Goal: Task Accomplishment & Management: Use online tool/utility

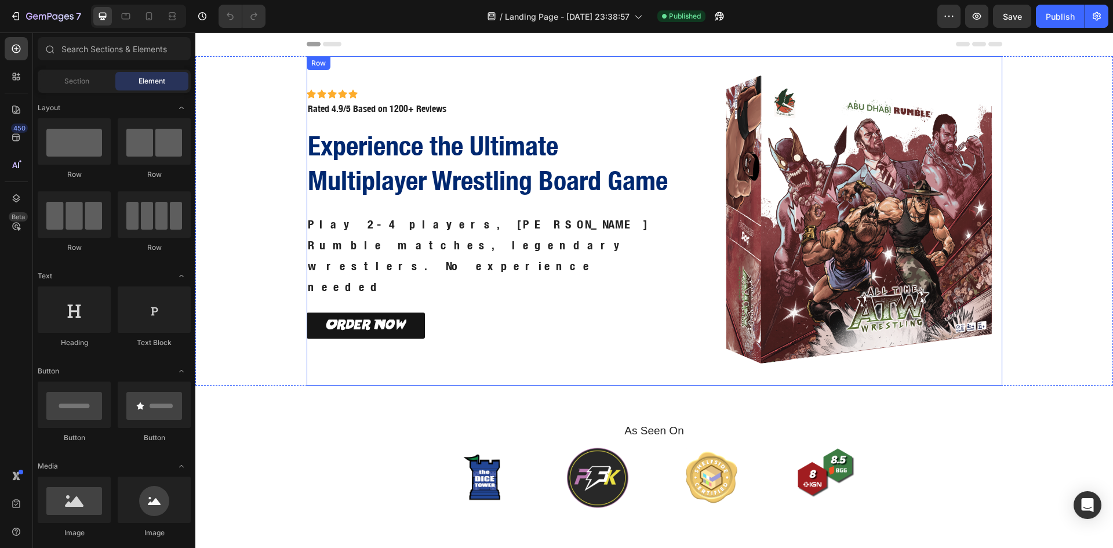
click at [682, 91] on div "Icon Icon Icon Icon Icon Icon List Icon Icon Icon Icon Icon Icon List Rated 4.9…" at bounding box center [507, 220] width 401 height 329
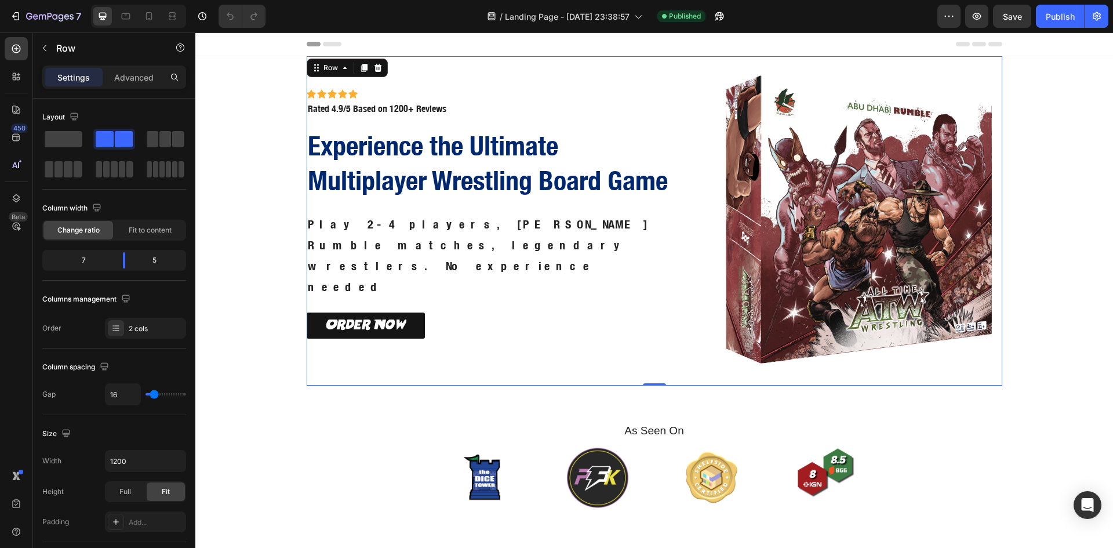
click at [711, 288] on div "Icon Icon Icon Icon Icon Icon List Icon Icon Icon Icon Icon Icon List Rated 4.9…" at bounding box center [655, 220] width 696 height 329
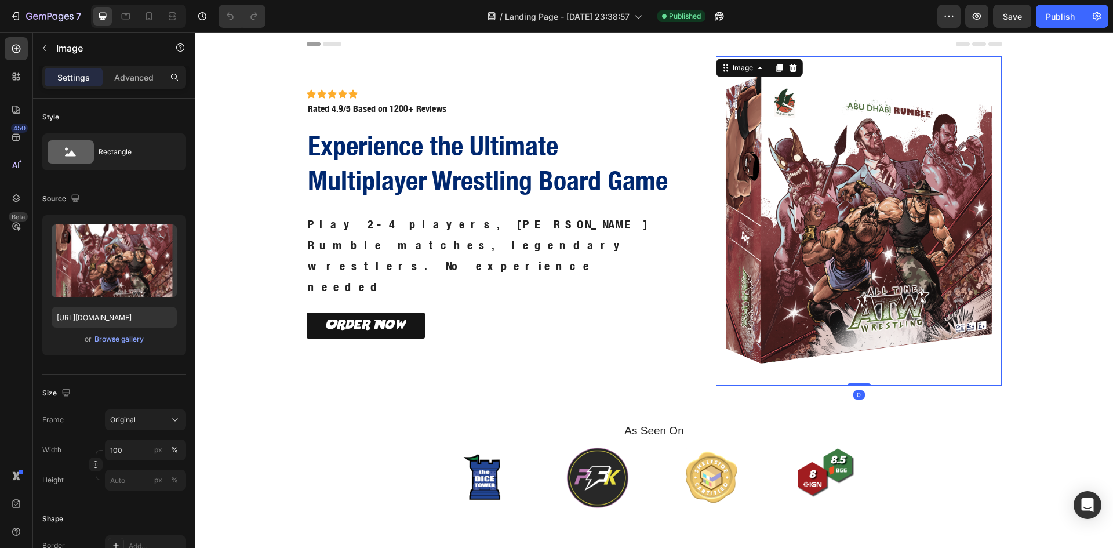
click at [787, 365] on img at bounding box center [859, 220] width 286 height 329
click at [670, 111] on div "Icon Icon Icon Icon Icon Icon List Icon Icon Icon Icon Icon Icon List Rated 4.9…" at bounding box center [493, 102] width 373 height 27
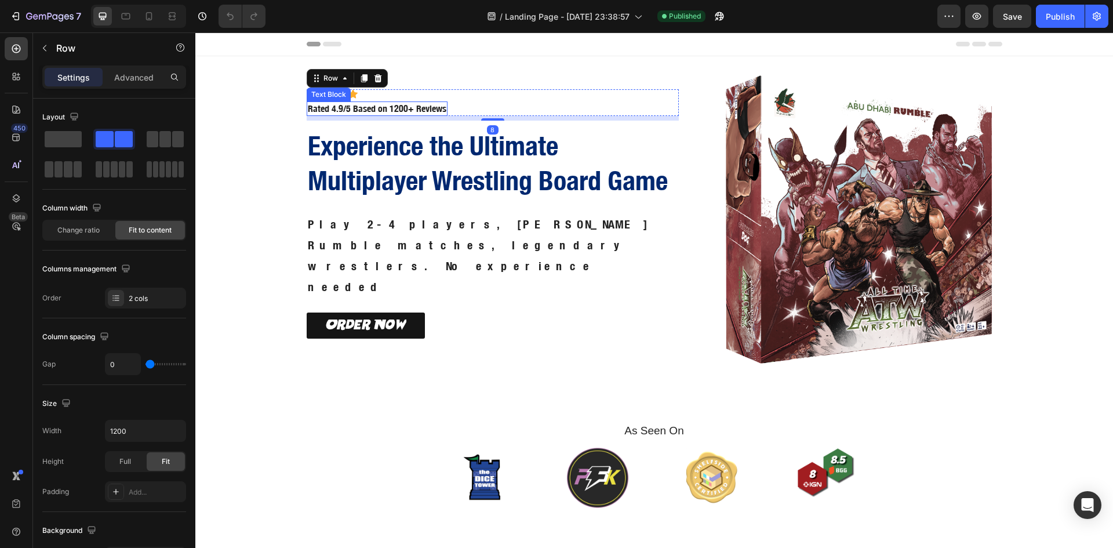
click at [406, 115] on p "Rated 4.9/5 Based on 1200+ Reviews" at bounding box center [377, 109] width 139 height 12
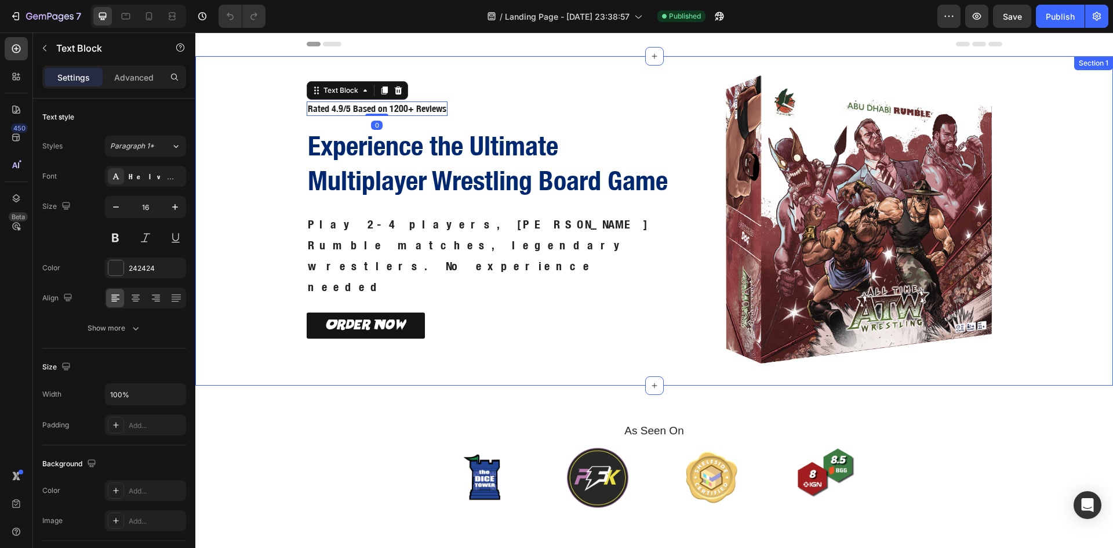
click at [264, 133] on div "Icon Icon Icon Icon Icon Icon List Icon Icon Icon Icon Icon Icon List Rated 4.9…" at bounding box center [654, 220] width 904 height 329
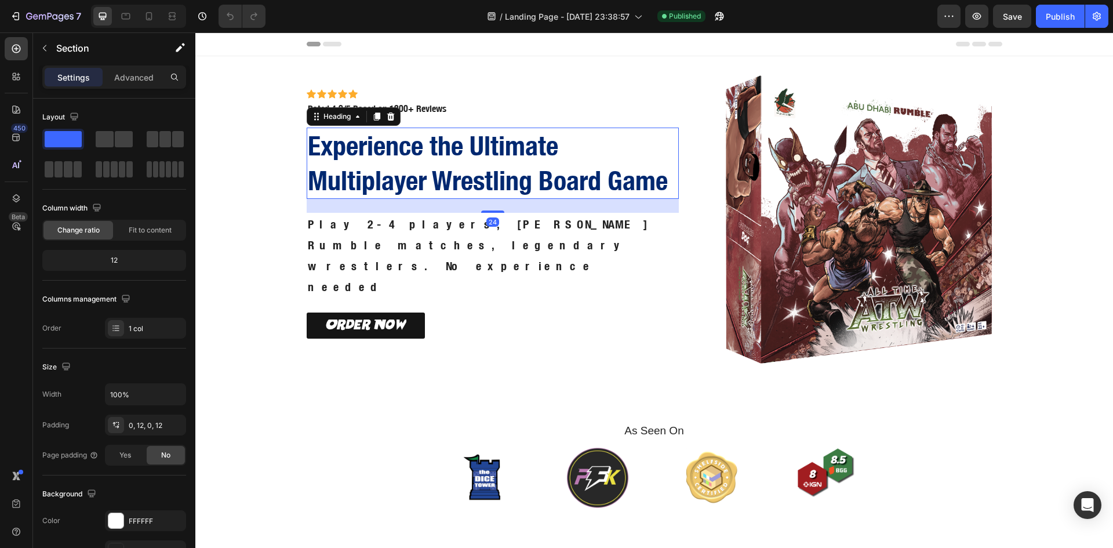
click at [432, 181] on h2 "Experience the Ultimate Multiplayer Wrestling Board Game" at bounding box center [493, 164] width 373 height 72
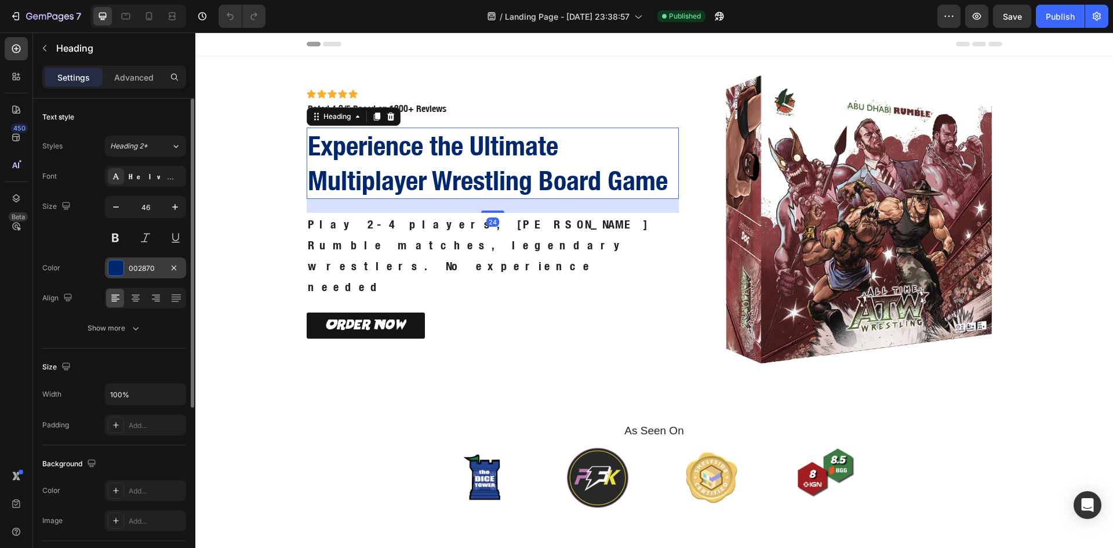
click at [111, 265] on div at bounding box center [115, 267] width 15 height 15
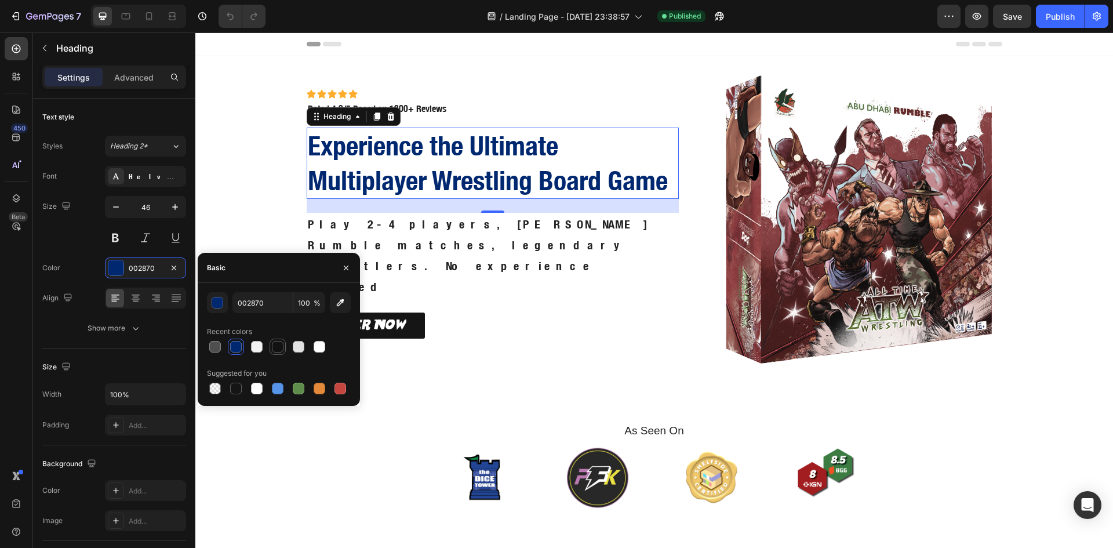
click at [279, 353] on div at bounding box center [278, 347] width 14 height 14
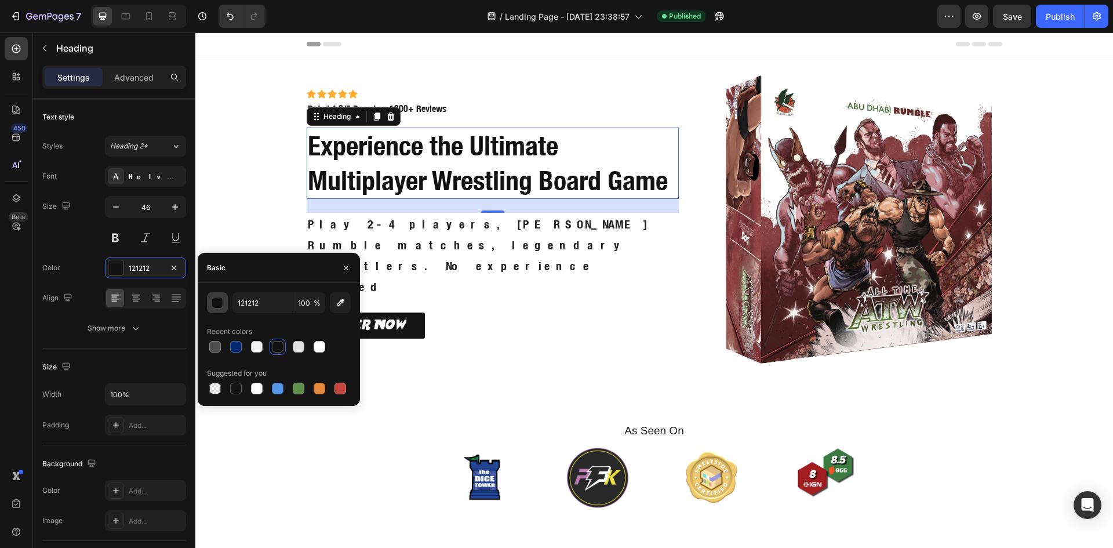
click at [216, 301] on div "button" at bounding box center [218, 303] width 12 height 12
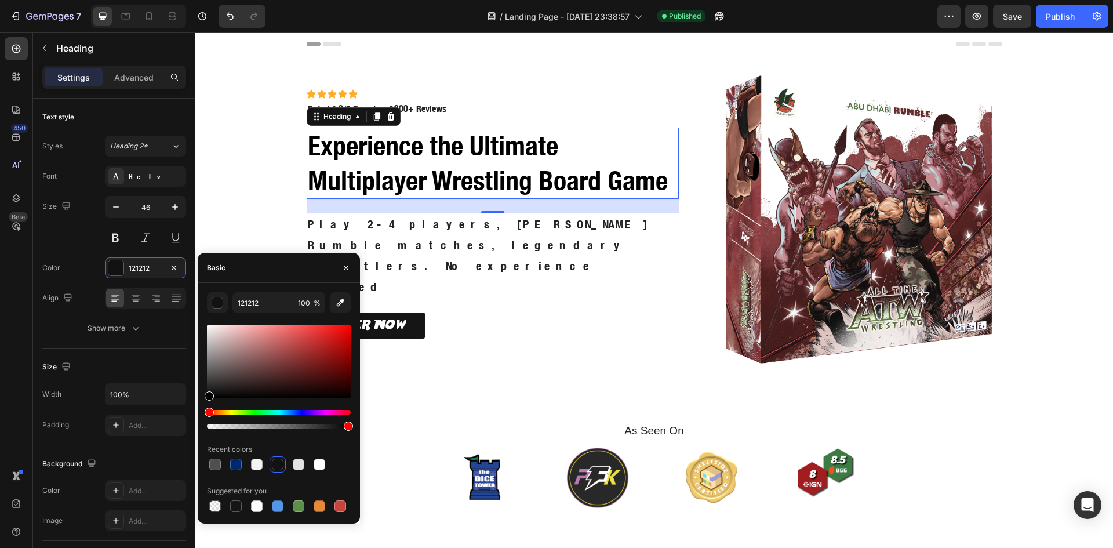
drag, startPoint x: 249, startPoint y: 388, endPoint x: 202, endPoint y: 409, distance: 50.8
click at [202, 409] on div "121212 100 % Recent colors Suggested for you" at bounding box center [279, 403] width 162 height 222
type input "000000"
click at [467, 312] on div "Order Now Button" at bounding box center [493, 325] width 373 height 26
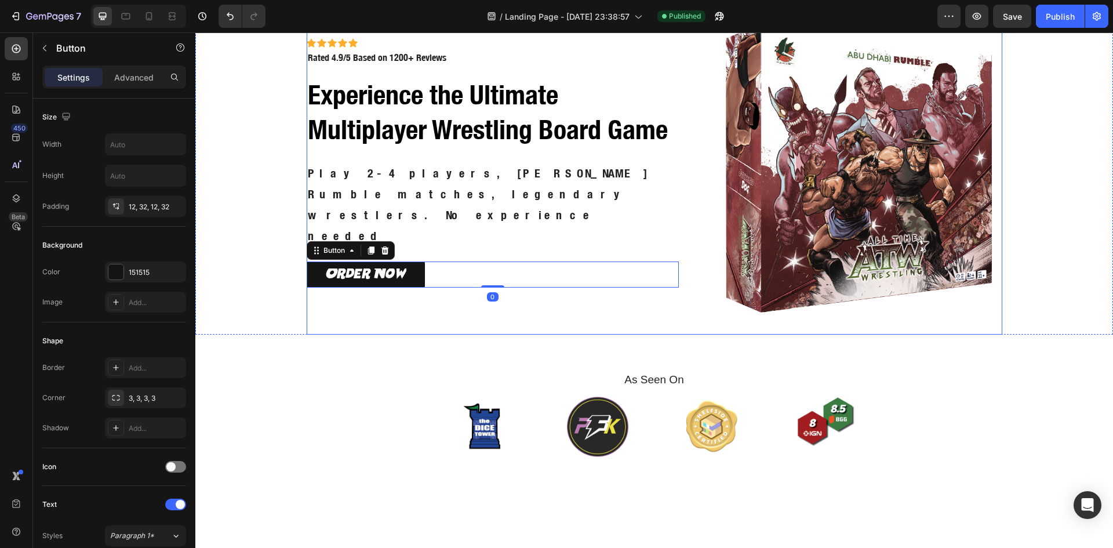
scroll to position [290, 0]
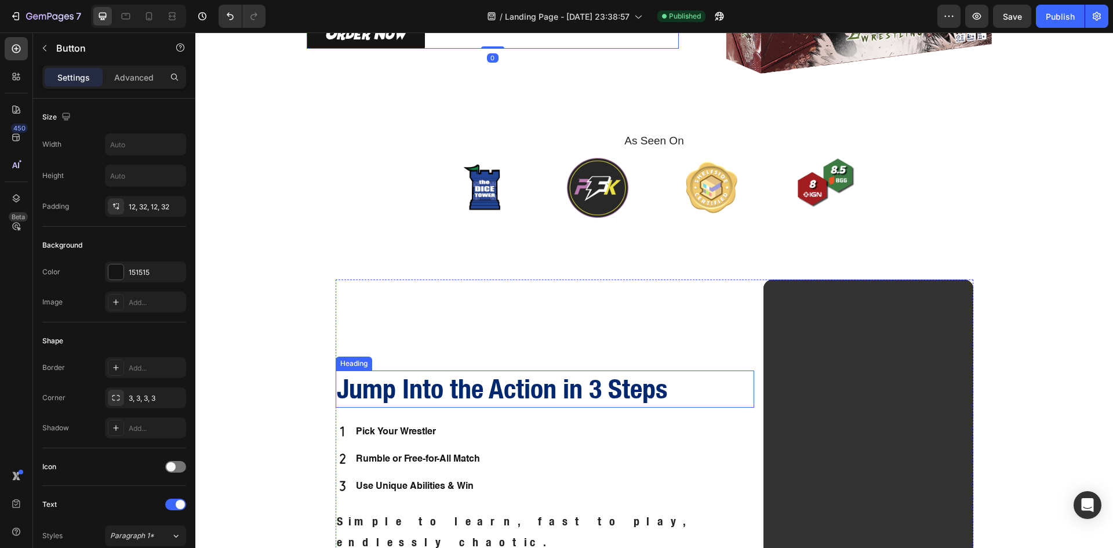
click at [446, 405] on h2 "Jump Into the Action in 3 Steps" at bounding box center [545, 388] width 419 height 37
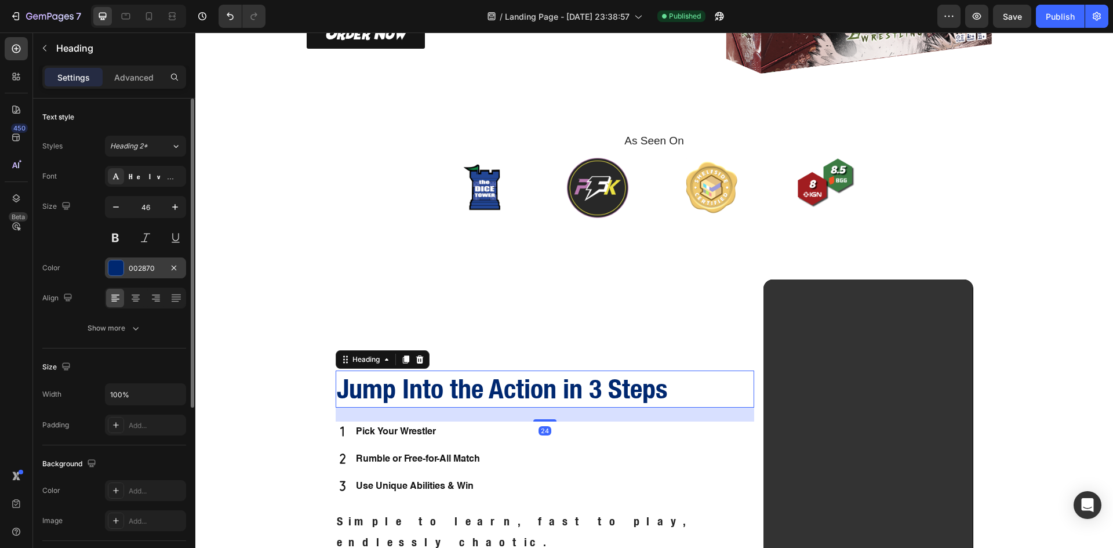
click at [119, 271] on div at bounding box center [115, 267] width 15 height 15
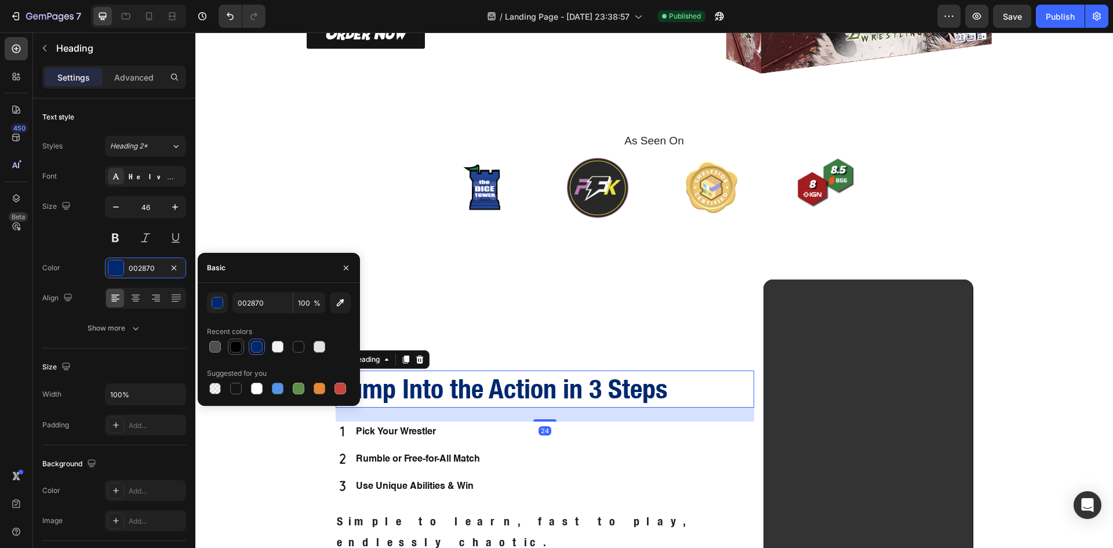
click at [231, 343] on div at bounding box center [236, 347] width 12 height 12
type input "000000"
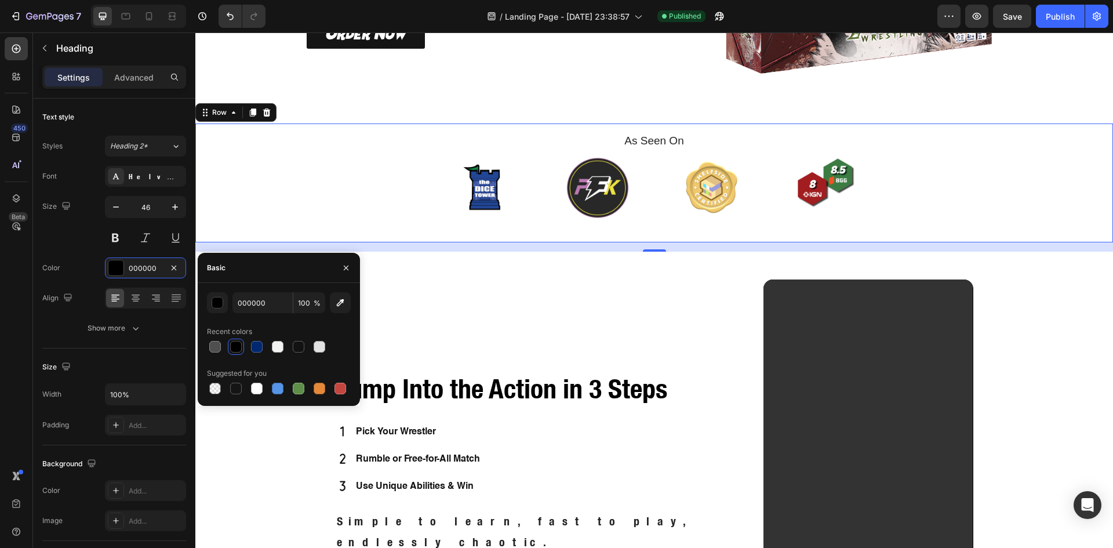
click at [304, 202] on div "As Seen On Heading Image Image Image Image Carousel Row" at bounding box center [654, 182] width 918 height 119
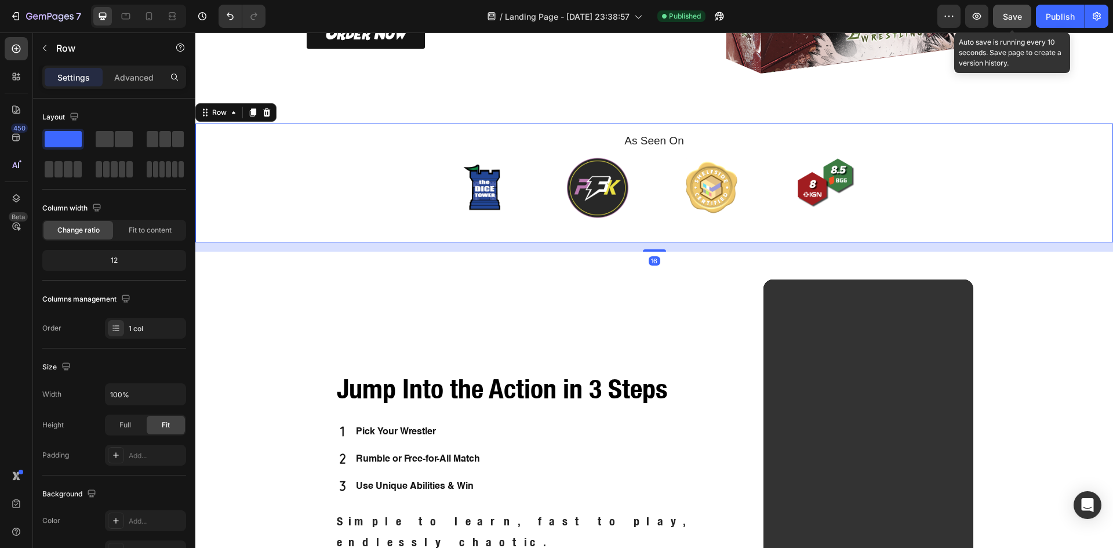
click at [1014, 13] on span "Save" at bounding box center [1012, 17] width 19 height 10
click at [993, 192] on div "As Seen On Heading Image Image Image Image Carousel Row" at bounding box center [654, 182] width 918 height 119
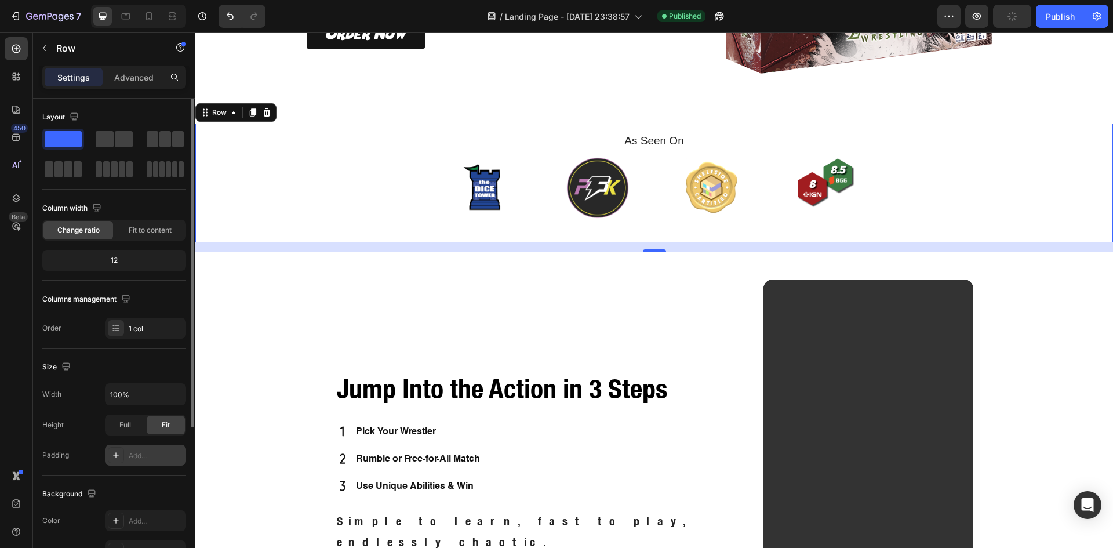
scroll to position [97, 0]
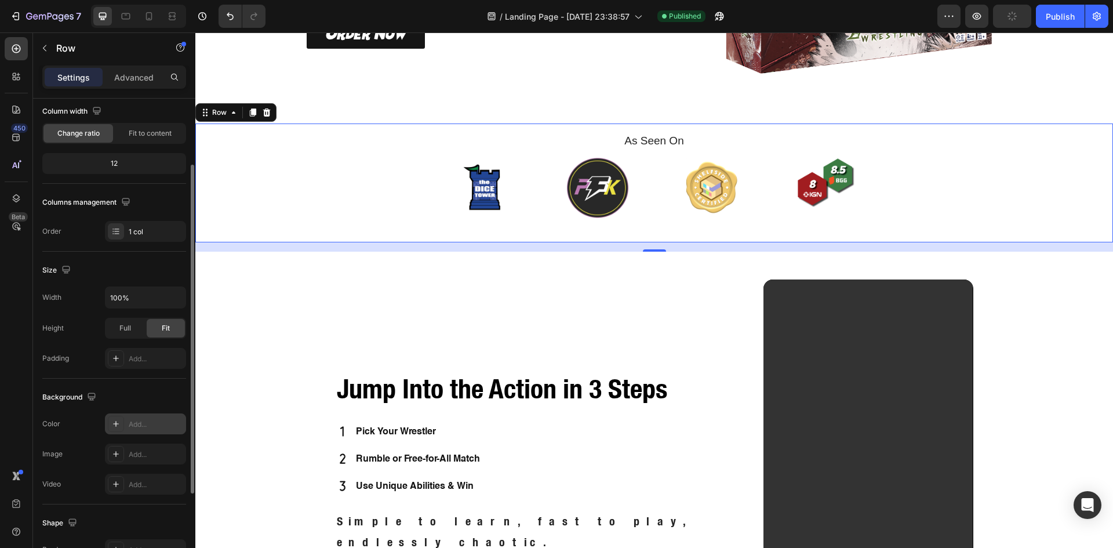
click at [131, 421] on div "Add..." at bounding box center [156, 424] width 54 height 10
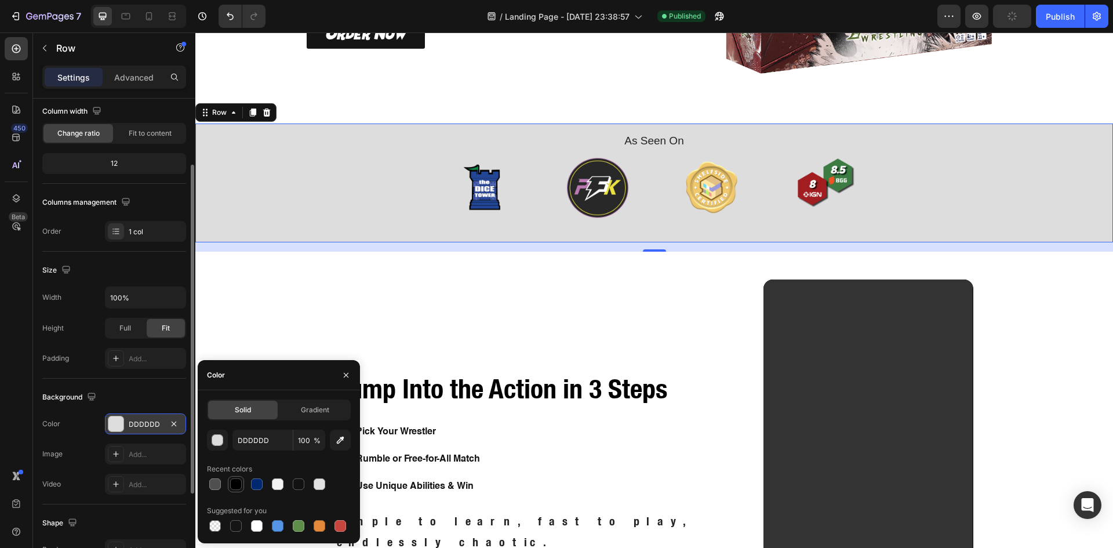
click at [236, 486] on div at bounding box center [236, 484] width 12 height 12
type input "000000"
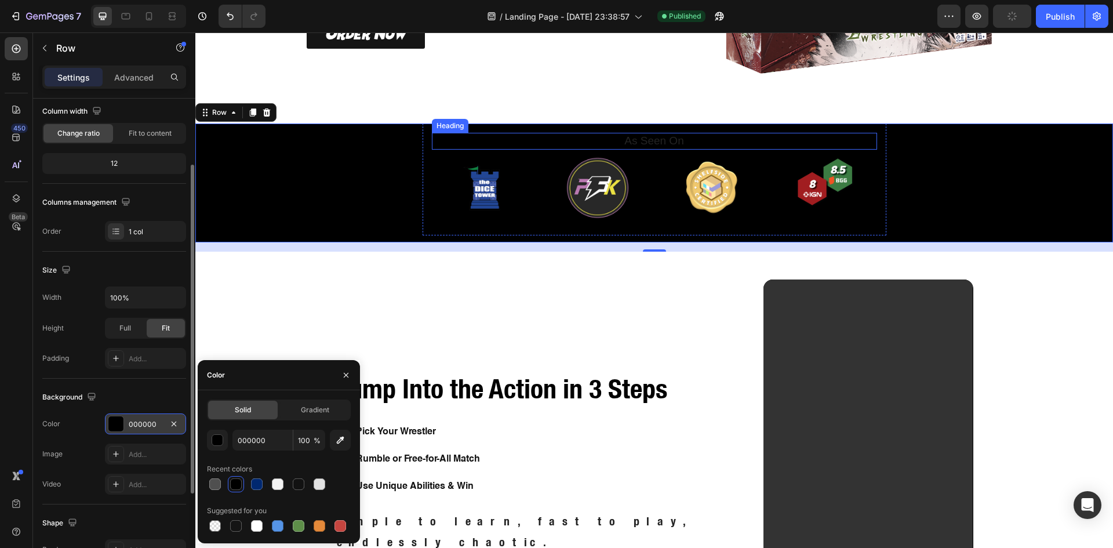
click at [638, 145] on h2 "As Seen On" at bounding box center [655, 141] width 428 height 17
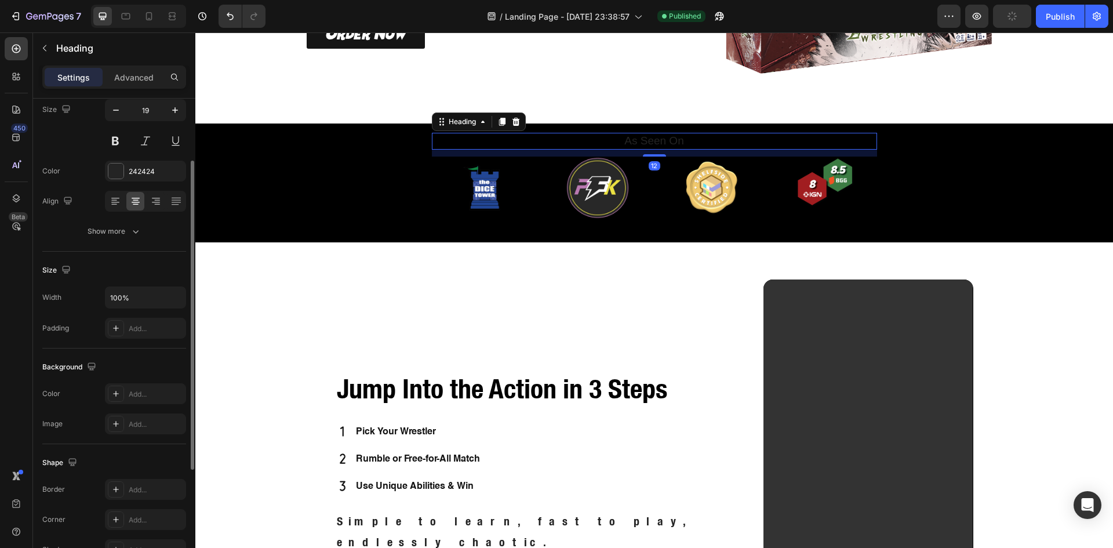
scroll to position [0, 0]
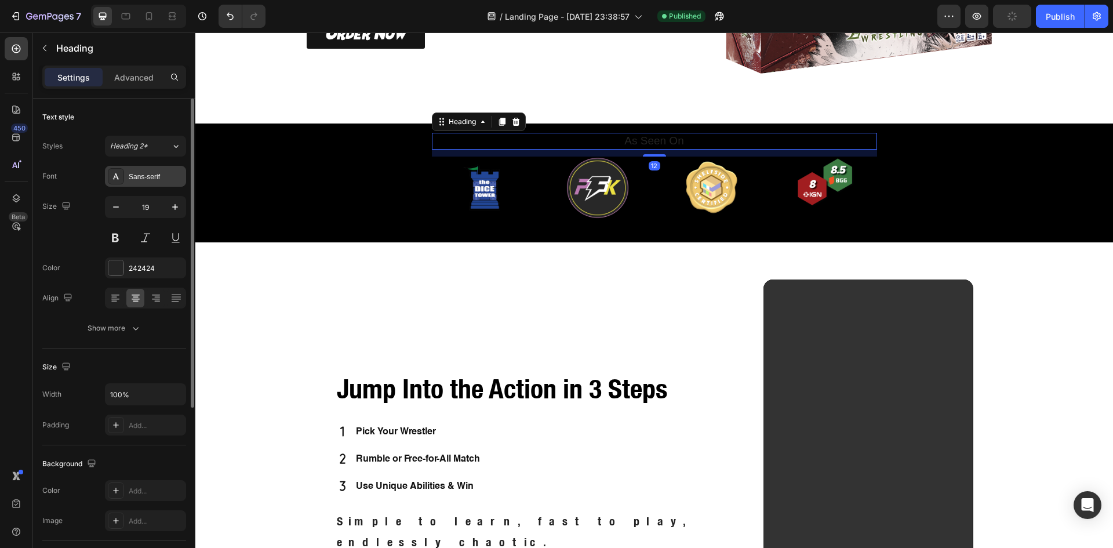
click at [136, 174] on div "Sans-serif" at bounding box center [156, 177] width 54 height 10
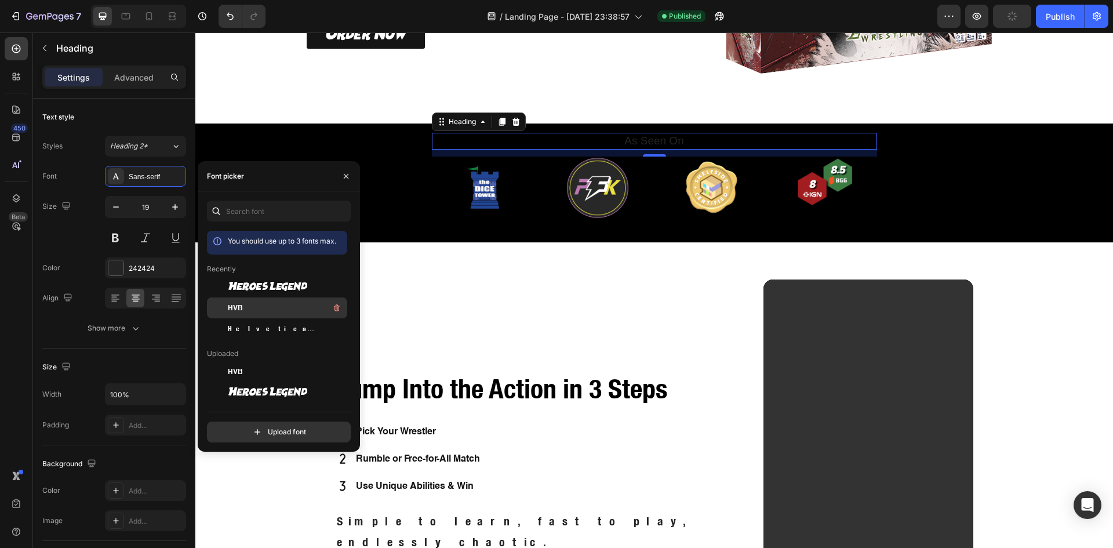
click at [224, 312] on div at bounding box center [217, 307] width 21 height 21
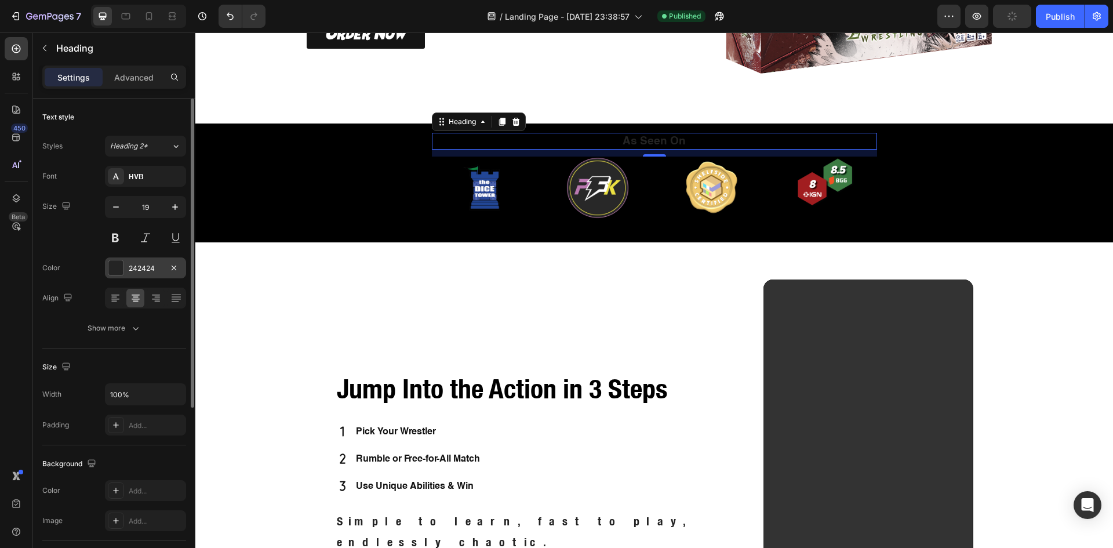
click at [119, 263] on div at bounding box center [115, 267] width 15 height 15
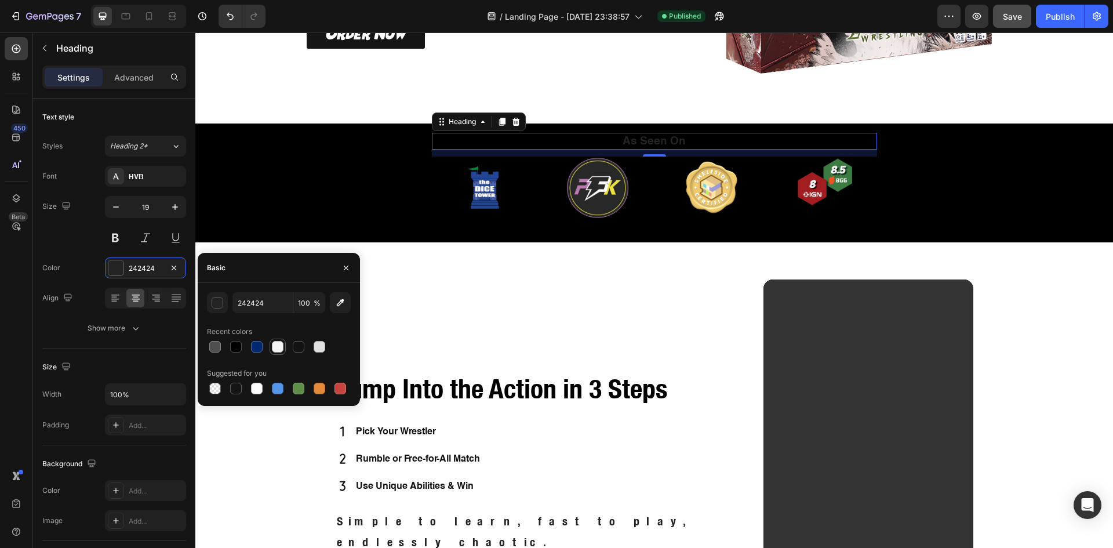
click at [281, 347] on div at bounding box center [278, 347] width 12 height 12
type input "F3F3F3"
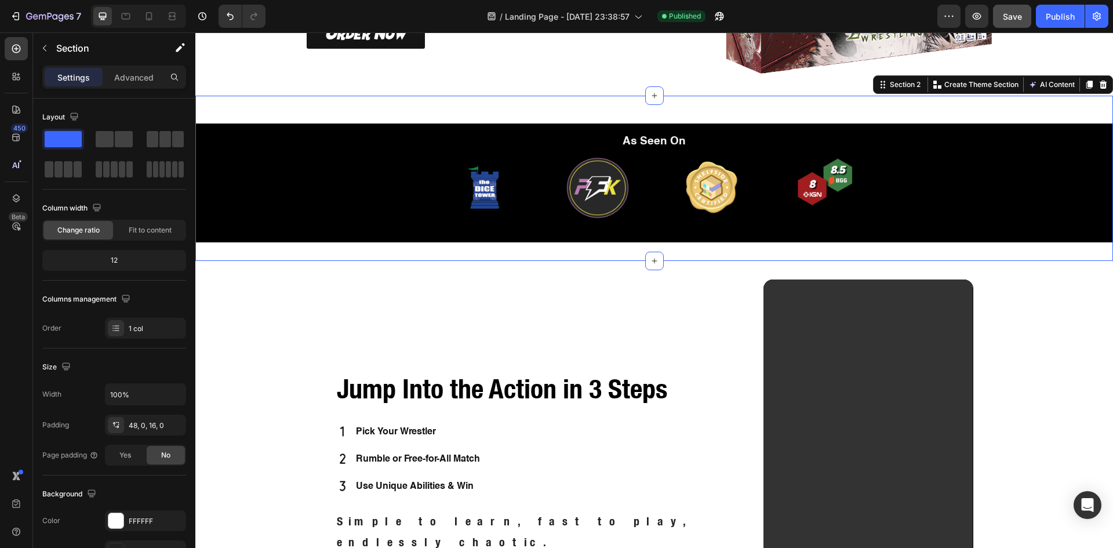
click at [610, 249] on div "As Seen On Heading Image Image Image Image Carousel Row Row" at bounding box center [654, 187] width 918 height 128
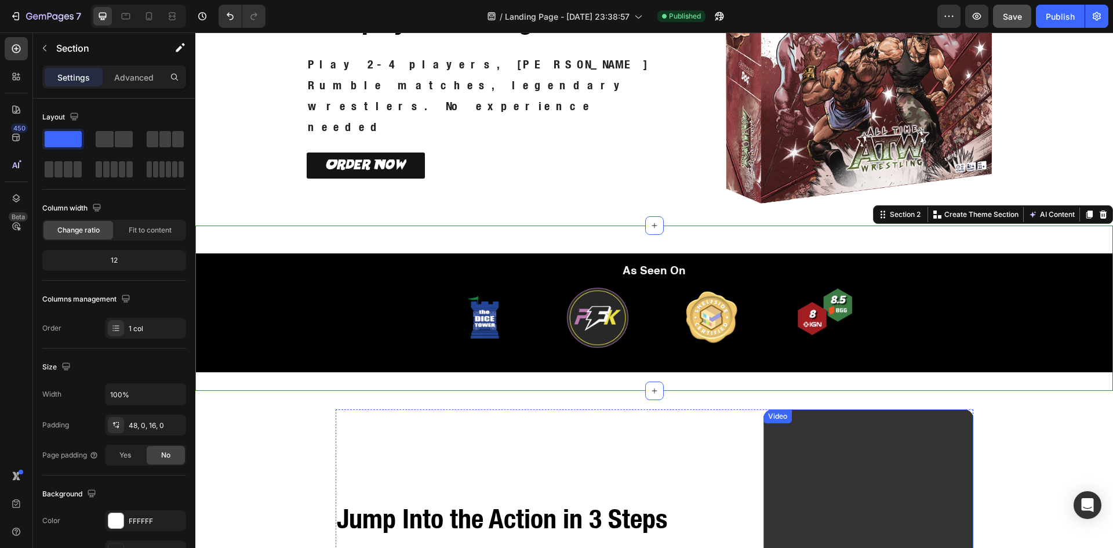
scroll to position [97, 0]
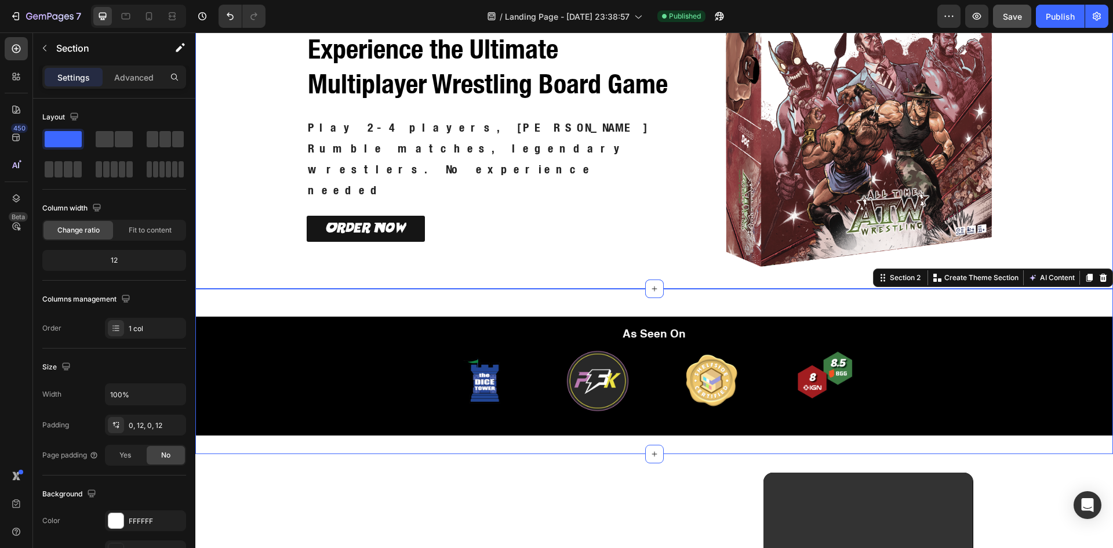
click at [199, 231] on div "Icon Icon Icon Icon Icon Icon List Icon Icon Icon Icon Icon Icon List Rated 4.9…" at bounding box center [654, 123] width 918 height 329
click at [317, 297] on div "As Seen On Heading Image Image Image Image Carousel Row Row Section 2 You can c…" at bounding box center [654, 371] width 918 height 165
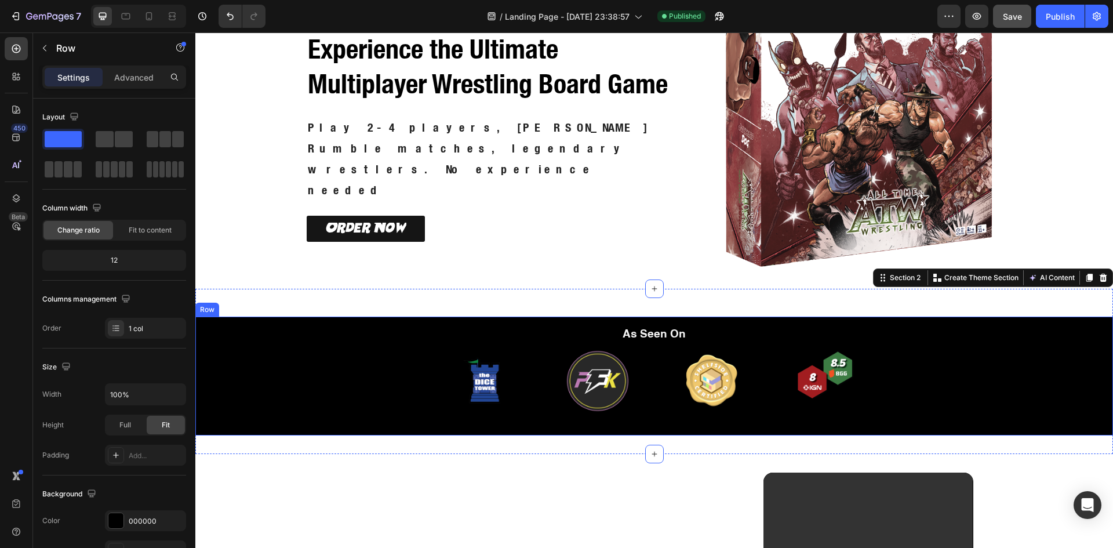
click at [301, 339] on div "As Seen On Heading Image Image Image Image Carousel Row" at bounding box center [654, 375] width 918 height 119
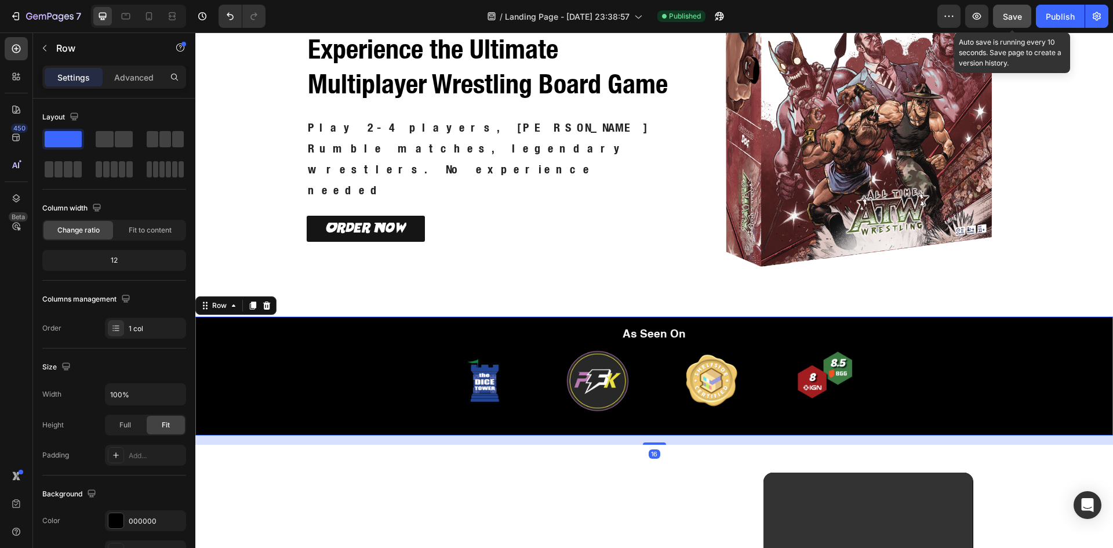
click at [1010, 2] on div "7 / Landing Page - Sep 26, 23:38:57 Published Preview Save Auto save is running…" at bounding box center [556, 16] width 1113 height 33
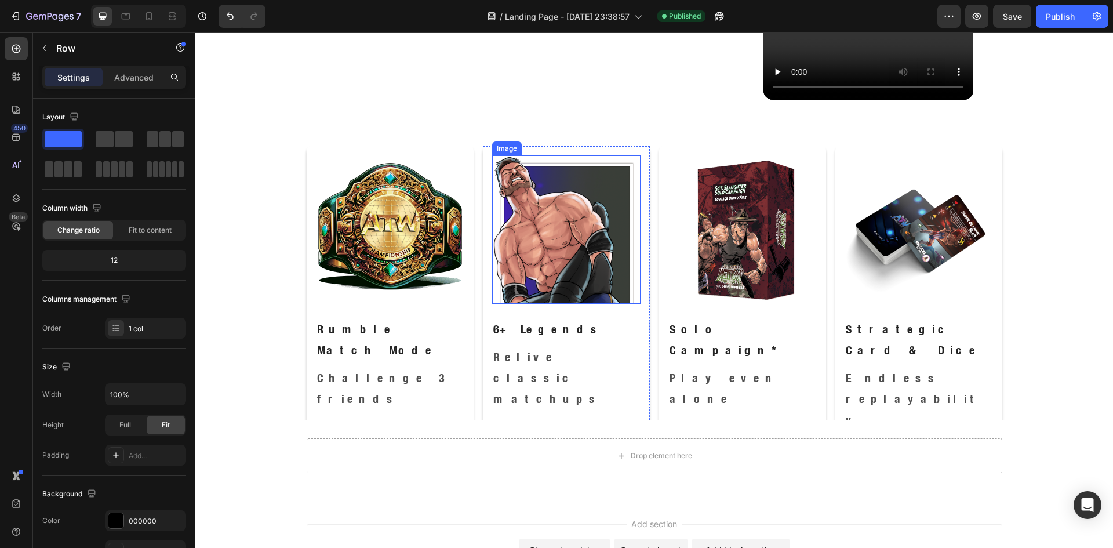
scroll to position [869, 0]
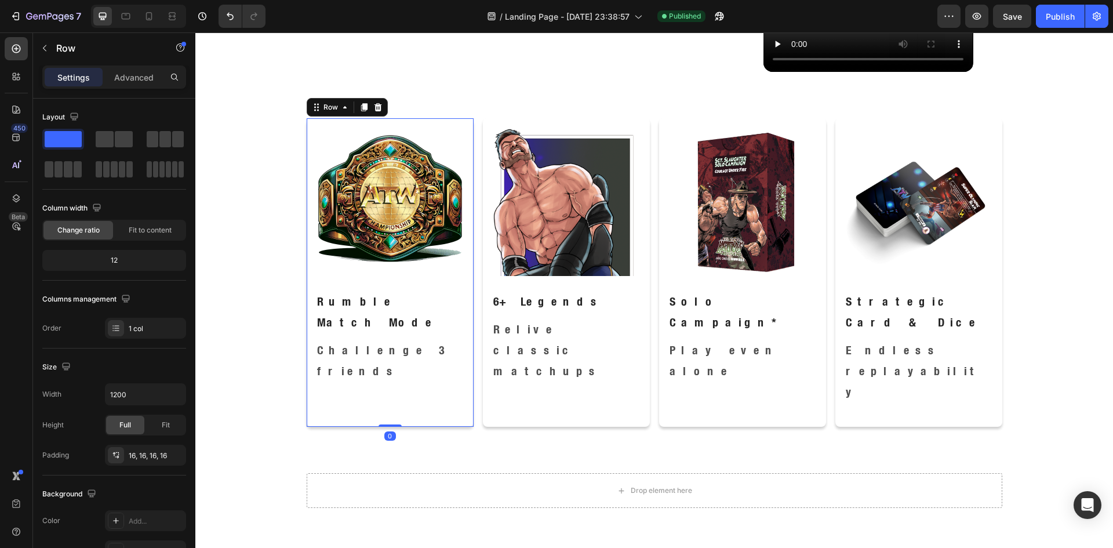
click at [447, 361] on div "Image Rumble Match Mode Text Block Challenge 3 friends Text Block Row 0" at bounding box center [390, 272] width 167 height 308
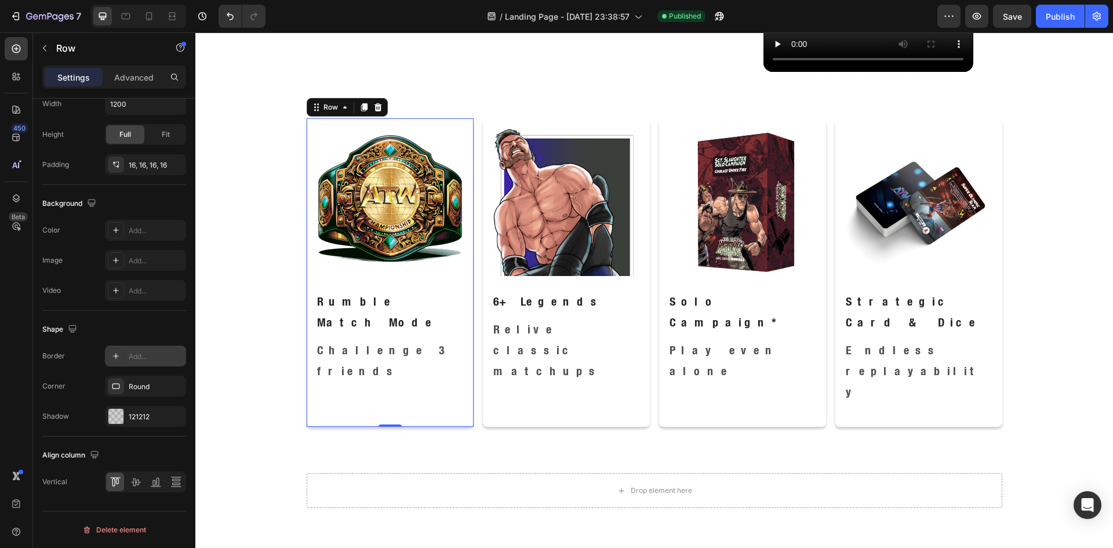
click at [129, 352] on div "Add..." at bounding box center [156, 356] width 54 height 10
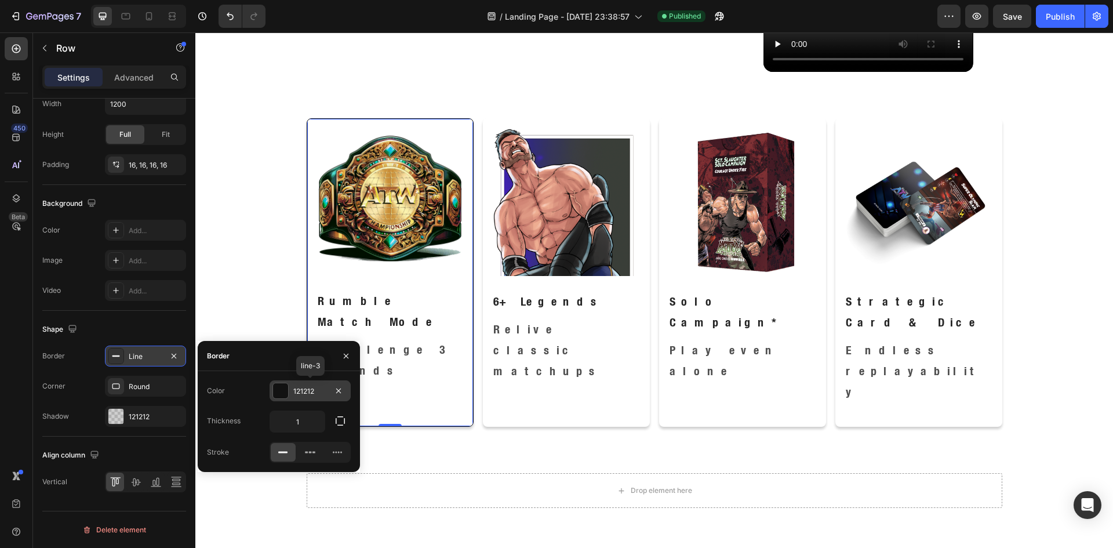
click at [289, 389] on div "121212" at bounding box center [310, 390] width 81 height 21
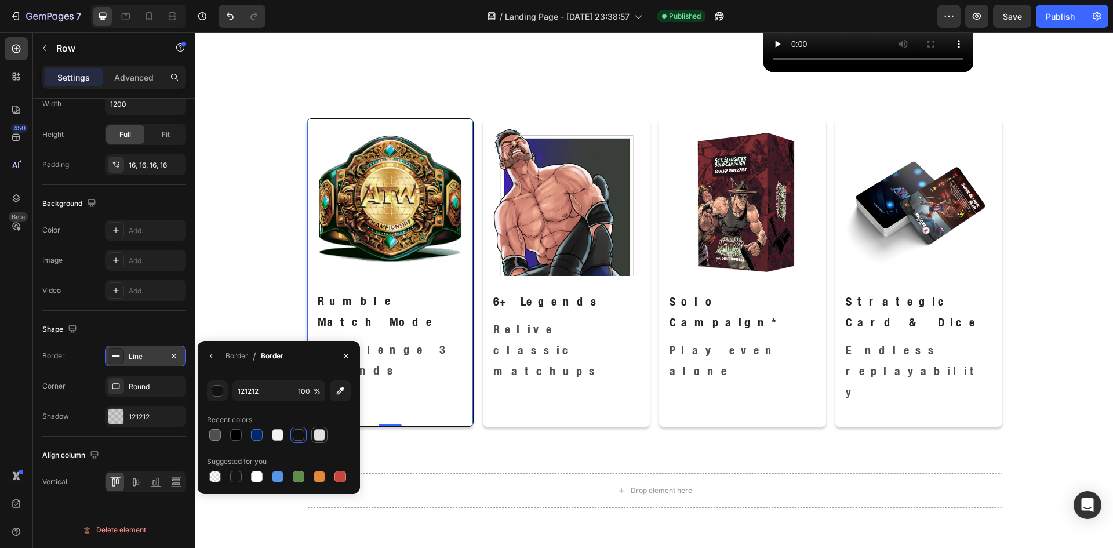
click at [319, 431] on div at bounding box center [320, 435] width 12 height 12
type input "E2E2E2"
click at [495, 454] on div "Drop element here Row Section 5" at bounding box center [654, 494] width 918 height 81
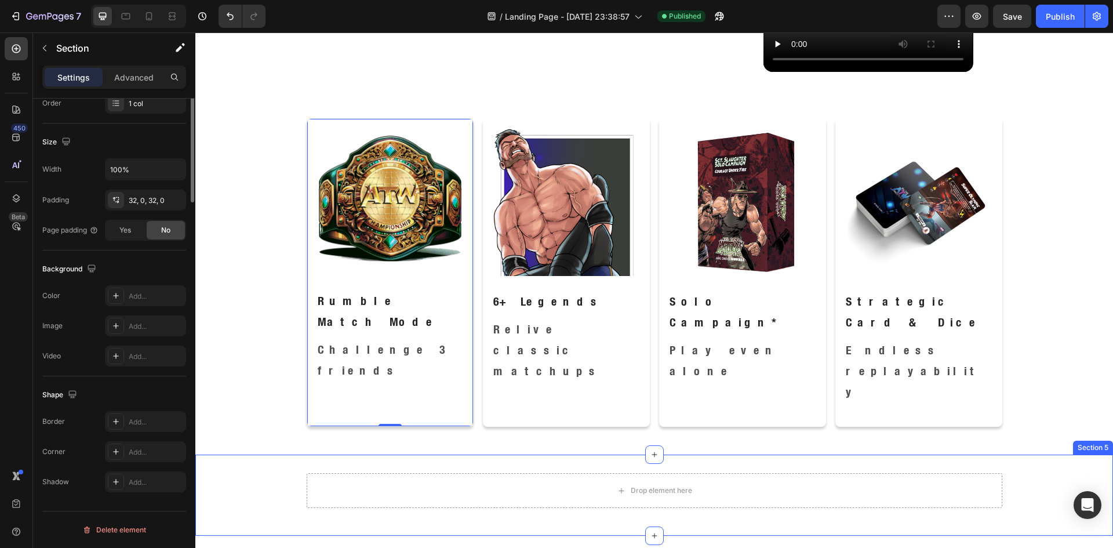
scroll to position [0, 0]
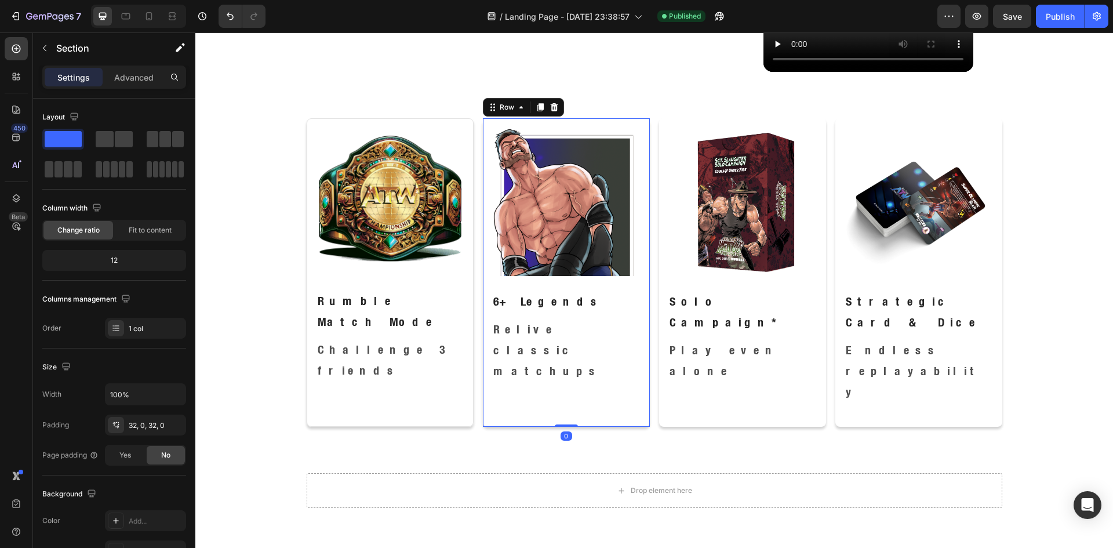
click at [498, 356] on div "Image 6+ Legends Text Block Relive classic matchups Text Block Row 0" at bounding box center [566, 272] width 167 height 308
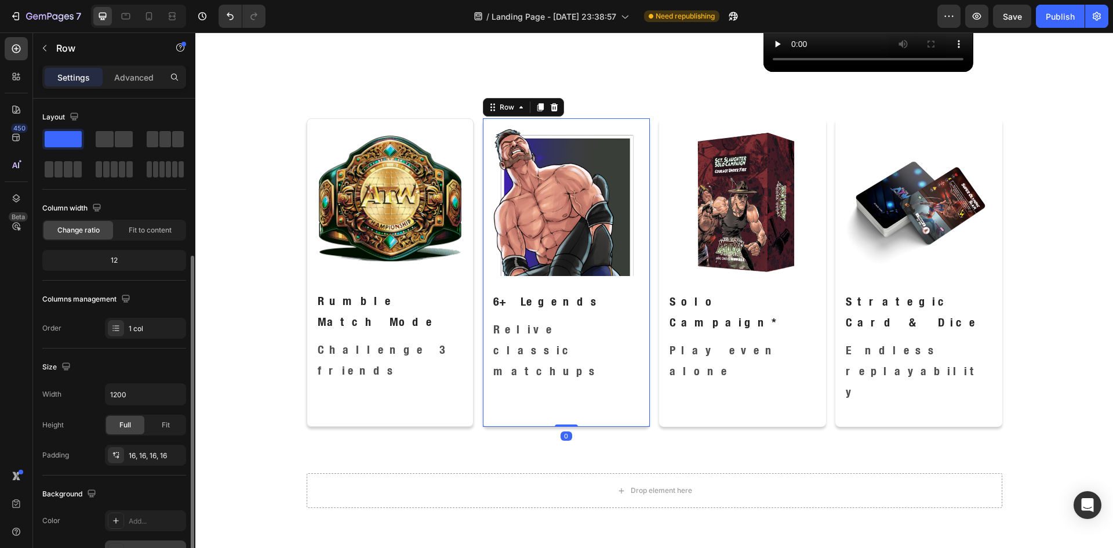
scroll to position [290, 0]
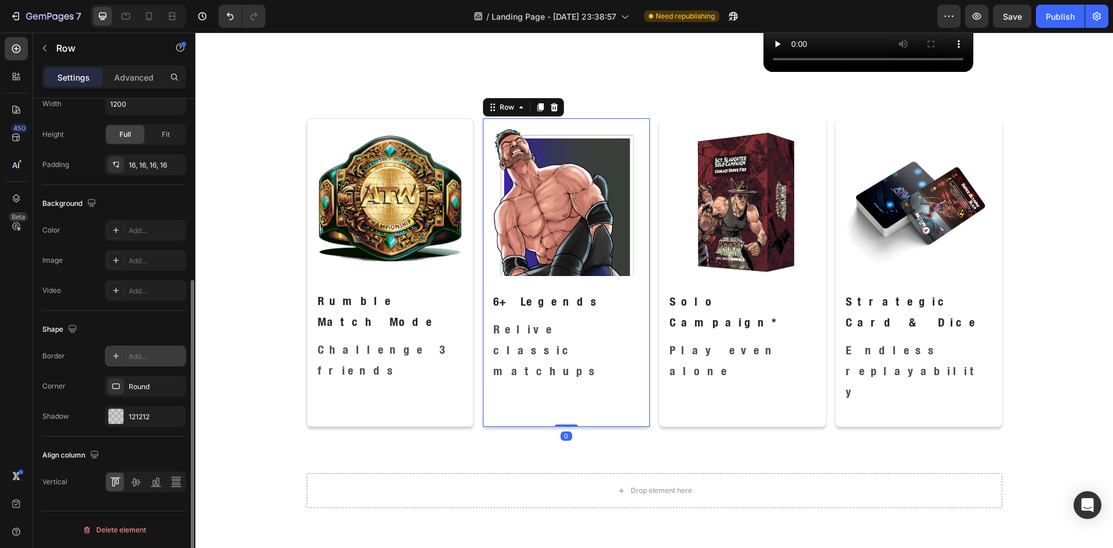
click at [128, 355] on div "Add..." at bounding box center [145, 355] width 81 height 21
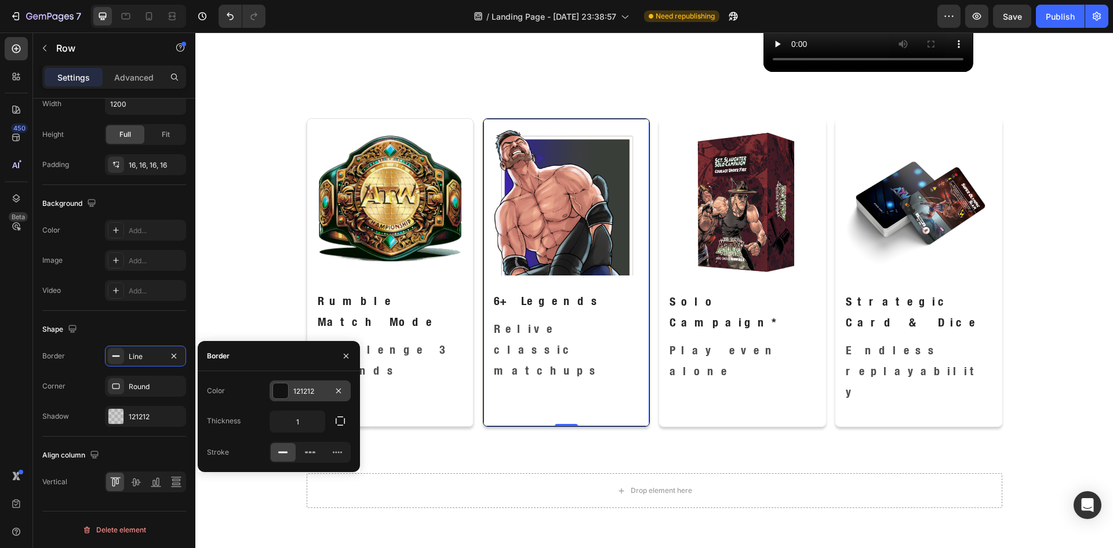
click at [283, 390] on div at bounding box center [280, 390] width 15 height 15
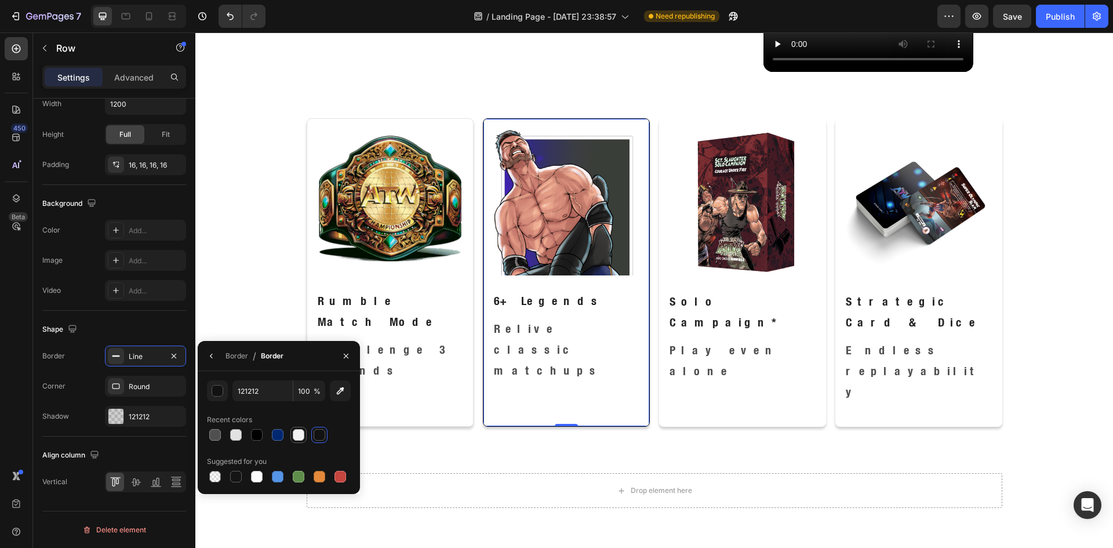
click at [295, 435] on div at bounding box center [299, 435] width 12 height 12
type input "F3F3F3"
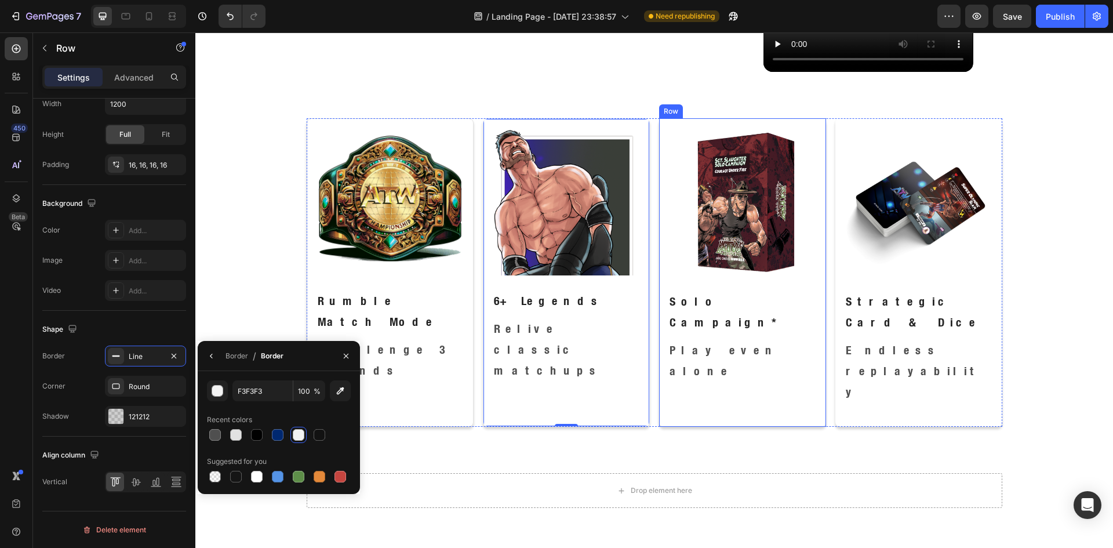
click at [675, 362] on div "Image Solo Campaign* Text Block Play even alone Text Block Row" at bounding box center [742, 272] width 167 height 308
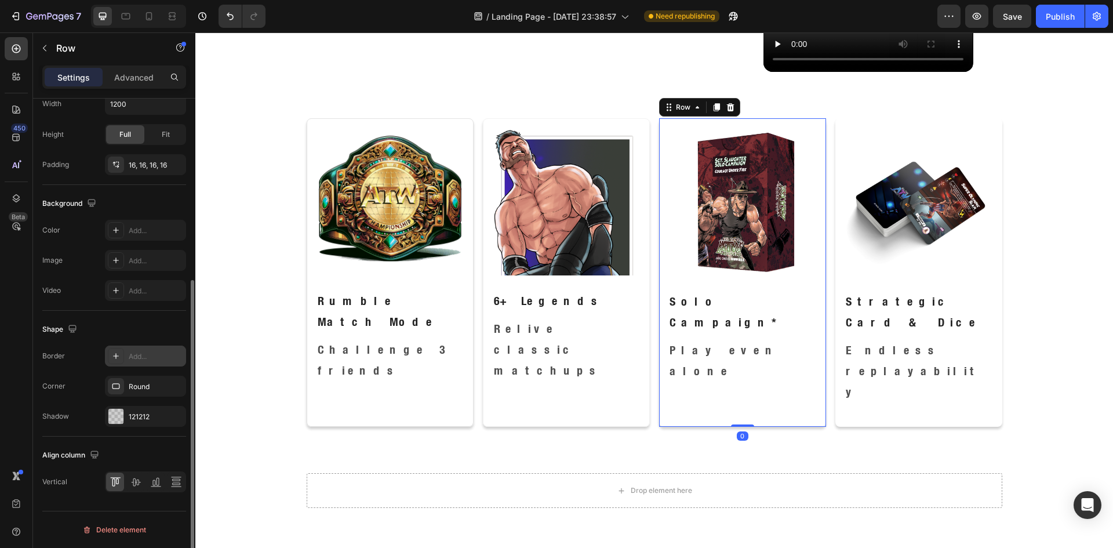
click at [128, 359] on div "Add..." at bounding box center [145, 355] width 81 height 21
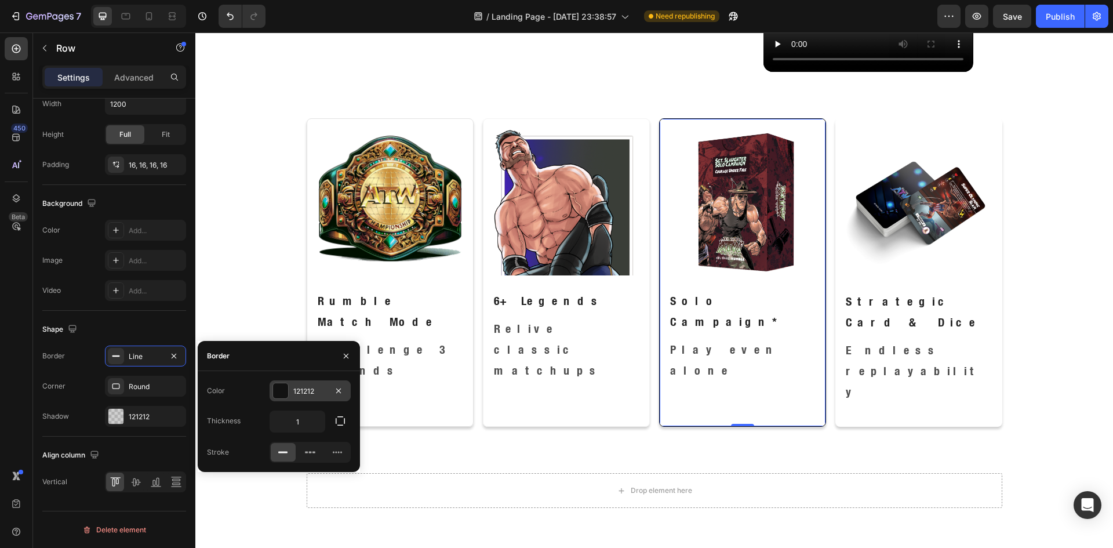
click at [294, 391] on div "121212" at bounding box center [310, 391] width 34 height 10
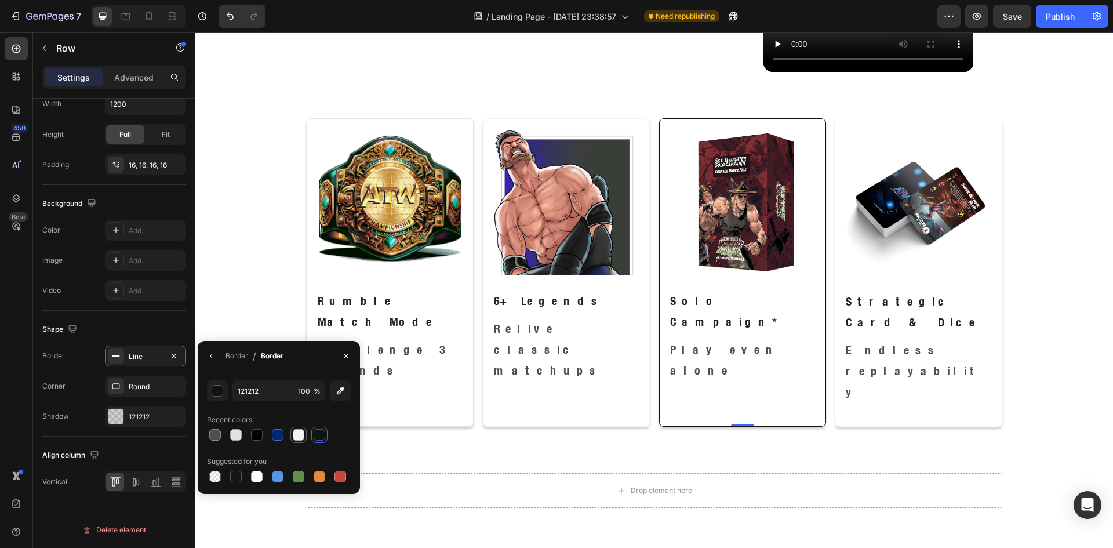
click at [300, 435] on div at bounding box center [299, 435] width 12 height 12
type input "F3F3F3"
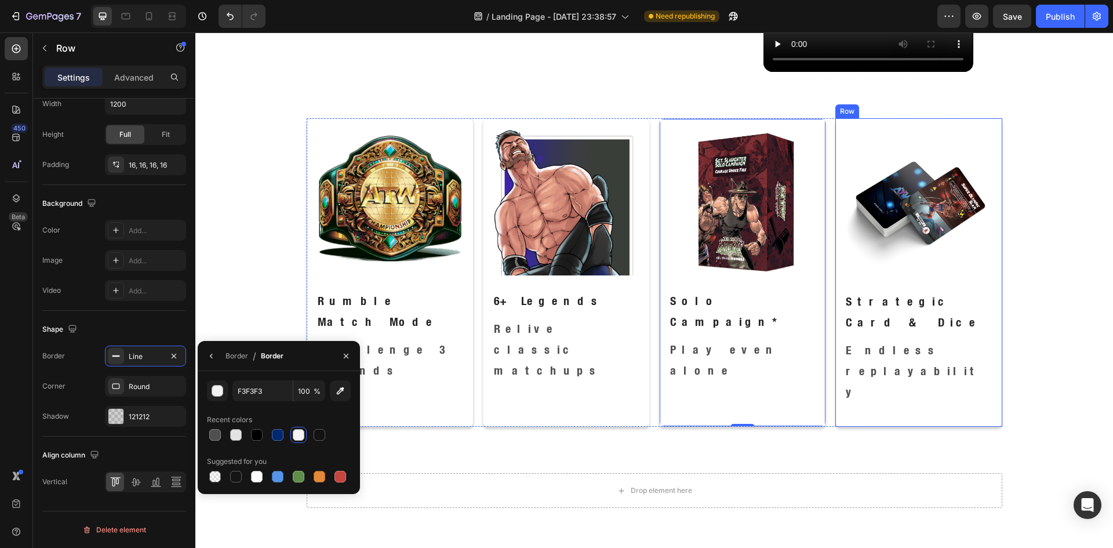
click at [838, 357] on div "Image Strategic Card & Dice Text Block Endless replayability Text Block Row" at bounding box center [918, 272] width 167 height 308
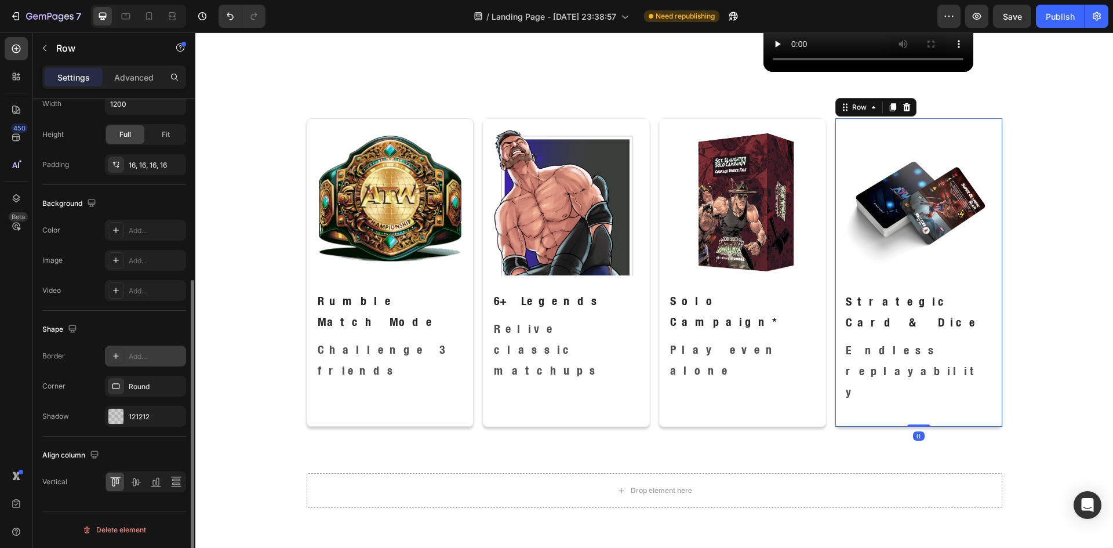
click at [105, 355] on div "Add..." at bounding box center [145, 355] width 81 height 21
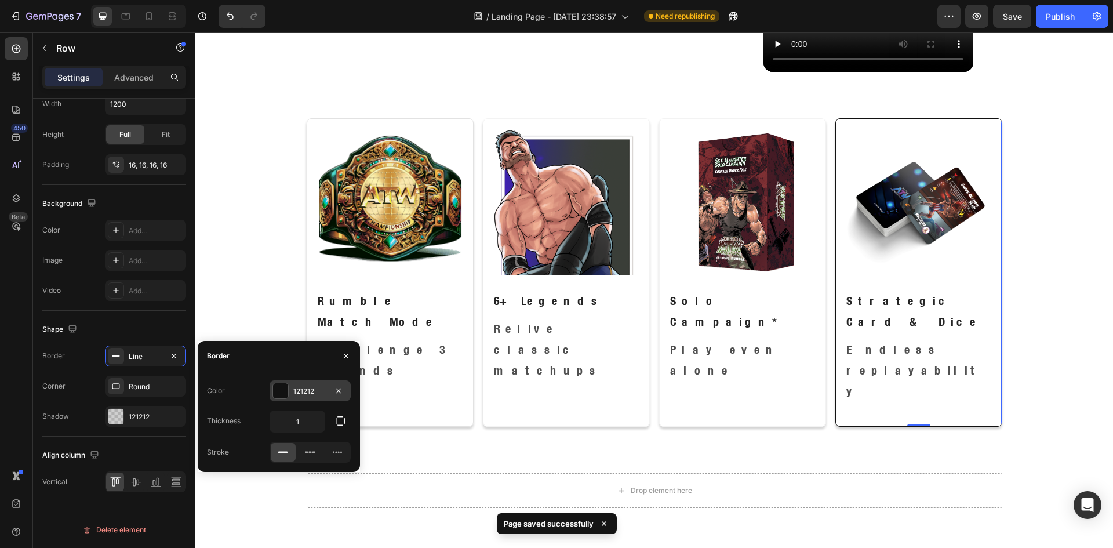
click at [278, 392] on div at bounding box center [280, 390] width 15 height 15
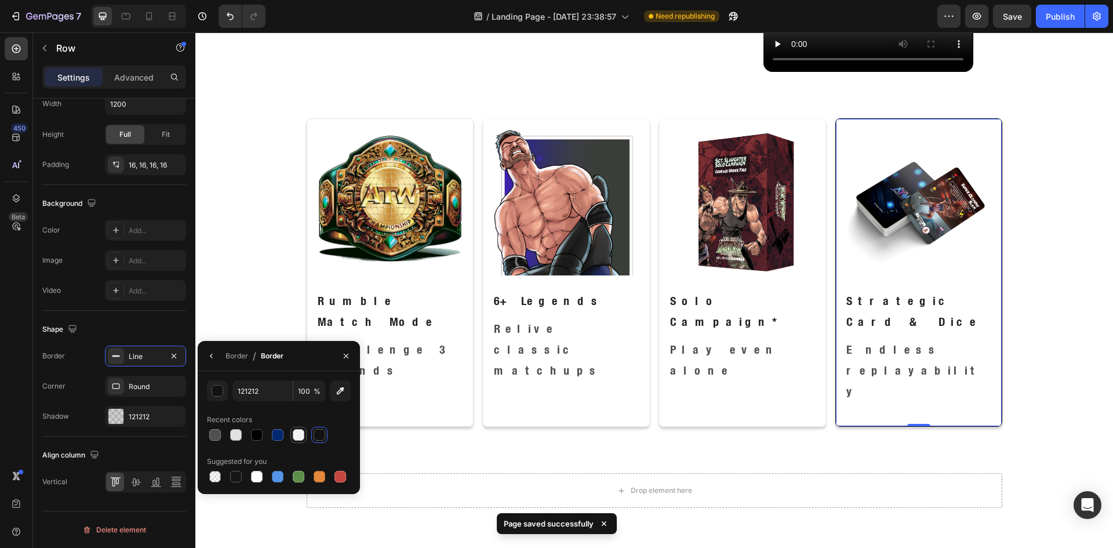
click at [299, 438] on div at bounding box center [299, 435] width 12 height 12
type input "F3F3F3"
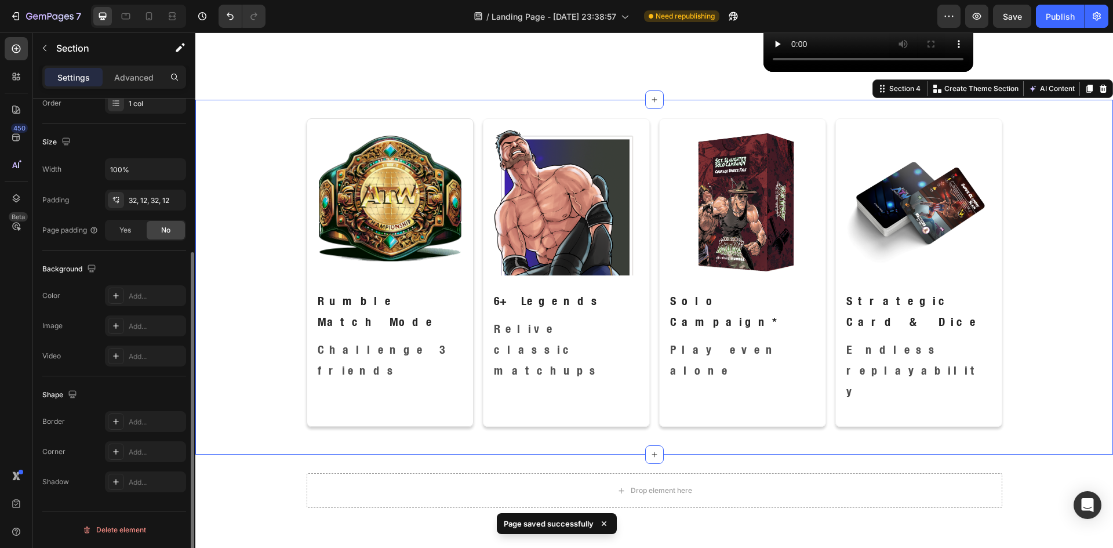
click at [648, 377] on div "Image Rumble Match Mode Text Block Challenge 3 friends Text Block Row Image 6+ …" at bounding box center [654, 277] width 918 height 355
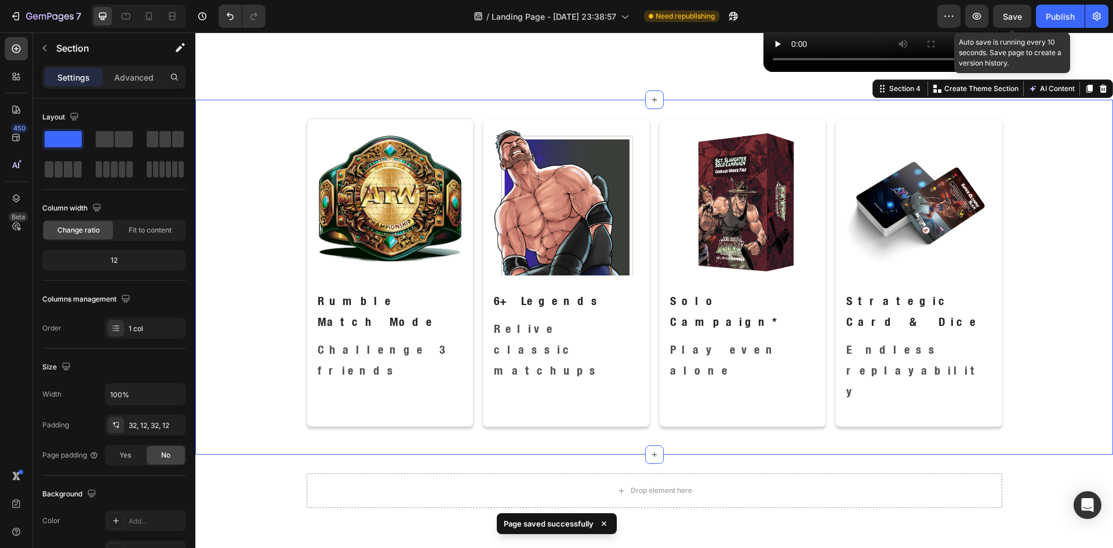
click at [1010, 14] on span "Save" at bounding box center [1012, 17] width 19 height 10
click at [1038, 231] on div "Image Rumble Match Mode Text Block Challenge 3 friends Text Block Row Image 6+ …" at bounding box center [654, 277] width 904 height 318
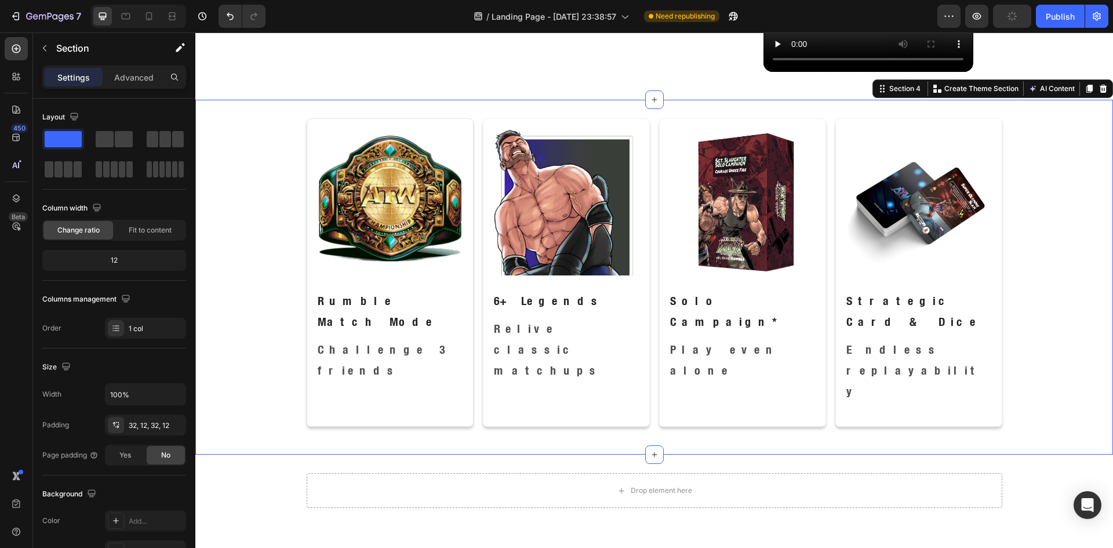
click at [1072, 218] on div "Image Rumble Match Mode Text Block Challenge 3 friends Text Block Row Image 6+ …" at bounding box center [654, 277] width 904 height 318
click at [131, 75] on p "Advanced" at bounding box center [133, 77] width 39 height 12
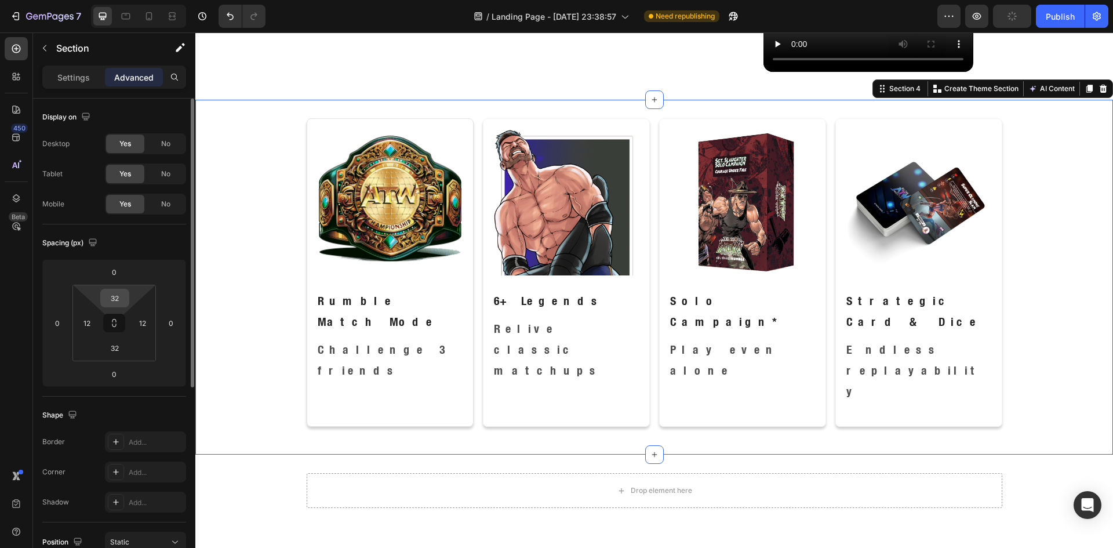
click at [117, 290] on input "32" at bounding box center [114, 297] width 23 height 17
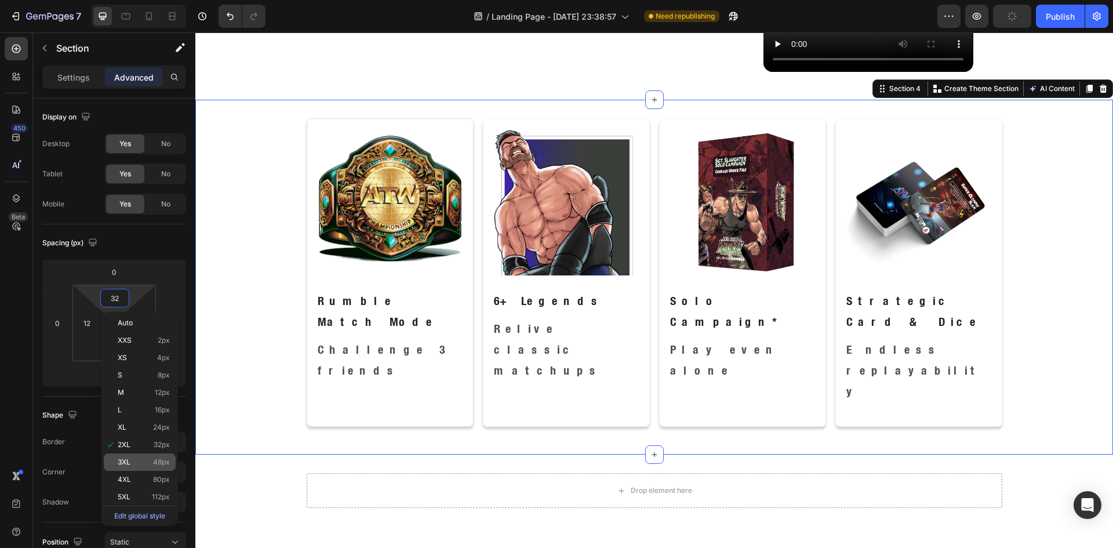
click at [128, 457] on div "3XL 48px" at bounding box center [140, 461] width 72 height 17
type input "48"
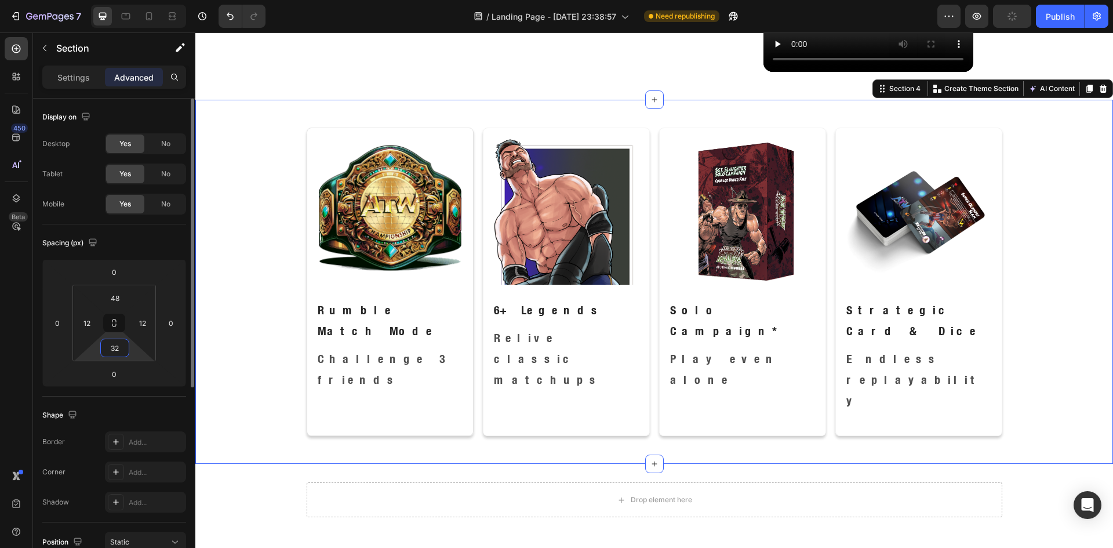
click at [118, 347] on input "32" at bounding box center [114, 347] width 23 height 17
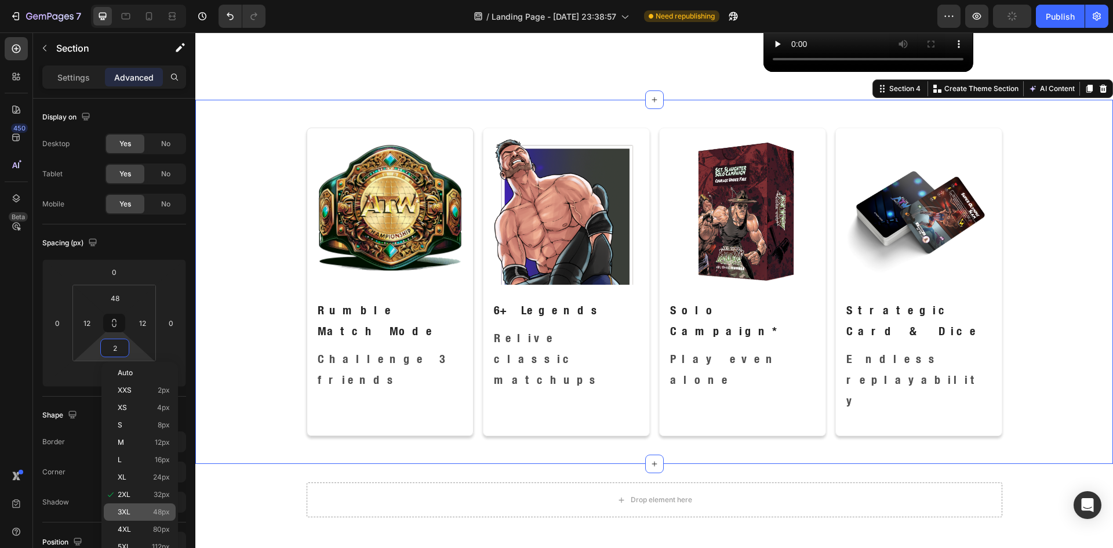
click at [130, 506] on div "3XL 48px" at bounding box center [140, 511] width 72 height 17
type input "48"
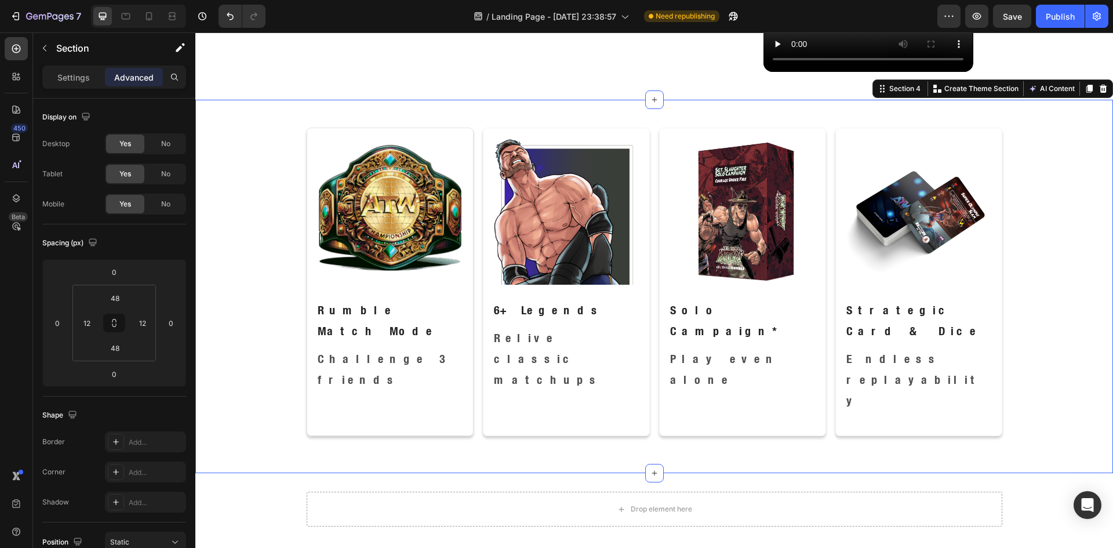
click at [680, 110] on div "Image Rumble Match Mode Text Block Challenge 3 friends Text Block Row Image 6+ …" at bounding box center [654, 286] width 918 height 373
click at [1008, 20] on span "Save" at bounding box center [1012, 17] width 19 height 10
click at [1053, 243] on div "Image Rumble Match Mode Text Block Challenge 3 friends Text Block Row Image 6+ …" at bounding box center [654, 287] width 904 height 318
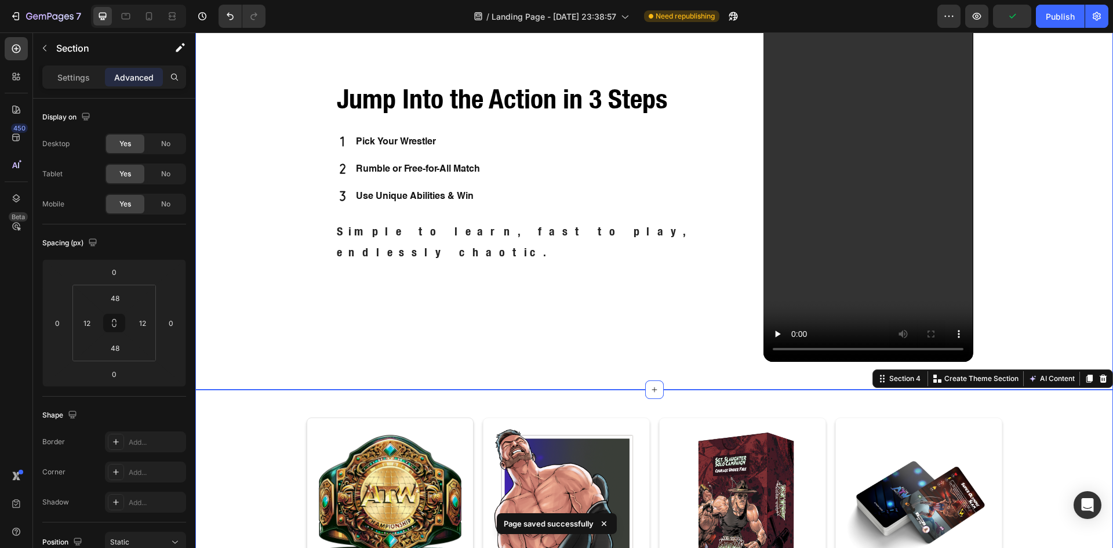
click at [1049, 245] on div "Jump Into the Action in 3 Steps Heading Pick Your Wrestler Rumble or Free-for-A…" at bounding box center [654, 180] width 904 height 381
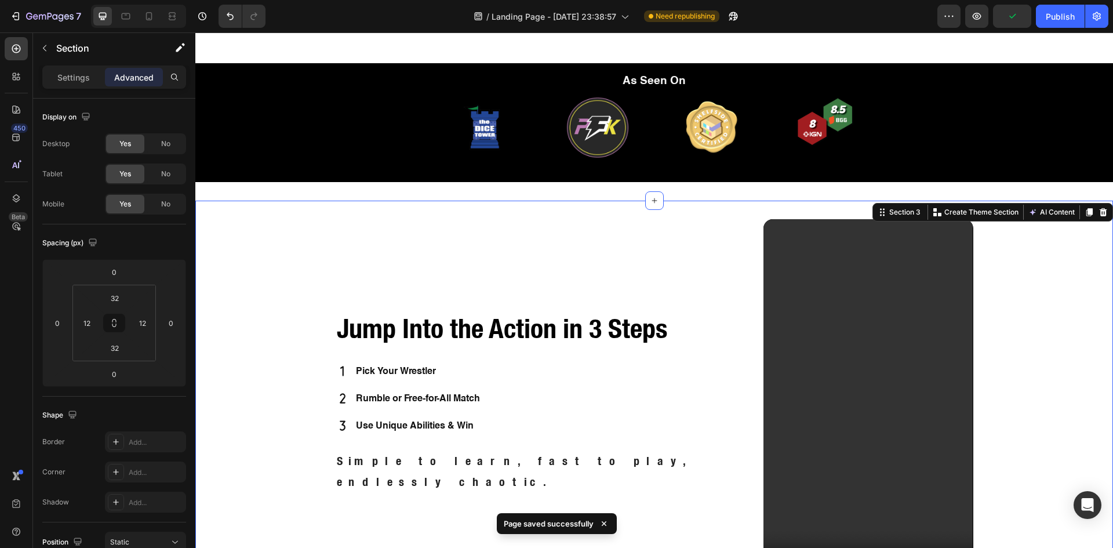
scroll to position [290, 0]
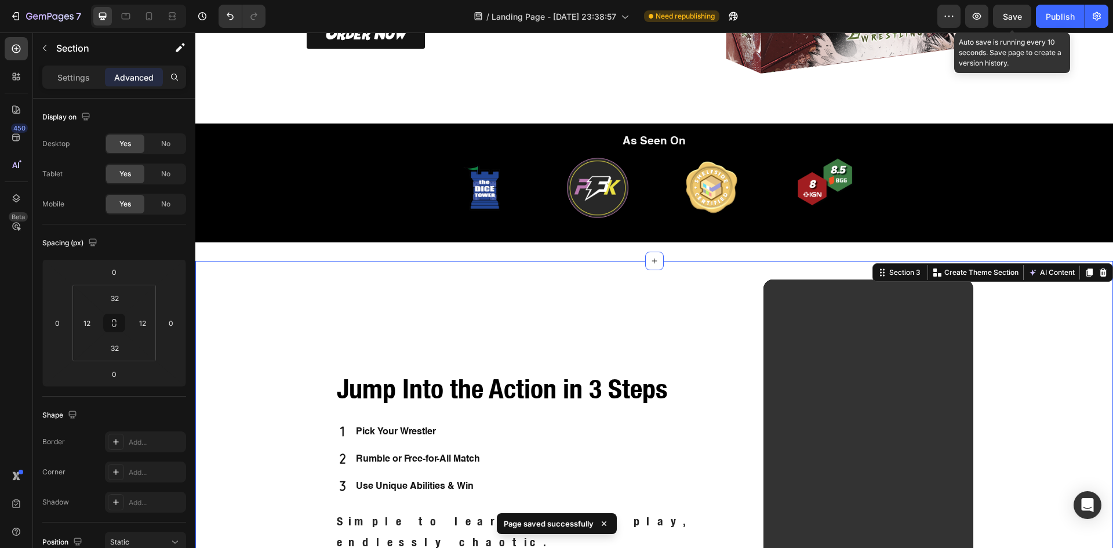
click at [1006, 20] on span "Save" at bounding box center [1012, 17] width 19 height 10
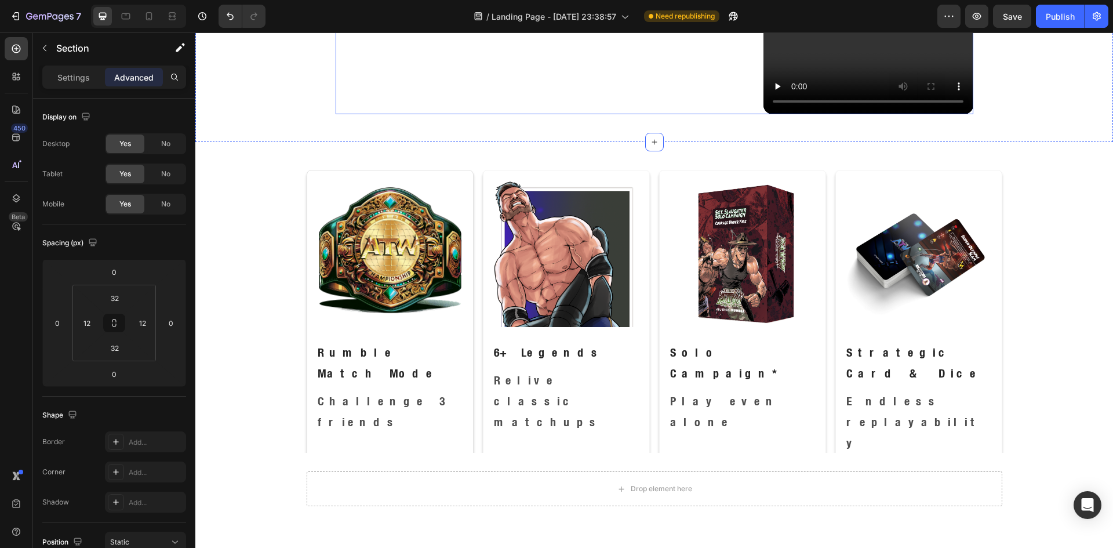
scroll to position [869, 0]
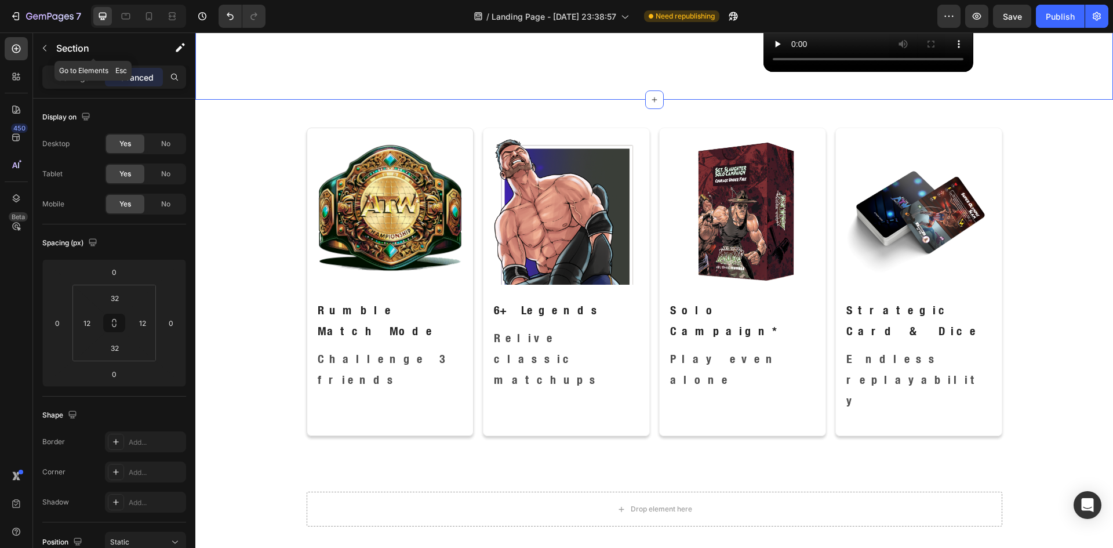
drag, startPoint x: 45, startPoint y: 50, endPoint x: 101, endPoint y: 74, distance: 60.5
click at [45, 50] on icon "button" at bounding box center [44, 48] width 3 height 6
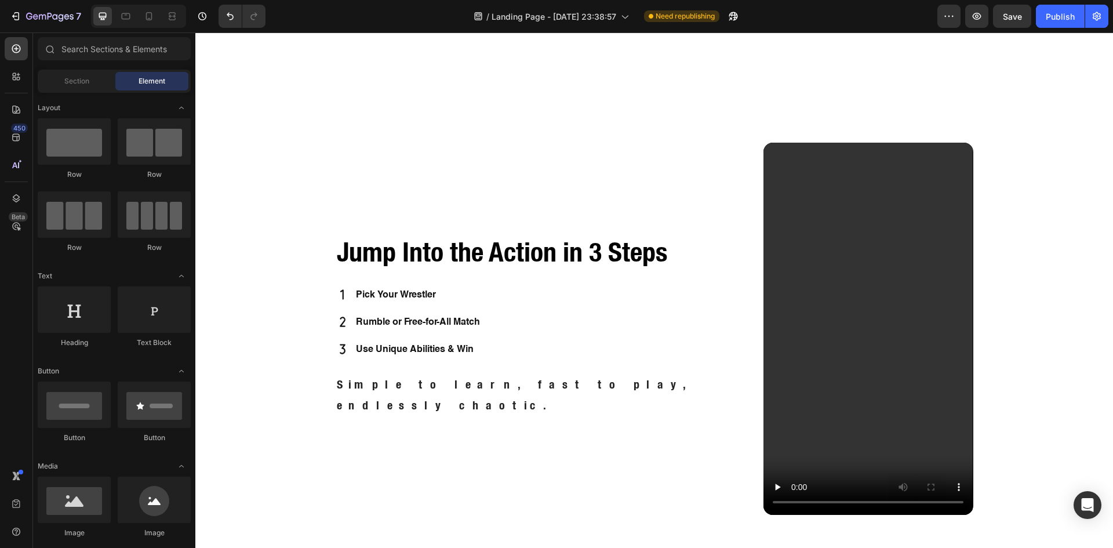
scroll to position [387, 0]
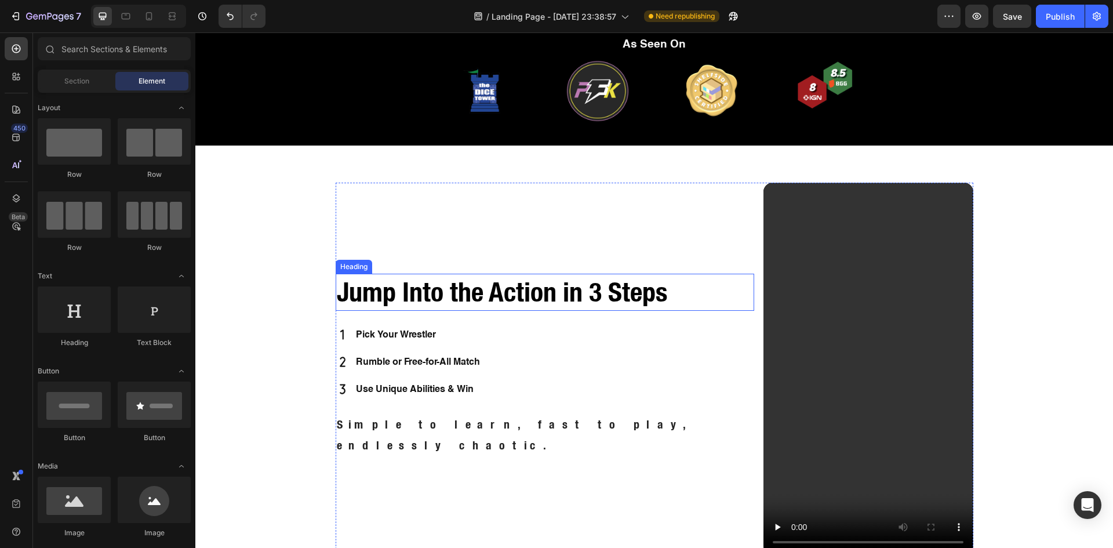
click at [477, 306] on h2 "Jump Into the Action in 3 Steps" at bounding box center [545, 292] width 419 height 37
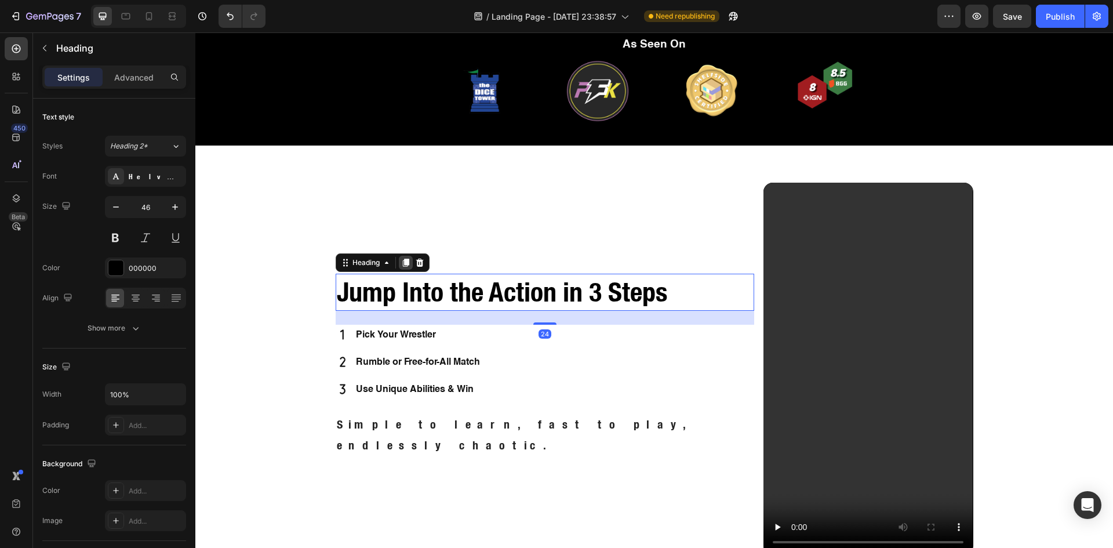
click at [403, 267] on icon at bounding box center [405, 263] width 6 height 8
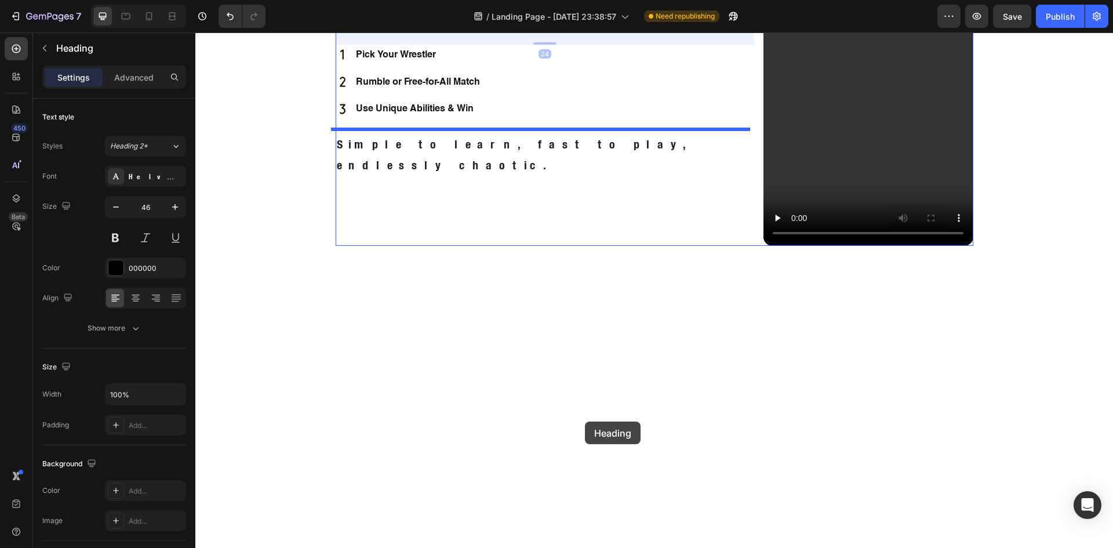
scroll to position [966, 0]
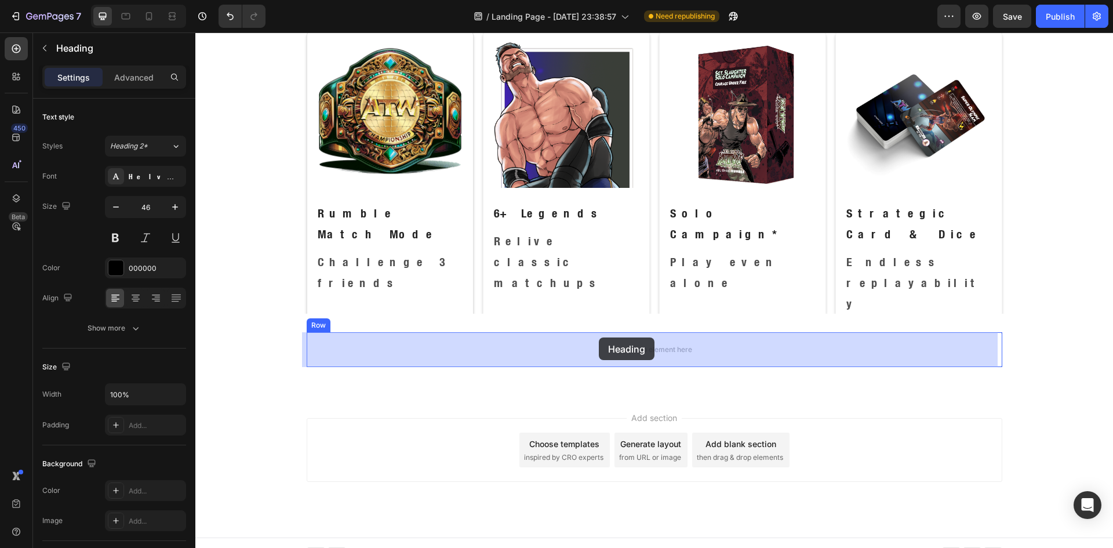
drag, startPoint x: 341, startPoint y: 304, endPoint x: 599, endPoint y: 365, distance: 264.5
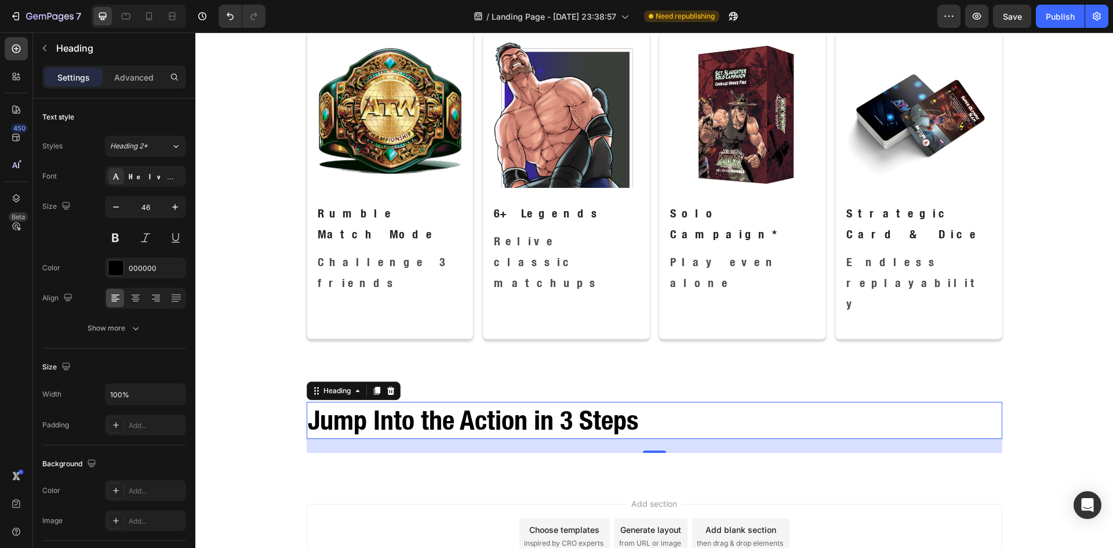
click at [470, 402] on h2 "Jump Into the Action in 3 Steps" at bounding box center [655, 420] width 696 height 37
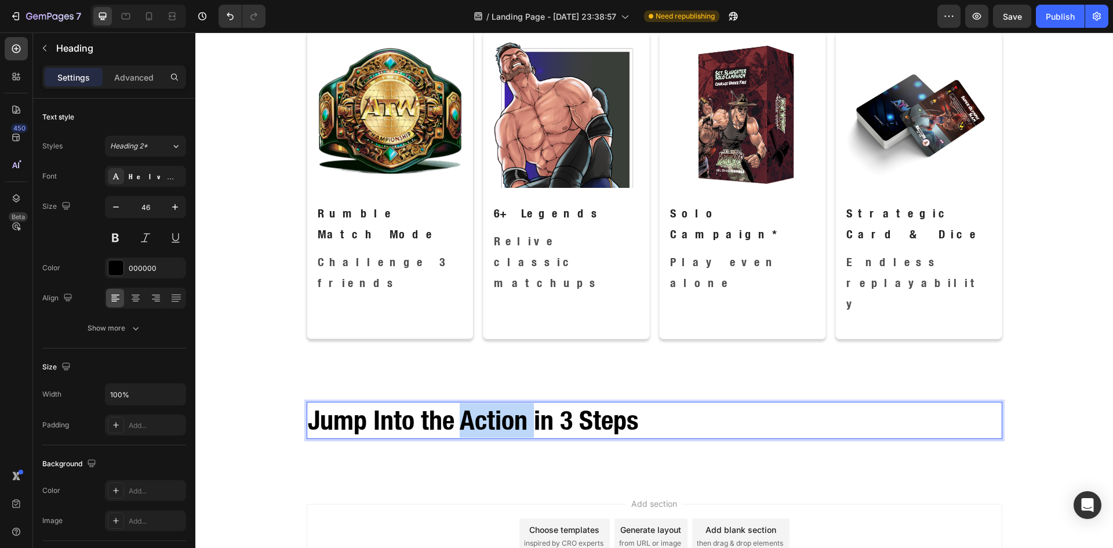
click at [470, 403] on p "Jump Into the Action in 3 Steps" at bounding box center [654, 420] width 693 height 35
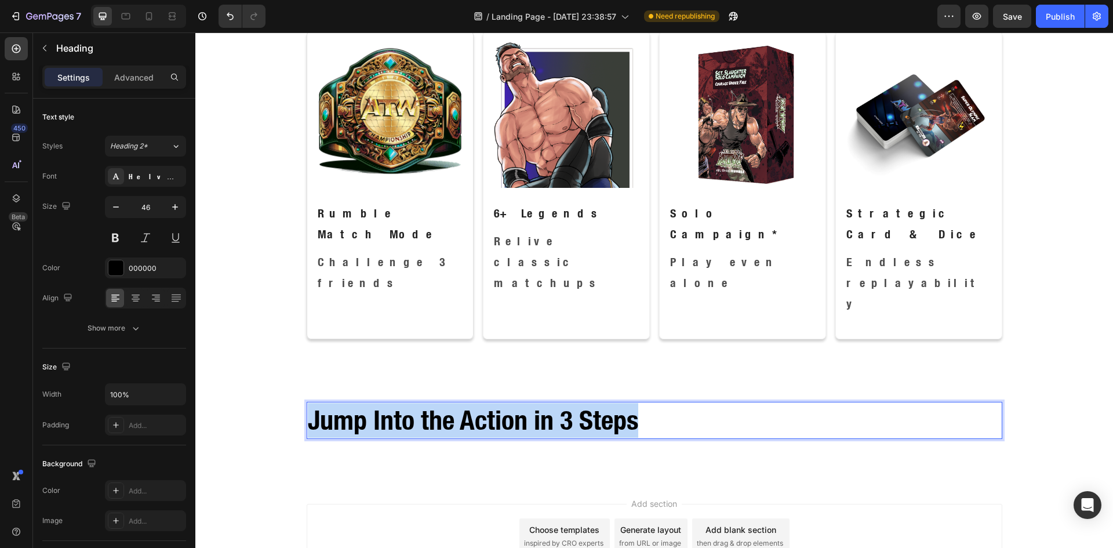
click at [470, 403] on p "Jump Into the Action in 3 Steps" at bounding box center [654, 420] width 693 height 35
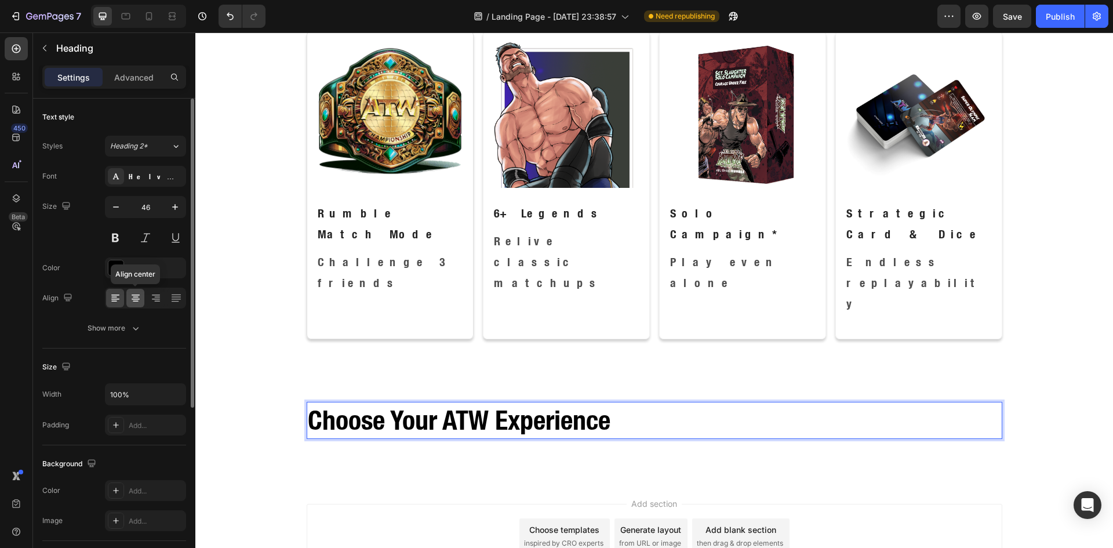
click at [131, 302] on icon at bounding box center [136, 298] width 12 height 12
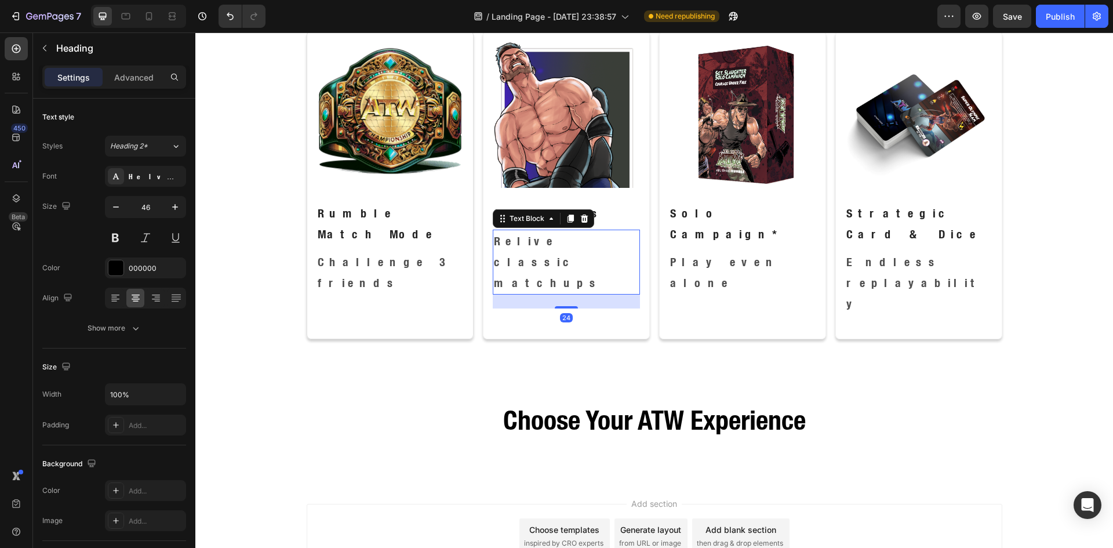
click at [534, 239] on p "Relive classic matchups" at bounding box center [566, 262] width 145 height 63
click at [568, 219] on icon at bounding box center [570, 219] width 6 height 8
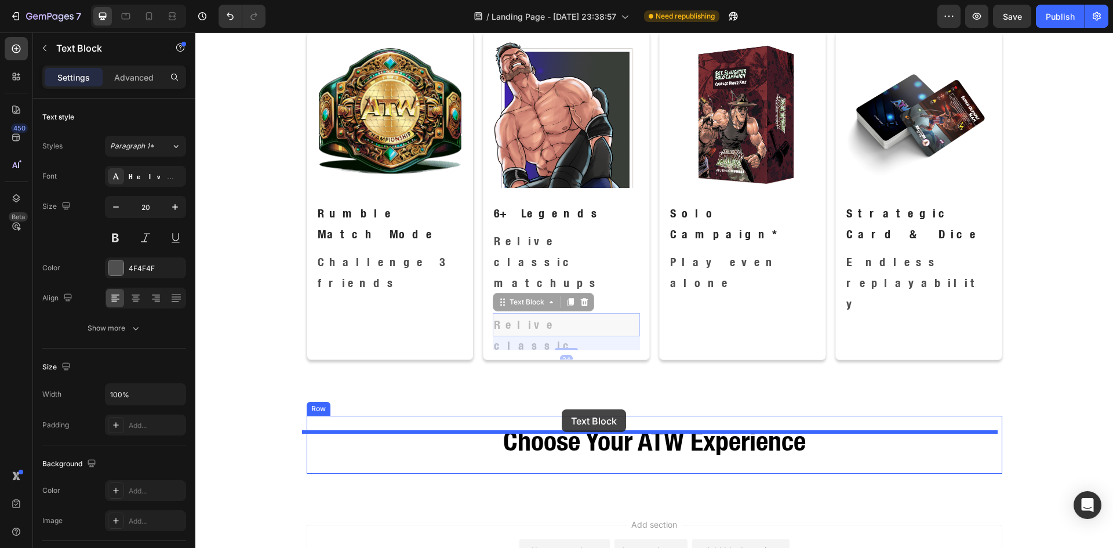
drag, startPoint x: 496, startPoint y: 261, endPoint x: 562, endPoint y: 409, distance: 161.7
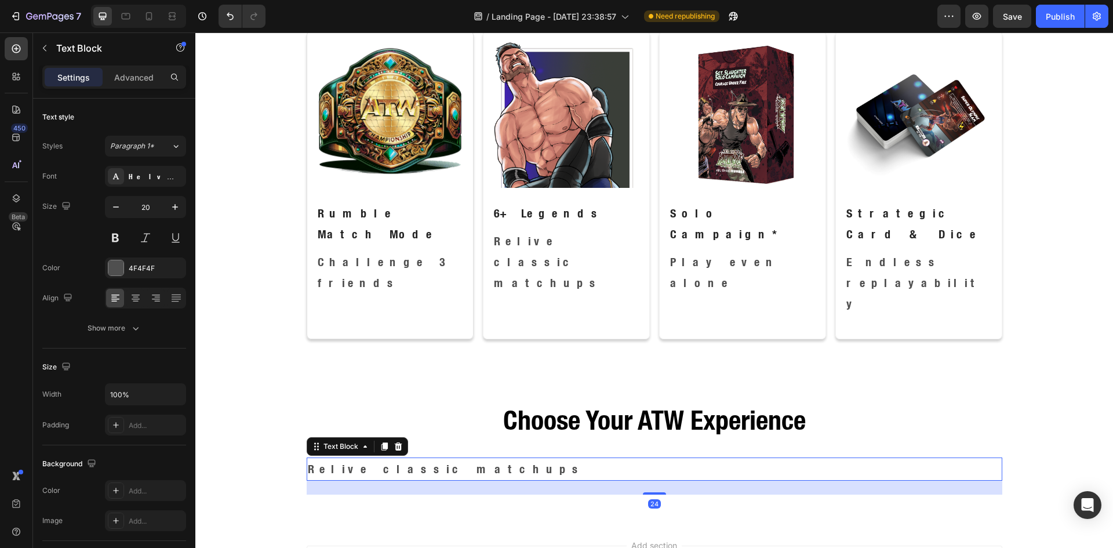
click at [388, 458] on p "Relive classic matchups" at bounding box center [654, 468] width 693 height 21
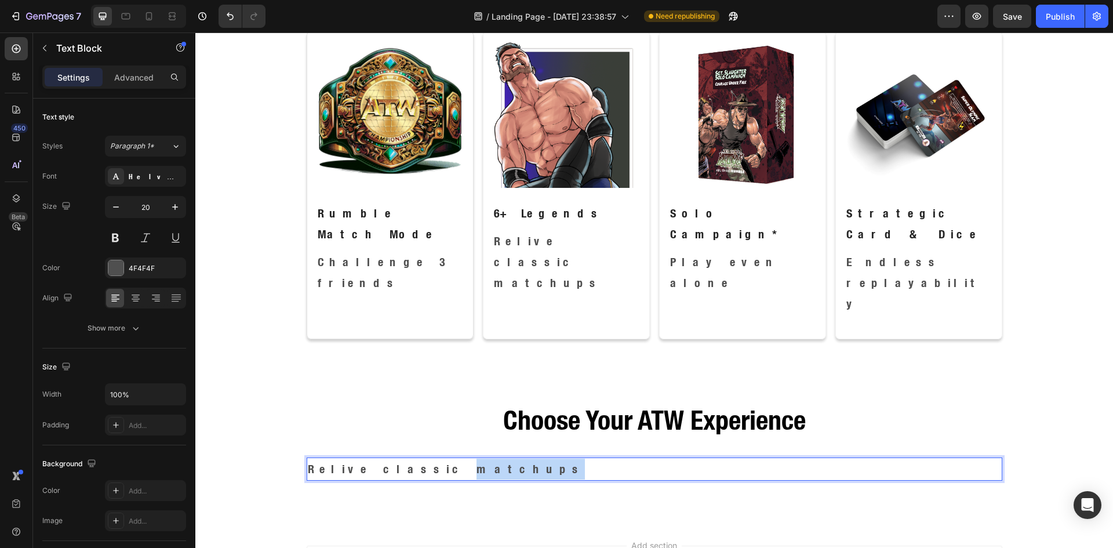
click at [388, 458] on p "Relive classic matchups" at bounding box center [654, 468] width 693 height 21
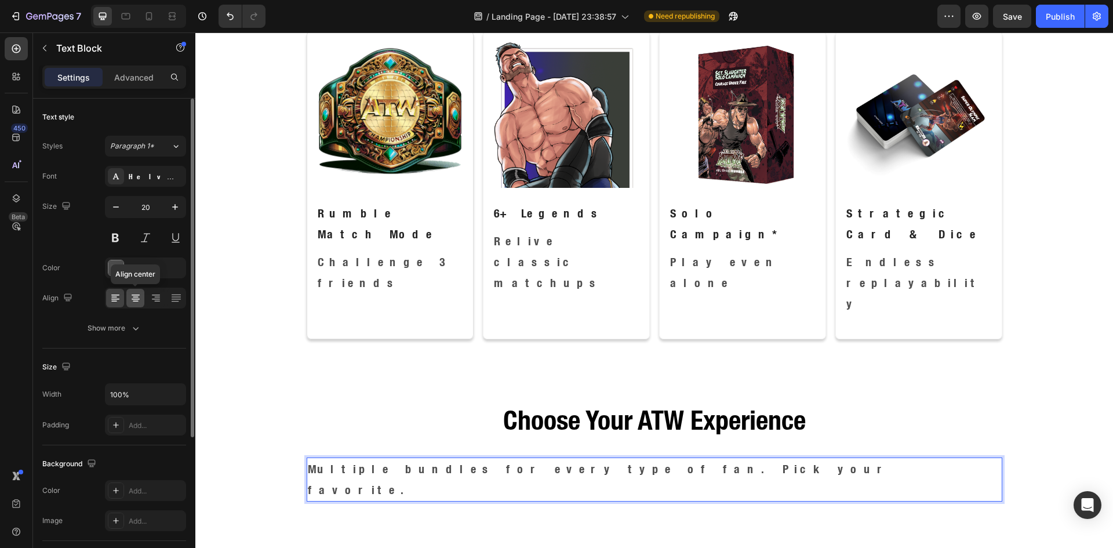
click at [137, 298] on icon at bounding box center [136, 298] width 12 height 12
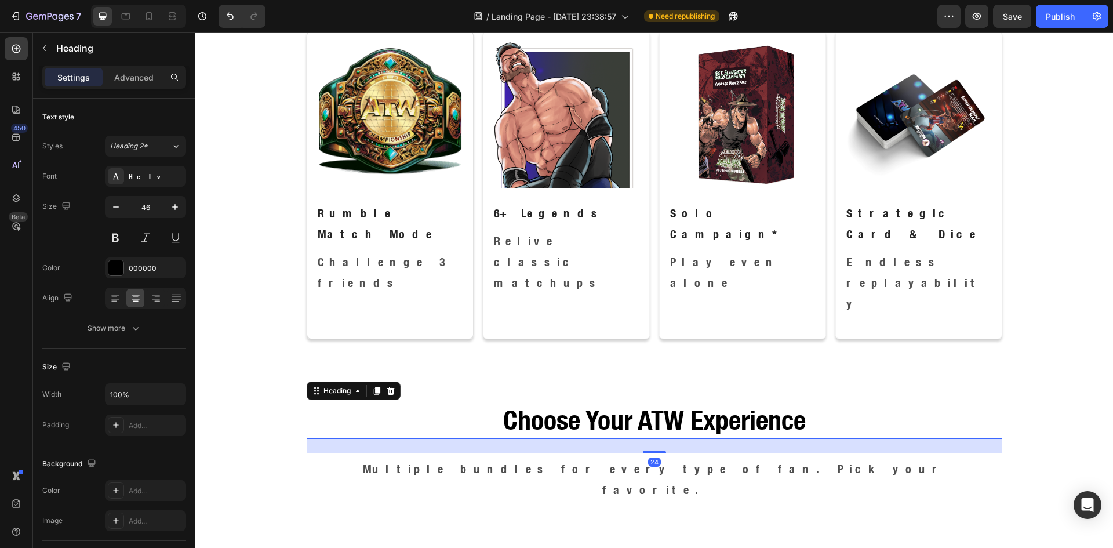
click at [598, 403] on p "Choose Your ATW Experience" at bounding box center [654, 420] width 693 height 35
click at [126, 77] on p "Advanced" at bounding box center [133, 77] width 39 height 12
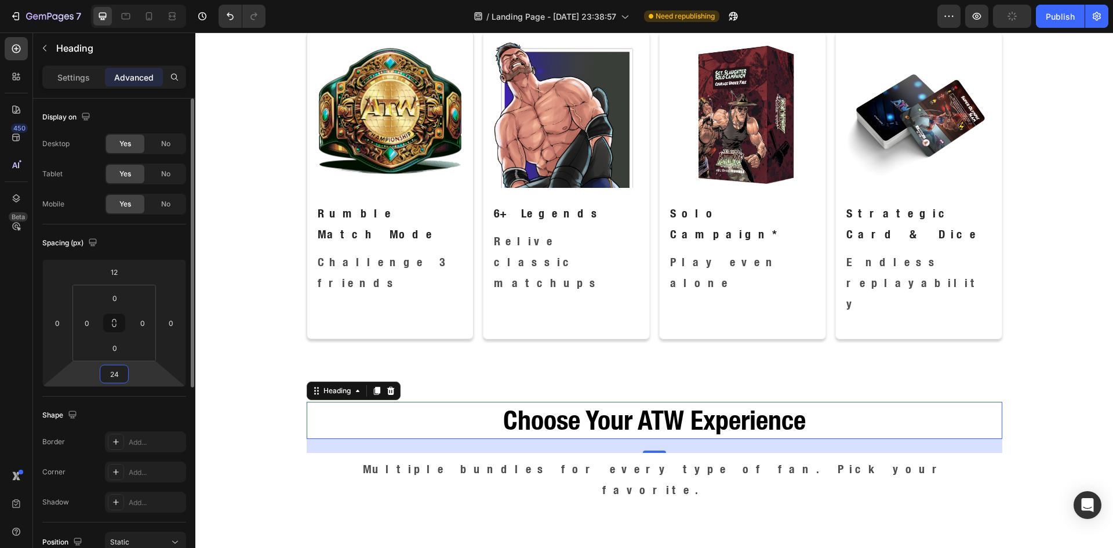
click at [122, 373] on input "24" at bounding box center [114, 373] width 23 height 17
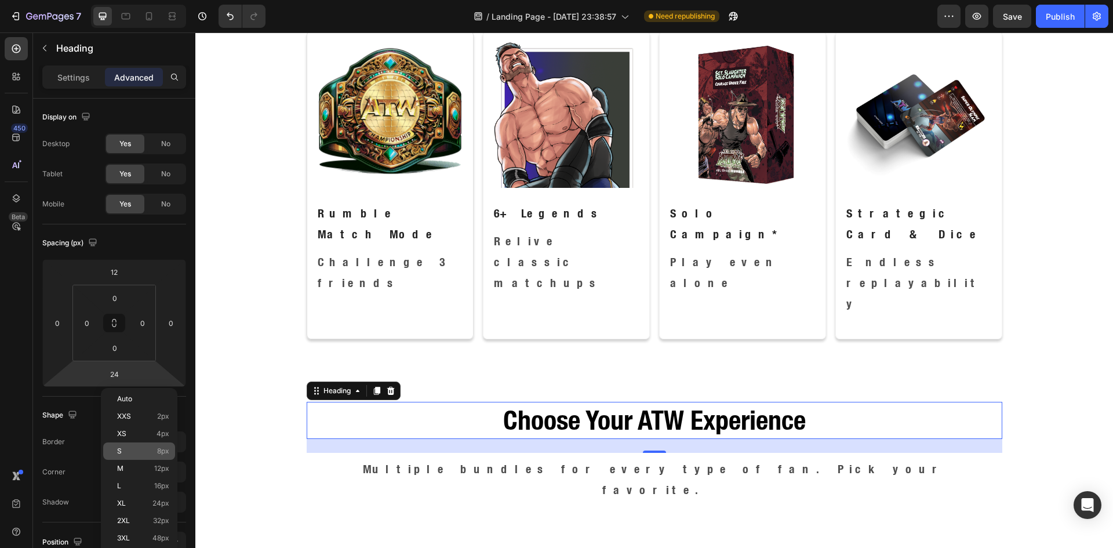
click at [150, 446] on div "S 8px" at bounding box center [139, 450] width 72 height 17
type input "8"
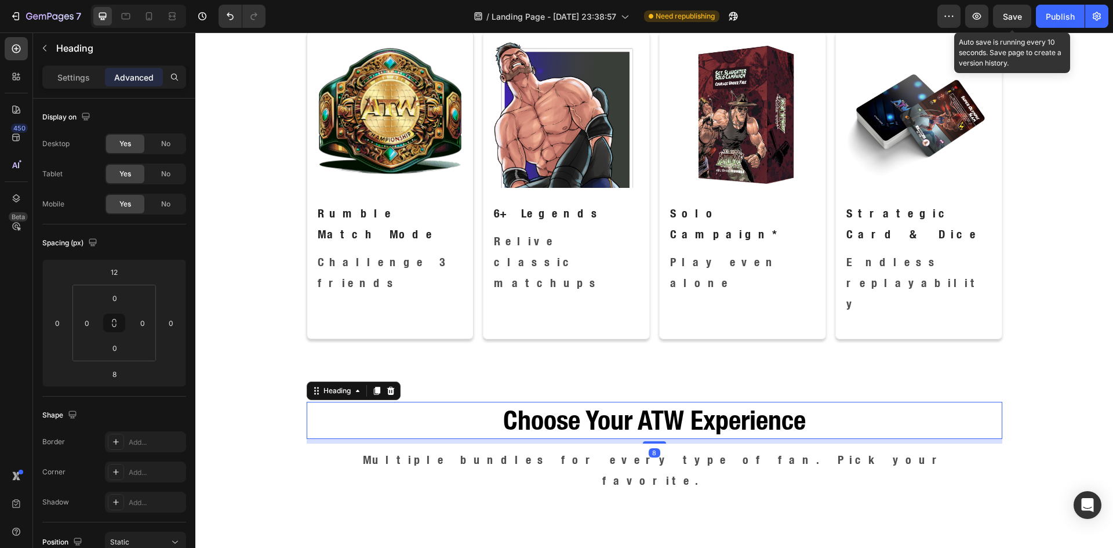
click at [1011, 21] on div "Save" at bounding box center [1012, 16] width 19 height 12
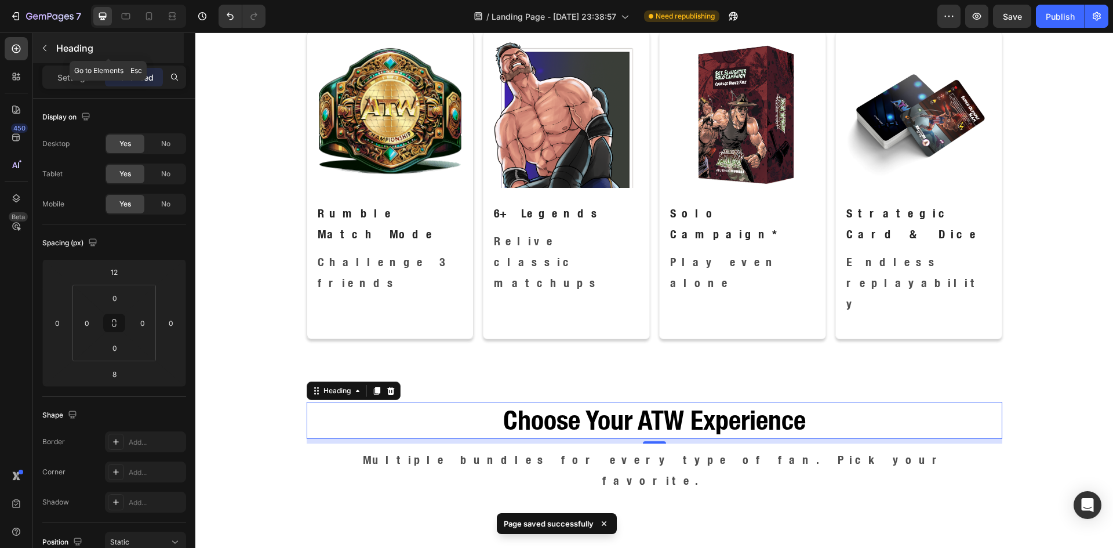
click at [41, 47] on icon "button" at bounding box center [44, 47] width 9 height 9
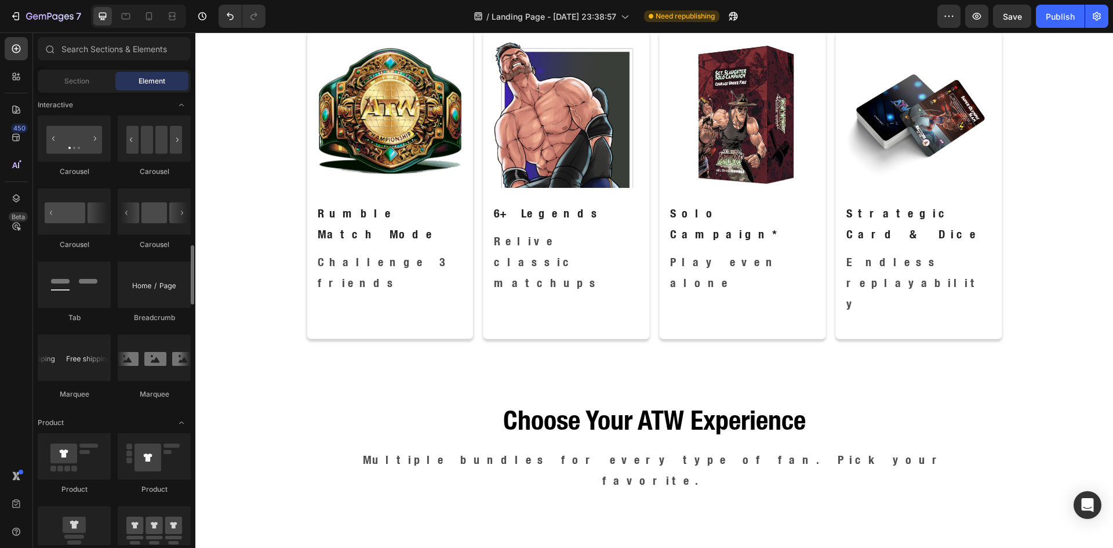
scroll to position [1258, 0]
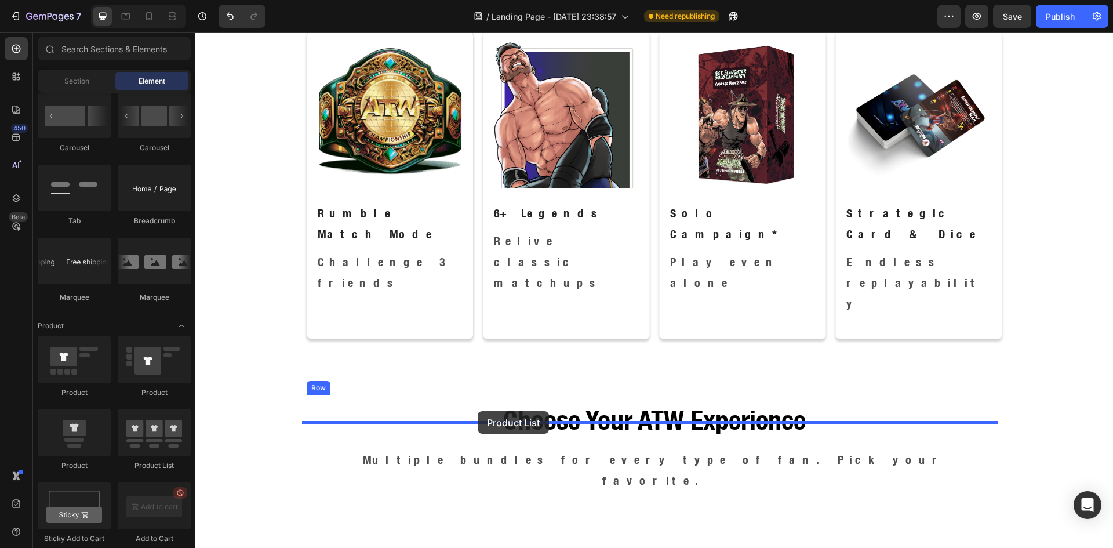
drag, startPoint x: 348, startPoint y: 464, endPoint x: 478, endPoint y: 411, distance: 139.6
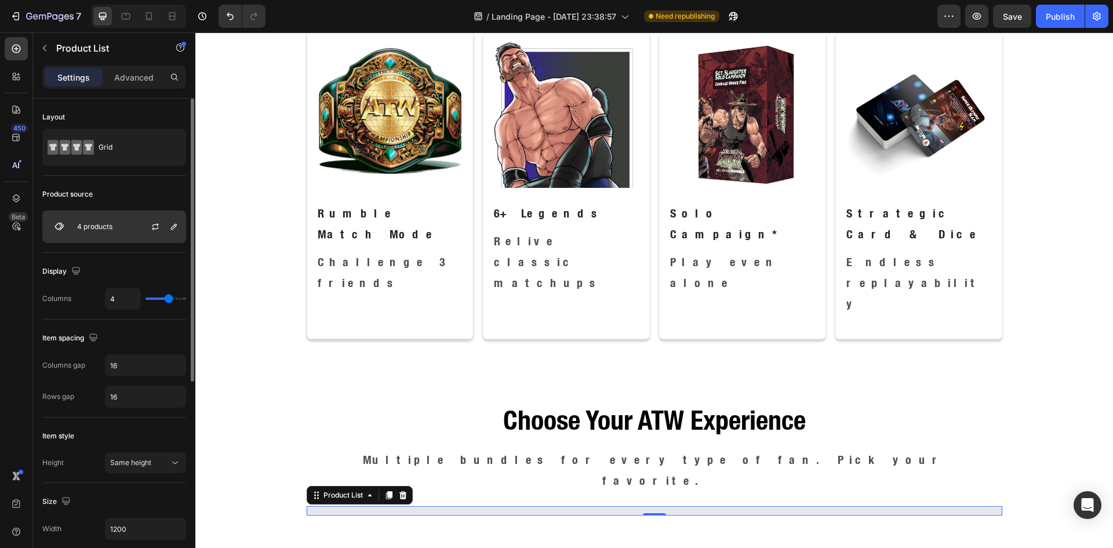
click at [112, 221] on div "4 products" at bounding box center [114, 226] width 144 height 32
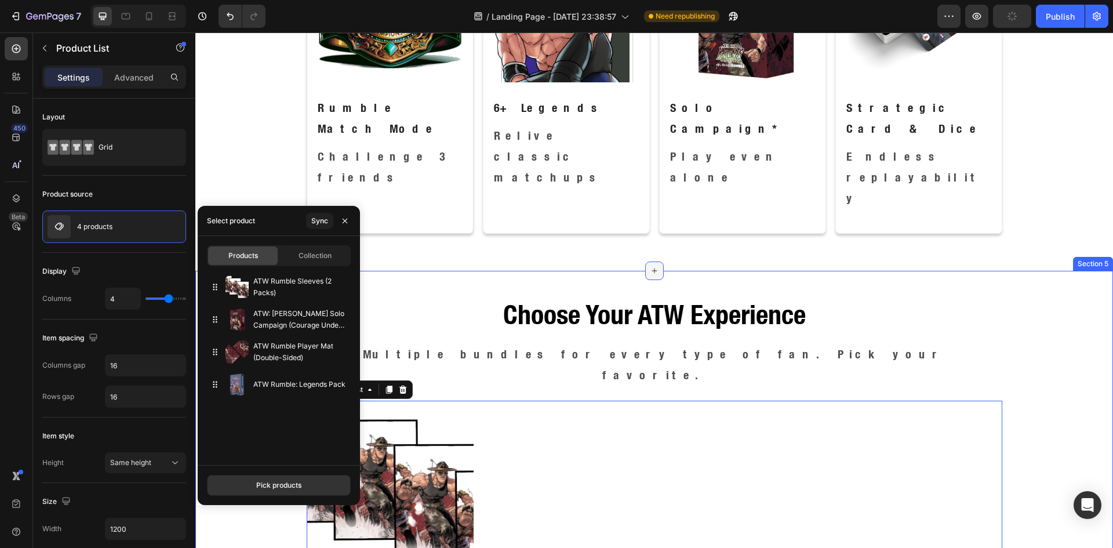
scroll to position [1159, 0]
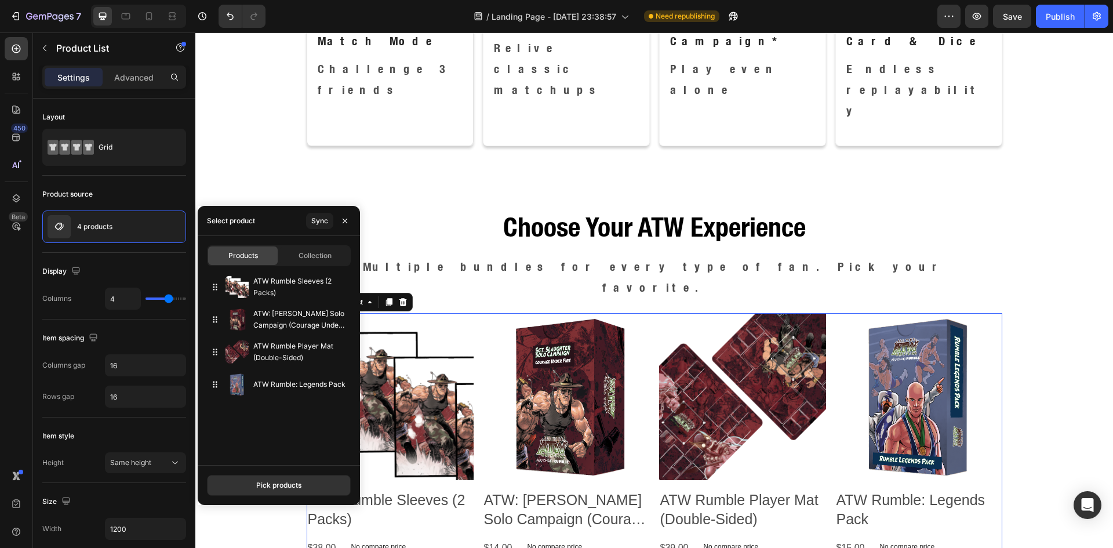
click at [476, 313] on div "Product Images ATW Rumble Sleeves (2 Packs) Product Title $38.00 Product Price …" at bounding box center [655, 492] width 696 height 359
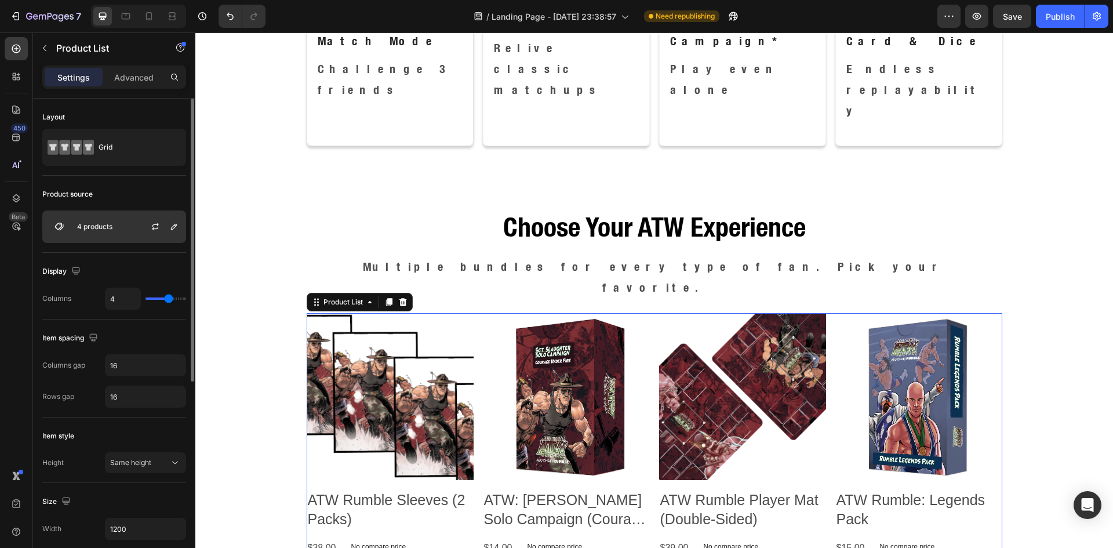
click at [136, 227] on div at bounding box center [159, 226] width 51 height 31
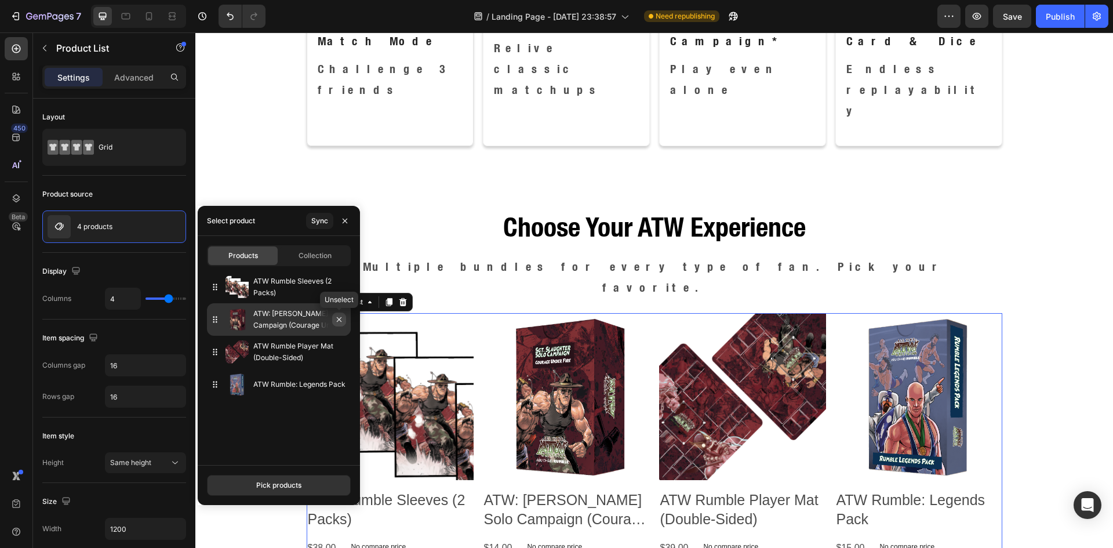
click at [337, 318] on icon "button" at bounding box center [338, 319] width 9 height 9
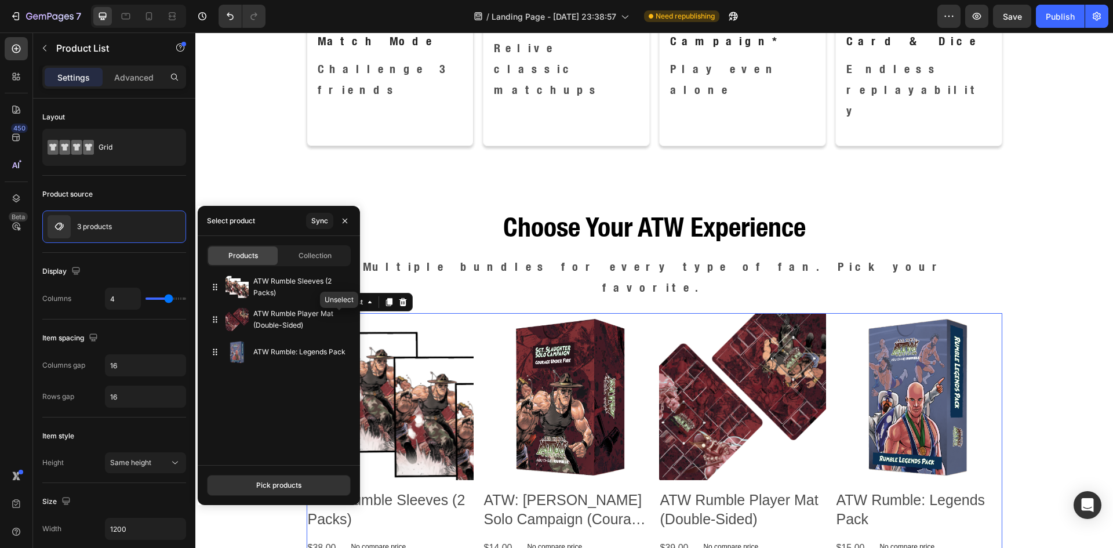
scroll to position [1045, 0]
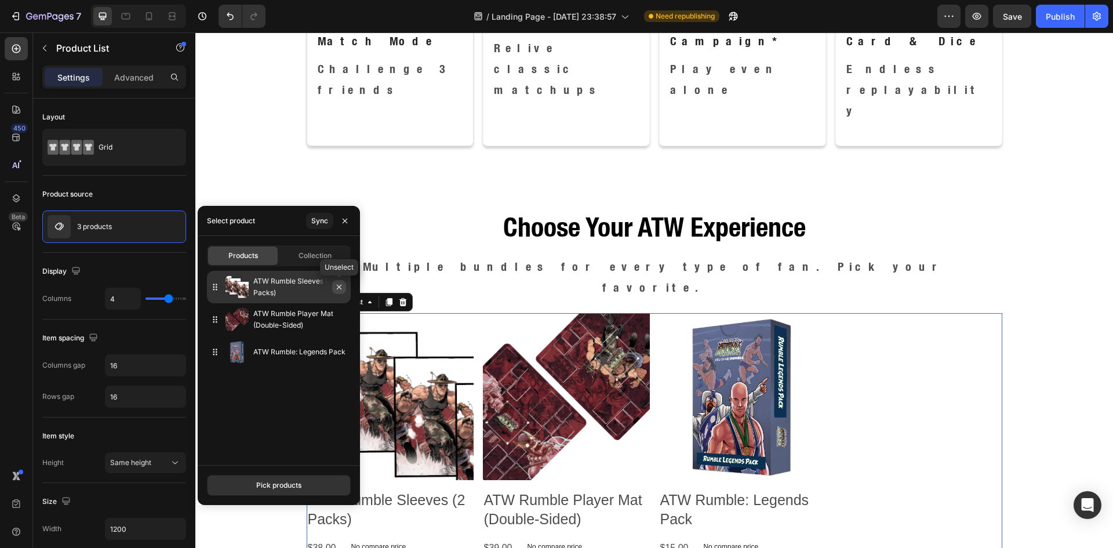
click at [337, 287] on icon "button" at bounding box center [338, 286] width 9 height 9
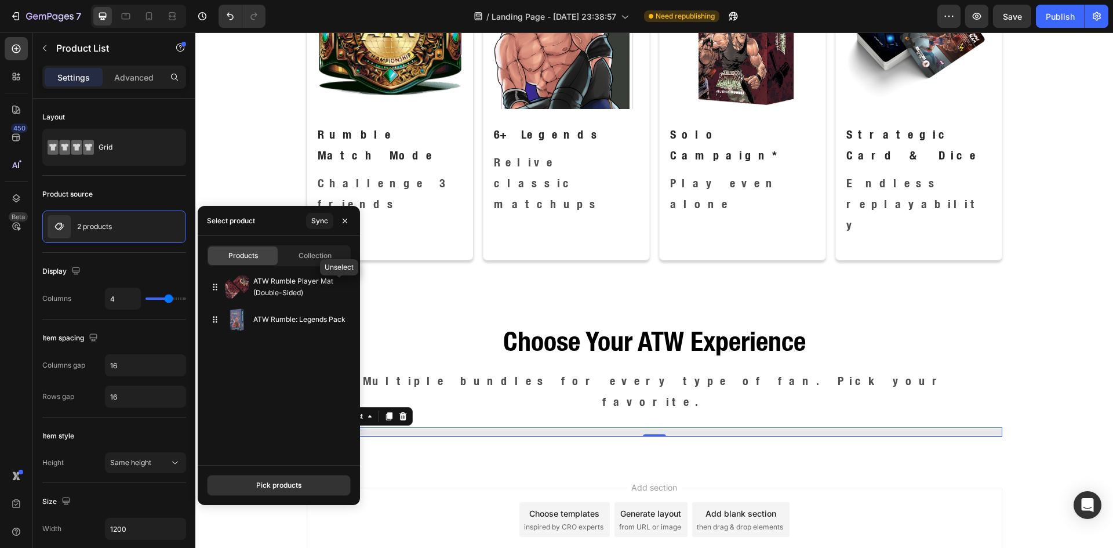
click at [0, 0] on icon "button" at bounding box center [0, 0] width 0 height 0
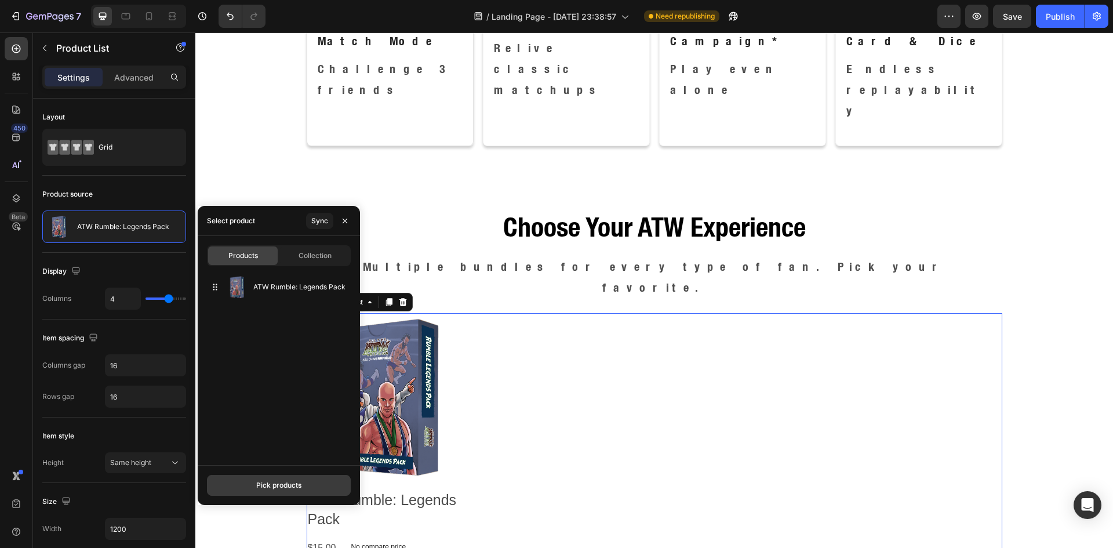
click at [268, 481] on div "Pick products" at bounding box center [278, 485] width 45 height 10
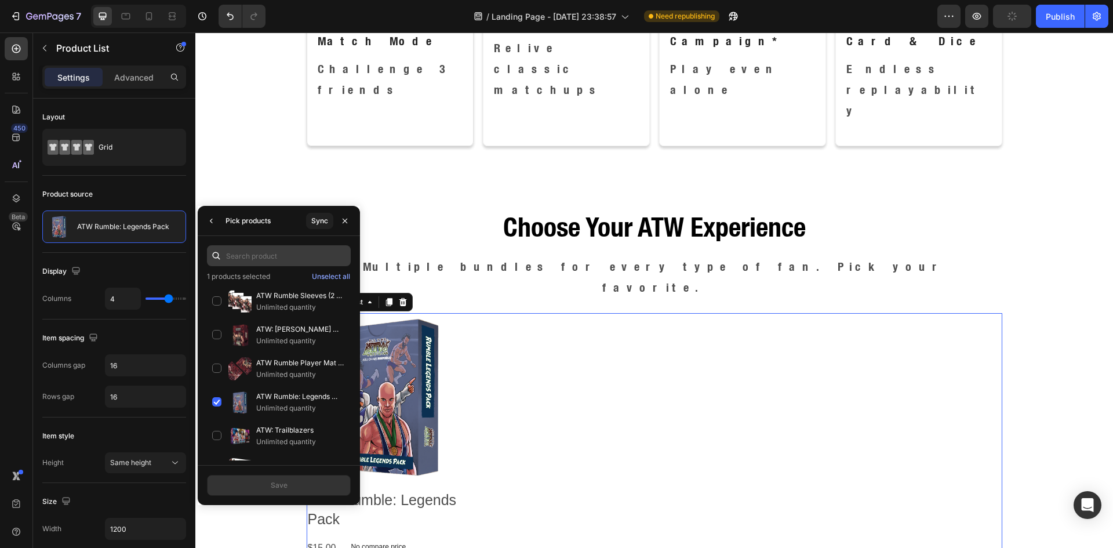
click at [250, 259] on input "text" at bounding box center [279, 255] width 144 height 21
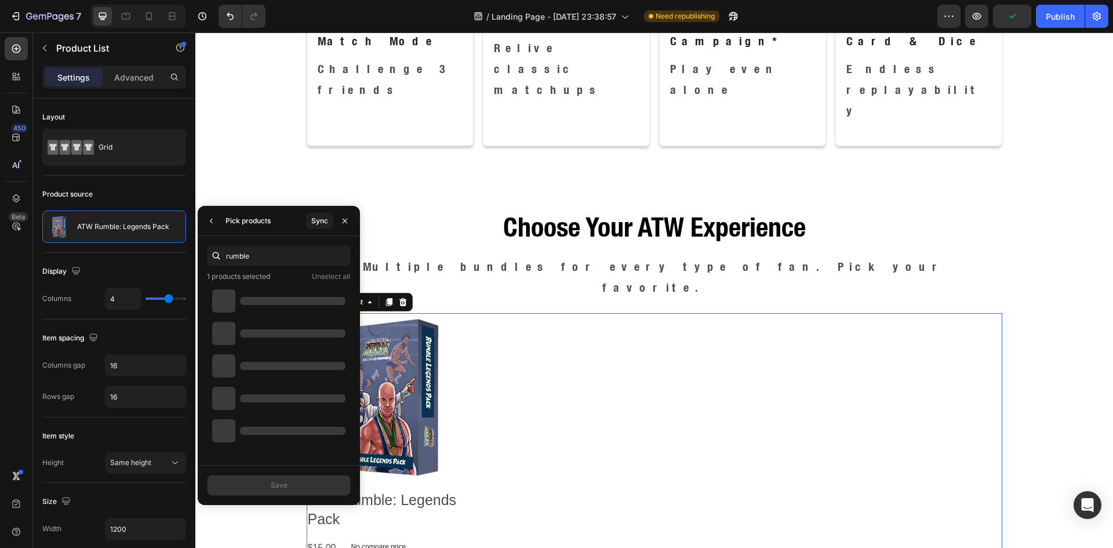
type input "rumble"
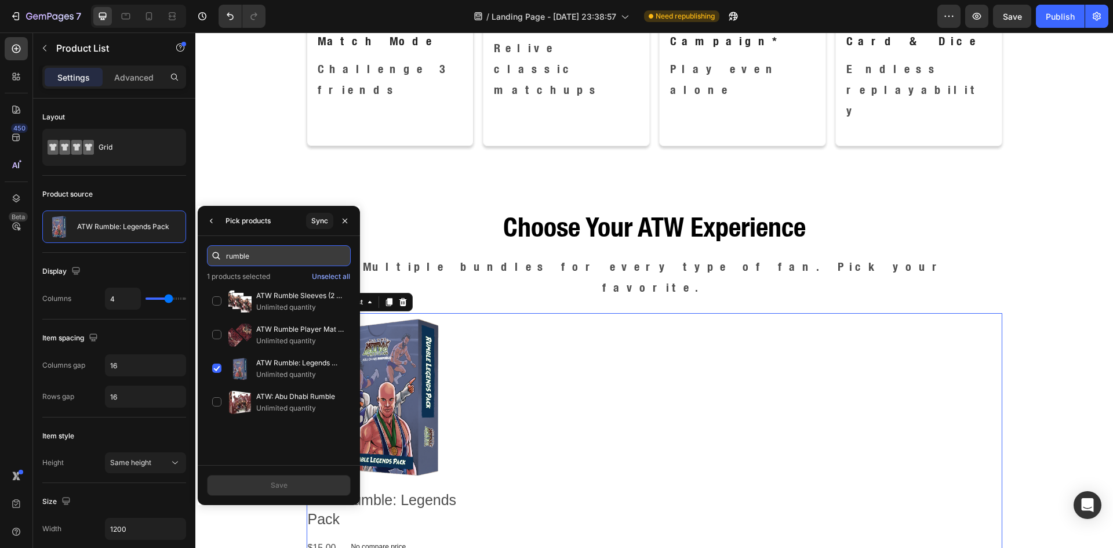
click at [271, 251] on input "rumble" at bounding box center [279, 255] width 144 height 21
click at [220, 337] on div "ATW Rumble Player Mat (Double-Sided) Unlimited quantity" at bounding box center [279, 335] width 144 height 34
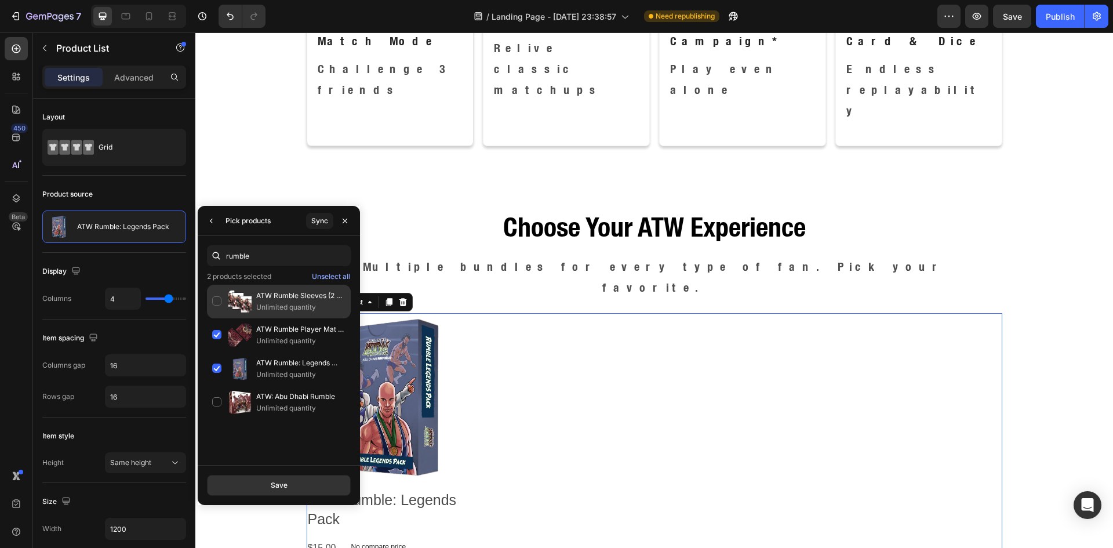
click at [281, 300] on p "ATW Rumble Sleeves (2 Packs)" at bounding box center [300, 296] width 89 height 12
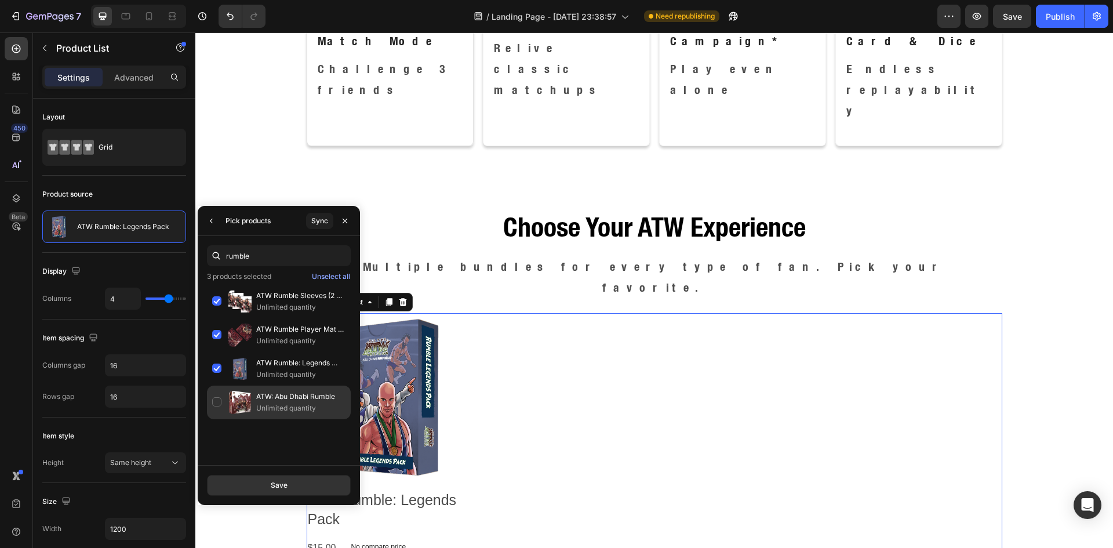
click at [286, 403] on p "Unlimited quantity" at bounding box center [300, 408] width 89 height 12
click at [306, 479] on button "Save" at bounding box center [279, 485] width 144 height 21
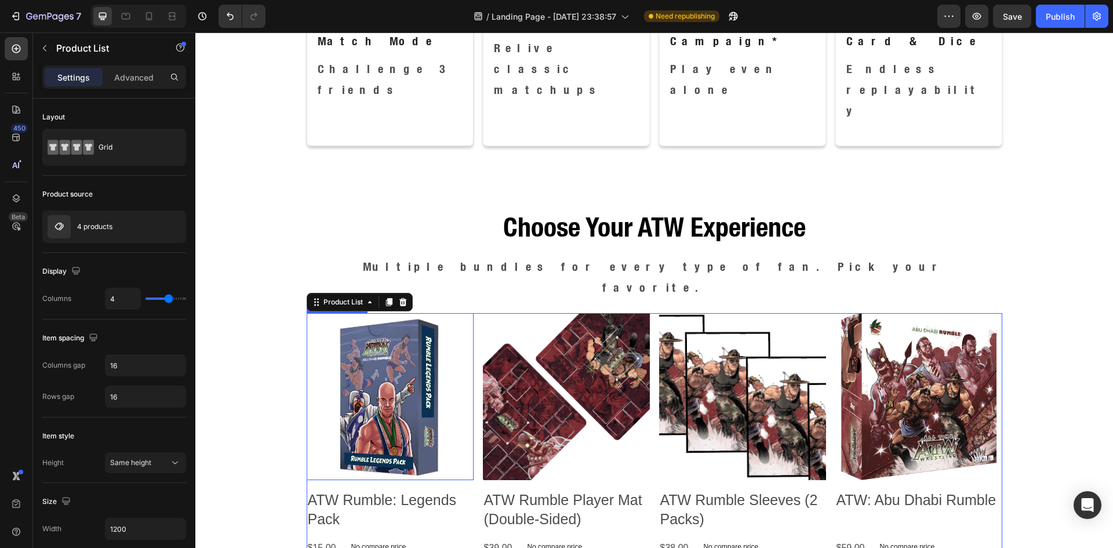
click at [384, 313] on img at bounding box center [390, 396] width 167 height 167
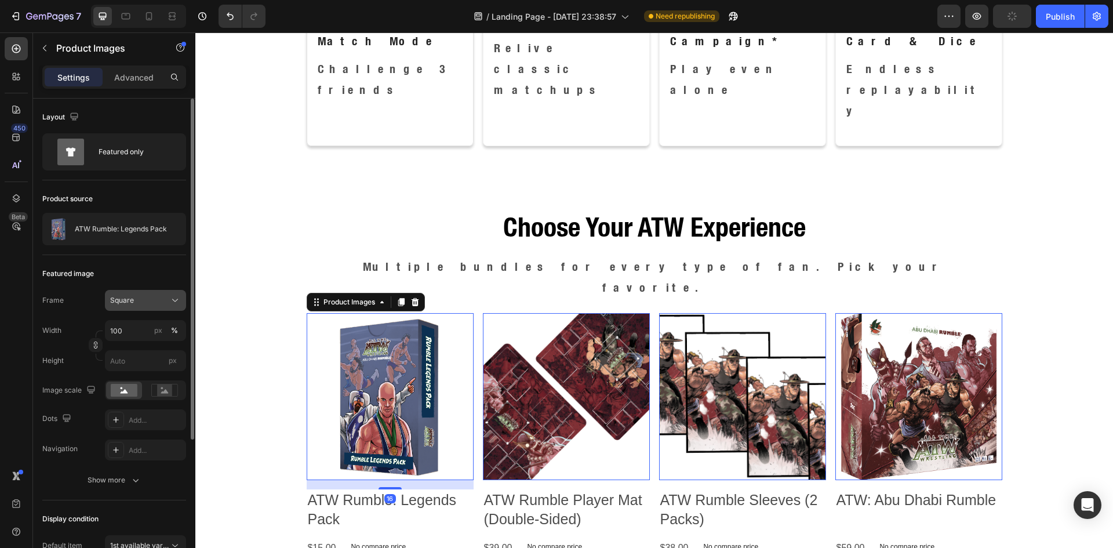
click at [145, 300] on div "Square" at bounding box center [138, 300] width 57 height 10
click at [149, 327] on div "Square" at bounding box center [143, 329] width 67 height 12
click at [159, 385] on rect at bounding box center [164, 390] width 15 height 12
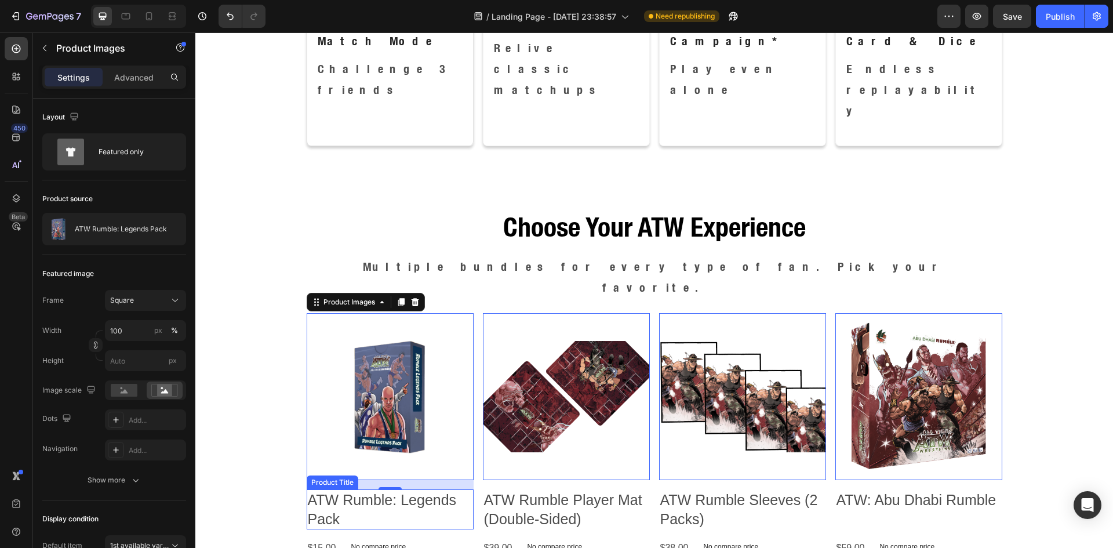
click at [410, 489] on h2 "ATW Rumble: Legends Pack" at bounding box center [390, 509] width 167 height 40
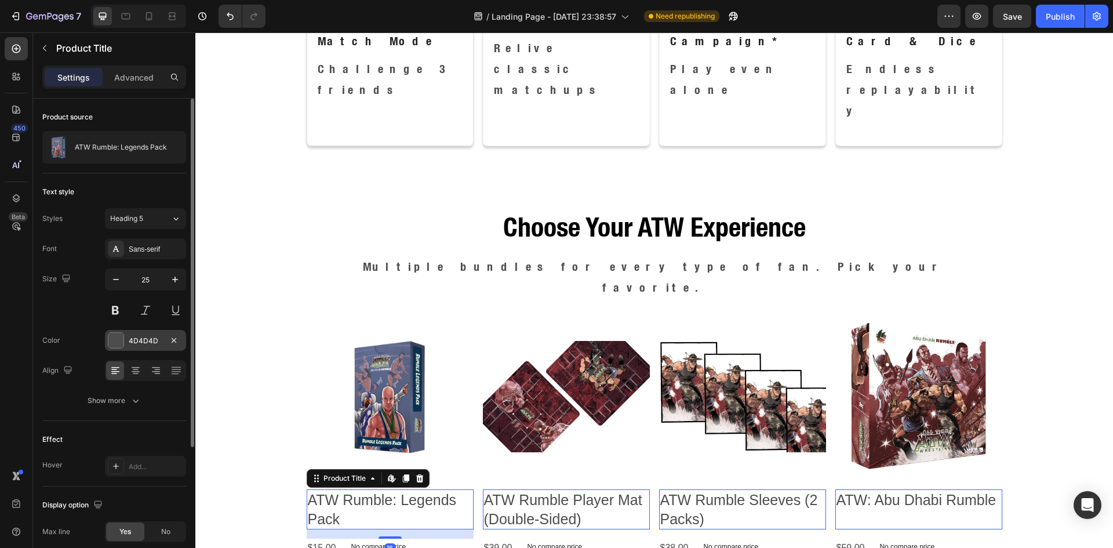
click at [119, 337] on div at bounding box center [115, 340] width 15 height 15
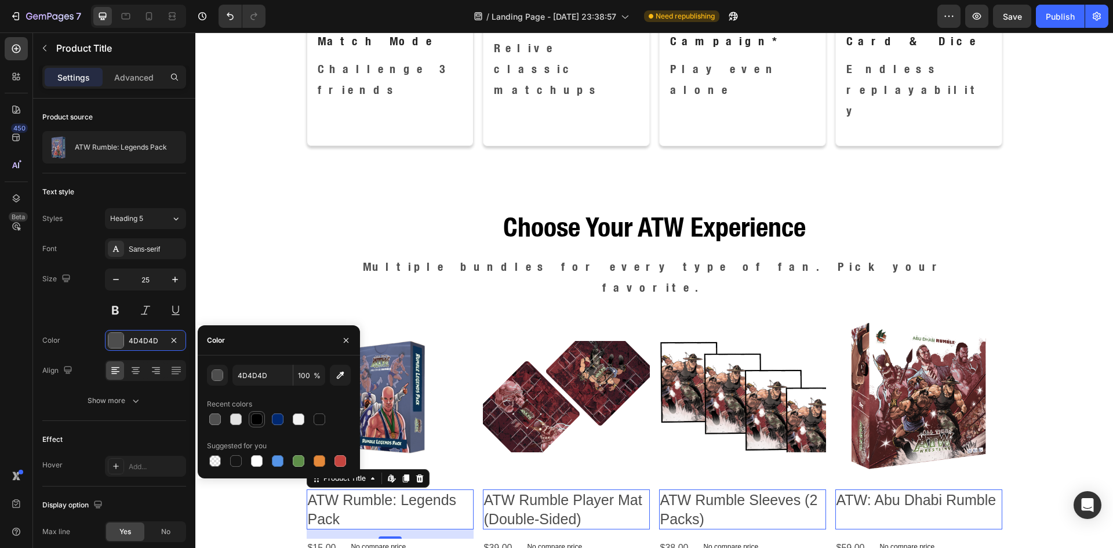
click at [256, 418] on div at bounding box center [257, 419] width 12 height 12
type input "000000"
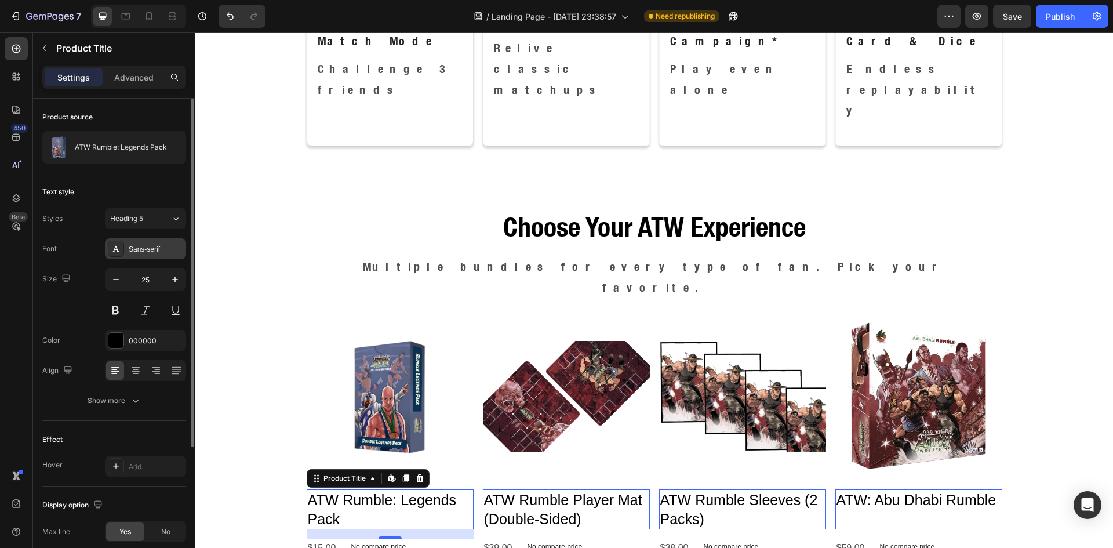
click at [156, 247] on div "Sans-serif" at bounding box center [156, 249] width 54 height 10
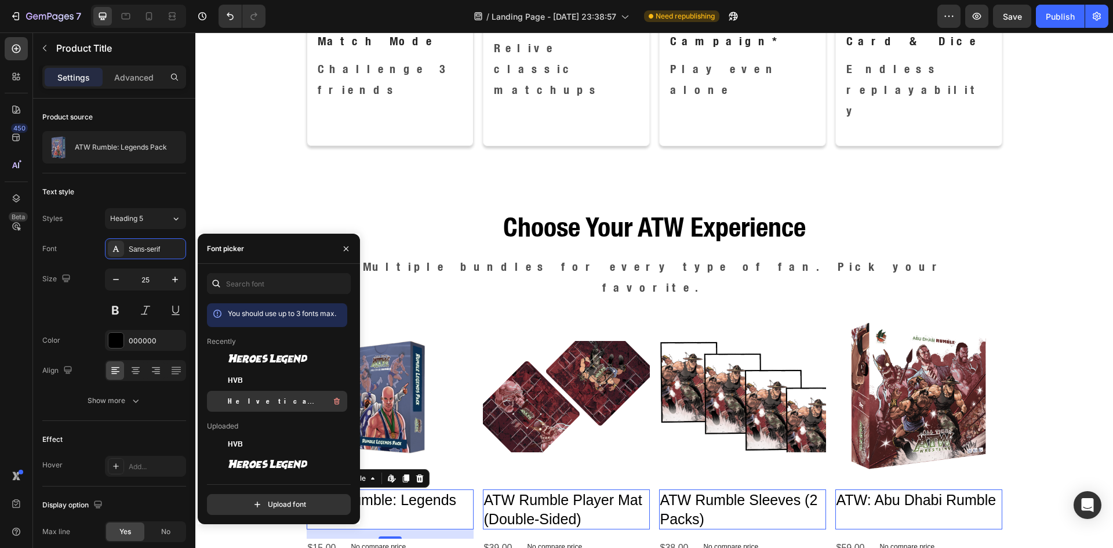
click at [276, 403] on span "Helvetica Neue Condensed Bold_1" at bounding box center [276, 401] width 96 height 10
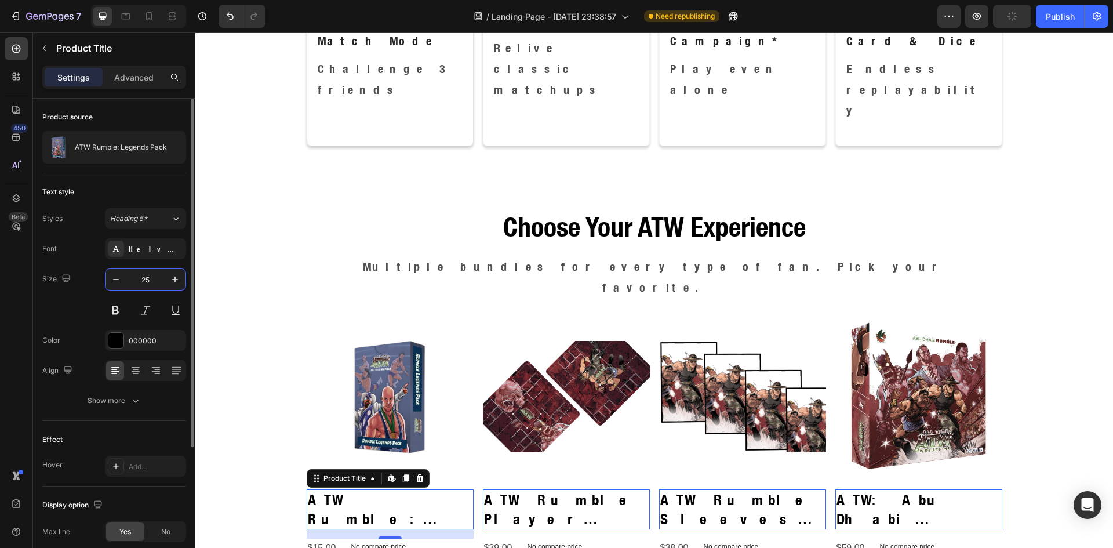
click at [150, 282] on input "25" at bounding box center [145, 279] width 38 height 21
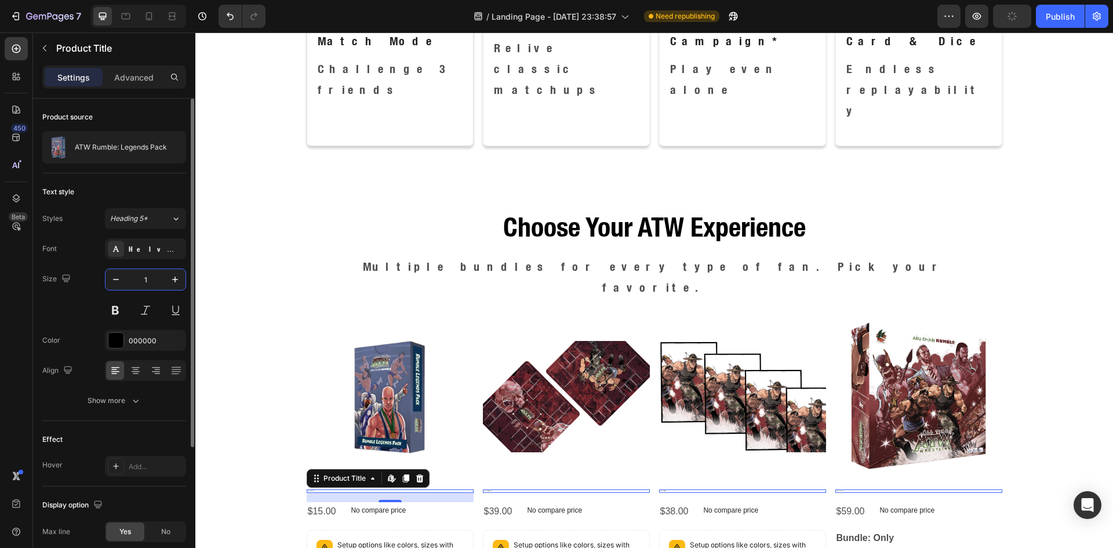
type input "18"
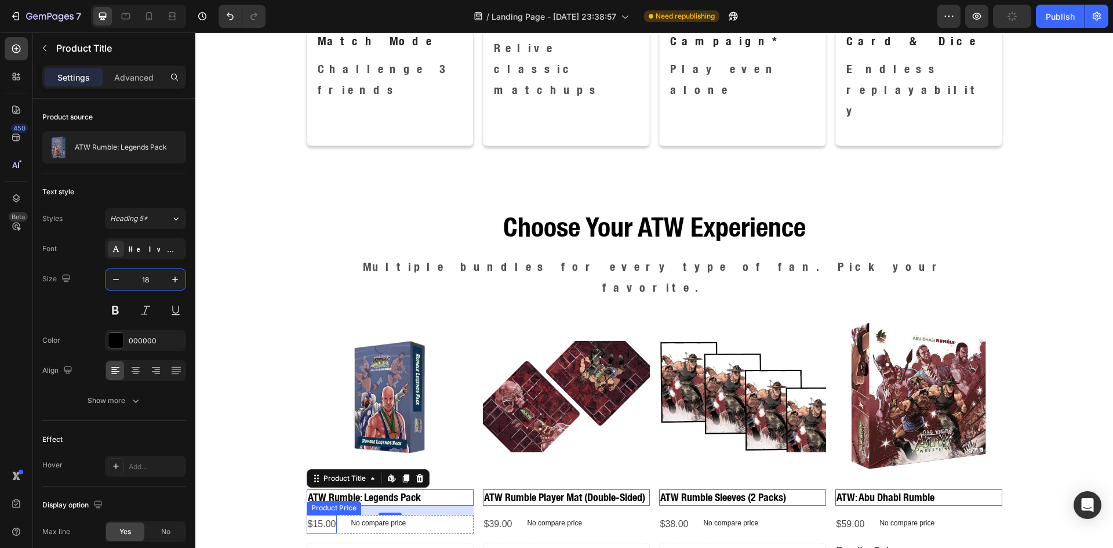
click at [318, 515] on div "$15.00" at bounding box center [322, 524] width 31 height 19
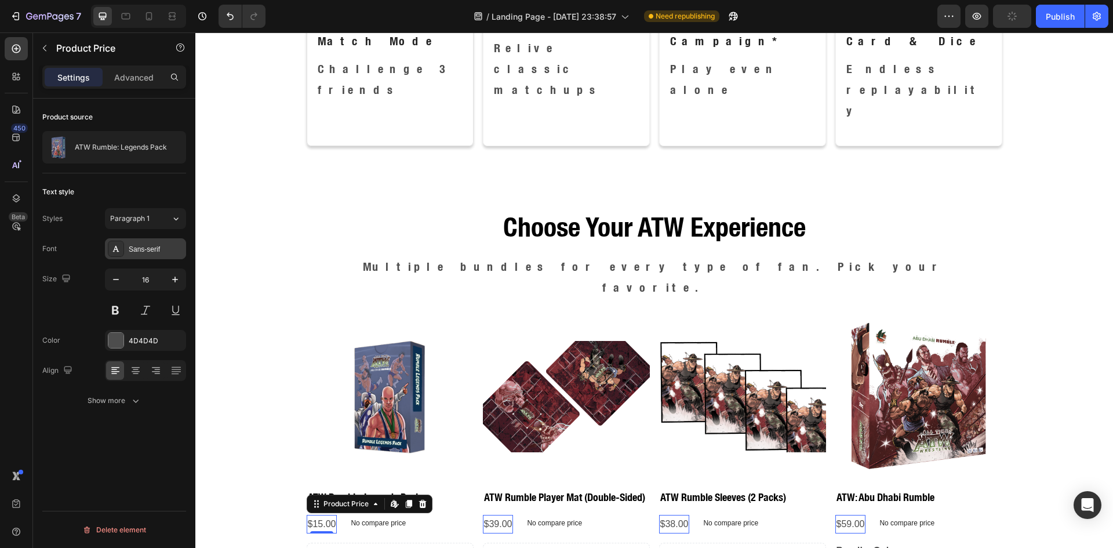
click at [127, 246] on div "Sans-serif" at bounding box center [145, 248] width 81 height 21
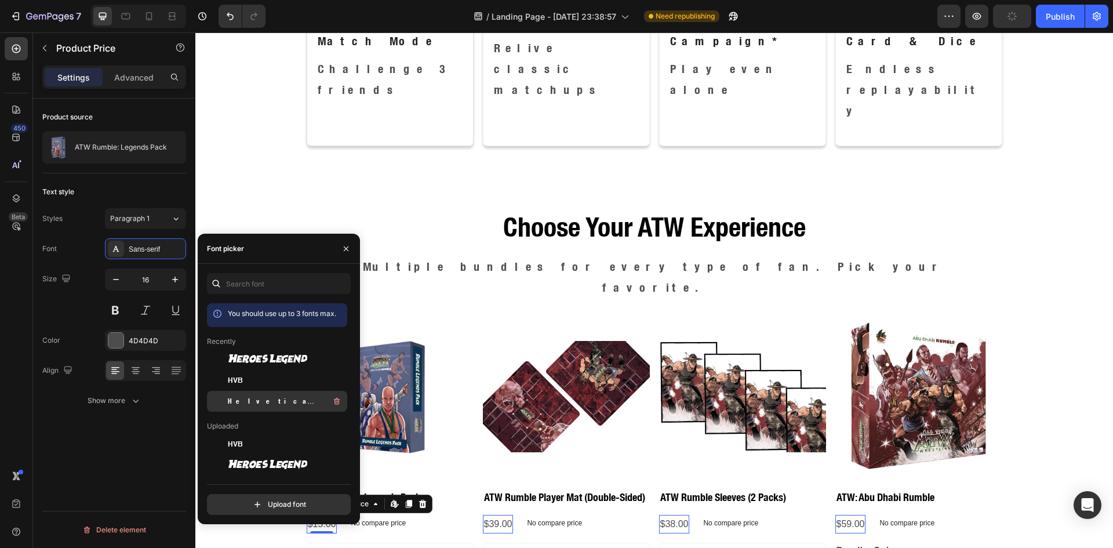
click at [246, 401] on span "Helvetica Neue Condensed Bold_1" at bounding box center [276, 401] width 96 height 10
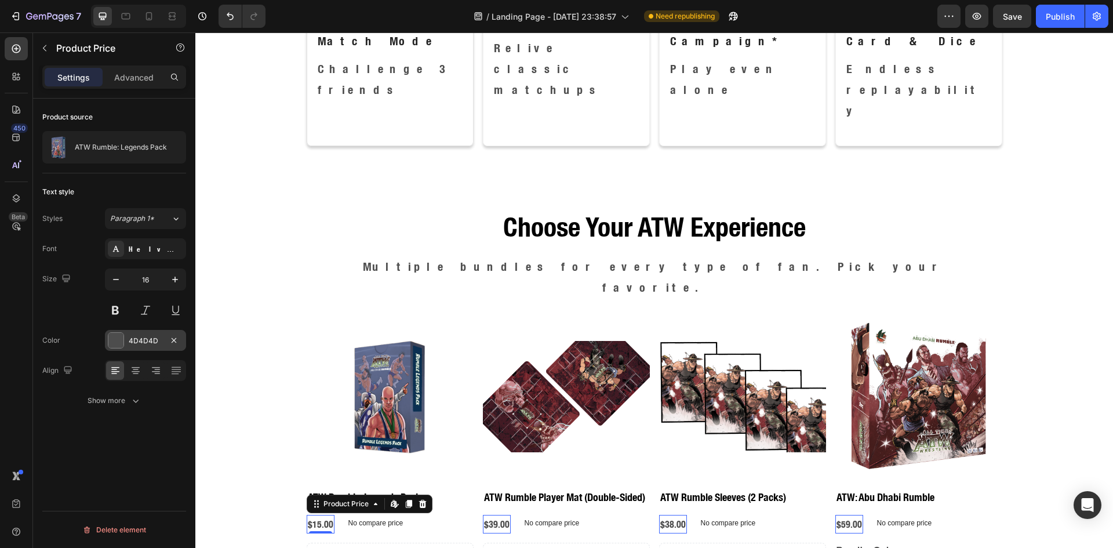
click at [107, 334] on div "4D4D4D" at bounding box center [145, 340] width 81 height 21
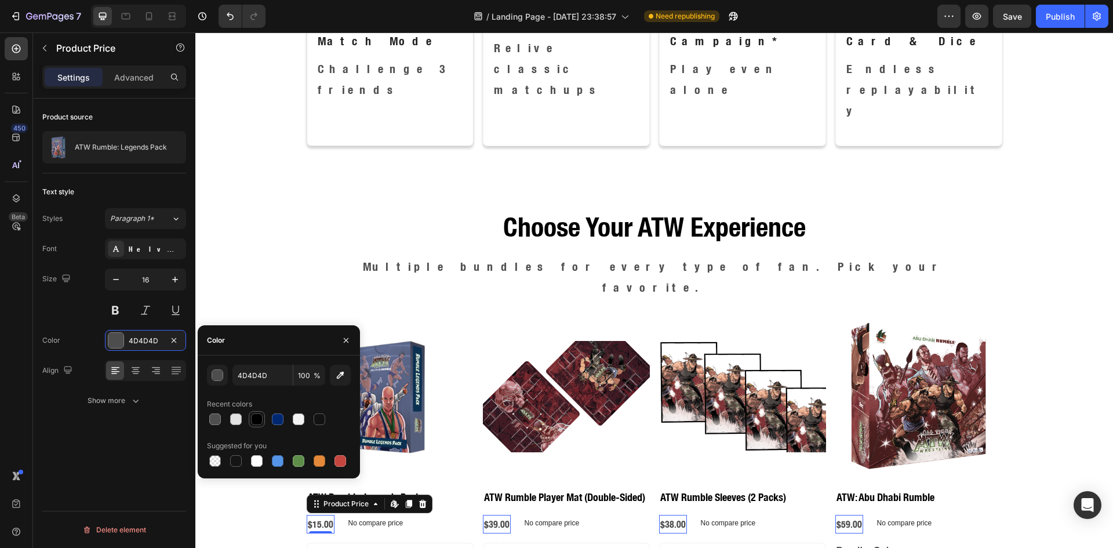
click at [254, 421] on div at bounding box center [257, 419] width 12 height 12
type input "000000"
click at [155, 442] on div "Product source ATW Rumble: Legends Pack Text style Styles Paragraph 1* Font Hel…" at bounding box center [114, 340] width 162 height 482
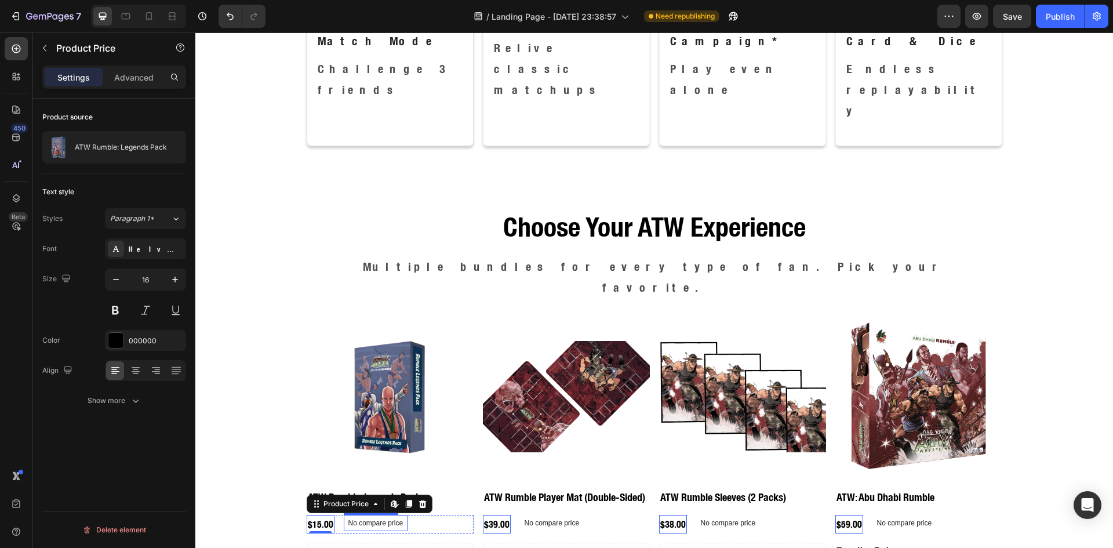
click at [376, 519] on p "No compare price" at bounding box center [375, 522] width 55 height 7
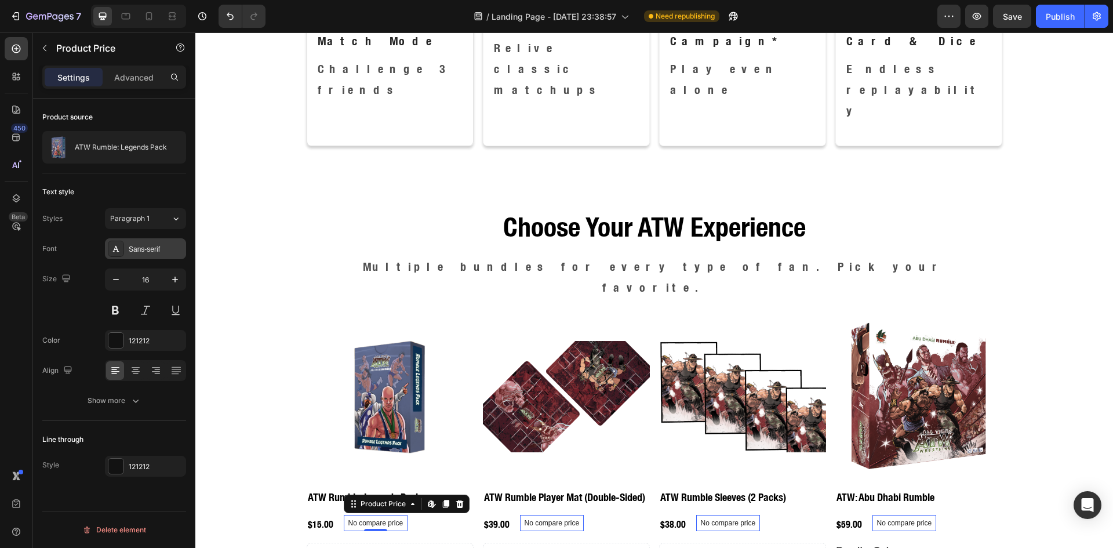
click at [126, 243] on div "Sans-serif" at bounding box center [145, 248] width 81 height 21
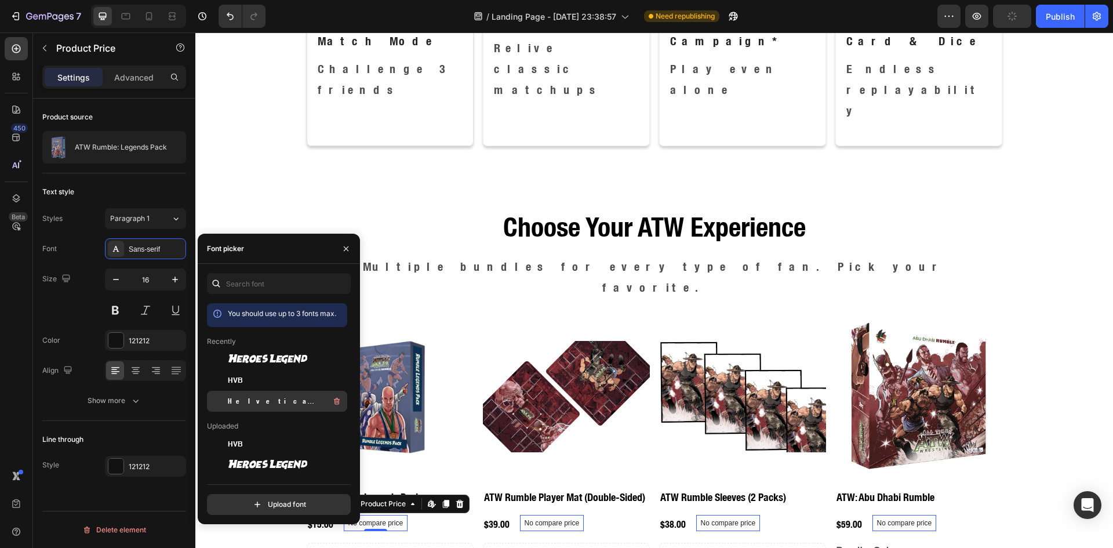
click at [246, 401] on span "Helvetica Neue Condensed Bold_1" at bounding box center [276, 401] width 96 height 10
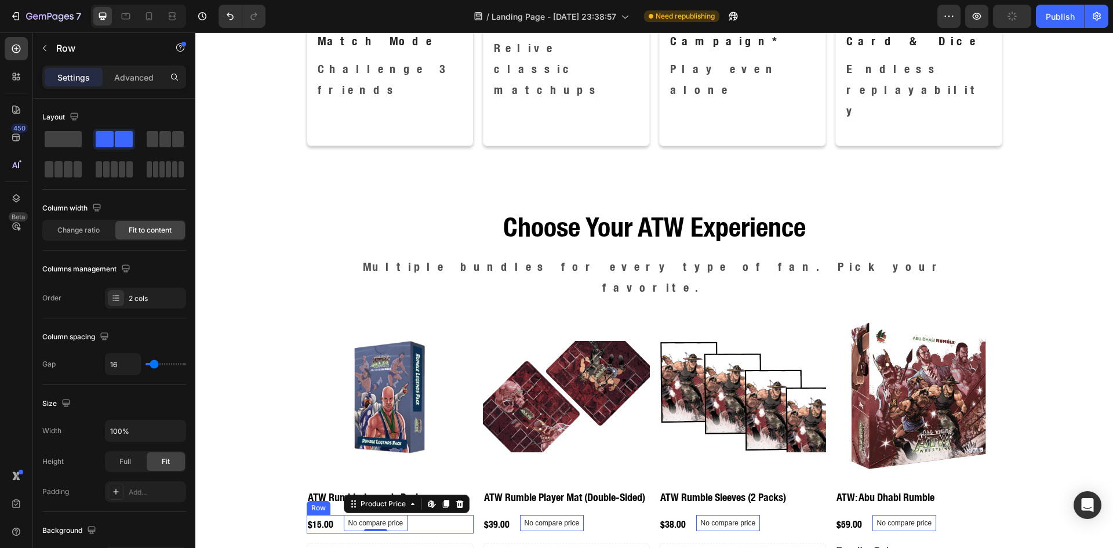
click at [428, 515] on div "$15.00 Product Price Product Price No compare price Product Price Edit content …" at bounding box center [390, 524] width 167 height 19
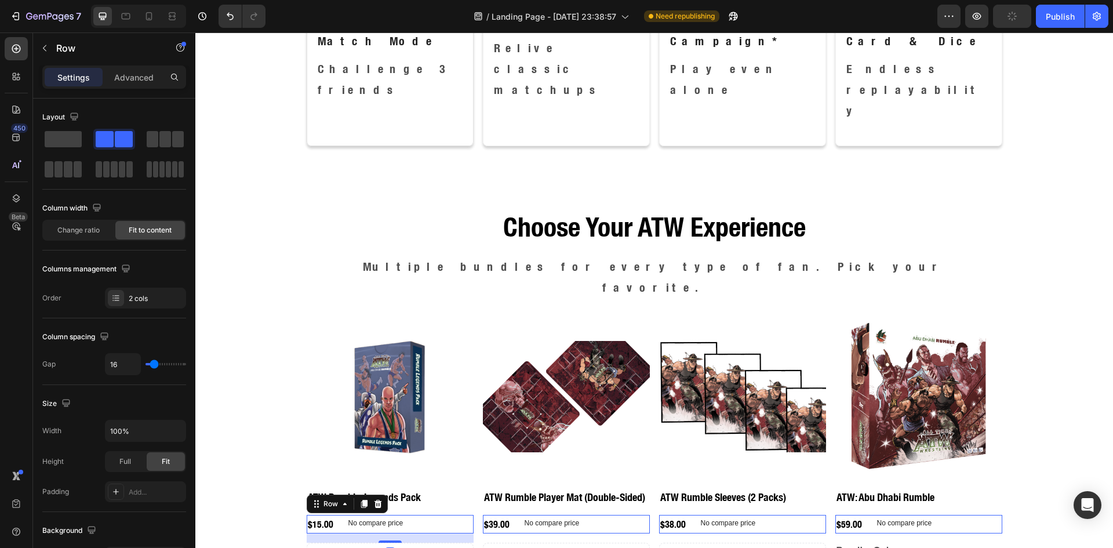
click at [386, 547] on div "16" at bounding box center [390, 551] width 12 height 9
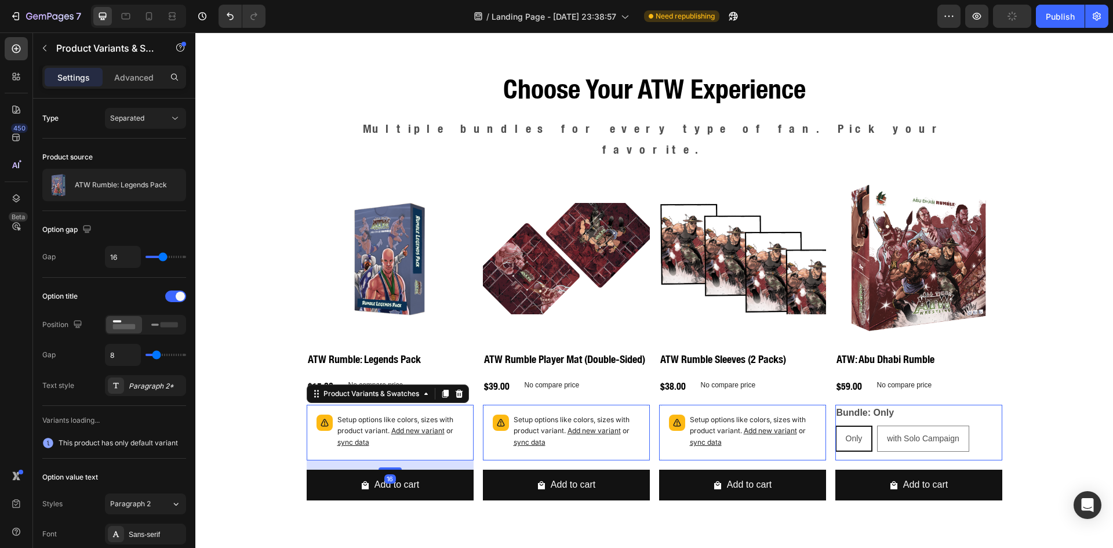
scroll to position [1352, 0]
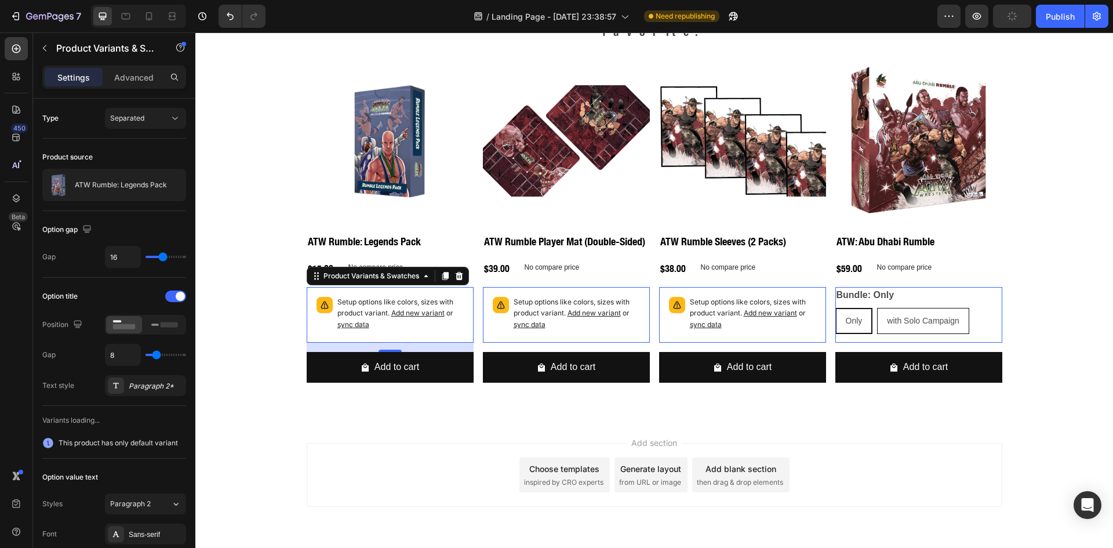
click at [906, 316] on span "with Solo Campaign" at bounding box center [923, 320] width 72 height 9
click at [877, 307] on input "with Solo Campaign with Solo Campaign with Solo Campaign" at bounding box center [876, 307] width 1 height 1
radio input "true"
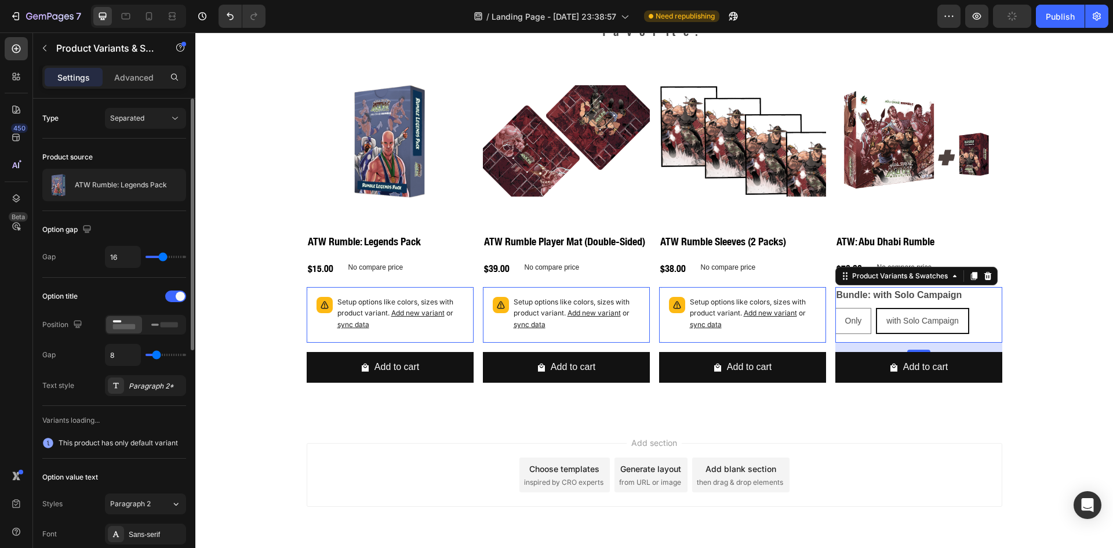
scroll to position [97, 0]
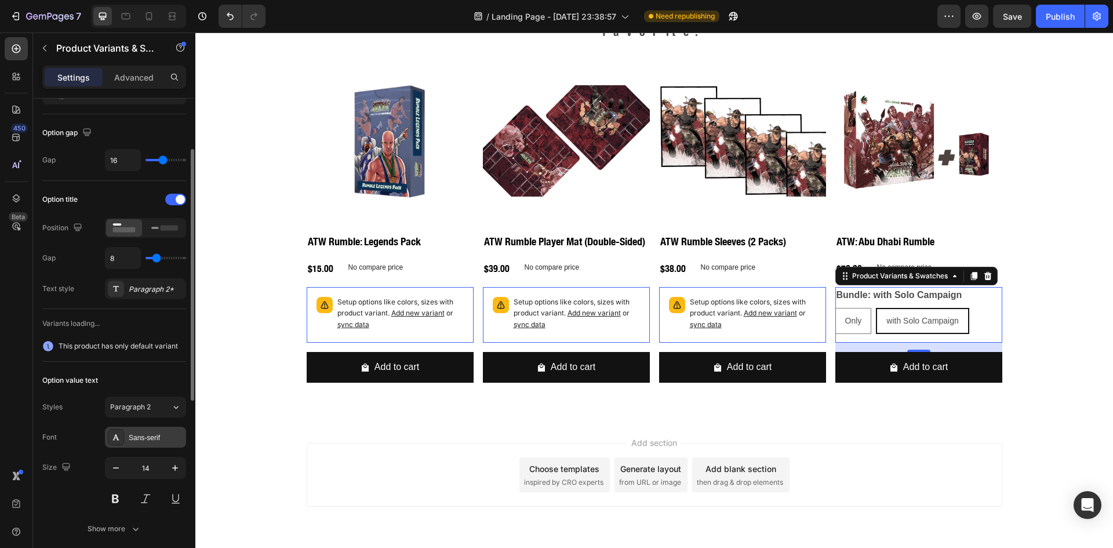
click at [143, 431] on div "Sans-serif" at bounding box center [145, 437] width 81 height 21
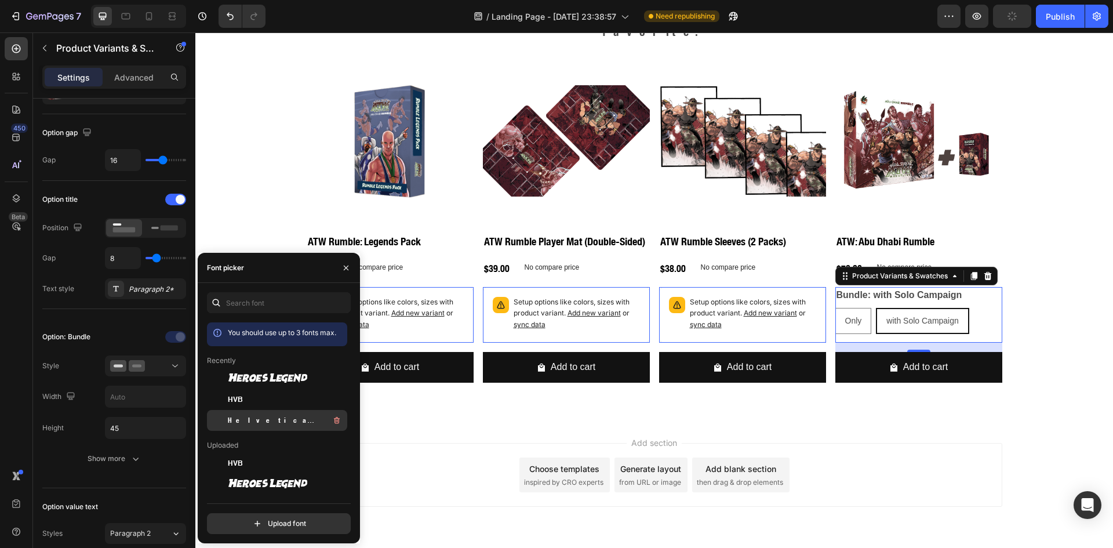
click at [260, 419] on span "Helvetica Neue Condensed Bold_1" at bounding box center [276, 420] width 96 height 10
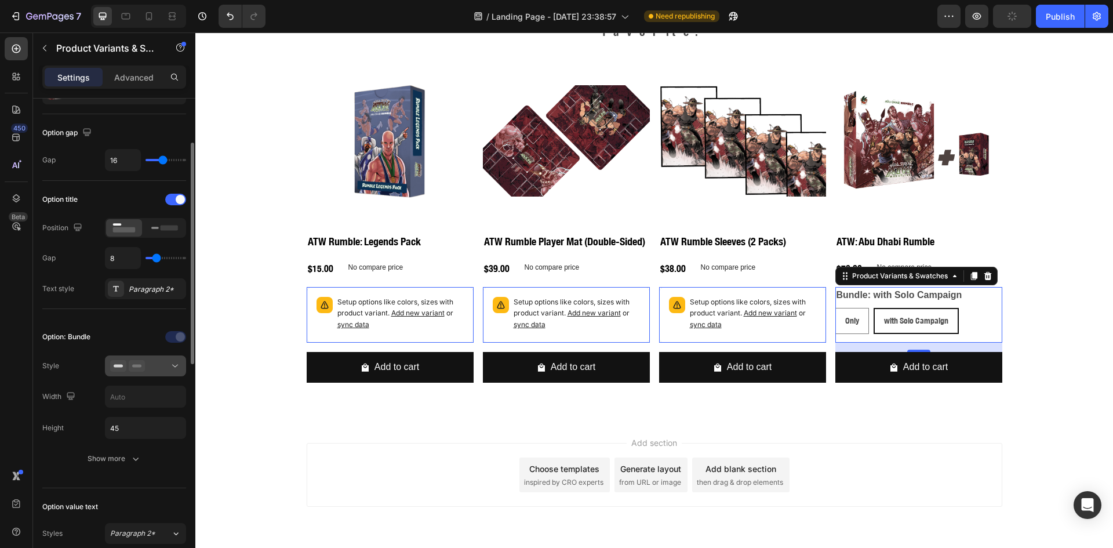
click at [155, 373] on button at bounding box center [145, 365] width 81 height 21
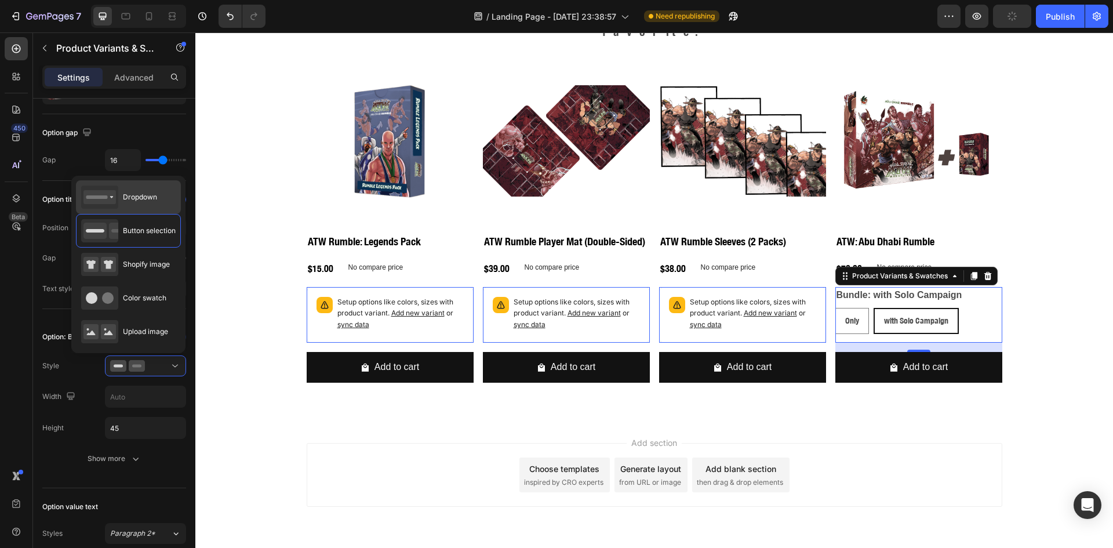
click at [133, 199] on span "Dropdown" at bounding box center [140, 197] width 34 height 10
type input "100%"
select select "with Solo Campaign"
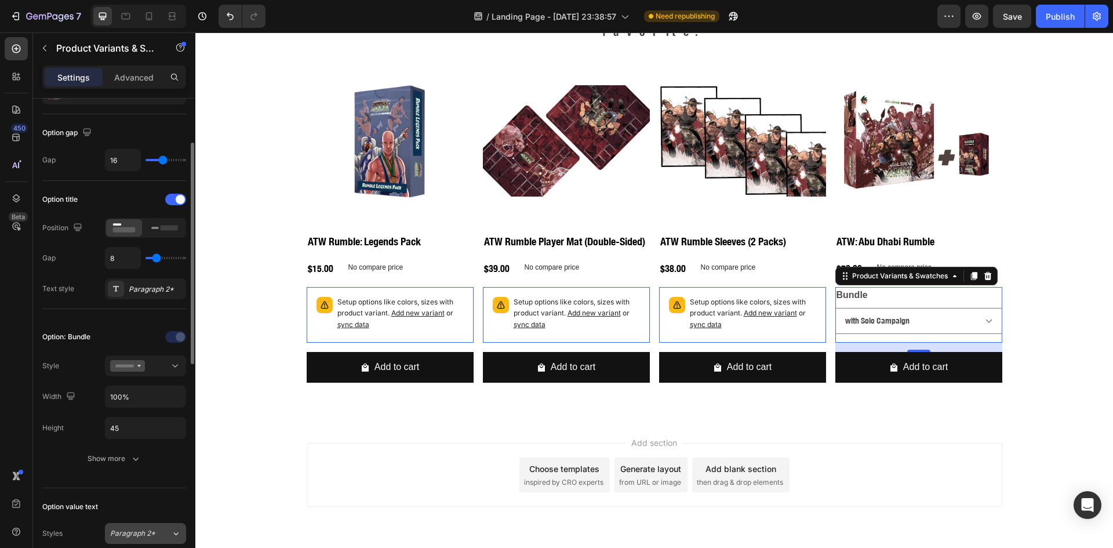
scroll to position [194, 0]
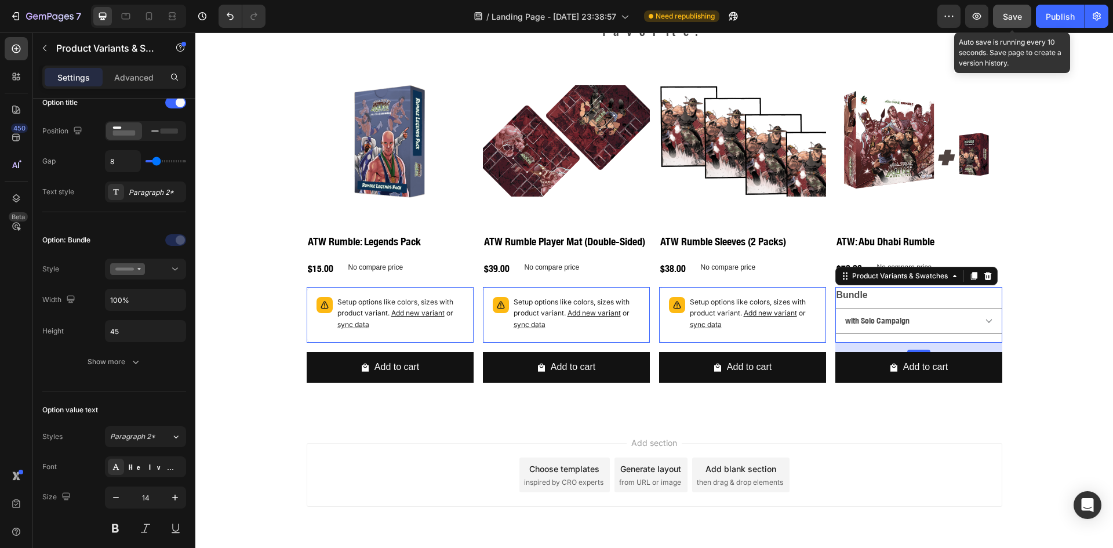
click at [1026, 21] on button "Save" at bounding box center [1012, 16] width 38 height 23
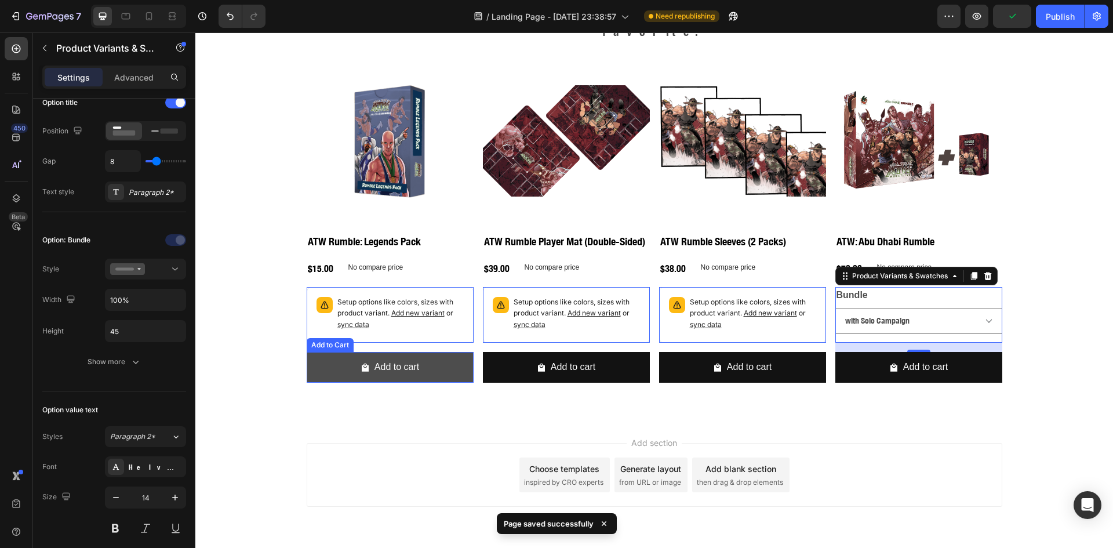
click at [449, 352] on button "Add to cart" at bounding box center [390, 367] width 167 height 31
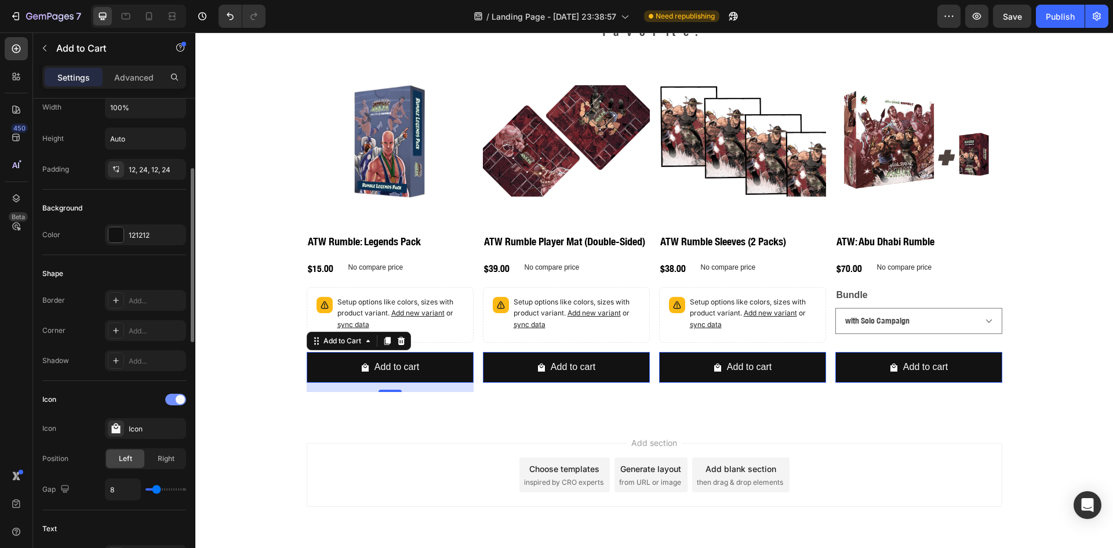
click at [180, 400] on span at bounding box center [180, 399] width 9 height 9
click at [145, 521] on div "Sans-serif" at bounding box center [156, 524] width 54 height 10
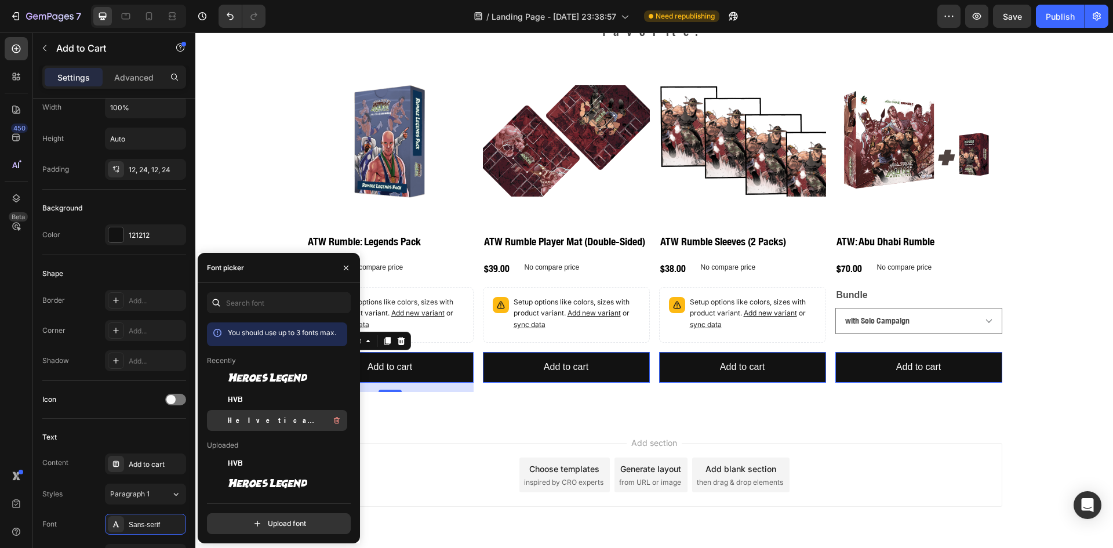
click at [263, 411] on div "Helvetica Neue Condensed Bold_1" at bounding box center [277, 420] width 140 height 21
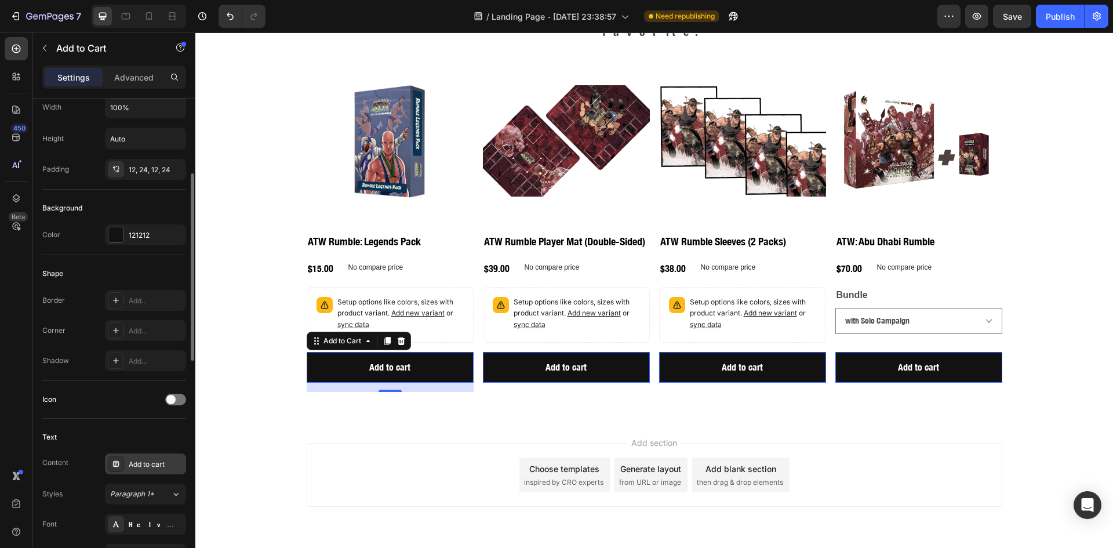
click at [150, 463] on div "Add to cart" at bounding box center [156, 464] width 54 height 10
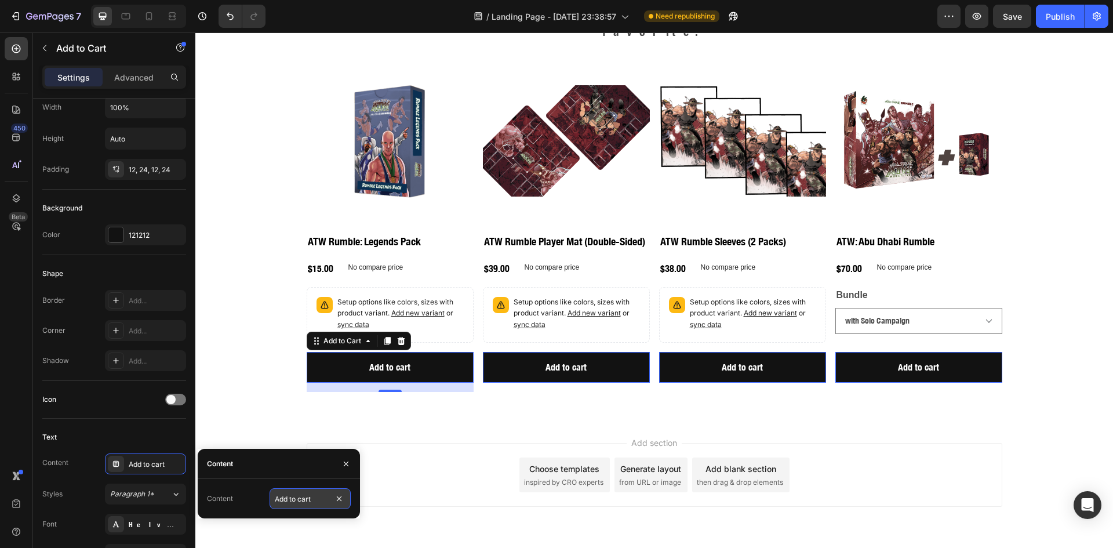
click at [278, 497] on input "Add to cart" at bounding box center [310, 498] width 81 height 21
type input "Order Now"
click at [252, 427] on div "Add section Choose templates inspired by CRO experts Generate layout from URL o…" at bounding box center [654, 491] width 918 height 143
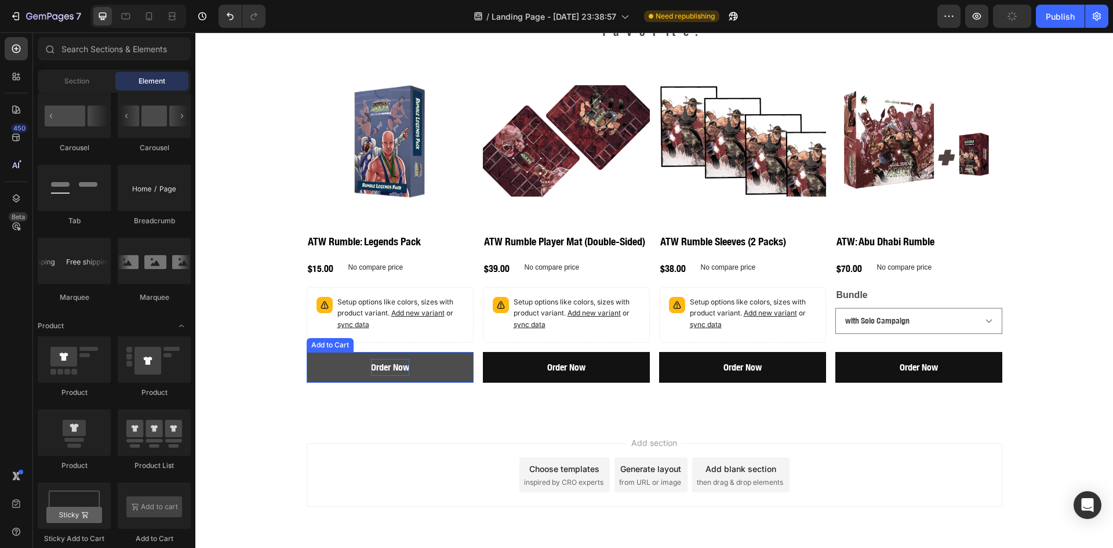
click at [382, 359] on div "Order Now" at bounding box center [390, 367] width 38 height 17
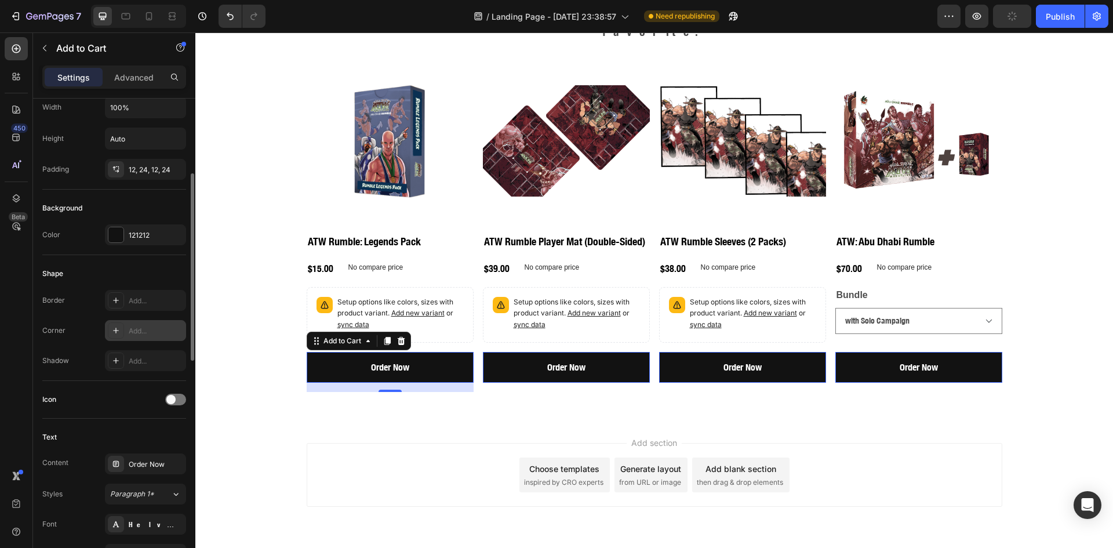
click at [122, 321] on div "Add..." at bounding box center [145, 330] width 81 height 21
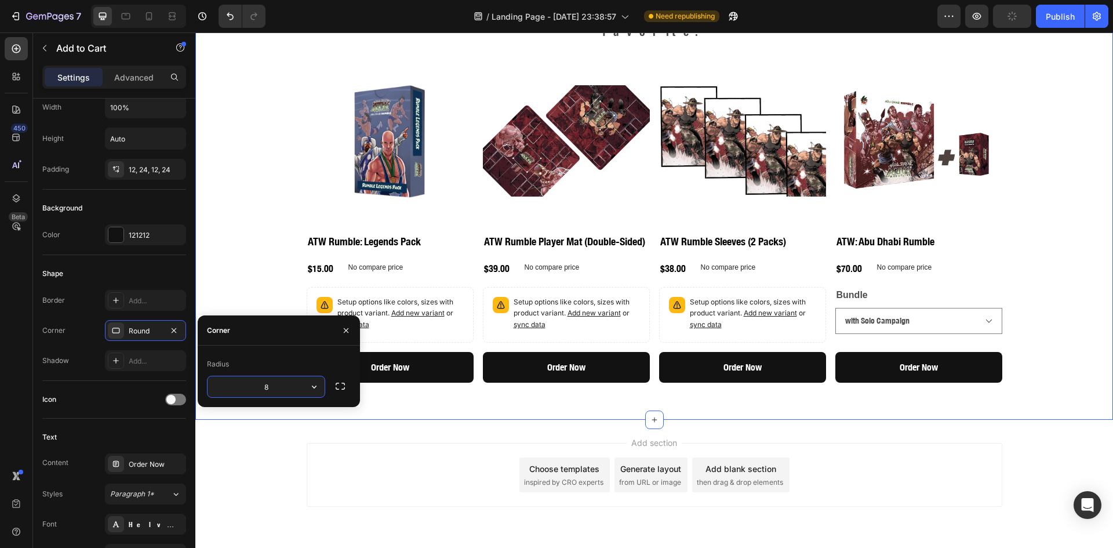
click at [255, 235] on div "Choose Your ATW Experience Heading Multiple bundles for every type of fan. Pick…" at bounding box center [654, 173] width 918 height 455
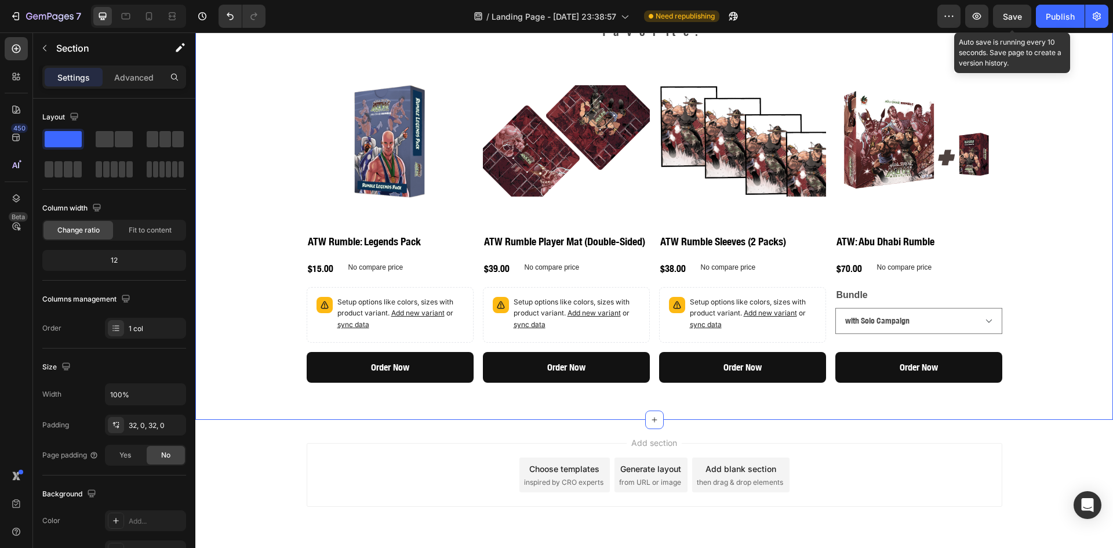
click at [1009, 18] on span "Save" at bounding box center [1012, 17] width 19 height 10
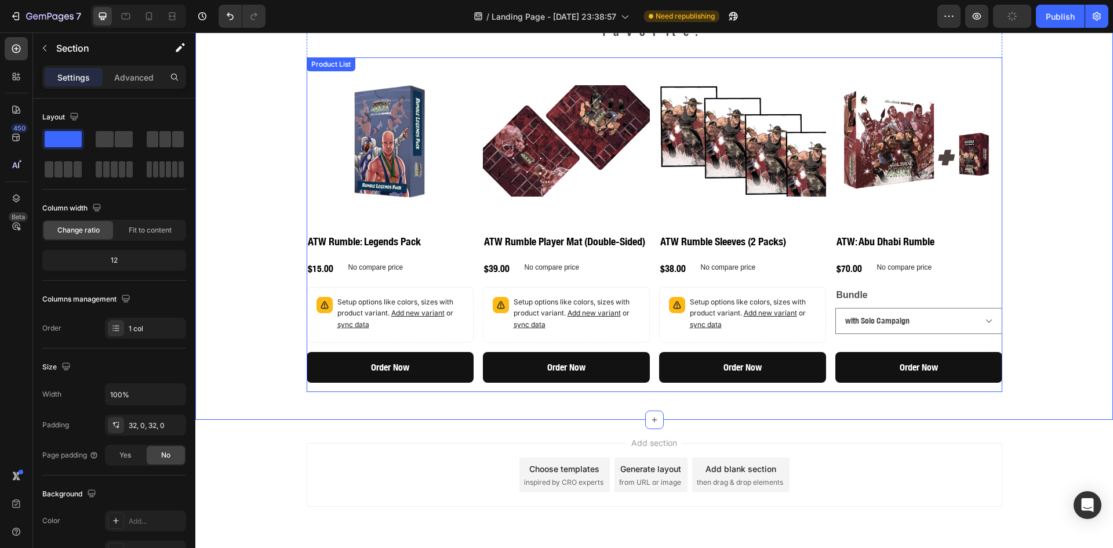
click at [827, 331] on div "Product Images ATW Rumble: Legends Pack Product Title $15.00 Product Price Prod…" at bounding box center [655, 224] width 696 height 334
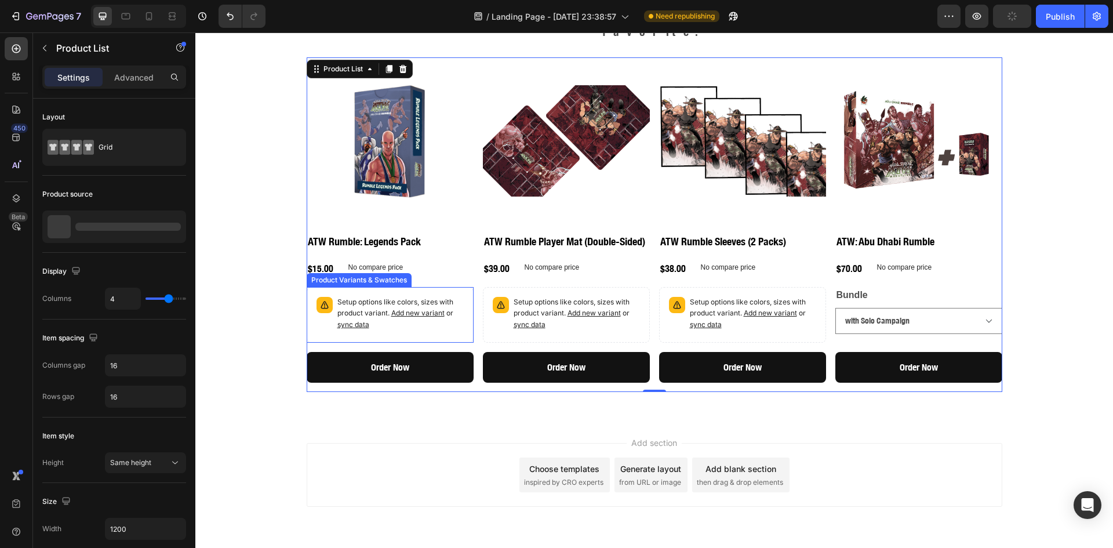
click at [438, 312] on div "Setup options like colors, sizes with product variant. Add new variant or sync …" at bounding box center [400, 315] width 126 height 36
click at [475, 344] on div "Product Images ATW Rumble: Legends Pack Product Title $15.00 Product Price Prod…" at bounding box center [655, 224] width 696 height 334
click at [108, 238] on div at bounding box center [114, 226] width 144 height 32
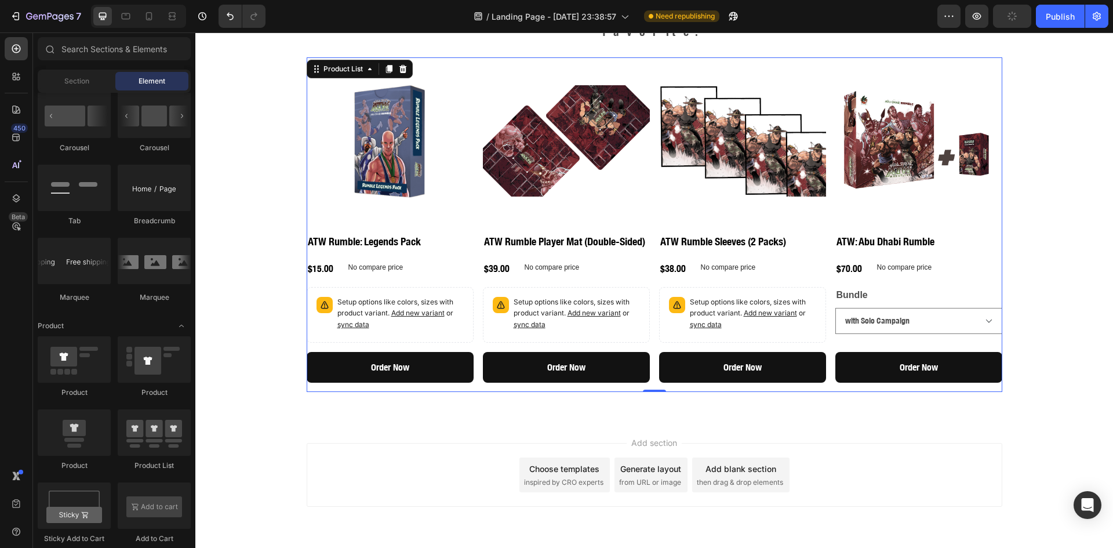
click at [435, 443] on div "Add section Choose templates inspired by CRO experts Generate layout from URL o…" at bounding box center [655, 475] width 696 height 64
click at [469, 338] on div "Product Images ATW Rumble: Legends Pack Product Title $15.00 Product Price Prod…" at bounding box center [655, 224] width 696 height 334
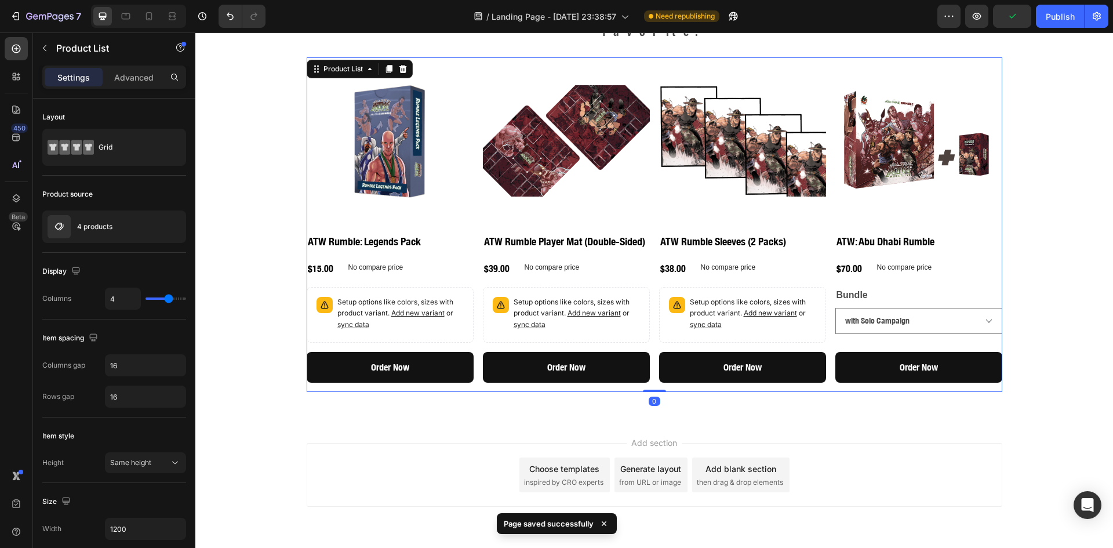
click at [469, 295] on div "Product Images ATW Rumble: Legends Pack Product Title $15.00 Product Price Prod…" at bounding box center [655, 224] width 696 height 334
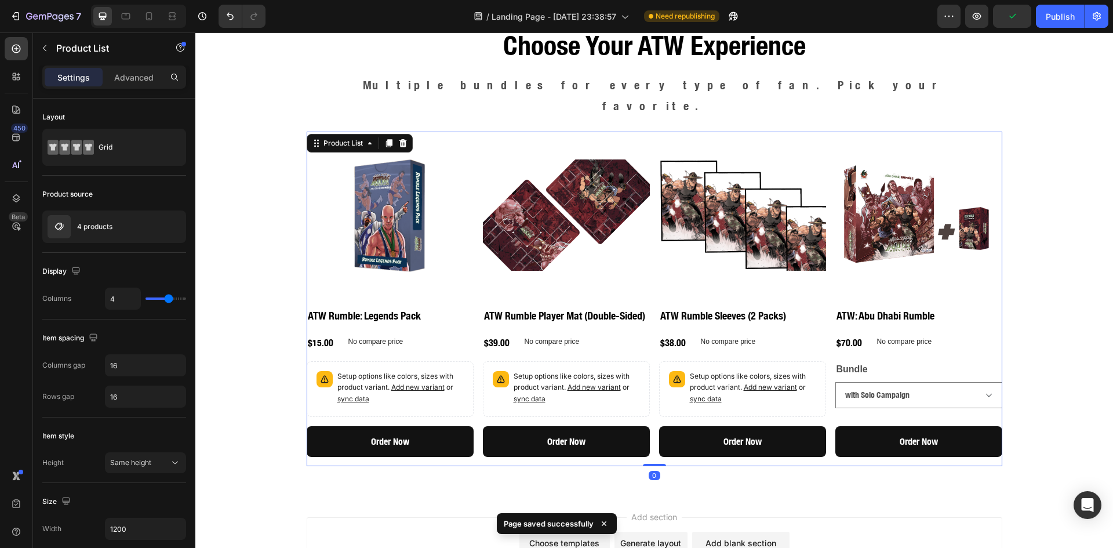
scroll to position [1159, 0]
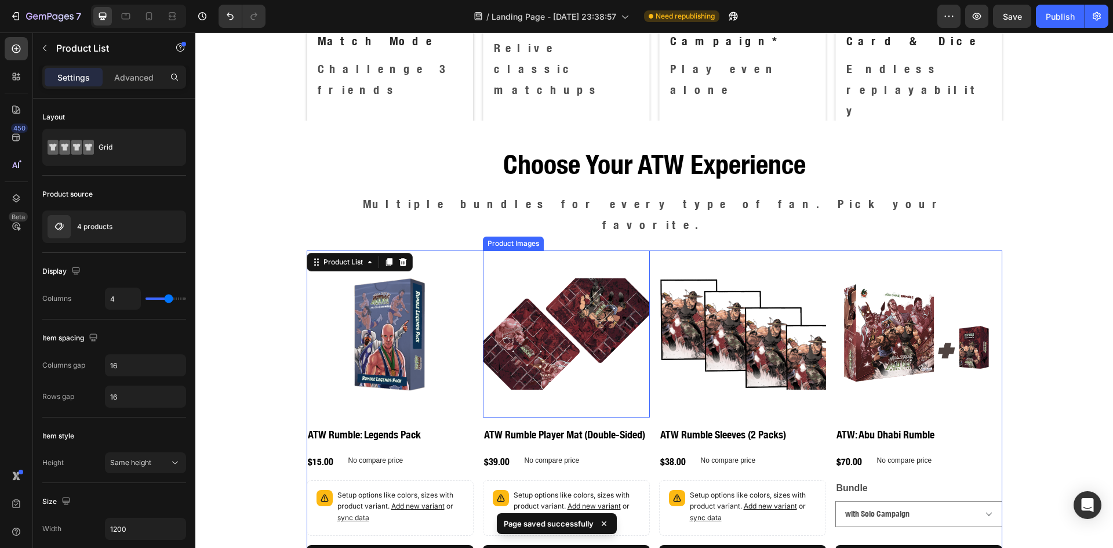
click at [551, 297] on img at bounding box center [566, 333] width 167 height 167
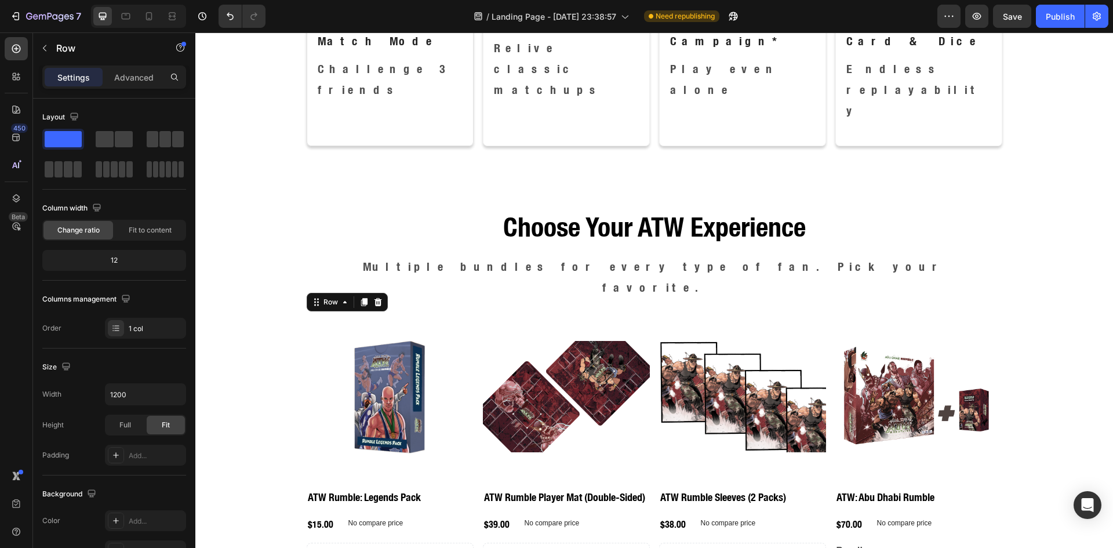
click at [465, 402] on div "Product Images ATW Rumble: Legends Pack Product Title $15.00 Product Price Prod…" at bounding box center [390, 480] width 167 height 334
click at [427, 378] on img at bounding box center [390, 396] width 167 height 167
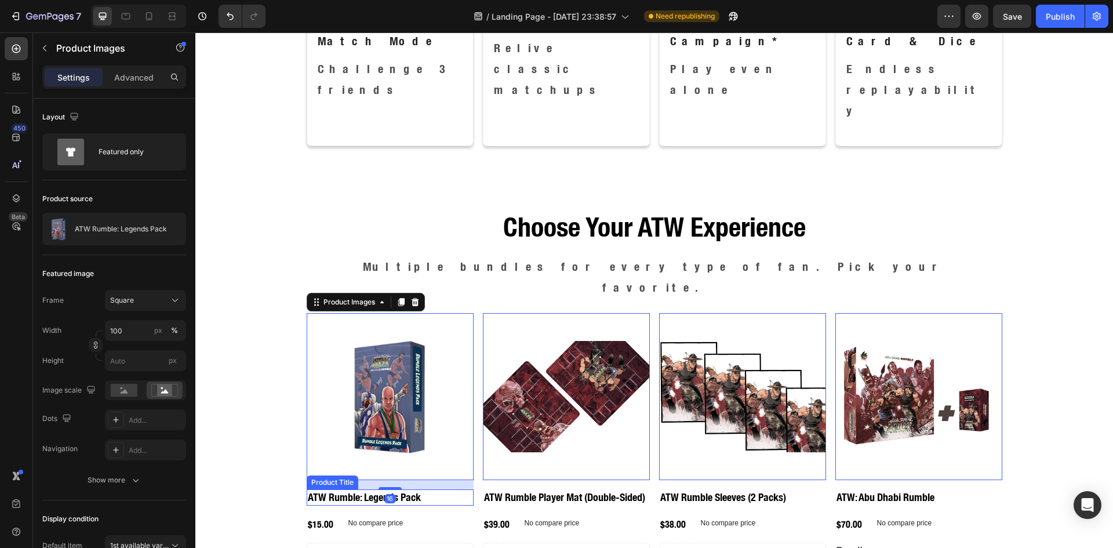
click at [434, 489] on h2 "ATW Rumble: Legends Pack" at bounding box center [390, 497] width 167 height 16
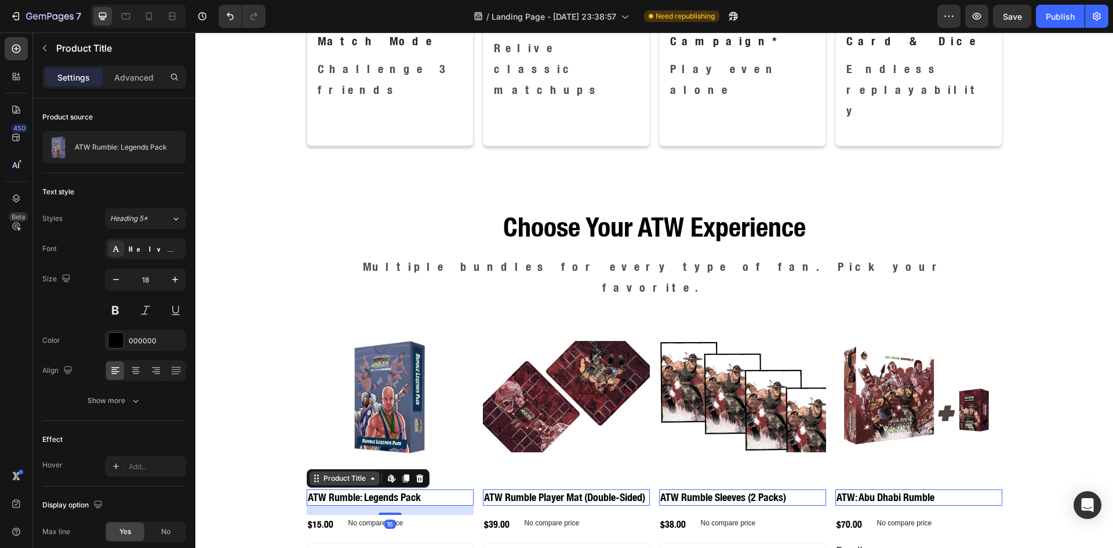
click at [369, 474] on icon at bounding box center [372, 478] width 9 height 9
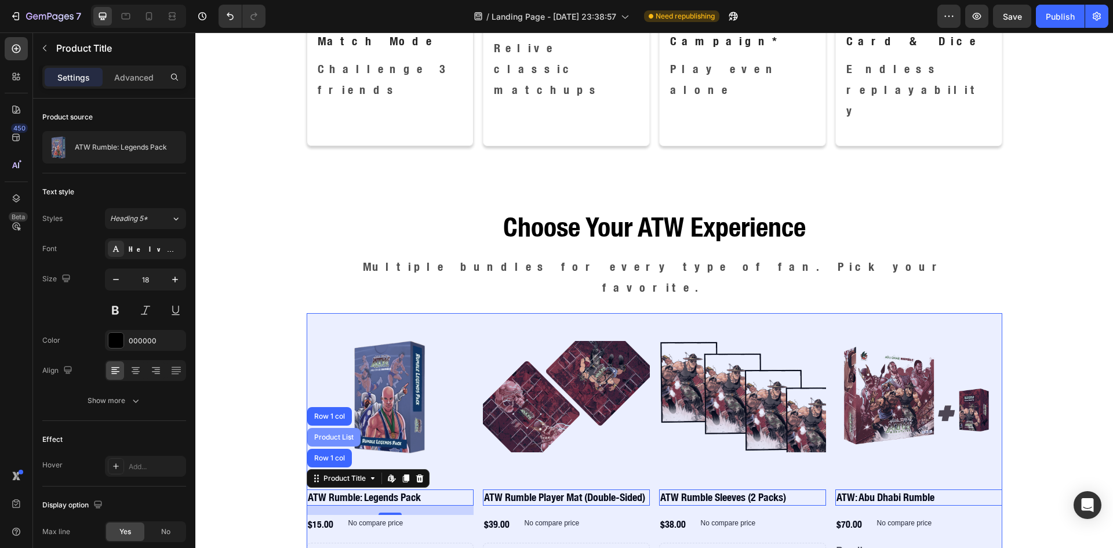
click at [344, 434] on div "Product List" at bounding box center [334, 437] width 44 height 7
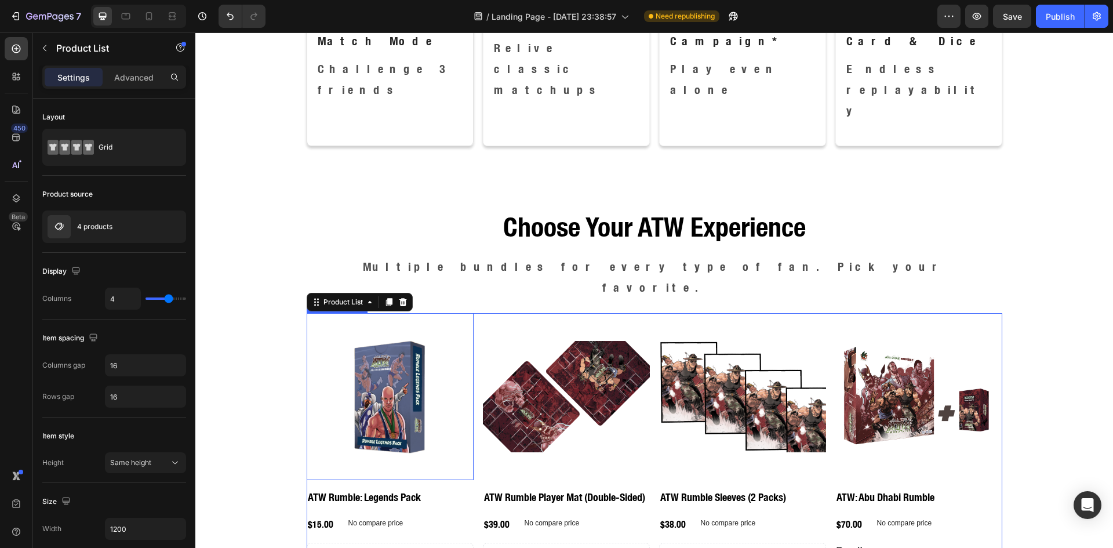
click at [387, 388] on img at bounding box center [390, 396] width 167 height 167
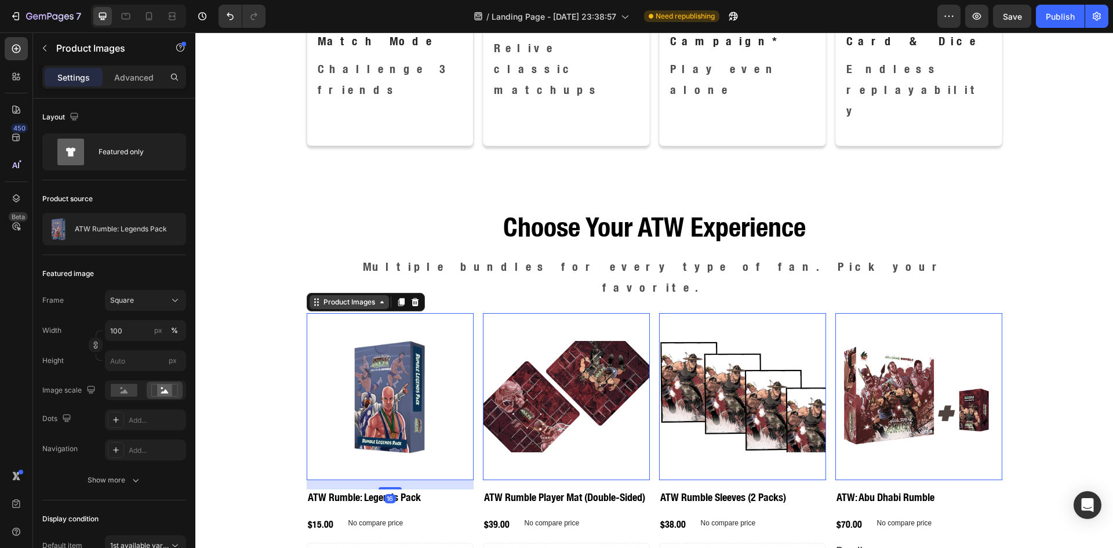
click at [377, 297] on icon at bounding box center [381, 301] width 9 height 9
click at [331, 278] on div "Row 1 col" at bounding box center [329, 281] width 35 height 7
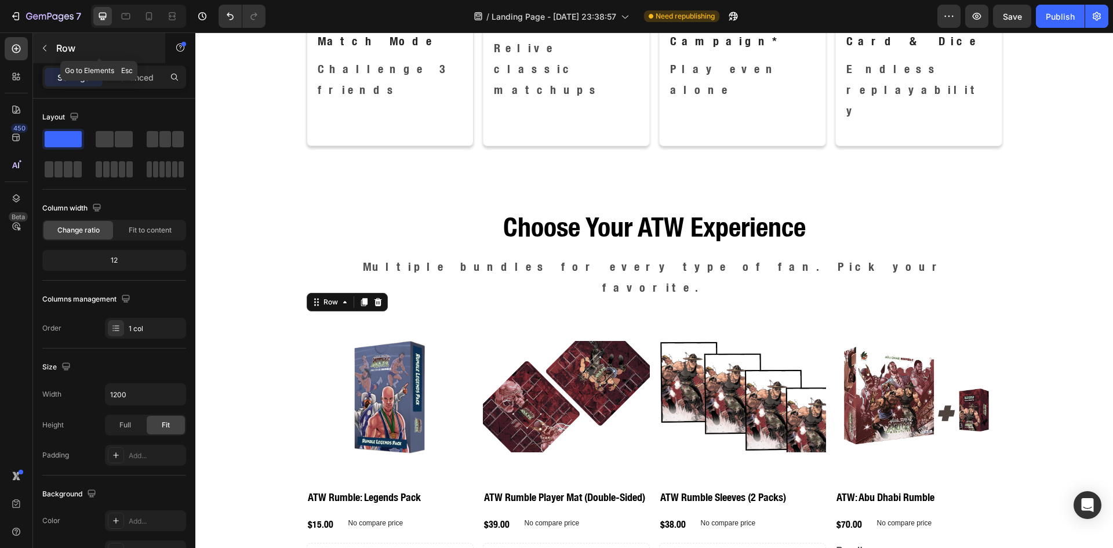
click at [41, 41] on button "button" at bounding box center [44, 48] width 19 height 19
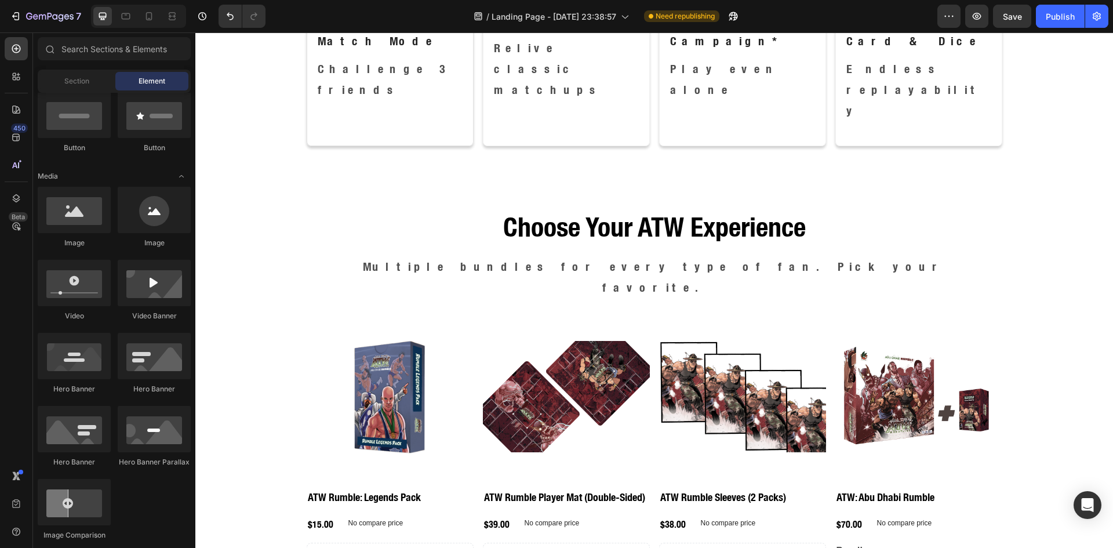
scroll to position [0, 0]
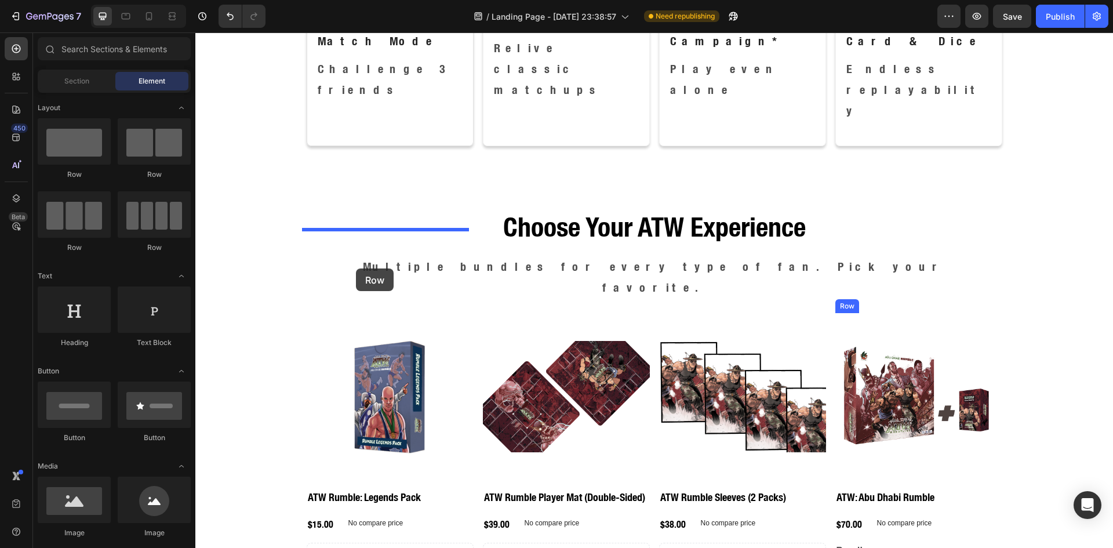
drag, startPoint x: 276, startPoint y: 177, endPoint x: 356, endPoint y: 268, distance: 121.2
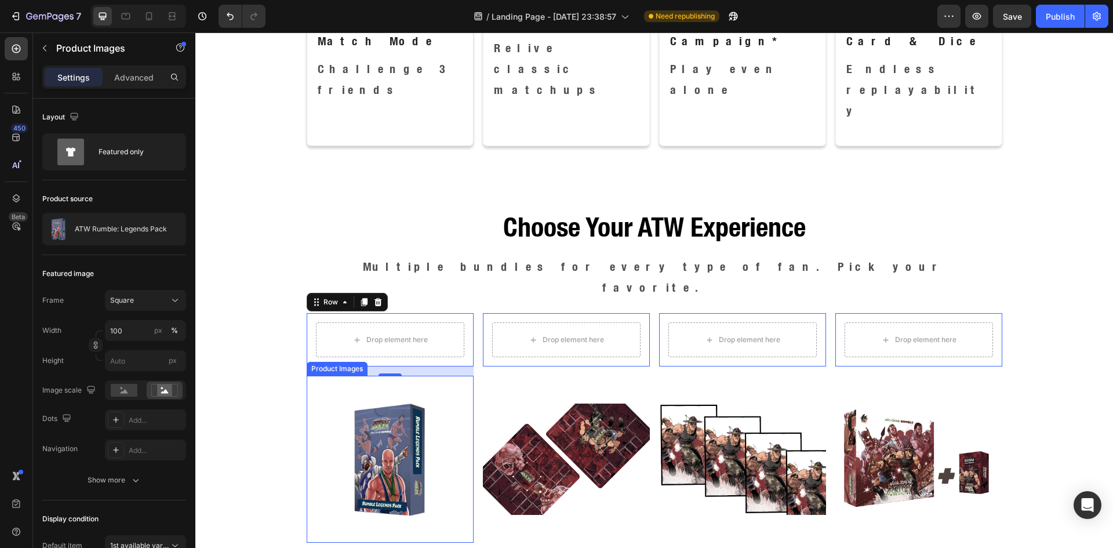
click at [450, 376] on img at bounding box center [390, 459] width 167 height 167
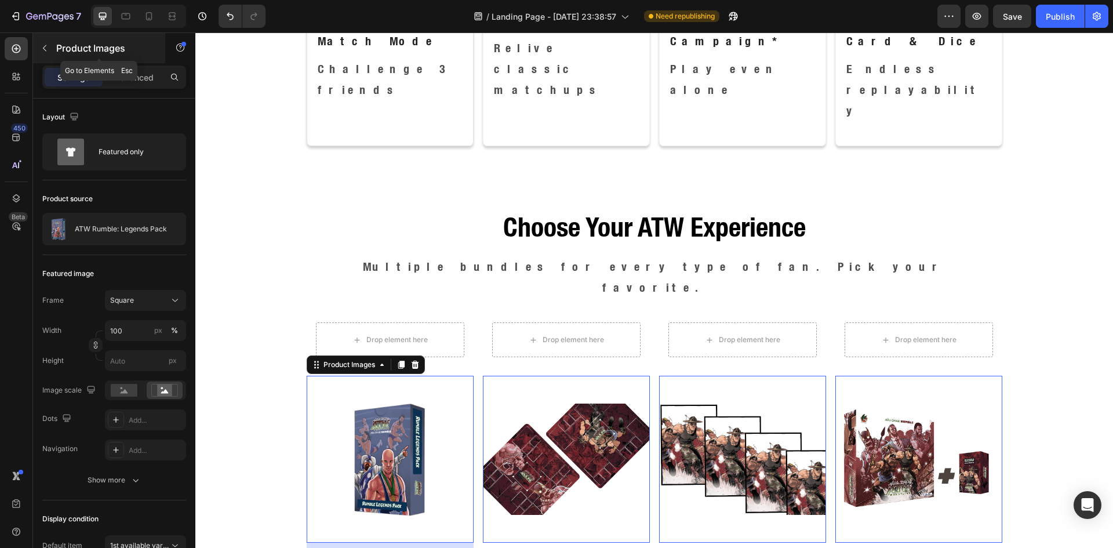
click at [41, 50] on icon "button" at bounding box center [44, 47] width 9 height 9
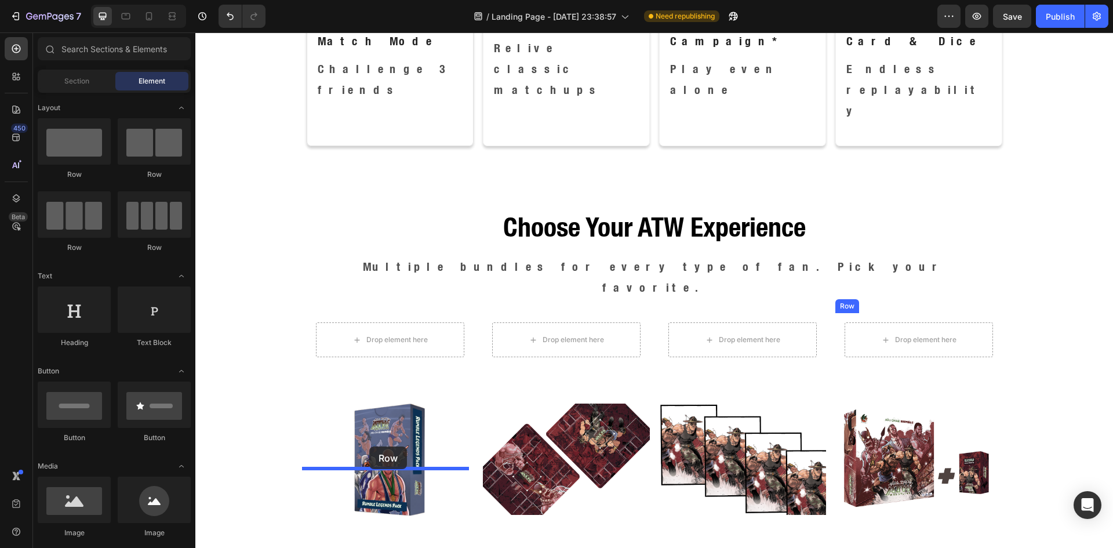
drag, startPoint x: 284, startPoint y: 177, endPoint x: 369, endPoint y: 446, distance: 282.1
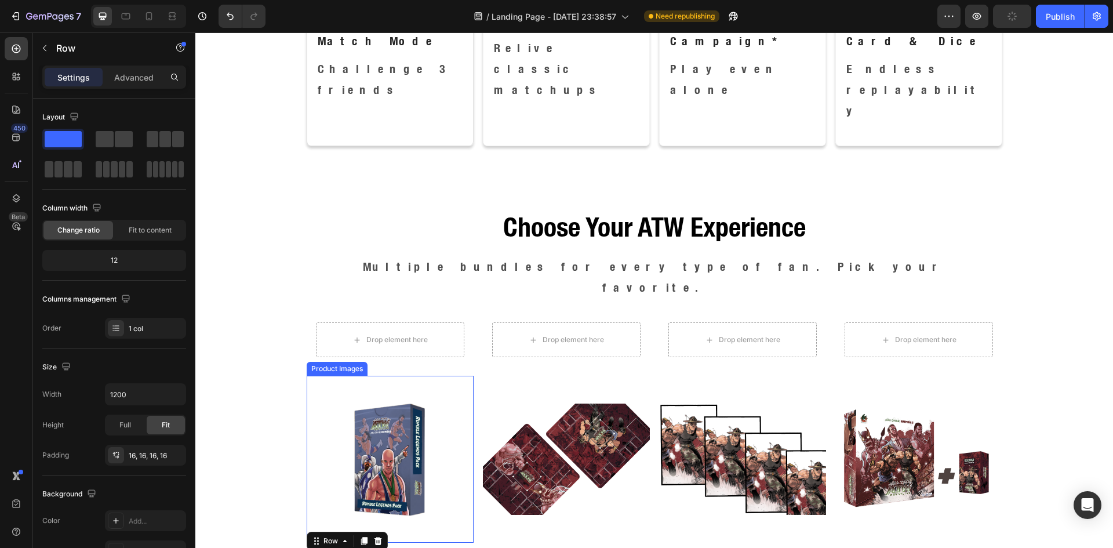
click at [428, 376] on img at bounding box center [390, 459] width 167 height 167
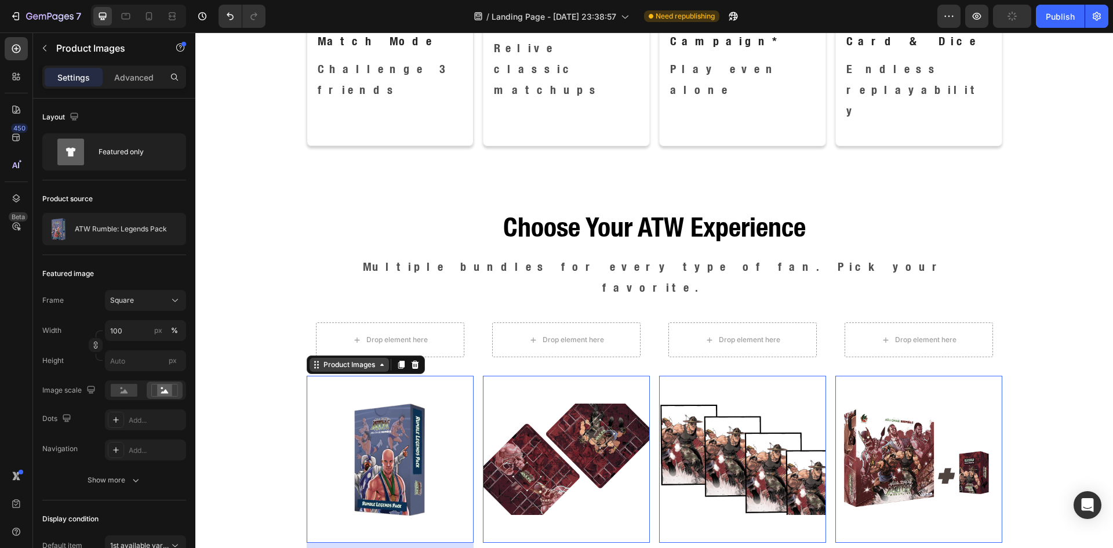
click at [381, 360] on icon at bounding box center [381, 364] width 9 height 9
click at [316, 341] on div "Row 1 col" at bounding box center [329, 344] width 35 height 7
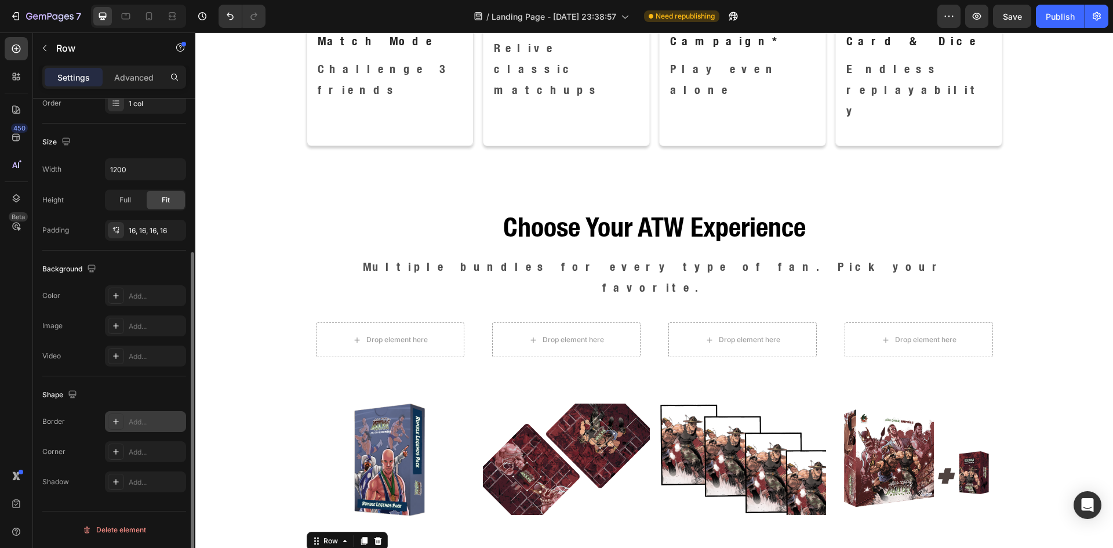
click at [123, 420] on div at bounding box center [116, 421] width 16 height 16
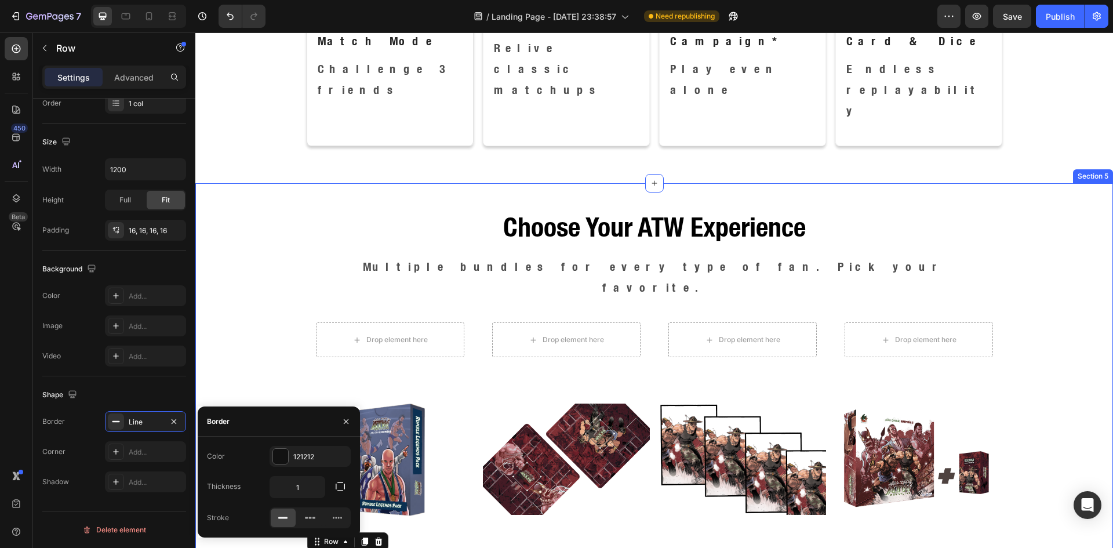
click at [267, 363] on div "Choose Your ATW Experience Heading Multiple bundles for every type of fan. Pick…" at bounding box center [654, 458] width 918 height 513
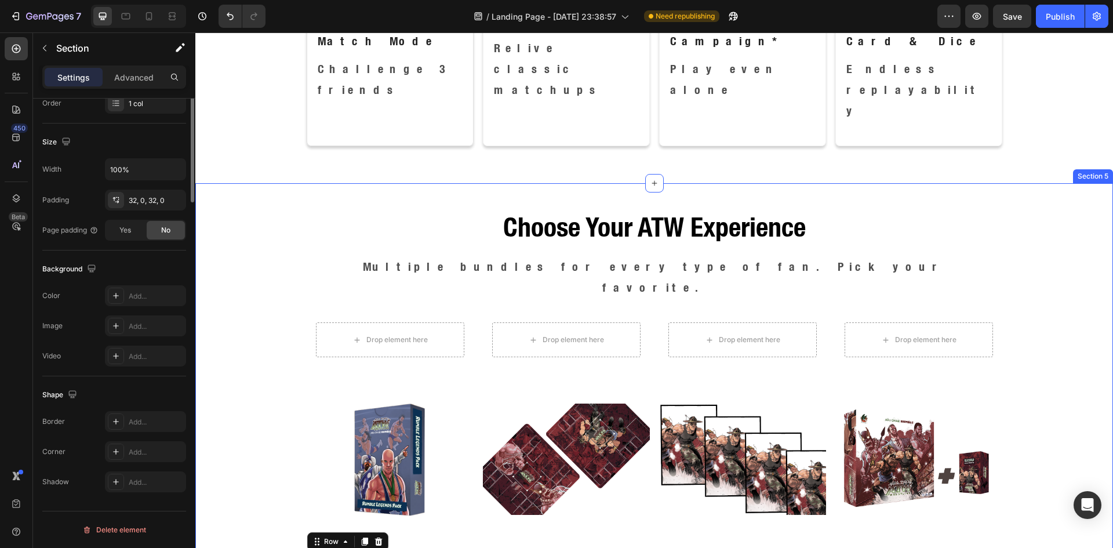
scroll to position [0, 0]
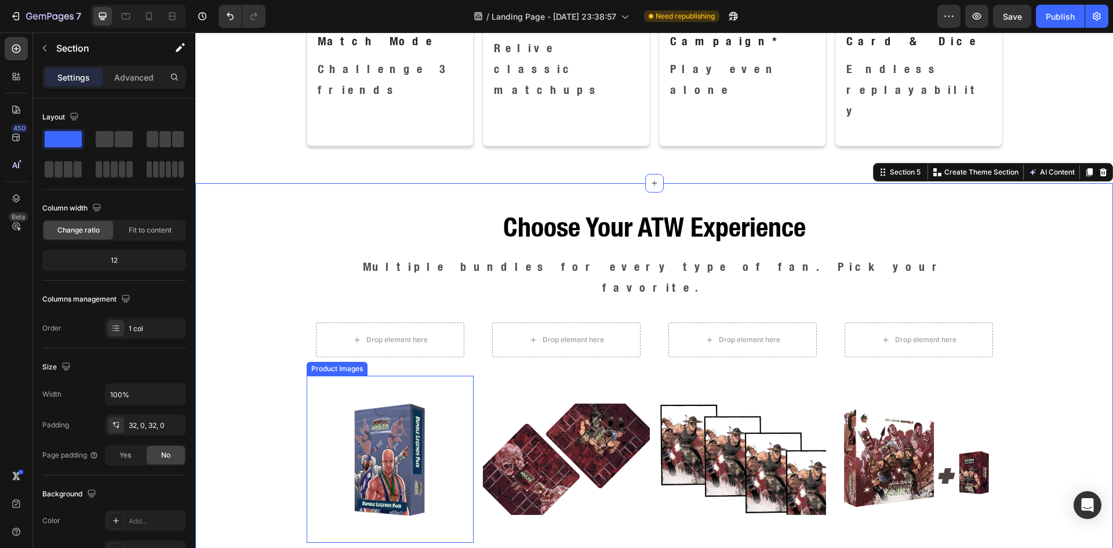
click at [363, 376] on img at bounding box center [390, 459] width 167 height 167
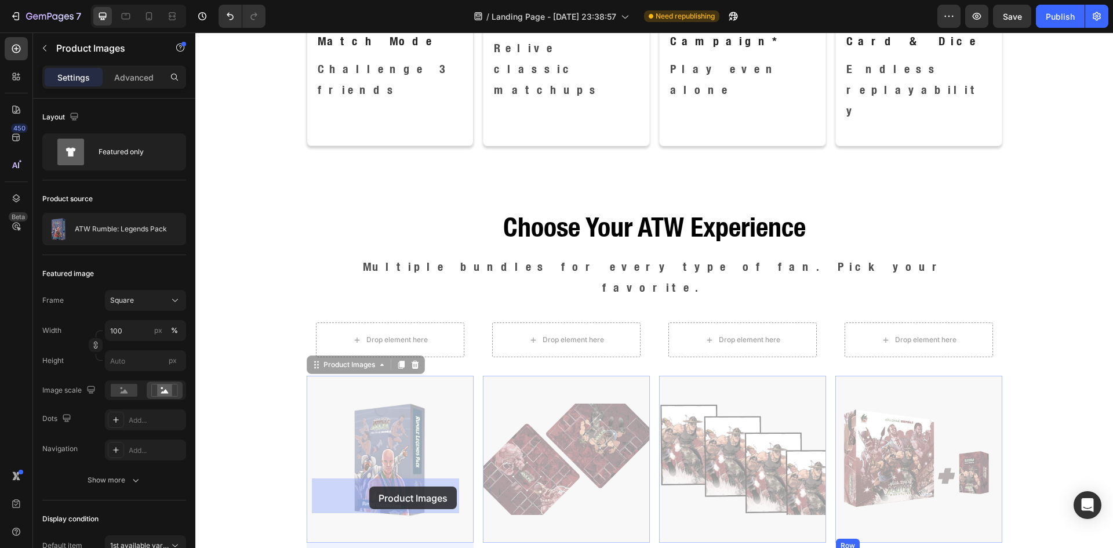
drag, startPoint x: 315, startPoint y: 279, endPoint x: 369, endPoint y: 486, distance: 214.5
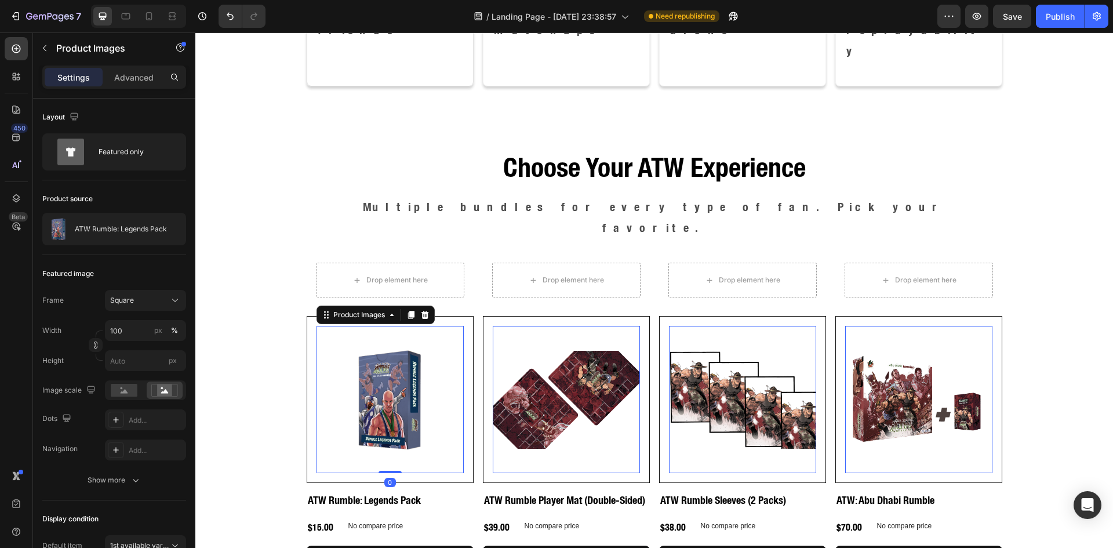
scroll to position [1256, 0]
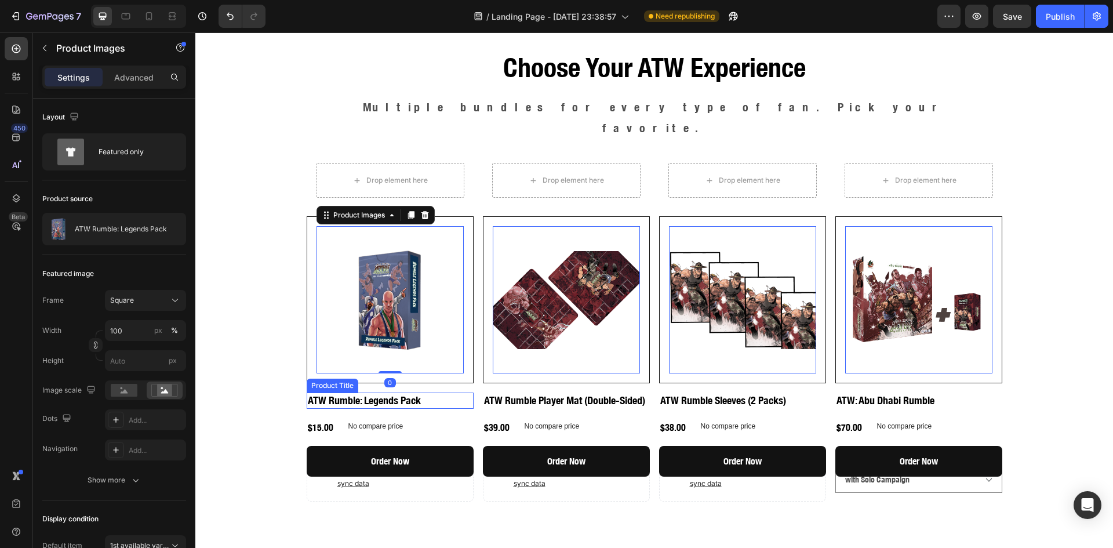
click at [428, 392] on h2 "ATW Rumble: Legends Pack" at bounding box center [390, 400] width 167 height 16
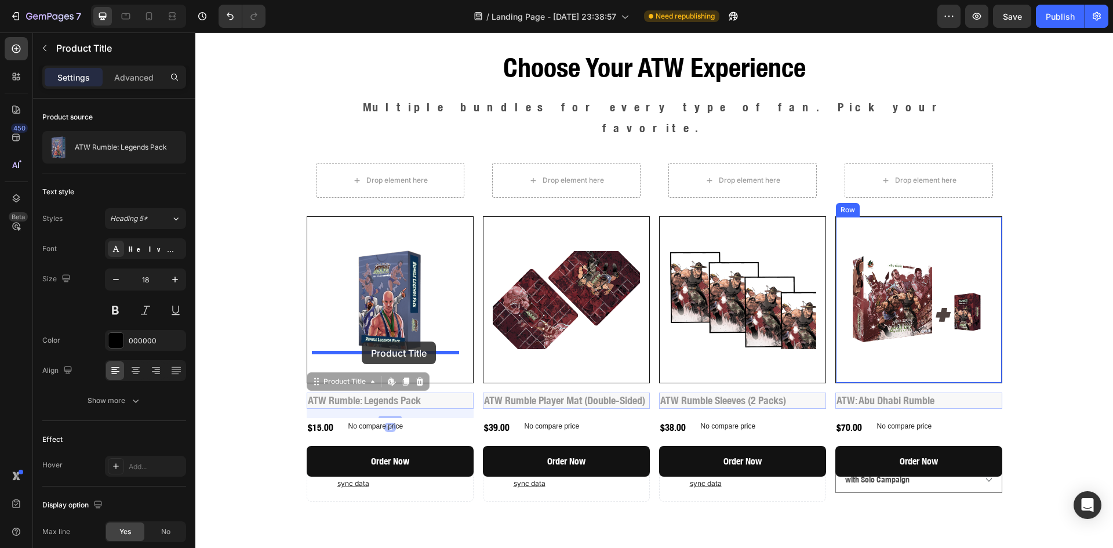
drag, startPoint x: 315, startPoint y: 360, endPoint x: 362, endPoint y: 341, distance: 49.9
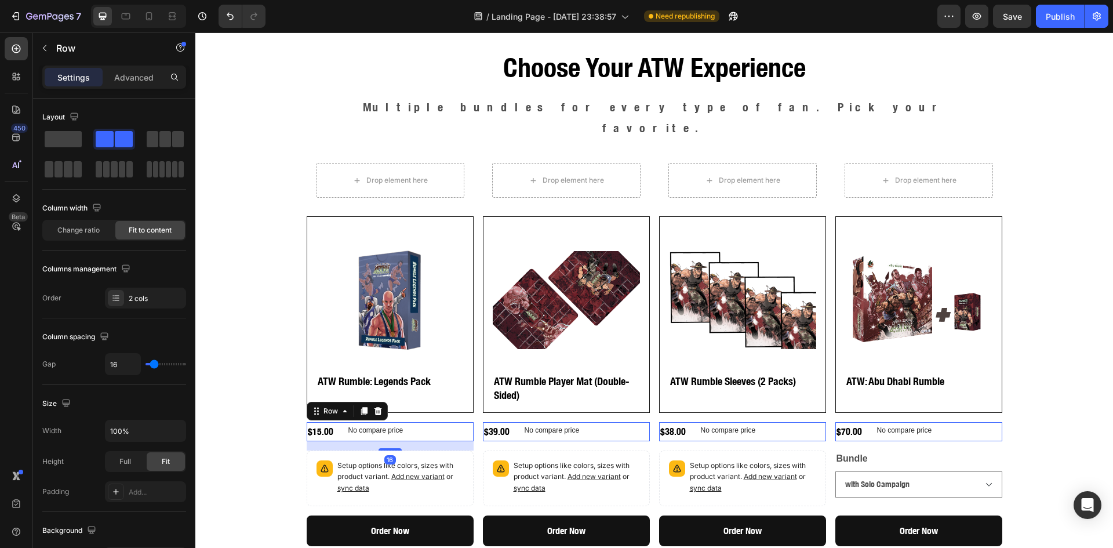
click at [426, 422] on div "$15.00 Product Price Product Price No compare price Product Price Row 16" at bounding box center [390, 431] width 167 height 19
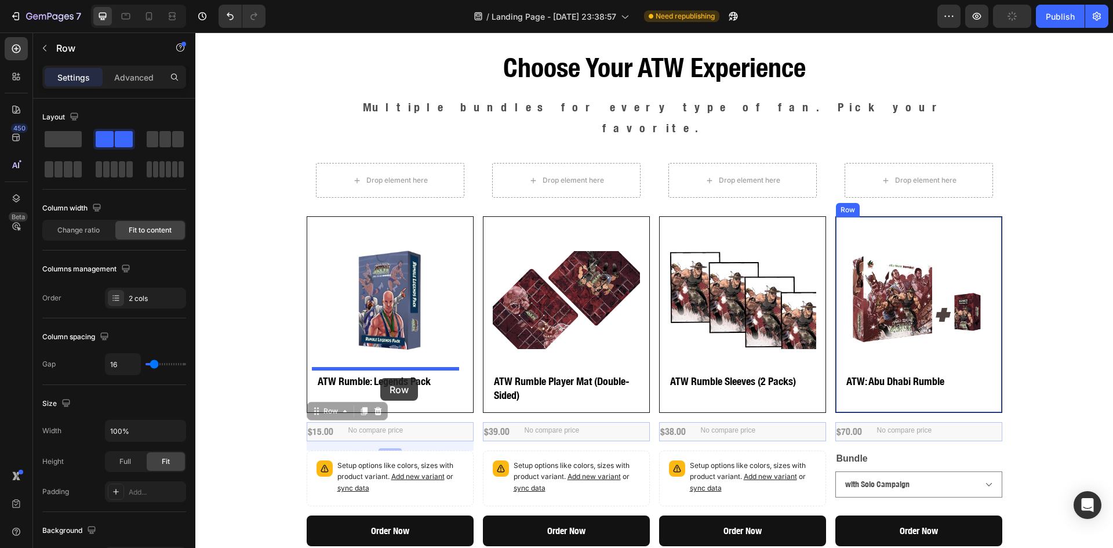
drag, startPoint x: 313, startPoint y: 395, endPoint x: 380, endPoint y: 378, distance: 69.3
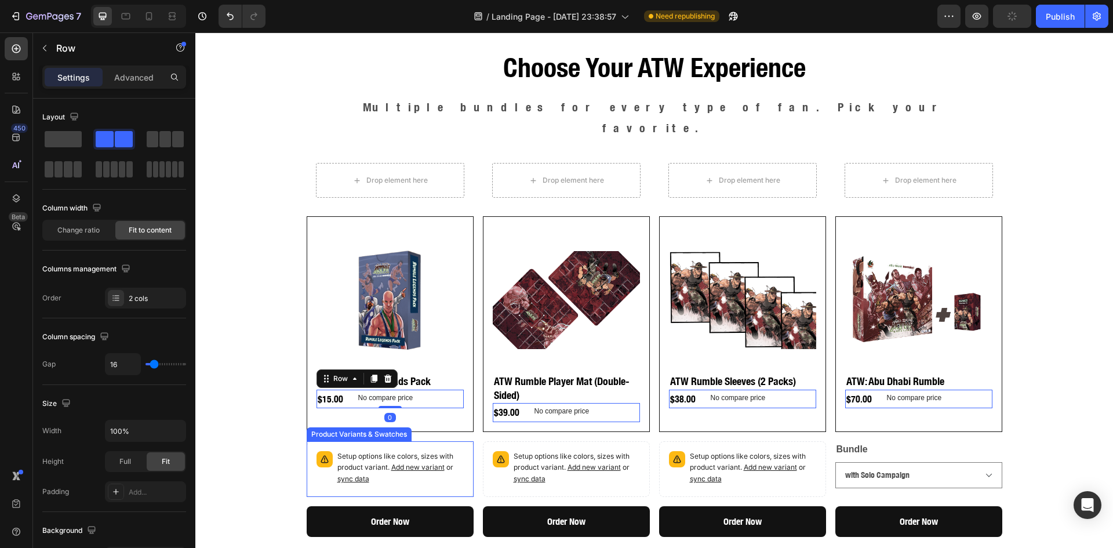
click at [434, 451] on p "Setup options like colors, sizes with product variant. Add new variant or sync …" at bounding box center [400, 468] width 126 height 34
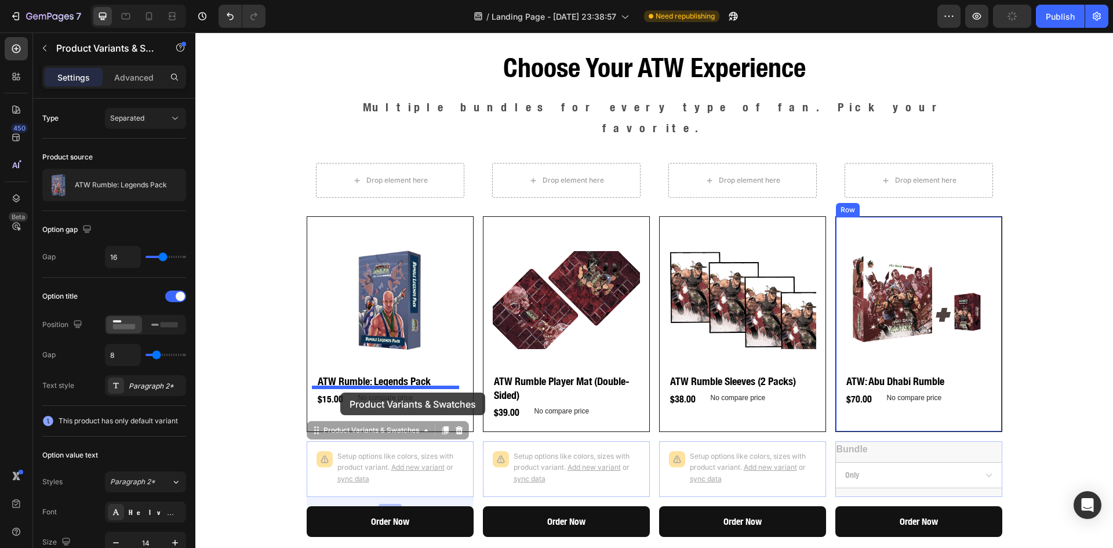
drag, startPoint x: 315, startPoint y: 410, endPoint x: 340, endPoint y: 392, distance: 31.2
select select "with Solo Campaign"
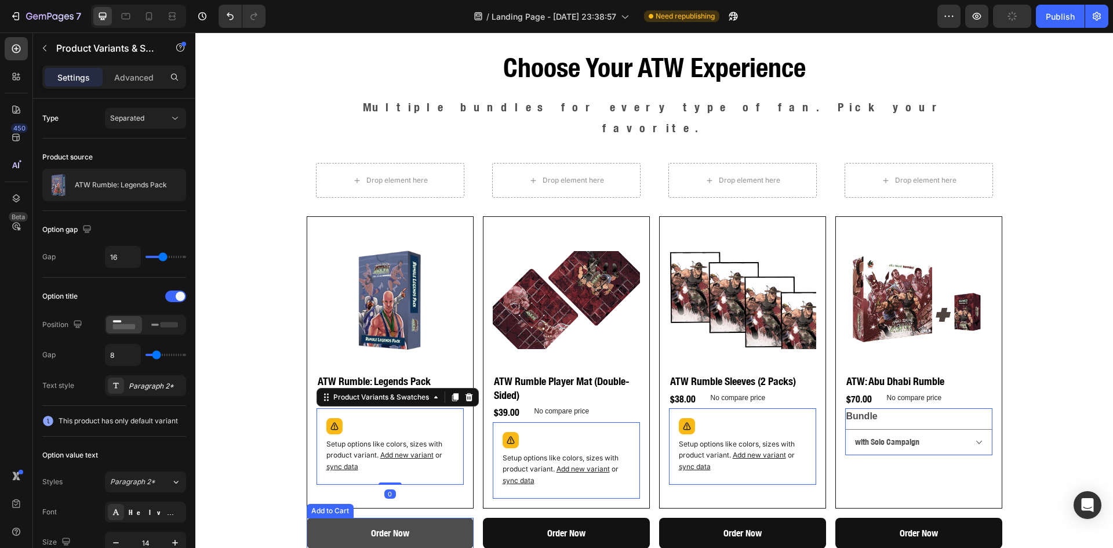
click at [406, 518] on button "Order Now" at bounding box center [390, 533] width 167 height 31
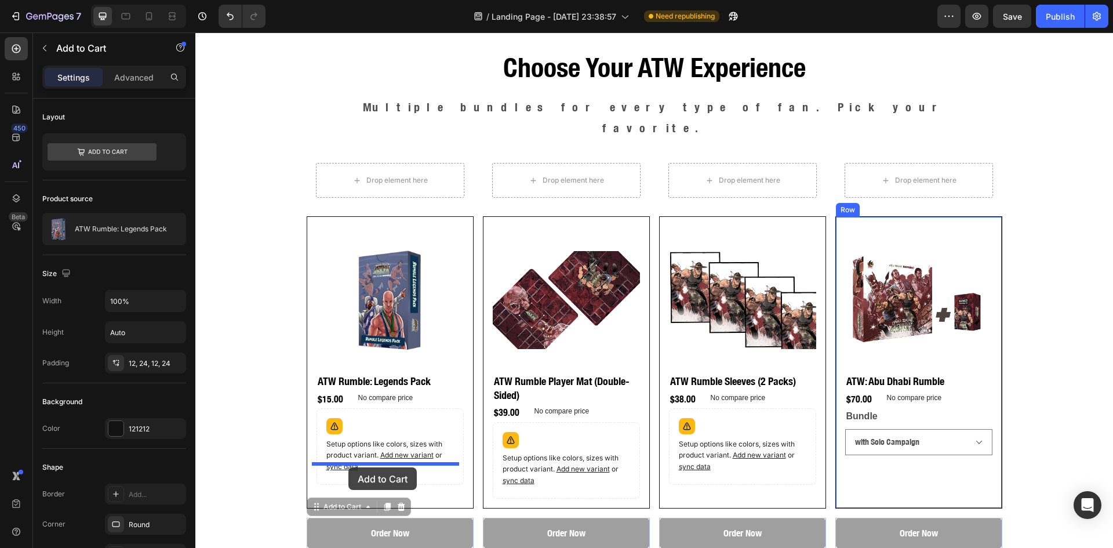
drag, startPoint x: 311, startPoint y: 486, endPoint x: 348, endPoint y: 467, distance: 42.3
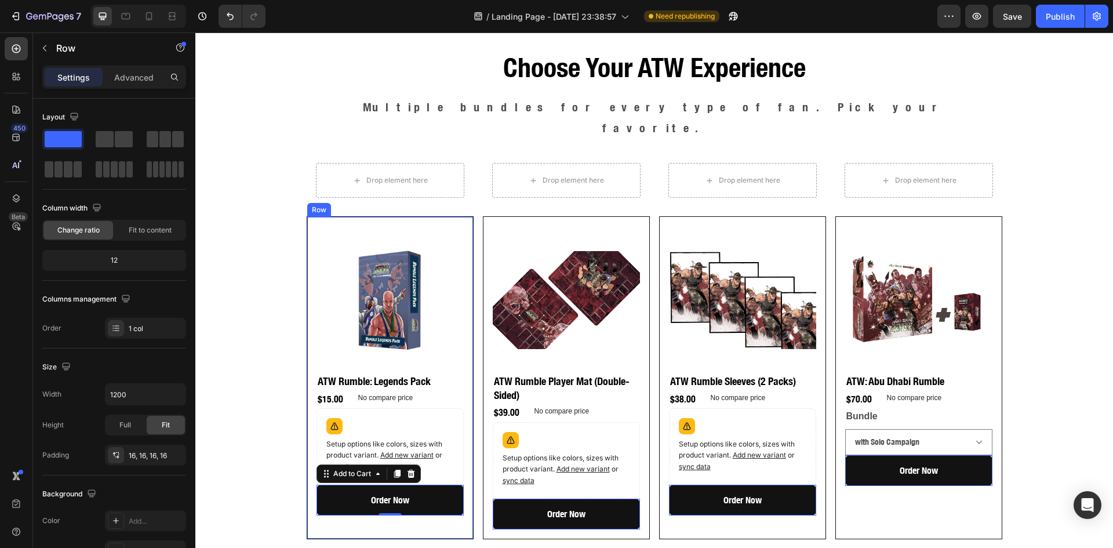
click at [466, 511] on div "Product Images ATW Rumble: Legends Pack Product Title $15.00 Product Price Prod…" at bounding box center [390, 377] width 167 height 322
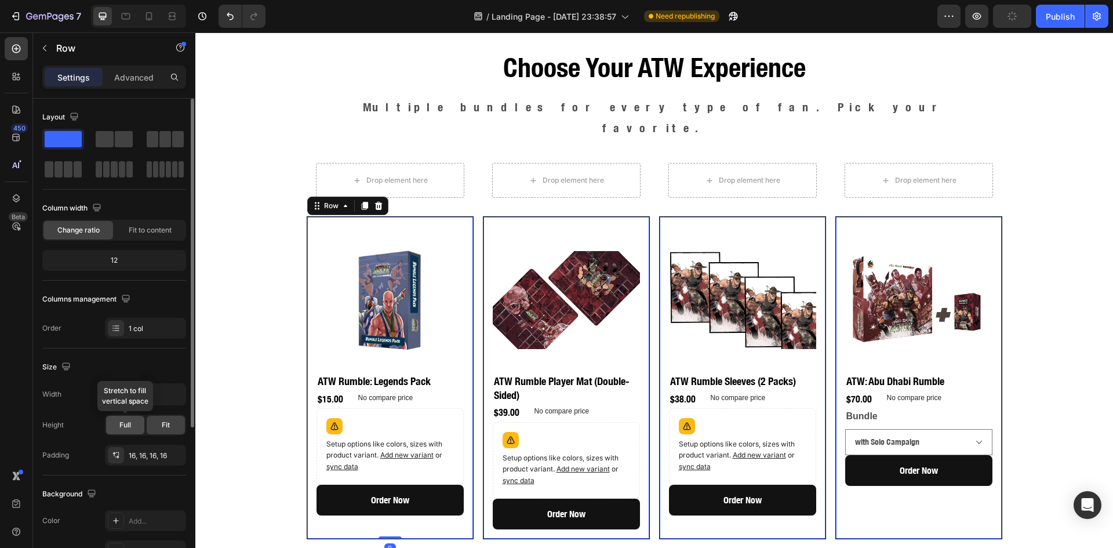
click at [122, 421] on span "Full" at bounding box center [125, 425] width 12 height 10
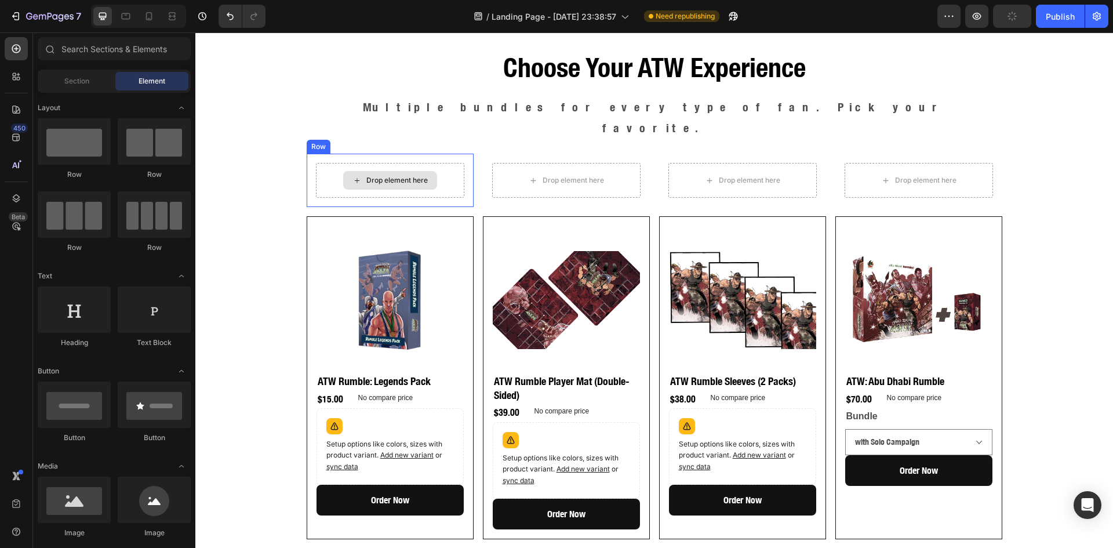
click at [431, 171] on div "Drop element here" at bounding box center [390, 180] width 94 height 19
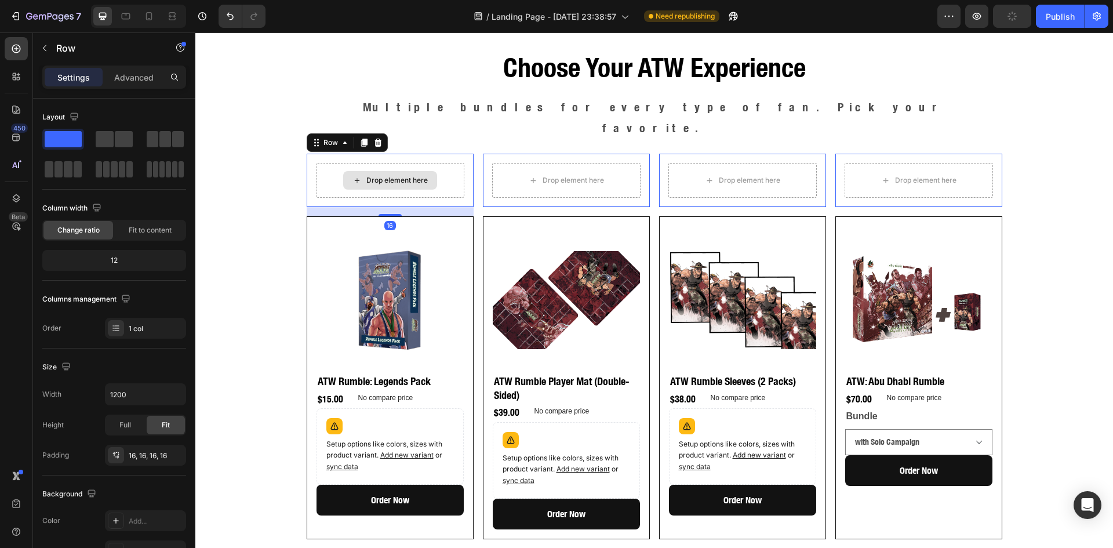
click at [323, 163] on div "Drop element here" at bounding box center [390, 180] width 148 height 35
click at [374, 139] on icon at bounding box center [378, 143] width 8 height 8
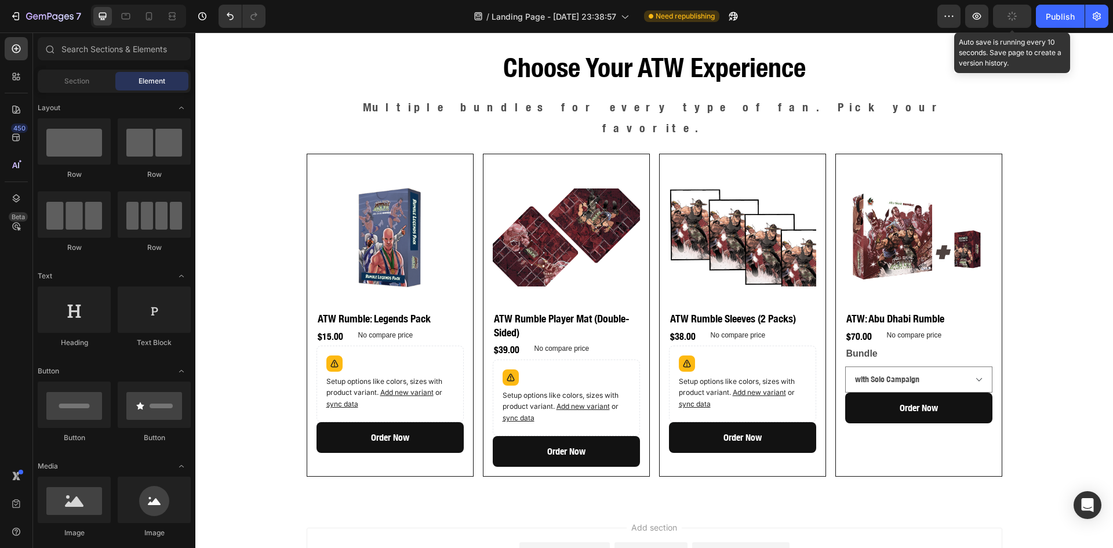
drag, startPoint x: 1006, startPoint y: 20, endPoint x: 826, endPoint y: 65, distance: 186.0
click at [1006, 20] on button "button" at bounding box center [1012, 16] width 38 height 23
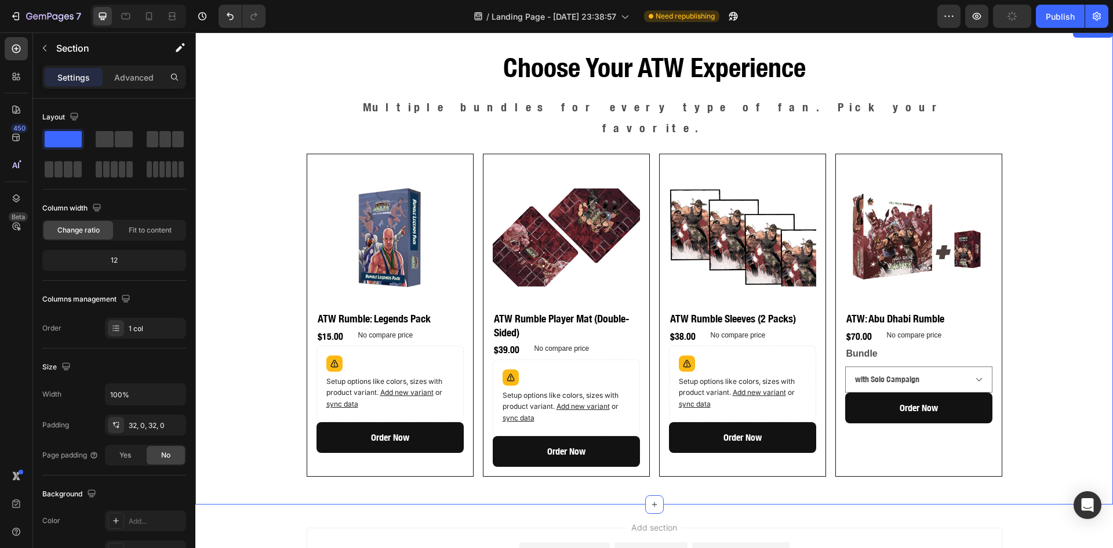
click at [1038, 268] on div "Choose Your ATW Experience Heading Multiple bundles for every type of fan. Pick…" at bounding box center [654, 263] width 918 height 443
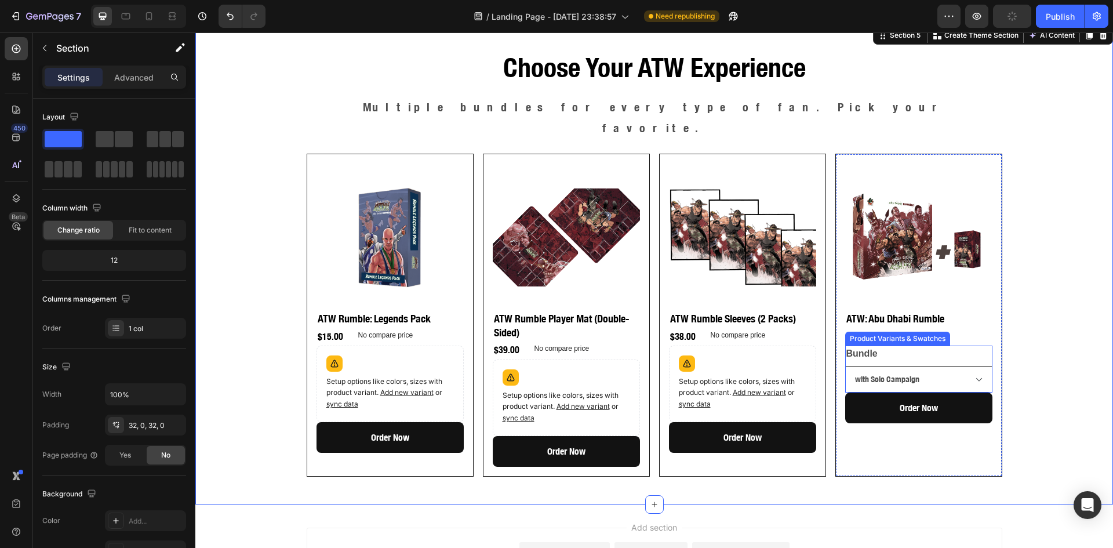
click at [967, 366] on select "Only with Solo Campaign" at bounding box center [918, 379] width 147 height 26
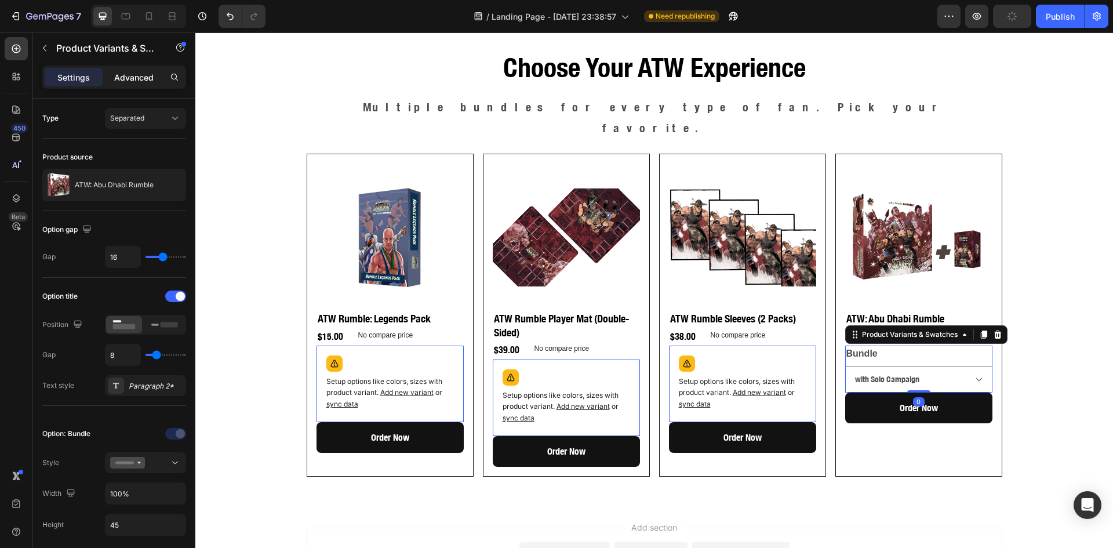
click at [123, 75] on p "Advanced" at bounding box center [133, 77] width 39 height 12
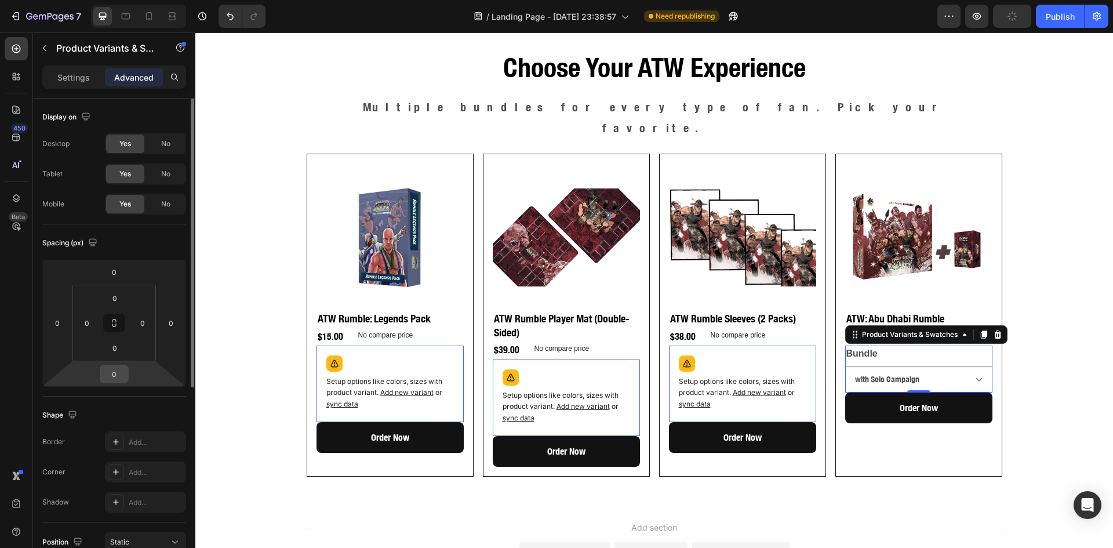
click at [117, 376] on input "0" at bounding box center [114, 373] width 23 height 17
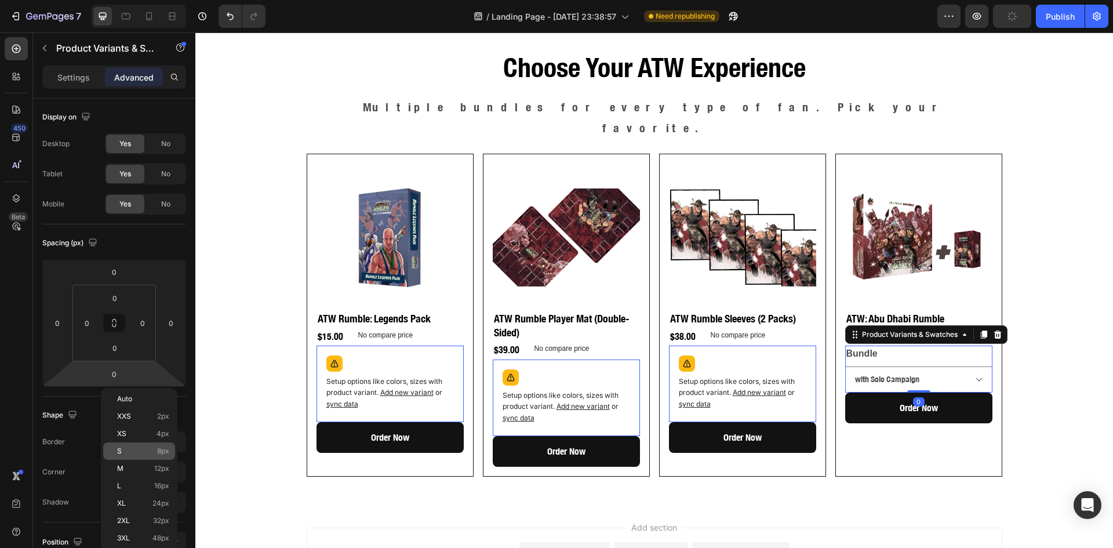
click at [125, 451] on p "S 8px" at bounding box center [143, 451] width 52 height 8
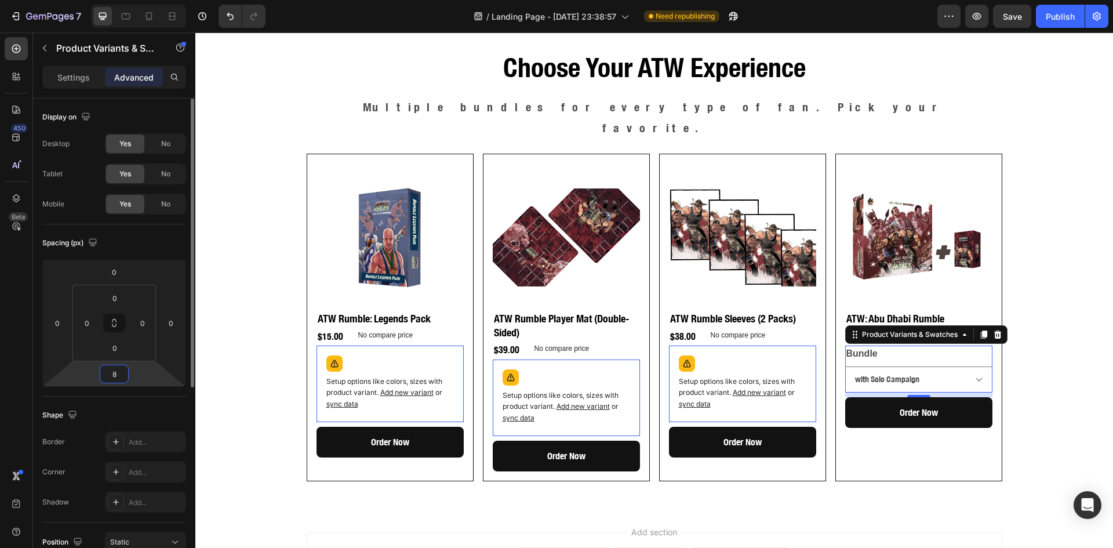
click at [121, 375] on input "8" at bounding box center [114, 373] width 23 height 17
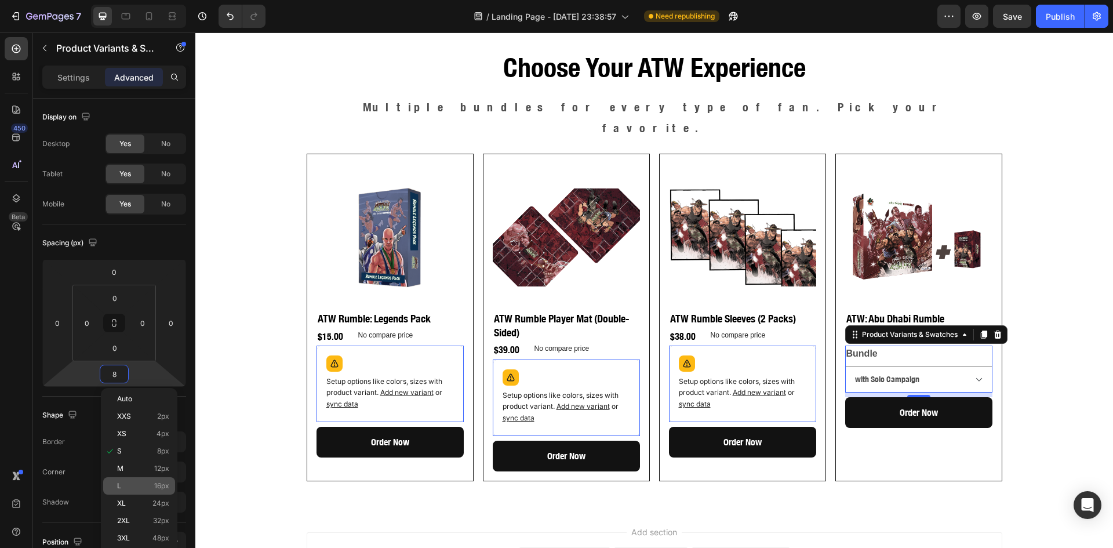
click at [133, 486] on p "L 16px" at bounding box center [143, 486] width 52 height 8
type input "16"
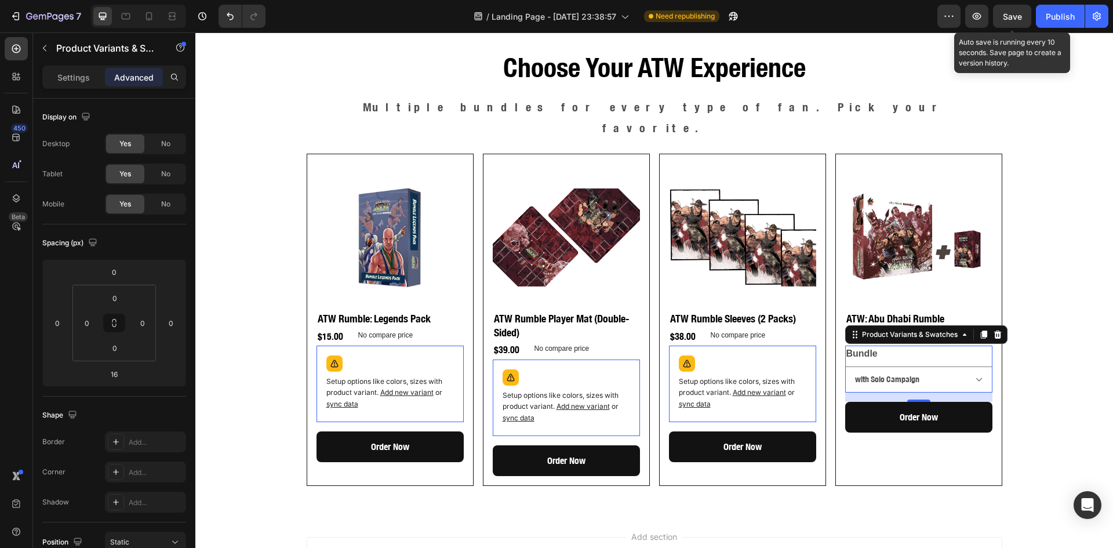
click at [1017, 14] on span "Save" at bounding box center [1012, 17] width 19 height 10
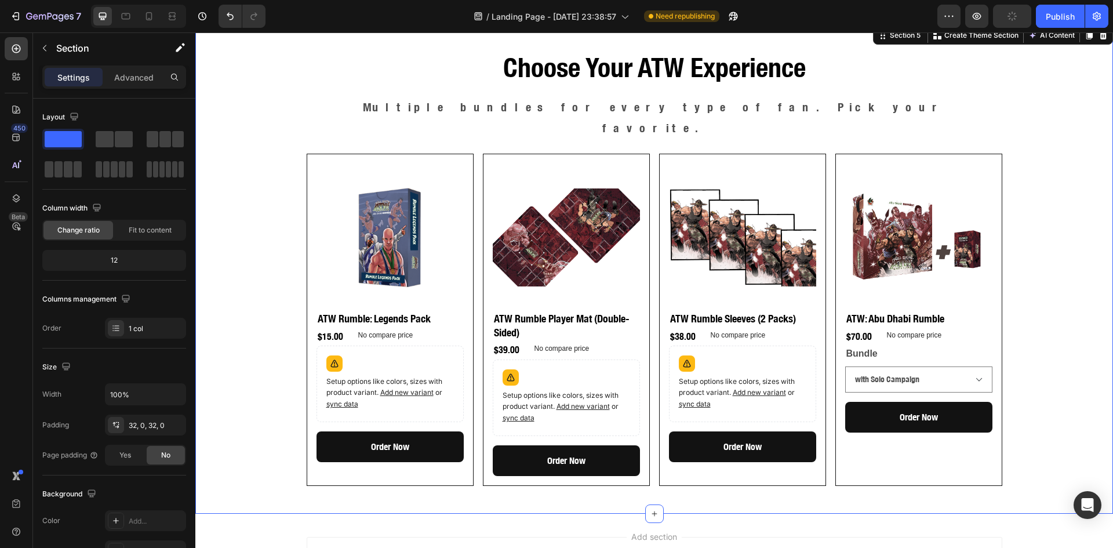
click at [243, 216] on div "Choose Your ATW Experience Heading Multiple bundles for every type of fan. Pick…" at bounding box center [654, 268] width 918 height 452
click at [256, 271] on div "Choose Your ATW Experience Heading Multiple bundles for every type of fan. Pick…" at bounding box center [654, 268] width 918 height 452
click at [411, 449] on div "Product Images ATW Rumble: Legends Pack Product Title $15.00 Product Price Prod…" at bounding box center [389, 319] width 147 height 312
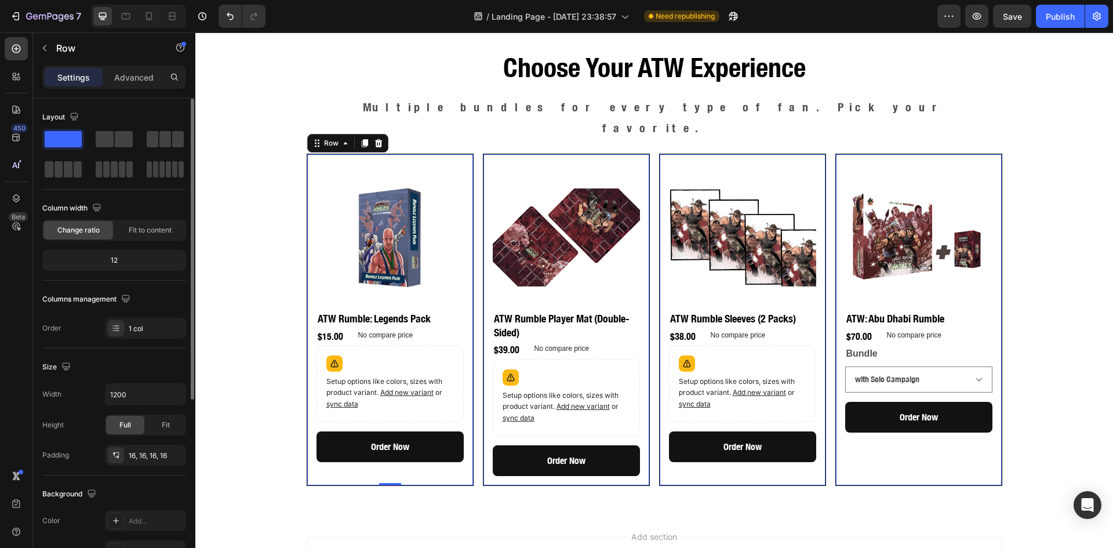
scroll to position [290, 0]
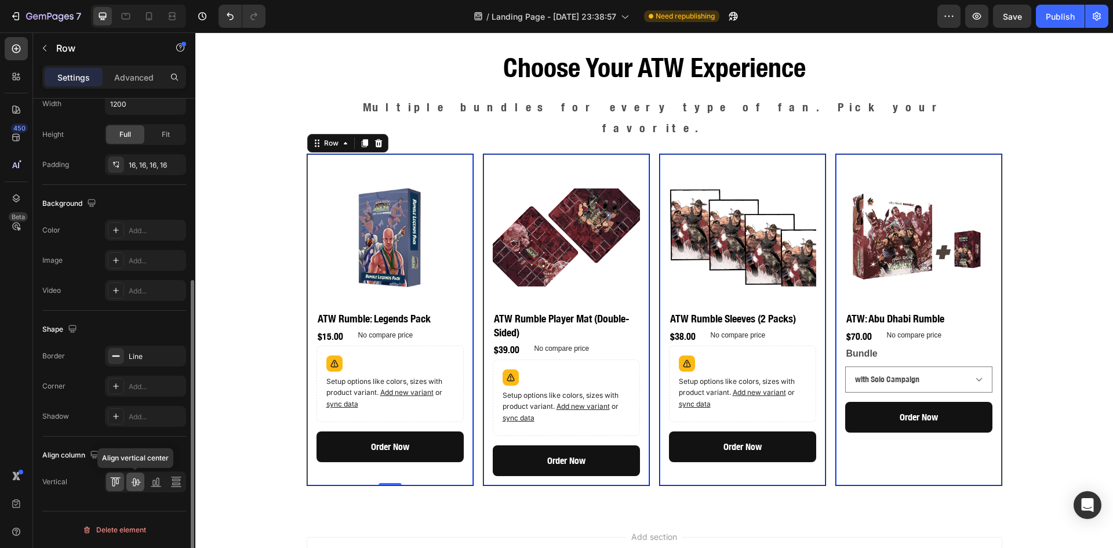
click at [134, 482] on icon at bounding box center [136, 482] width 12 height 12
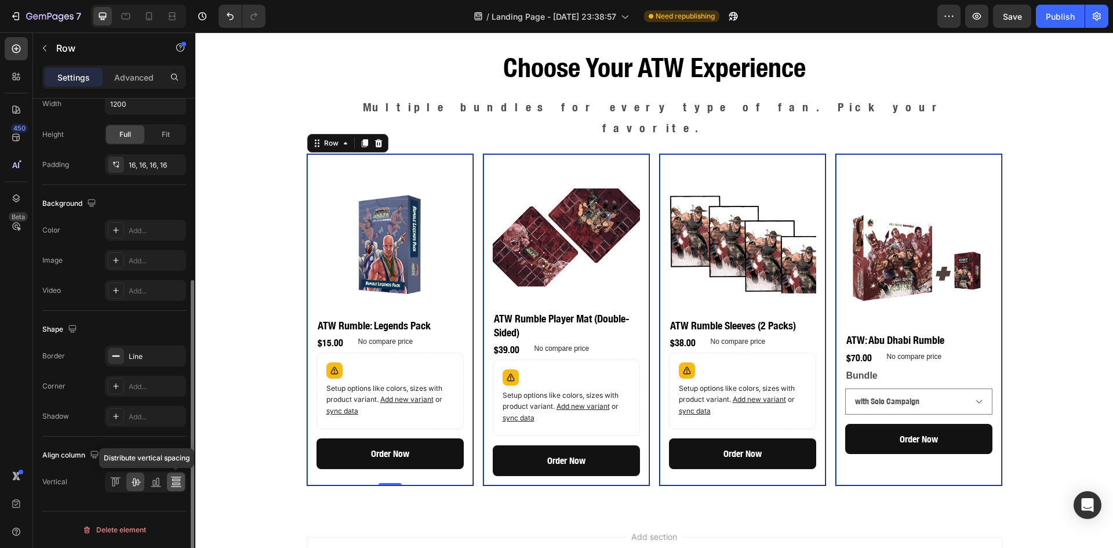
click at [176, 481] on icon at bounding box center [176, 480] width 8 height 2
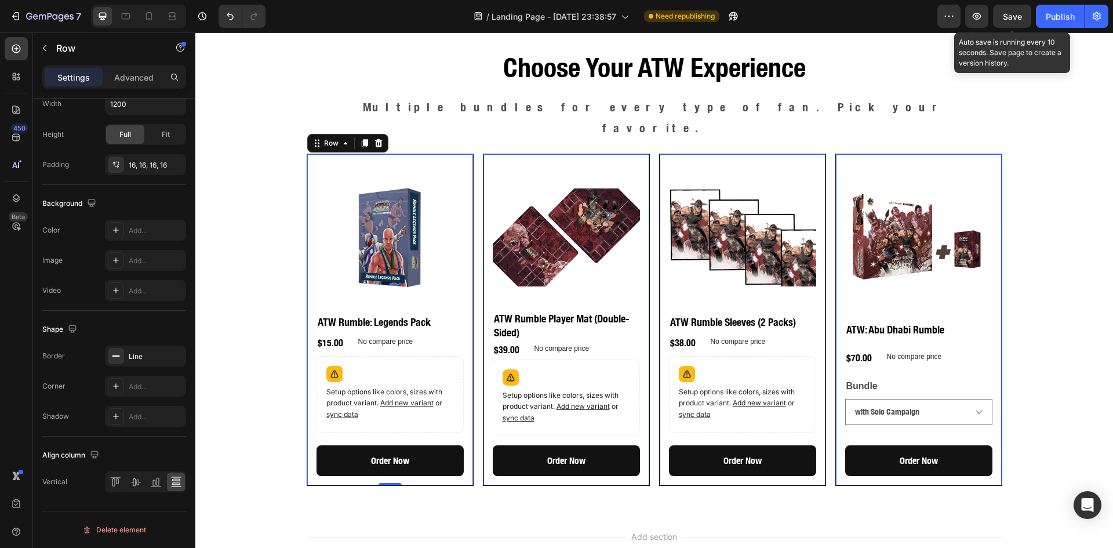
click at [1006, 18] on span "Save" at bounding box center [1012, 17] width 19 height 10
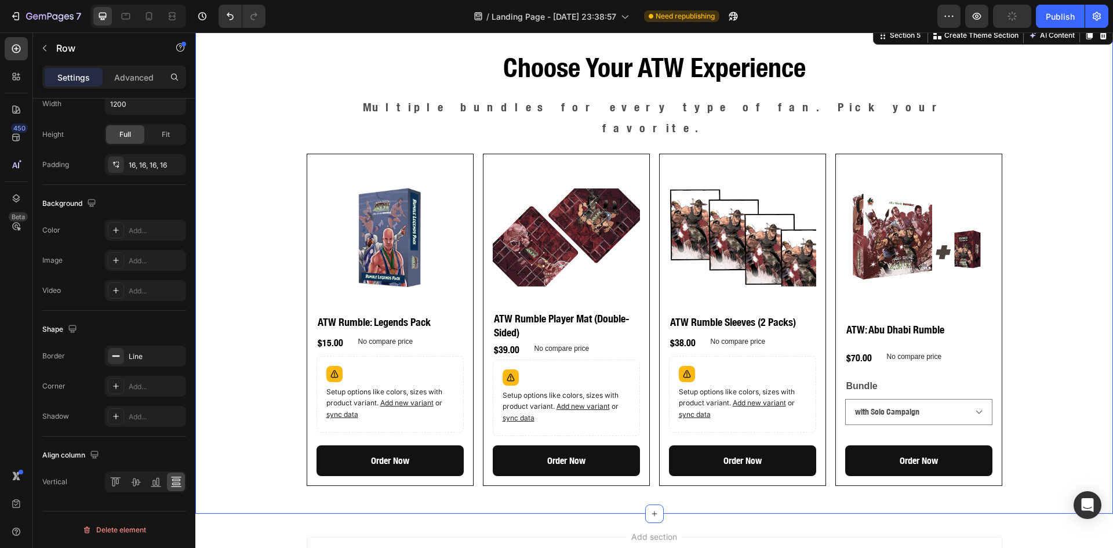
scroll to position [0, 0]
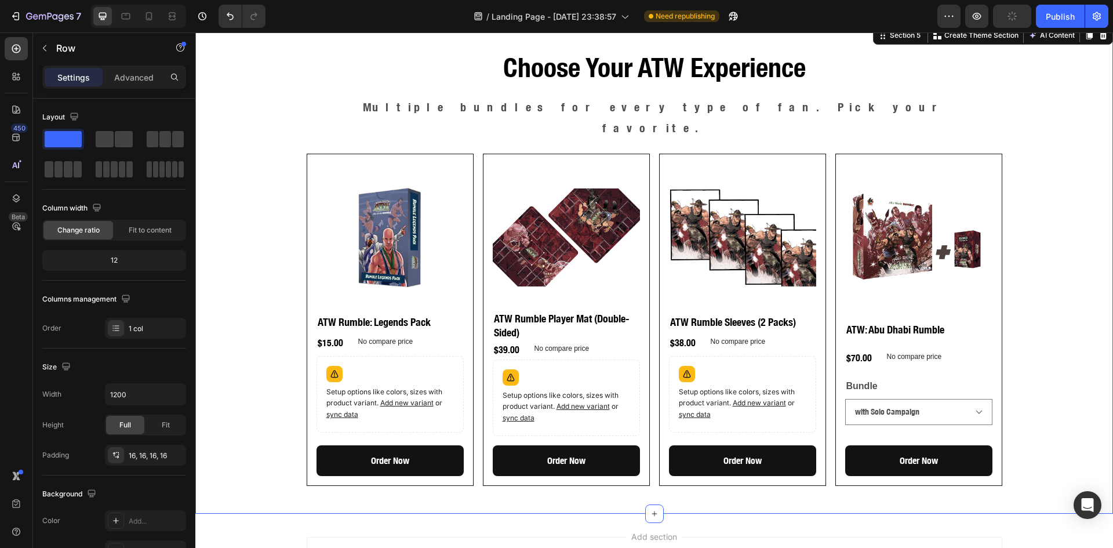
click at [1041, 192] on div "Choose Your ATW Experience Heading Multiple bundles for every type of fan. Pick…" at bounding box center [654, 268] width 918 height 452
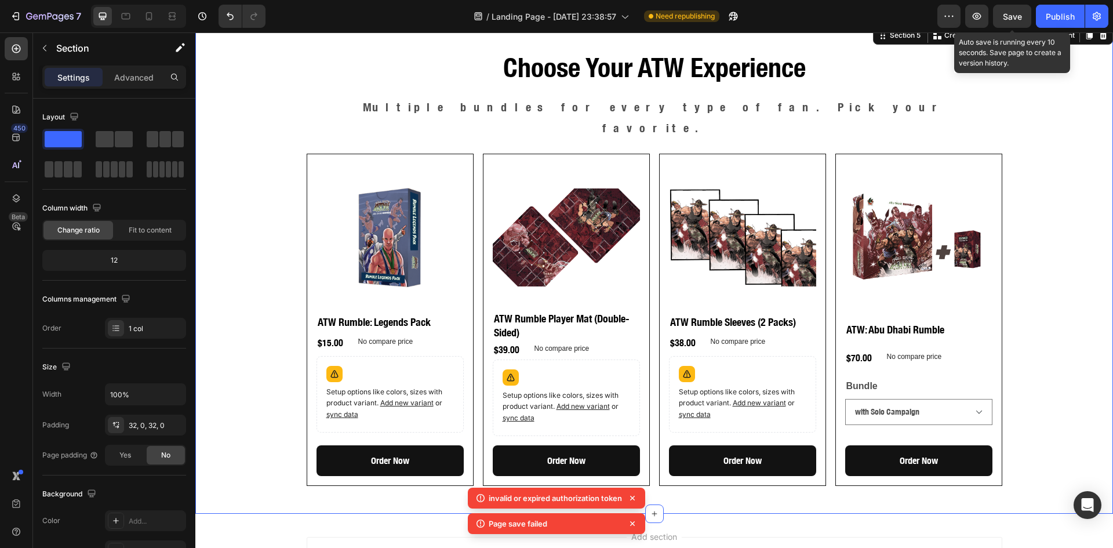
click at [1022, 13] on span "Save" at bounding box center [1012, 17] width 19 height 10
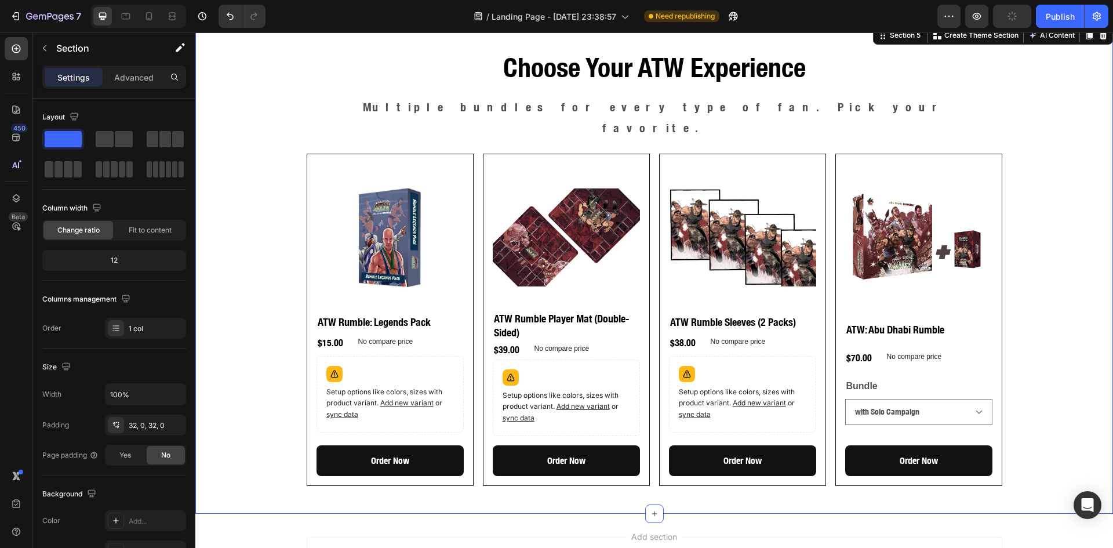
click at [1060, 133] on div "Choose Your ATW Experience Heading Multiple bundles for every type of fan. Pick…" at bounding box center [654, 268] width 918 height 452
click at [252, 355] on div "Choose Your ATW Experience Heading Multiple bundles for every type of fan. Pick…" at bounding box center [654, 268] width 918 height 452
click at [810, 481] on div "Choose Your ATW Experience Heading Multiple bundles for every type of fan. Pick…" at bounding box center [654, 268] width 918 height 489
click at [1003, 19] on span "Save" at bounding box center [1012, 17] width 19 height 10
click at [1027, 111] on div "Choose Your ATW Experience Heading Multiple bundles for every type of fan. Pick…" at bounding box center [654, 268] width 918 height 452
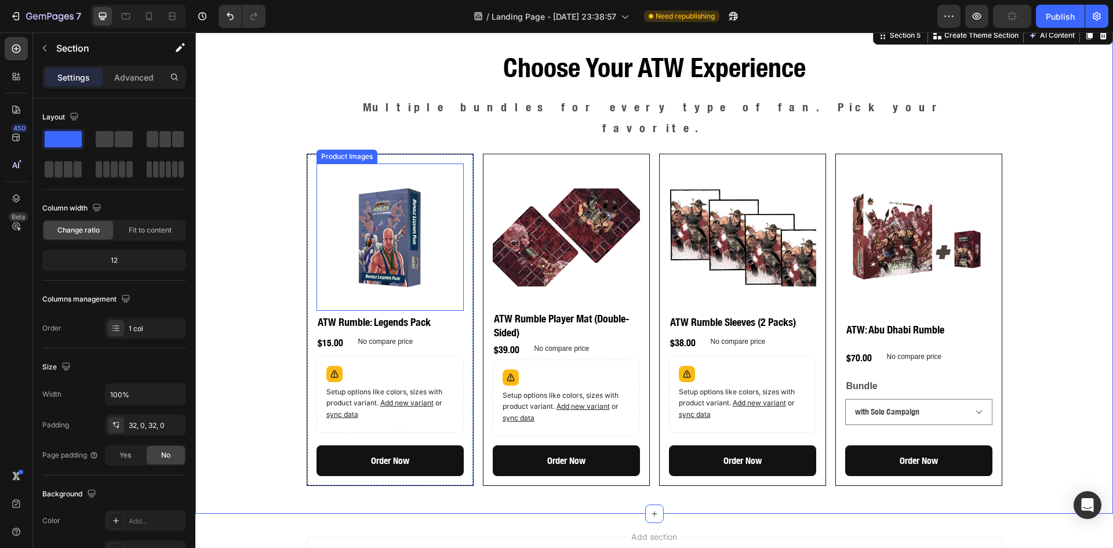
scroll to position [966, 0]
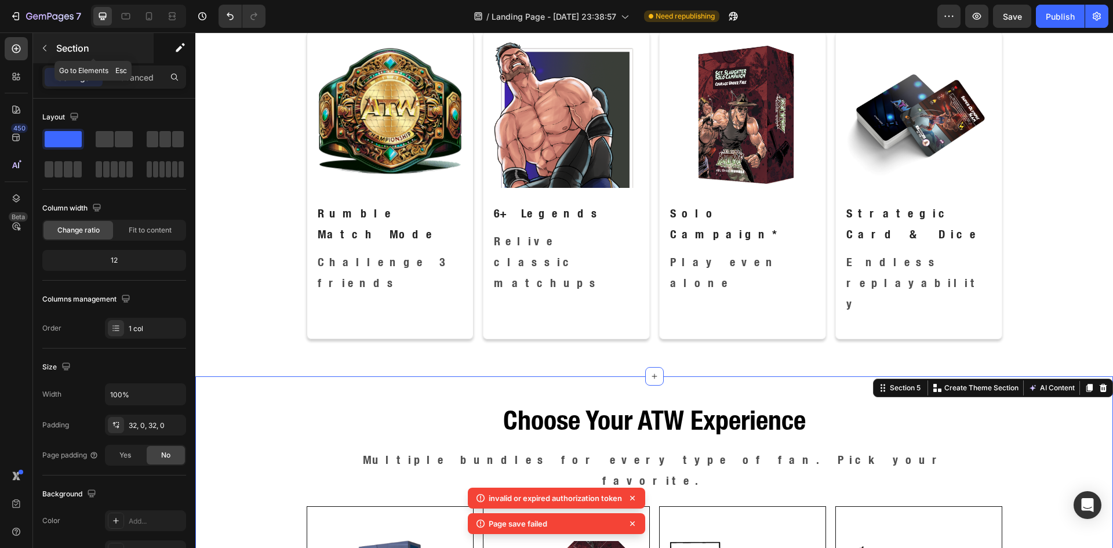
click at [39, 45] on button "button" at bounding box center [44, 48] width 19 height 19
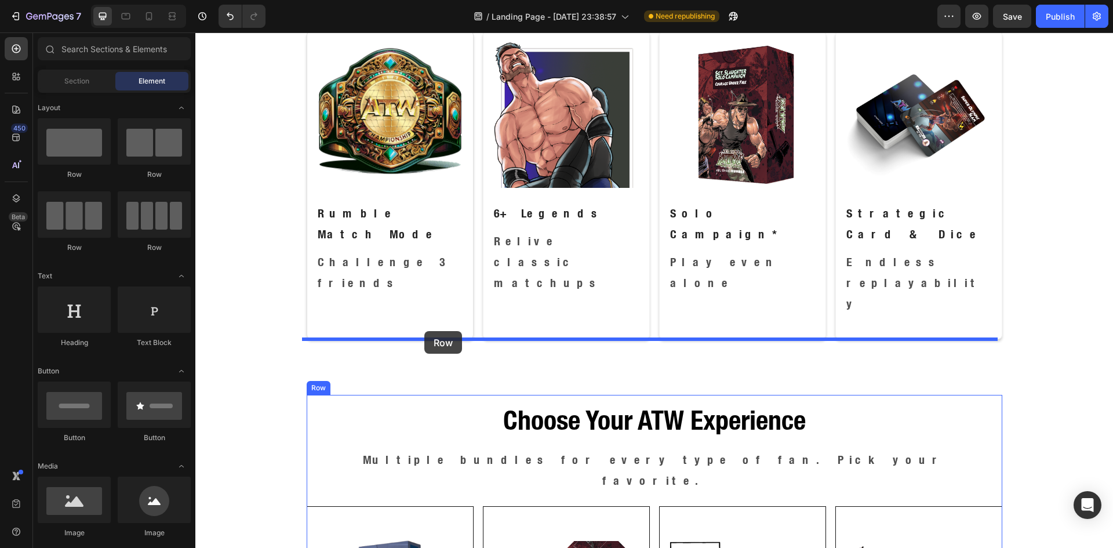
scroll to position [1368, 0]
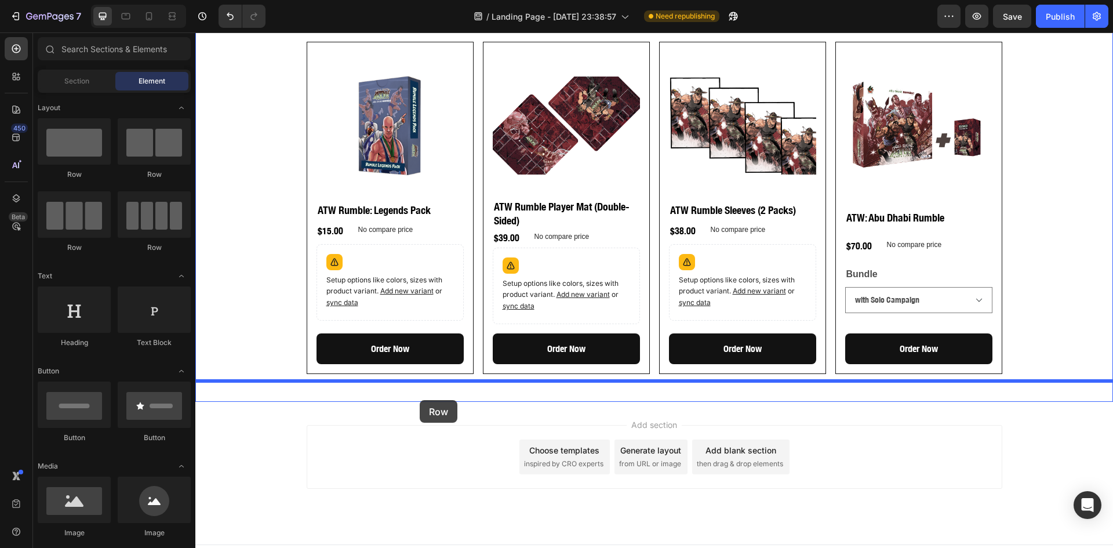
drag, startPoint x: 253, startPoint y: 178, endPoint x: 420, endPoint y: 400, distance: 277.4
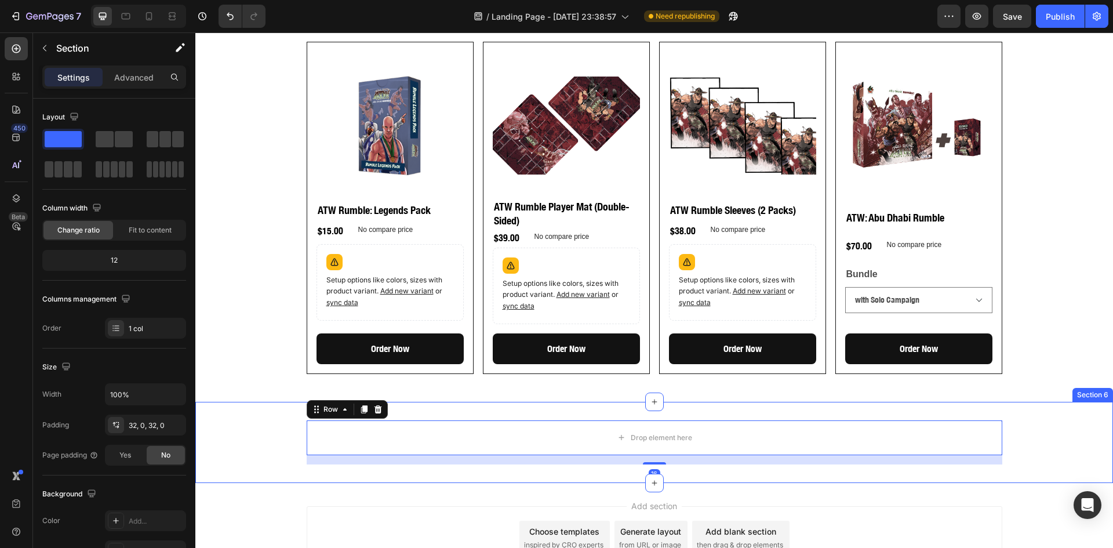
click at [274, 420] on div "Drop element here Row 16" at bounding box center [654, 442] width 918 height 44
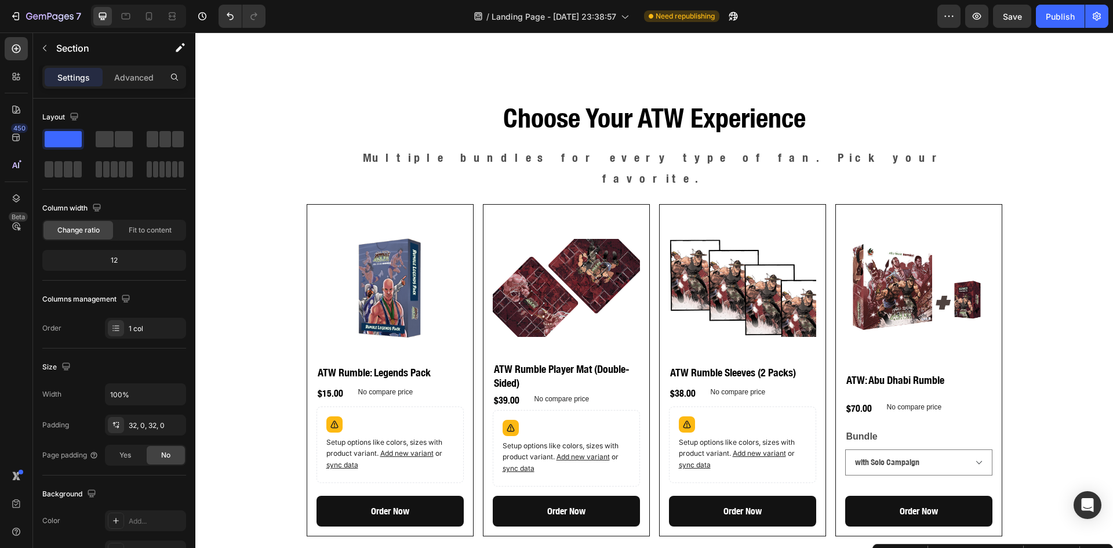
scroll to position [981, 0]
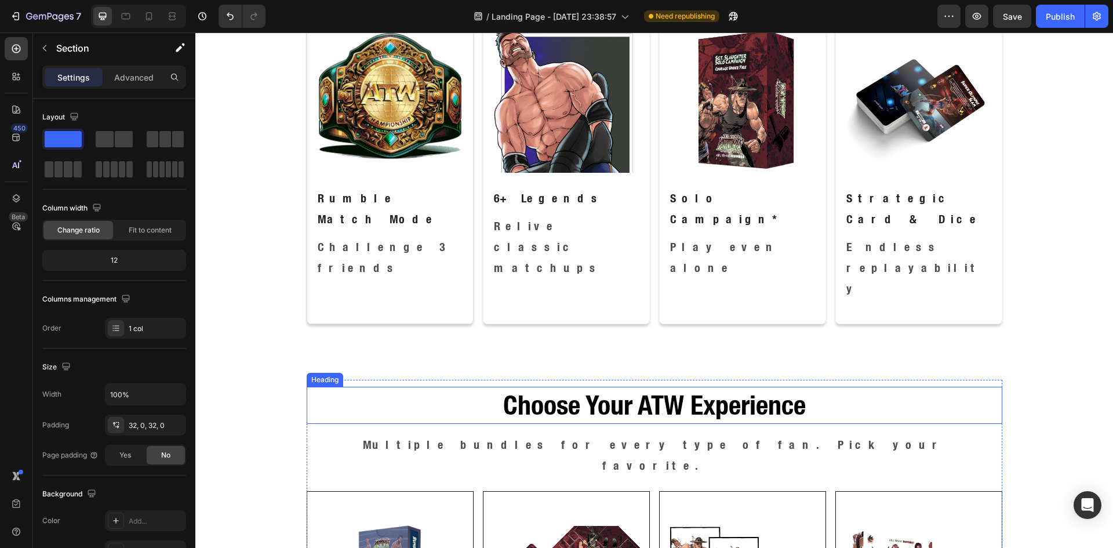
click at [628, 388] on p "Choose Your ATW Experience" at bounding box center [654, 405] width 693 height 35
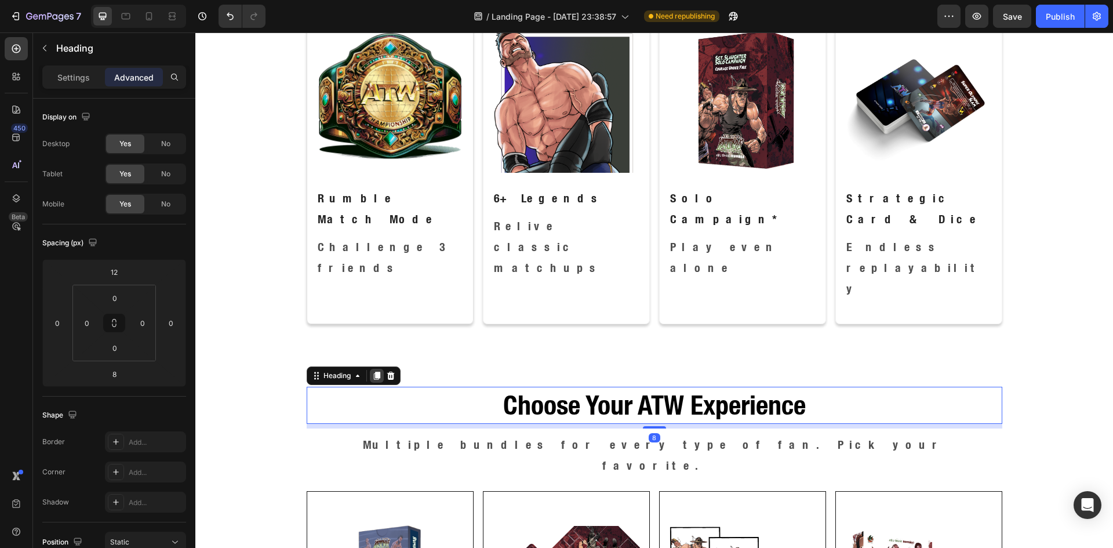
click at [373, 372] on icon at bounding box center [376, 376] width 6 height 8
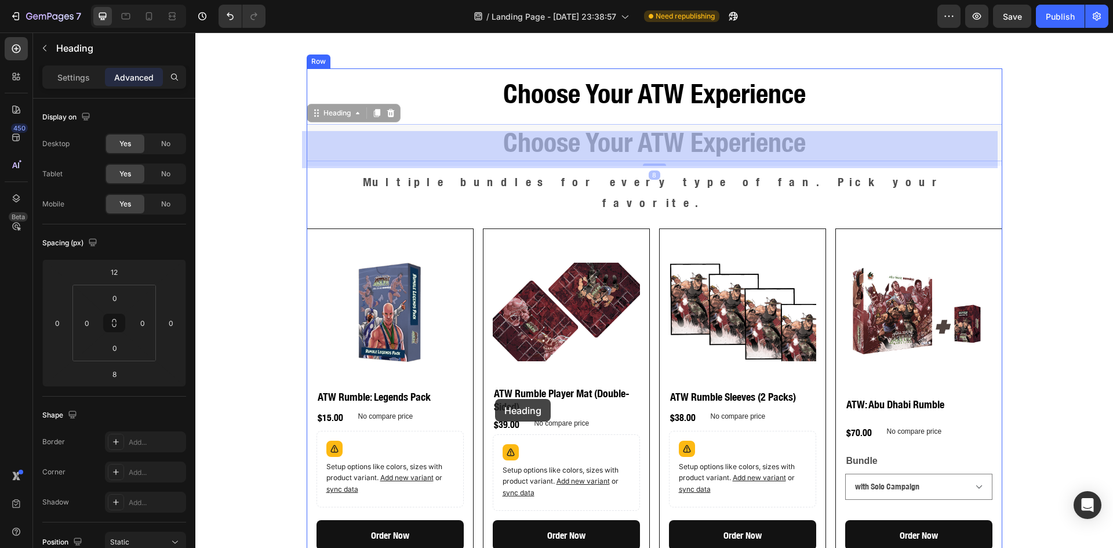
scroll to position [1465, 0]
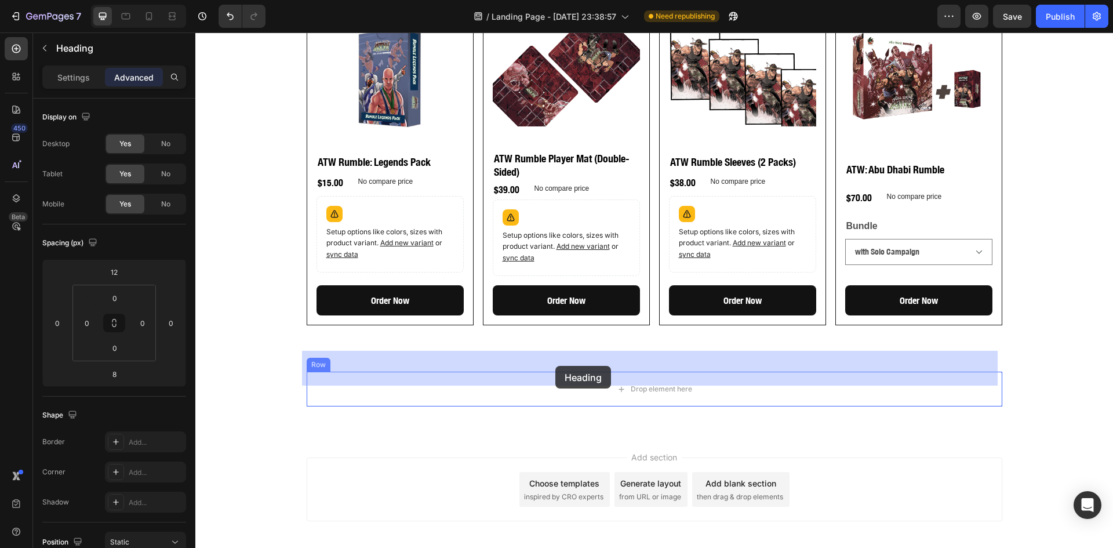
drag, startPoint x: 312, startPoint y: 367, endPoint x: 555, endPoint y: 366, distance: 243.4
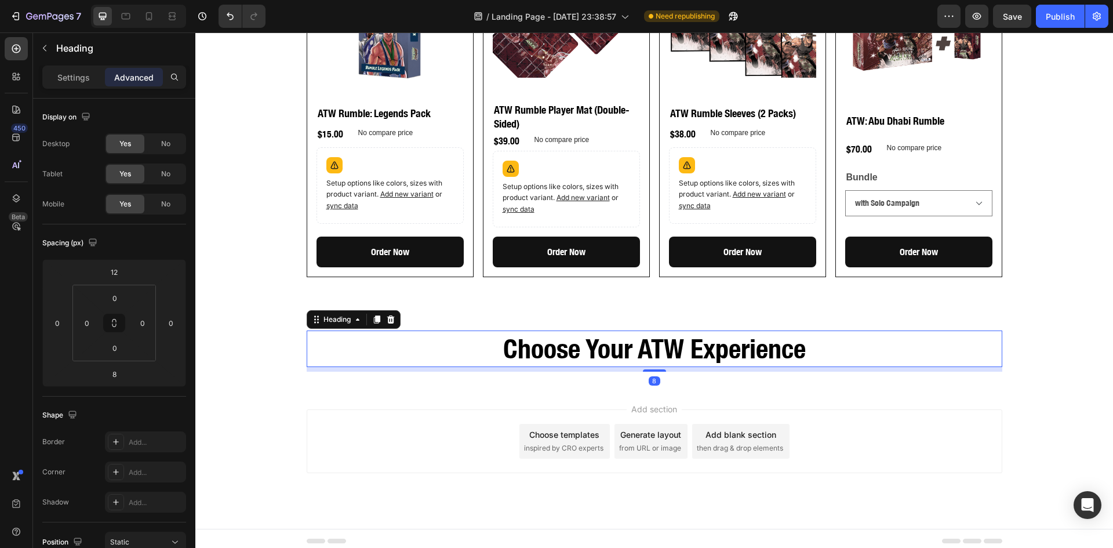
scroll to position [1416, 0]
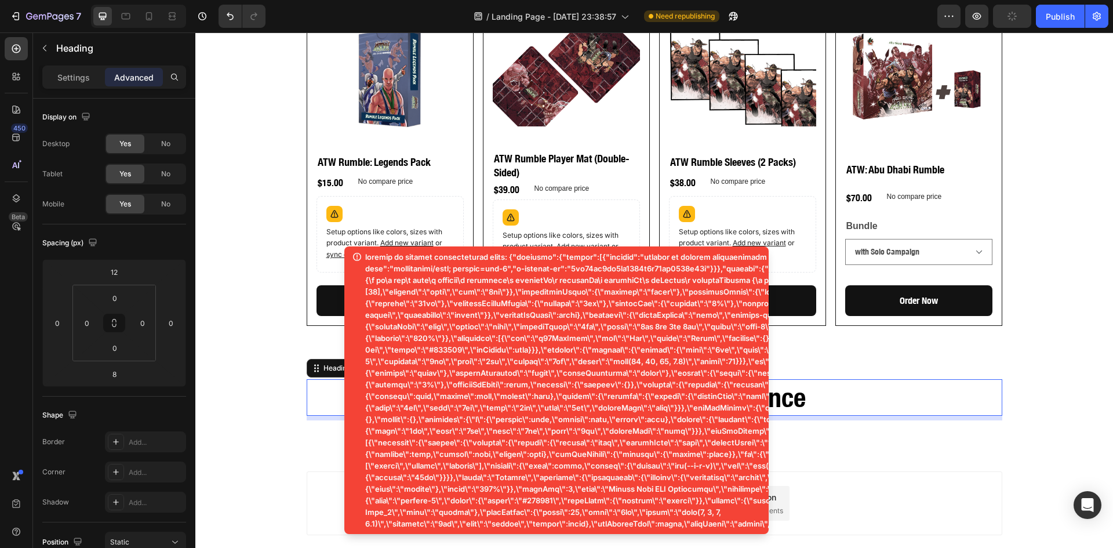
click at [610, 372] on p at bounding box center [1011, 390] width 1293 height 278
click at [840, 379] on h2 "Choose Your ATW Experience" at bounding box center [655, 397] width 696 height 37
click at [801, 380] on p "Choose Your ATW Experience" at bounding box center [654, 397] width 693 height 35
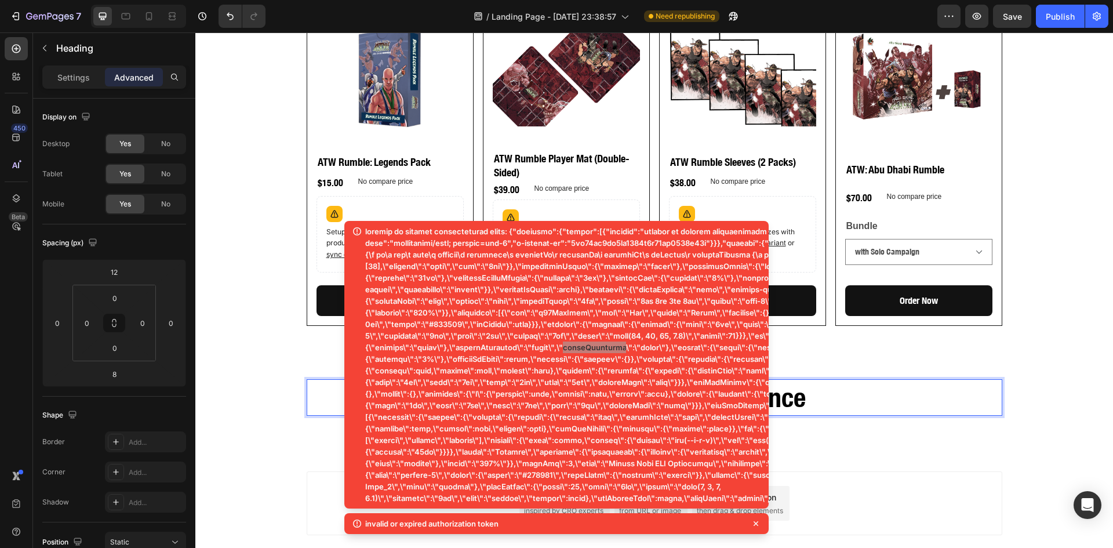
click at [801, 380] on p "Choose Your ATW Experience" at bounding box center [654, 397] width 693 height 35
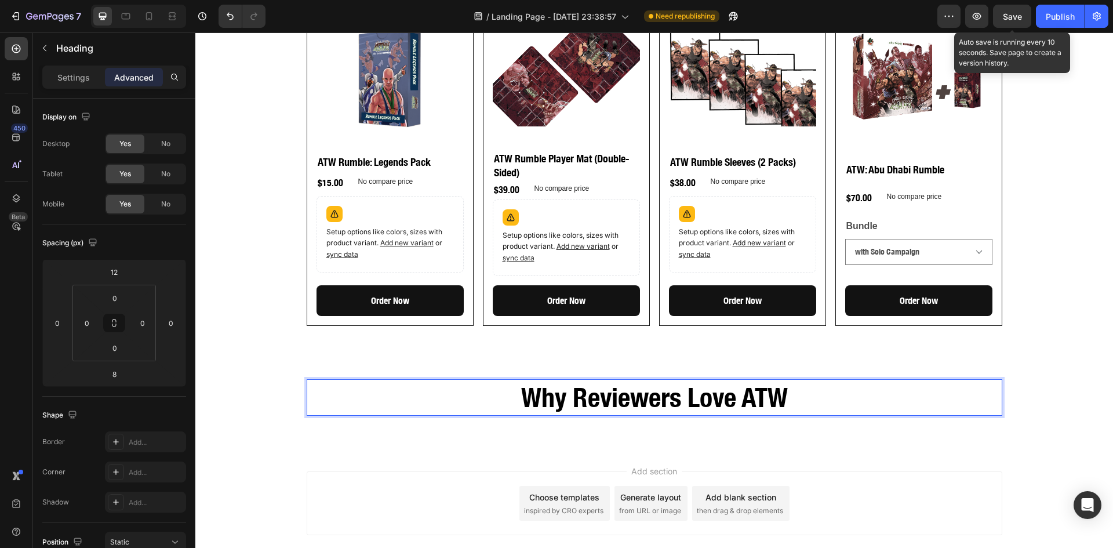
click at [1007, 16] on span "Save" at bounding box center [1012, 17] width 19 height 10
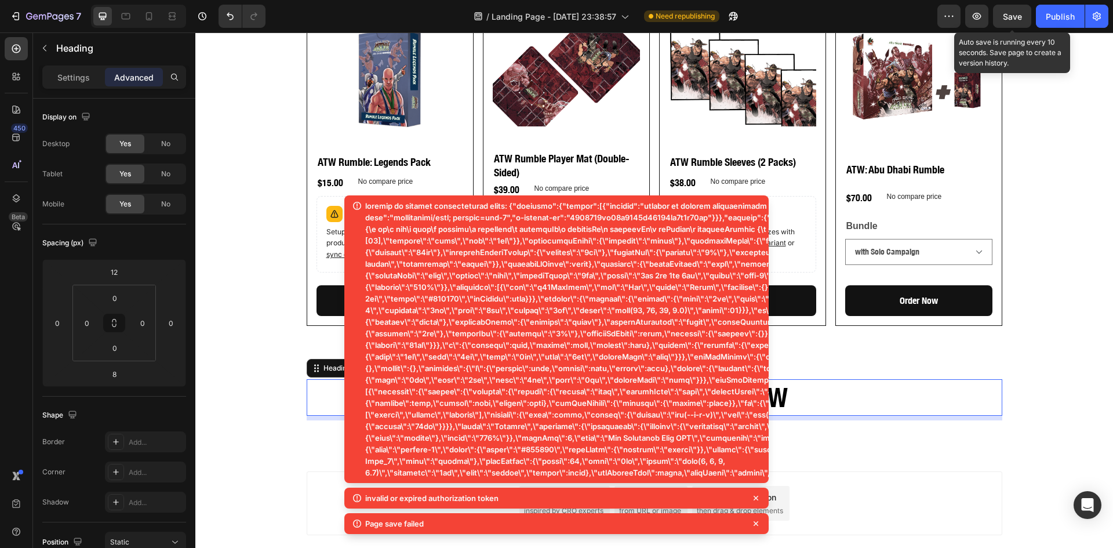
click at [1017, 19] on span "Save" at bounding box center [1012, 17] width 19 height 10
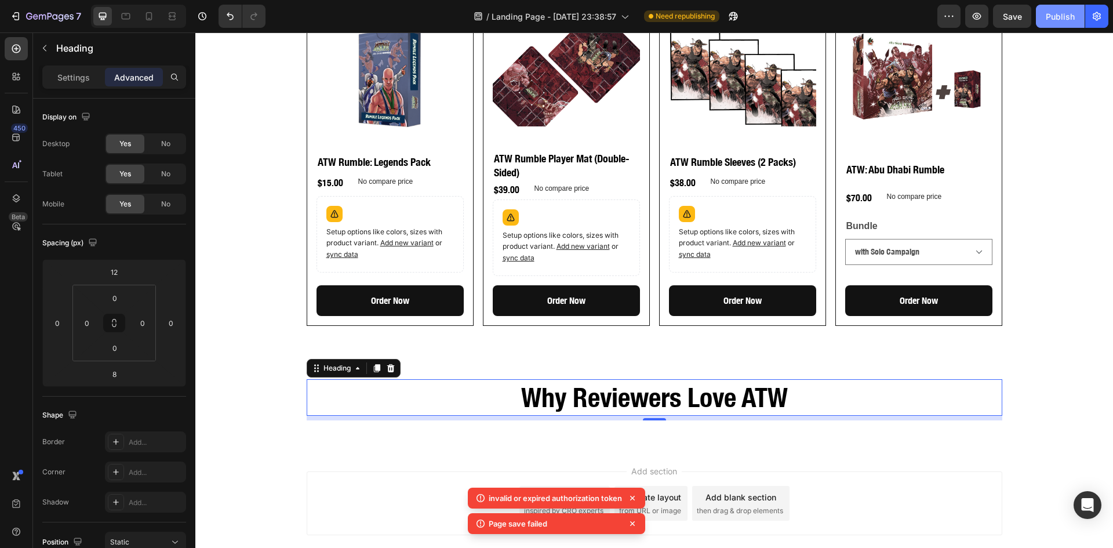
click at [1060, 10] on div "Publish" at bounding box center [1060, 16] width 29 height 12
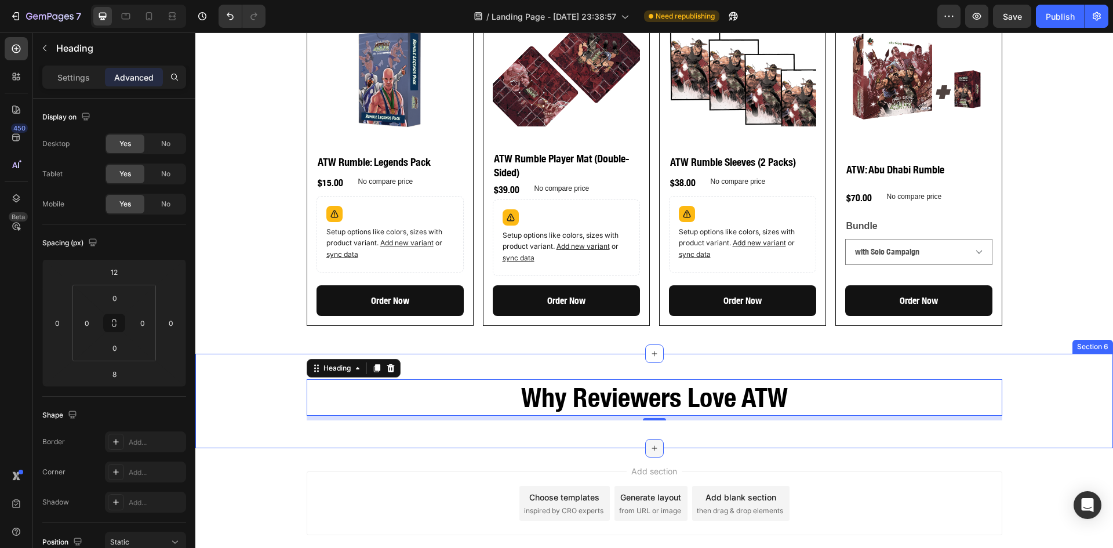
click at [651, 443] on icon at bounding box center [654, 447] width 9 height 9
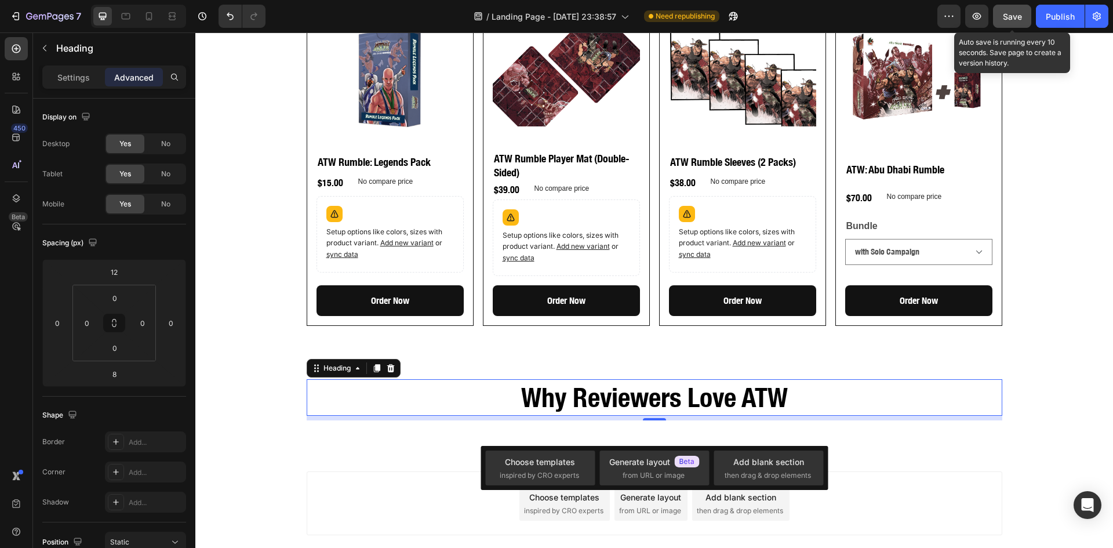
click at [1025, 19] on button "Save" at bounding box center [1012, 16] width 38 height 23
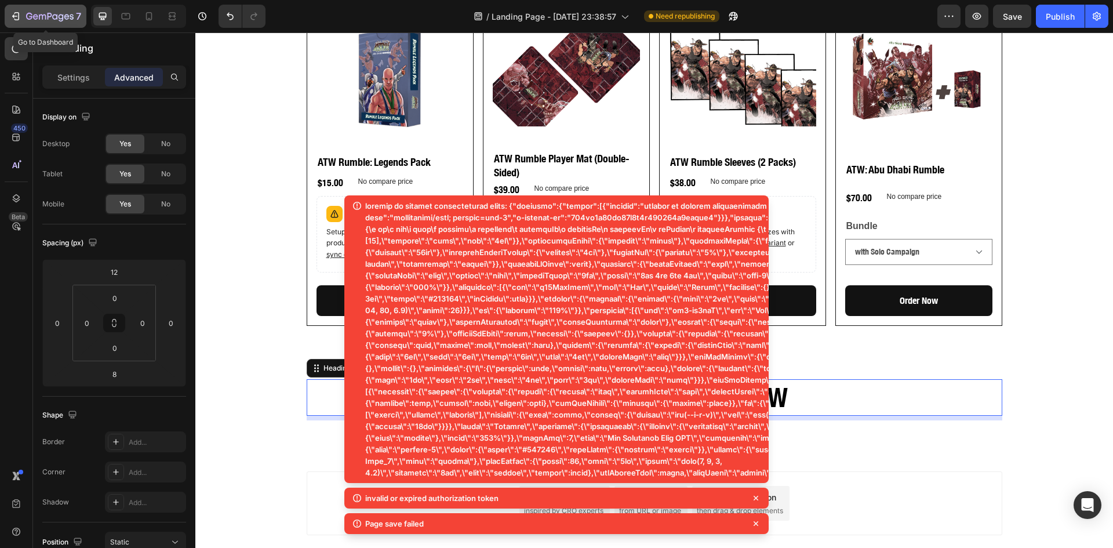
click at [13, 15] on icon "button" at bounding box center [16, 16] width 12 height 12
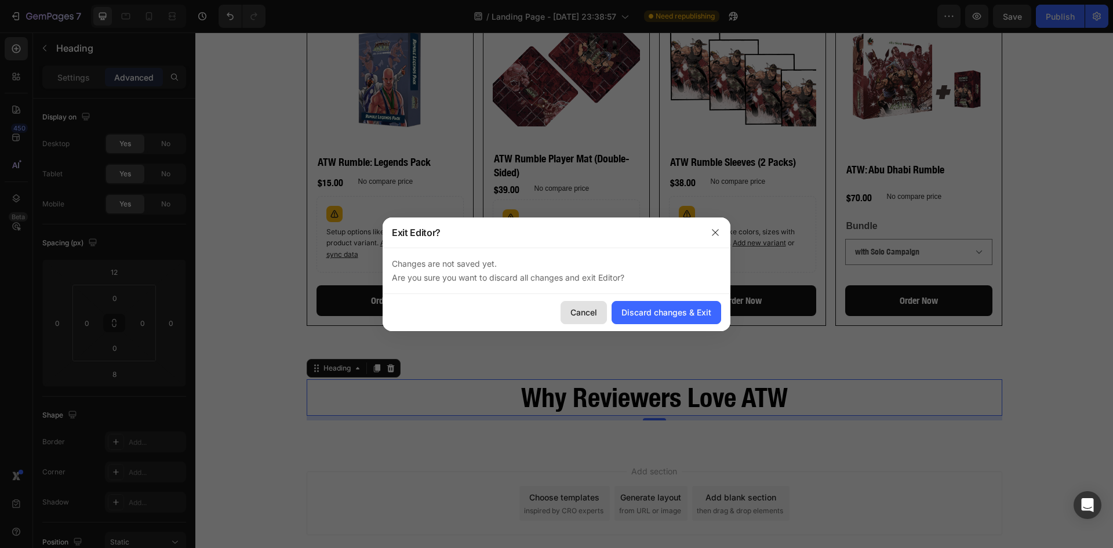
click at [581, 313] on div "Cancel" at bounding box center [583, 312] width 27 height 12
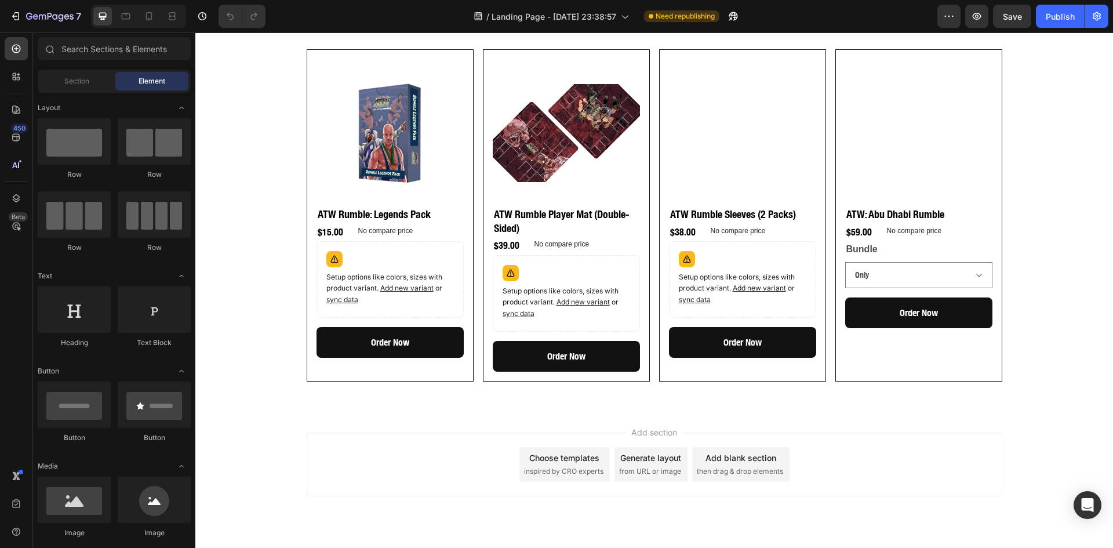
scroll to position [1368, 0]
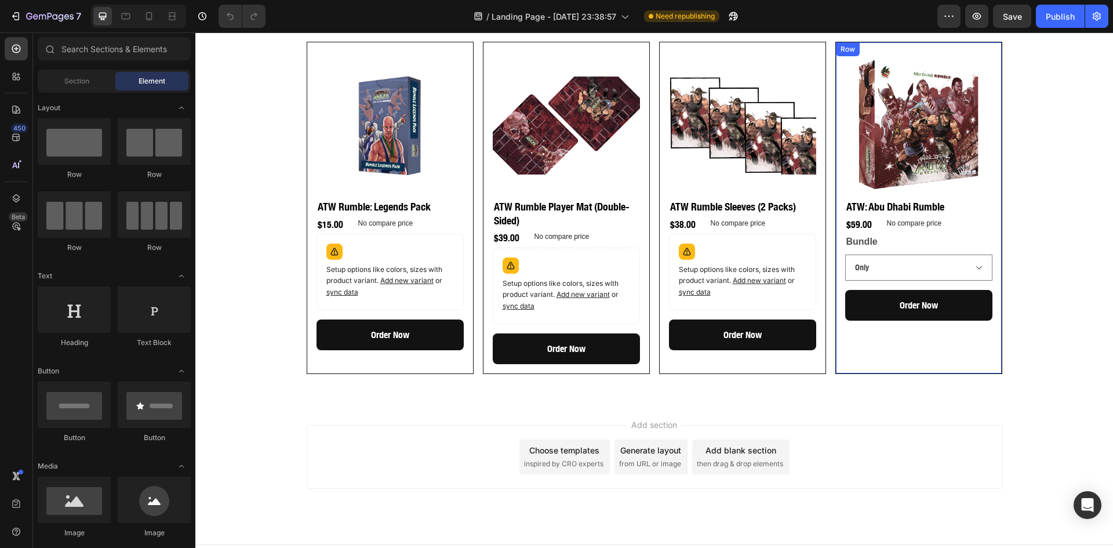
click at [841, 347] on div "Product Images ATW: Abu Dhabi Rumble Product Title $59.00 Product Price Product…" at bounding box center [918, 208] width 167 height 332
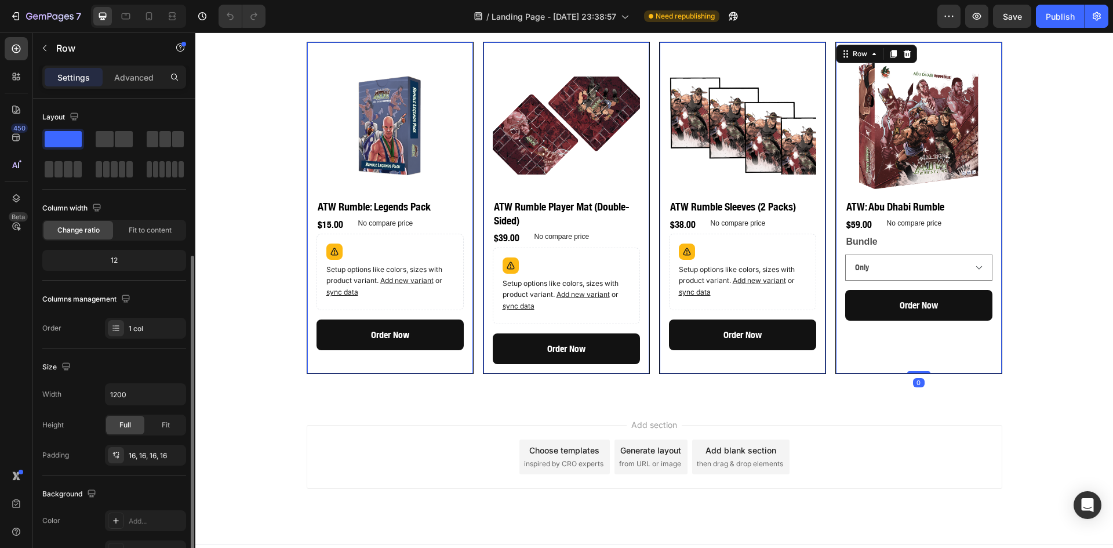
scroll to position [290, 0]
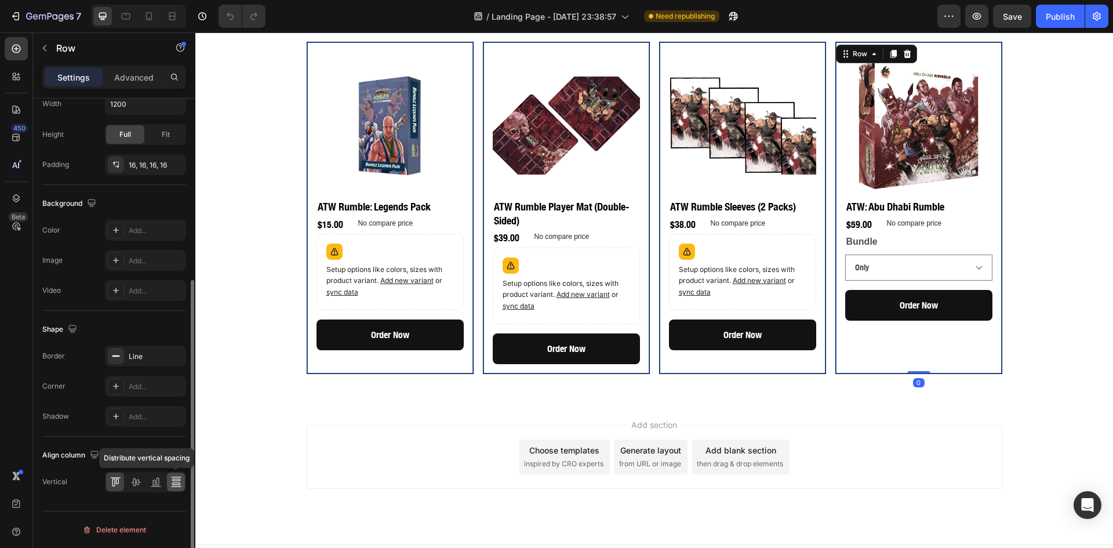
click at [176, 480] on icon at bounding box center [176, 482] width 12 height 12
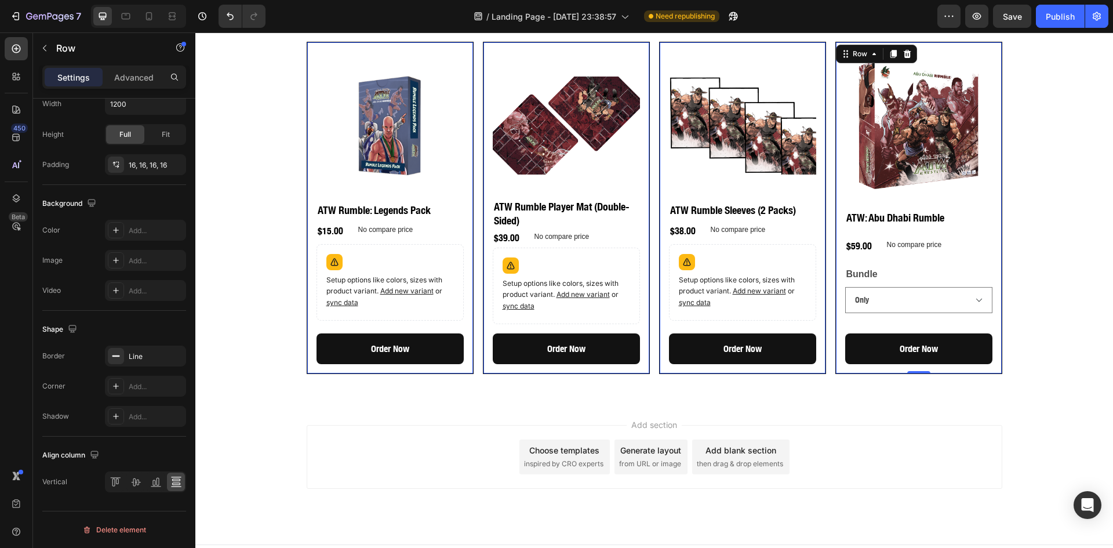
scroll to position [1175, 0]
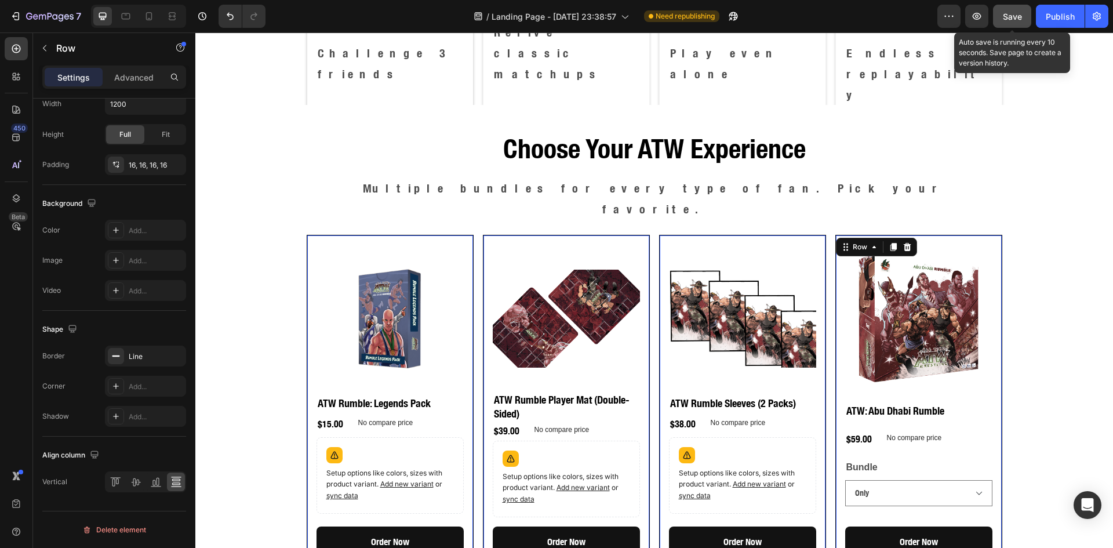
drag, startPoint x: 1004, startPoint y: 20, endPoint x: 1009, endPoint y: 25, distance: 6.6
click at [1007, 20] on span "Save" at bounding box center [1012, 17] width 19 height 10
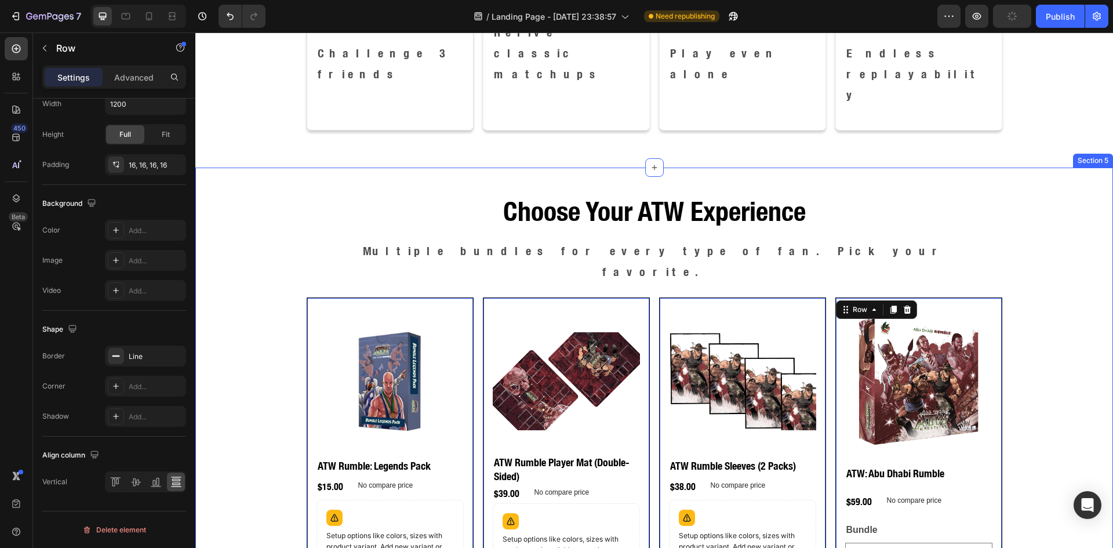
click at [1017, 203] on div "Choose Your ATW Experience Heading Multiple bundles for every type of fan. Pick…" at bounding box center [654, 412] width 918 height 452
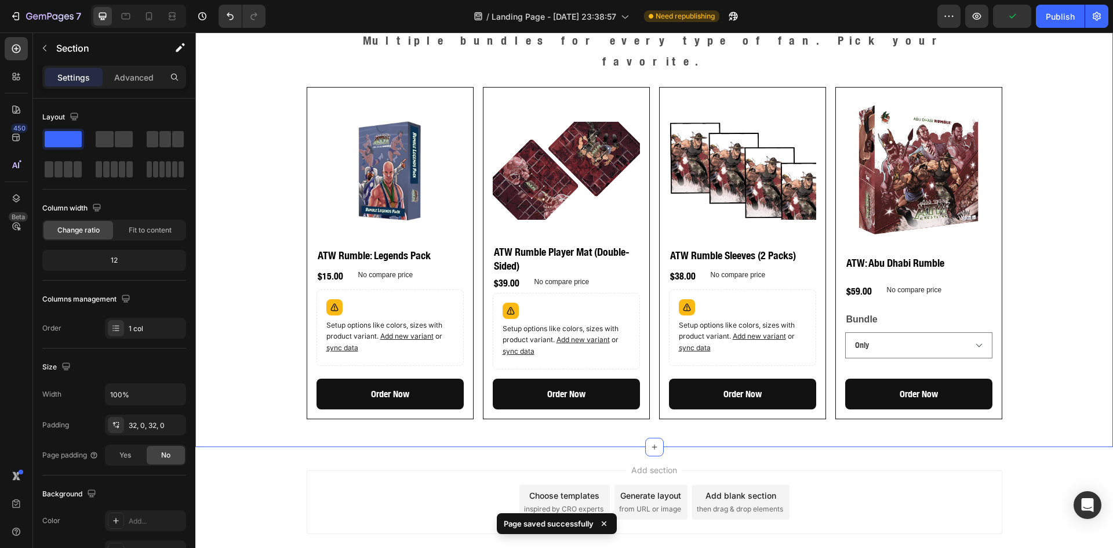
scroll to position [1368, 0]
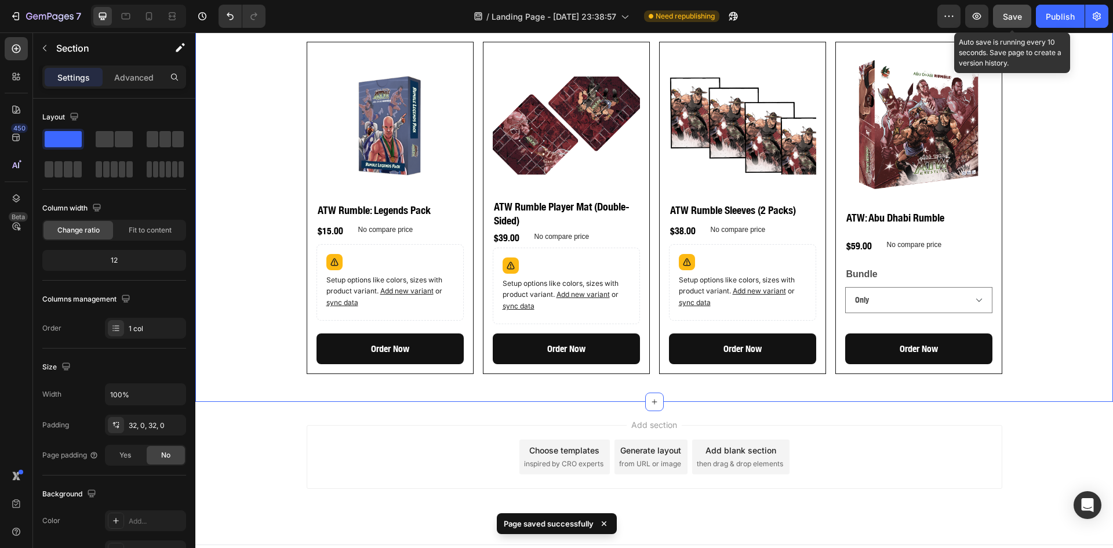
drag, startPoint x: 1013, startPoint y: 15, endPoint x: 848, endPoint y: 41, distance: 167.2
click at [1013, 15] on span "Save" at bounding box center [1012, 17] width 19 height 10
click at [1057, 113] on div "Choose Your ATW Experience Heading Multiple bundles for every type of fan. Pick…" at bounding box center [654, 156] width 918 height 452
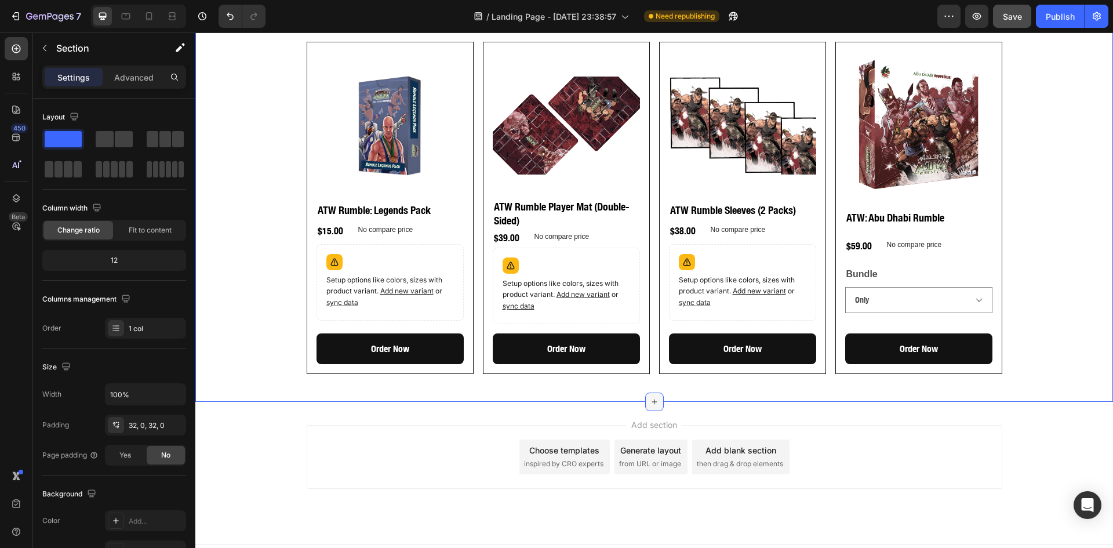
click at [650, 397] on icon at bounding box center [654, 401] width 9 height 9
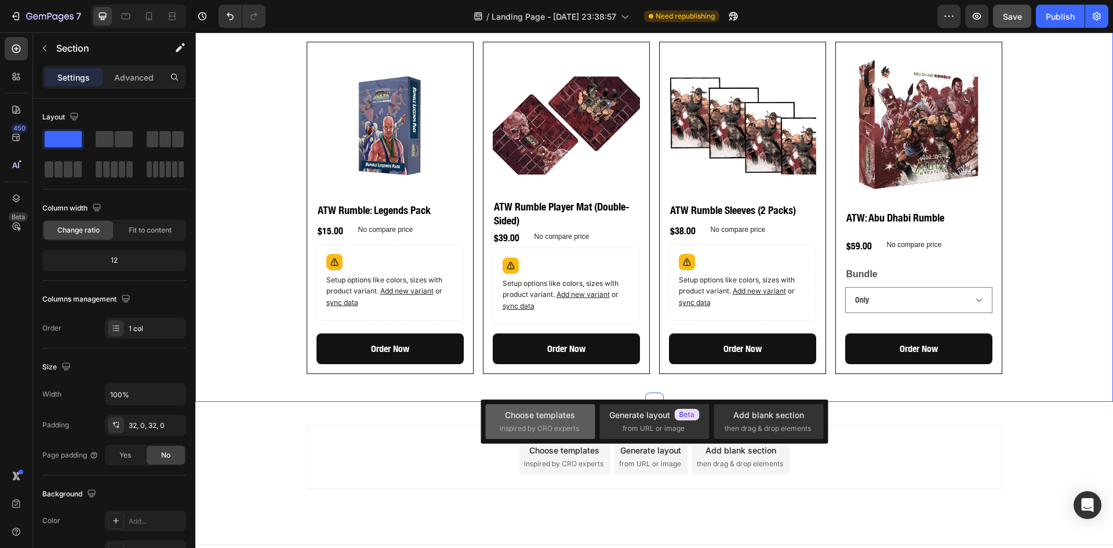
click at [573, 417] on div "Choose templates" at bounding box center [540, 415] width 70 height 12
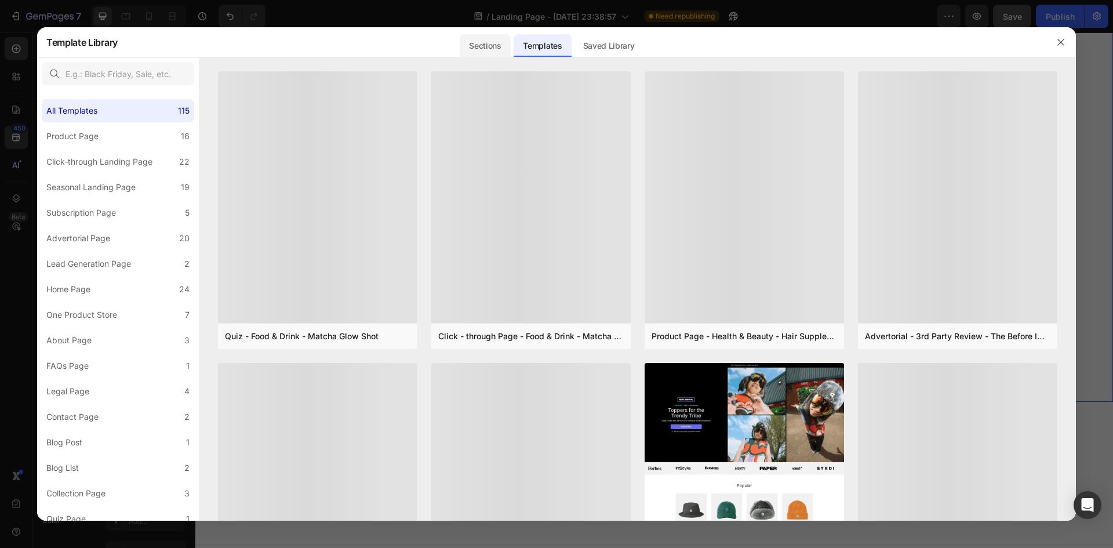
click at [482, 49] on div "Sections" at bounding box center [485, 45] width 50 height 23
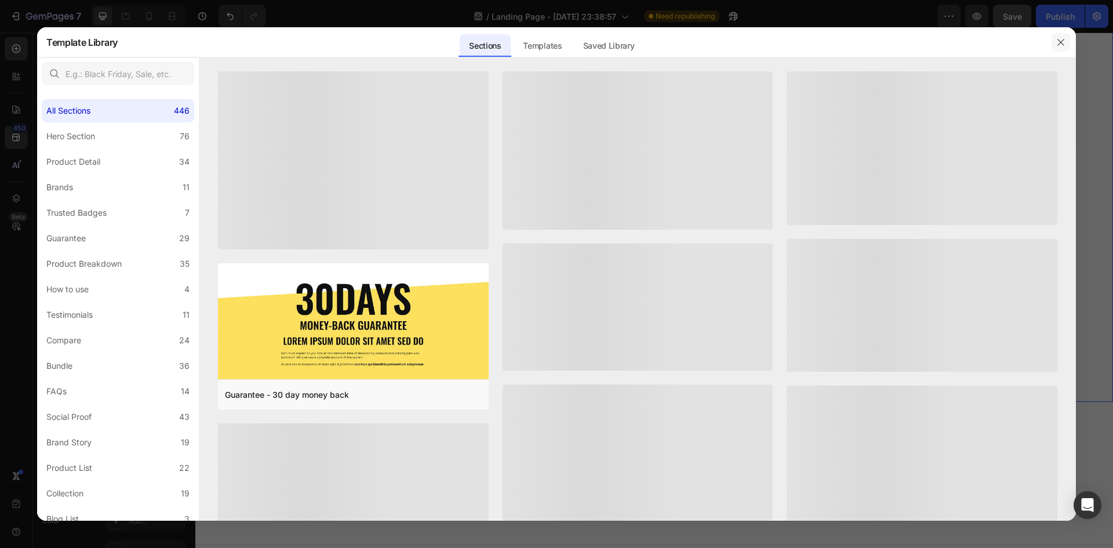
click at [1060, 45] on icon "button" at bounding box center [1060, 42] width 9 height 9
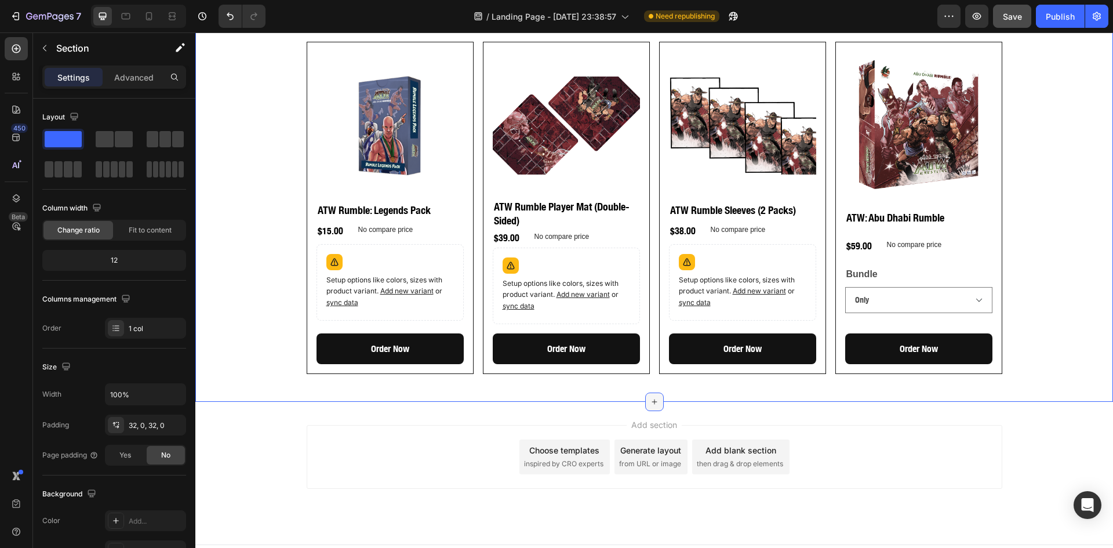
click at [650, 397] on icon at bounding box center [654, 401] width 9 height 9
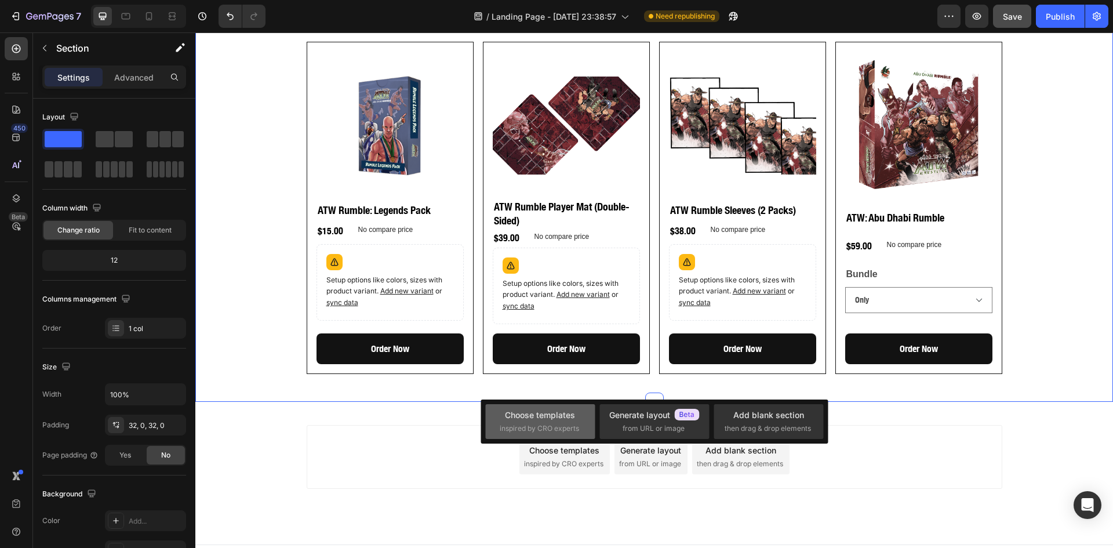
click at [563, 418] on div "Choose templates" at bounding box center [540, 415] width 70 height 12
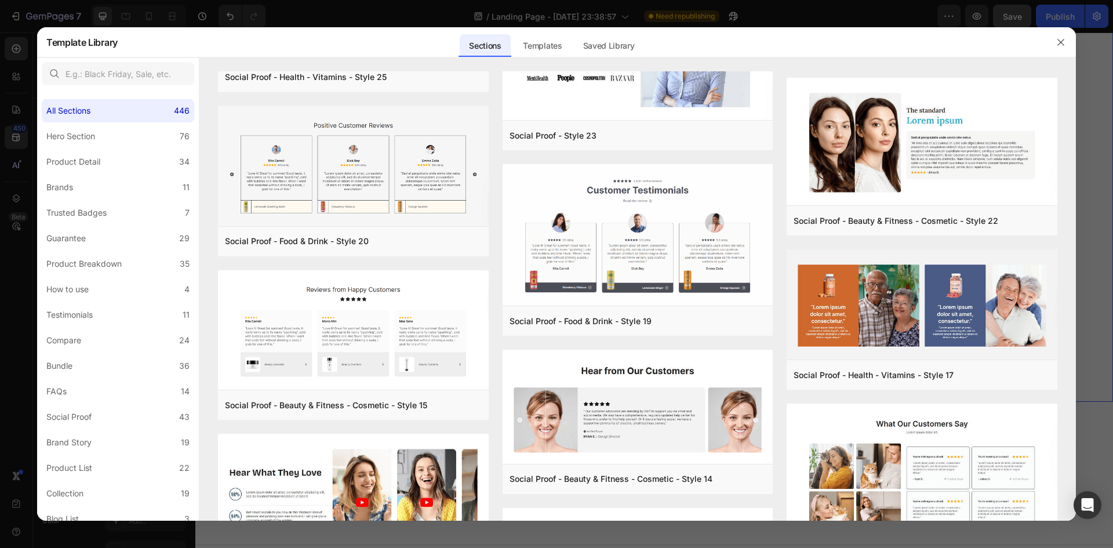
scroll to position [9972, 0]
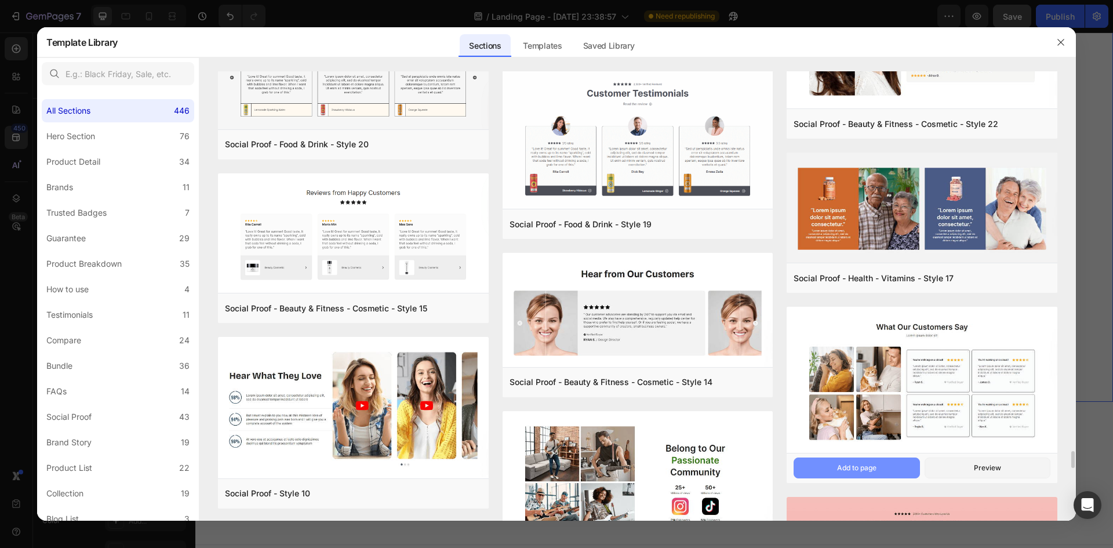
click at [886, 467] on button "Add to page" at bounding box center [857, 467] width 126 height 21
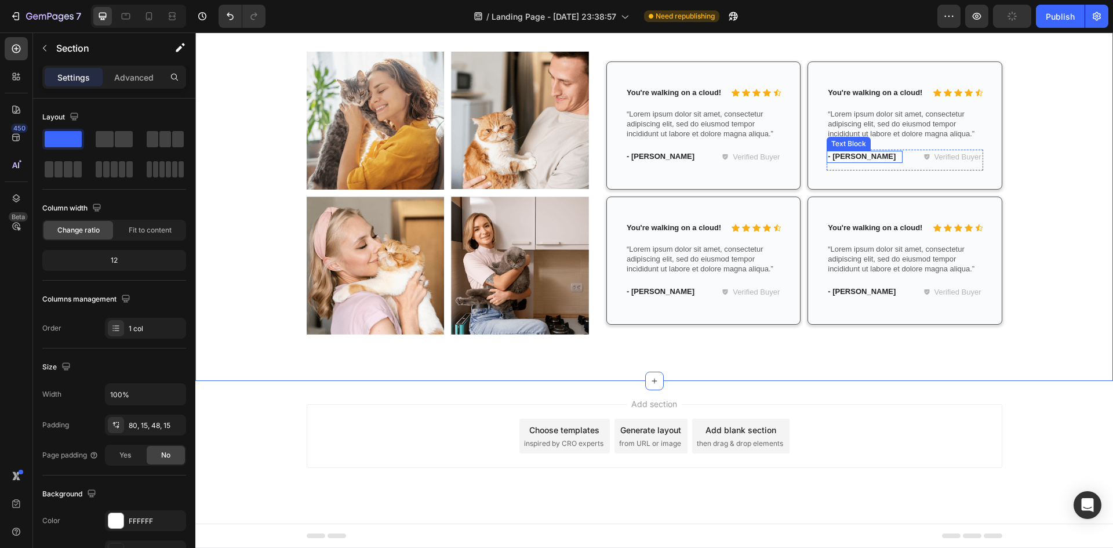
scroll to position [1500, 0]
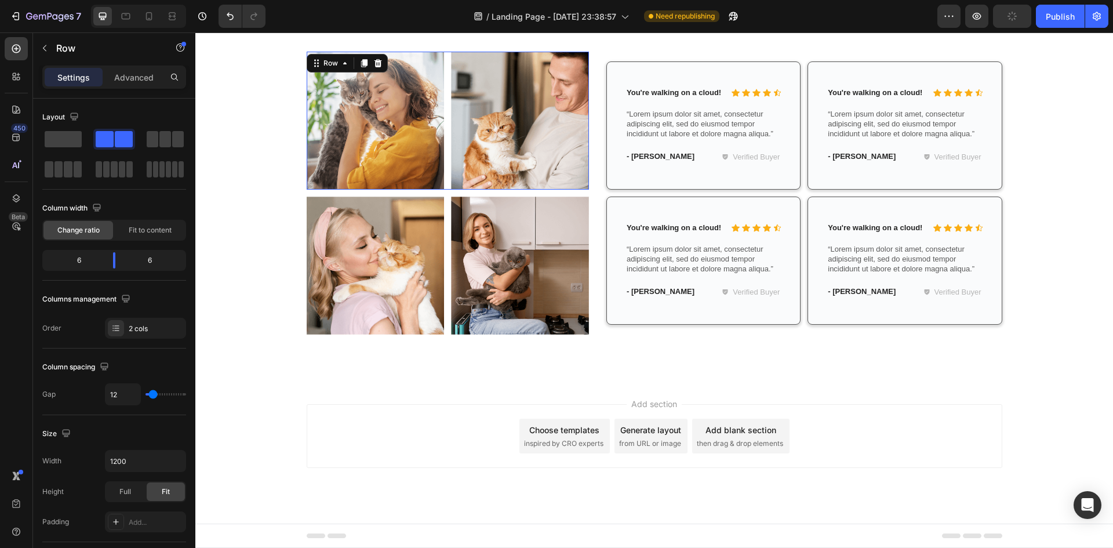
click at [444, 182] on div "Image Image Row 0" at bounding box center [448, 121] width 283 height 138
click at [374, 63] on icon at bounding box center [378, 63] width 8 height 8
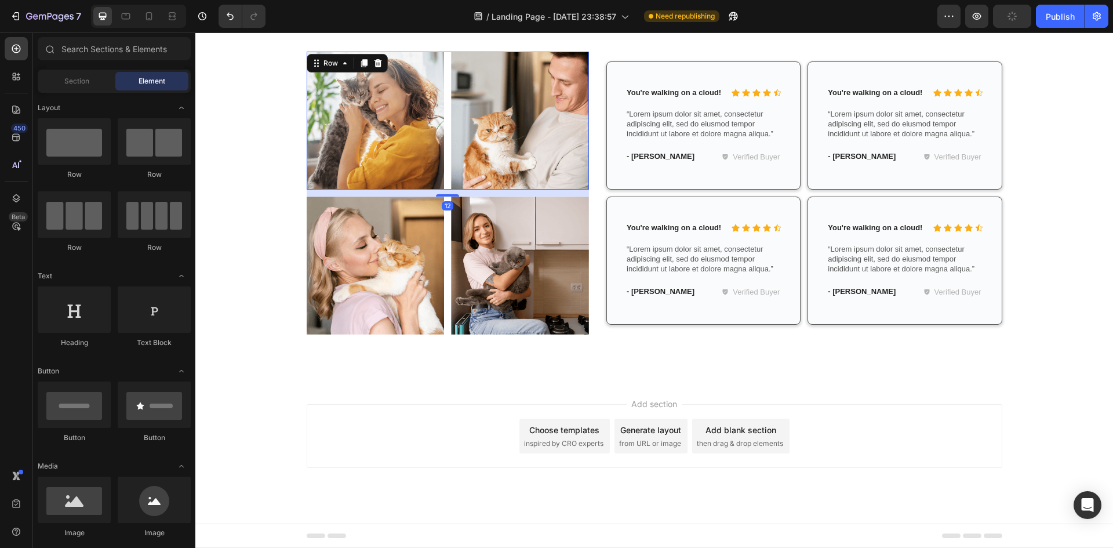
scroll to position [1480, 0]
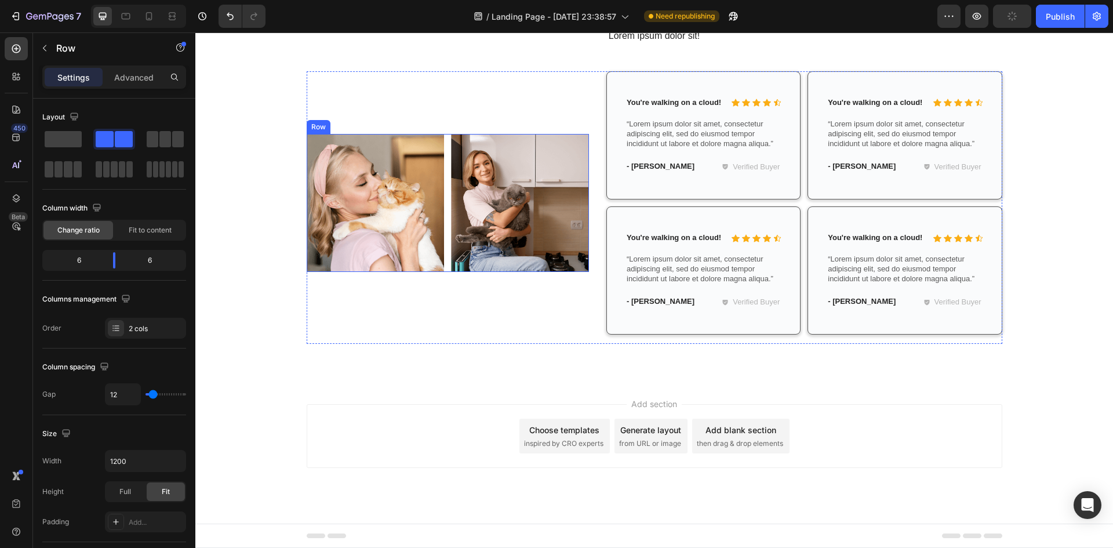
click at [441, 168] on div "Image Image Row" at bounding box center [448, 203] width 283 height 138
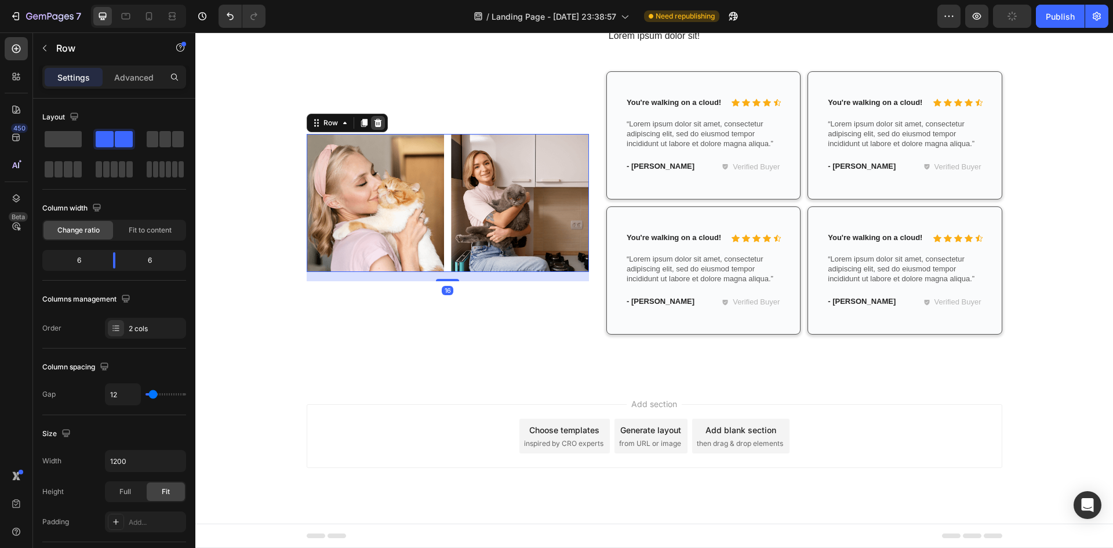
click at [374, 128] on div at bounding box center [378, 123] width 14 height 14
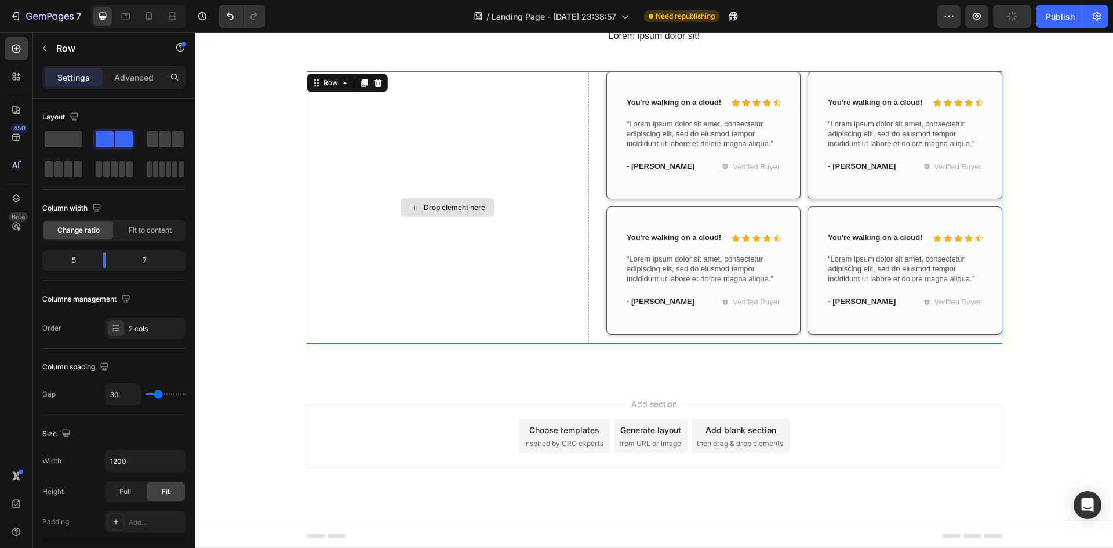
click at [541, 185] on div "Drop element here" at bounding box center [448, 207] width 283 height 272
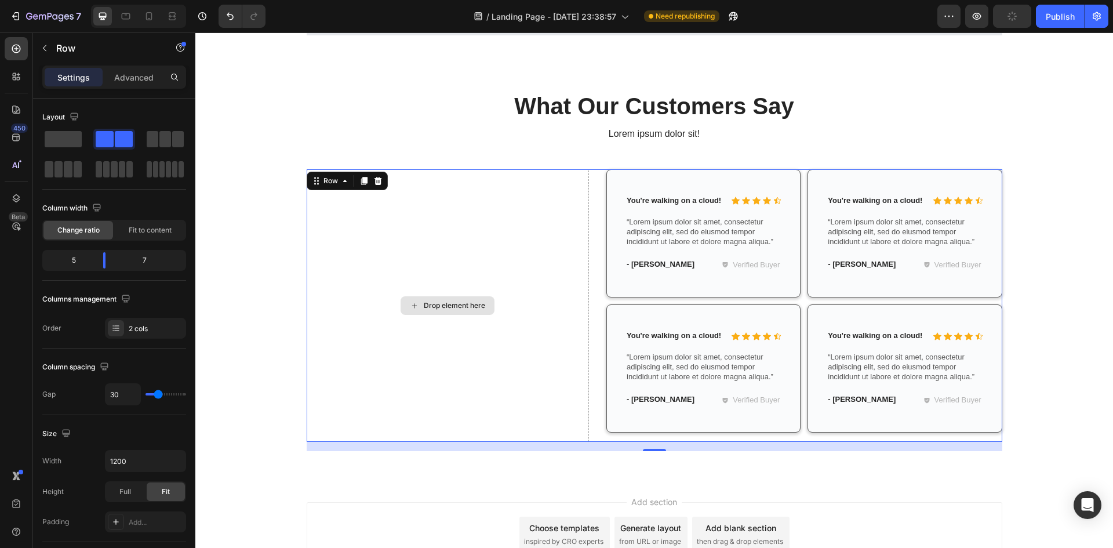
scroll to position [1287, 0]
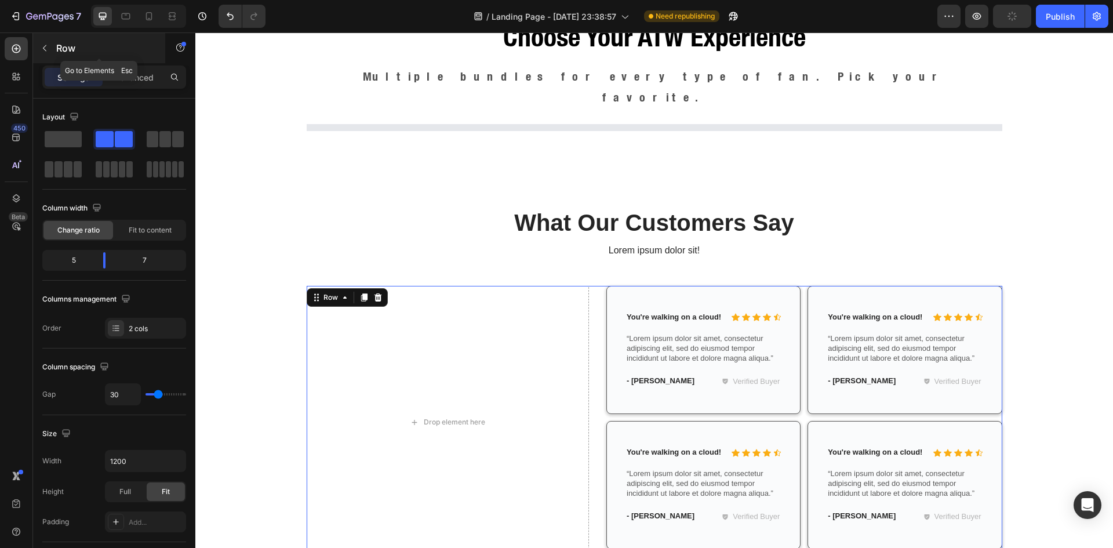
click at [50, 50] on button "button" at bounding box center [44, 48] width 19 height 19
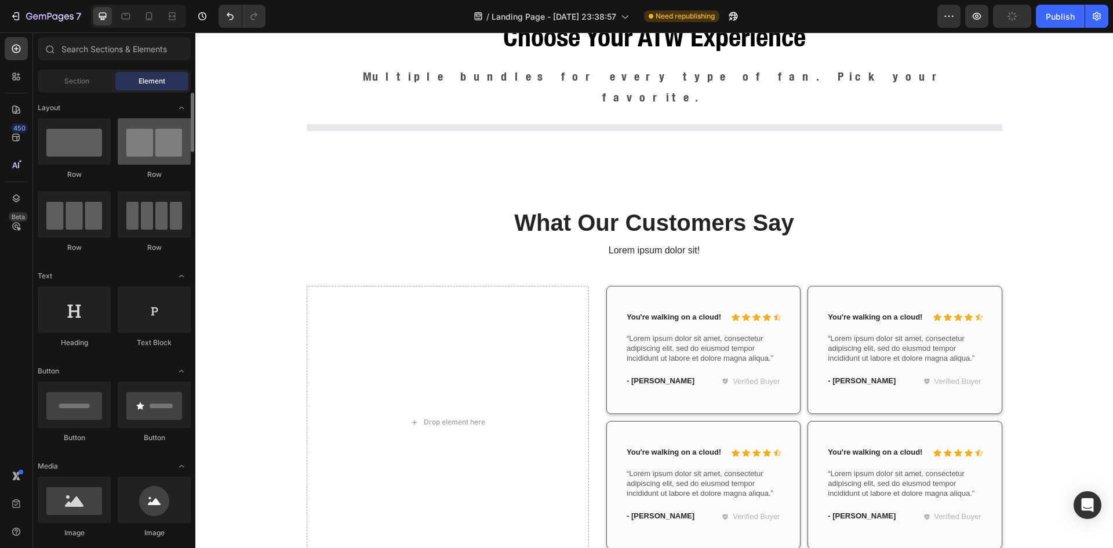
click at [148, 145] on div at bounding box center [154, 141] width 73 height 46
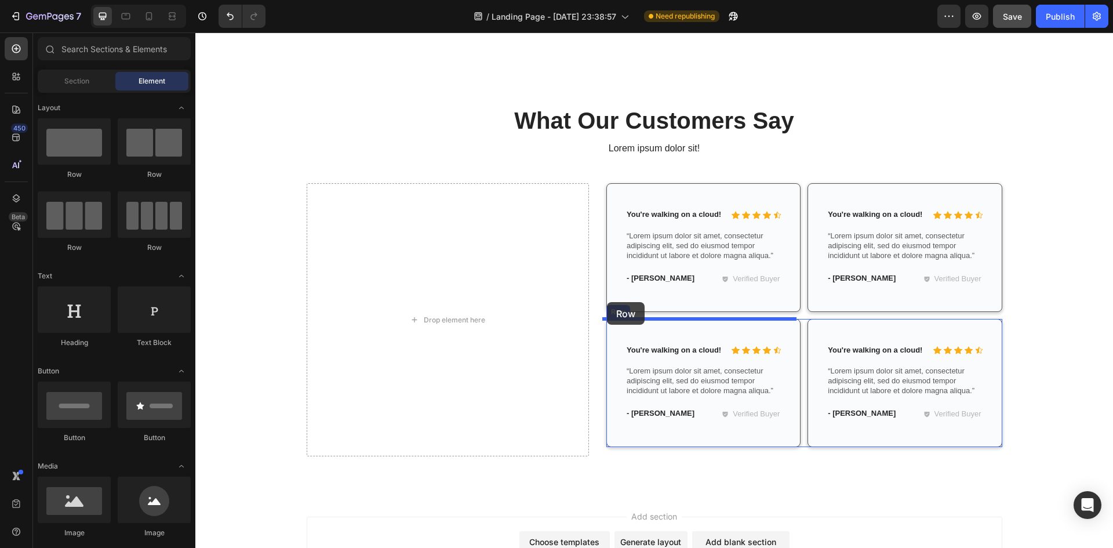
scroll to position [1577, 0]
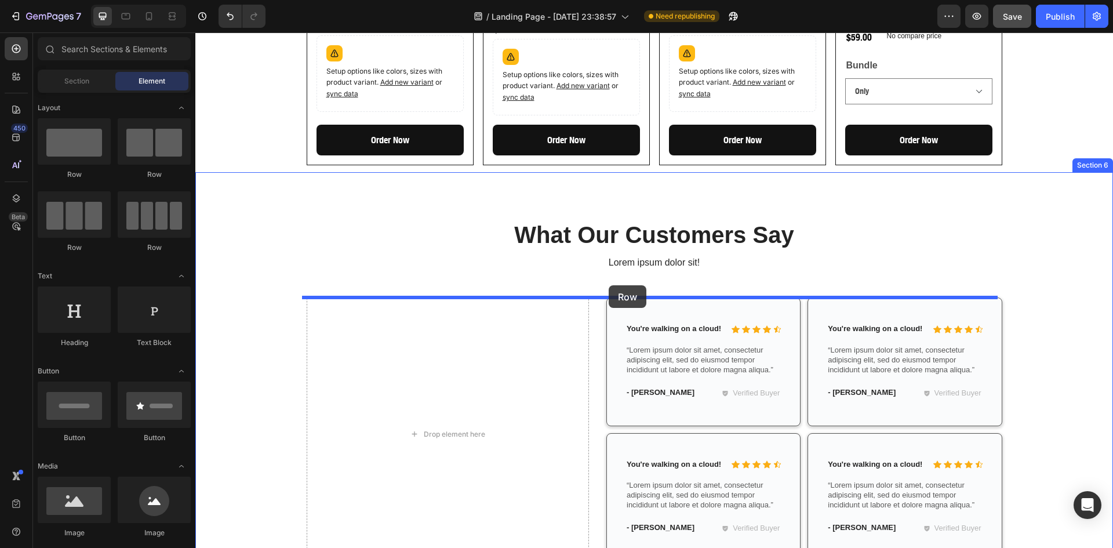
drag, startPoint x: 367, startPoint y: 252, endPoint x: 609, endPoint y: 285, distance: 243.4
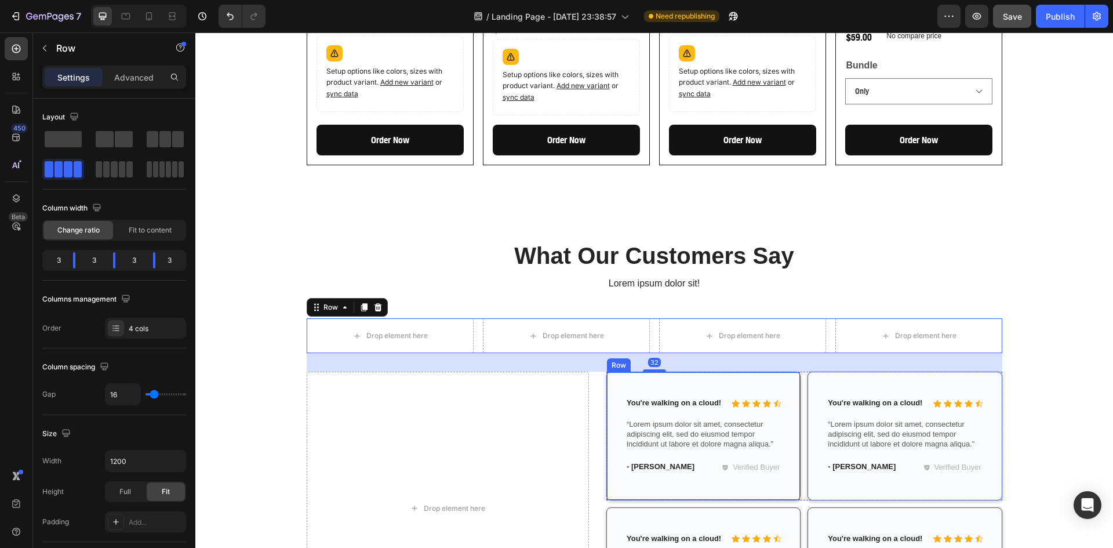
click at [653, 372] on div "Icon Icon Icon Icon Icon Icon List You're walking on a cloud! Text Block Row “L…" at bounding box center [703, 436] width 194 height 128
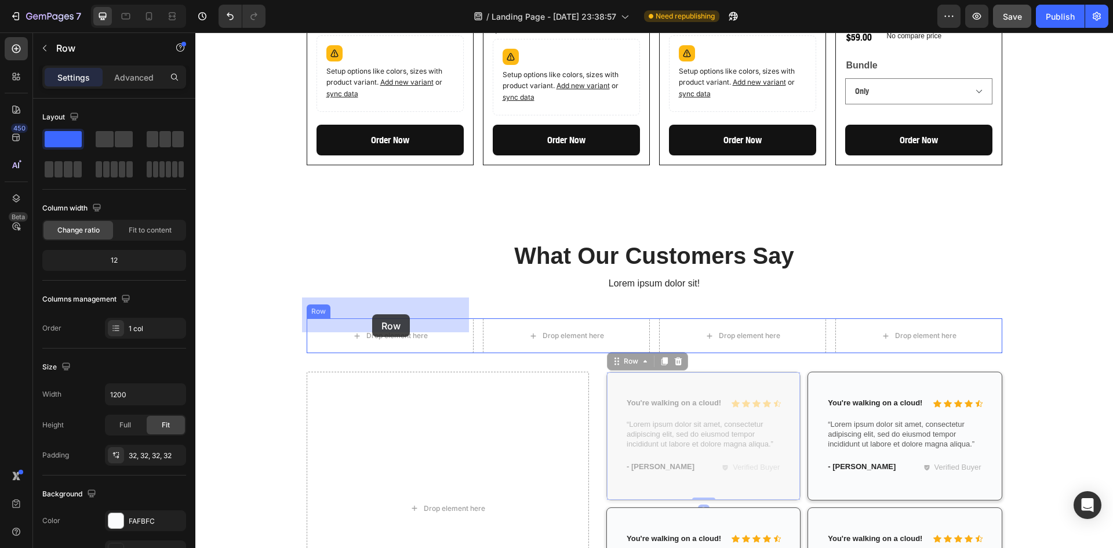
drag, startPoint x: 616, startPoint y: 343, endPoint x: 372, endPoint y: 314, distance: 245.1
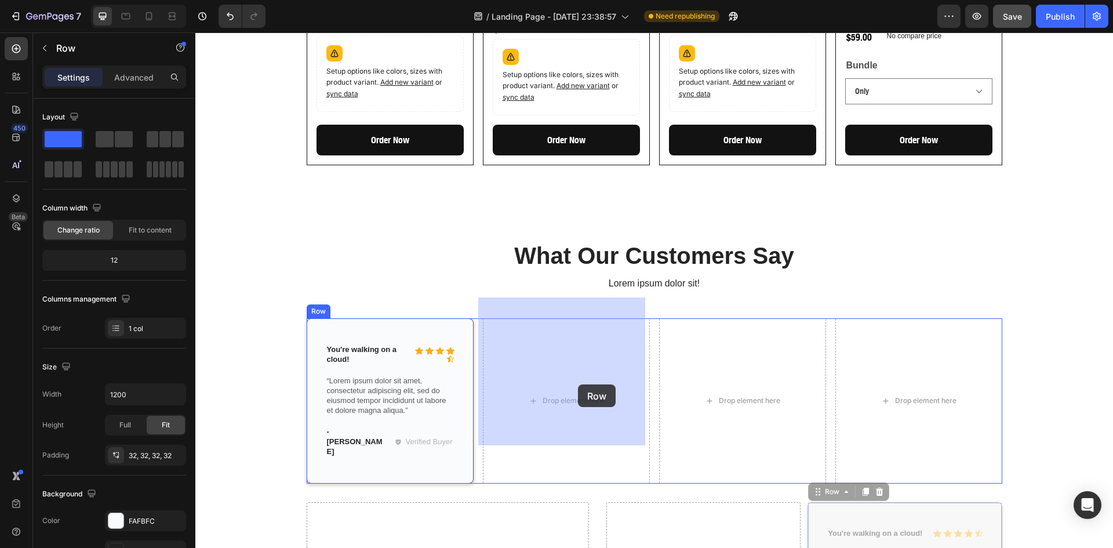
drag, startPoint x: 817, startPoint y: 453, endPoint x: 578, endPoint y: 384, distance: 248.4
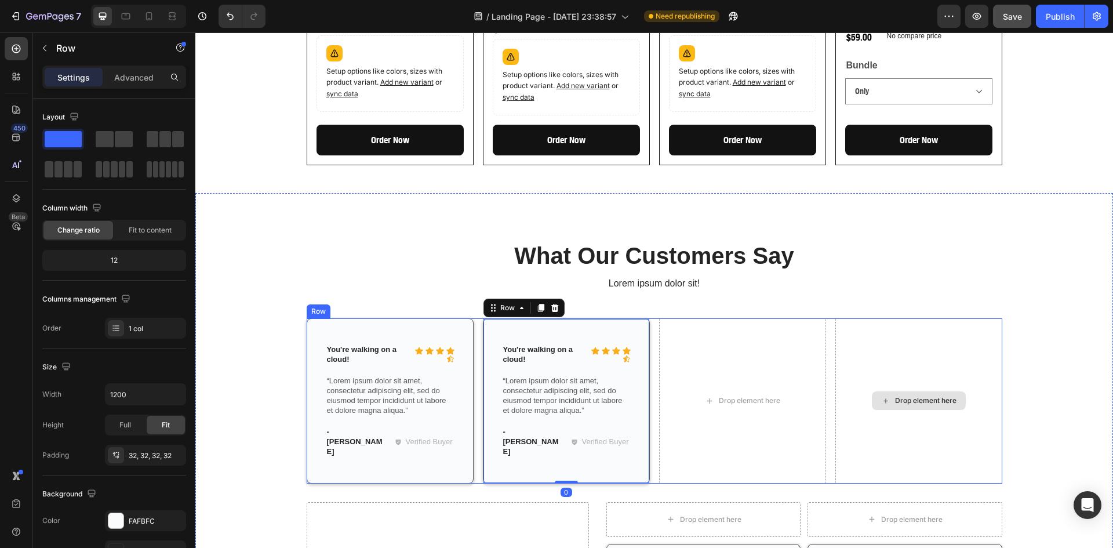
scroll to position [1673, 0]
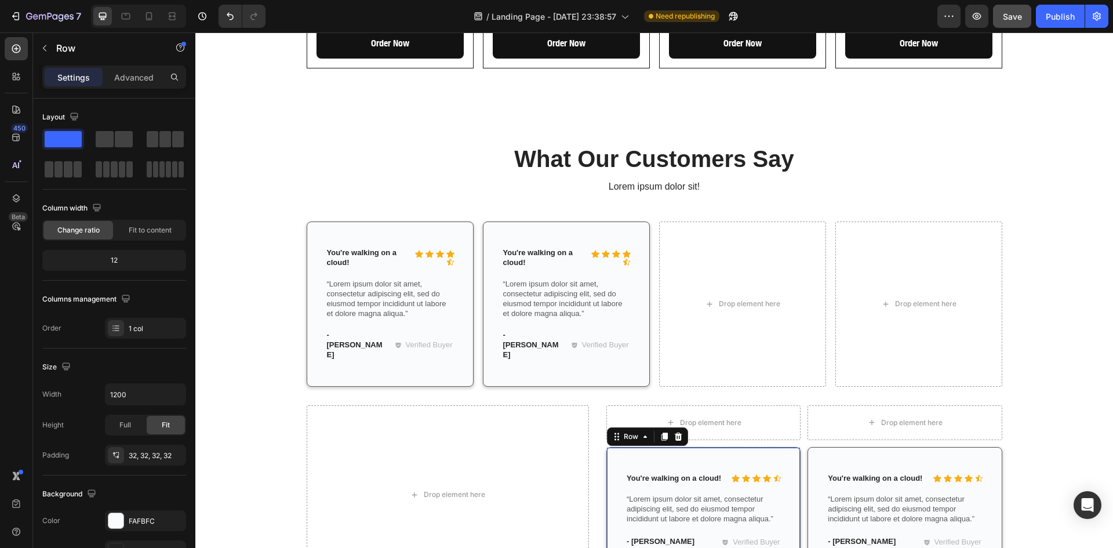
click at [774, 447] on div "Icon Icon Icon Icon Icon Icon List You're walking on a cloud! Text Block Row “L…" at bounding box center [703, 511] width 194 height 128
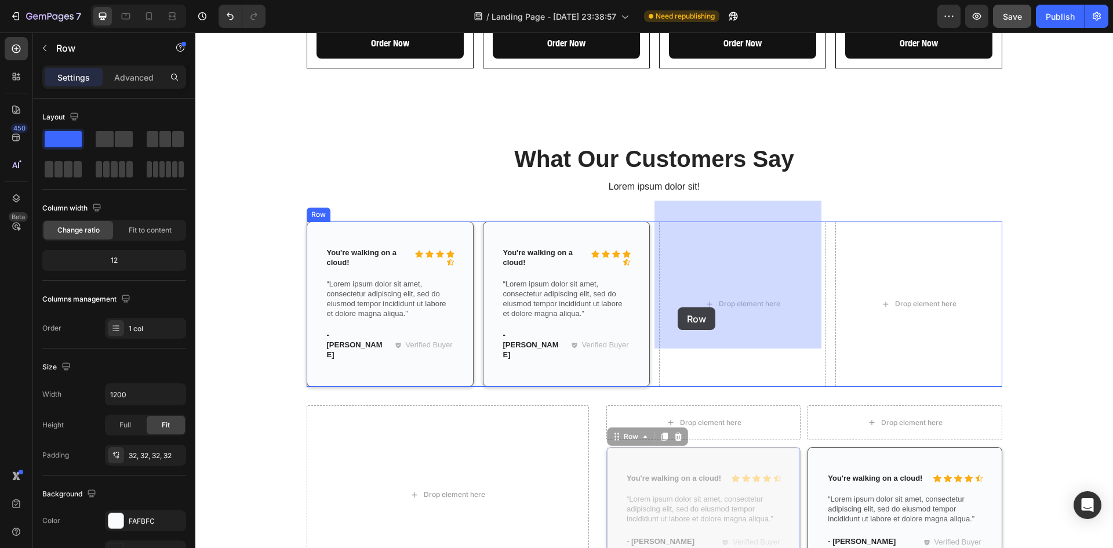
drag, startPoint x: 606, startPoint y: 398, endPoint x: 679, endPoint y: 305, distance: 117.7
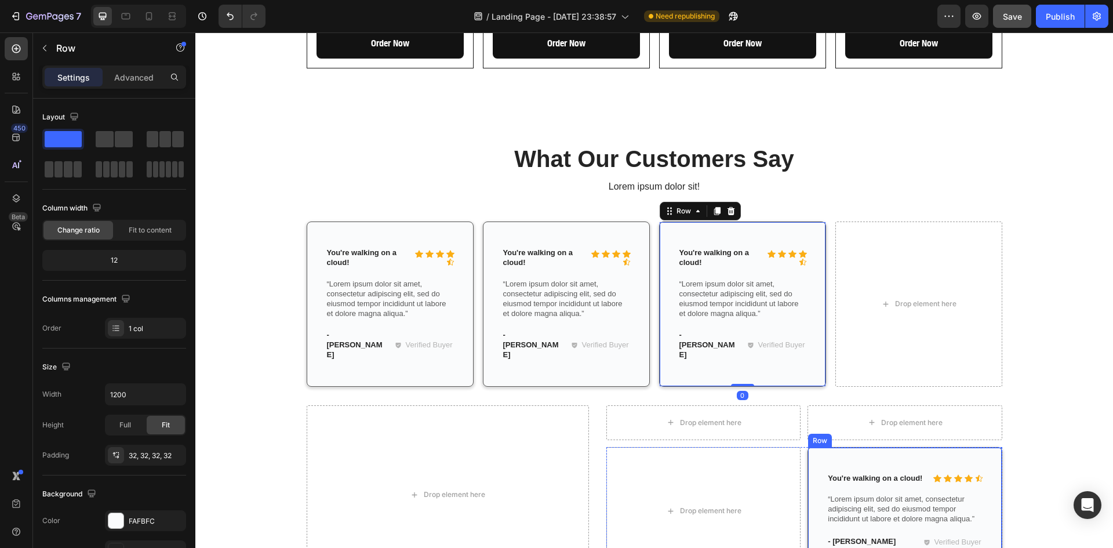
click at [851, 447] on div "Icon Icon Icon Icon Icon Icon List You're walking on a cloud! Text Block Row “L…" at bounding box center [904, 511] width 194 height 128
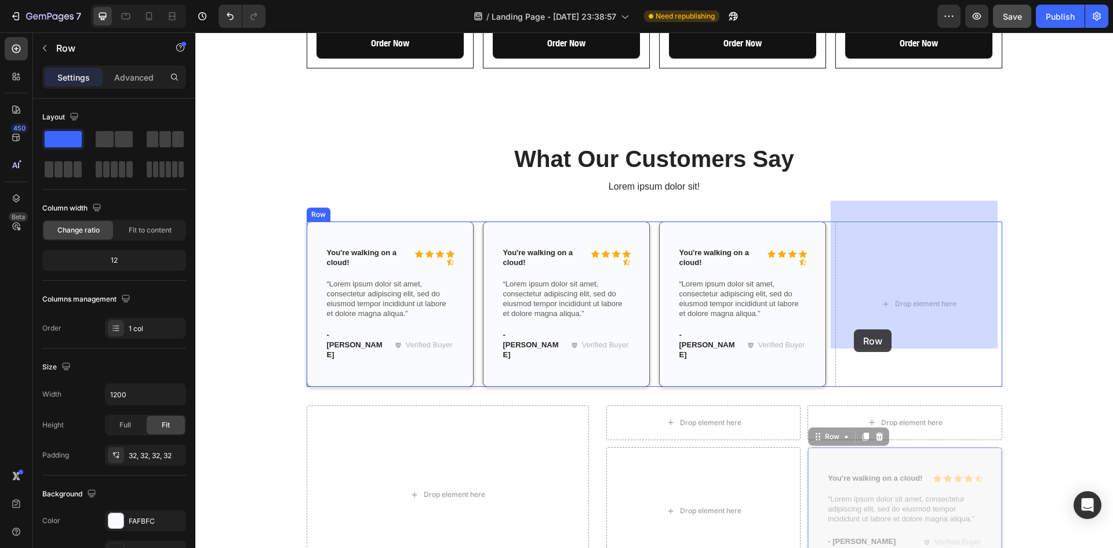
drag, startPoint x: 817, startPoint y: 403, endPoint x: 854, endPoint y: 327, distance: 84.3
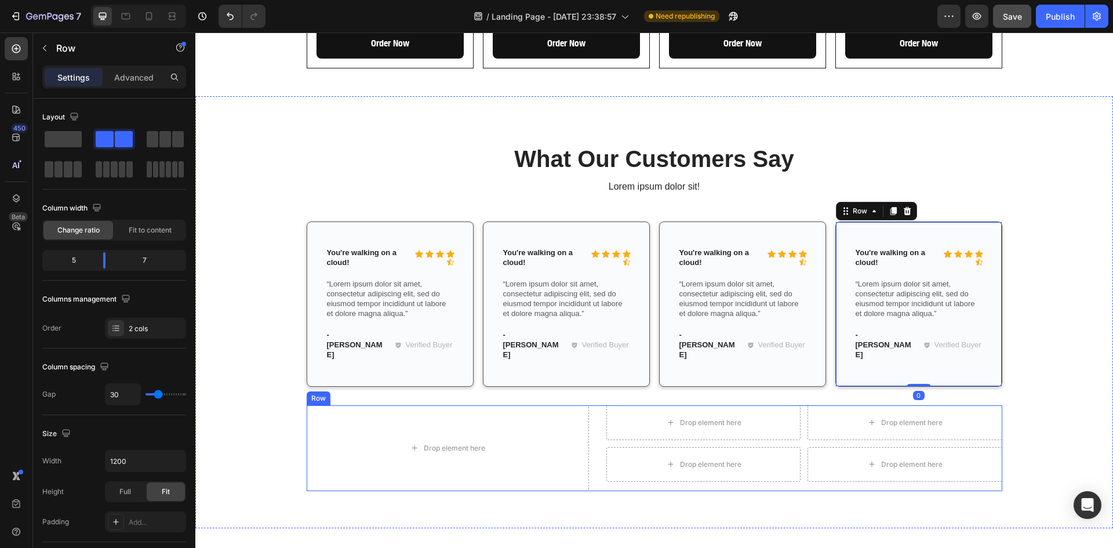
click at [594, 410] on div "Drop element here Drop element here Drop element here Row Drop element here Dro…" at bounding box center [655, 448] width 696 height 86
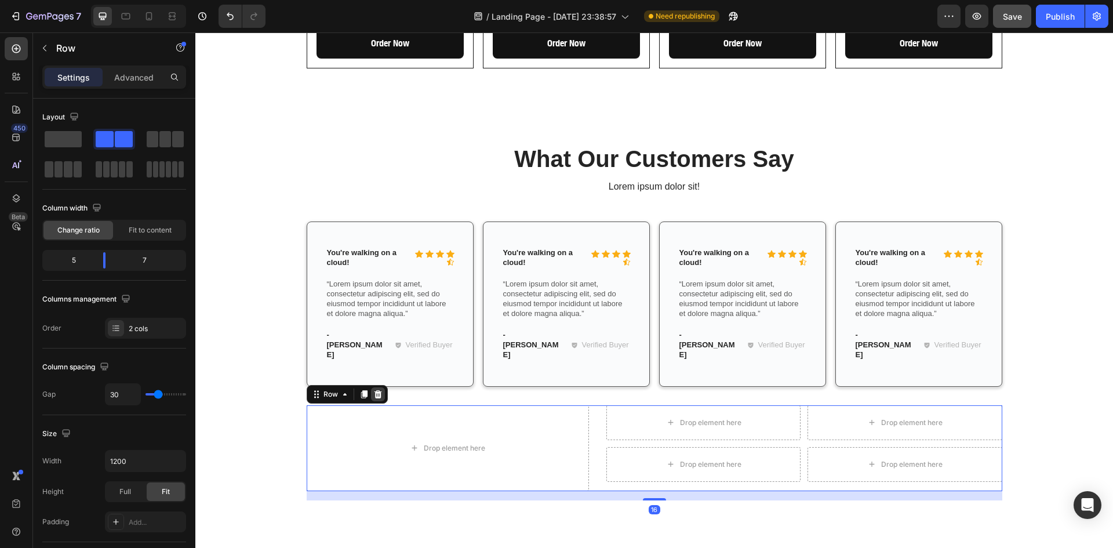
click at [374, 390] on icon at bounding box center [378, 394] width 8 height 8
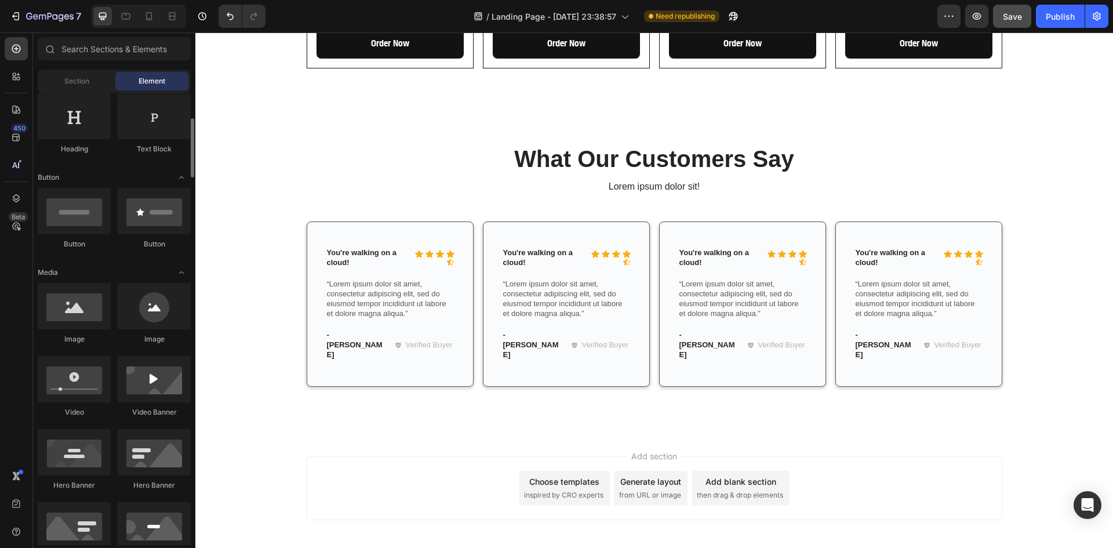
scroll to position [290, 0]
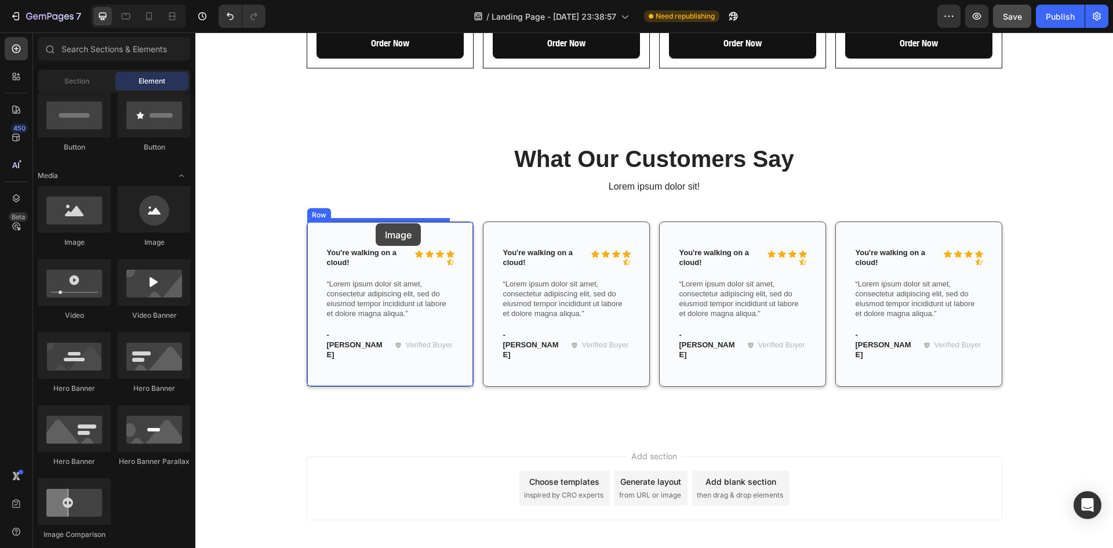
drag, startPoint x: 271, startPoint y: 238, endPoint x: 376, endPoint y: 223, distance: 106.0
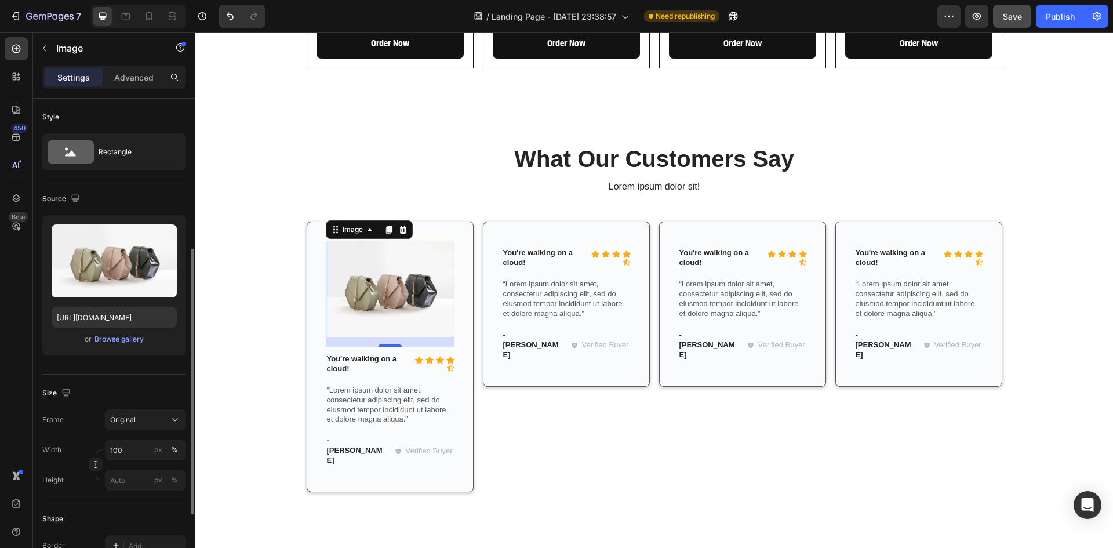
scroll to position [97, 0]
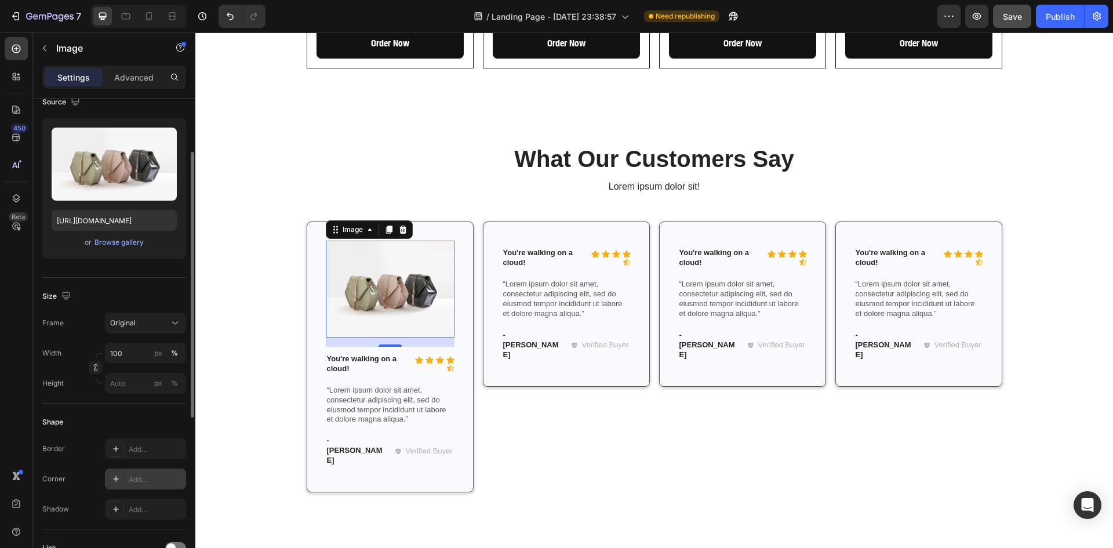
click at [125, 480] on div "Add..." at bounding box center [145, 478] width 81 height 21
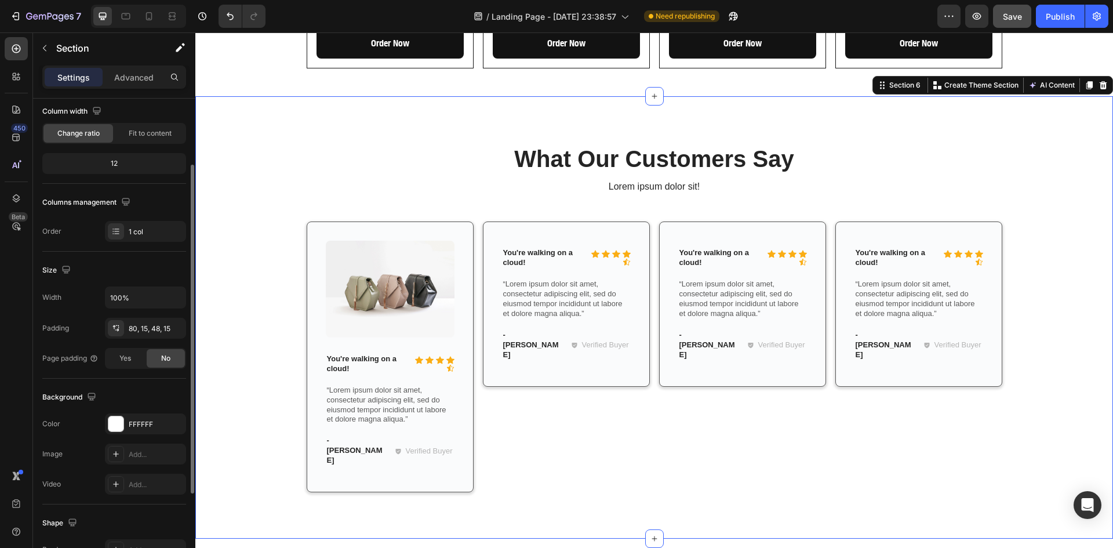
click at [236, 393] on div "What Our Customers Say Heading Lorem ipsum dolor sit! Text Block Row Image Icon…" at bounding box center [654, 327] width 900 height 368
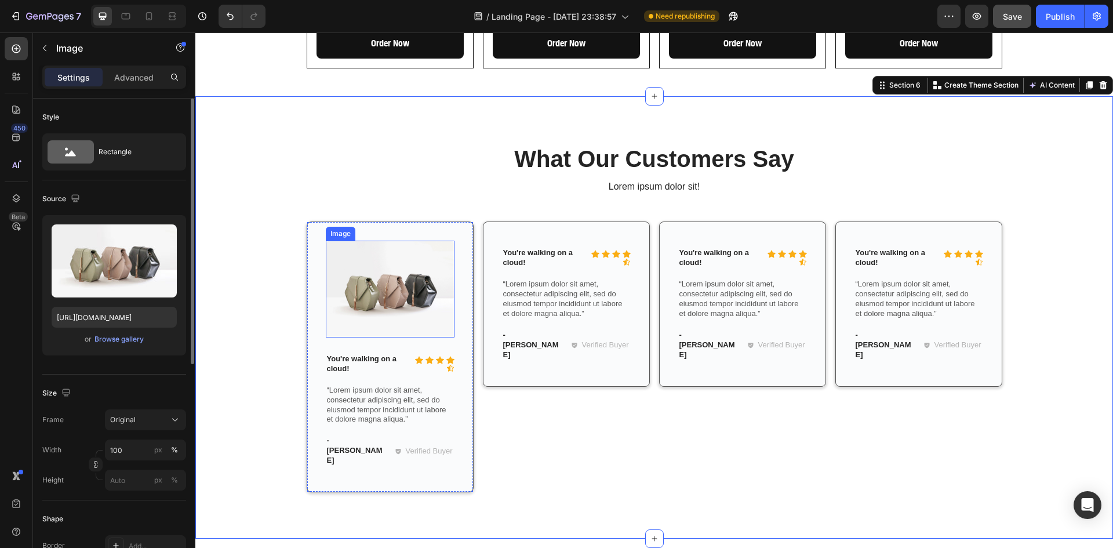
click at [354, 264] on img at bounding box center [390, 289] width 129 height 97
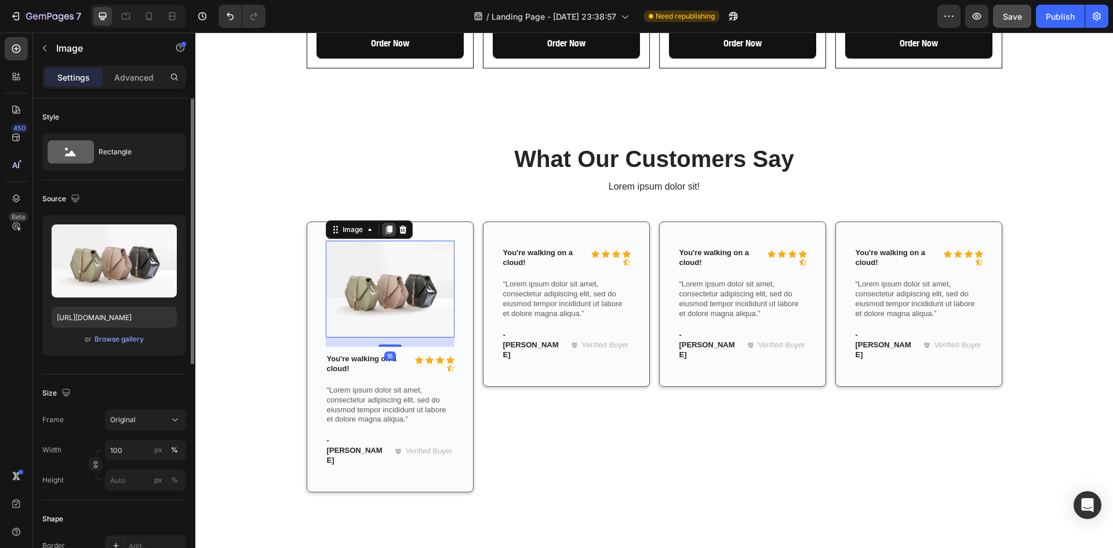
click at [385, 226] on icon at bounding box center [388, 230] width 6 height 8
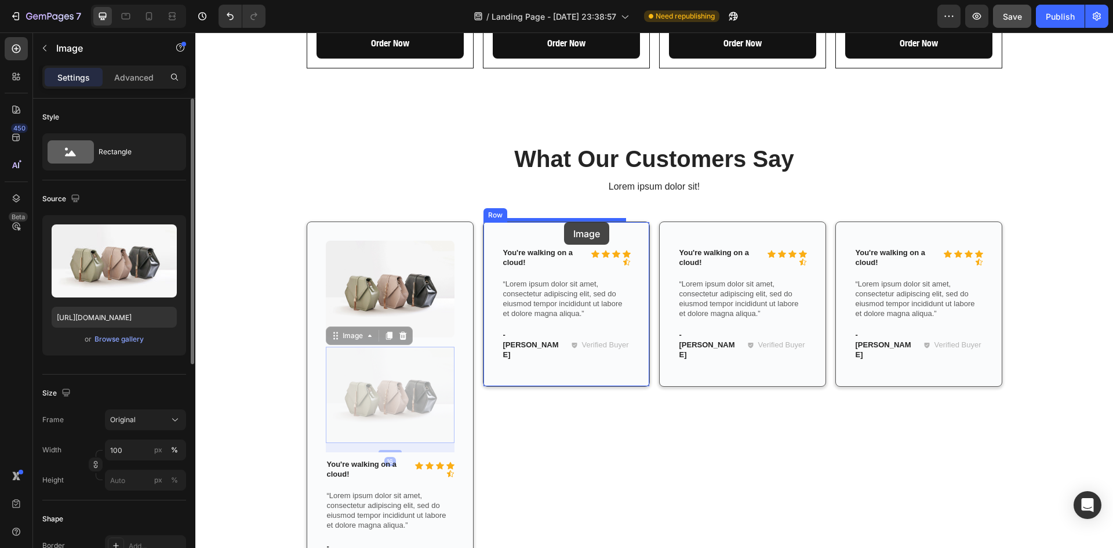
drag, startPoint x: 328, startPoint y: 319, endPoint x: 564, endPoint y: 222, distance: 255.0
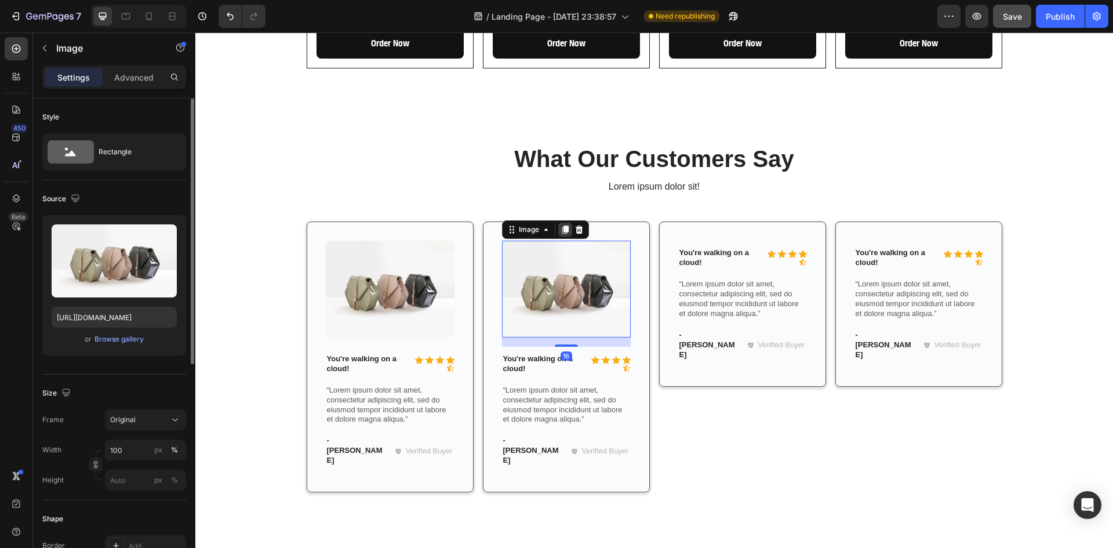
click at [562, 226] on icon at bounding box center [565, 230] width 6 height 8
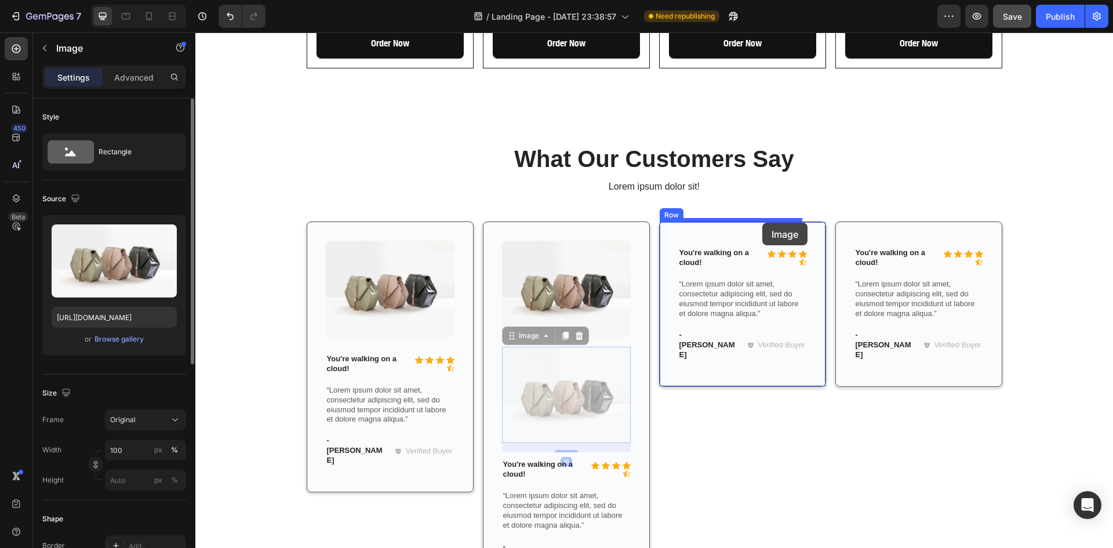
drag, startPoint x: 511, startPoint y: 316, endPoint x: 762, endPoint y: 223, distance: 268.0
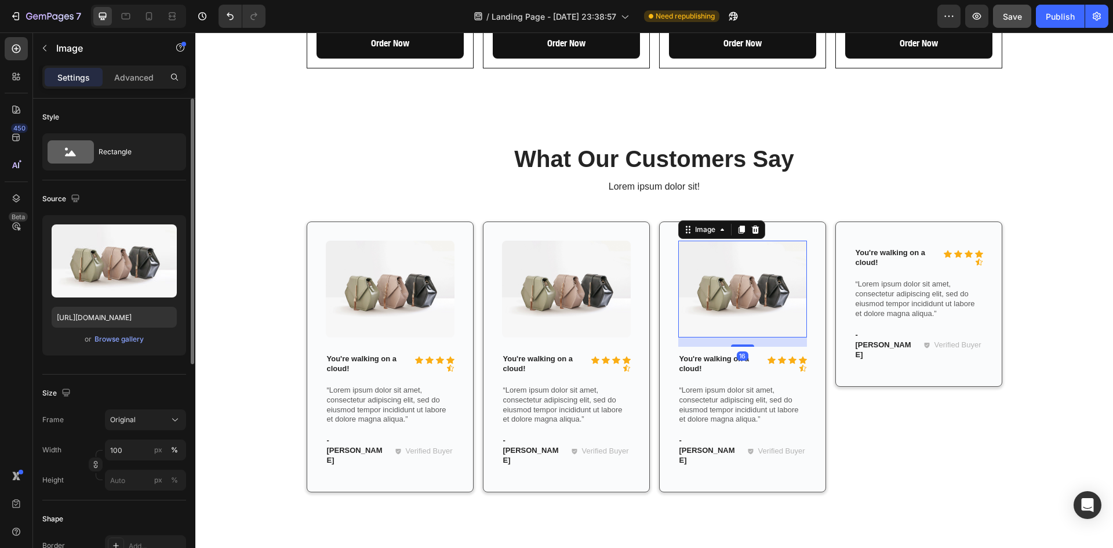
drag, startPoint x: 738, startPoint y: 210, endPoint x: 729, endPoint y: 229, distance: 21.3
click at [738, 226] on icon at bounding box center [741, 230] width 6 height 8
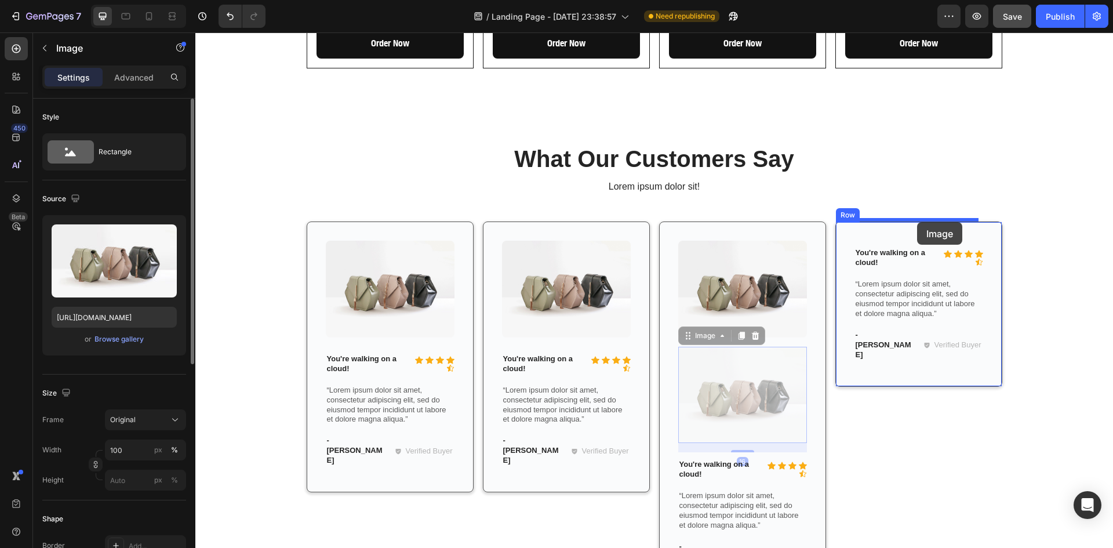
drag, startPoint x: 684, startPoint y: 318, endPoint x: 917, endPoint y: 222, distance: 252.1
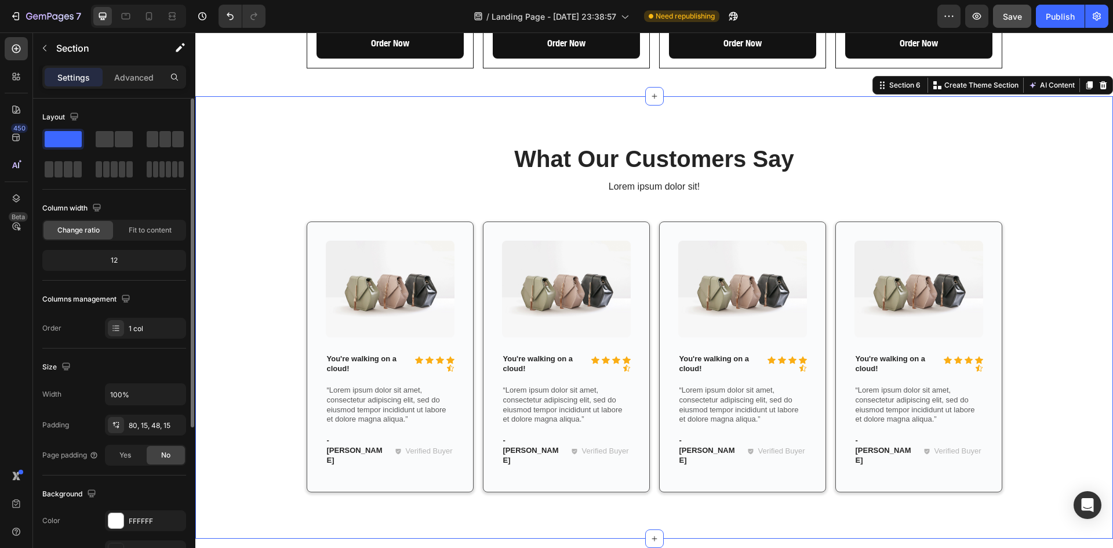
click at [1013, 326] on div "What Our Customers Say Heading Lorem ipsum dolor sit! Text Block Row Image Icon…" at bounding box center [654, 327] width 900 height 368
drag, startPoint x: 1021, startPoint y: 16, endPoint x: 853, endPoint y: 117, distance: 195.7
click at [1021, 16] on span "Save" at bounding box center [1012, 17] width 19 height 10
click at [1049, 149] on div "What Our Customers Say Heading Lorem ipsum dolor sit! Text Block Row Image Icon…" at bounding box center [654, 327] width 900 height 368
click at [642, 143] on h2 "What Our Customers Say" at bounding box center [655, 159] width 696 height 32
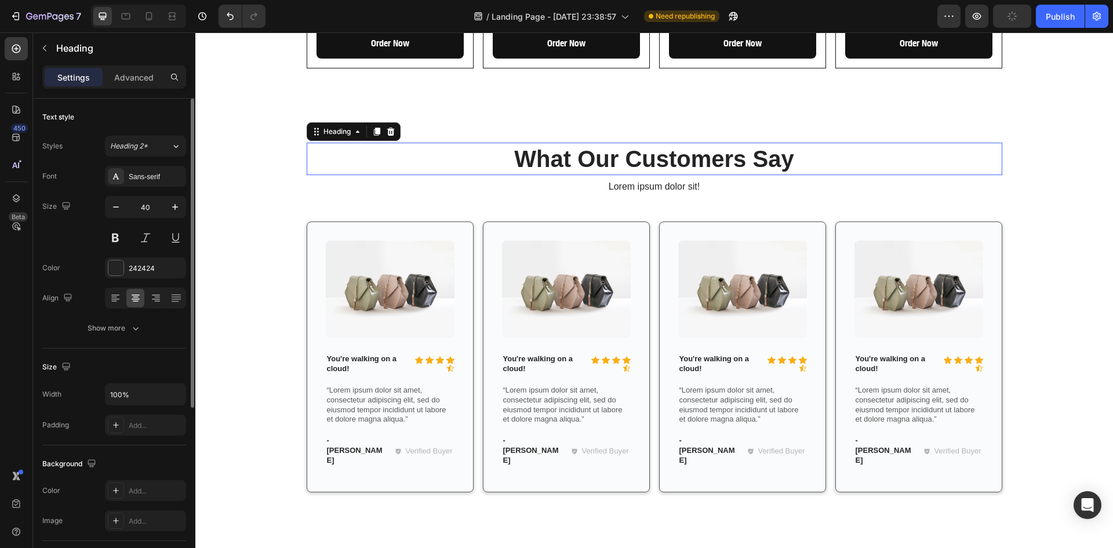
click at [642, 143] on h2 "What Our Customers Say" at bounding box center [655, 159] width 696 height 32
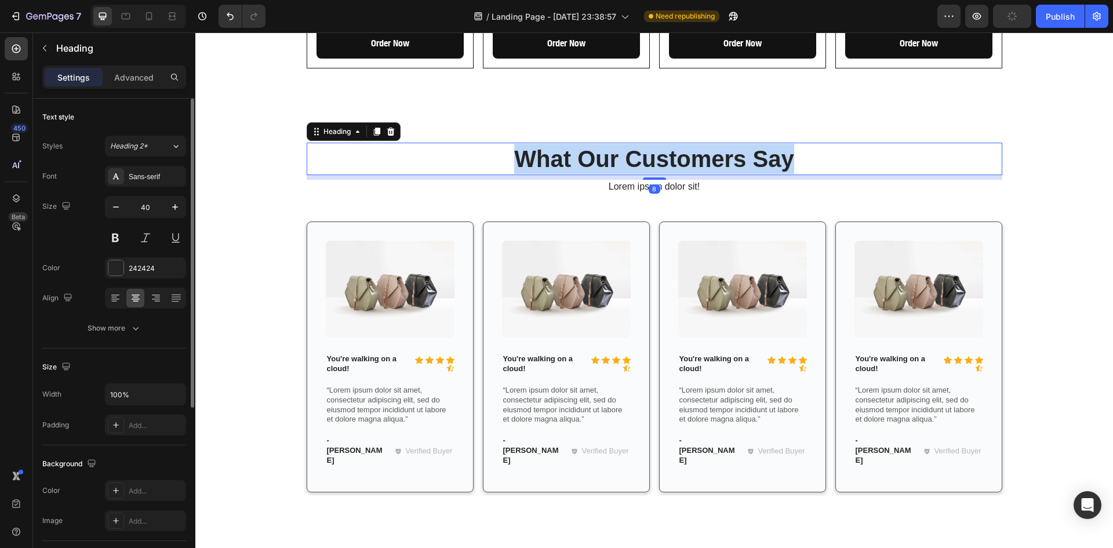
click at [642, 144] on p "What Our Customers Say" at bounding box center [654, 159] width 693 height 30
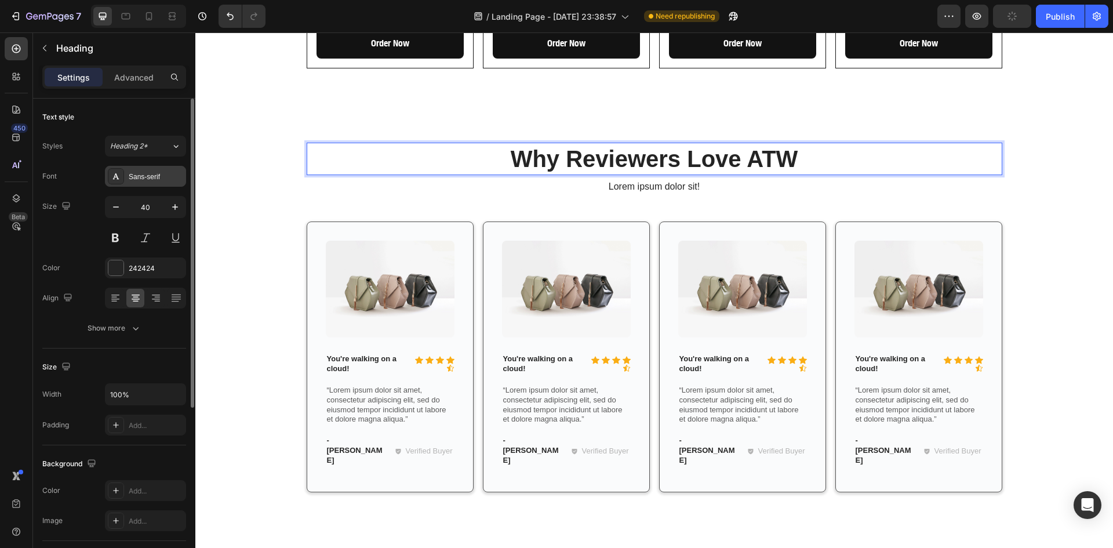
click at [132, 175] on div "Sans-serif" at bounding box center [156, 177] width 54 height 10
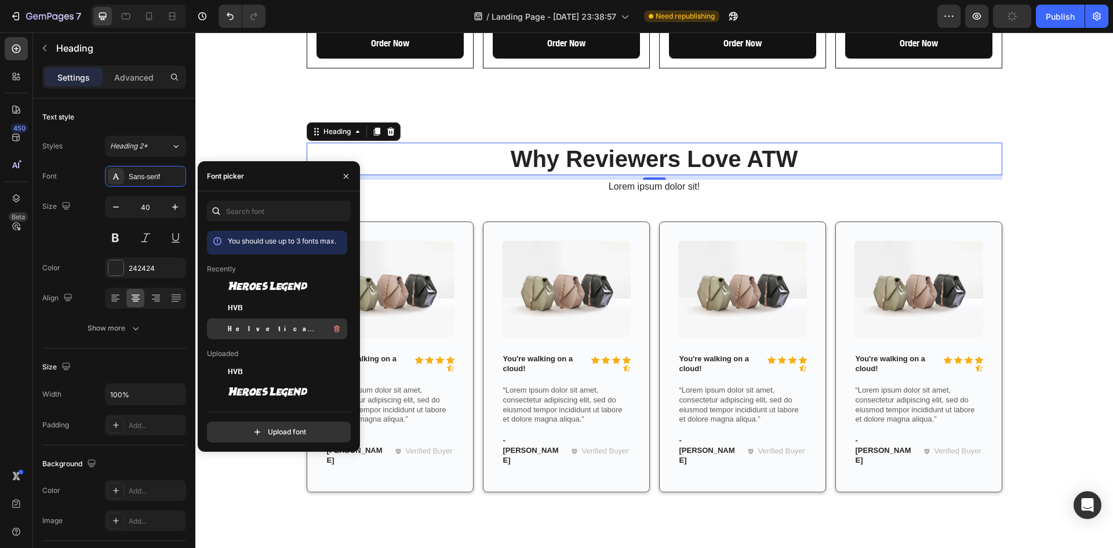
click at [290, 323] on div "Helvetica Neue Condensed Bold_1" at bounding box center [286, 329] width 117 height 14
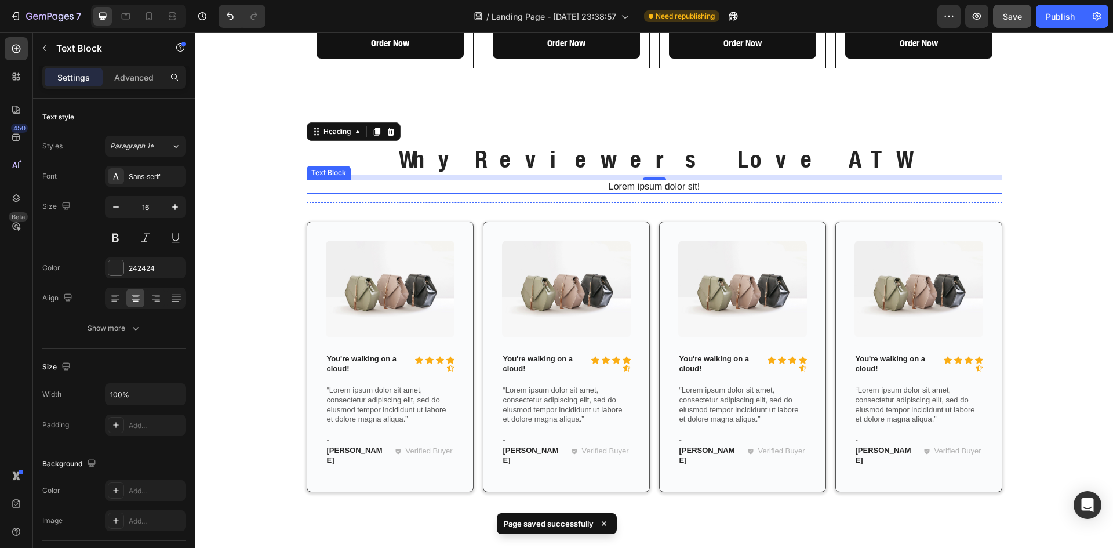
click at [615, 180] on div "Lorem ipsum dolor sit!" at bounding box center [655, 187] width 696 height 14
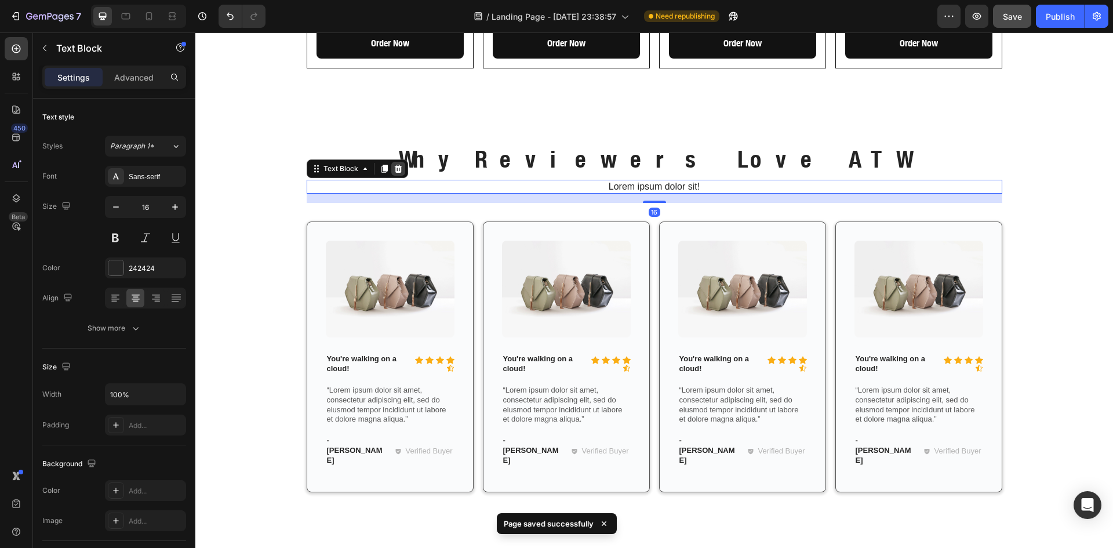
click at [398, 164] on icon at bounding box center [398, 168] width 9 height 9
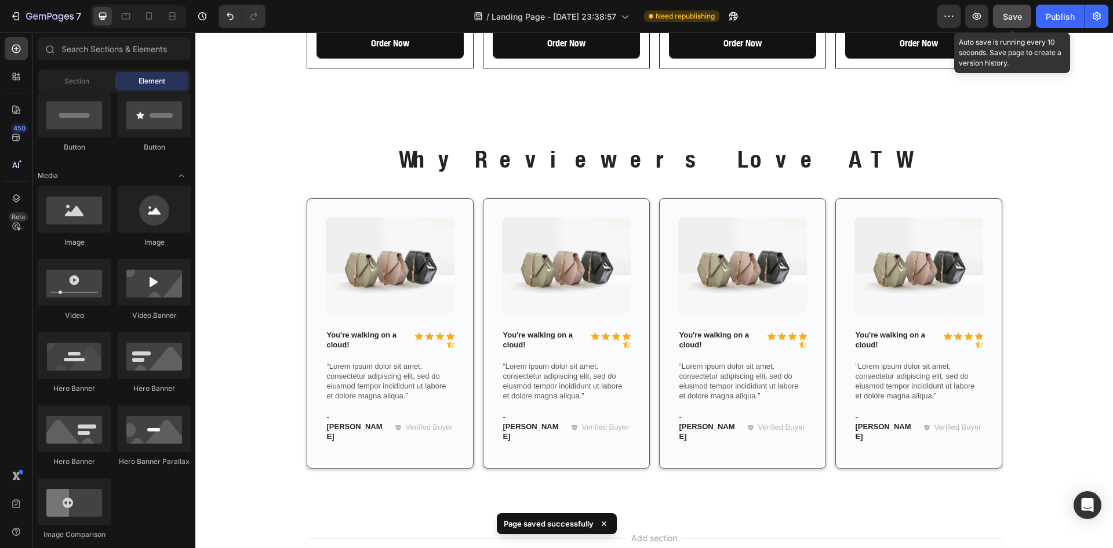
drag, startPoint x: 1013, startPoint y: 16, endPoint x: 854, endPoint y: 88, distance: 174.9
click at [1013, 16] on span "Save" at bounding box center [1012, 17] width 19 height 10
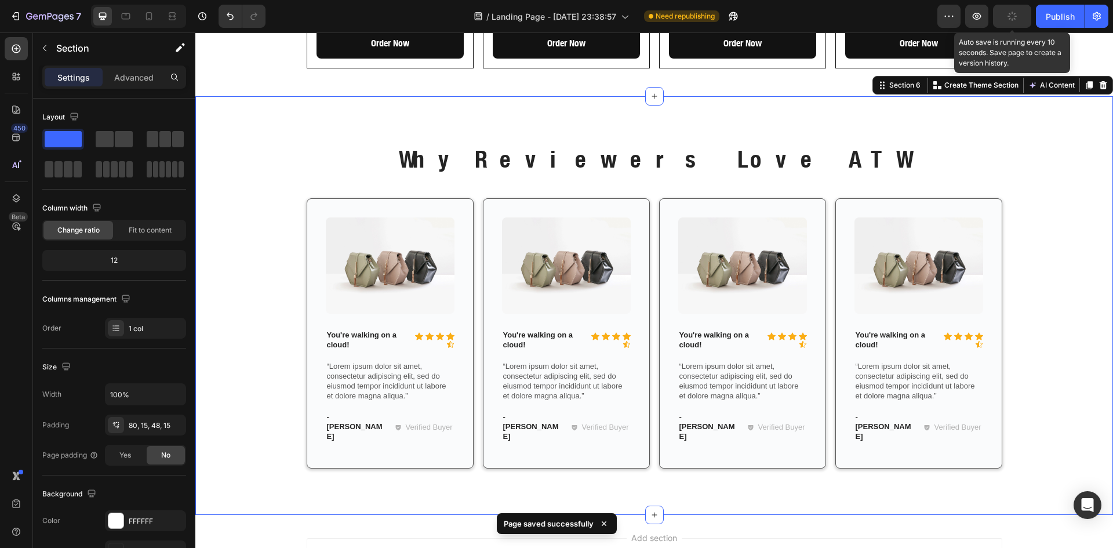
click at [1050, 143] on div "Why Reviewers Love ATW Heading Row Image Icon Icon Icon Icon Icon Icon List You…" at bounding box center [654, 315] width 900 height 345
click at [371, 330] on p "You're walking on a cloud!" at bounding box center [367, 340] width 81 height 20
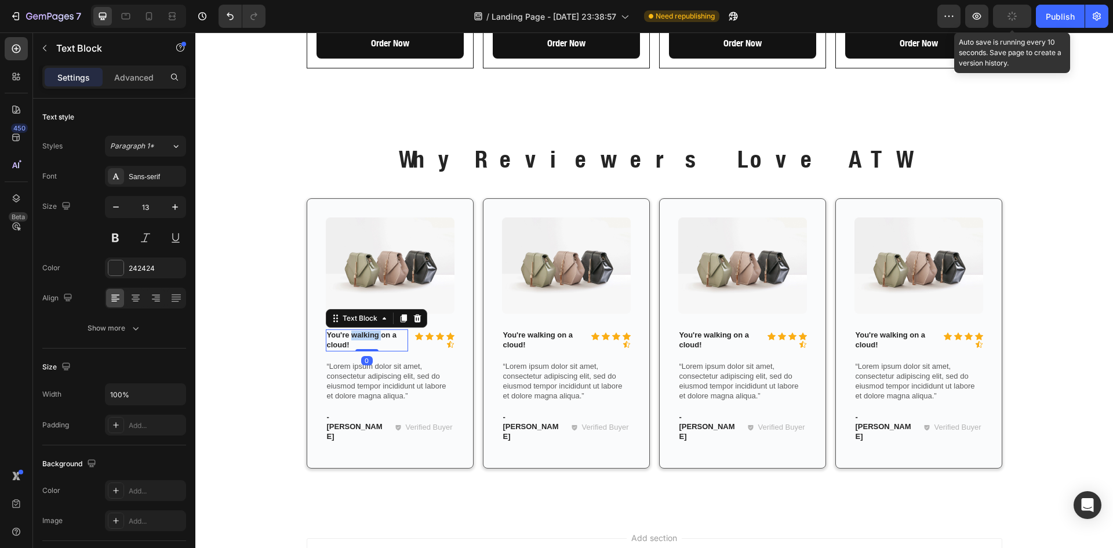
click at [371, 330] on p "You're walking on a cloud!" at bounding box center [367, 340] width 81 height 20
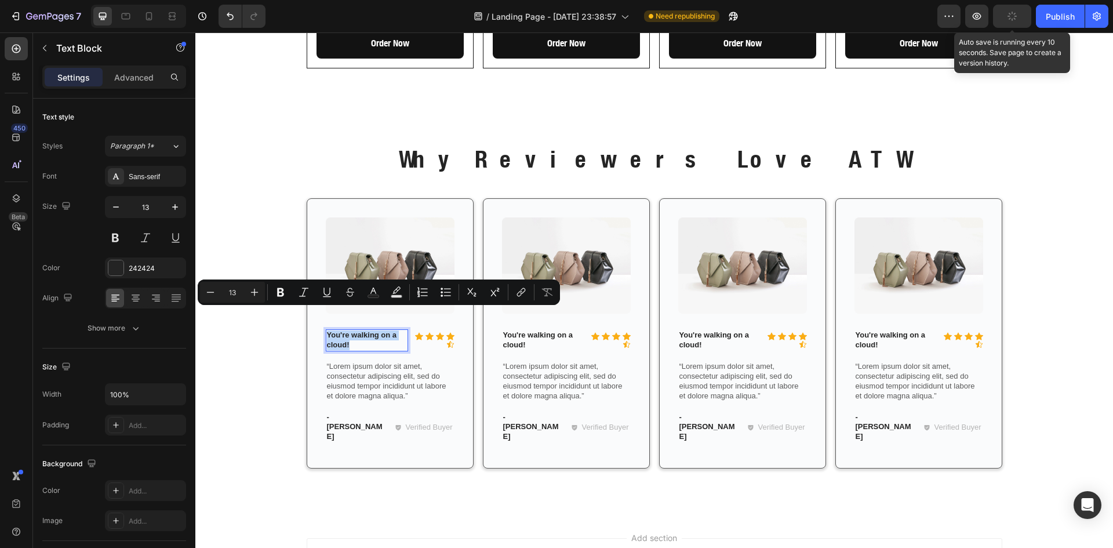
scroll to position [1676, 0]
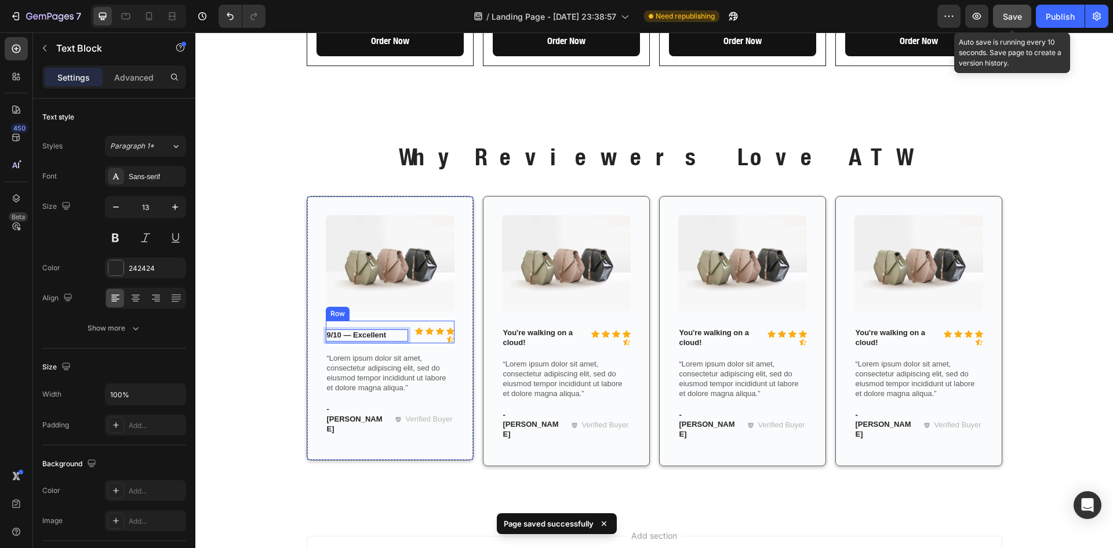
click at [407, 321] on div "Icon Icon Icon Icon Icon Icon List 9/10 — Excellent Text Block 0 Row" at bounding box center [390, 332] width 129 height 23
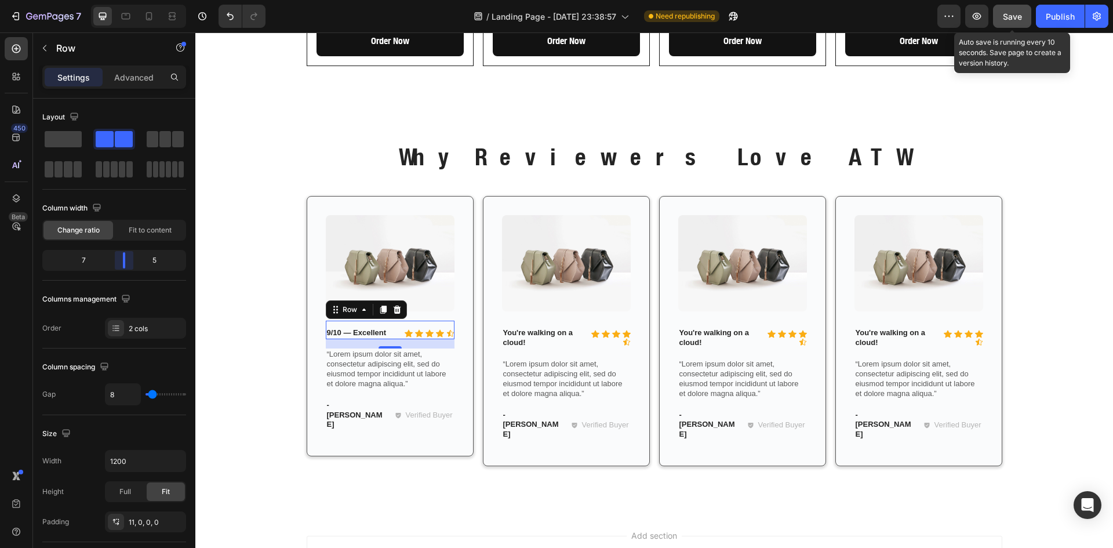
click at [131, 0] on body "7 / Landing Page - Sep 26, 23:38:57 Need republishing Preview Save Auto save is…" at bounding box center [556, 0] width 1113 height 0
click at [527, 328] on p "You're walking on a cloud!" at bounding box center [543, 338] width 81 height 20
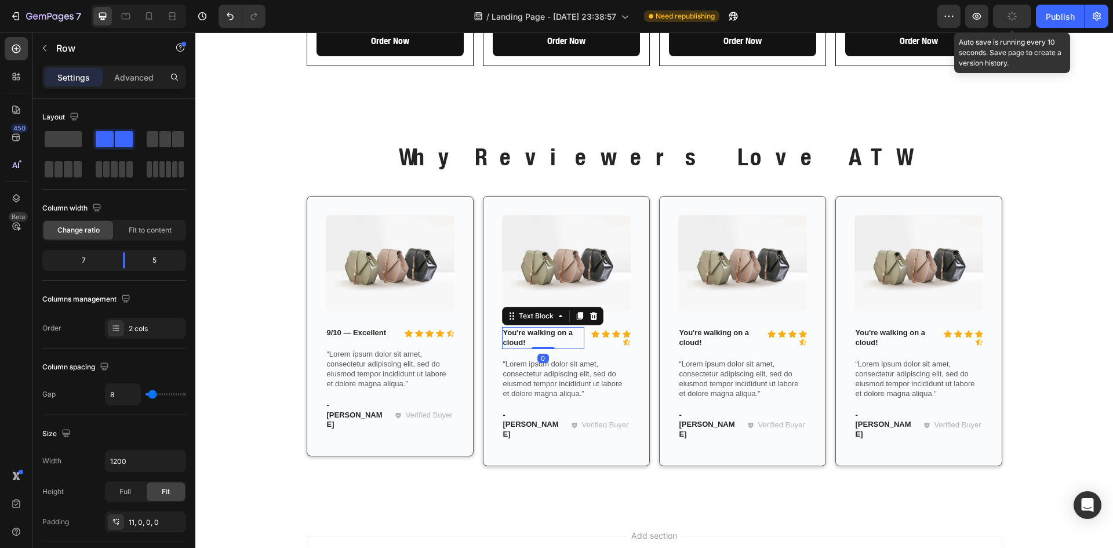
click at [527, 328] on p "You're walking on a cloud!" at bounding box center [543, 338] width 81 height 20
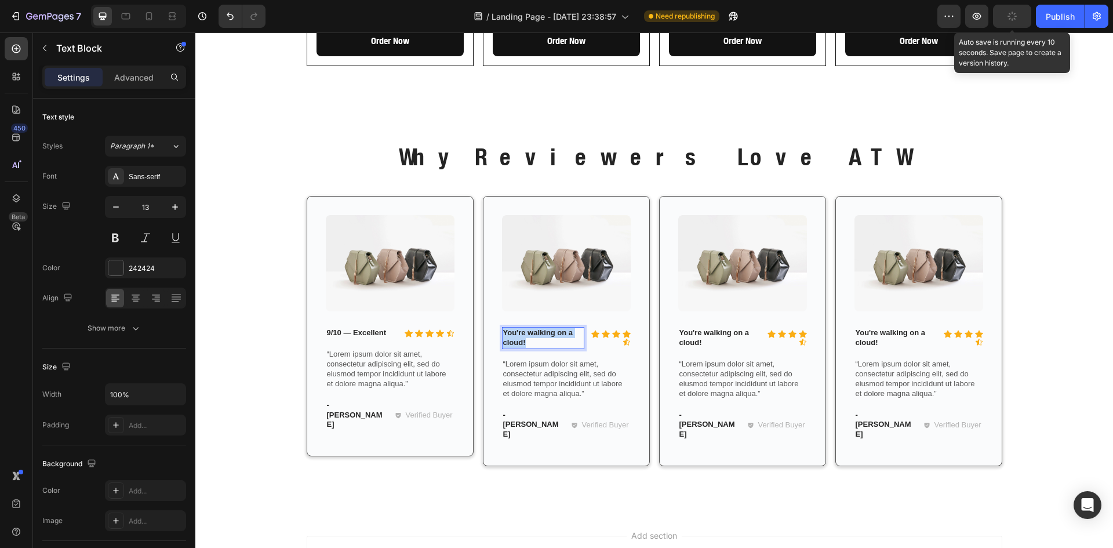
click at [527, 328] on p "You're walking on a cloud!" at bounding box center [543, 338] width 81 height 20
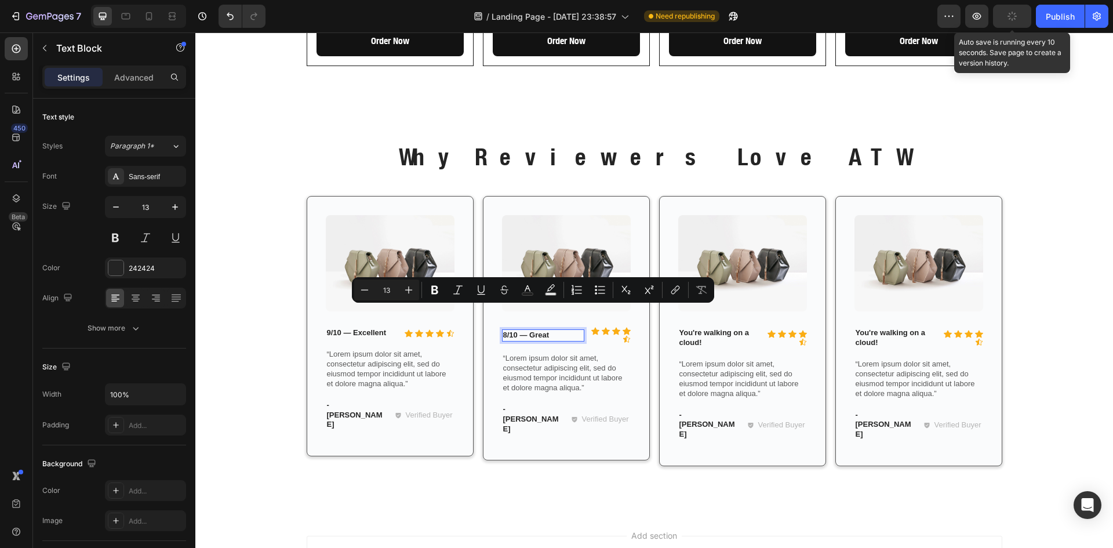
scroll to position [1678, 0]
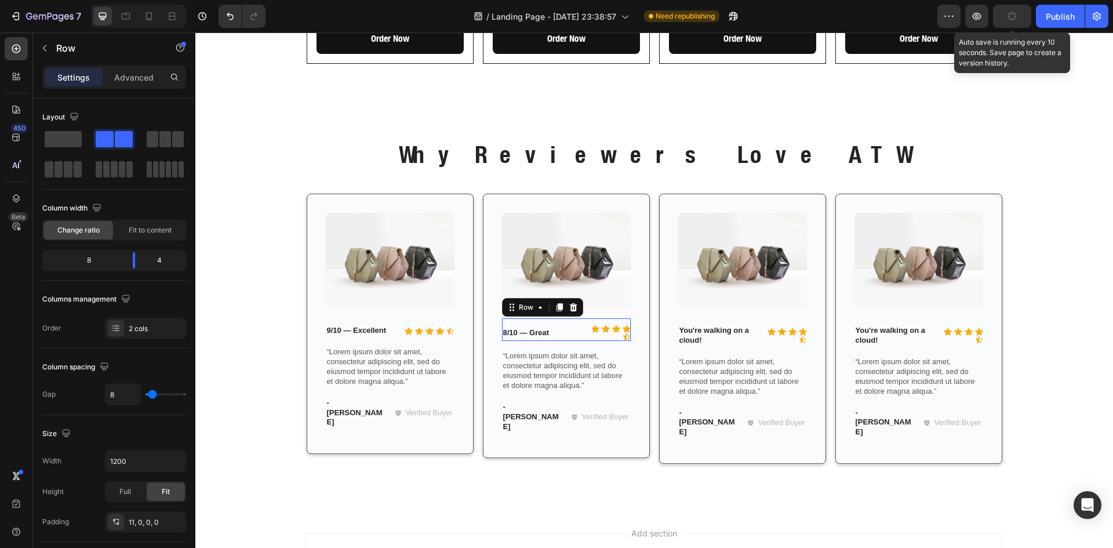
click at [583, 318] on div "Icon Icon Icon Icon Icon Icon List 8/10 — Great Text Block Row 0" at bounding box center [566, 329] width 129 height 23
drag, startPoint x: 130, startPoint y: 259, endPoint x: 124, endPoint y: 259, distance: 6.4
click at [124, 0] on body "7 / Landing Page - Sep 26, 23:38:57 Need republishing Preview Auto save is runn…" at bounding box center [556, 0] width 1113 height 0
click at [704, 326] on p "You're walking on a cloud!" at bounding box center [719, 336] width 81 height 20
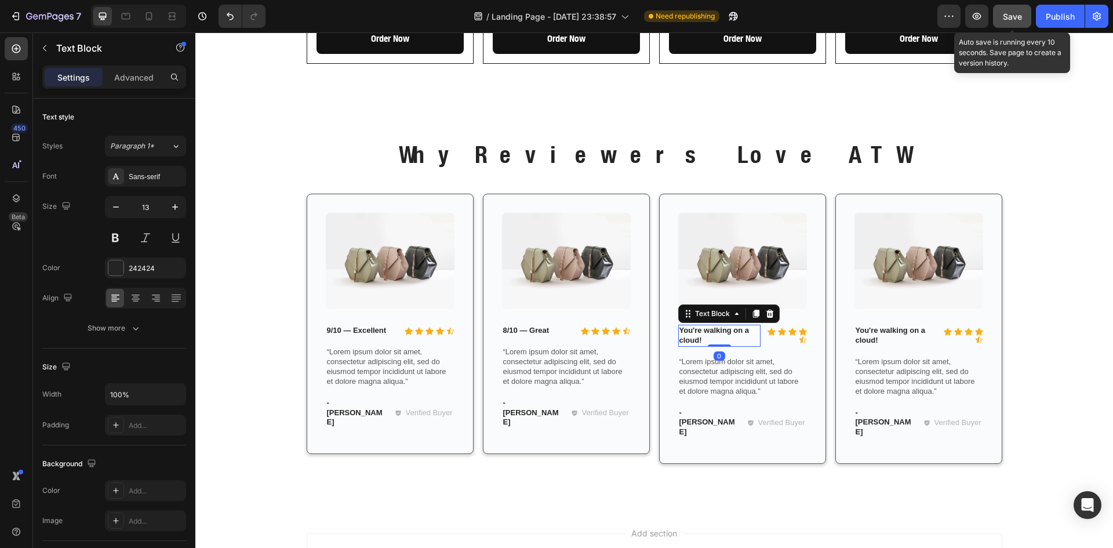
click at [704, 326] on p "You're walking on a cloud!" at bounding box center [719, 336] width 81 height 20
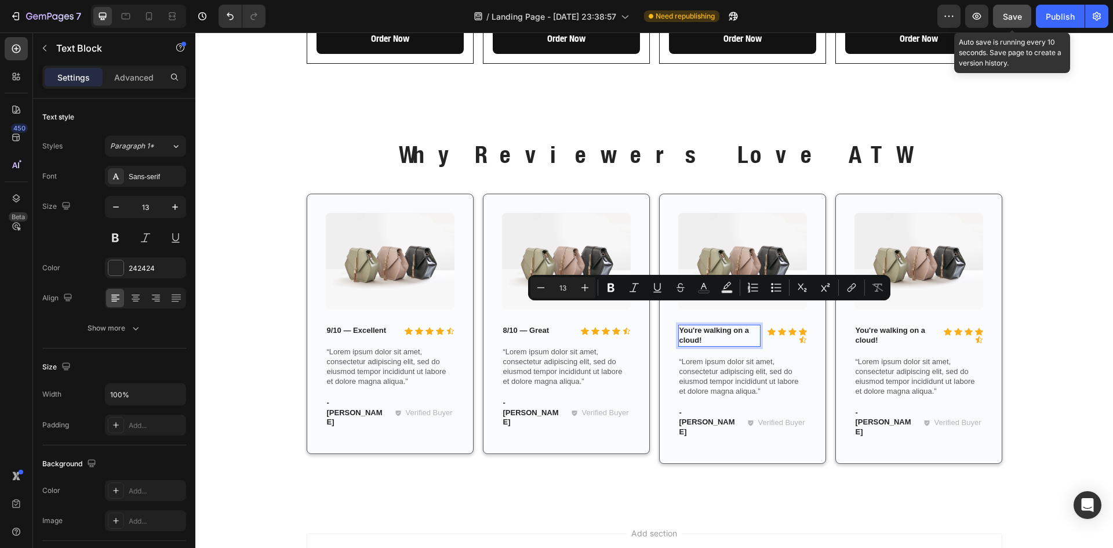
scroll to position [1680, 0]
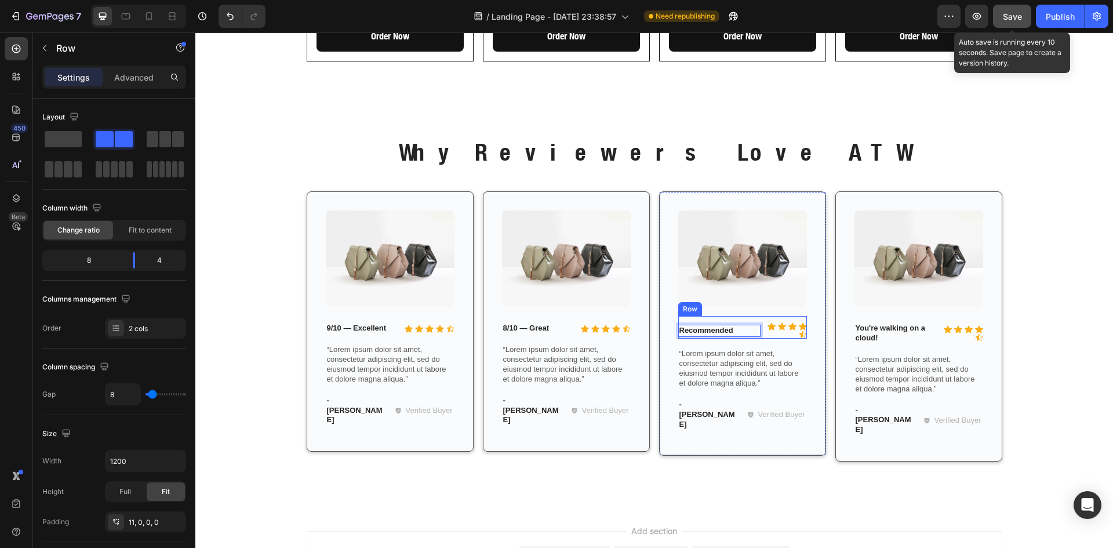
click at [760, 316] on div "Icon Icon Icon Icon Icon Icon List Recommended Text Block 0 Row" at bounding box center [742, 327] width 129 height 23
click at [127, 0] on body "7 / Landing Page - Sep 26, 23:38:57 Need republishing Preview Save Auto save is…" at bounding box center [556, 0] width 1113 height 0
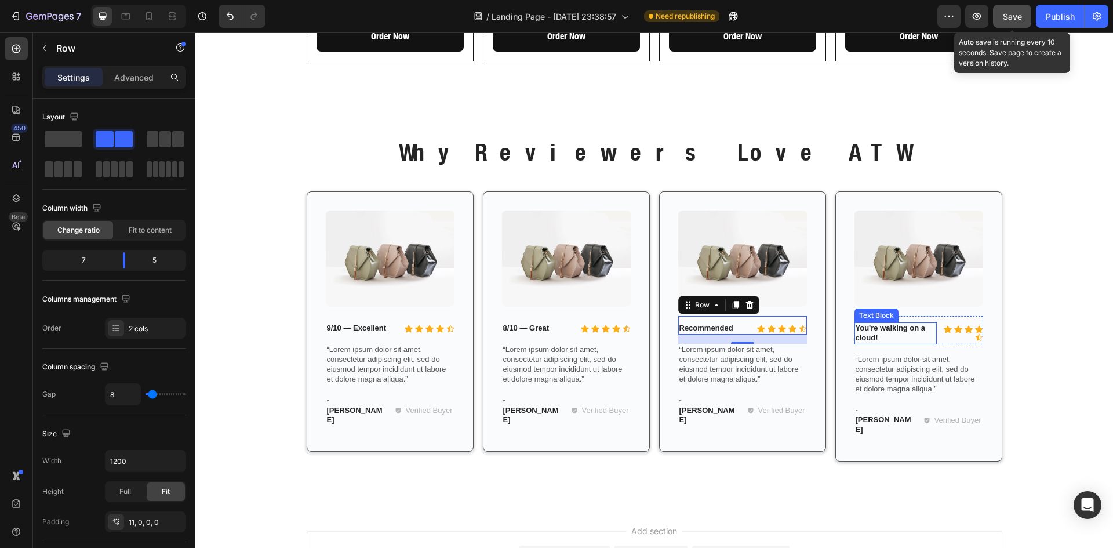
click at [880, 323] on p "You're walking on a cloud!" at bounding box center [896, 333] width 81 height 20
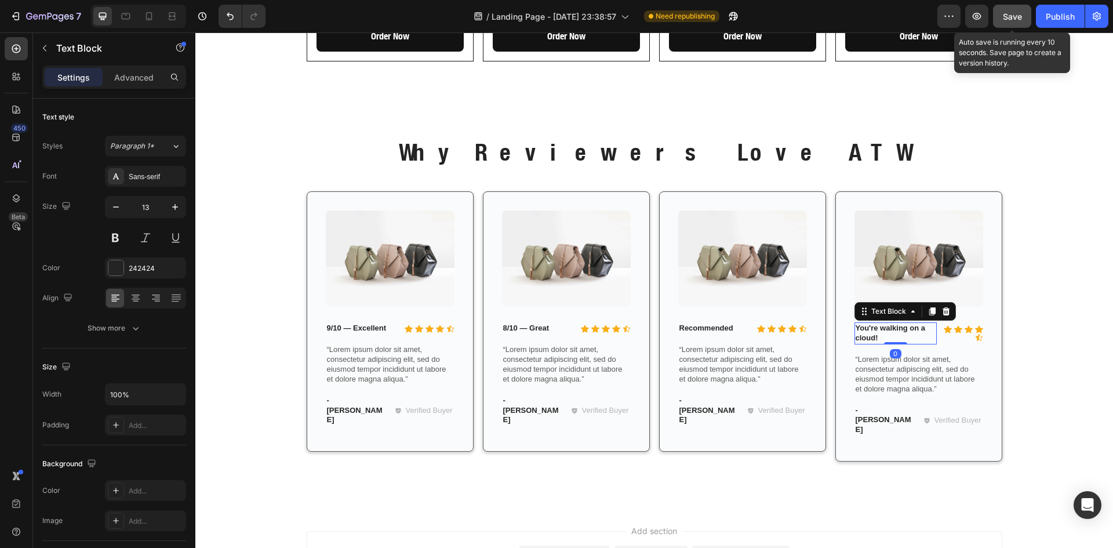
click at [880, 323] on p "You're walking on a cloud!" at bounding box center [896, 333] width 81 height 20
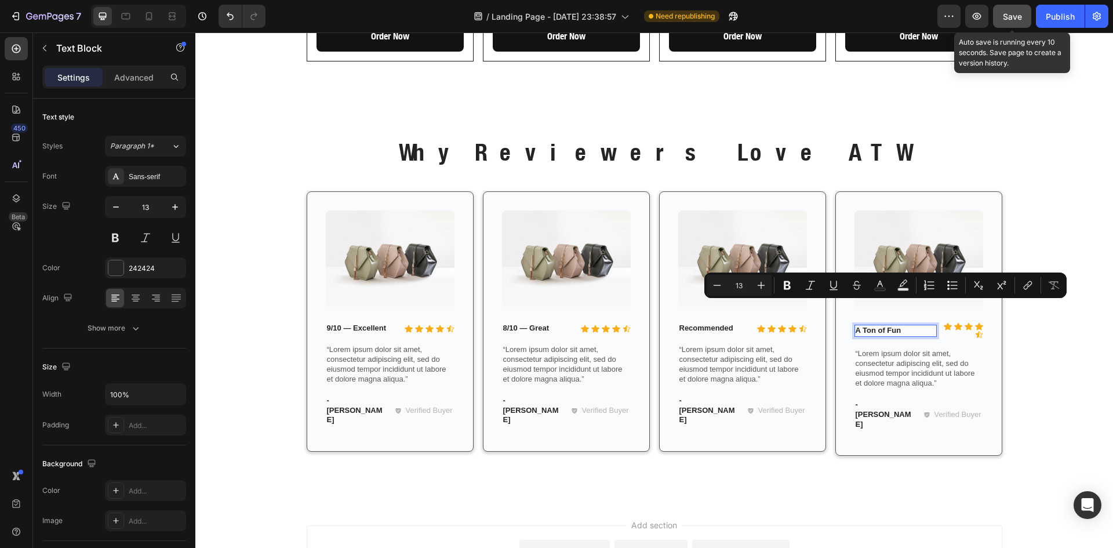
scroll to position [1683, 0]
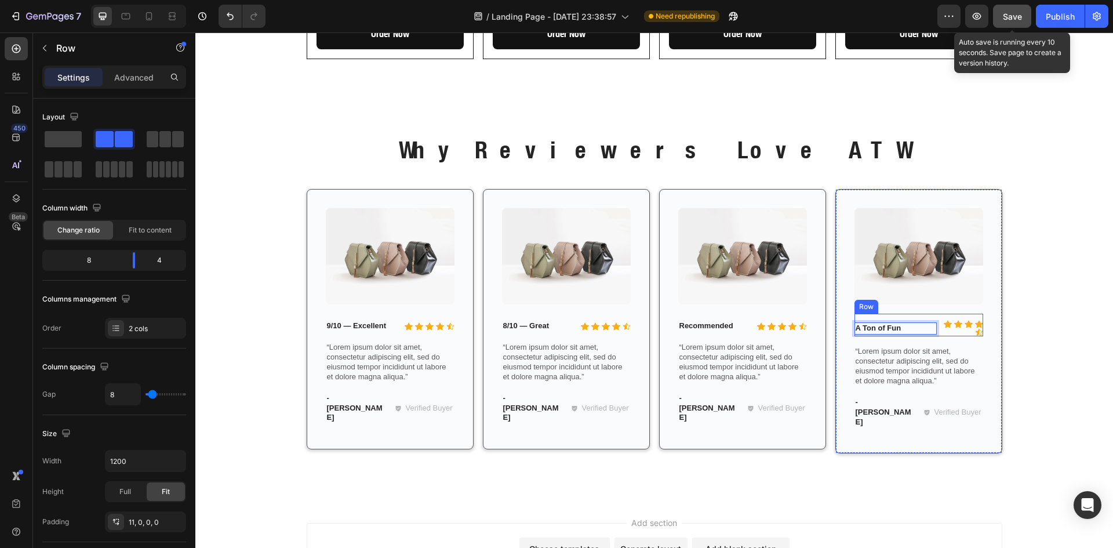
click at [934, 314] on div "Icon Icon Icon Icon Icon Icon List A Ton of Fun Text Block 0 Row" at bounding box center [918, 325] width 129 height 23
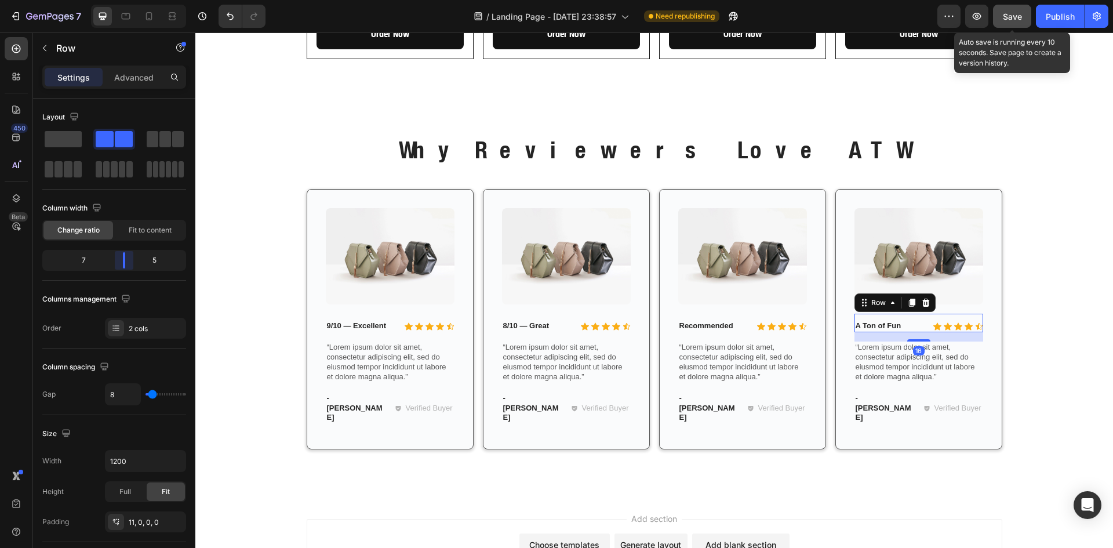
drag, startPoint x: 134, startPoint y: 265, endPoint x: 125, endPoint y: 265, distance: 8.7
click at [125, 0] on body "7 / Landing Page - Sep 26, 23:38:57 Need republishing Preview Save Auto save is…" at bounding box center [556, 0] width 1113 height 0
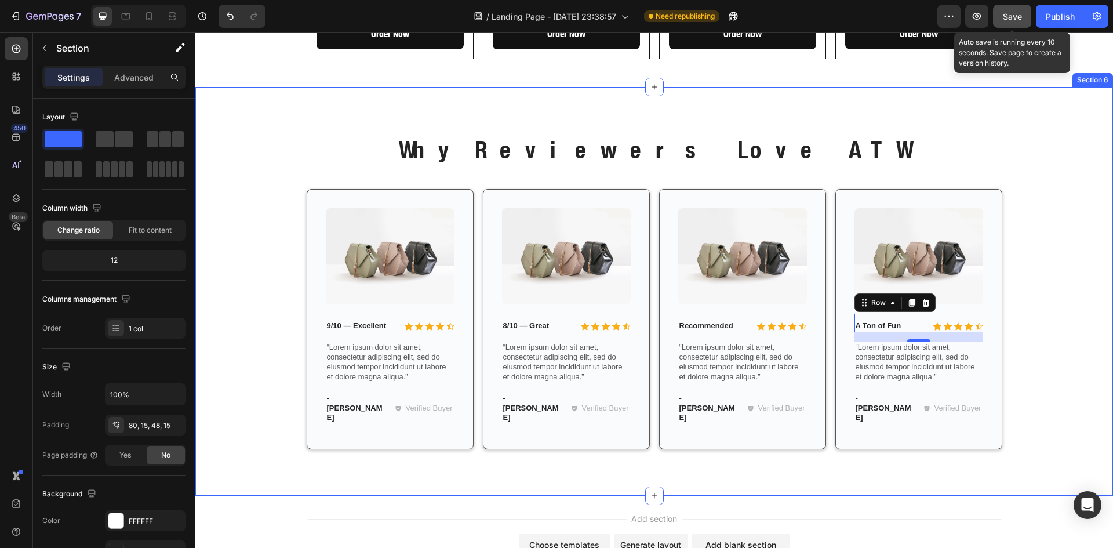
click at [1020, 281] on div "Why Reviewers Love ATW Heading Row Image Icon Icon Icon Icon Icon Icon List 9/1…" at bounding box center [654, 300] width 900 height 335
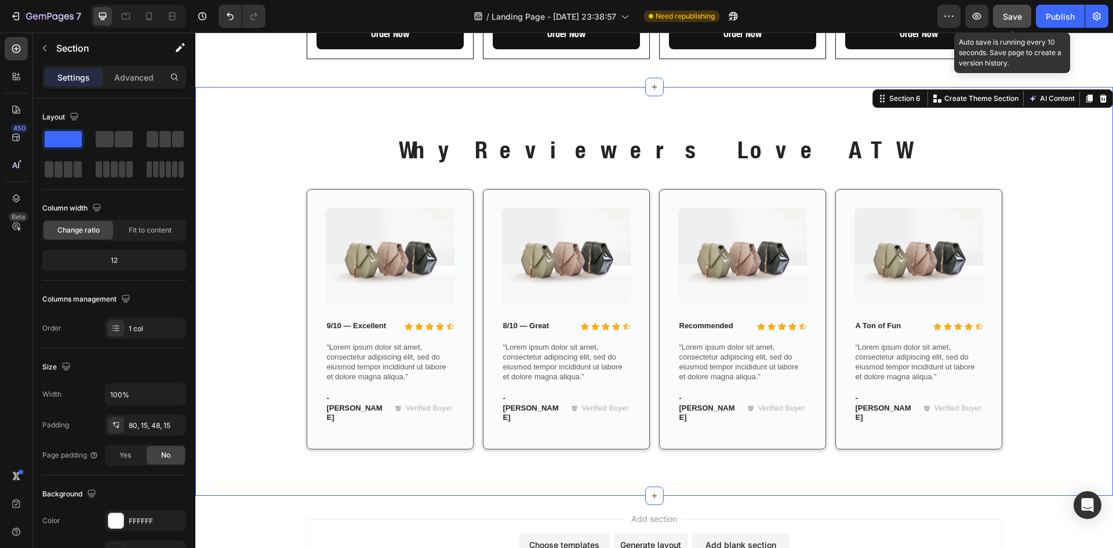
click at [1009, 15] on span "Save" at bounding box center [1012, 17] width 19 height 10
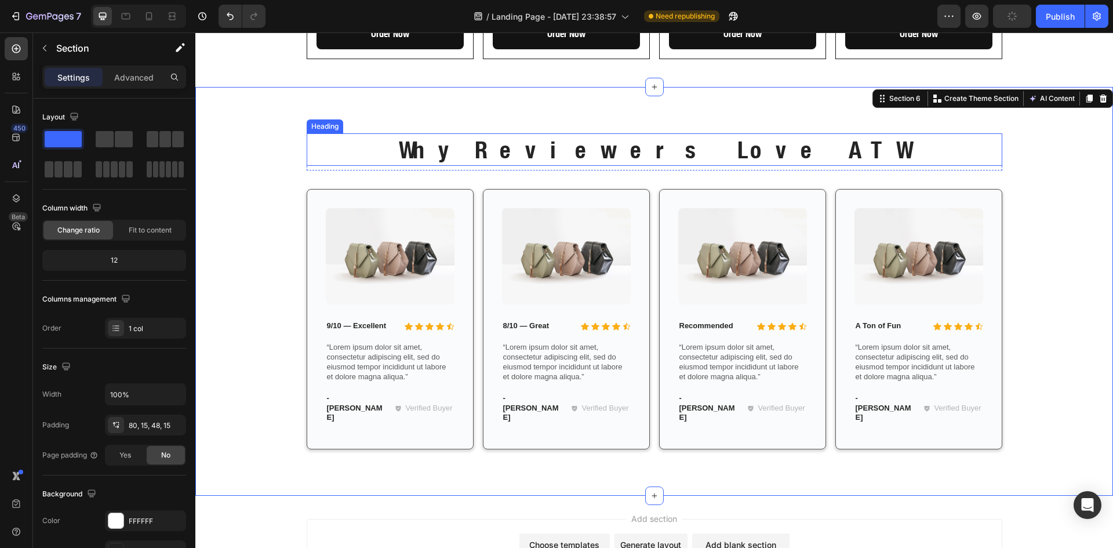
click at [679, 135] on p "Why Reviewers Love ATW" at bounding box center [654, 149] width 693 height 30
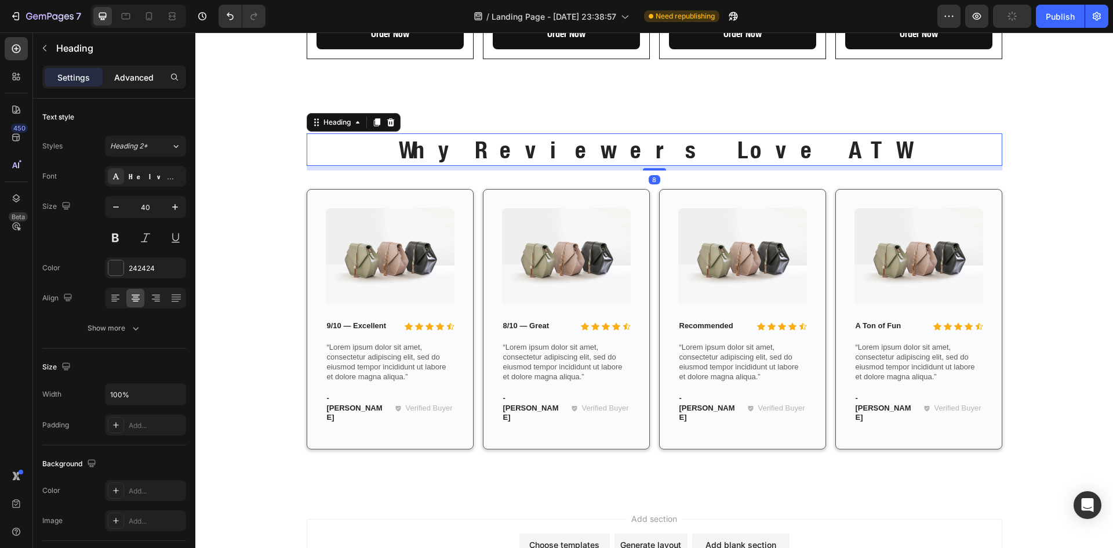
click at [134, 71] on p "Advanced" at bounding box center [133, 77] width 39 height 12
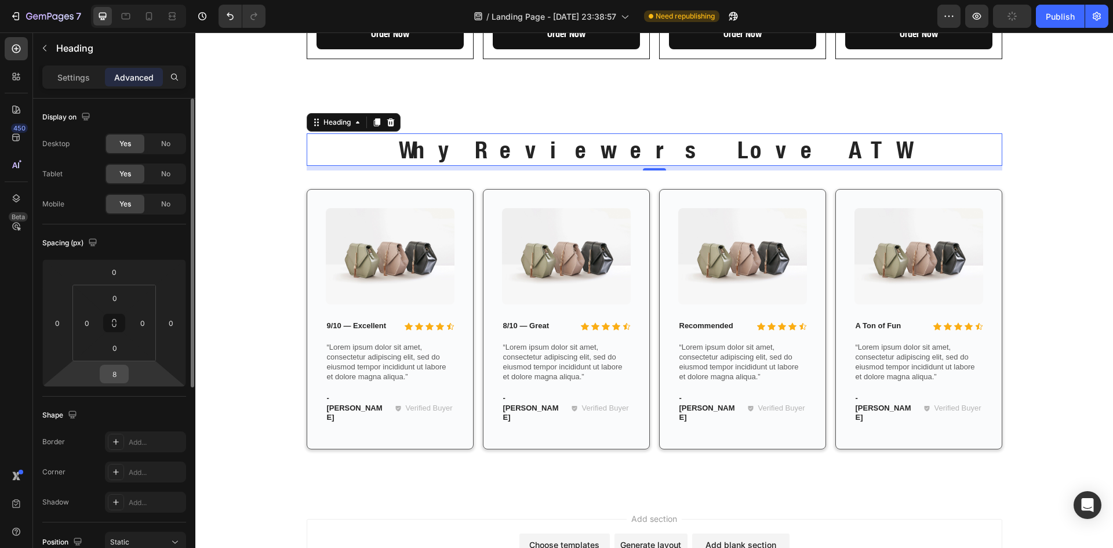
click at [114, 373] on input "8" at bounding box center [114, 373] width 23 height 17
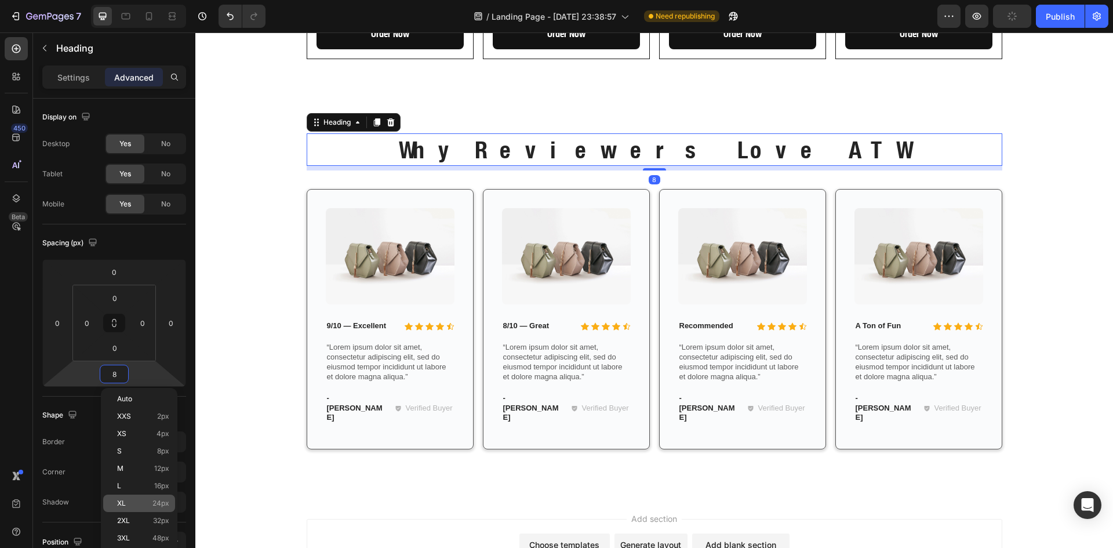
click at [155, 503] on span "24px" at bounding box center [160, 503] width 17 height 8
type input "24"
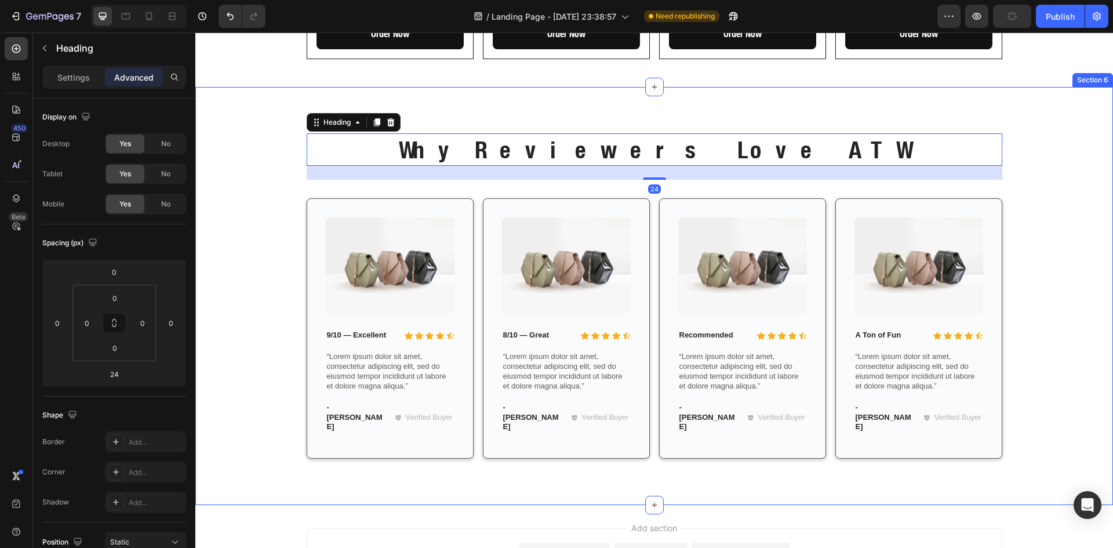
click at [1042, 87] on div "Why Reviewers Love ATW Heading 24 Row Image Icon Icon Icon Icon Icon Icon List …" at bounding box center [654, 296] width 918 height 418
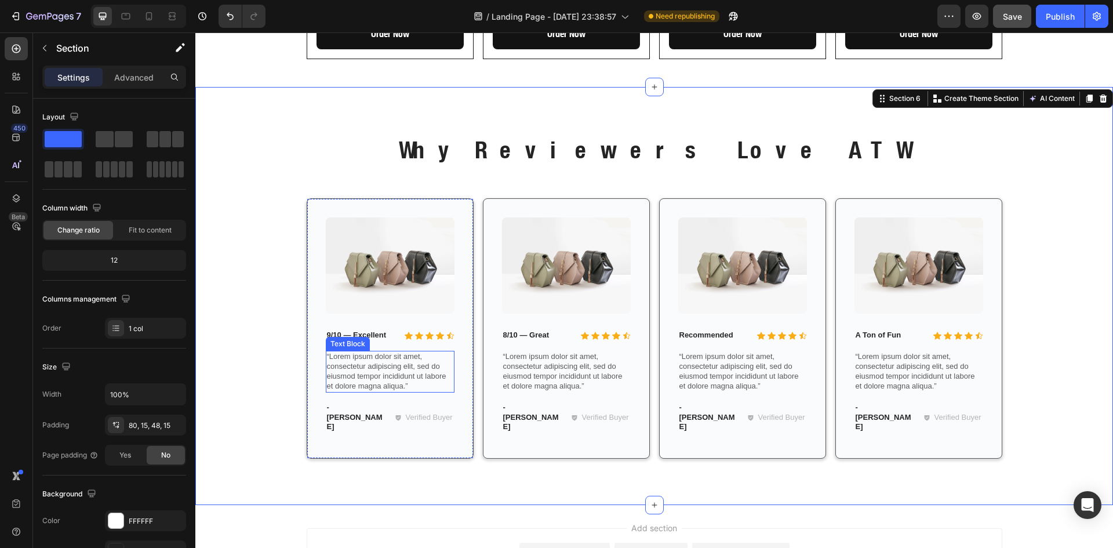
click at [376, 352] on p "“Lorem ipsum dolor sit amet, consectetur adipiscing elit, sed do eiusmod tempor…" at bounding box center [390, 371] width 126 height 39
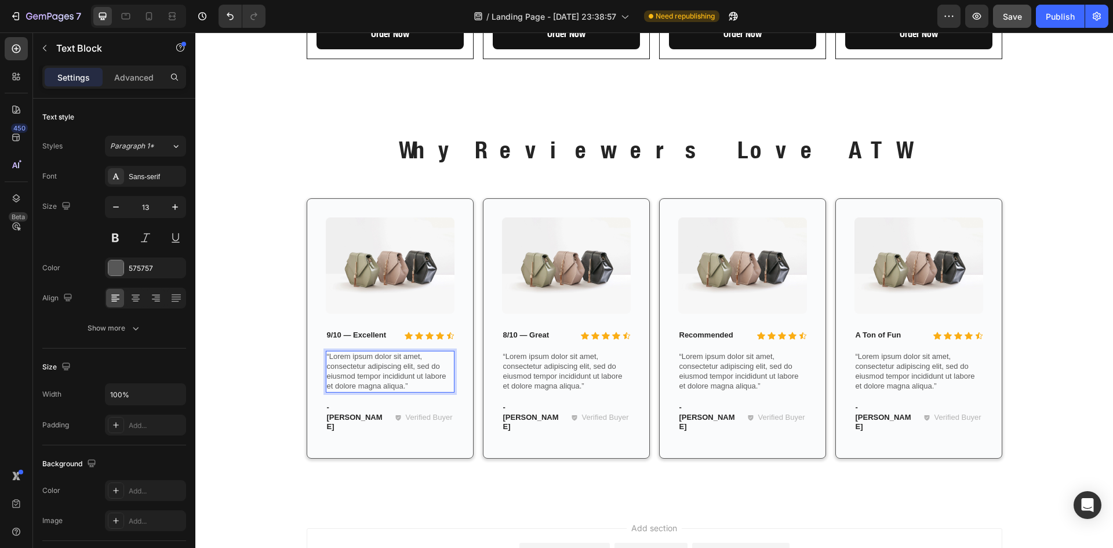
click at [376, 352] on p "“Lorem ipsum dolor sit amet, consectetur adipiscing elit, sed do eiusmod tempor…" at bounding box center [390, 371] width 126 height 39
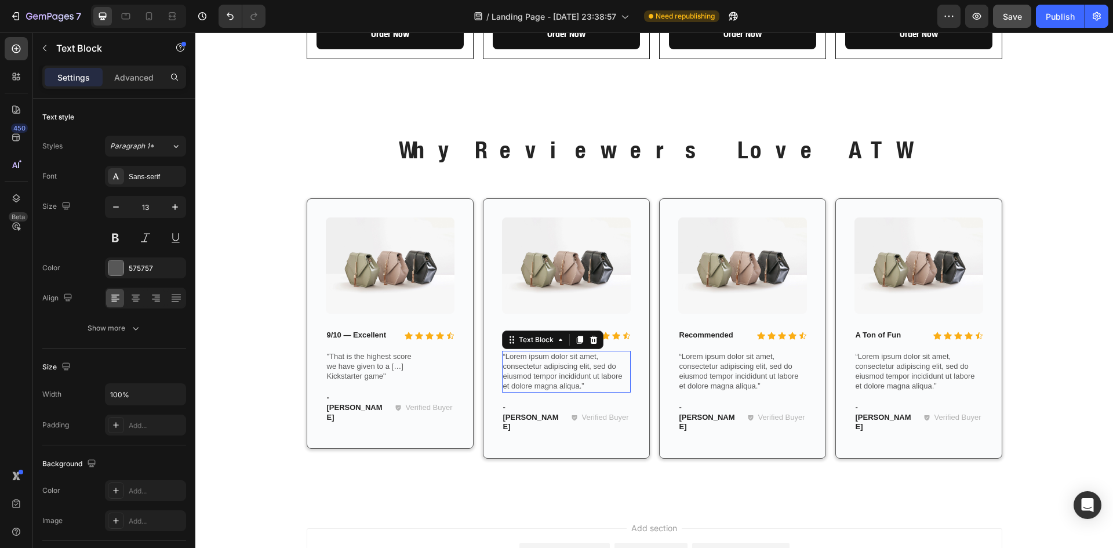
click at [554, 352] on p "“Lorem ipsum dolor sit amet, consectetur adipiscing elit, sed do eiusmod tempor…" at bounding box center [566, 371] width 126 height 39
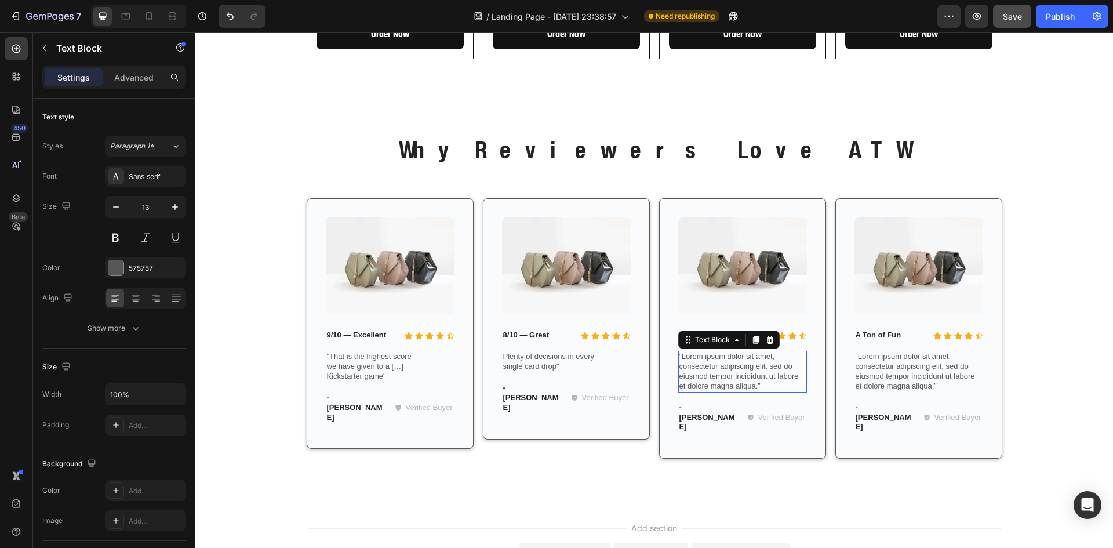
click at [754, 352] on p "“Lorem ipsum dolor sit amet, consectetur adipiscing elit, sed do eiusmod tempor…" at bounding box center [742, 371] width 126 height 39
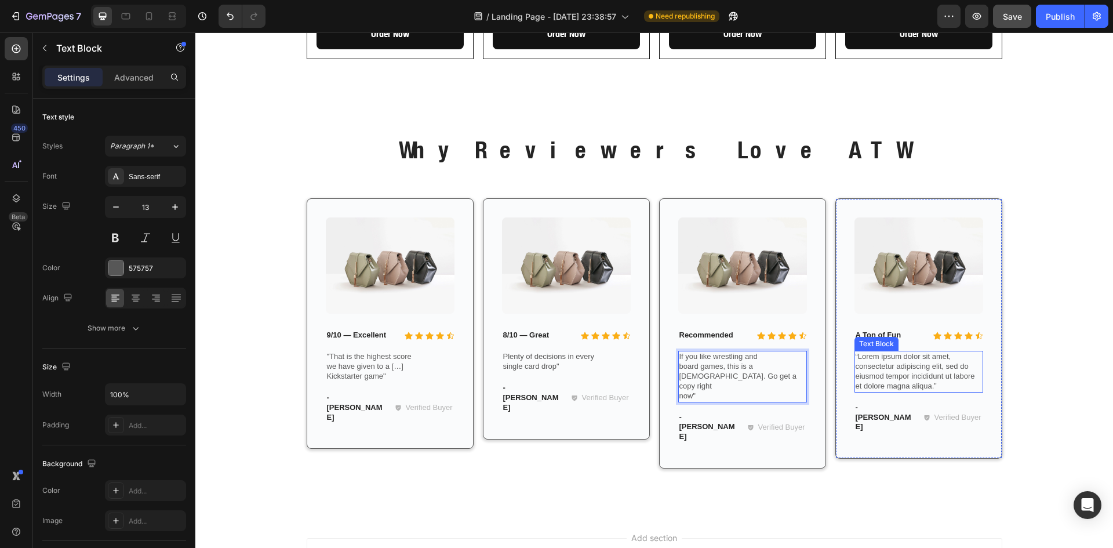
click at [887, 352] on p "“Lorem ipsum dolor sit amet, consectetur adipiscing elit, sed do eiusmod tempor…" at bounding box center [919, 371] width 126 height 39
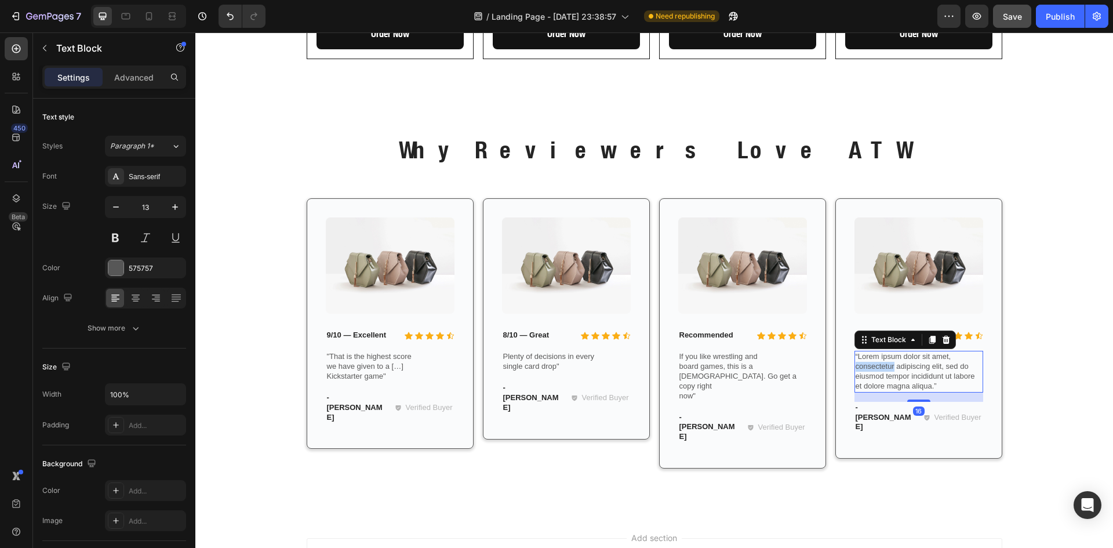
click at [887, 352] on p "“Lorem ipsum dolor sit amet, consectetur adipiscing elit, sed do eiusmod tempor…" at bounding box center [919, 371] width 126 height 39
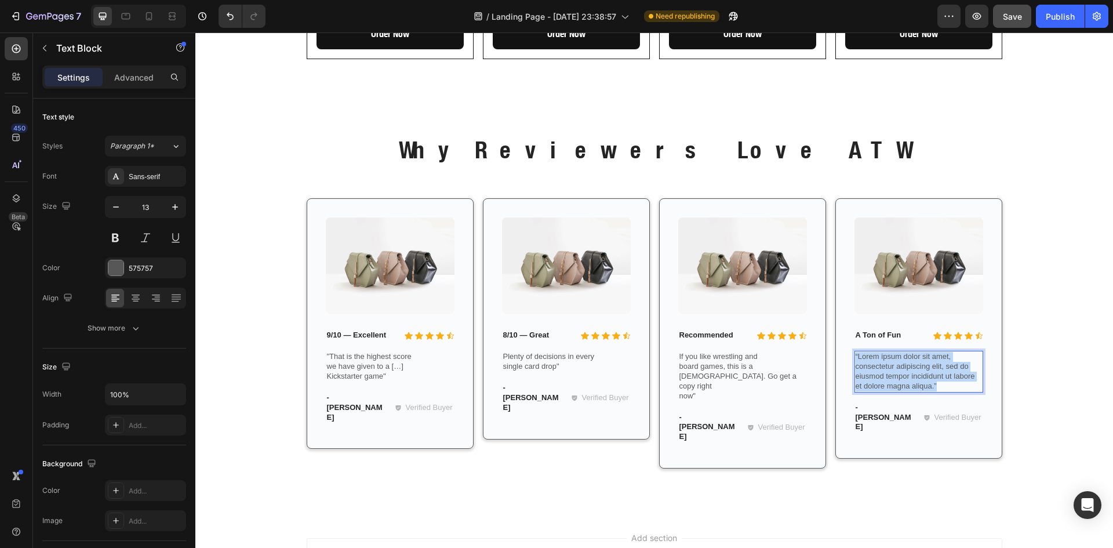
click at [887, 352] on p "“Lorem ipsum dolor sit amet, consectetur adipiscing elit, sed do eiusmod tempor…" at bounding box center [919, 371] width 126 height 39
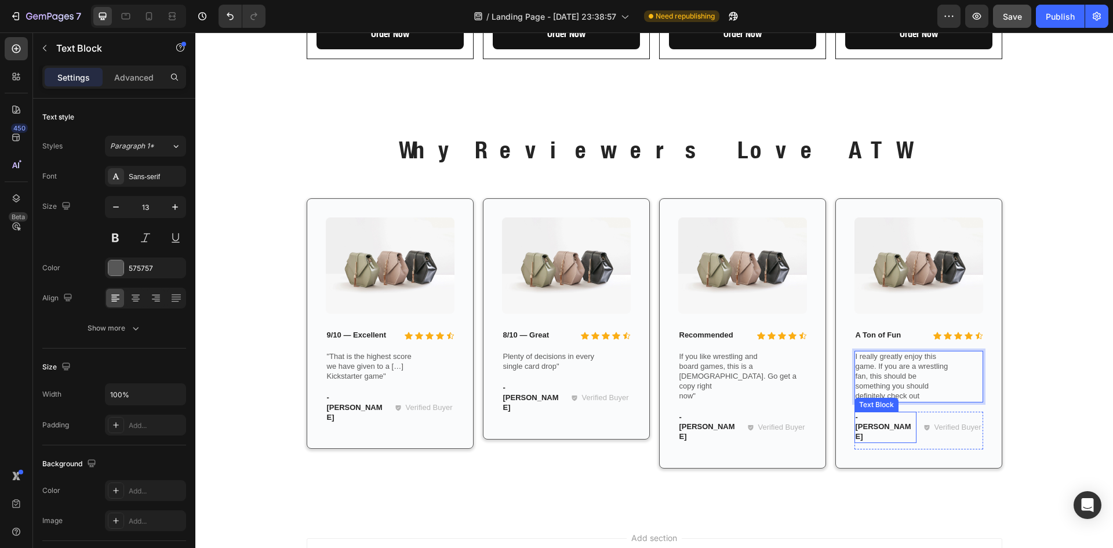
click at [869, 413] on p "- Ken K." at bounding box center [886, 428] width 60 height 30
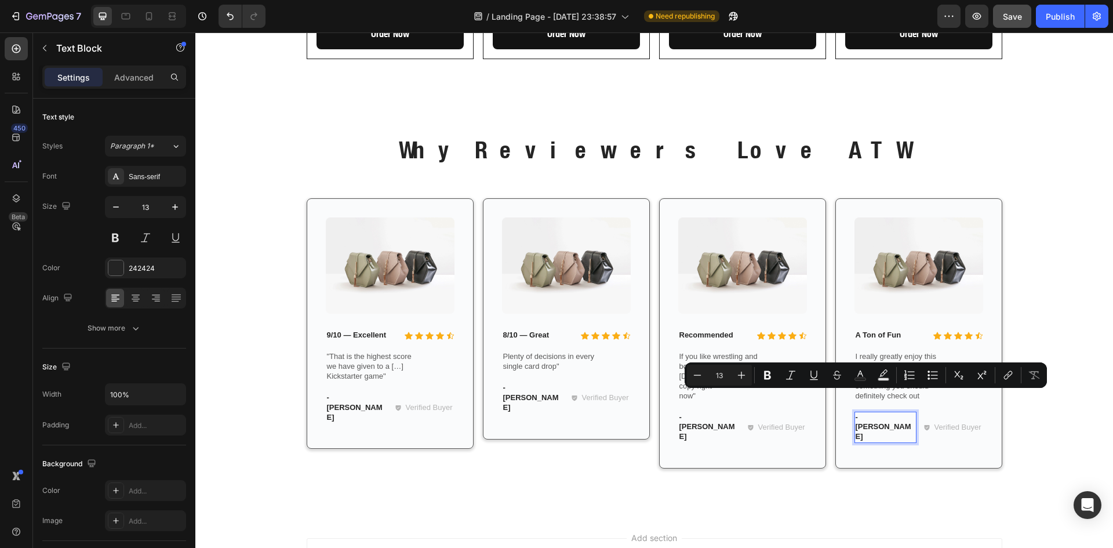
scroll to position [1681, 0]
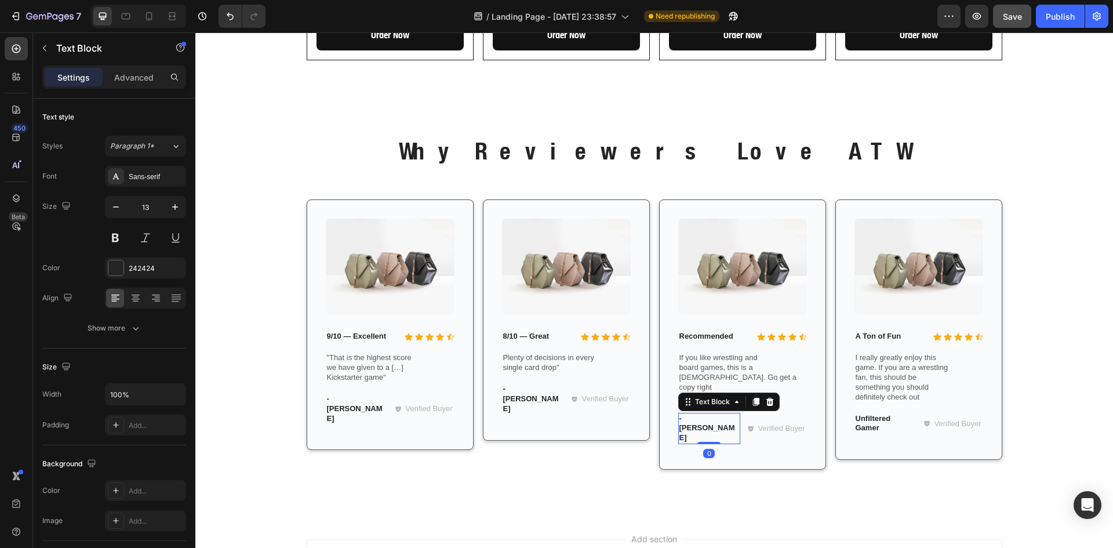
click at [701, 414] on p "- Reylo B." at bounding box center [709, 429] width 60 height 30
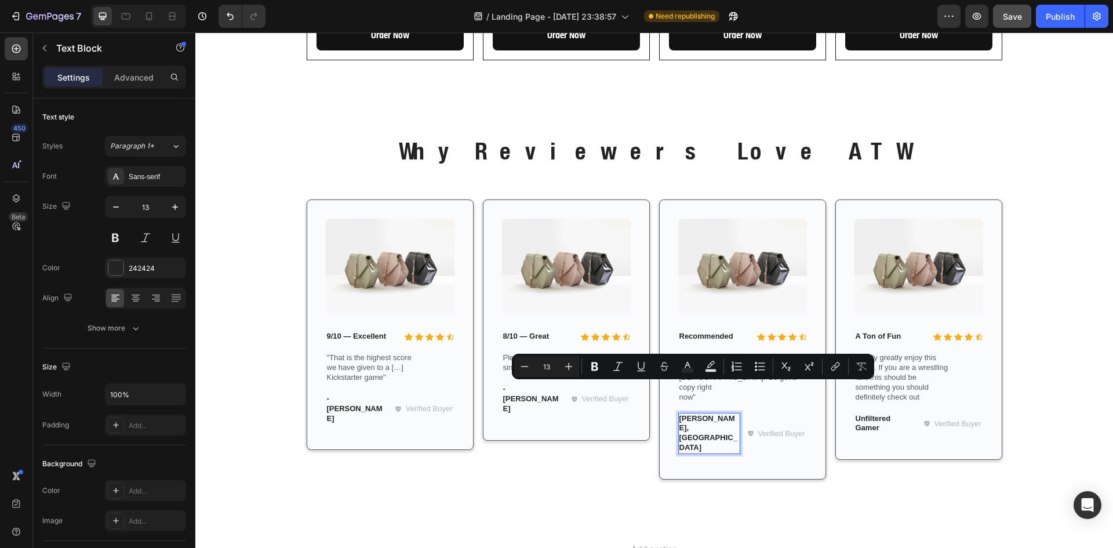
scroll to position [1680, 0]
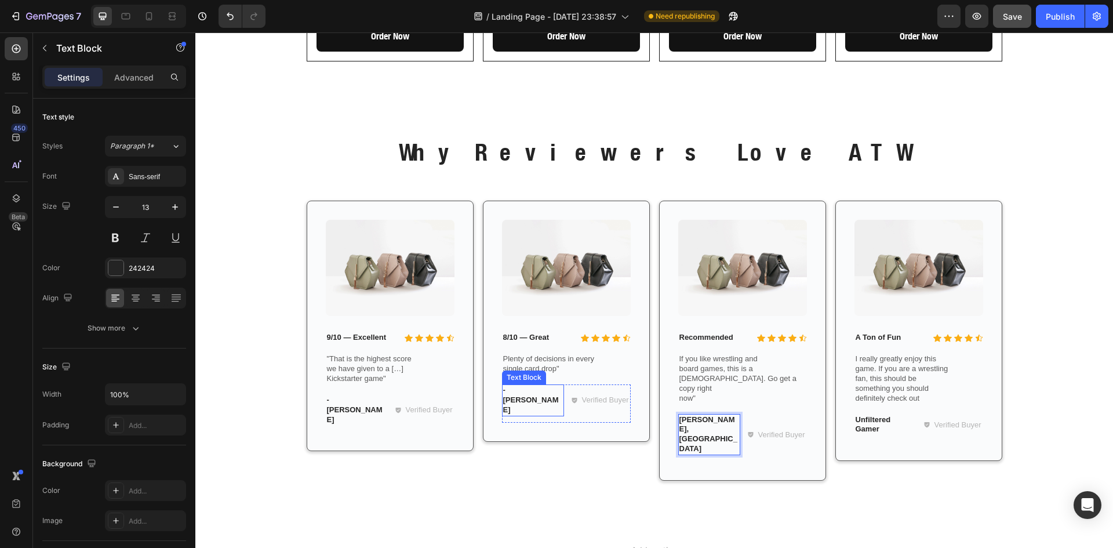
click at [519, 385] on p "- James D." at bounding box center [533, 400] width 60 height 30
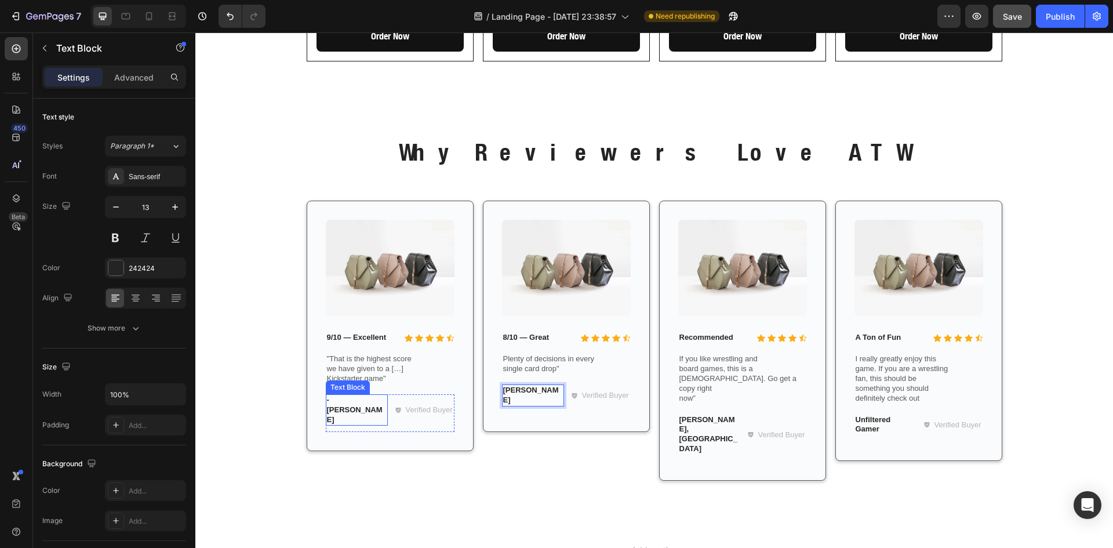
click at [347, 395] on p "- Ryan S." at bounding box center [357, 410] width 60 height 30
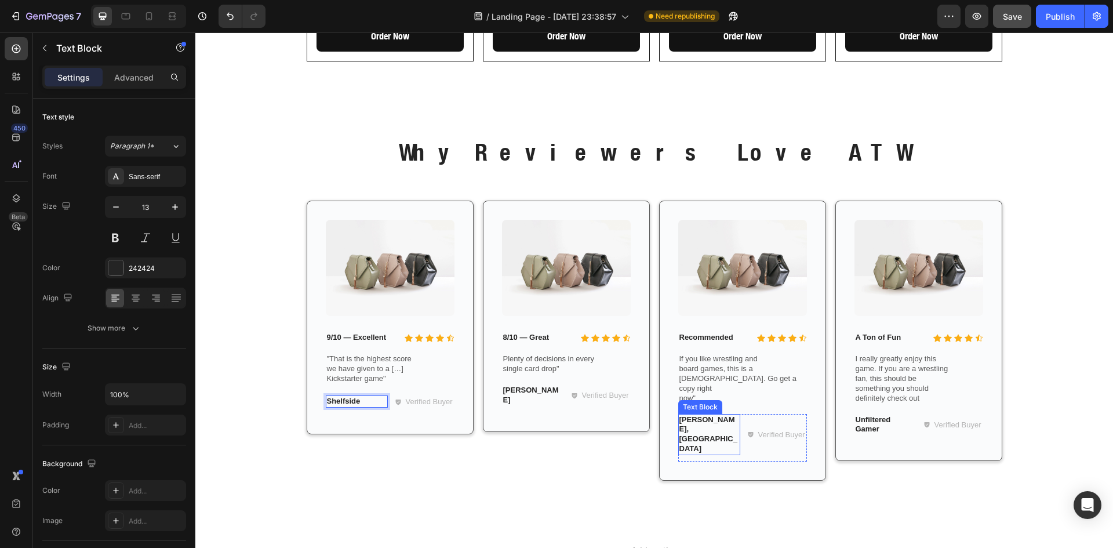
click at [701, 414] on div "Bryan, Dice Tower Text Block" at bounding box center [709, 435] width 62 height 42
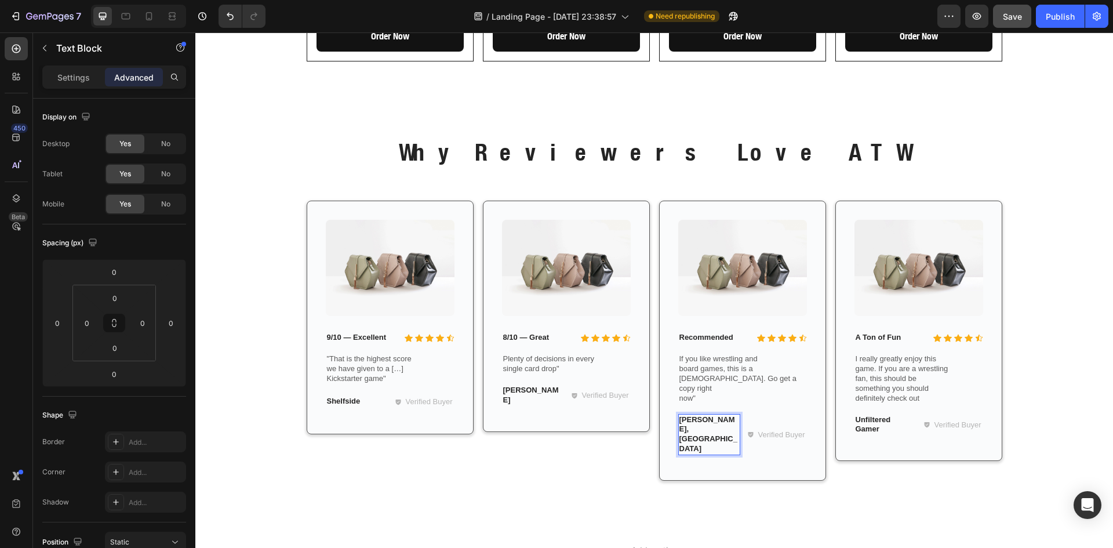
click at [679, 415] on p "Bryan, Dice Tower" at bounding box center [709, 434] width 60 height 39
click at [679, 415] on p "[PERSON_NAME], DiceTower" at bounding box center [709, 425] width 60 height 20
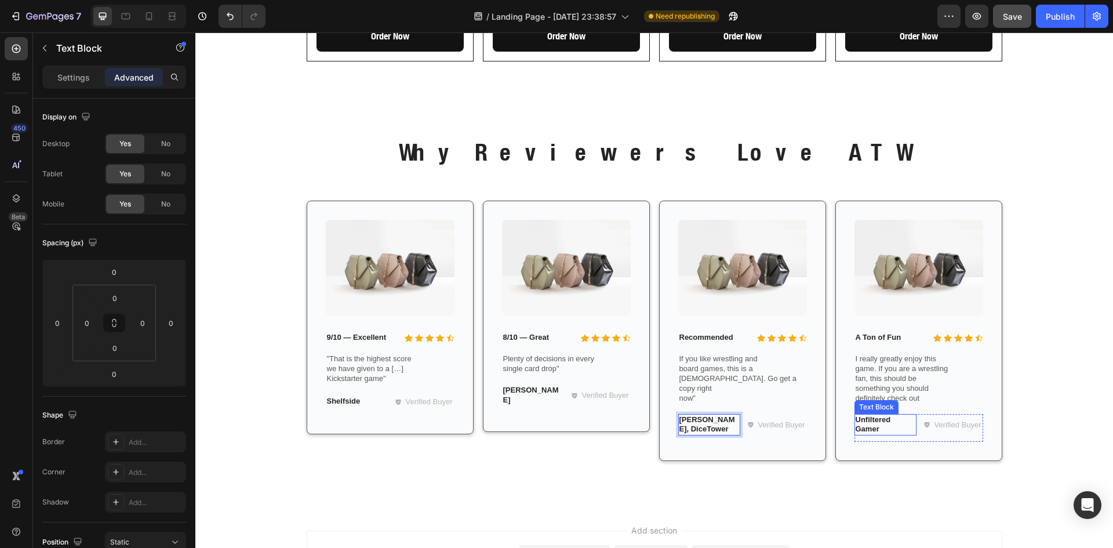
click at [864, 415] on p "Unfiltered Gamer" at bounding box center [886, 425] width 60 height 20
click at [856, 415] on p "Unfiltered Gamer" at bounding box center [886, 425] width 60 height 20
click at [91, 78] on div "Settings" at bounding box center [74, 77] width 58 height 19
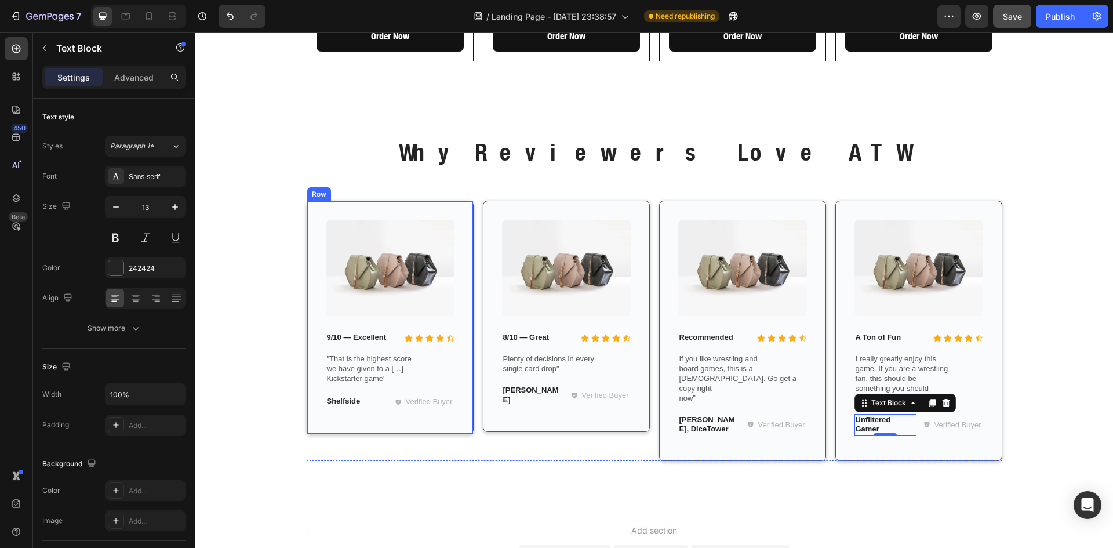
click at [445, 402] on div "Image Icon Icon Icon Icon Icon Icon List 9/10 — Excellent Text Block Row "That …" at bounding box center [390, 318] width 167 height 234
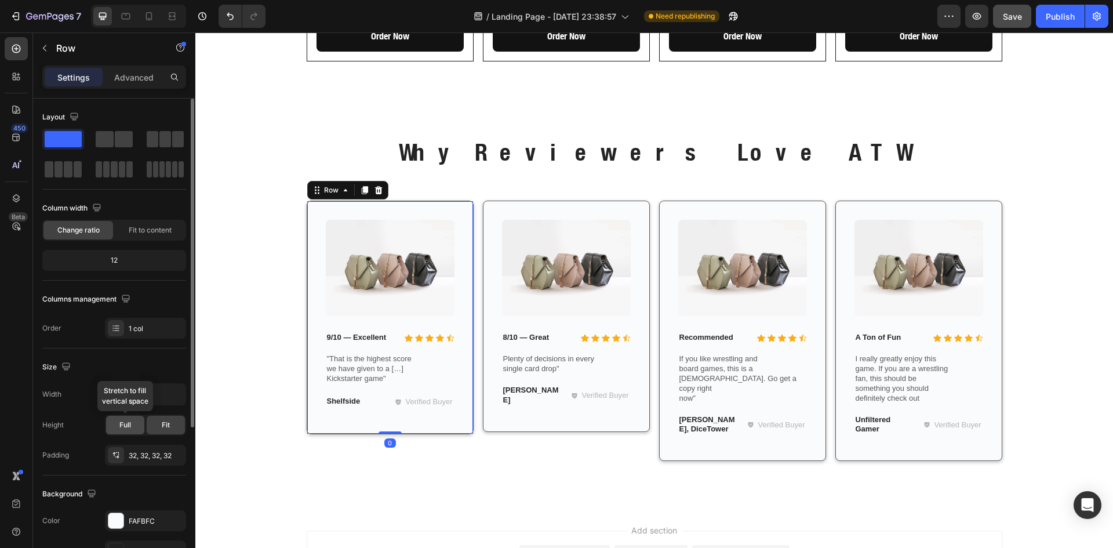
click at [125, 423] on span "Full" at bounding box center [125, 425] width 12 height 10
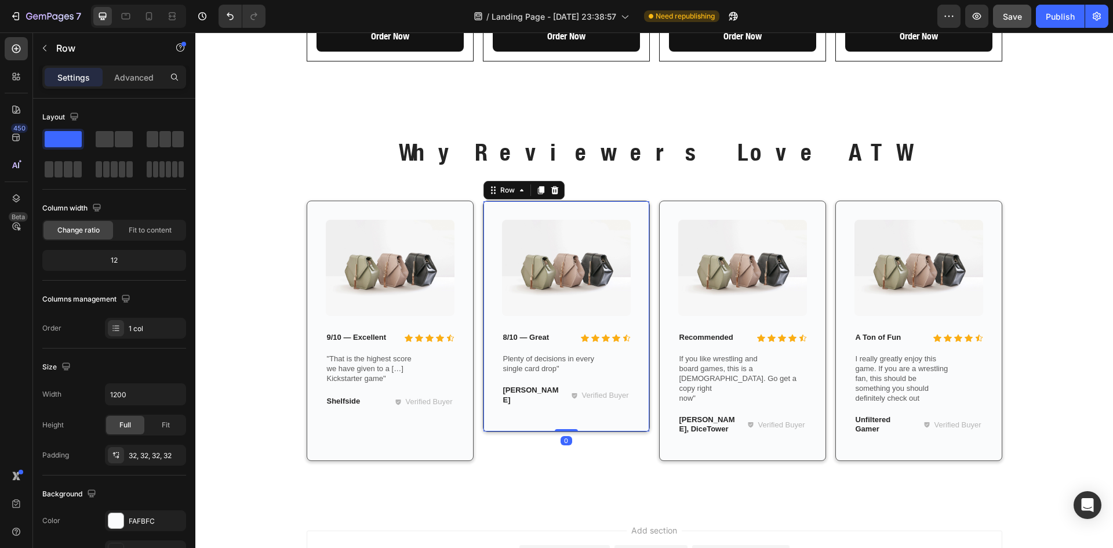
click at [485, 399] on div "Image Icon Icon Icon Icon Icon Icon List 8/10 — Great Text Block Row Plenty of …" at bounding box center [566, 316] width 167 height 231
drag, startPoint x: 121, startPoint y: 424, endPoint x: 152, endPoint y: 396, distance: 41.4
click at [121, 424] on span "Full" at bounding box center [125, 425] width 12 height 10
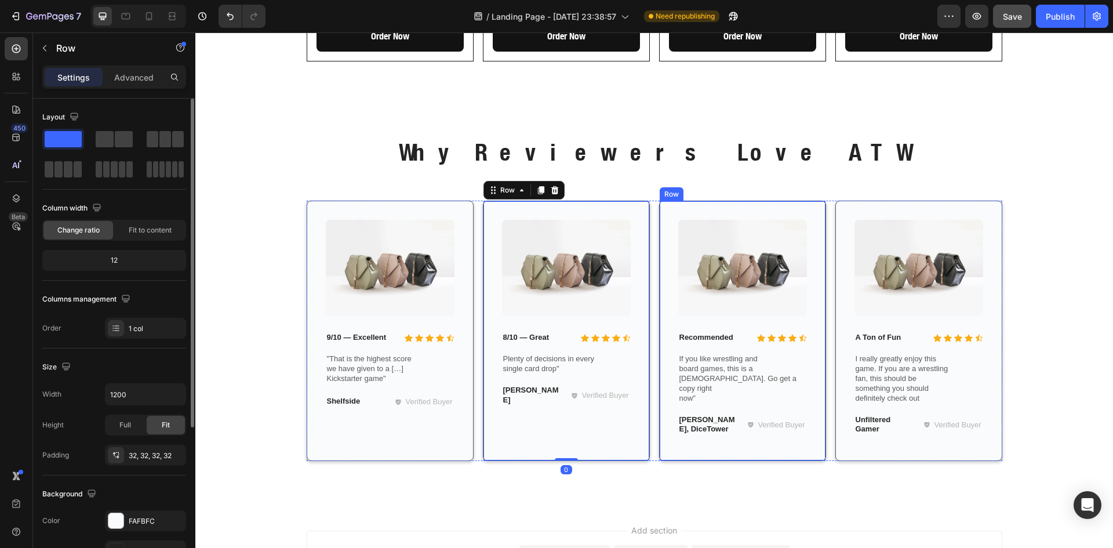
click at [680, 423] on div "Image Icon Icon Icon Icon Icon Icon List Recommended Text Block Row If you like…" at bounding box center [742, 331] width 167 height 261
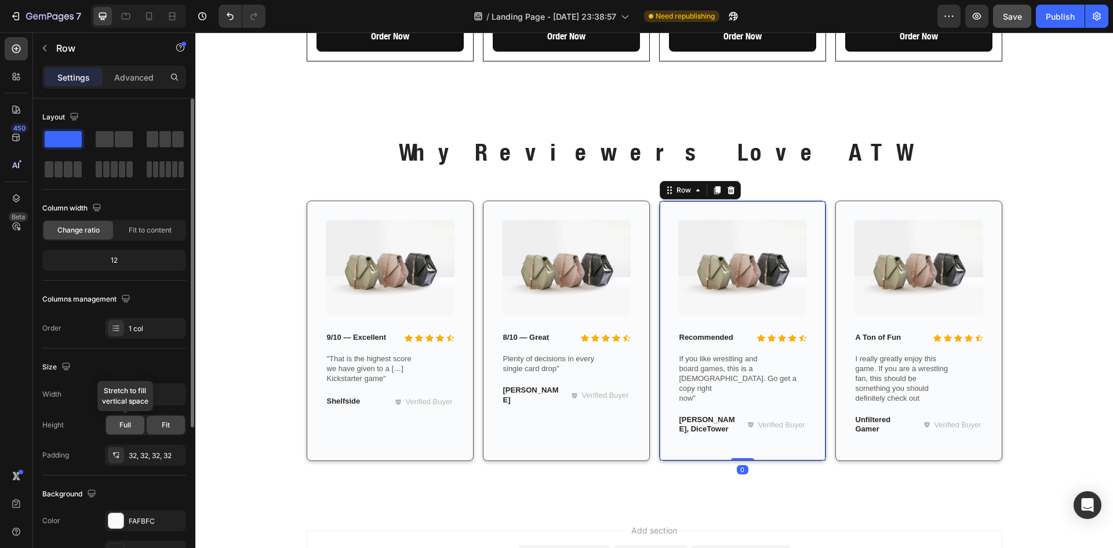
click at [133, 423] on div "Full" at bounding box center [125, 425] width 38 height 19
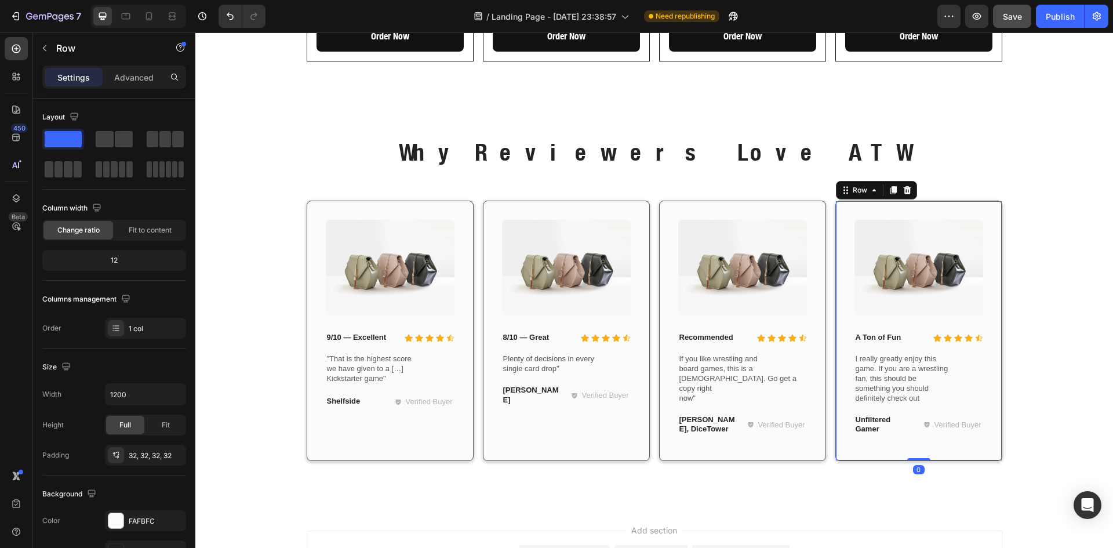
click at [838, 430] on div "Image Icon Icon Icon Icon Icon Icon List A Ton of Fun Text Block Row I really g…" at bounding box center [918, 331] width 167 height 261
click at [129, 424] on span "Full" at bounding box center [125, 425] width 12 height 10
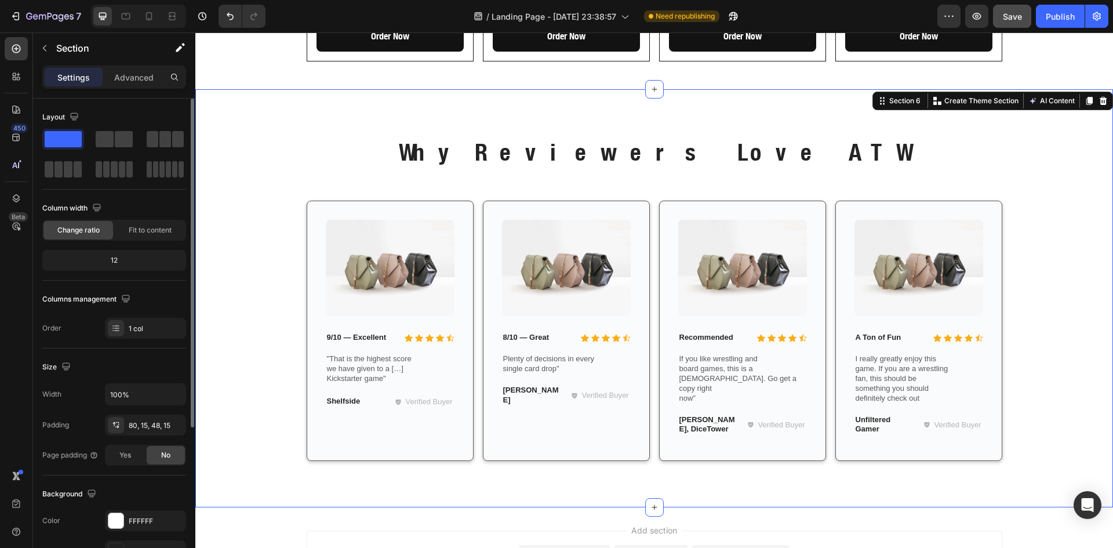
click at [1042, 307] on div "Why Reviewers Love ATW Heading Row Image Icon Icon Icon Icon Icon Icon List 9/1…" at bounding box center [654, 308] width 900 height 344
click at [1013, 18] on span "Save" at bounding box center [1012, 17] width 19 height 10
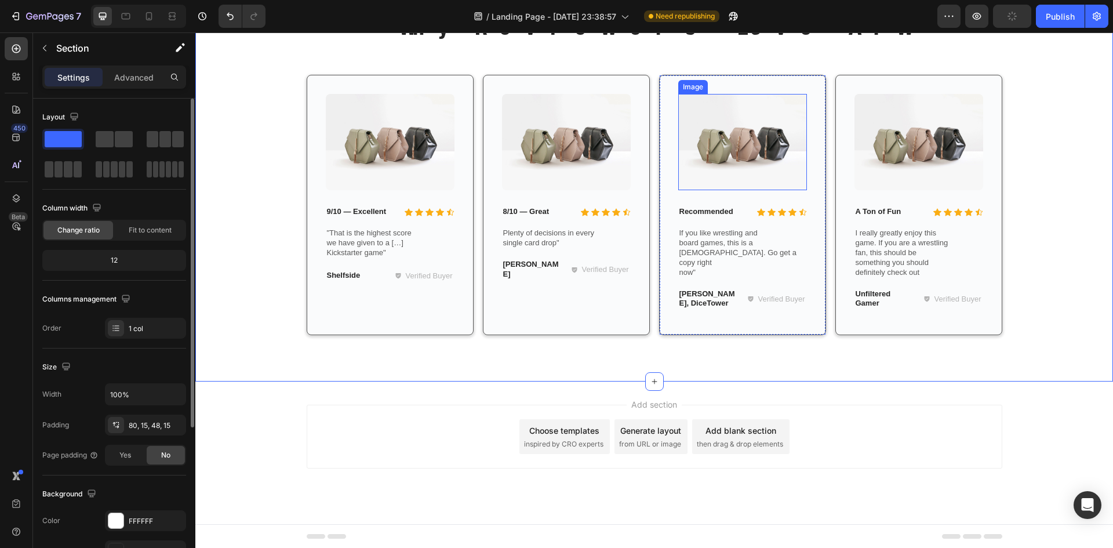
scroll to position [1786, 0]
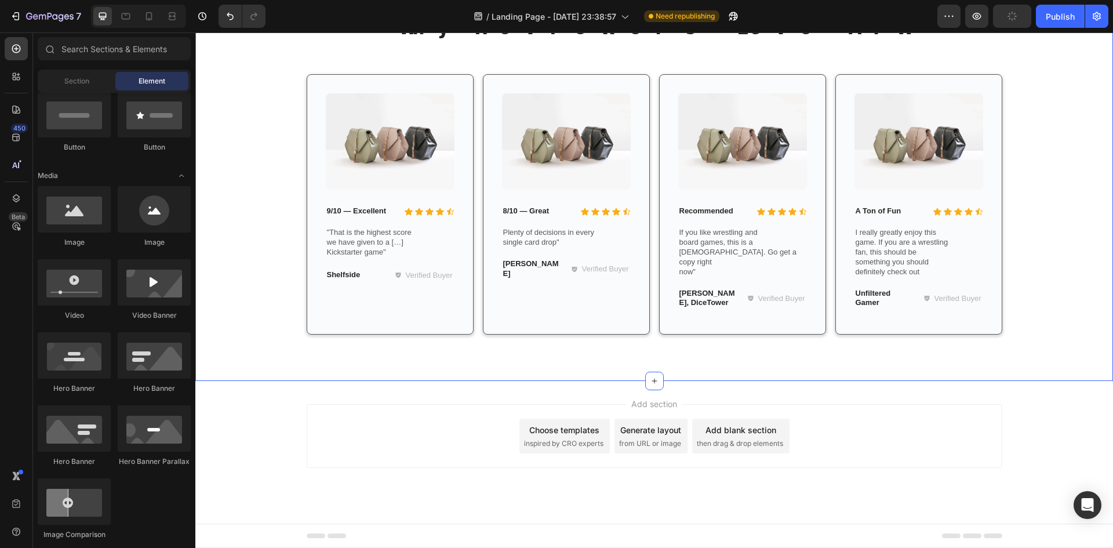
click at [893, 458] on div "Add section Choose templates inspired by CRO experts Generate layout from URL o…" at bounding box center [655, 436] width 696 height 64
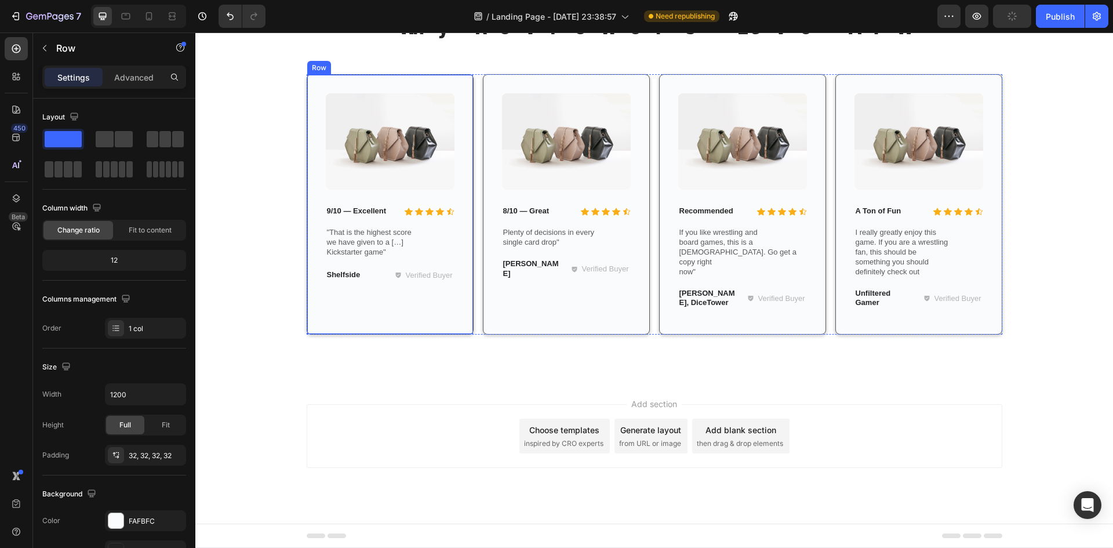
click at [450, 326] on div "Image Icon Icon Icon Icon Icon Icon List 9/10 — Excellent Text Block Row "That …" at bounding box center [390, 204] width 167 height 261
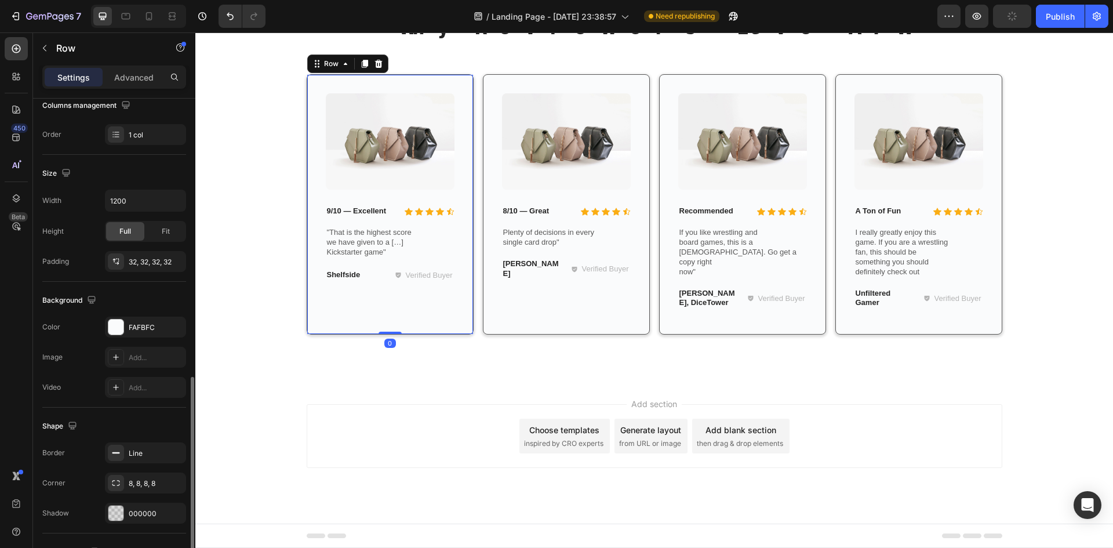
scroll to position [290, 0]
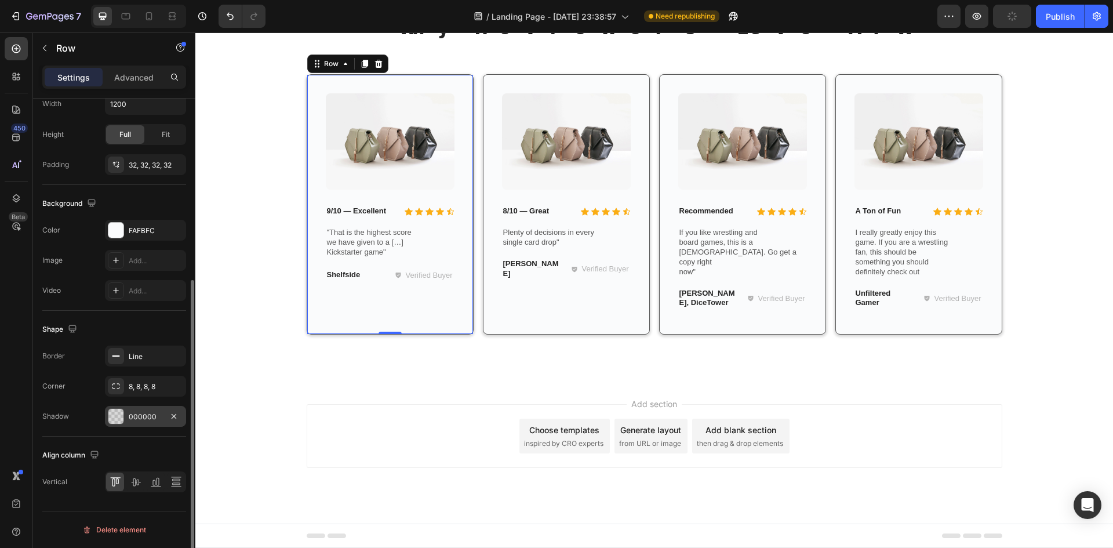
click at [118, 414] on div at bounding box center [115, 416] width 15 height 15
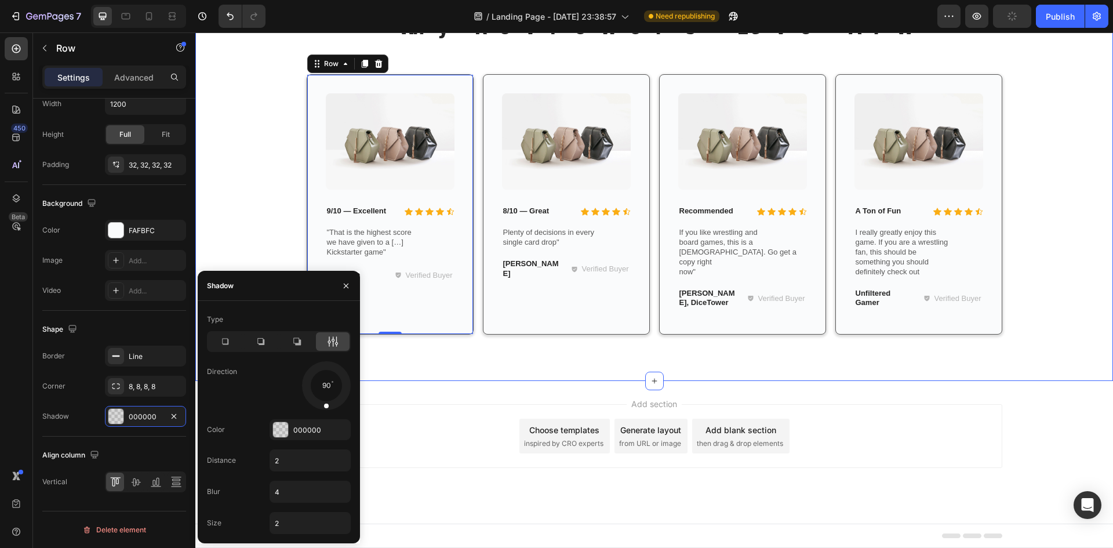
click at [268, 191] on div "Why Reviewers Love ATW Heading Row Image Icon Icon Icon Icon Icon Icon List 9/1…" at bounding box center [654, 181] width 900 height 344
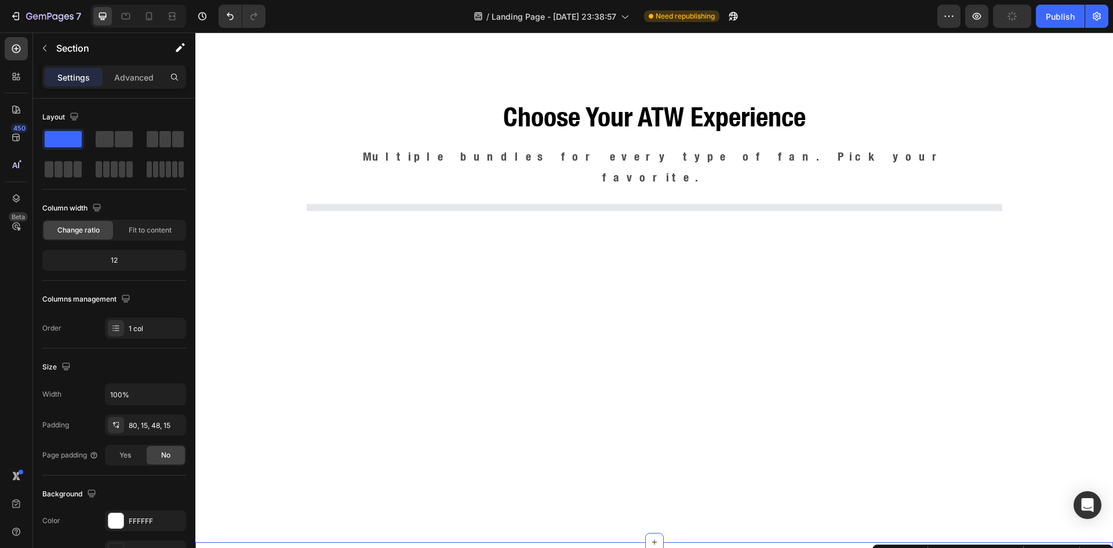
scroll to position [1206, 0]
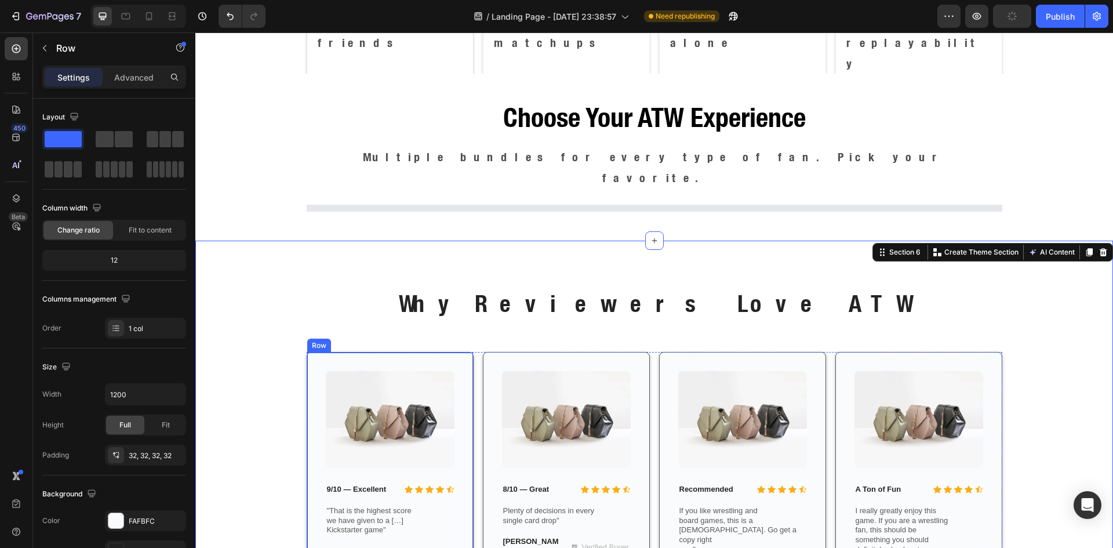
click at [454, 352] on div "Image Icon Icon Icon Icon Icon Icon List 9/10 — Excellent Text Block Row "That …" at bounding box center [390, 482] width 167 height 261
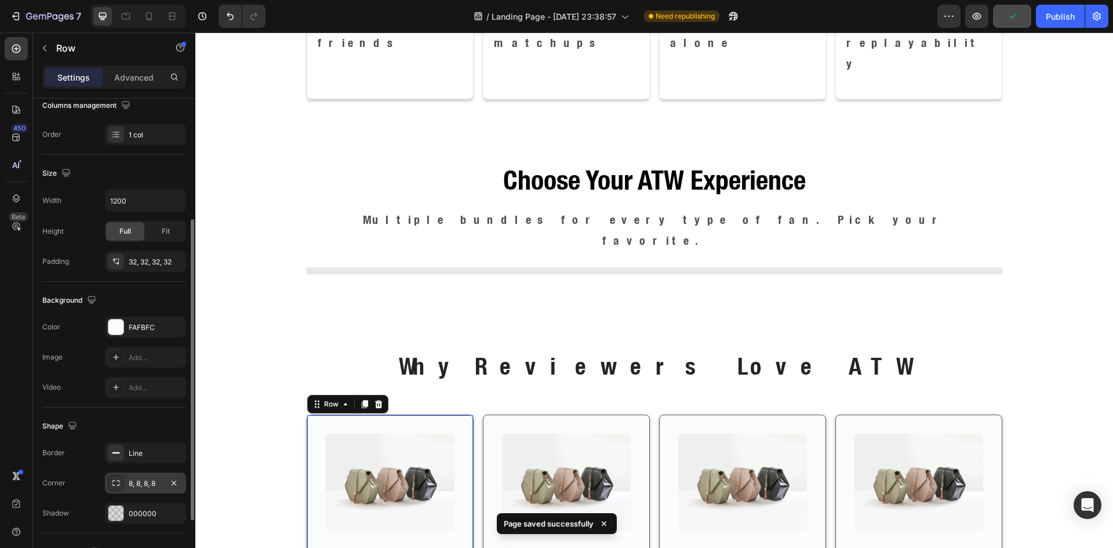
scroll to position [290, 0]
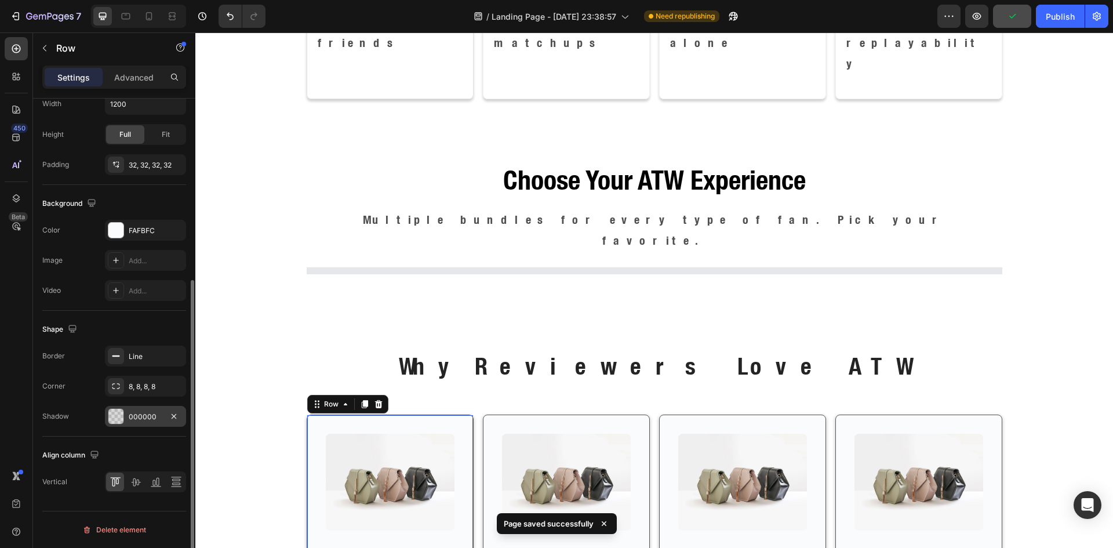
click at [121, 409] on div at bounding box center [115, 416] width 15 height 15
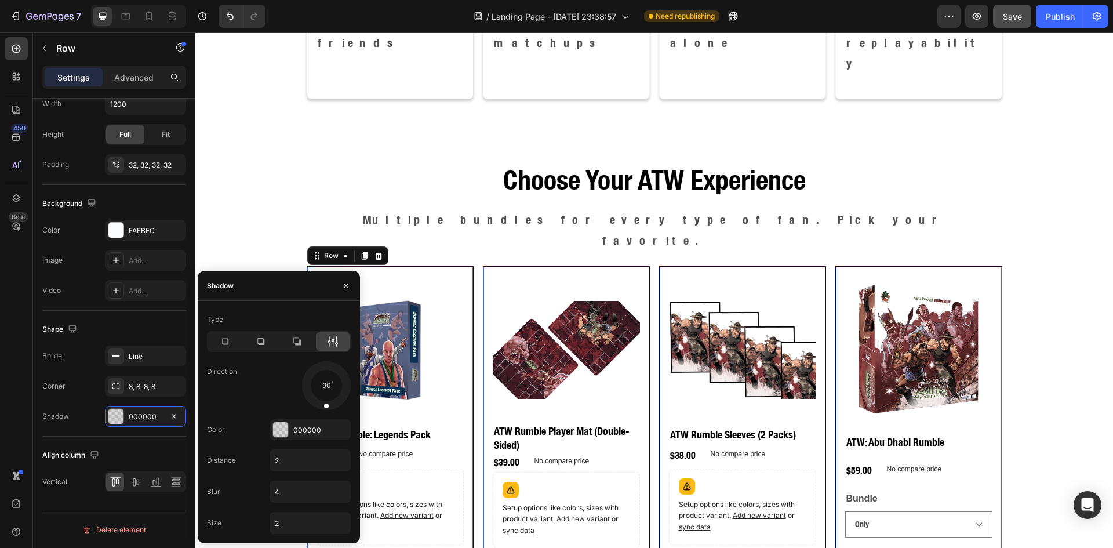
click at [307, 266] on div "Product Images ATW Rumble: Legends Pack Product Title $15.00 Product Price Prod…" at bounding box center [390, 432] width 167 height 332
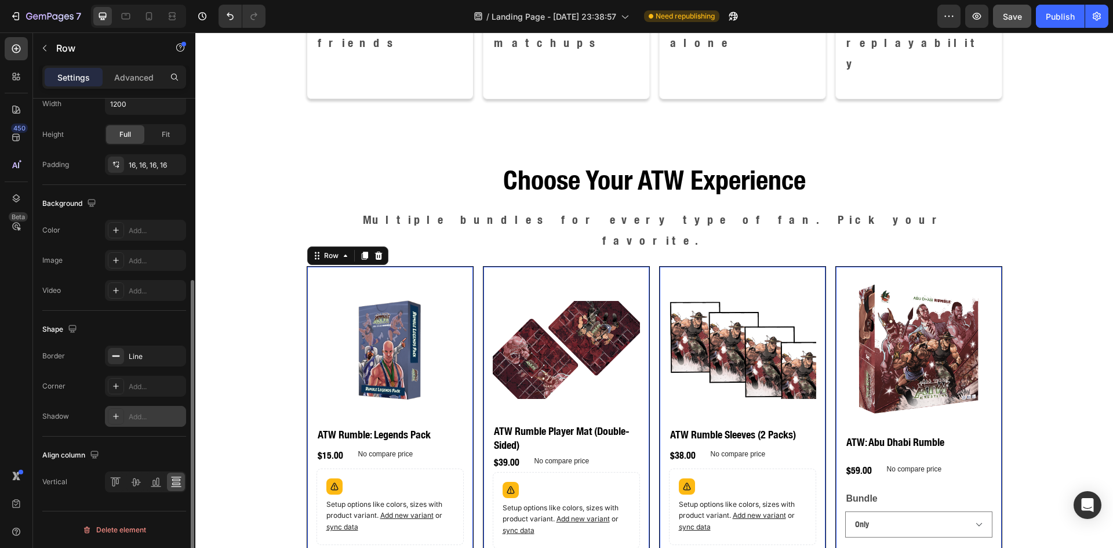
click at [126, 411] on div "Add..." at bounding box center [145, 416] width 81 height 21
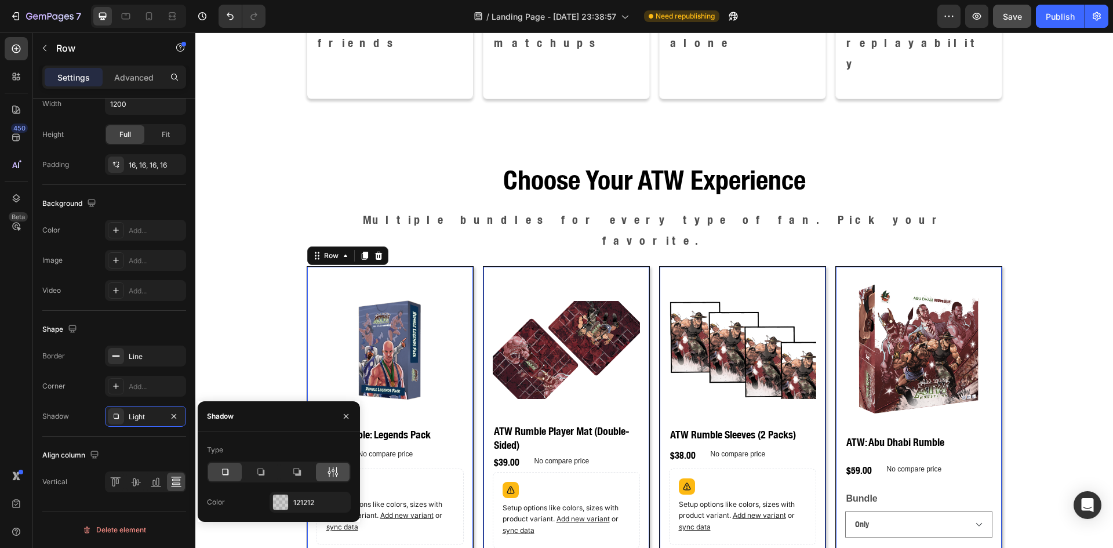
click at [336, 473] on icon at bounding box center [336, 472] width 3 height 10
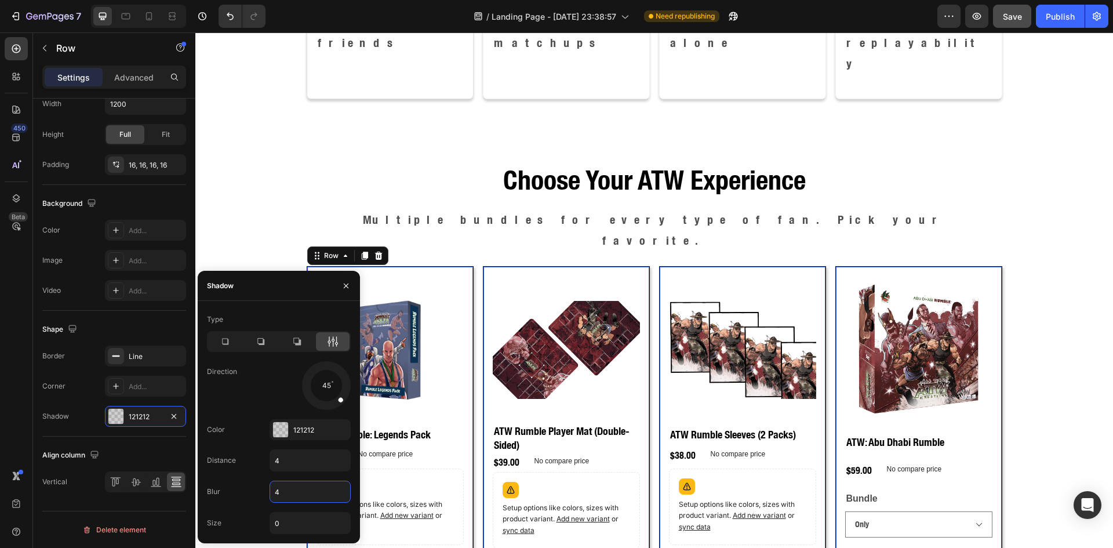
click at [285, 491] on input "4" at bounding box center [310, 491] width 80 height 21
type input "2"
click at [287, 526] on input "0" at bounding box center [310, 522] width 80 height 21
type input "2"
drag, startPoint x: 341, startPoint y: 398, endPoint x: 325, endPoint y: 410, distance: 20.6
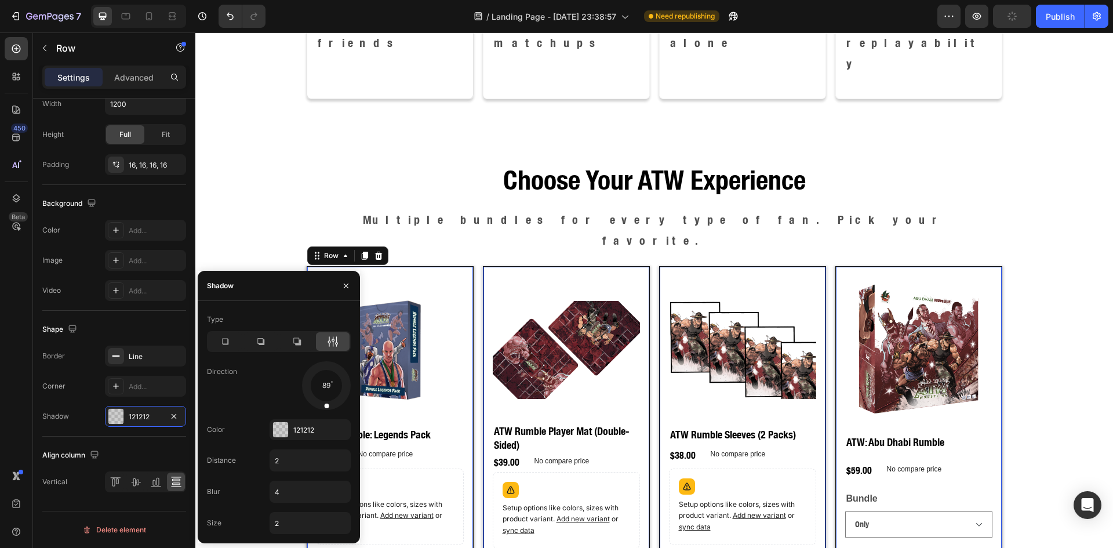
click at [325, 410] on div at bounding box center [327, 398] width 8 height 26
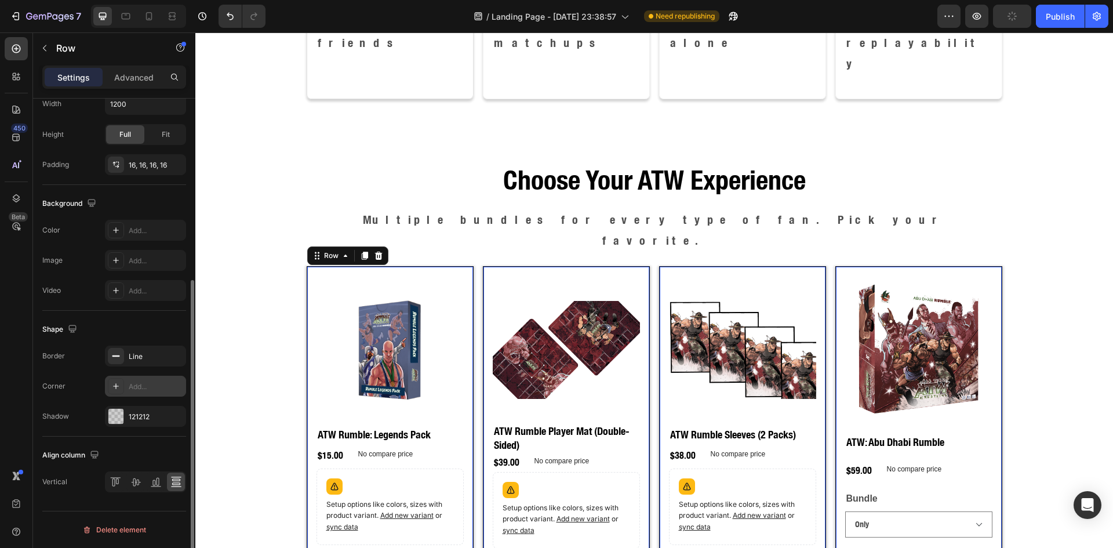
click at [137, 387] on div "Add..." at bounding box center [156, 386] width 54 height 10
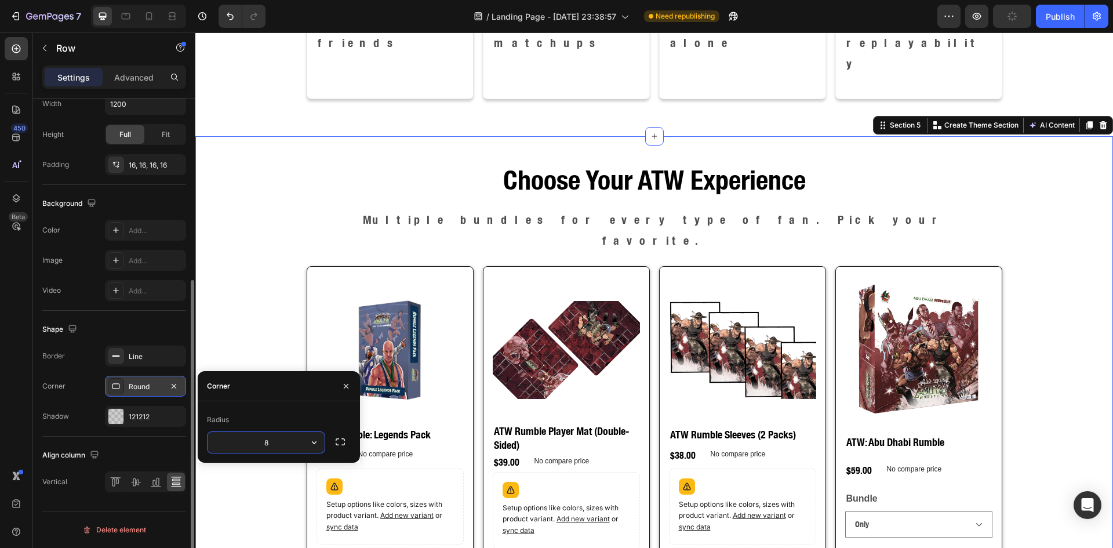
click at [265, 312] on div "Choose Your ATW Experience Heading Multiple bundles for every type of fan. Pick…" at bounding box center [654, 381] width 918 height 452
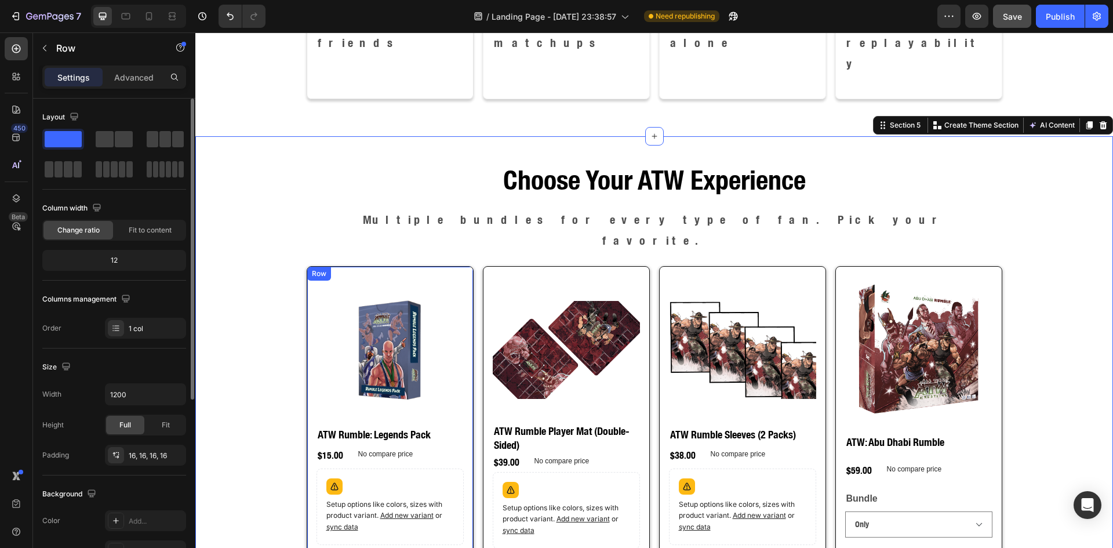
click at [456, 266] on div "Product Images ATW Rumble: Legends Pack Product Title $15.00 Product Price Prod…" at bounding box center [390, 432] width 167 height 332
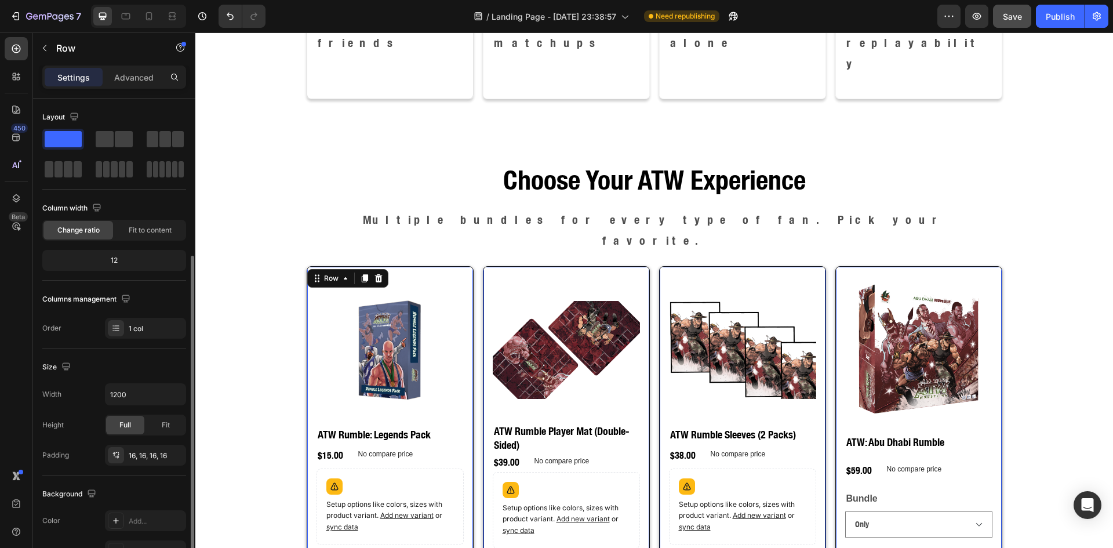
scroll to position [194, 0]
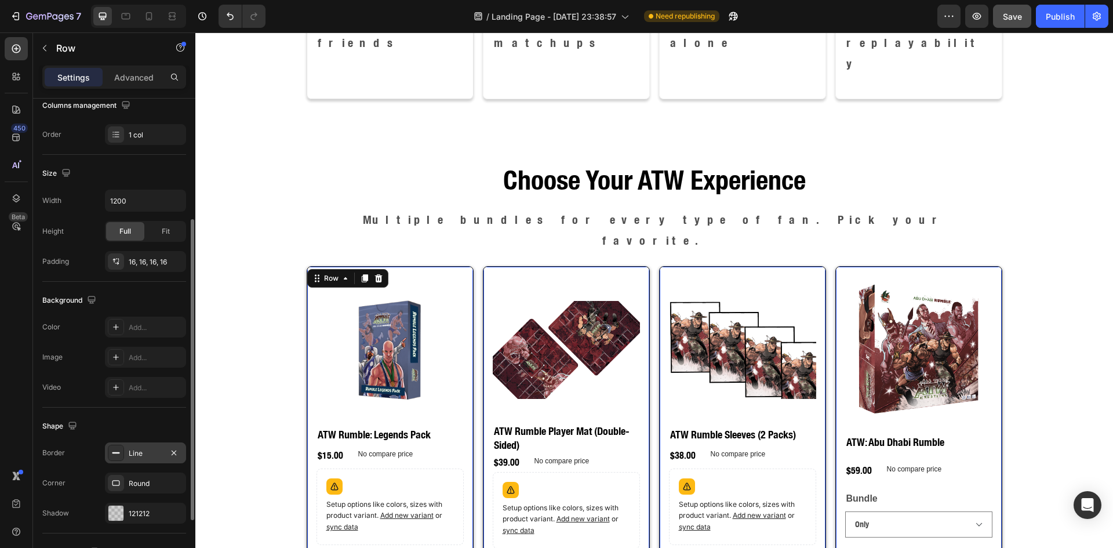
click at [118, 447] on div at bounding box center [116, 453] width 16 height 16
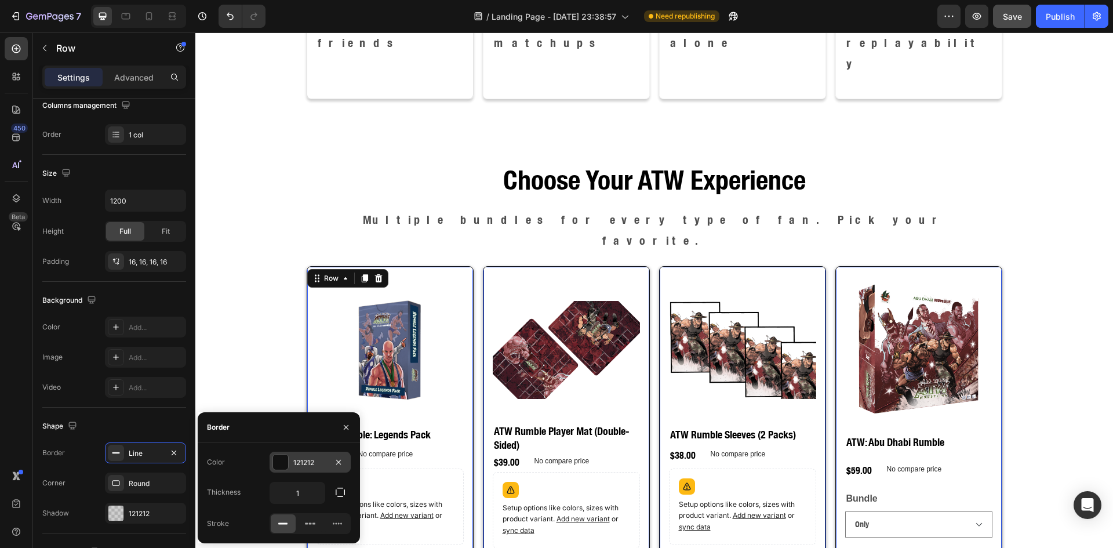
click at [280, 464] on div at bounding box center [280, 461] width 15 height 15
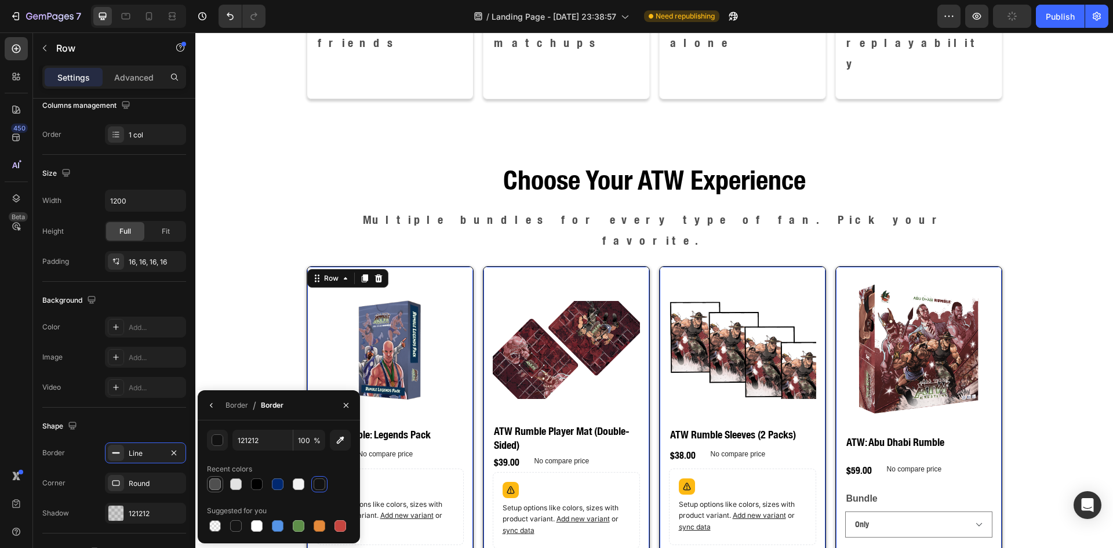
click at [214, 483] on div at bounding box center [215, 484] width 12 height 12
type input "4F4F4F"
click at [301, 444] on input "100" at bounding box center [309, 440] width 32 height 21
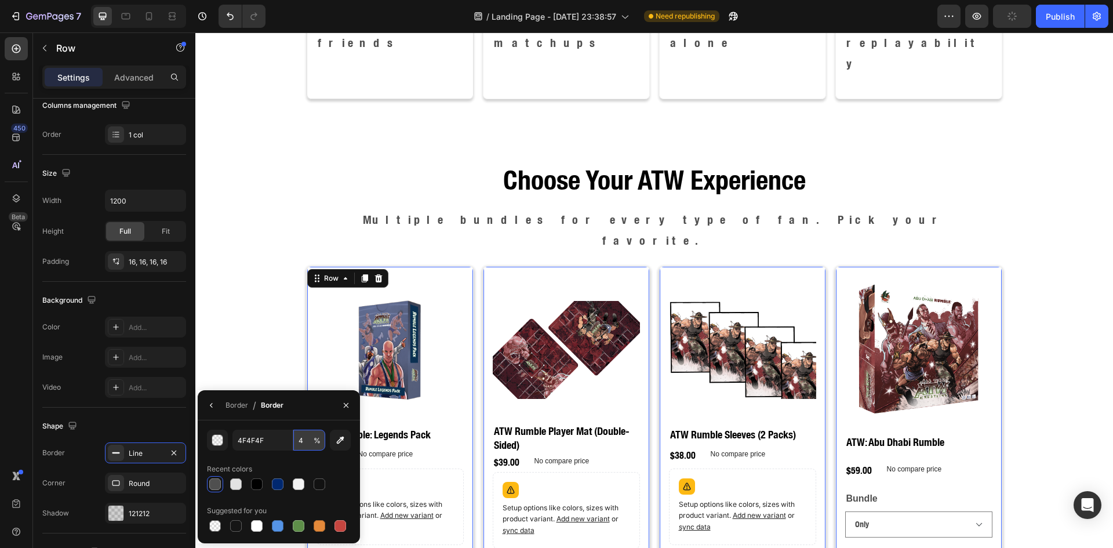
type input "40"
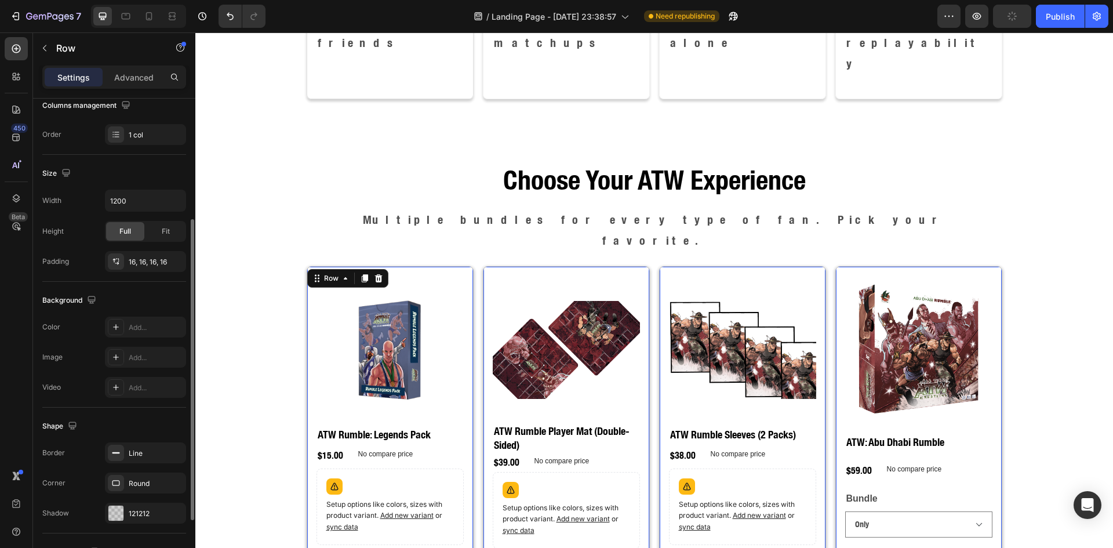
click at [169, 296] on div "Background" at bounding box center [114, 300] width 144 height 19
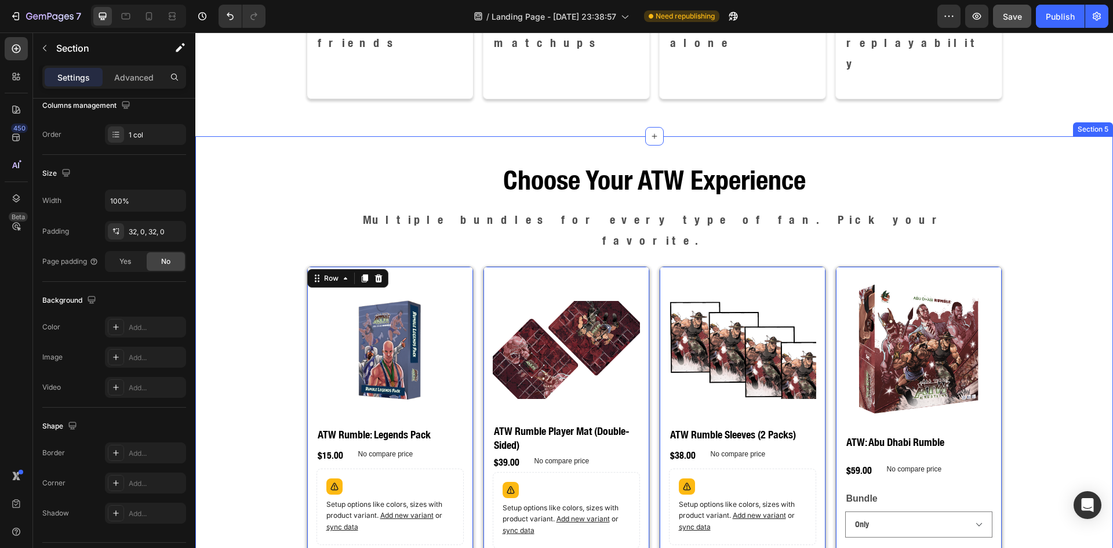
click at [238, 285] on div "Choose Your ATW Experience Heading Multiple bundles for every type of fan. Pick…" at bounding box center [654, 381] width 918 height 452
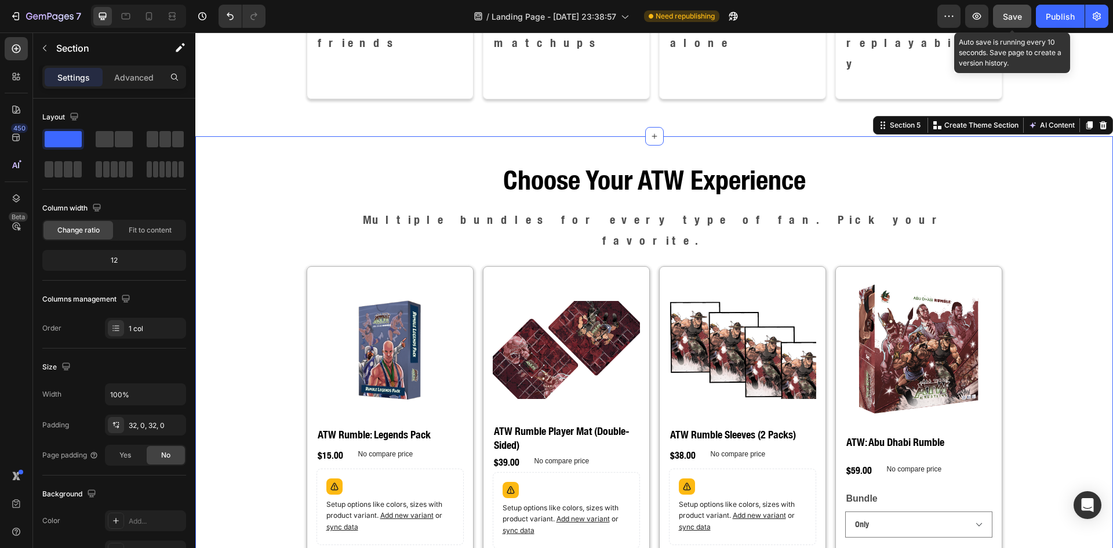
click at [1025, 19] on button "Save" at bounding box center [1012, 16] width 38 height 23
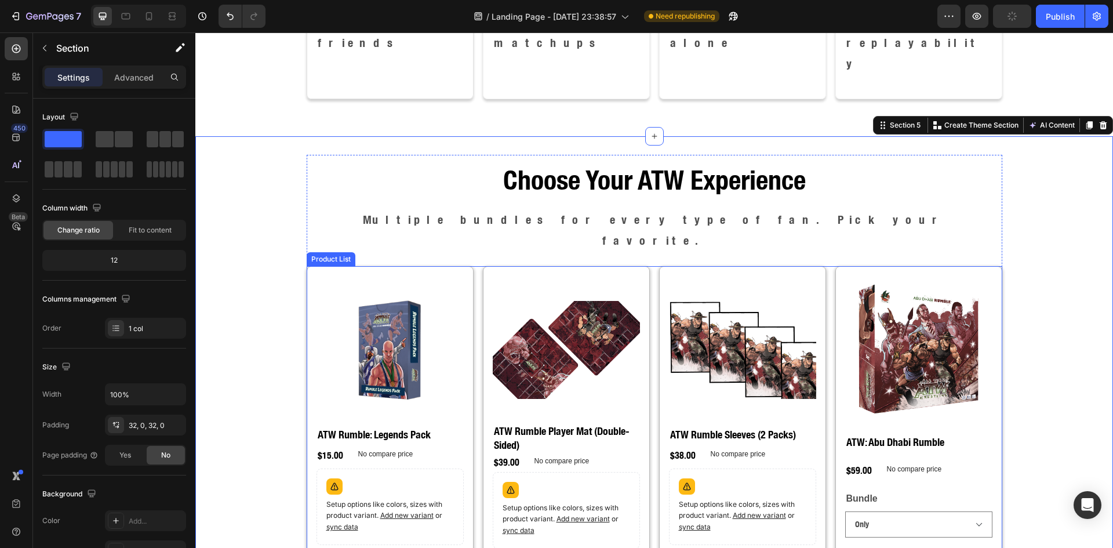
click at [825, 266] on div "Product Images ATW Rumble: Legends Pack Product Title $15.00 Product Price Prod…" at bounding box center [655, 432] width 696 height 332
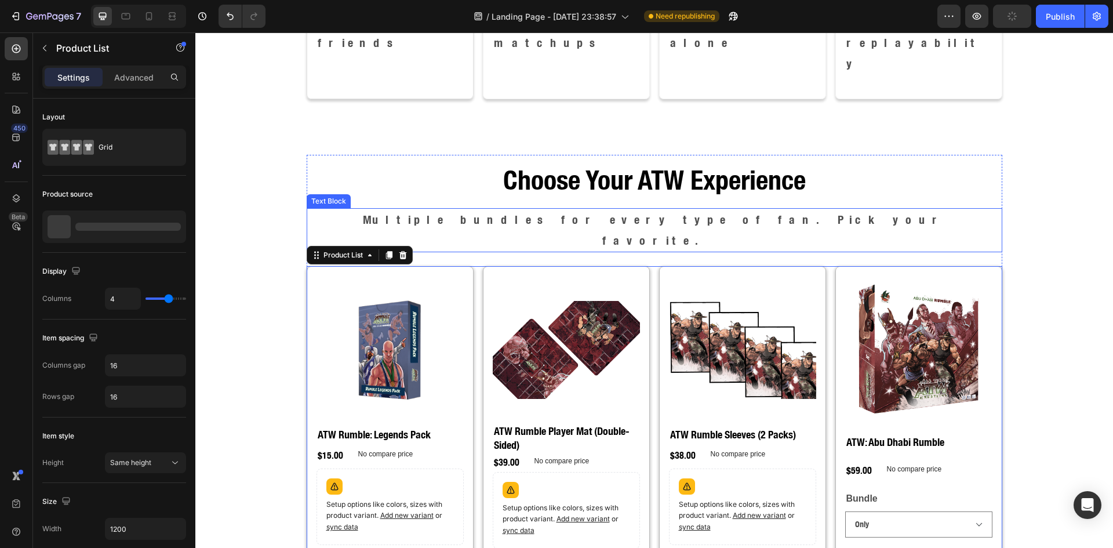
click at [522, 209] on p "Multiple bundles for every type of fan. Pick your favorite." at bounding box center [654, 230] width 693 height 42
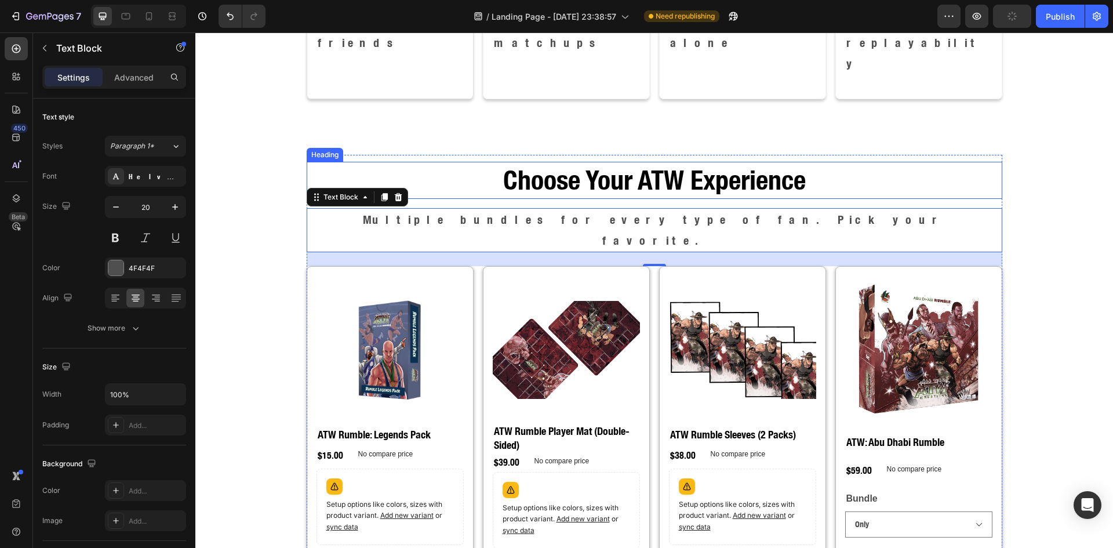
click at [805, 162] on h2 "Choose Your ATW Experience" at bounding box center [655, 180] width 696 height 37
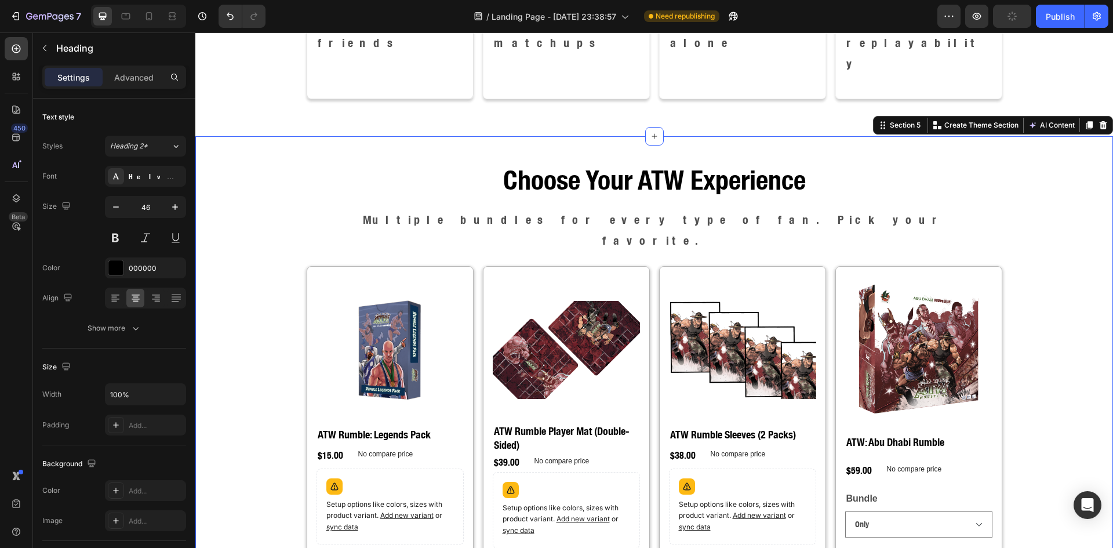
click at [802, 136] on div "Choose Your ATW Experience Heading Multiple bundles for every type of fan. Pick…" at bounding box center [654, 380] width 918 height 489
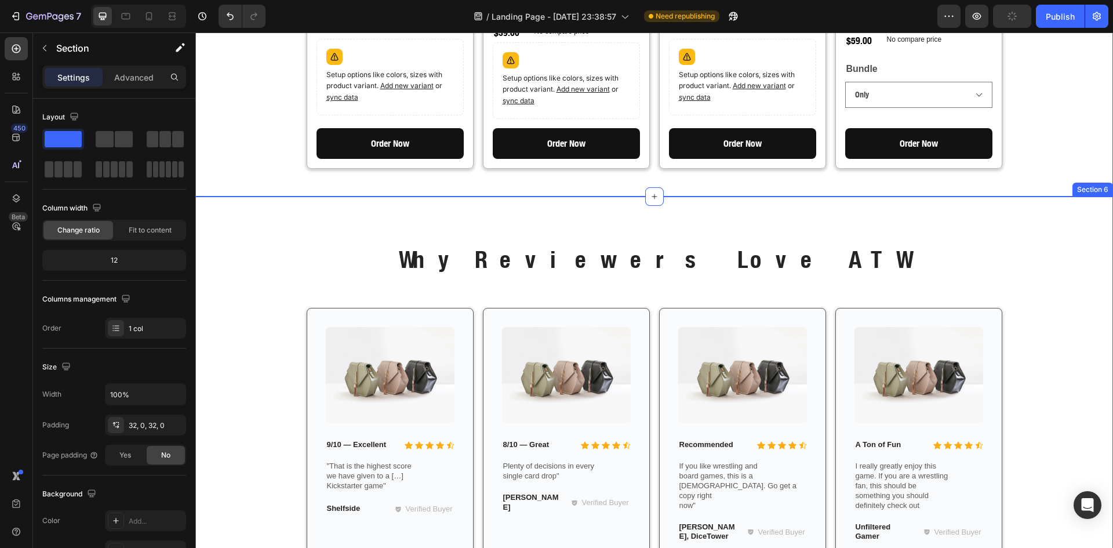
scroll to position [1593, 0]
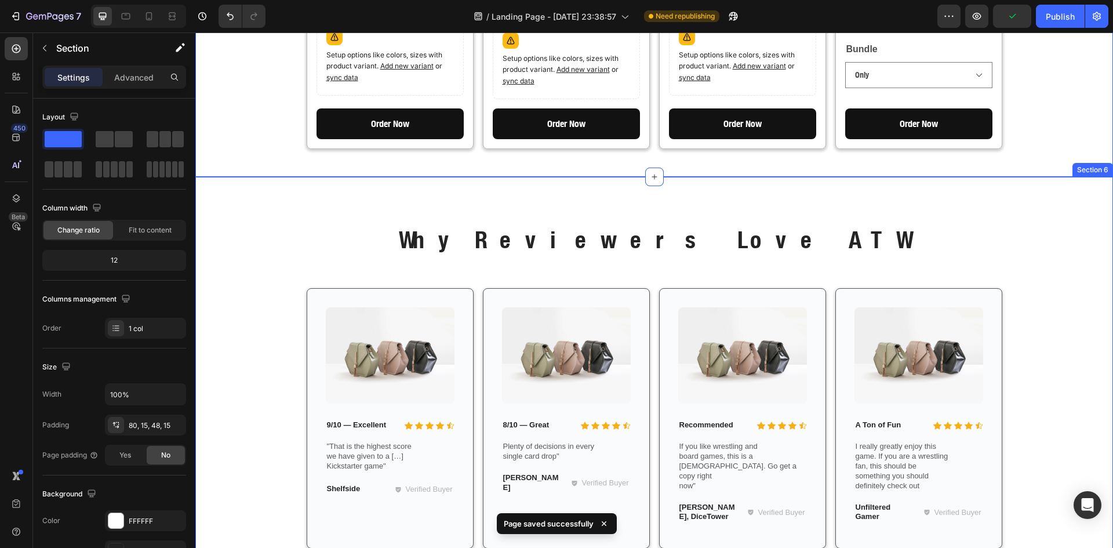
click at [812, 188] on div "Why Reviewers Love ATW Heading Row Image Icon Icon Icon Icon Icon Icon List 9/1…" at bounding box center [654, 386] width 918 height 418
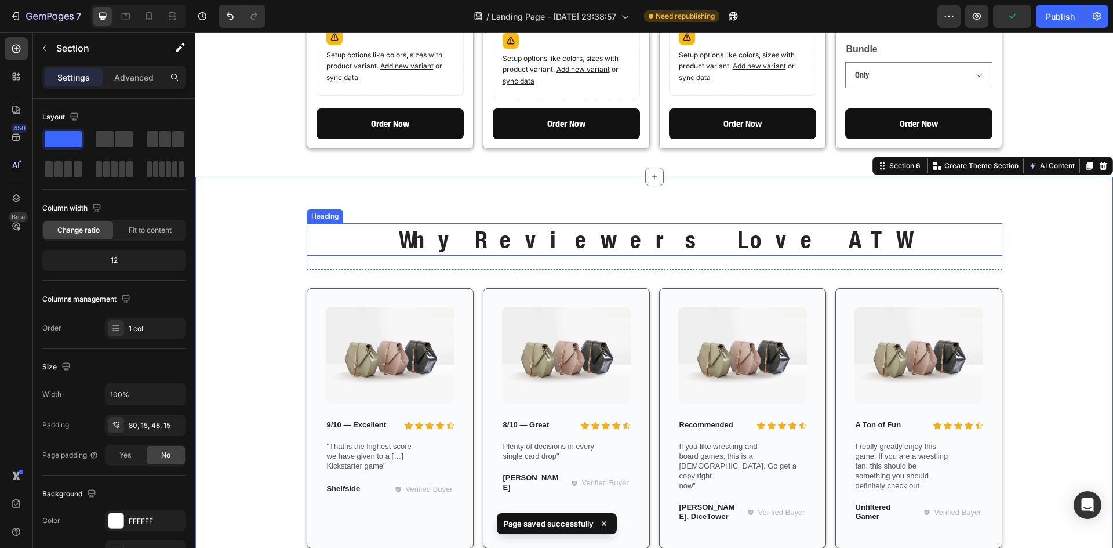
click at [715, 224] on p "Why Reviewers Love ATW" at bounding box center [654, 239] width 693 height 30
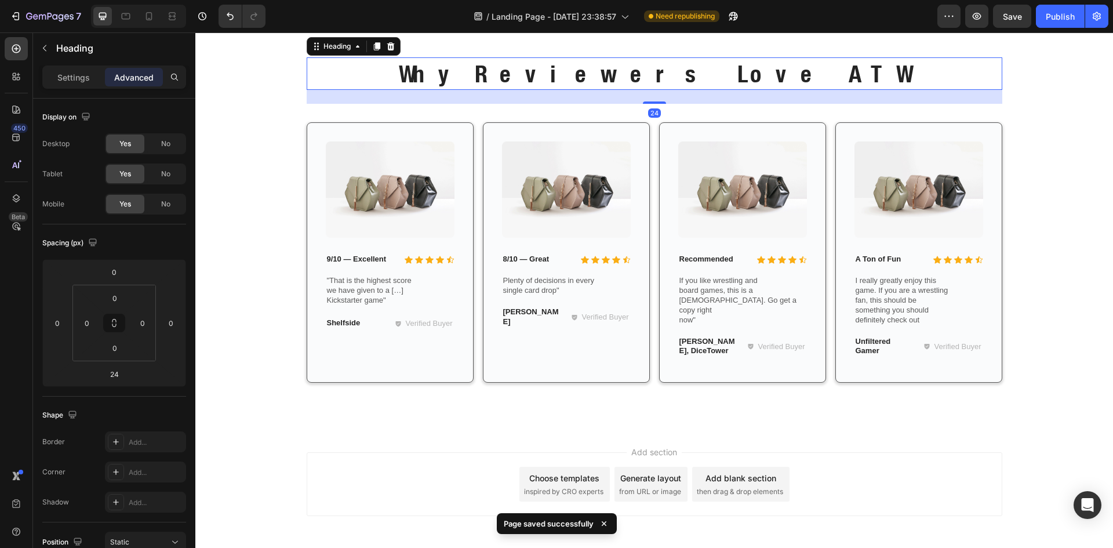
scroll to position [1786, 0]
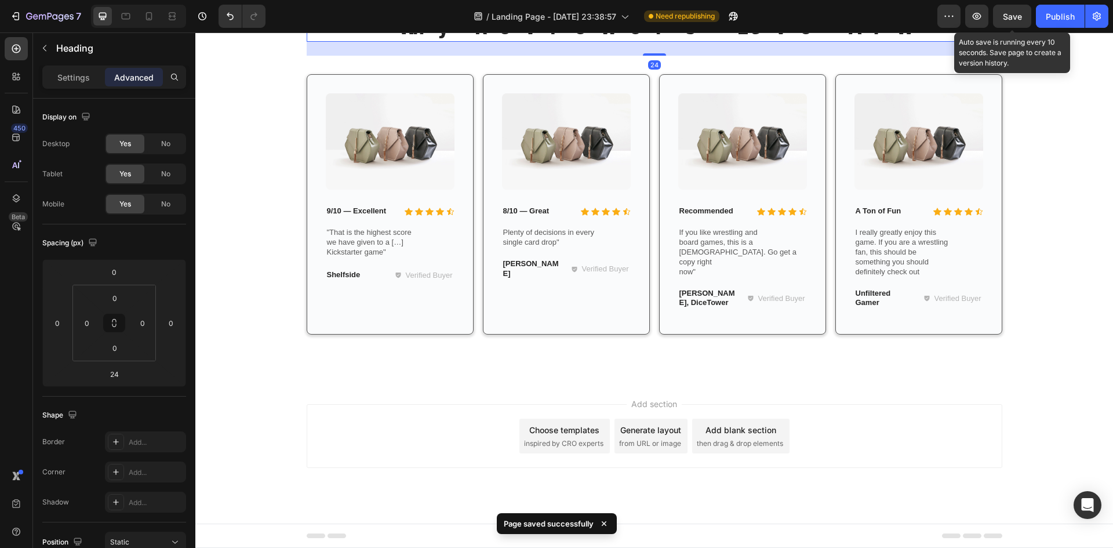
click at [1017, 13] on span "Save" at bounding box center [1012, 17] width 19 height 10
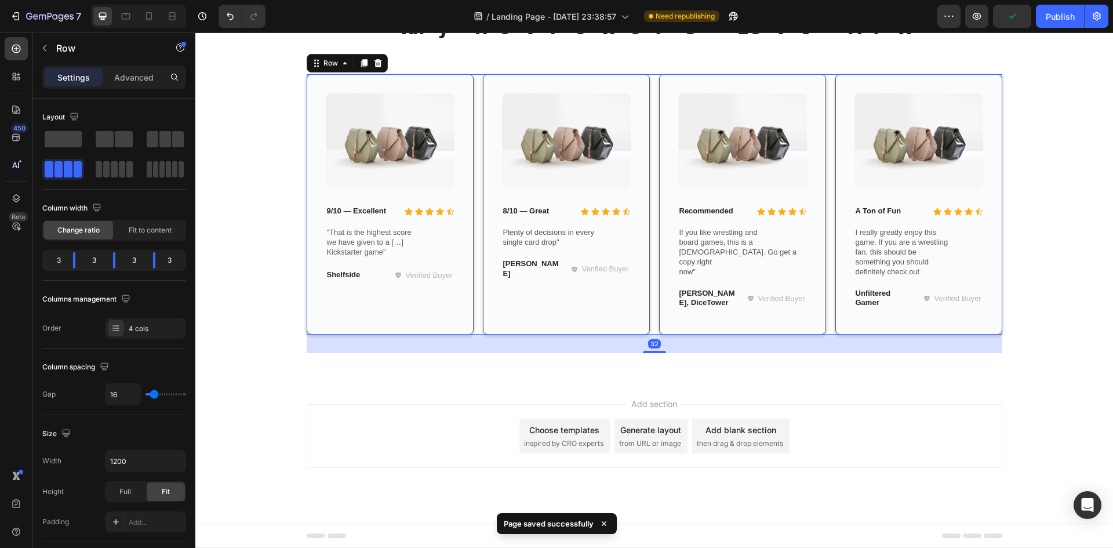
click at [472, 114] on div "Image Icon Icon Icon Icon Icon Icon List 9/10 — Excellent Text Block Row "That …" at bounding box center [655, 204] width 696 height 261
click at [151, 17] on icon at bounding box center [149, 16] width 6 height 8
type input "100%"
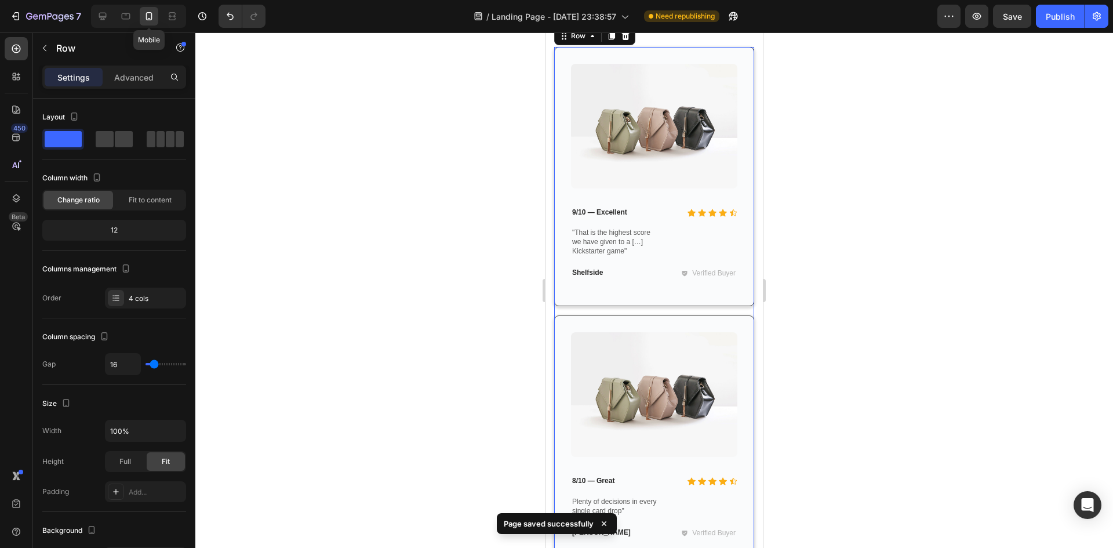
scroll to position [1785, 0]
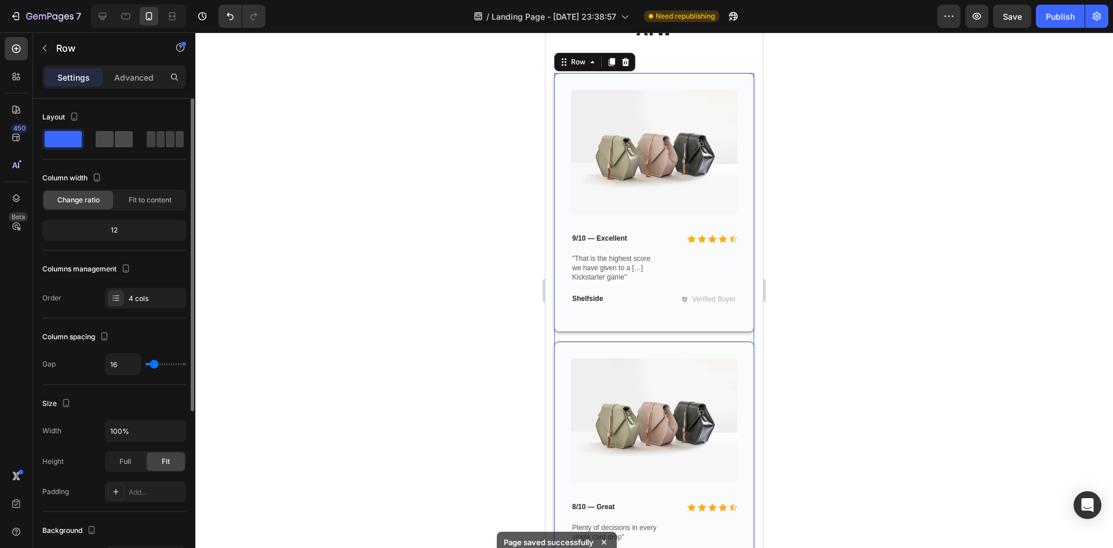
click at [103, 136] on span at bounding box center [105, 139] width 18 height 16
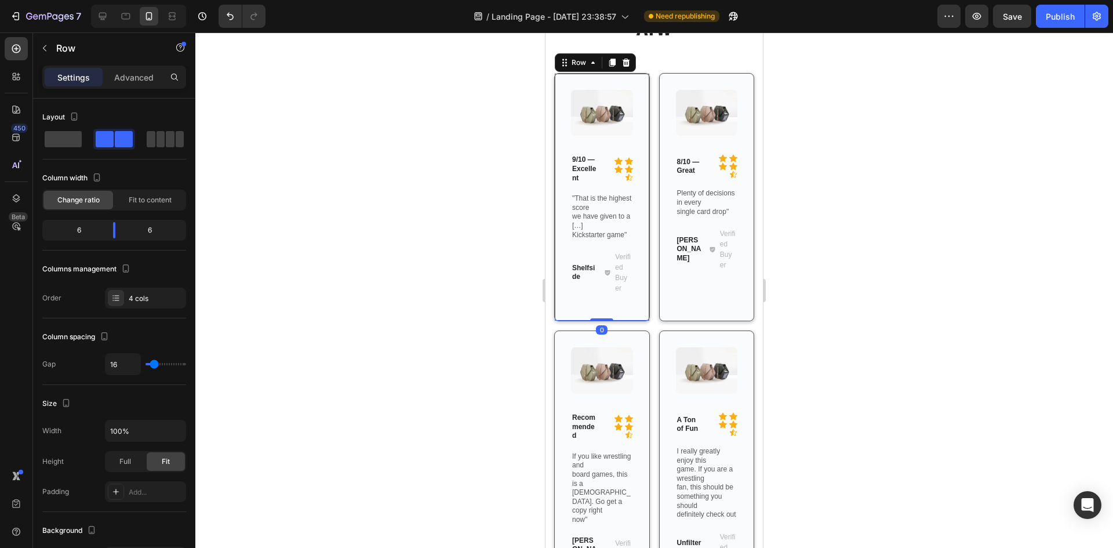
click at [599, 320] on div "Image Icon Icon Icon Icon Icon Icon List 9/10 — Excellent Text Block Row "That …" at bounding box center [602, 197] width 96 height 249
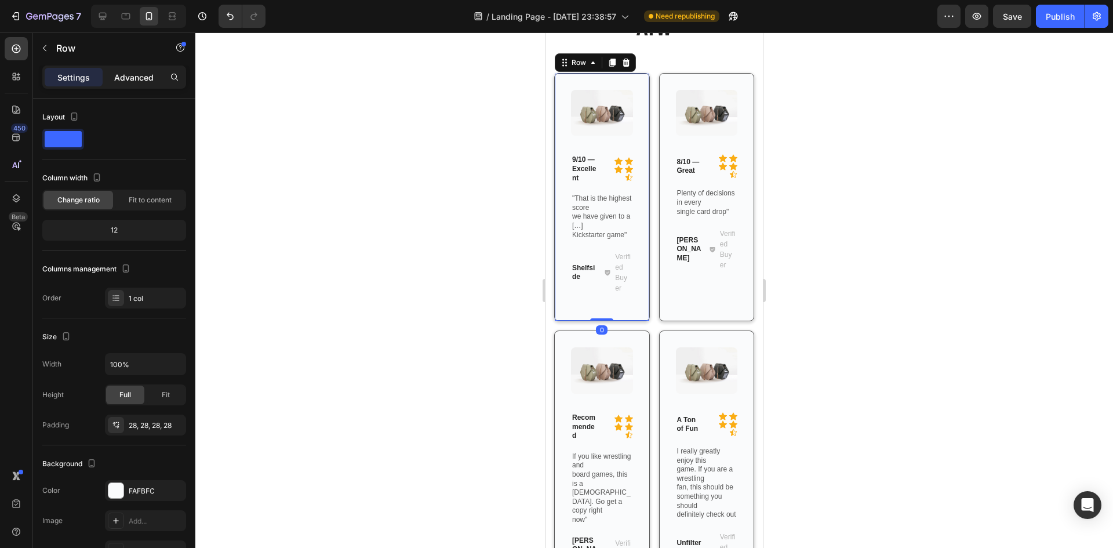
click at [136, 71] on p "Advanced" at bounding box center [133, 77] width 39 height 12
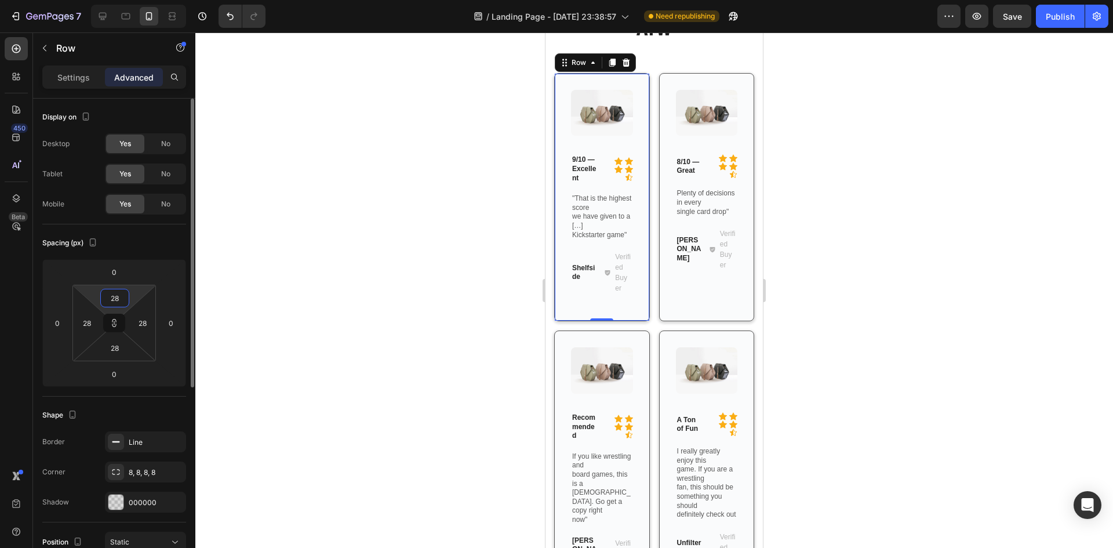
click at [118, 298] on input "28" at bounding box center [114, 297] width 23 height 17
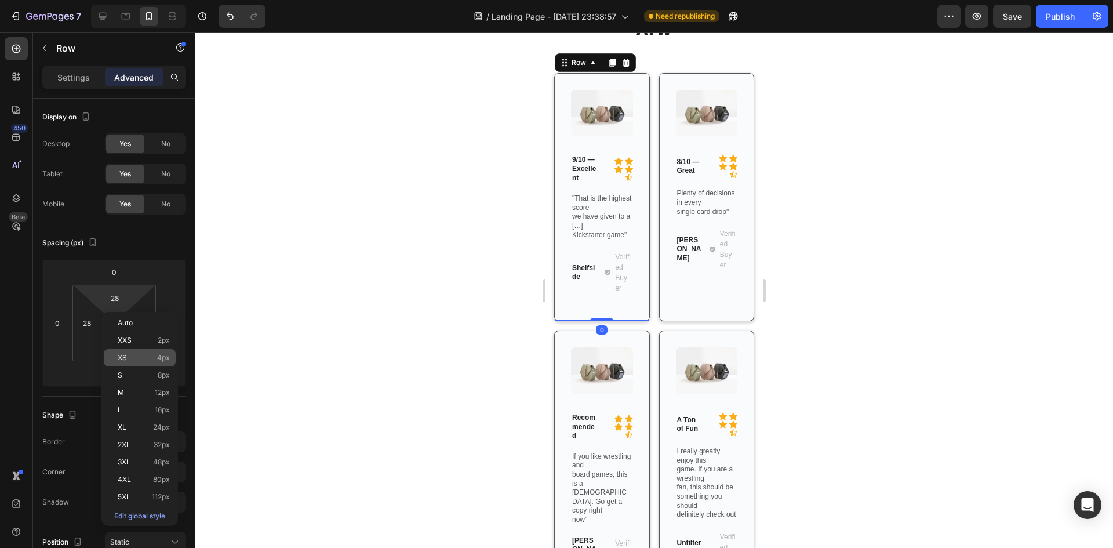
click at [134, 352] on div "XS 4px" at bounding box center [140, 357] width 72 height 17
type input "4"
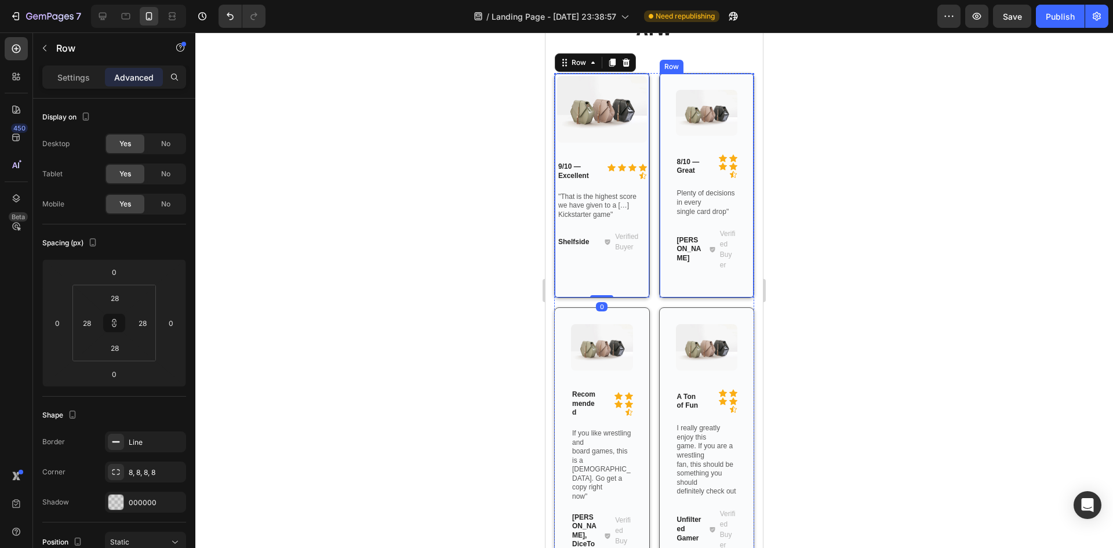
click at [667, 294] on div "Image Icon Icon Icon Icon Icon Icon List 8/10 — Great Text Block Row Plenty of …" at bounding box center [707, 185] width 96 height 225
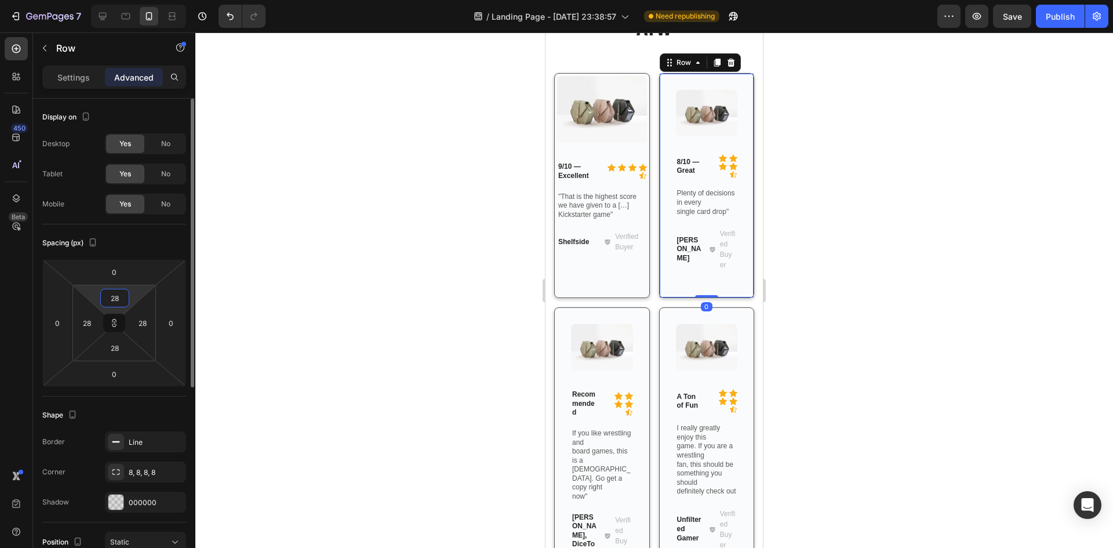
click at [120, 297] on input "28" at bounding box center [114, 297] width 23 height 17
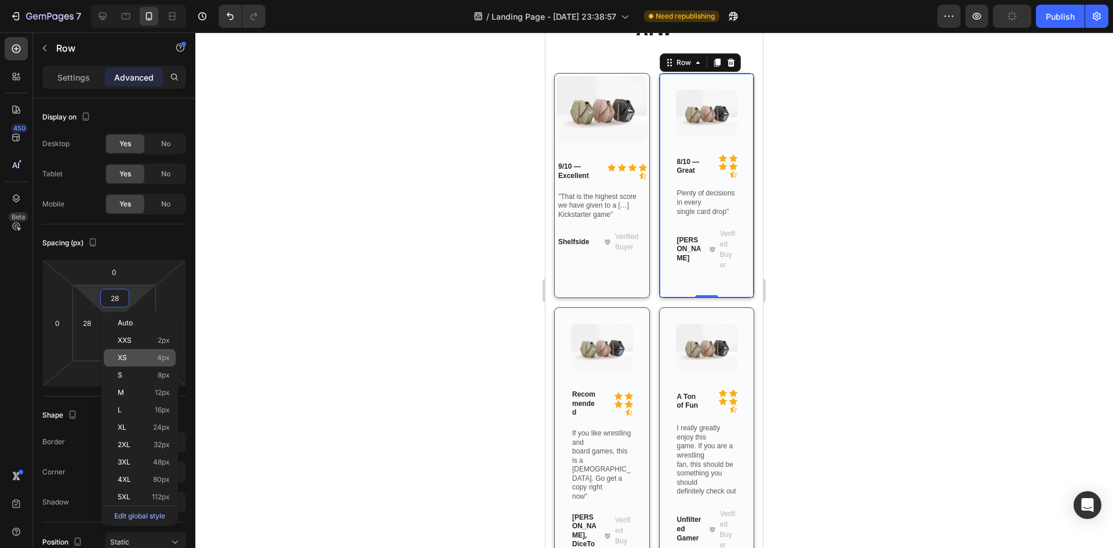
click at [154, 356] on p "XS 4px" at bounding box center [144, 358] width 52 height 8
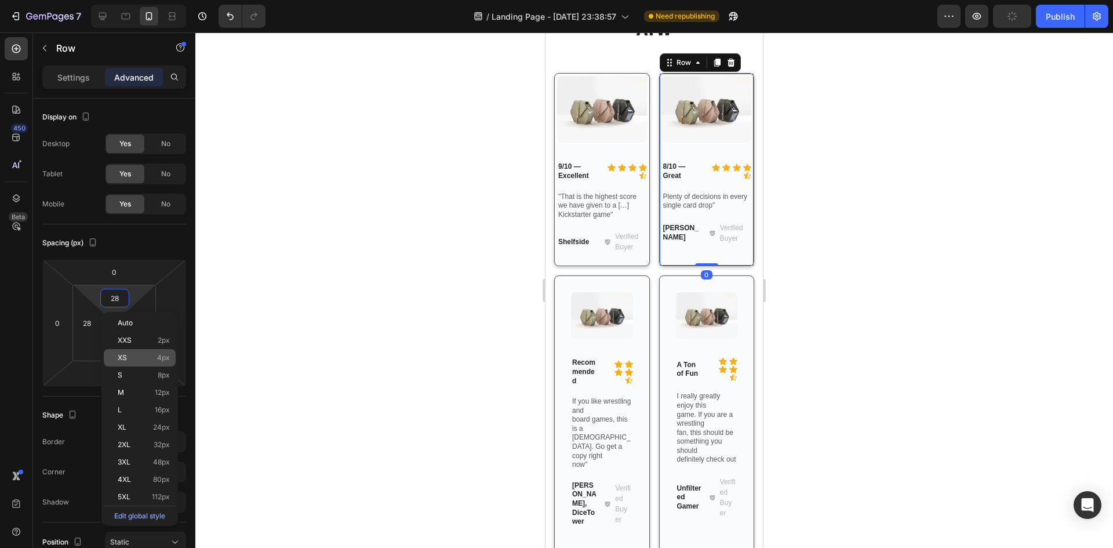
type input "4"
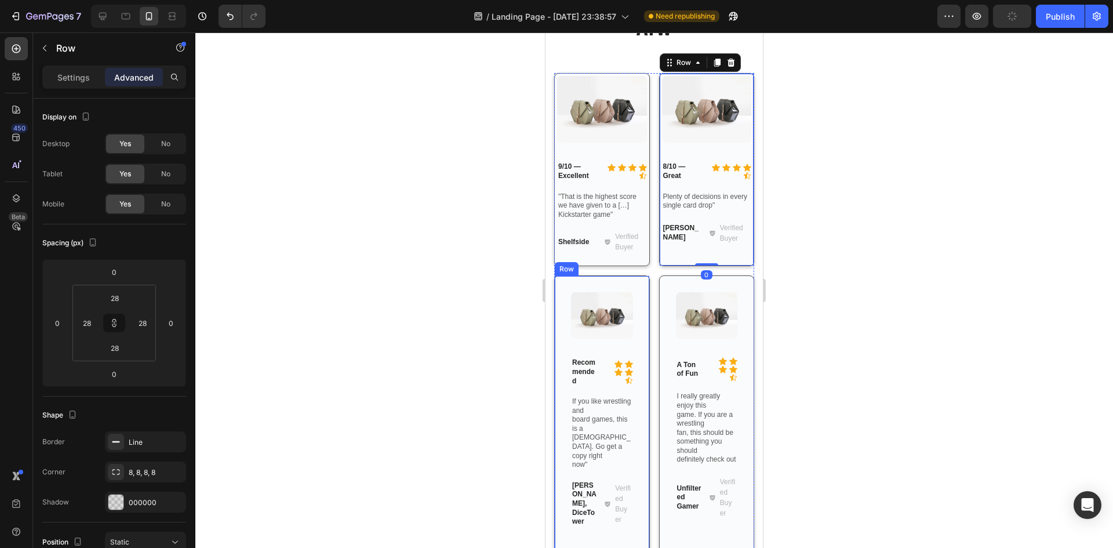
click at [640, 280] on div "Image Icon Icon Icon Icon Icon Icon List Recommended Text Block Row If you like…" at bounding box center [602, 414] width 96 height 278
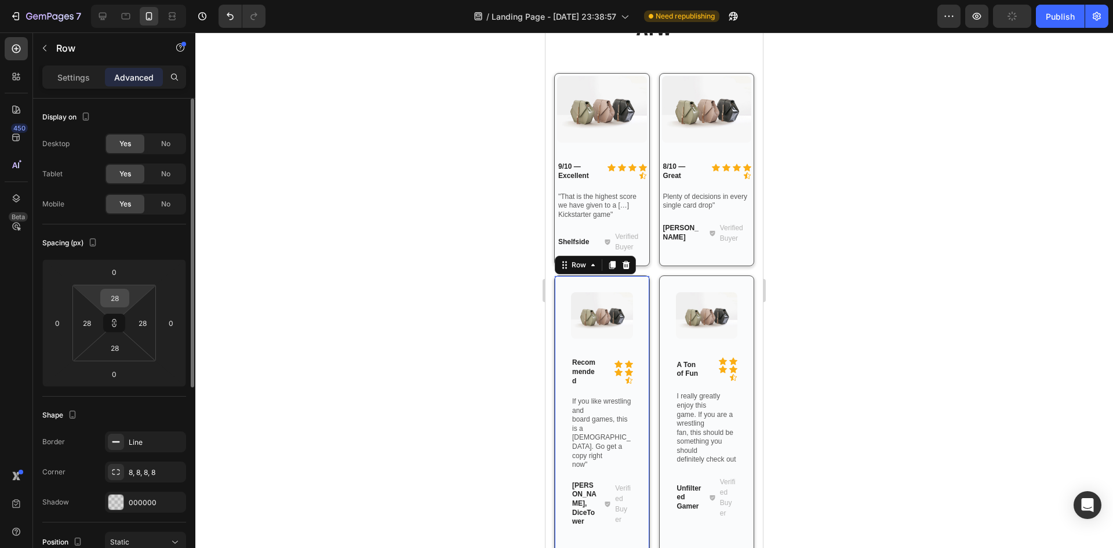
click at [123, 296] on input "28" at bounding box center [114, 297] width 23 height 17
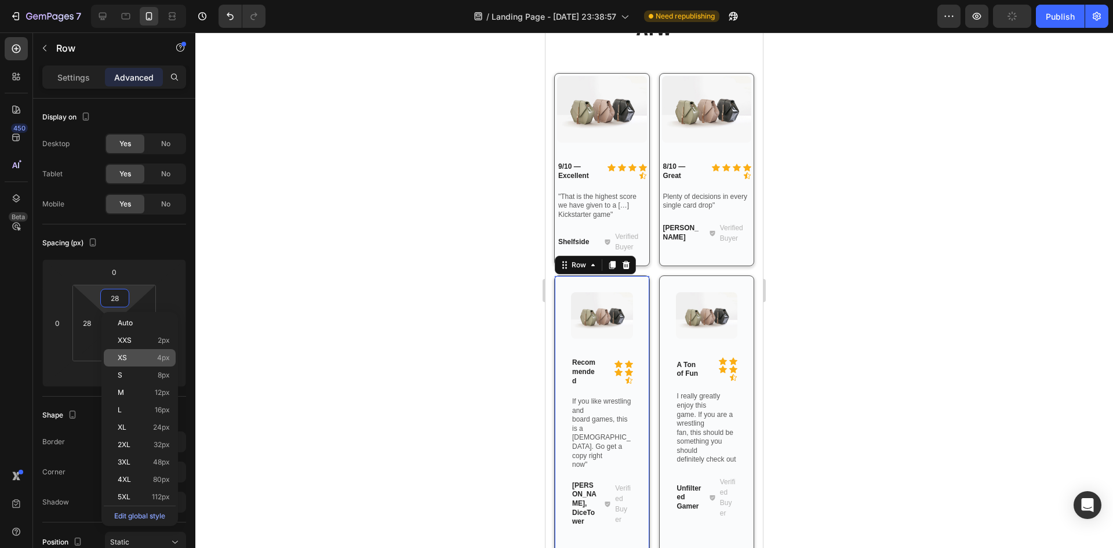
click at [141, 359] on p "XS 4px" at bounding box center [144, 358] width 52 height 8
type input "4"
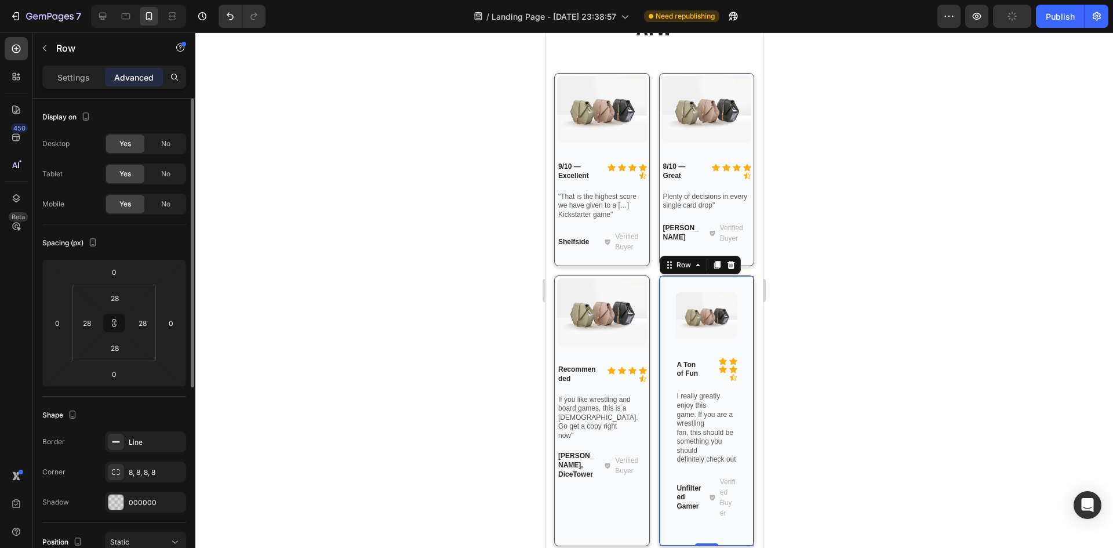
click at [659, 293] on div "Image Icon Icon Icon Icon Icon Icon List A Ton of Fun Text Block Row I really g…" at bounding box center [707, 410] width 96 height 271
click at [122, 299] on input "28" at bounding box center [114, 297] width 23 height 17
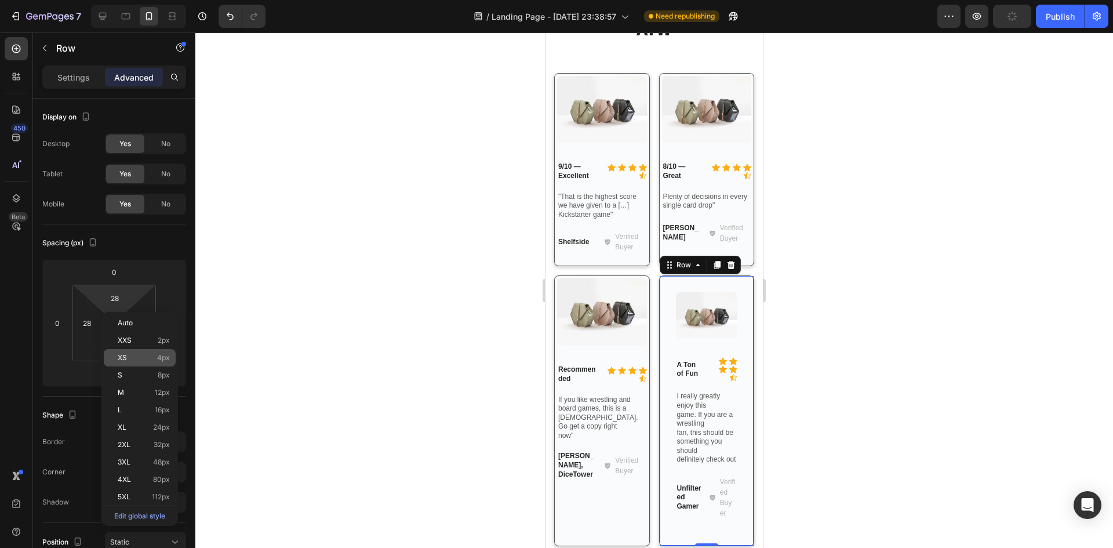
click at [139, 354] on p "XS 4px" at bounding box center [144, 358] width 52 height 8
type input "4"
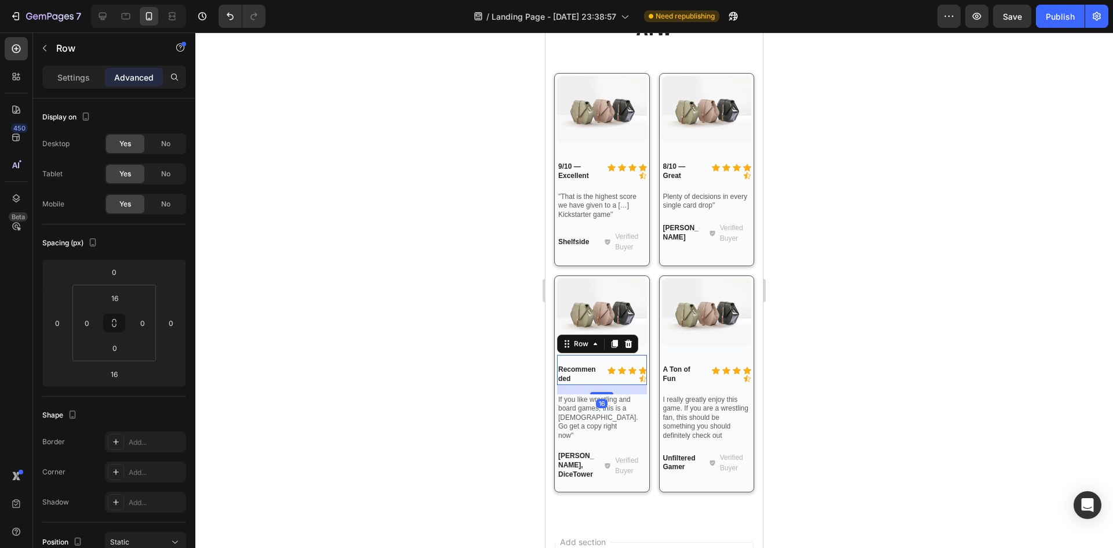
click at [599, 375] on div "Icon Icon Icon Icon Icon Icon List Recommended Text Block Row 16" at bounding box center [602, 370] width 90 height 30
click at [87, 75] on p "Settings" at bounding box center [73, 77] width 32 height 12
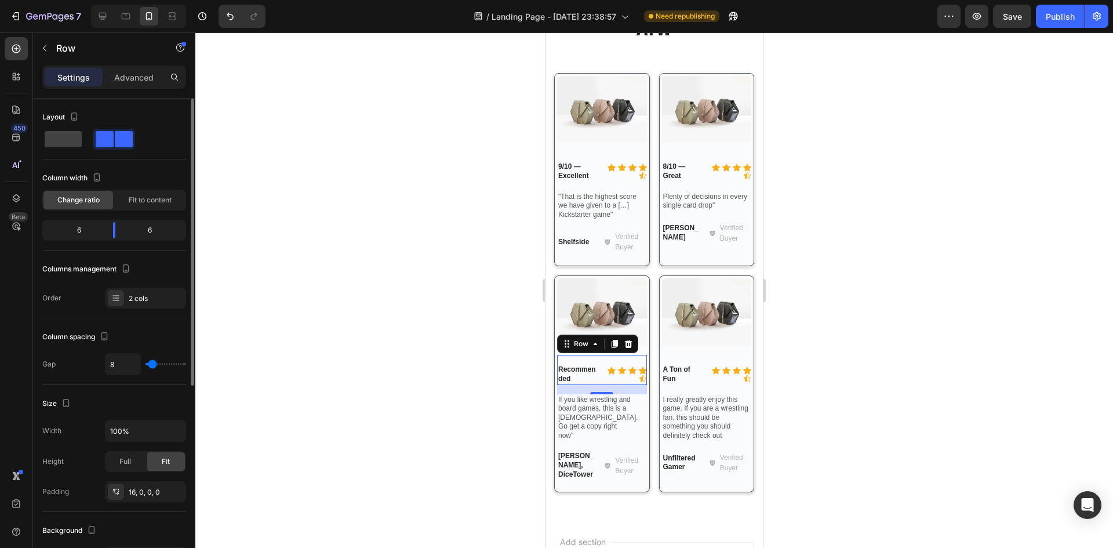
click at [68, 142] on span at bounding box center [63, 139] width 37 height 16
type input "0"
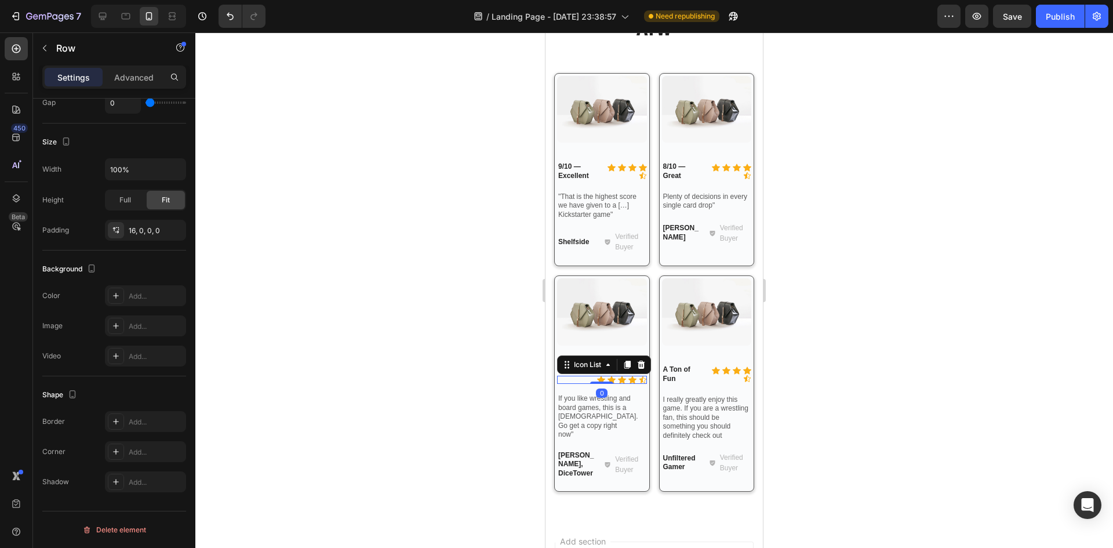
scroll to position [0, 0]
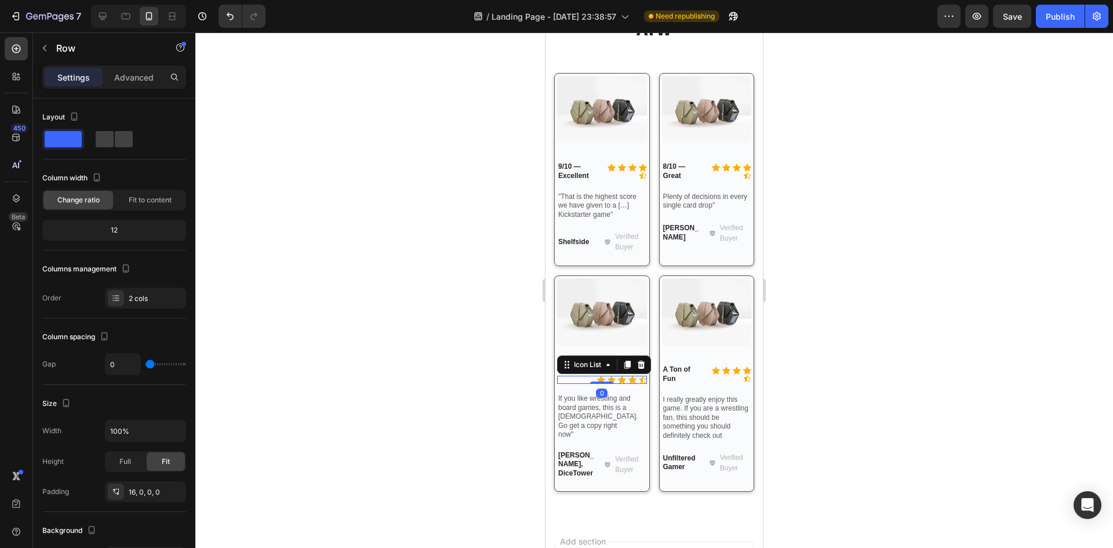
click at [583, 376] on div "Icon Icon Icon Icon Icon" at bounding box center [602, 380] width 90 height 8
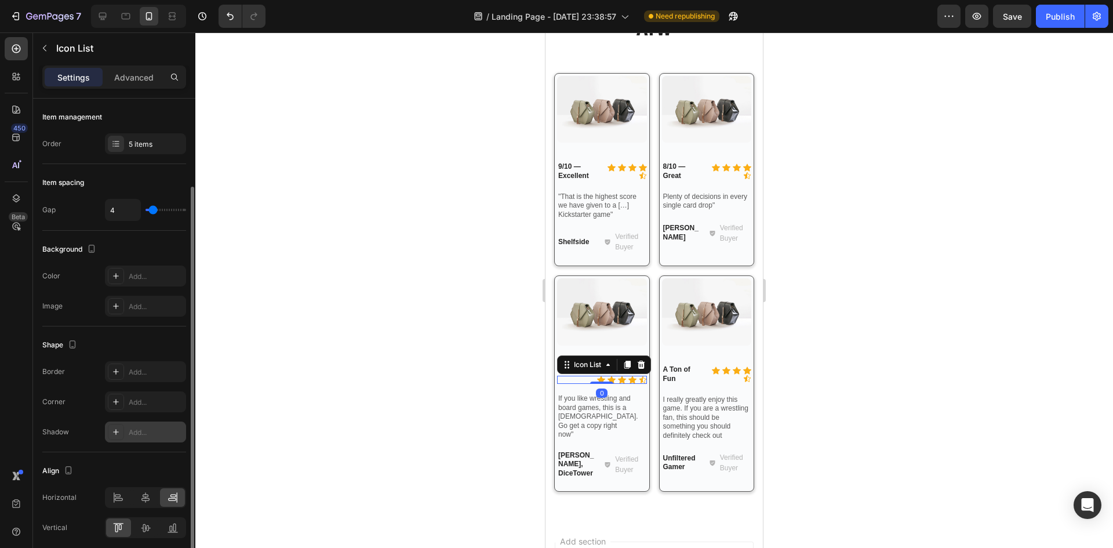
scroll to position [46, 0]
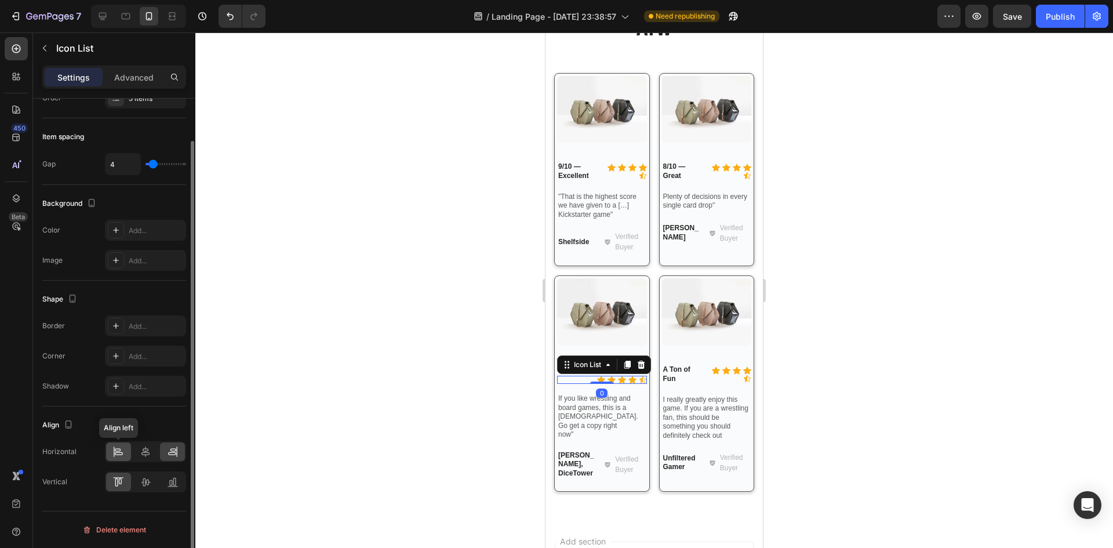
click at [119, 449] on icon at bounding box center [118, 449] width 6 height 3
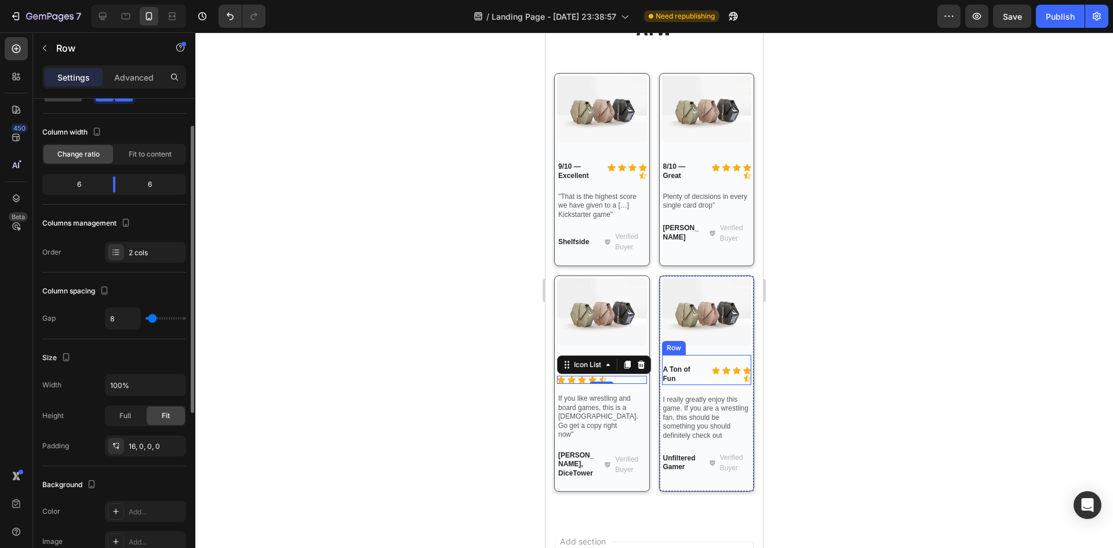
click at [701, 376] on div "Icon Icon Icon Icon Icon Icon List A Ton of Fun Text Block Row" at bounding box center [707, 370] width 90 height 30
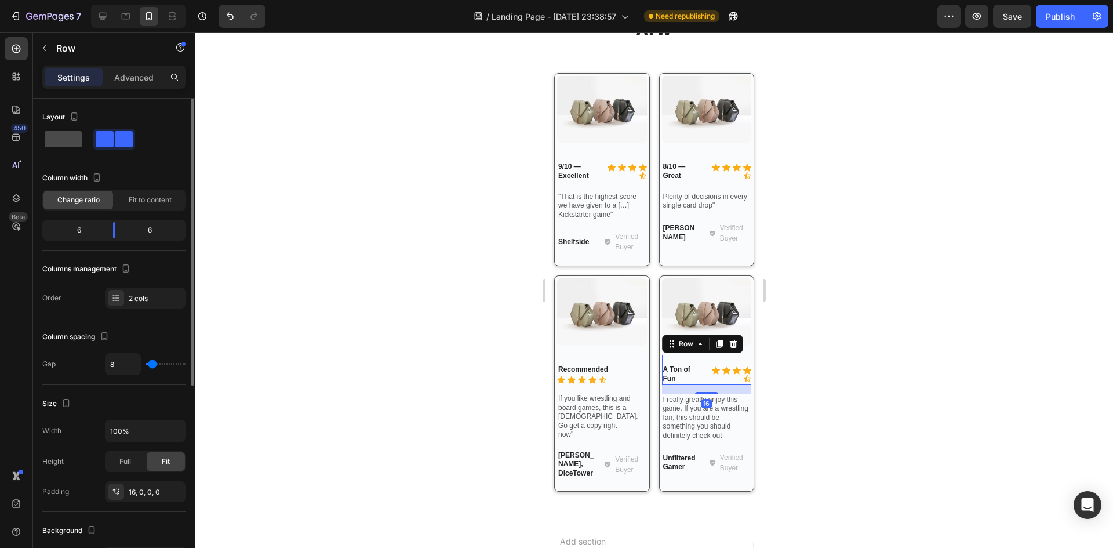
click at [65, 134] on span at bounding box center [63, 139] width 37 height 16
type input "0"
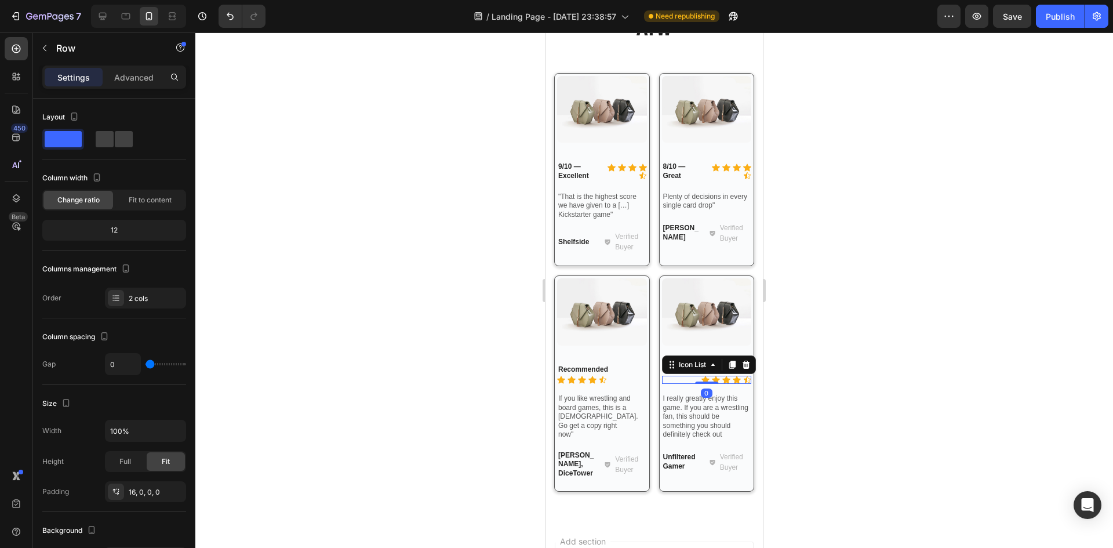
click at [679, 368] on div "Icon Icon Icon Icon Icon Icon List 0 A Ton of Fun Text Block Row" at bounding box center [707, 369] width 90 height 29
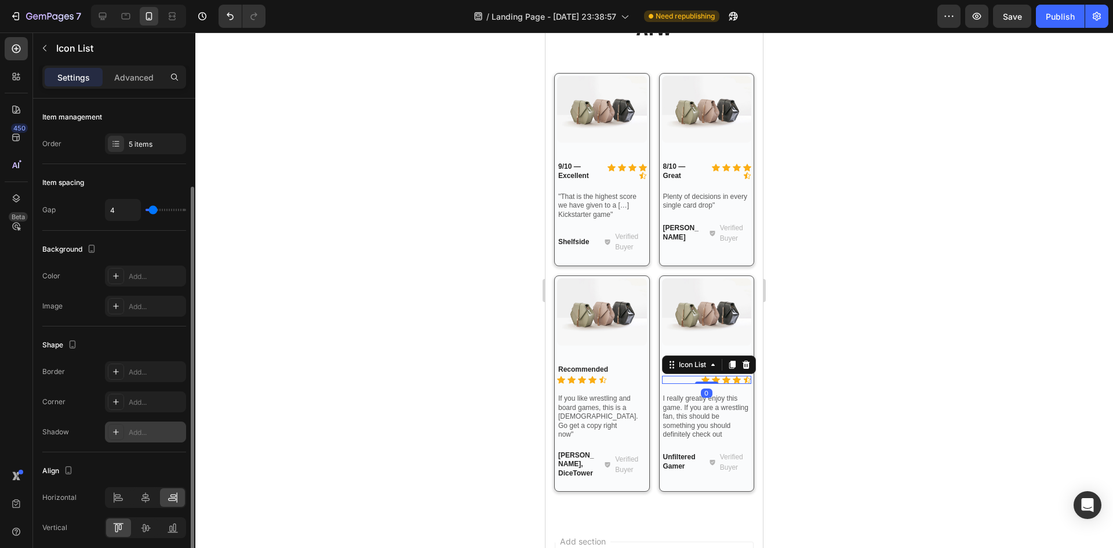
scroll to position [46, 0]
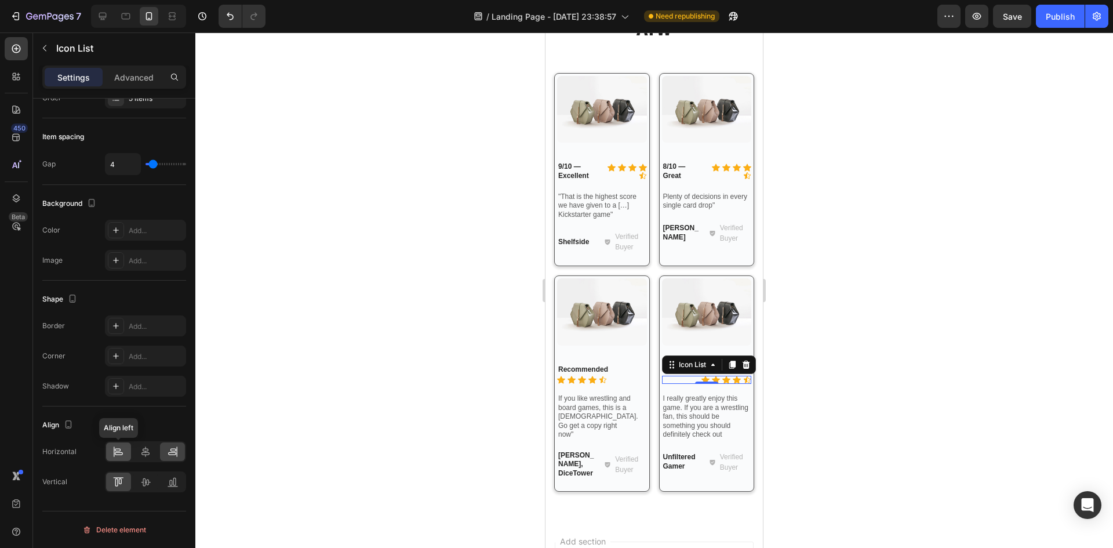
click at [118, 447] on icon at bounding box center [118, 452] width 12 height 12
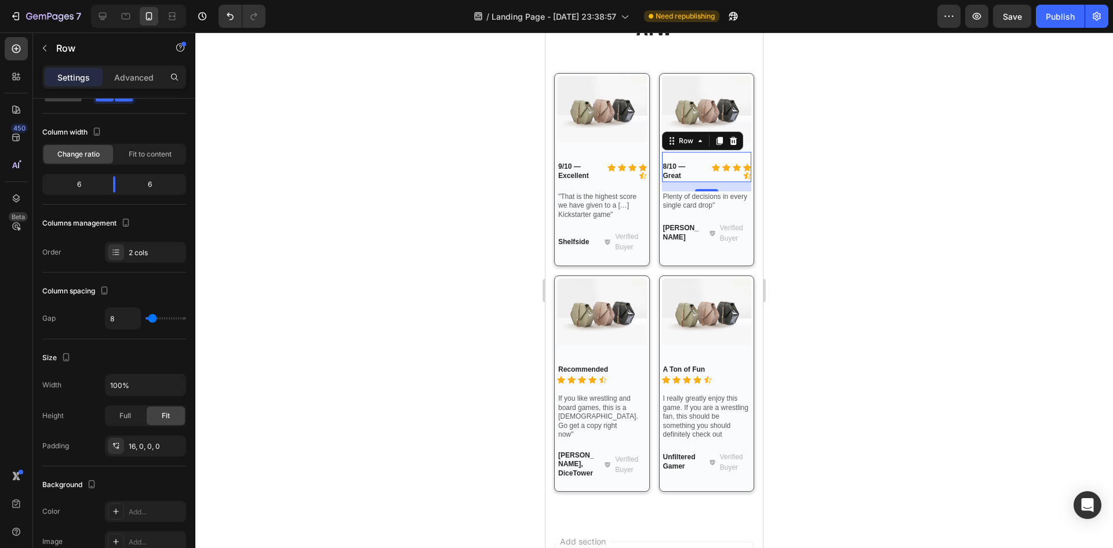
click at [700, 174] on div "Icon Icon Icon Icon Icon Icon List 8/10 — Great Text Block Row 0" at bounding box center [707, 167] width 90 height 30
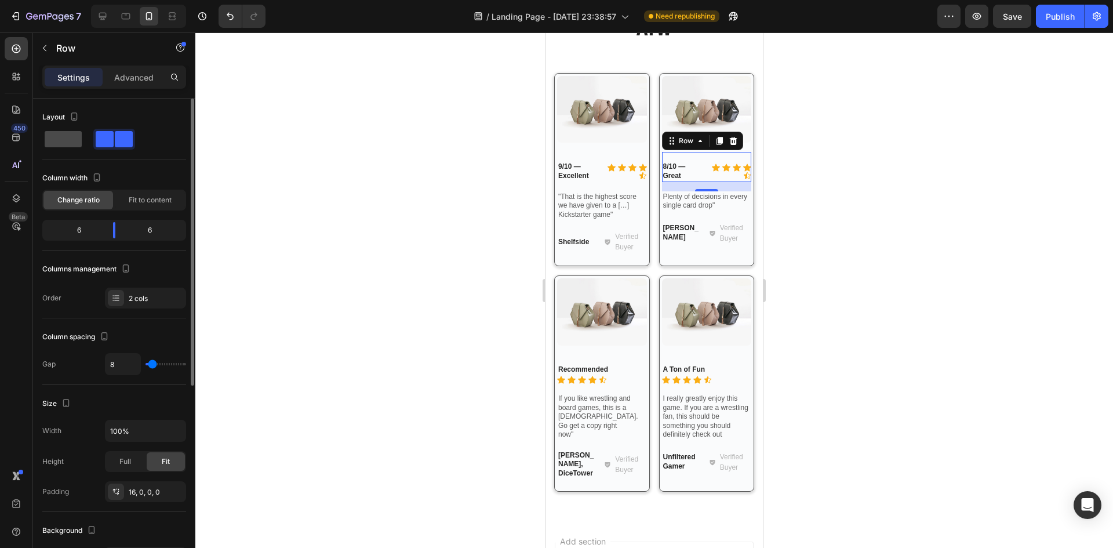
click at [65, 137] on span at bounding box center [63, 139] width 37 height 16
type input "0"
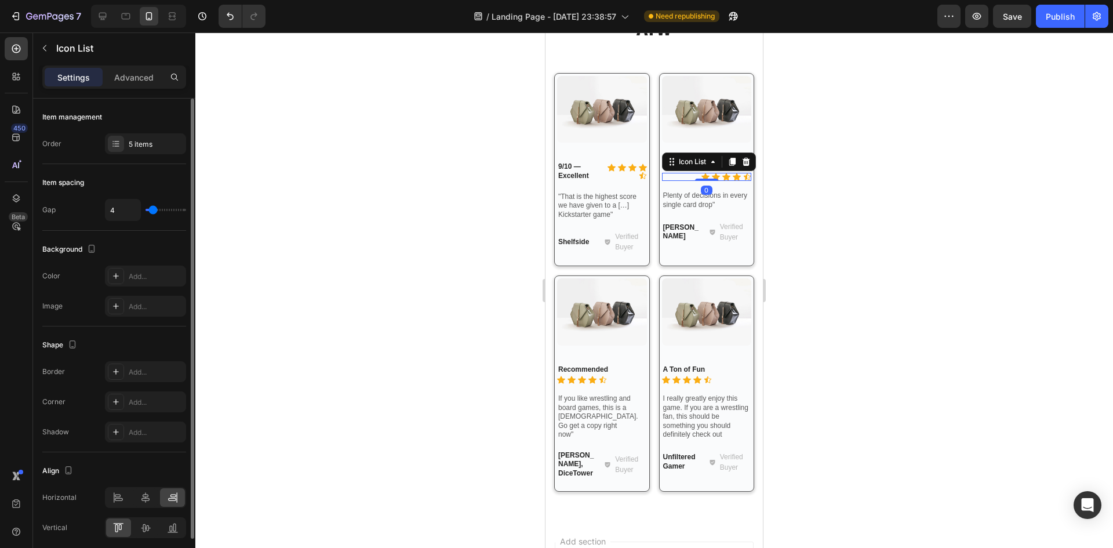
click at [685, 174] on div "Icon Icon Icon Icon Icon" at bounding box center [707, 177] width 90 height 8
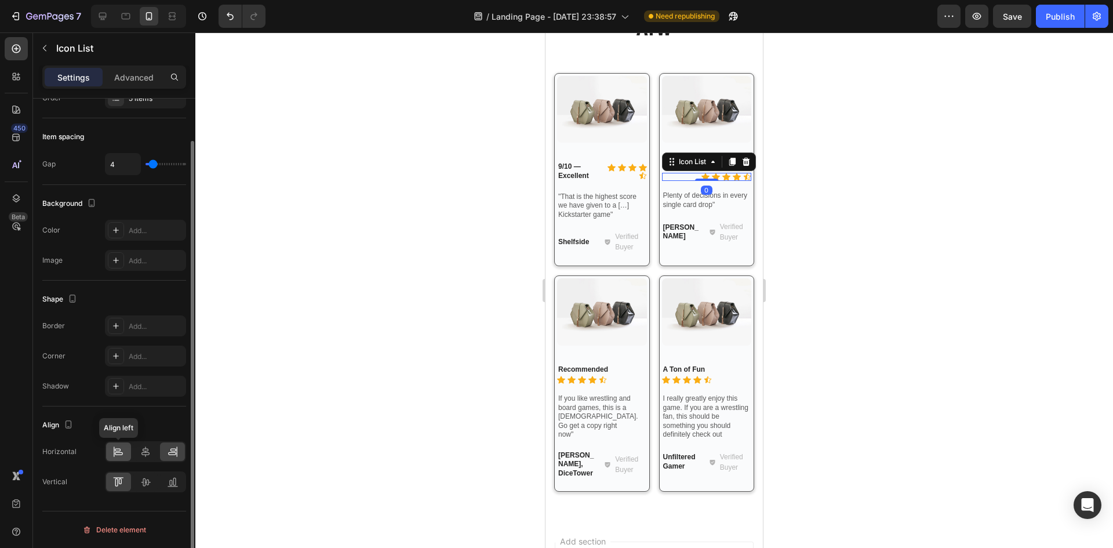
click at [119, 453] on icon at bounding box center [118, 452] width 12 height 12
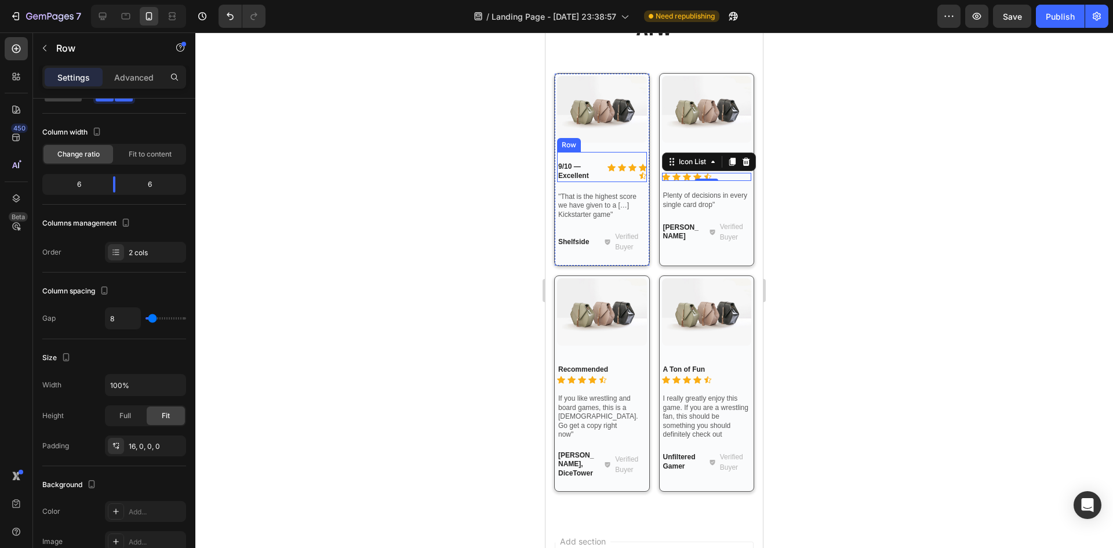
scroll to position [0, 0]
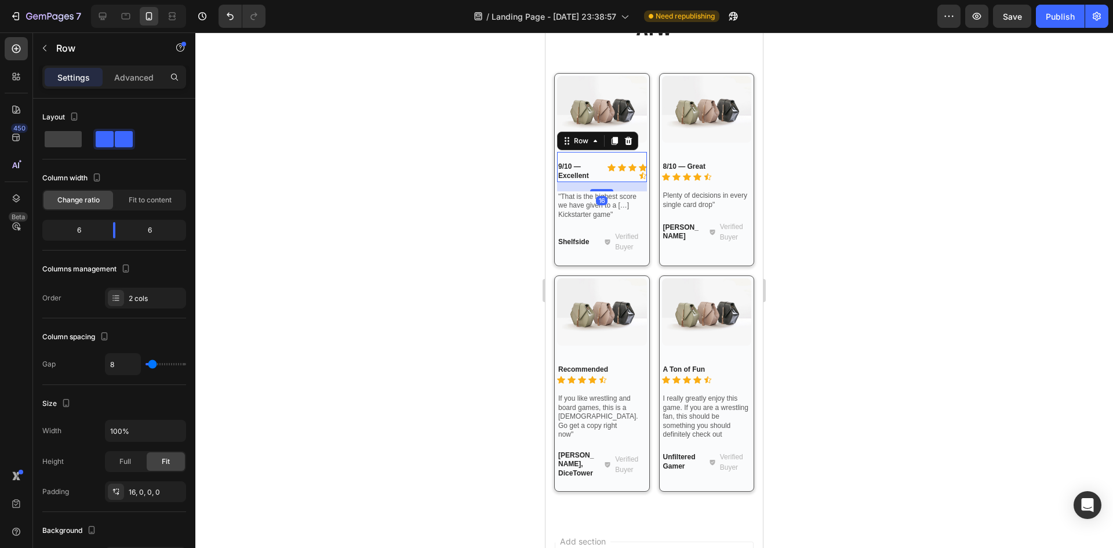
click at [604, 178] on div "Icon Icon Icon Icon Icon Icon List" at bounding box center [625, 171] width 42 height 20
click at [51, 142] on span at bounding box center [63, 139] width 37 height 16
type input "0"
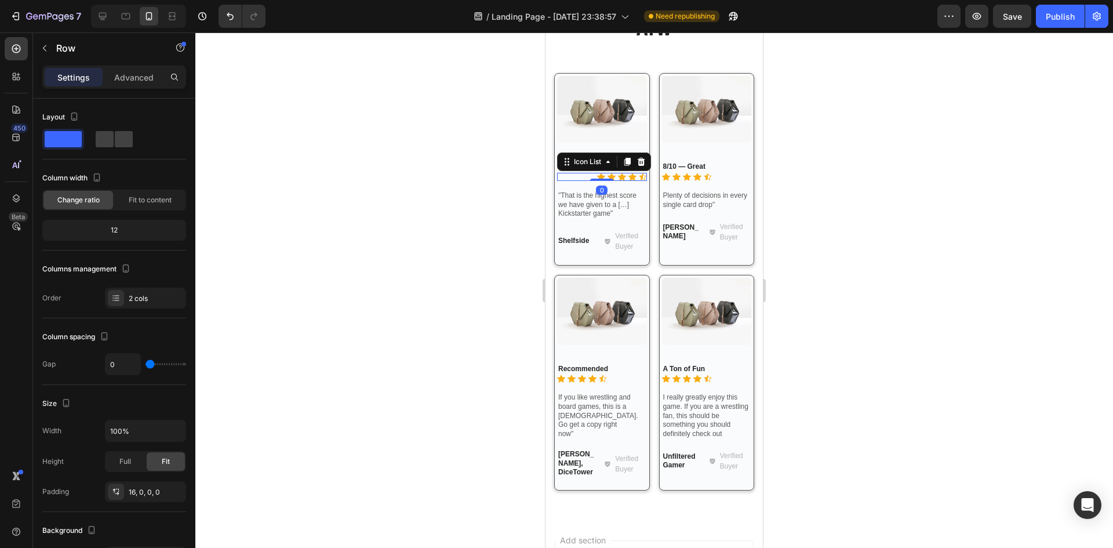
click at [574, 173] on div "Icon Icon Icon Icon Icon" at bounding box center [602, 177] width 90 height 8
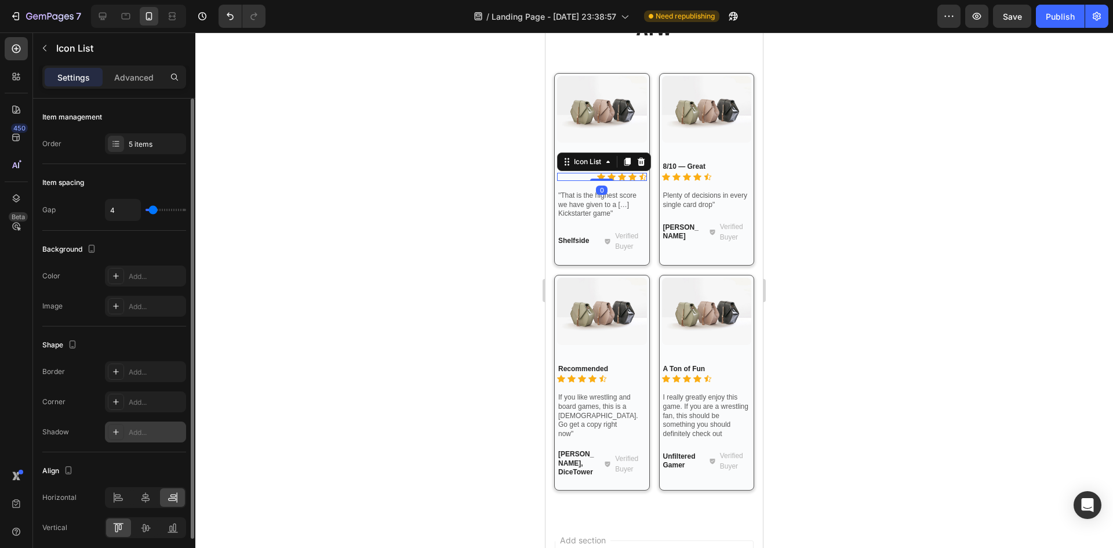
scroll to position [46, 0]
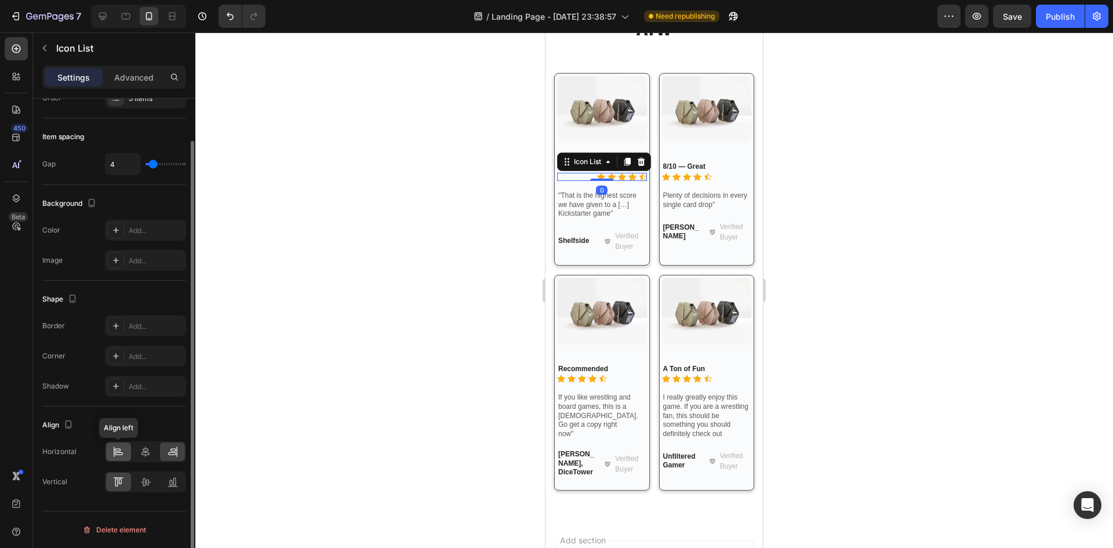
click at [118, 451] on icon at bounding box center [118, 449] width 6 height 3
click at [278, 331] on div at bounding box center [654, 289] width 918 height 515
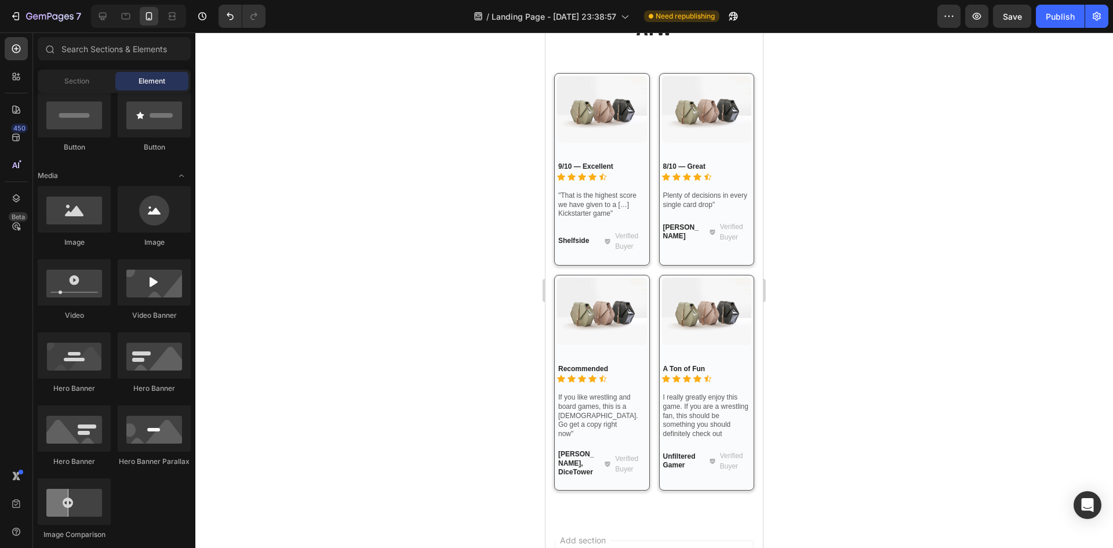
click at [853, 340] on div at bounding box center [654, 289] width 918 height 515
click at [102, 16] on icon at bounding box center [103, 17] width 8 height 8
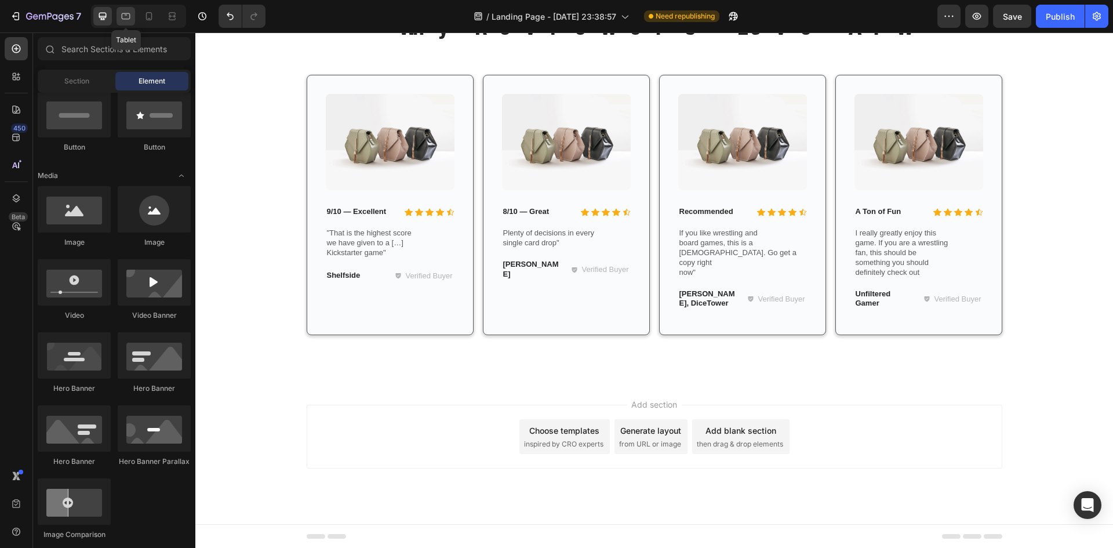
click at [127, 17] on icon at bounding box center [126, 16] width 12 height 12
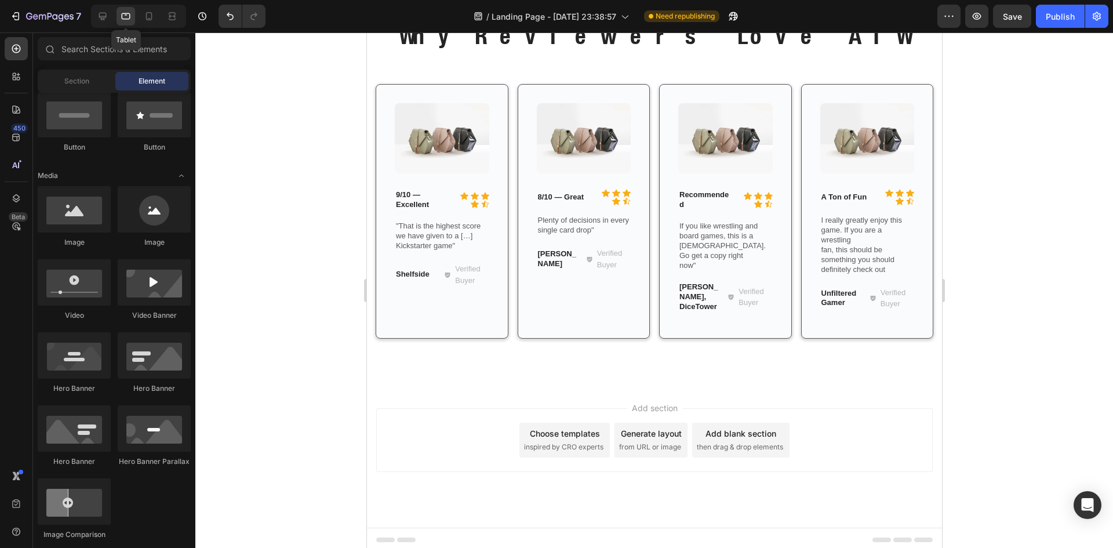
scroll to position [1775, 0]
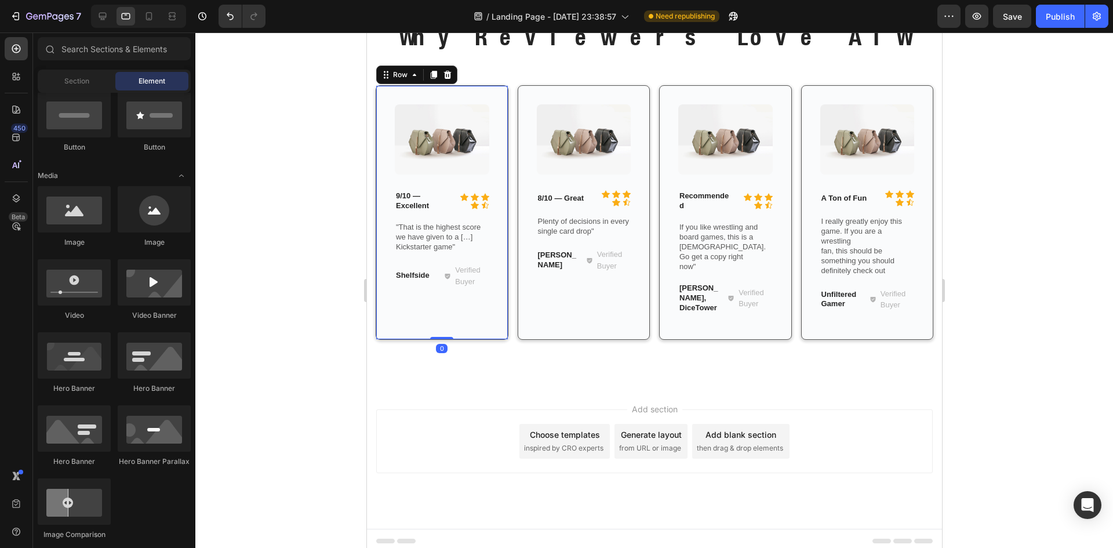
click at [493, 310] on div "Image Icon Icon Icon Icon Icon Icon List 9/10 — Excellent Text Block Row "That …" at bounding box center [441, 212] width 133 height 254
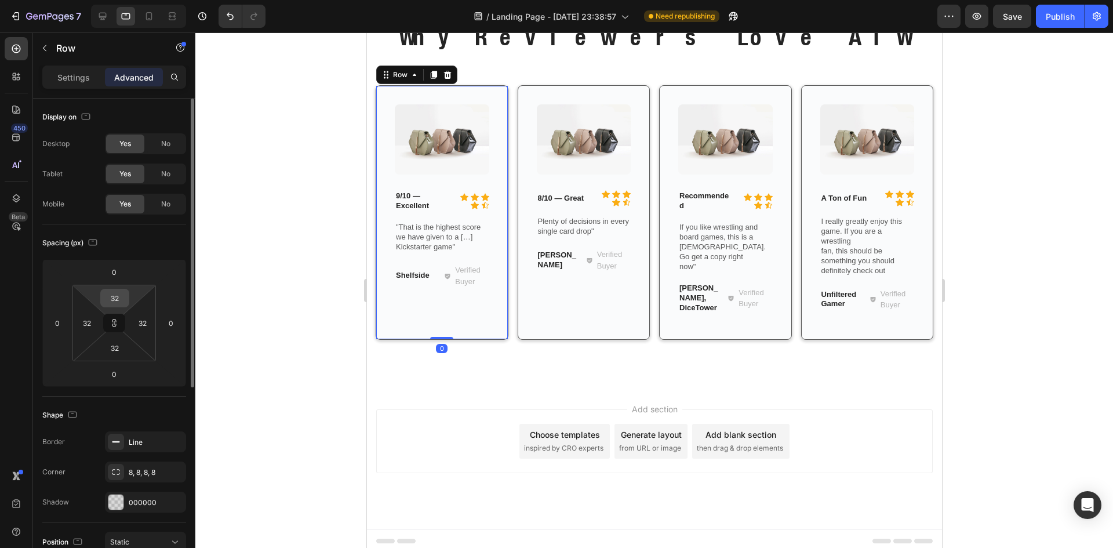
click at [115, 297] on input "32" at bounding box center [114, 297] width 23 height 17
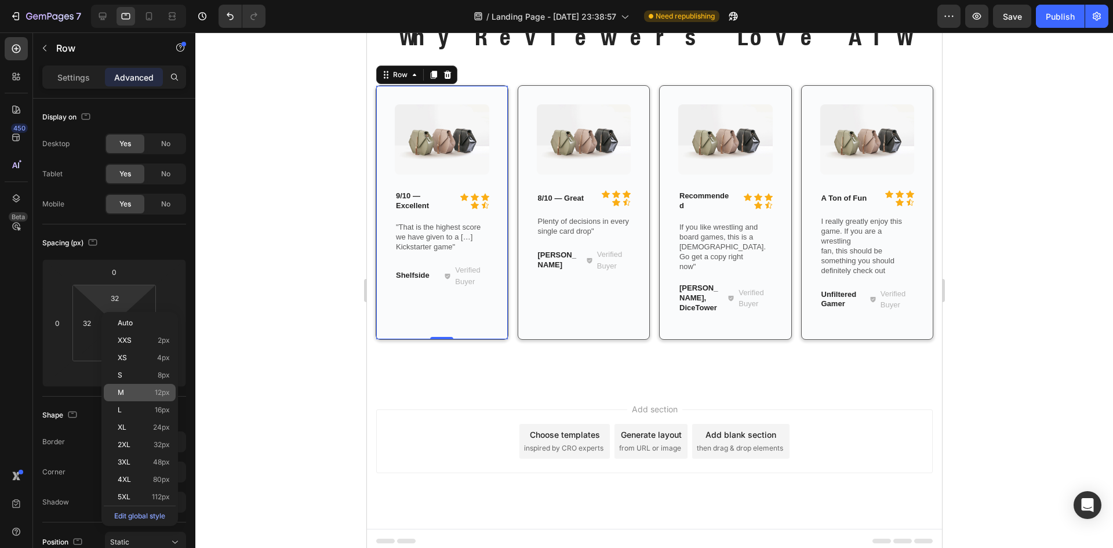
click at [157, 390] on span "12px" at bounding box center [162, 392] width 15 height 8
type input "12"
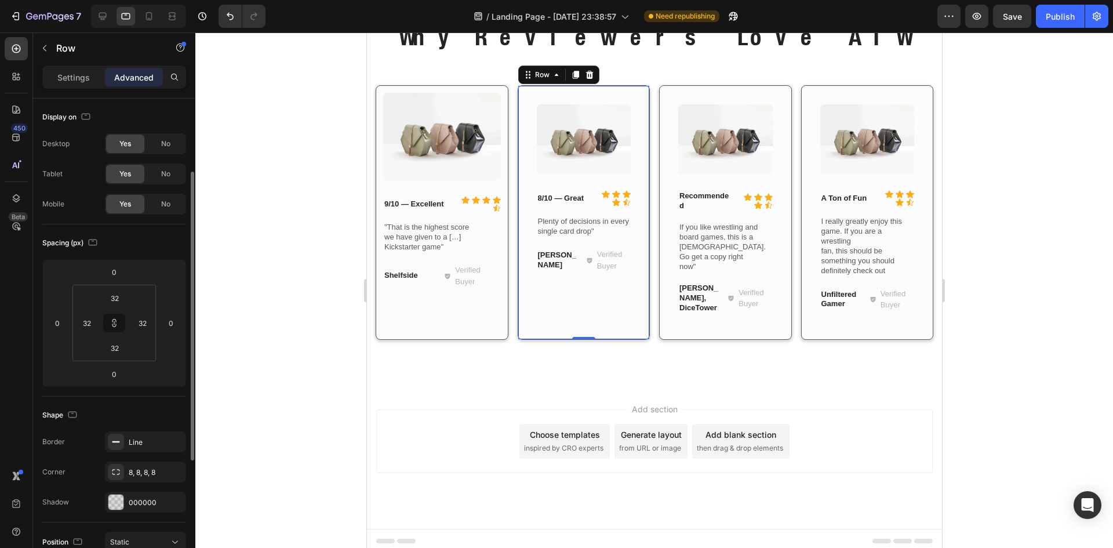
click at [546, 322] on div "Image Icon Icon Icon Icon Icon Icon List 8/10 — Great Text Block Row Plenty of …" at bounding box center [583, 212] width 133 height 254
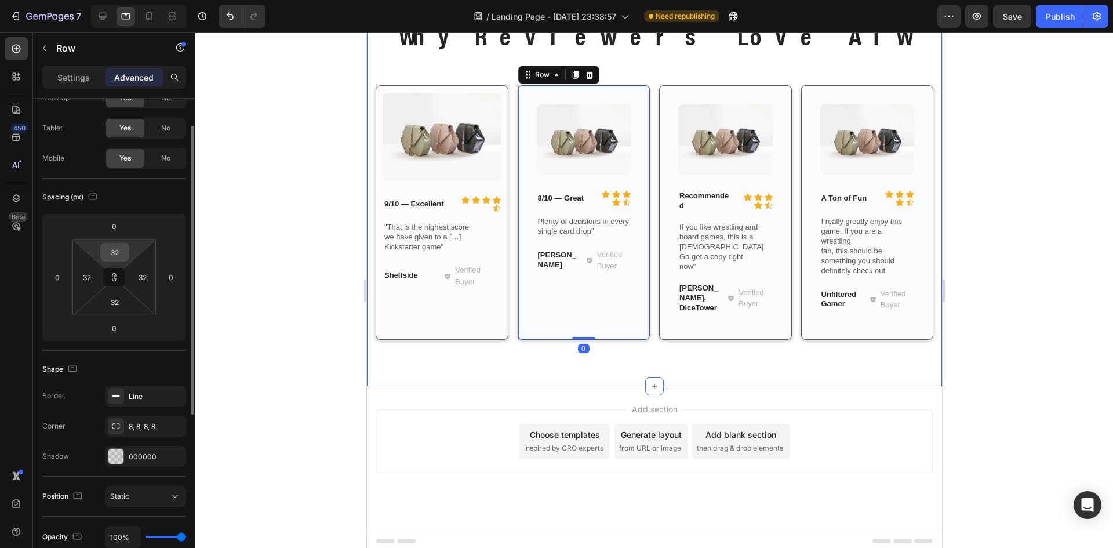
click at [115, 246] on input "32" at bounding box center [114, 251] width 23 height 17
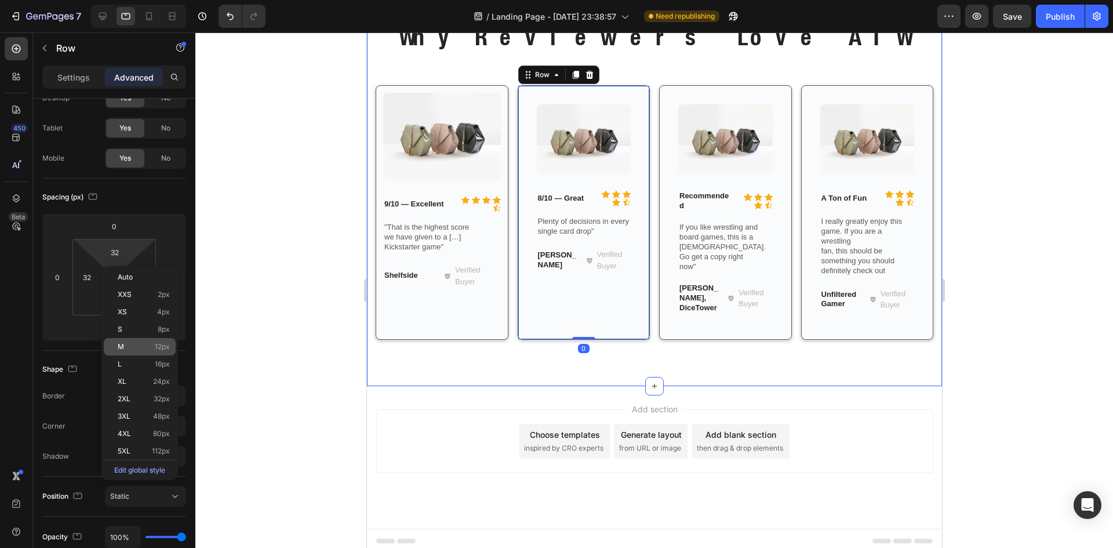
click at [166, 341] on div "M 12px" at bounding box center [140, 346] width 72 height 17
type input "12"
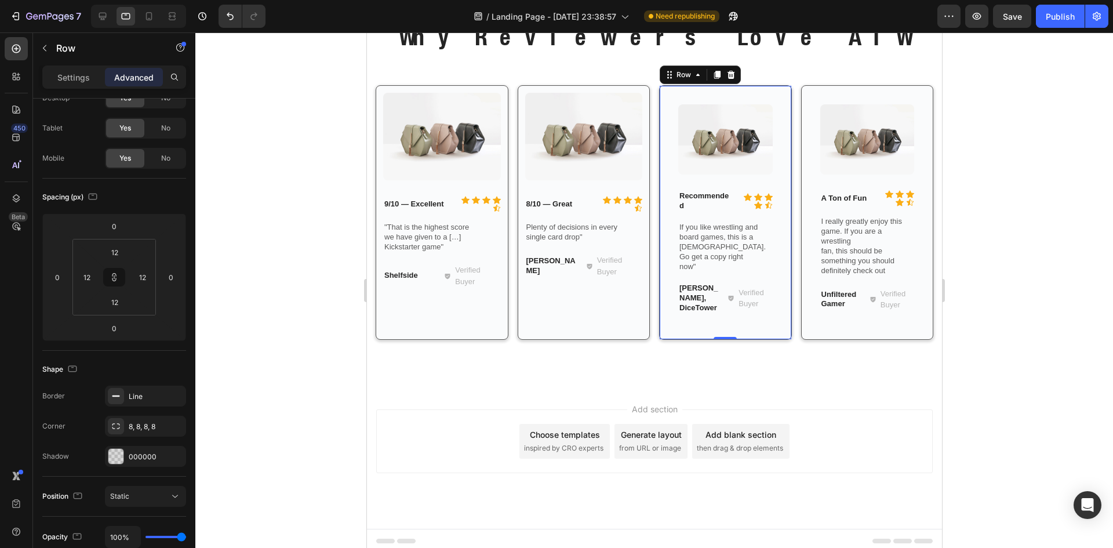
click at [663, 318] on div "Image Icon Icon Icon Icon Icon Icon List Recommended Text Block Row If you like…" at bounding box center [724, 212] width 133 height 254
click at [115, 249] on input "32" at bounding box center [114, 251] width 23 height 17
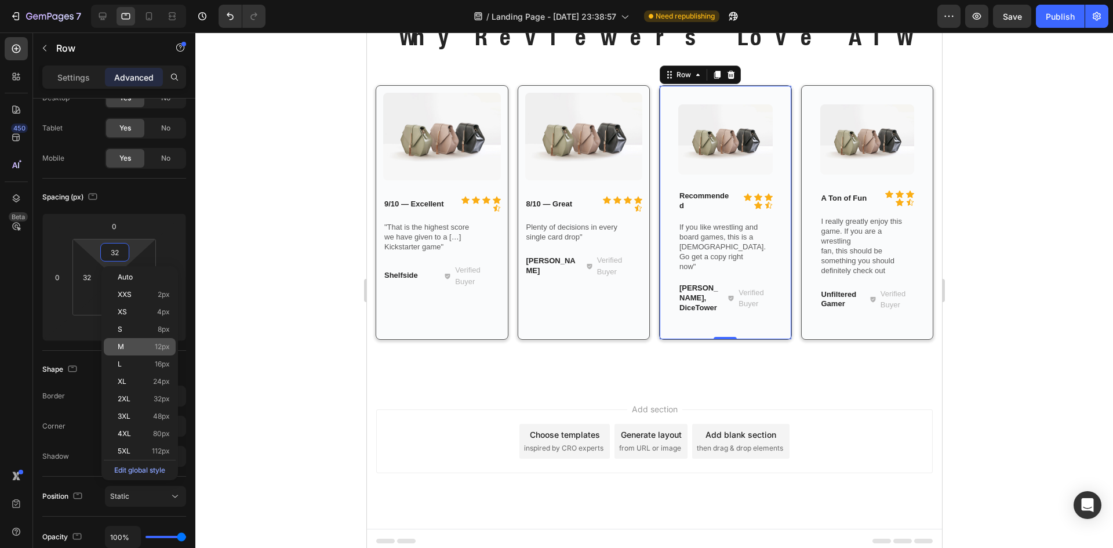
click at [154, 348] on p "M 12px" at bounding box center [144, 347] width 52 height 8
type input "12"
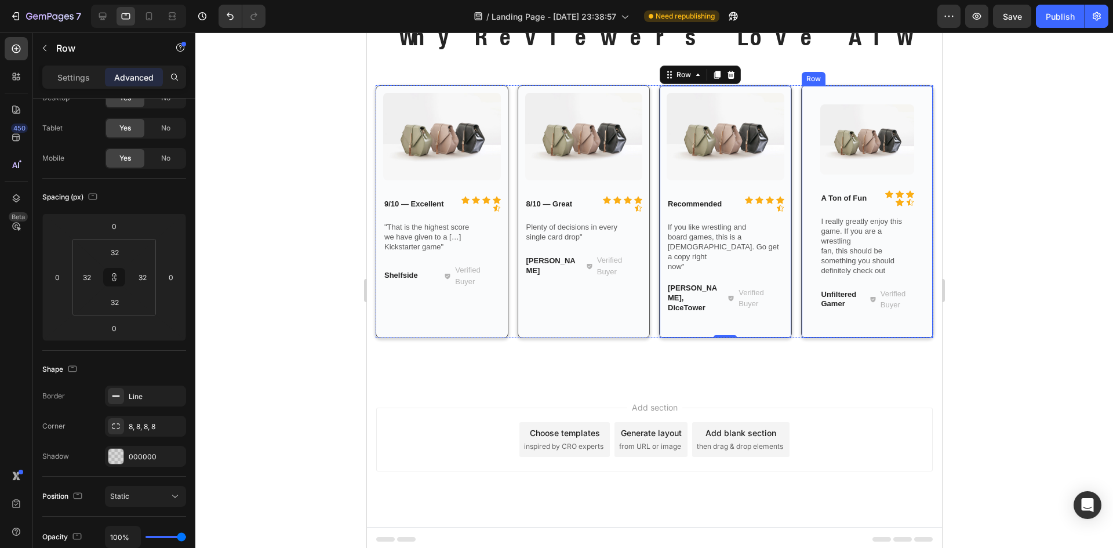
click at [815, 327] on div "Image Icon Icon Icon Icon Icon Icon List A Ton of Fun Text Block Row I really g…" at bounding box center [866, 211] width 133 height 253
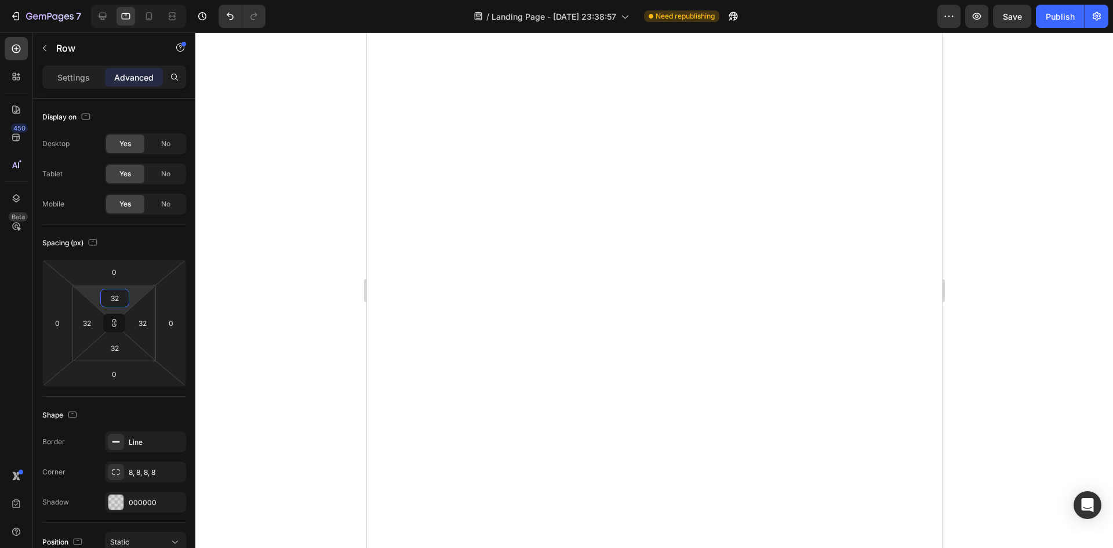
click at [118, 289] on input "32" at bounding box center [114, 297] width 23 height 17
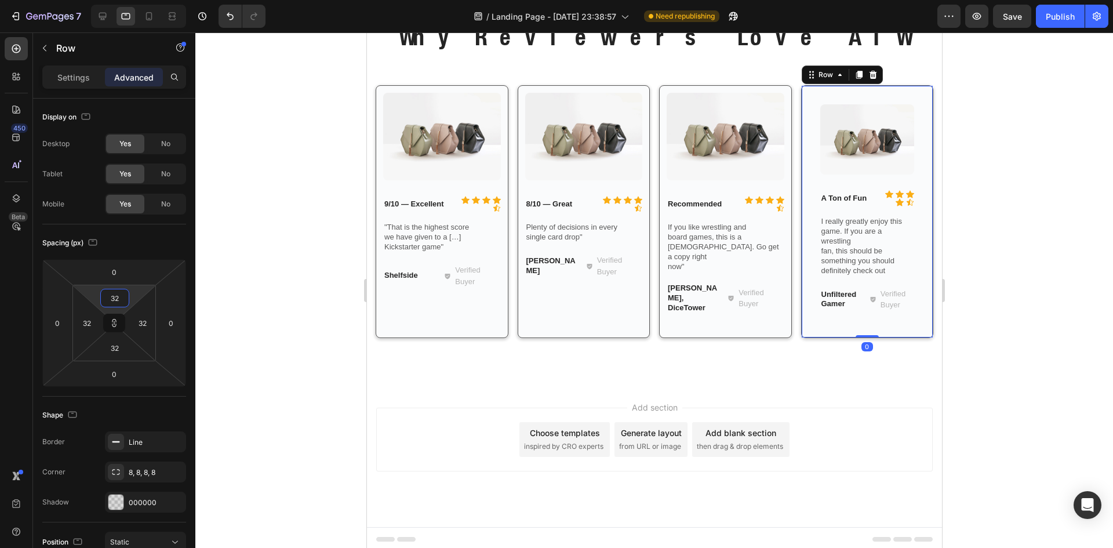
scroll to position [46, 0]
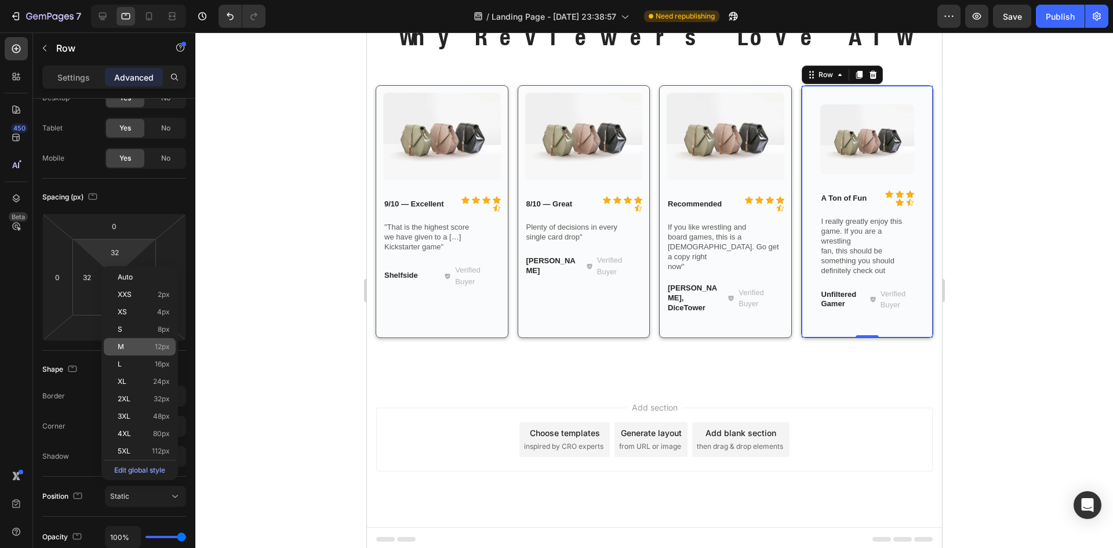
click at [137, 340] on div "M 12px" at bounding box center [140, 346] width 72 height 17
type input "12"
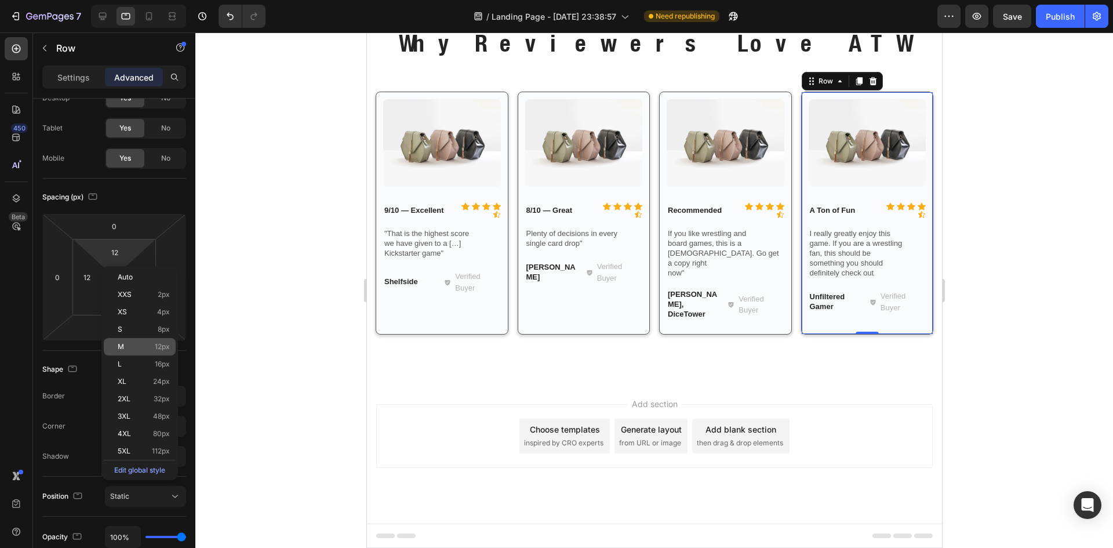
scroll to position [1761, 0]
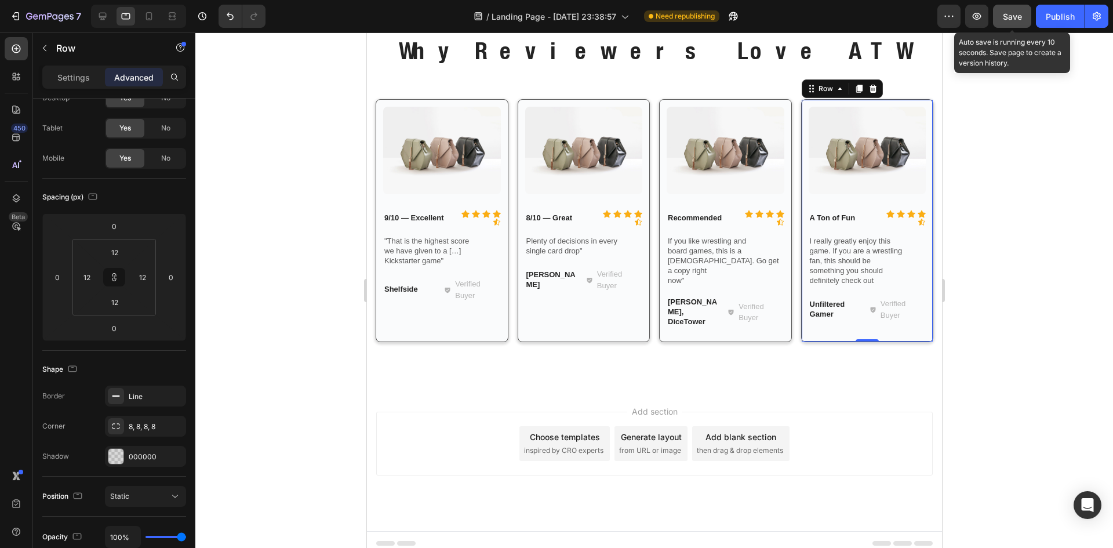
click at [1013, 16] on span "Save" at bounding box center [1012, 17] width 19 height 10
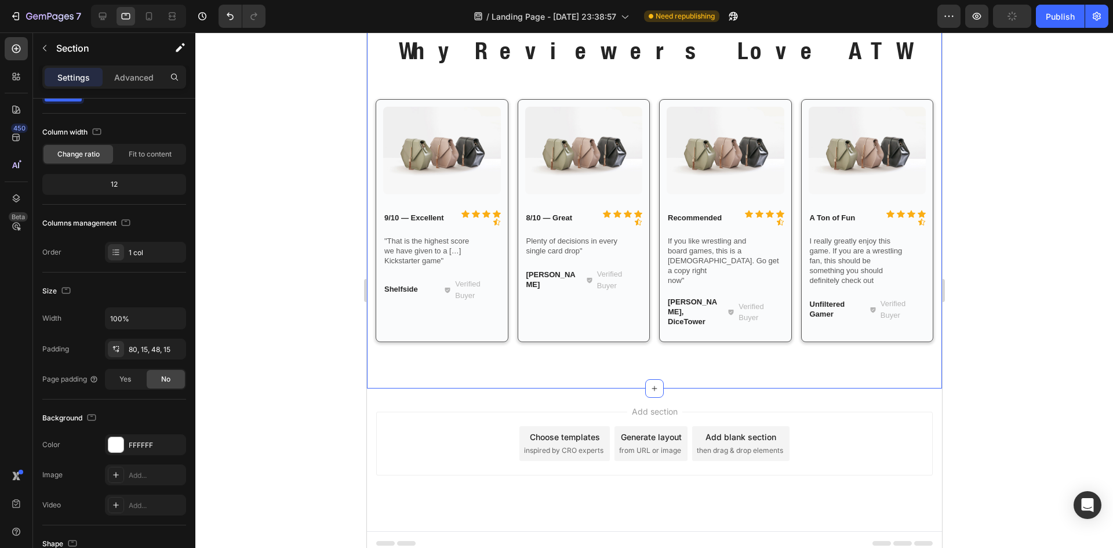
click at [575, 360] on div "Why Reviewers Love ATW Heading Row Image Icon Icon Icon Icon Icon Icon List 9/1…" at bounding box center [653, 188] width 575 height 401
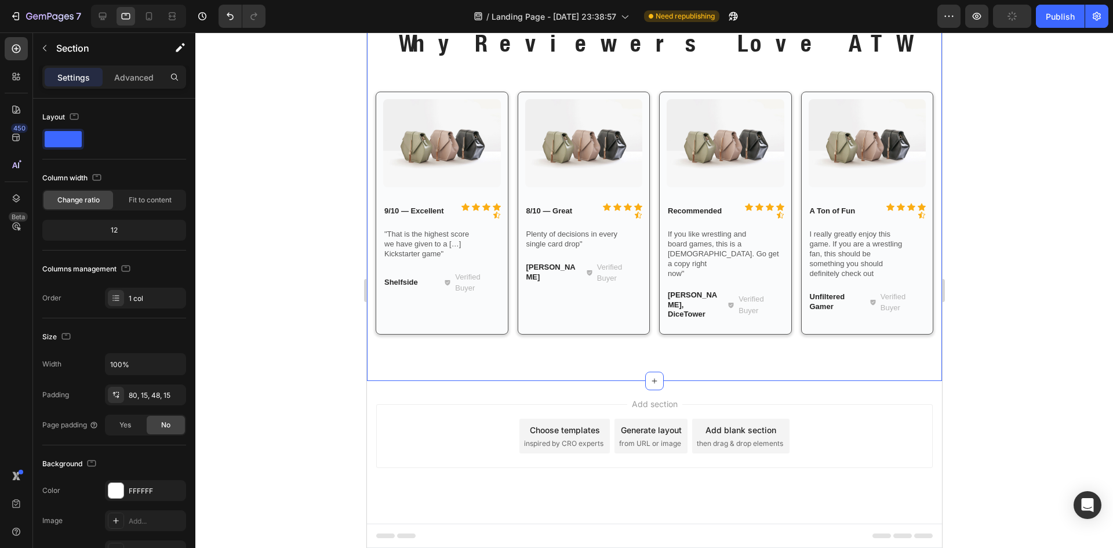
scroll to position [1427, 0]
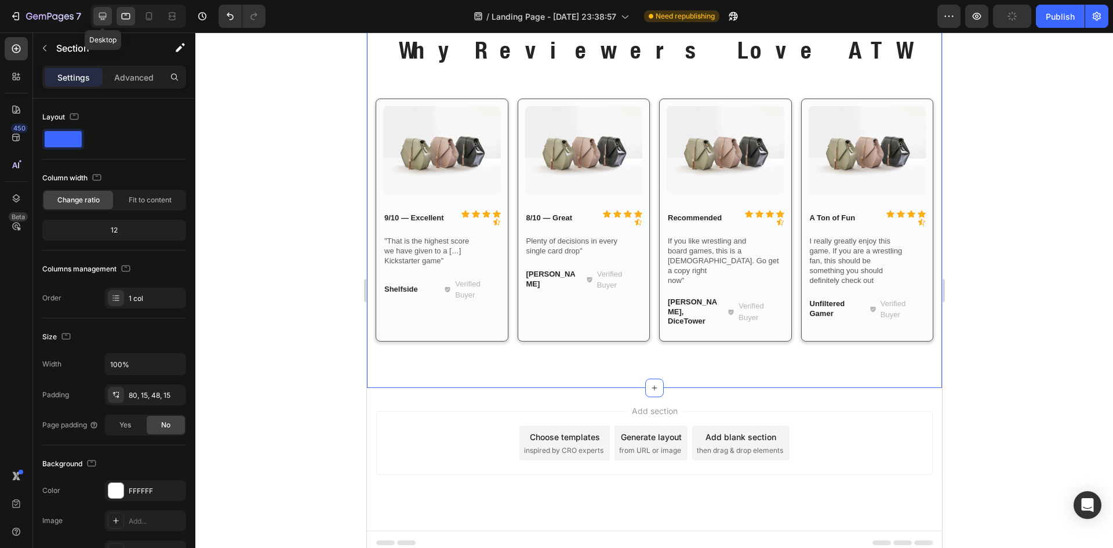
click at [108, 17] on icon at bounding box center [103, 16] width 12 height 12
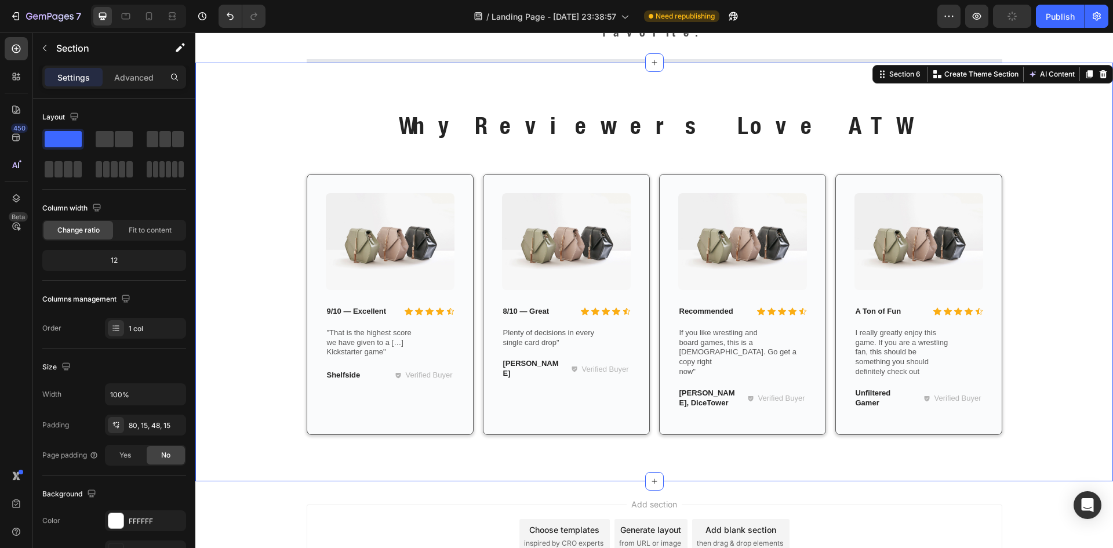
scroll to position [1341, 0]
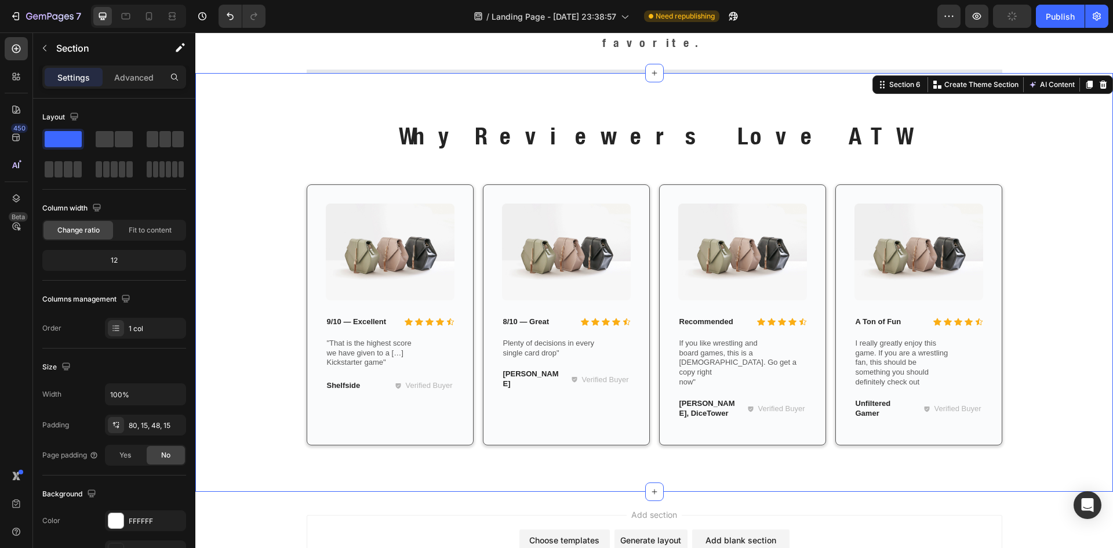
click at [1017, 132] on div "Why Reviewers Love ATW Heading Row Image Icon Icon Icon Icon Icon Icon List 9/1…" at bounding box center [654, 291] width 900 height 344
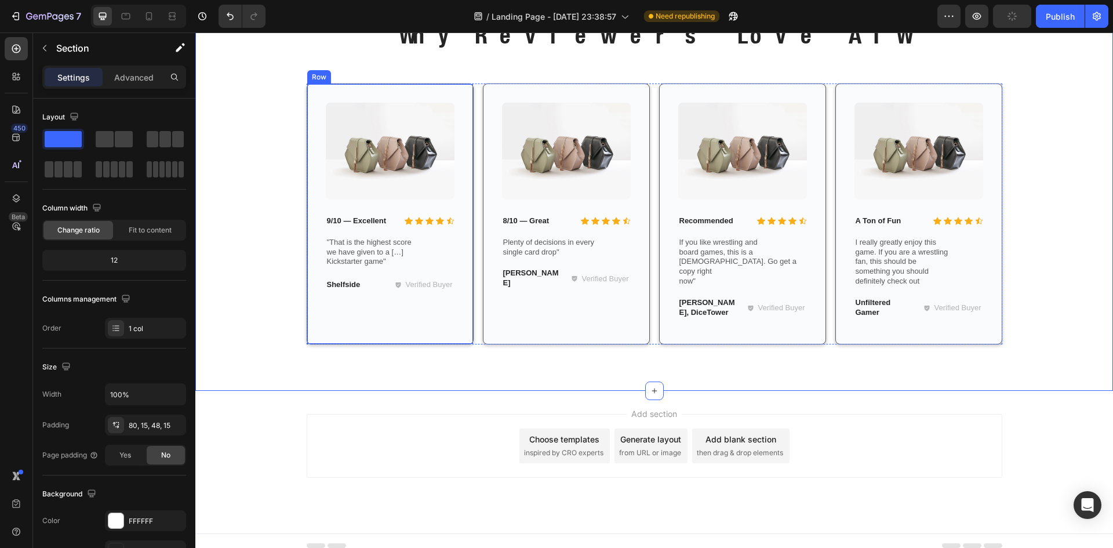
scroll to position [1259, 0]
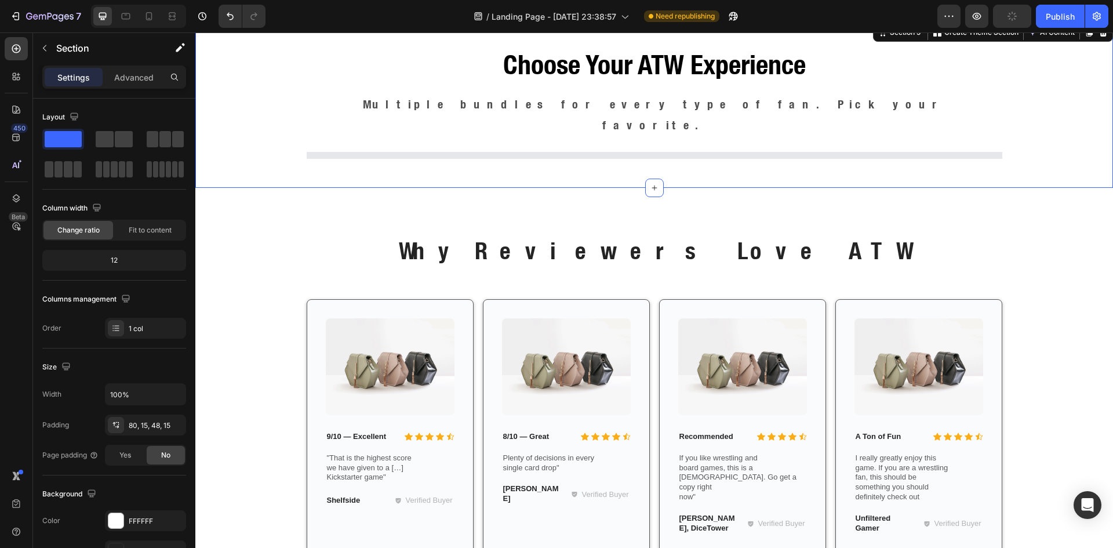
click at [1080, 165] on div "Choose Your ATW Experience Heading Multiple bundles for every type of fan. Pick…" at bounding box center [654, 104] width 918 height 167
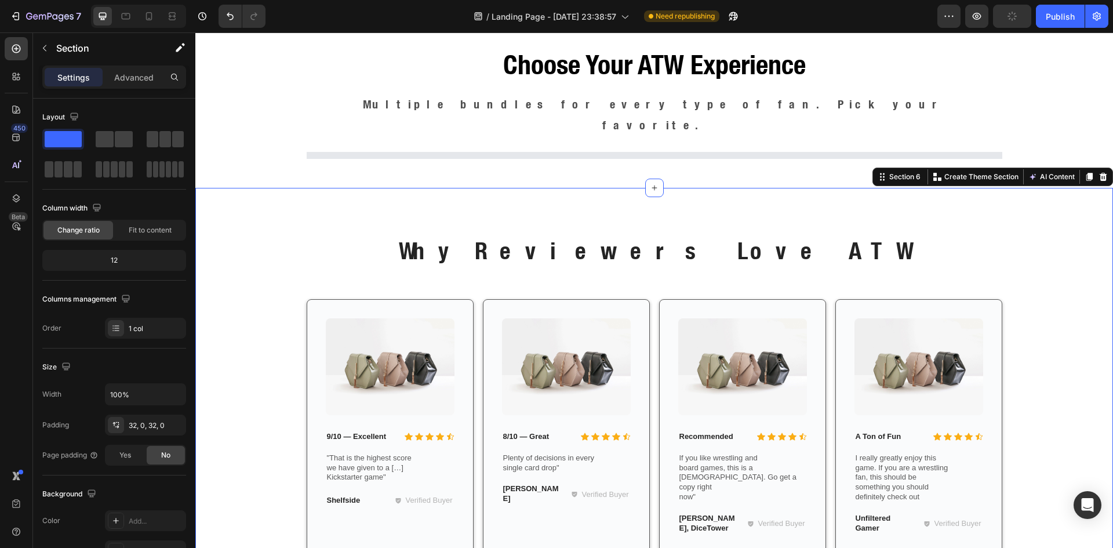
click at [1079, 188] on div "Why Reviewers Love ATW Heading Row Image Icon Icon Icon Icon Icon Icon List 9/1…" at bounding box center [654, 397] width 918 height 418
click at [1084, 172] on icon at bounding box center [1088, 176] width 9 height 9
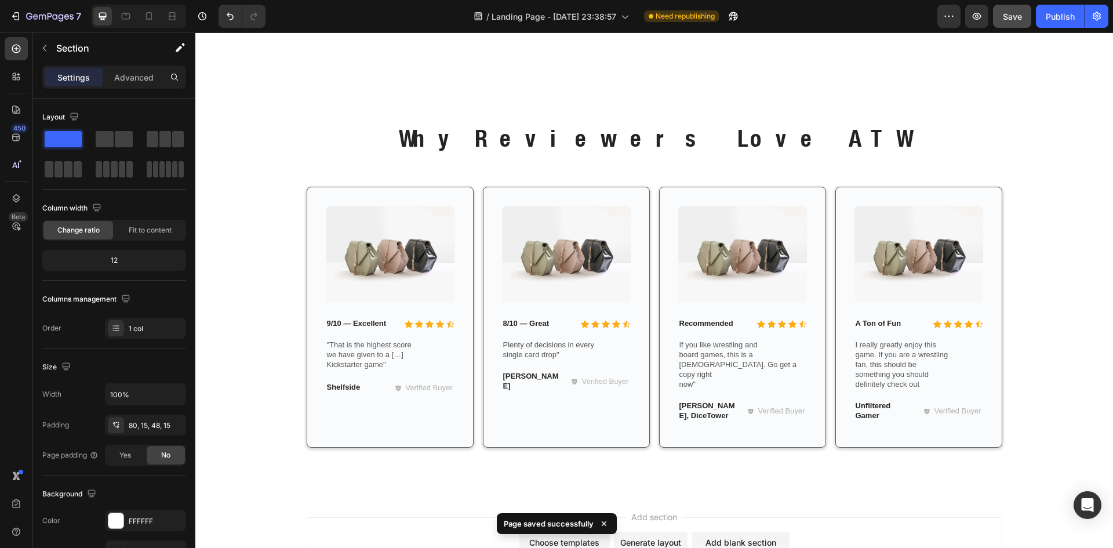
scroll to position [1771, 0]
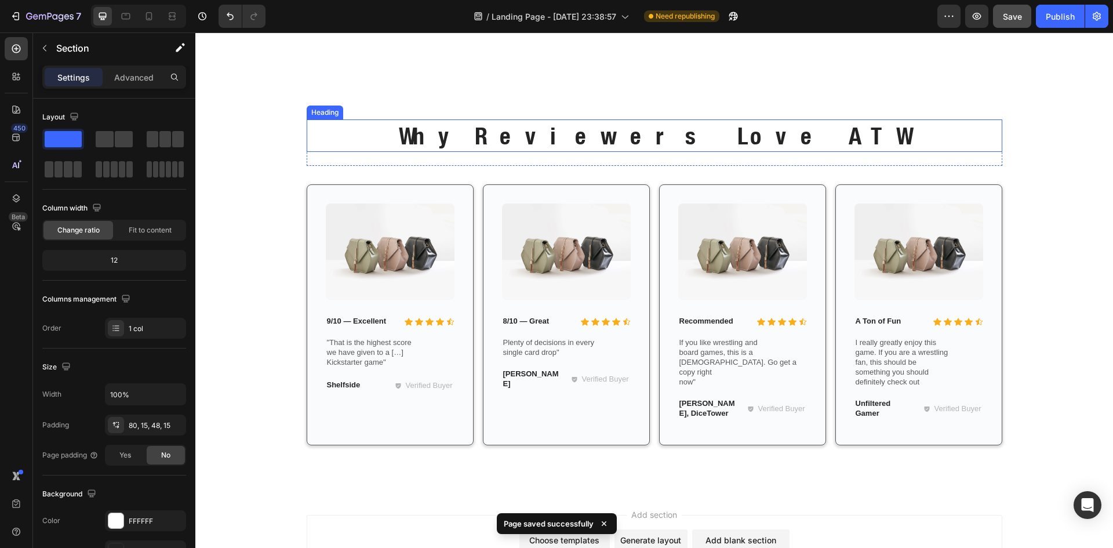
click at [656, 144] on h2 "Why Reviewers Love ATW" at bounding box center [655, 135] width 696 height 32
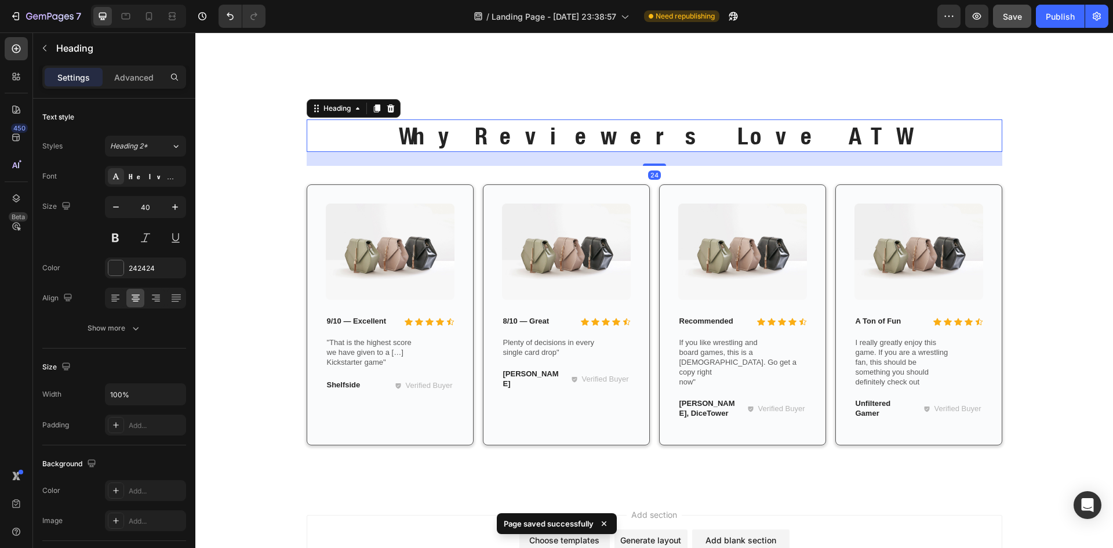
click at [656, 144] on h2 "Why Reviewers Love ATW" at bounding box center [655, 135] width 696 height 32
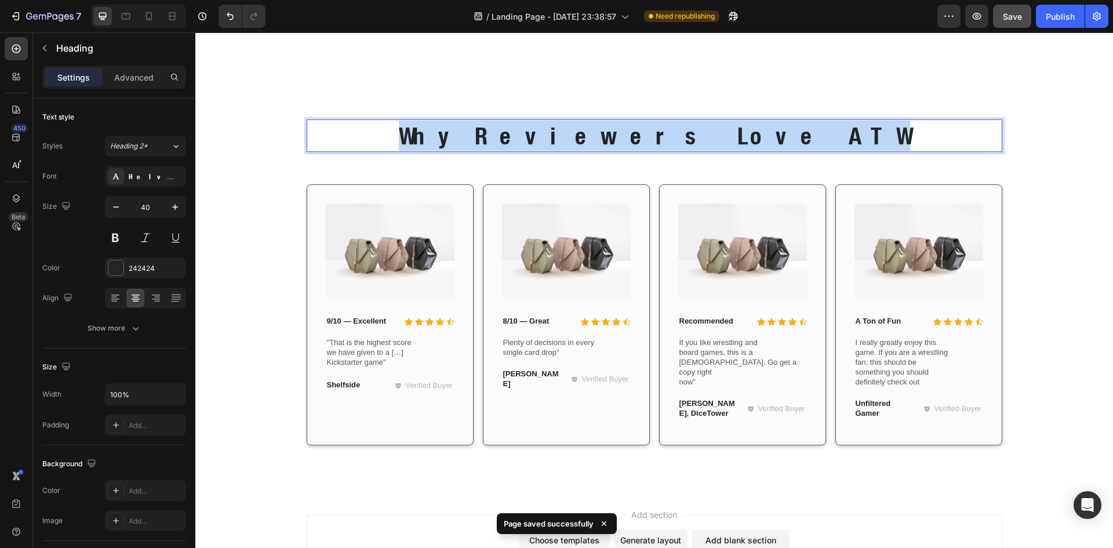
click at [656, 144] on p "Why Reviewers Love ATW" at bounding box center [654, 136] width 693 height 30
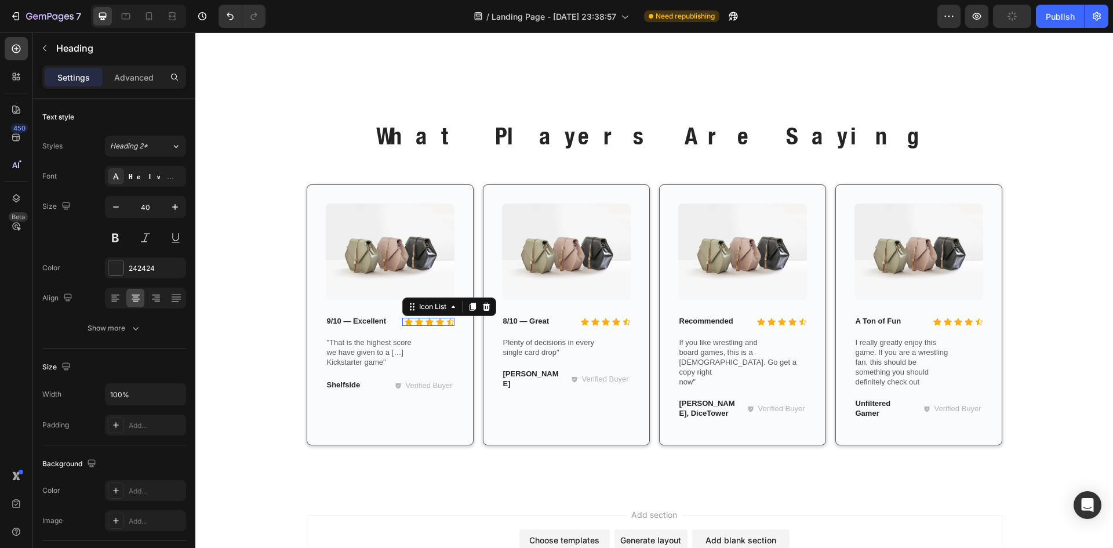
click at [441, 318] on div "Icon Icon Icon Icon Icon" at bounding box center [428, 322] width 52 height 8
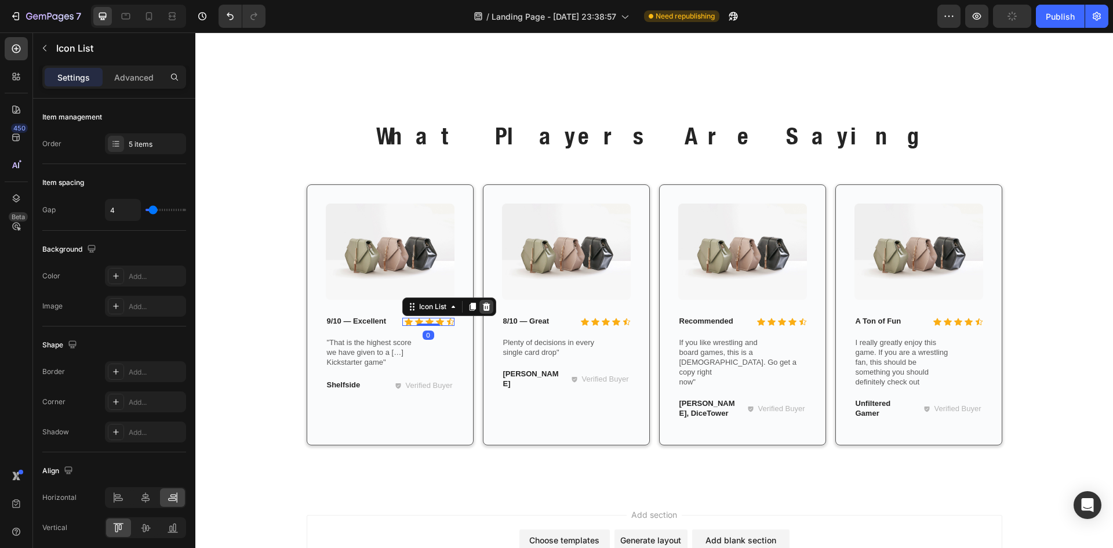
click at [485, 305] on icon at bounding box center [487, 307] width 8 height 8
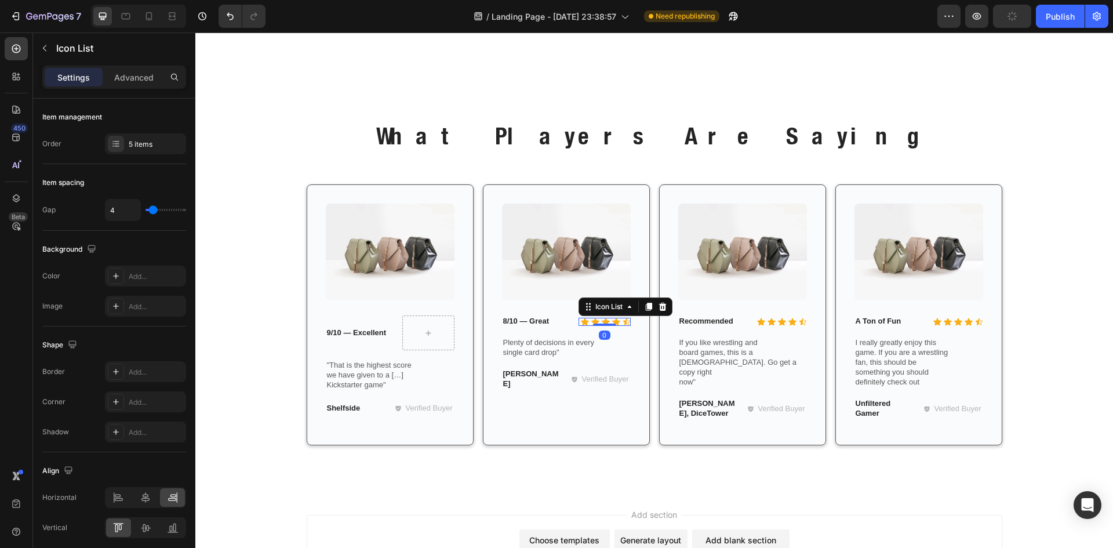
click at [578, 321] on div "Icon Icon Icon Icon Icon" at bounding box center [604, 322] width 52 height 8
click at [658, 306] on icon at bounding box center [662, 306] width 9 height 9
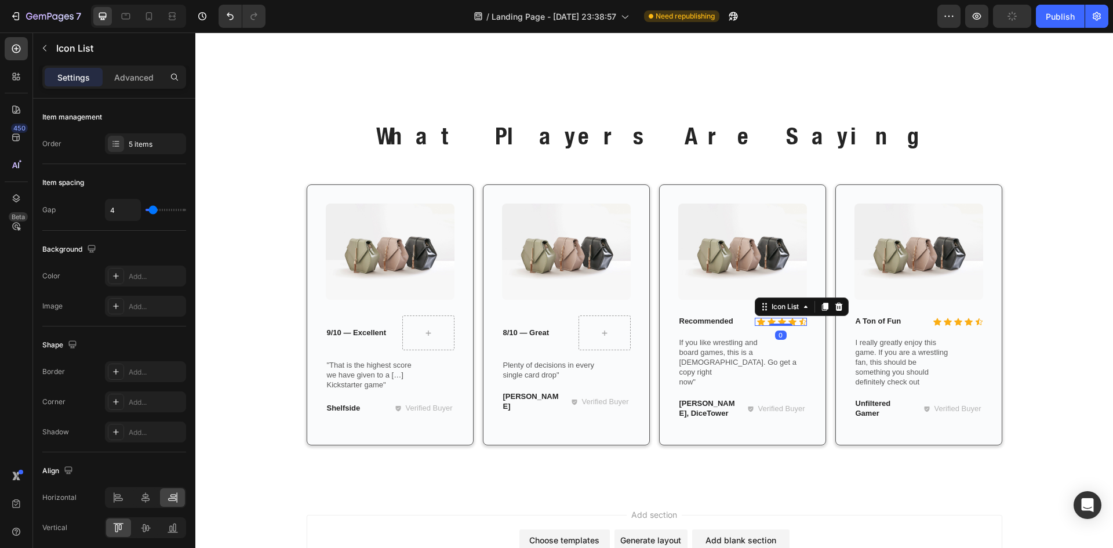
click at [783, 324] on div "Icon Icon Icon Icon Icon Icon List 0" at bounding box center [781, 322] width 52 height 8
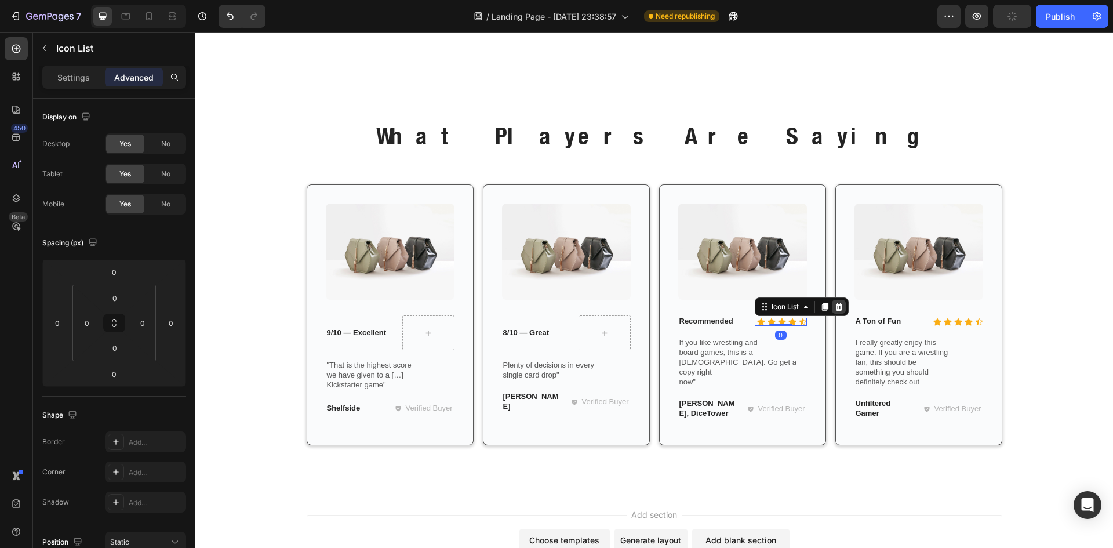
click at [835, 309] on icon at bounding box center [839, 307] width 8 height 8
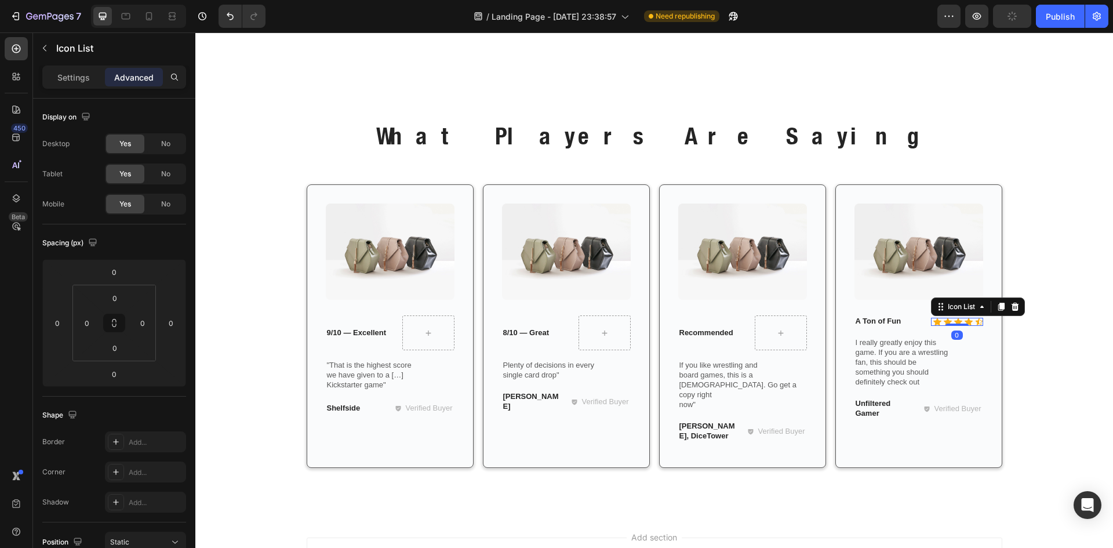
click at [948, 322] on div "Icon Icon Icon Icon Icon" at bounding box center [957, 322] width 52 height 8
click at [1013, 308] on icon at bounding box center [1015, 307] width 8 height 8
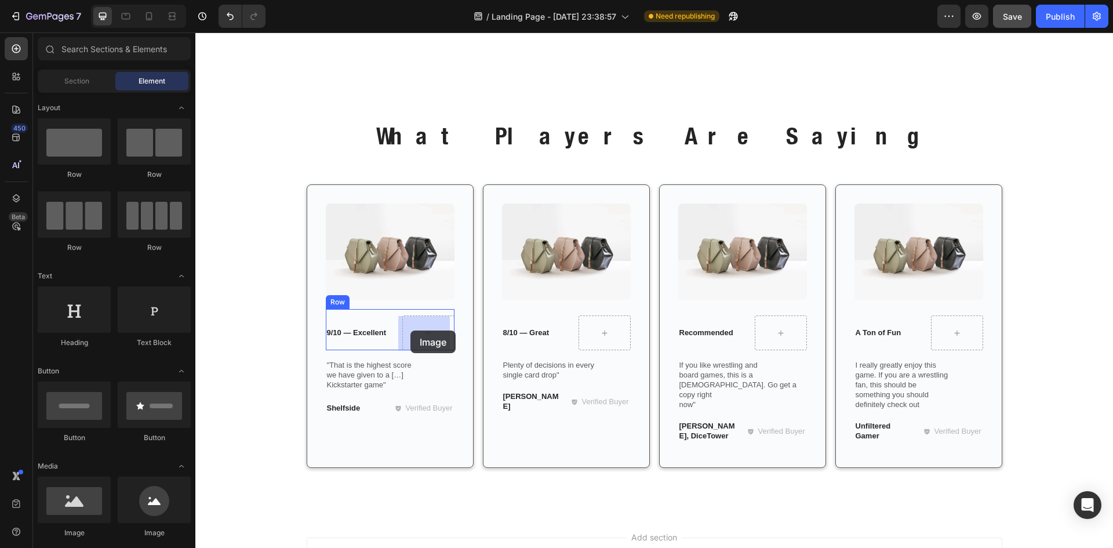
drag, startPoint x: 263, startPoint y: 248, endPoint x: 410, endPoint y: 330, distance: 168.7
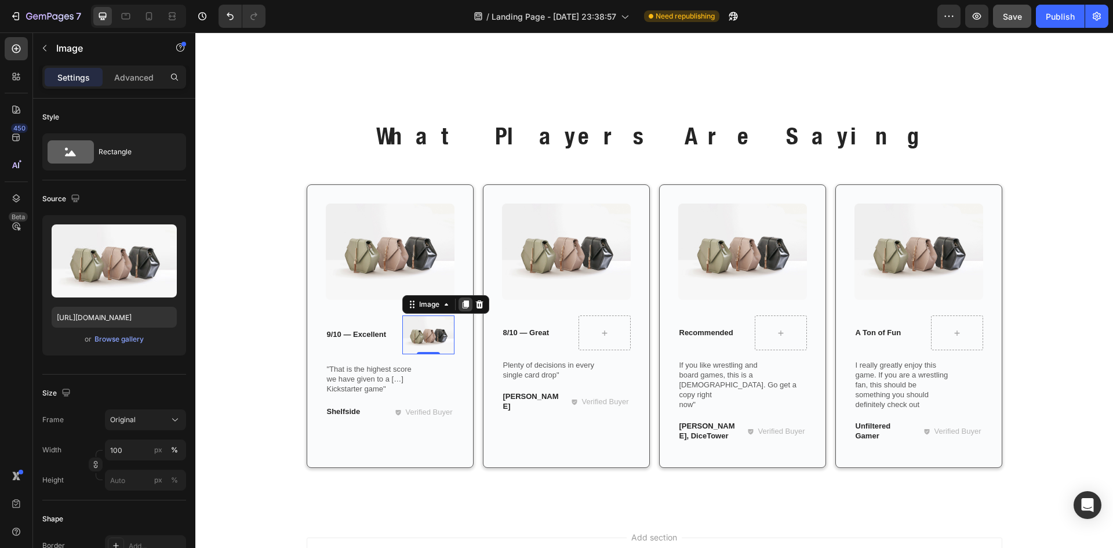
click at [463, 305] on icon at bounding box center [466, 305] width 6 height 8
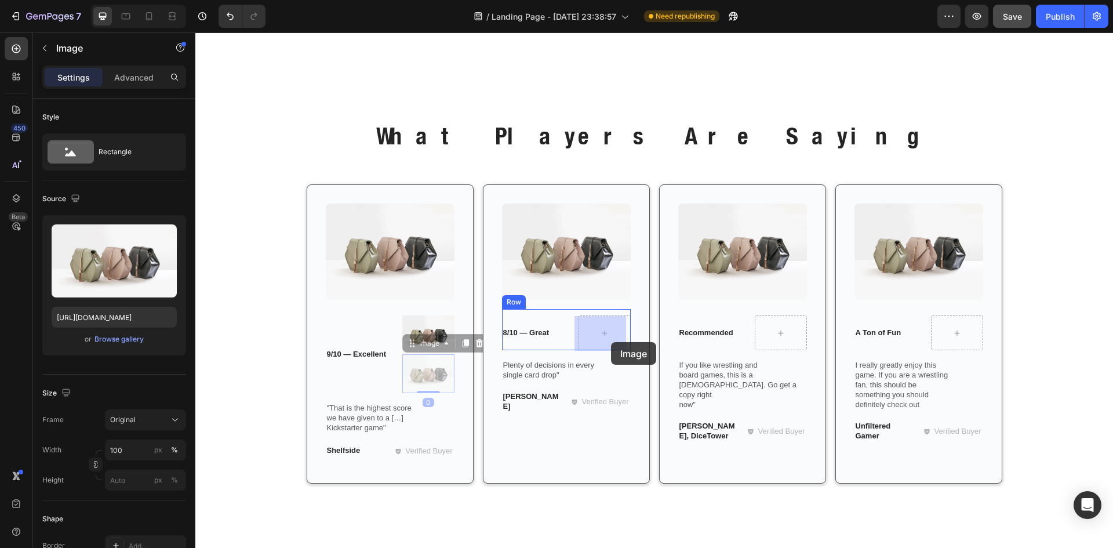
drag, startPoint x: 408, startPoint y: 347, endPoint x: 593, endPoint y: 344, distance: 184.9
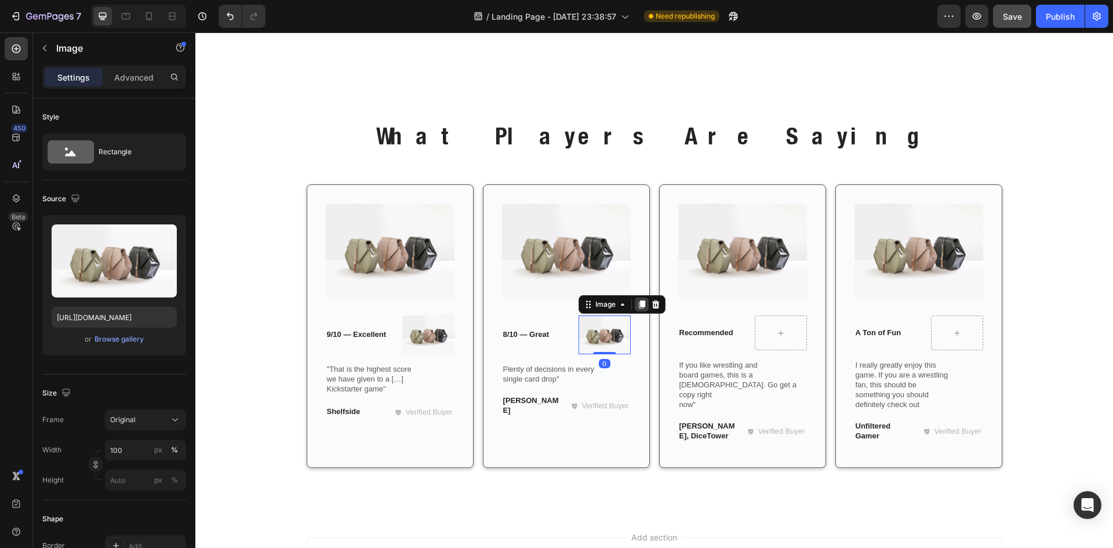
click at [639, 305] on icon at bounding box center [642, 305] width 6 height 8
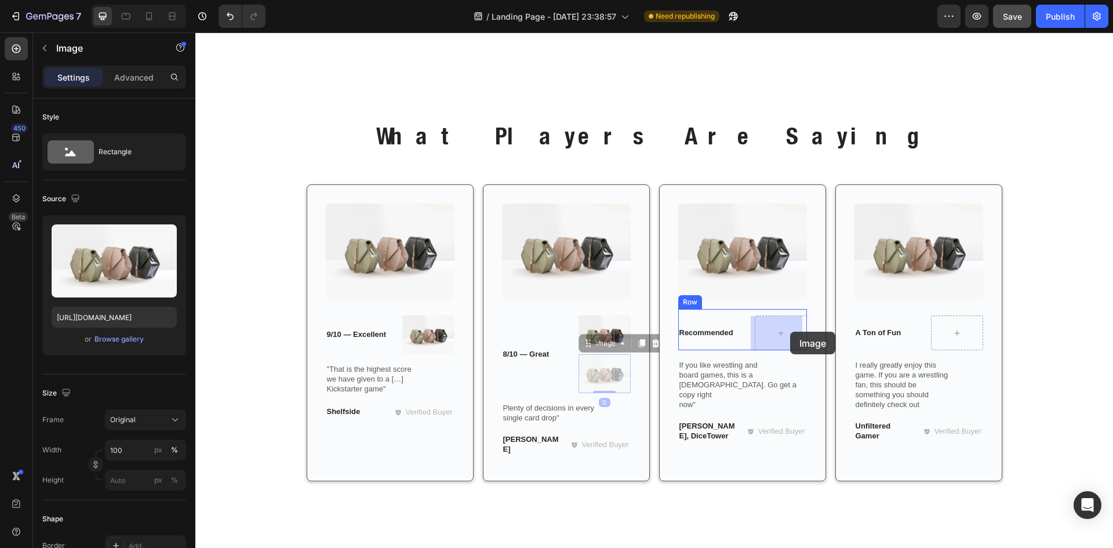
drag, startPoint x: 586, startPoint y: 346, endPoint x: 790, endPoint y: 332, distance: 204.5
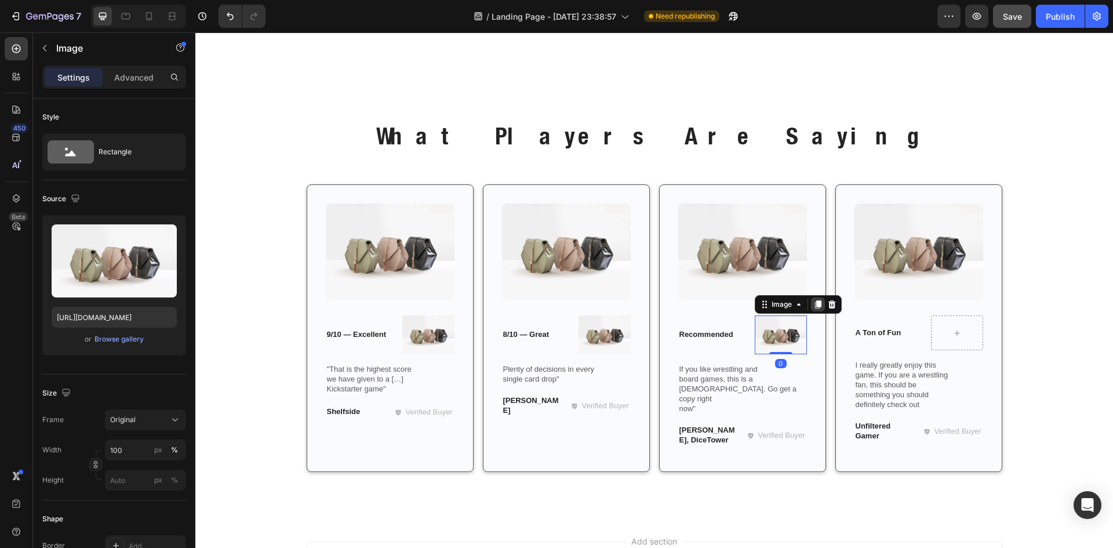
click at [813, 304] on icon at bounding box center [817, 304] width 9 height 9
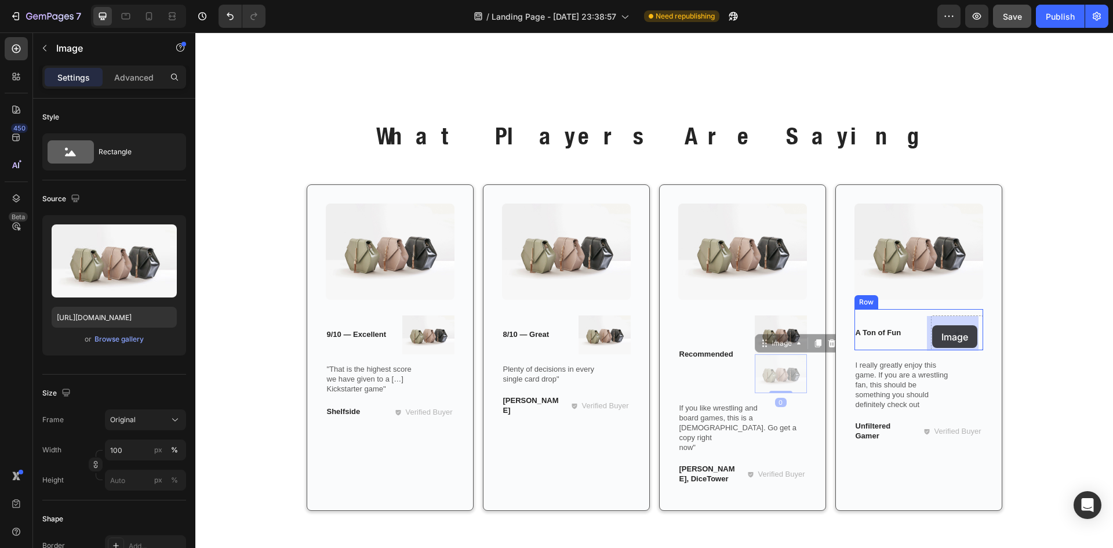
drag, startPoint x: 755, startPoint y: 341, endPoint x: 932, endPoint y: 325, distance: 178.1
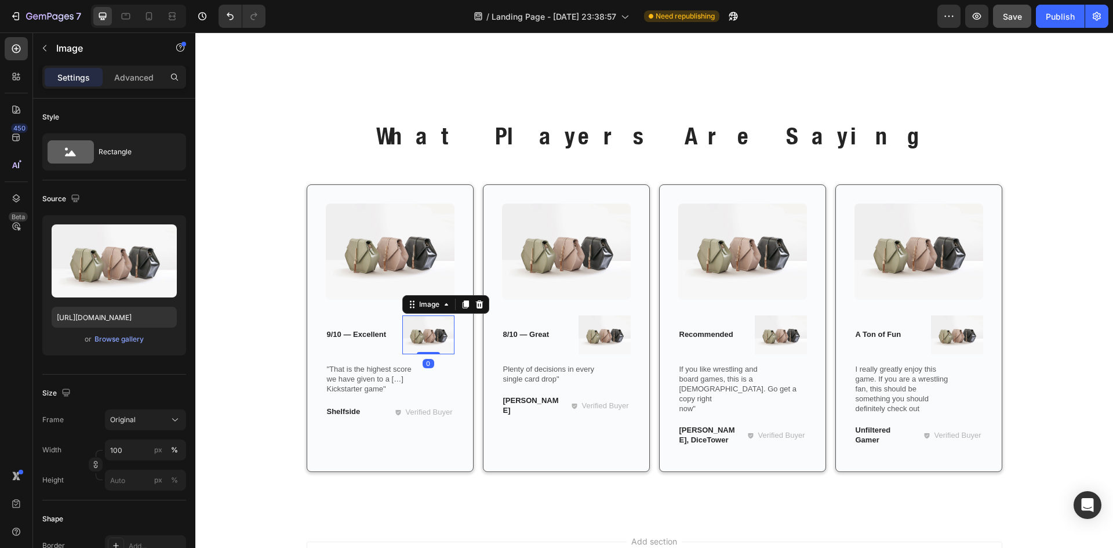
click at [425, 327] on img at bounding box center [428, 334] width 52 height 39
click at [1018, 19] on span "Save" at bounding box center [1012, 17] width 19 height 10
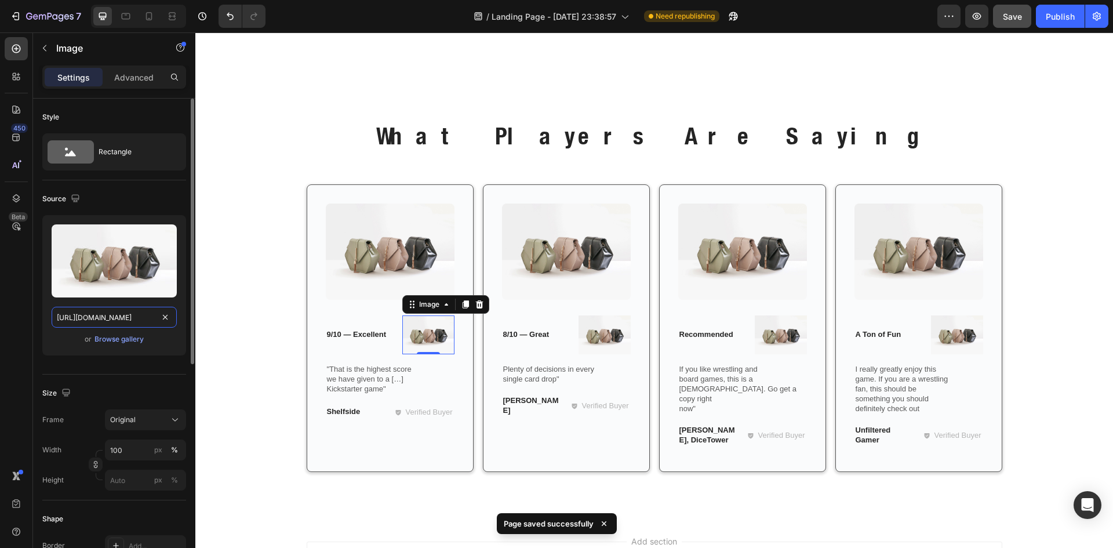
click at [116, 312] on input "https://cdn.shopify.com/s/files/1/2005/9307/files/image_demo.jpg" at bounding box center [114, 317] width 125 height 21
paste input "upload.wikimedia.org/wikipedia/en/thumb/a/a4/Flag_of_the_United_States.svg/2560…"
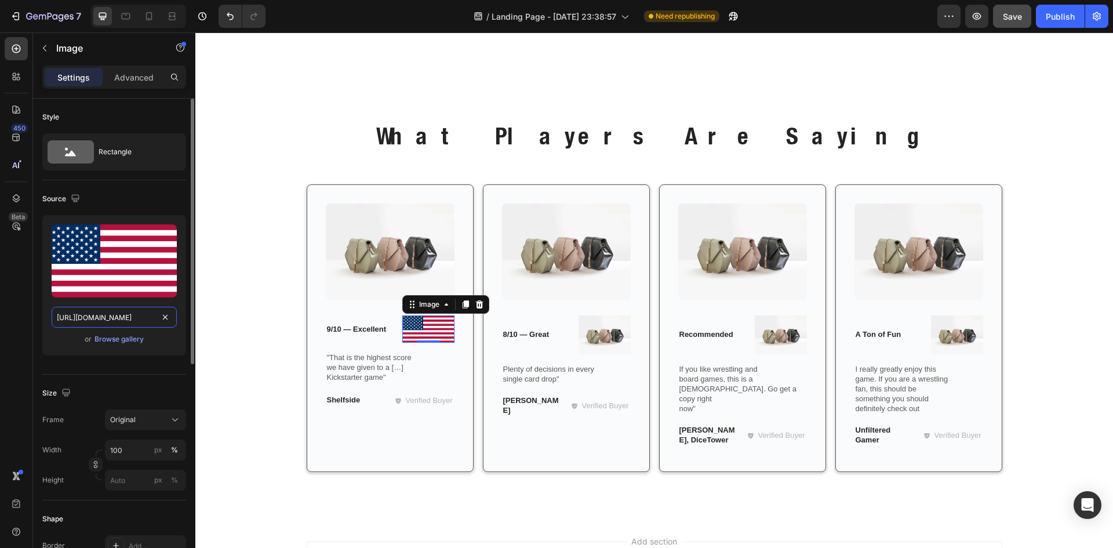
type input "https://upload.wikimedia.org/wikipedia/en/thumb/a/a4/Flag_of_the_United_States.…"
click at [149, 370] on div "Source Upload Image https://upload.wikimedia.org/wikipedia/en/thumb/a/a4/Flag_o…" at bounding box center [114, 277] width 144 height 194
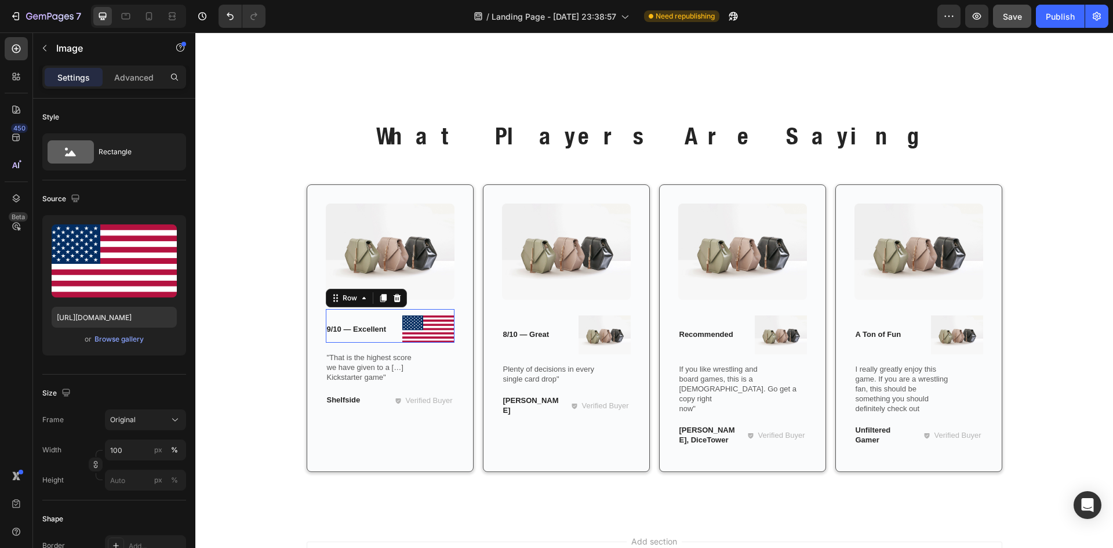
click at [388, 337] on div "9/10 — Excellent Text Block" at bounding box center [362, 328] width 72 height 27
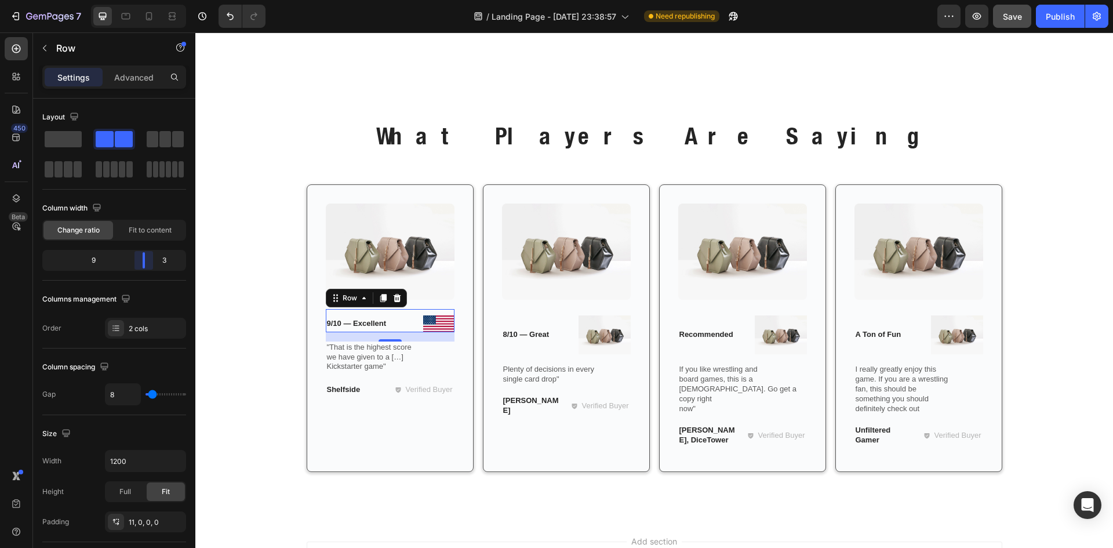
drag, startPoint x: 121, startPoint y: 263, endPoint x: 148, endPoint y: 265, distance: 27.3
click at [148, 0] on body "7 / Landing Page - Sep 26, 23:38:57 Need republishing Preview Save Publish 450 …" at bounding box center [556, 0] width 1113 height 0
click at [351, 322] on p "9/10 — Excellent" at bounding box center [372, 324] width 91 height 10
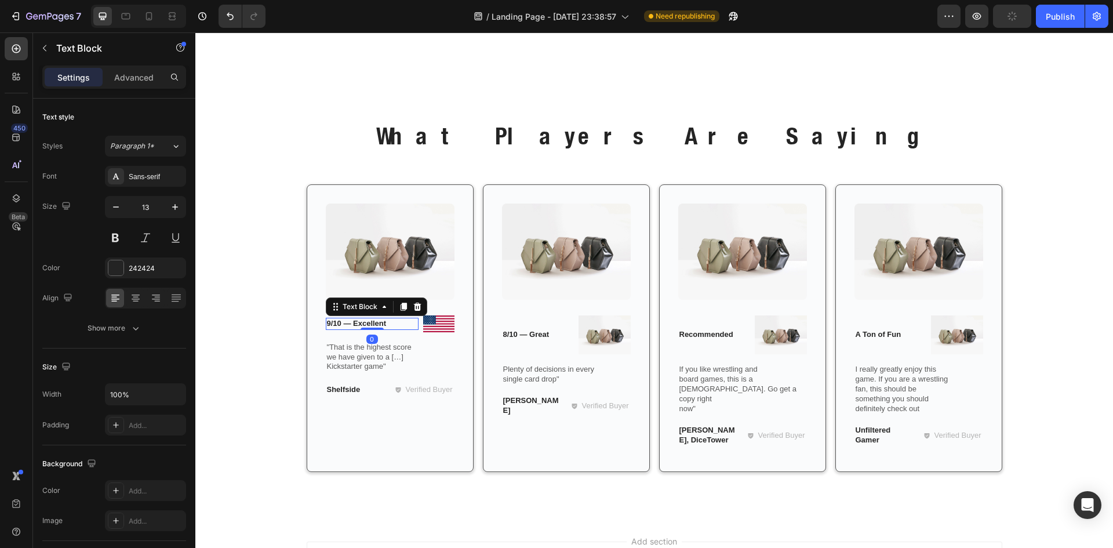
click at [351, 322] on p "9/10 — Excellent" at bounding box center [372, 324] width 91 height 10
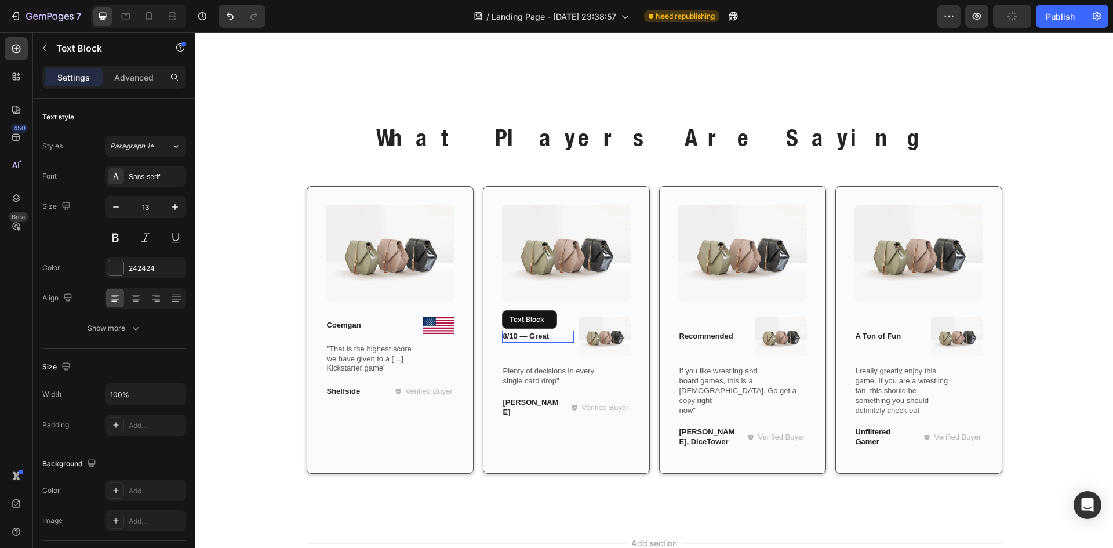
click at [515, 337] on p "8/10 — Great" at bounding box center [538, 337] width 70 height 10
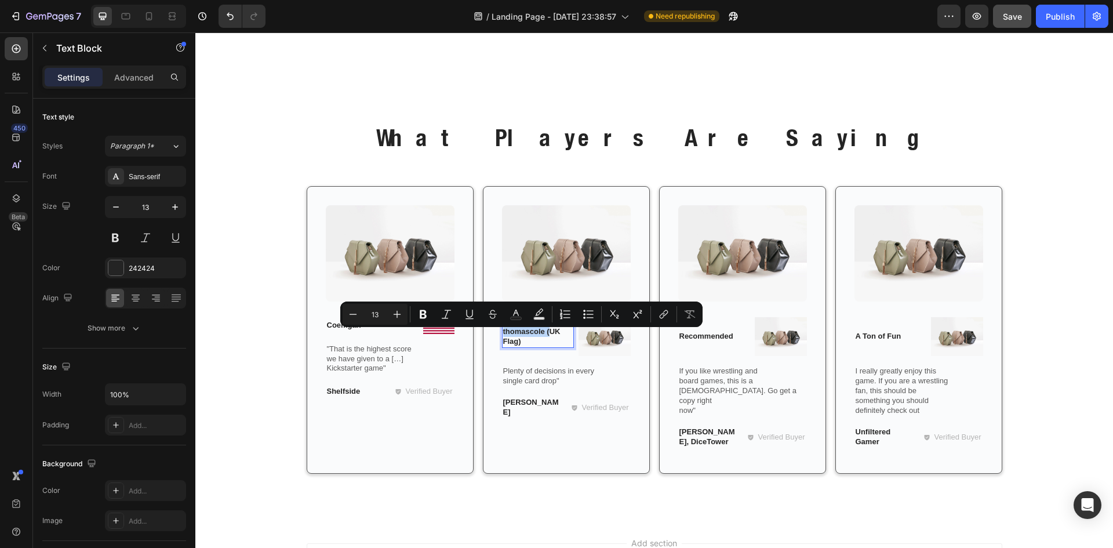
scroll to position [1764, 0]
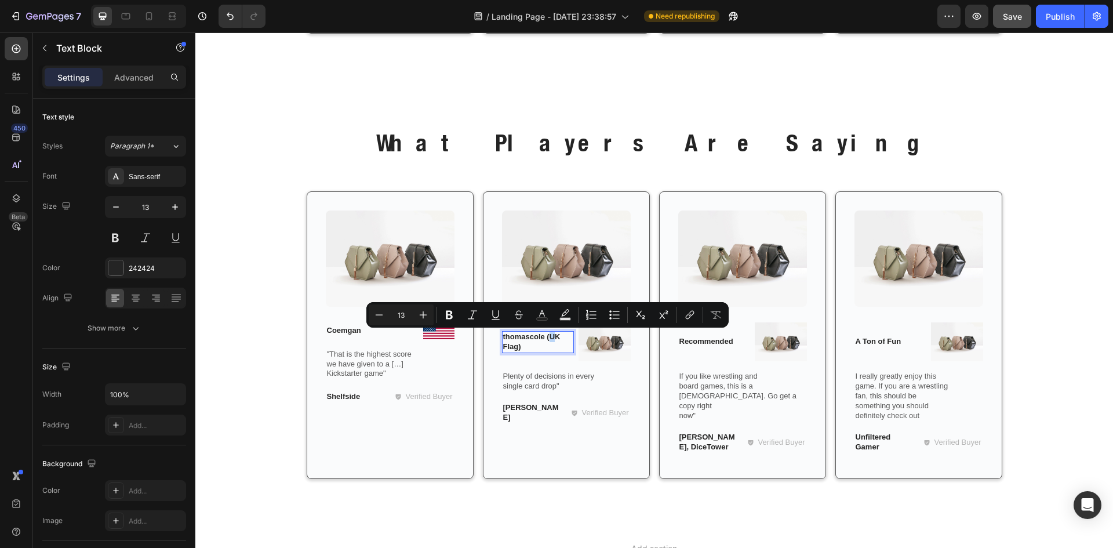
click at [551, 340] on p "thomascole (UK Flag)" at bounding box center [538, 342] width 70 height 20
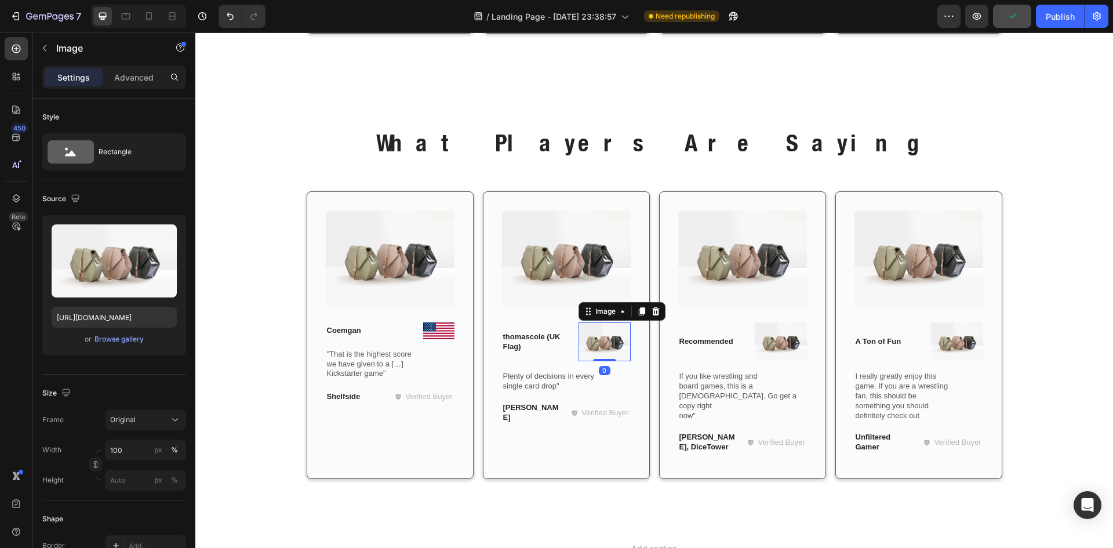
click at [599, 352] on img at bounding box center [604, 341] width 52 height 39
click at [123, 316] on input "https://cdn.shopify.com/s/files/1/2005/9307/files/image_demo.jpg" at bounding box center [114, 317] width 125 height 21
paste input "encrypted-tbn0.gstatic.com/images?q=tbn:ANd9GcQOMfflVjNnT2Bwz_iiO41zdliLvQCxNFq…"
type input "https://encrypted-tbn0.gstatic.com/images?q=tbn:ANd9GcQOMfflVjNnT2Bwz_iiO41zdli…"
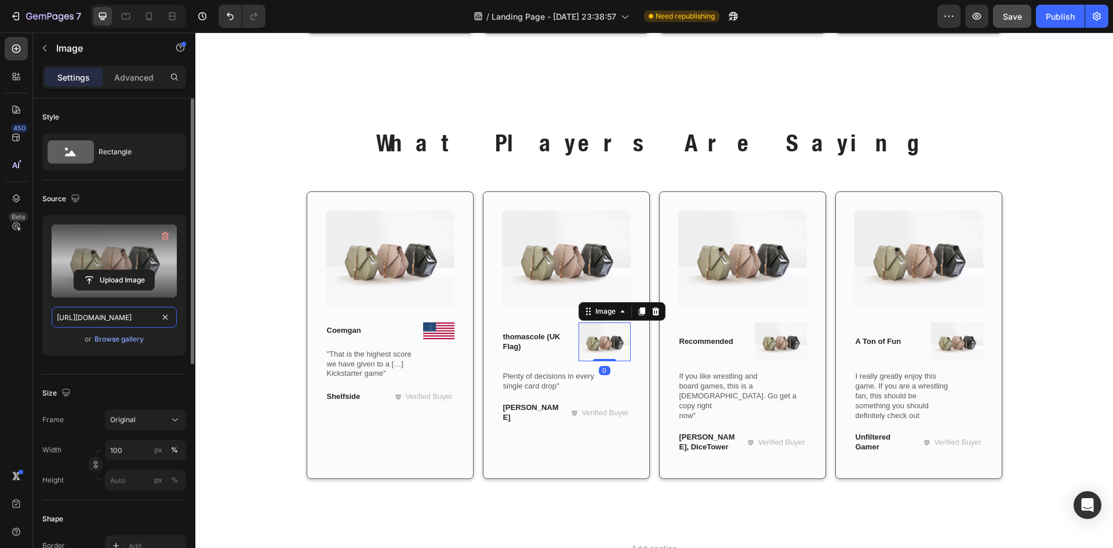
scroll to position [0, 248]
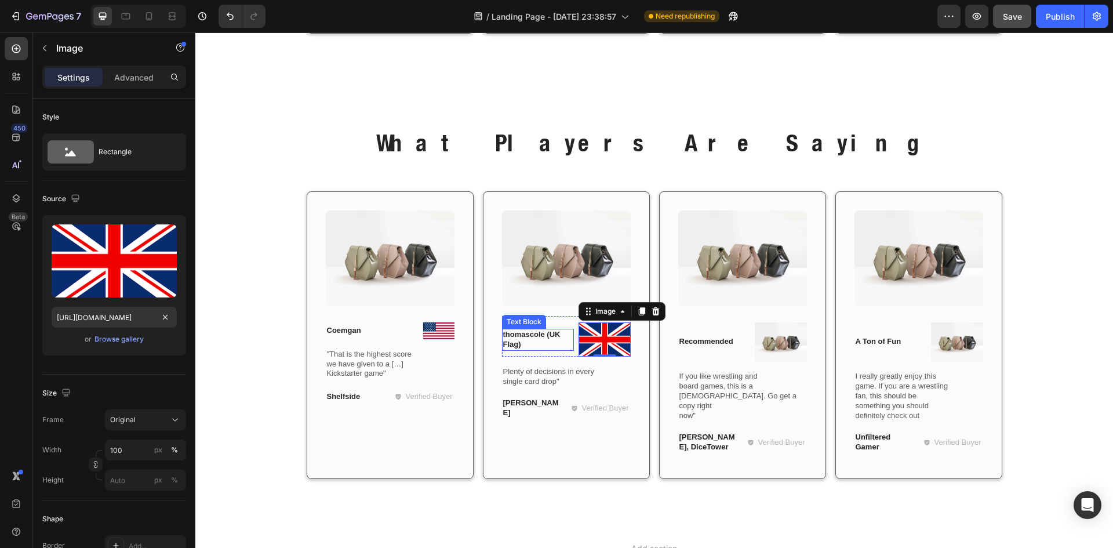
click at [565, 348] on p "thomascole (UK Flag)" at bounding box center [538, 340] width 70 height 20
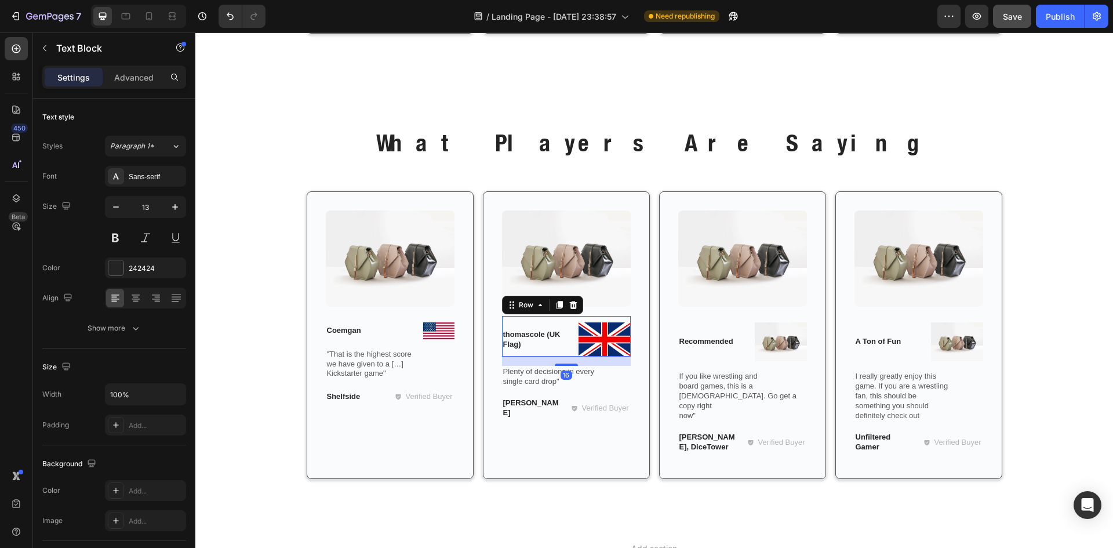
click at [569, 354] on div "thomascole (UK Flag) Text Block" at bounding box center [538, 339] width 72 height 34
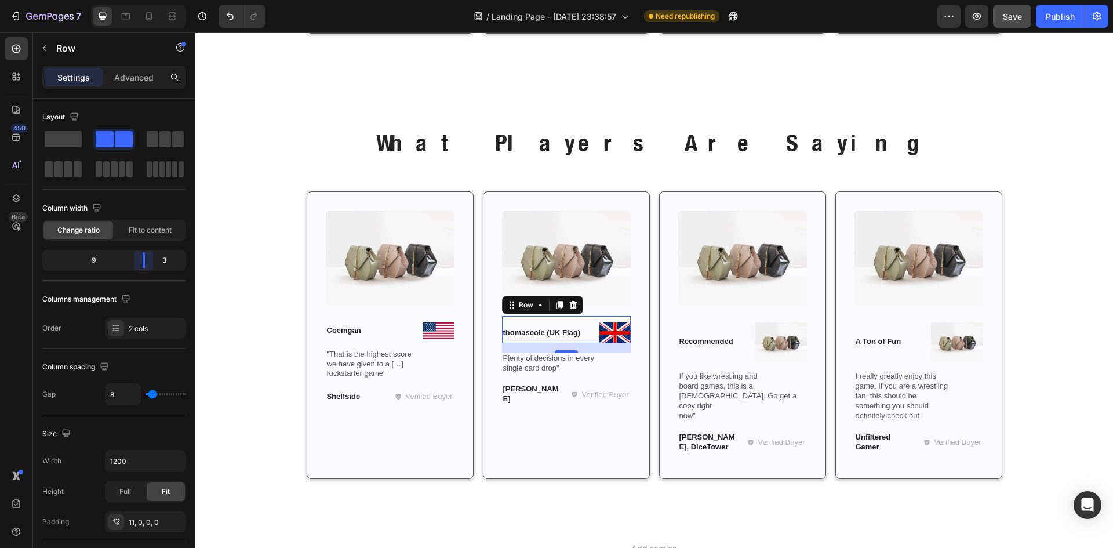
drag, startPoint x: 121, startPoint y: 263, endPoint x: 147, endPoint y: 261, distance: 26.7
click at [147, 0] on body "7 / Landing Page - Sep 26, 23:38:57 Need republishing Preview Save Publish 450 …" at bounding box center [556, 0] width 1113 height 0
click at [1017, 17] on span "Save" at bounding box center [1012, 17] width 19 height 10
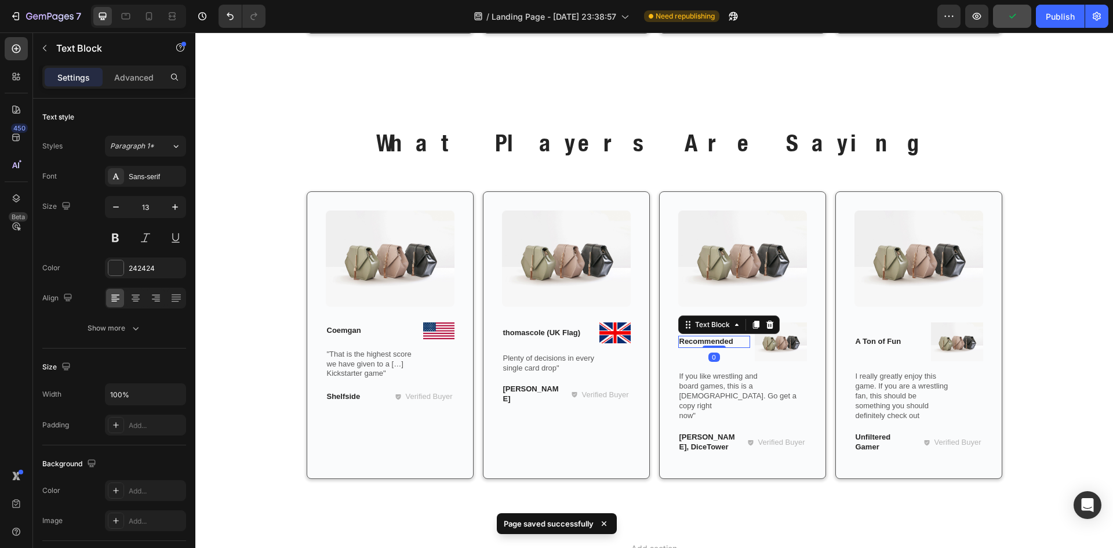
click at [708, 338] on p "Recommended" at bounding box center [714, 342] width 70 height 10
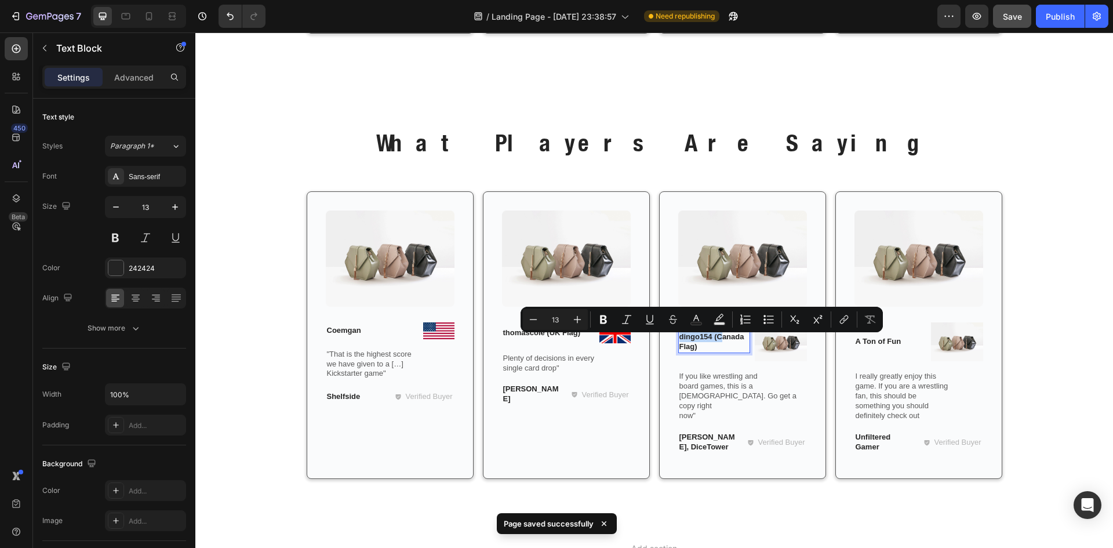
scroll to position [1759, 0]
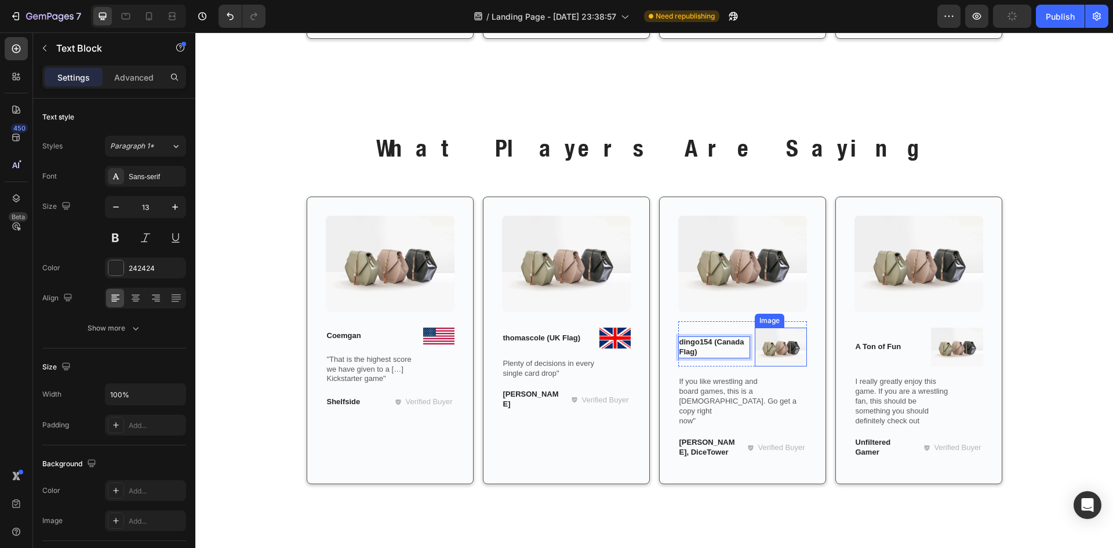
click at [783, 350] on img at bounding box center [781, 346] width 52 height 39
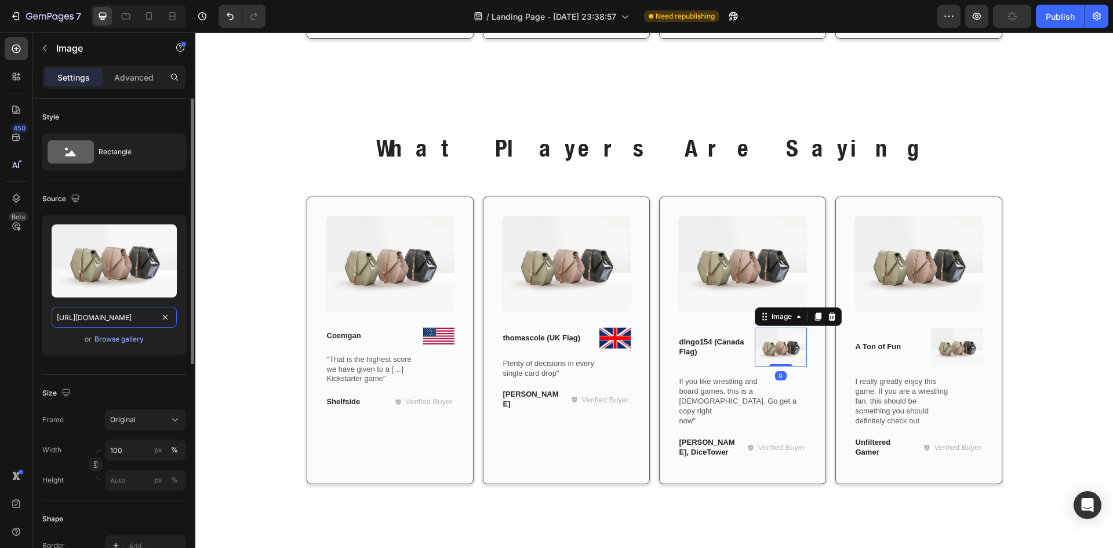
click at [144, 317] on input "https://cdn.shopify.com/s/files/1/2005/9307/files/image_demo.jpg" at bounding box center [114, 317] width 125 height 21
paste input "upload.wikimedia.org/wikipedia/commons/d/d9/Flag_of_Canada_%28Pantone%29.sv"
type input "https://upload.wikimedia.org/wikipedia/commons/d/d9/Flag_of_Canada_%28Pantone%2…"
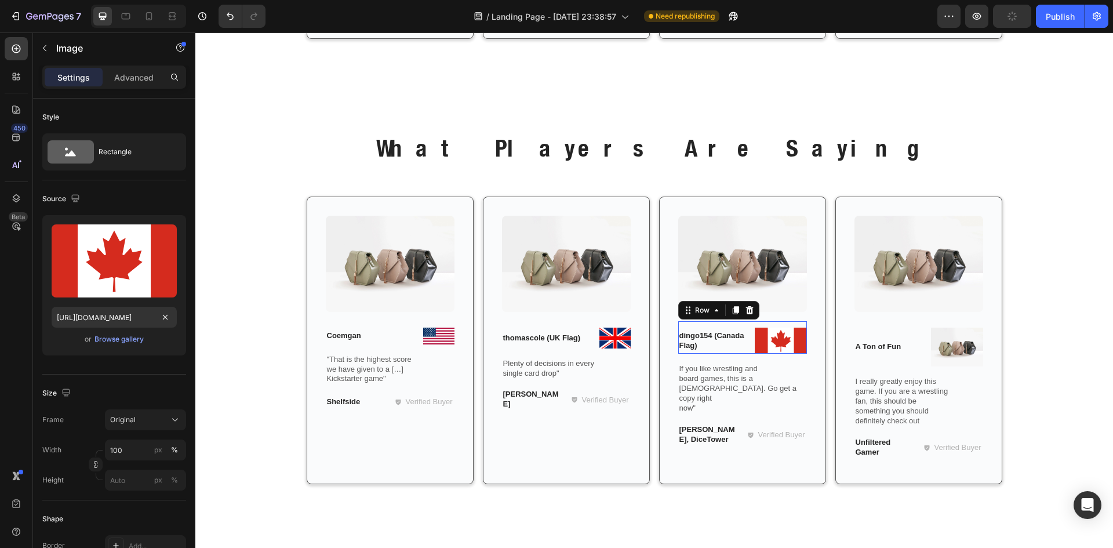
click at [747, 348] on div "Image dingo154 (Canada Flag) Text Block Row 0" at bounding box center [742, 337] width 129 height 32
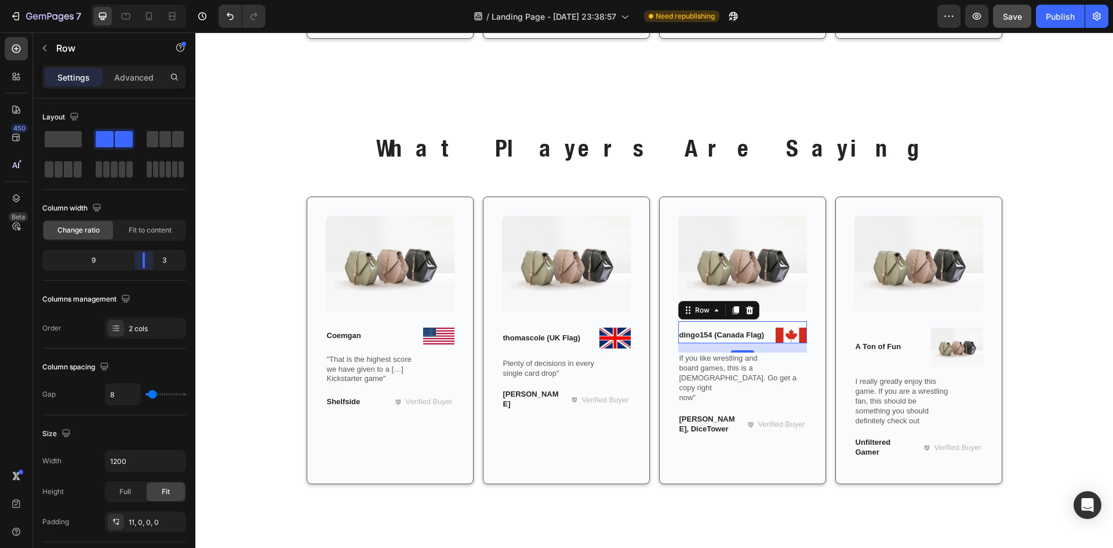
drag, startPoint x: 122, startPoint y: 265, endPoint x: 148, endPoint y: 264, distance: 26.7
click at [148, 0] on body "7 / Landing Page - Sep 26, 23:38:57 Need republishing Preview Save Publish 450 …" at bounding box center [556, 0] width 1113 height 0
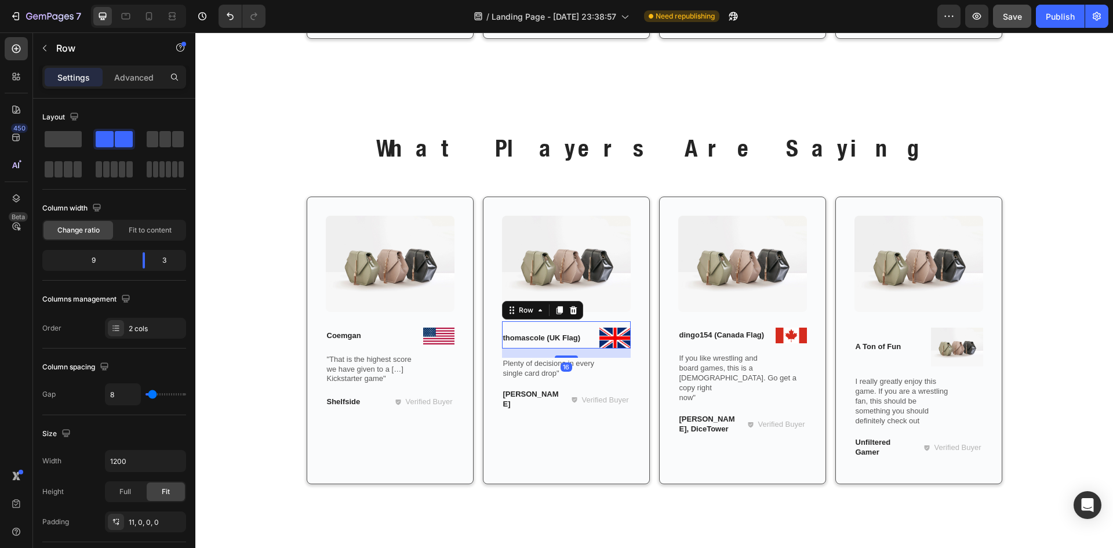
click at [589, 347] on div "thomascole (UK Flag) Text Block" at bounding box center [548, 337] width 93 height 20
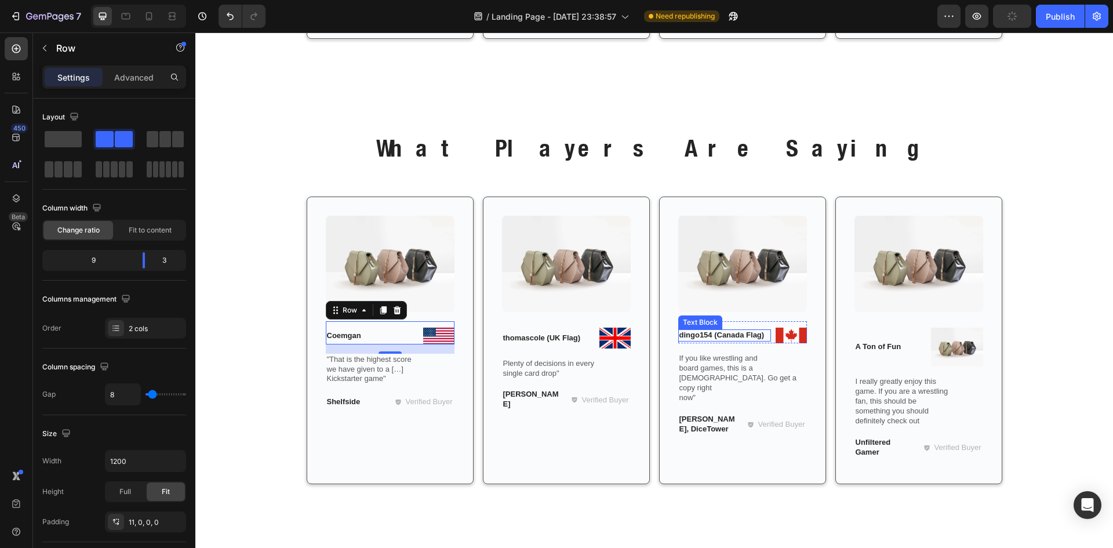
click at [755, 337] on p "dingo154 (Canada Flag)" at bounding box center [724, 335] width 91 height 10
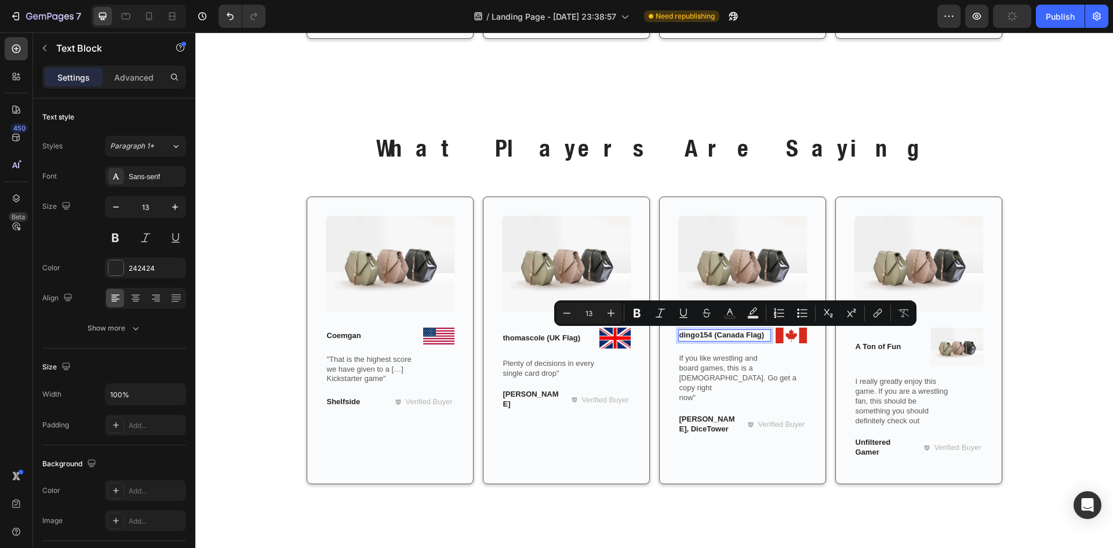
drag, startPoint x: 761, startPoint y: 337, endPoint x: 709, endPoint y: 337, distance: 51.6
click at [709, 337] on p "dingo154 (Canada Flag)" at bounding box center [724, 335] width 91 height 10
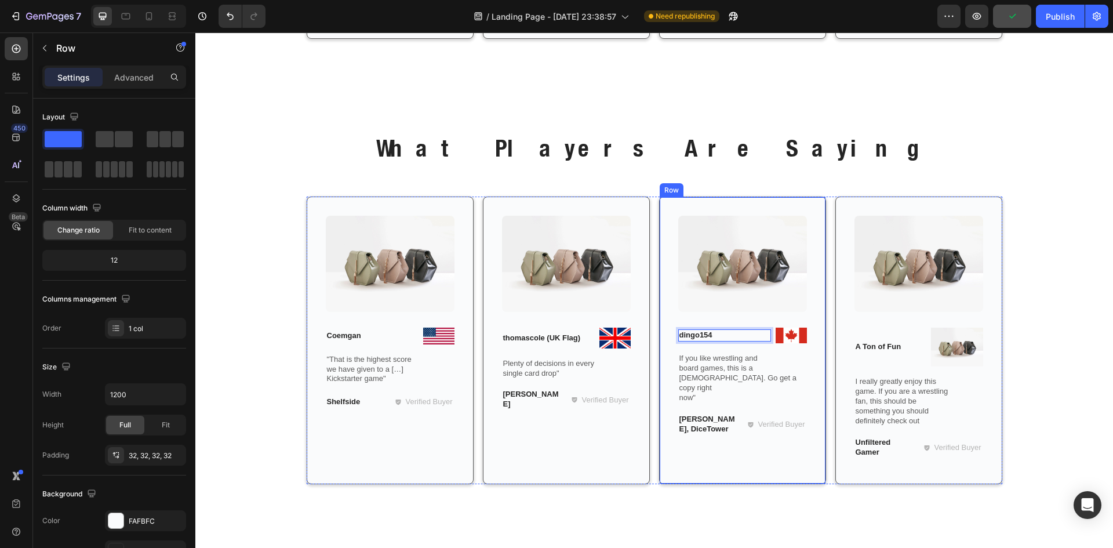
click at [760, 350] on div "Image Image dingo154 Text Block 0 Row If you like wrestling and board games, th…" at bounding box center [742, 340] width 129 height 249
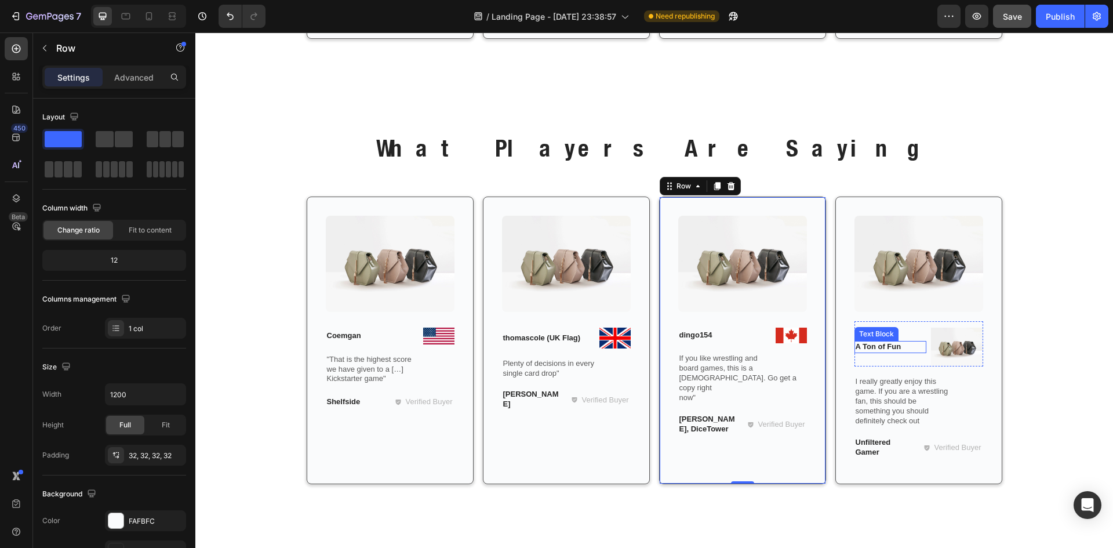
click at [871, 347] on p "A Ton of Fun" at bounding box center [891, 347] width 70 height 10
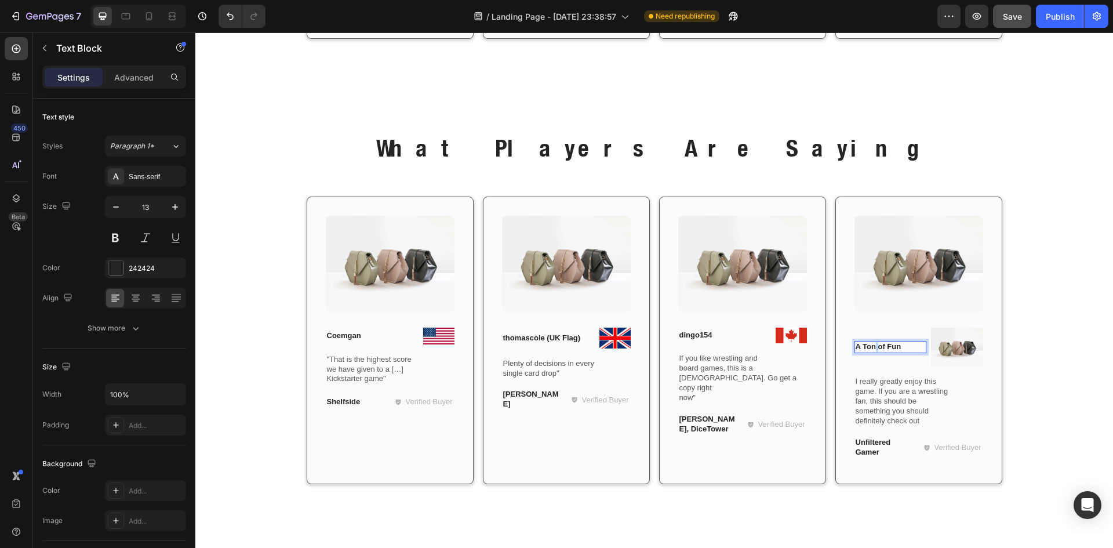
click at [871, 347] on p "A Ton of Fun" at bounding box center [891, 347] width 70 height 10
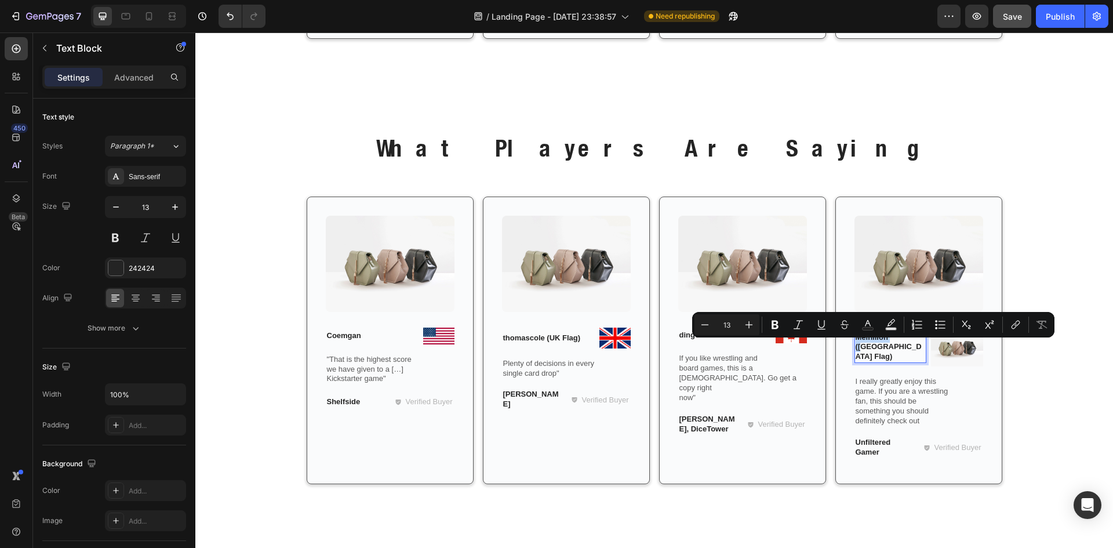
scroll to position [1754, 0]
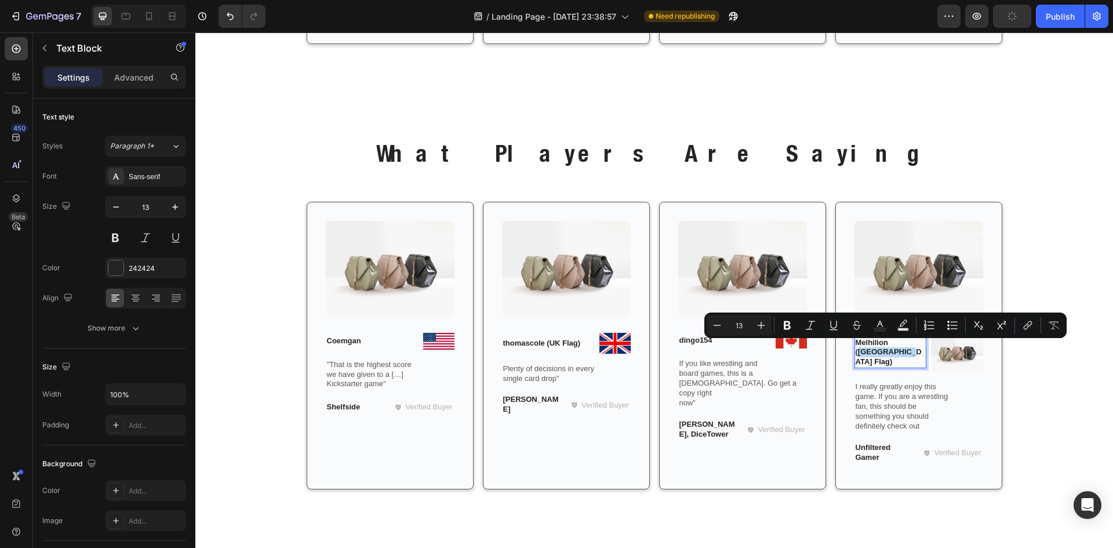
drag, startPoint x: 891, startPoint y: 347, endPoint x: 864, endPoint y: 359, distance: 29.3
click at [864, 359] on p "Melhilion (Germany Flag)" at bounding box center [891, 353] width 70 height 30
copy p "Germany Flag"
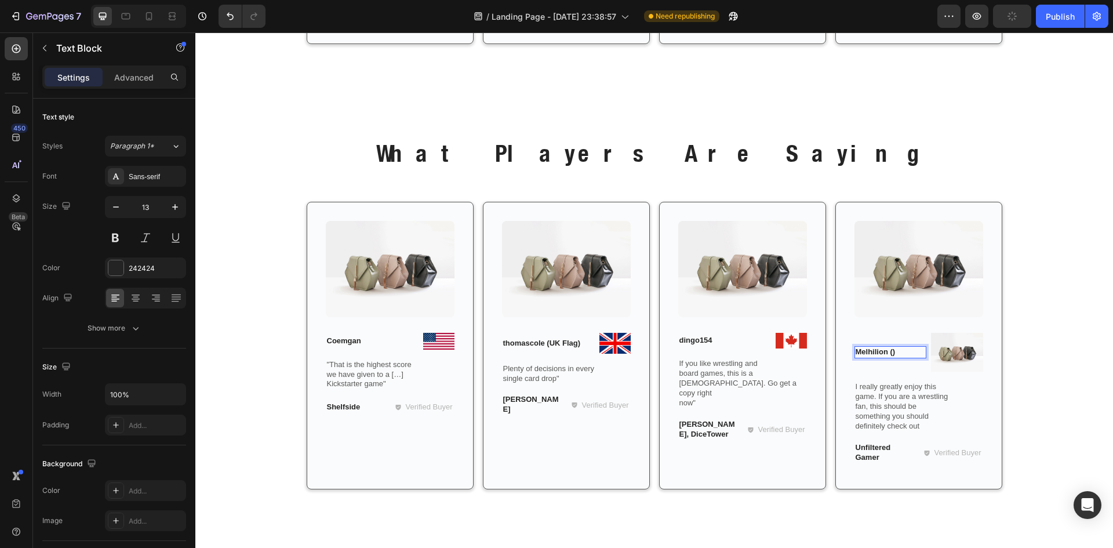
scroll to position [1759, 0]
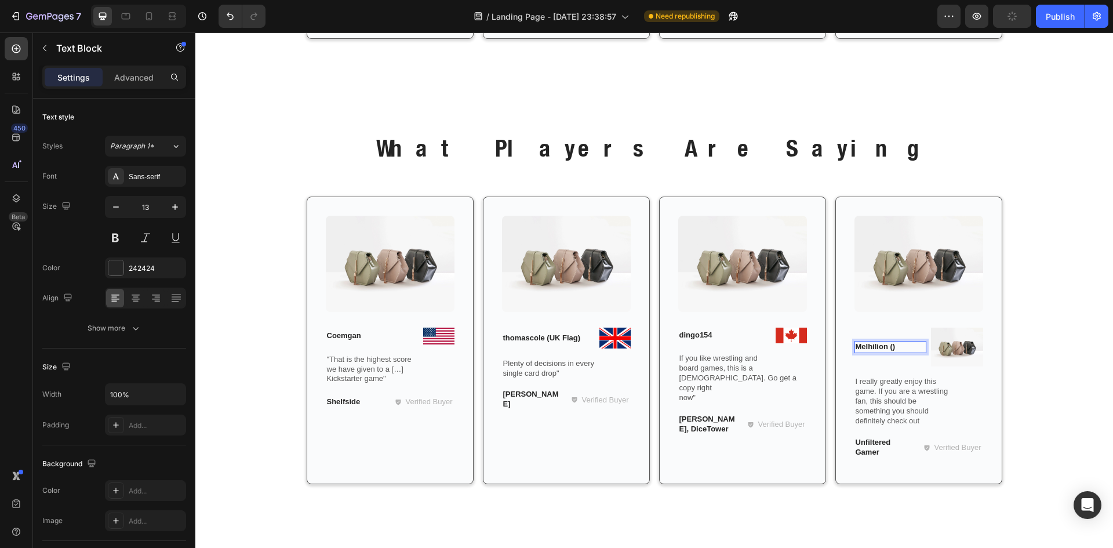
click at [901, 344] on p "Melhilion ()" at bounding box center [891, 347] width 70 height 10
click at [955, 355] on img at bounding box center [957, 346] width 52 height 39
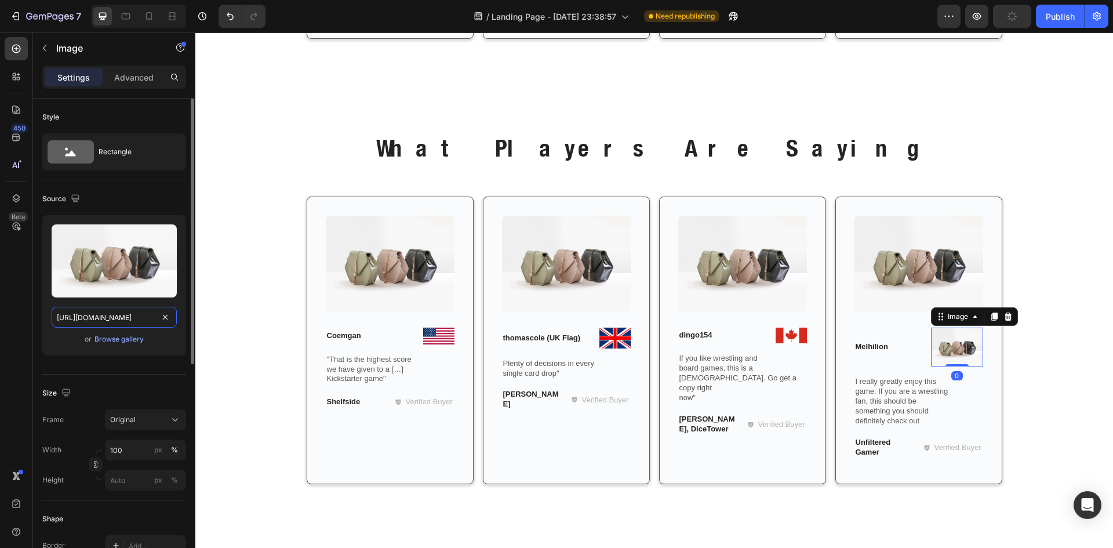
click at [122, 314] on input "https://cdn.shopify.com/s/files/1/2005/9307/files/image_demo.jpg" at bounding box center [114, 317] width 125 height 21
paste input "upload.wikimedia.org/wikipedia/commons/thumb/b/ba/Flag_of_Germany.svg/2560px-Fl…"
type input "https://upload.wikimedia.org/wikipedia/commons/thumb/b/ba/Flag_of_Germany.svg/2…"
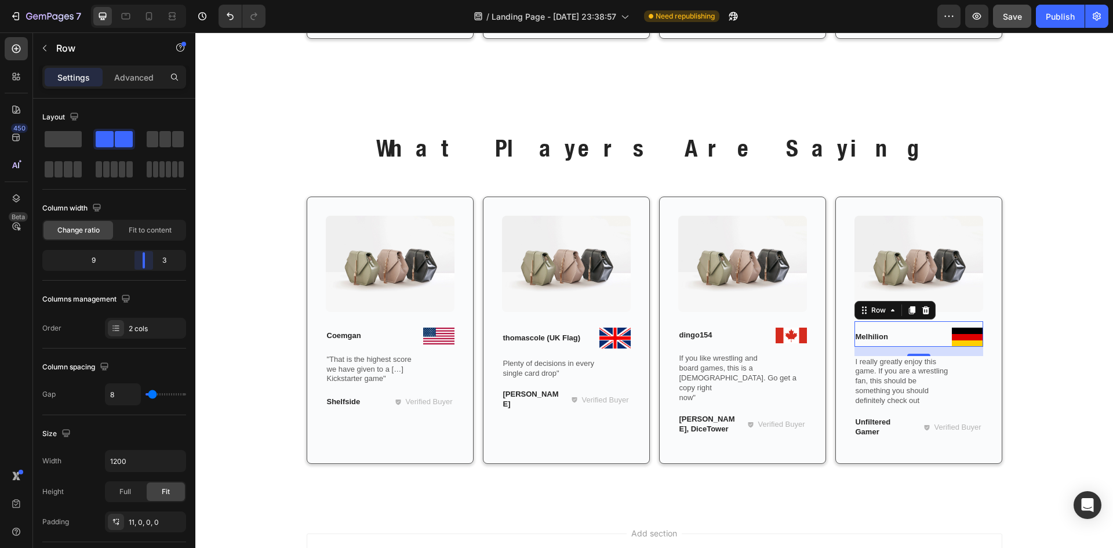
drag, startPoint x: 124, startPoint y: 257, endPoint x: 153, endPoint y: 253, distance: 29.3
click at [153, 0] on body "7 / Landing Page - Sep 26, 23:38:57 Need republishing Preview Save Publish 450 …" at bounding box center [556, 0] width 1113 height 0
click at [1002, 14] on button "Save" at bounding box center [1012, 16] width 38 height 23
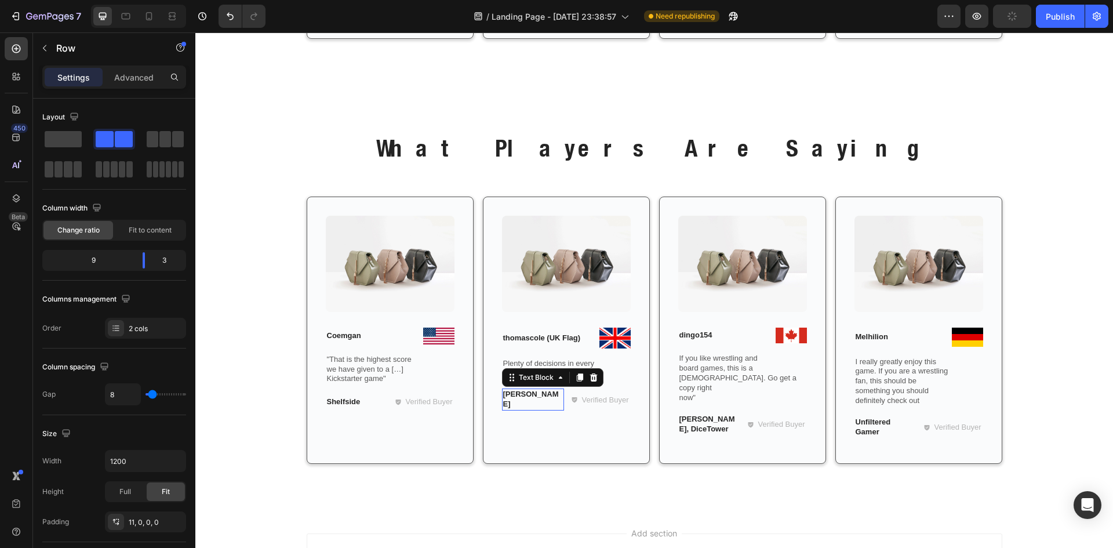
click at [505, 396] on p "[PERSON_NAME]" at bounding box center [533, 400] width 60 height 20
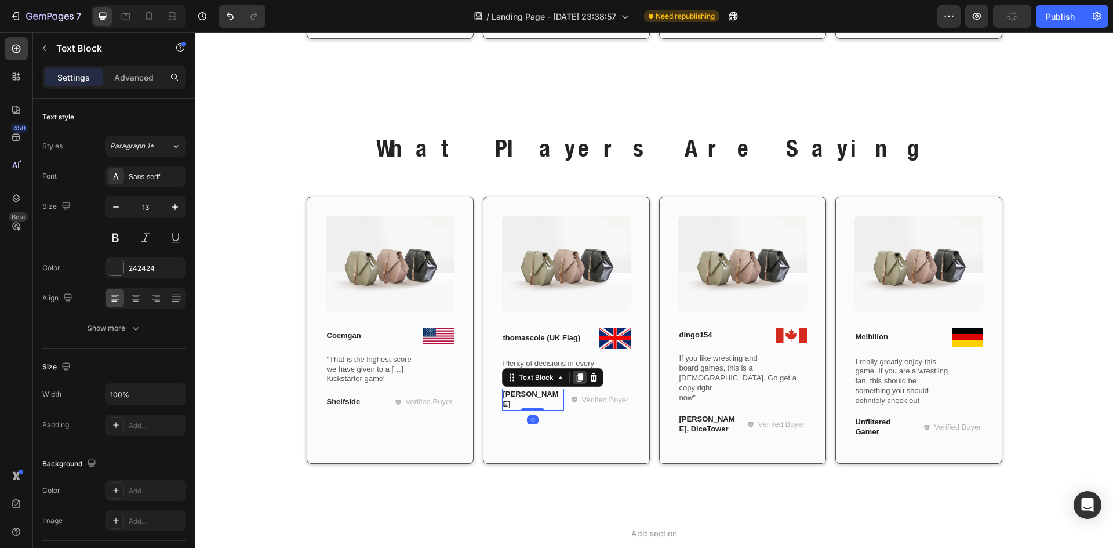
click at [576, 381] on icon at bounding box center [579, 378] width 6 height 8
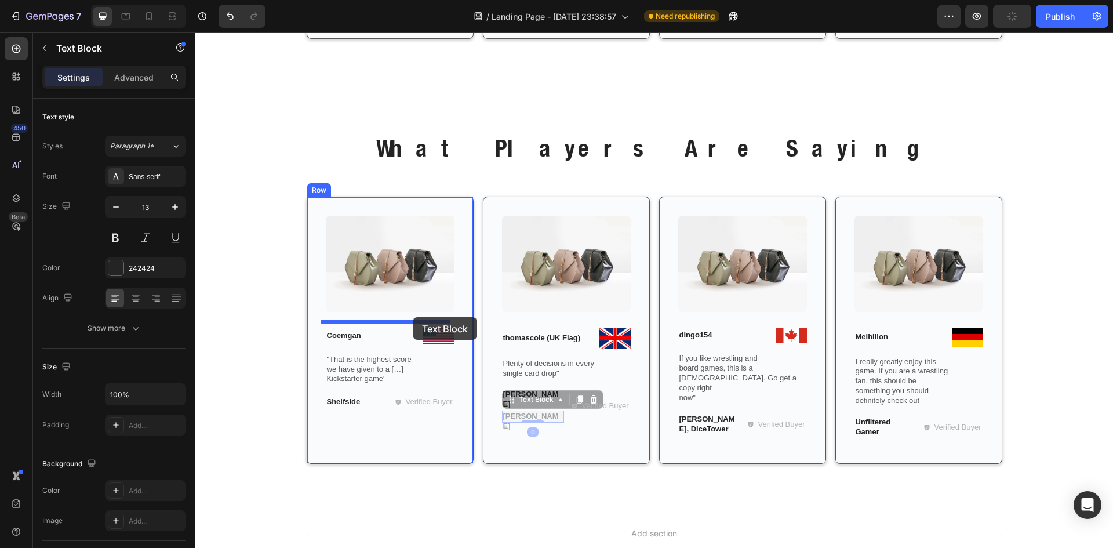
drag, startPoint x: 507, startPoint y: 395, endPoint x: 413, endPoint y: 317, distance: 122.2
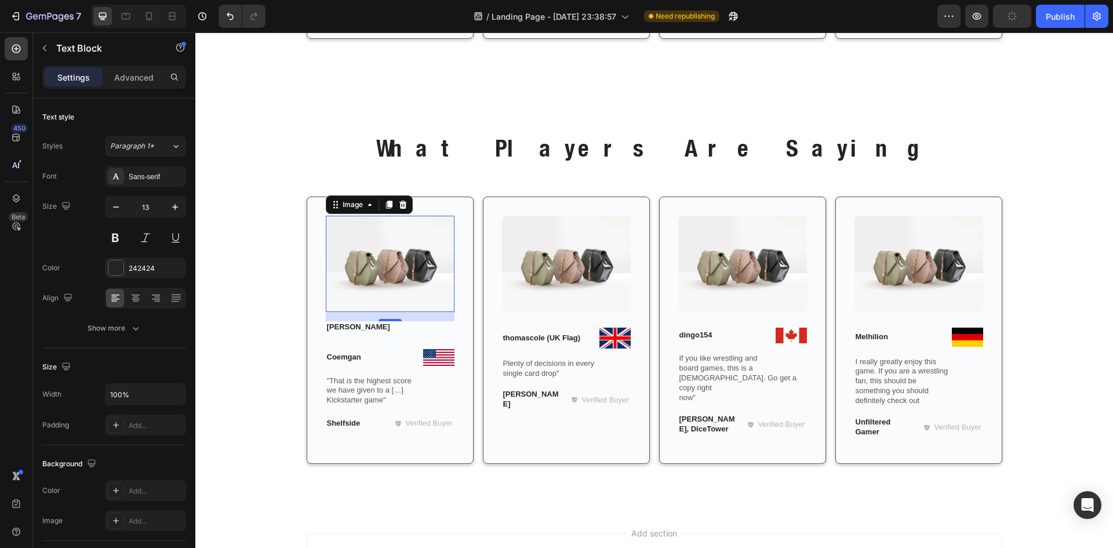
click at [416, 249] on img at bounding box center [390, 264] width 129 height 97
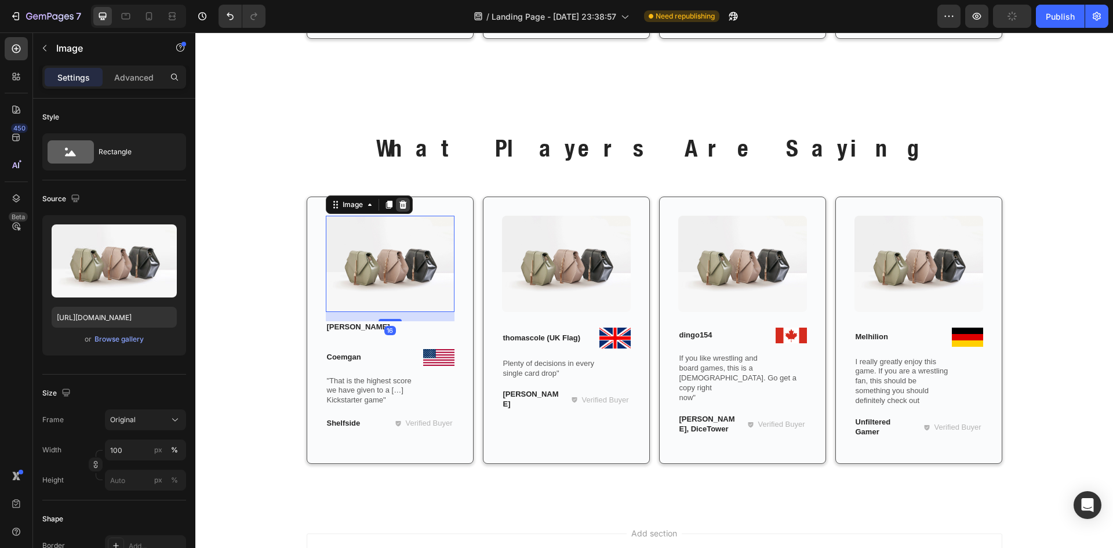
click at [399, 203] on icon at bounding box center [403, 205] width 8 height 8
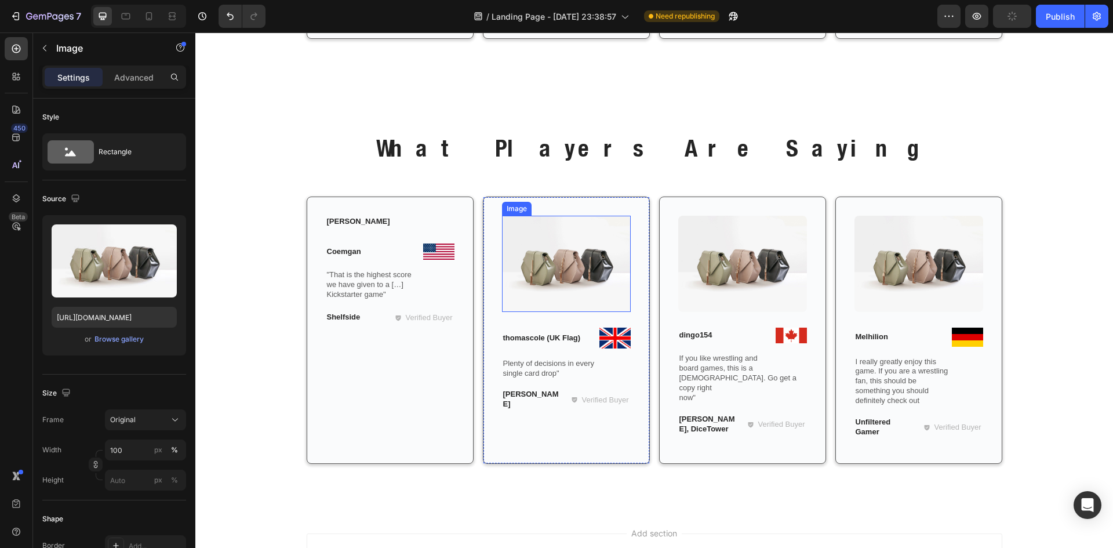
click at [557, 250] on img at bounding box center [566, 264] width 129 height 97
click at [574, 205] on icon at bounding box center [578, 204] width 9 height 9
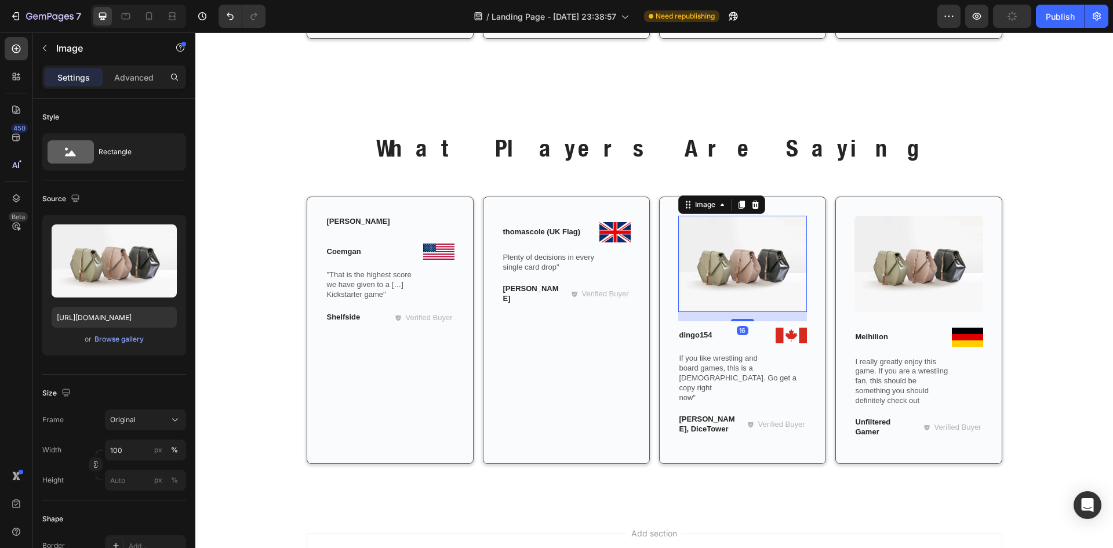
click at [729, 248] on img at bounding box center [742, 264] width 129 height 97
click at [751, 206] on icon at bounding box center [755, 205] width 8 height 8
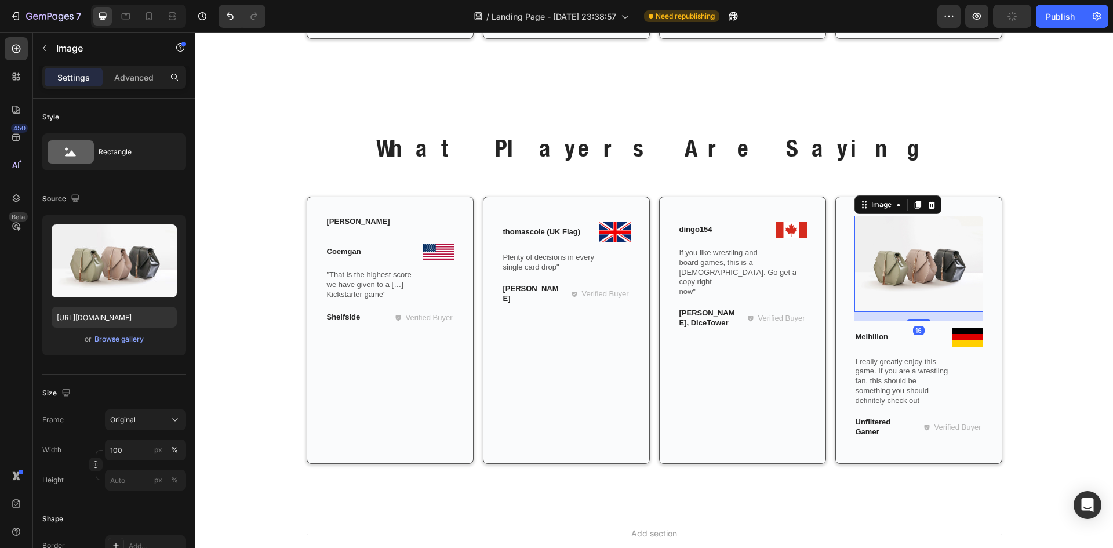
click at [886, 236] on img at bounding box center [918, 264] width 129 height 97
click at [925, 203] on div at bounding box center [932, 205] width 14 height 14
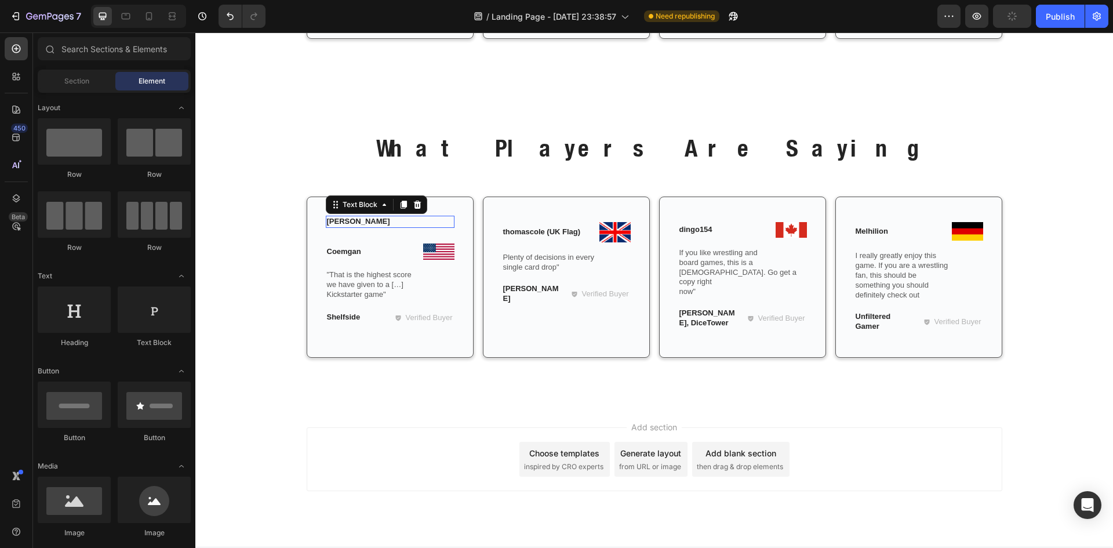
click at [345, 218] on p "[PERSON_NAME]" at bounding box center [390, 222] width 126 height 10
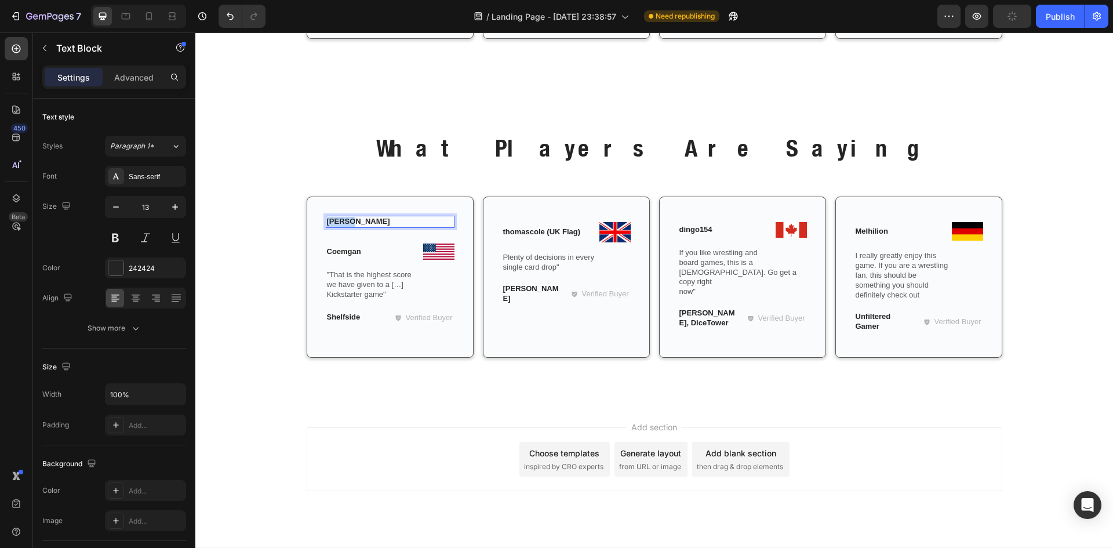
click at [345, 218] on p "[PERSON_NAME]" at bounding box center [390, 222] width 126 height 10
click at [143, 176] on div "Sans-serif" at bounding box center [156, 177] width 54 height 10
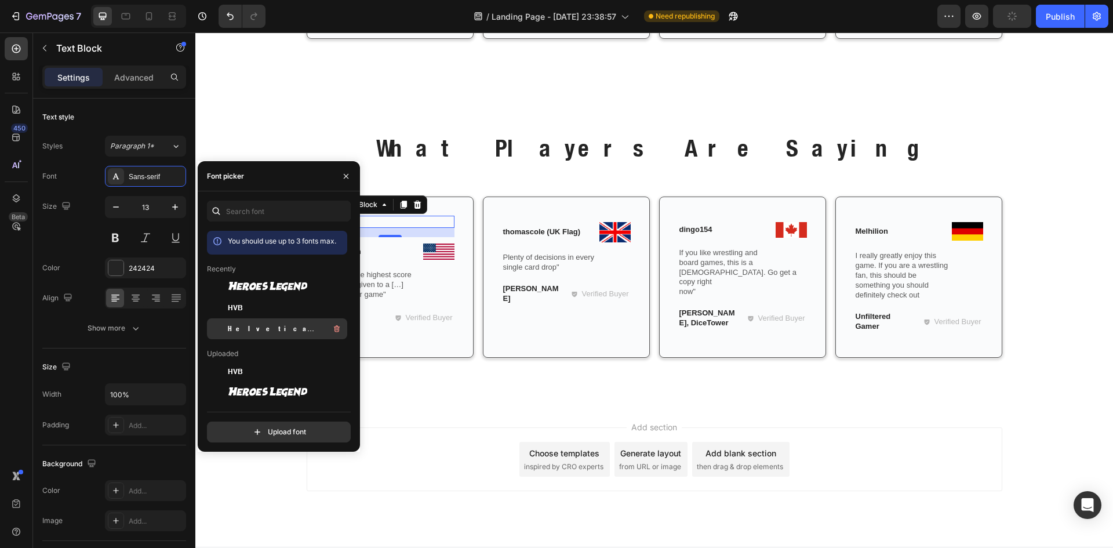
click at [241, 321] on div "Helvetica Neue Condensed Bold_1" at bounding box center [277, 328] width 140 height 21
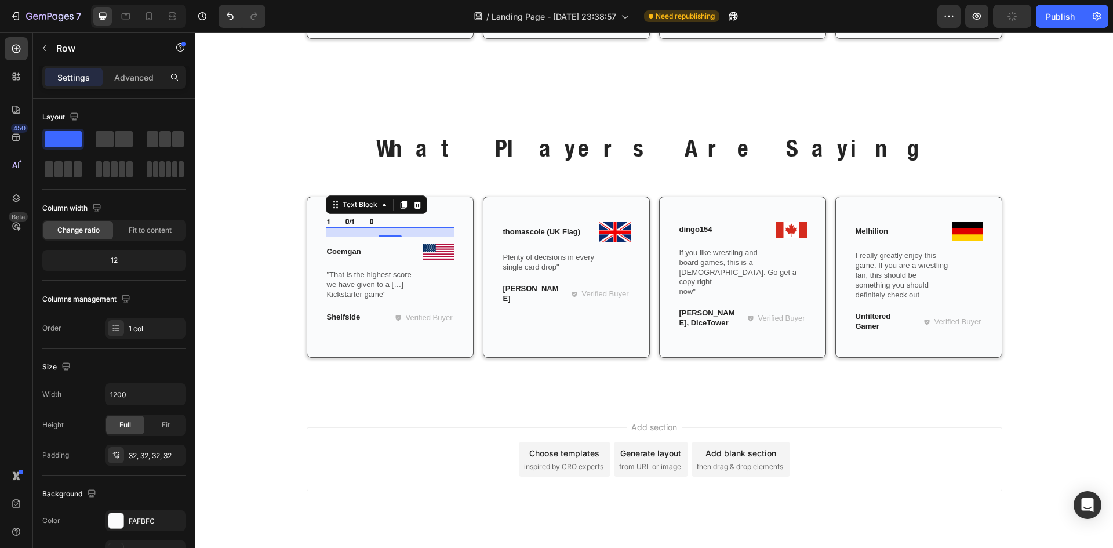
click at [416, 339] on div "10/10 Text Block 16 Image Coemgan Text Block Row "That is the highest score we …" at bounding box center [390, 276] width 167 height 161
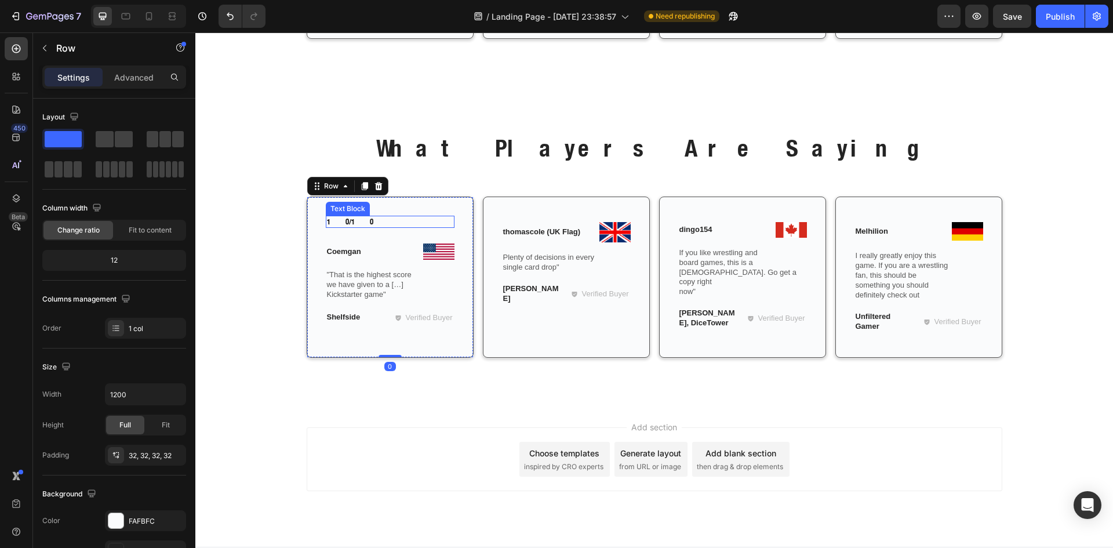
click at [341, 224] on p "10/10" at bounding box center [390, 222] width 126 height 10
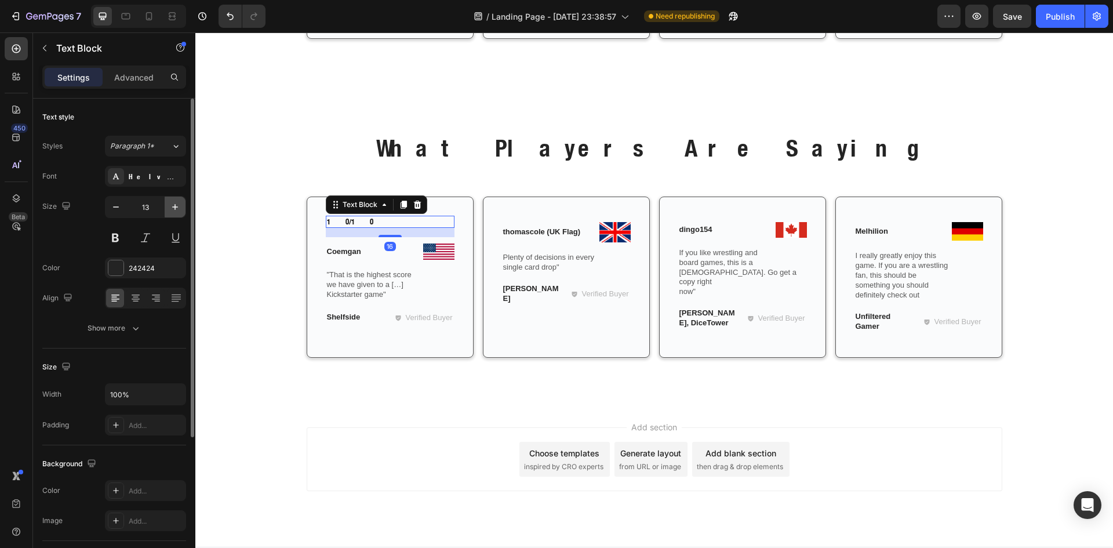
click at [170, 209] on icon "button" at bounding box center [175, 207] width 12 height 12
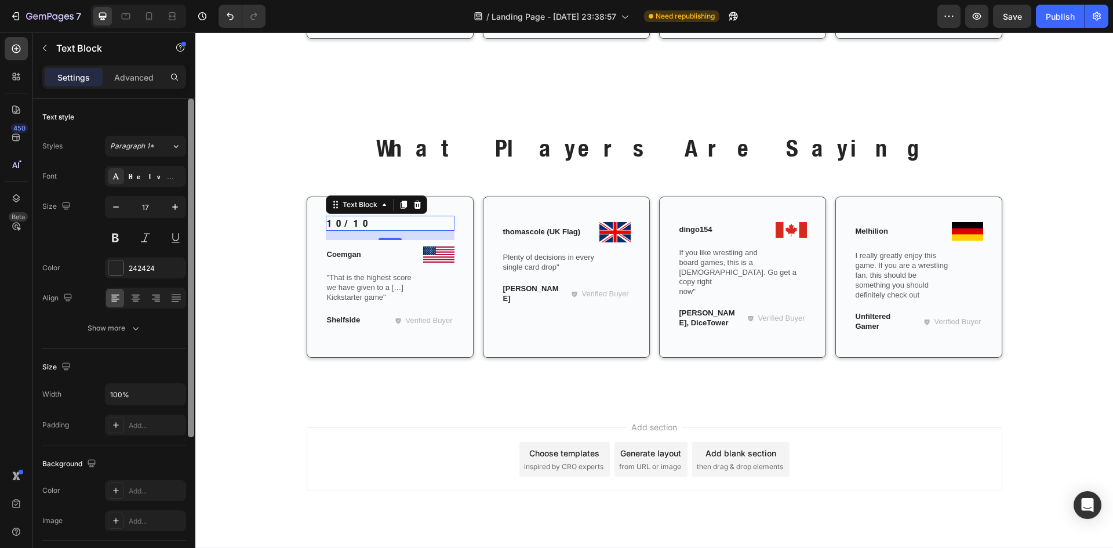
type input "18"
click at [141, 296] on icon at bounding box center [136, 298] width 12 height 12
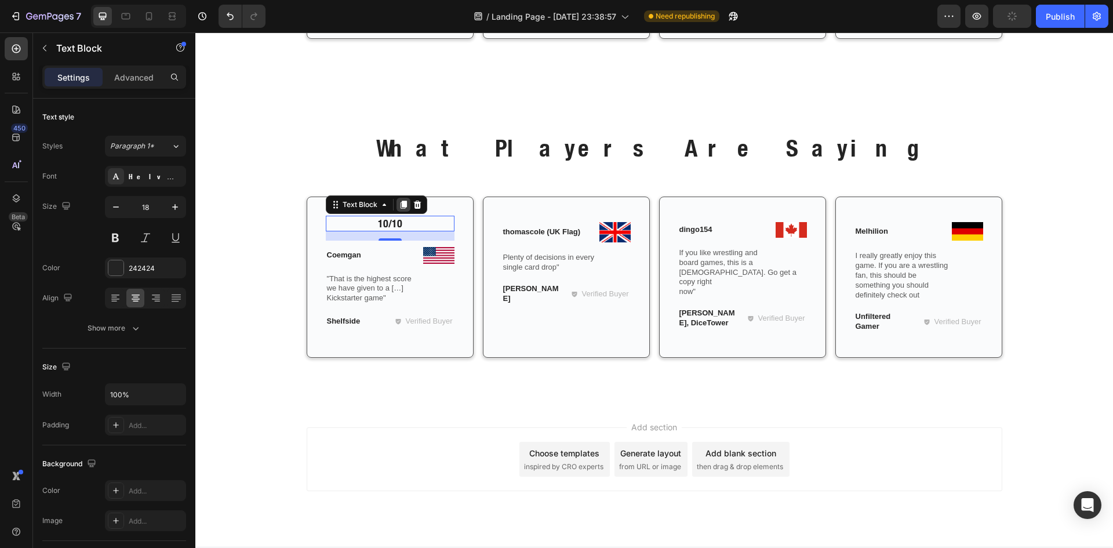
click at [402, 202] on icon at bounding box center [403, 205] width 6 height 8
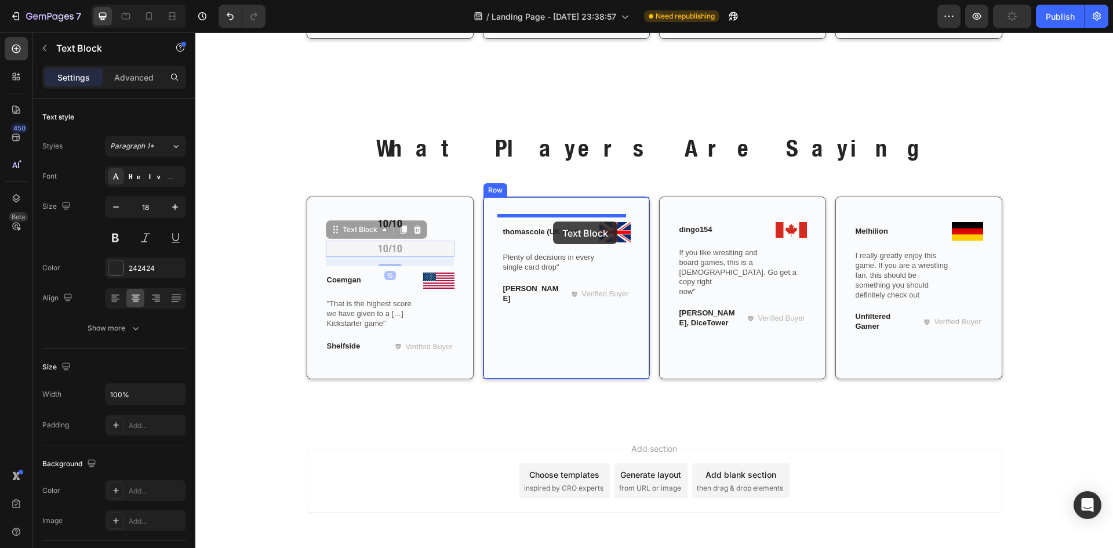
drag, startPoint x: 330, startPoint y: 229, endPoint x: 553, endPoint y: 221, distance: 222.7
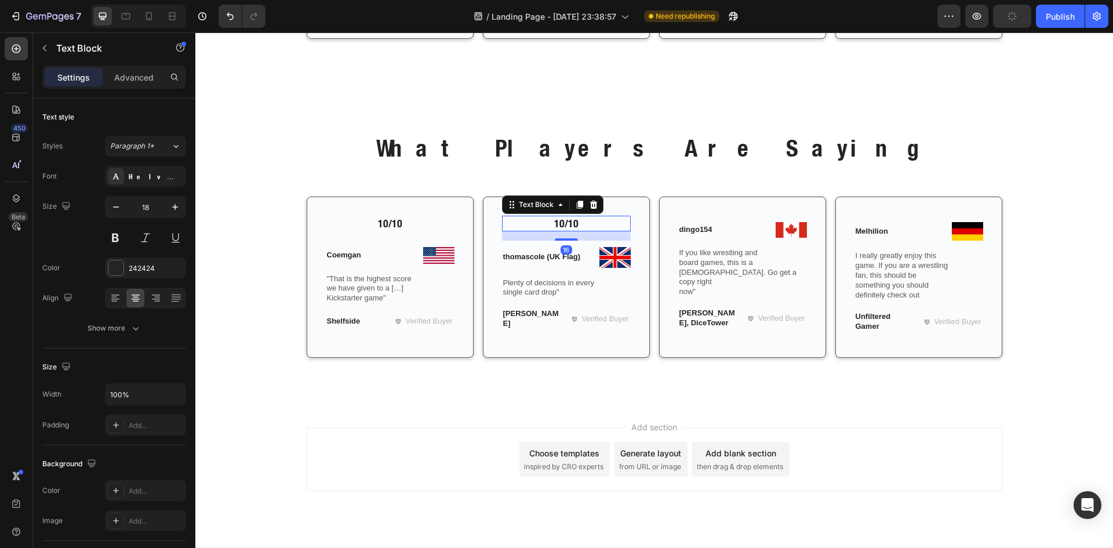
click at [567, 207] on div "Text Block" at bounding box center [552, 204] width 101 height 19
click at [576, 210] on div at bounding box center [580, 205] width 14 height 14
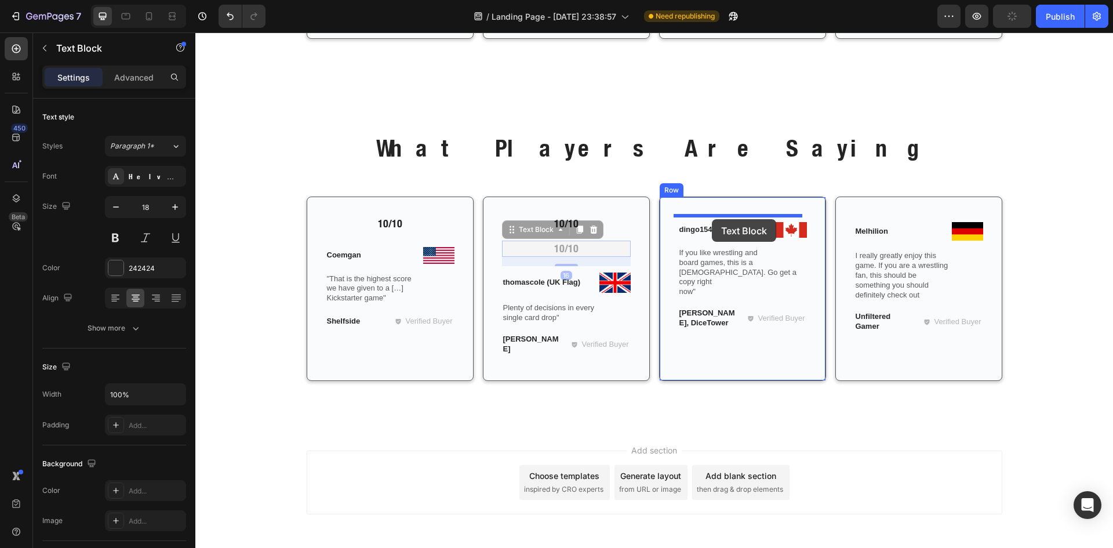
drag, startPoint x: 498, startPoint y: 230, endPoint x: 712, endPoint y: 219, distance: 214.1
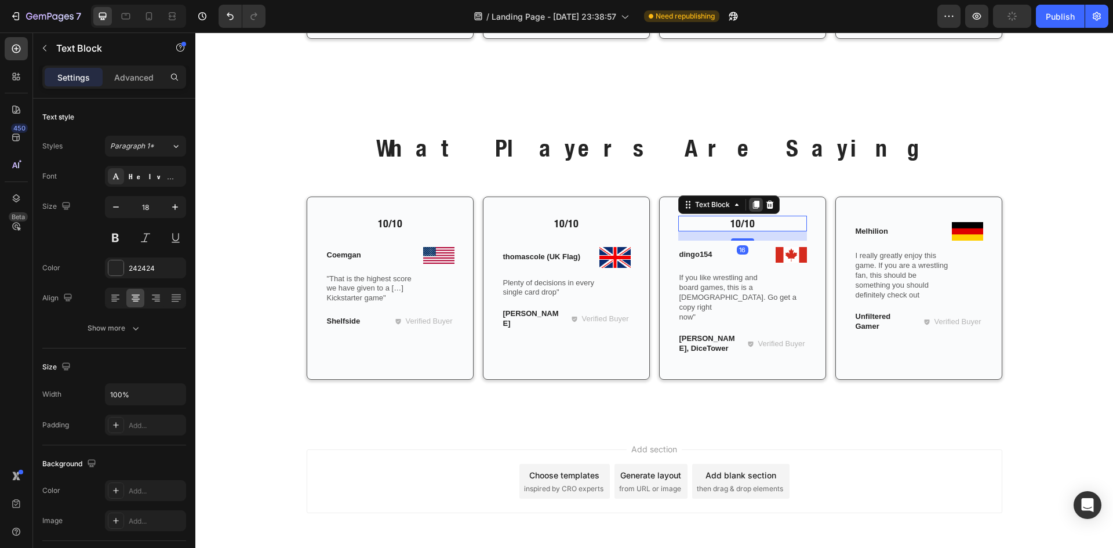
click at [752, 206] on icon at bounding box center [755, 205] width 6 height 8
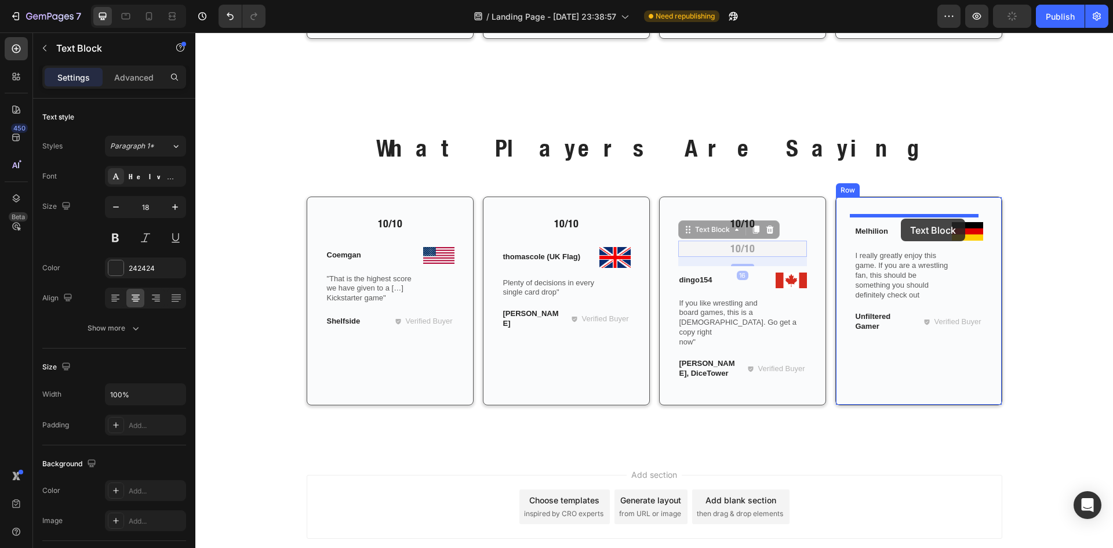
drag, startPoint x: 679, startPoint y: 228, endPoint x: 901, endPoint y: 219, distance: 221.6
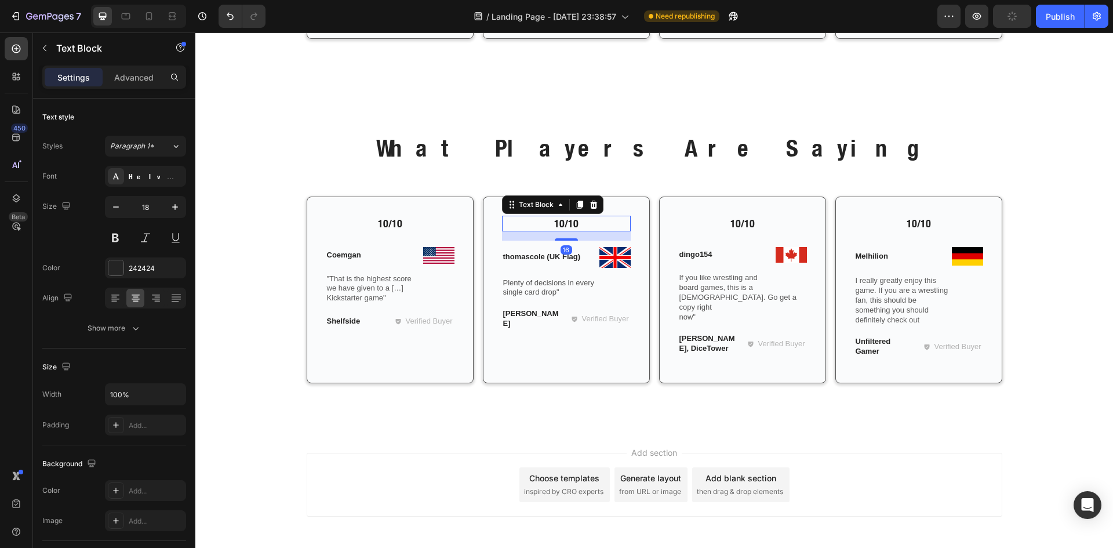
click at [558, 224] on p "10/10" at bounding box center [566, 223] width 126 height 13
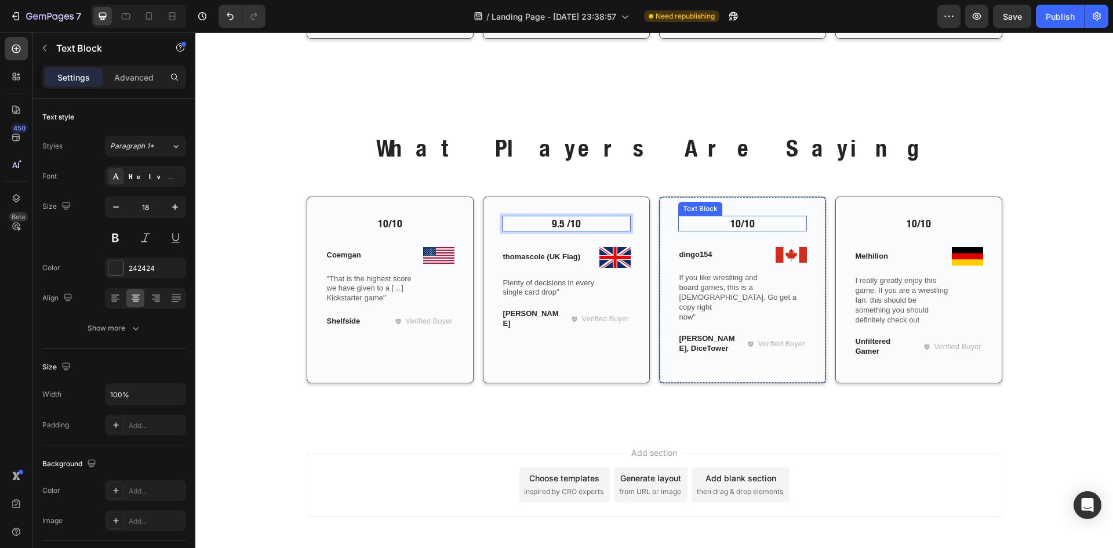
click at [733, 223] on p "10/10" at bounding box center [742, 223] width 126 height 13
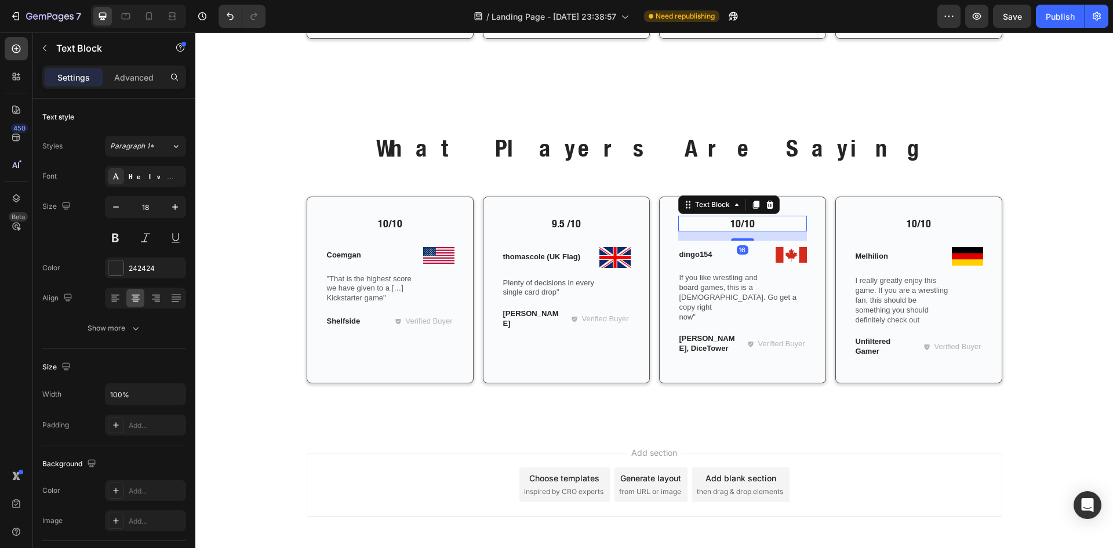
click at [734, 223] on p "10/10" at bounding box center [742, 223] width 126 height 13
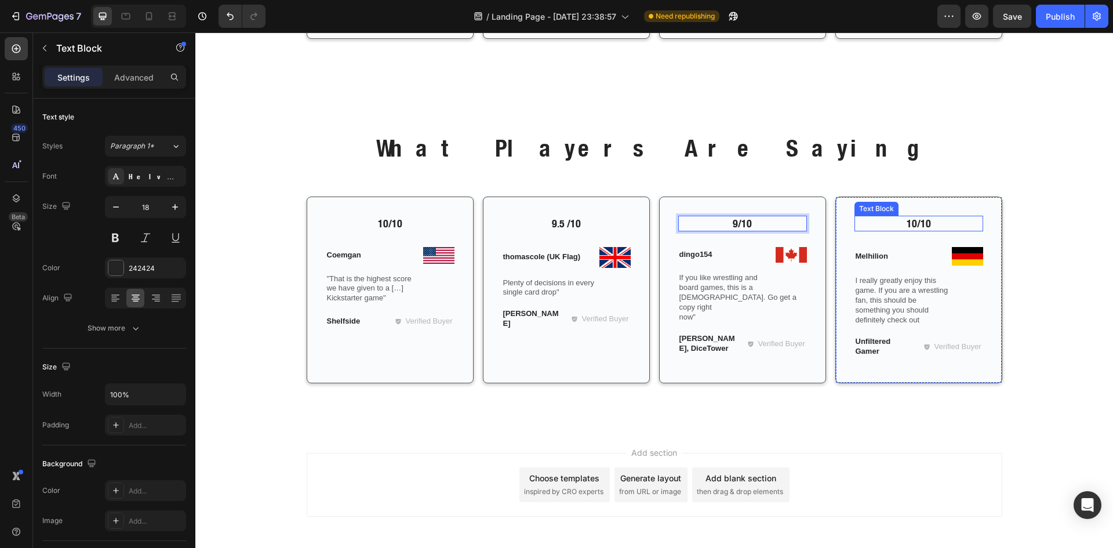
click at [917, 225] on p "10/10" at bounding box center [919, 223] width 126 height 13
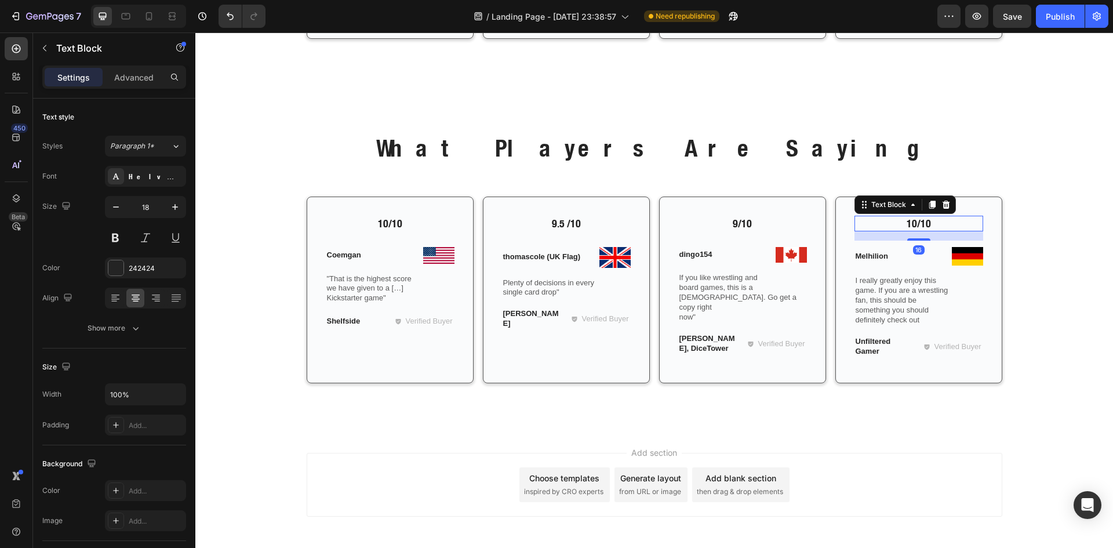
click at [908, 223] on p "10/10" at bounding box center [919, 223] width 126 height 13
click at [915, 226] on p "10/10" at bounding box center [919, 223] width 126 height 13
click at [912, 222] on p "10/10" at bounding box center [919, 223] width 126 height 13
click at [1009, 21] on div "Save" at bounding box center [1012, 16] width 19 height 12
click at [365, 291] on p ""That is the highest score we have given to a […] Kickstarter game"" at bounding box center [390, 289] width 126 height 30
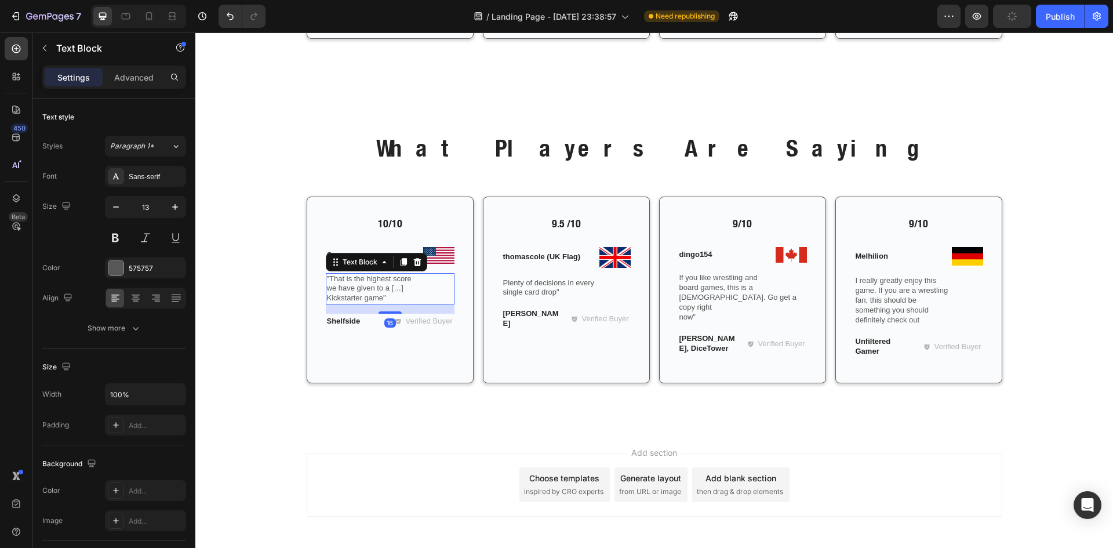
click at [365, 291] on p ""That is the highest score we have given to a […] Kickstarter game"" at bounding box center [390, 289] width 126 height 30
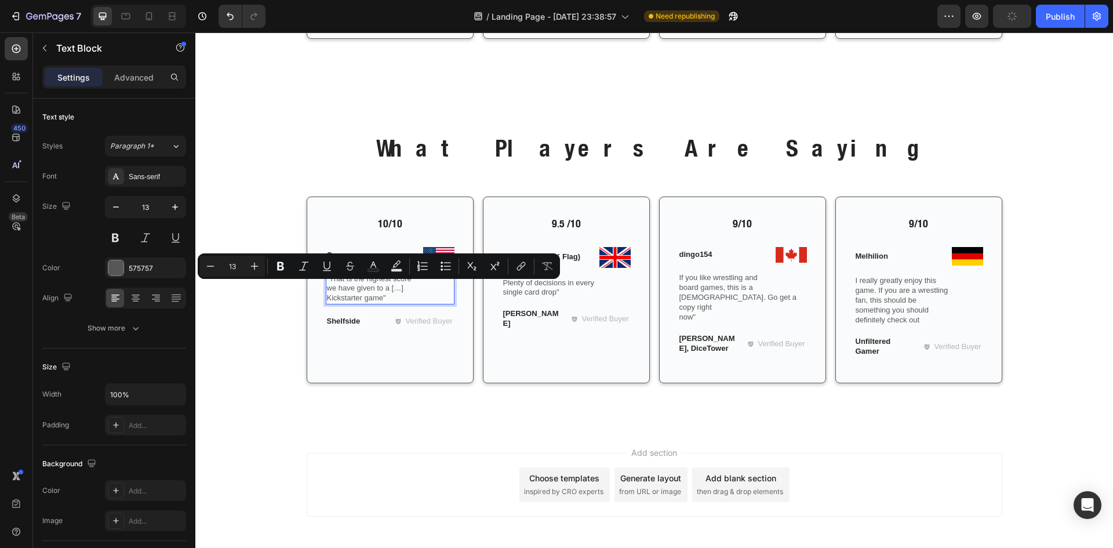
click at [378, 294] on p ""That is the highest score we have given to a […] Kickstarter game"" at bounding box center [390, 289] width 126 height 30
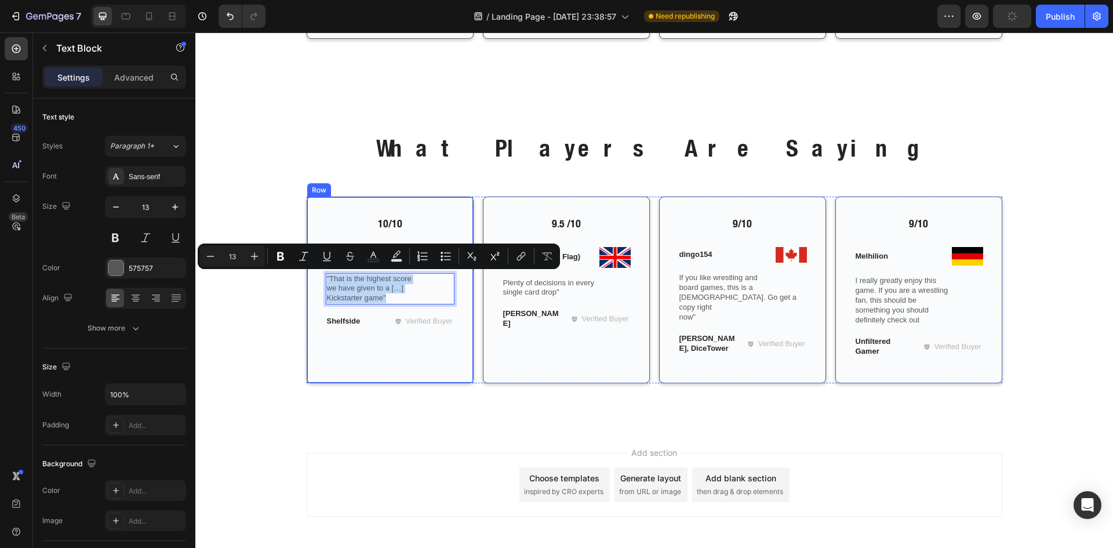
drag, startPoint x: 388, startPoint y: 297, endPoint x: 321, endPoint y: 275, distance: 71.3
click at [321, 275] on div "10/10 Text Block Image Coemgan Text Block Row "That is the highest score we hav…" at bounding box center [390, 289] width 167 height 187
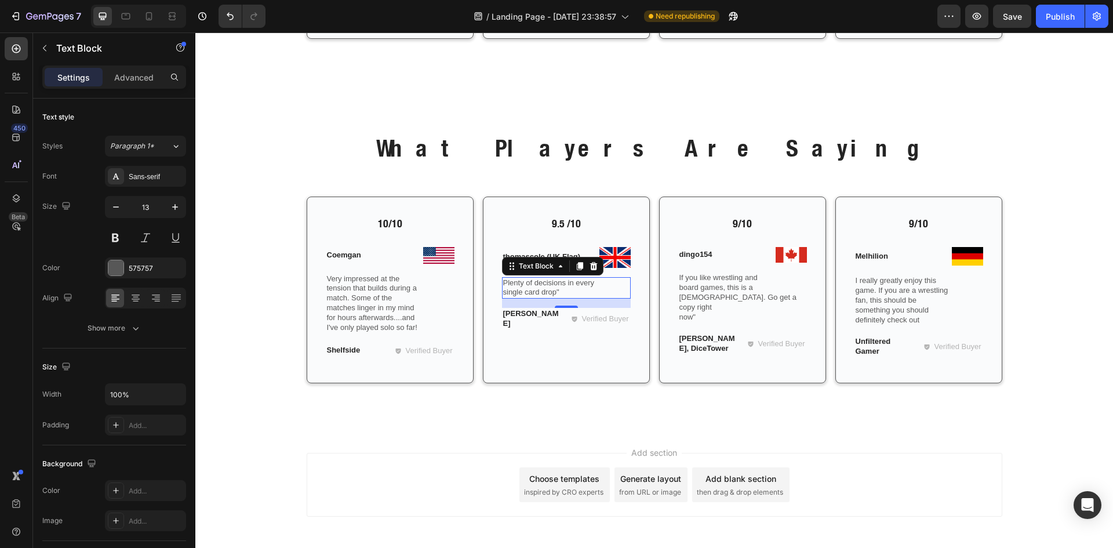
click at [558, 286] on p "Plenty of decisions in every single card drop"" at bounding box center [566, 288] width 126 height 20
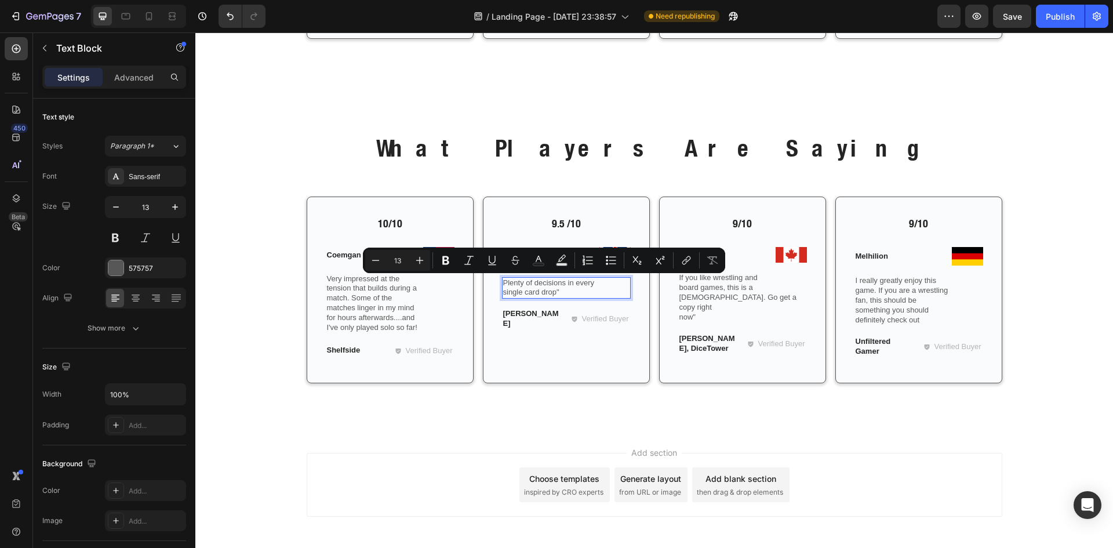
click at [561, 293] on p "Plenty of decisions in every single card drop"" at bounding box center [566, 288] width 126 height 20
drag, startPoint x: 561, startPoint y: 293, endPoint x: 499, endPoint y: 285, distance: 62.6
click at [503, 285] on p "Plenty of decisions in every single card drop"" at bounding box center [566, 288] width 126 height 20
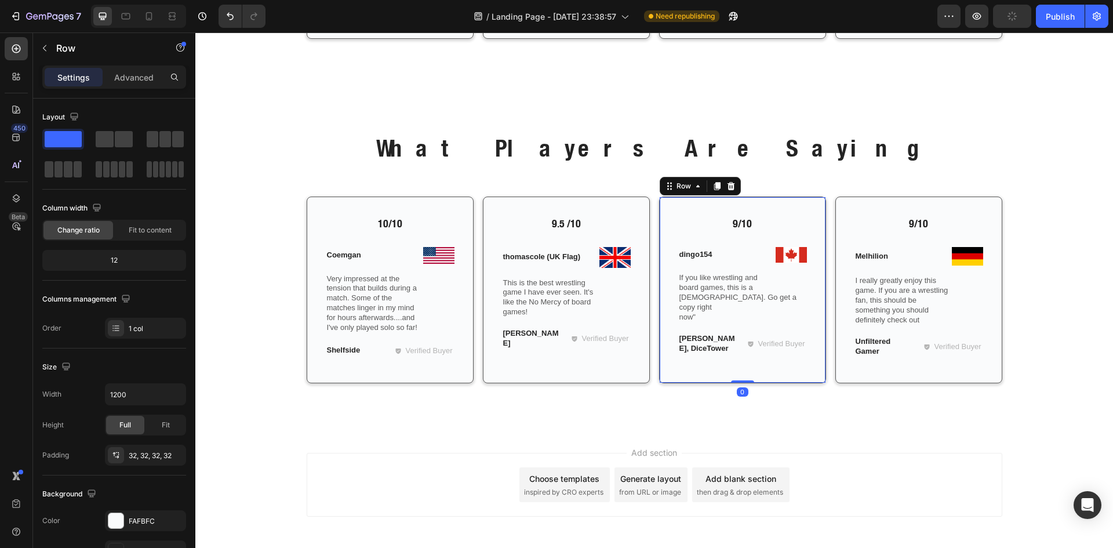
click at [725, 317] on div "9/10 Text Block Image dingo154 Text Block Row If you like wrestling and board g…" at bounding box center [742, 290] width 129 height 149
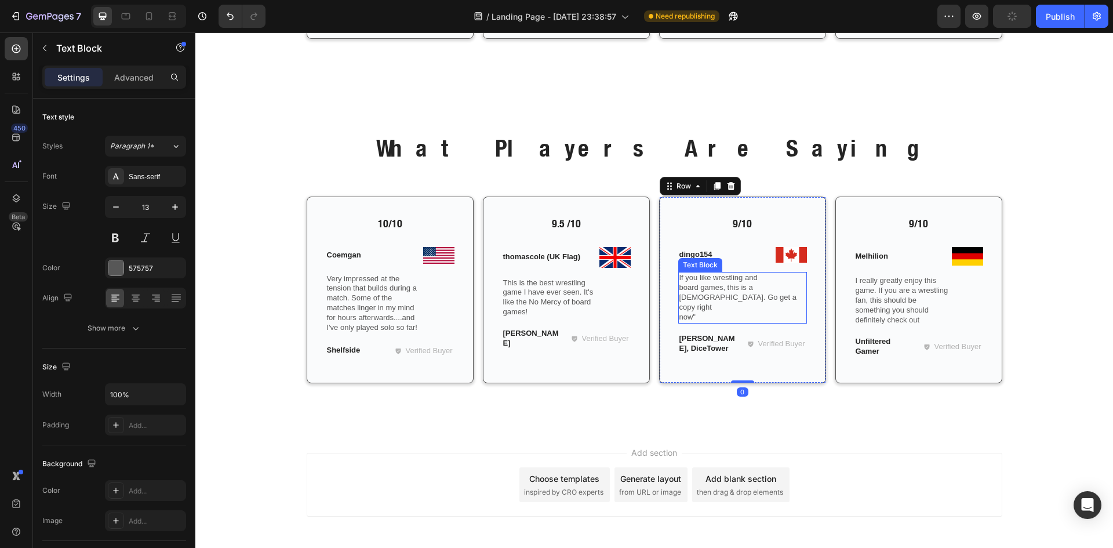
click at [712, 308] on p "If you like wrestling and board games, this is a nobrainer. Go get a copy right…" at bounding box center [742, 297] width 126 height 49
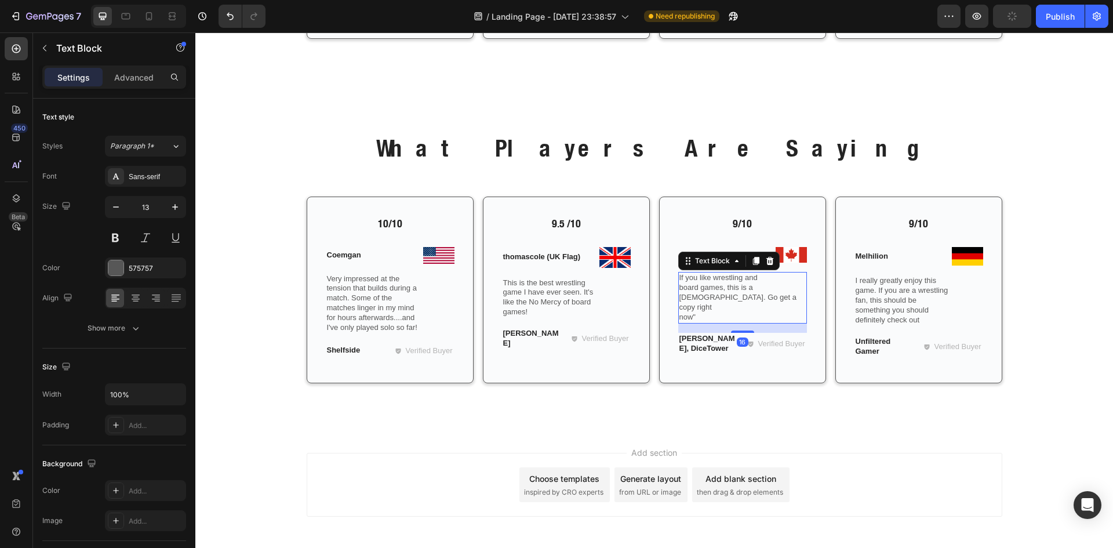
click at [705, 307] on p "If you like wrestling and board games, this is a nobrainer. Go get a copy right…" at bounding box center [742, 297] width 126 height 49
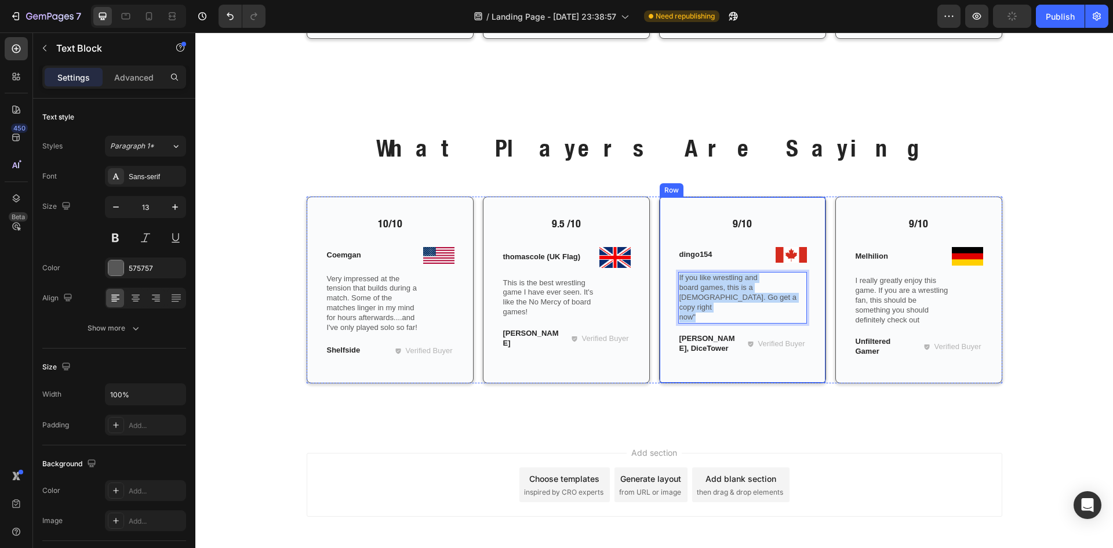
drag, startPoint x: 705, startPoint y: 307, endPoint x: 671, endPoint y: 270, distance: 50.5
click at [672, 270] on div "9/10 Text Block Image dingo154 Text Block Row If you like wrestling and board g…" at bounding box center [742, 289] width 167 height 187
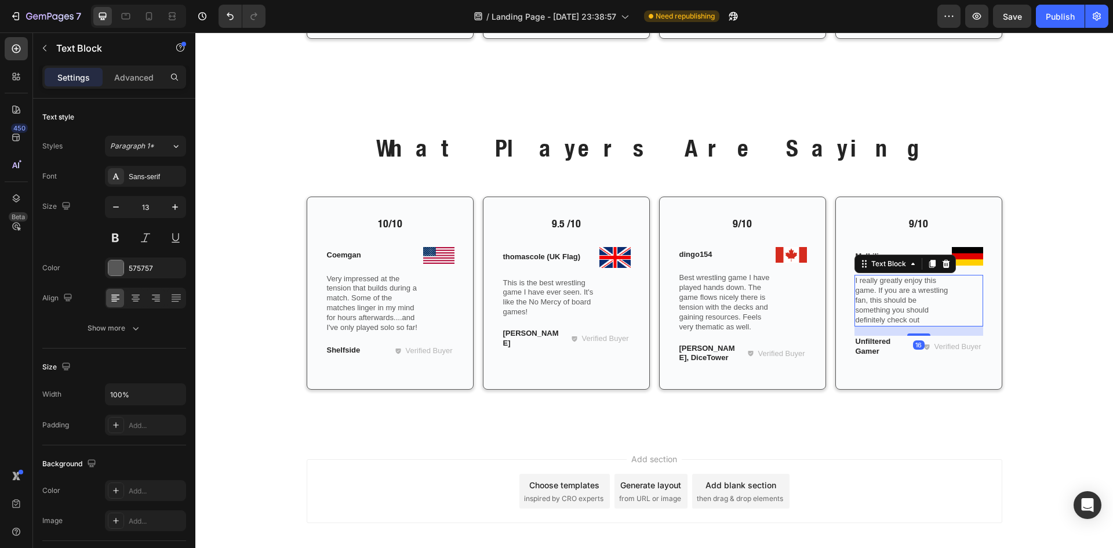
click at [863, 296] on p "I really greatly enjoy this game. If you are a wrestling fan, this should be so…" at bounding box center [919, 300] width 126 height 49
click at [904, 312] on p "I really greatly enjoy this game. If you are a wrestling fan, this should be so…" at bounding box center [919, 300] width 126 height 49
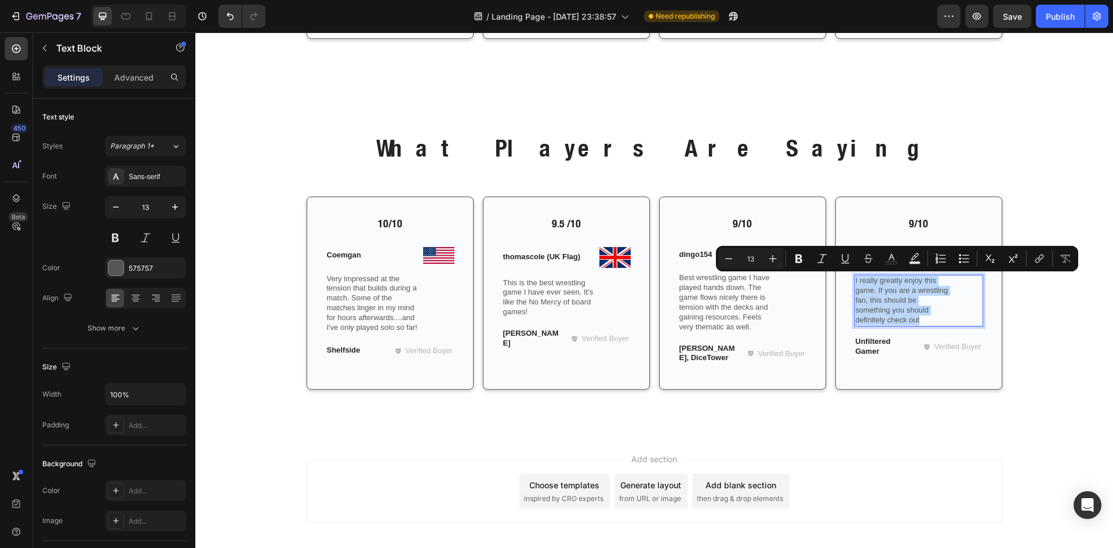
drag, startPoint x: 925, startPoint y: 319, endPoint x: 850, endPoint y: 283, distance: 82.4
click at [854, 283] on div "I really greatly enjoy this game. If you are a wrestling fan, this should be so…" at bounding box center [918, 301] width 129 height 52
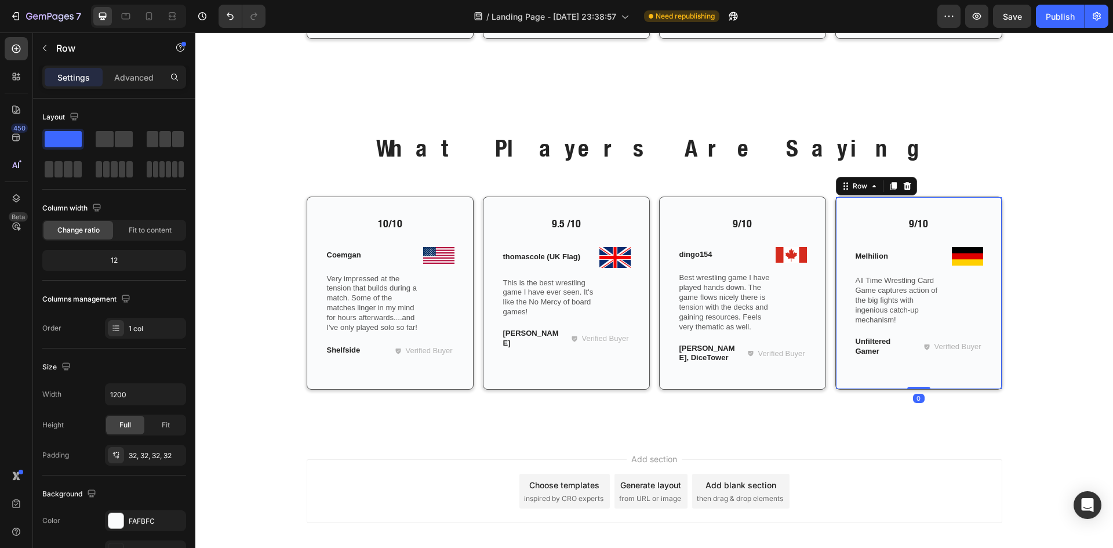
click at [849, 323] on div "9/10 Text Block Image Melhilion Text Block Row All Time Wrestling Card Game cap…" at bounding box center [918, 292] width 167 height 193
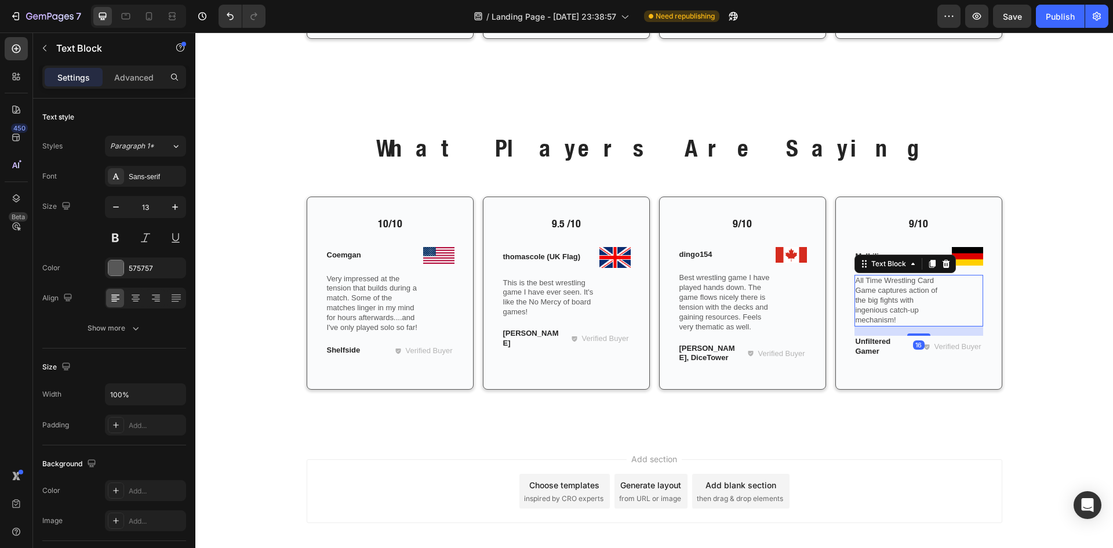
click at [856, 321] on p "All Time Wrestling Card Game captures action of the big fights with ingenious c…" at bounding box center [919, 300] width 126 height 49
click at [856, 311] on p "All Time Wrestling Card Game captures action of the big fights with ingenious c…" at bounding box center [919, 295] width 126 height 39
click at [856, 309] on p "All Time Wrestling Card Game captures action of the big fights with ingenious c…" at bounding box center [919, 295] width 126 height 39
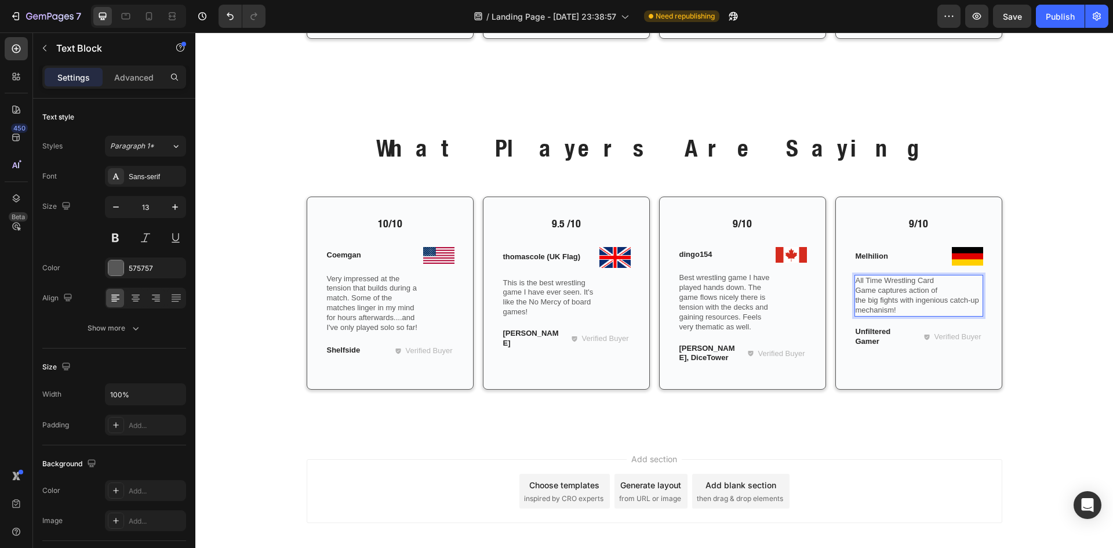
click at [856, 302] on p "All Time Wrestling Card Game captures action of the big fights with ingenious c…" at bounding box center [919, 295] width 126 height 39
click at [856, 300] on p "All Time Wrestling Card Game captures action of the big fights with ingenious c…" at bounding box center [919, 295] width 126 height 39
click at [856, 290] on p "All Time Wrestling Card Game captures action of the big fights with ingenious c…" at bounding box center [919, 295] width 126 height 39
click at [737, 326] on p "Best wrestling game I have played hands down. The game flows nicely there is te…" at bounding box center [742, 302] width 126 height 59
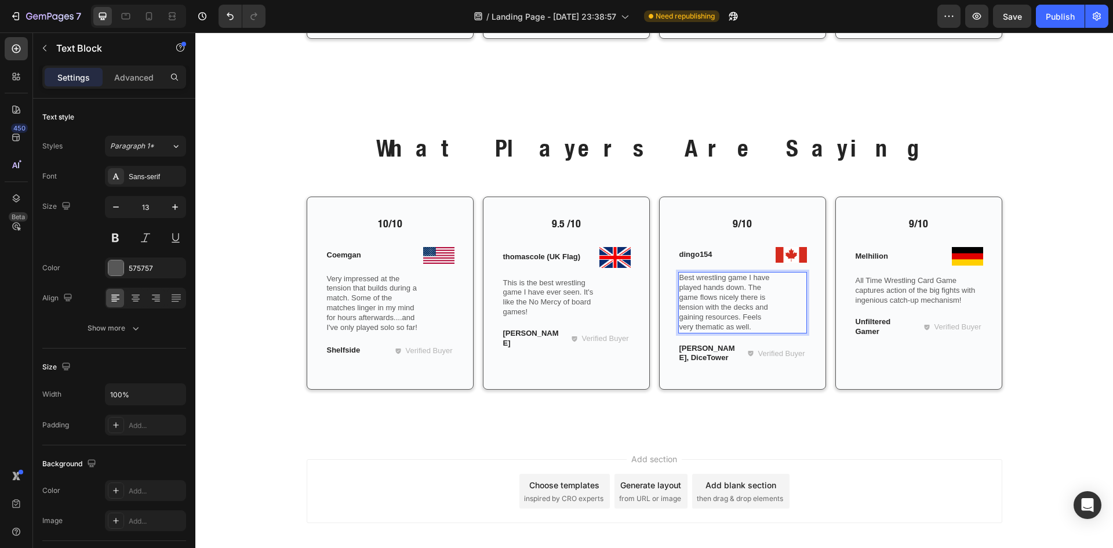
click at [678, 325] on div "Best wrestling game I have played hands down. The game flows nicely there is te…" at bounding box center [742, 302] width 129 height 61
click at [679, 321] on p "Best wrestling game I have played hands down. The game flows nicely there is te…" at bounding box center [742, 302] width 126 height 59
click at [679, 309] on p "Best wrestling game I have played hands down. The game flows nicely there is te…" at bounding box center [742, 302] width 126 height 59
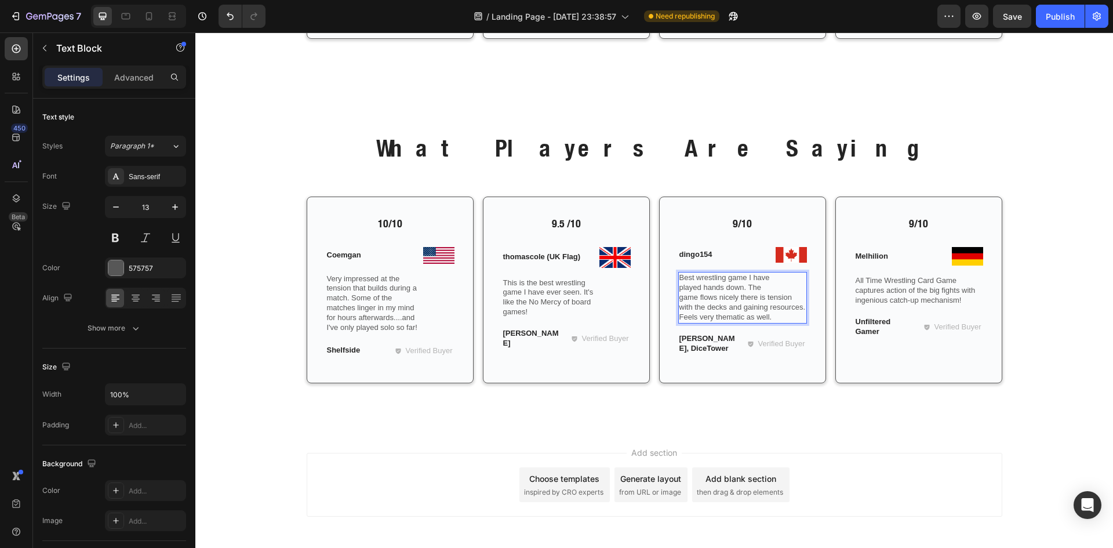
click at [679, 300] on p "Best wrestling game I have played hands down. The game flows nicely there is te…" at bounding box center [742, 297] width 126 height 49
click at [679, 289] on p "Best wrestling game I have played hands down. The game flows nicely there is te…" at bounding box center [742, 297] width 126 height 49
click at [538, 303] on p "This is the best wrestling game I have ever seen. It's like the No Mercy of boa…" at bounding box center [566, 297] width 126 height 39
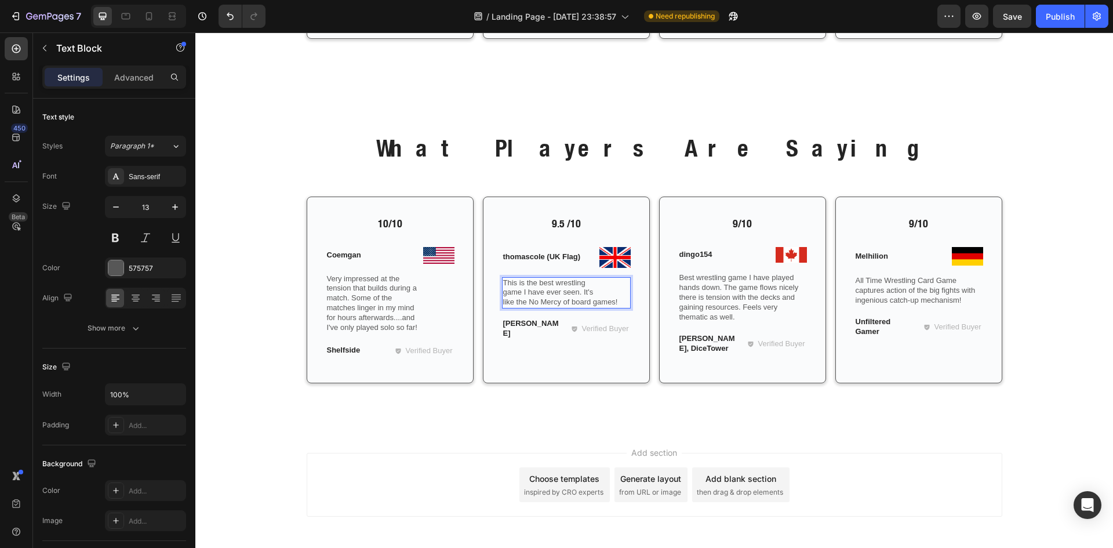
click at [503, 303] on p "This is the best wrestling game I have ever seen. It's like the No Mercy of boa…" at bounding box center [566, 293] width 126 height 30
click at [502, 304] on div "This is the best wrestling game I have ever seen. It's like the No Mercy of boa…" at bounding box center [566, 293] width 129 height 32
click at [503, 297] on p "This is the best wrestling game I have ever seen. It's like the No Mercy of boa…" at bounding box center [566, 293] width 126 height 30
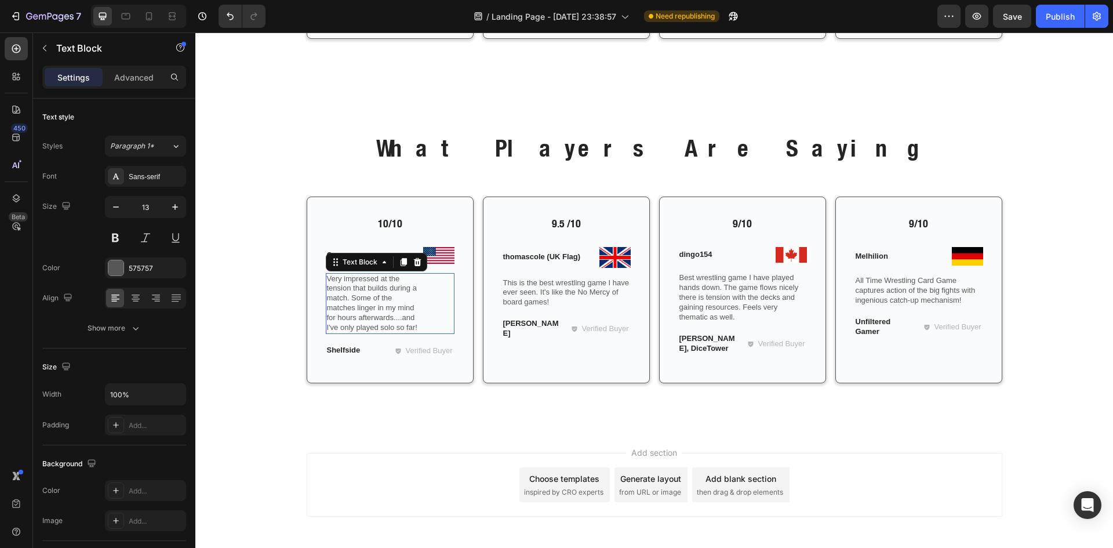
click at [349, 332] on p "Very impressed at the tension that builds during a match. Some of the matches l…" at bounding box center [390, 303] width 126 height 59
click at [326, 327] on div "Very impressed at the tension that builds during a match. Some of the matches l…" at bounding box center [390, 303] width 129 height 61
click at [327, 319] on p "Very impressed at the tension that builds during a match. Some of the matches l…" at bounding box center [390, 303] width 126 height 59
click at [327, 310] on p "Very impressed at the tension that builds during a match. Some of the matches l…" at bounding box center [390, 303] width 126 height 59
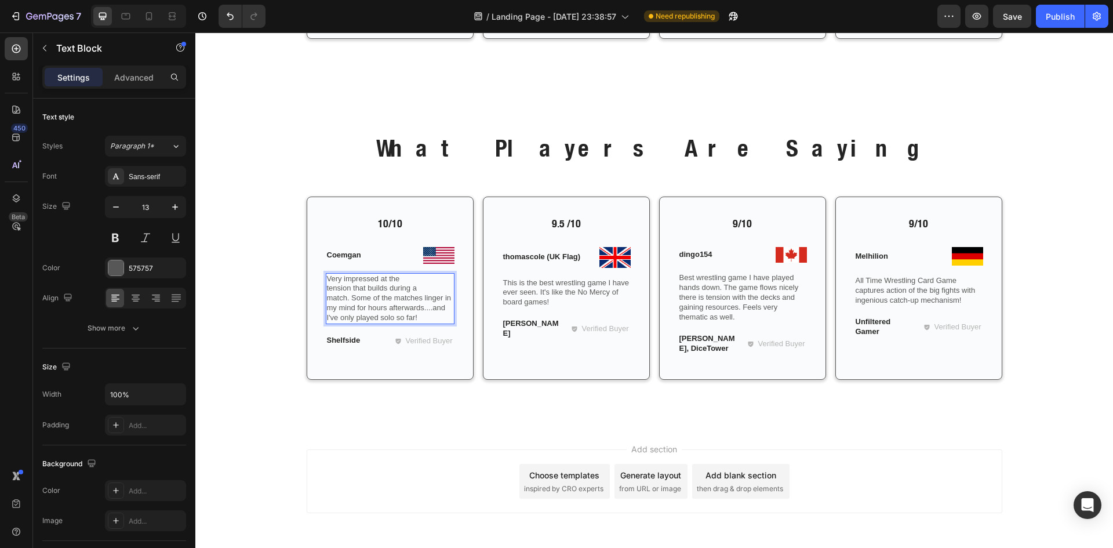
click at [327, 301] on p "Very impressed at the tension that builds during a match. Some of the matches l…" at bounding box center [390, 298] width 126 height 49
click at [321, 289] on div "10/10 Text Block Image Coemgan Text Block Row Very impressed at the tension tha…" at bounding box center [390, 288] width 167 height 184
click at [327, 289] on p "Very impressed at the tension that builds during a match. Some of the matches l…" at bounding box center [390, 298] width 126 height 49
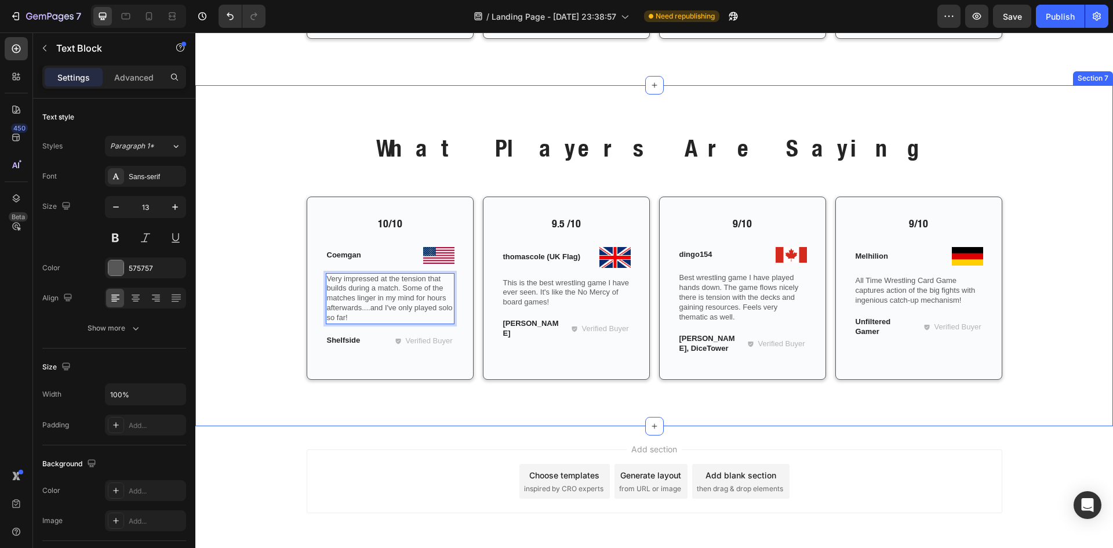
click at [317, 407] on div "What Players Are Saying Heading Row 10/10 Text Block Image Coemgan Text Block R…" at bounding box center [654, 255] width 918 height 341
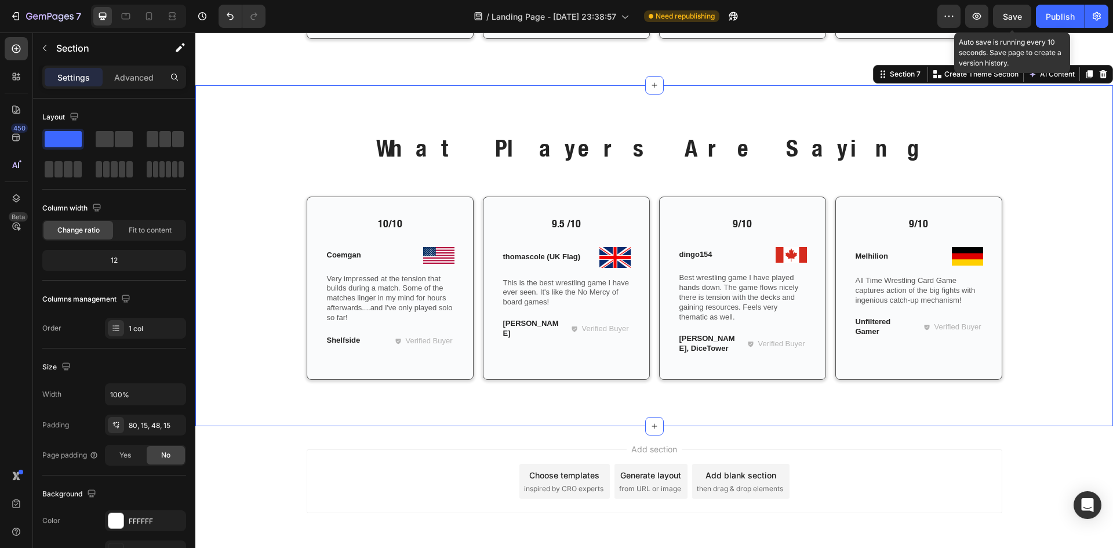
click at [1007, 20] on span "Save" at bounding box center [1012, 17] width 19 height 10
click at [1014, 153] on div "What Players Are Saying Heading Row 10/10 Text Block Image Coemgan Text Block R…" at bounding box center [654, 265] width 900 height 267
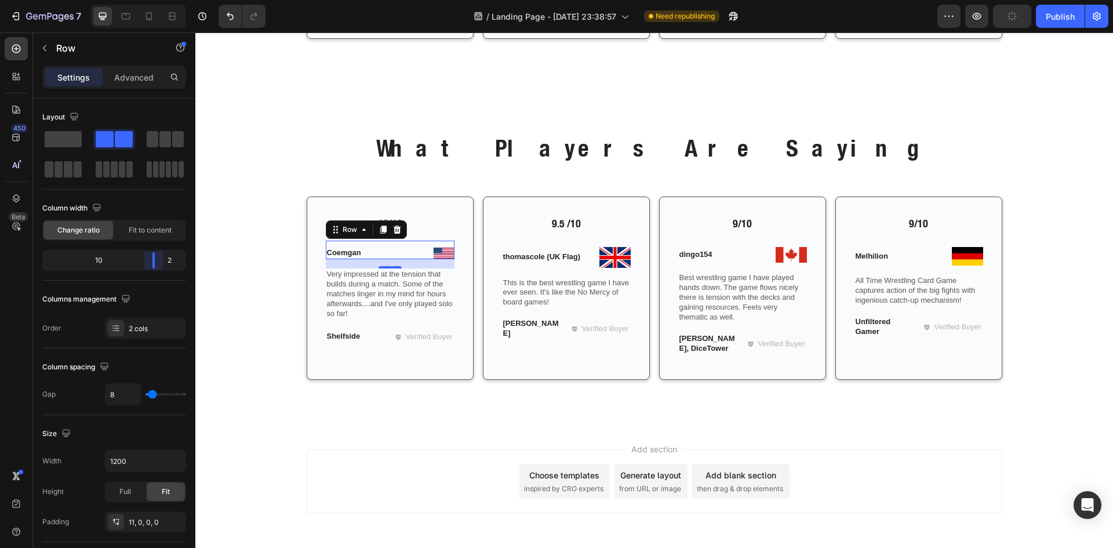
drag, startPoint x: 147, startPoint y: 257, endPoint x: 159, endPoint y: 259, distance: 11.8
click at [159, 0] on body "7 / Landing Page - Sep 26, 23:38:57 Need republishing Preview Publish 450 Beta …" at bounding box center [556, 0] width 1113 height 0
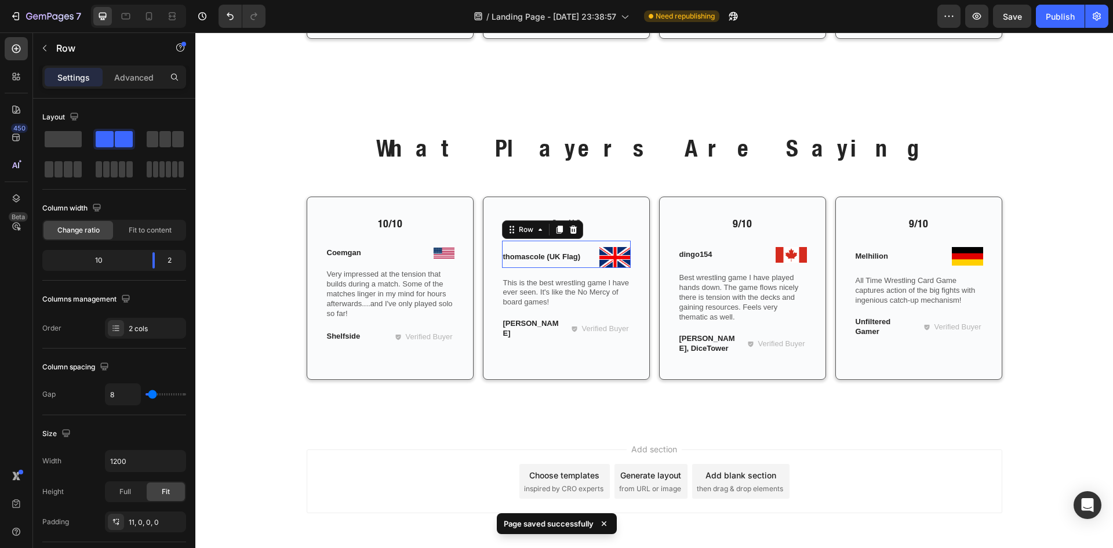
click at [592, 247] on div "Image thomascole (UK Flag) Text Block Row 0" at bounding box center [566, 254] width 129 height 27
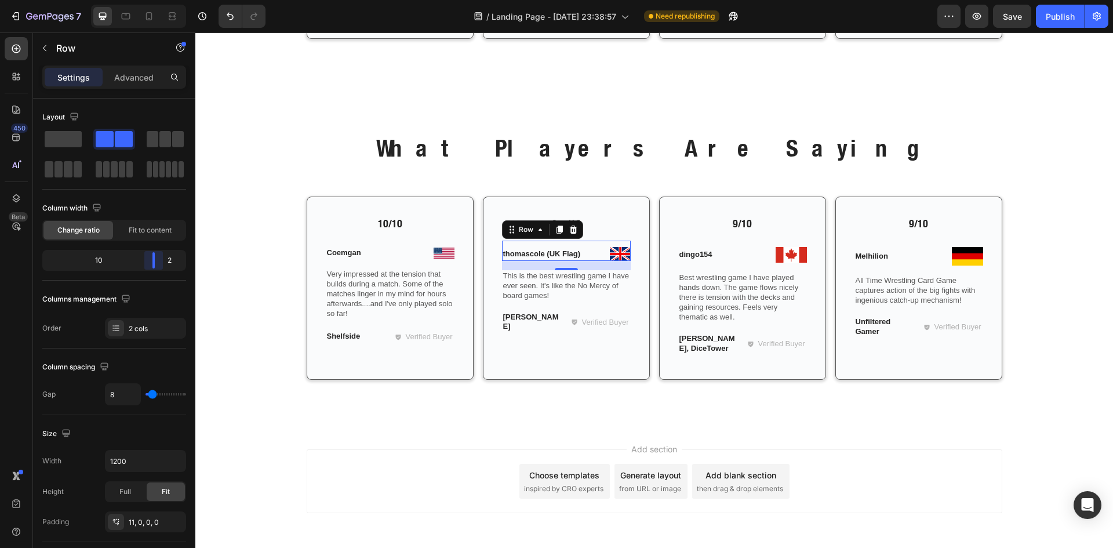
drag, startPoint x: 144, startPoint y: 258, endPoint x: 160, endPoint y: 257, distance: 15.7
click at [160, 0] on body "7 / Landing Page - [DATE] 23:38:57 Need republishing Preview Save Publish 450 B…" at bounding box center [556, 0] width 1113 height 0
click at [766, 248] on div "dingo154 Text Block" at bounding box center [724, 255] width 93 height 16
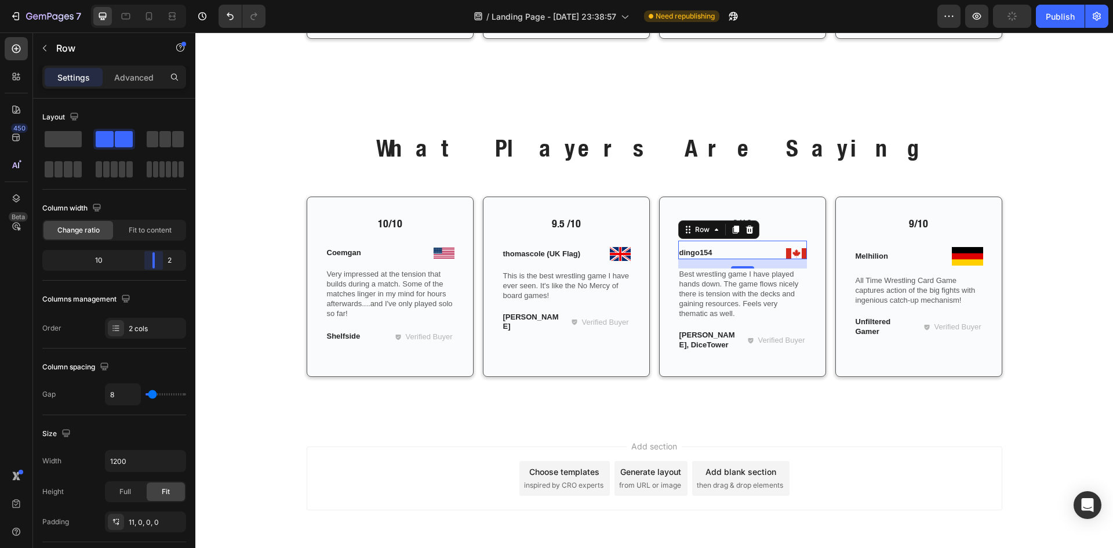
drag, startPoint x: 143, startPoint y: 260, endPoint x: 161, endPoint y: 258, distance: 17.5
click at [161, 0] on body "7 / Landing Page - Sep 26, 23:38:57 Need republishing Preview Publish 450 Beta …" at bounding box center [556, 0] width 1113 height 0
click at [947, 248] on div "Image Melhilion Text Block Row" at bounding box center [918, 253] width 129 height 25
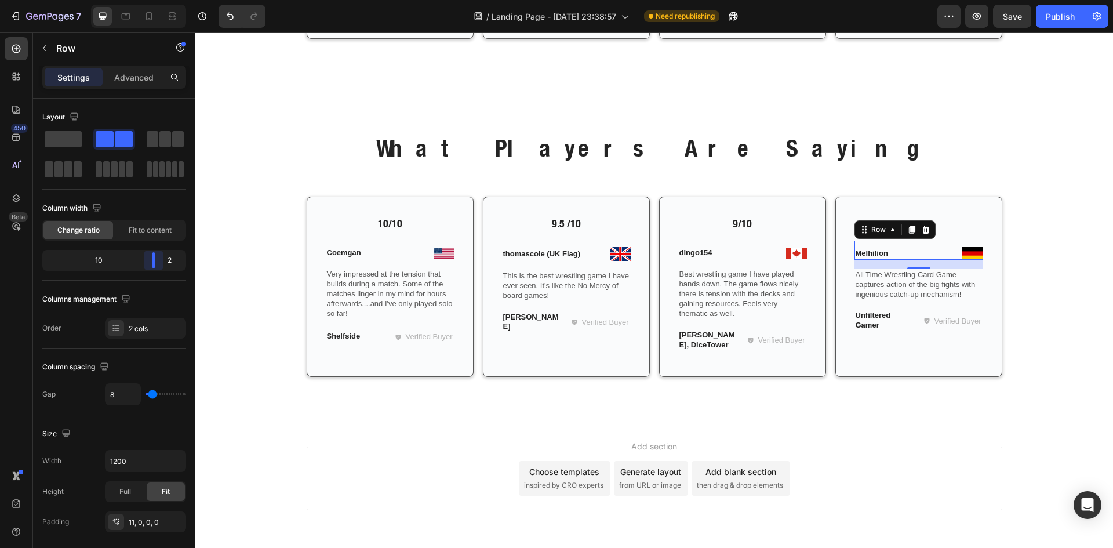
drag, startPoint x: 144, startPoint y: 258, endPoint x: 39, endPoint y: 217, distance: 112.2
click at [167, 0] on body "7 / Landing Page - [DATE] 23:38:57 Need republishing Preview Save Publish 450 B…" at bounding box center [556, 0] width 1113 height 0
click at [294, 148] on div "What Players Are Saying Heading Row 10/10 Text Block Image Coemgan Text Block R…" at bounding box center [654, 264] width 900 height 264
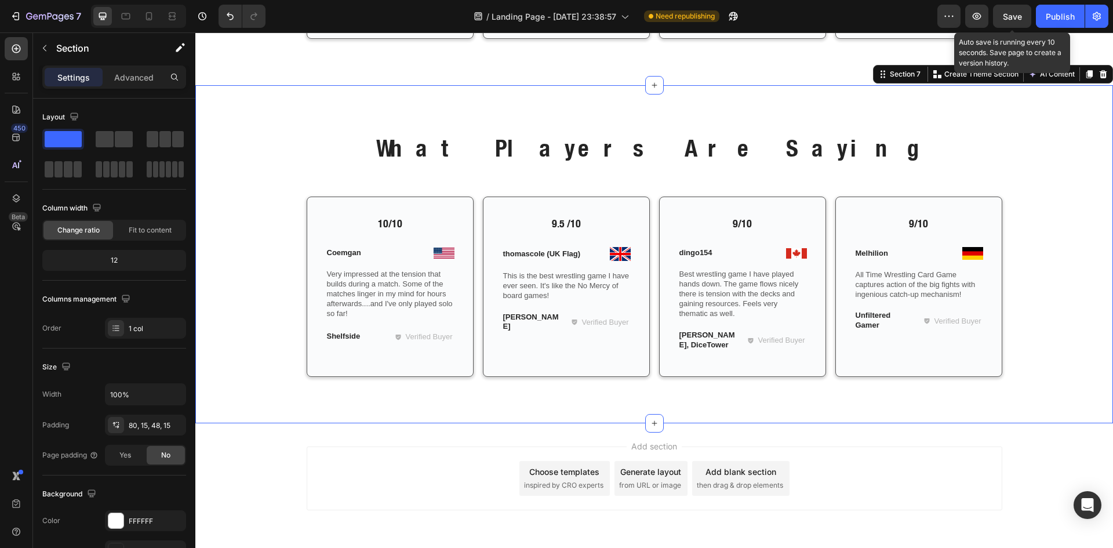
click at [1007, 20] on span "Save" at bounding box center [1012, 17] width 19 height 10
click at [1016, 154] on div "What Players Are Saying Heading Row 10/10 Text Block Image Coemgan Text Block R…" at bounding box center [654, 264] width 900 height 264
click at [1011, 18] on span "Save" at bounding box center [1012, 17] width 19 height 10
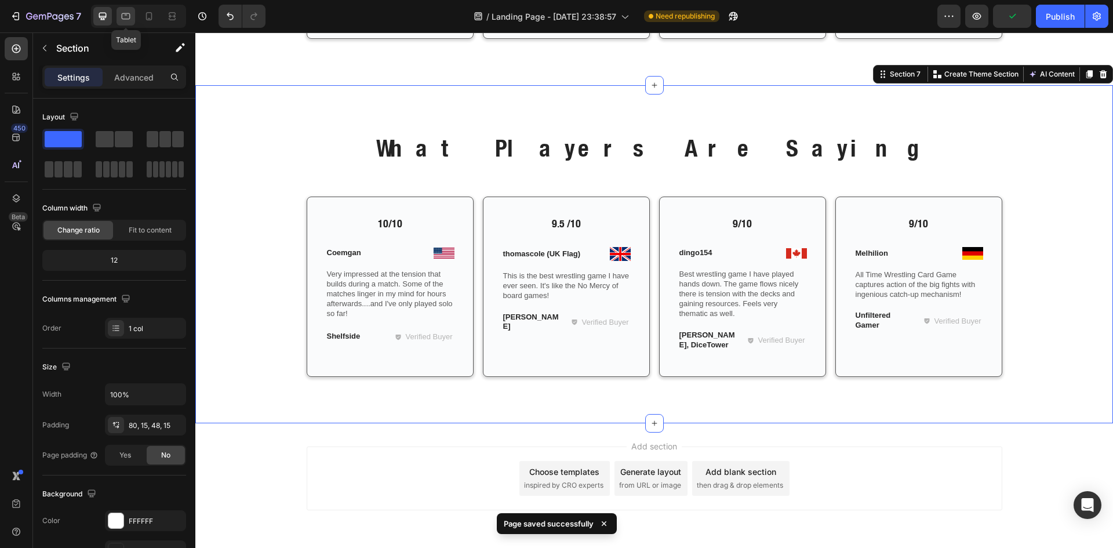
click at [127, 16] on icon at bounding box center [126, 16] width 12 height 12
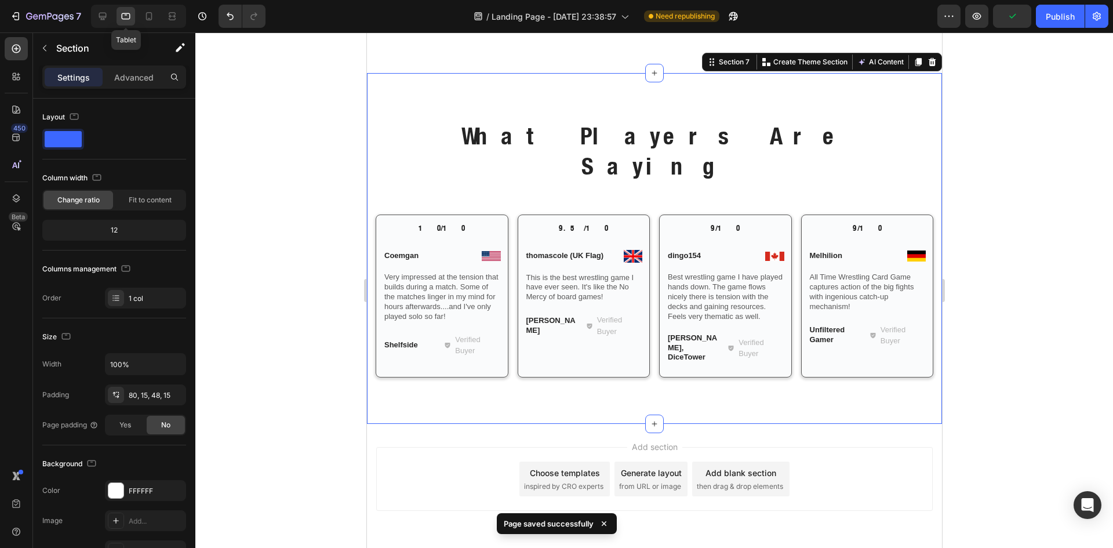
scroll to position [1746, 0]
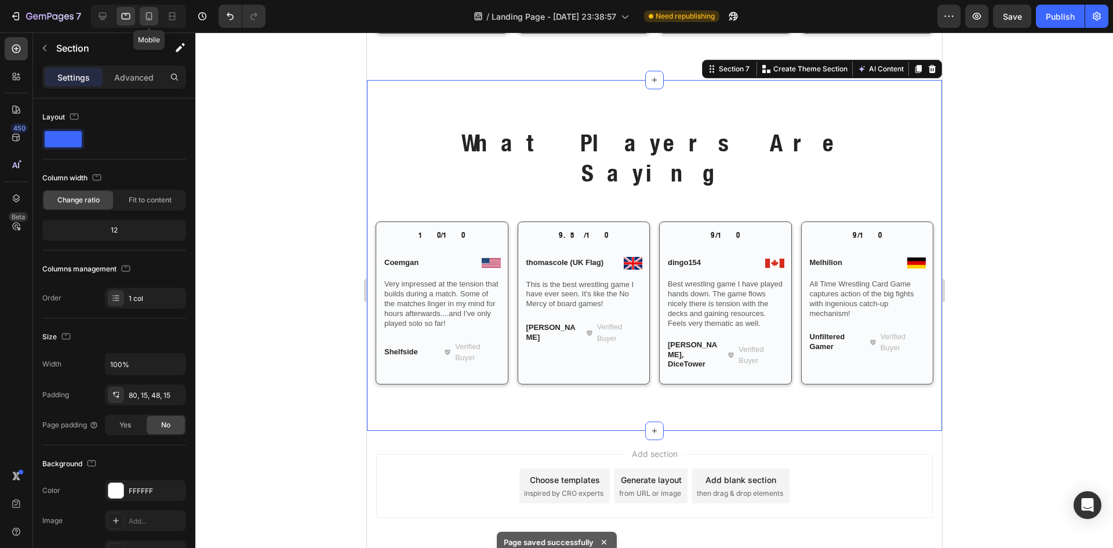
click at [150, 13] on icon at bounding box center [149, 16] width 6 height 8
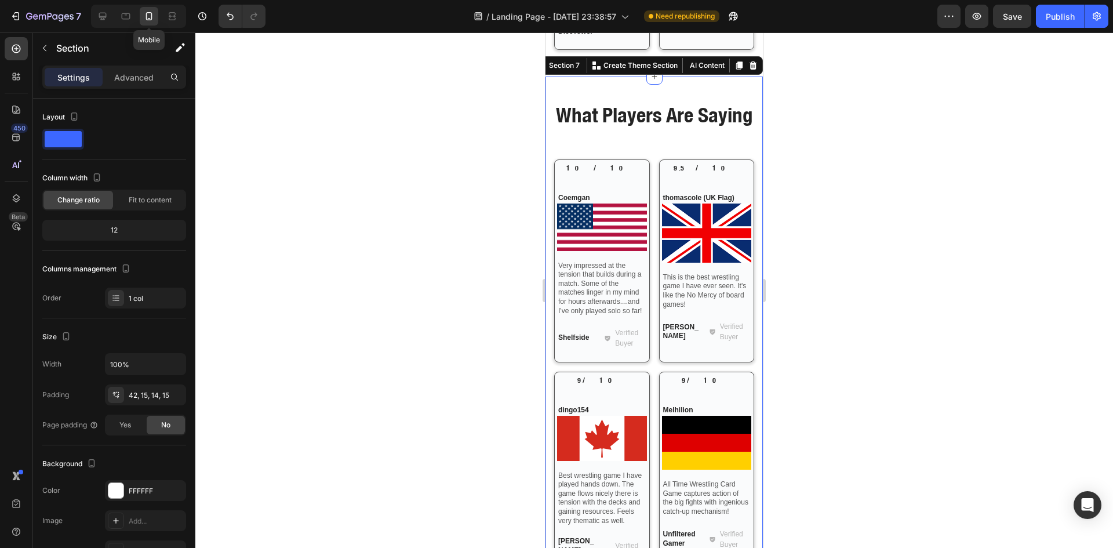
scroll to position [1904, 0]
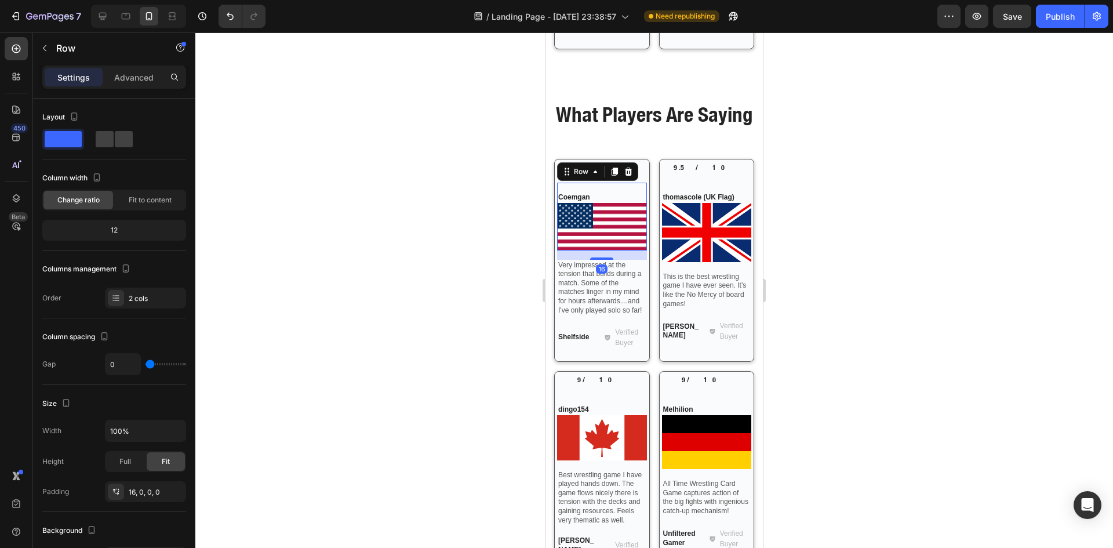
click at [610, 213] on div "Image Coemgan Text Block Row 16" at bounding box center [602, 217] width 90 height 68
click at [119, 145] on span at bounding box center [124, 139] width 18 height 16
type input "8"
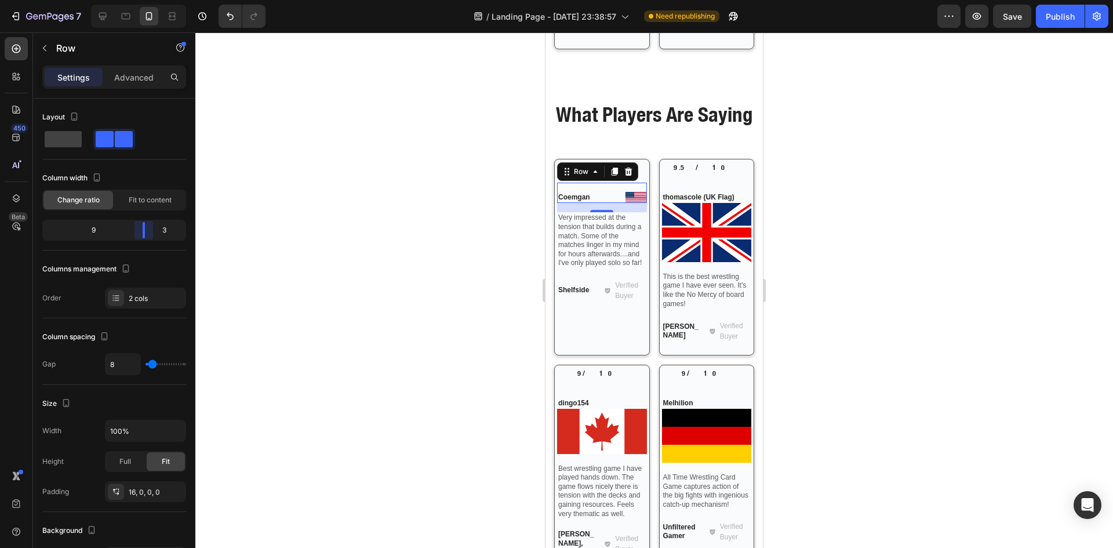
drag, startPoint x: 115, startPoint y: 228, endPoint x: 152, endPoint y: 229, distance: 37.1
click at [152, 0] on body "7 / Landing Page - [DATE] 23:38:57 Need republishing Preview Save Publish 450 B…" at bounding box center [556, 0] width 1113 height 0
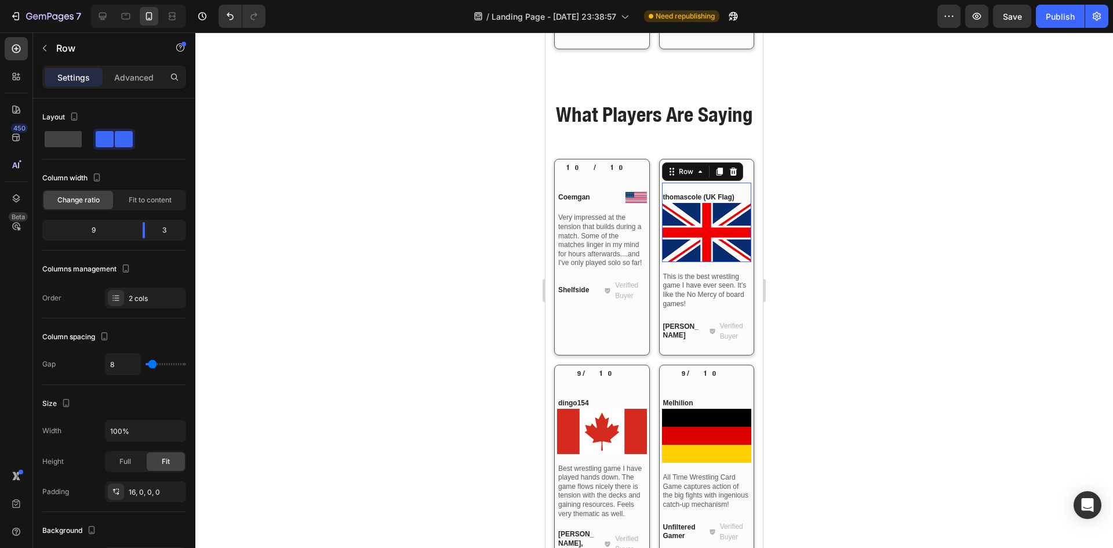
click at [733, 212] on div "Image thomascole (UK Flag) Text Block Row 0" at bounding box center [707, 222] width 90 height 79
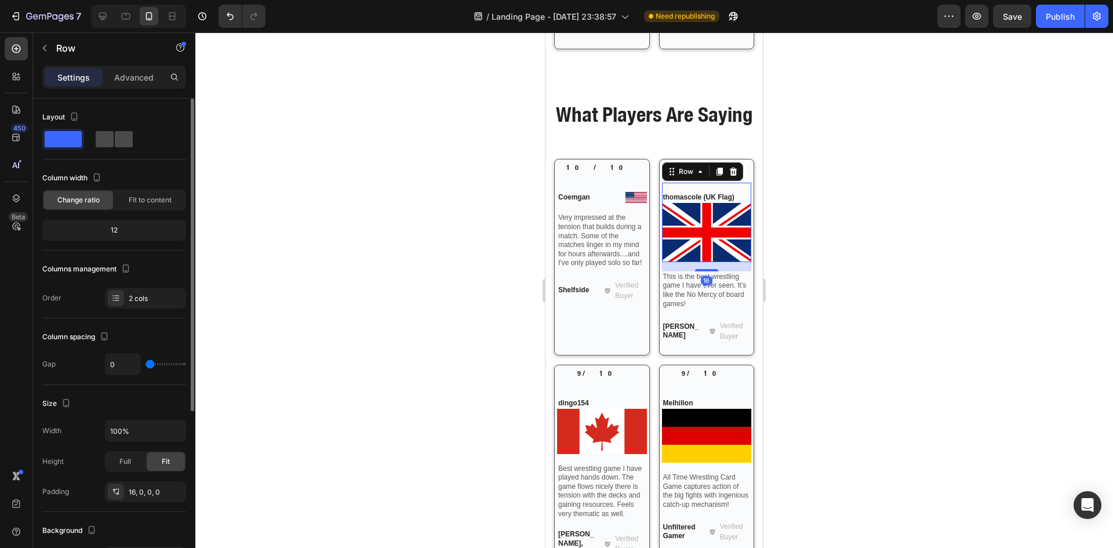
click at [122, 144] on span at bounding box center [124, 139] width 18 height 16
type input "8"
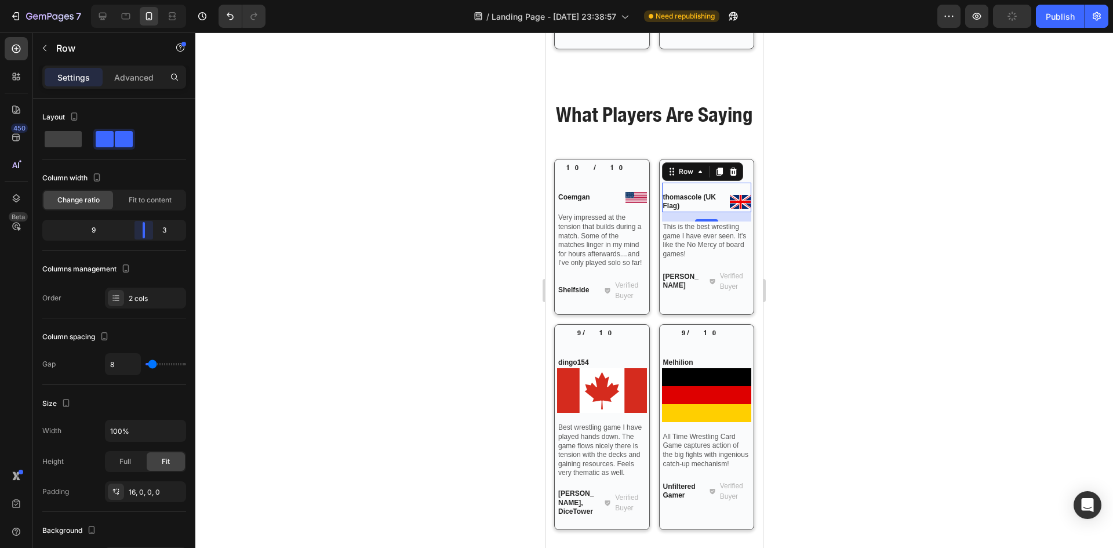
drag, startPoint x: 115, startPoint y: 228, endPoint x: 154, endPoint y: 229, distance: 38.8
click at [154, 0] on body "7 / Landing Page - Sep 26, 23:38:57 Need republishing Preview Publish 450 Beta …" at bounding box center [556, 0] width 1113 height 0
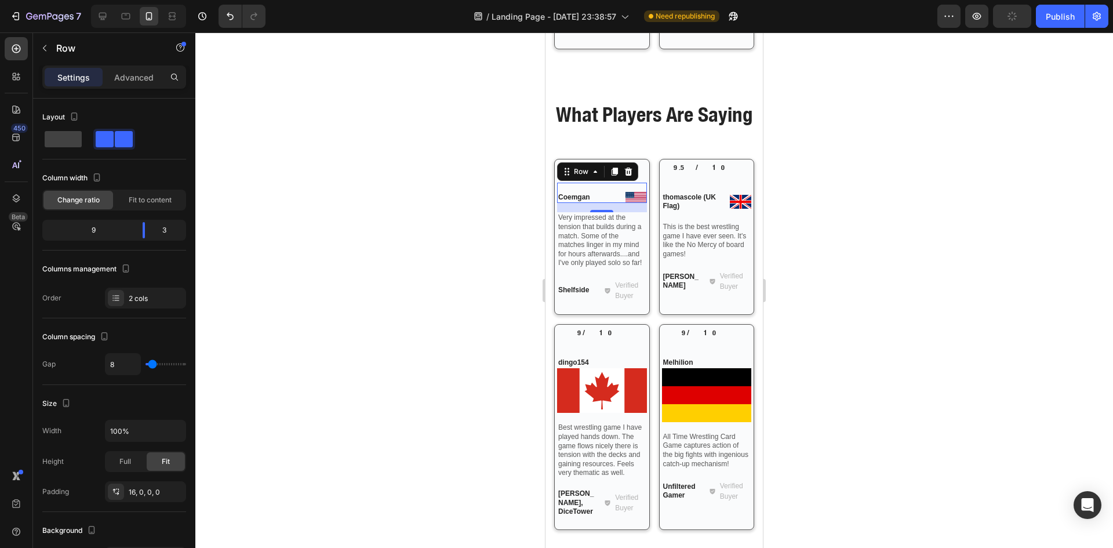
click at [616, 203] on div "Image Coemgan Text Block Row 0" at bounding box center [602, 193] width 90 height 21
click at [708, 212] on div "Image thomascole (UK Flag) Text Block Row" at bounding box center [707, 198] width 90 height 30
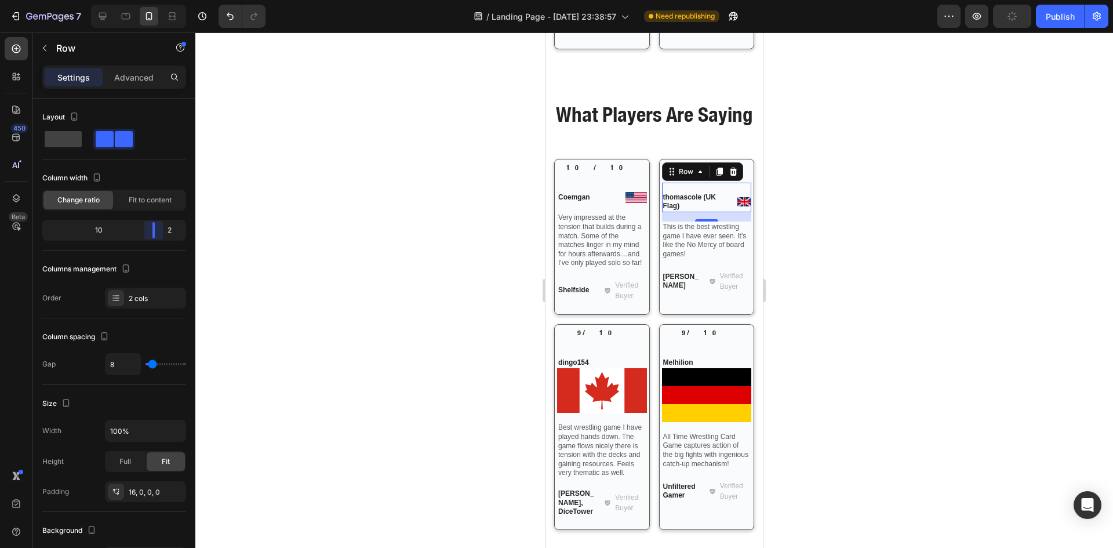
drag, startPoint x: 148, startPoint y: 232, endPoint x: 159, endPoint y: 230, distance: 11.4
click at [159, 0] on body "7 / Landing Page - Sep 26, 23:38:57 Need republishing Preview Publish 450 Beta …" at bounding box center [556, 0] width 1113 height 0
click at [598, 203] on div "Image Coemgan Text Block Row" at bounding box center [602, 193] width 90 height 21
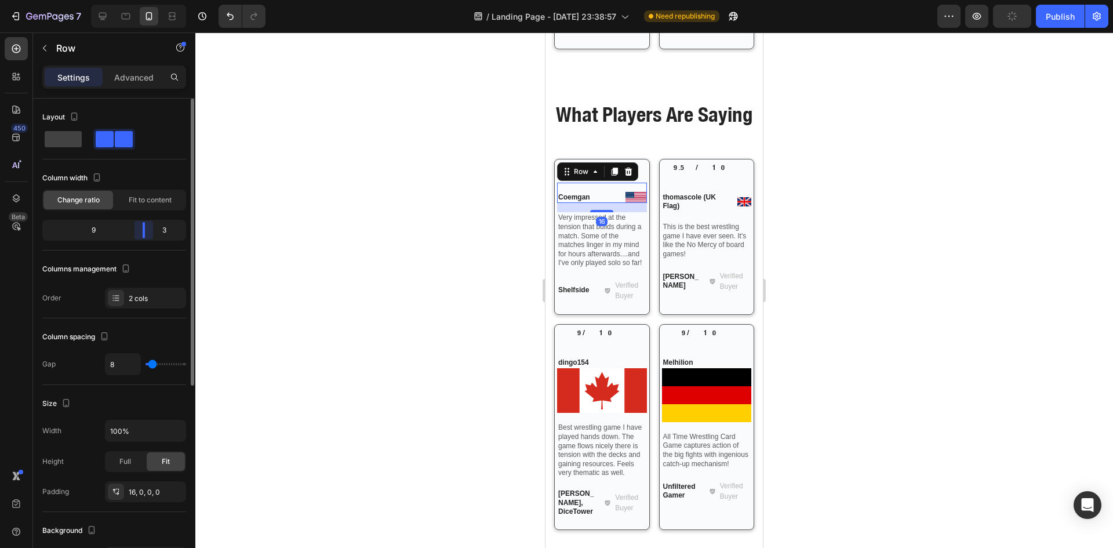
drag, startPoint x: 143, startPoint y: 230, endPoint x: 155, endPoint y: 227, distance: 13.1
click at [155, 0] on body "7 / Landing Page - Sep 26, 23:38:57 Need republishing Preview Publish 450 Beta …" at bounding box center [556, 0] width 1113 height 0
drag, startPoint x: 147, startPoint y: 230, endPoint x: 159, endPoint y: 231, distance: 12.2
click at [159, 0] on body "7 / Landing Page - [DATE] 23:38:57 Need republishing Preview Save Publish 450 B…" at bounding box center [556, 0] width 1113 height 0
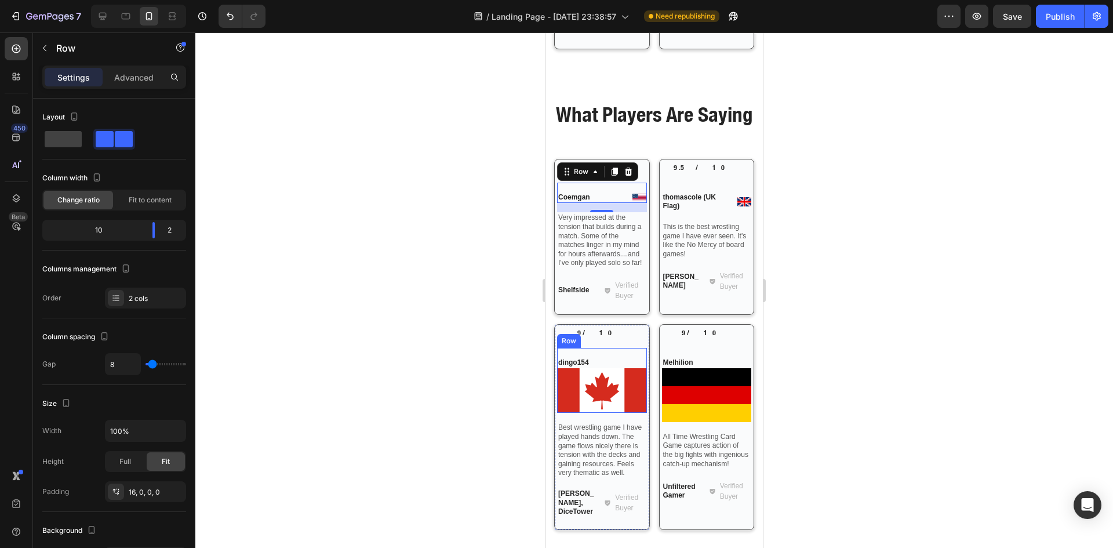
click at [635, 384] on div "Image dingo154 Text Block Row" at bounding box center [602, 380] width 90 height 65
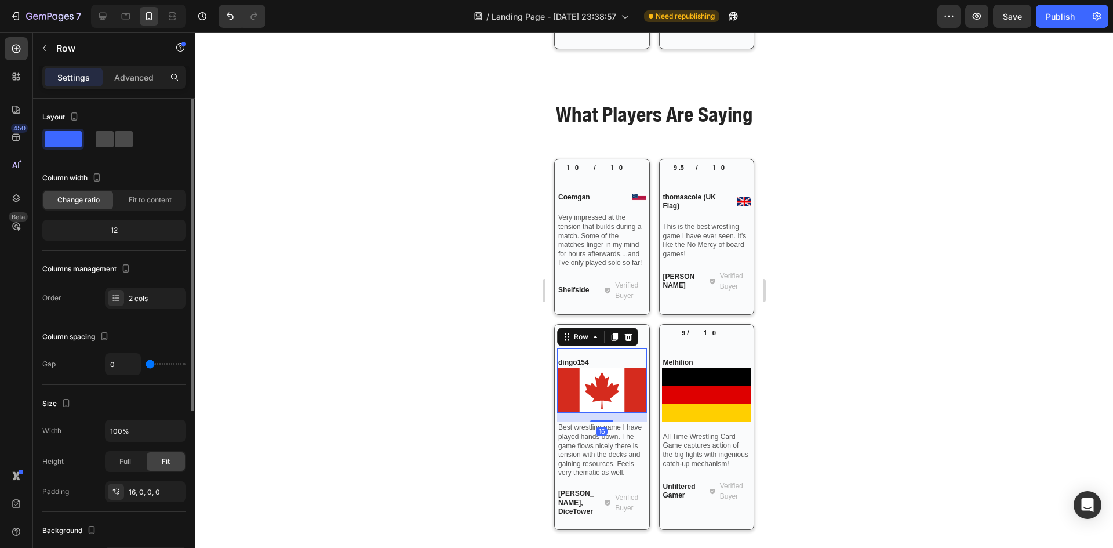
click at [118, 140] on span at bounding box center [124, 139] width 18 height 16
type input "8"
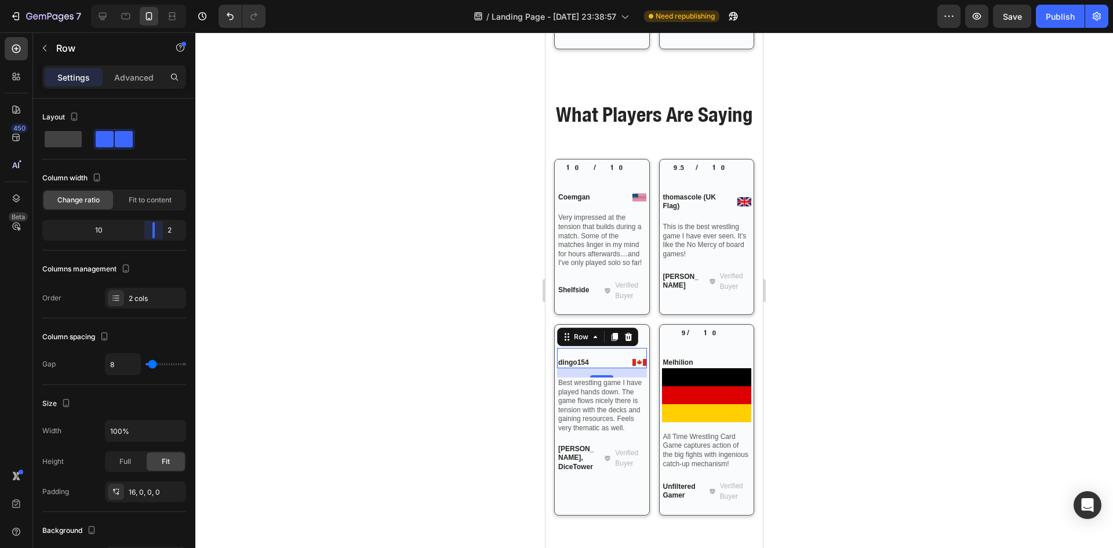
drag, startPoint x: 114, startPoint y: 229, endPoint x: 163, endPoint y: 232, distance: 49.9
click at [163, 0] on body "7 / Landing Page - [DATE] 23:38:57 Need republishing Preview Save Publish 450 B…" at bounding box center [556, 0] width 1113 height 0
click at [714, 385] on div "Image Melhilion Text Block Row" at bounding box center [707, 385] width 90 height 74
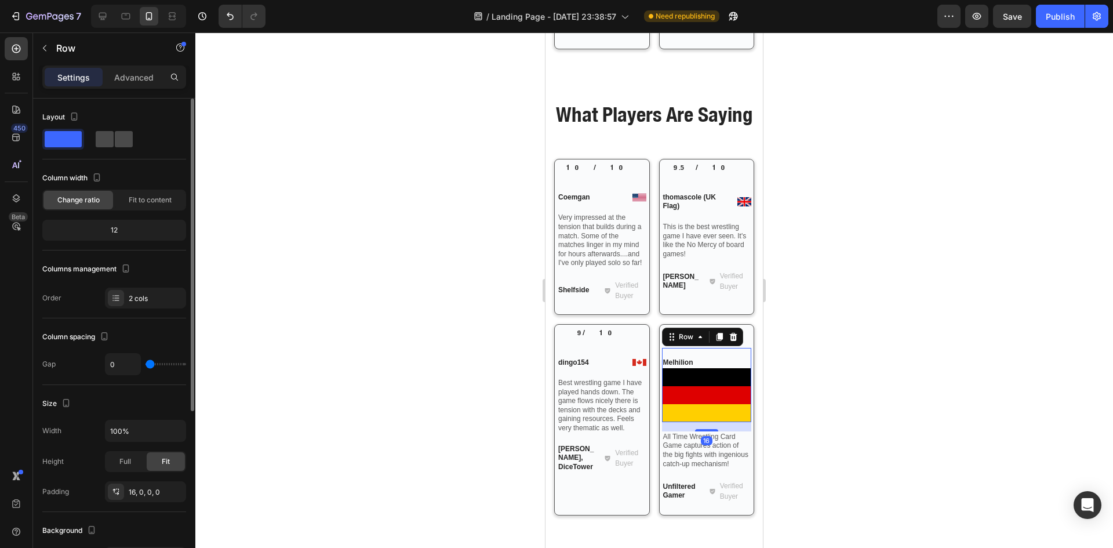
click at [109, 144] on span at bounding box center [105, 139] width 18 height 16
type input "8"
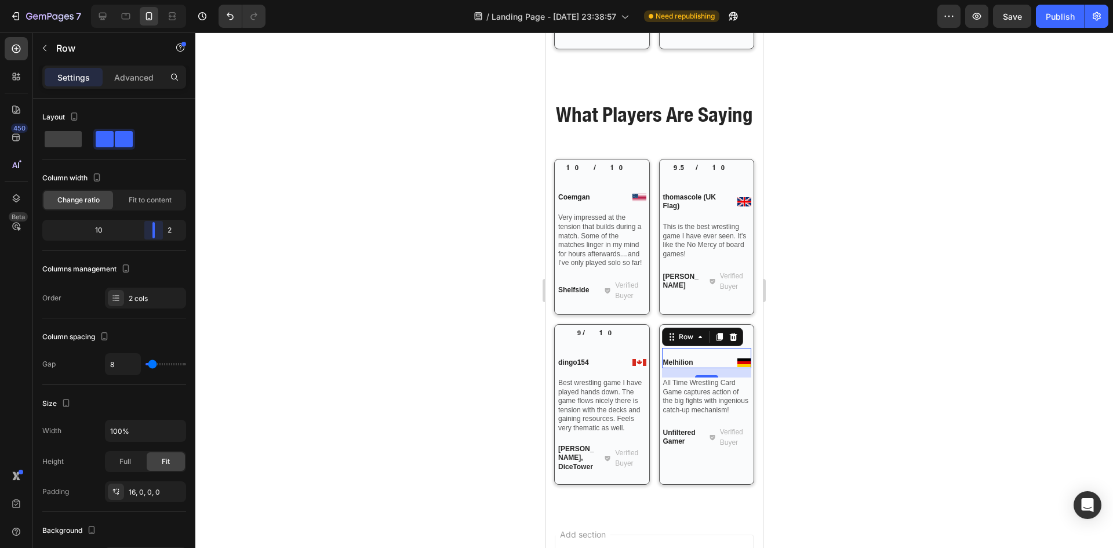
drag, startPoint x: 114, startPoint y: 225, endPoint x: 160, endPoint y: 228, distance: 45.9
click at [160, 0] on body "7 / Landing Page - [DATE] 23:38:57 Need republishing Preview Save Publish 450 B…" at bounding box center [556, 0] width 1113 height 0
click at [403, 267] on div at bounding box center [654, 289] width 918 height 515
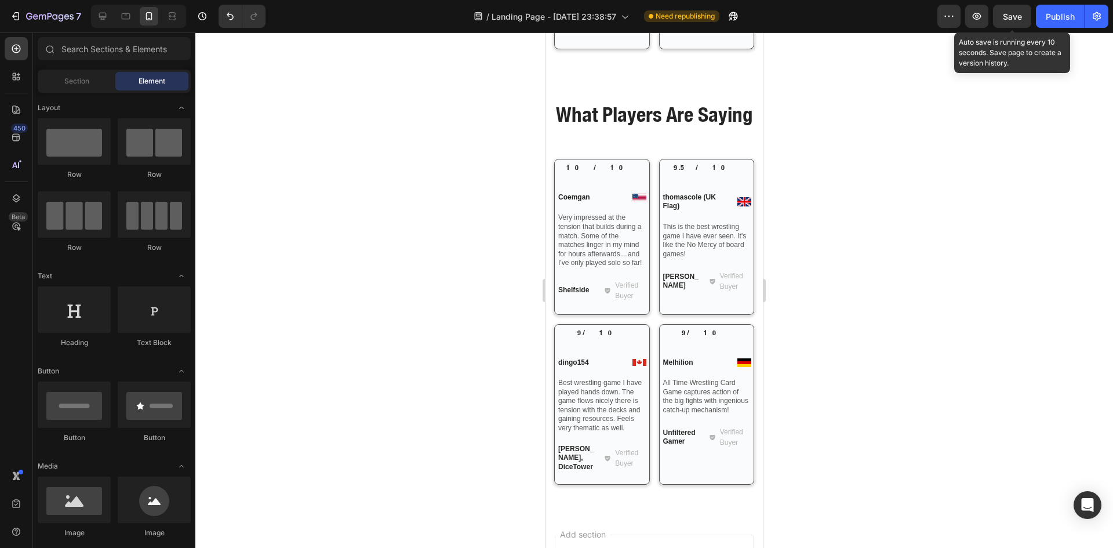
click at [1007, 22] on div "Save" at bounding box center [1012, 16] width 19 height 12
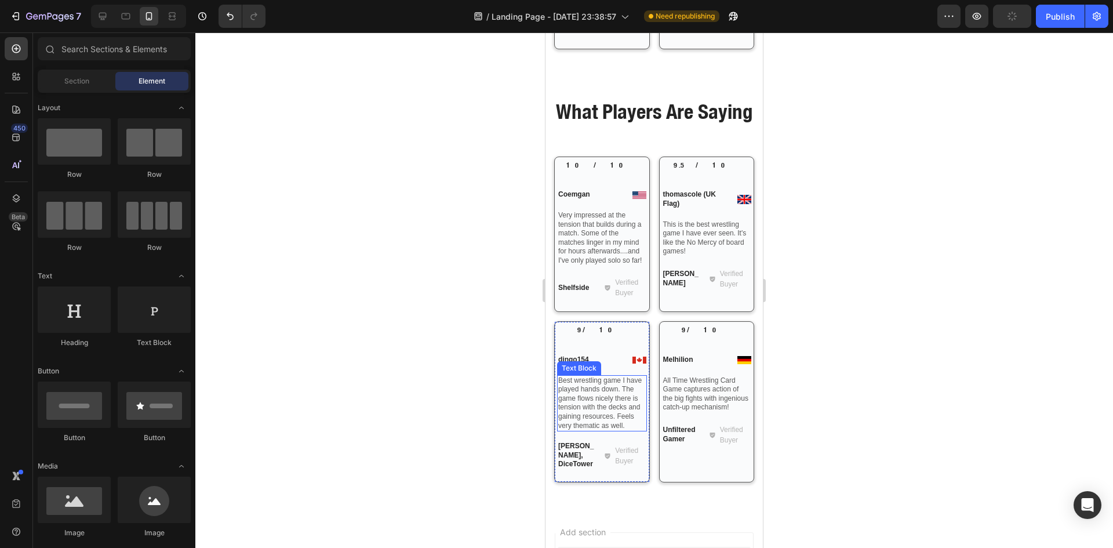
scroll to position [1710, 0]
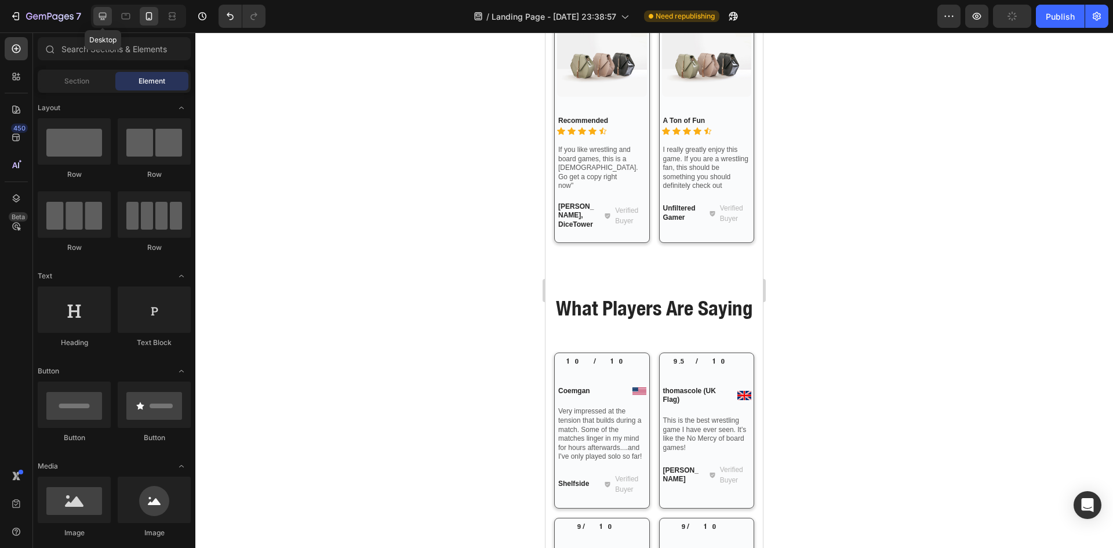
click at [97, 14] on icon at bounding box center [103, 16] width 12 height 12
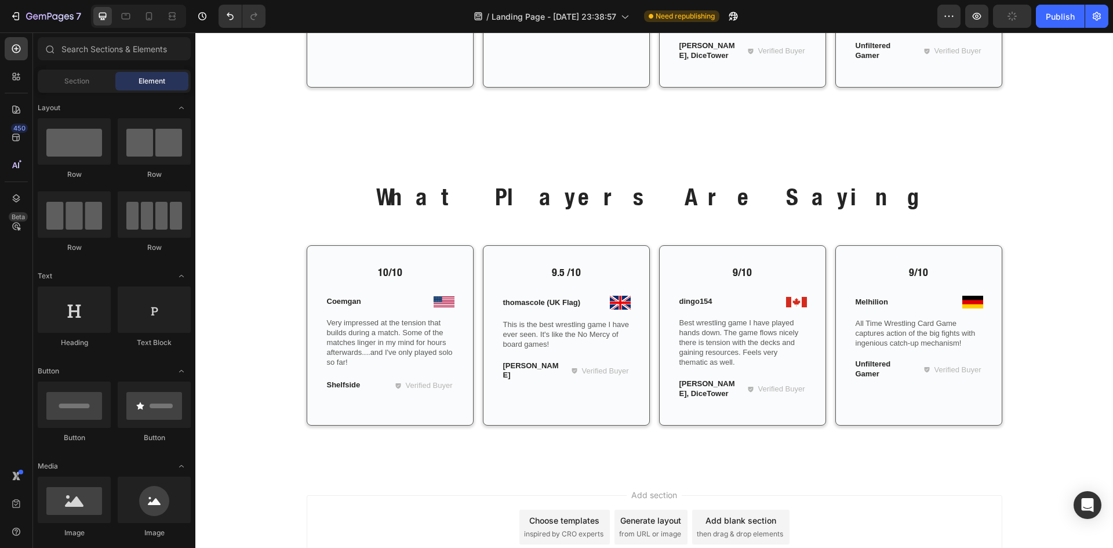
scroll to position [1705, 0]
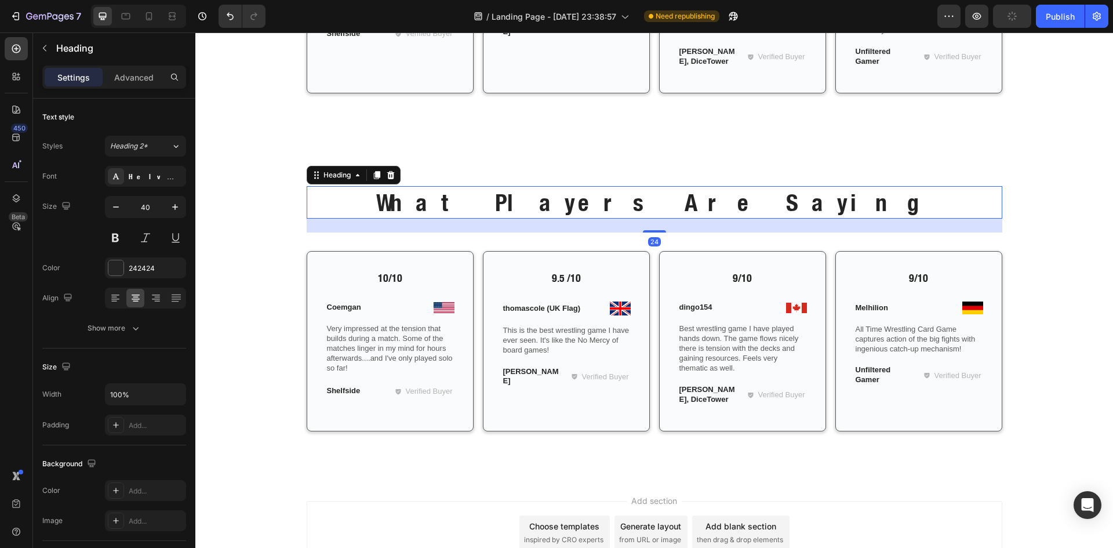
click at [410, 200] on p "What Players Are Saying" at bounding box center [654, 202] width 693 height 30
click at [261, 205] on div "What Players Are Saying Heading 24 Row 10/10 Text Block Image Coemgan Text Bloc…" at bounding box center [654, 318] width 900 height 264
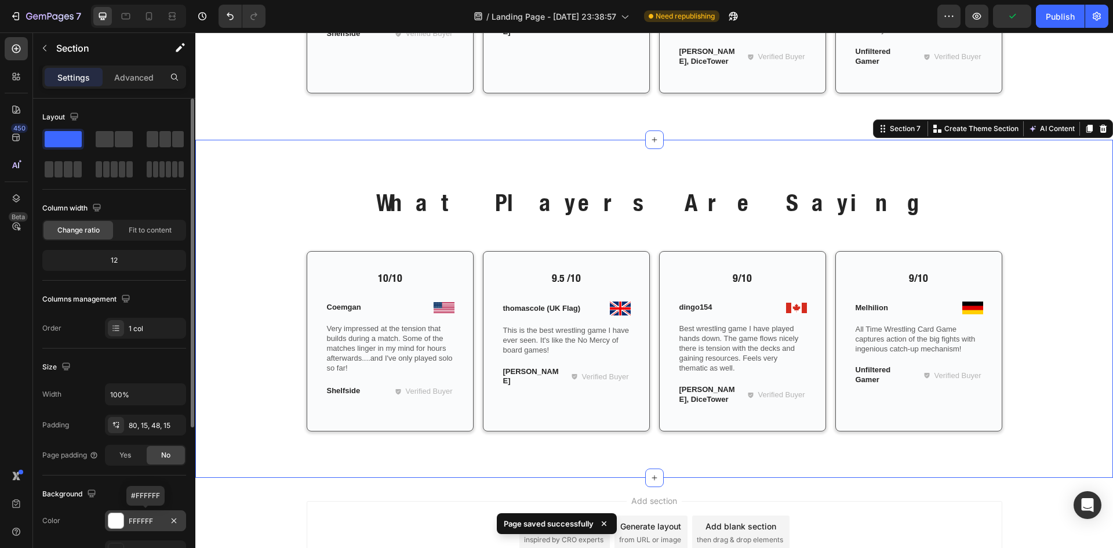
click at [134, 514] on div "FFFFFF" at bounding box center [145, 520] width 81 height 21
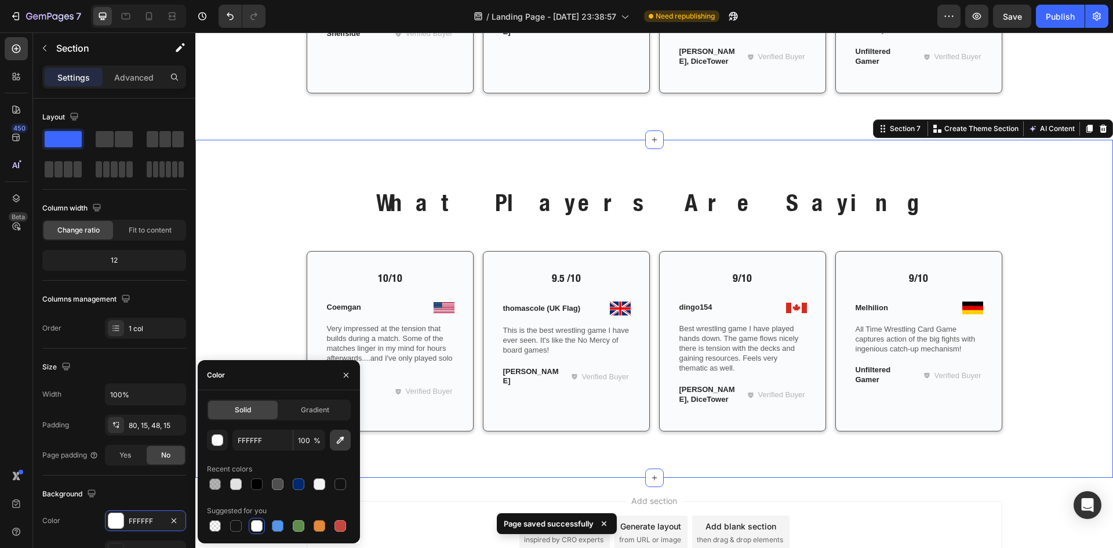
click at [340, 443] on icon "button" at bounding box center [340, 440] width 12 height 12
type input "FAFBFC"
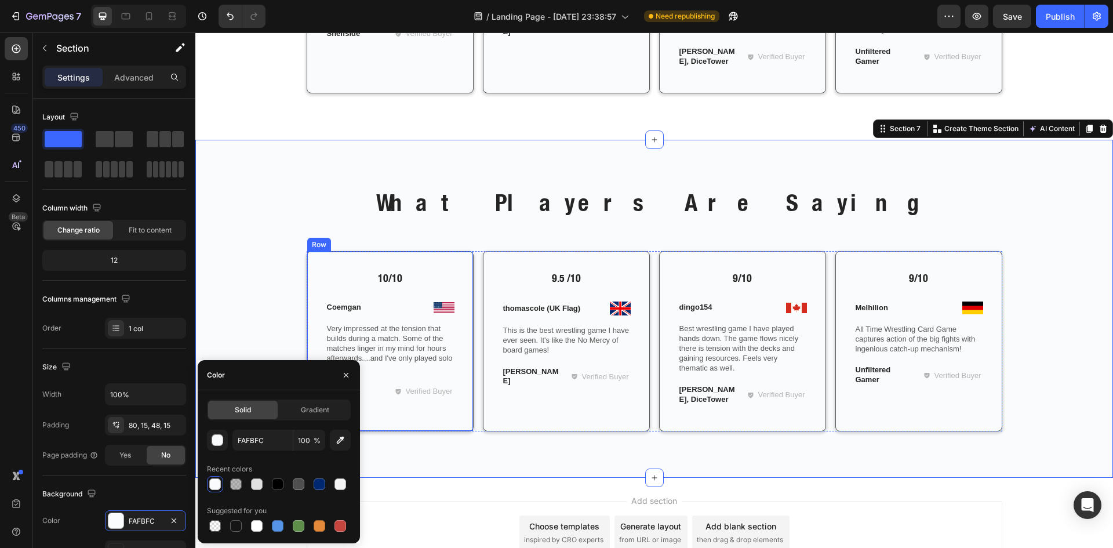
click at [366, 264] on div "10/10 Text Block Image Coemgan Text Block Row Very impressed at the tension tha…" at bounding box center [390, 341] width 167 height 180
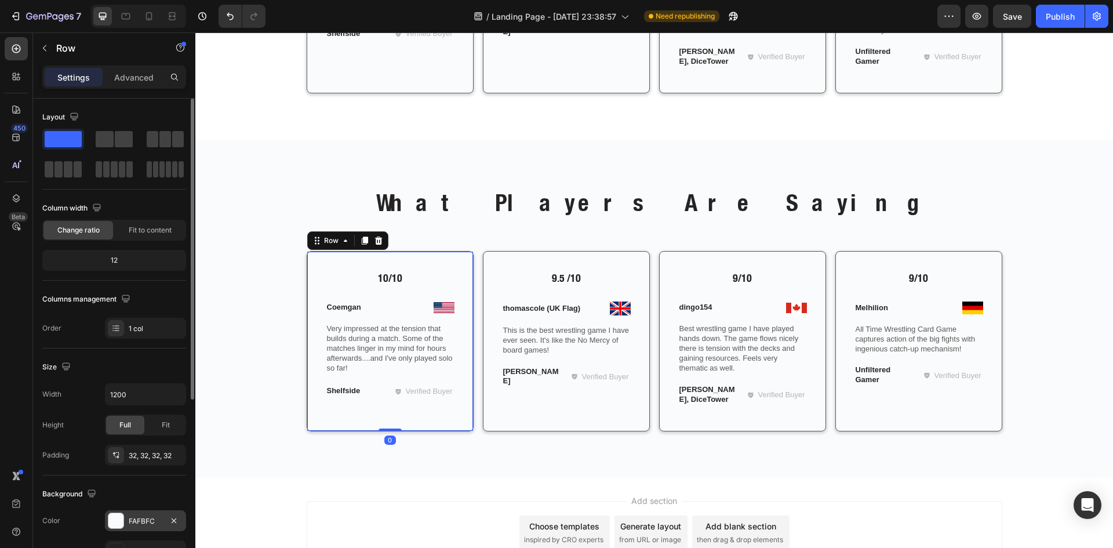
click at [122, 518] on div at bounding box center [115, 520] width 15 height 15
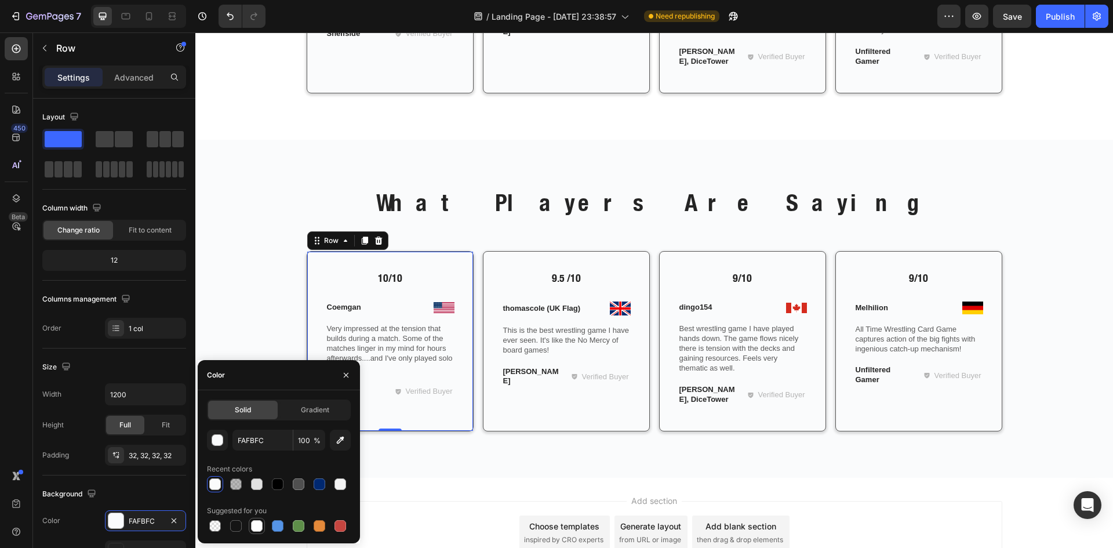
click at [254, 522] on div at bounding box center [257, 526] width 12 height 12
type input "FFFFFF"
click at [517, 420] on div "9.5 /10 Text Block Image thomascole (UK Flag) Text Block Row This is the best w…" at bounding box center [566, 341] width 167 height 180
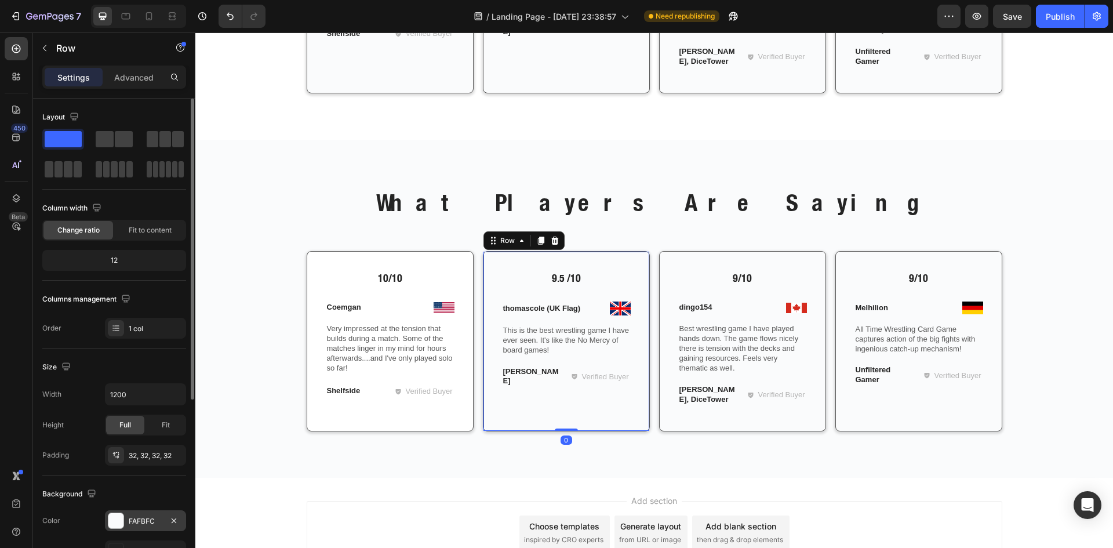
click at [139, 516] on div "FAFBFC" at bounding box center [146, 521] width 34 height 10
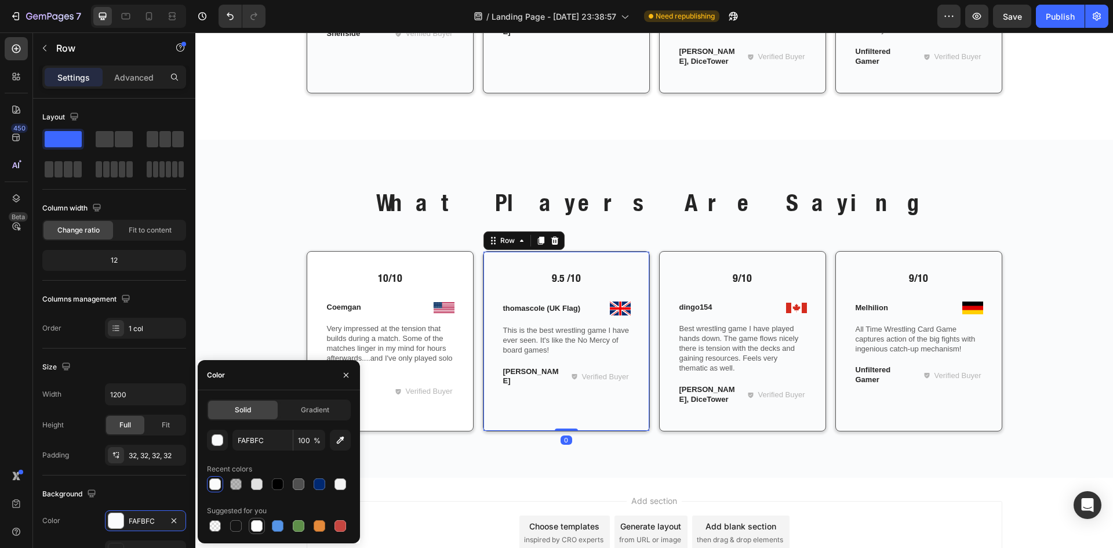
click at [255, 518] on div at bounding box center [257, 526] width 16 height 16
type input "FFFFFF"
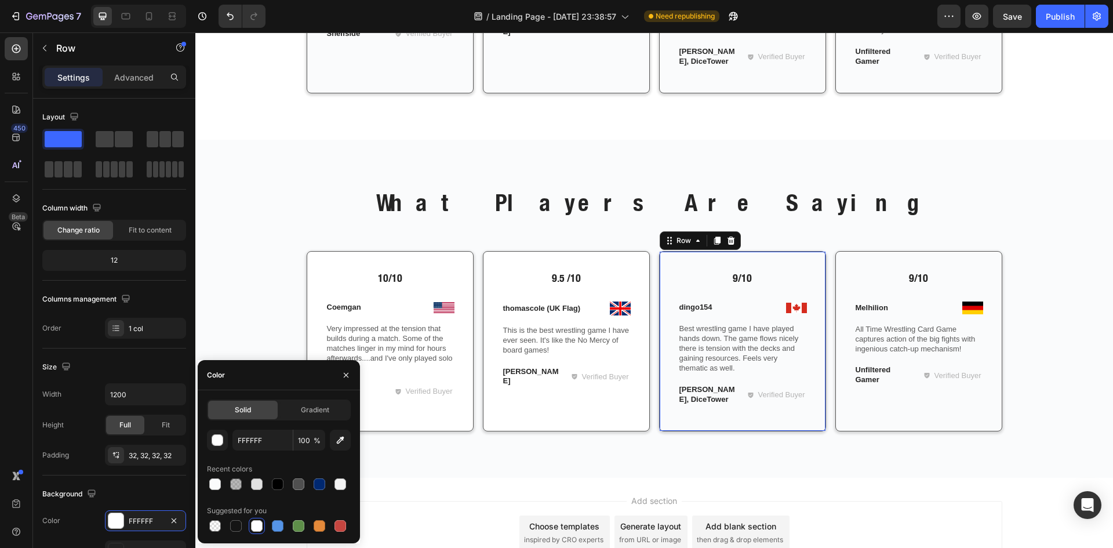
click at [705, 422] on div "9/10 Text Block Image dingo154 Text Block Row Best wrestling game I have played…" at bounding box center [742, 341] width 167 height 180
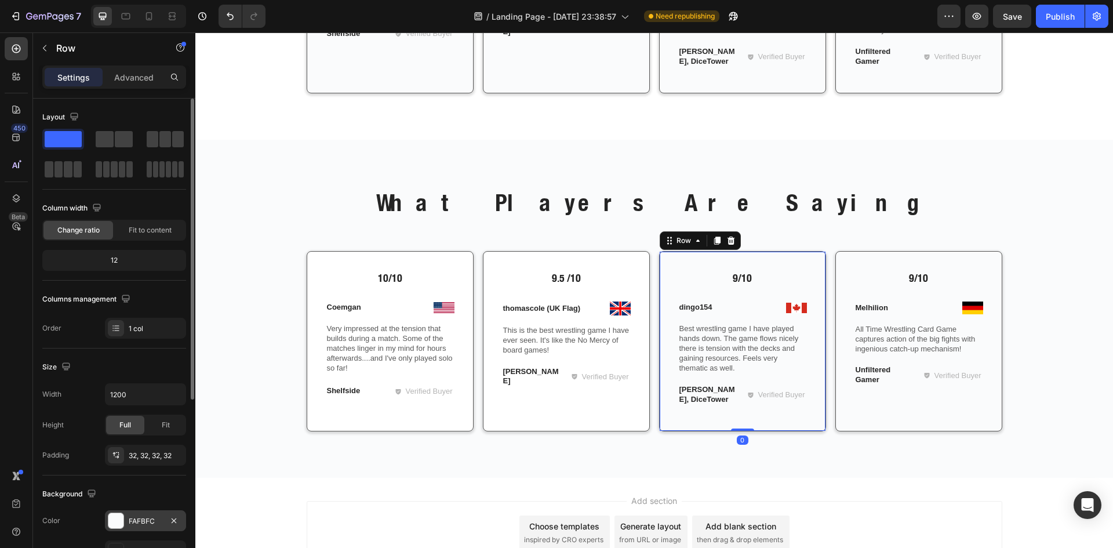
click at [129, 518] on div "FAFBFC" at bounding box center [146, 521] width 34 height 10
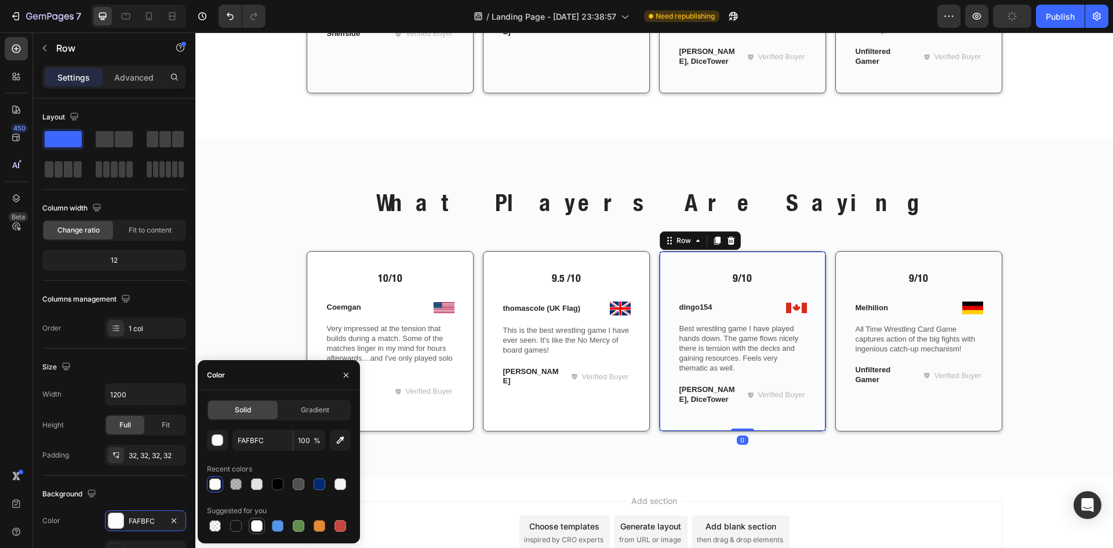
click at [254, 526] on div at bounding box center [257, 526] width 12 height 12
type input "FFFFFF"
click at [869, 417] on div "9/10 Text Block Image Melhilion Text Block Row All Time Wrestling Card Game cap…" at bounding box center [918, 341] width 167 height 180
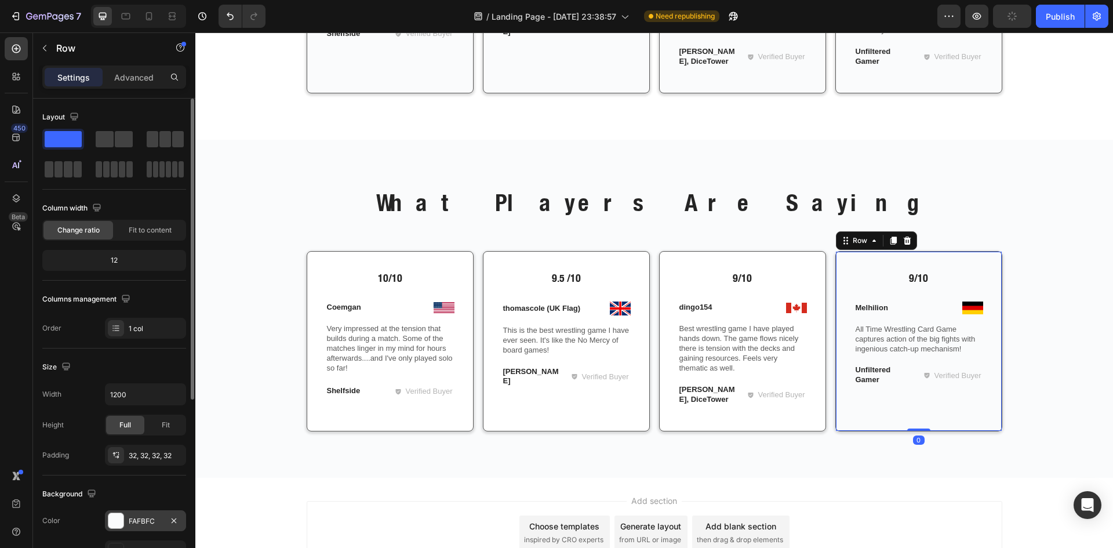
drag, startPoint x: 123, startPoint y: 515, endPoint x: 140, endPoint y: 515, distance: 16.2
click at [123, 515] on div at bounding box center [116, 520] width 16 height 16
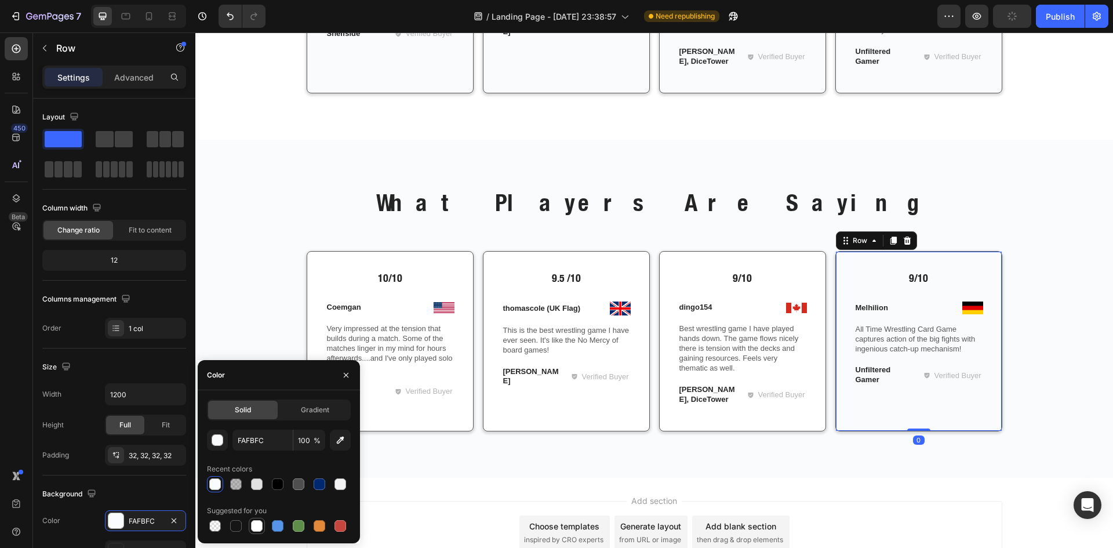
click at [254, 522] on div at bounding box center [257, 526] width 12 height 12
type input "FFFFFF"
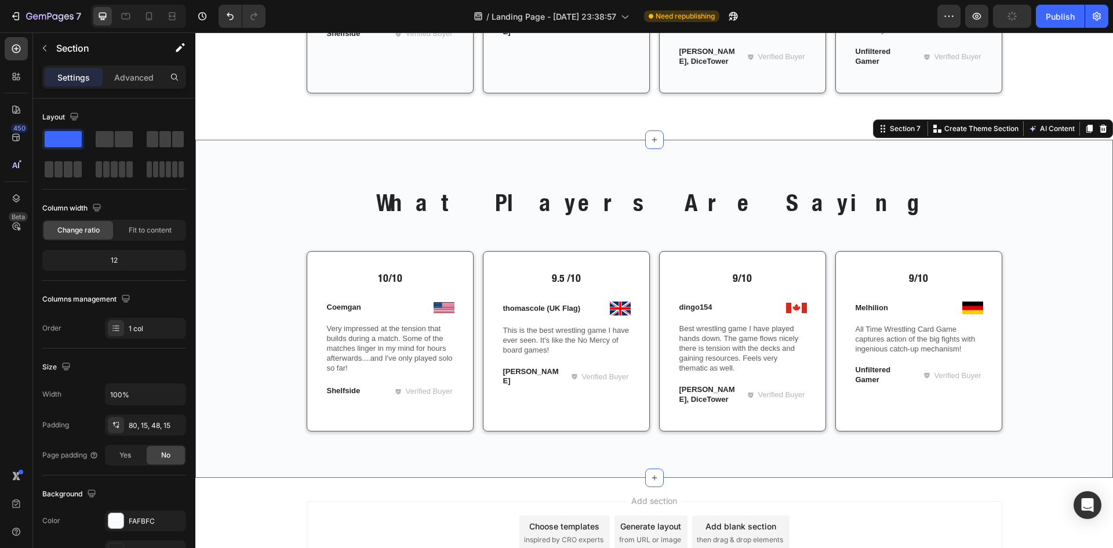
click at [265, 232] on div "What Players Are Saying Heading Row 10/10 Text Block Image Coemgan Text Block R…" at bounding box center [654, 318] width 900 height 264
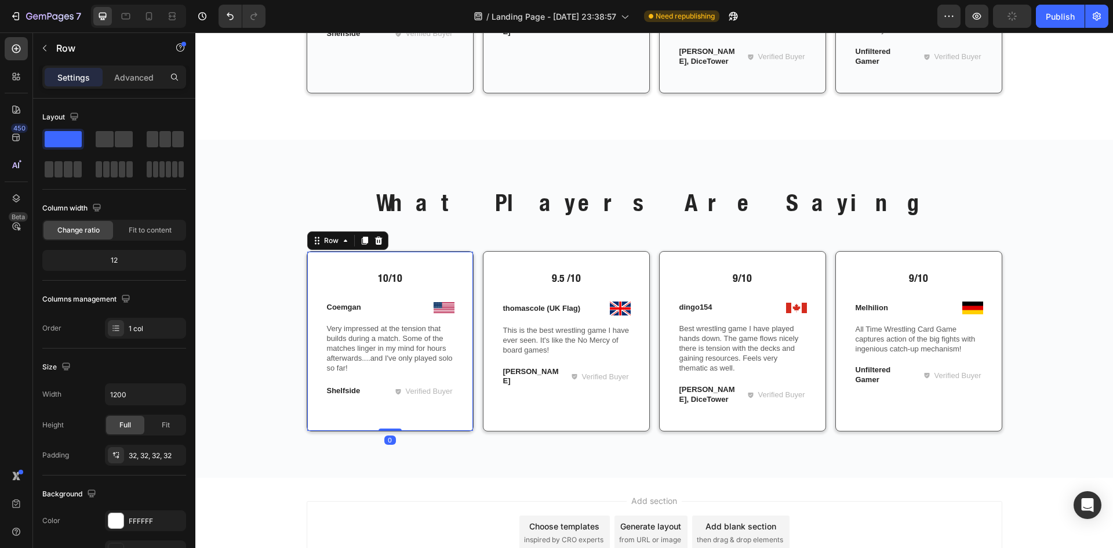
click at [322, 254] on div "10/10 Text Block Image Coemgan Text Block Row Very impressed at the tension tha…" at bounding box center [390, 341] width 167 height 180
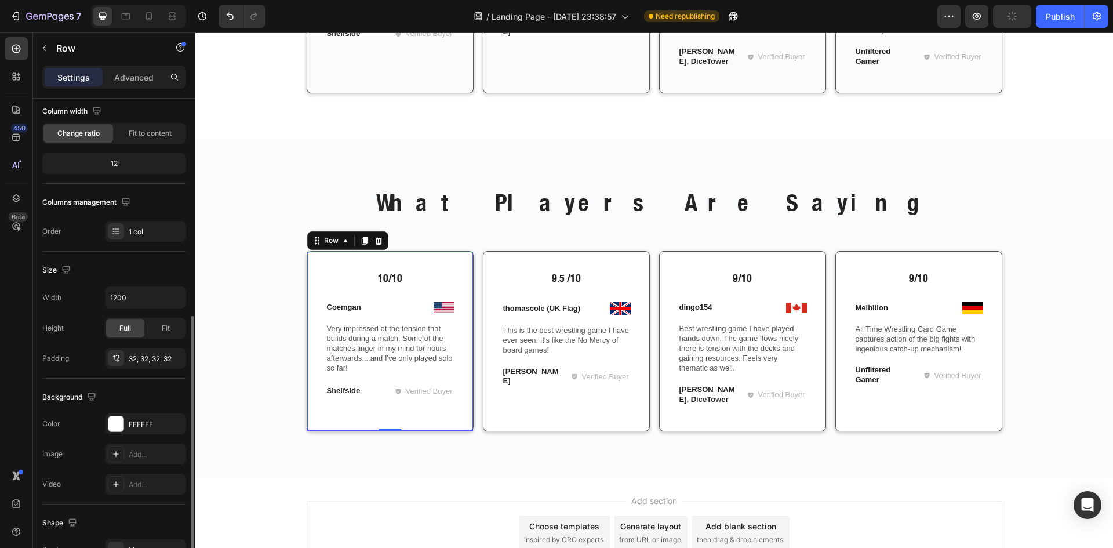
scroll to position [290, 0]
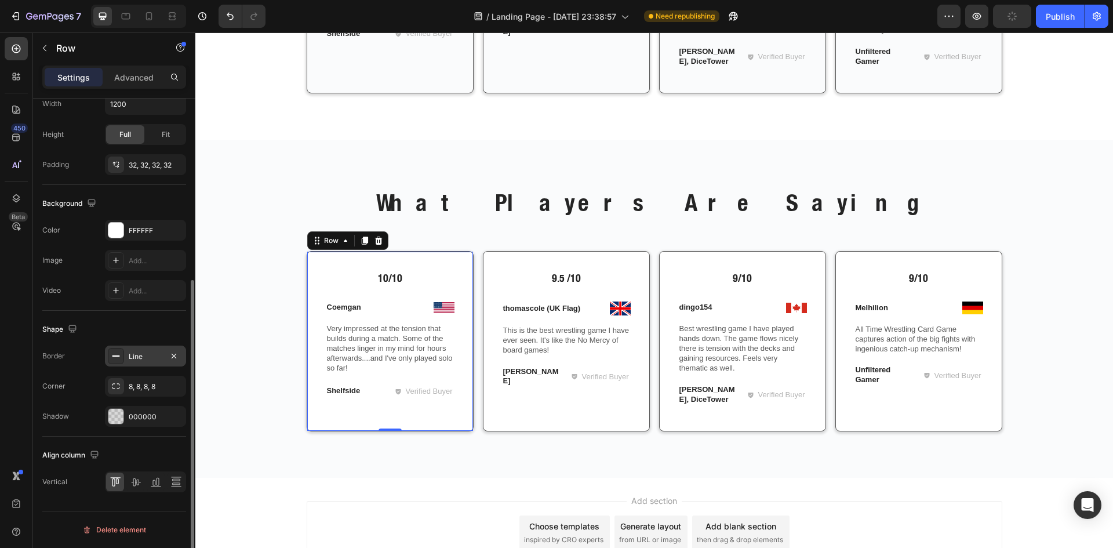
click at [112, 349] on div at bounding box center [116, 356] width 16 height 16
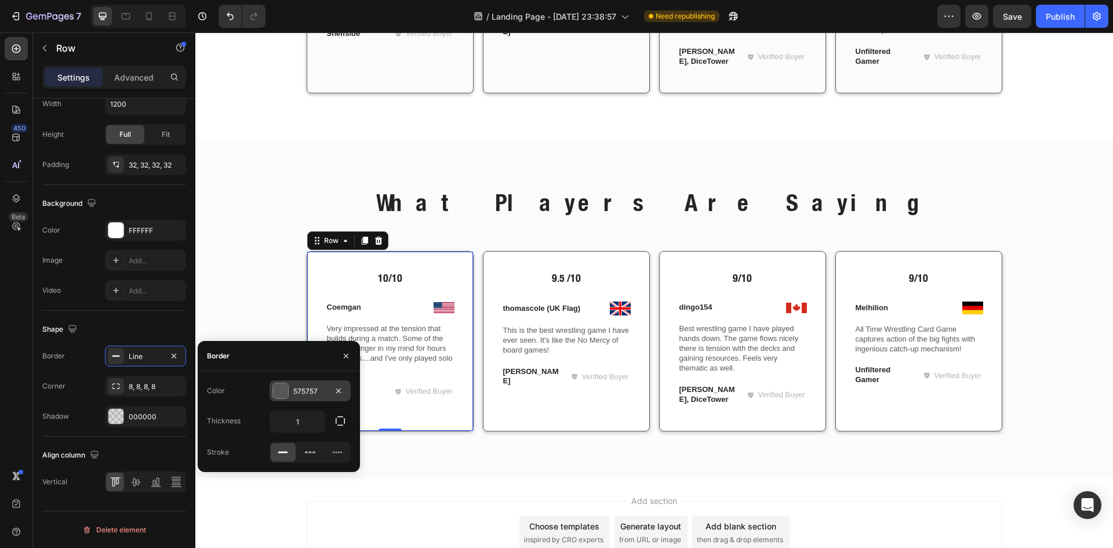
click at [275, 391] on div at bounding box center [280, 390] width 15 height 15
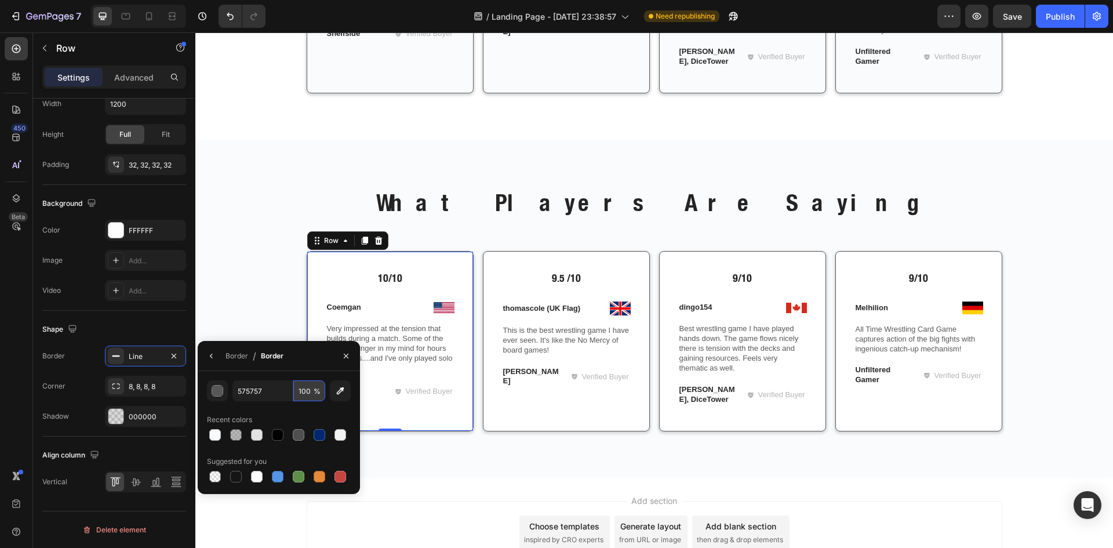
click at [308, 396] on input "100" at bounding box center [309, 390] width 32 height 21
type input "40"
click at [391, 195] on p "What Players Are Saying" at bounding box center [654, 202] width 693 height 30
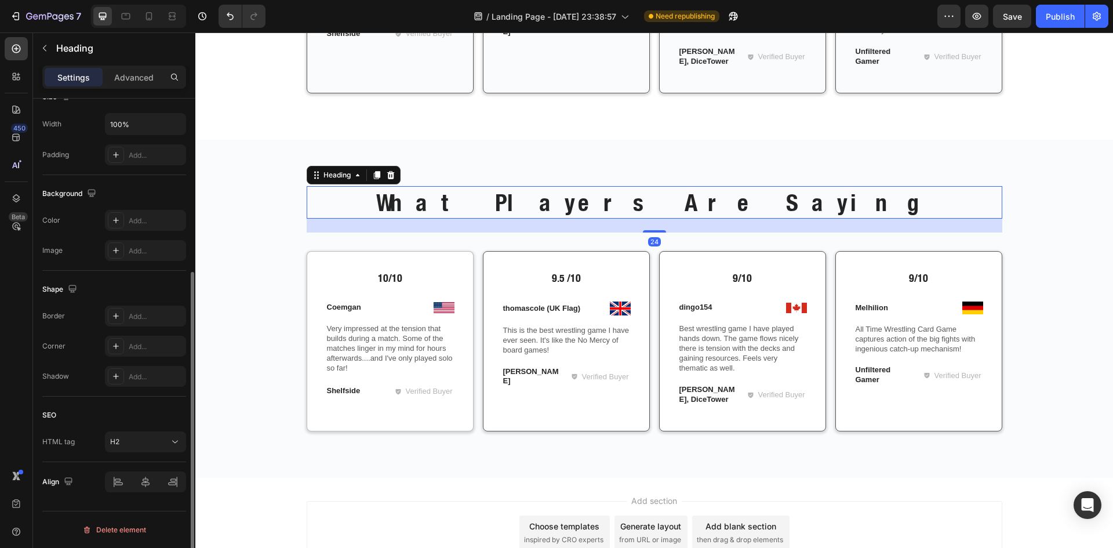
scroll to position [0, 0]
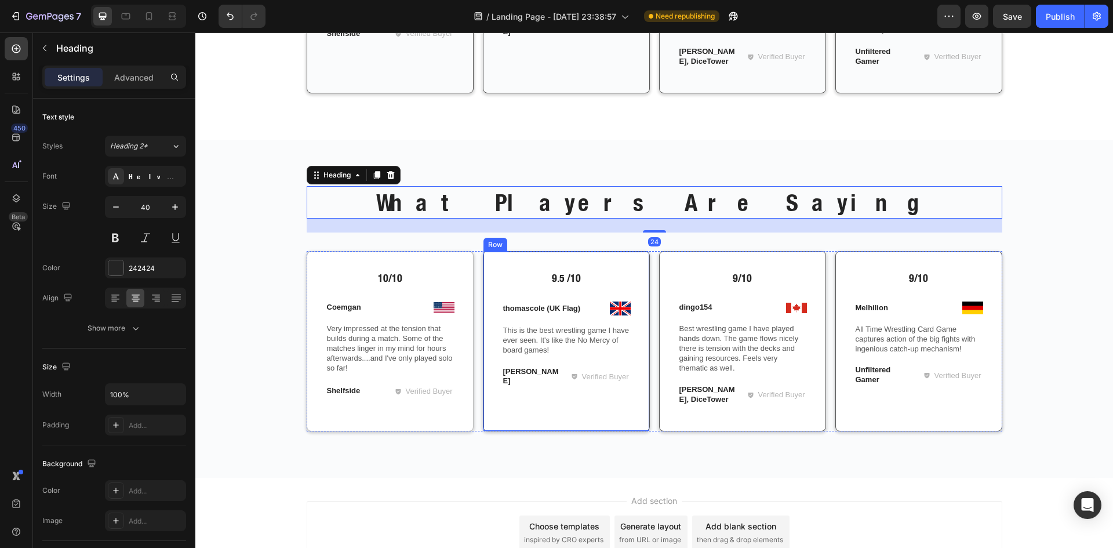
click at [483, 256] on div "9.5 /10 Text Block Image thomascole (UK Flag) Text Block Row This is the best w…" at bounding box center [566, 341] width 167 height 180
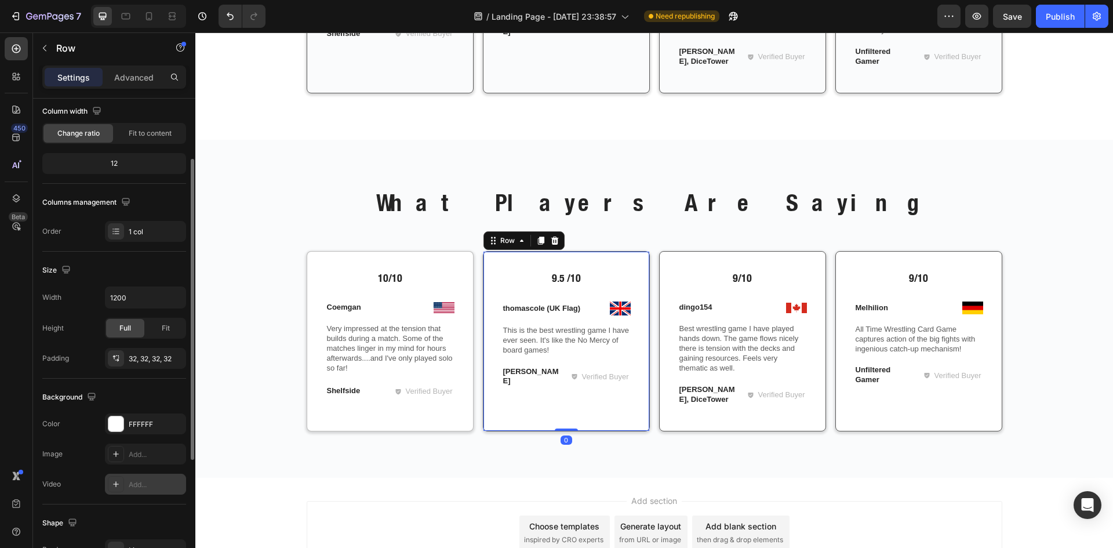
scroll to position [290, 0]
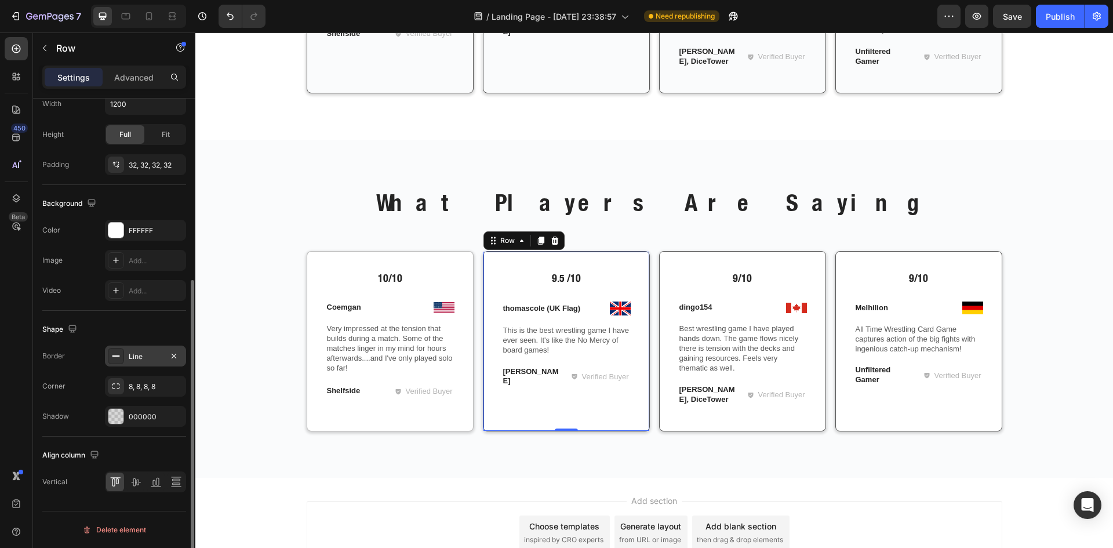
click at [129, 353] on div "Line" at bounding box center [146, 356] width 34 height 10
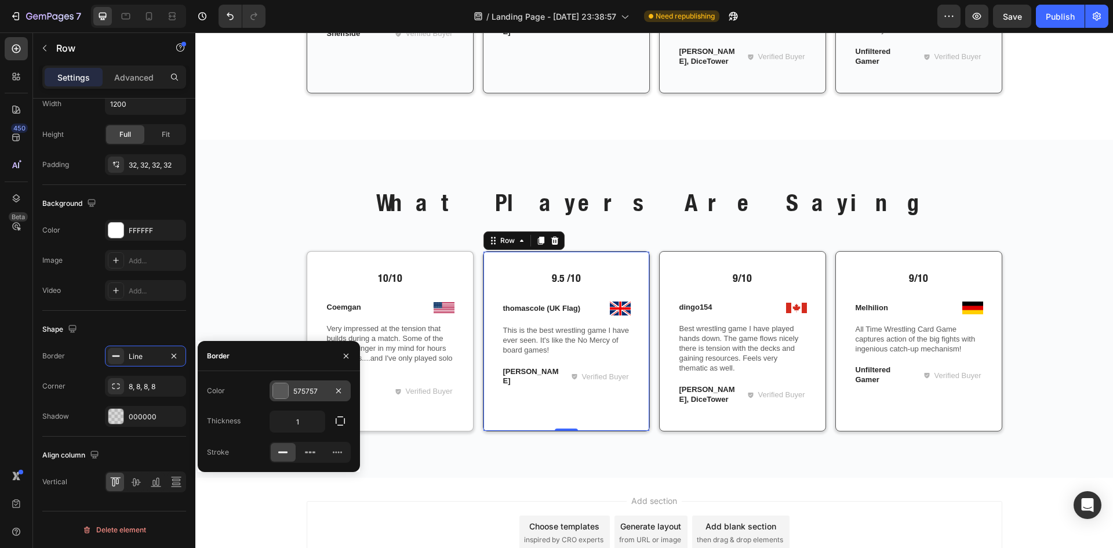
click at [276, 386] on div at bounding box center [280, 390] width 15 height 15
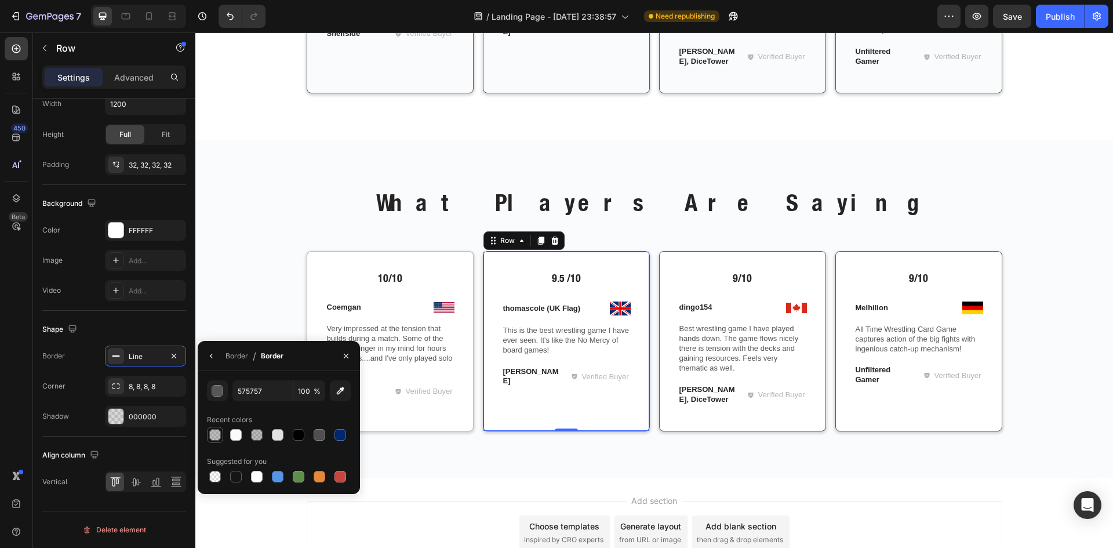
click at [210, 434] on div at bounding box center [215, 435] width 12 height 12
type input "40"
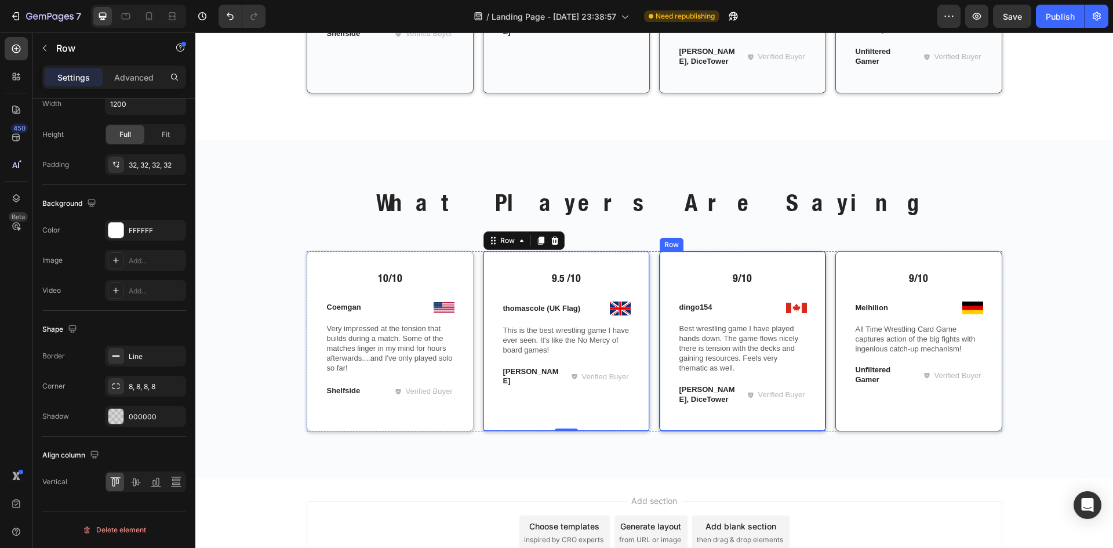
click at [695, 428] on div "9/10 Text Block Image dingo154 Text Block Row Best wrestling game I have played…" at bounding box center [742, 341] width 167 height 180
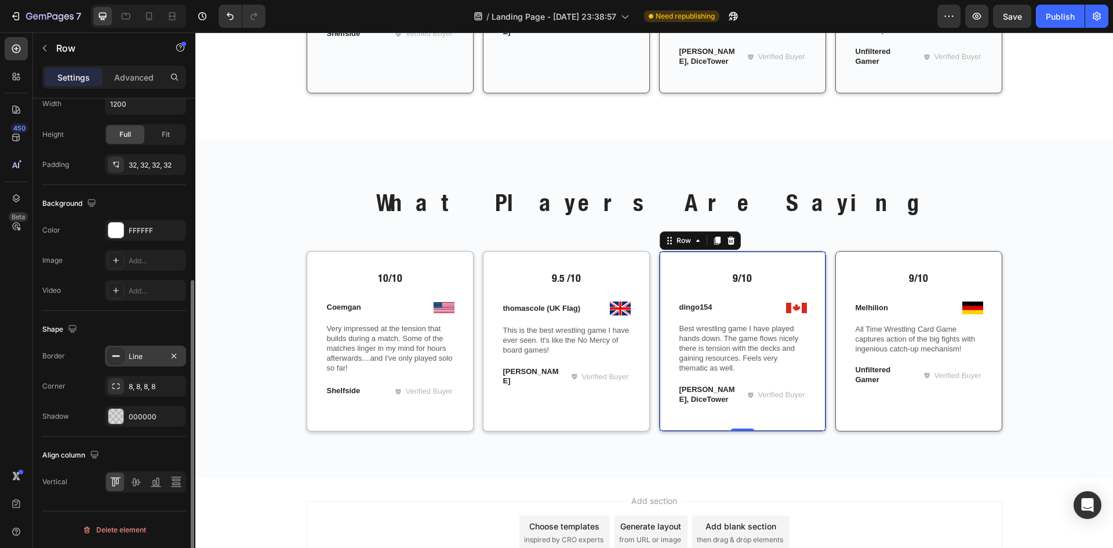
click at [119, 357] on icon at bounding box center [115, 355] width 9 height 9
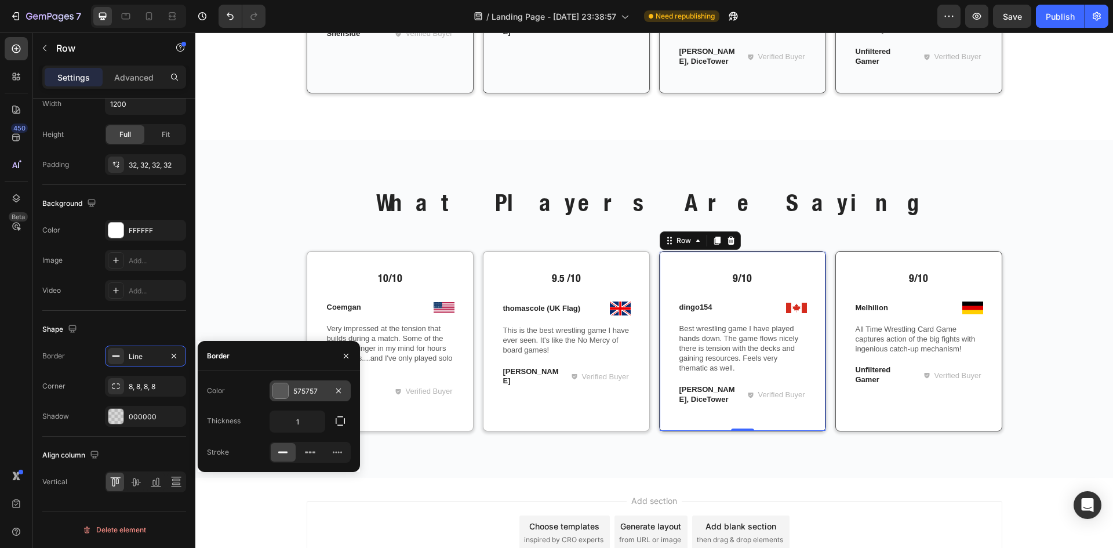
click at [277, 386] on div at bounding box center [280, 390] width 15 height 15
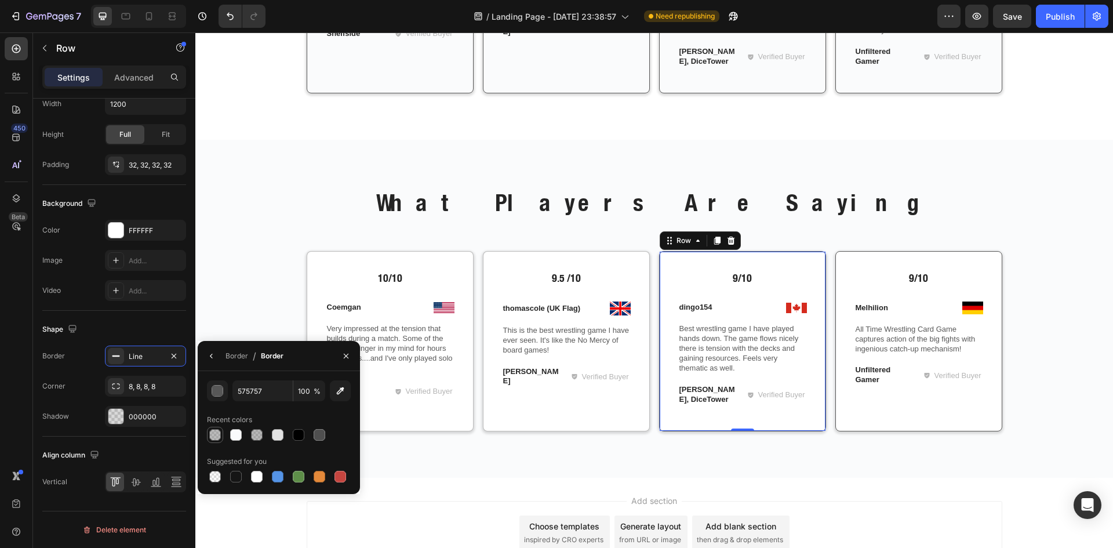
click at [215, 435] on div at bounding box center [215, 435] width 12 height 12
type input "40"
click at [846, 415] on div "9/10 Text Block Image Melhilion Text Block Row All Time Wrestling Card Game cap…" at bounding box center [918, 341] width 167 height 180
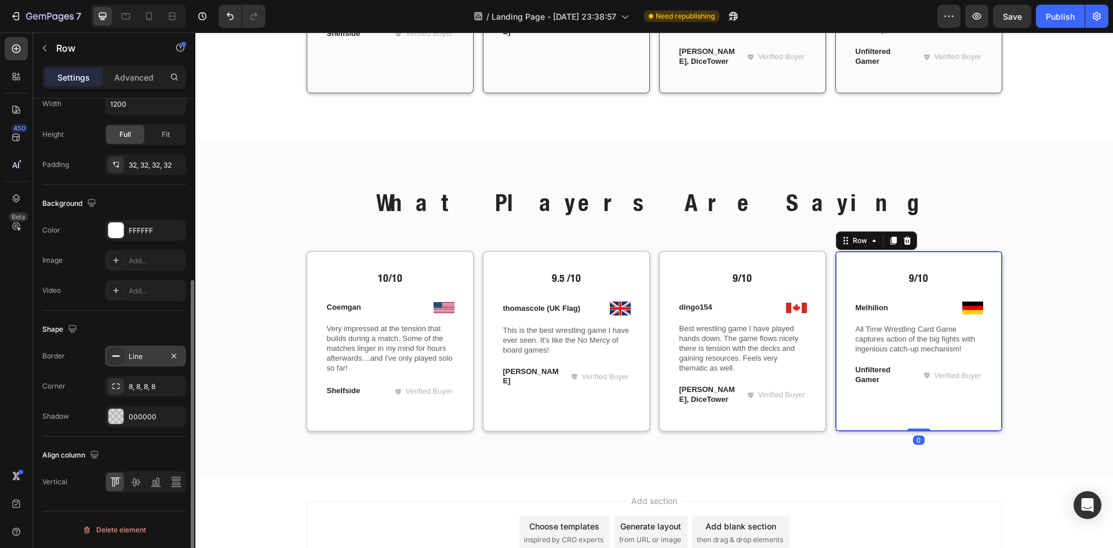
click at [134, 360] on div "Line" at bounding box center [146, 356] width 34 height 10
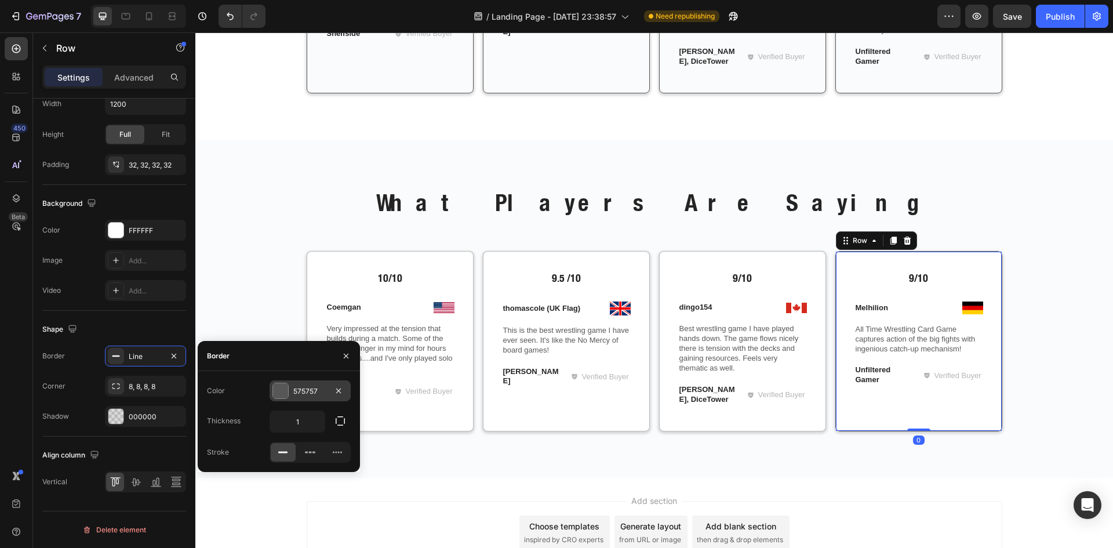
click at [283, 394] on div at bounding box center [280, 390] width 15 height 15
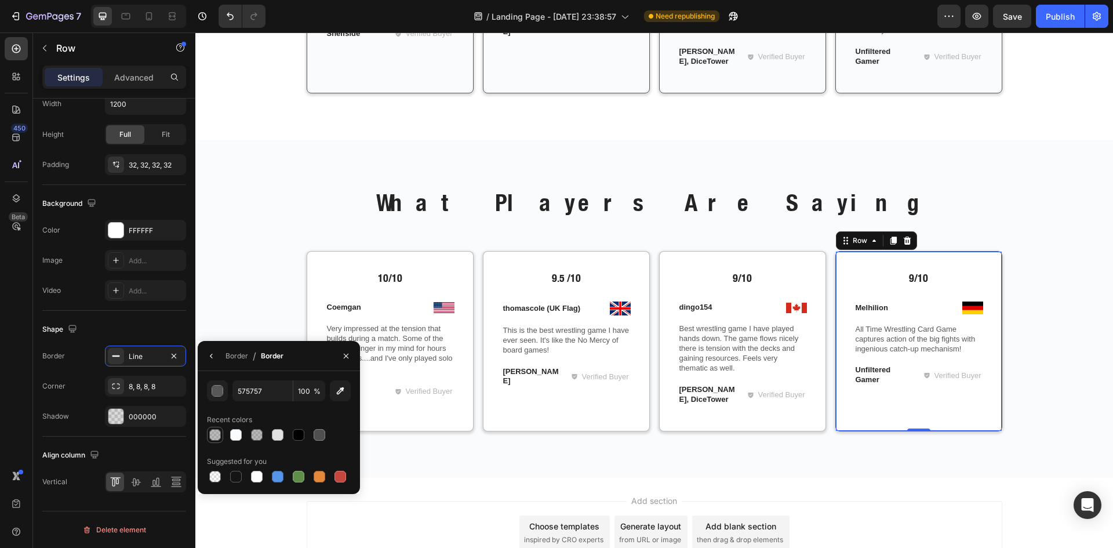
click at [213, 432] on div at bounding box center [215, 435] width 12 height 12
type input "40"
click at [987, 192] on p "What Players Are Saying" at bounding box center [654, 202] width 693 height 30
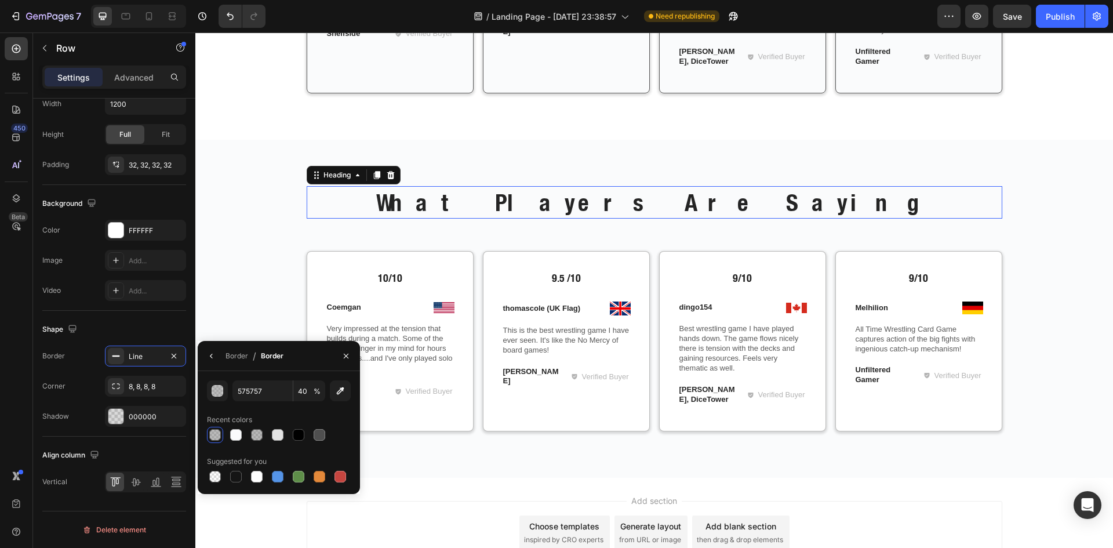
scroll to position [0, 0]
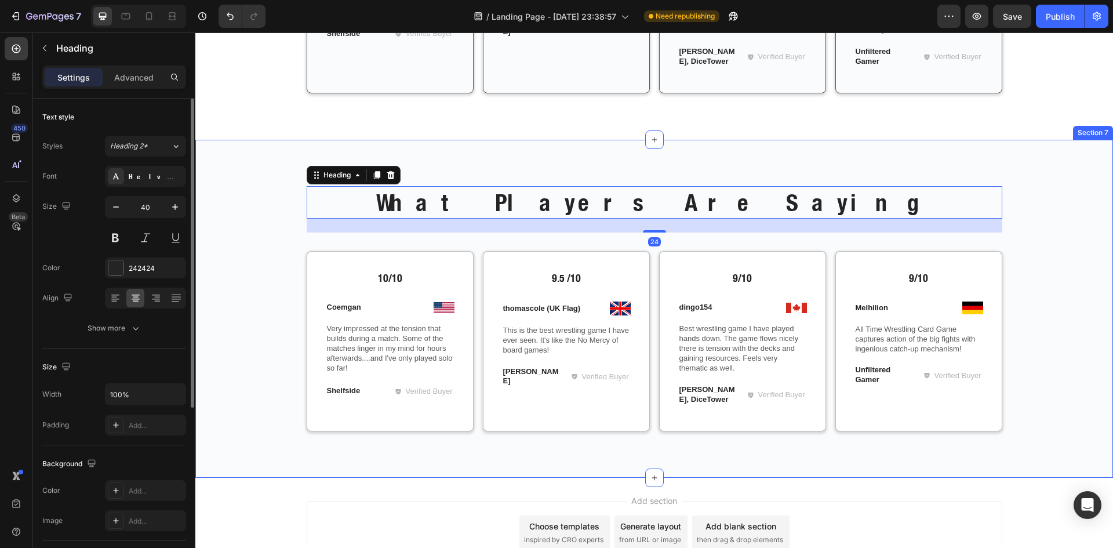
click at [1040, 163] on div "What Players Are Saying Heading 24 Row 10/10 Text Block Image Coemgan Text Bloc…" at bounding box center [654, 309] width 918 height 338
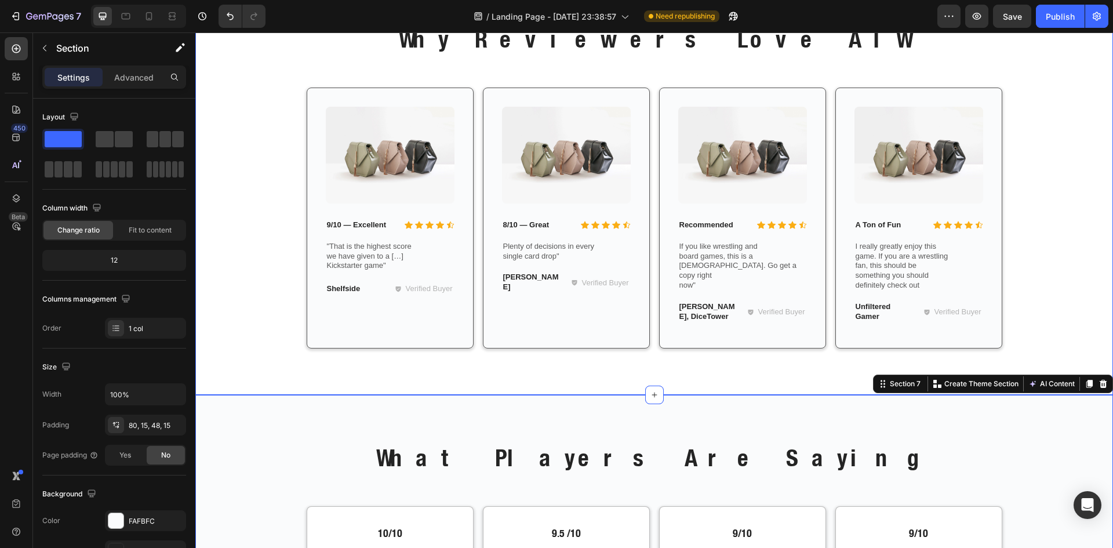
scroll to position [1415, 0]
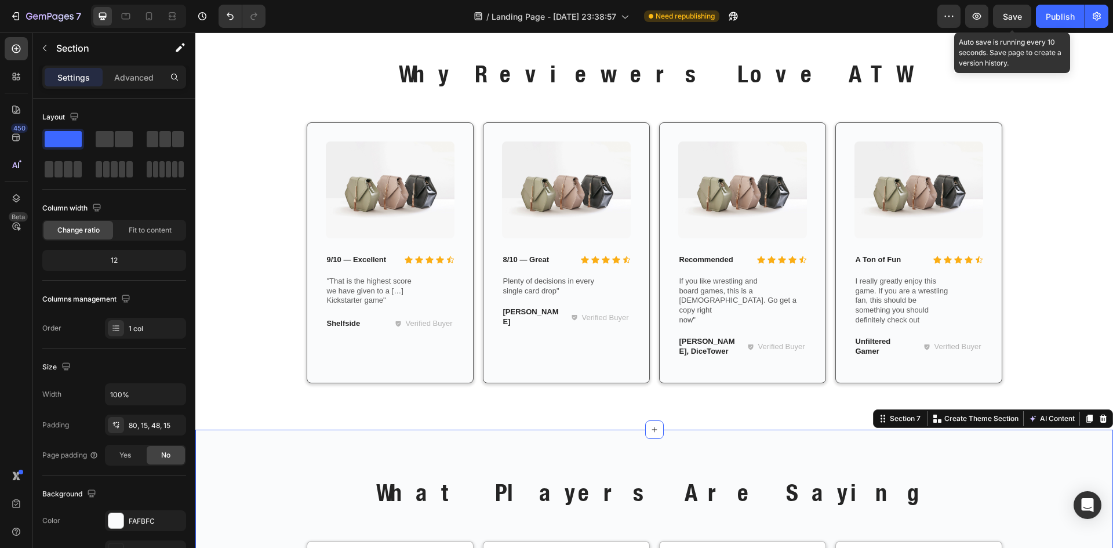
click at [1020, 15] on span "Save" at bounding box center [1012, 17] width 19 height 10
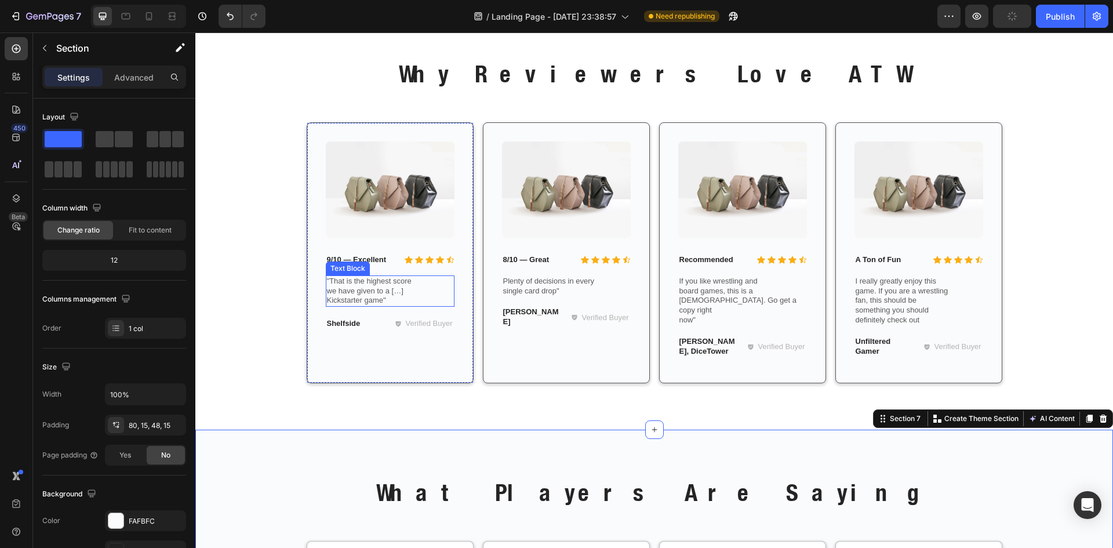
click at [326, 289] on div ""That is the highest score we have given to a […] Kickstarter game"" at bounding box center [390, 291] width 129 height 32
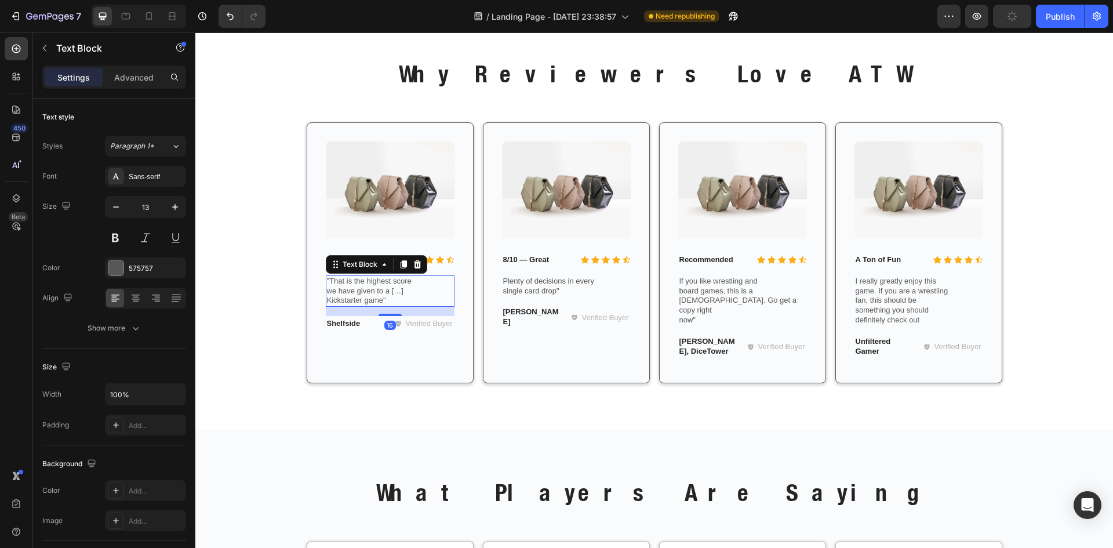
click at [326, 289] on div ""That is the highest score we have given to a […] Kickstarter game"" at bounding box center [390, 291] width 129 height 32
click at [327, 304] on p ""That is the highest score we have given to a […] Kickstarter game"" at bounding box center [390, 291] width 126 height 30
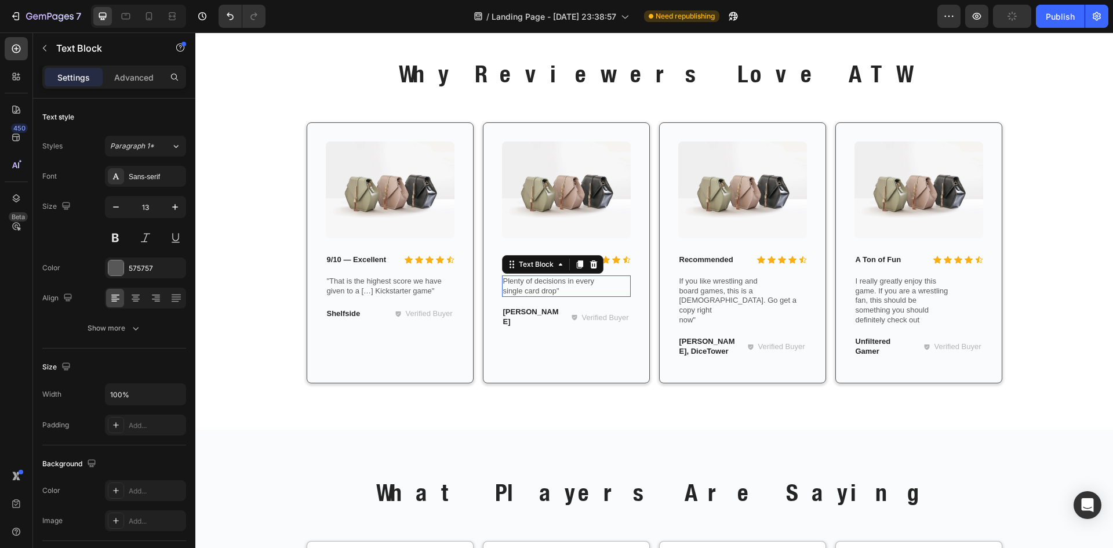
click at [502, 292] on div "Plenty of decisions in every single card drop"" at bounding box center [566, 286] width 129 height 22
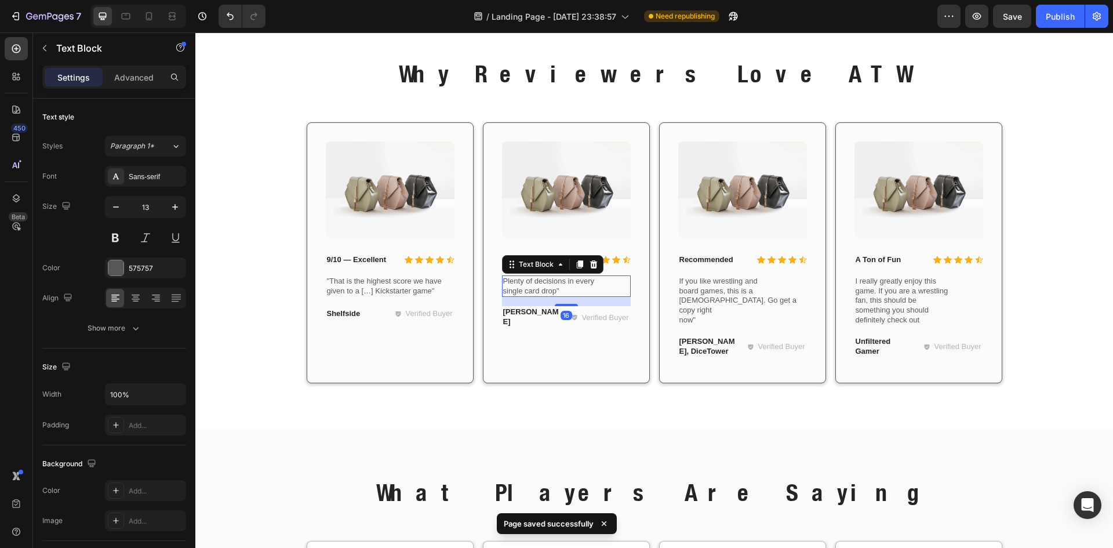
click at [503, 293] on p "Plenty of decisions in every single card drop"" at bounding box center [566, 286] width 126 height 20
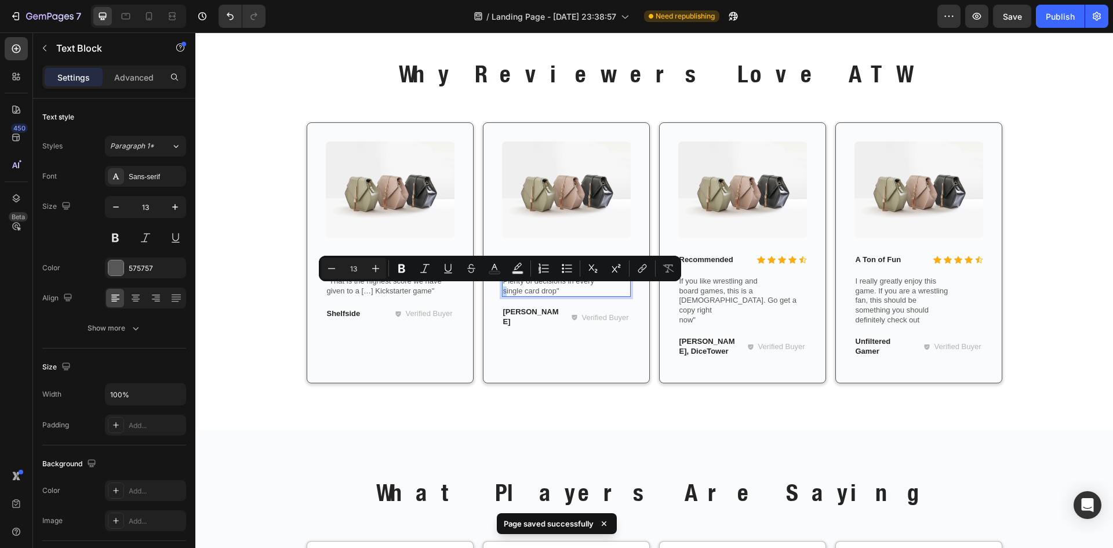
click at [503, 295] on p "Plenty of decisions in every single card drop"" at bounding box center [566, 286] width 126 height 20
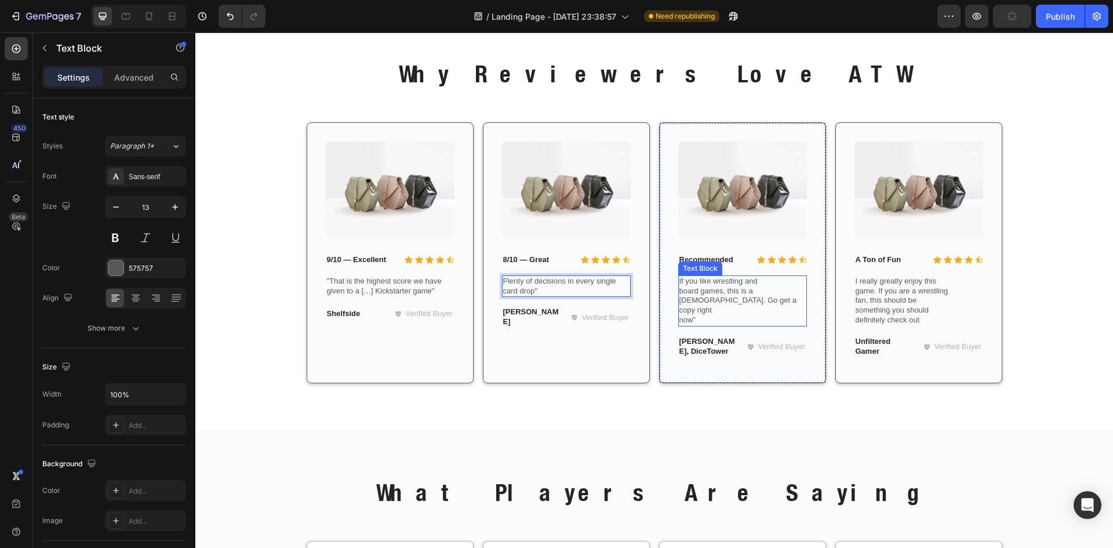
click at [708, 299] on p "If you like wrestling and board games, this is a nobrainer. Go get a copy right…" at bounding box center [742, 300] width 126 height 49
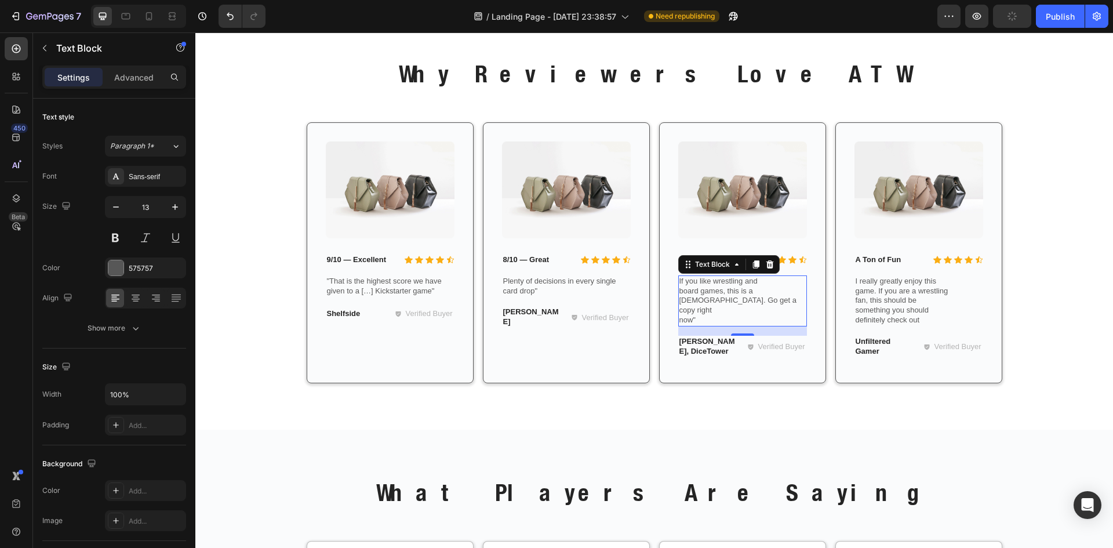
click at [679, 312] on p "If you like wrestling and board games, this is a nobrainer. Go get a copy right…" at bounding box center [742, 300] width 126 height 49
click at [679, 301] on p "If you like wrestling and board games, this is a nobrainer. Go get a copy right…" at bounding box center [742, 295] width 126 height 39
click at [679, 295] on p "If you like wrestling and board games, this is a nobrainer. Go get a copy right…" at bounding box center [742, 295] width 126 height 39
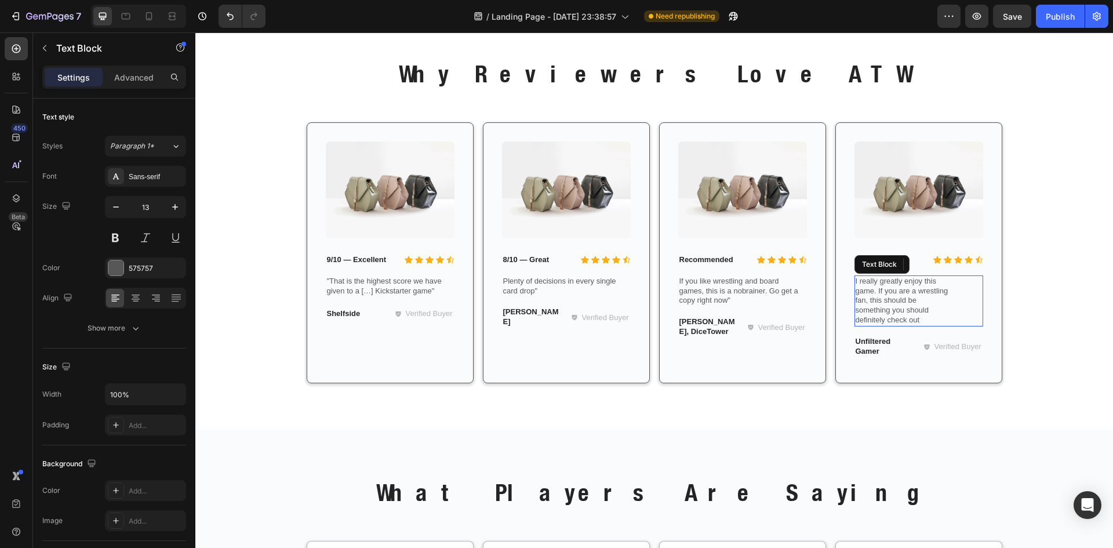
click at [861, 318] on p "I really greatly enjoy this game. If you are a wrestling fan, this should be so…" at bounding box center [919, 300] width 126 height 49
click at [856, 322] on p "I really greatly enjoy this game. If you are a wrestling fan, this should be so…" at bounding box center [919, 300] width 126 height 49
click at [856, 311] on p "I really greatly enjoy this game. If you are a wrestling fan, this should be so…" at bounding box center [919, 300] width 126 height 49
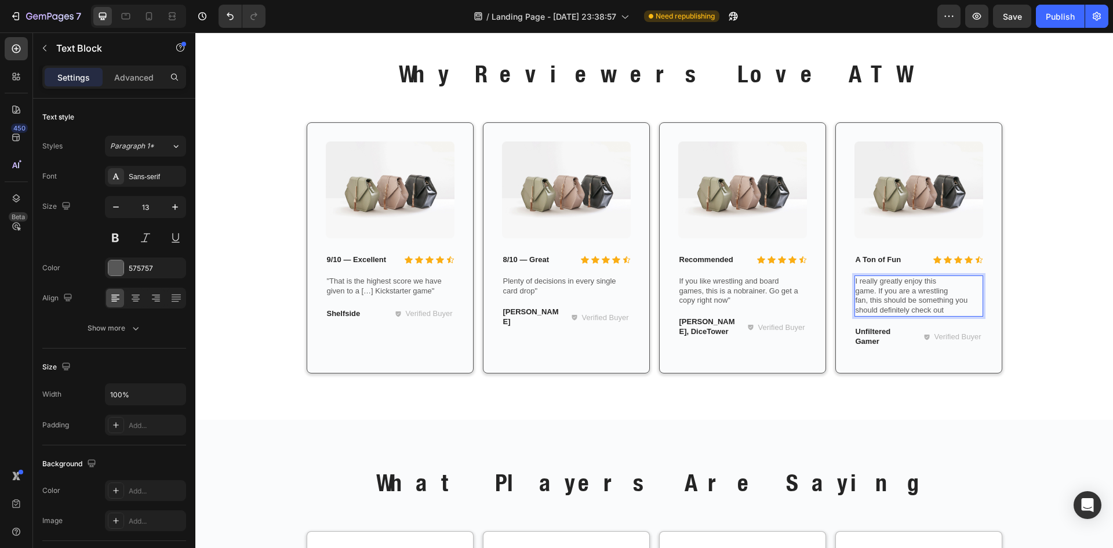
click at [856, 301] on p "I really greatly enjoy this game. If you are a wrestling fan, this should be so…" at bounding box center [919, 295] width 126 height 39
click at [856, 295] on p "I really greatly enjoy this game. If you are a wrestling fan, this should be so…" at bounding box center [919, 295] width 126 height 39
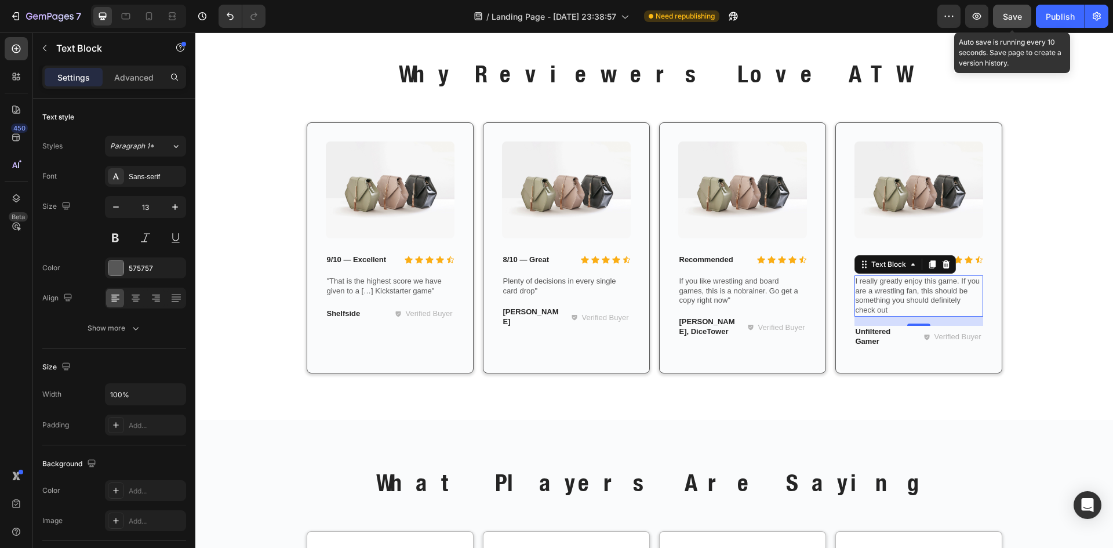
click at [1013, 19] on span "Save" at bounding box center [1012, 17] width 19 height 10
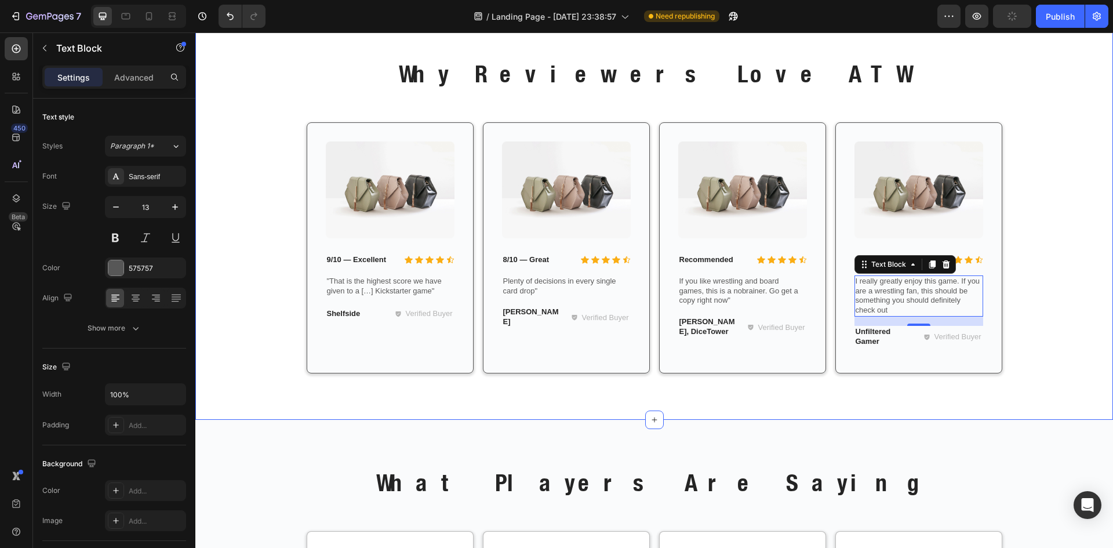
click at [1014, 104] on div "Why Reviewers Love ATW Heading Row Image Icon Icon Icon Icon Icon Icon List 9/1…" at bounding box center [654, 224] width 900 height 334
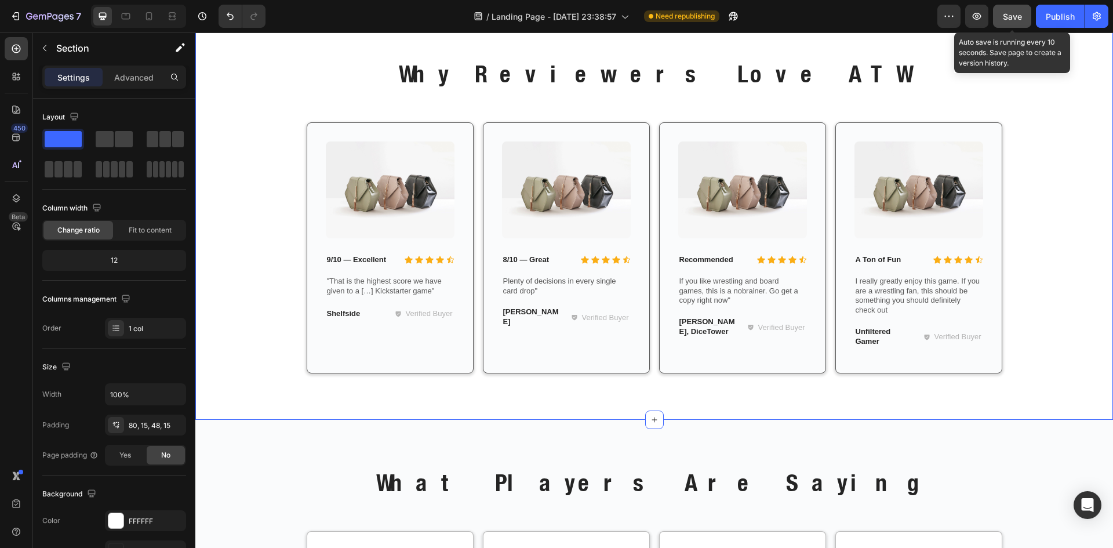
click at [1005, 20] on span "Save" at bounding box center [1012, 17] width 19 height 10
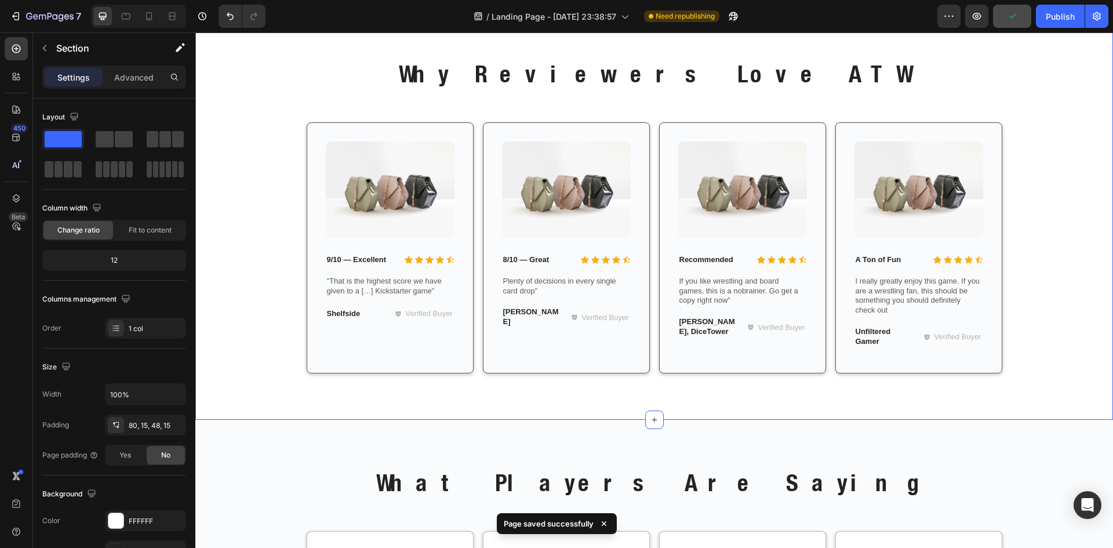
click at [1058, 142] on div "Why Reviewers Love ATW Heading Row Image Icon Icon Icon Icon Icon Icon List 9/1…" at bounding box center [654, 224] width 900 height 334
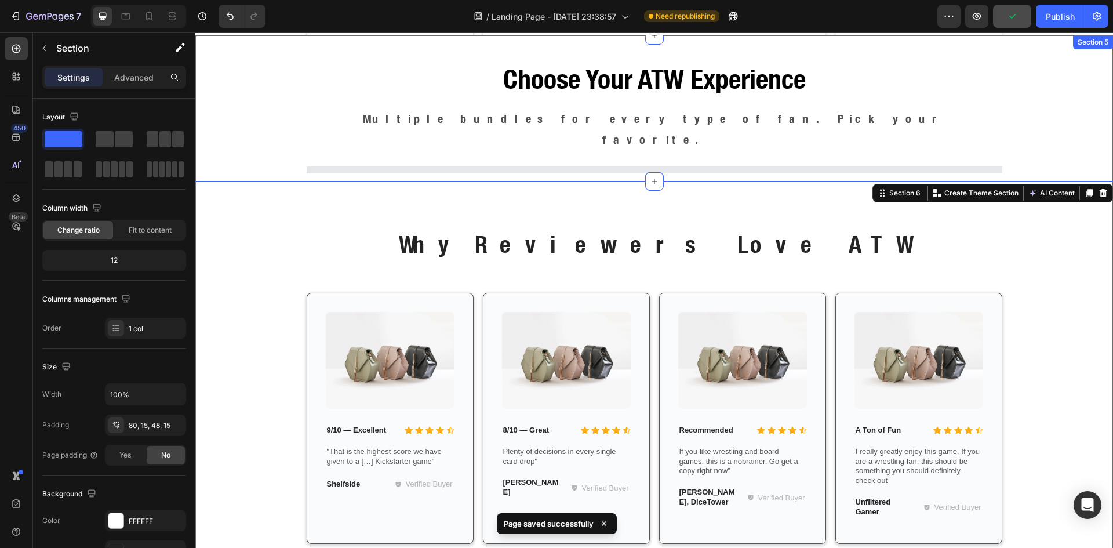
scroll to position [1222, 0]
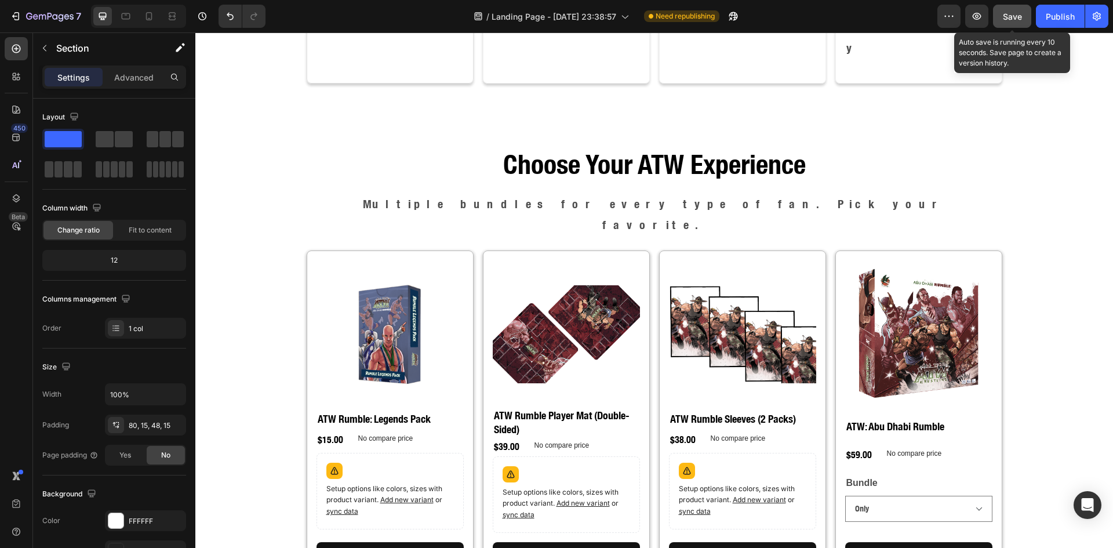
click at [1018, 18] on span "Save" at bounding box center [1012, 17] width 19 height 10
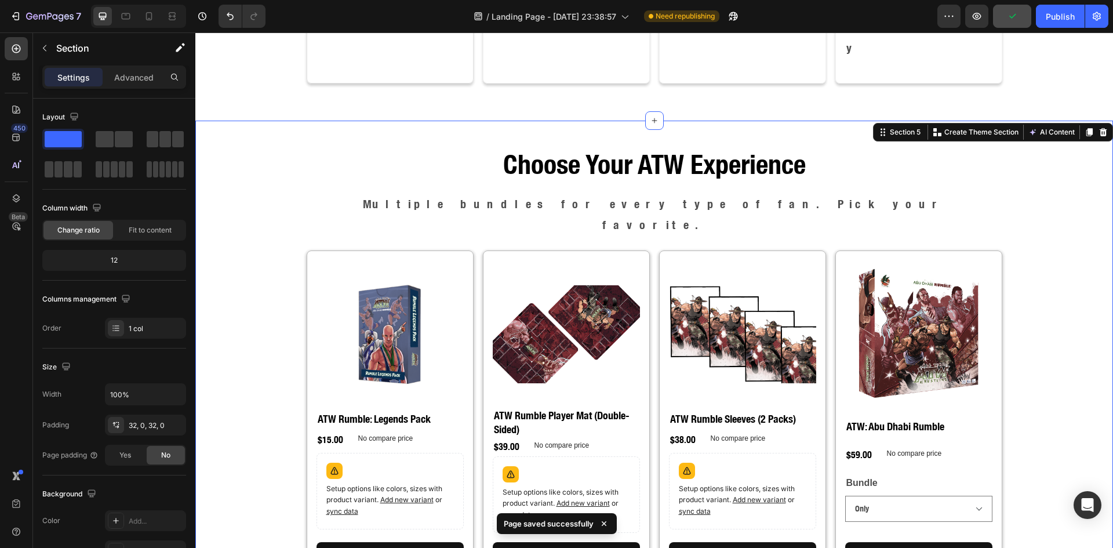
click at [1021, 139] on div "Choose Your ATW Experience Heading Multiple bundles for every type of fan. Pick…" at bounding box center [654, 365] width 918 height 452
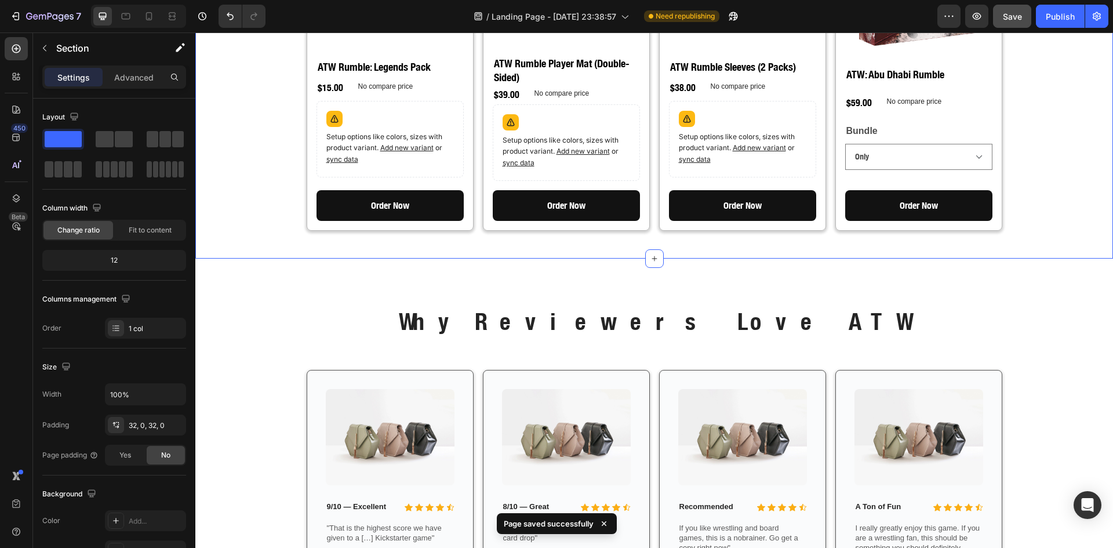
scroll to position [1512, 0]
click at [460, 369] on div "Image Icon Icon Icon Icon Icon Icon List 9/10 — Excellent Text Block Row "That …" at bounding box center [390, 494] width 167 height 251
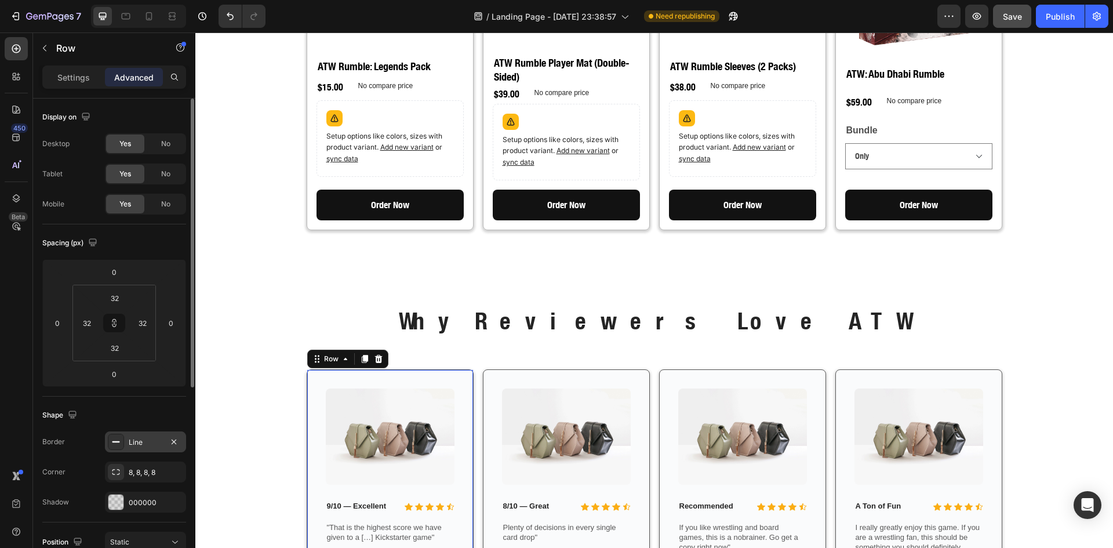
click at [138, 439] on div "Line" at bounding box center [146, 442] width 34 height 10
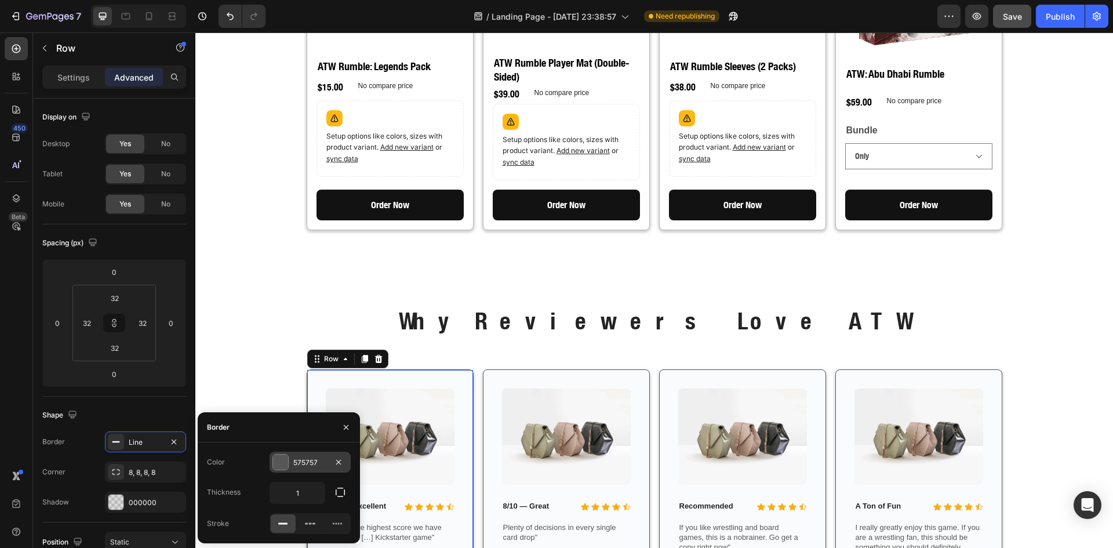
click at [281, 454] on div at bounding box center [280, 462] width 16 height 16
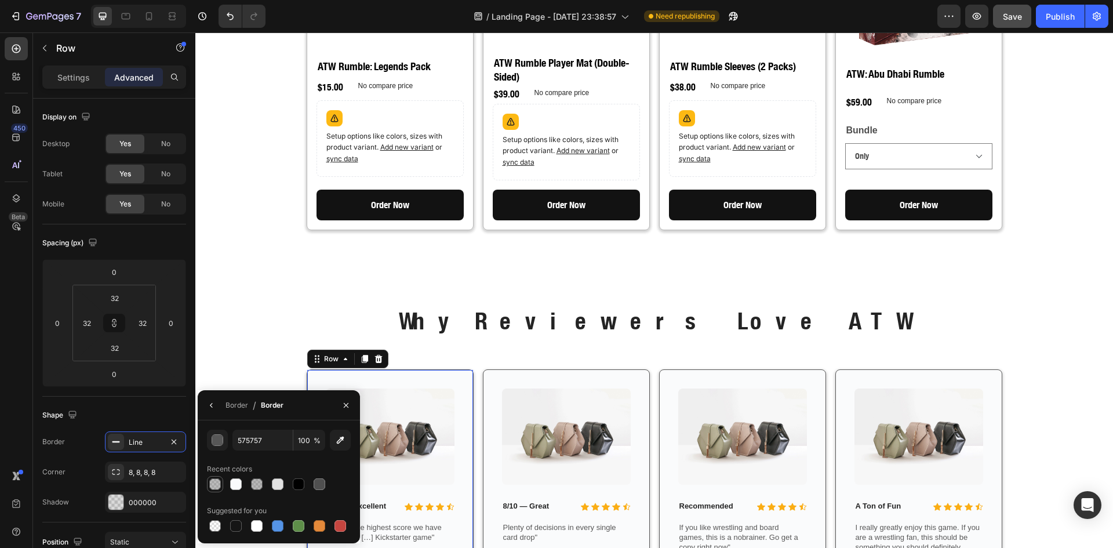
click at [219, 477] on div at bounding box center [215, 484] width 14 height 14
type input "40"
click at [485, 369] on div "Image Icon Icon Icon Icon Icon Icon List 8/10 — Great Text Block Row Plenty of …" at bounding box center [566, 494] width 167 height 251
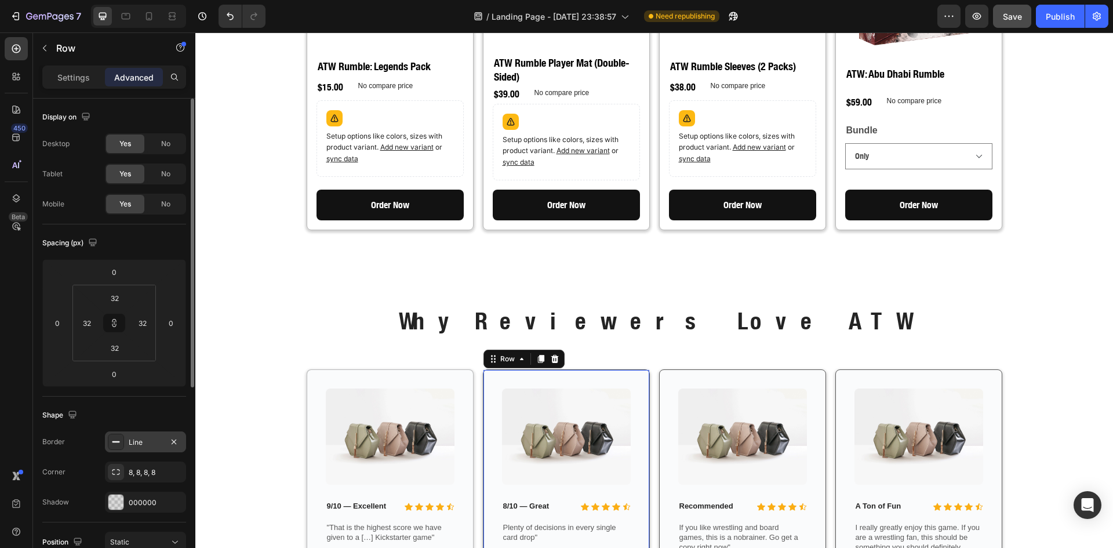
click at [128, 441] on div "Line" at bounding box center [145, 441] width 81 height 21
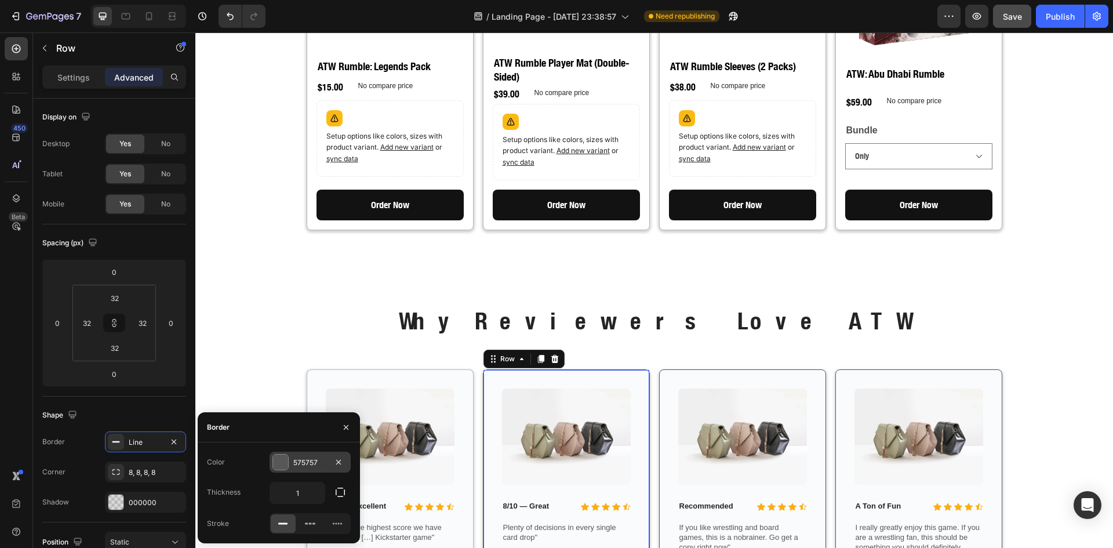
click at [275, 463] on div "575757" at bounding box center [310, 462] width 81 height 21
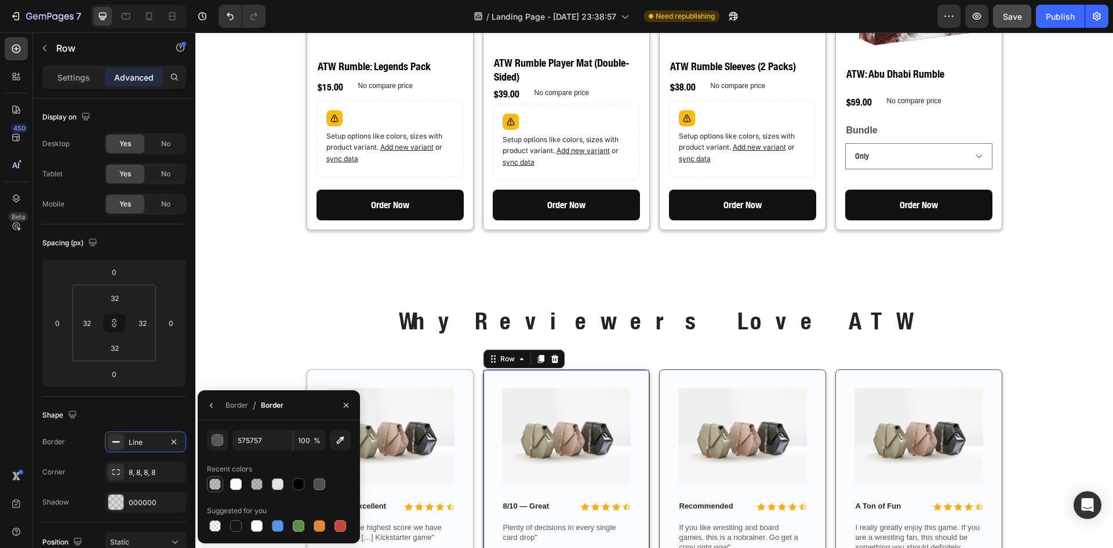
click at [218, 477] on div at bounding box center [215, 484] width 14 height 14
type input "40"
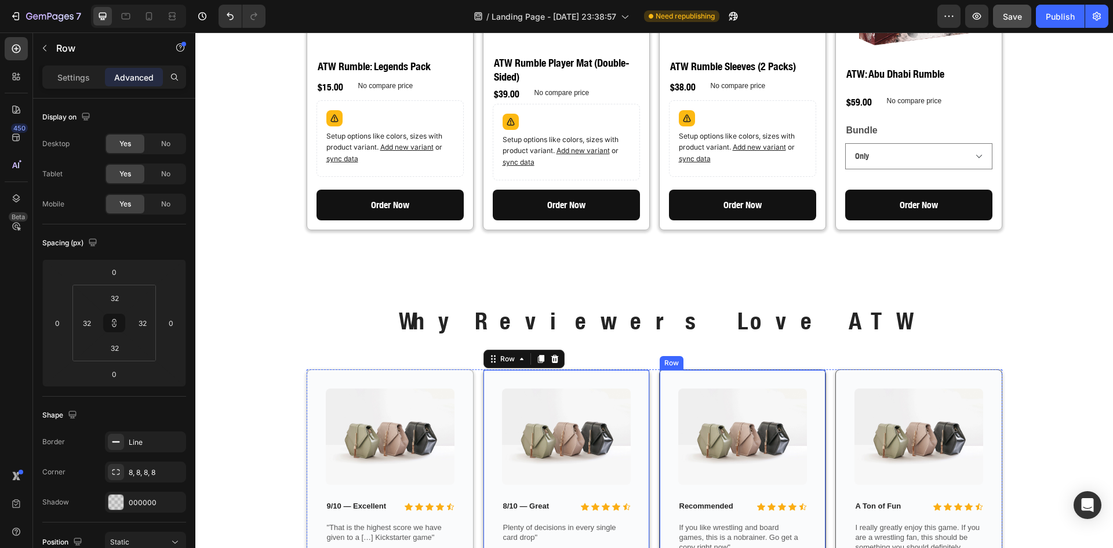
click at [659, 369] on div "Image Icon Icon Icon Icon Icon Icon List Recommended Text Block Row If you like…" at bounding box center [742, 494] width 167 height 251
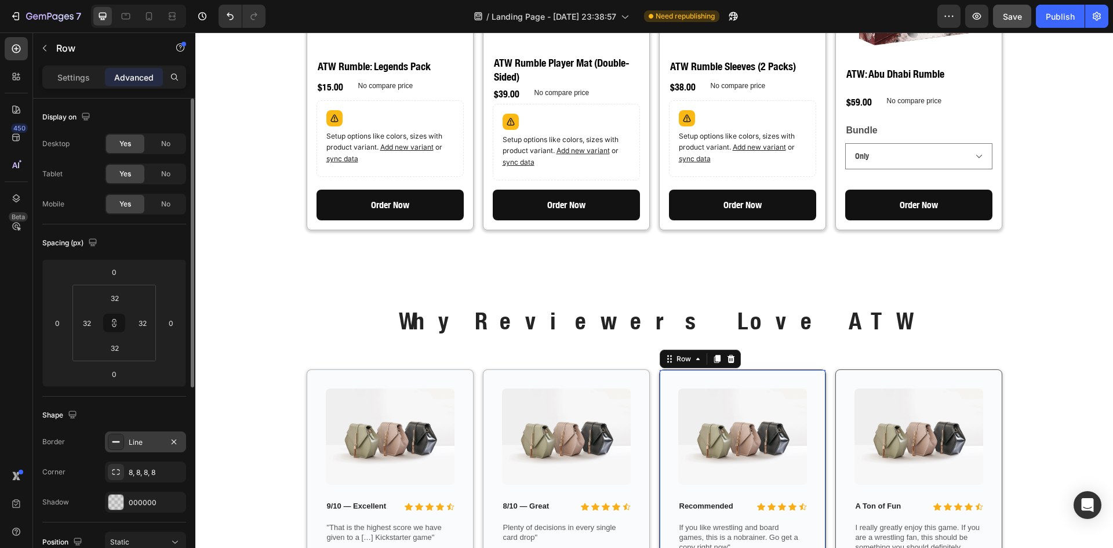
click at [124, 442] on div "Line" at bounding box center [145, 441] width 81 height 21
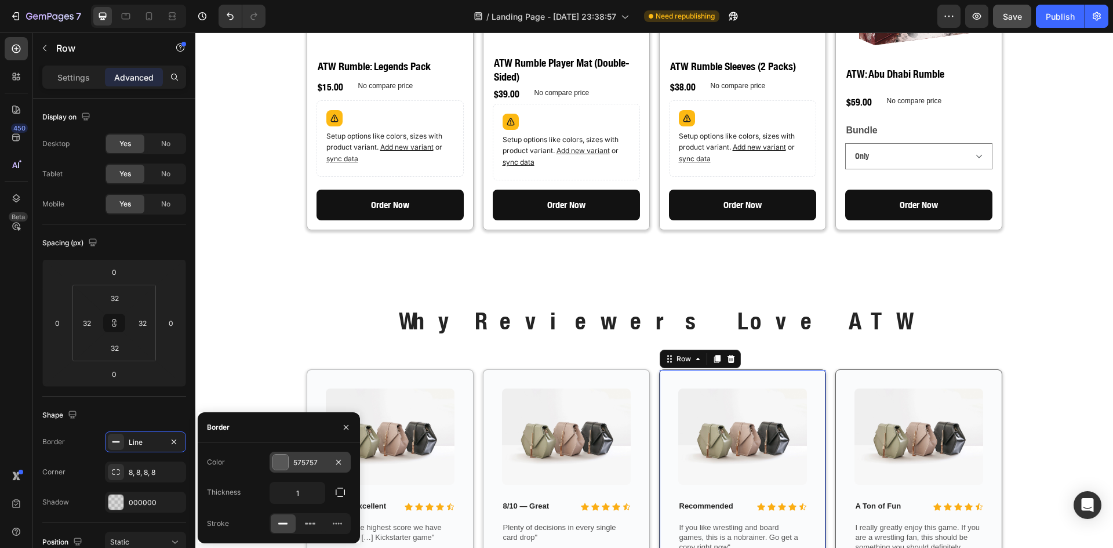
click at [275, 462] on div at bounding box center [280, 461] width 15 height 15
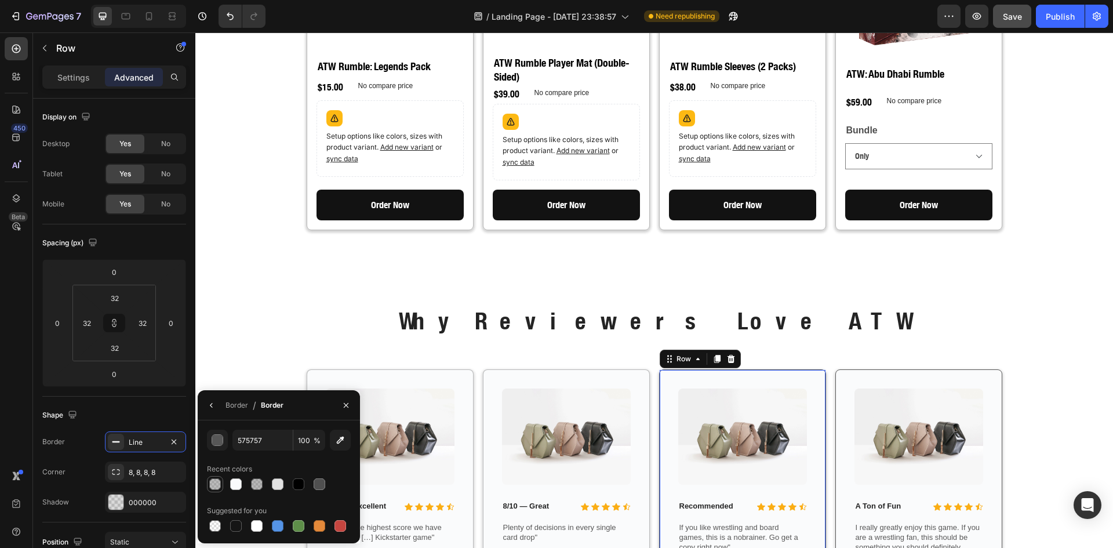
click at [217, 479] on div at bounding box center [215, 484] width 12 height 12
type input "40"
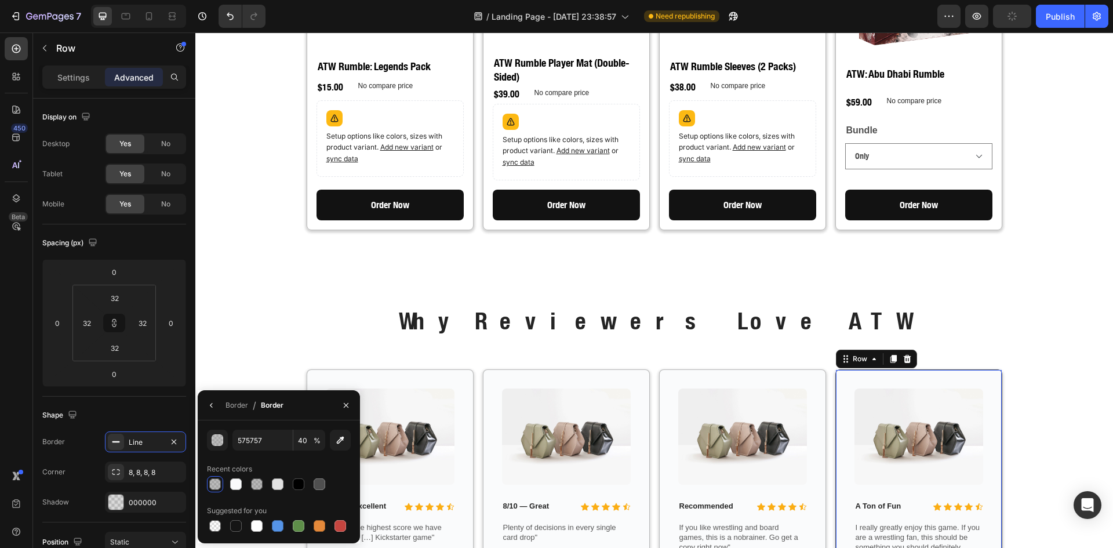
click at [835, 369] on div "Image Icon Icon Icon Icon Icon Icon List A Ton of Fun Text Block Row I really g…" at bounding box center [918, 494] width 167 height 251
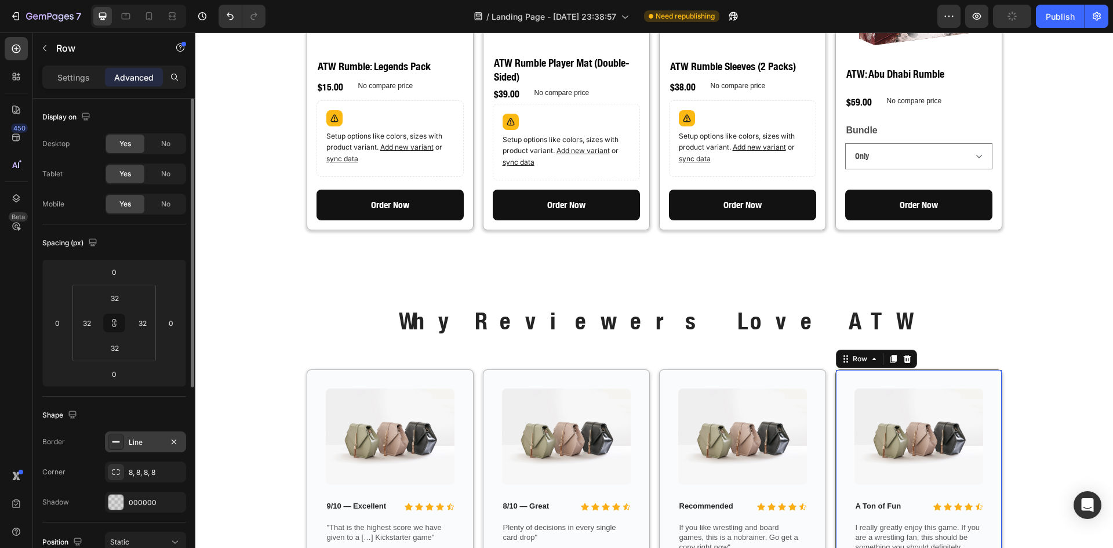
click at [114, 440] on icon at bounding box center [115, 441] width 9 height 9
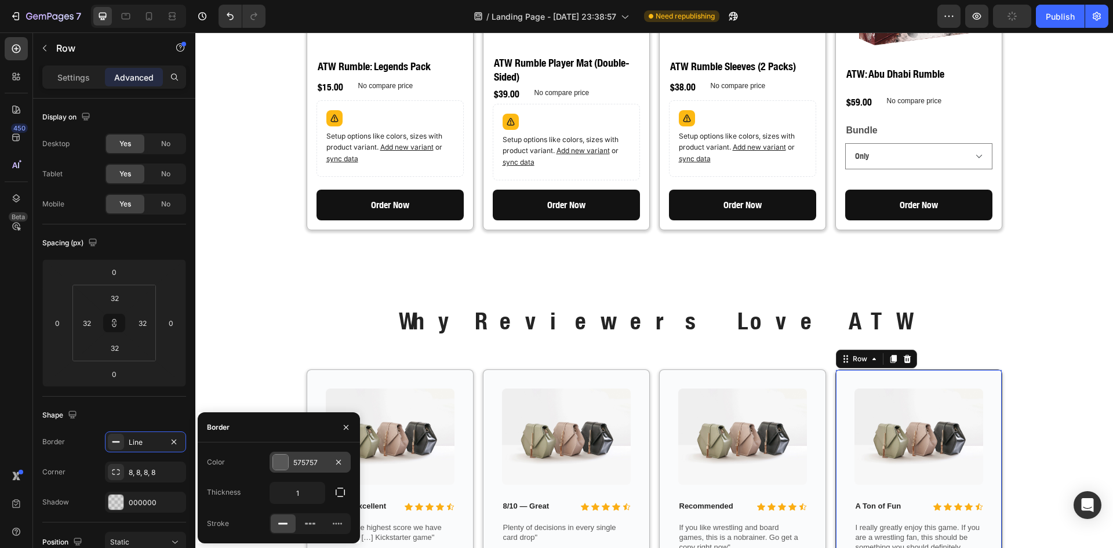
click at [281, 463] on div at bounding box center [280, 461] width 15 height 15
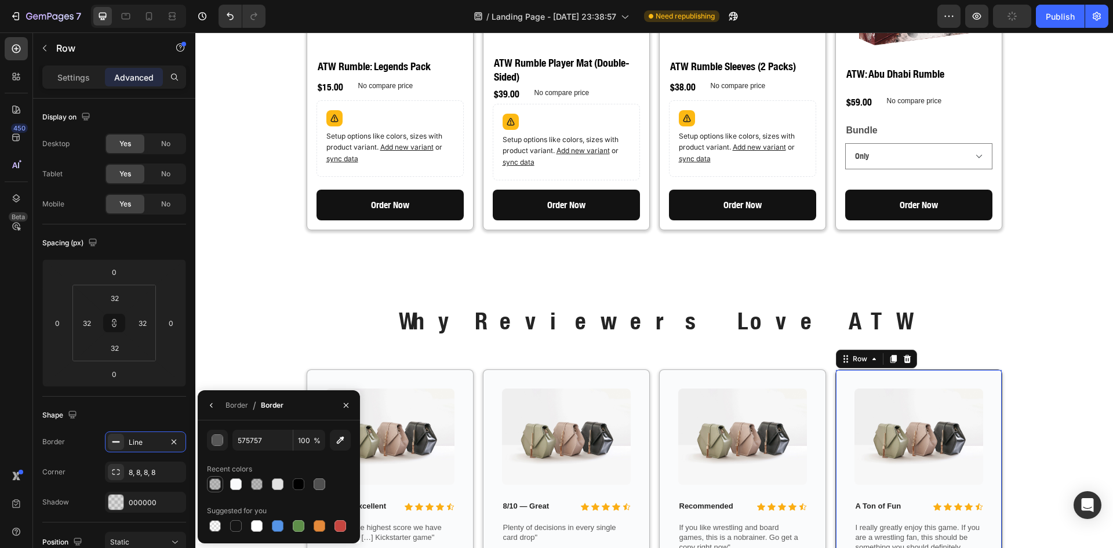
click at [212, 483] on div at bounding box center [215, 484] width 12 height 12
type input "40"
click at [274, 304] on div "Why Reviewers Love ATW Heading Row Image Icon Icon Icon Icon Icon Icon List 9/1…" at bounding box center [654, 471] width 900 height 334
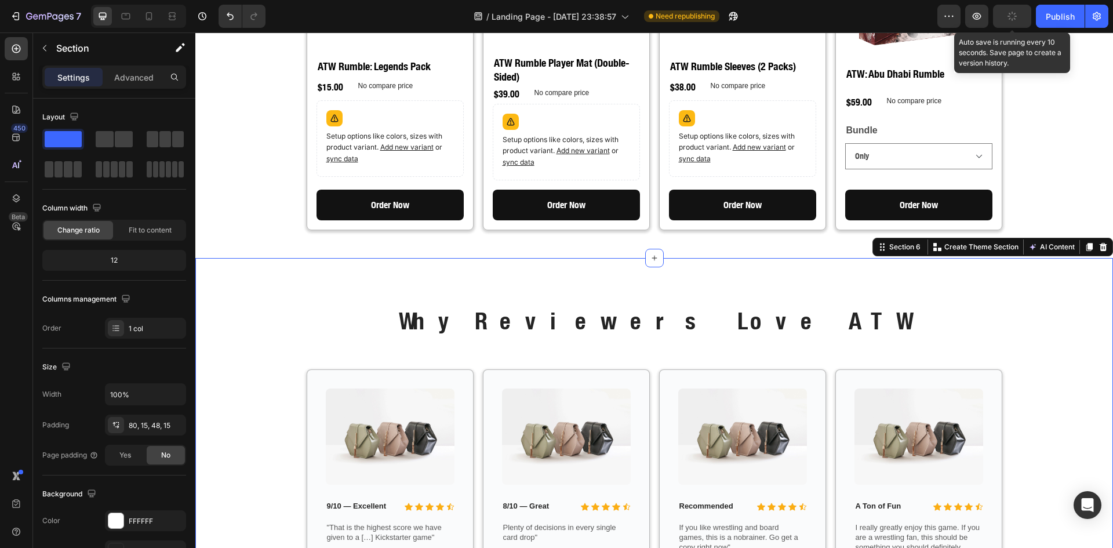
click at [1018, 21] on button "button" at bounding box center [1012, 16] width 38 height 23
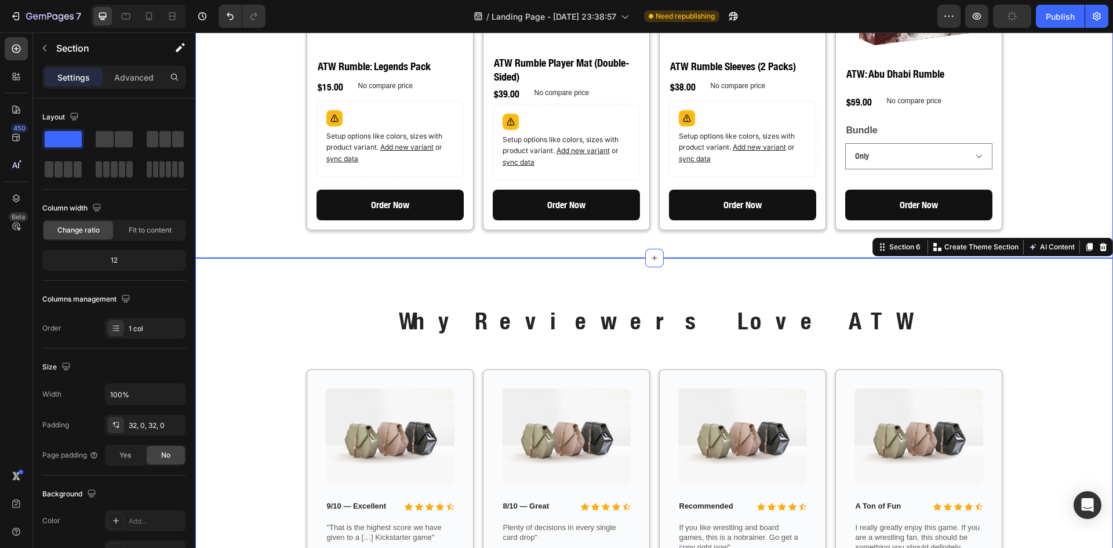
click at [1038, 205] on div "Choose Your ATW Experience Heading Multiple bundles for every type of fan. Pick…" at bounding box center [654, 13] width 918 height 452
click at [1020, 357] on div "Why Reviewers Love ATW Heading Row Image Icon Icon Icon Icon Icon Icon List 9/1…" at bounding box center [654, 471] width 900 height 334
click at [130, 15] on icon at bounding box center [126, 16] width 12 height 12
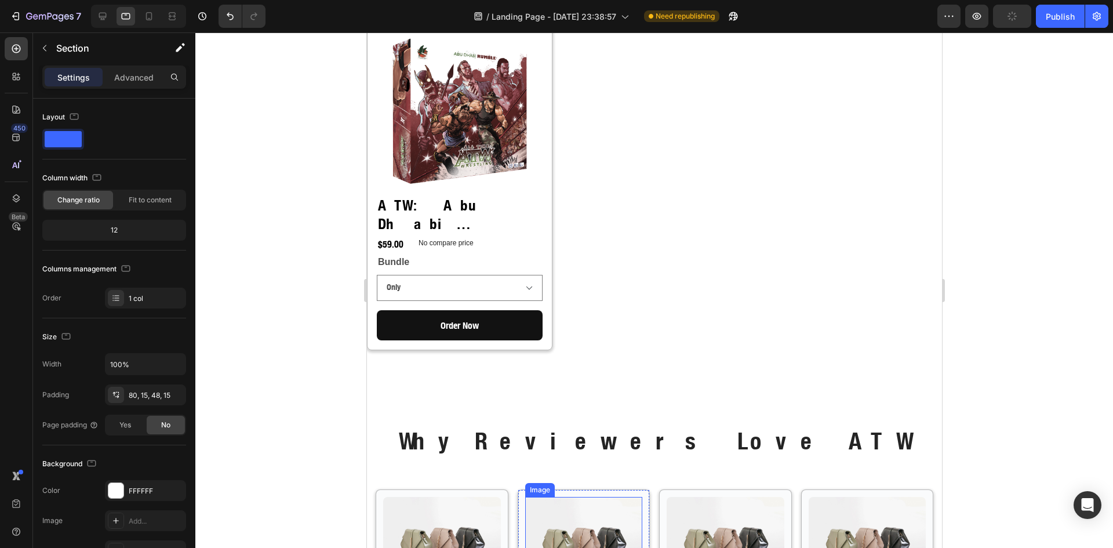
scroll to position [1418, 0]
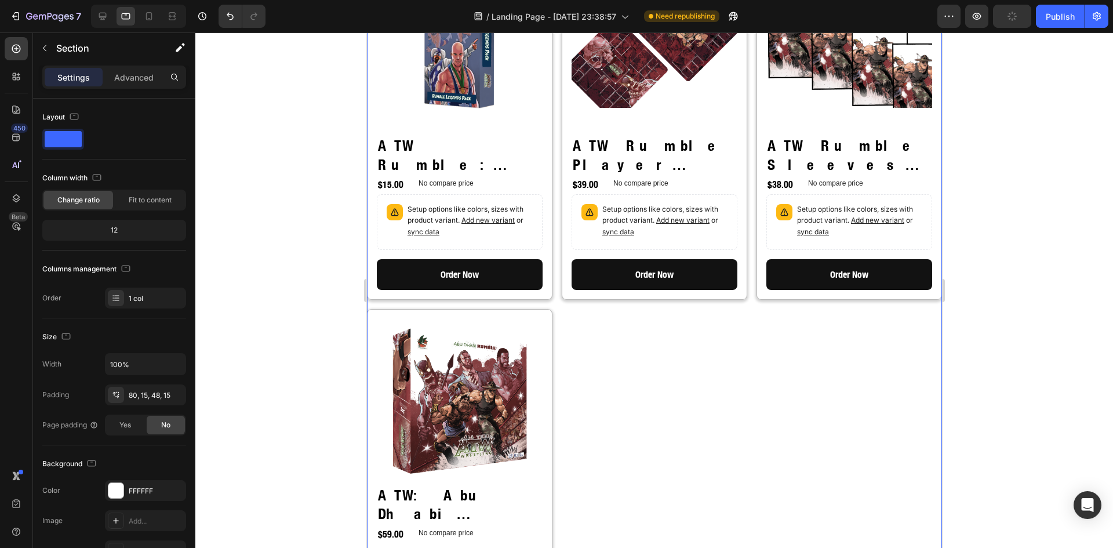
click at [655, 353] on div "Product Images ATW Rumble: Legends Pack Product Title $15.00 Product Price Prod…" at bounding box center [653, 299] width 575 height 680
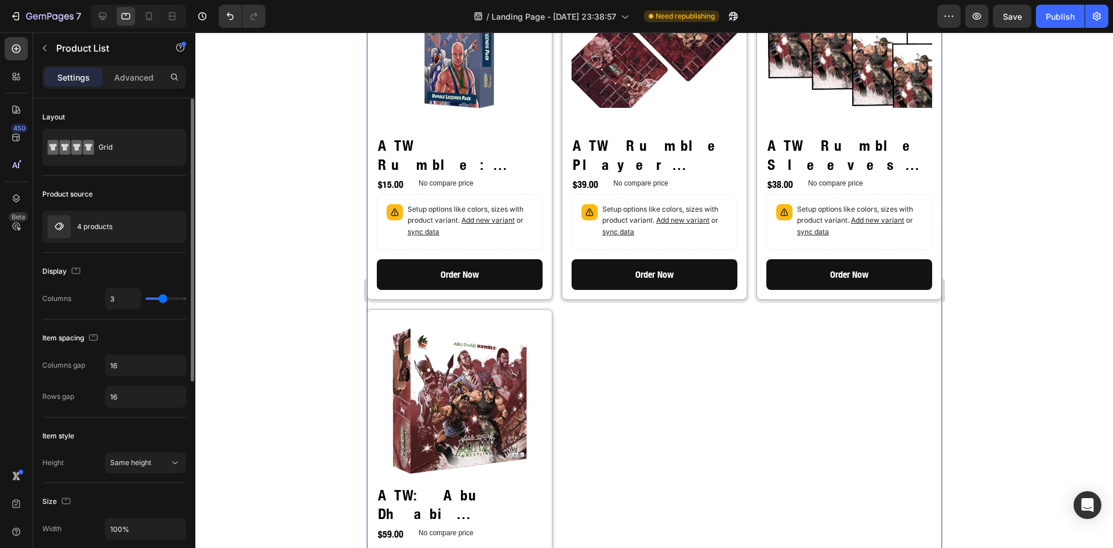
type input "2"
type input "3"
type input "4"
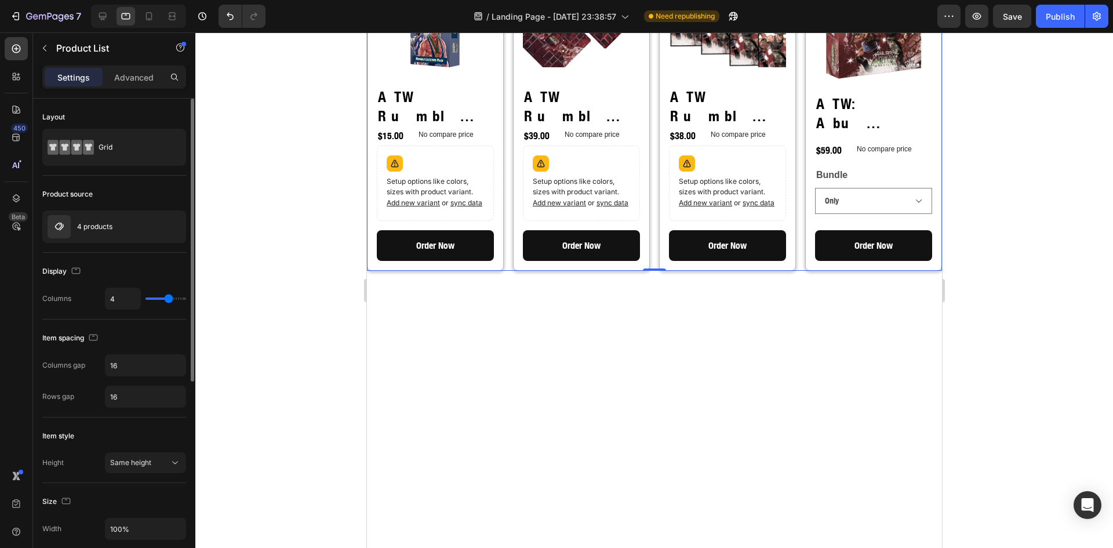
drag, startPoint x: 159, startPoint y: 298, endPoint x: 169, endPoint y: 297, distance: 9.9
type input "4"
click at [169, 297] on input "range" at bounding box center [165, 298] width 41 height 2
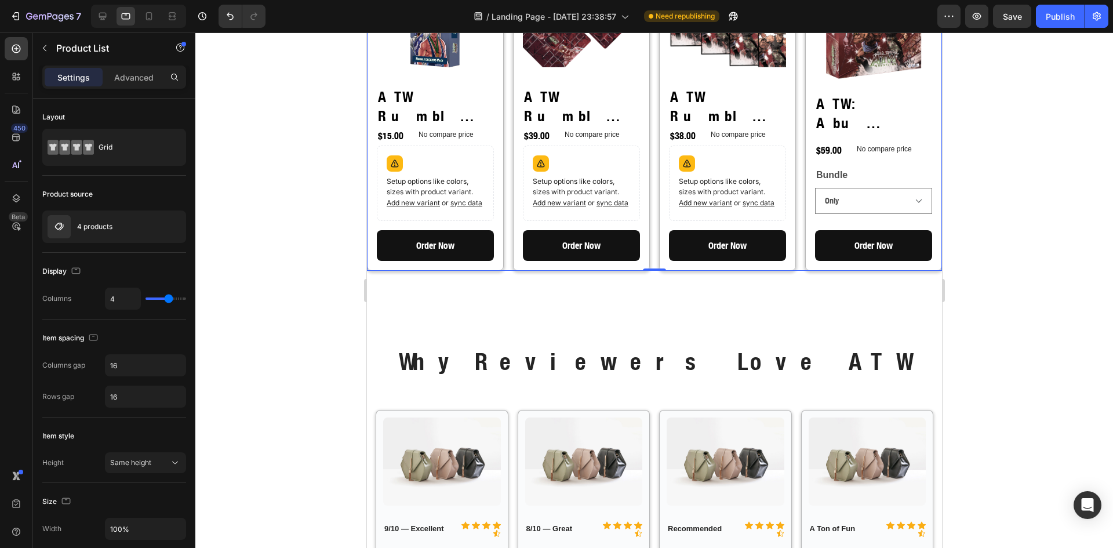
scroll to position [1321, 0]
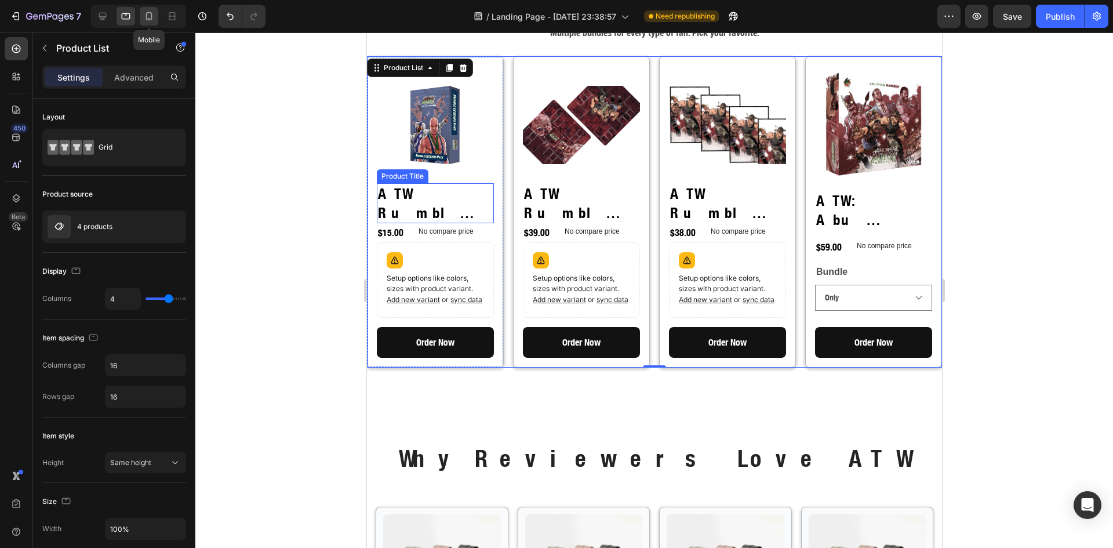
click at [145, 16] on icon at bounding box center [149, 16] width 12 height 12
type input "2"
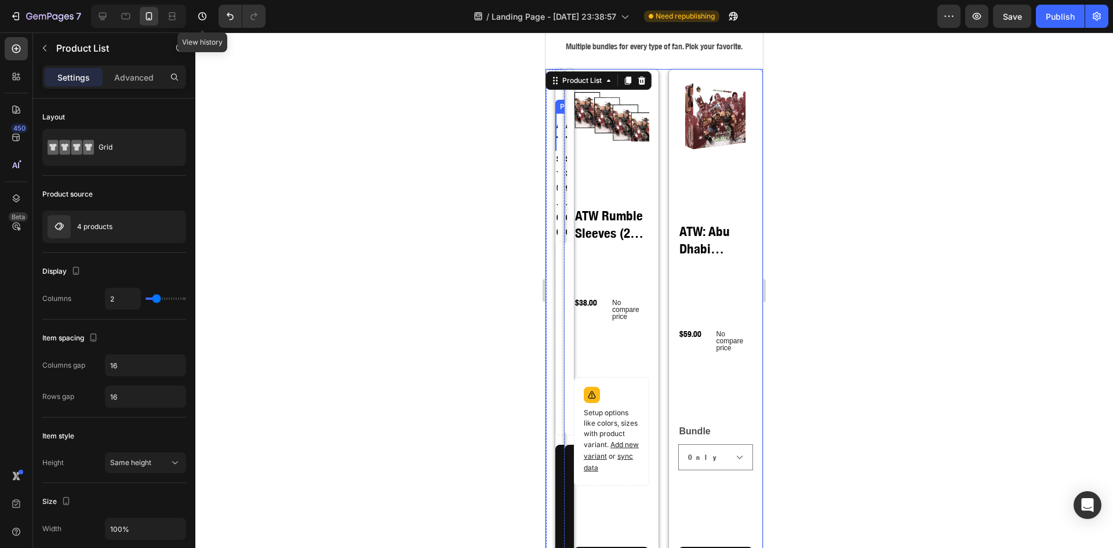
scroll to position [1309, 0]
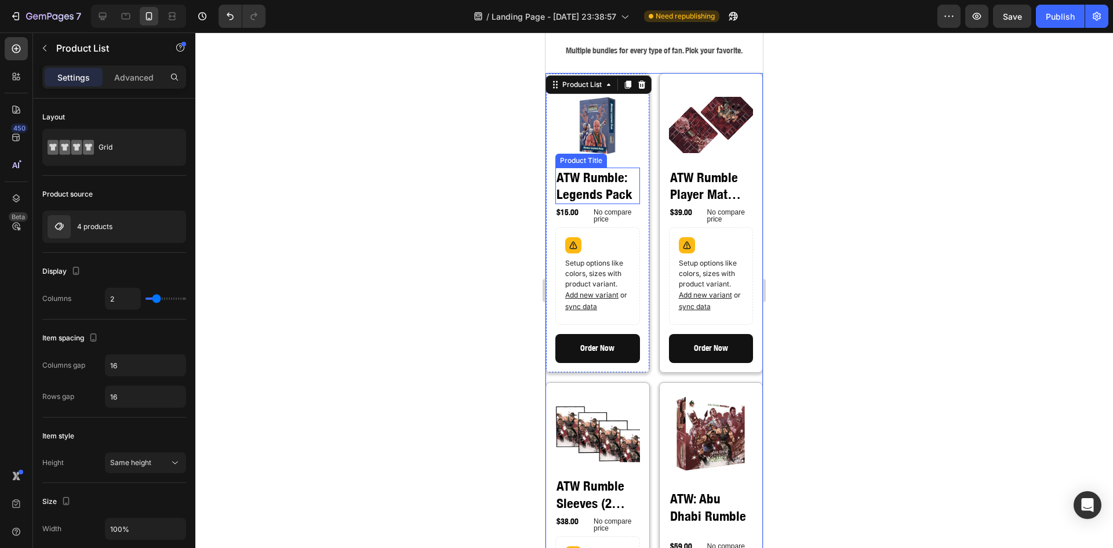
click at [620, 176] on h2 "ATW Rumble: Legends Pack" at bounding box center [597, 186] width 85 height 37
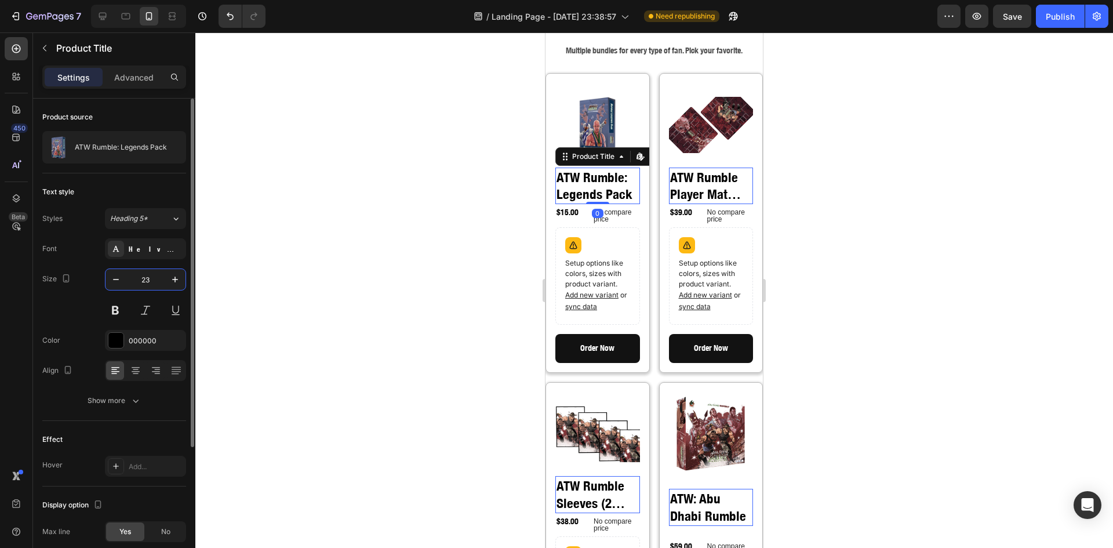
click at [144, 281] on input "23" at bounding box center [145, 279] width 38 height 21
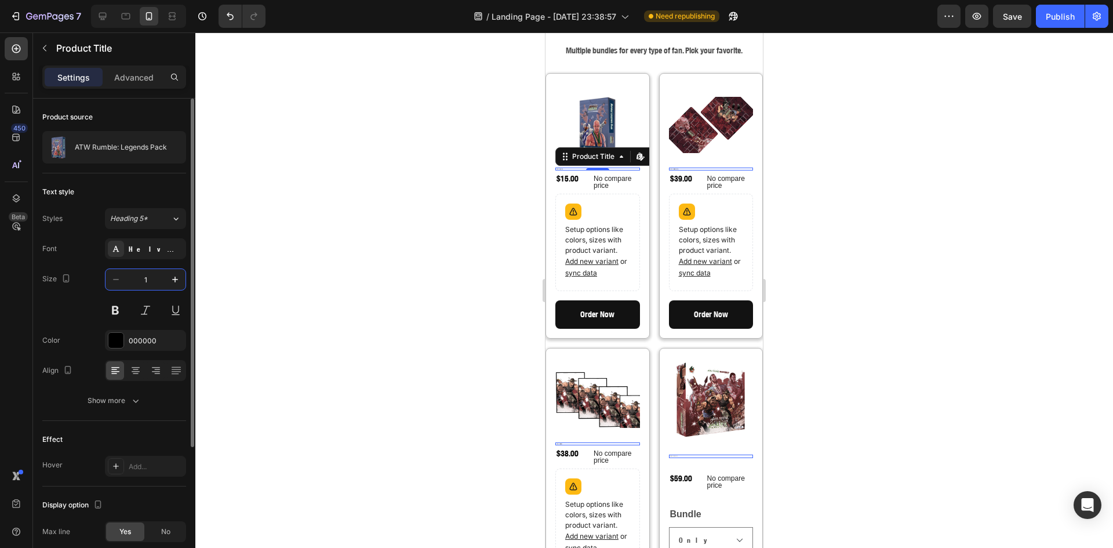
type input "16"
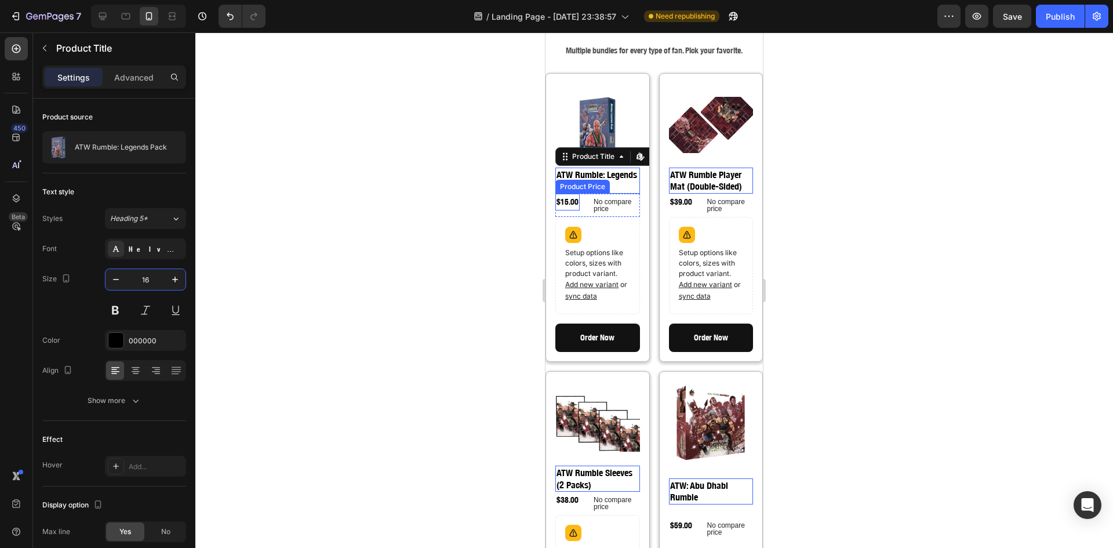
click at [574, 199] on div "$15.00" at bounding box center [567, 202] width 24 height 17
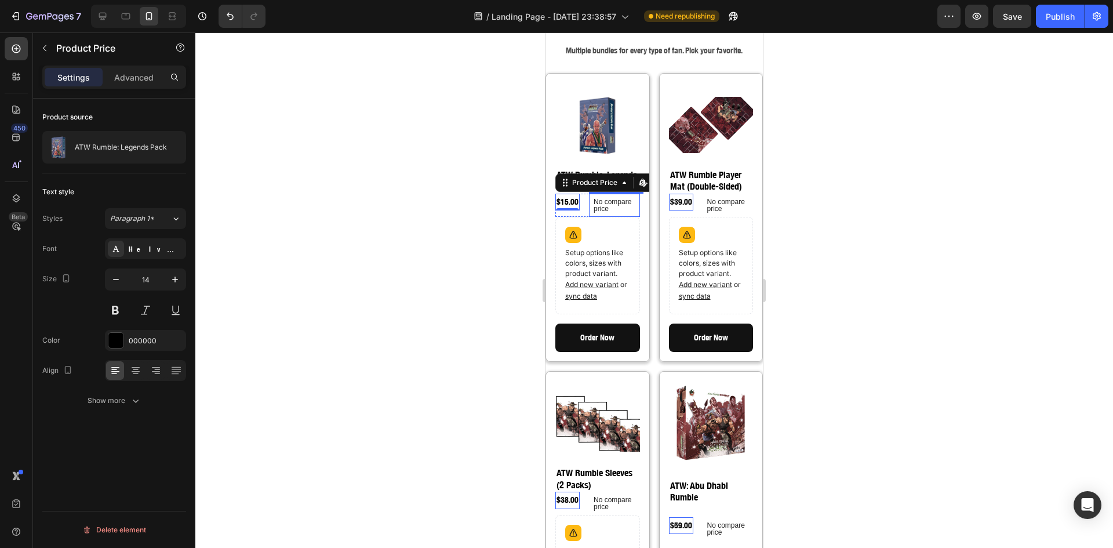
click at [595, 203] on p "No compare price" at bounding box center [615, 205] width 42 height 14
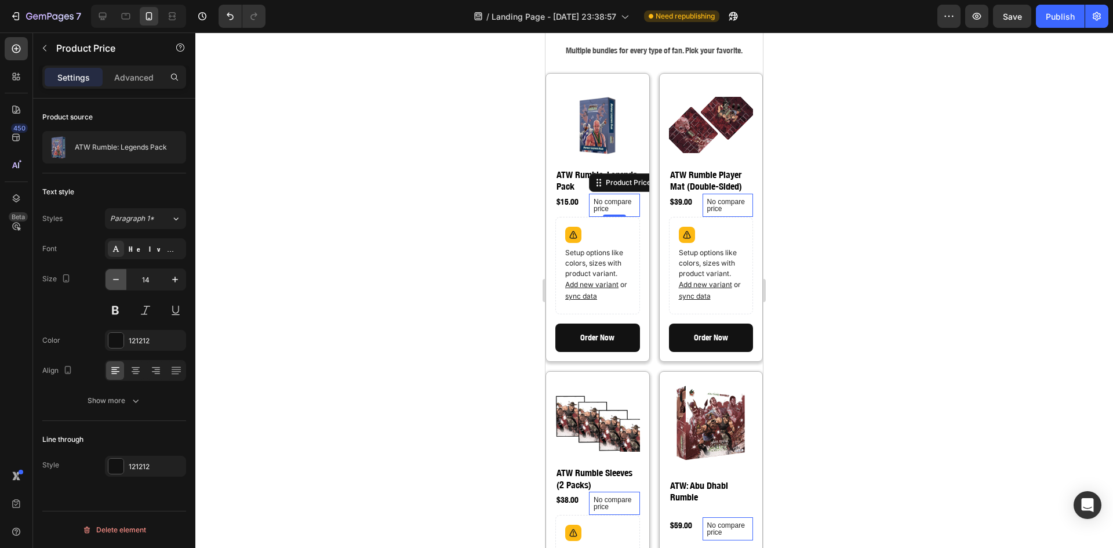
click at [120, 275] on icon "button" at bounding box center [116, 280] width 12 height 12
type input "12"
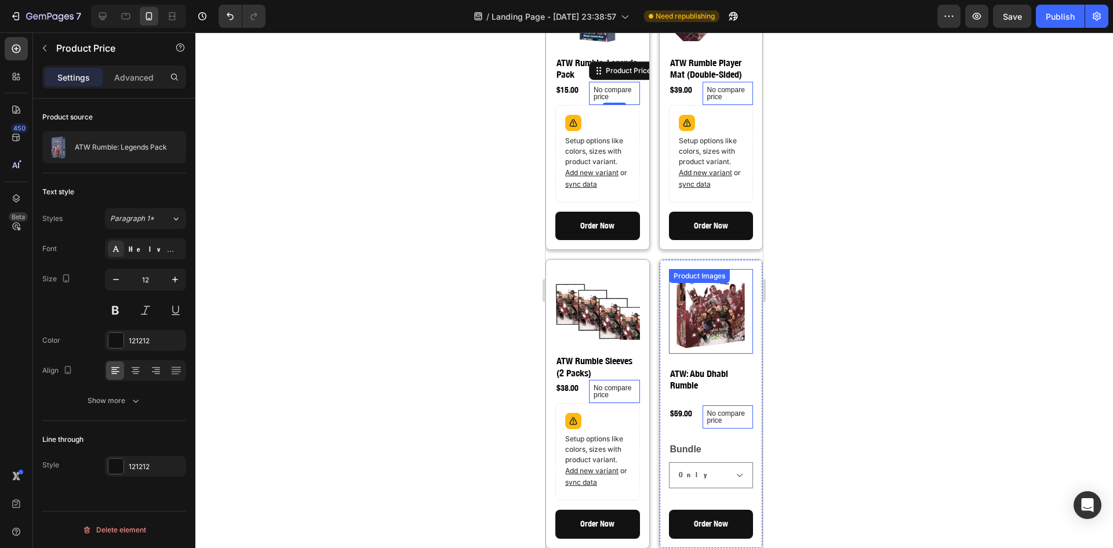
scroll to position [1503, 0]
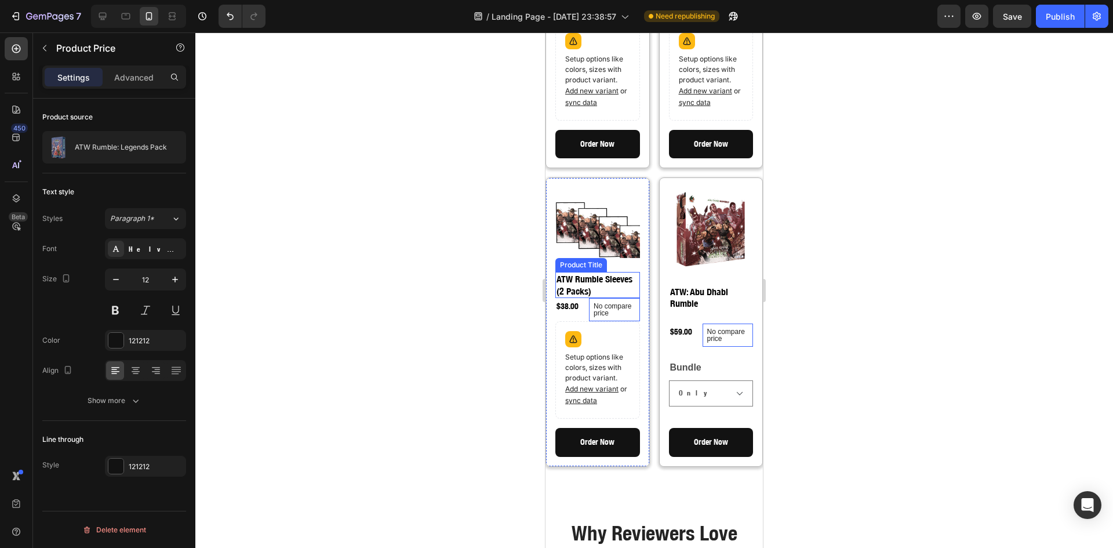
click at [588, 274] on h2 "ATW Rumble Sleeves (2 Packs)" at bounding box center [597, 285] width 85 height 27
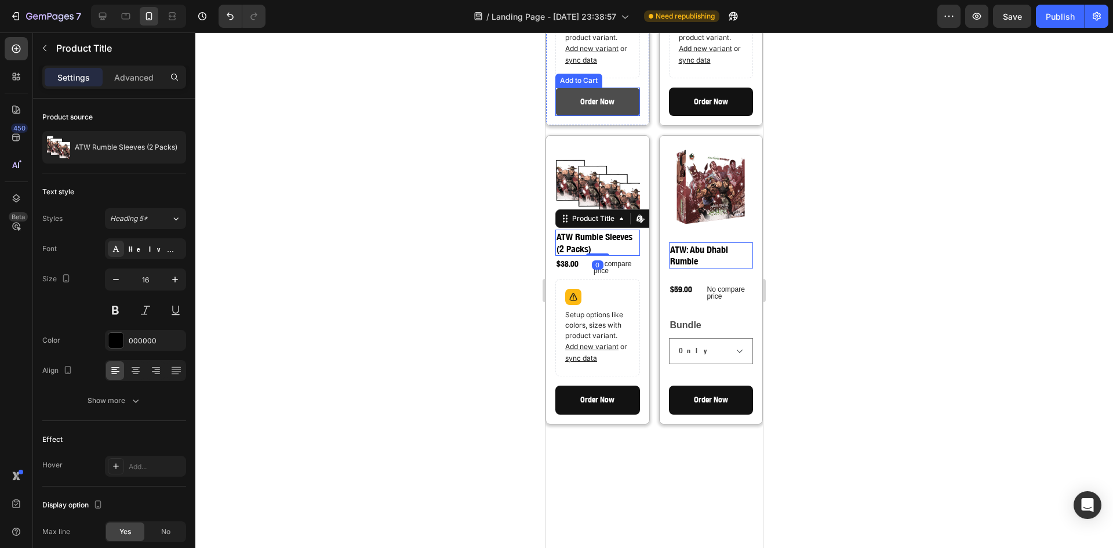
scroll to position [1696, 0]
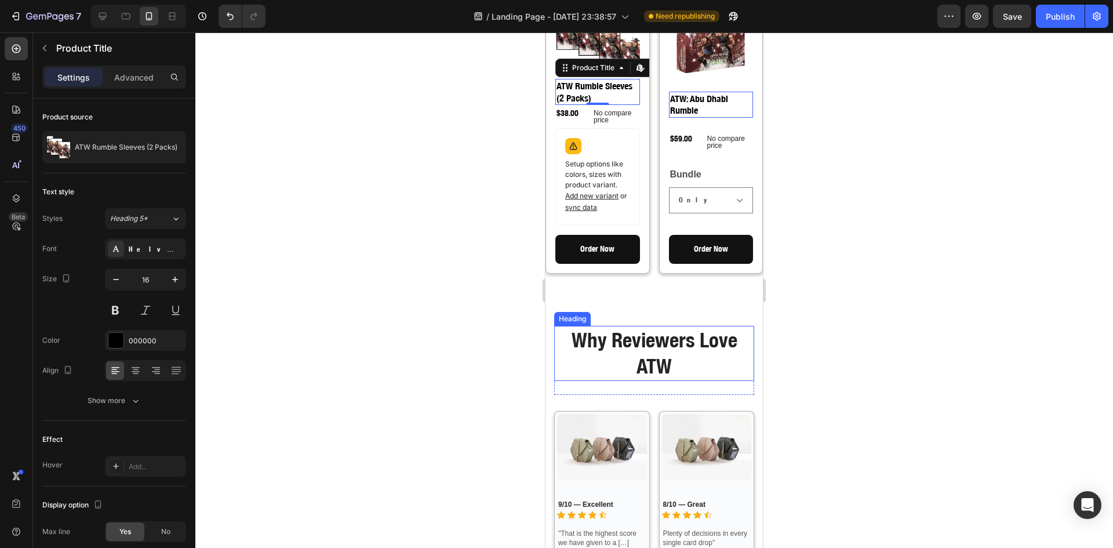
click at [648, 347] on h2 "Why Reviewers Love ATW" at bounding box center [654, 353] width 200 height 55
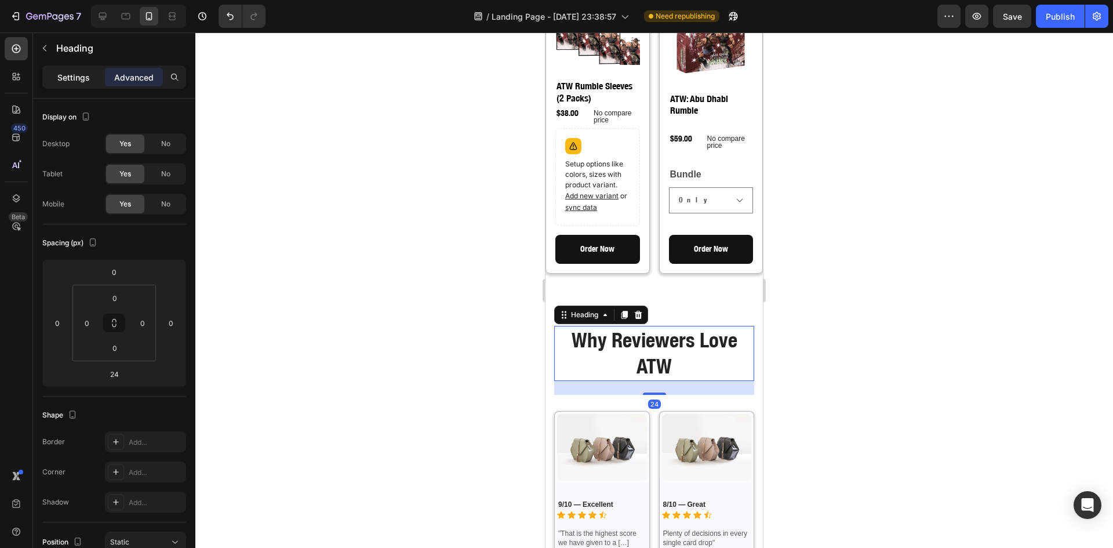
click at [81, 79] on p "Settings" at bounding box center [73, 77] width 32 height 12
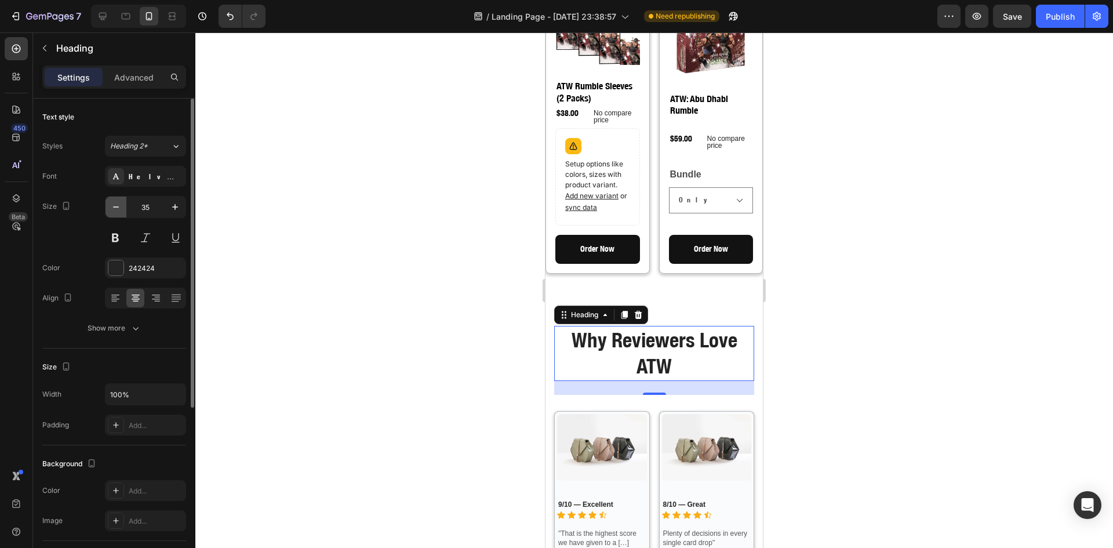
click at [115, 206] on icon "button" at bounding box center [116, 207] width 12 height 12
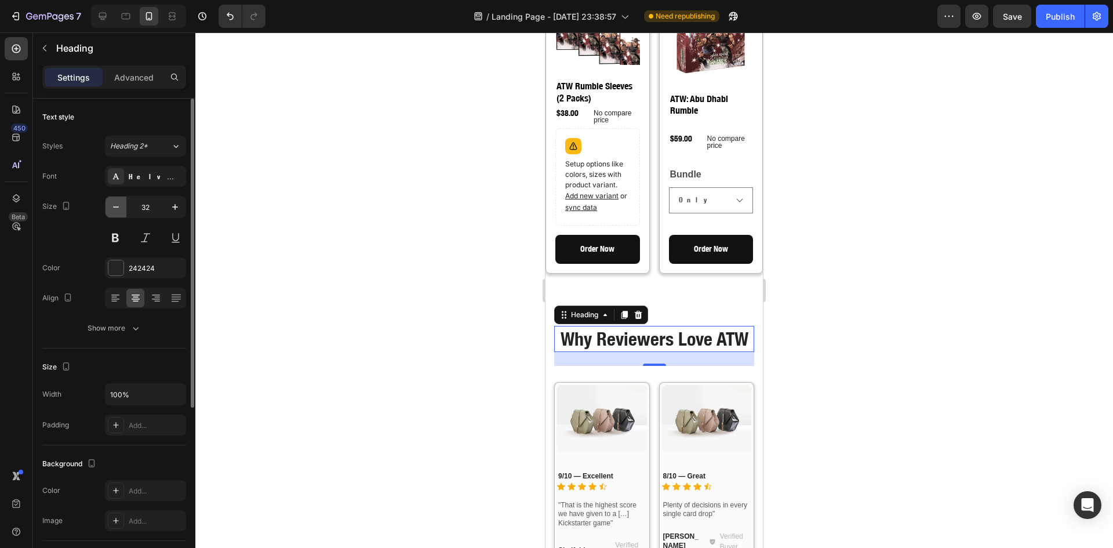
click at [115, 206] on icon "button" at bounding box center [116, 207] width 12 height 12
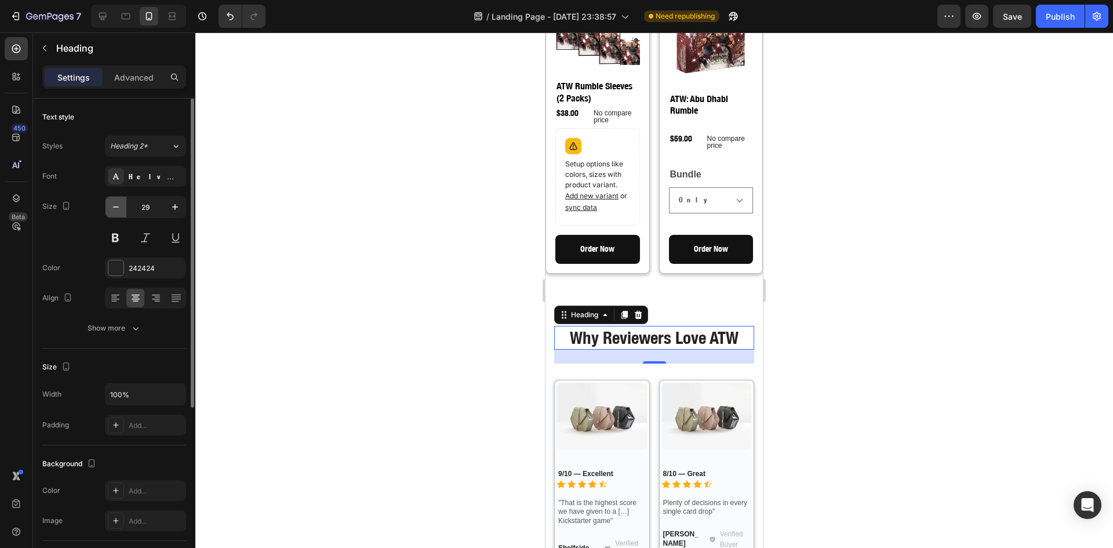
click at [115, 206] on icon "button" at bounding box center [116, 207] width 12 height 12
type input "28"
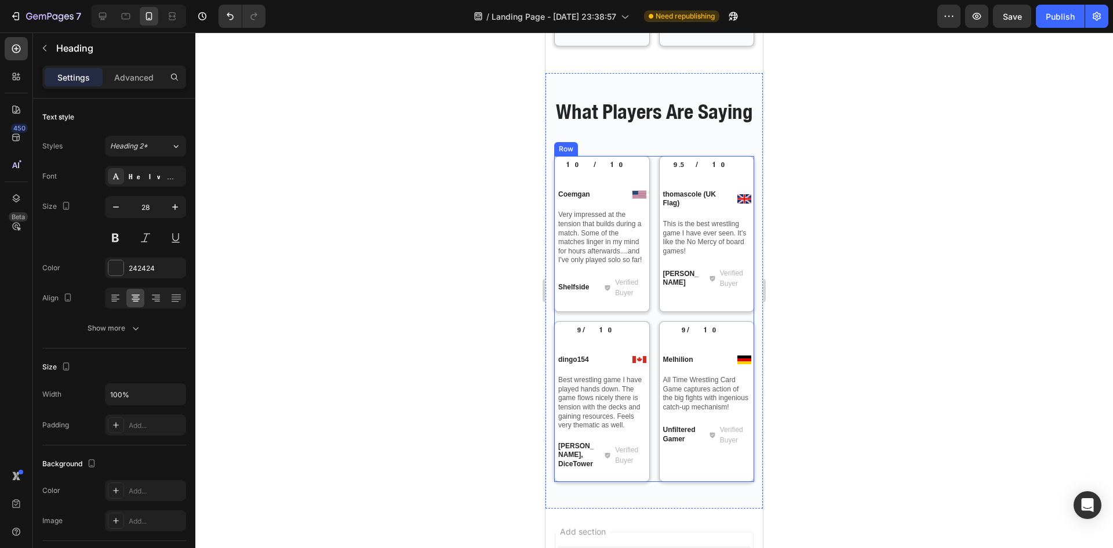
scroll to position [2565, 0]
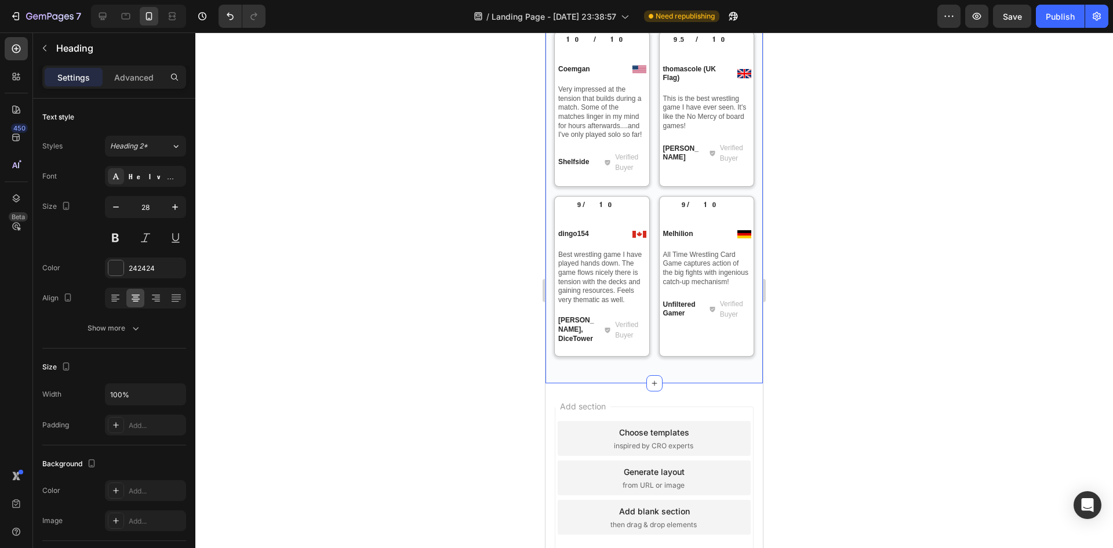
click at [621, 375] on div "What Players Are Saying Heading Row 10/10 Text Block Image Coemgan Text Block R…" at bounding box center [654, 173] width 200 height 403
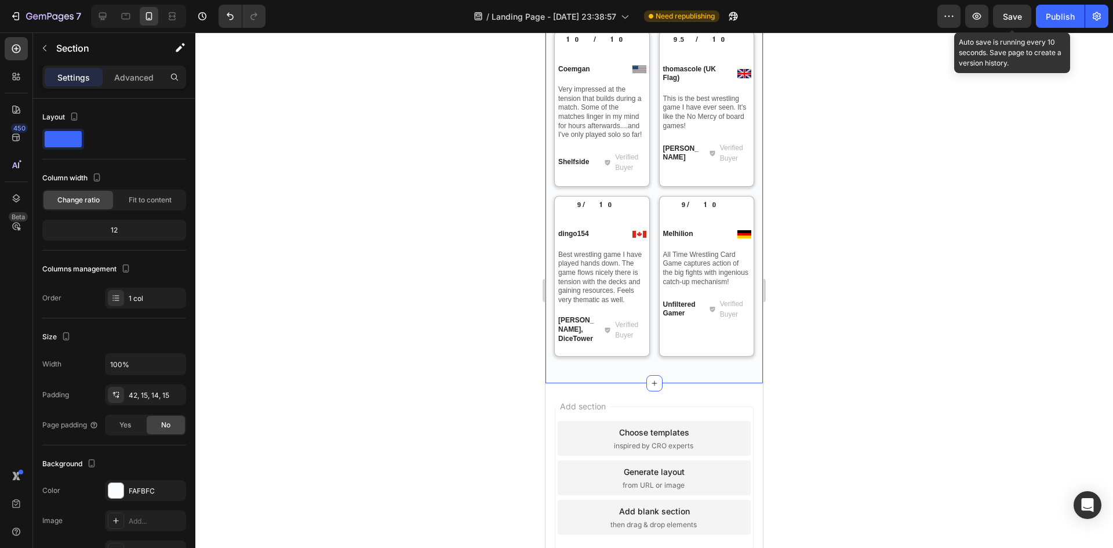
click at [1021, 21] on div "Save" at bounding box center [1012, 16] width 19 height 12
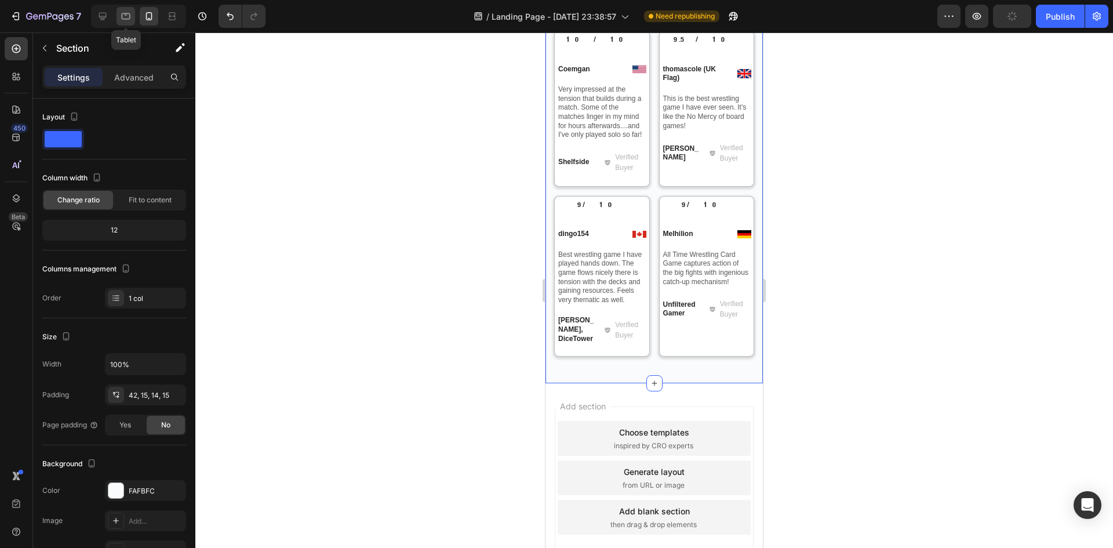
click at [125, 14] on icon at bounding box center [126, 14] width 3 height 1
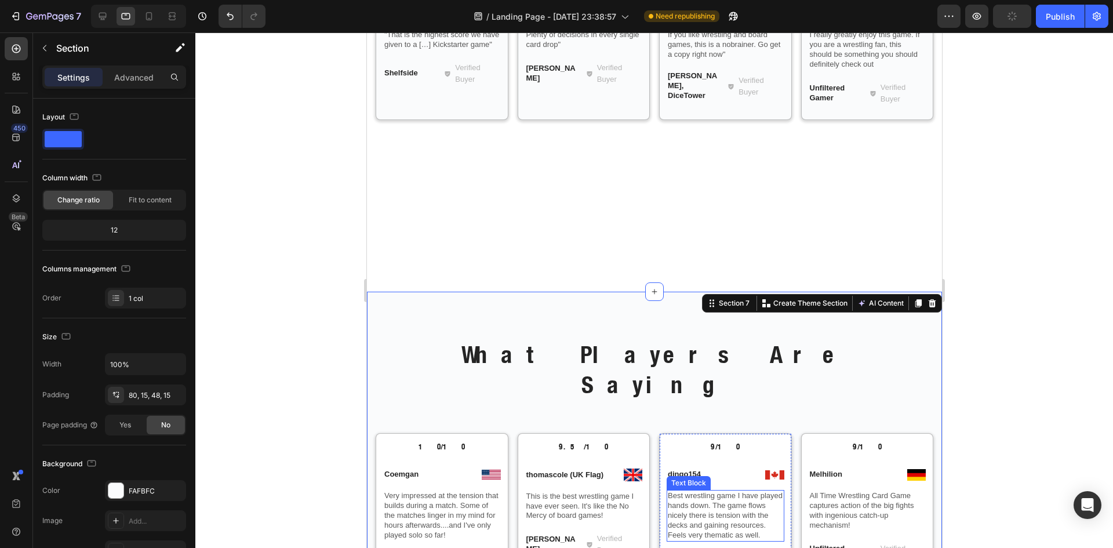
scroll to position [2053, 0]
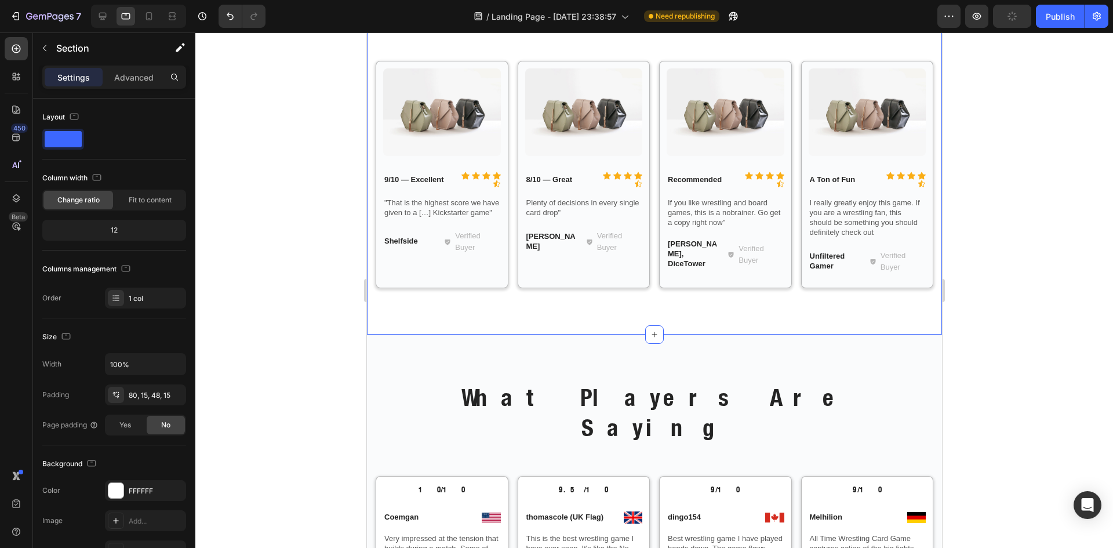
click at [581, 317] on div "Why Reviewers Love ATW Heading Row Image Icon Icon Icon Icon Icon Icon List 9/1…" at bounding box center [653, 142] width 575 height 385
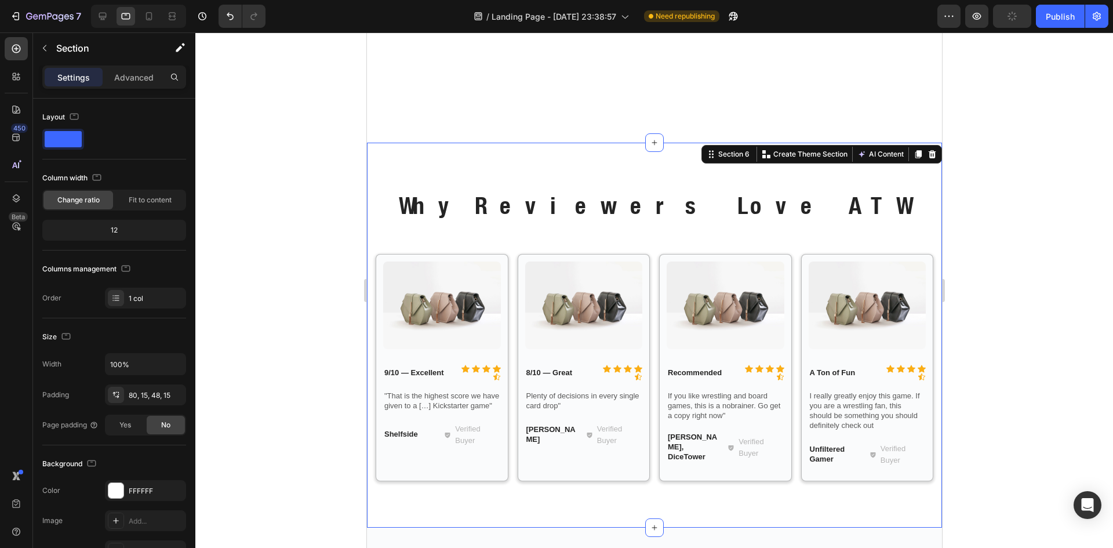
scroll to position [1667, 0]
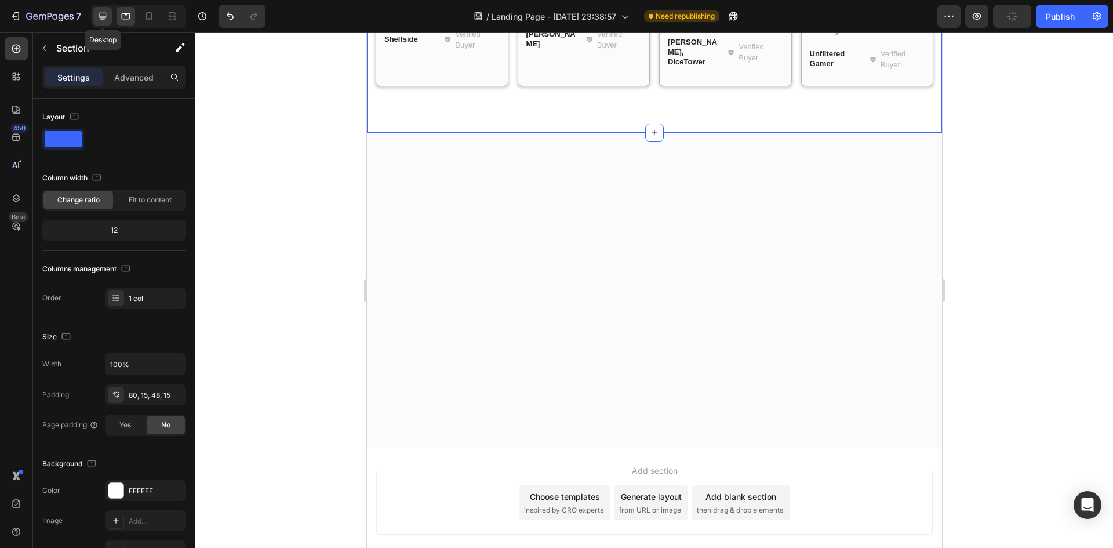
click at [103, 8] on div at bounding box center [102, 16] width 19 height 19
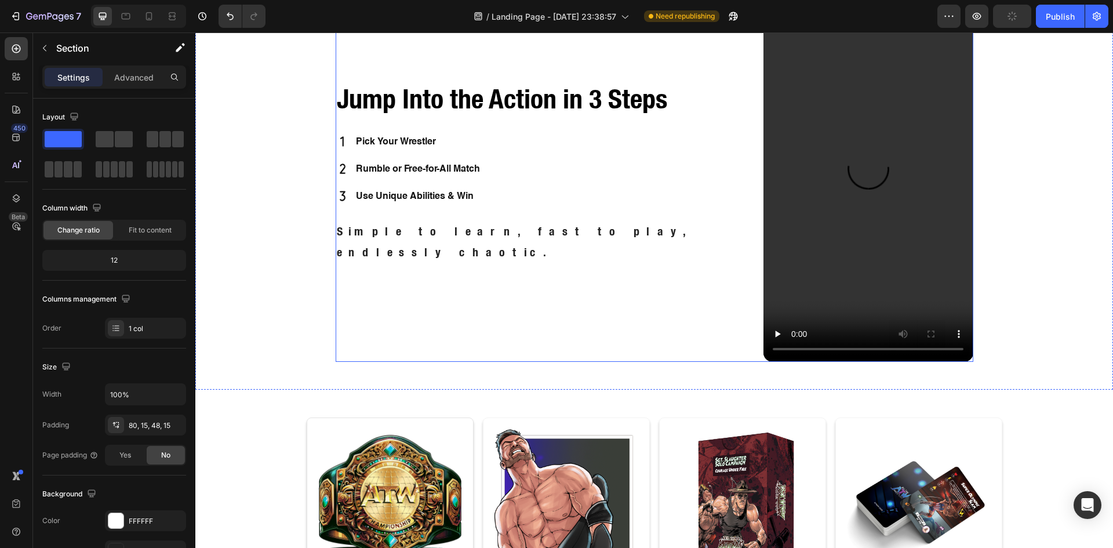
scroll to position [387, 0]
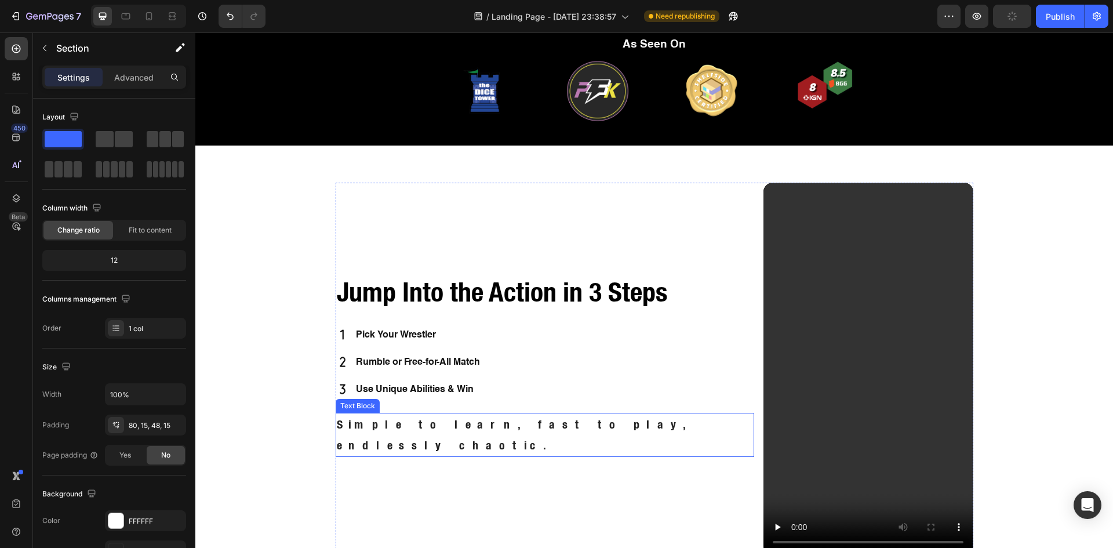
click at [443, 438] on p "Simple to learn, fast to play, endlessly chaotic." at bounding box center [545, 435] width 417 height 42
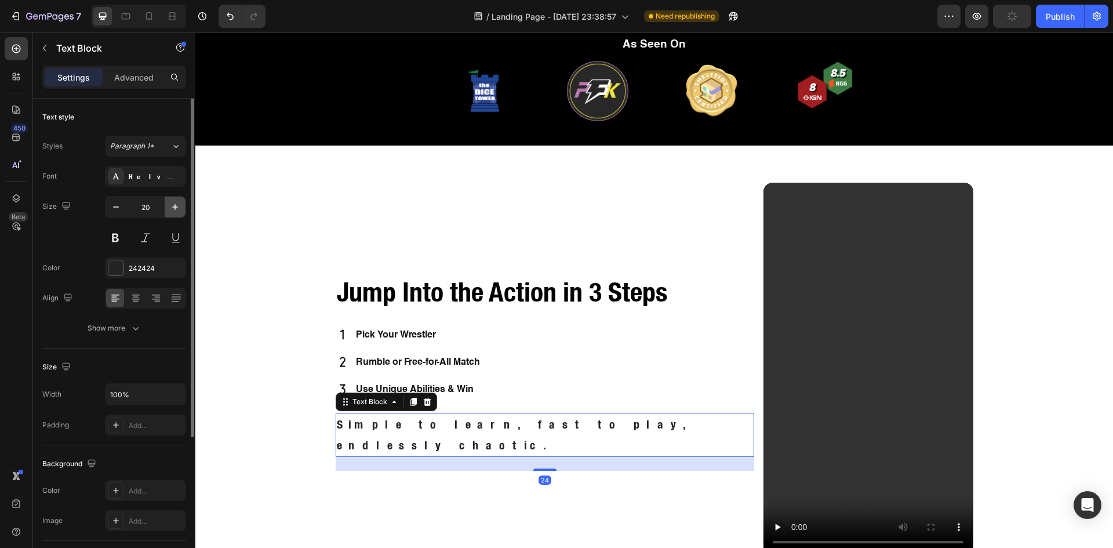
click at [178, 205] on icon "button" at bounding box center [175, 207] width 12 height 12
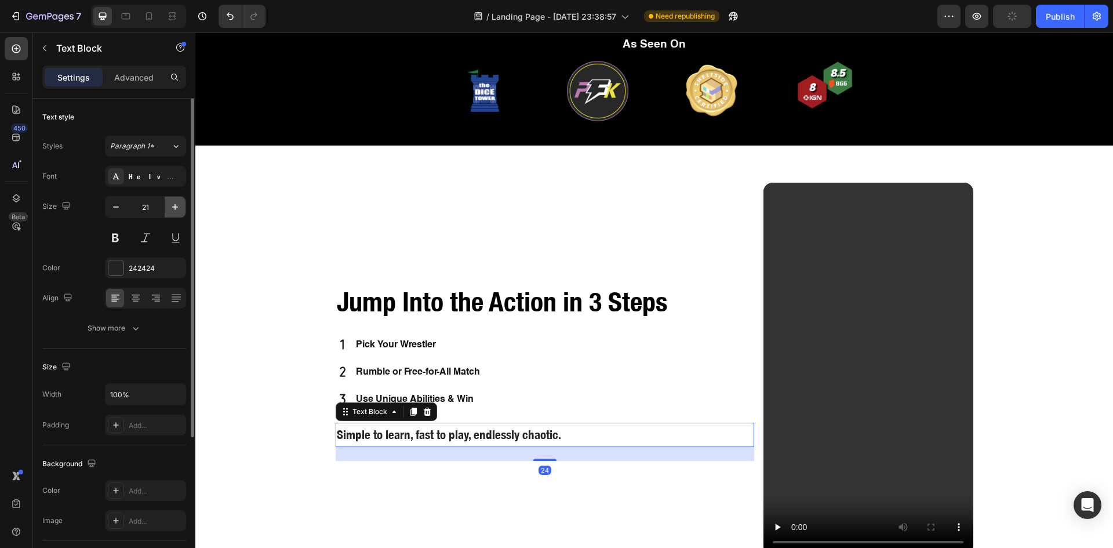
click at [178, 205] on icon "button" at bounding box center [175, 207] width 12 height 12
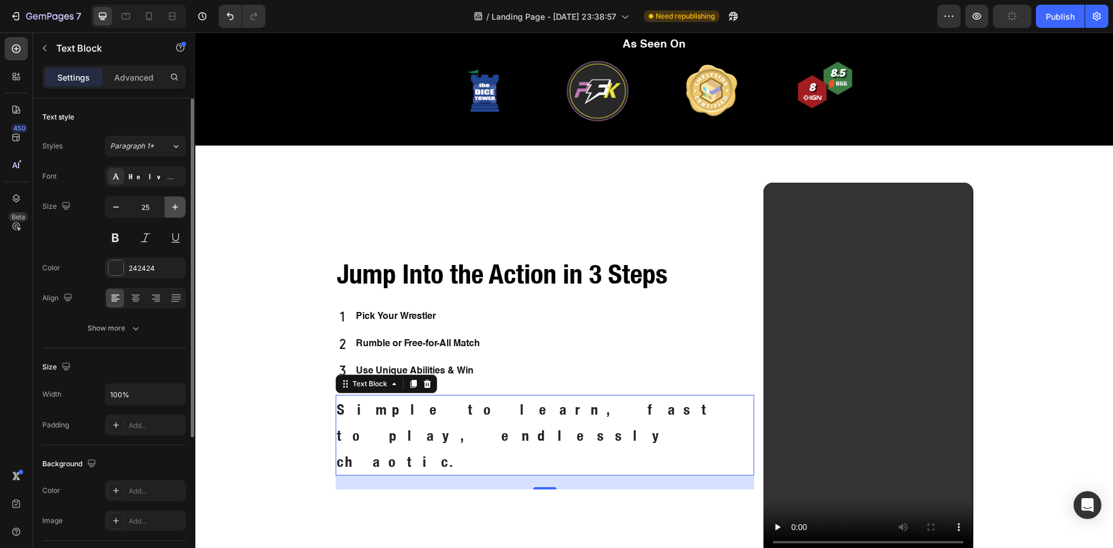
click at [178, 205] on icon "button" at bounding box center [175, 207] width 12 height 12
type input "26"
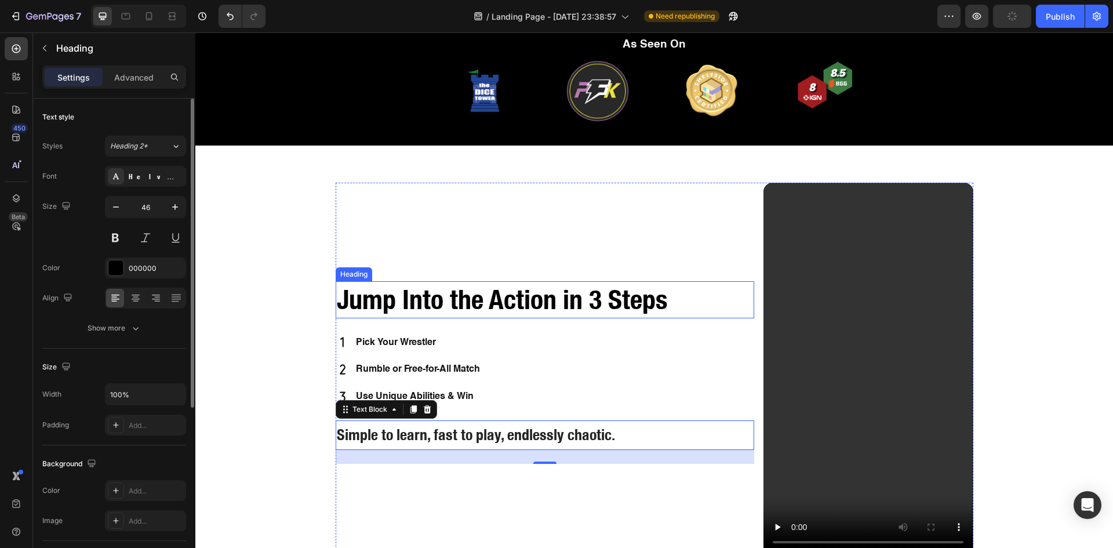
click at [649, 293] on h2 "Jump Into the Action in 3 Steps" at bounding box center [545, 299] width 419 height 37
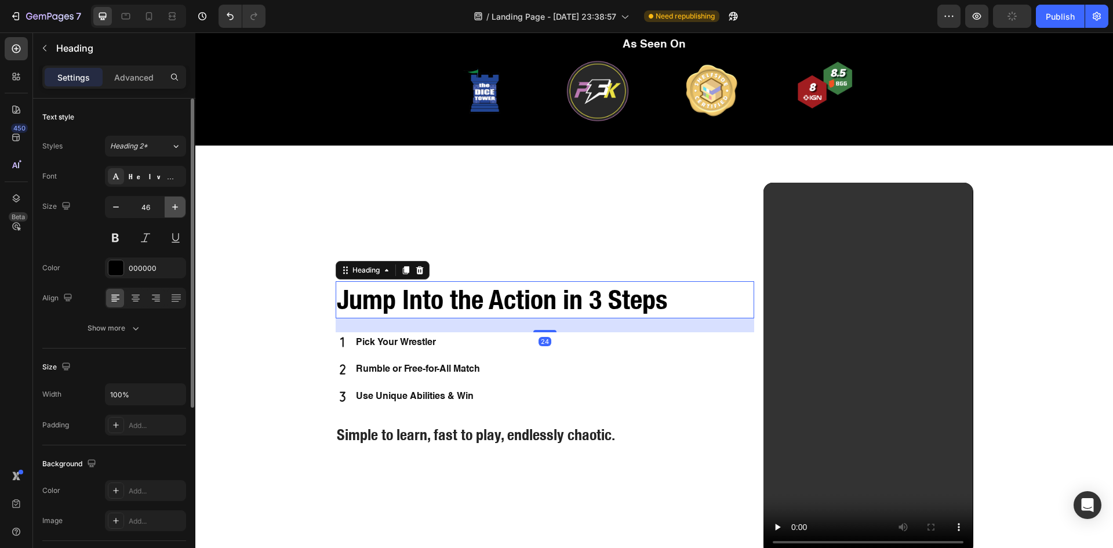
click at [179, 206] on icon "button" at bounding box center [175, 207] width 12 height 12
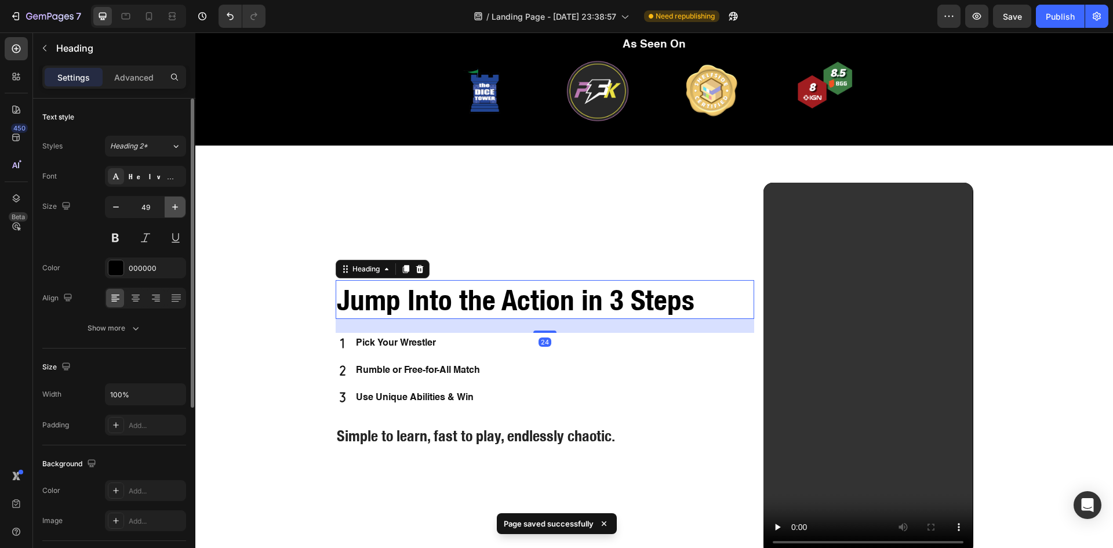
click at [179, 206] on icon "button" at bounding box center [175, 207] width 12 height 12
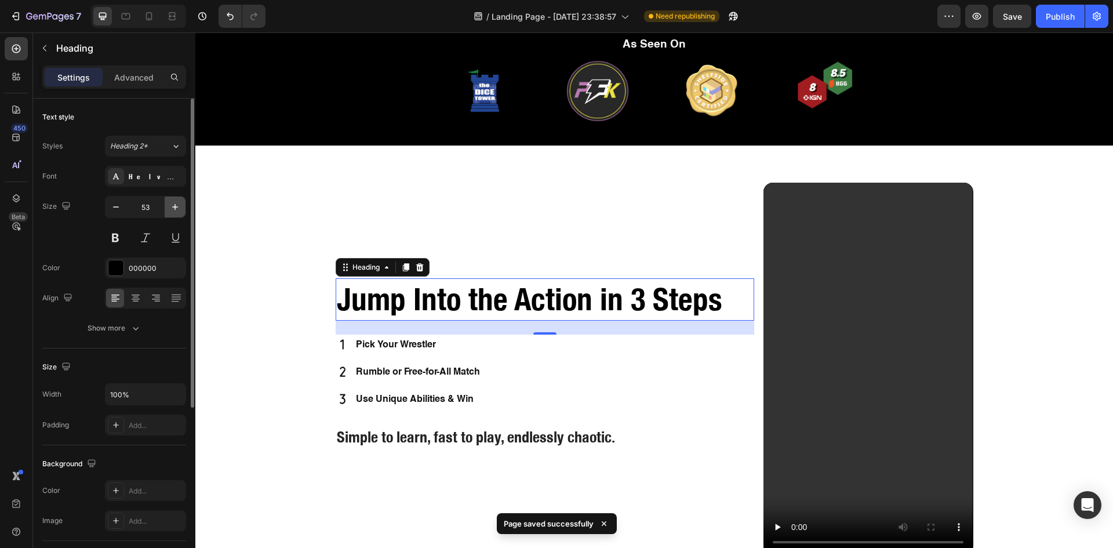
click at [179, 206] on icon "button" at bounding box center [175, 207] width 12 height 12
type input "56"
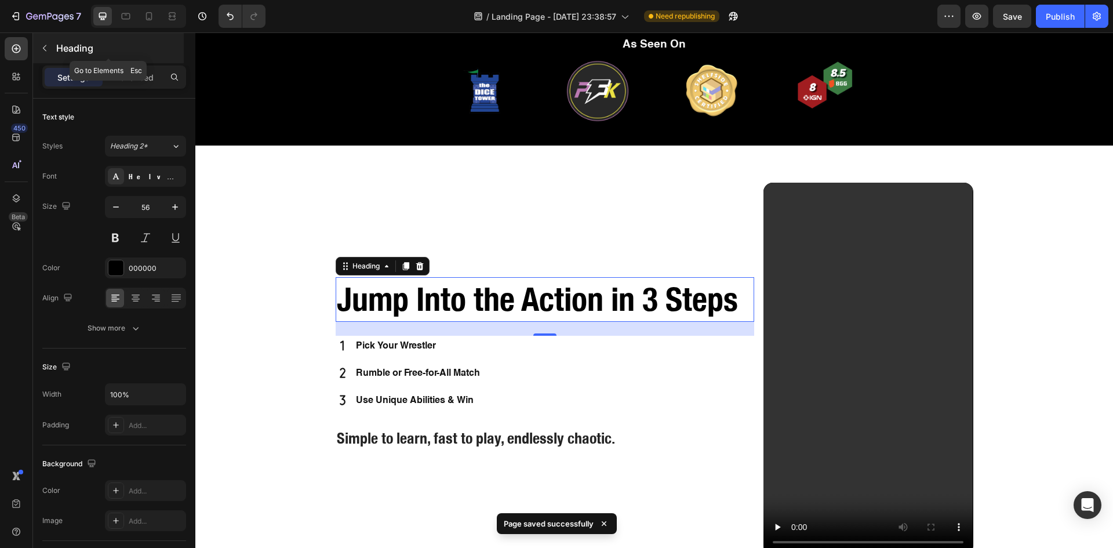
click at [140, 62] on div "Heading" at bounding box center [108, 48] width 151 height 30
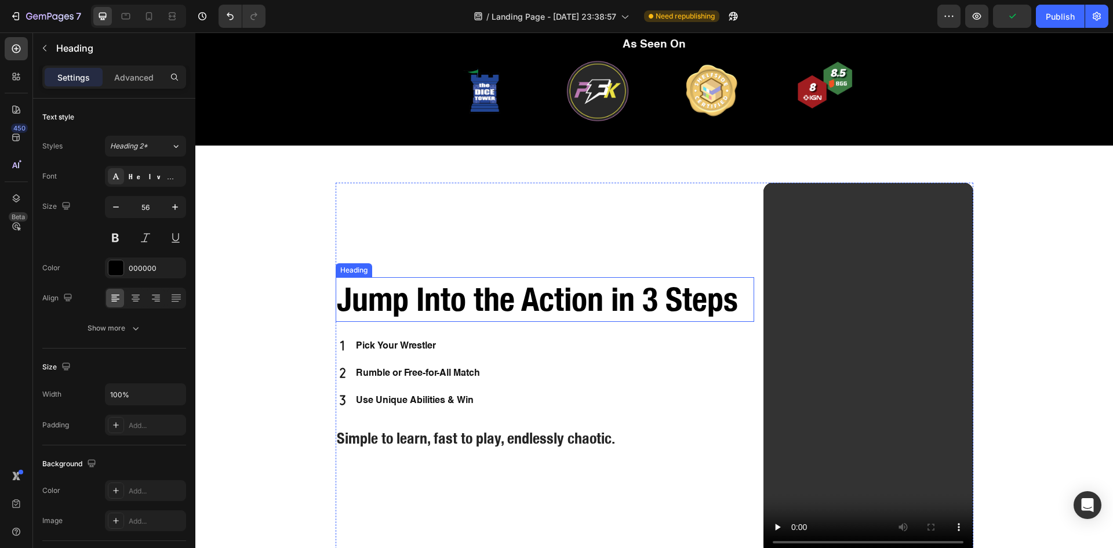
click at [373, 304] on h2 "Jump Into the Action in 3 Steps" at bounding box center [545, 299] width 419 height 45
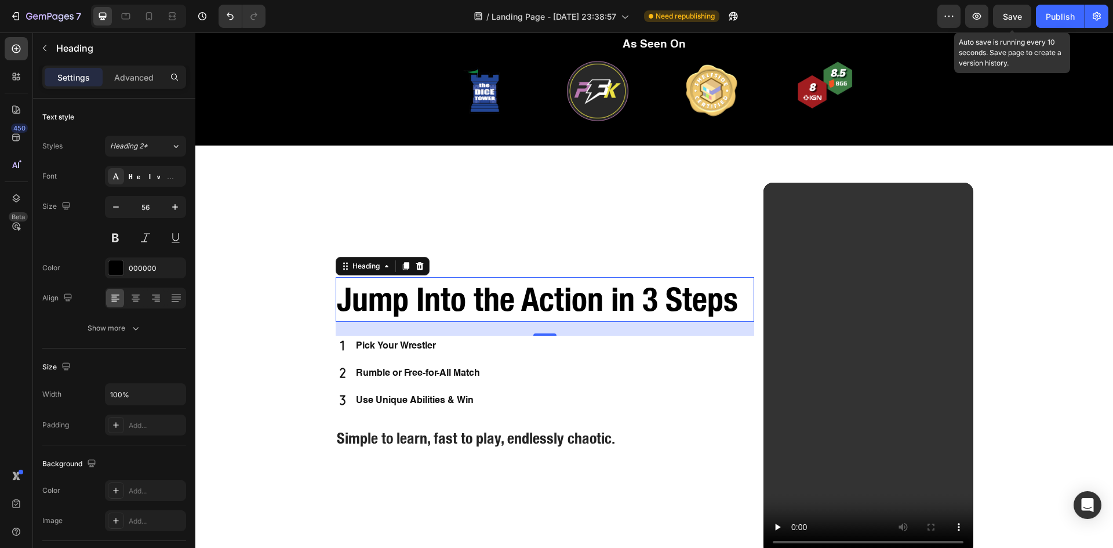
click at [1012, 14] on span "Save" at bounding box center [1012, 17] width 19 height 10
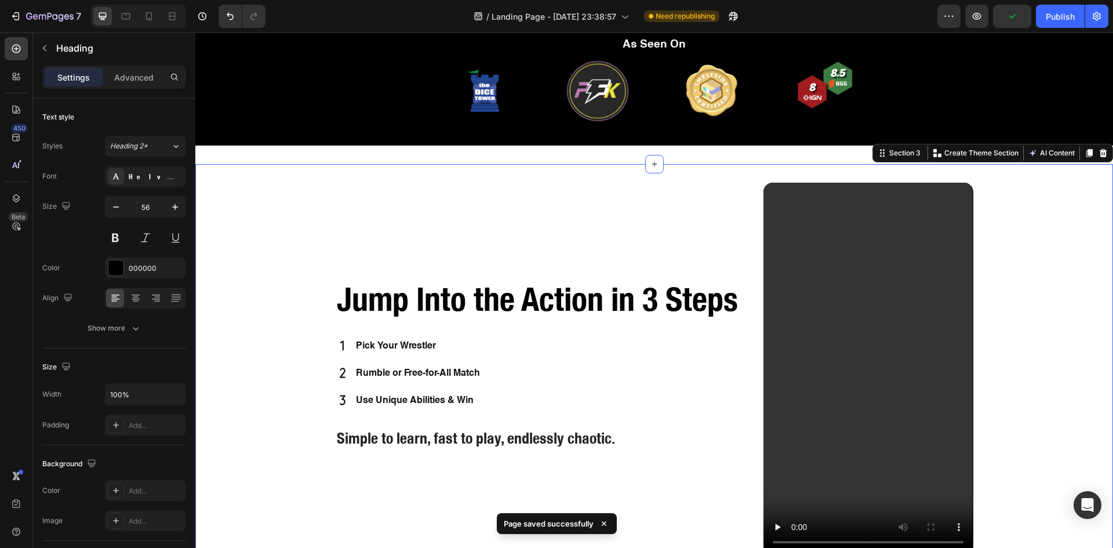
click at [1028, 217] on div "Jump Into the Action in 3 Steps Heading Pick Your Wrestler Rumble or Free-for-A…" at bounding box center [654, 373] width 904 height 381
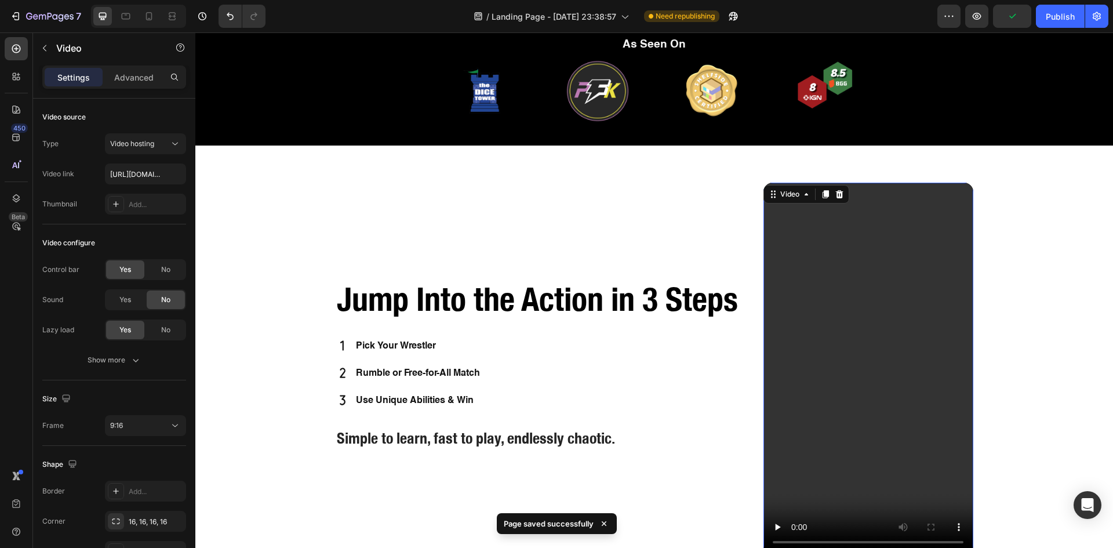
click at [797, 316] on video at bounding box center [867, 369] width 209 height 372
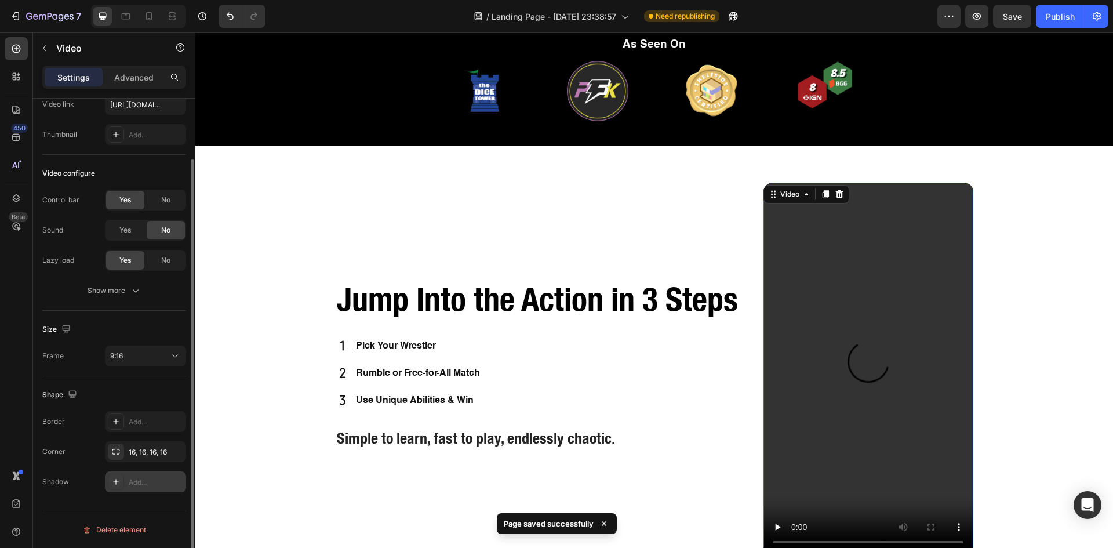
click at [129, 481] on div "Add..." at bounding box center [145, 481] width 81 height 21
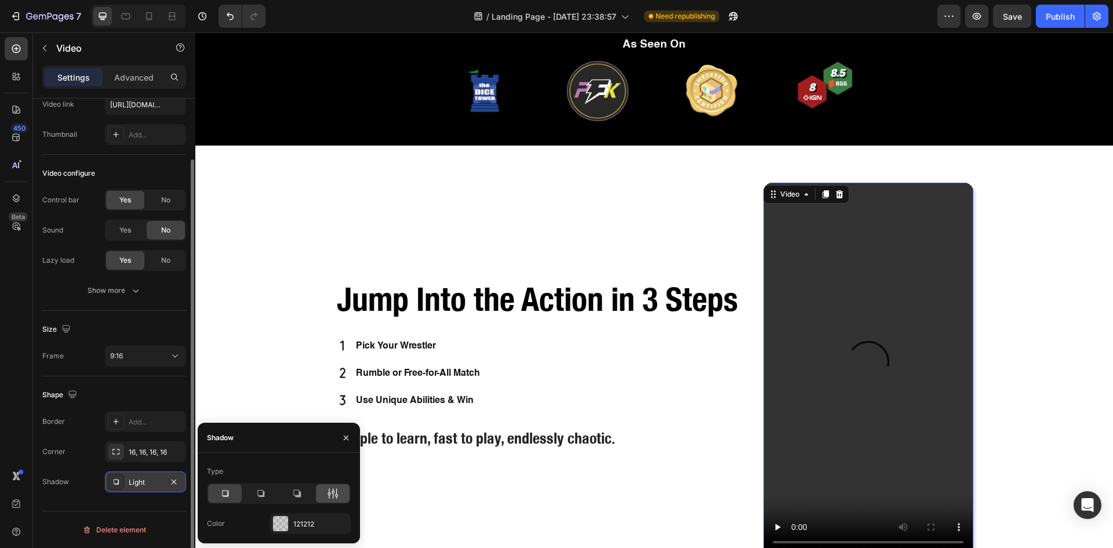
click at [327, 493] on icon at bounding box center [333, 493] width 12 height 12
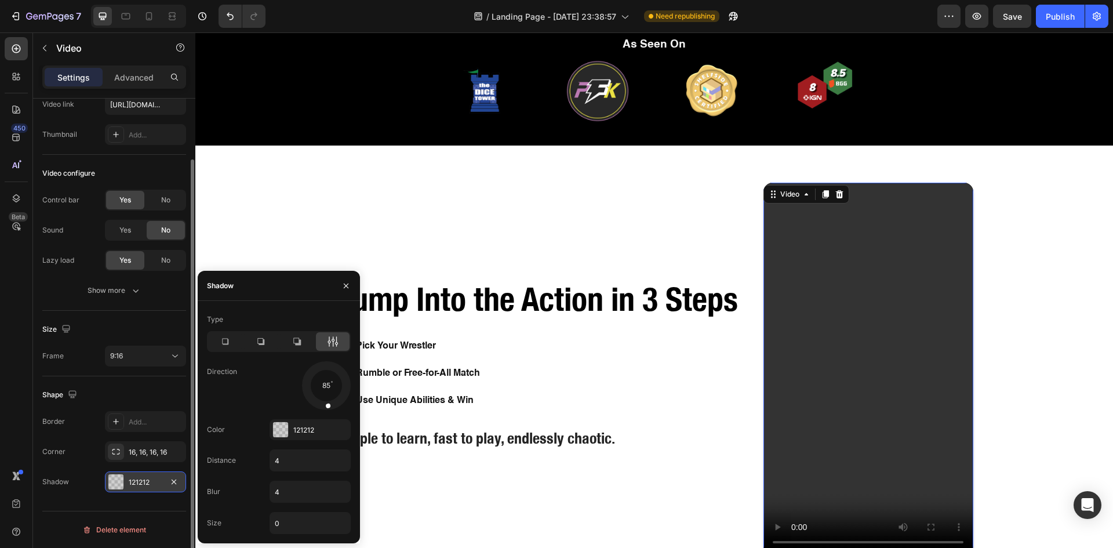
drag, startPoint x: 337, startPoint y: 398, endPoint x: 326, endPoint y: 407, distance: 13.6
click at [326, 407] on div at bounding box center [327, 398] width 9 height 26
click at [286, 467] on input "4" at bounding box center [310, 460] width 80 height 21
type input "2"
click at [288, 520] on input "0" at bounding box center [310, 522] width 80 height 21
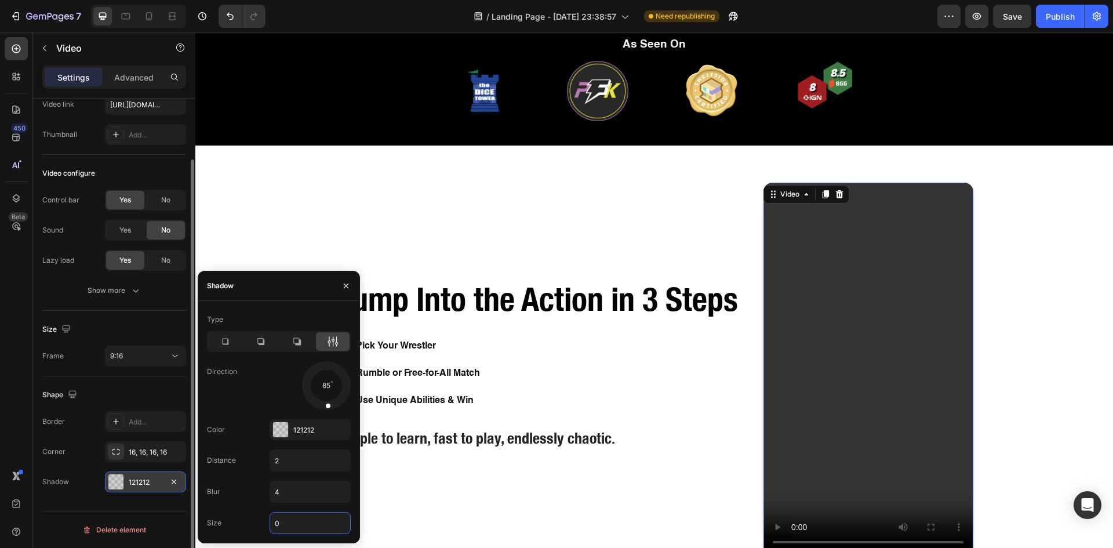
type input "2"
click at [547, 477] on div "Jump Into the Action in 3 Steps Heading Pick Your Wrestler Rumble or Free-for-A…" at bounding box center [545, 369] width 419 height 372
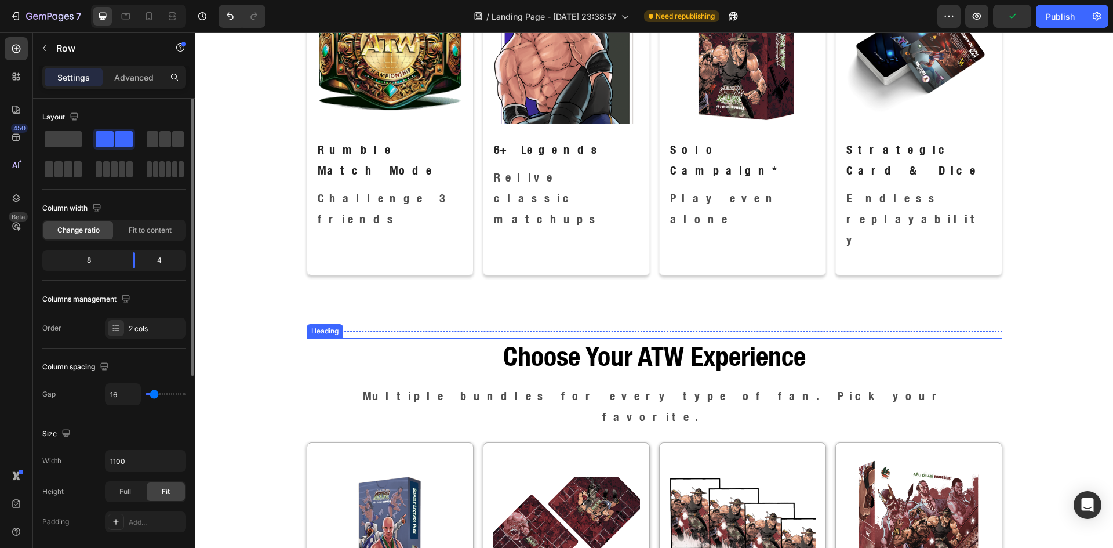
scroll to position [1063, 0]
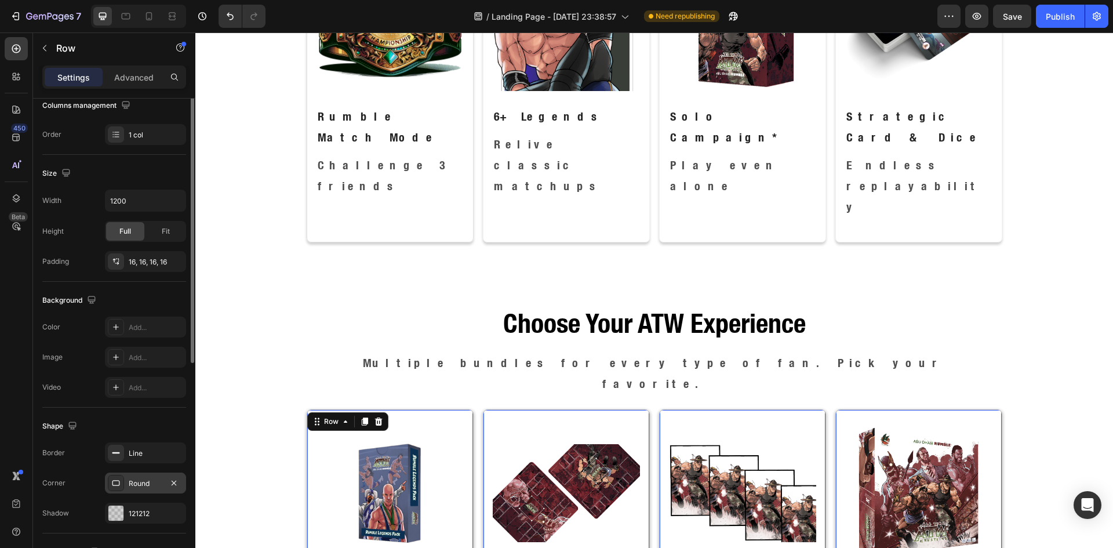
scroll to position [290, 0]
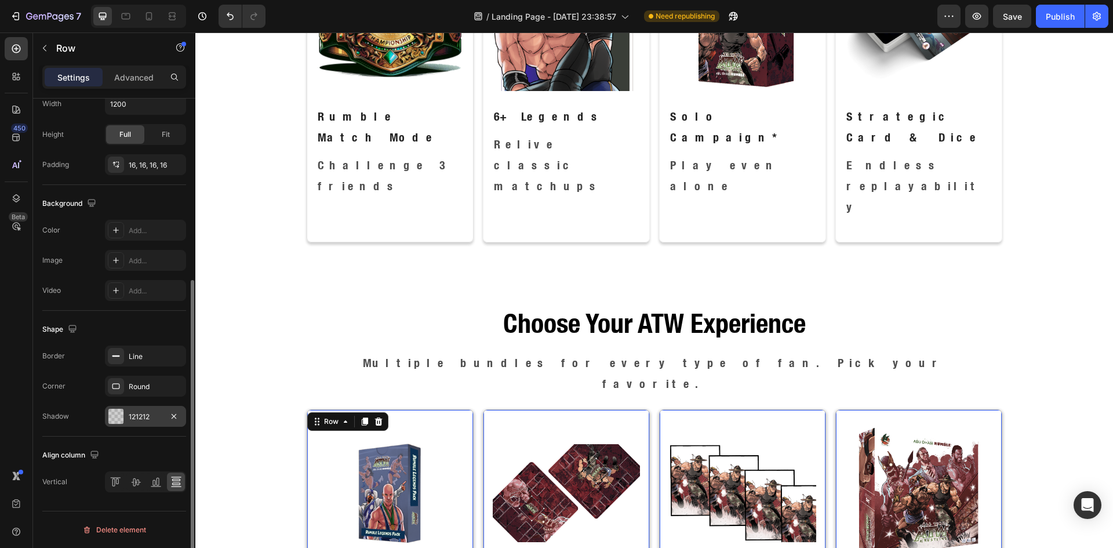
click at [129, 412] on div "121212" at bounding box center [146, 417] width 34 height 10
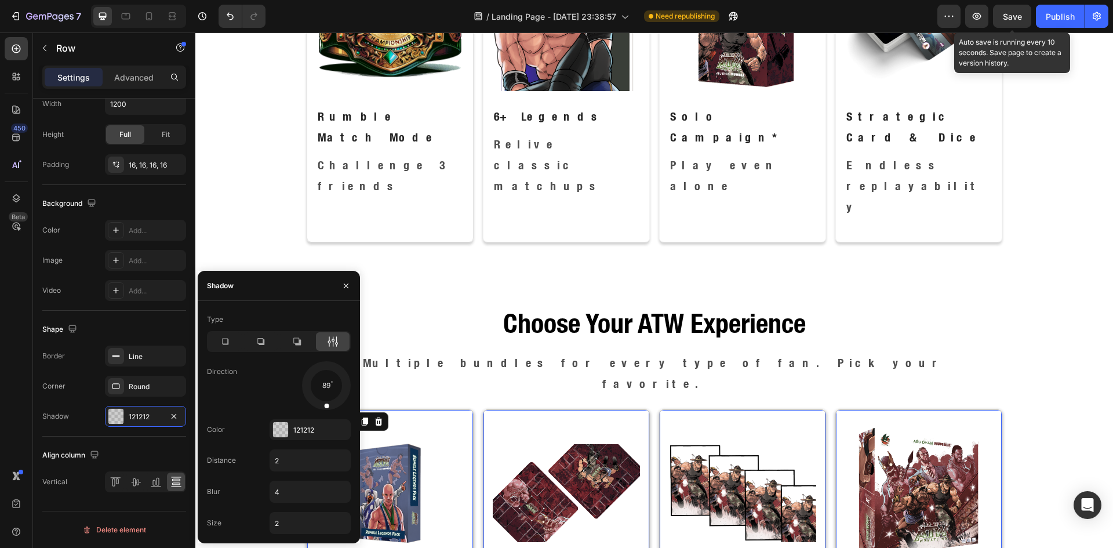
drag, startPoint x: 1017, startPoint y: 16, endPoint x: 1017, endPoint y: 26, distance: 9.3
click at [1017, 16] on span "Save" at bounding box center [1012, 17] width 19 height 10
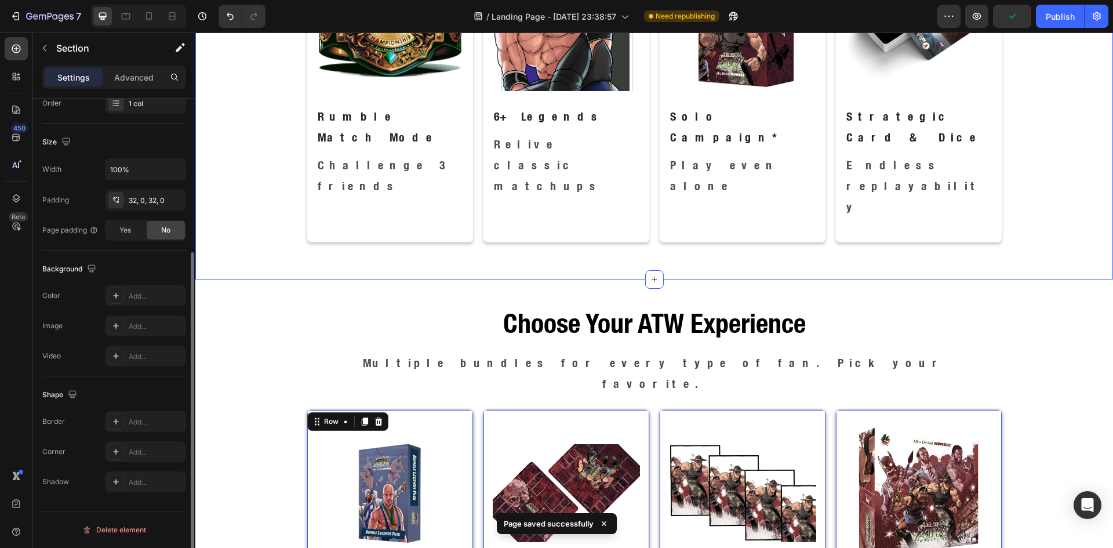
click at [974, 279] on div "Choose Your ATW Experience Heading Multiple bundles for every type of fan. Pick…" at bounding box center [654, 523] width 918 height 489
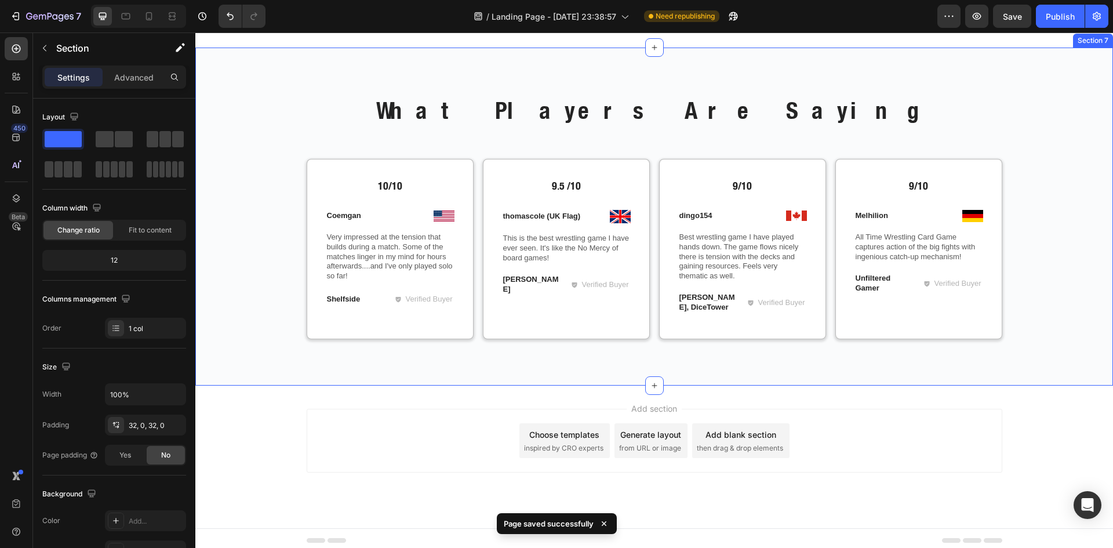
scroll to position [2114, 0]
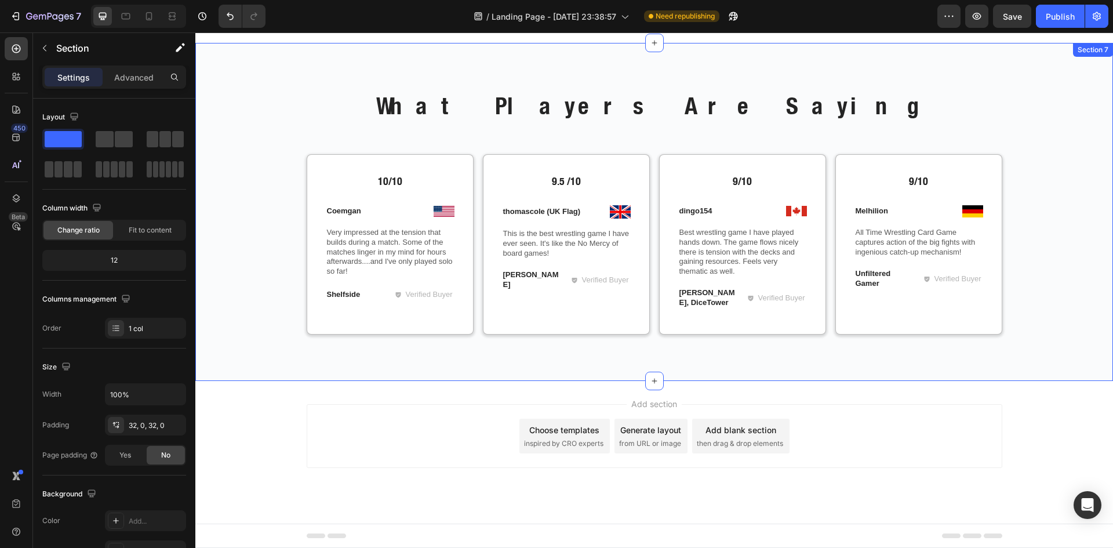
click at [527, 366] on div "What Players Are Saying Heading Row 10/10 Text Block Image Coemgan Text Block R…" at bounding box center [654, 212] width 918 height 338
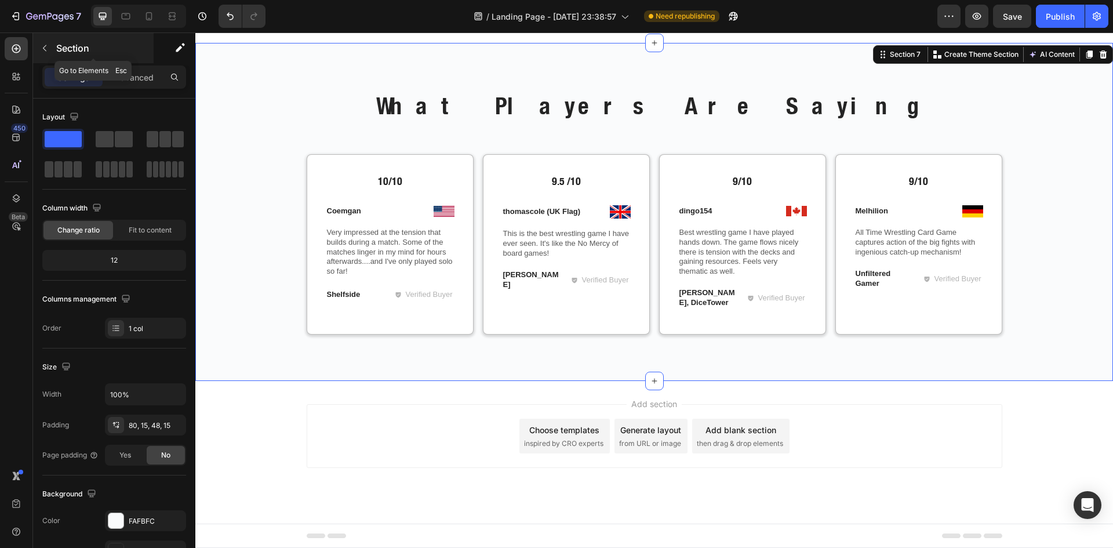
click at [46, 50] on icon "button" at bounding box center [44, 47] width 9 height 9
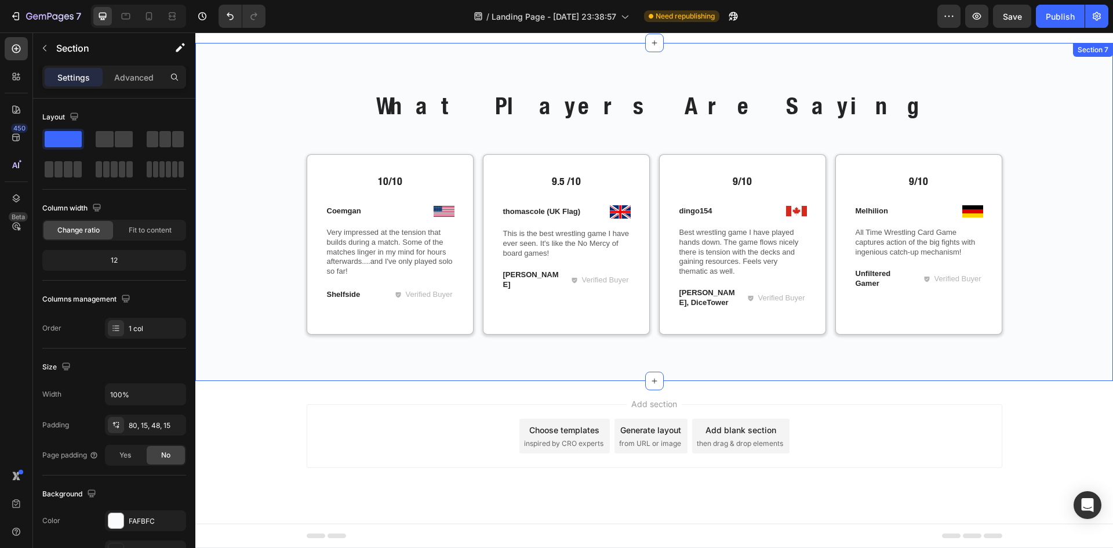
click at [537, 352] on div "What Players Are Saying Heading Row 10/10 Text Block Image Coemgan Text Block R…" at bounding box center [654, 221] width 900 height 264
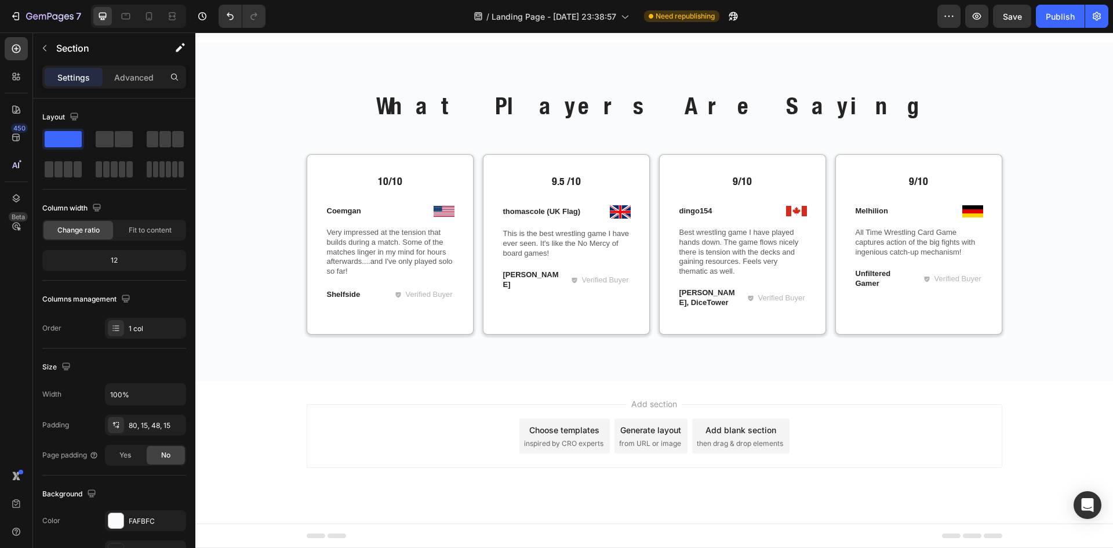
click at [660, 385] on div "Add section Choose templates inspired by CRO experts Generate layout from URL o…" at bounding box center [654, 452] width 918 height 143
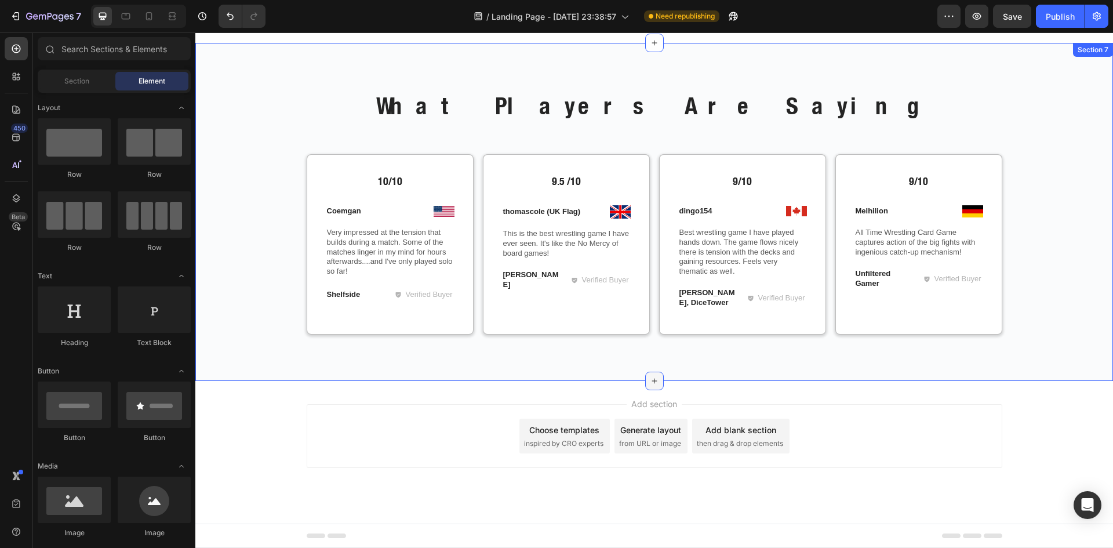
click at [652, 377] on icon at bounding box center [654, 380] width 9 height 9
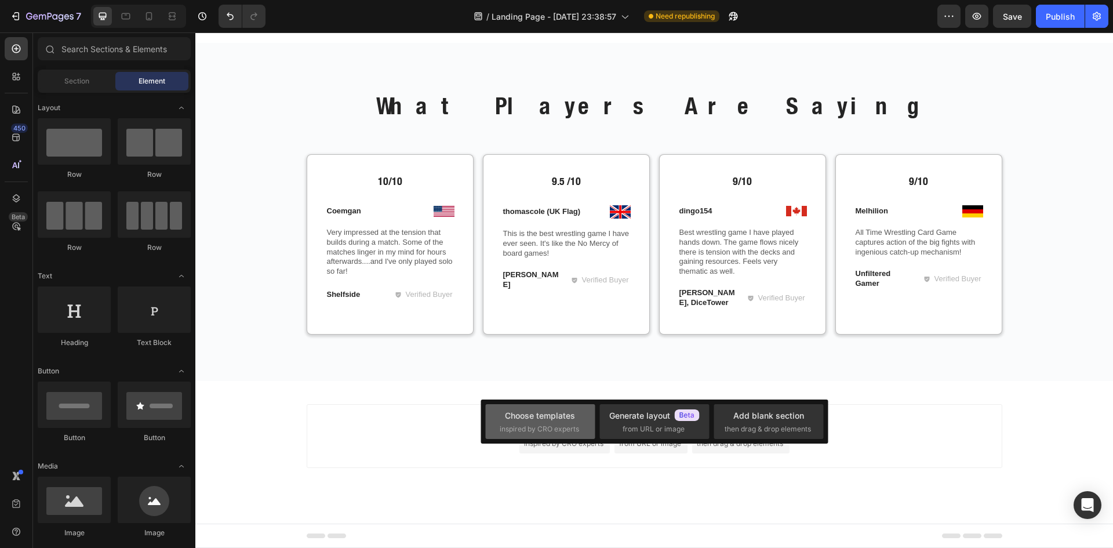
click at [559, 411] on div "Choose templates" at bounding box center [540, 415] width 70 height 12
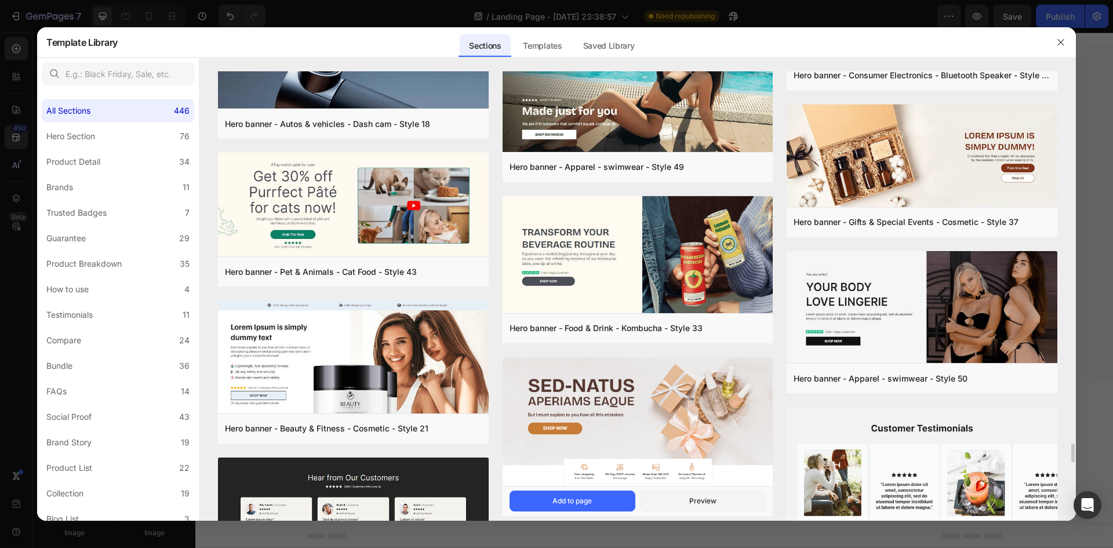
scroll to position [8922, 0]
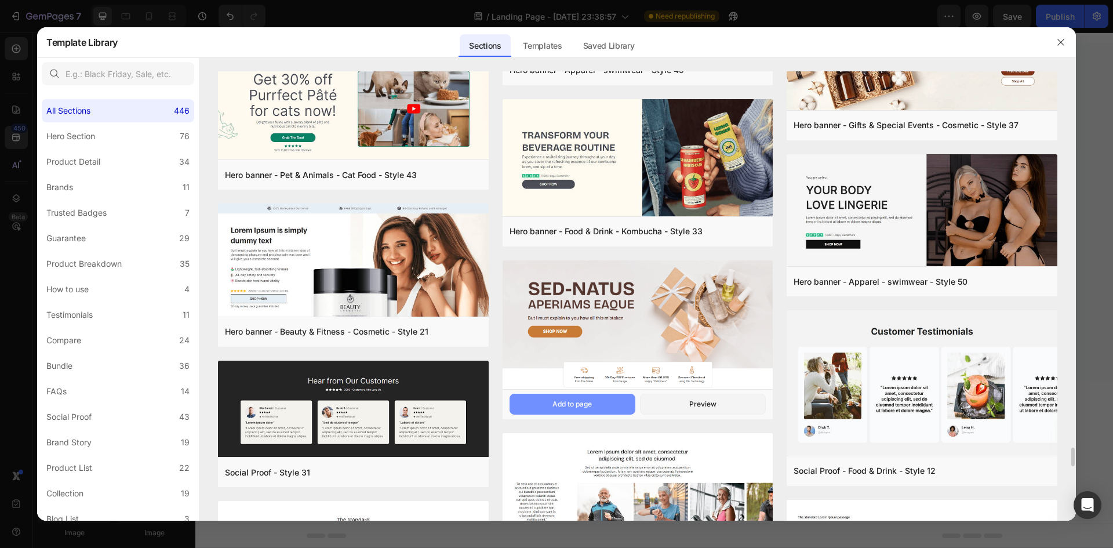
click at [607, 402] on button "Add to page" at bounding box center [572, 404] width 126 height 21
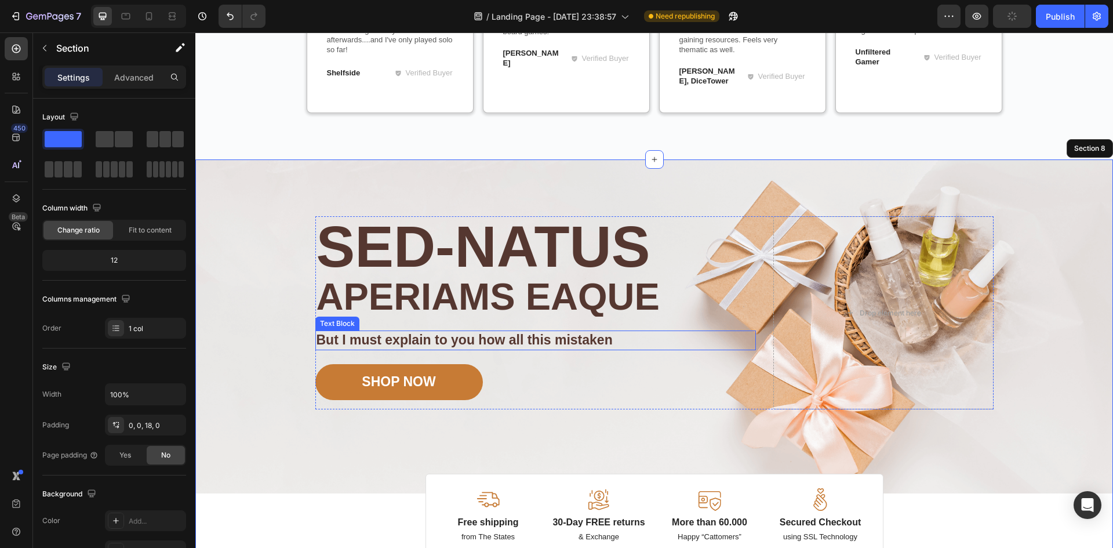
scroll to position [2269, 0]
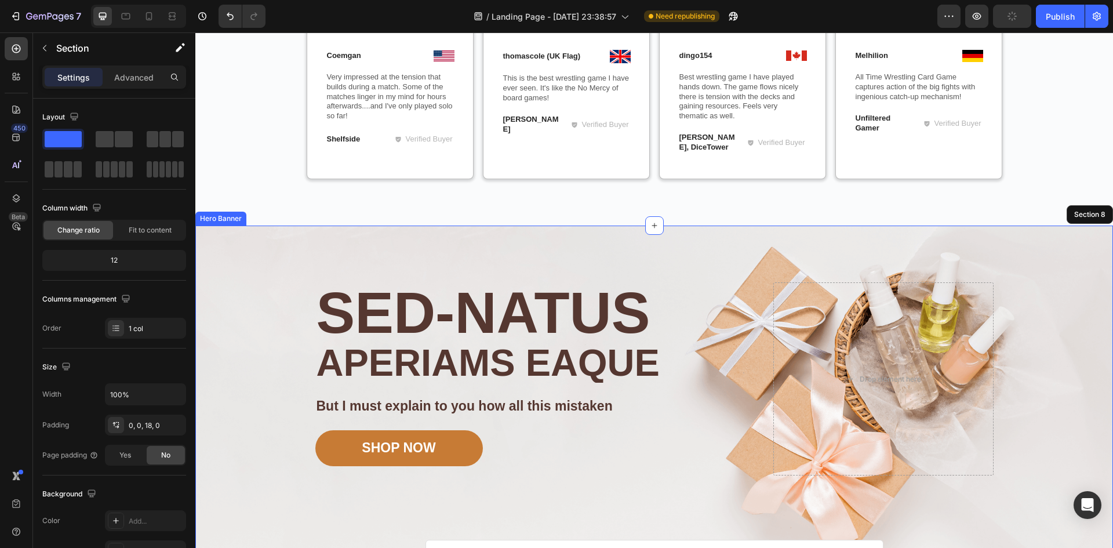
click at [463, 255] on div "Image Image Free shipping Text Block from The States Text Block Advanced List I…" at bounding box center [655, 392] width 696 height 334
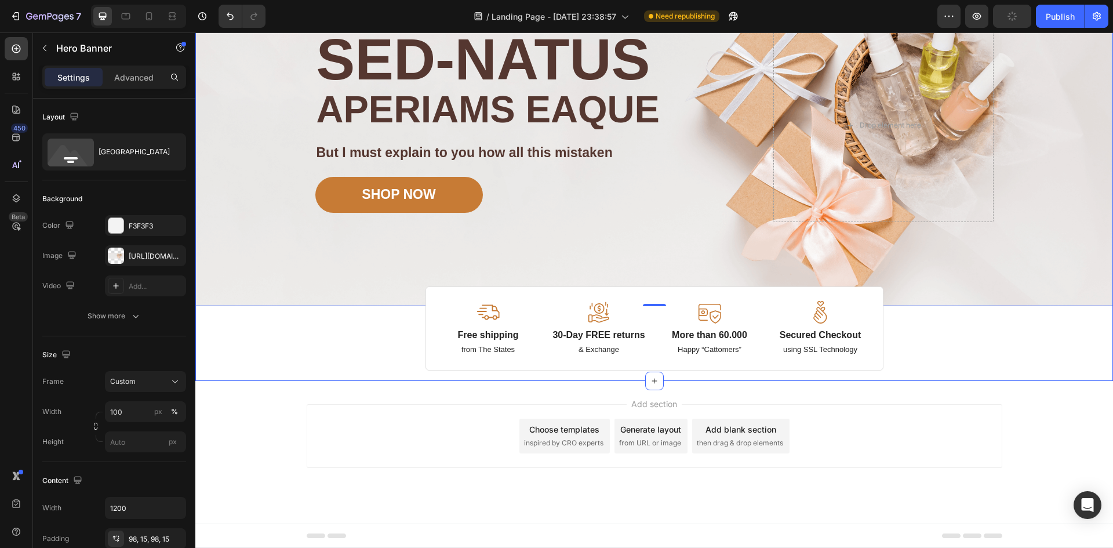
scroll to position [2233, 0]
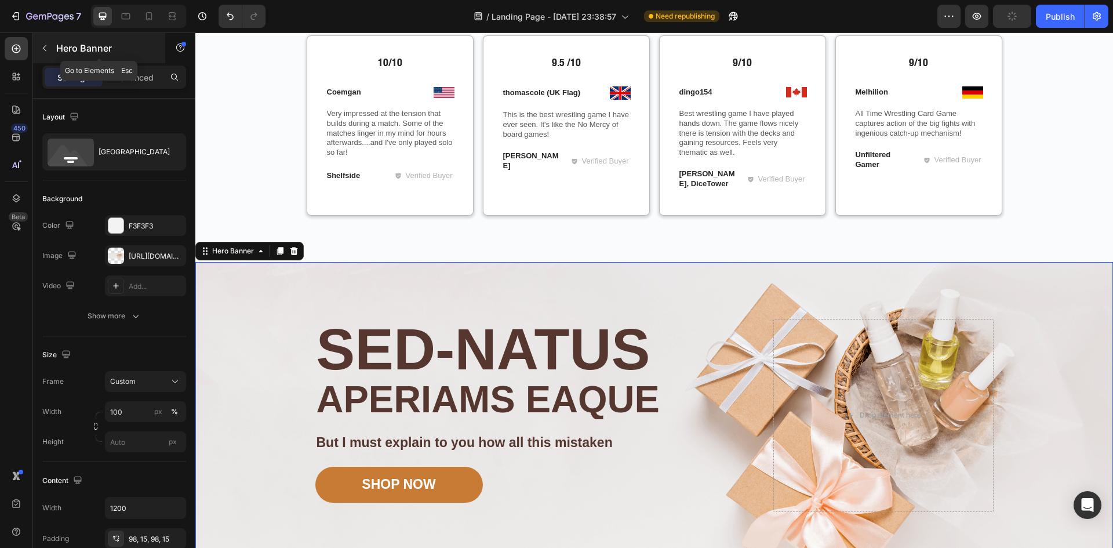
click at [42, 45] on icon "button" at bounding box center [44, 47] width 9 height 9
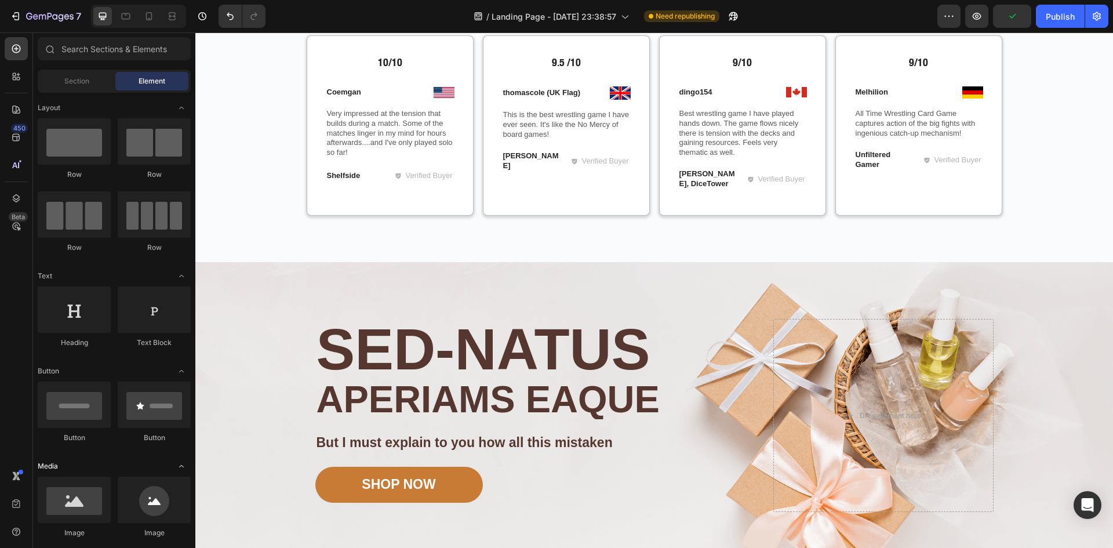
scroll to position [0, 0]
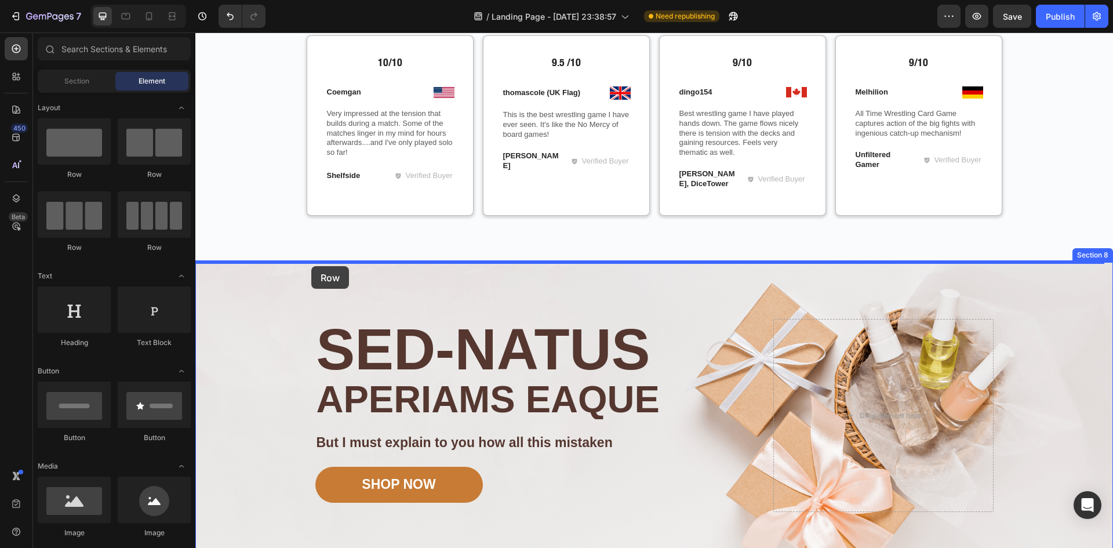
drag, startPoint x: 274, startPoint y: 185, endPoint x: 311, endPoint y: 266, distance: 89.5
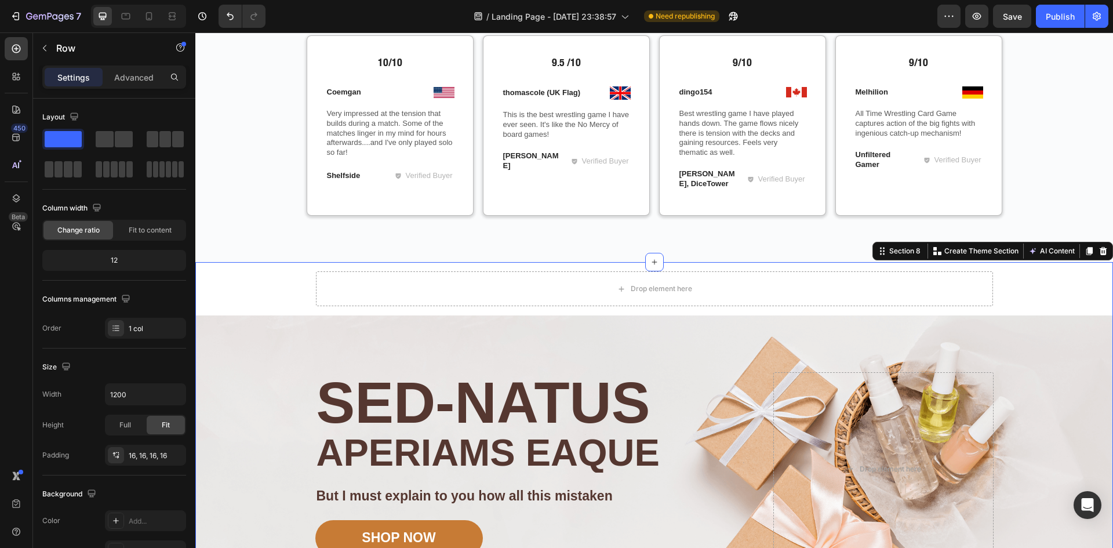
click at [279, 289] on div "Drop element here Row Image Image Free shipping Text Block from The States Text…" at bounding box center [654, 488] width 918 height 452
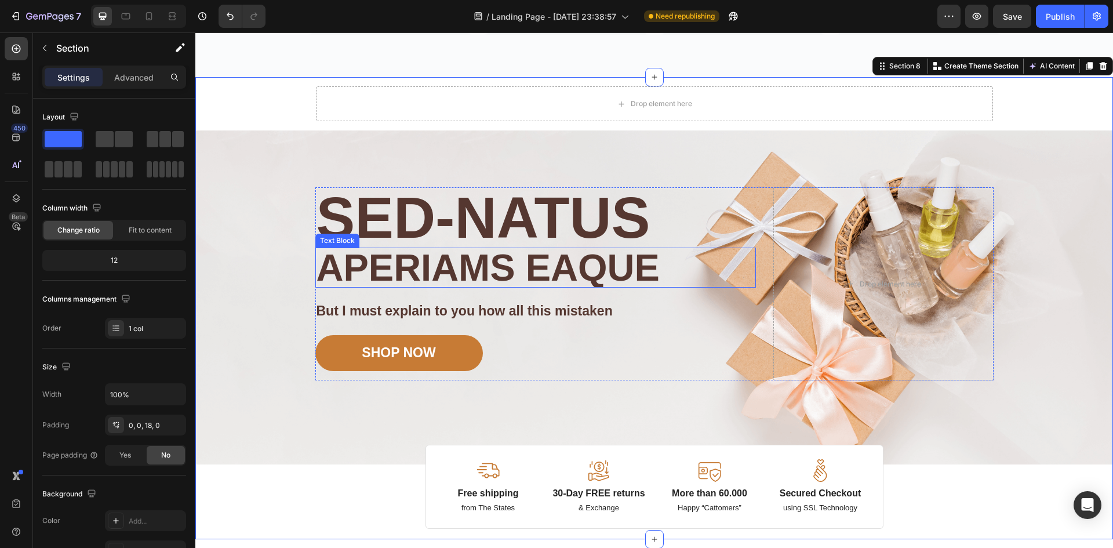
scroll to position [2426, 0]
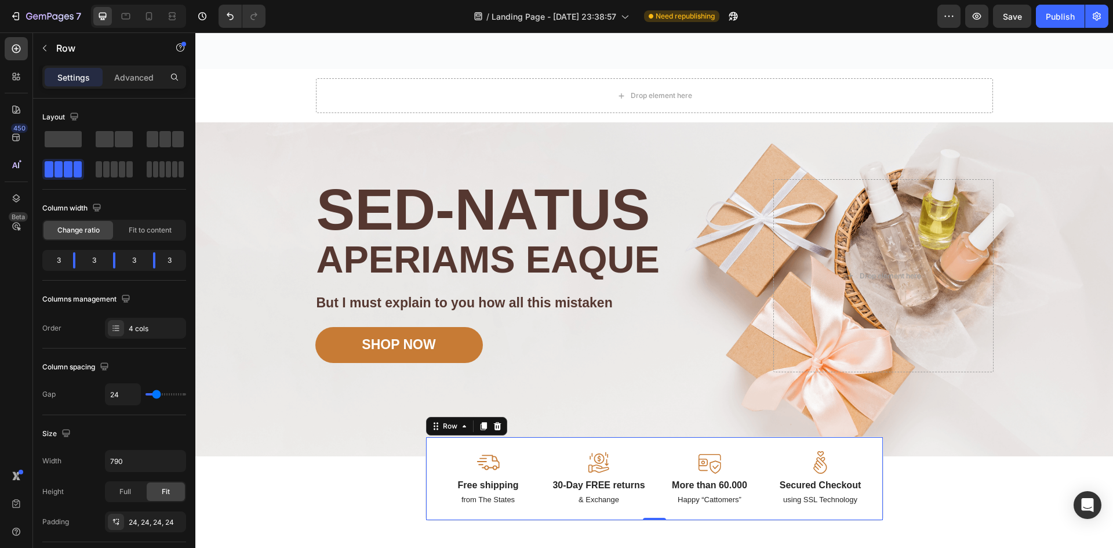
click at [509, 443] on div "Image Free shipping Text Block from The States Text Block Image 30-Day FREE ret…" at bounding box center [654, 478] width 458 height 84
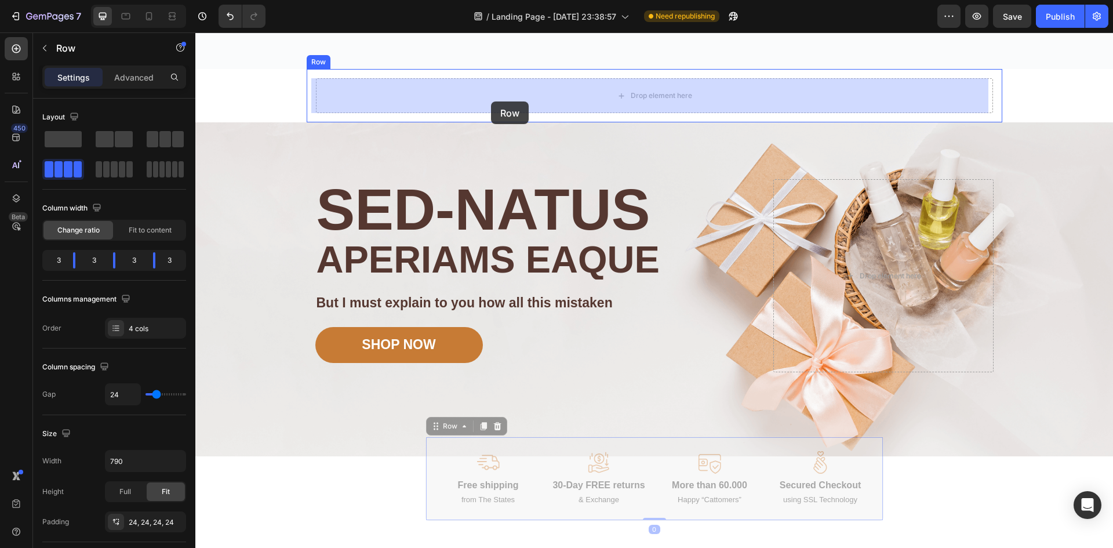
drag, startPoint x: 430, startPoint y: 430, endPoint x: 491, endPoint y: 101, distance: 333.7
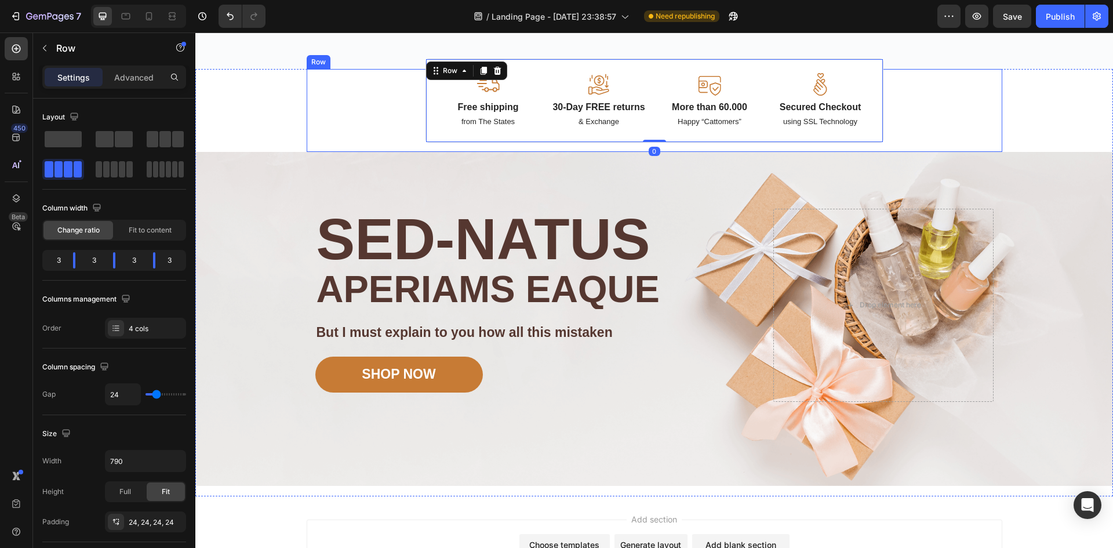
click at [381, 139] on div "Image Free shipping Text Block from The States Text Block Image 30-Day FREE ret…" at bounding box center [654, 110] width 677 height 64
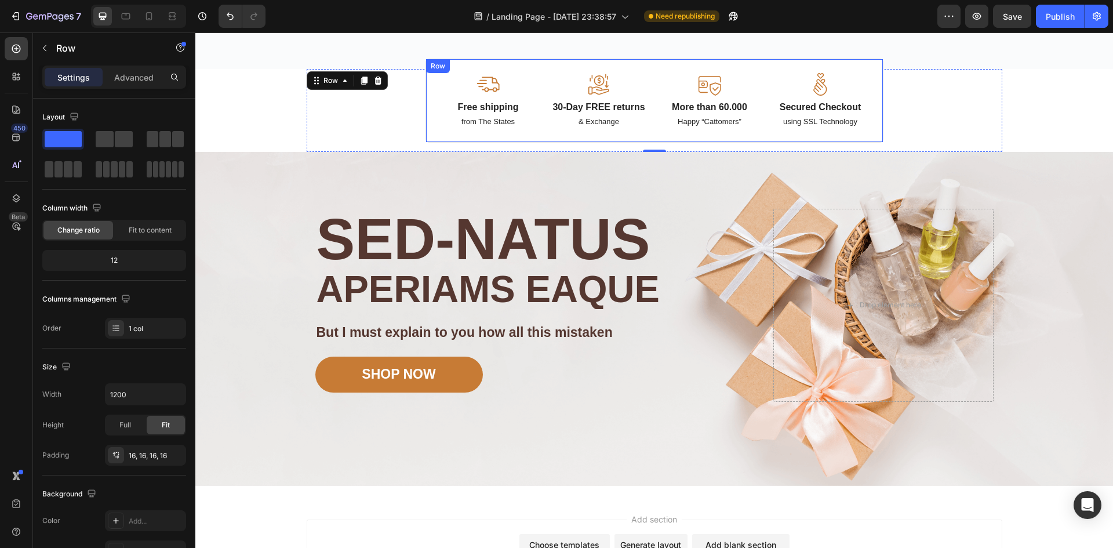
click at [435, 134] on div "Image Free shipping Text Block from The States Text Block Image 30-Day FREE ret…" at bounding box center [654, 101] width 458 height 84
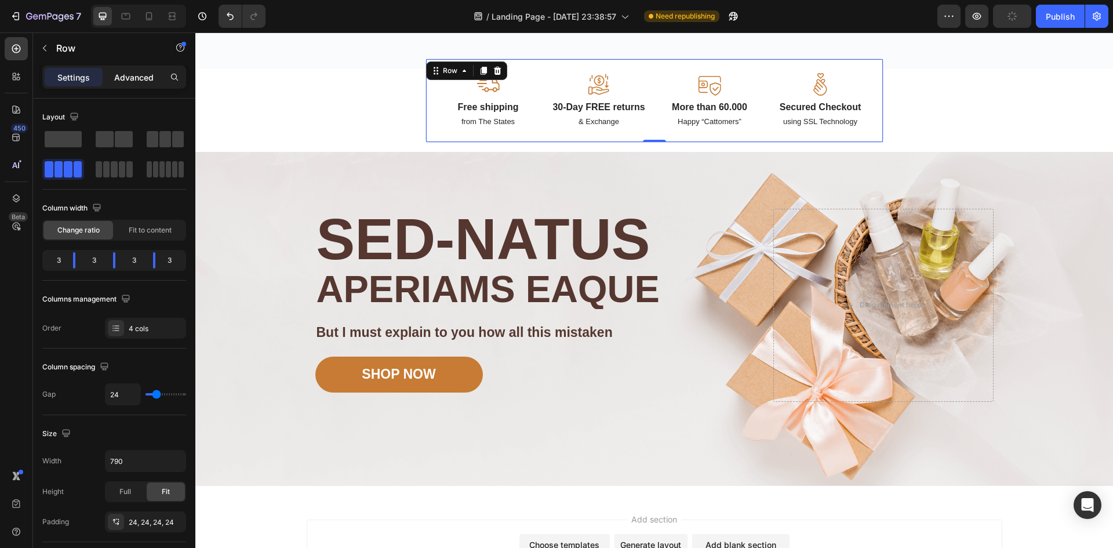
click at [126, 74] on p "Advanced" at bounding box center [133, 77] width 39 height 12
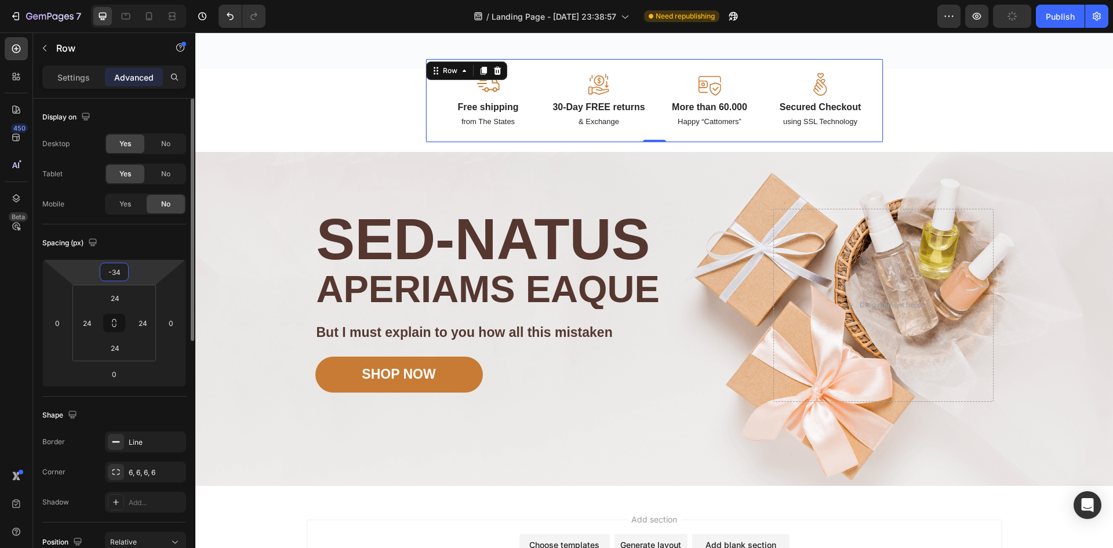
click at [121, 269] on input "-34" at bounding box center [114, 271] width 23 height 17
type input "0"
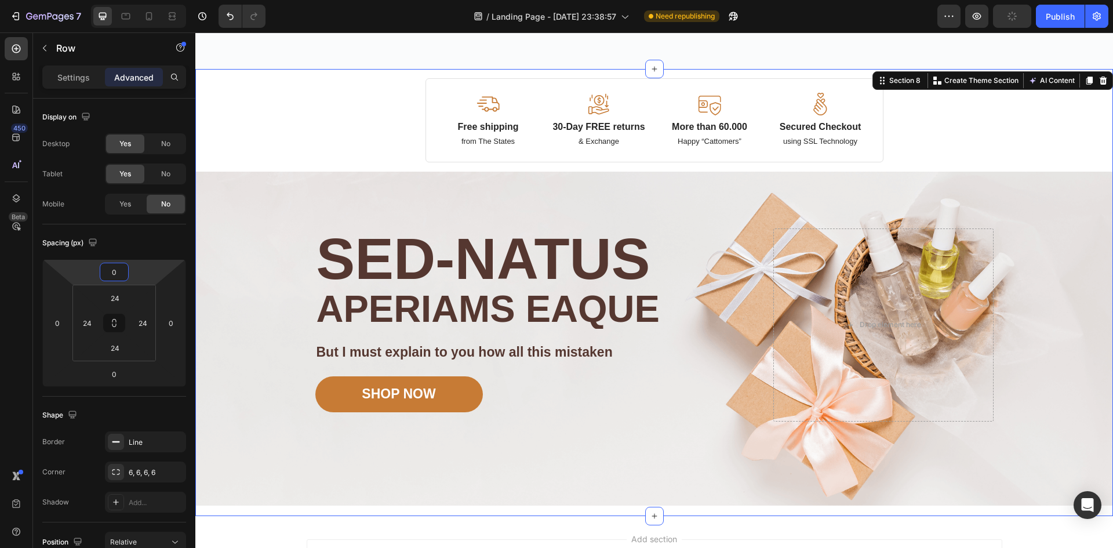
click at [236, 105] on div "Image Free shipping Text Block from The States Text Block Image 30-Day FREE ret…" at bounding box center [654, 287] width 918 height 436
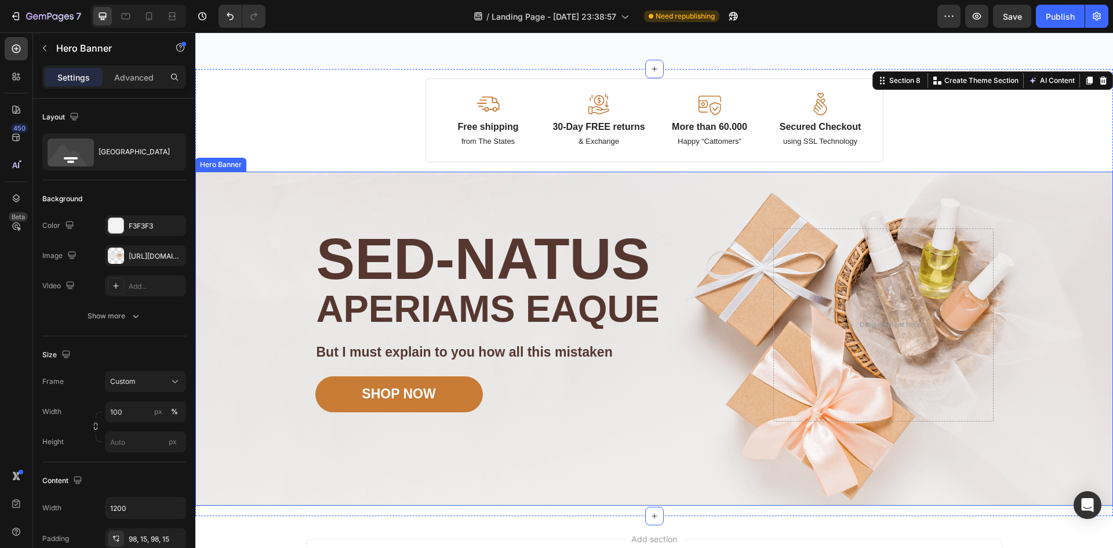
click at [307, 176] on div "Image Image Free shipping Text Block from The States Text Block Advanced List I…" at bounding box center [655, 339] width 696 height 334
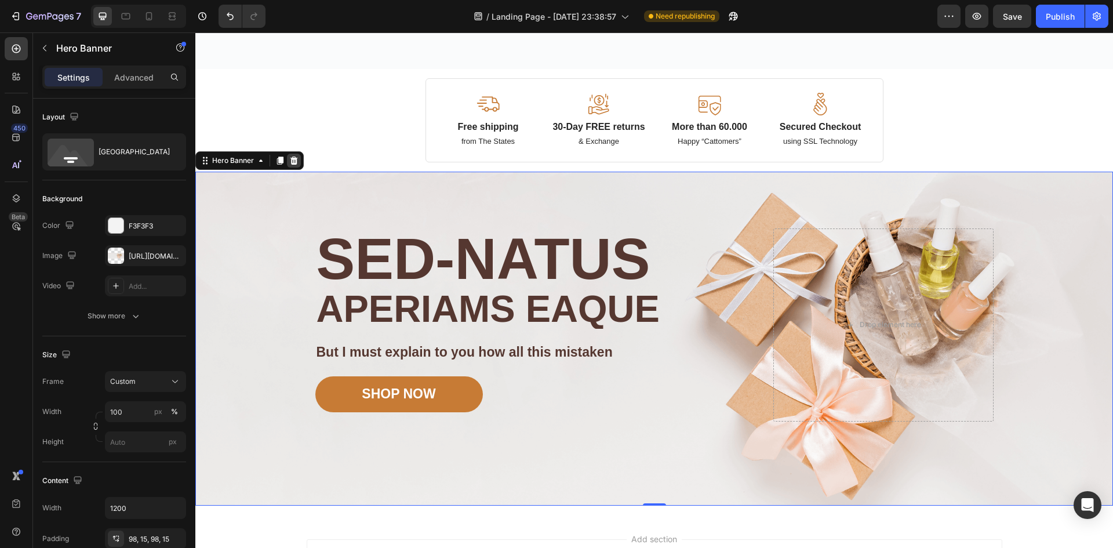
click at [289, 163] on icon at bounding box center [293, 160] width 9 height 9
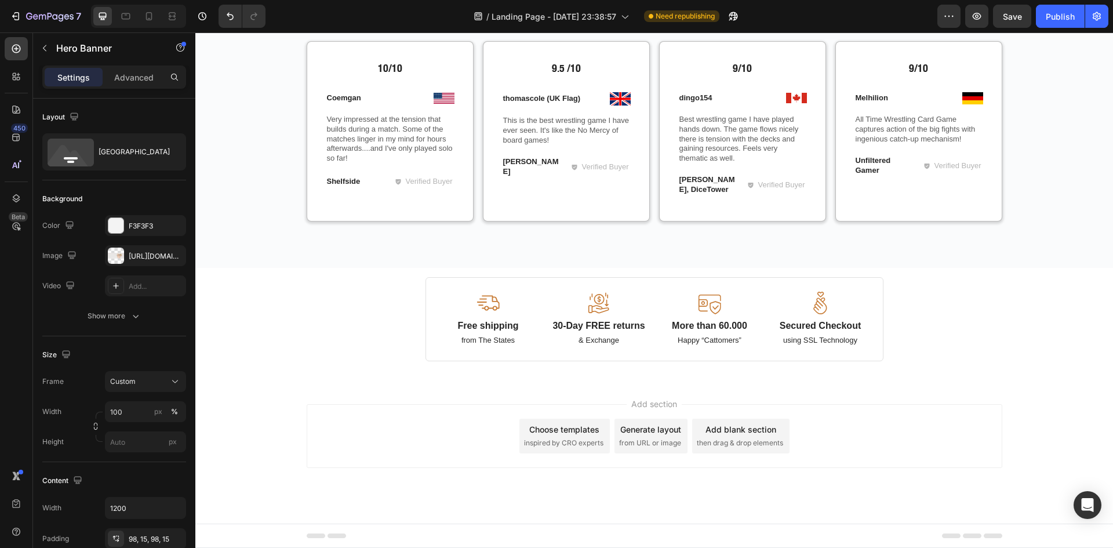
scroll to position [2227, 0]
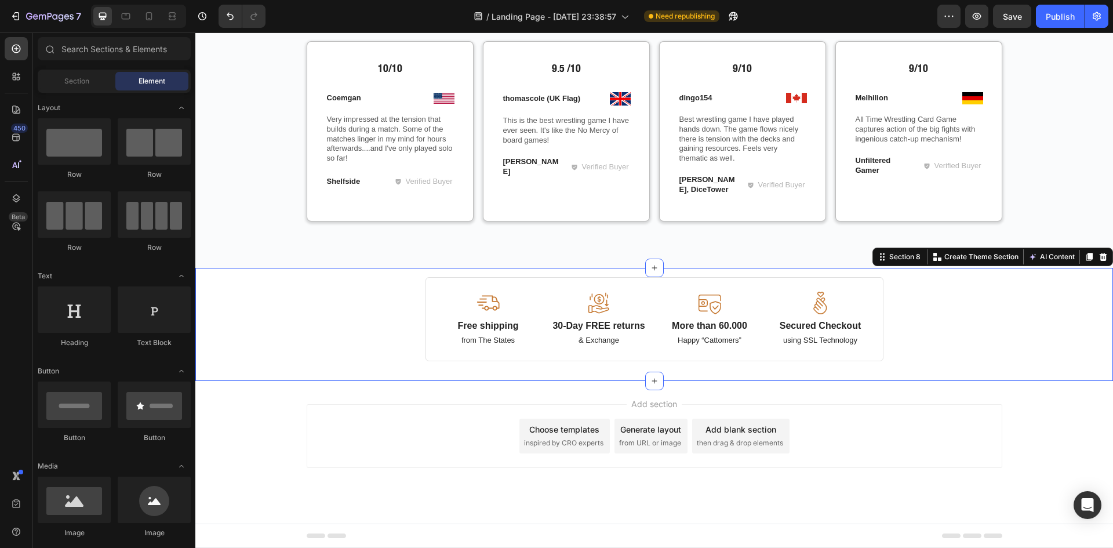
click at [279, 285] on div "Image Free shipping Text Block from The States Text Block Image 30-Day FREE ret…" at bounding box center [654, 319] width 918 height 103
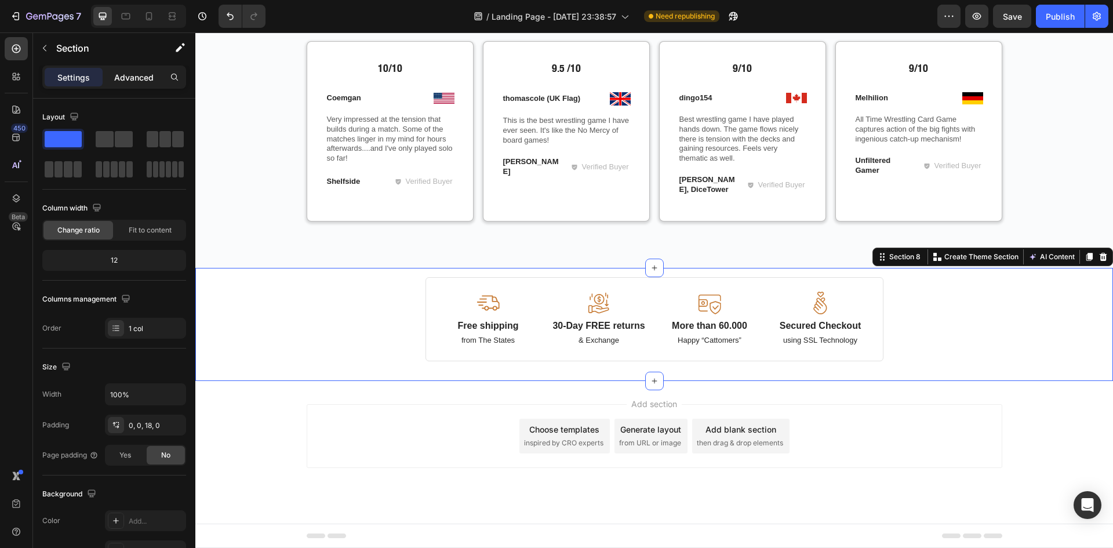
click at [131, 77] on p "Advanced" at bounding box center [133, 77] width 39 height 12
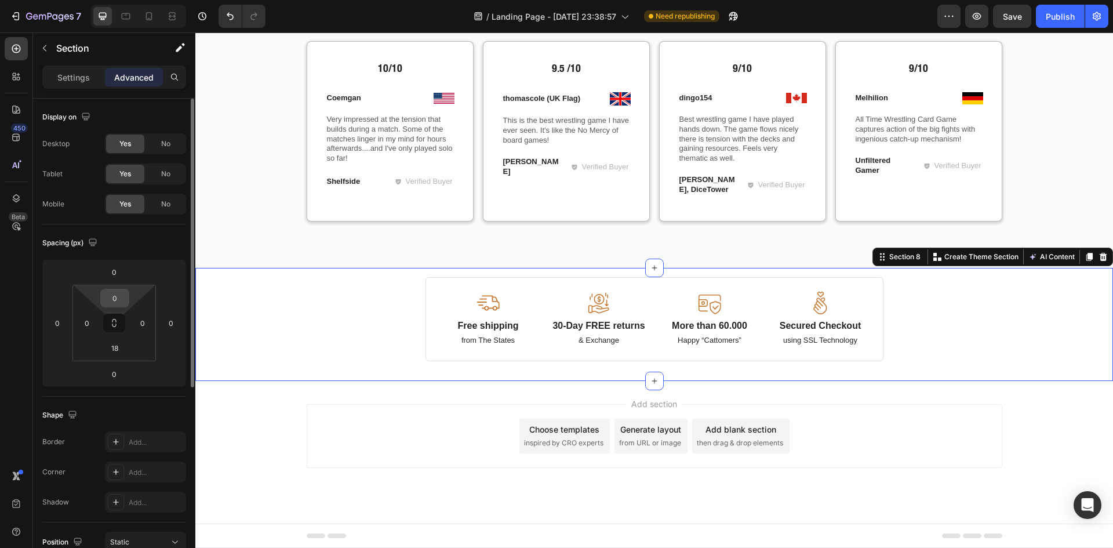
click at [122, 296] on input "0" at bounding box center [114, 297] width 23 height 17
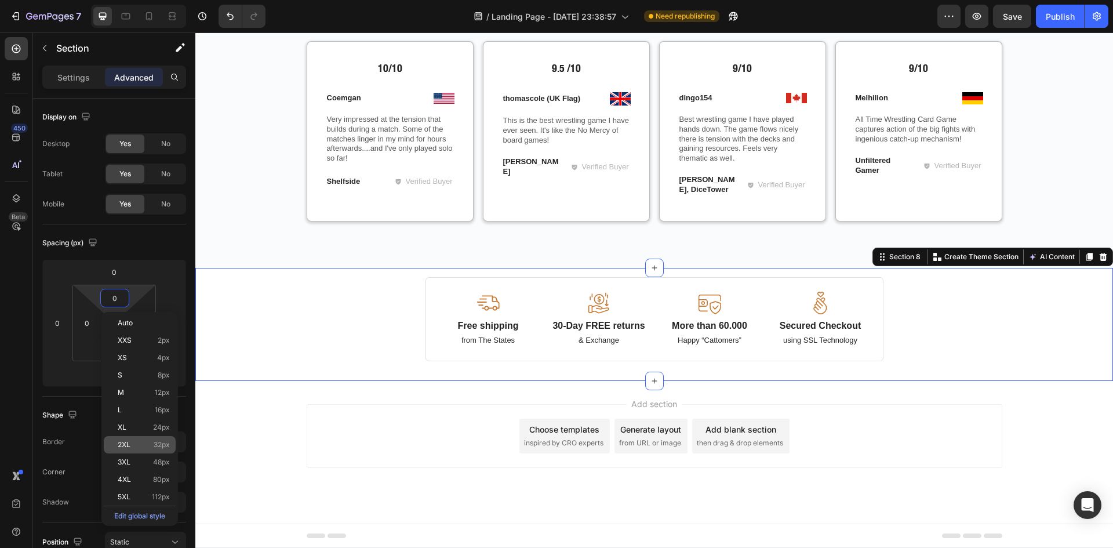
click at [154, 444] on span "32px" at bounding box center [162, 445] width 16 height 8
type input "32"
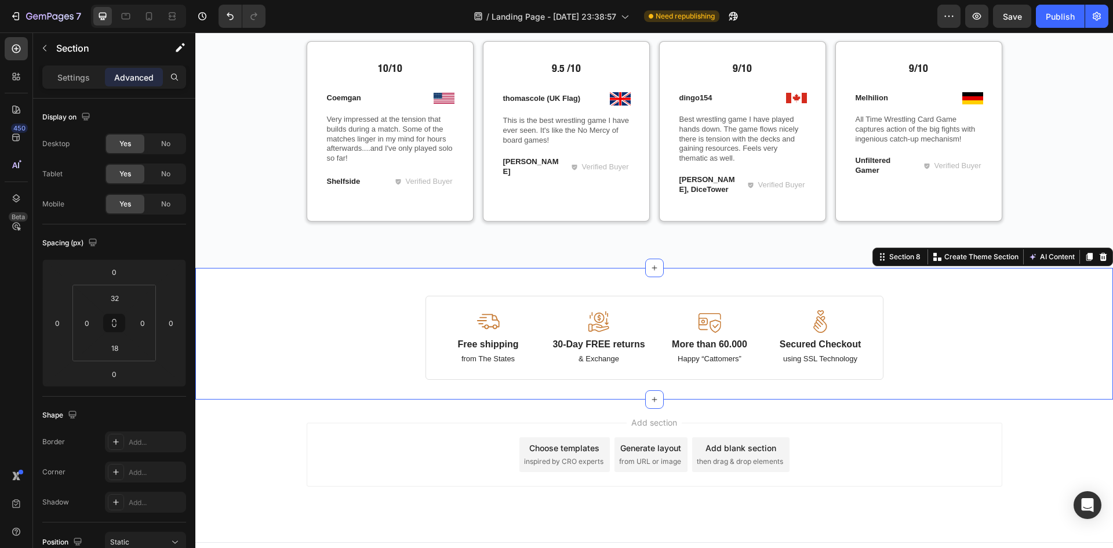
scroll to position [2245, 0]
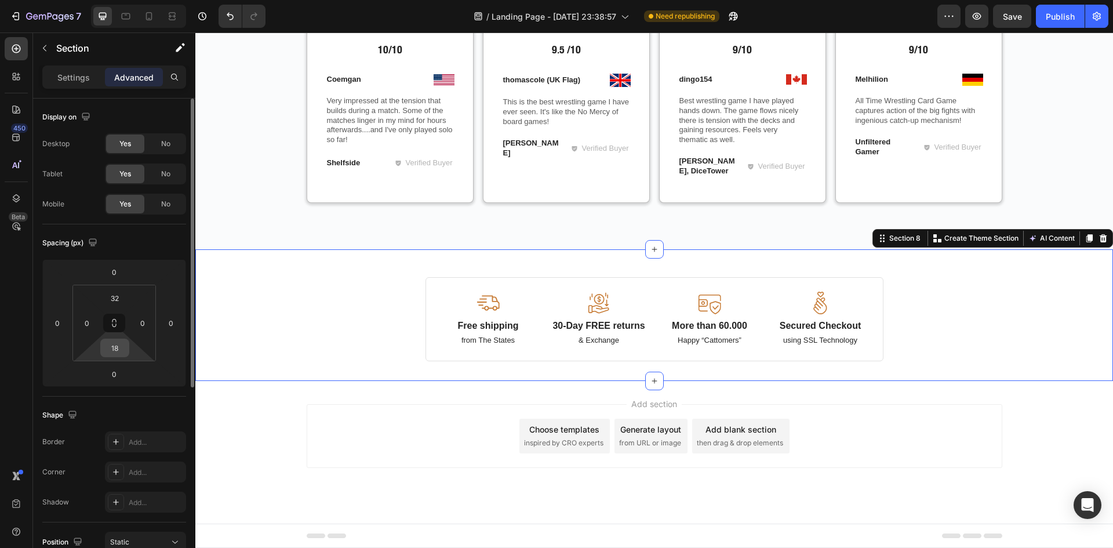
click at [120, 352] on input "18" at bounding box center [114, 347] width 23 height 17
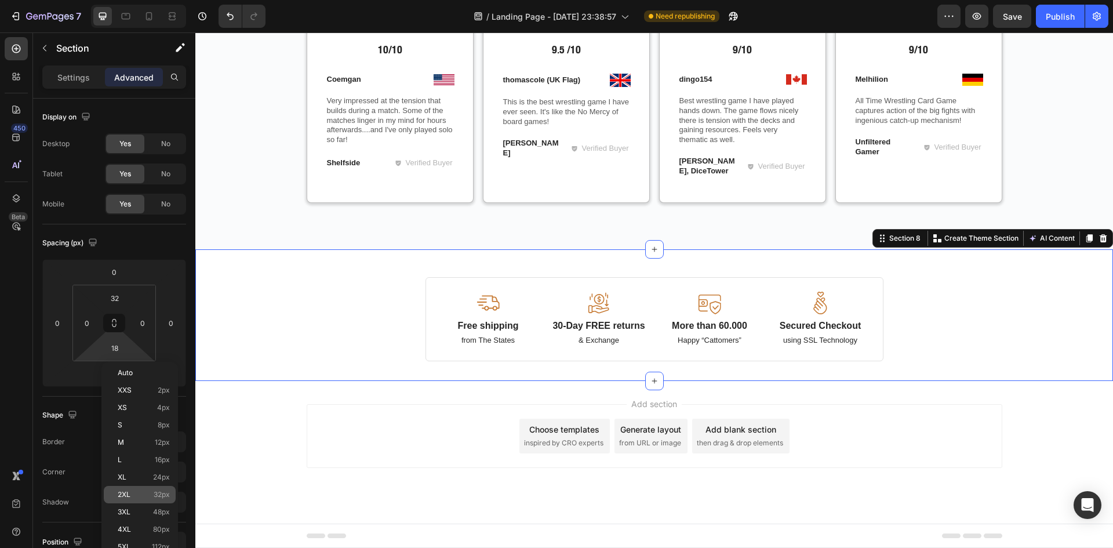
click at [148, 489] on div "2XL 32px" at bounding box center [140, 494] width 72 height 17
type input "32"
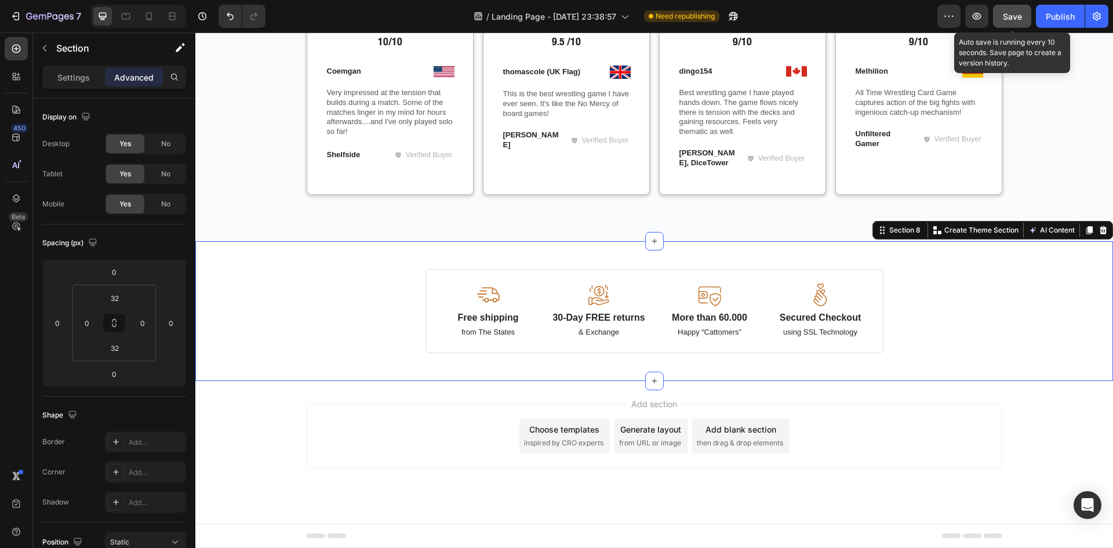
click at [1016, 16] on span "Save" at bounding box center [1012, 17] width 19 height 10
click at [1058, 195] on div "What Players Are Saying Heading Row 10/10 Text Block Image Coemgan Text Block R…" at bounding box center [654, 82] width 900 height 264
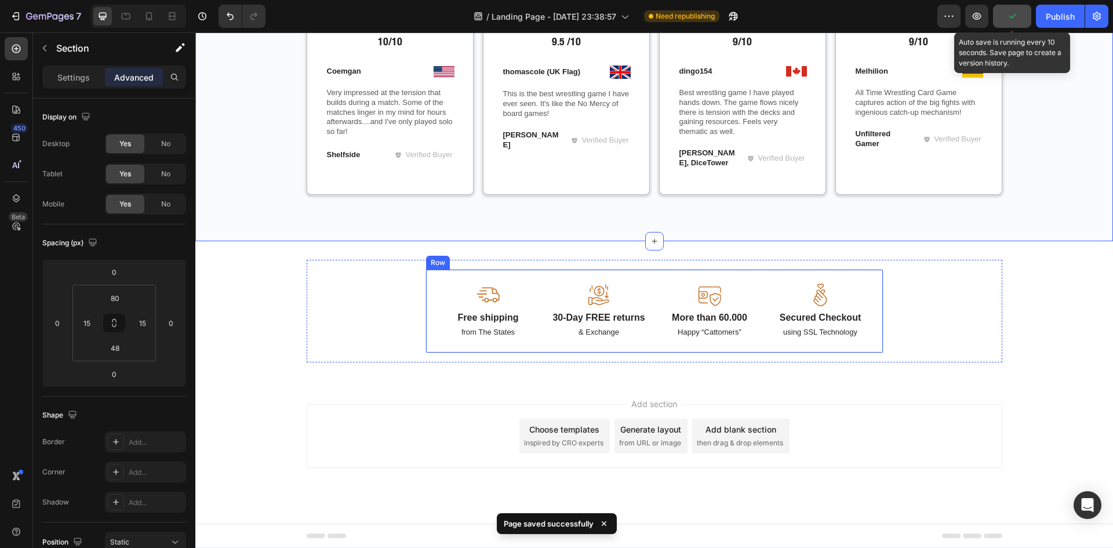
click at [789, 277] on div "Image Free shipping Text Block from The States Text Block Image 30-Day FREE ret…" at bounding box center [654, 311] width 458 height 84
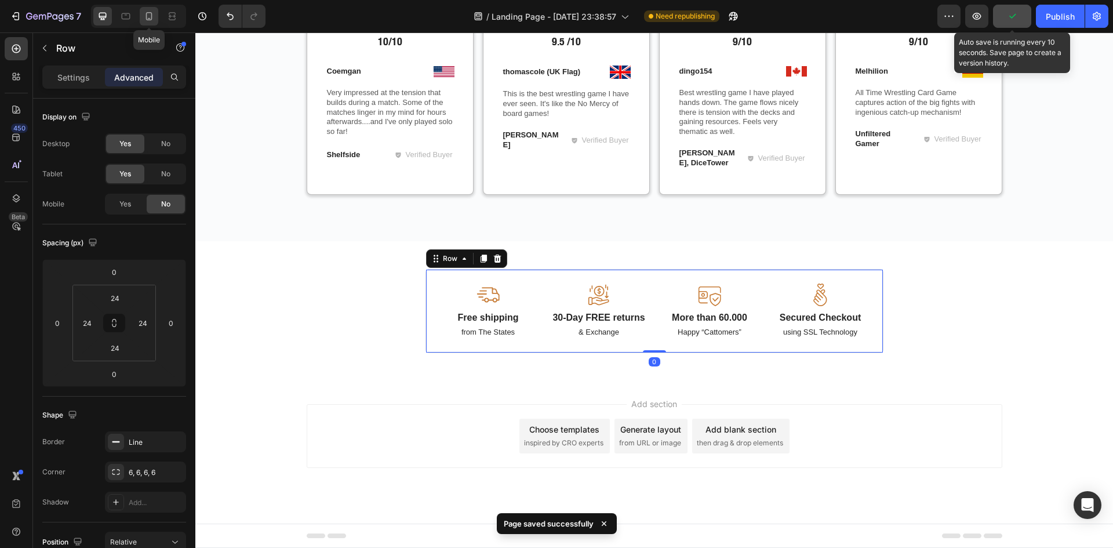
click at [152, 20] on icon at bounding box center [149, 16] width 12 height 12
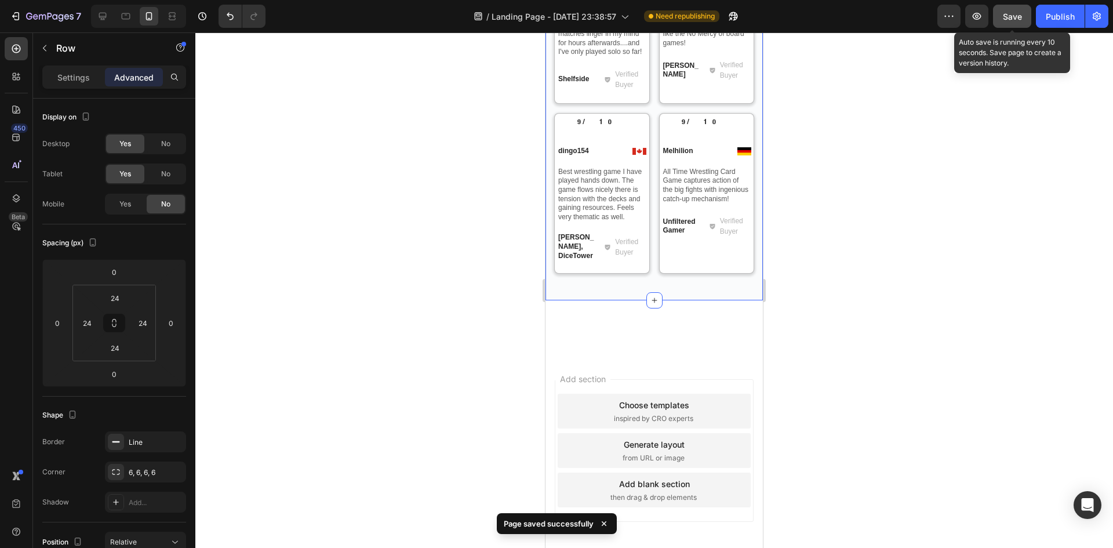
scroll to position [2378, 0]
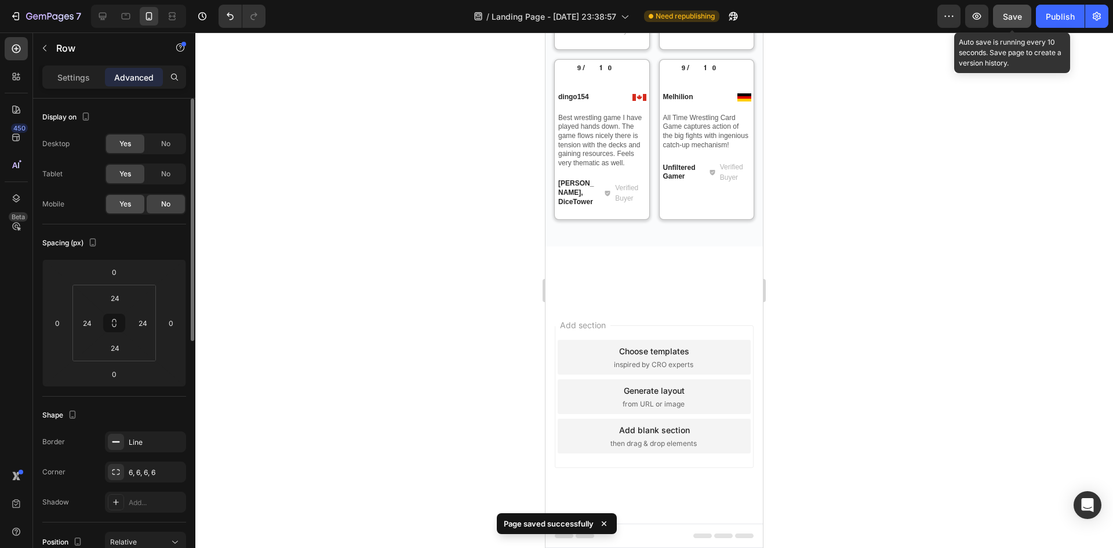
click at [133, 201] on div "Yes" at bounding box center [125, 204] width 38 height 19
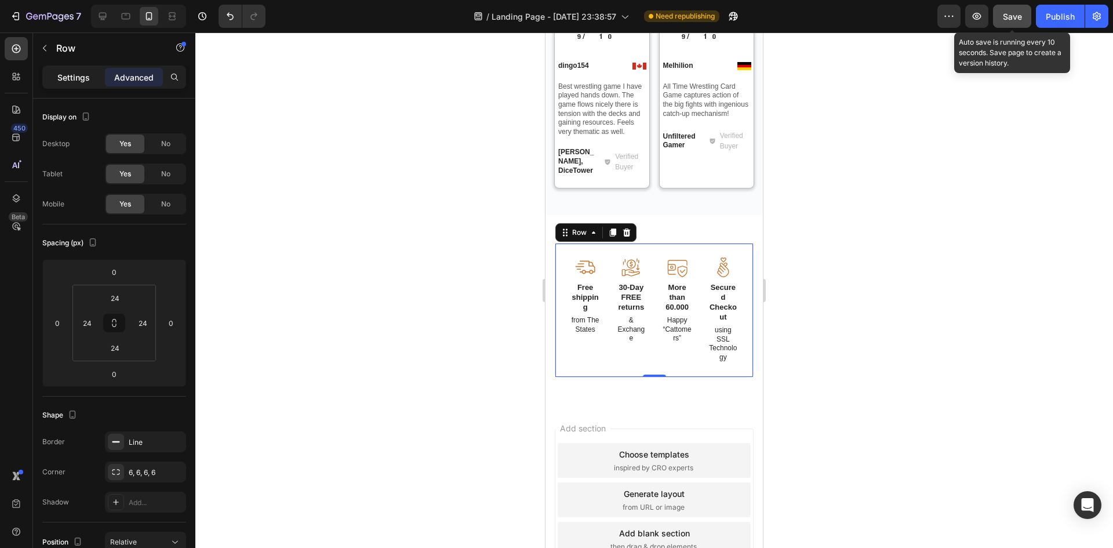
click at [87, 76] on p "Settings" at bounding box center [73, 77] width 32 height 12
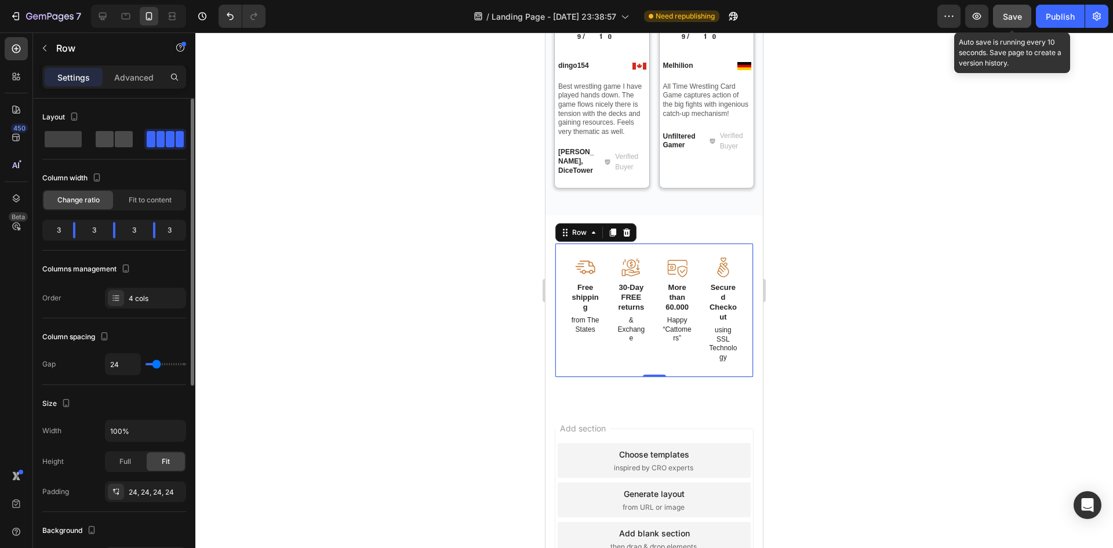
click at [119, 141] on span at bounding box center [124, 139] width 18 height 16
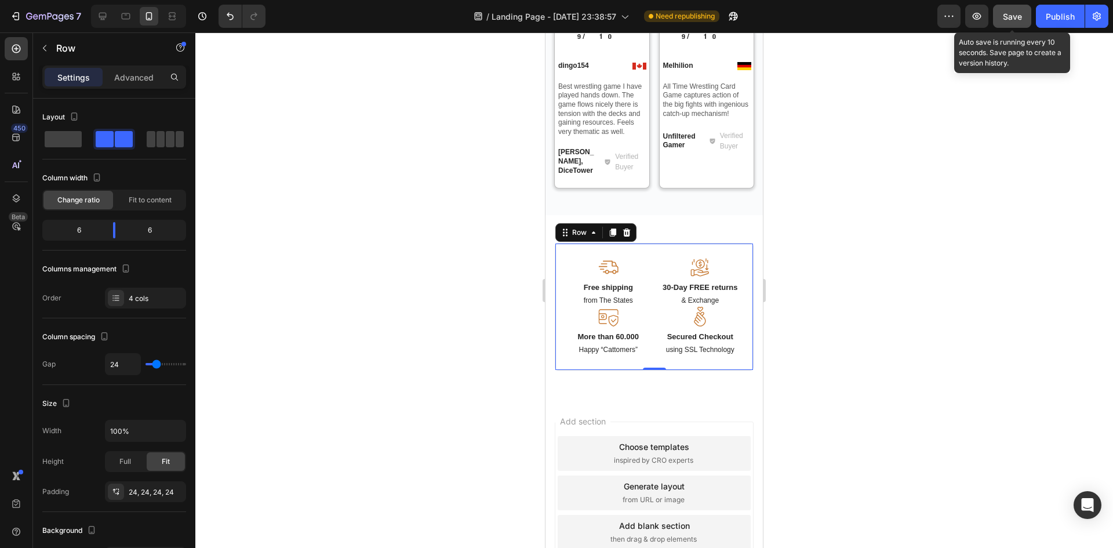
click at [1020, 21] on span "Save" at bounding box center [1012, 17] width 19 height 10
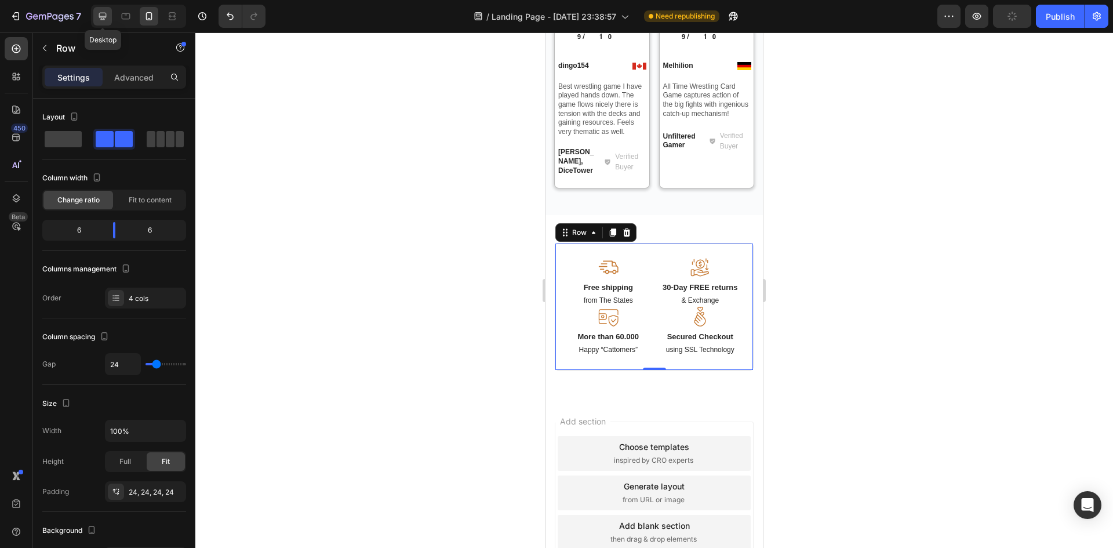
click at [104, 20] on icon at bounding box center [103, 17] width 8 height 8
type input "790"
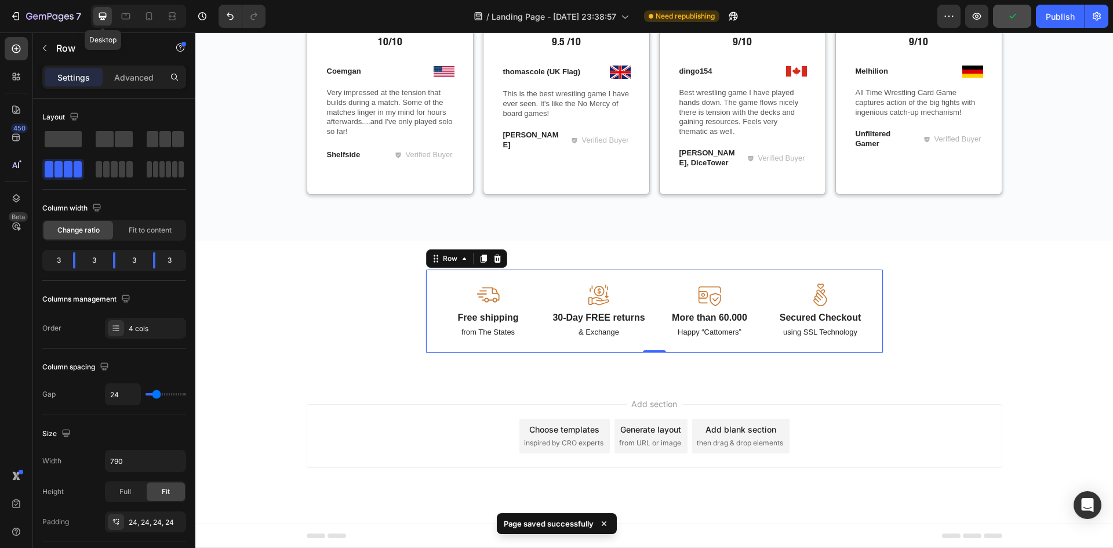
scroll to position [2254, 0]
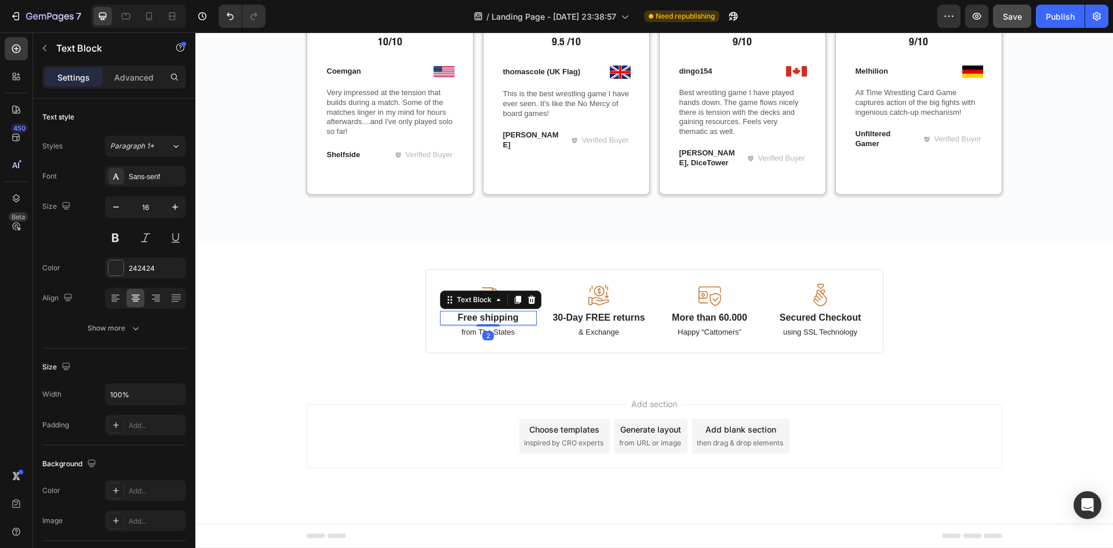
click at [485, 319] on p "Free shipping" at bounding box center [488, 318] width 94 height 12
click at [170, 183] on div "Sans-serif" at bounding box center [145, 176] width 81 height 21
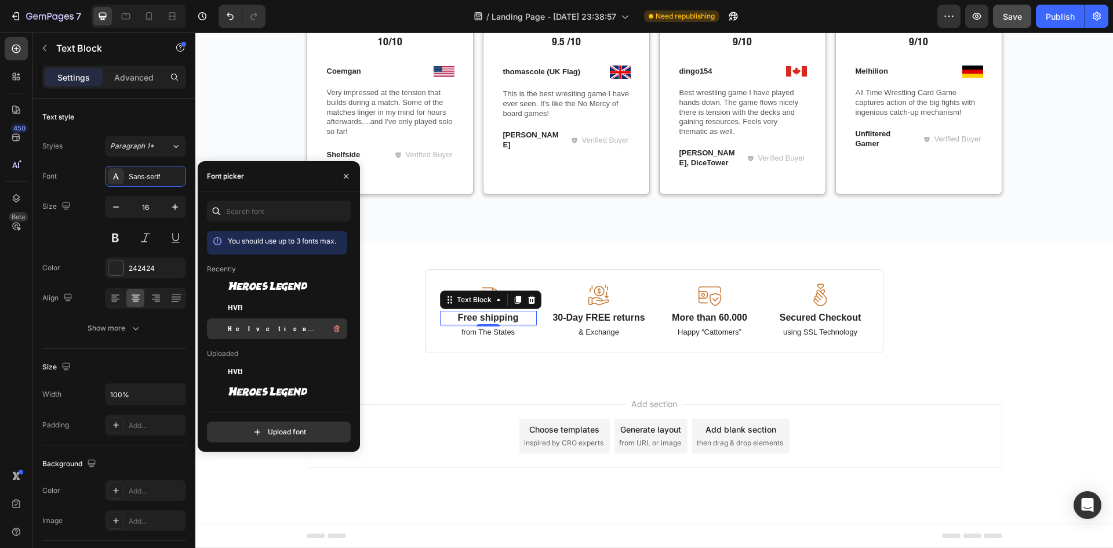
click at [267, 325] on span "Helvetica Neue Condensed Bold_1" at bounding box center [276, 328] width 96 height 10
click at [589, 321] on p "30-Day FREE returns" at bounding box center [599, 318] width 94 height 12
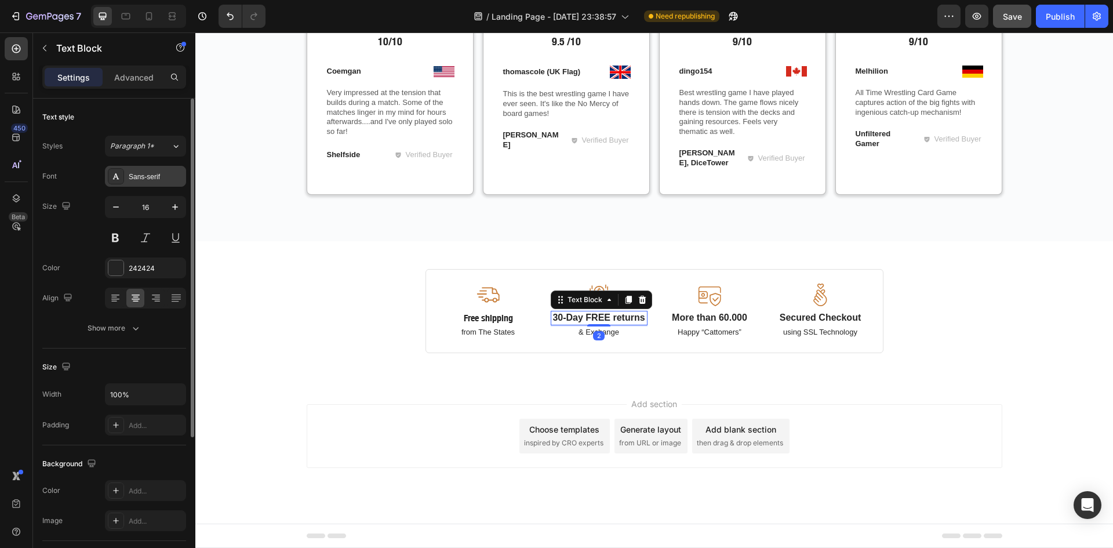
click at [148, 178] on div "Sans-serif" at bounding box center [156, 177] width 54 height 10
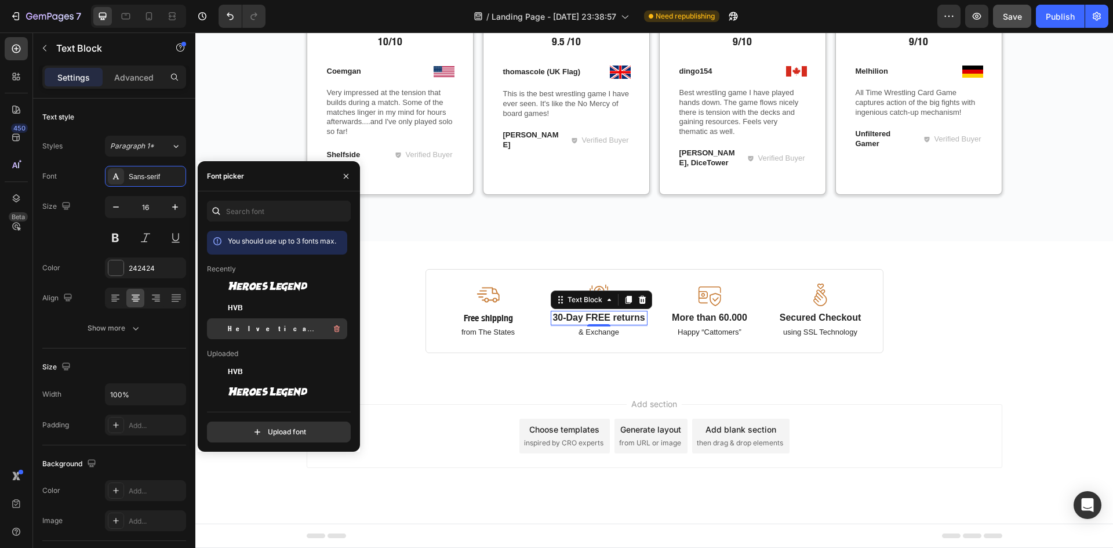
click at [268, 321] on div "Helvetica Neue Condensed Bold_1" at bounding box center [277, 328] width 140 height 21
click at [718, 316] on p "More than 60.000" at bounding box center [710, 318] width 94 height 12
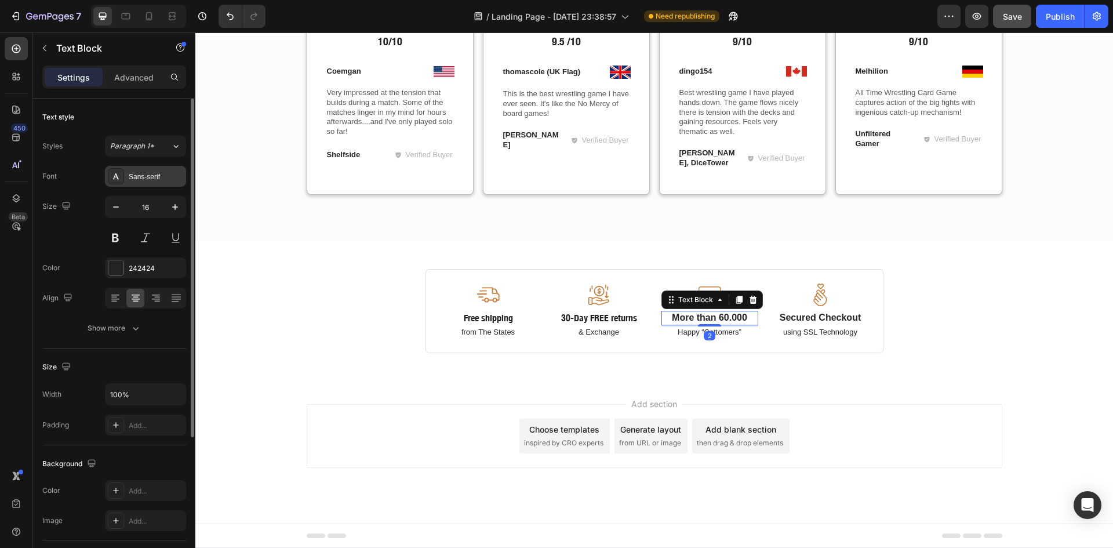
click at [148, 174] on div "Sans-serif" at bounding box center [156, 177] width 54 height 10
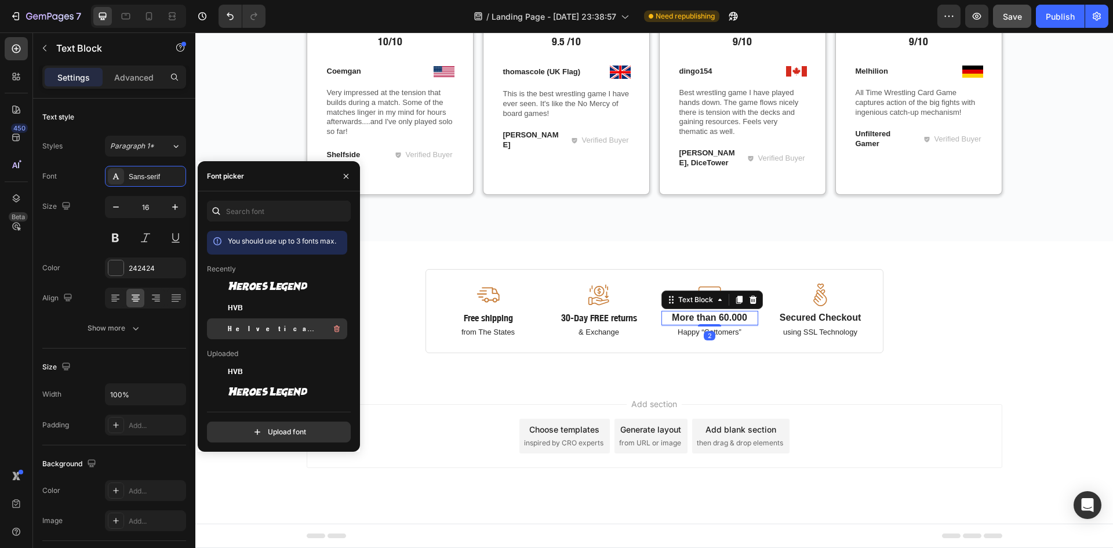
click at [283, 326] on span "Helvetica Neue Condensed Bold_1" at bounding box center [276, 328] width 96 height 10
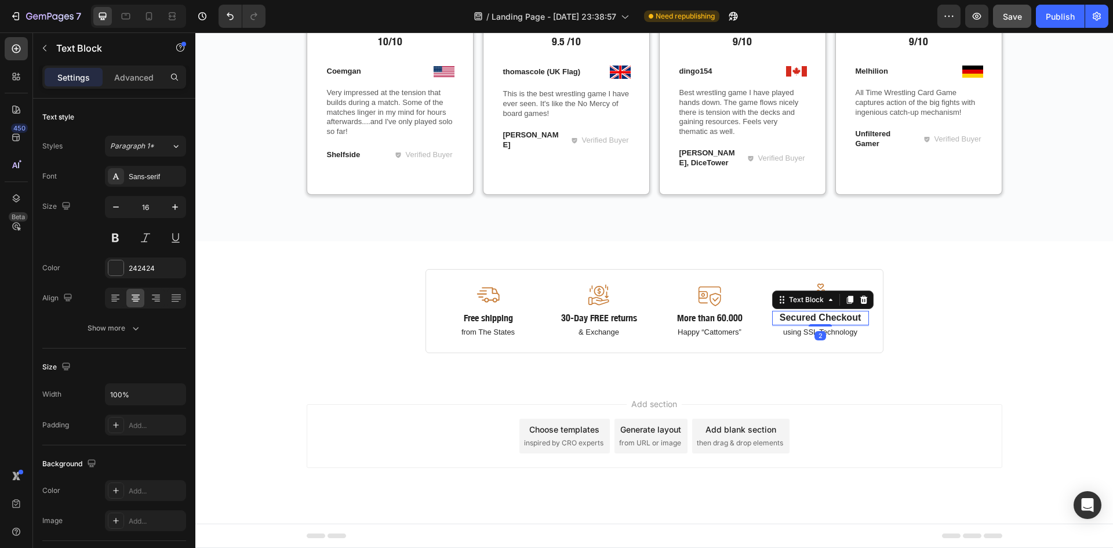
click at [787, 314] on p "Secured Checkout" at bounding box center [820, 318] width 94 height 12
click at [138, 176] on div "Sans-serif" at bounding box center [156, 177] width 54 height 10
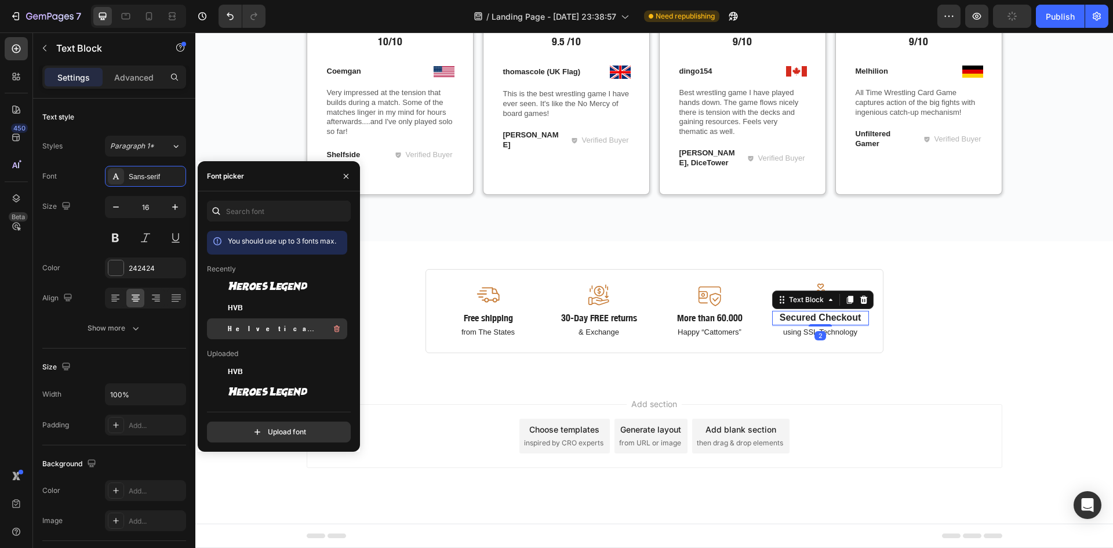
click at [285, 324] on span "Helvetica Neue Condensed Bold_1" at bounding box center [276, 328] width 96 height 10
click at [475, 330] on p "from The States" at bounding box center [488, 332] width 94 height 10
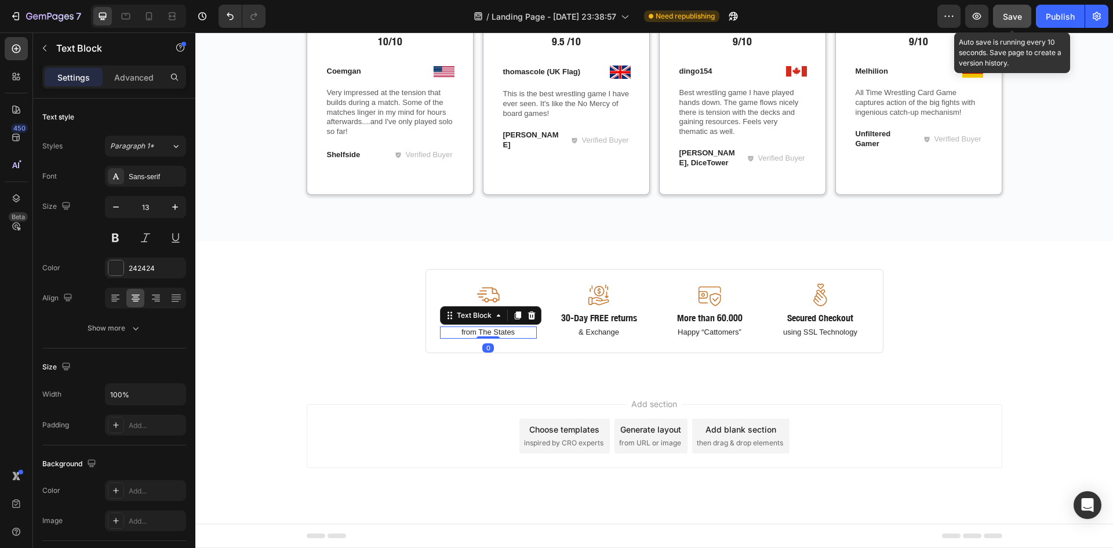
click at [1007, 21] on div "Save" at bounding box center [1012, 16] width 19 height 12
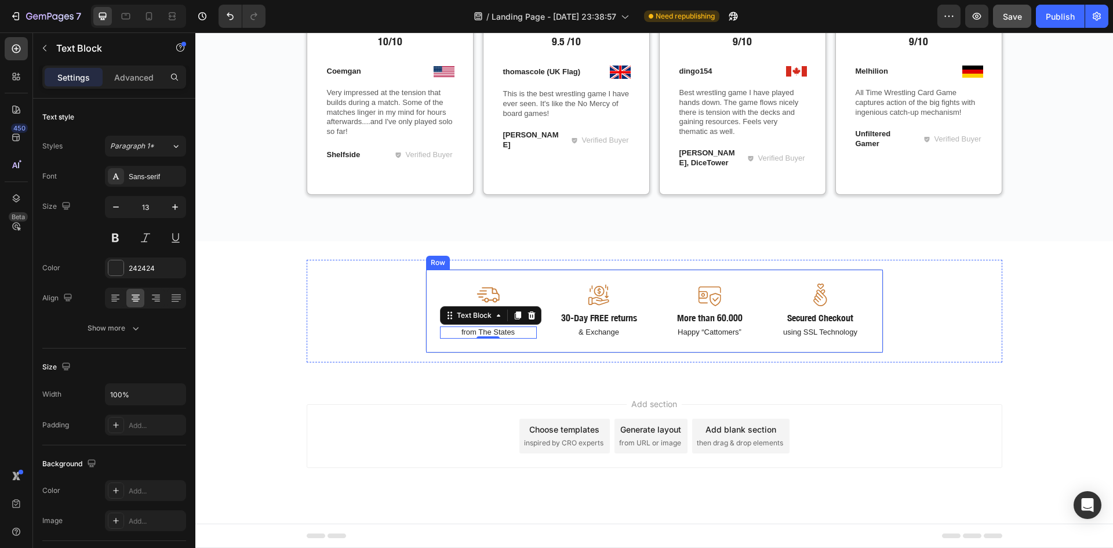
click at [541, 324] on div "Image Free shipping Text Block from The States Text Block 0 Image 30-Day FREE r…" at bounding box center [654, 311] width 458 height 84
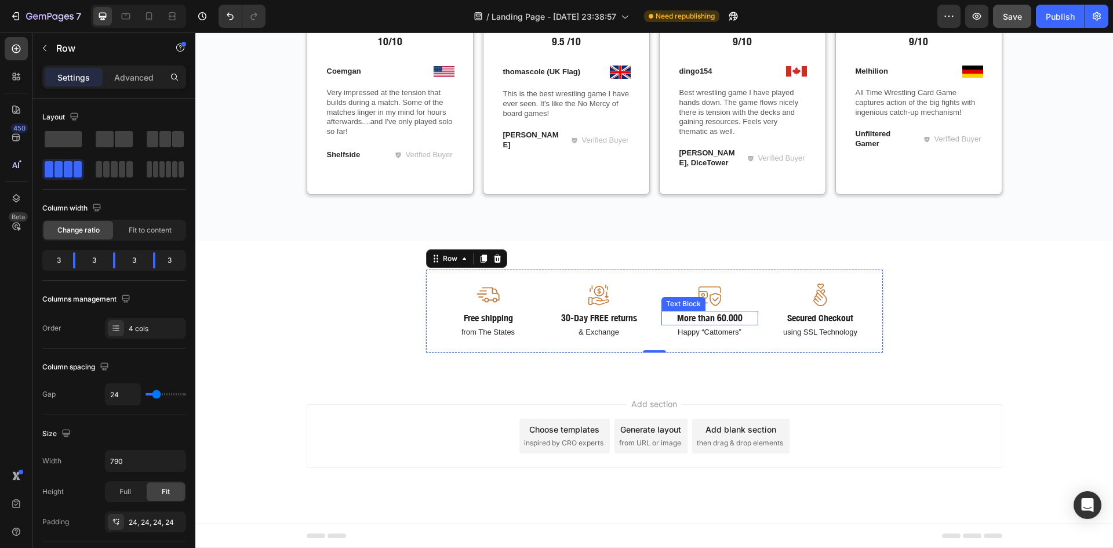
click at [707, 318] on p "More than 60.000" at bounding box center [710, 318] width 94 height 12
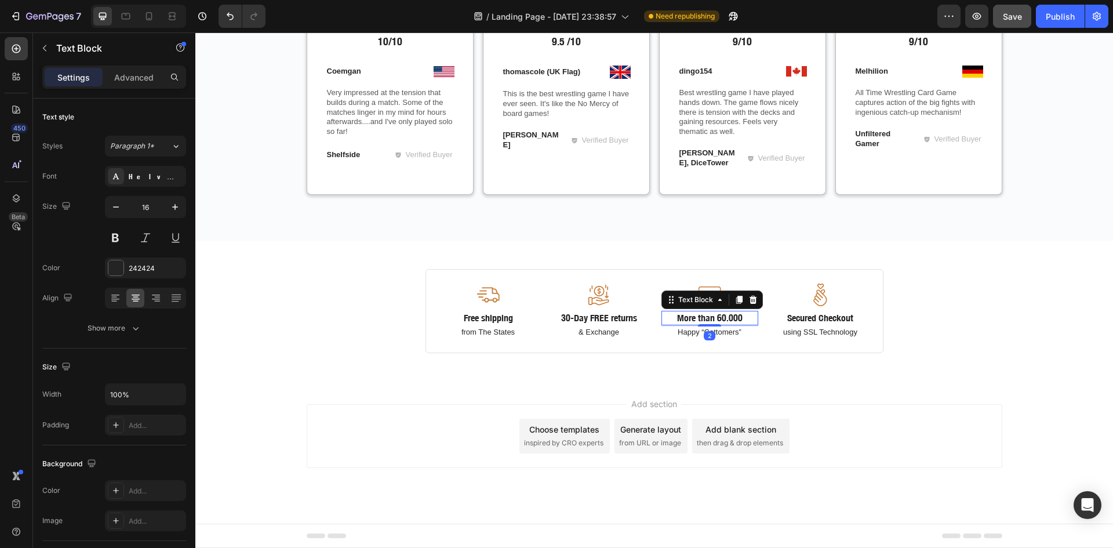
click at [707, 318] on p "More than 60.000" at bounding box center [710, 318] width 94 height 12
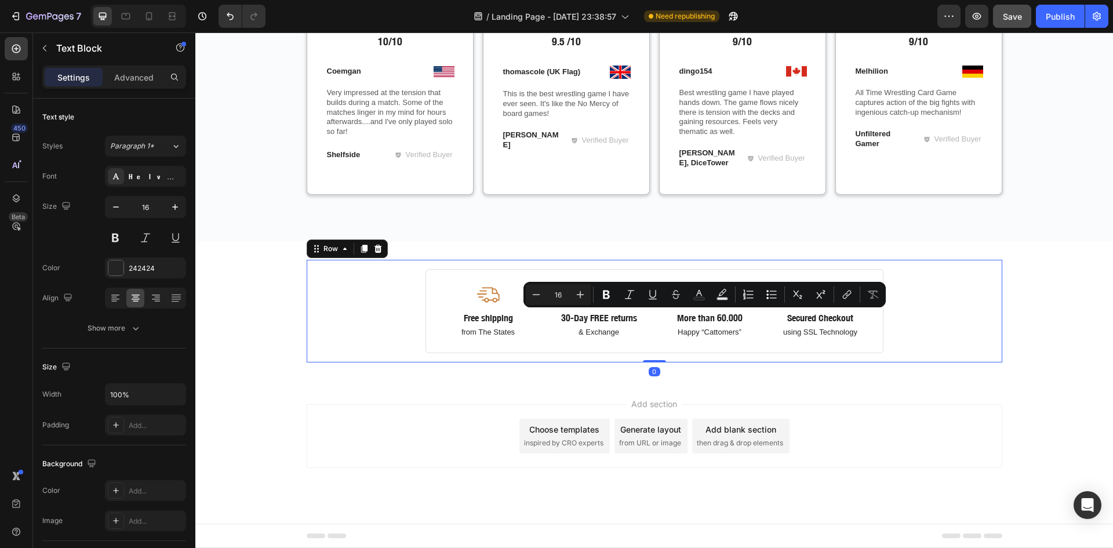
click at [879, 358] on div "Image Free shipping Text Block from The States Text Block Image 30-Day FREE ret…" at bounding box center [655, 311] width 696 height 103
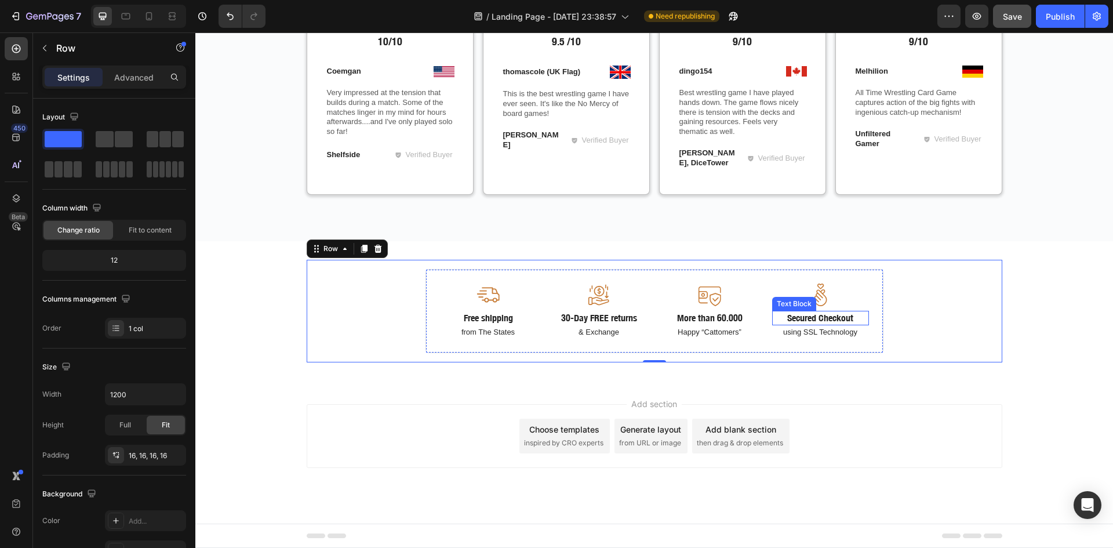
click at [821, 319] on p "Secured Checkout" at bounding box center [820, 318] width 94 height 12
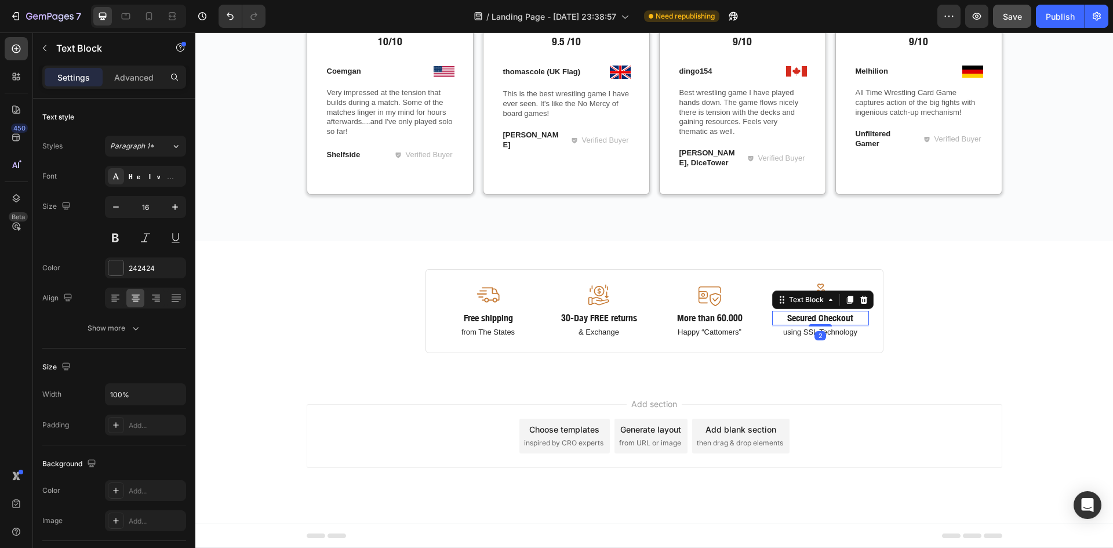
click at [821, 335] on div "2" at bounding box center [820, 335] width 12 height 9
click at [838, 336] on p "using SSL Technology" at bounding box center [820, 332] width 94 height 10
click at [821, 336] on div at bounding box center [820, 336] width 23 height 3
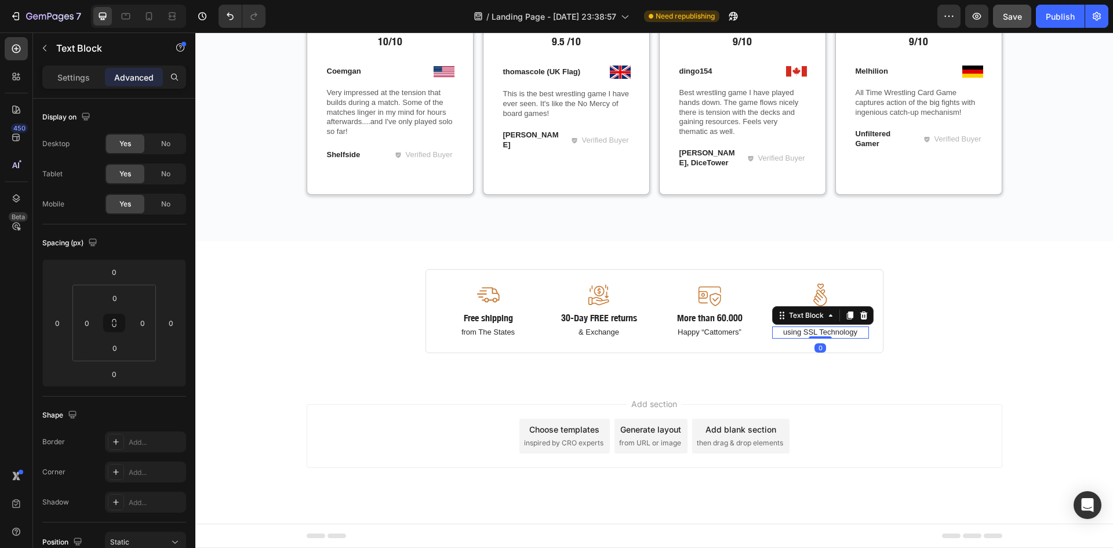
click at [821, 332] on p "using SSL Technology" at bounding box center [820, 332] width 94 height 10
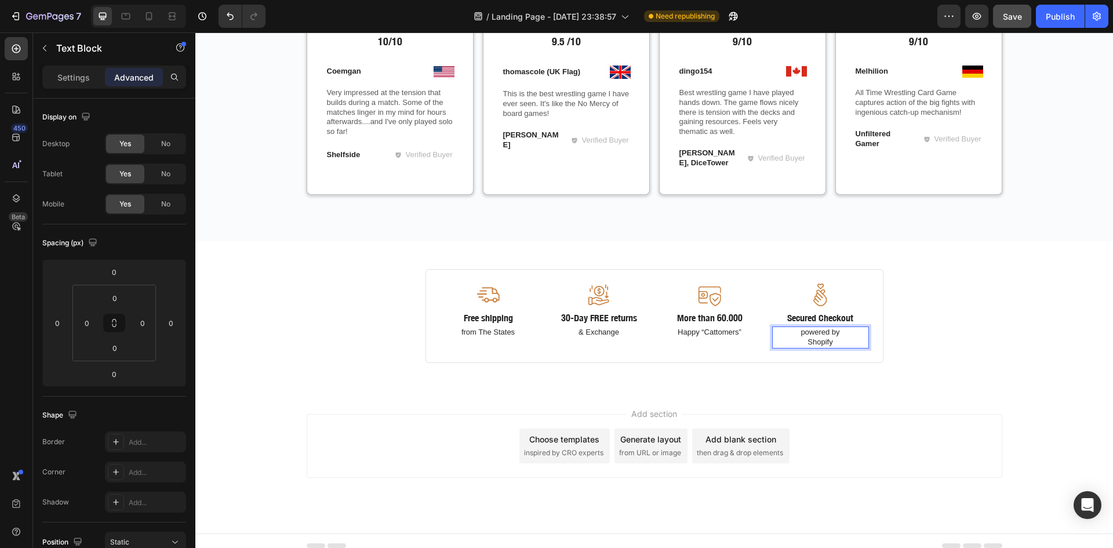
click at [804, 339] on p "powered by Shopify" at bounding box center [820, 337] width 94 height 20
click at [803, 344] on p "powered by Shopify" at bounding box center [820, 337] width 94 height 20
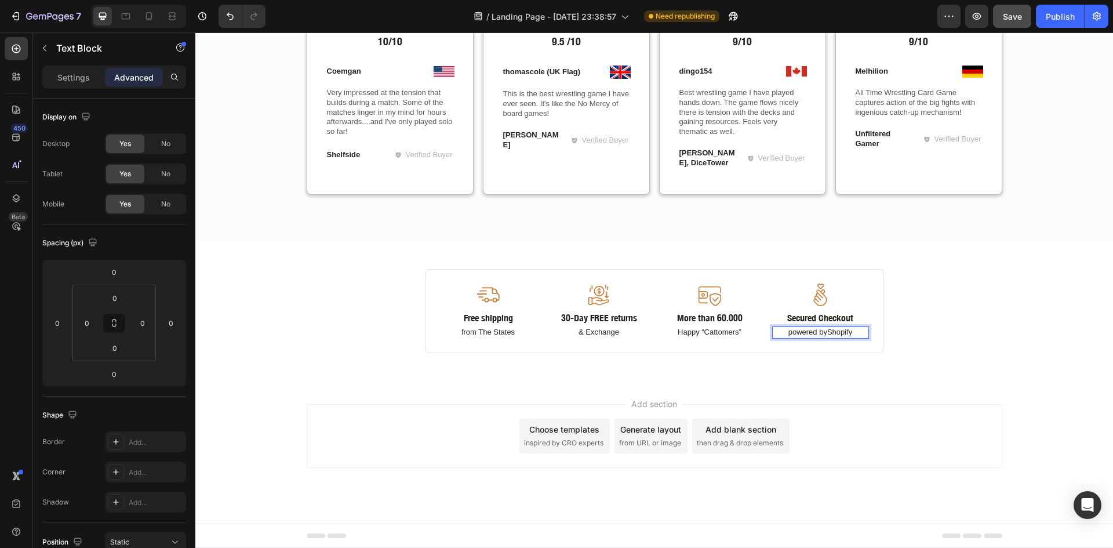
click at [787, 334] on p "powered byShopify" at bounding box center [820, 332] width 94 height 10
click at [485, 316] on p "Free shipping" at bounding box center [488, 318] width 94 height 12
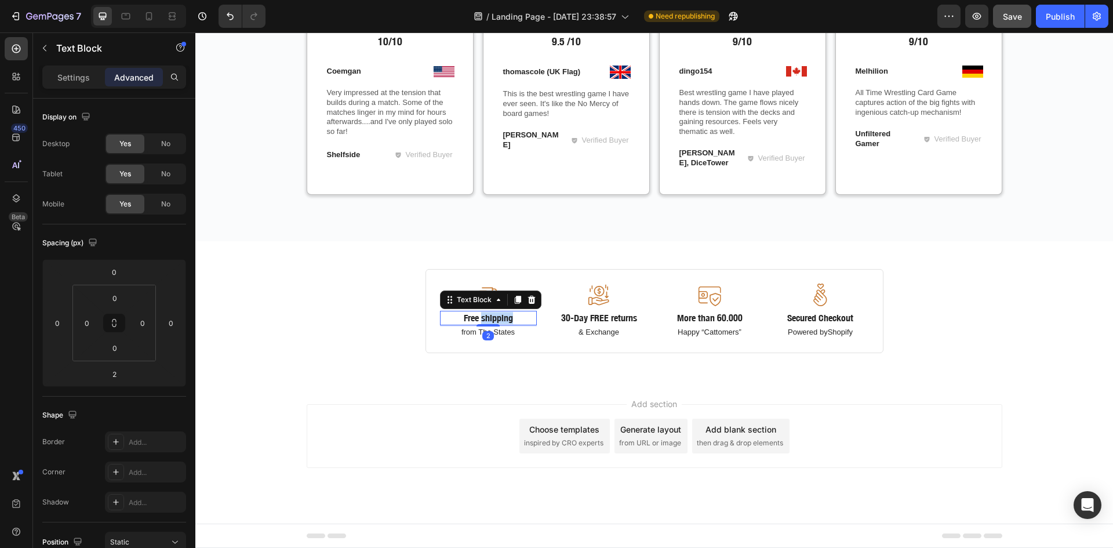
click at [485, 316] on p "Free shipping" at bounding box center [488, 318] width 94 height 12
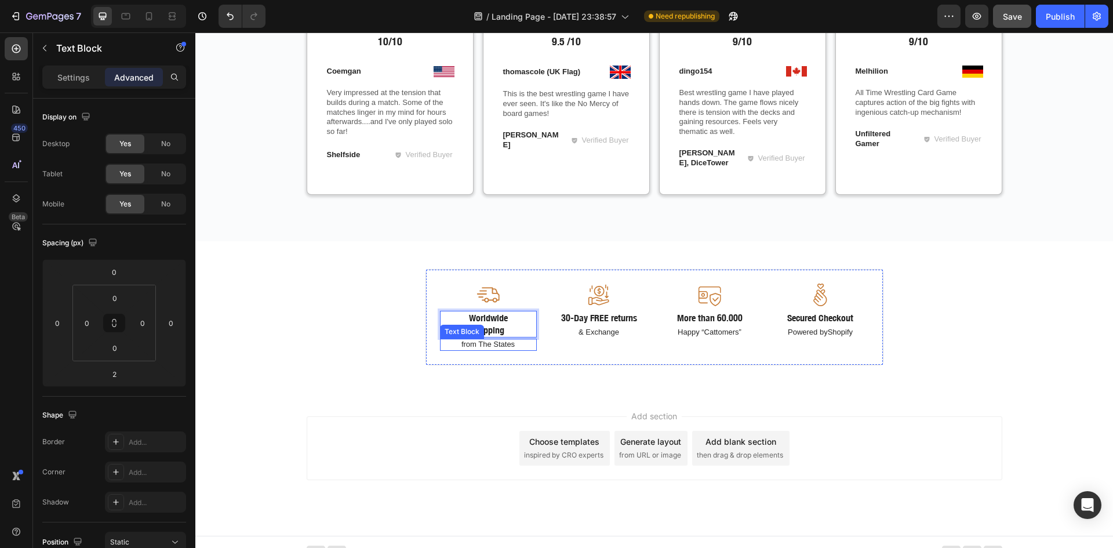
click at [482, 346] on p "from The States" at bounding box center [488, 345] width 94 height 10
click at [477, 330] on p "Worldwide Shipping" at bounding box center [488, 324] width 94 height 24
click at [469, 329] on p "Worldwide Shipping" at bounding box center [488, 324] width 94 height 24
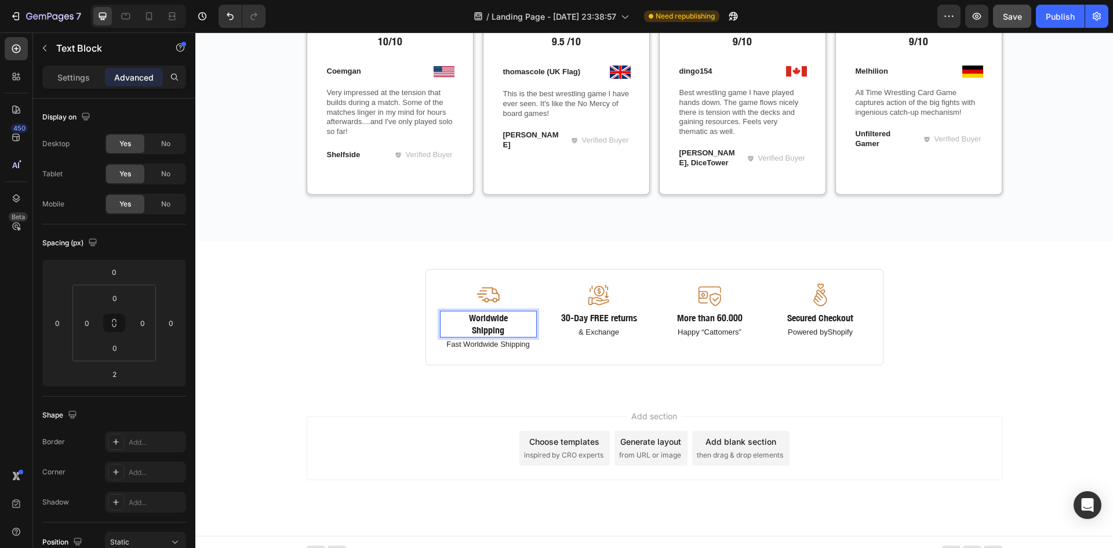
click at [468, 330] on p "Worldwide Shipping" at bounding box center [488, 324] width 94 height 24
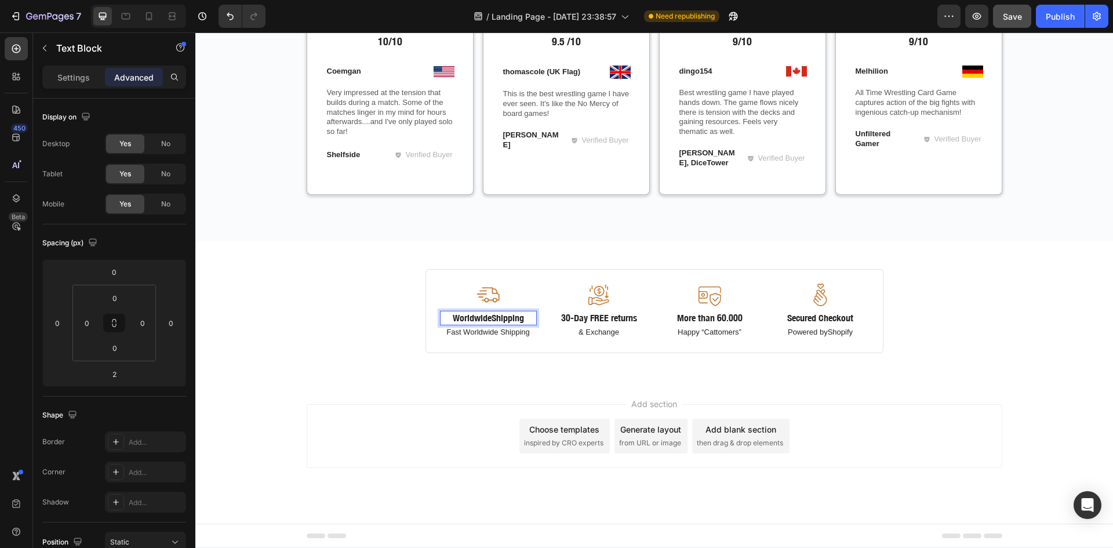
click at [489, 322] on p "WorldwideShipping" at bounding box center [488, 318] width 94 height 12
click at [718, 317] on p "More than 60.000" at bounding box center [710, 318] width 94 height 12
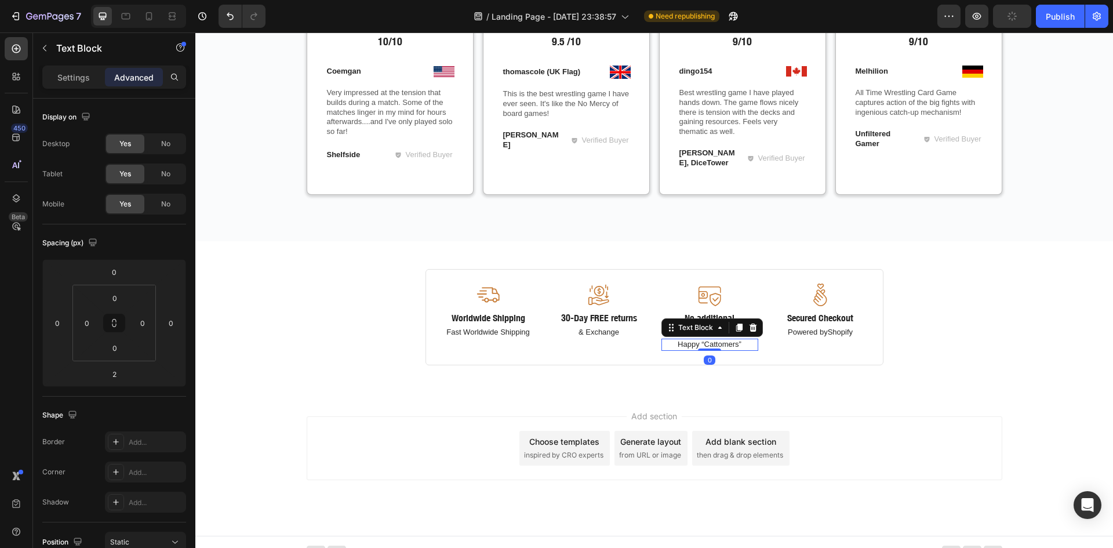
click at [703, 341] on p "Happy “Cattomers”" at bounding box center [710, 345] width 94 height 10
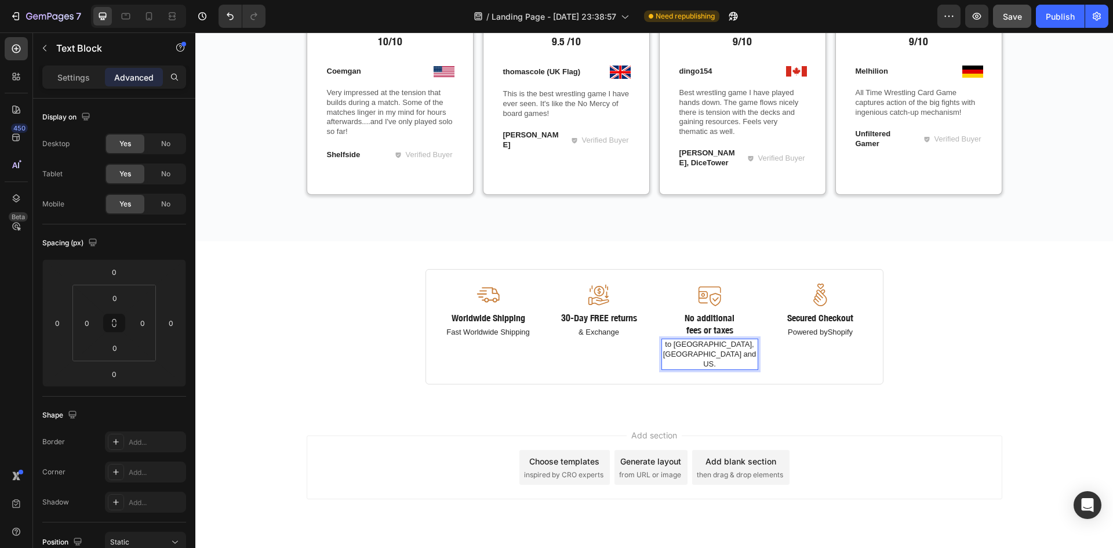
click at [697, 358] on p "to [GEOGRAPHIC_DATA], [GEOGRAPHIC_DATA] and [GEOGRAPHIC_DATA]." at bounding box center [710, 355] width 94 height 30
click at [697, 355] on p "to [GEOGRAPHIC_DATA], [GEOGRAPHIC_DATA] and [GEOGRAPHIC_DATA]." at bounding box center [710, 355] width 94 height 30
click at [723, 347] on p "to EU, UK andUS." at bounding box center [710, 355] width 94 height 30
click at [602, 319] on p "30-Day FREE returns" at bounding box center [599, 318] width 94 height 12
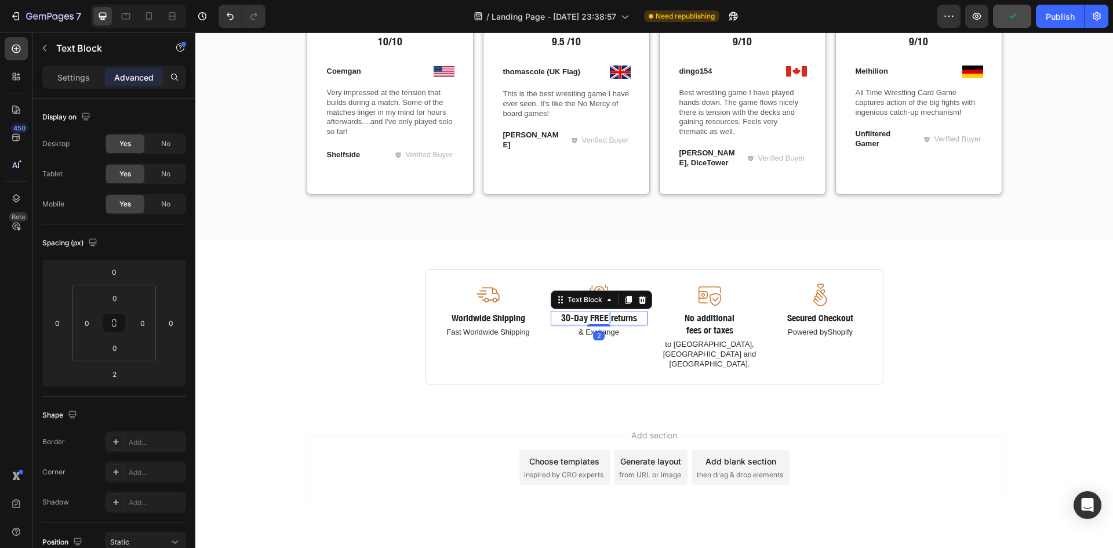
click at [602, 319] on p "30-Day FREE returns" at bounding box center [599, 318] width 94 height 12
click at [580, 329] on p "Returns Accepted" at bounding box center [599, 324] width 94 height 24
click at [580, 333] on p "Returns Accepted" at bounding box center [599, 324] width 94 height 24
click at [594, 322] on p "ReturnsAccepted" at bounding box center [599, 318] width 94 height 12
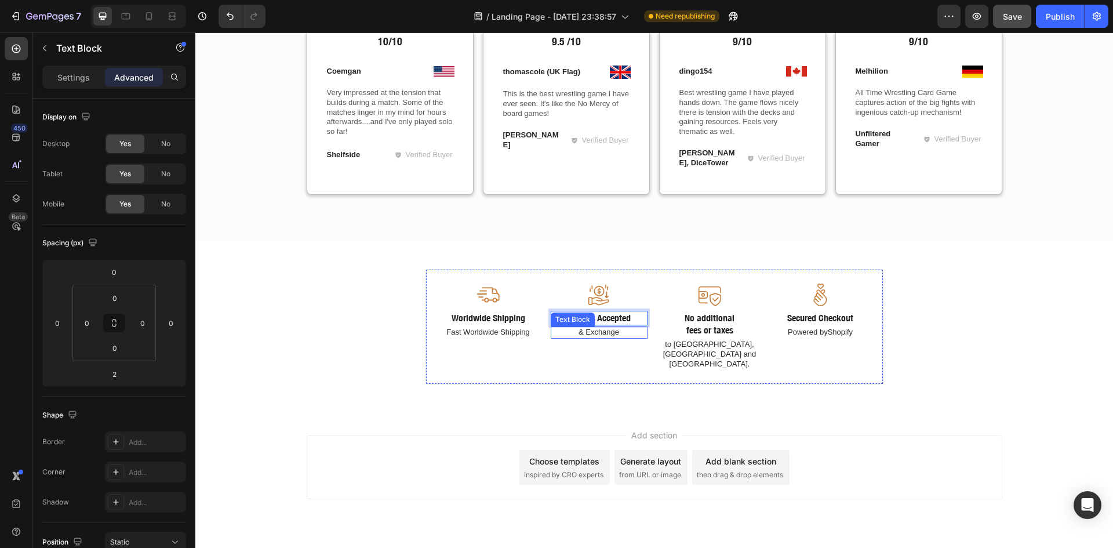
click at [580, 331] on p "& Exchange" at bounding box center [599, 332] width 94 height 10
click at [580, 333] on p "& Exchange" at bounding box center [599, 332] width 94 height 10
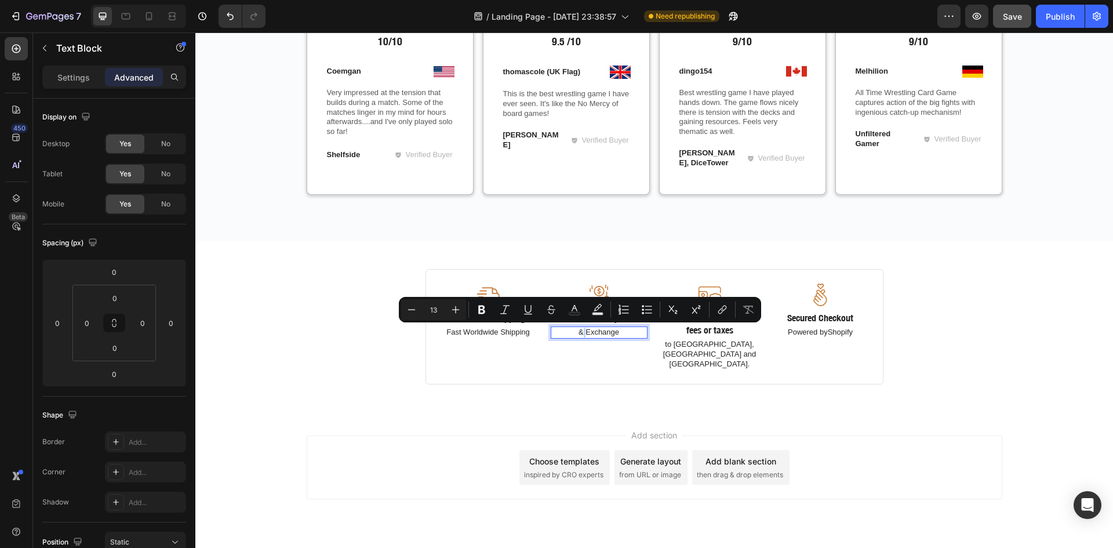
click at [580, 333] on p "& Exchange" at bounding box center [599, 332] width 94 height 10
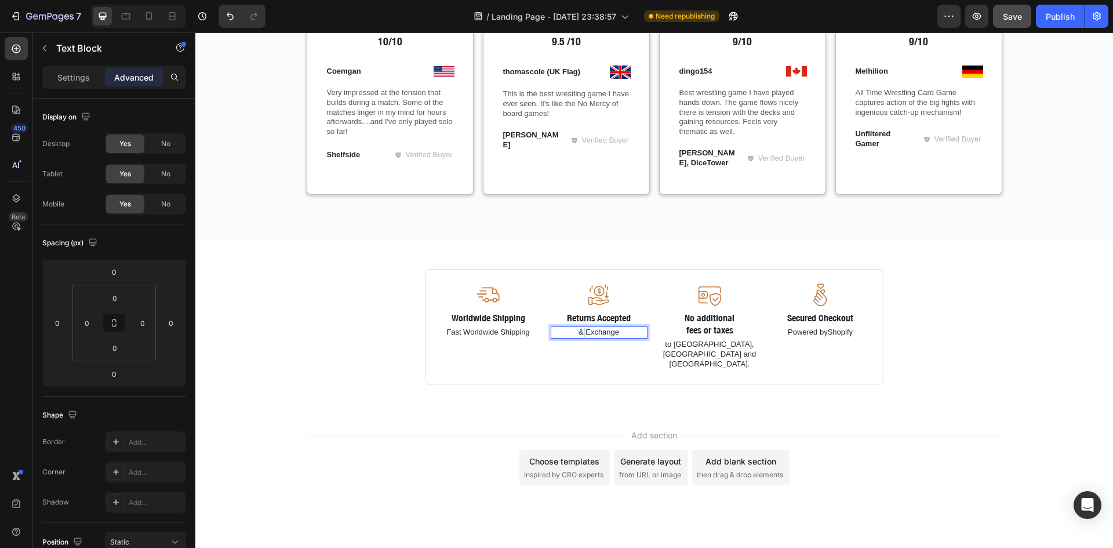
click at [580, 333] on p "& Exchange" at bounding box center [599, 332] width 94 height 10
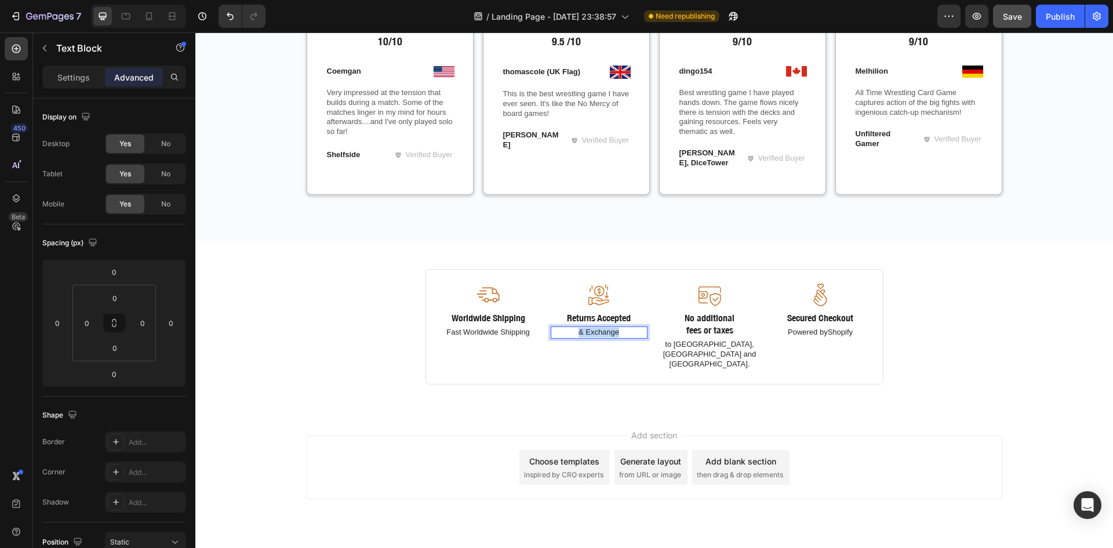
click at [580, 333] on p "& Exchange" at bounding box center [599, 332] width 94 height 10
click at [574, 344] on p "for any Shipping Damage" at bounding box center [599, 342] width 94 height 30
click at [579, 333] on p "forany Shipping Damage" at bounding box center [599, 337] width 94 height 20
click at [579, 342] on p "for any Shipping Damage" at bounding box center [599, 337] width 94 height 20
click at [608, 337] on p "for any ShippingDamage" at bounding box center [599, 332] width 94 height 10
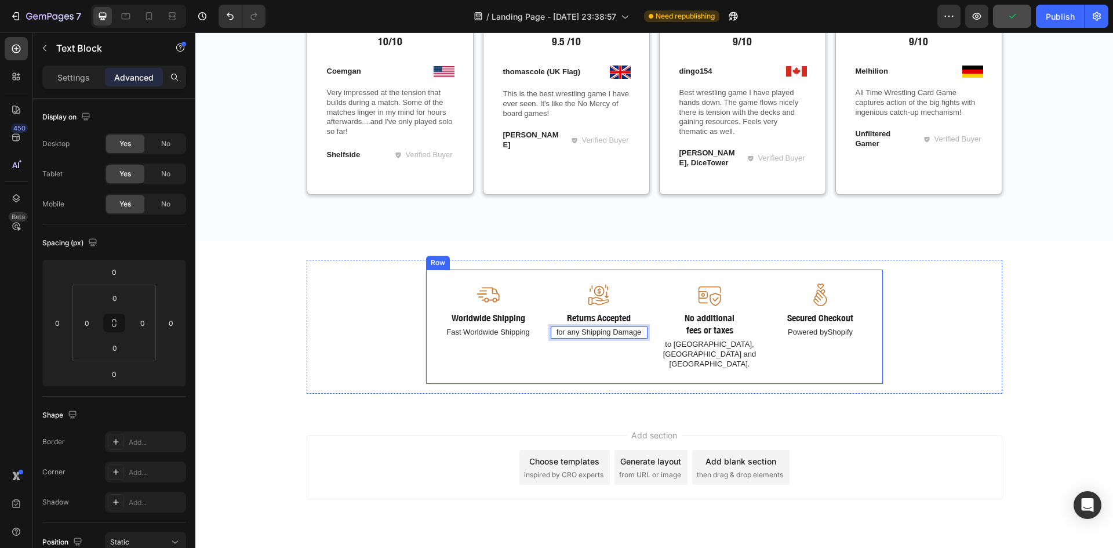
click at [605, 356] on div "Image Worldwide Shipping Text Block Fast Worldwide Shipping Text Block Image Re…" at bounding box center [654, 326] width 458 height 115
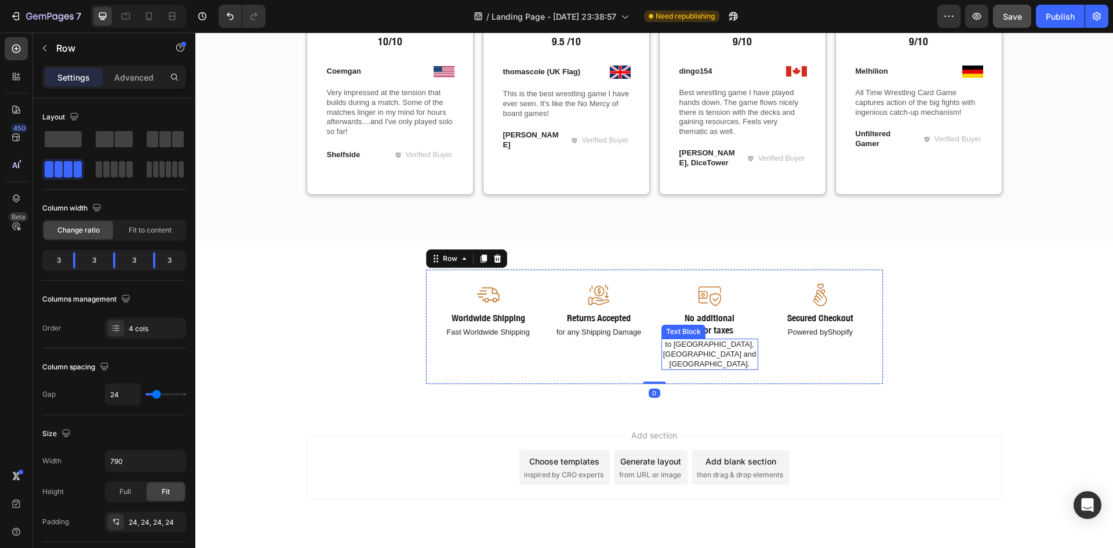
click at [677, 343] on p "to [GEOGRAPHIC_DATA], [GEOGRAPHIC_DATA] and [GEOGRAPHIC_DATA]." at bounding box center [710, 355] width 94 height 30
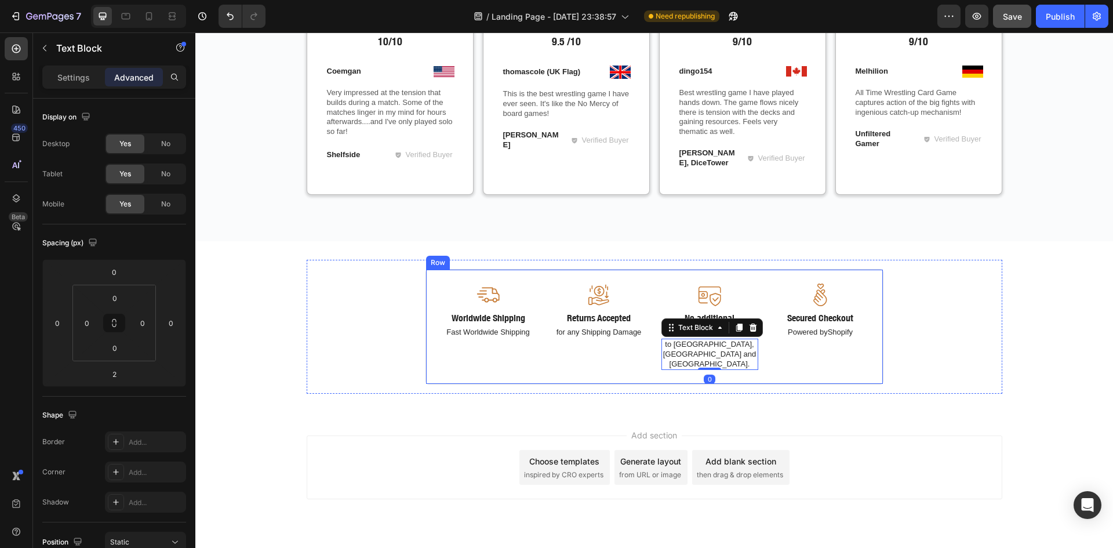
click at [714, 311] on div "No additional fees or taxes" at bounding box center [709, 324] width 97 height 27
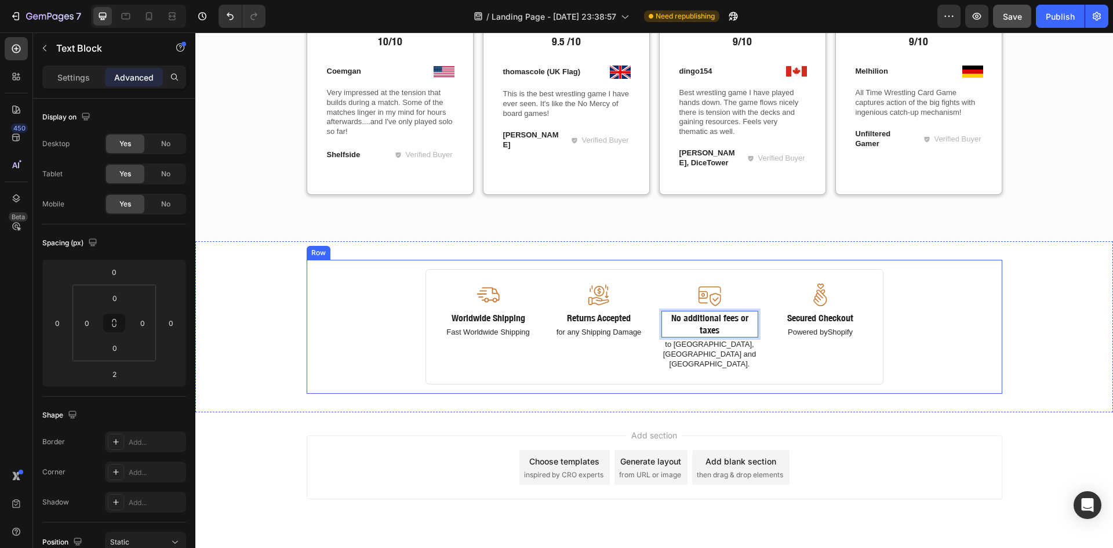
click at [959, 329] on div "Image Worldwide Shipping Text Block Fast Worldwide Shipping Text Block Image Re…" at bounding box center [654, 326] width 677 height 115
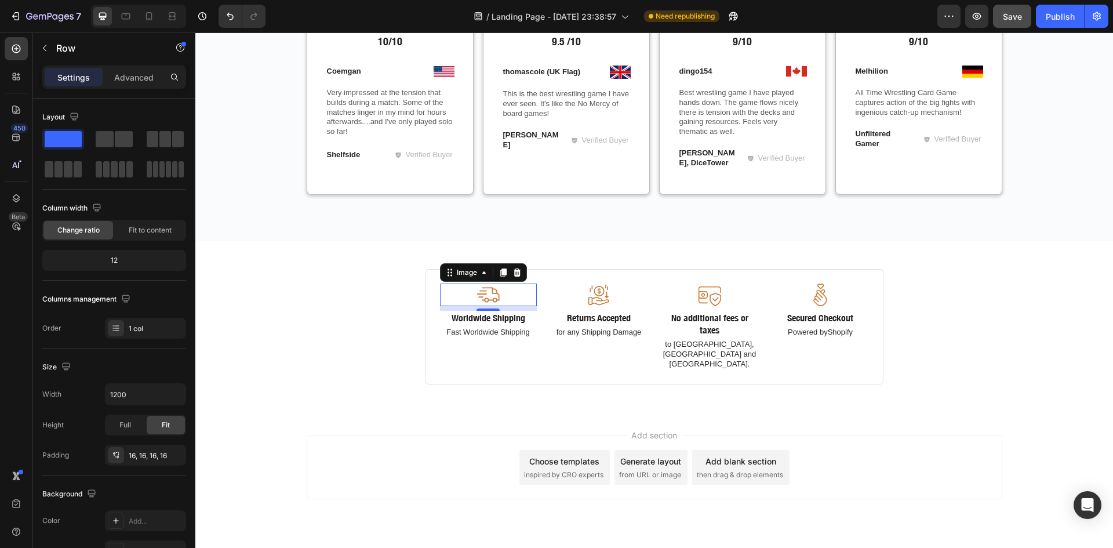
click at [466, 290] on div at bounding box center [488, 294] width 97 height 23
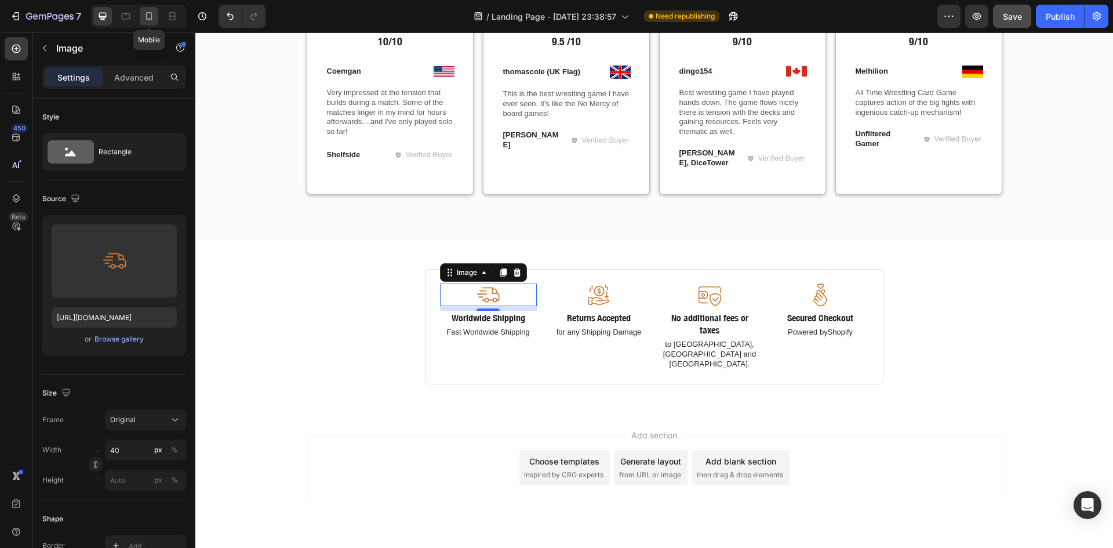
click at [154, 14] on icon at bounding box center [149, 16] width 12 height 12
type input "35"
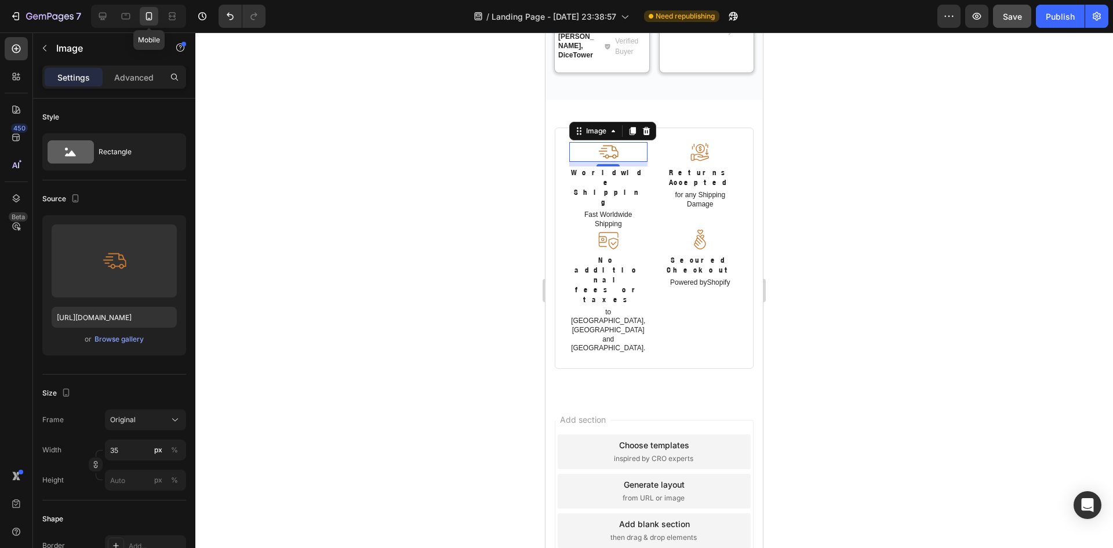
scroll to position [2532, 0]
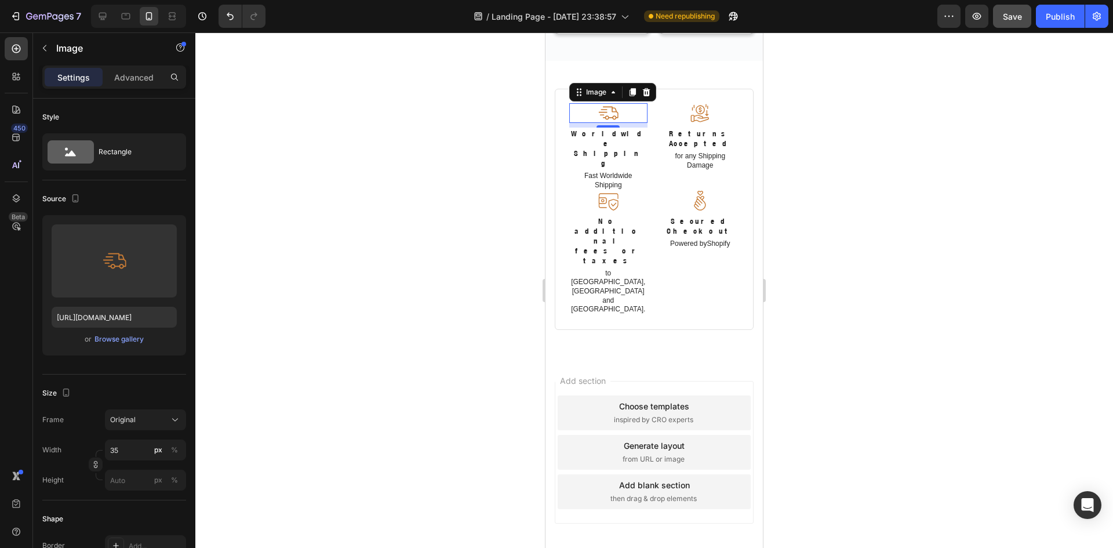
click at [838, 234] on div at bounding box center [654, 289] width 918 height 515
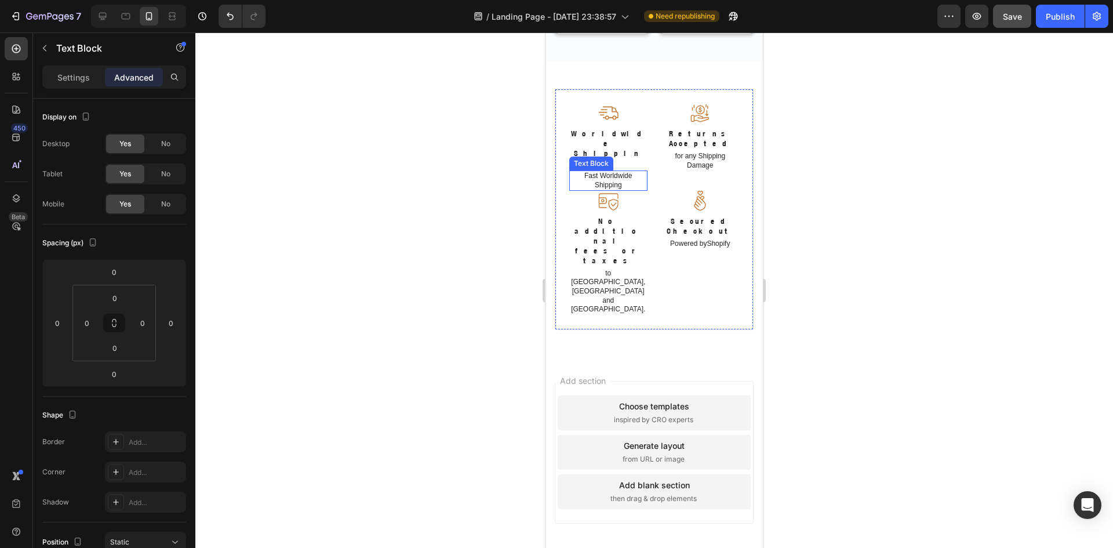
click at [621, 190] on p "Fast Worldwide Shipping" at bounding box center [608, 181] width 76 height 18
click at [74, 71] on p "Settings" at bounding box center [73, 77] width 32 height 12
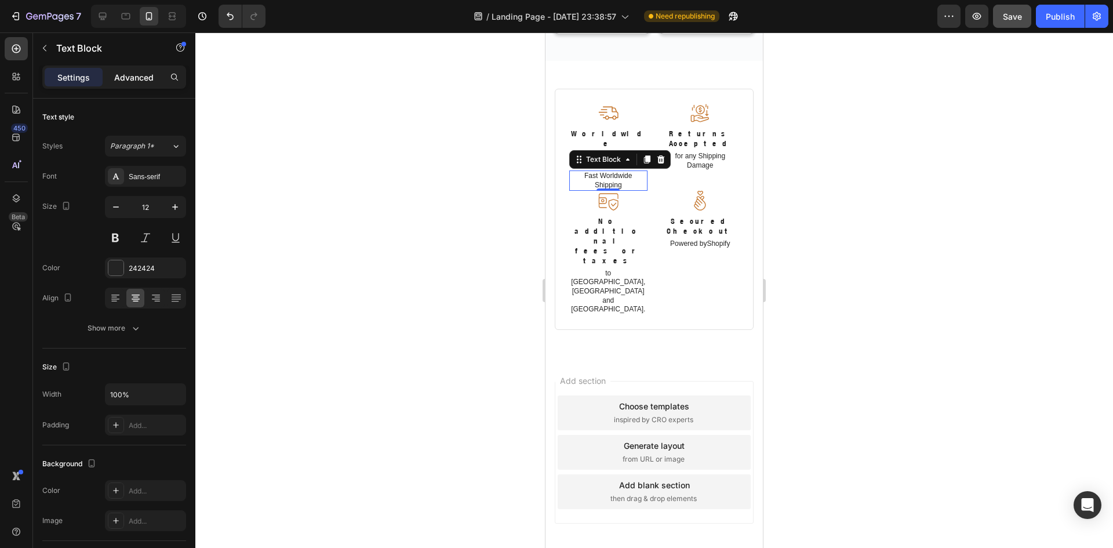
click at [130, 75] on p "Advanced" at bounding box center [133, 77] width 39 height 12
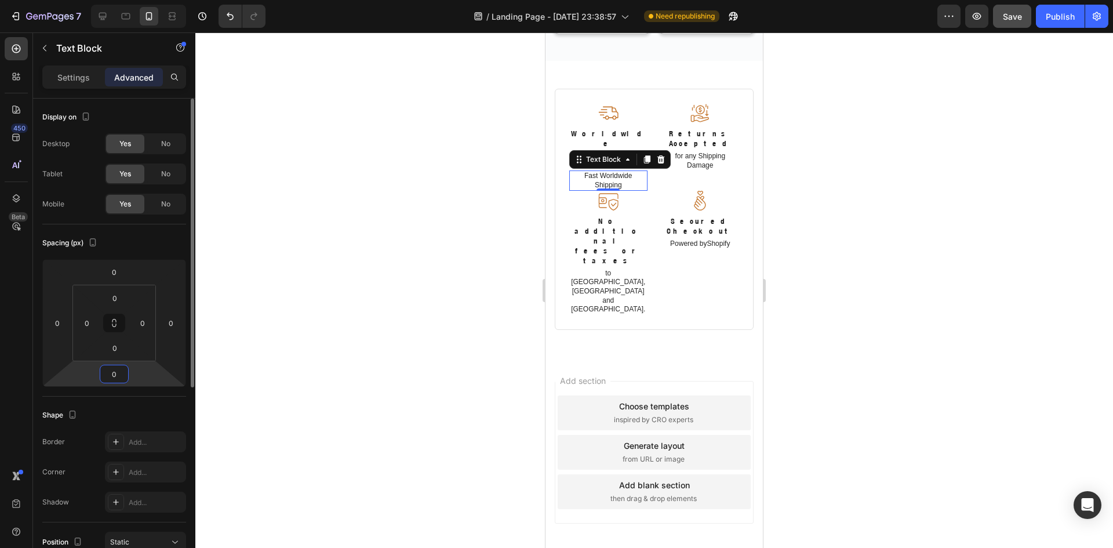
click at [123, 373] on input "0" at bounding box center [114, 373] width 23 height 17
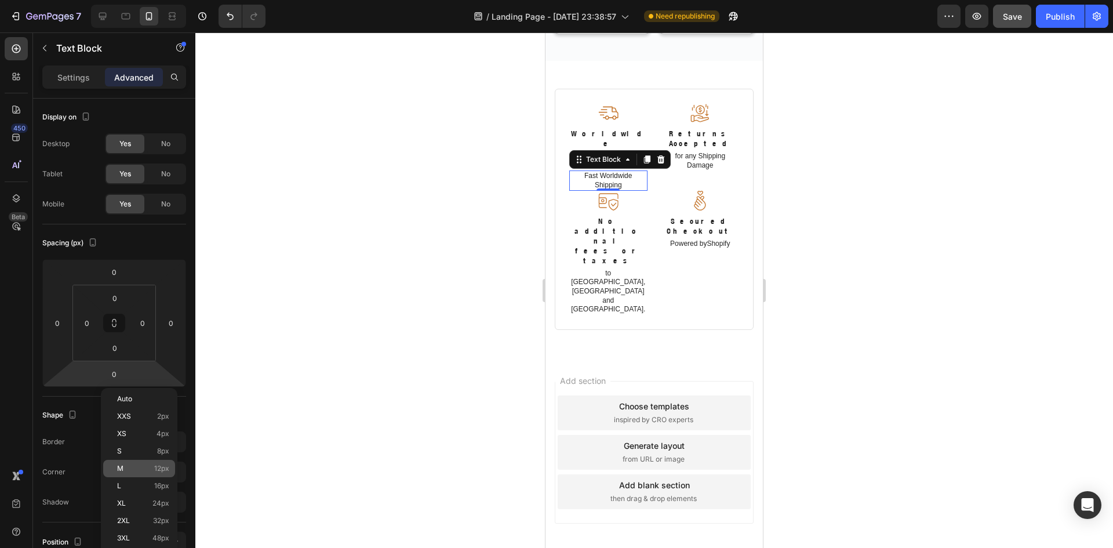
click at [129, 464] on p "M 12px" at bounding box center [143, 468] width 52 height 8
type input "12"
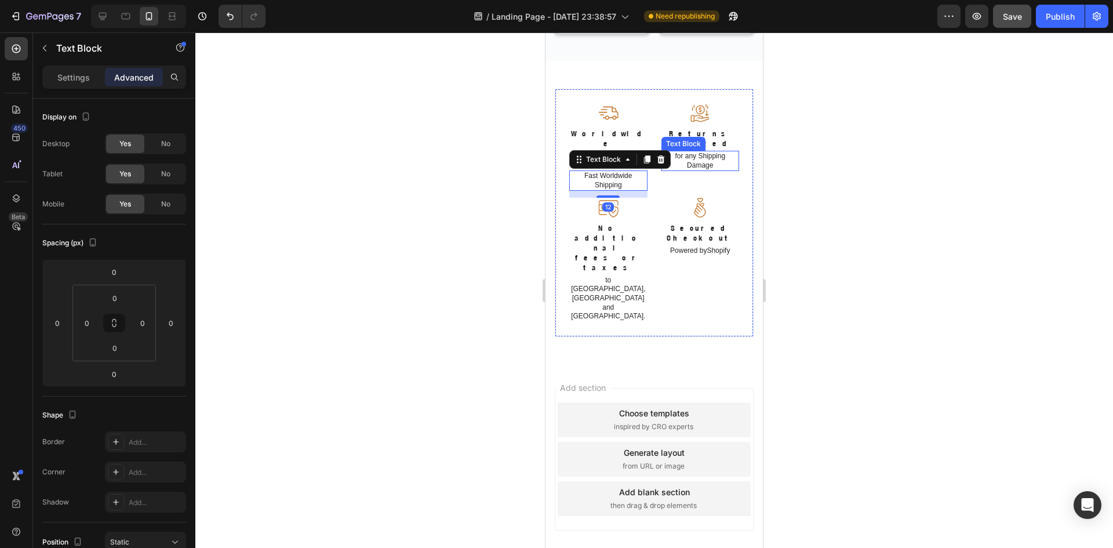
click at [708, 170] on p "for any Shipping Damage" at bounding box center [701, 161] width 76 height 18
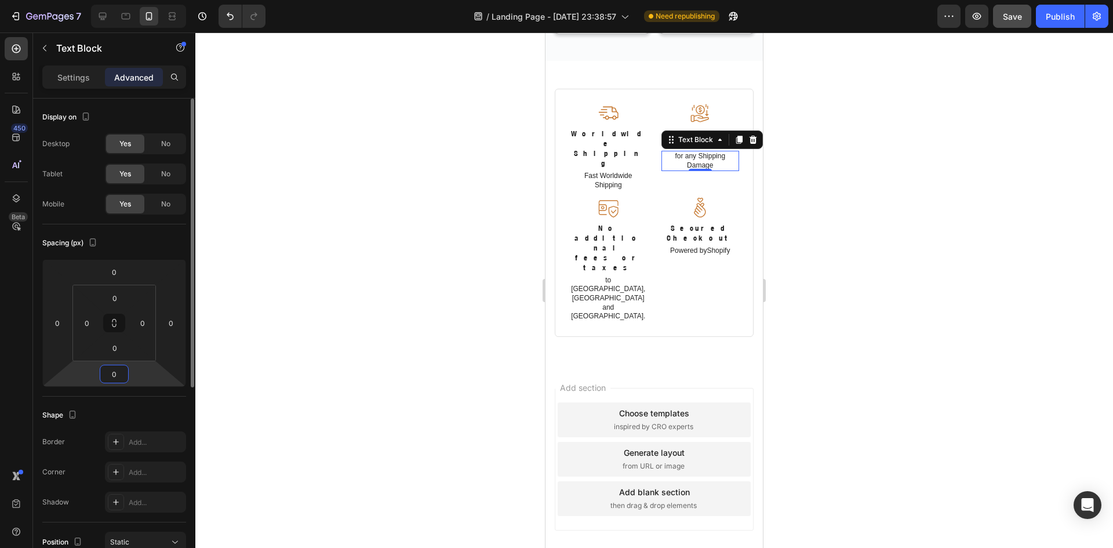
click at [113, 367] on input "0" at bounding box center [114, 373] width 23 height 17
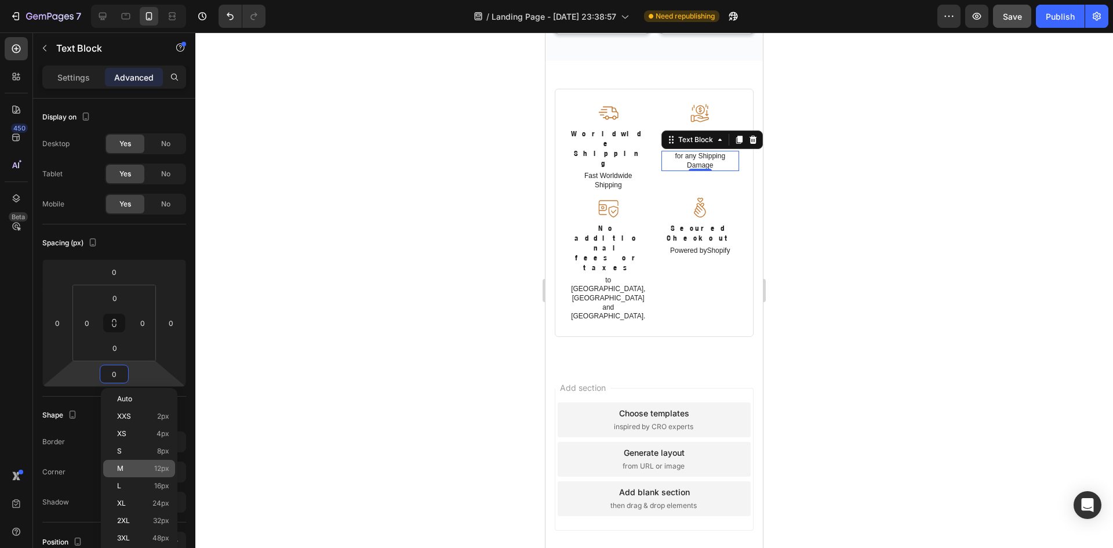
click at [126, 467] on p "M 12px" at bounding box center [143, 468] width 52 height 8
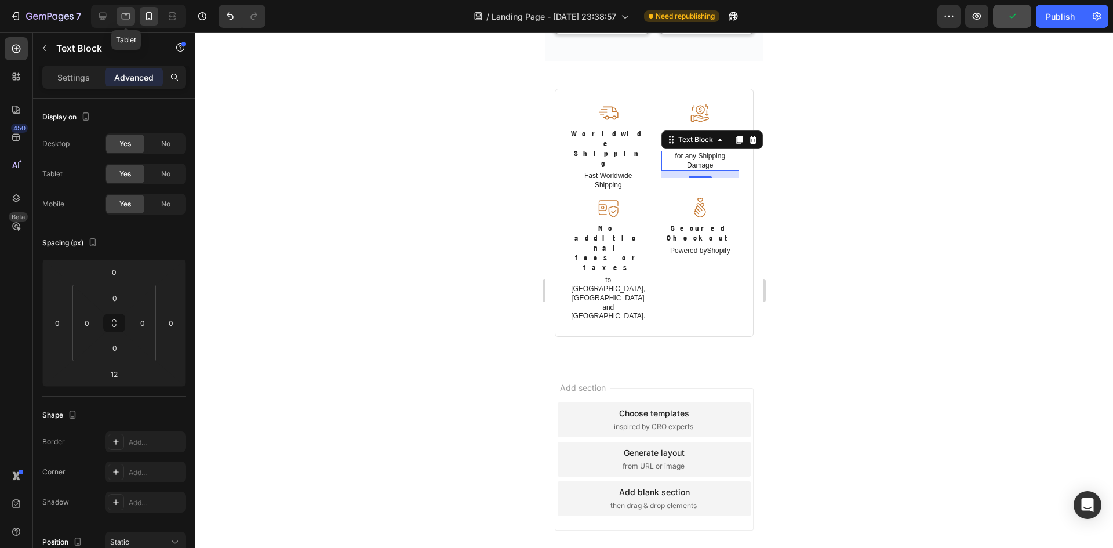
click at [129, 20] on icon at bounding box center [126, 16] width 12 height 12
type input "0"
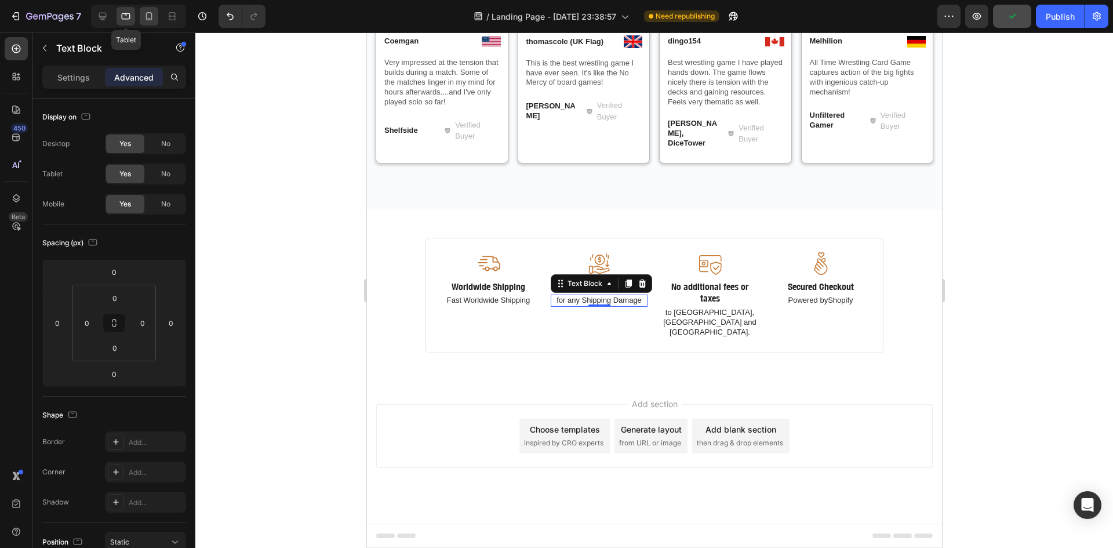
scroll to position [2243, 0]
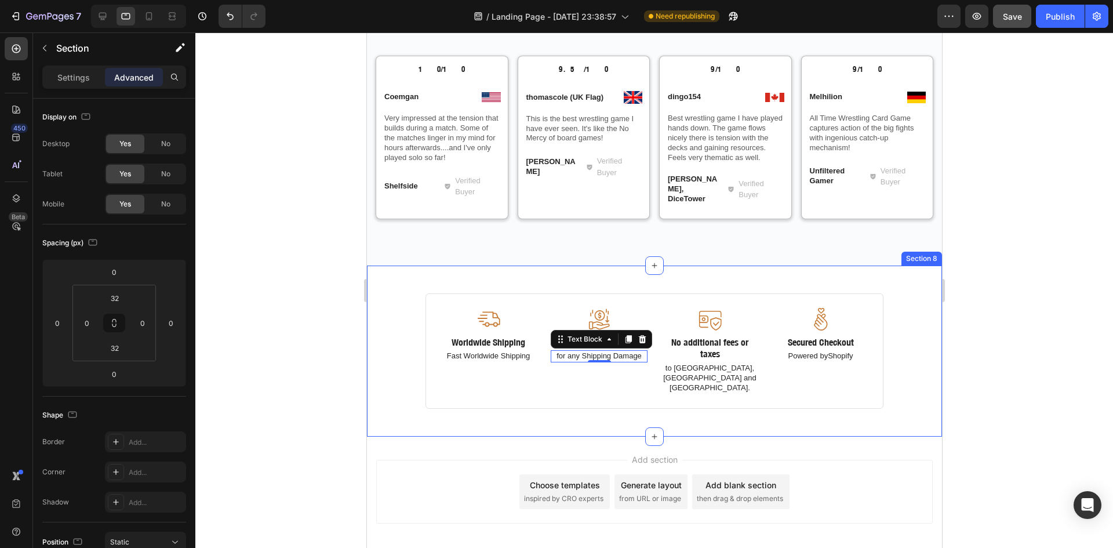
click at [815, 265] on div "Image Worldwide Shipping Text Block Fast Worldwide Shipping Text Block Image Re…" at bounding box center [653, 350] width 575 height 171
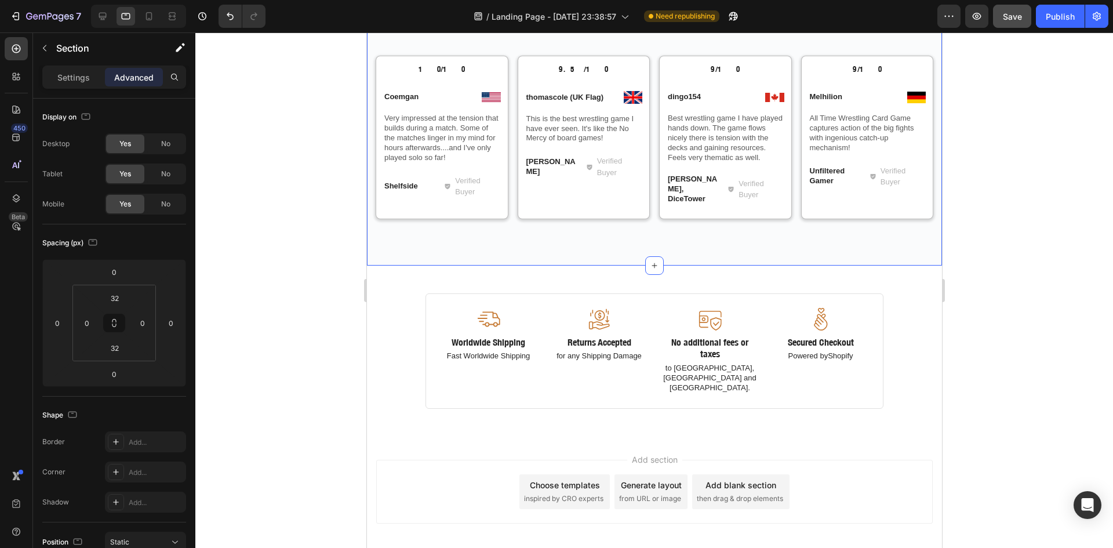
click at [581, 202] on div "What Players Are Saying Heading Row 10/10 Text Block Image Coemgan Text Block R…" at bounding box center [653, 89] width 575 height 351
click at [101, 16] on icon at bounding box center [103, 17] width 8 height 8
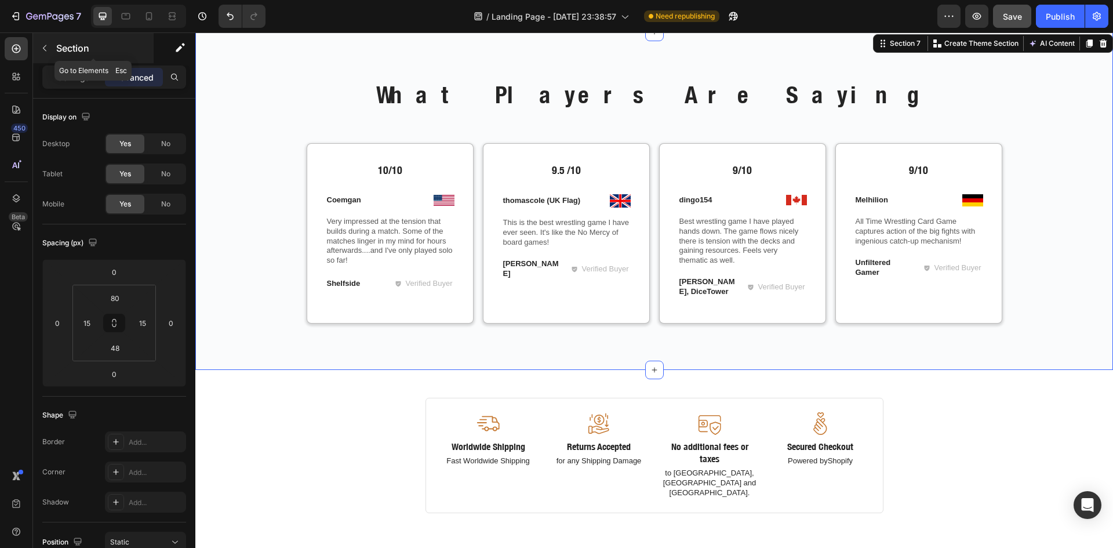
scroll to position [2084, 0]
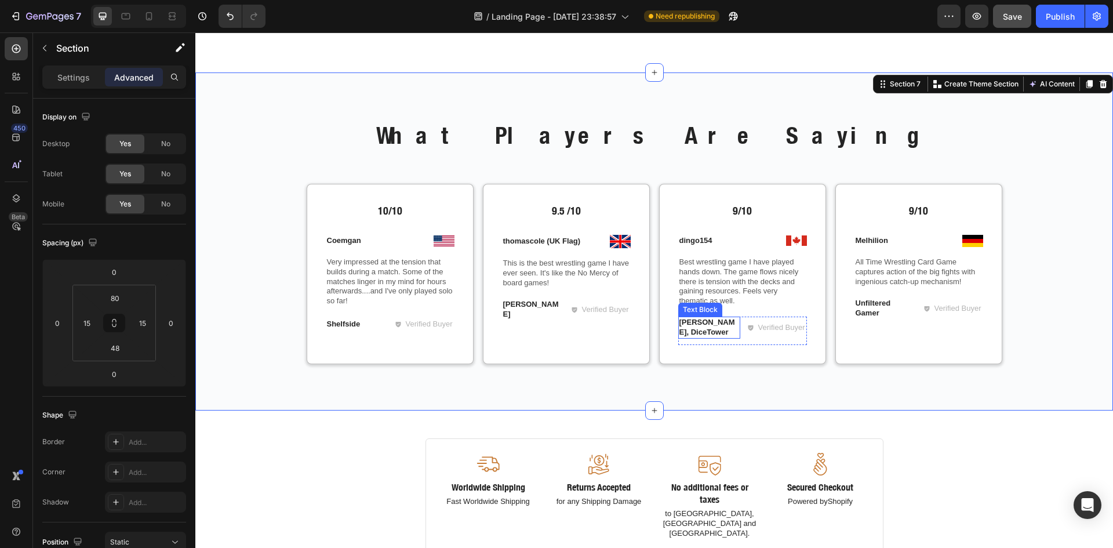
click at [679, 334] on p "[PERSON_NAME], DiceTower" at bounding box center [709, 328] width 60 height 20
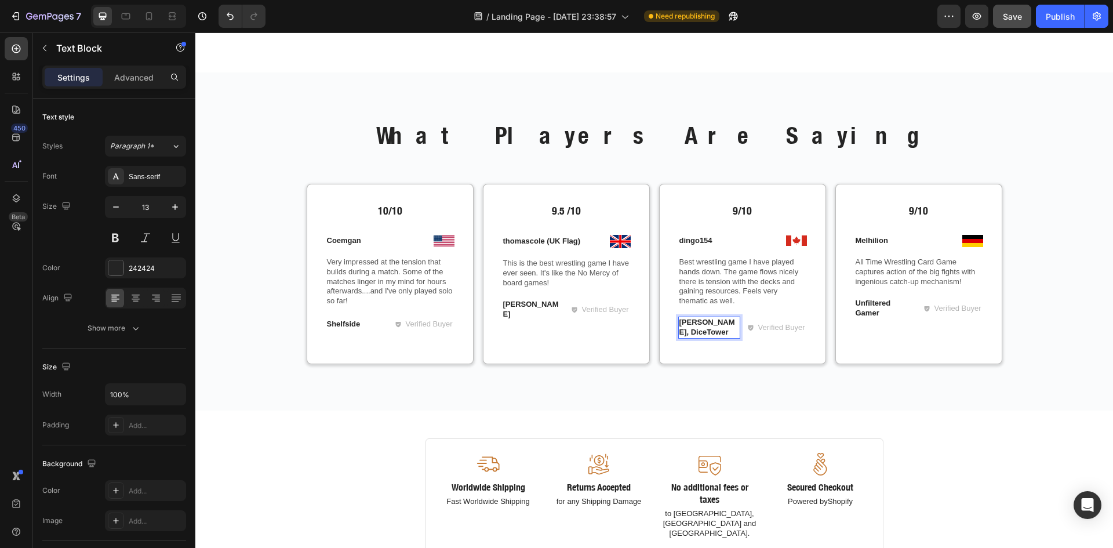
click at [679, 335] on p "[PERSON_NAME], DiceTower" at bounding box center [709, 328] width 60 height 20
click at [856, 315] on p "Unfiltered Gamer" at bounding box center [886, 309] width 60 height 20
click at [856, 314] on p "Unfiltered Gamer" at bounding box center [886, 309] width 60 height 20
click at [424, 232] on div "Image Coemgan Text Block Row 0" at bounding box center [390, 237] width 129 height 19
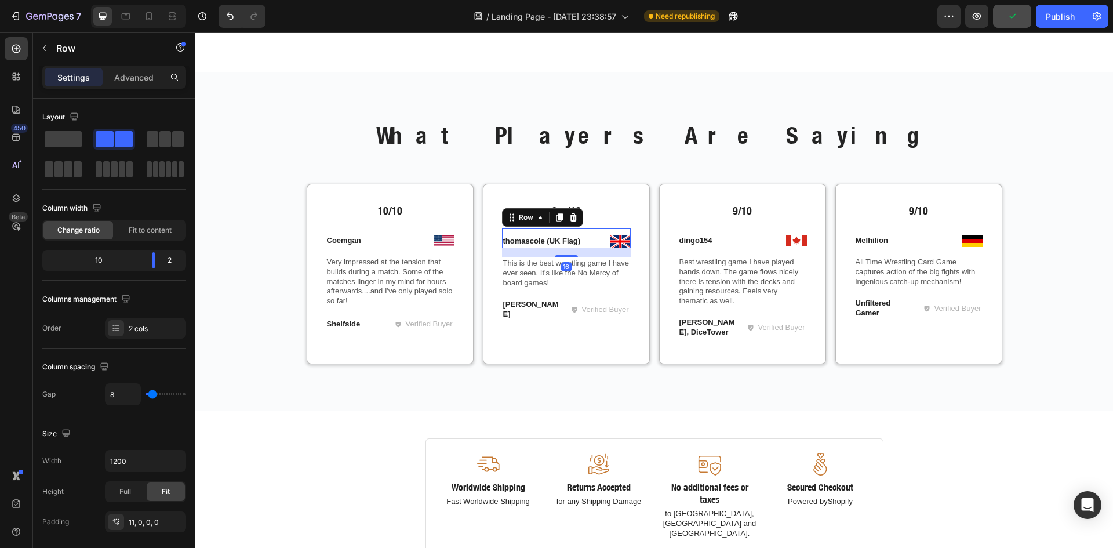
click at [589, 232] on div "Image thomascole (UK Flag) Text Block Row 16" at bounding box center [566, 238] width 129 height 20
click at [765, 231] on div "Image dingo154 Text Block Row" at bounding box center [742, 237] width 129 height 19
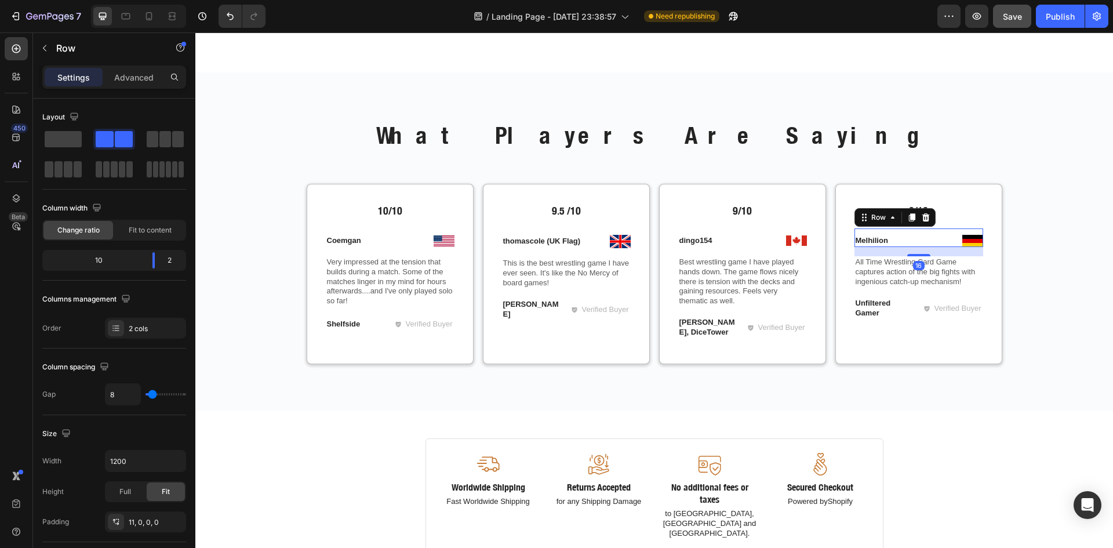
click at [936, 231] on div "Image Melhilion Text Block Row 16" at bounding box center [918, 237] width 129 height 19
click at [1016, 12] on span "Save" at bounding box center [1012, 17] width 19 height 10
click at [773, 133] on h2 "What Players Are Saying" at bounding box center [655, 135] width 696 height 32
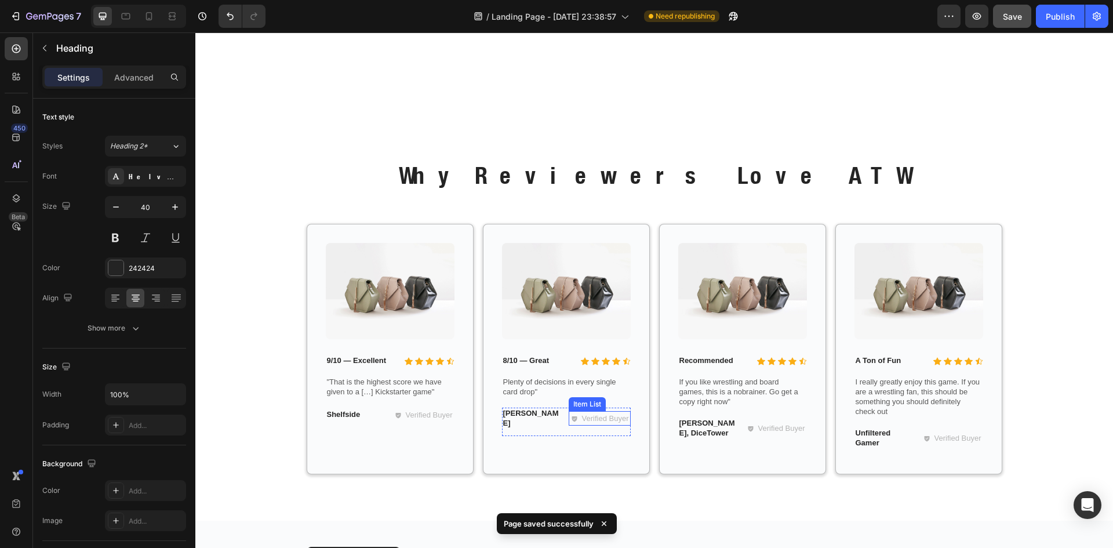
scroll to position [1505, 0]
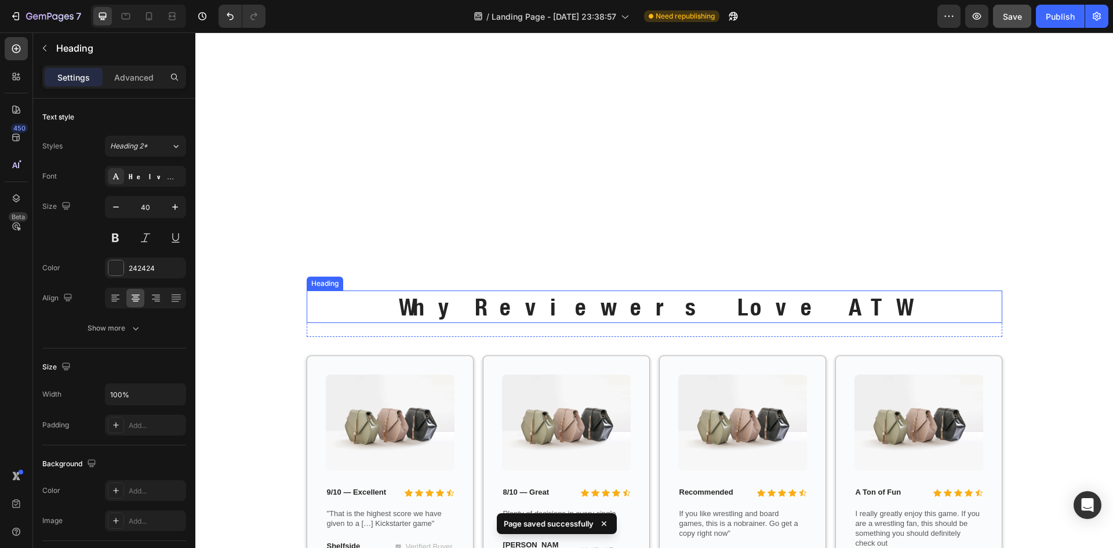
click at [589, 317] on h2 "Why Reviewers Love ATW" at bounding box center [655, 306] width 696 height 32
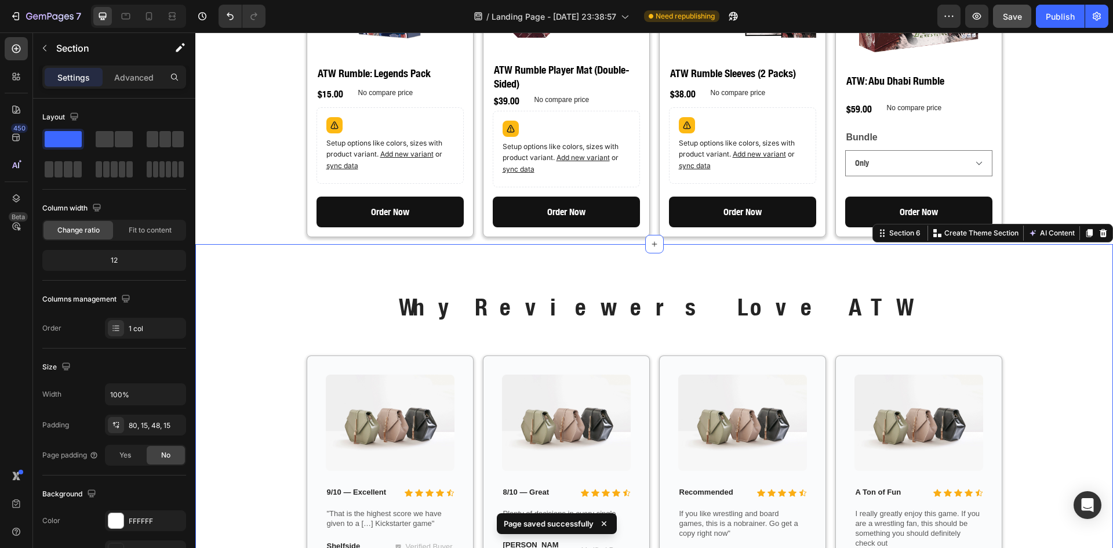
click at [588, 253] on div "Why Reviewers Love ATW Heading Row Image Icon Icon Icon Icon Icon Icon List 9/1…" at bounding box center [654, 448] width 918 height 409
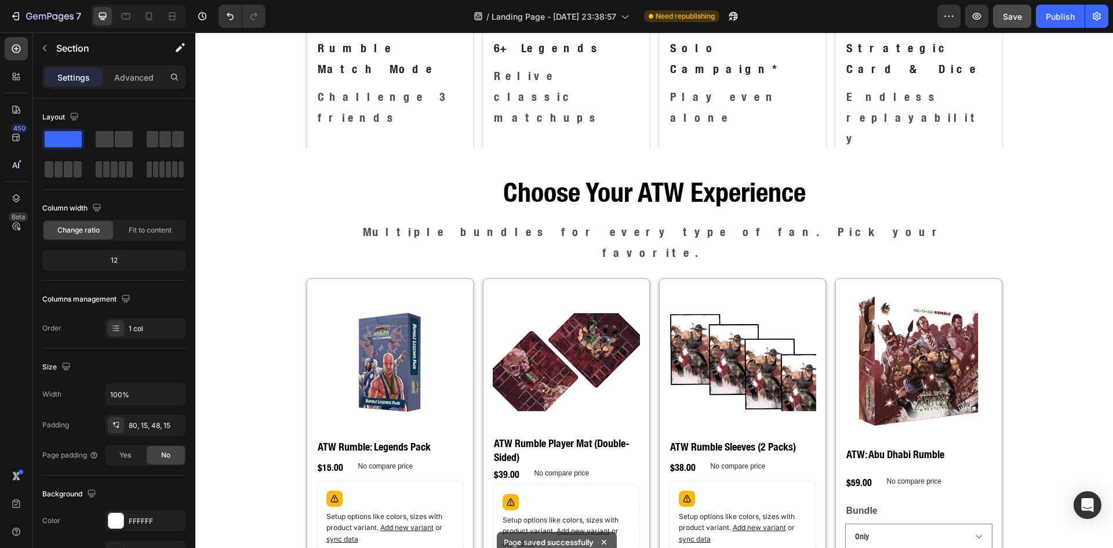
scroll to position [1118, 0]
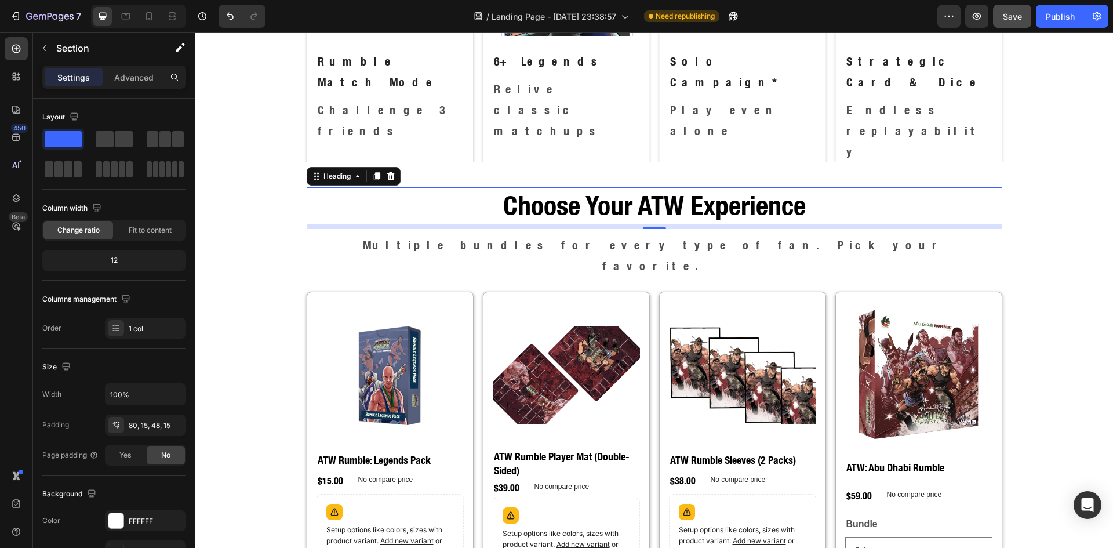
click at [589, 209] on h2 "Choose Your ATW Experience" at bounding box center [655, 205] width 696 height 37
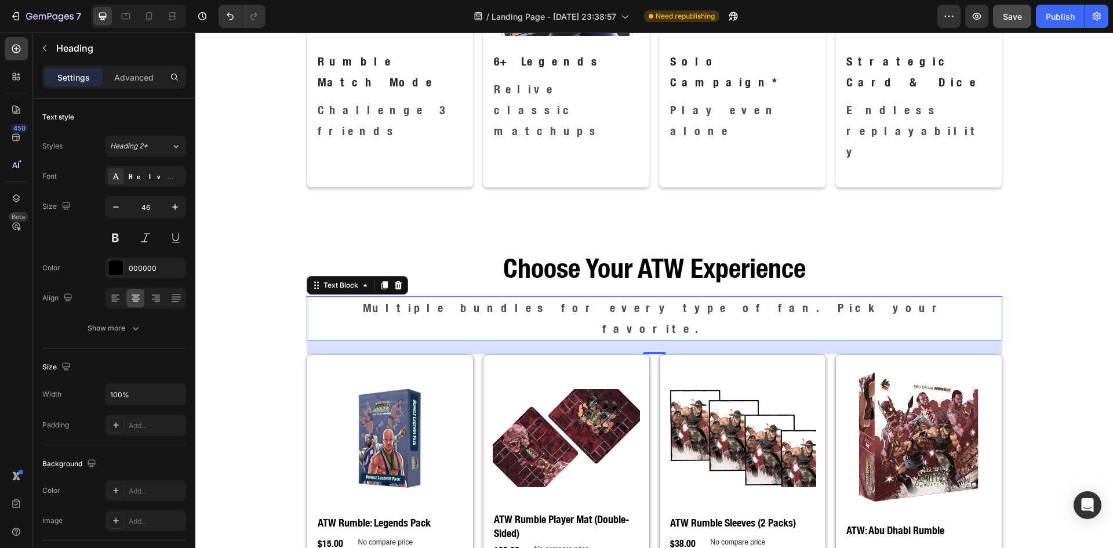
click at [609, 297] on p "Multiple bundles for every type of fan. Pick your favorite." at bounding box center [654, 318] width 693 height 42
click at [605, 224] on div "Choose Your ATW Experience Heading Multiple bundles for every type of fan. Pick…" at bounding box center [654, 468] width 918 height 489
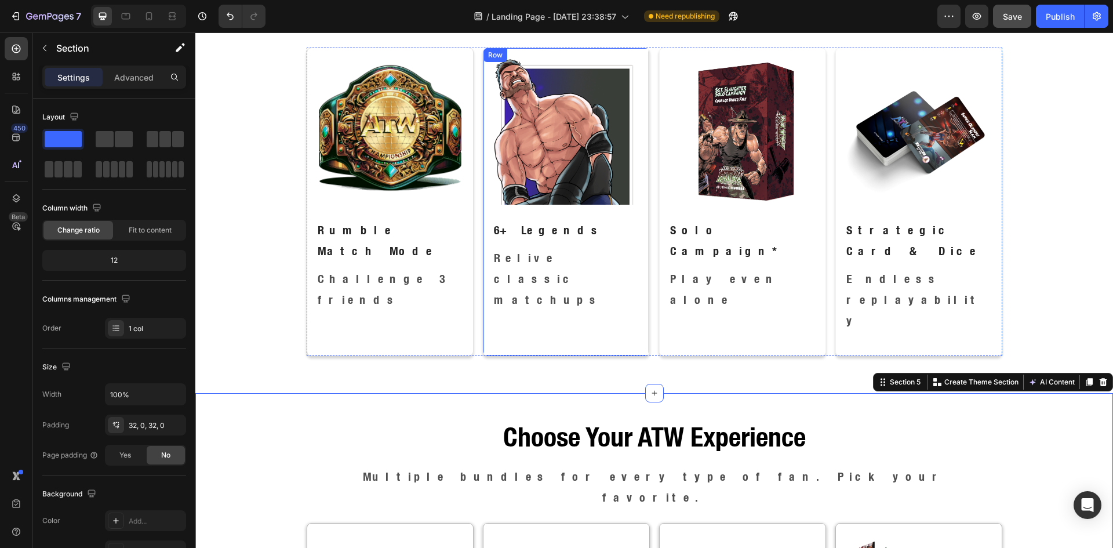
scroll to position [828, 0]
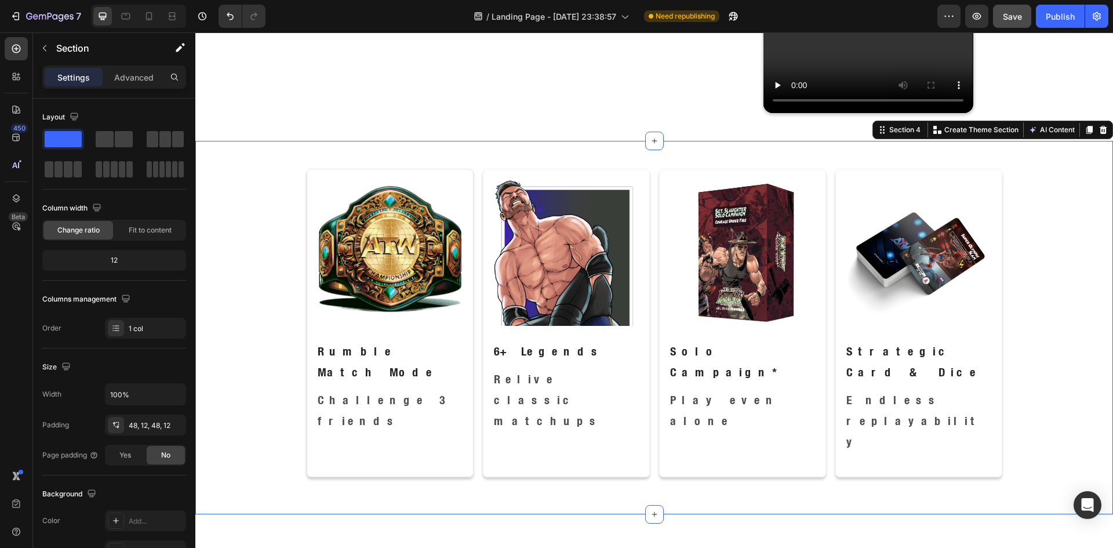
click at [596, 154] on div "Image Rumble Match Mode Text Block Challenge 3 friends Text Block Row Image 6+ …" at bounding box center [654, 327] width 918 height 373
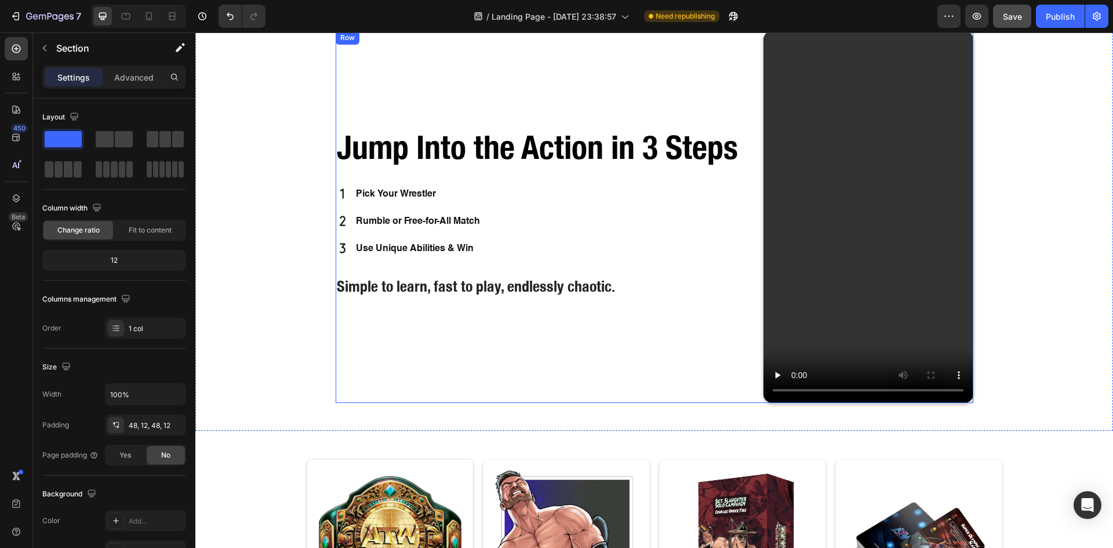
scroll to position [249, 0]
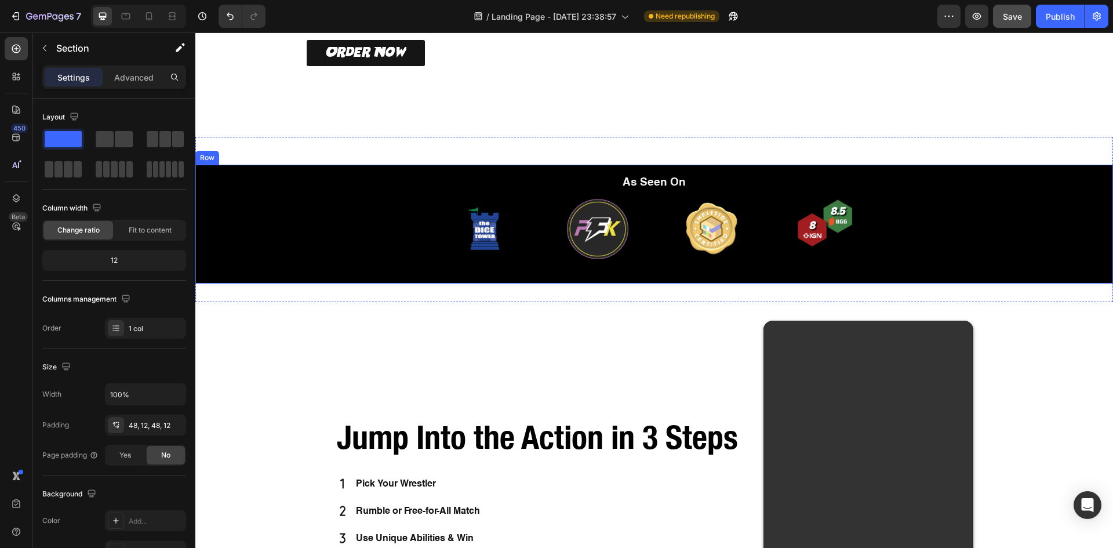
click at [282, 194] on div "As Seen On Heading Image Image Image Image Carousel Row" at bounding box center [654, 224] width 918 height 119
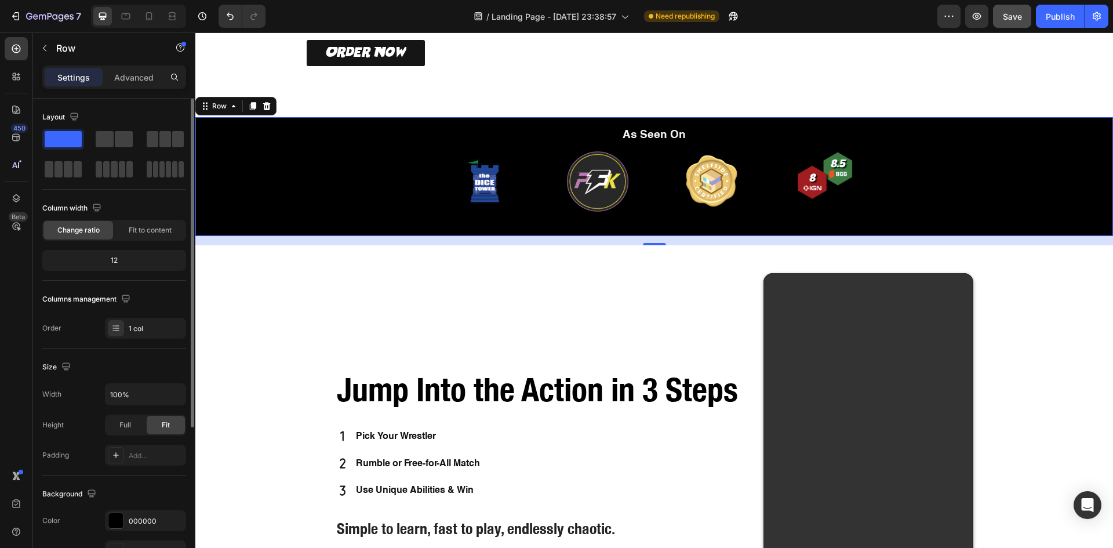
click at [134, 508] on div "Background The changes might be hidden by the video. Color 000000 Image Add... …" at bounding box center [114, 538] width 144 height 126
click at [138, 519] on div "000000" at bounding box center [146, 521] width 34 height 10
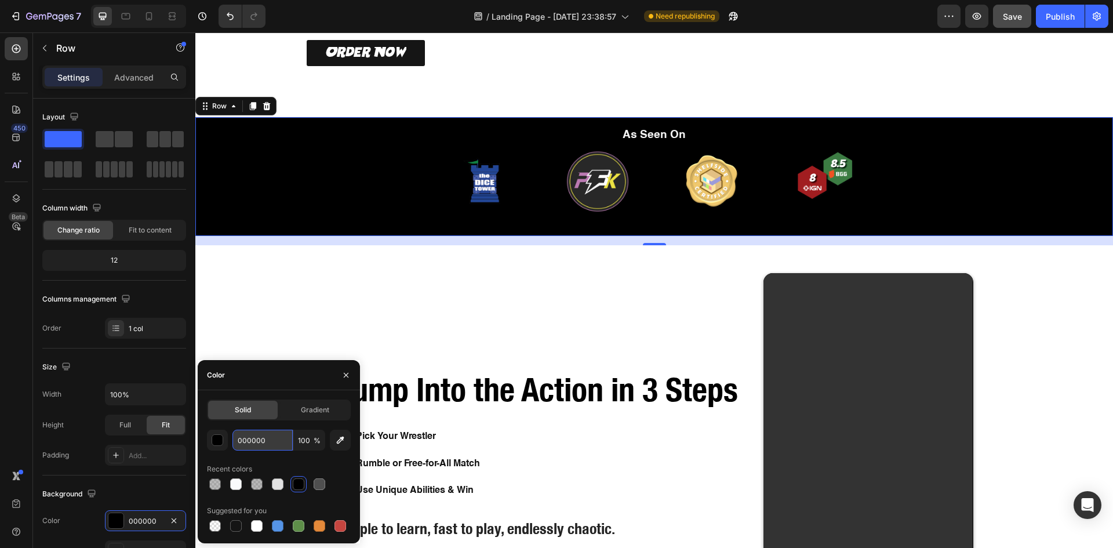
click at [254, 436] on input "000000" at bounding box center [262, 440] width 60 height 21
paste input "#00287"
type input "#002870"
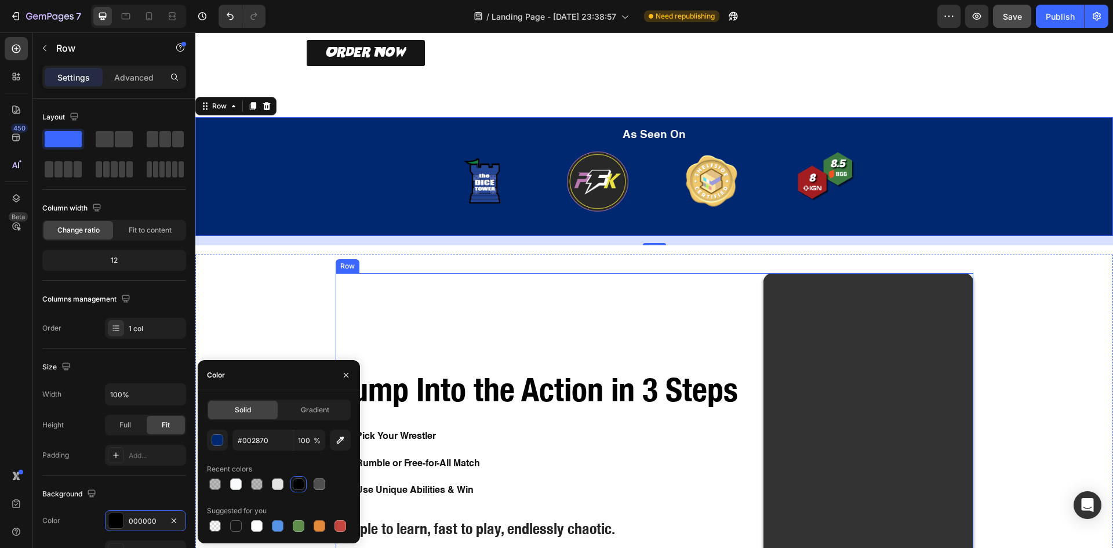
click at [365, 327] on div "Jump Into the Action in 3 Steps Heading Pick Your Wrestler Rumble or Free-for-A…" at bounding box center [545, 459] width 419 height 372
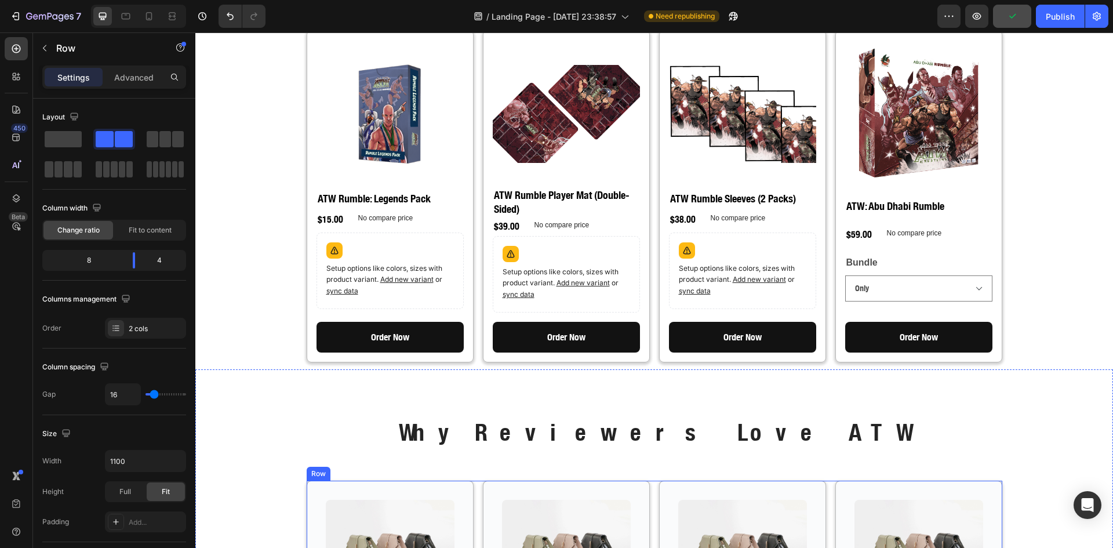
scroll to position [1373, 0]
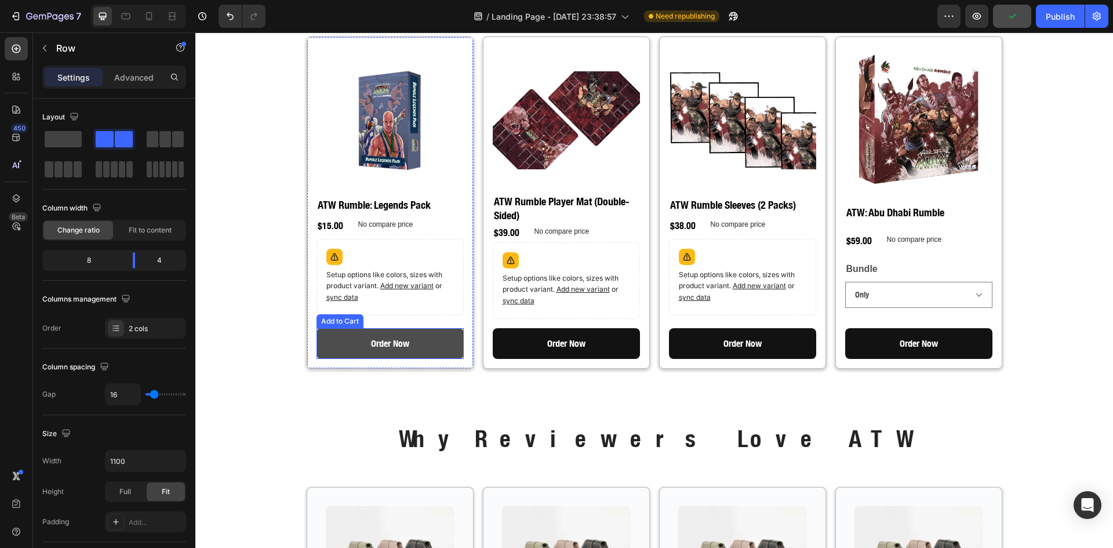
click at [427, 328] on button "Order Now" at bounding box center [389, 343] width 147 height 31
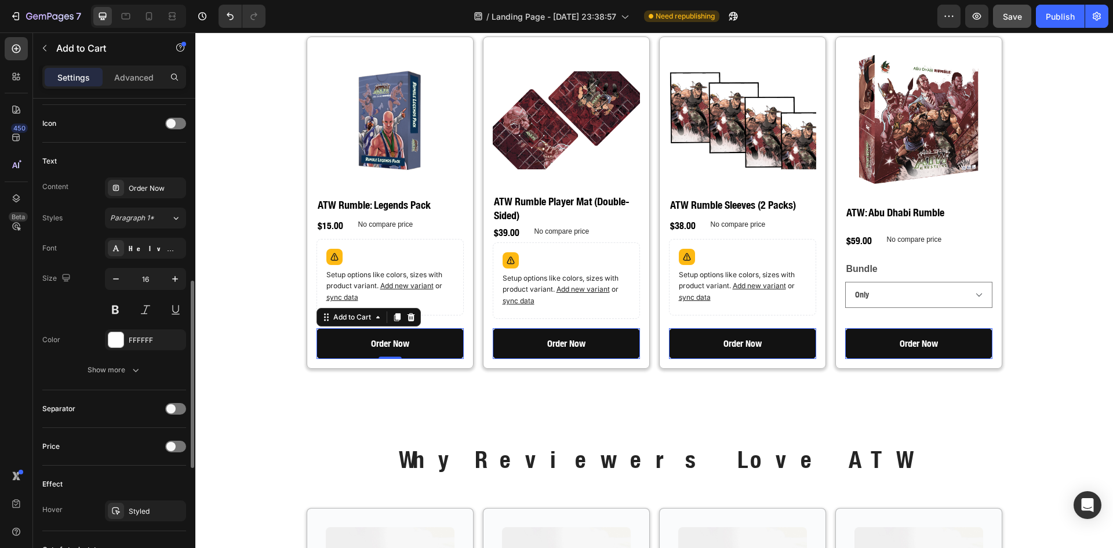
scroll to position [663, 0]
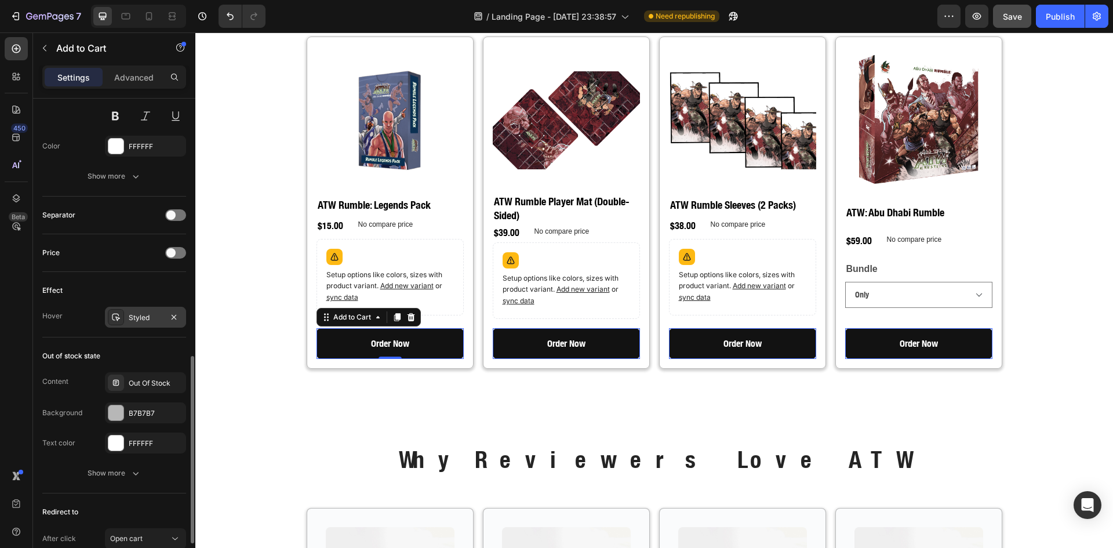
click at [137, 313] on div "Styled" at bounding box center [146, 317] width 34 height 10
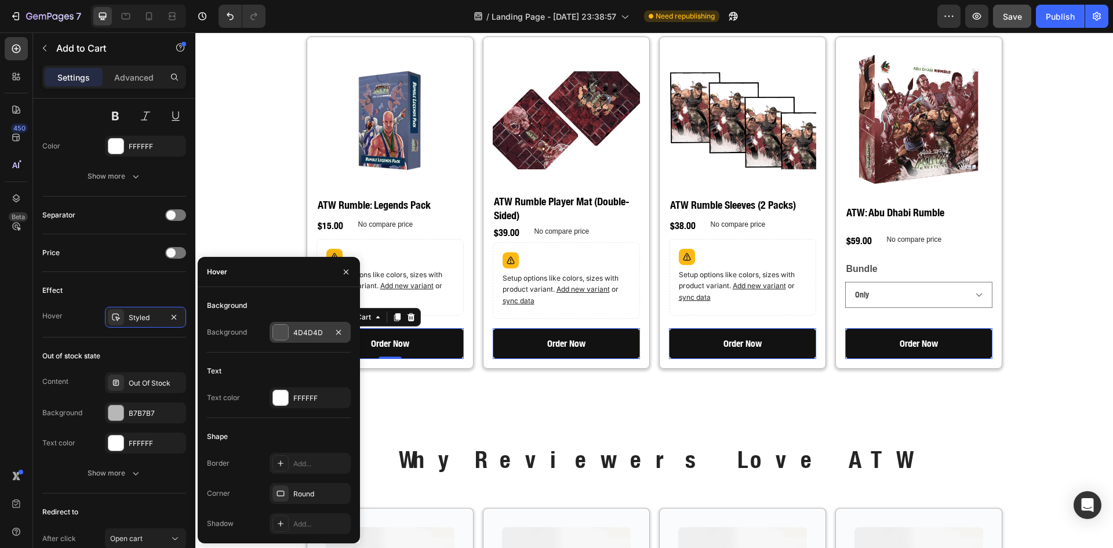
click at [289, 323] on div "4D4D4D" at bounding box center [310, 332] width 81 height 21
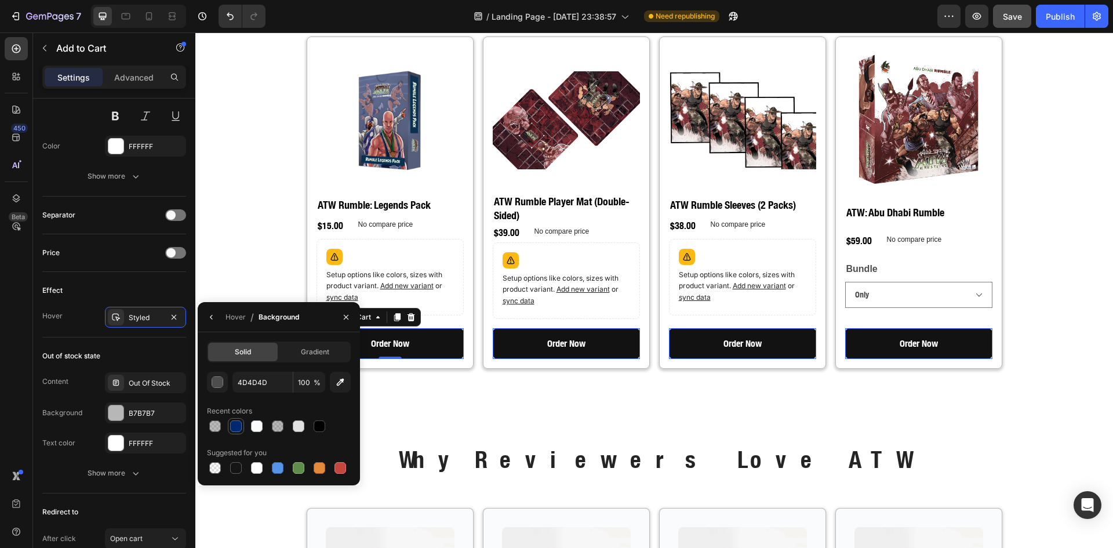
click at [236, 427] on div at bounding box center [236, 426] width 12 height 12
type input "002870"
click at [123, 351] on div "Out of stock state" at bounding box center [114, 356] width 144 height 19
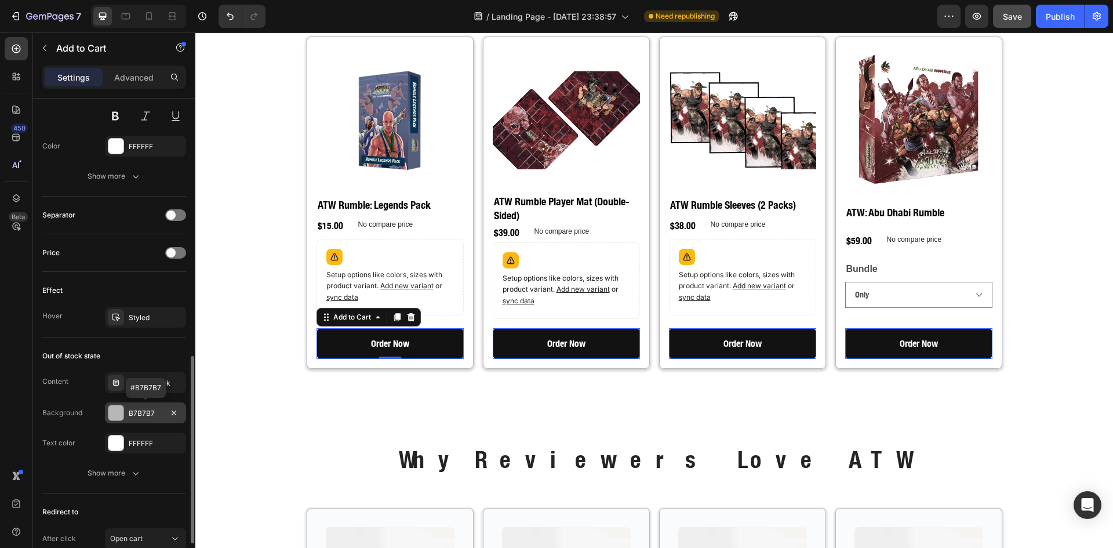
click at [124, 413] on div "B7B7B7" at bounding box center [145, 412] width 81 height 21
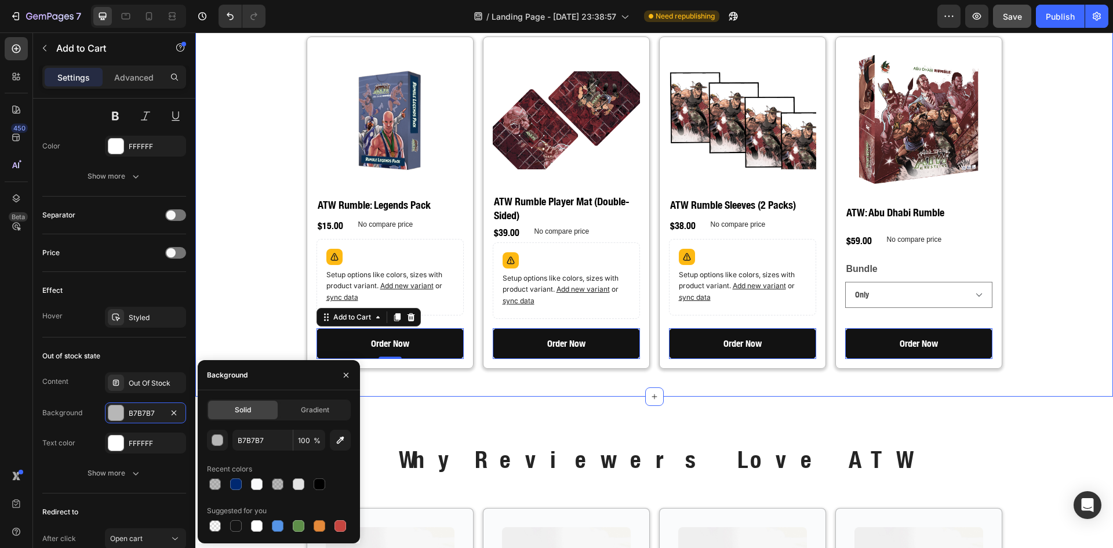
click at [287, 342] on div "Choose Your ATW Experience Heading Multiple bundles for every type of fan. Pick…" at bounding box center [654, 151] width 918 height 452
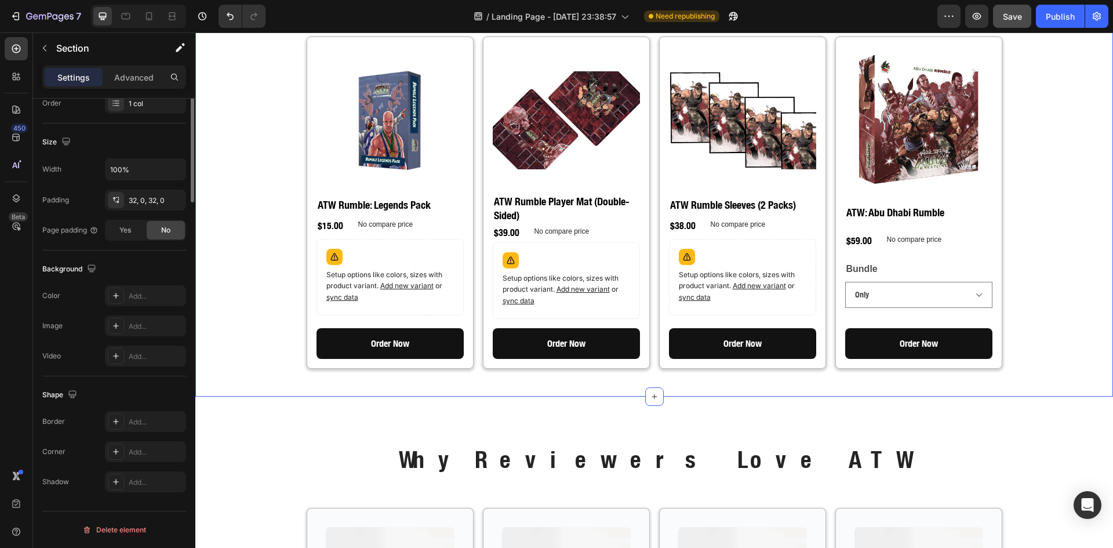
scroll to position [0, 0]
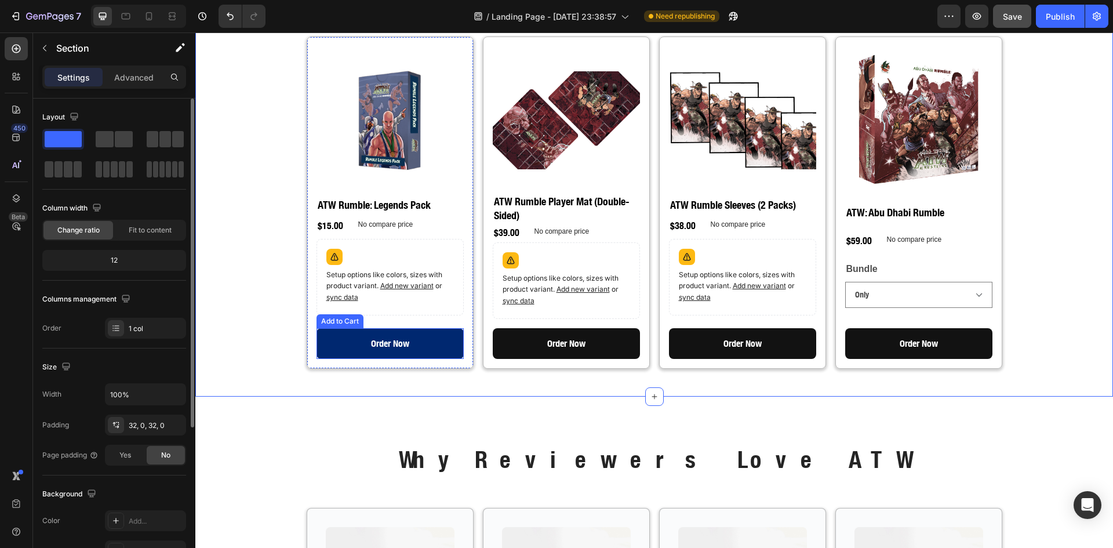
click at [365, 329] on button "Order Now" at bounding box center [389, 343] width 147 height 31
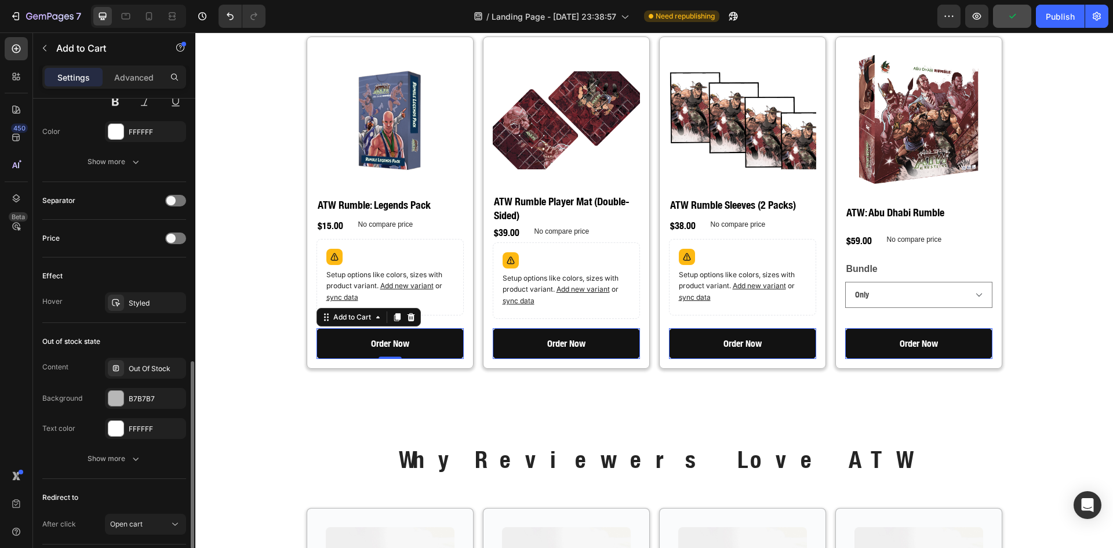
scroll to position [760, 0]
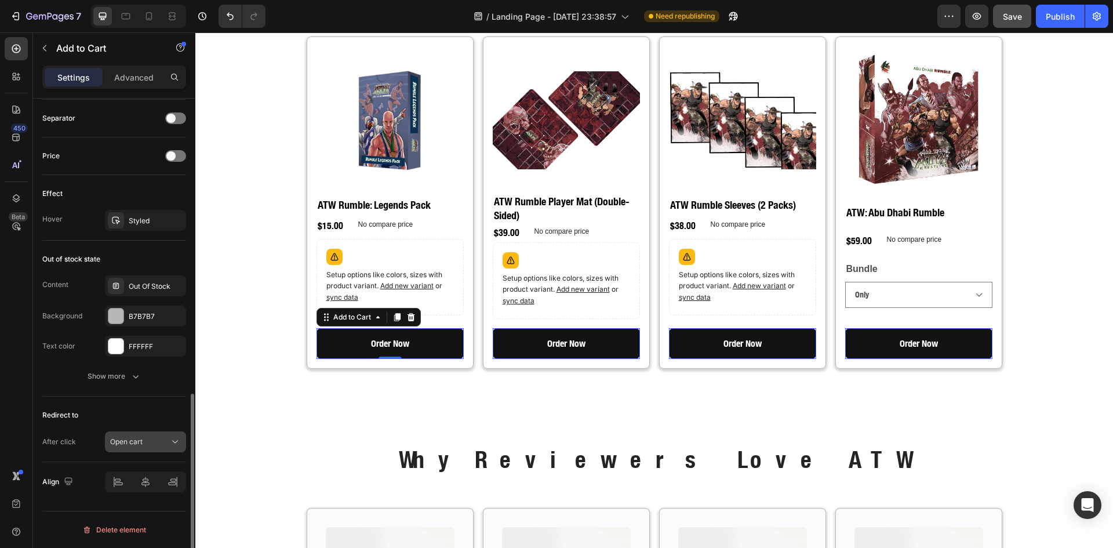
click at [143, 445] on span "Open cart" at bounding box center [126, 441] width 32 height 9
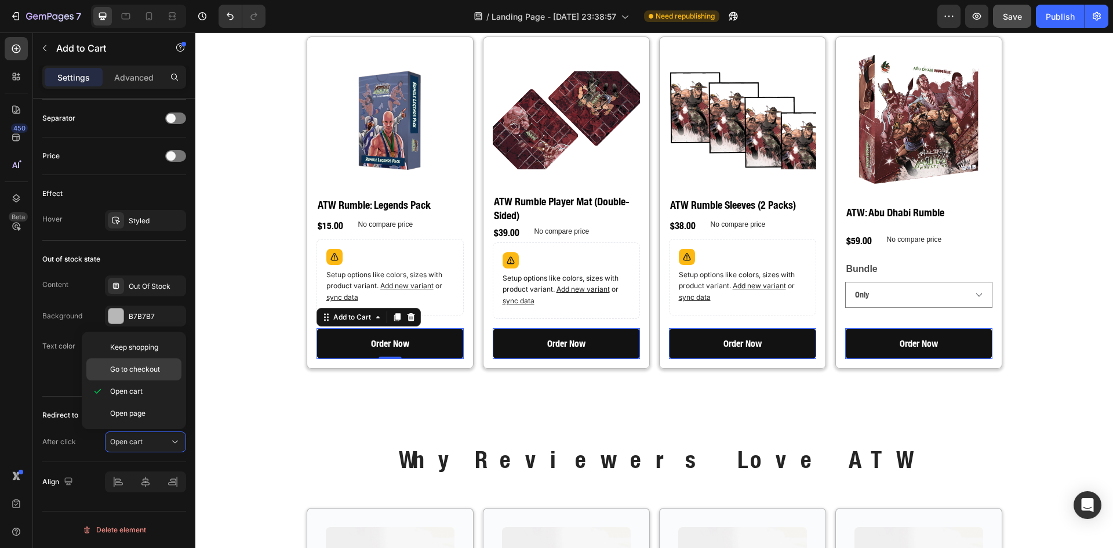
click at [148, 368] on span "Go to checkout" at bounding box center [135, 369] width 50 height 10
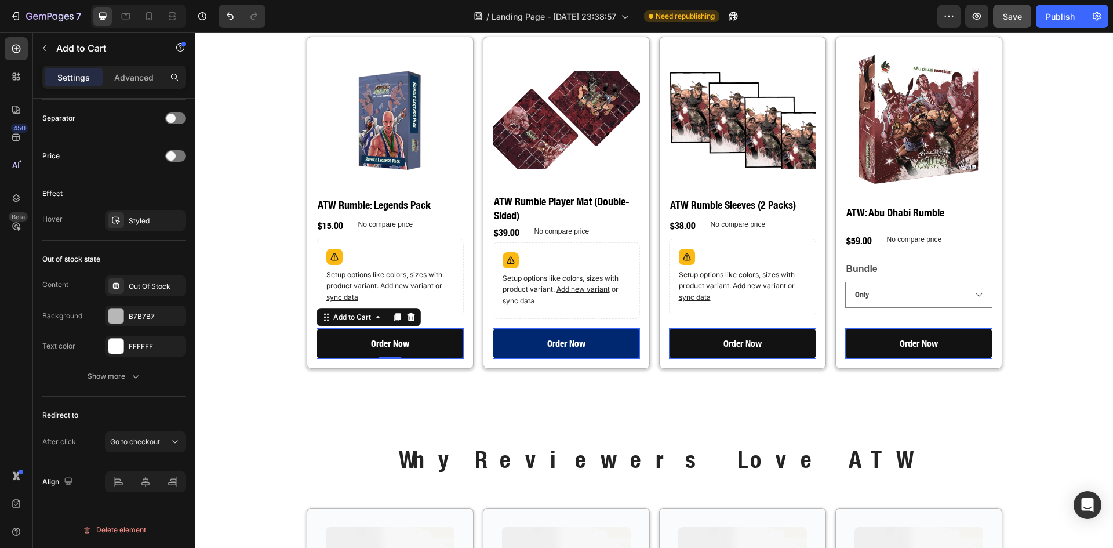
click at [504, 328] on button "Order Now" at bounding box center [566, 343] width 147 height 31
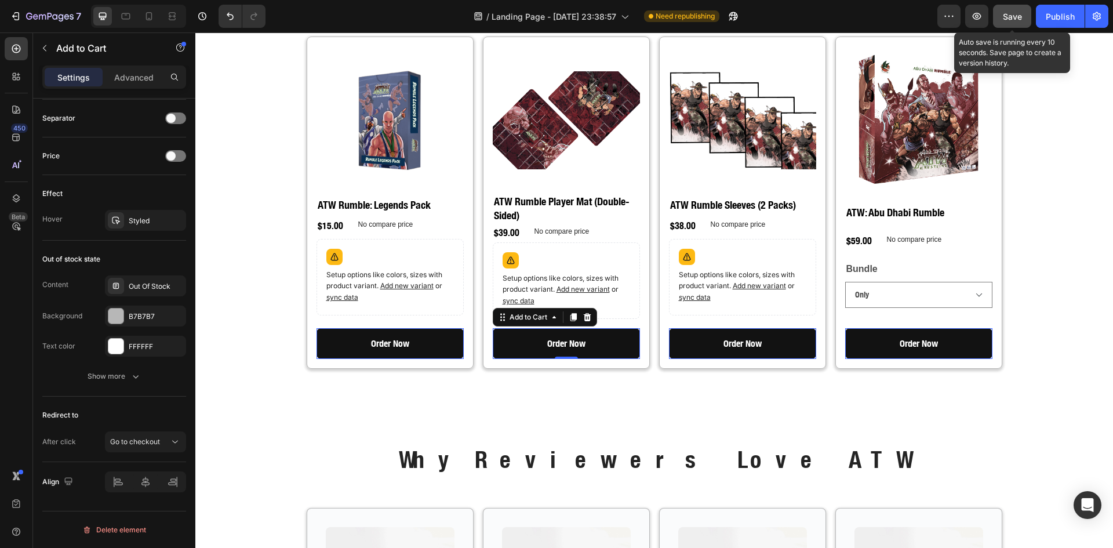
click at [1005, 17] on span "Save" at bounding box center [1012, 17] width 19 height 10
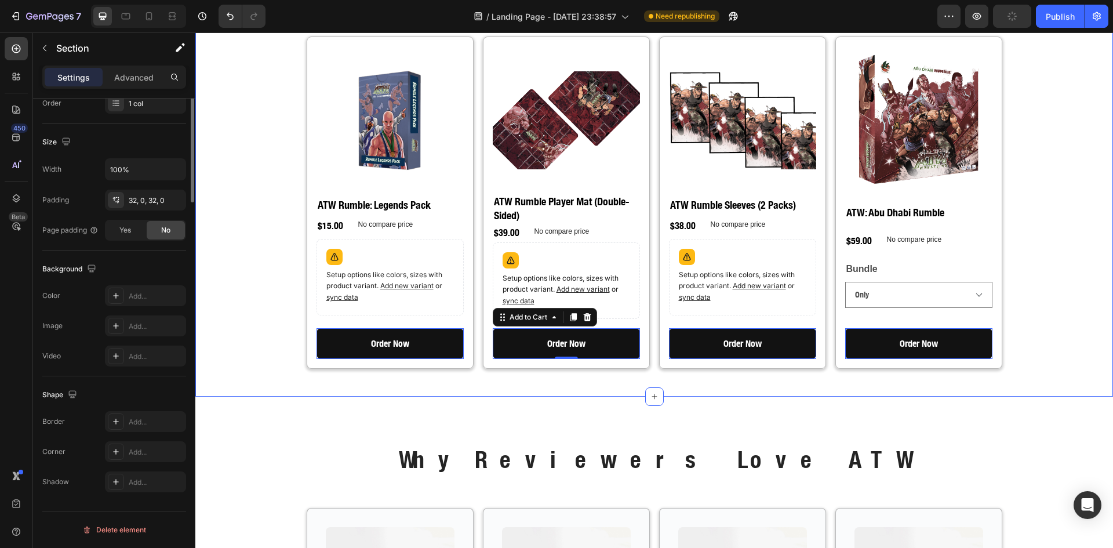
scroll to position [0, 0]
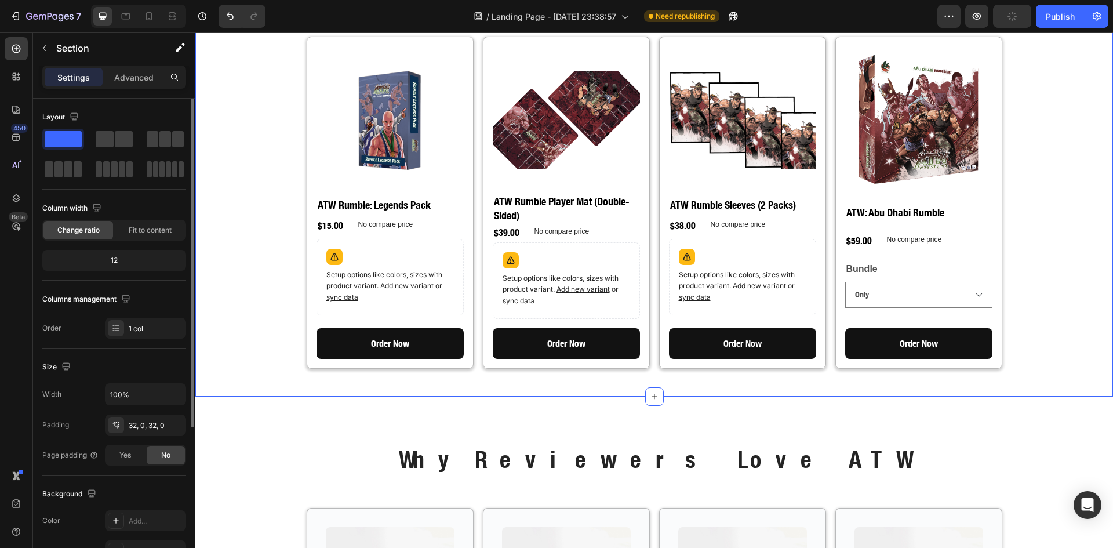
click at [1046, 140] on div "Choose Your ATW Experience Heading Multiple bundles for every type of fan. Pick…" at bounding box center [654, 151] width 918 height 452
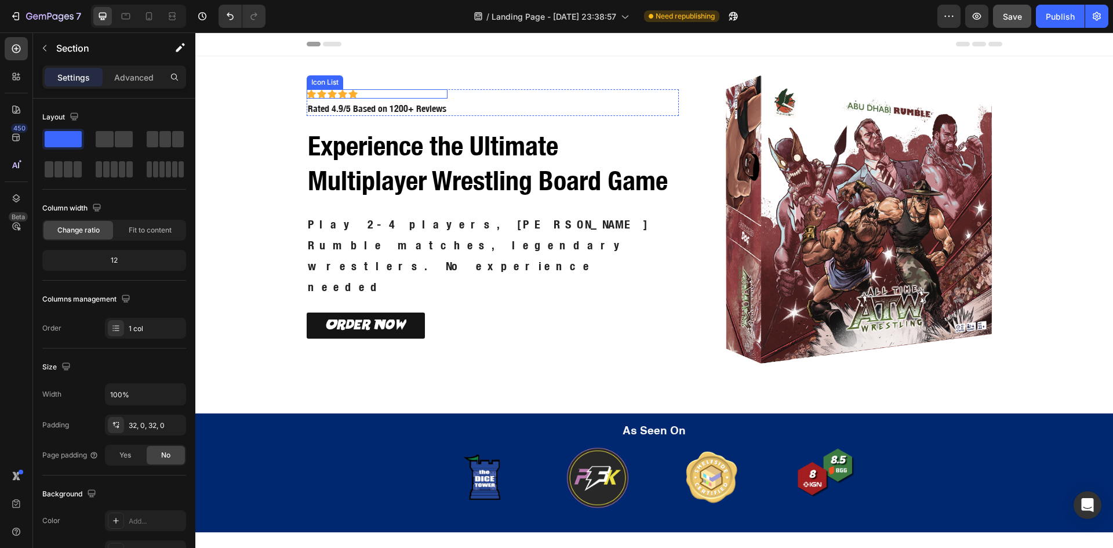
click at [361, 99] on div "Icon Icon Icon Icon Icon" at bounding box center [377, 93] width 141 height 9
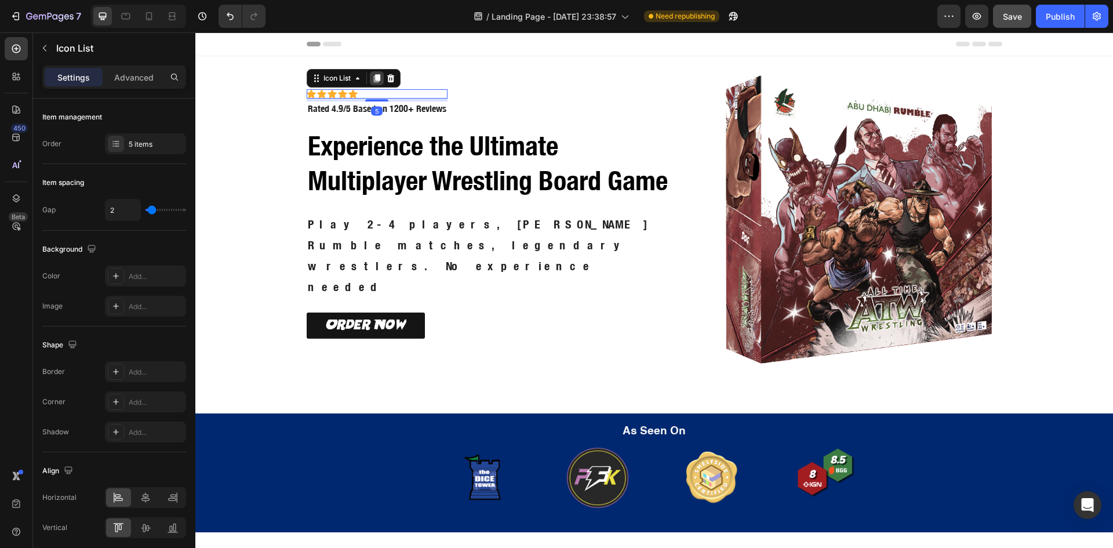
click at [373, 82] on icon at bounding box center [376, 78] width 6 height 8
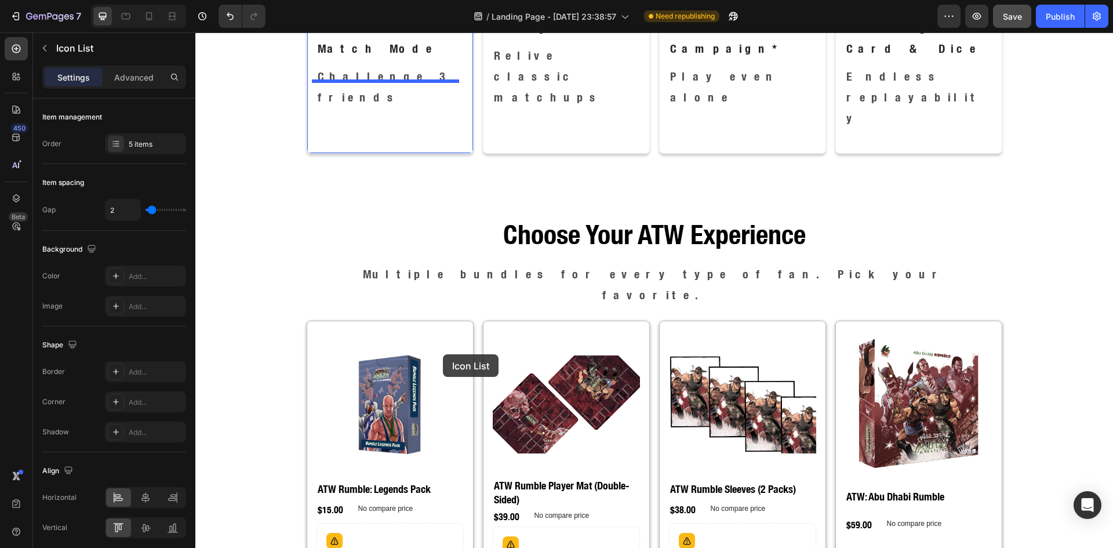
scroll to position [1159, 0]
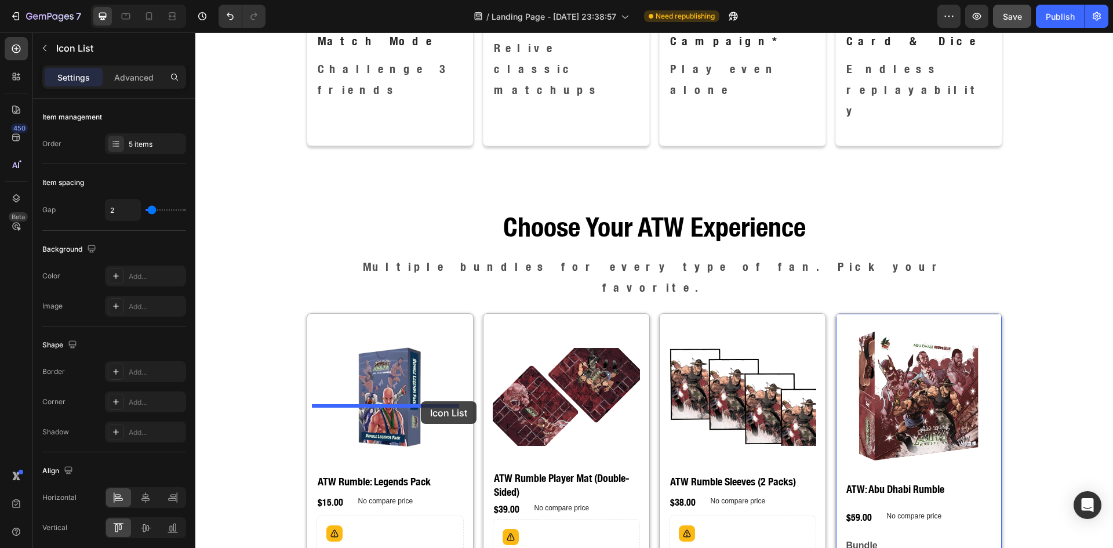
drag, startPoint x: 313, startPoint y: 103, endPoint x: 421, endPoint y: 401, distance: 316.8
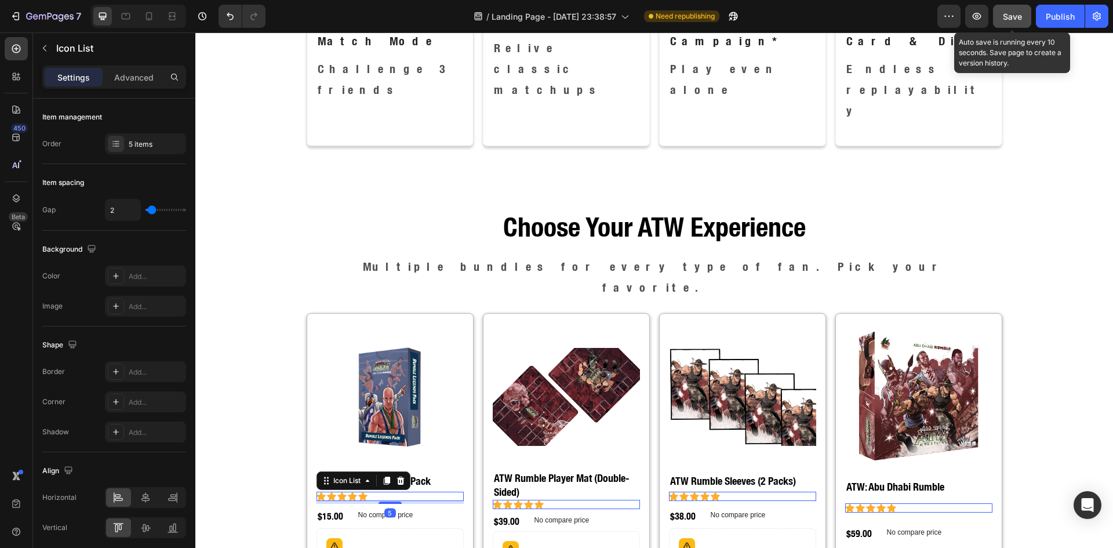
click at [1010, 15] on span "Save" at bounding box center [1012, 17] width 19 height 10
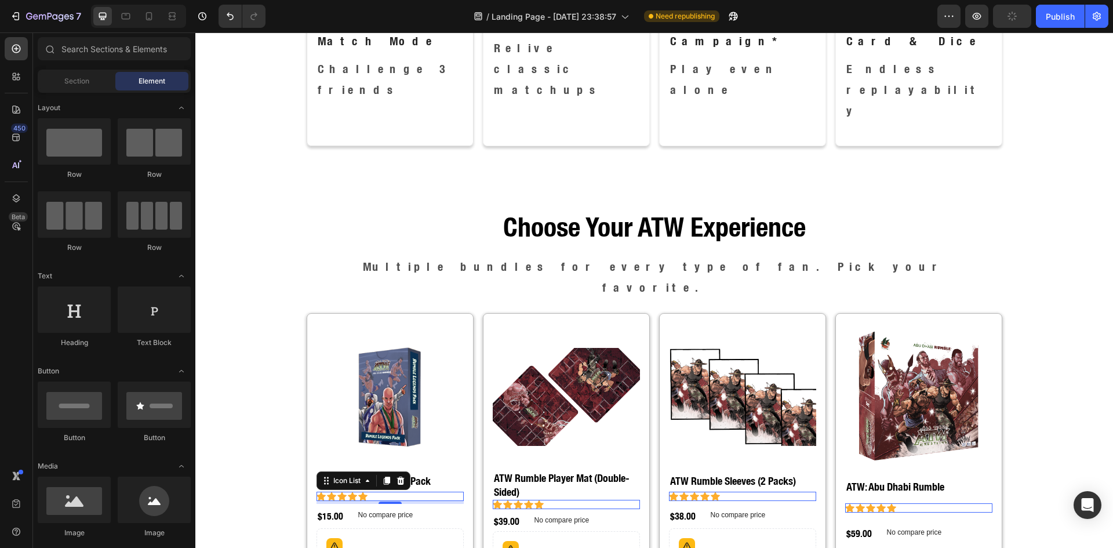
scroll to position [709, 0]
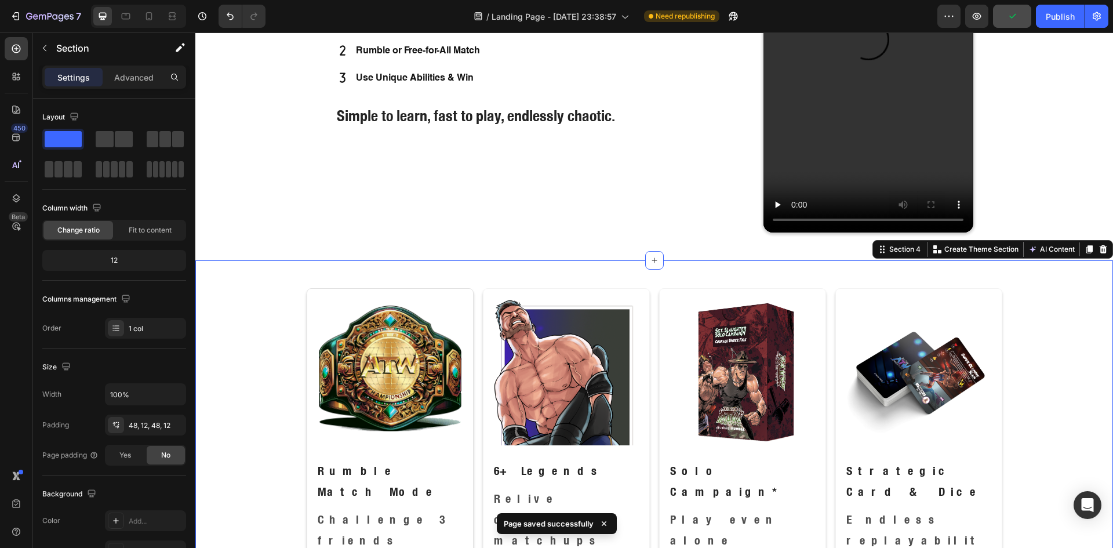
click at [1064, 301] on div "Image Rumble Match Mode Text Block Challenge 3 friends Text Block Row Image 6+ …" at bounding box center [654, 447] width 904 height 318
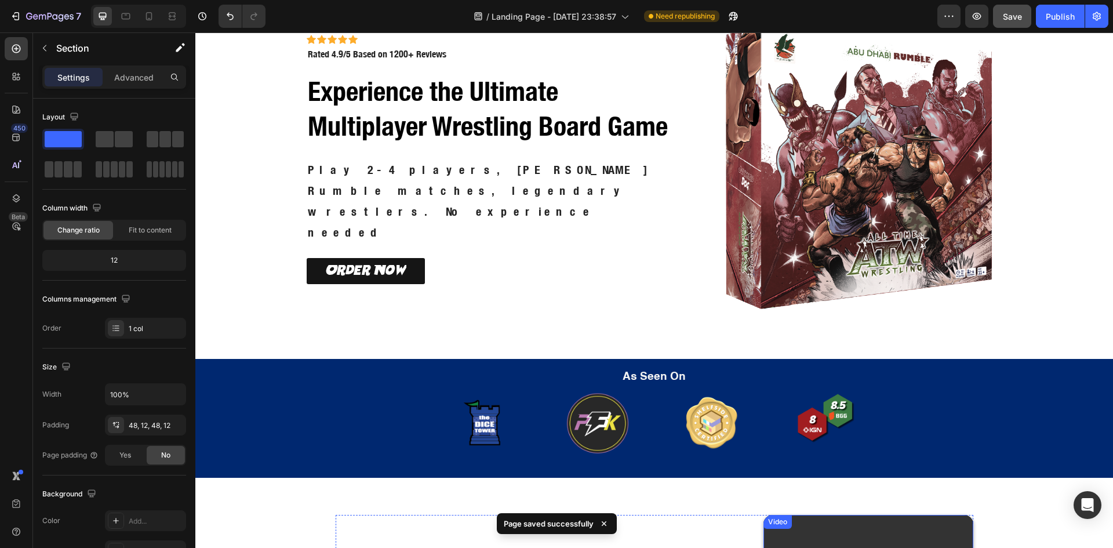
scroll to position [0, 0]
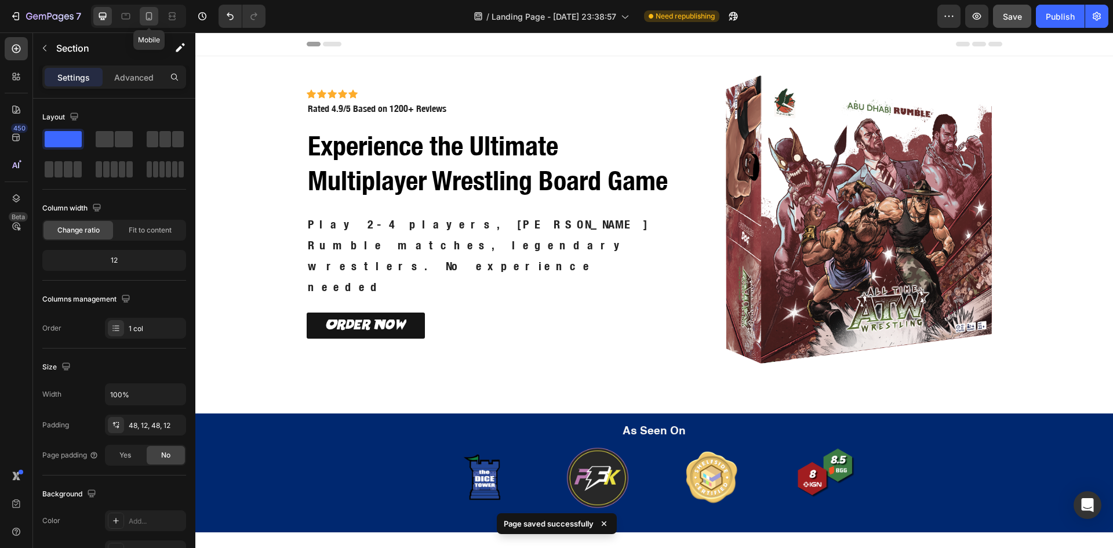
click at [147, 15] on icon at bounding box center [149, 16] width 6 height 8
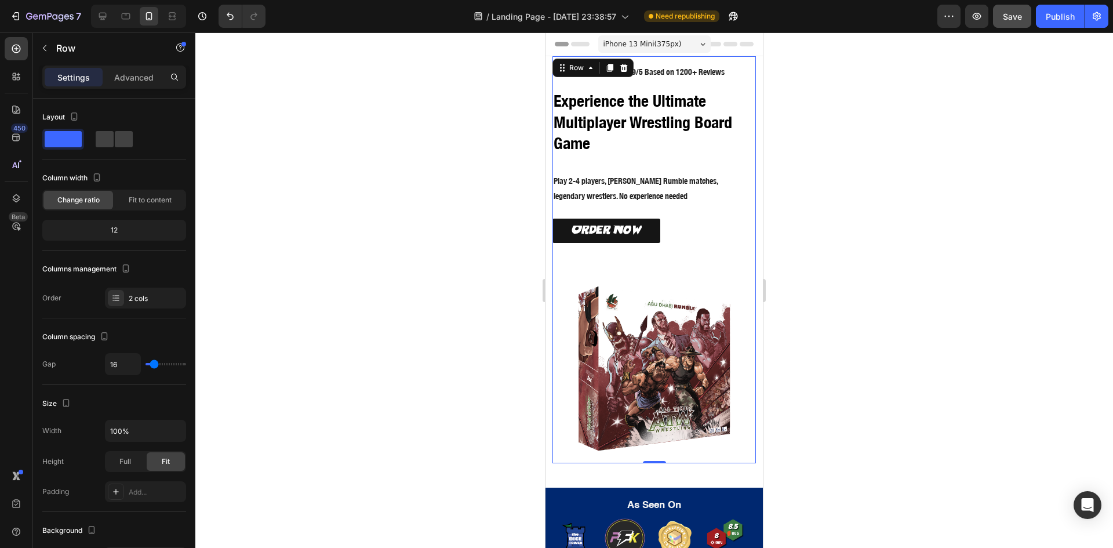
click at [746, 260] on div "Icon Icon Icon Icon Icon Icon List Icon Icon Icon Icon Icon Icon List Rated 4.9…" at bounding box center [653, 161] width 203 height 210
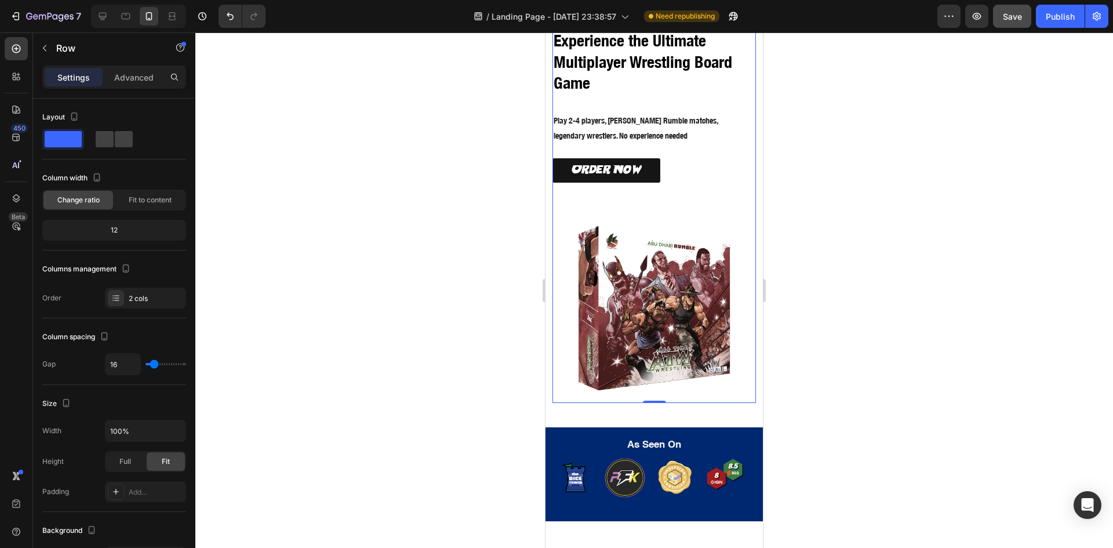
scroll to position [97, 0]
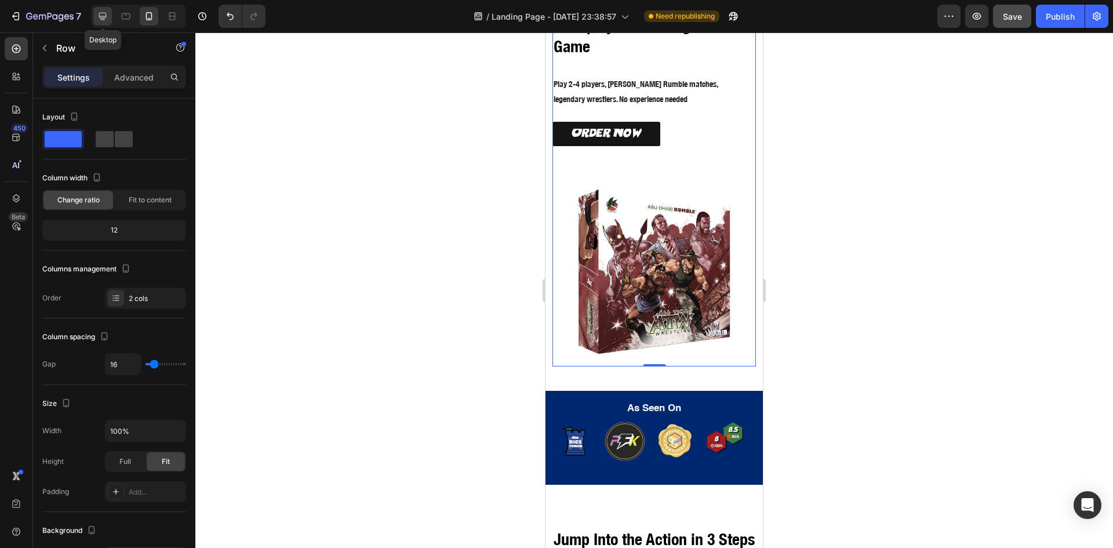
click at [102, 15] on icon at bounding box center [103, 16] width 12 height 12
type input "1200"
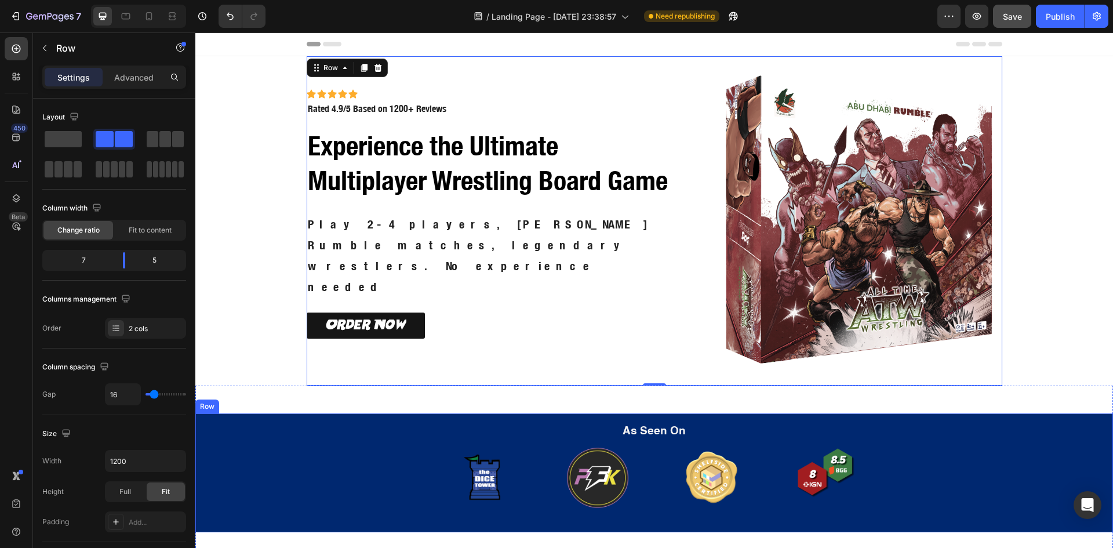
click at [287, 439] on div "As Seen On Heading Image Image Image Image Carousel Row" at bounding box center [654, 472] width 918 height 119
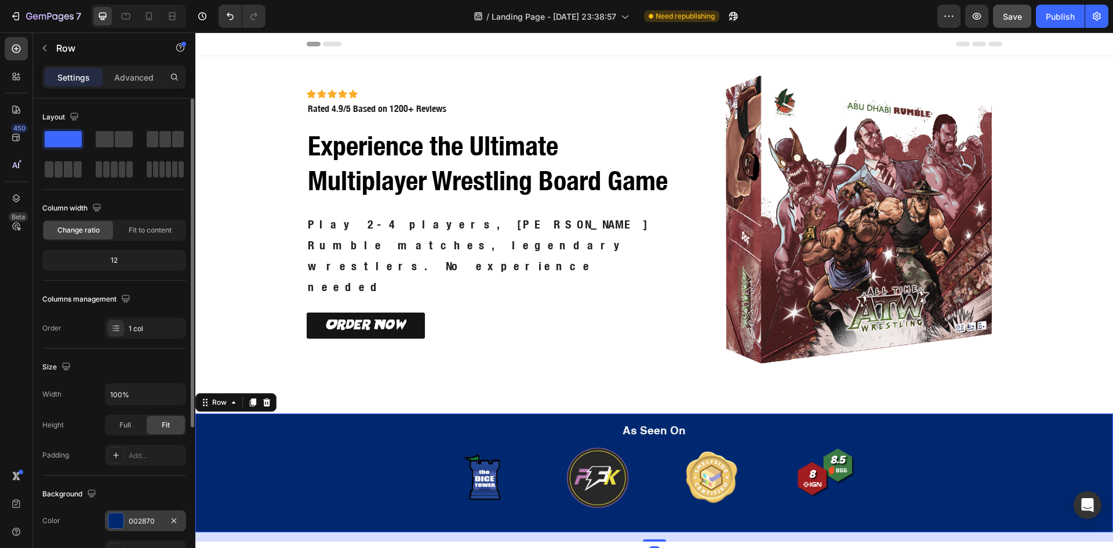
click at [116, 520] on div at bounding box center [115, 520] width 15 height 15
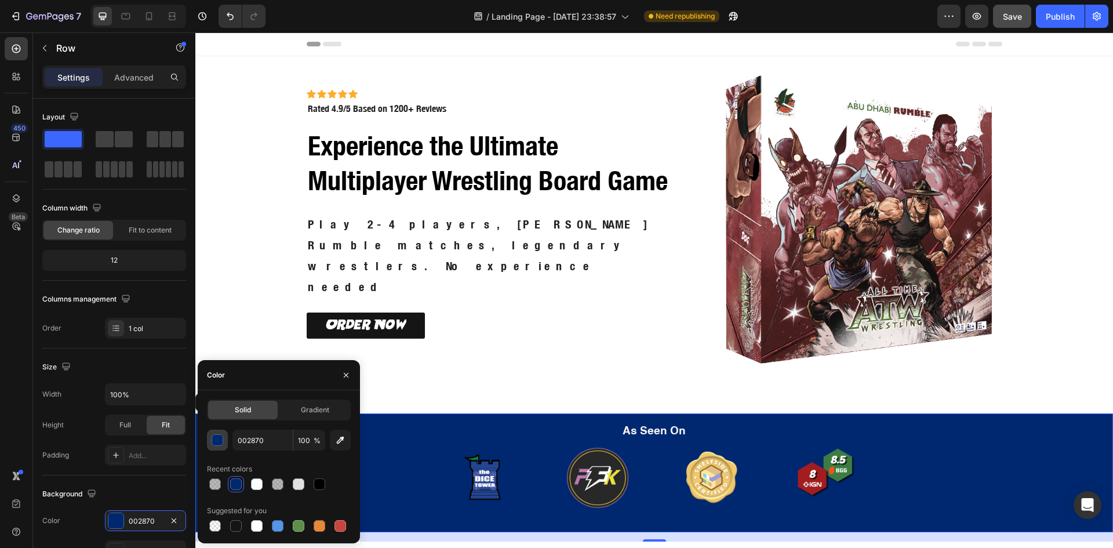
click at [221, 440] on div "button" at bounding box center [218, 441] width 12 height 12
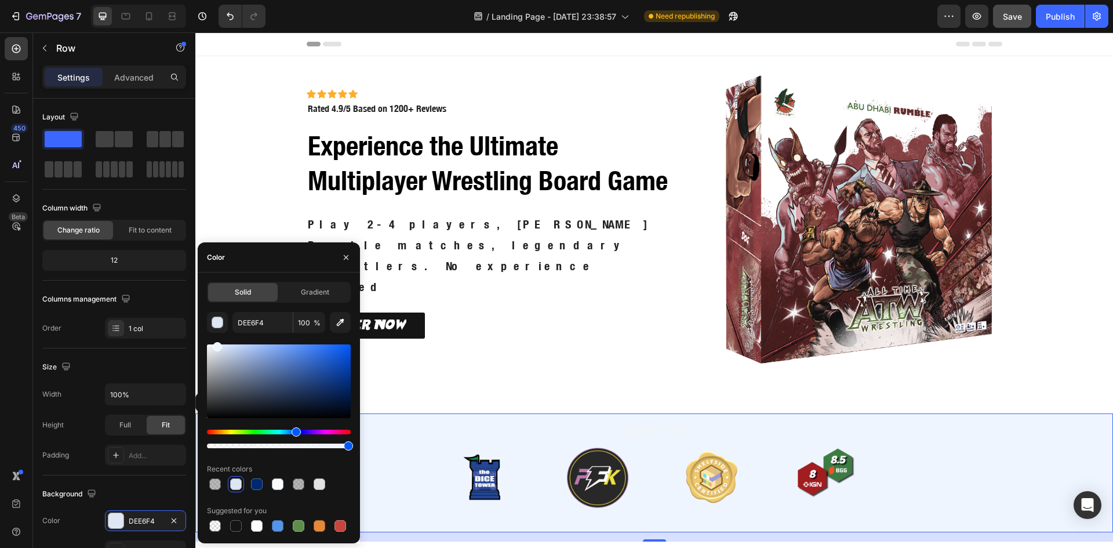
type input "EFF5FF"
drag, startPoint x: 296, startPoint y: 388, endPoint x: 217, endPoint y: 341, distance: 91.8
click at [217, 341] on div "EFF5FF 100 % Recent colors Suggested for you" at bounding box center [279, 423] width 144 height 222
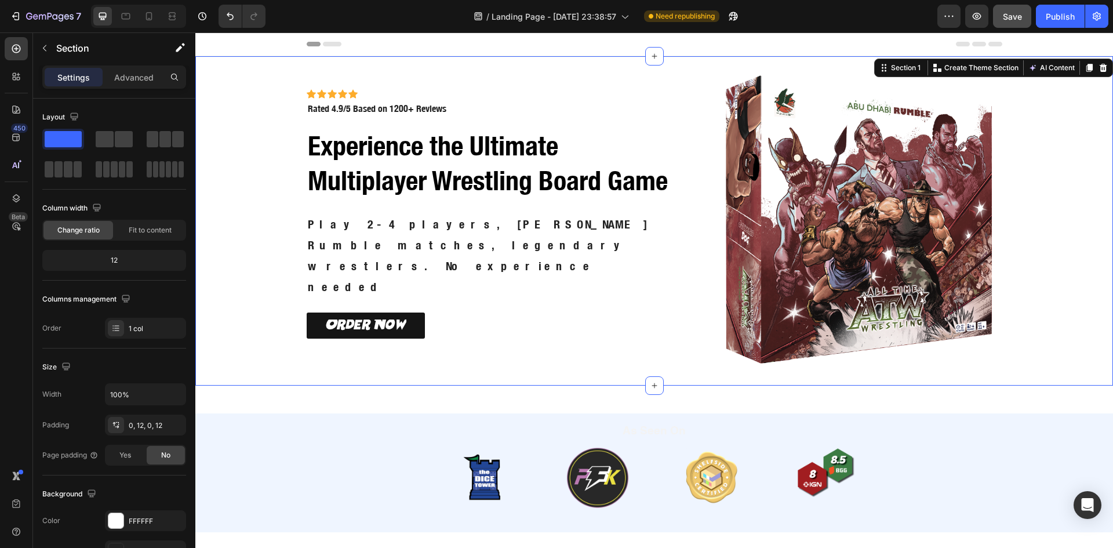
click at [245, 168] on div "Icon Icon Icon Icon Icon Icon List Icon Icon Icon Icon Icon Icon List Rated 4.9…" at bounding box center [654, 220] width 904 height 329
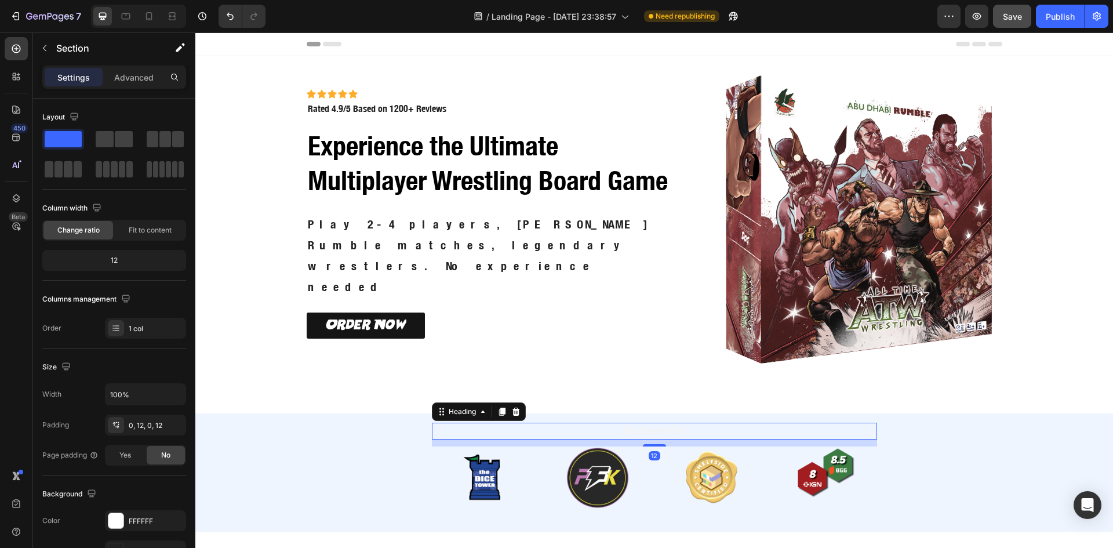
click at [627, 432] on h2 "As Seen On" at bounding box center [655, 431] width 428 height 17
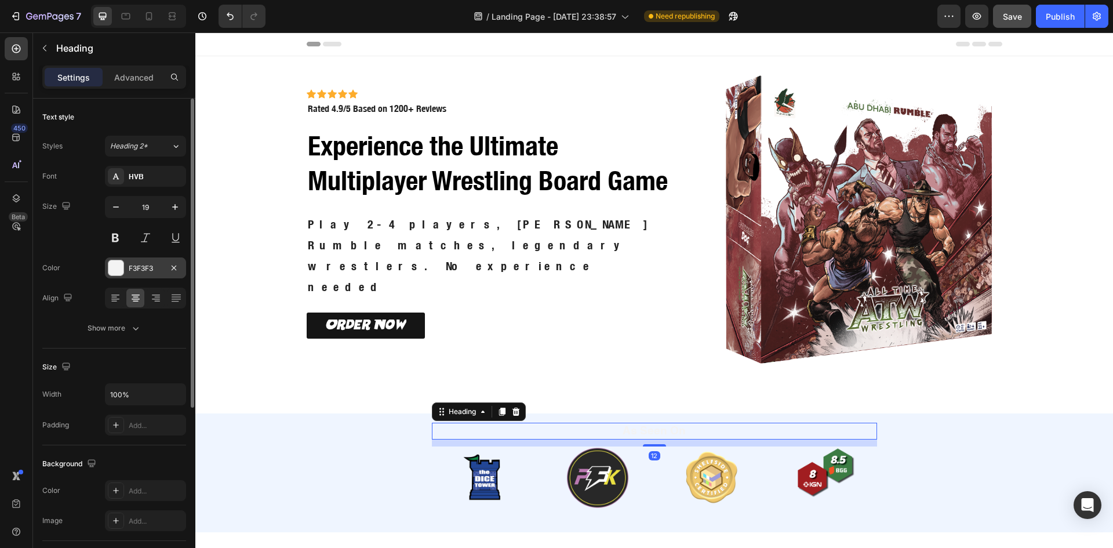
click at [137, 270] on div "F3F3F3" at bounding box center [146, 268] width 34 height 10
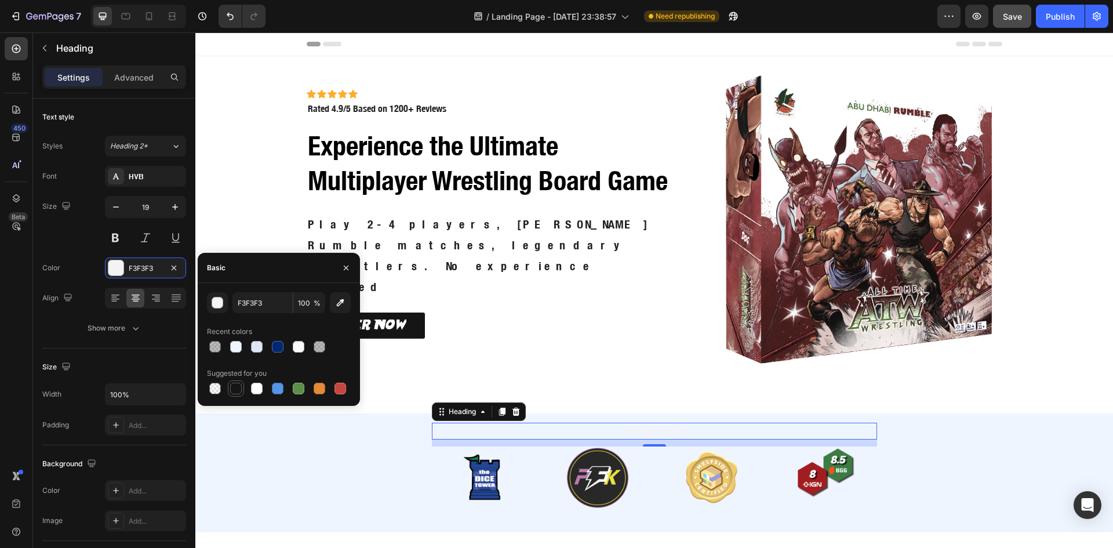
click at [235, 391] on div at bounding box center [236, 389] width 12 height 12
type input "151515"
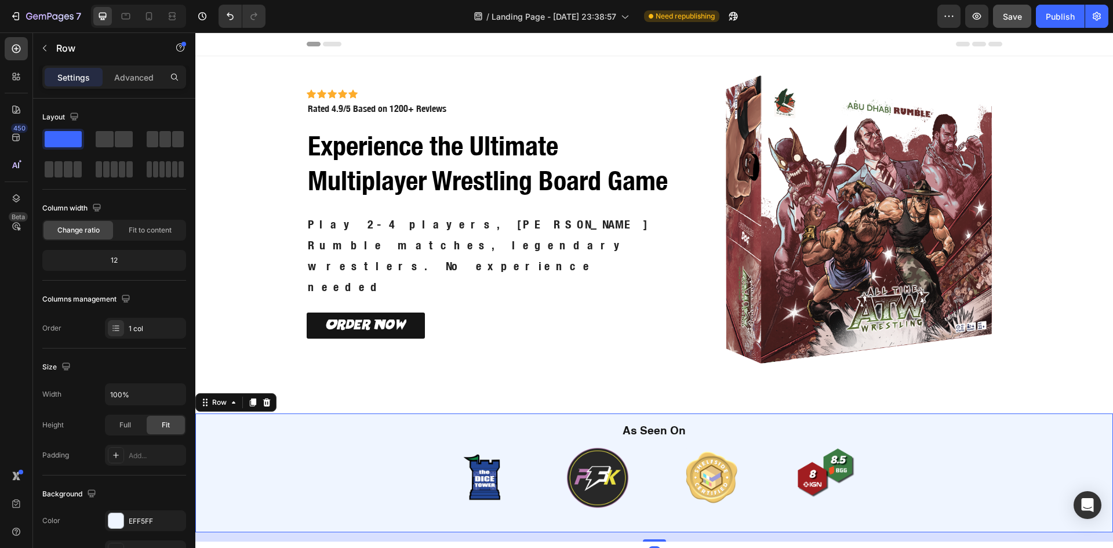
click at [325, 503] on div "As Seen On Heading Image Image Image Image Carousel Row" at bounding box center [654, 472] width 918 height 119
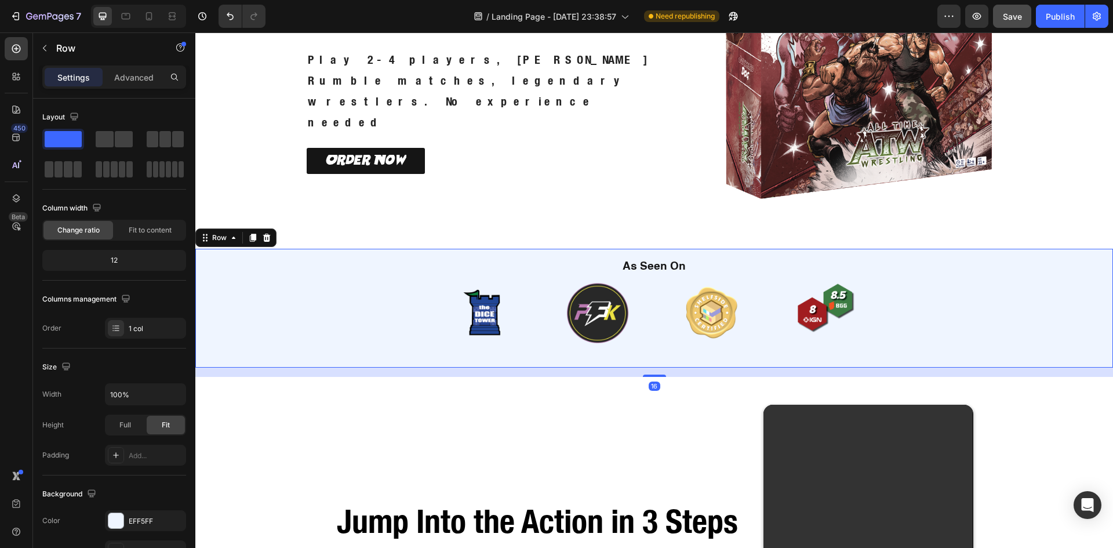
scroll to position [193, 0]
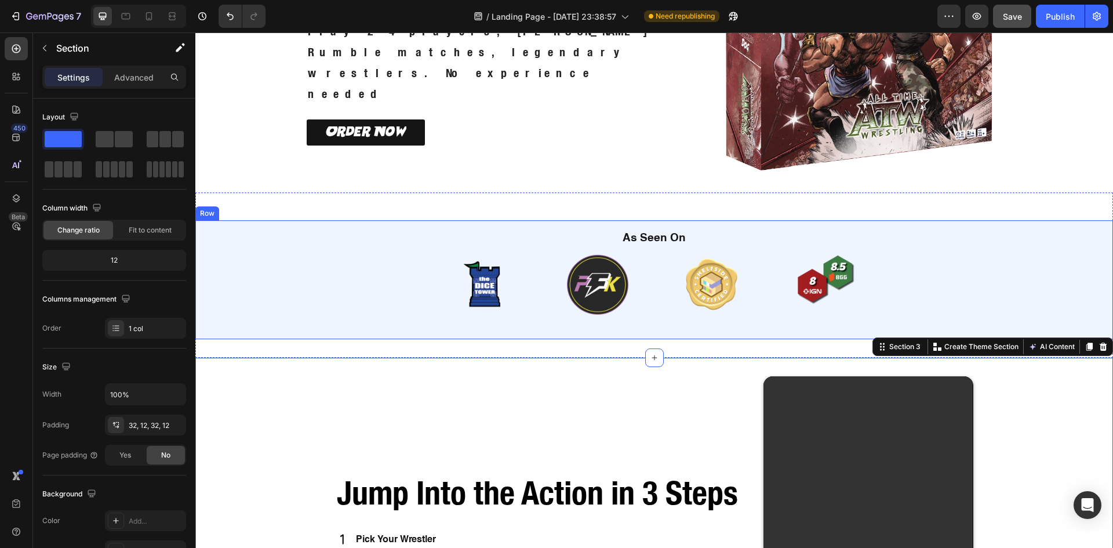
click at [258, 259] on div "As Seen On Heading Image Image Image Image Carousel Row" at bounding box center [654, 279] width 918 height 119
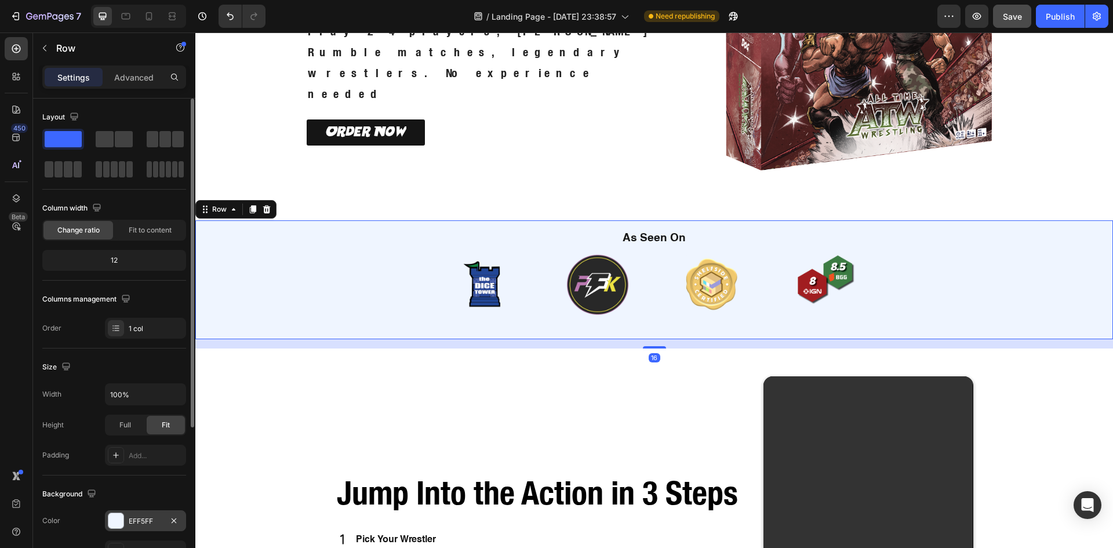
click at [112, 519] on div at bounding box center [115, 520] width 15 height 15
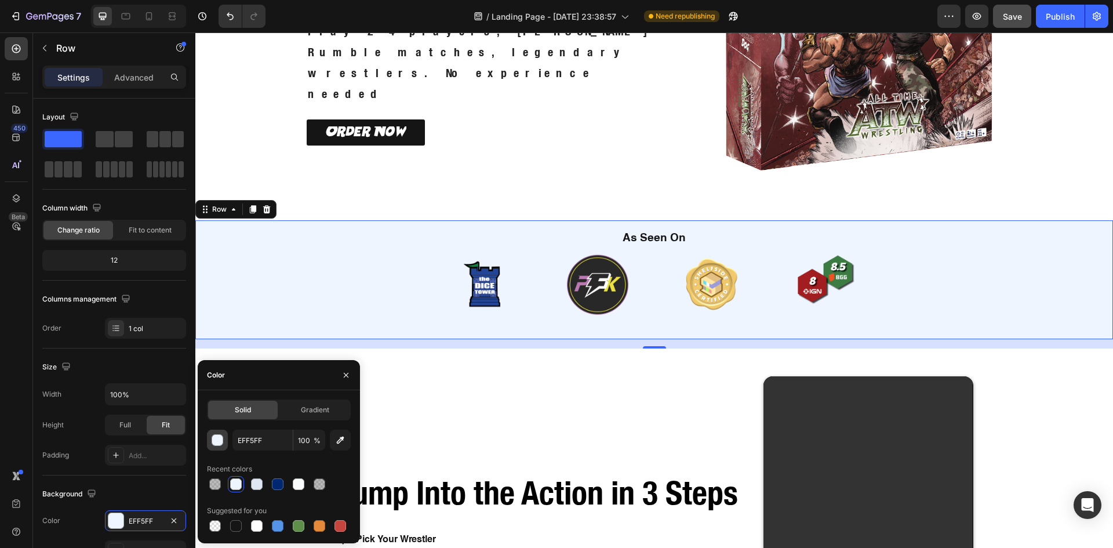
click at [217, 432] on button "button" at bounding box center [217, 440] width 21 height 21
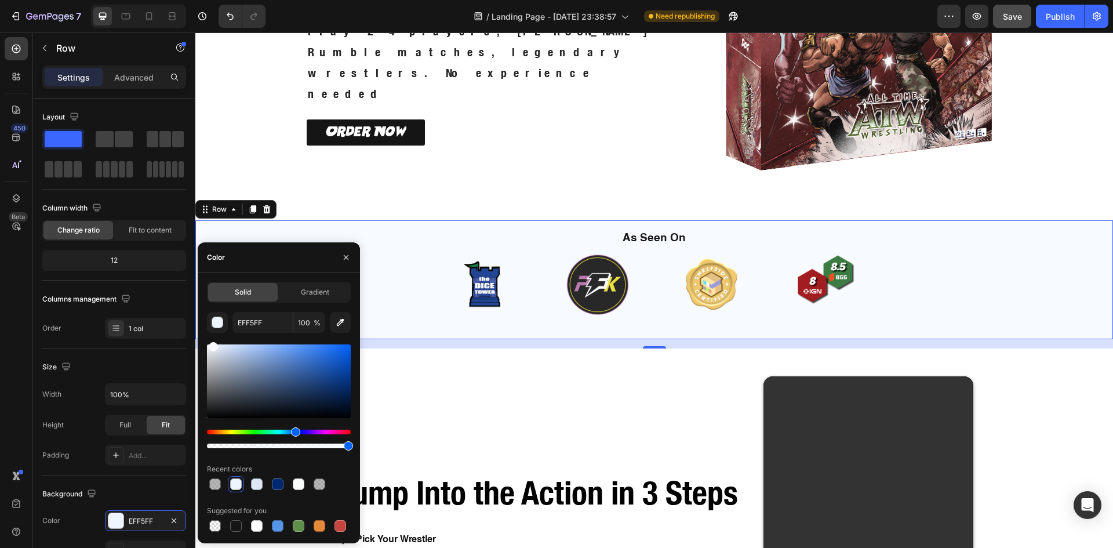
click at [212, 340] on div "EFF5FF 100 % Recent colors Suggested for you" at bounding box center [279, 423] width 144 height 222
type input "F7FAFF"
click at [497, 341] on div "16" at bounding box center [654, 343] width 918 height 9
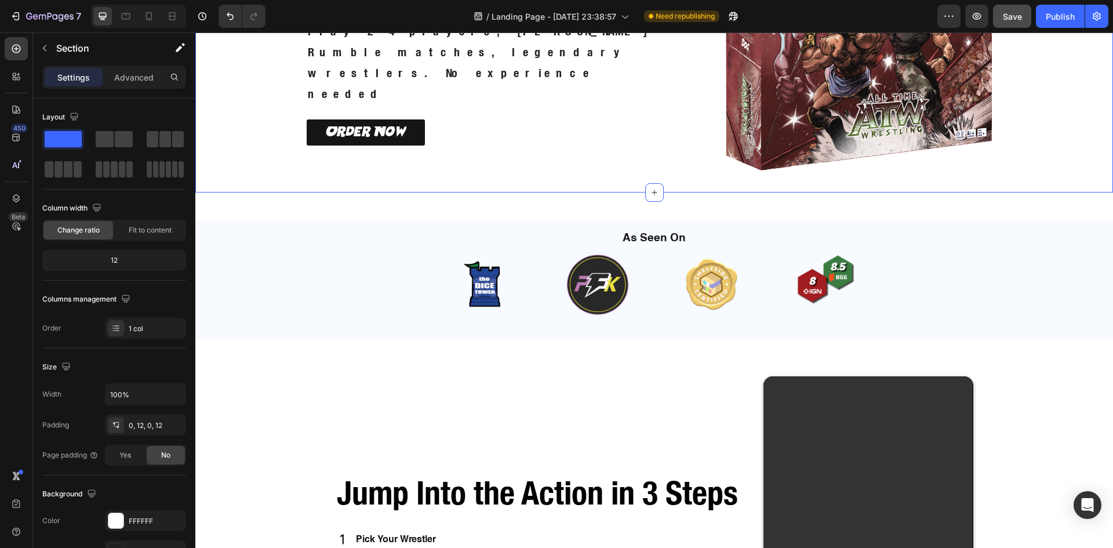
click at [1079, 148] on div "Icon Icon Icon Icon Icon Icon List Icon Icon Icon Icon Icon Icon List Rated 4.9…" at bounding box center [654, 27] width 904 height 329
click at [1025, 10] on button "Save" at bounding box center [1012, 16] width 38 height 23
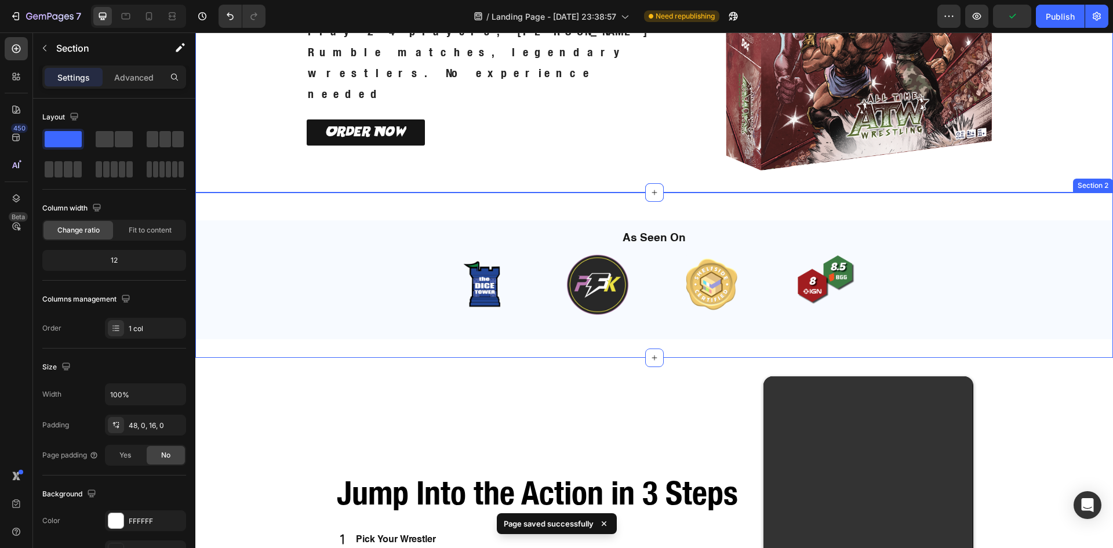
click at [1020, 205] on div "As Seen On Heading Image Image Image Image Carousel Row Row Section 2" at bounding box center [654, 274] width 918 height 165
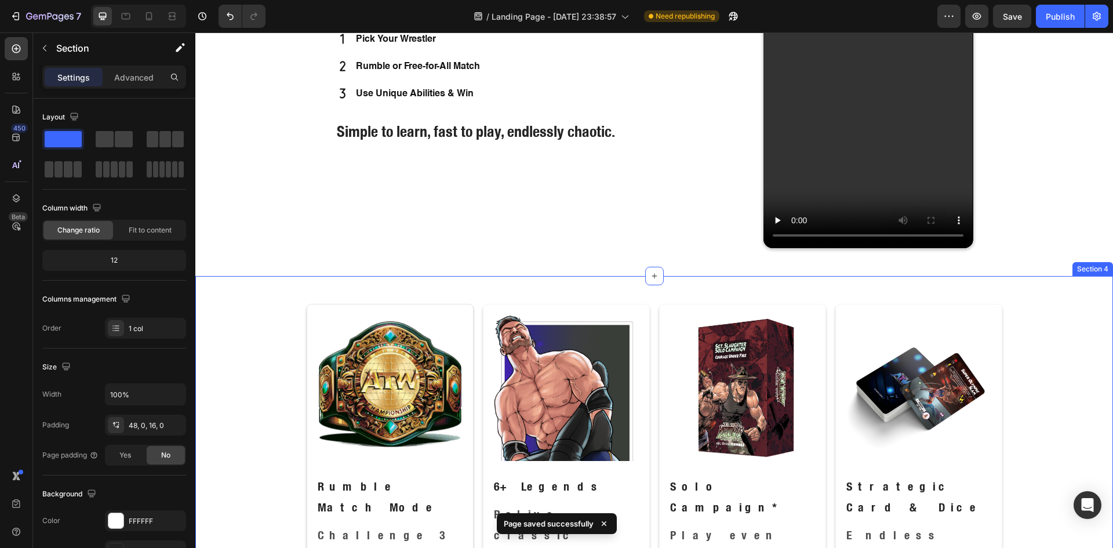
scroll to position [773, 0]
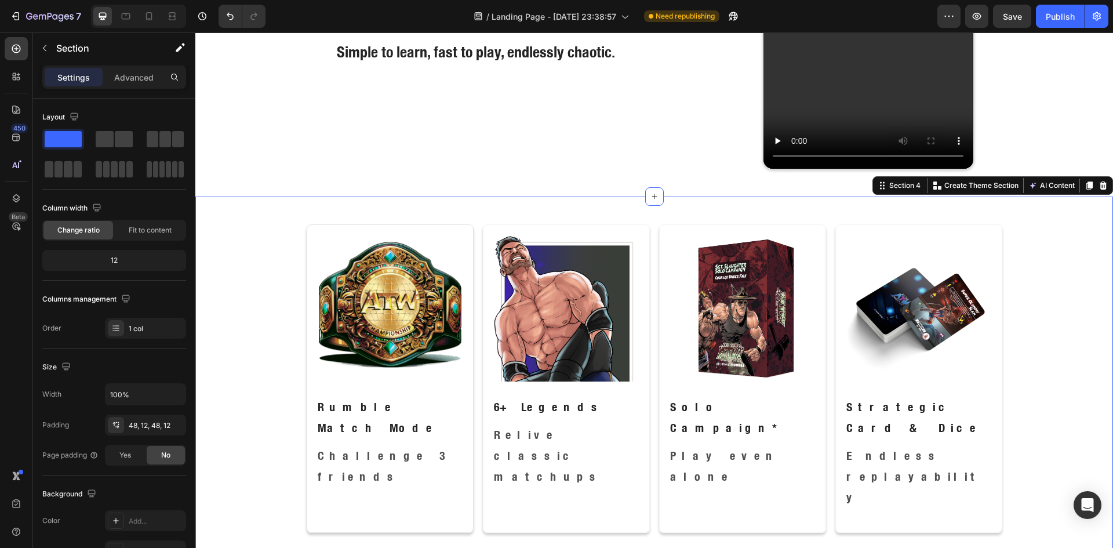
drag, startPoint x: 243, startPoint y: 295, endPoint x: 366, endPoint y: 450, distance: 197.6
click at [243, 295] on div "Image Rumble Match Mode Text Block Challenge 3 friends Text Block Row Image 6+ …" at bounding box center [654, 383] width 904 height 318
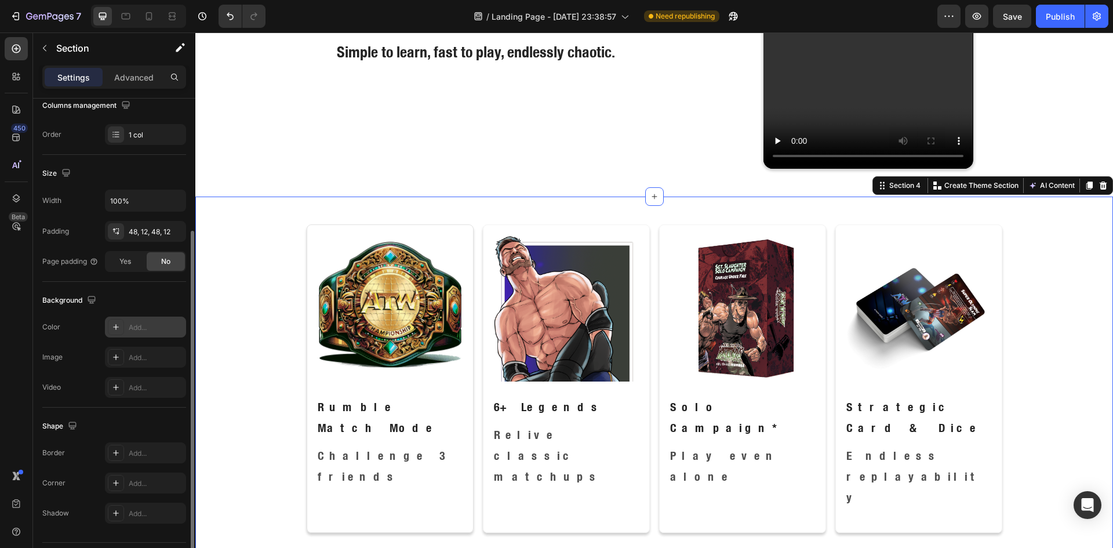
click at [121, 334] on div at bounding box center [116, 327] width 16 height 16
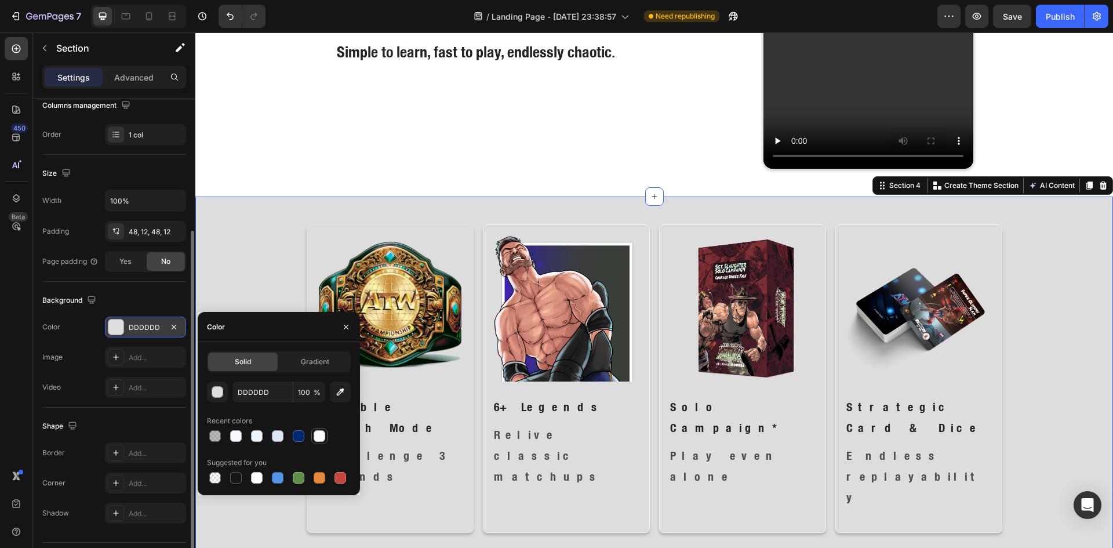
click at [320, 435] on div at bounding box center [320, 436] width 12 height 12
type input "FAFBFC"
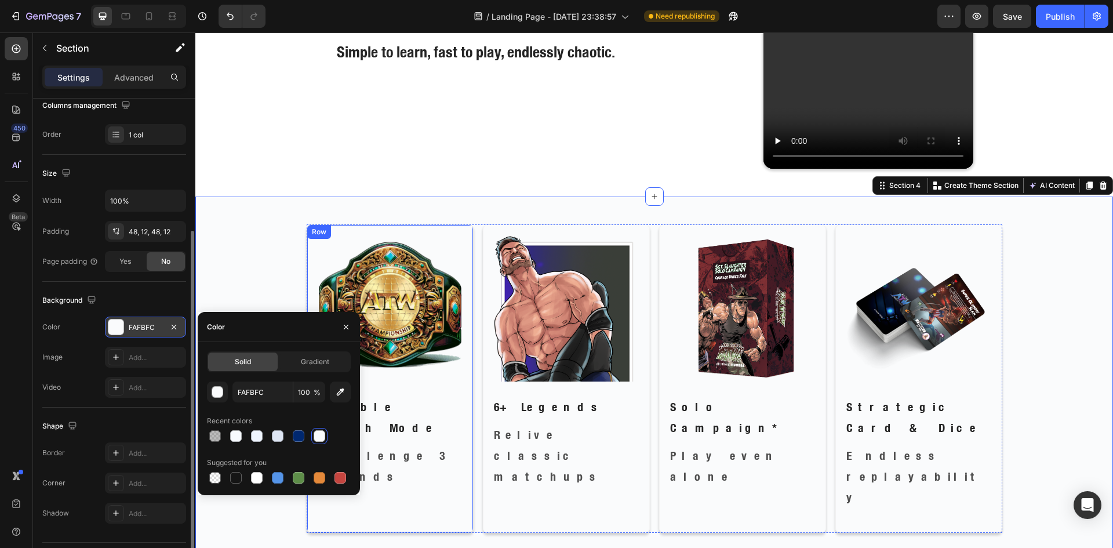
click at [445, 455] on div "Image Rumble Match Mode Text Block Challenge 3 friends Text Block" at bounding box center [389, 378] width 147 height 289
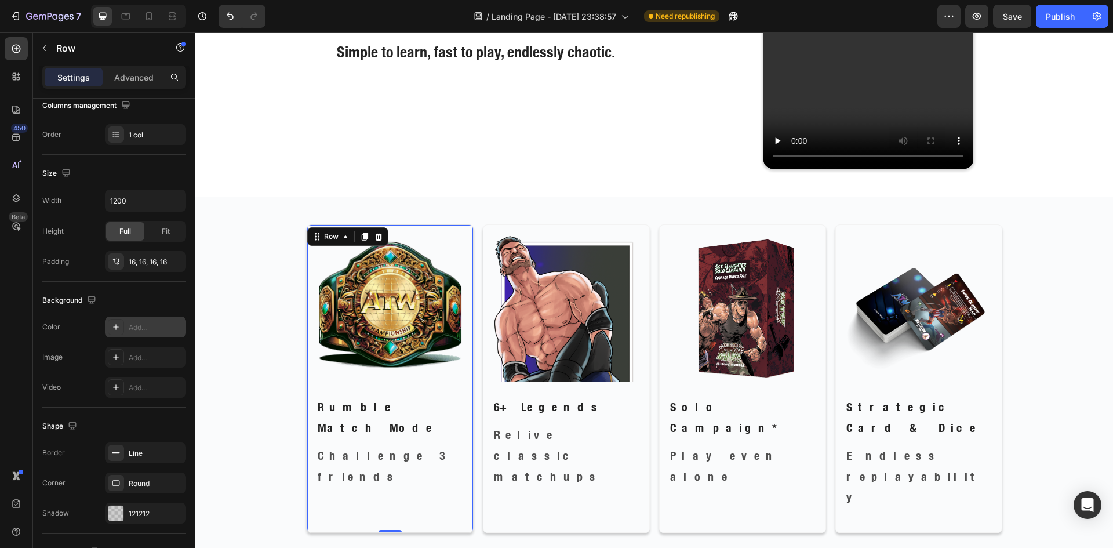
click at [140, 332] on div "Add..." at bounding box center [156, 327] width 54 height 10
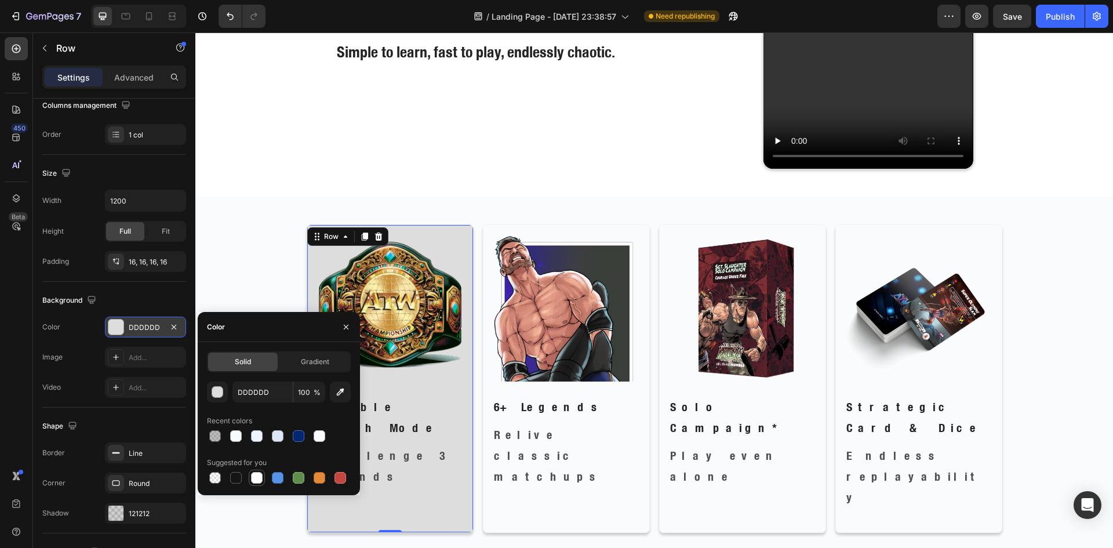
click at [253, 479] on div at bounding box center [257, 478] width 12 height 12
type input "FFFFFF"
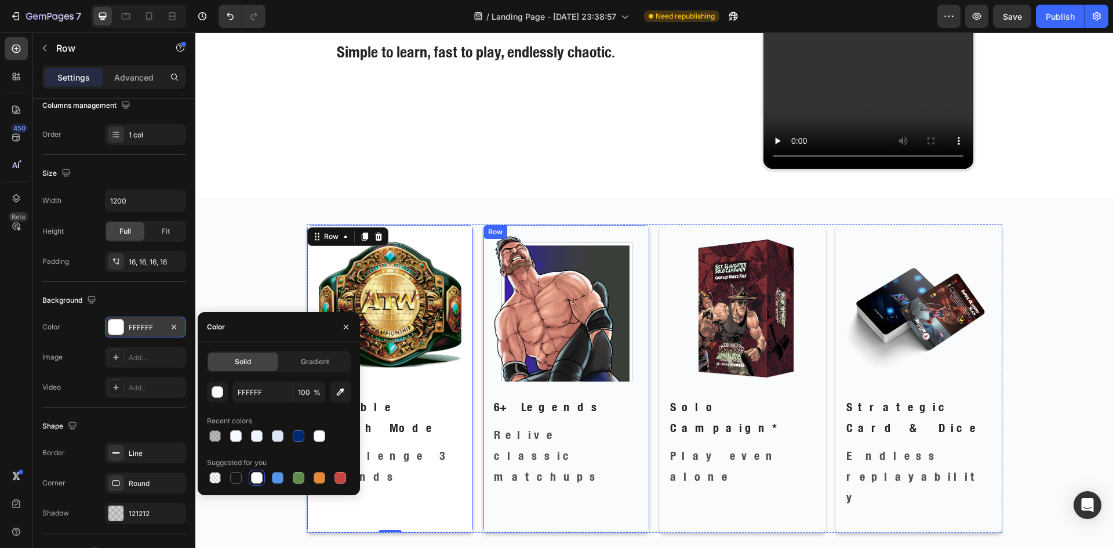
click at [523, 461] on div "Image 6+ Legends Text Block Relive classic matchups Text Block Row" at bounding box center [566, 378] width 167 height 308
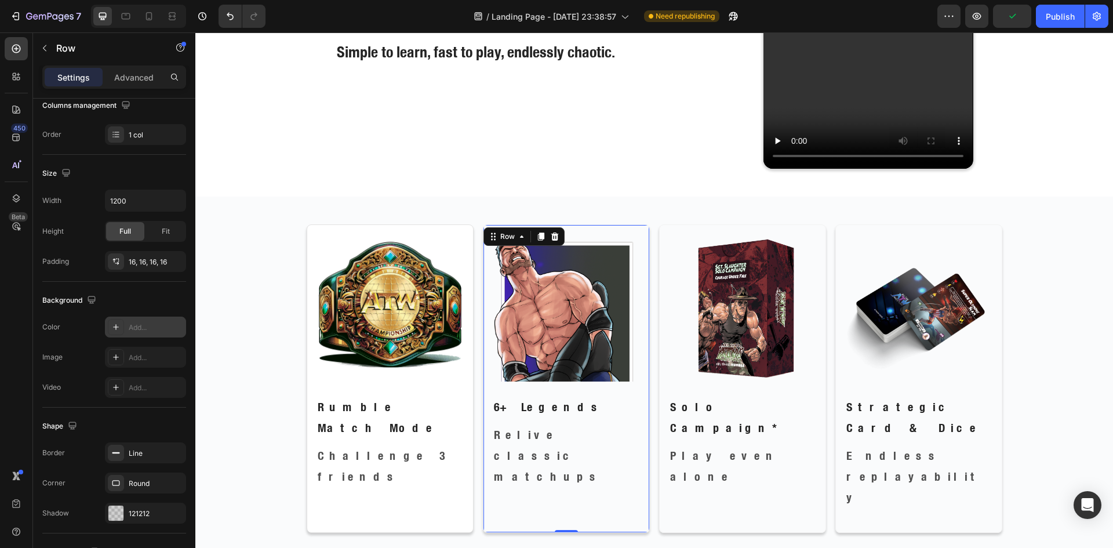
click at [128, 327] on div "Add..." at bounding box center [145, 326] width 81 height 21
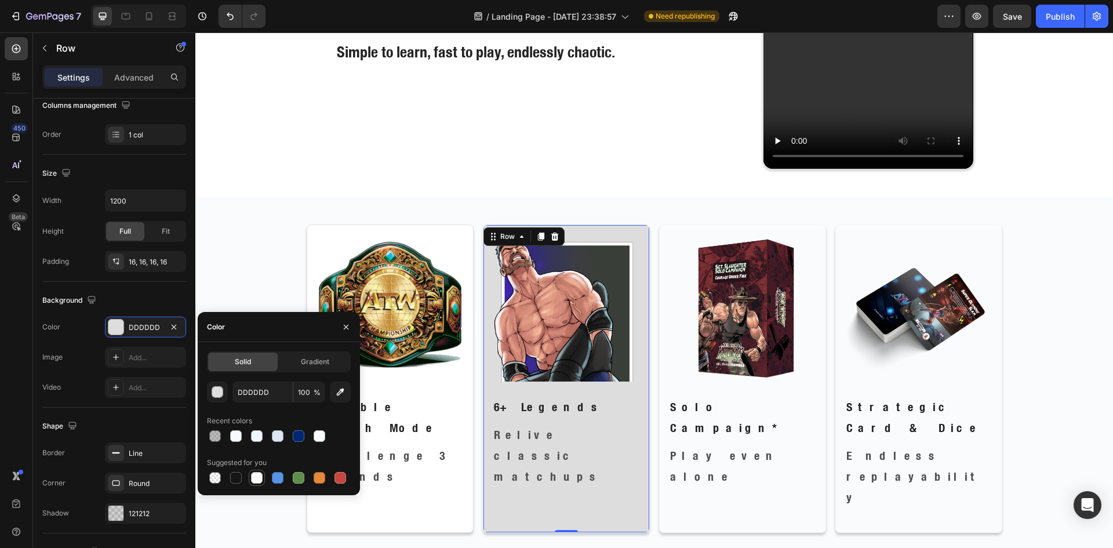
click at [259, 476] on div at bounding box center [257, 478] width 12 height 12
type input "FFFFFF"
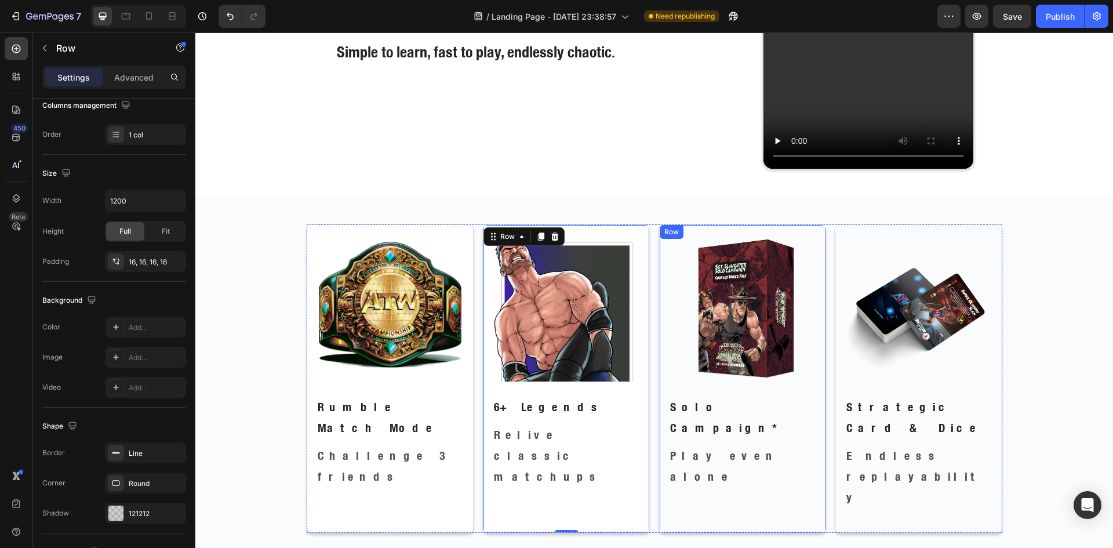
click at [667, 465] on div "Image Solo Campaign* Text Block Play even alone Text Block Row" at bounding box center [742, 378] width 167 height 308
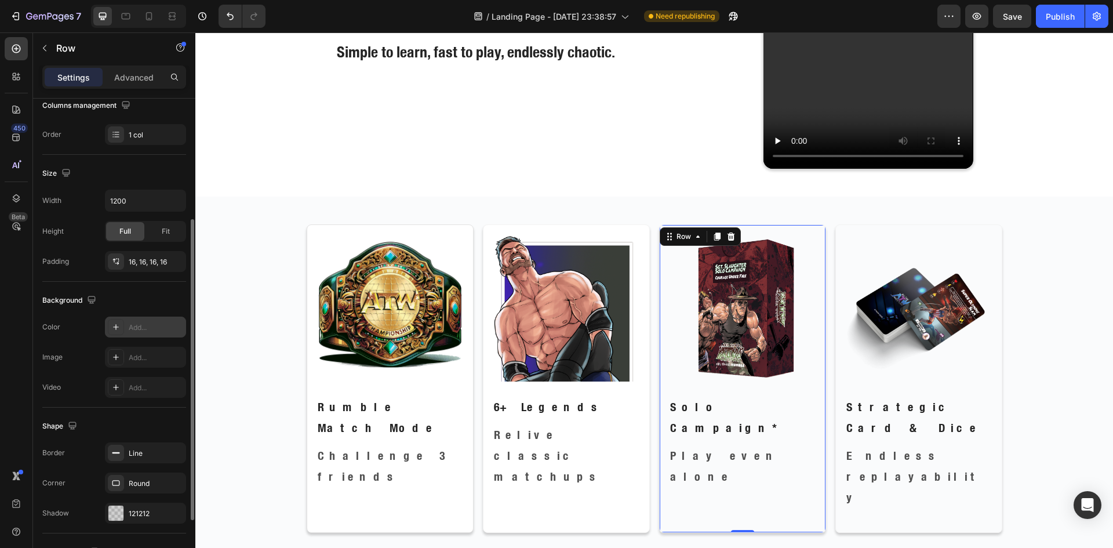
click at [137, 323] on div "Add..." at bounding box center [156, 327] width 54 height 10
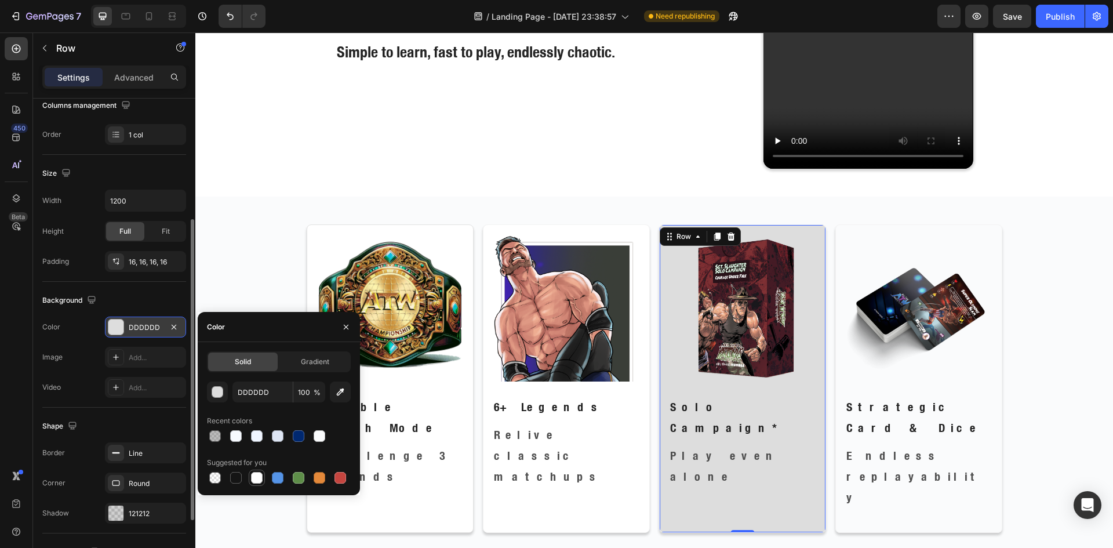
click at [257, 474] on div at bounding box center [257, 478] width 12 height 12
type input "FFFFFF"
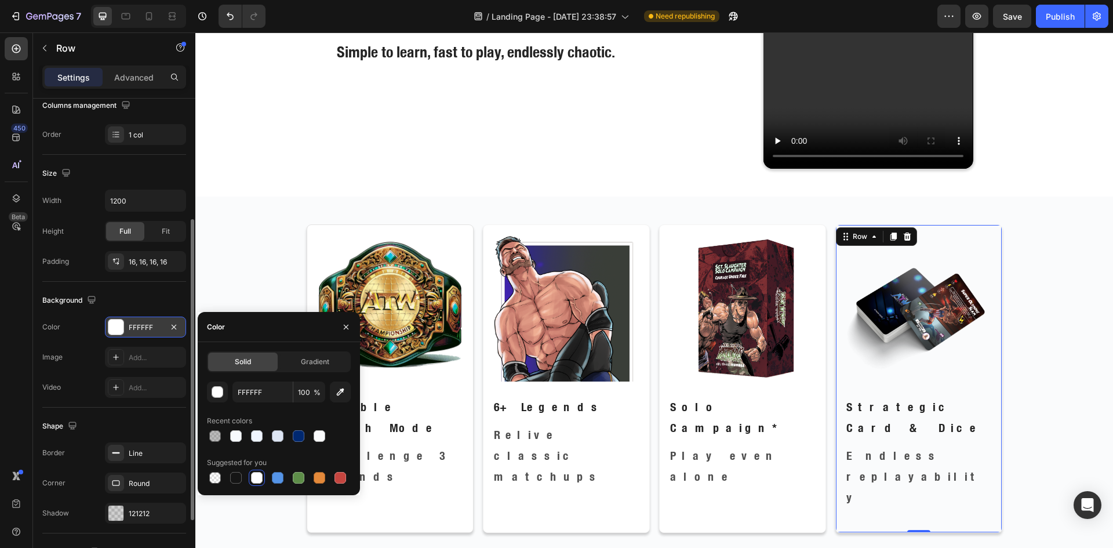
click at [865, 463] on div "Image Strategic Card & Dice Text Block Endless replayability Text Block Row 0" at bounding box center [918, 378] width 167 height 308
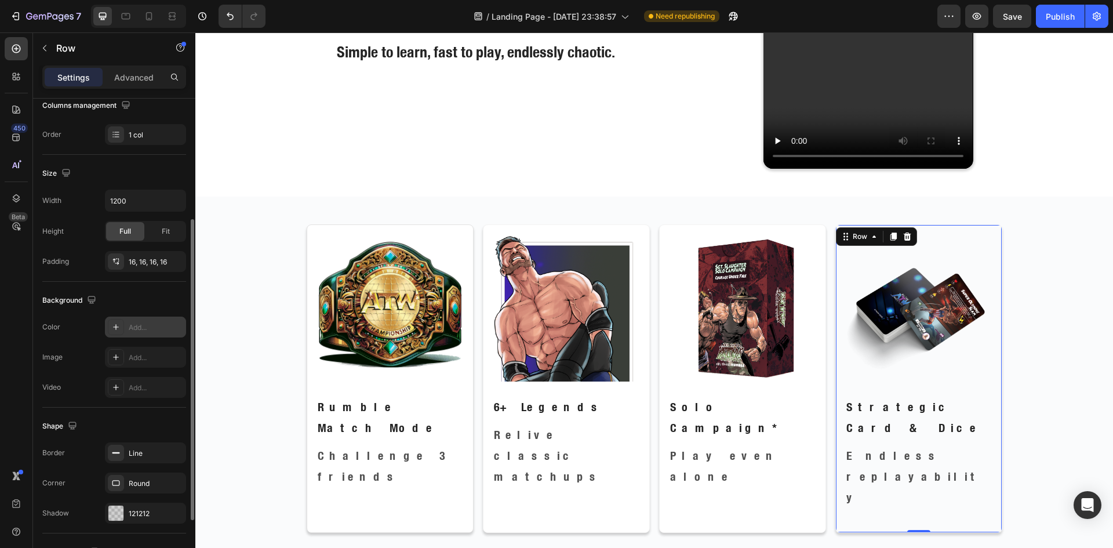
click at [139, 326] on div "Add..." at bounding box center [156, 327] width 54 height 10
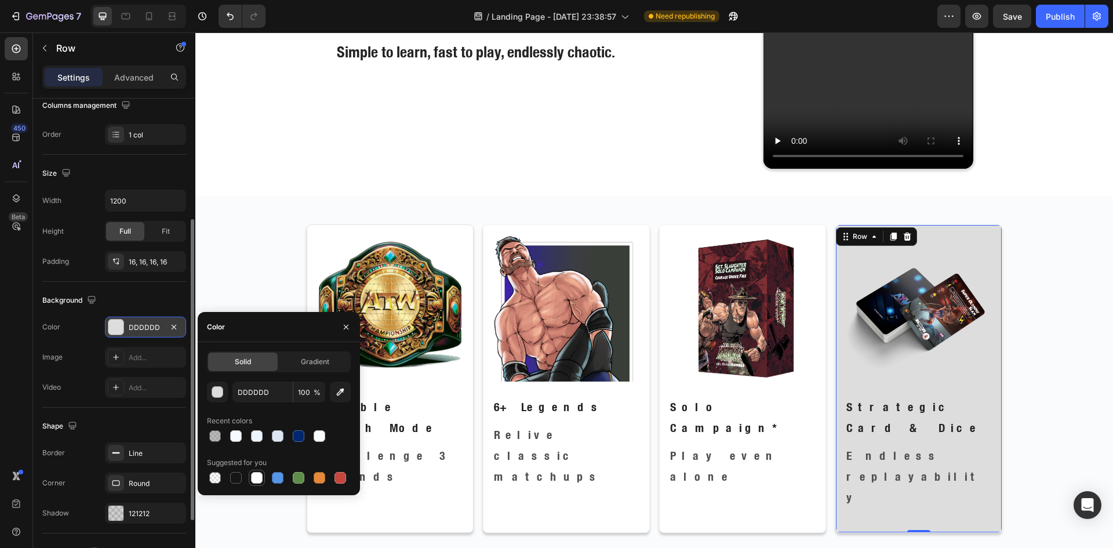
click at [257, 476] on div at bounding box center [257, 478] width 12 height 12
type input "FFFFFF"
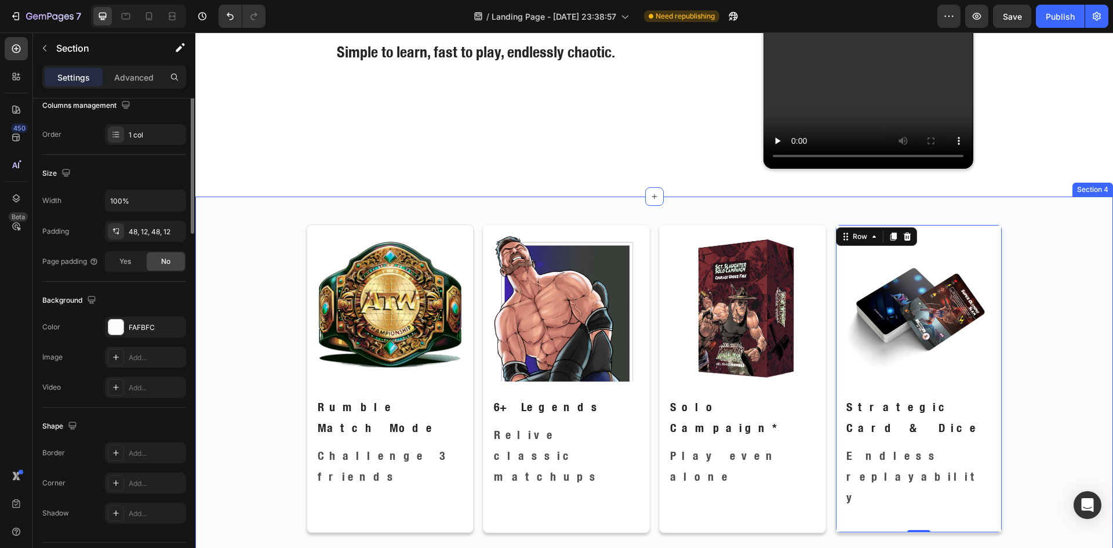
click at [493, 499] on div "Image Rumble Match Mode Text Block Challenge 3 friends Text Block Row Image 6+ …" at bounding box center [654, 382] width 918 height 373
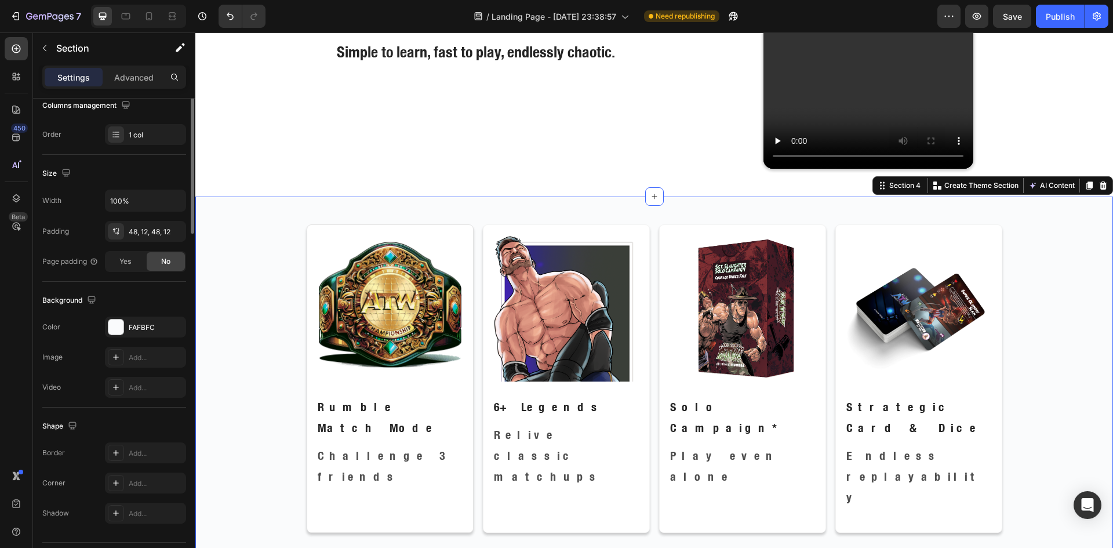
scroll to position [0, 0]
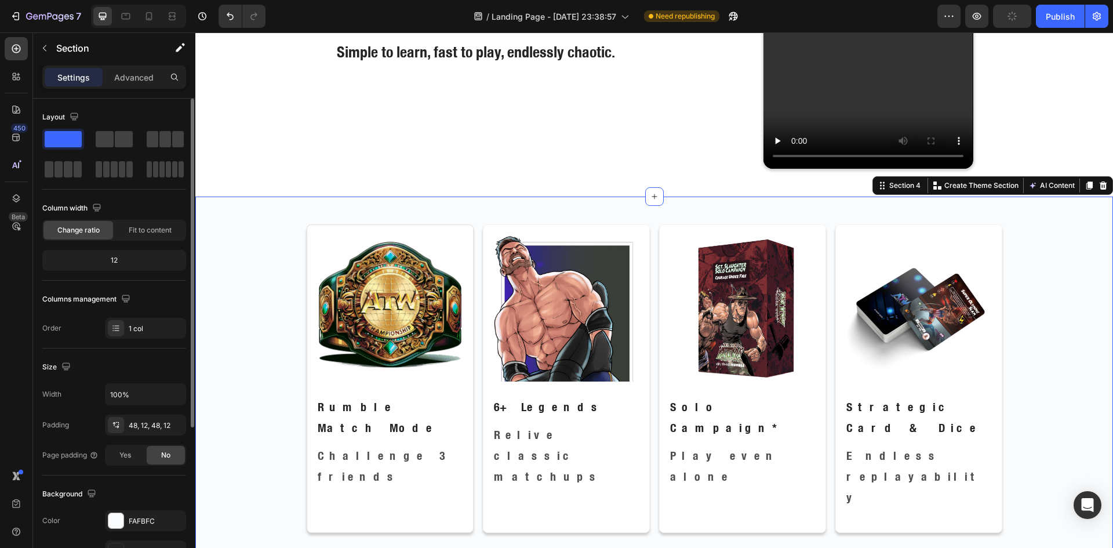
click at [1024, 298] on div "Image Rumble Match Mode Text Block Challenge 3 friends Text Block Row Image 6+ …" at bounding box center [654, 383] width 904 height 318
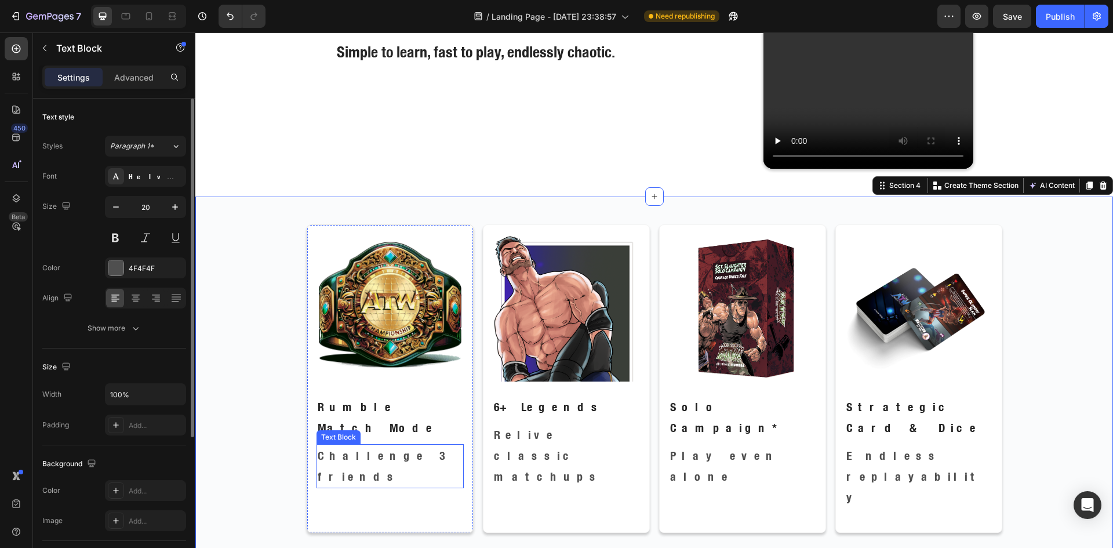
click at [382, 445] on p "Challenge 3 friends" at bounding box center [390, 466] width 145 height 42
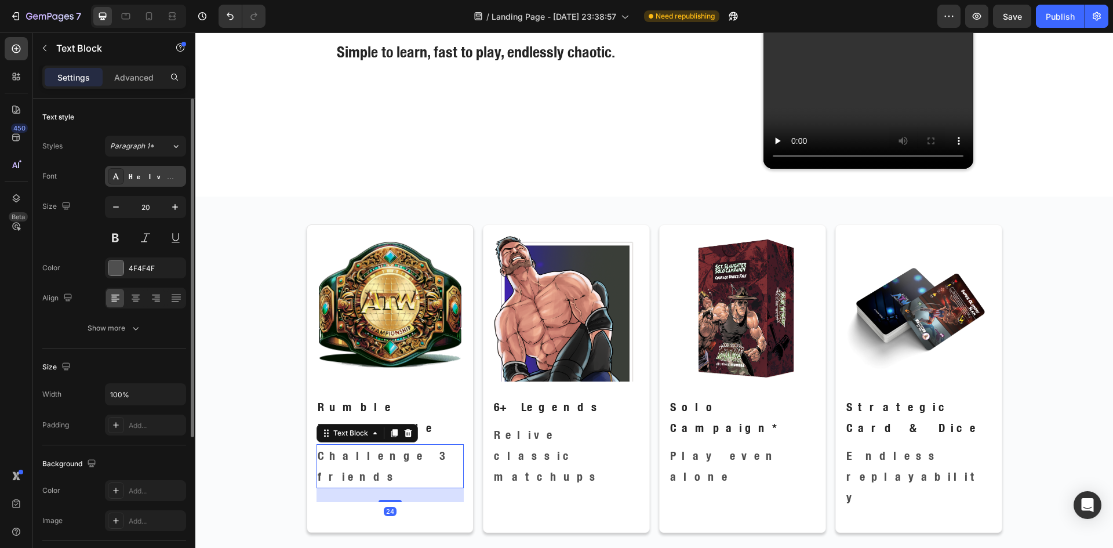
click at [151, 175] on div "Helvetica Neue Condensed Bold_1" at bounding box center [156, 177] width 54 height 10
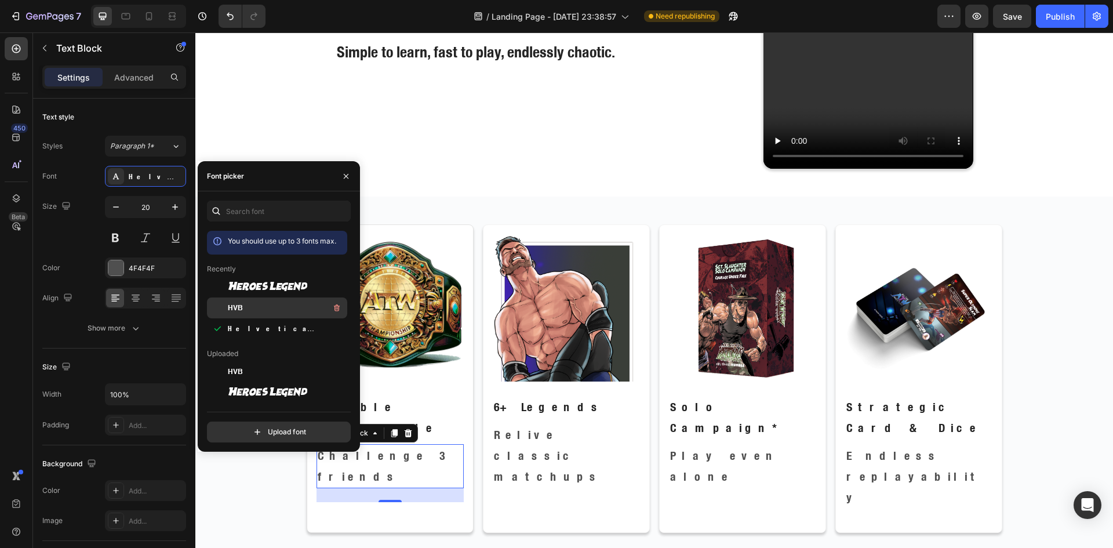
click at [250, 302] on div "HVB" at bounding box center [286, 308] width 117 height 14
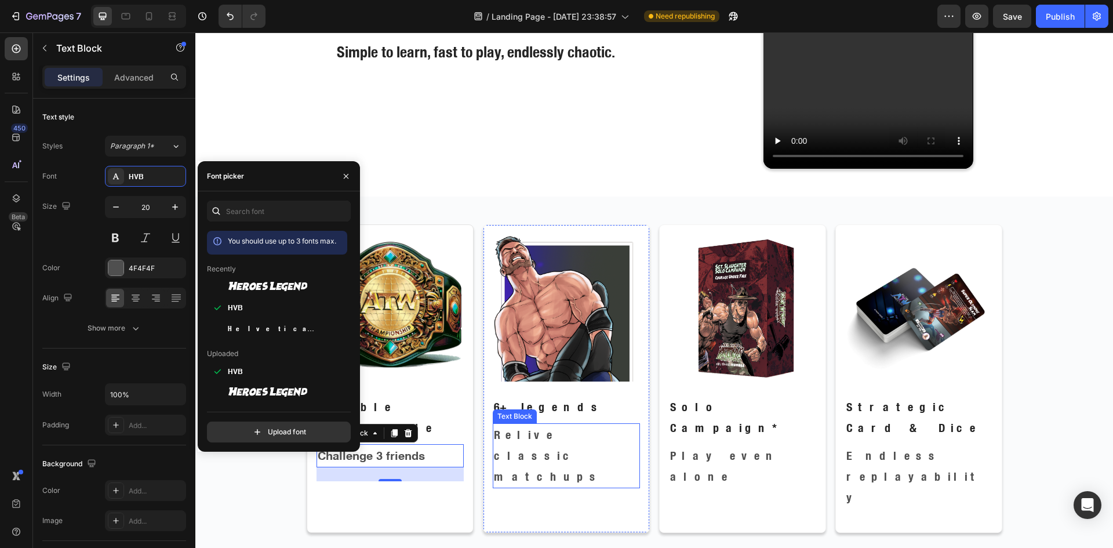
click at [549, 436] on p "Relive classic matchups" at bounding box center [566, 455] width 145 height 63
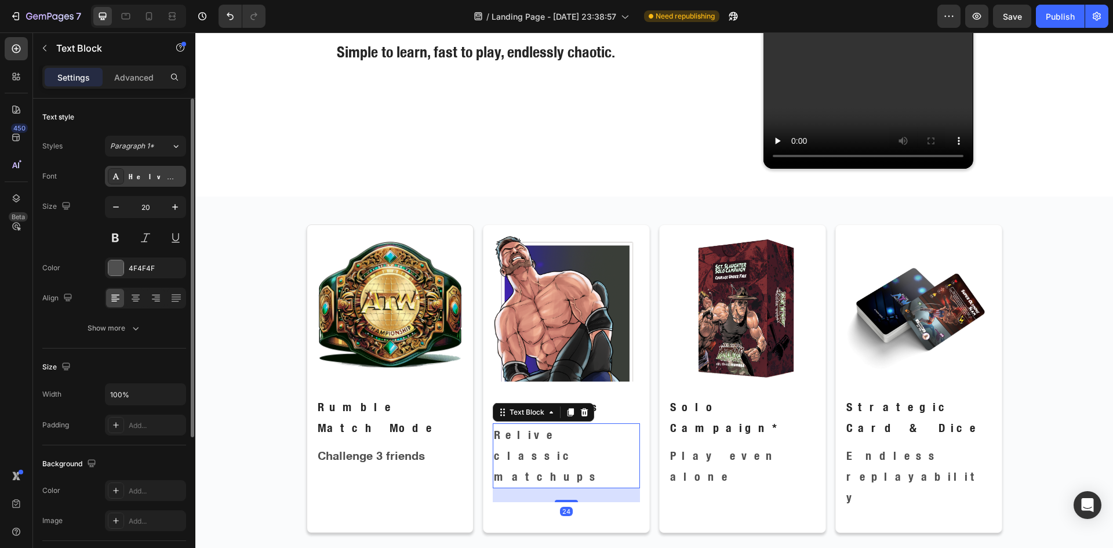
click at [134, 172] on div "Helvetica Neue Condensed Bold_1" at bounding box center [156, 177] width 54 height 10
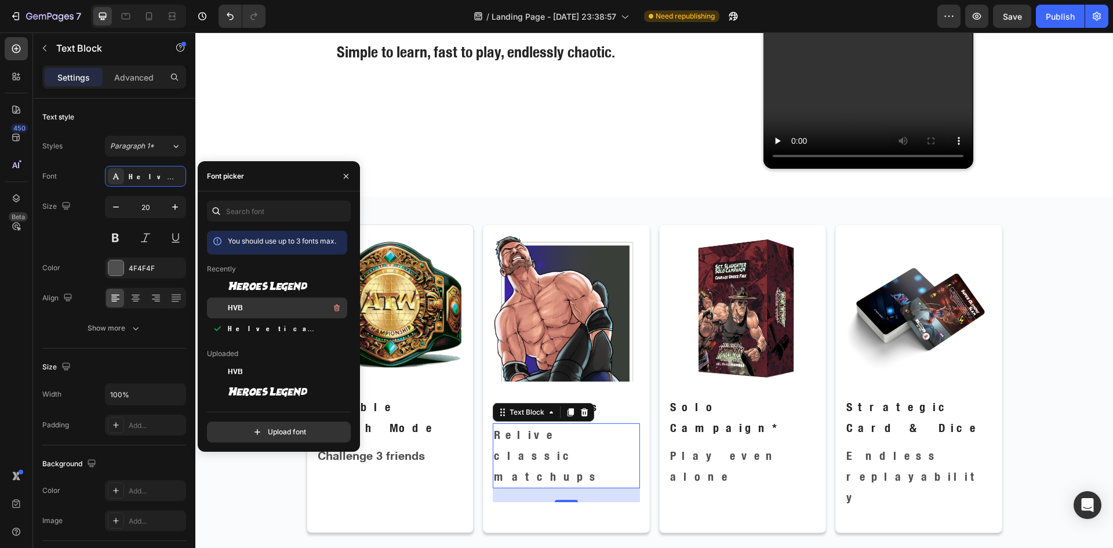
click at [235, 306] on span "HVB" at bounding box center [235, 308] width 15 height 10
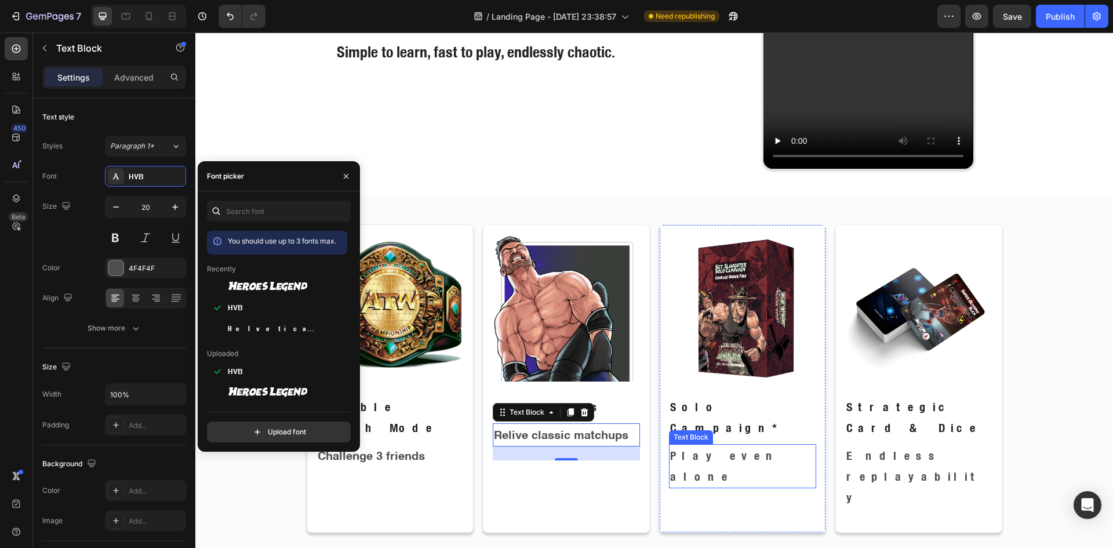
click at [679, 445] on p "Play even alone" at bounding box center [742, 466] width 145 height 42
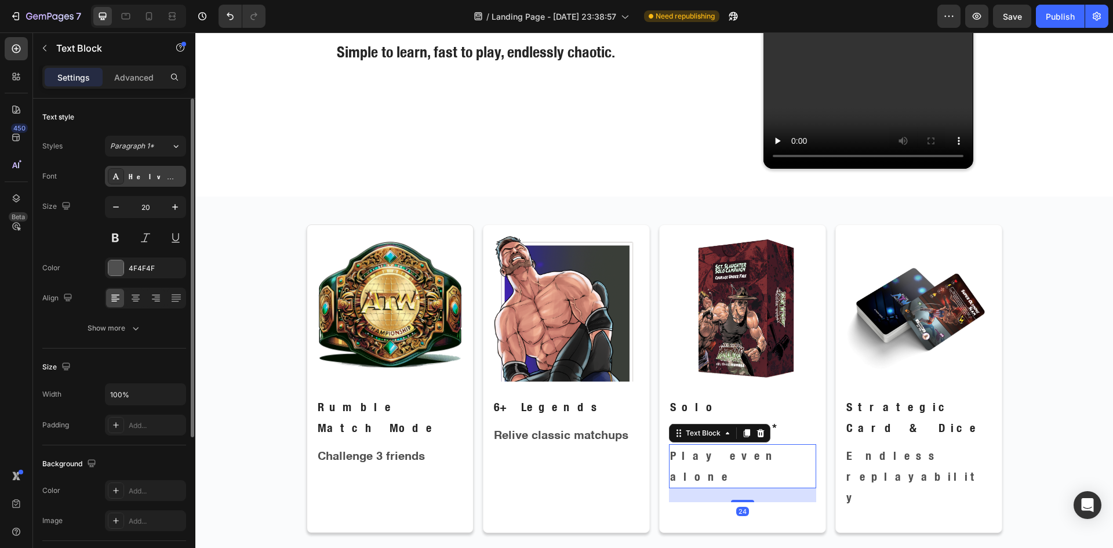
click at [150, 178] on div "Helvetica Neue Condensed Bold_1" at bounding box center [156, 177] width 54 height 10
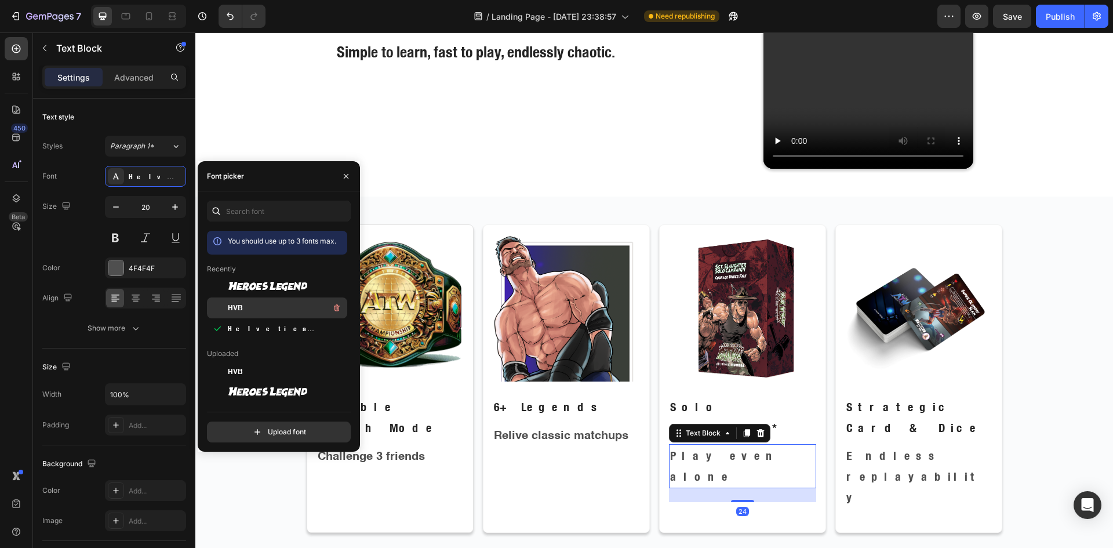
click at [265, 305] on div "HVB" at bounding box center [286, 308] width 117 height 14
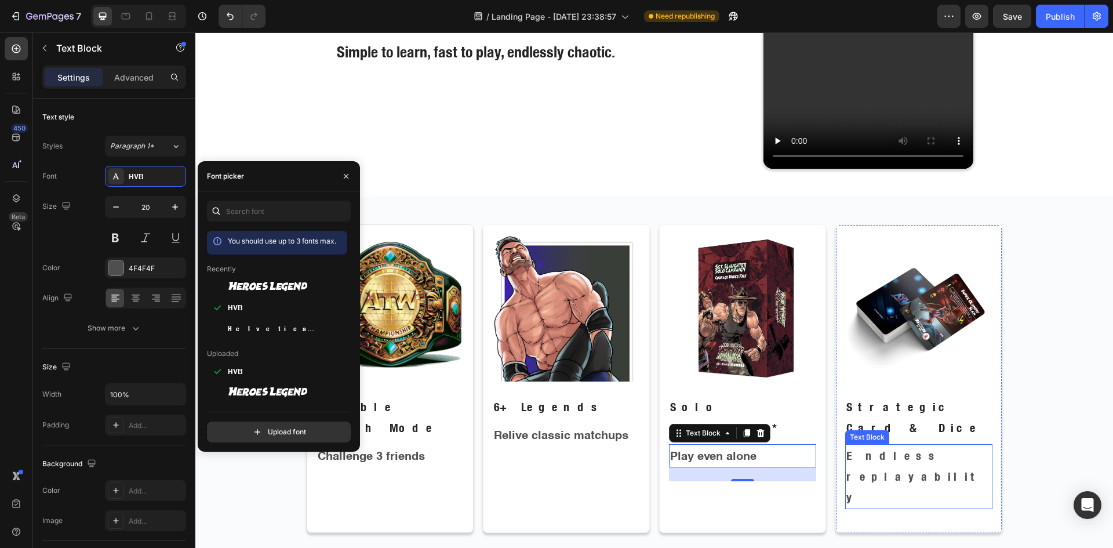
click at [870, 445] on p "Endless replayability" at bounding box center [918, 476] width 145 height 63
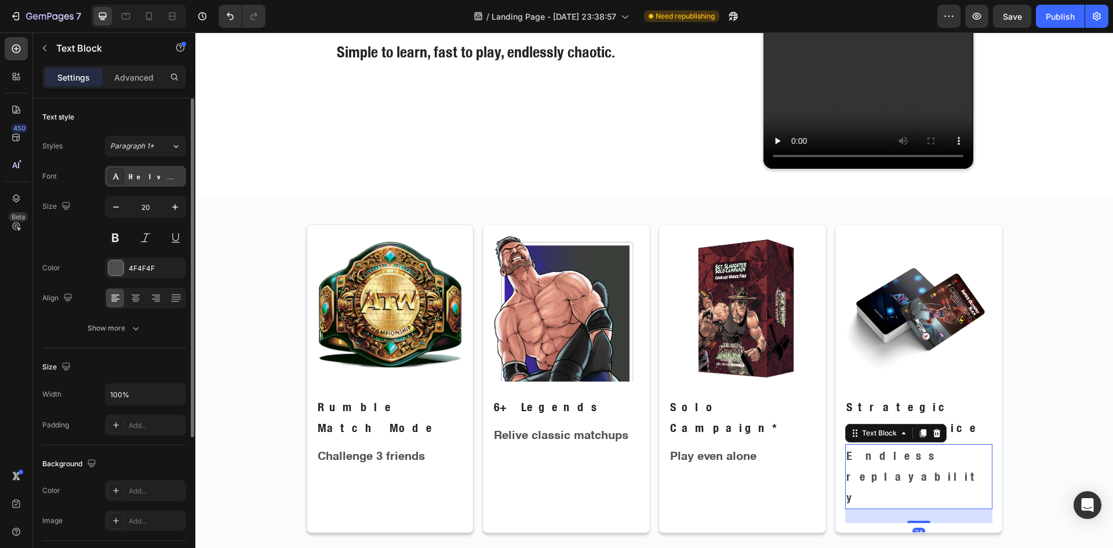
click at [153, 172] on div "Helvetica Neue Condensed Bold_1" at bounding box center [156, 177] width 54 height 10
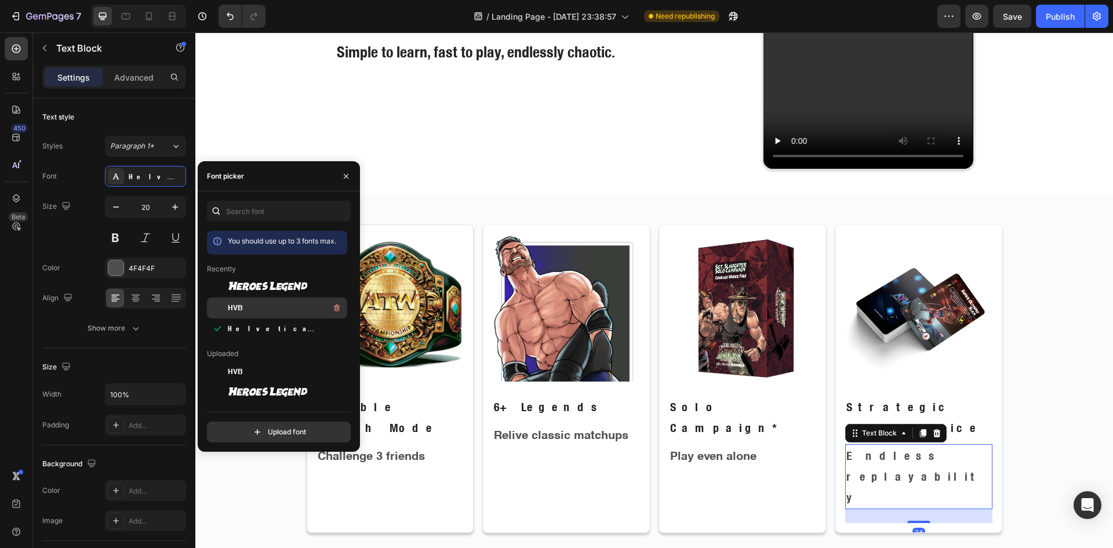
click at [260, 300] on div "HVB" at bounding box center [277, 307] width 140 height 21
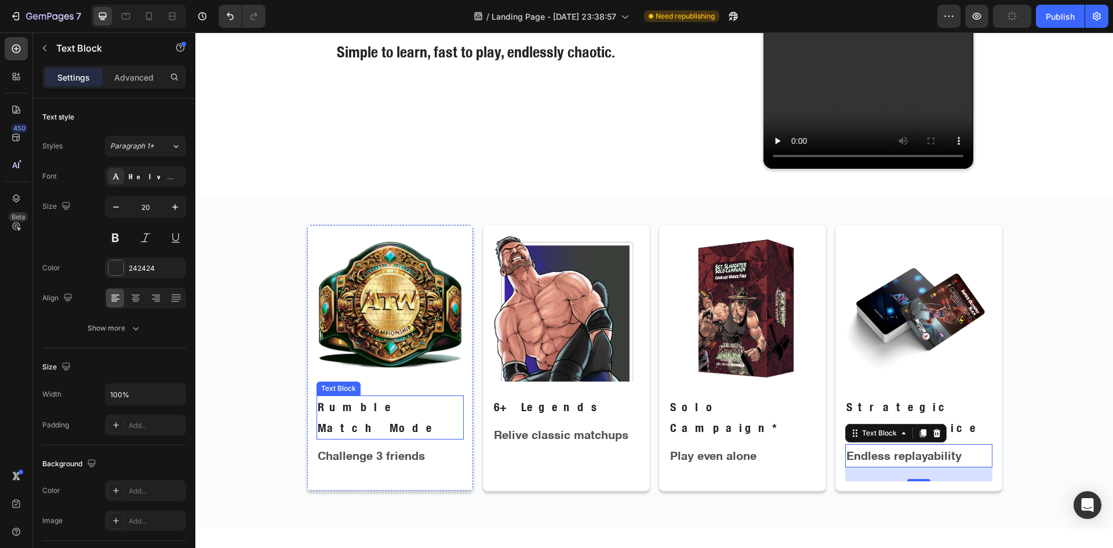
click at [385, 410] on p "Rumble Match Mode" at bounding box center [390, 417] width 145 height 42
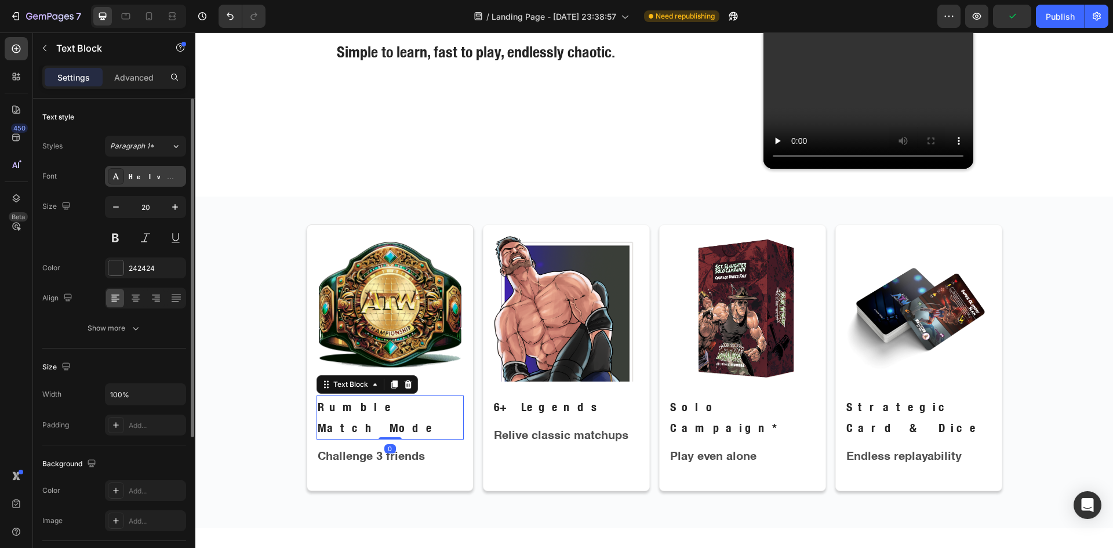
click at [141, 179] on div "Helvetica Neue Condensed Bold_1" at bounding box center [156, 177] width 54 height 10
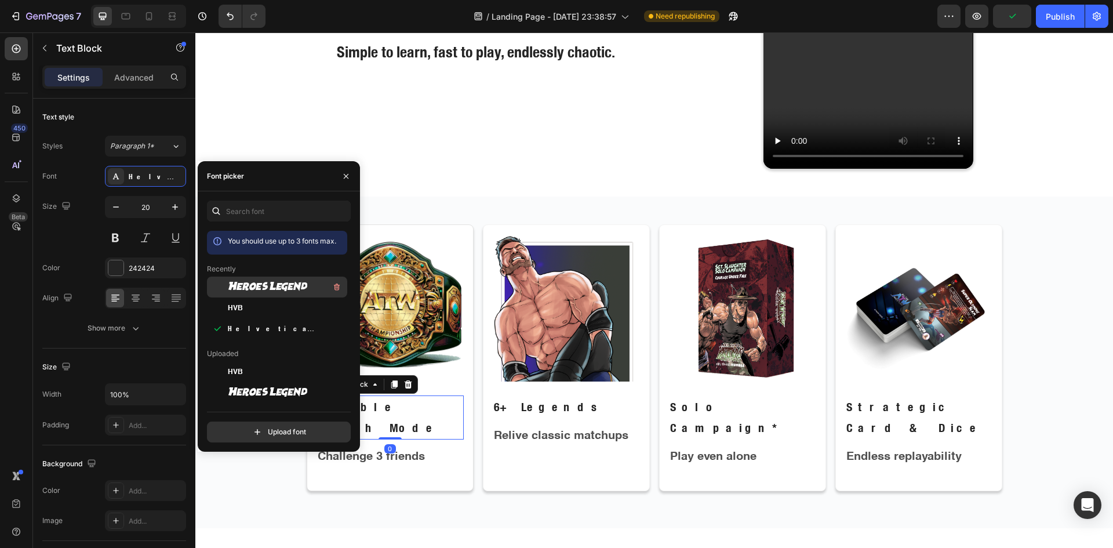
click at [256, 292] on div "Heroes Legend" at bounding box center [286, 287] width 117 height 14
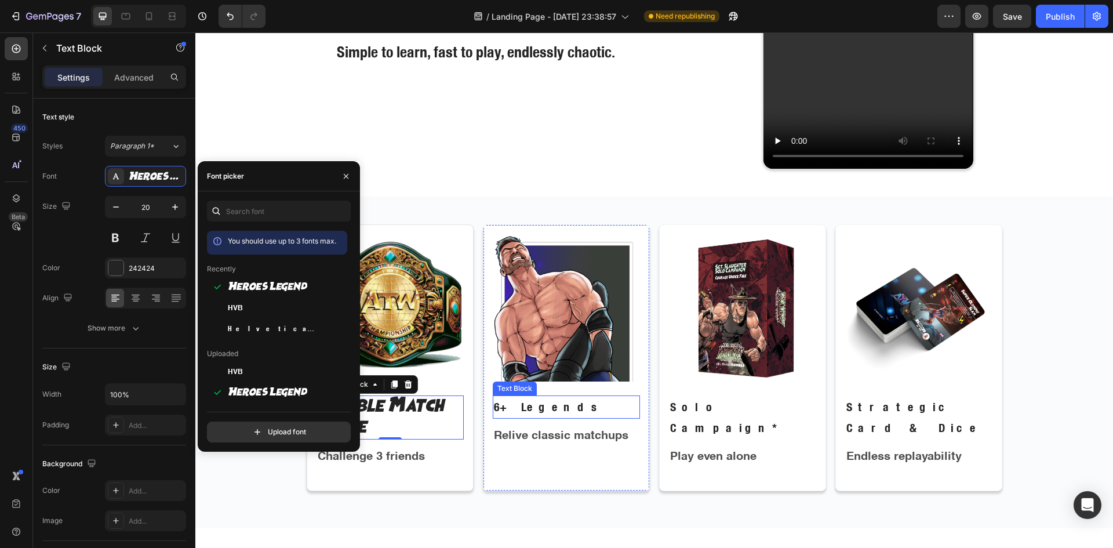
click at [530, 410] on p "6+ Legends" at bounding box center [566, 406] width 145 height 21
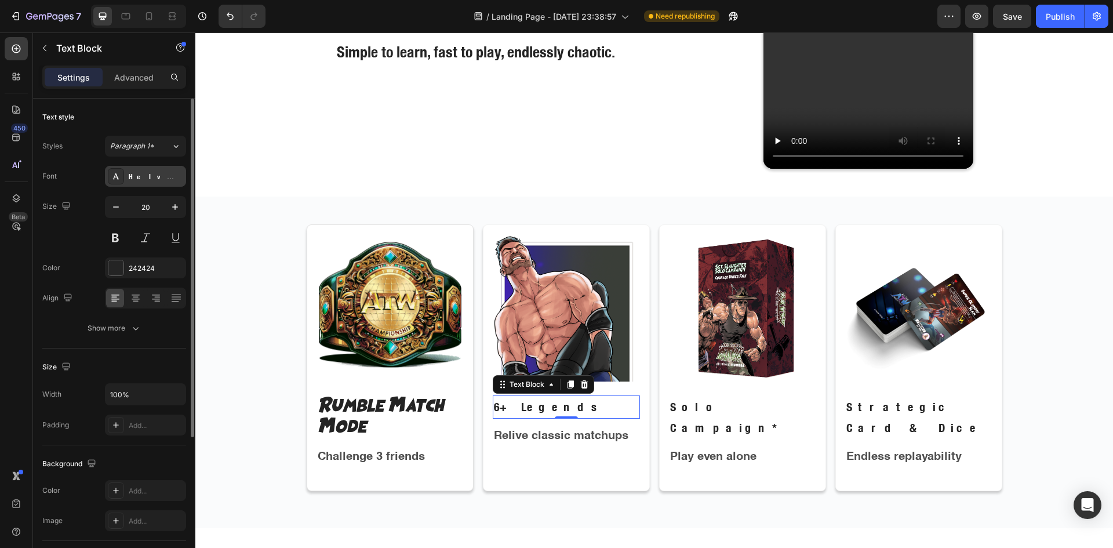
click at [137, 176] on div "Helvetica Neue Condensed Bold_1" at bounding box center [156, 177] width 54 height 10
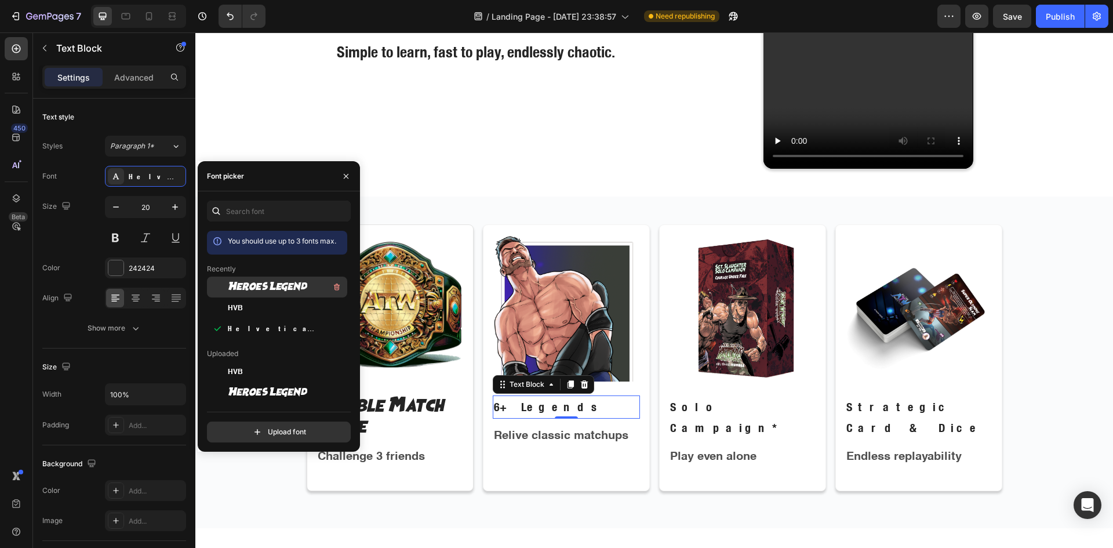
click at [248, 284] on span "Heroes Legend" at bounding box center [267, 287] width 79 height 10
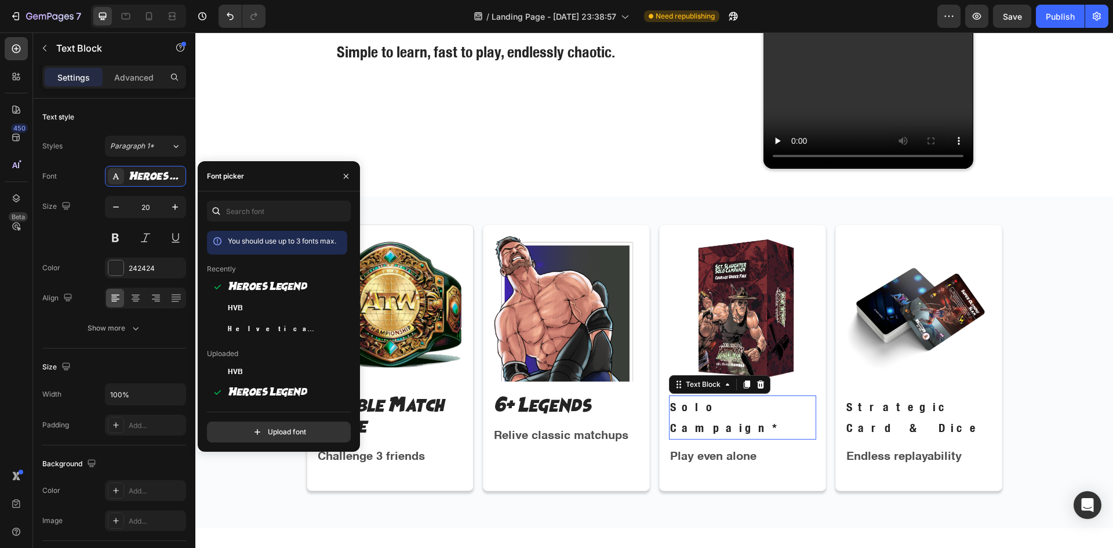
click at [688, 412] on p "Solo Campaign*" at bounding box center [742, 417] width 145 height 42
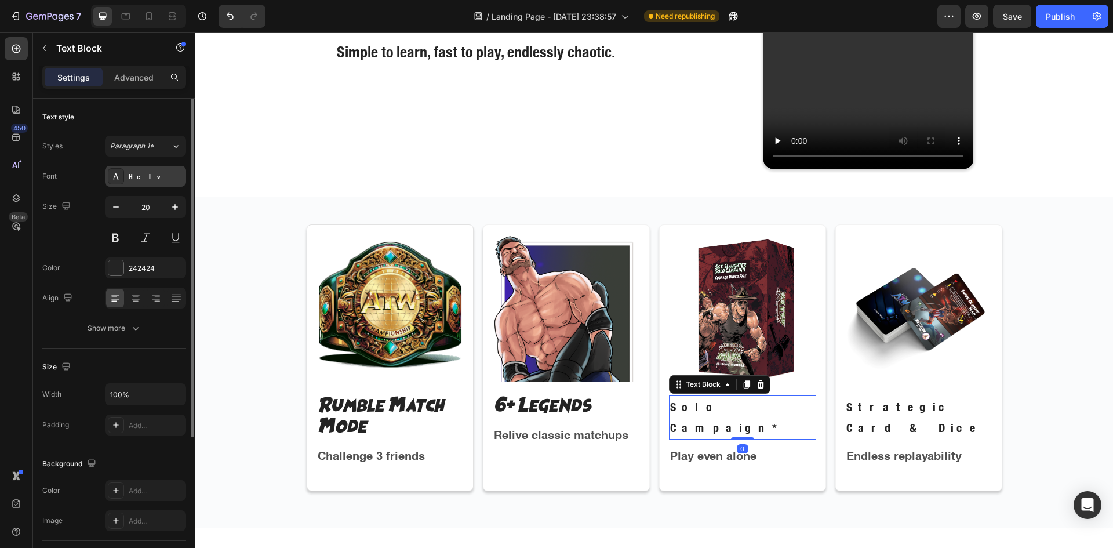
click at [133, 176] on div "Helvetica Neue Condensed Bold_1" at bounding box center [156, 177] width 54 height 10
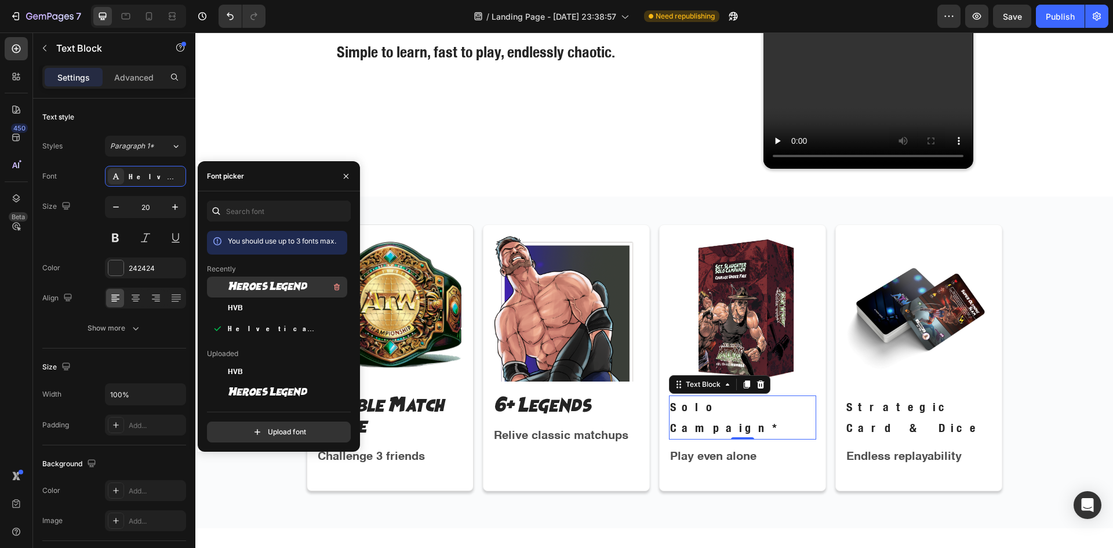
click at [248, 281] on div "Heroes Legend" at bounding box center [286, 287] width 117 height 14
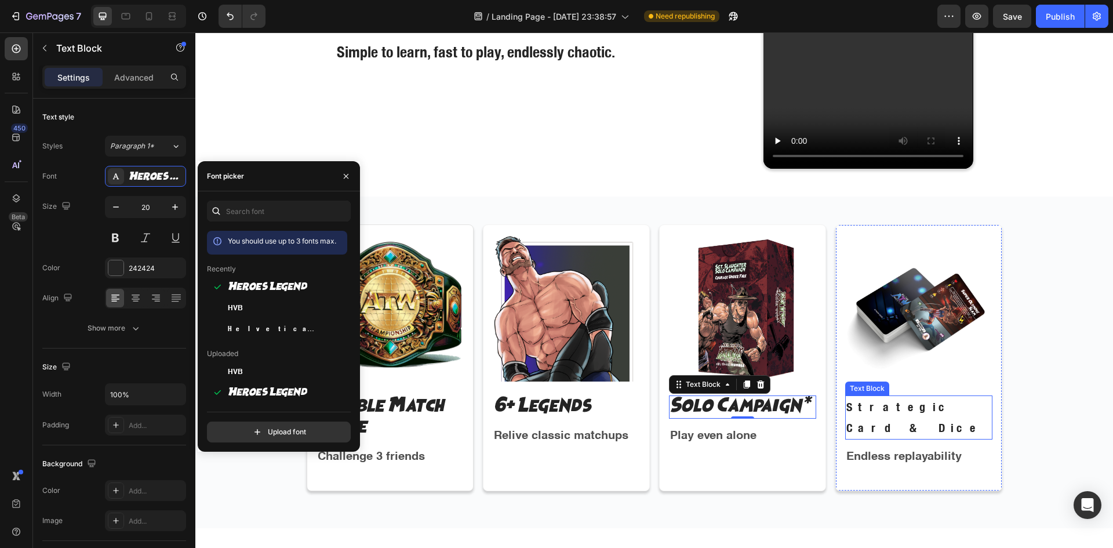
click at [849, 414] on p "Strategic Card & Dice" at bounding box center [918, 417] width 145 height 42
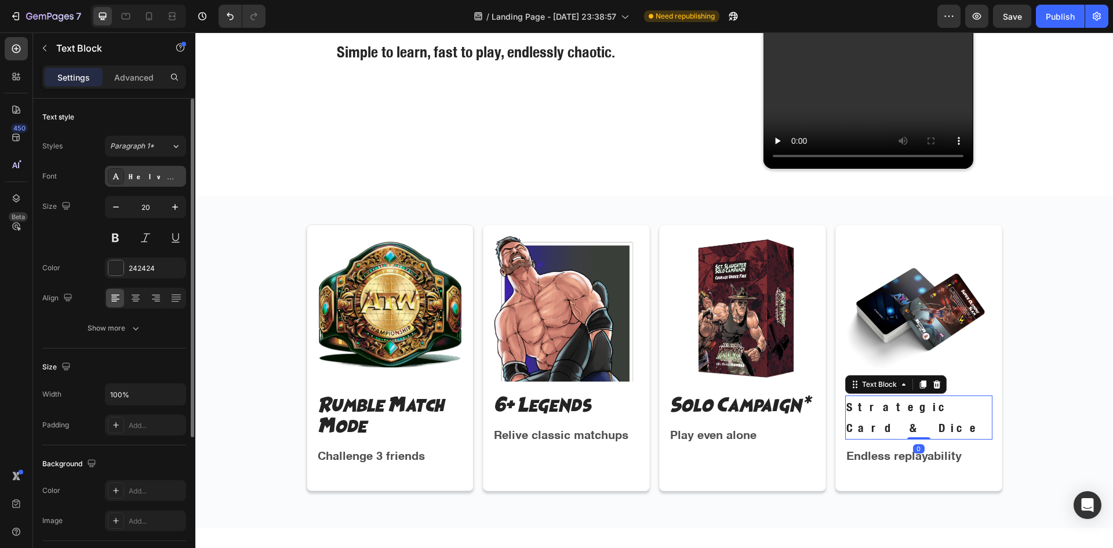
click at [128, 173] on div "Helvetica Neue Condensed Bold_1" at bounding box center [145, 176] width 81 height 21
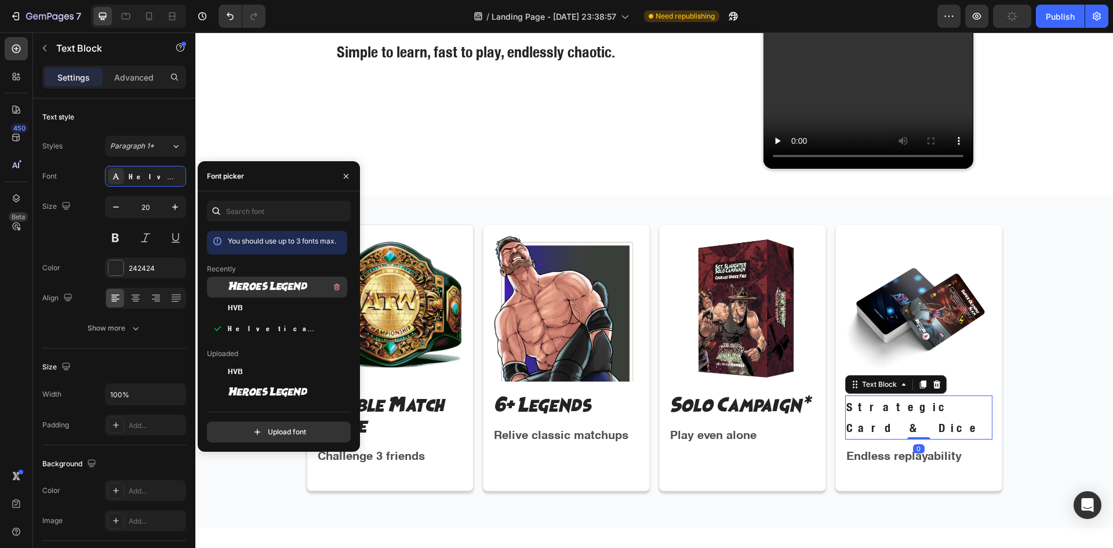
click at [239, 291] on span "Heroes Legend" at bounding box center [267, 287] width 79 height 10
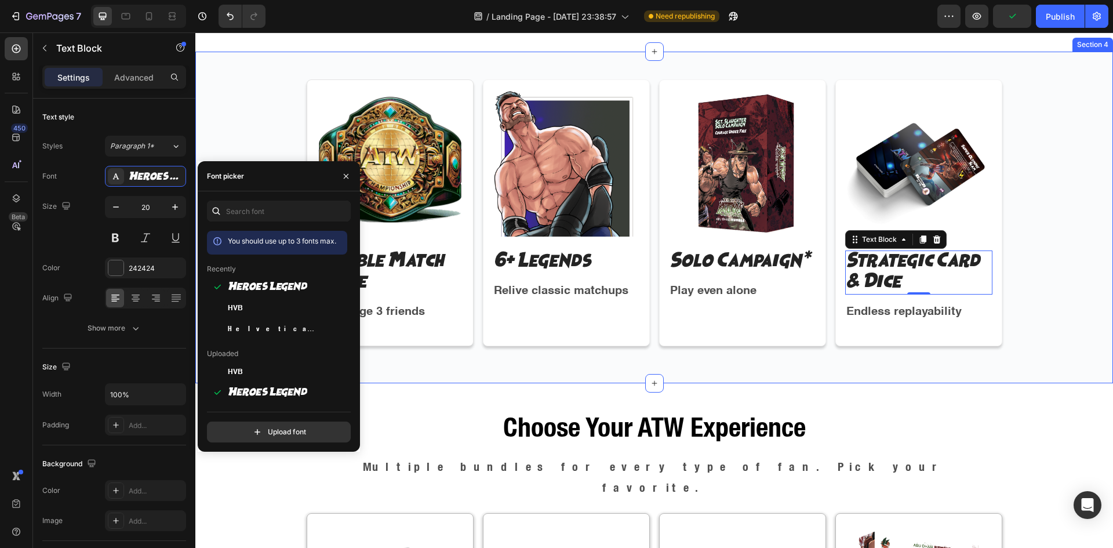
scroll to position [966, 0]
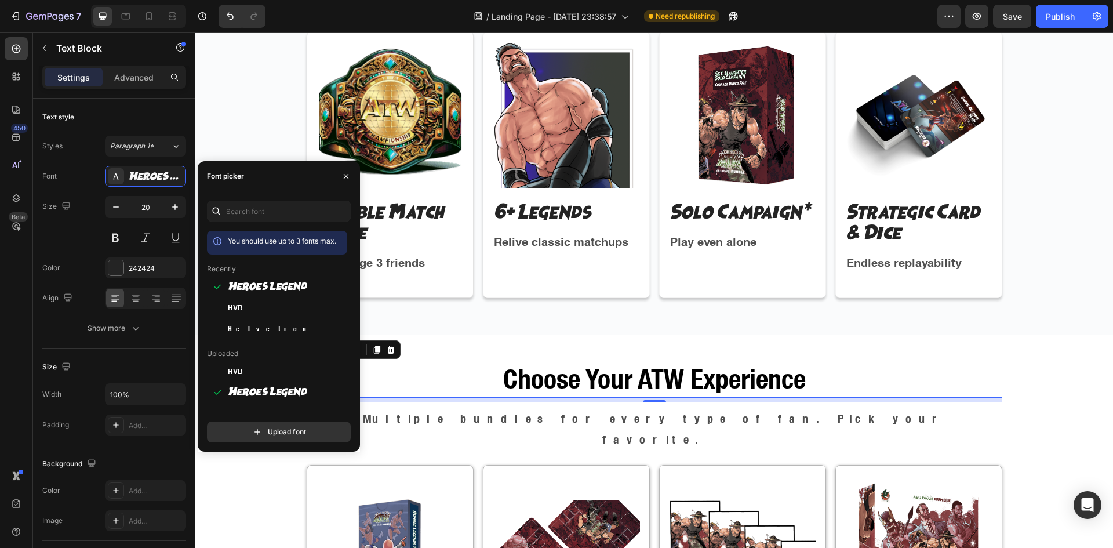
click at [725, 378] on h2 "Choose Your ATW Experience" at bounding box center [655, 379] width 696 height 37
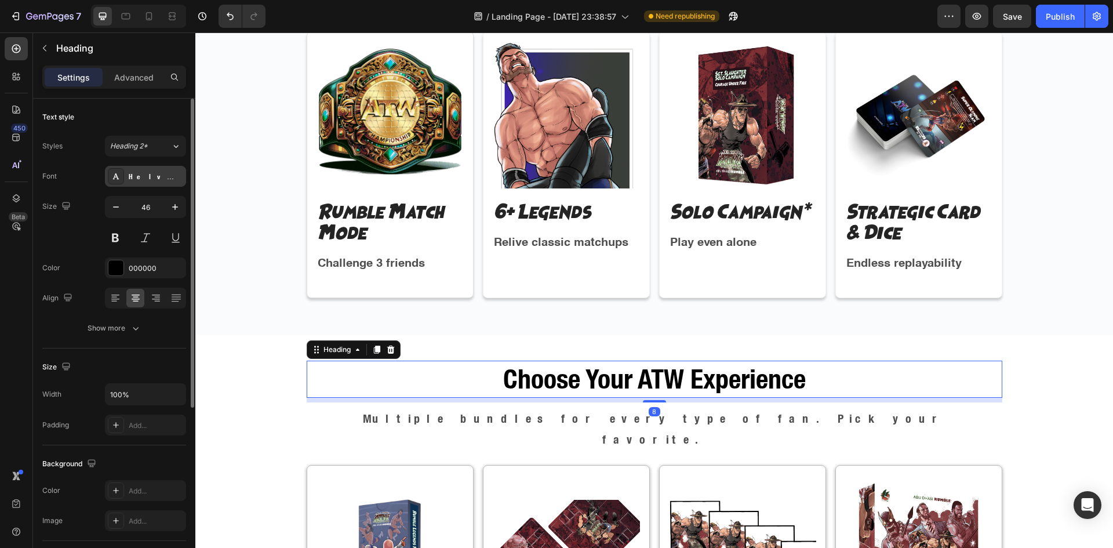
click at [125, 172] on div "Helvetica Neue Condensed Bold_1" at bounding box center [145, 176] width 81 height 21
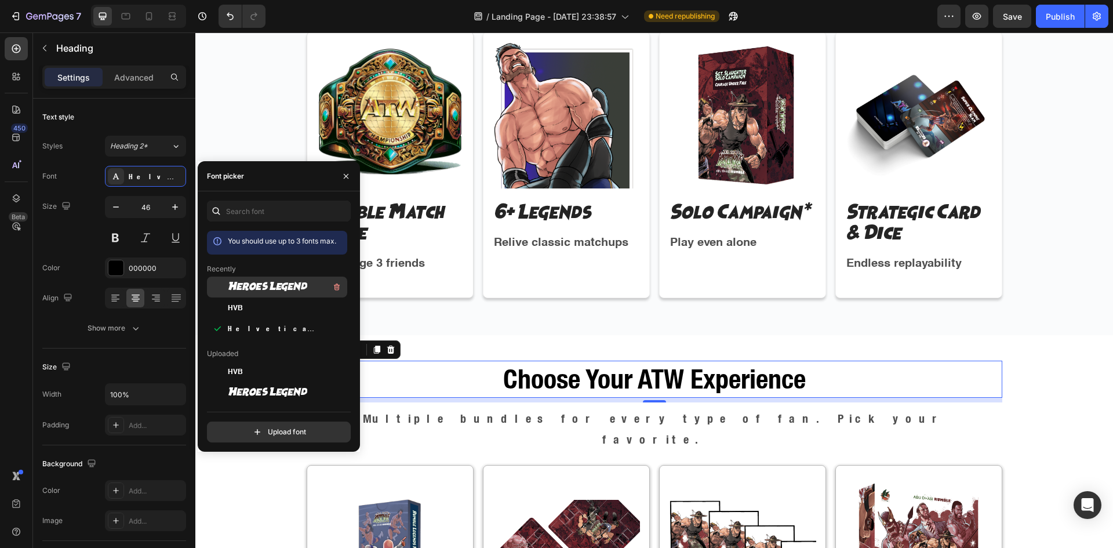
click at [213, 283] on div at bounding box center [217, 286] width 21 height 21
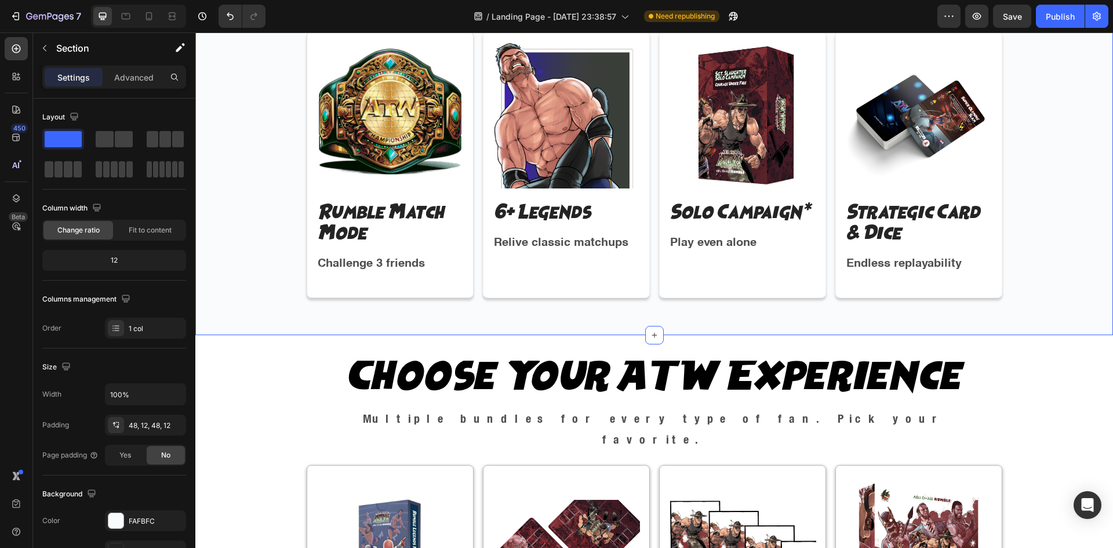
click at [490, 308] on div "Image Rumble Match Mode Text Block Challenge 3 friends Text Block Row Image 6+ …" at bounding box center [654, 169] width 918 height 332
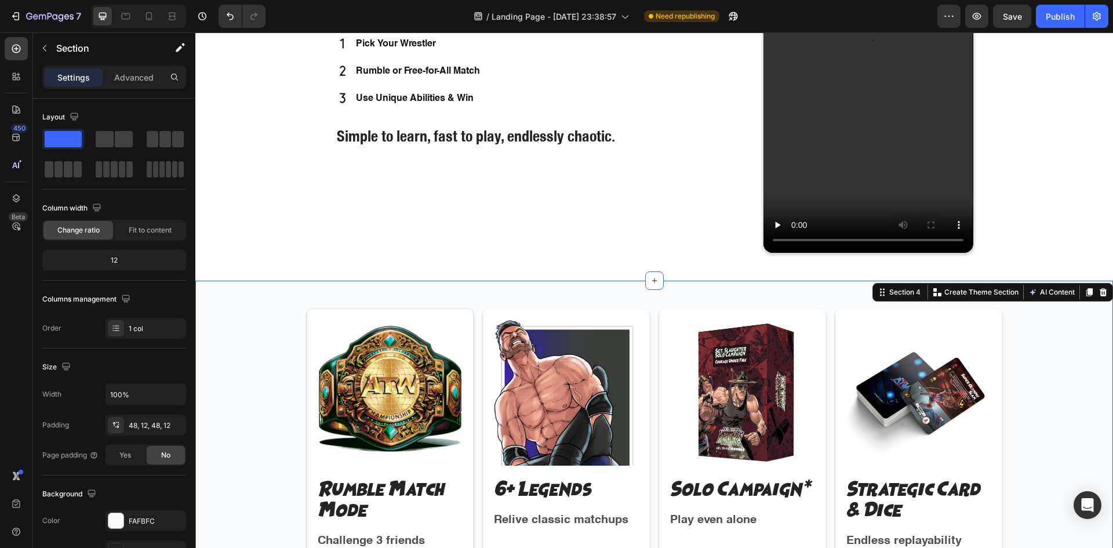
scroll to position [580, 0]
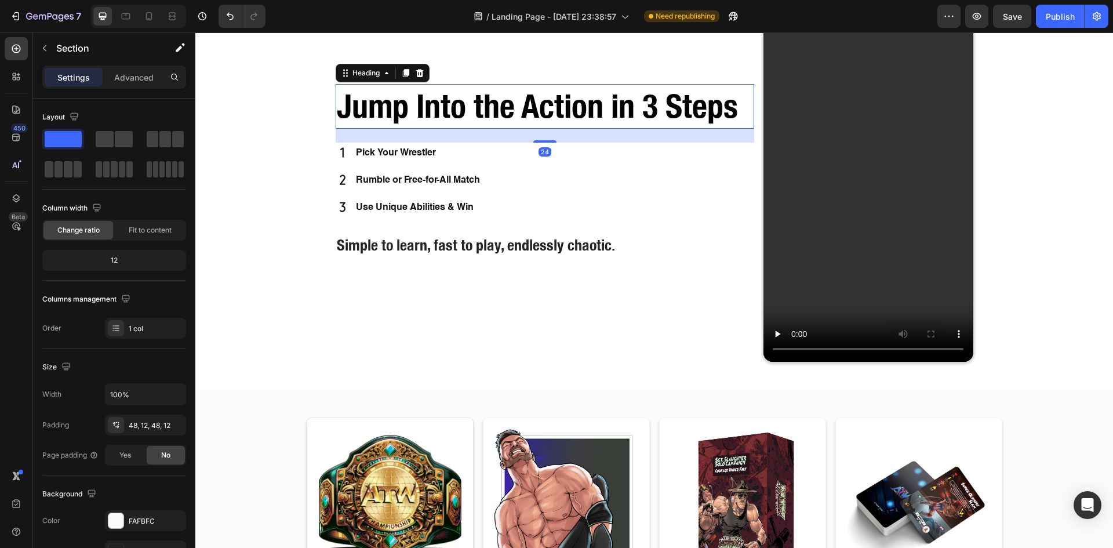
click at [528, 111] on h2 "Jump Into the Action in 3 Steps" at bounding box center [545, 106] width 419 height 45
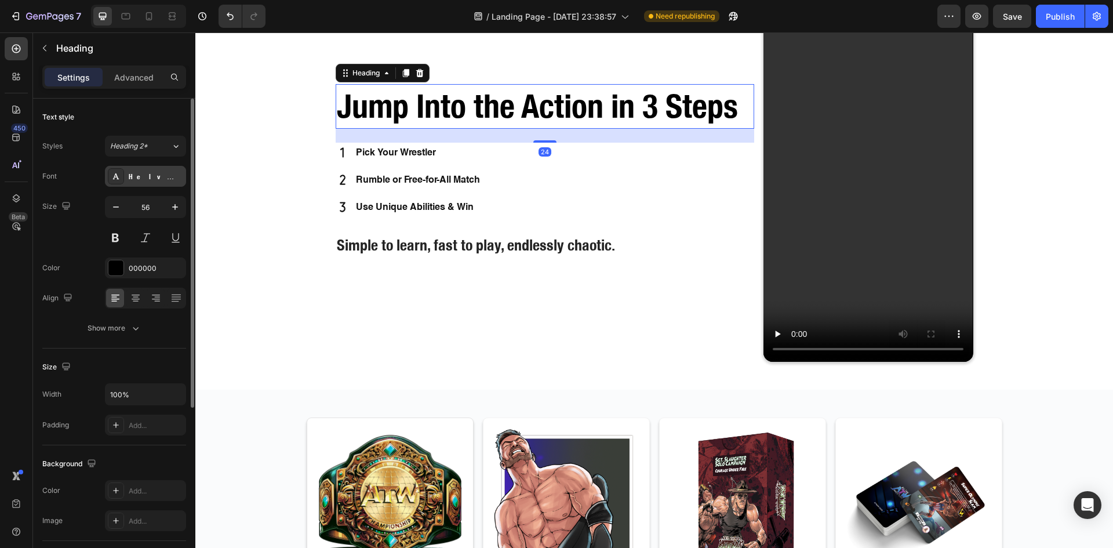
click at [128, 171] on div "Helvetica Neue Condensed Bold_1" at bounding box center [145, 176] width 81 height 21
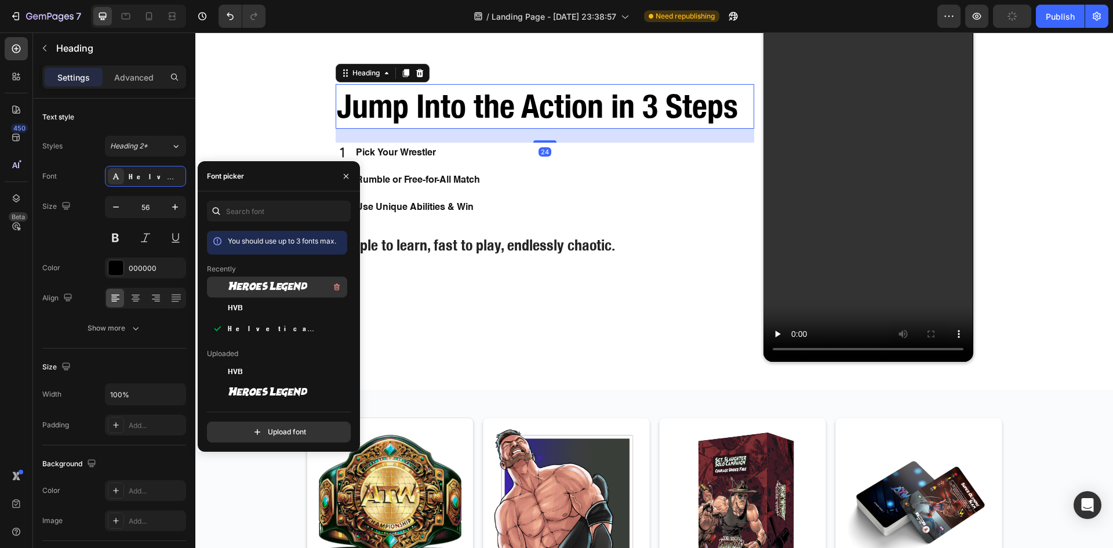
click at [245, 289] on span "Heroes Legend" at bounding box center [267, 287] width 79 height 10
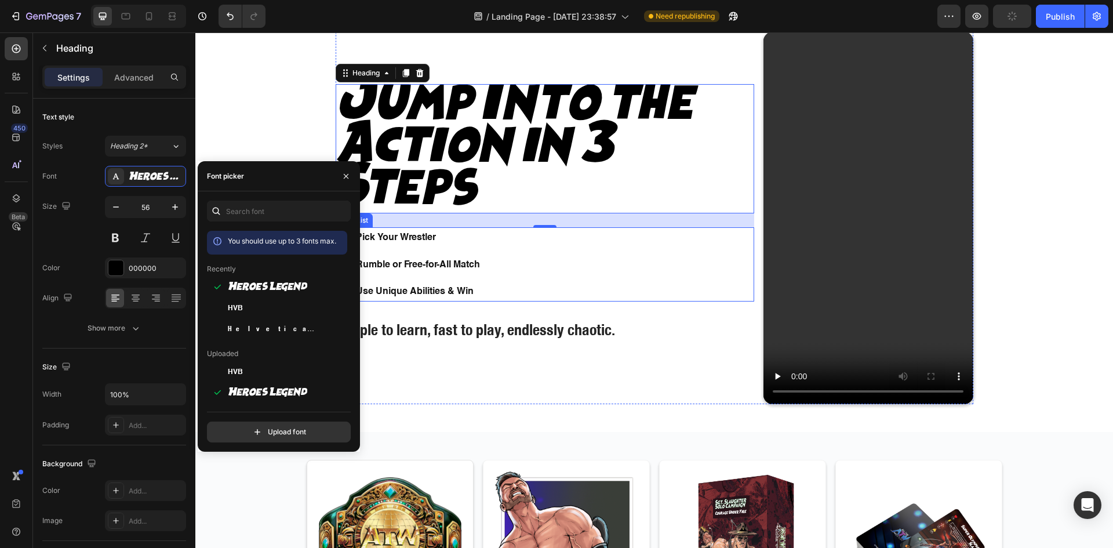
click at [521, 265] on div "Pick Your Wrestler Rumble or Free-for-All Match Use Unique Abilities & Win" at bounding box center [545, 264] width 419 height 74
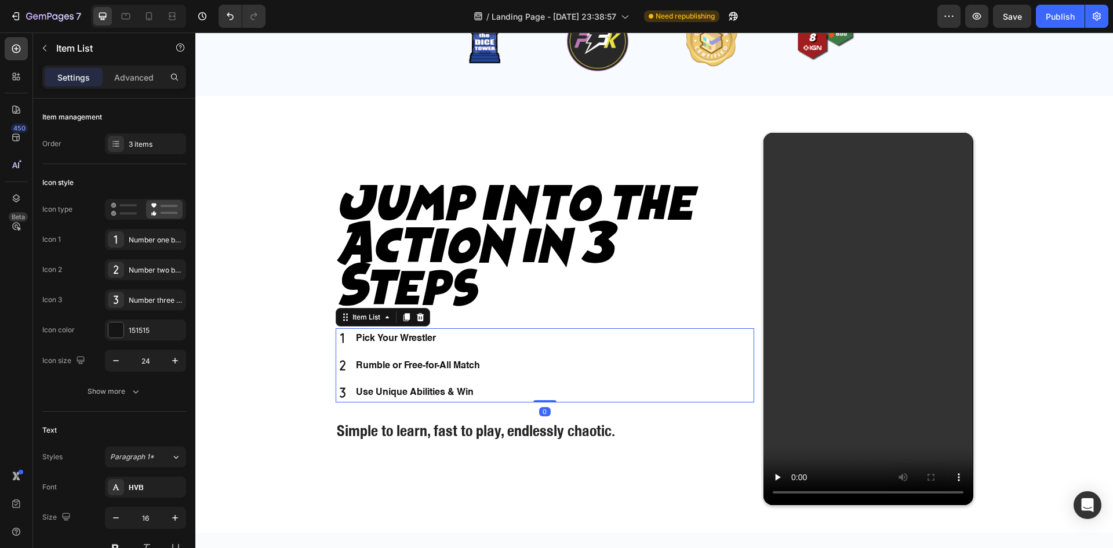
scroll to position [344, 0]
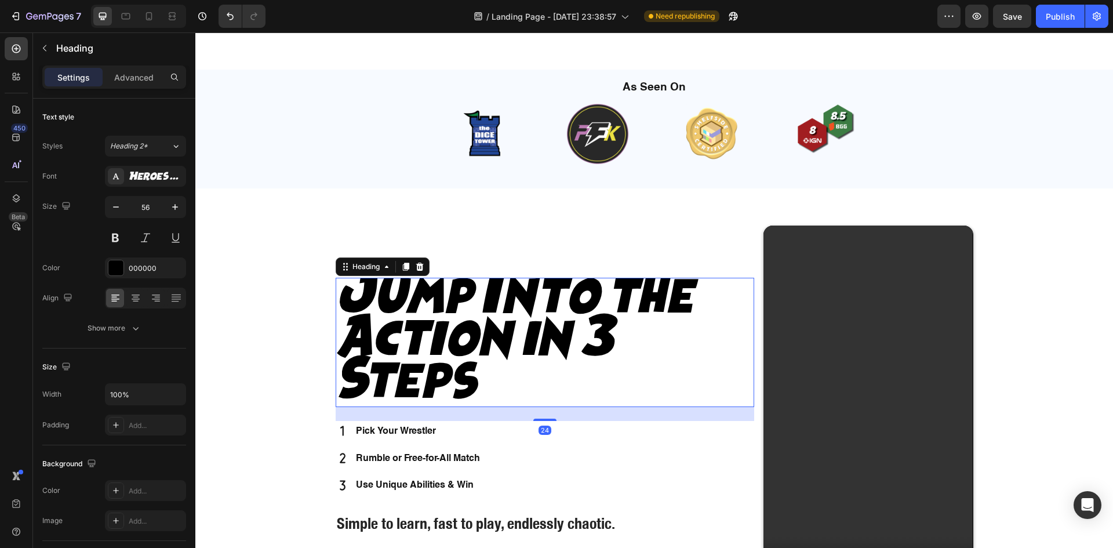
click at [483, 301] on h2 "Jump Into the Action in 3 Steps" at bounding box center [545, 342] width 419 height 129
click at [125, 204] on button "button" at bounding box center [115, 206] width 21 height 21
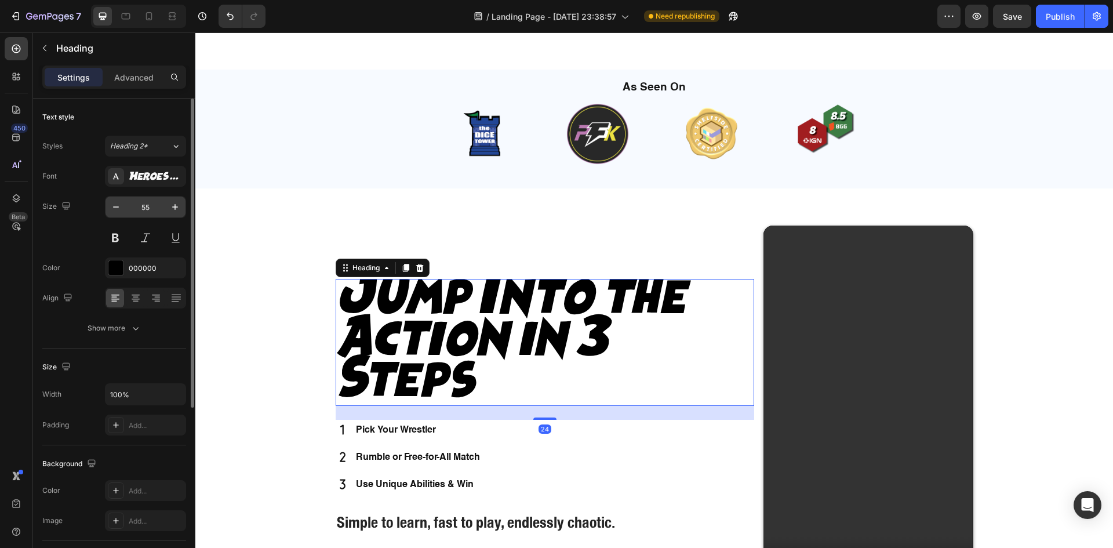
click at [126, 204] on input "55" at bounding box center [145, 206] width 38 height 21
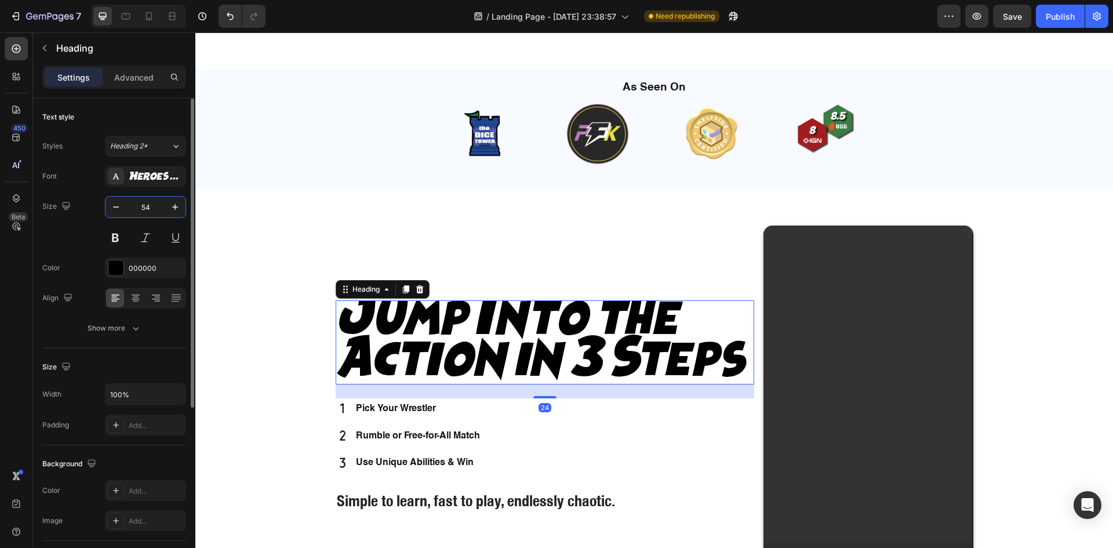
click at [126, 204] on input "54" at bounding box center [145, 206] width 38 height 21
click at [119, 206] on icon "button" at bounding box center [116, 207] width 12 height 12
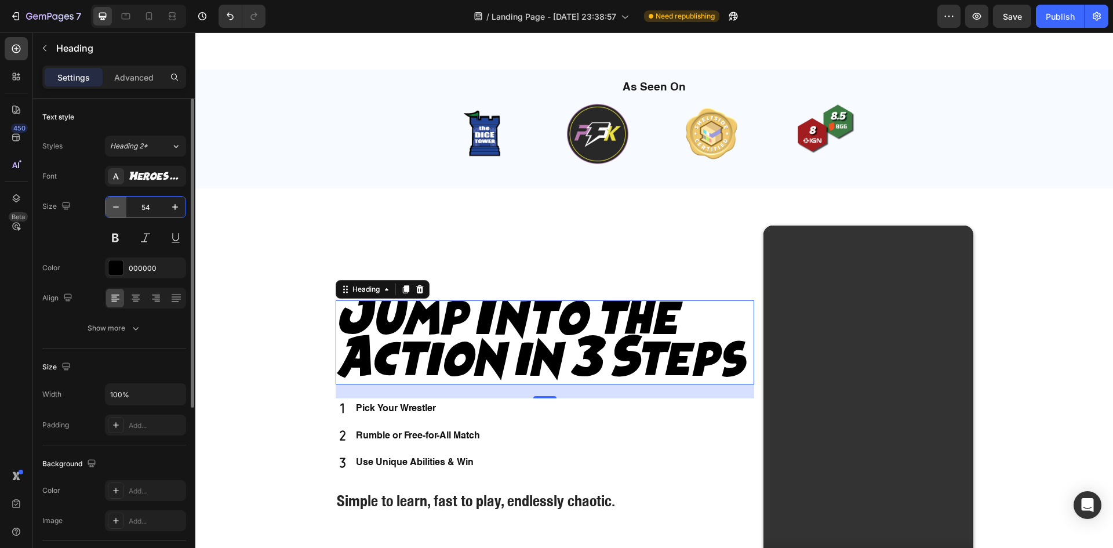
click at [119, 206] on icon "button" at bounding box center [116, 207] width 12 height 12
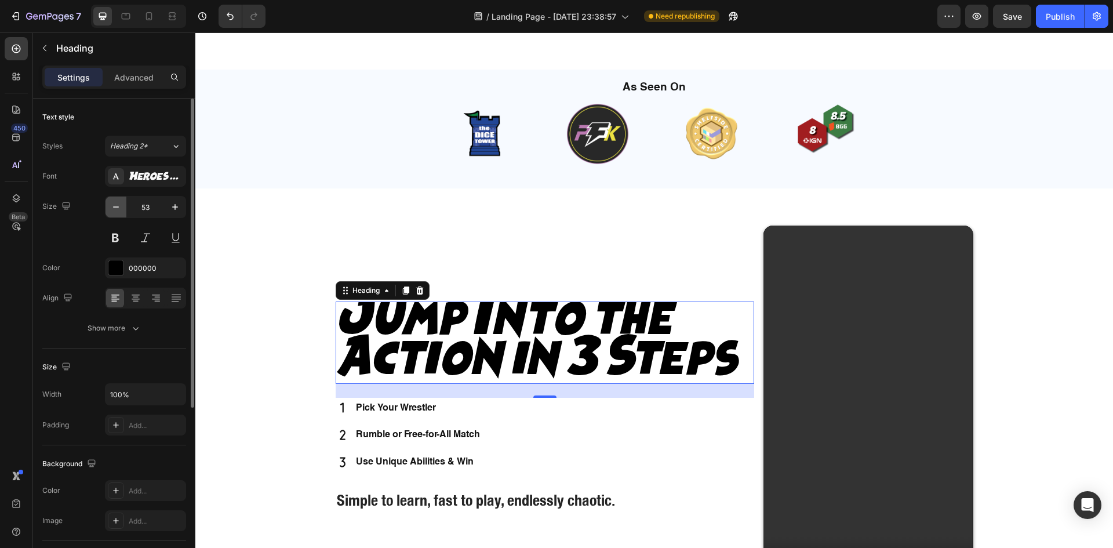
click at [119, 206] on icon "button" at bounding box center [116, 207] width 12 height 12
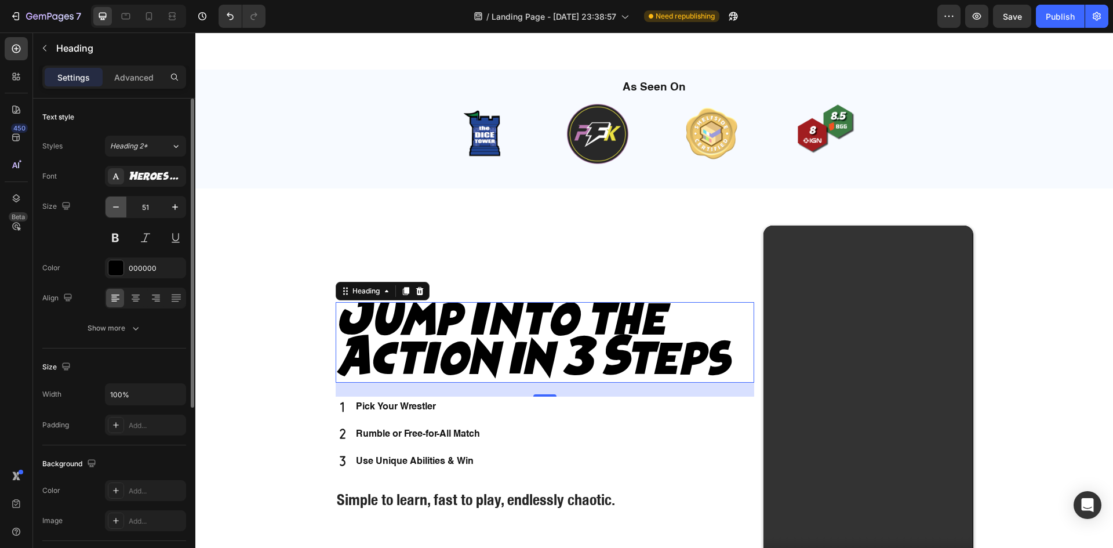
click at [119, 206] on icon "button" at bounding box center [116, 207] width 12 height 12
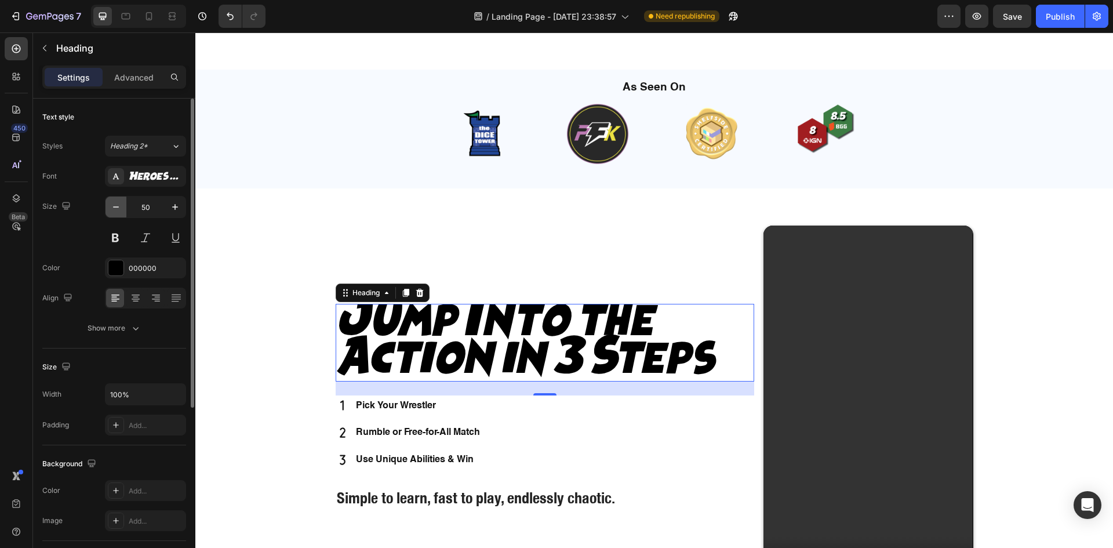
click at [119, 206] on icon "button" at bounding box center [116, 207] width 12 height 12
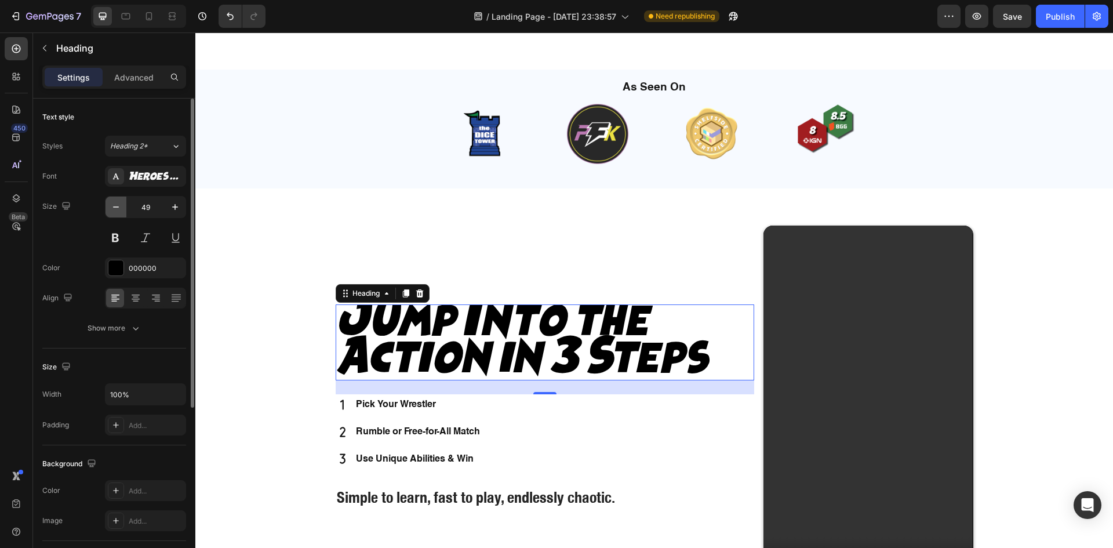
click at [119, 206] on icon "button" at bounding box center [116, 207] width 12 height 12
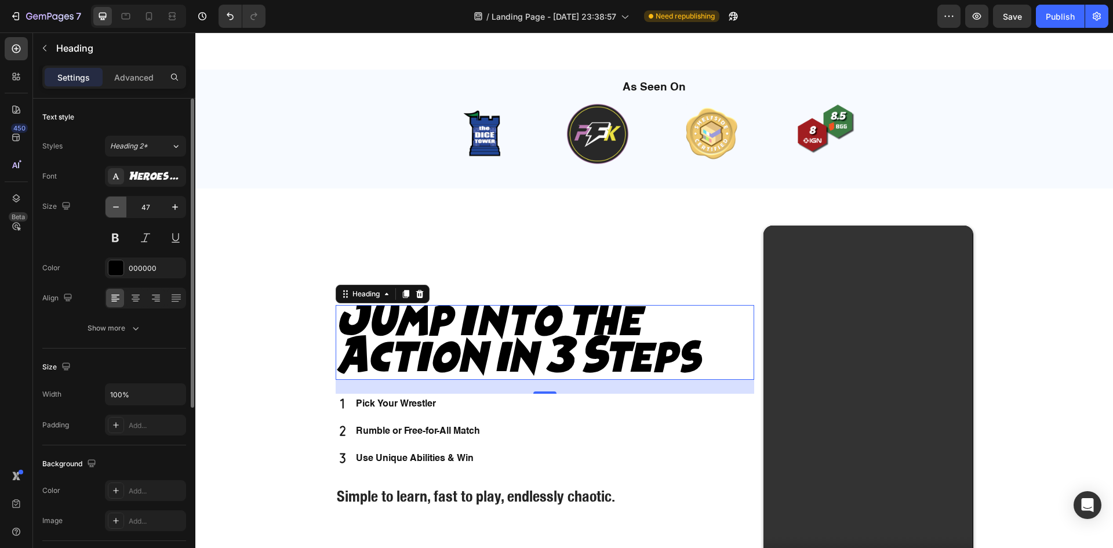
click at [119, 206] on icon "button" at bounding box center [116, 207] width 12 height 12
type input "46"
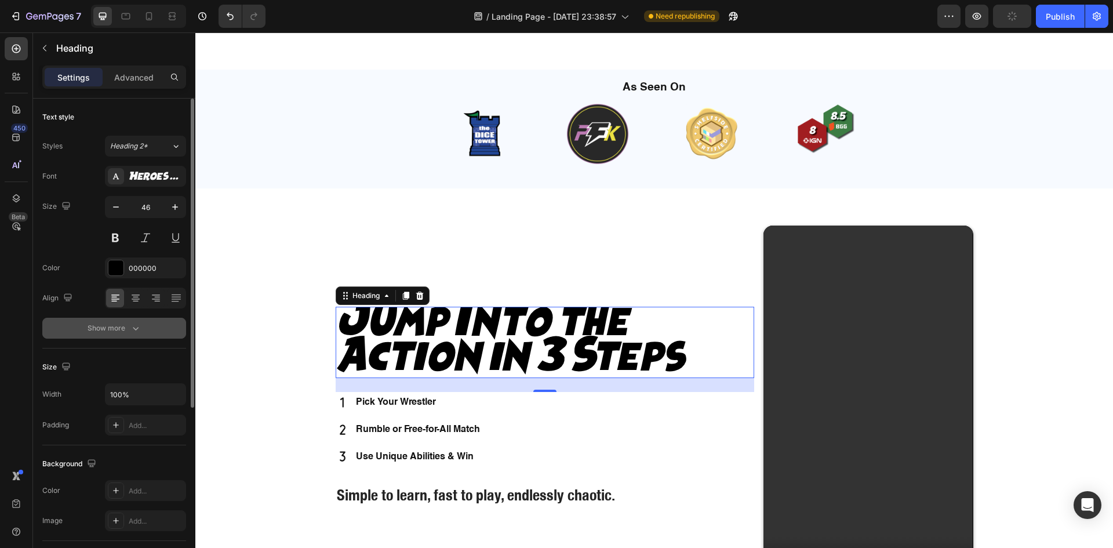
click at [130, 327] on icon "button" at bounding box center [136, 328] width 12 height 12
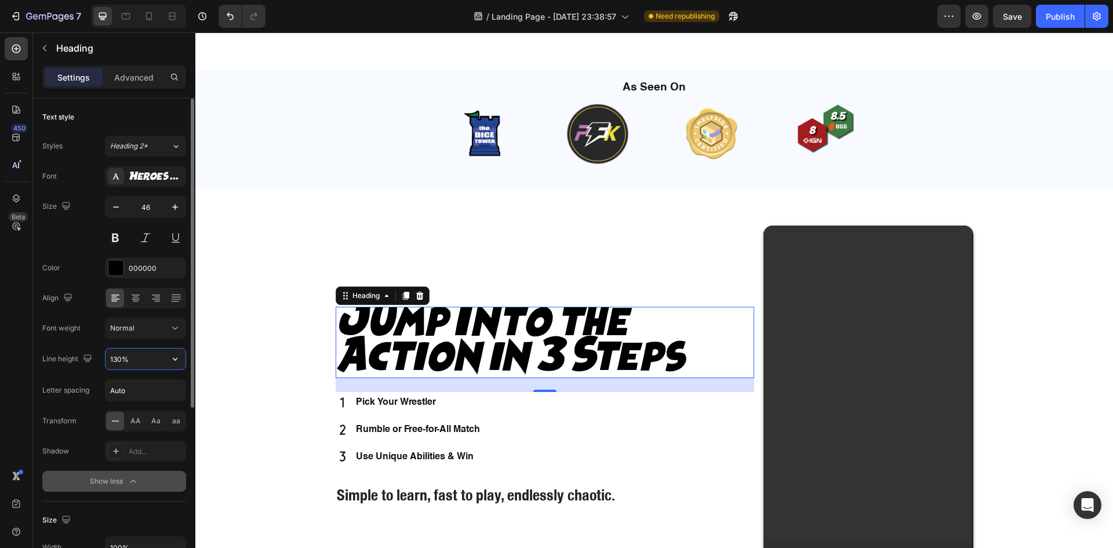
click at [117, 352] on input "130%" at bounding box center [145, 358] width 80 height 21
click at [174, 365] on button "button" at bounding box center [175, 358] width 21 height 21
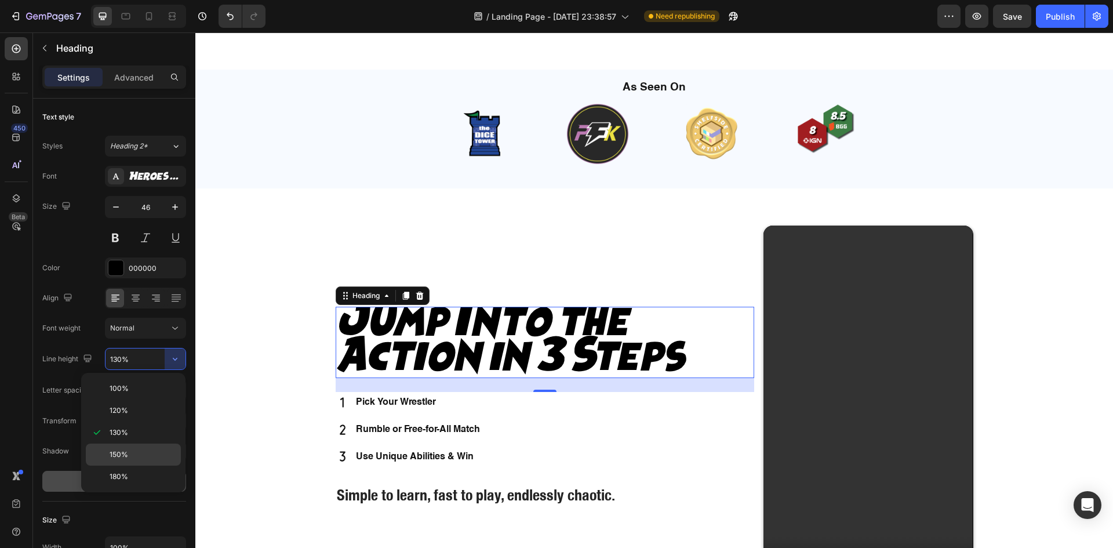
click at [148, 457] on p "150%" at bounding box center [143, 454] width 66 height 10
type input "150%"
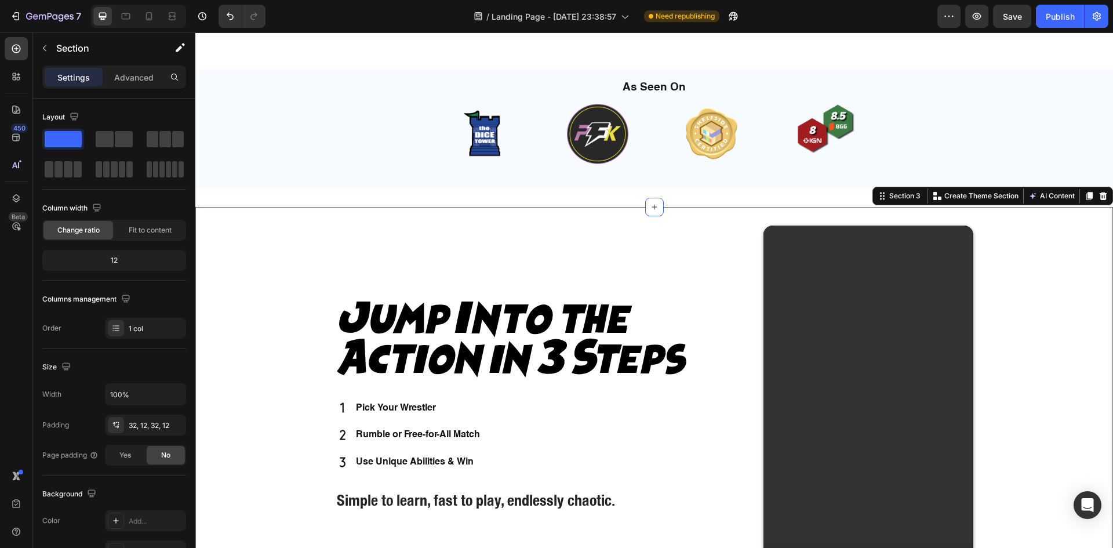
click at [250, 382] on div "Jump Into the Action in 3 Steps Heading Pick Your Wrestler Rumble or Free-for-A…" at bounding box center [654, 415] width 904 height 381
click at [1009, 14] on span "Save" at bounding box center [1012, 17] width 19 height 10
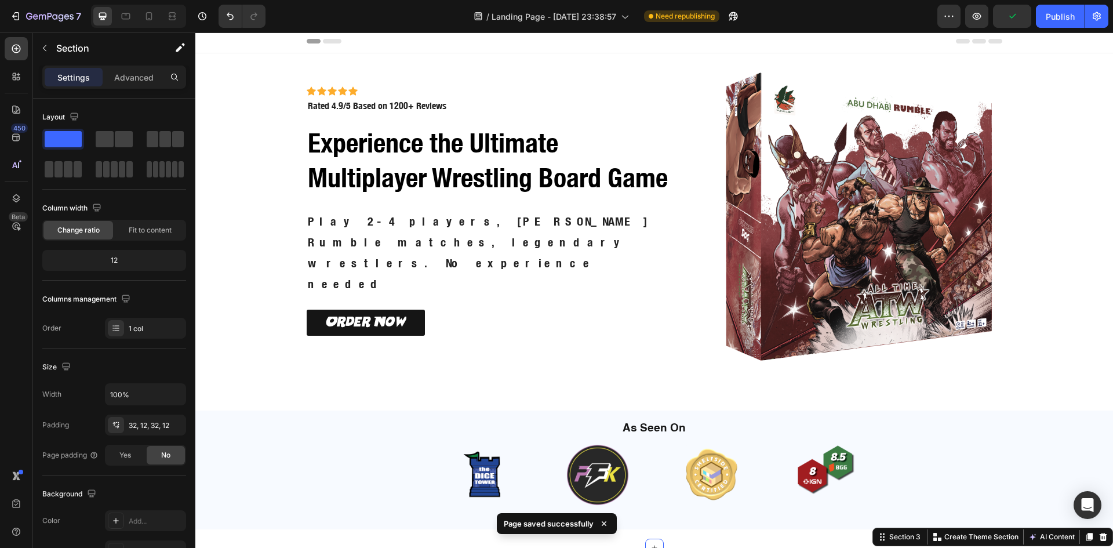
scroll to position [0, 0]
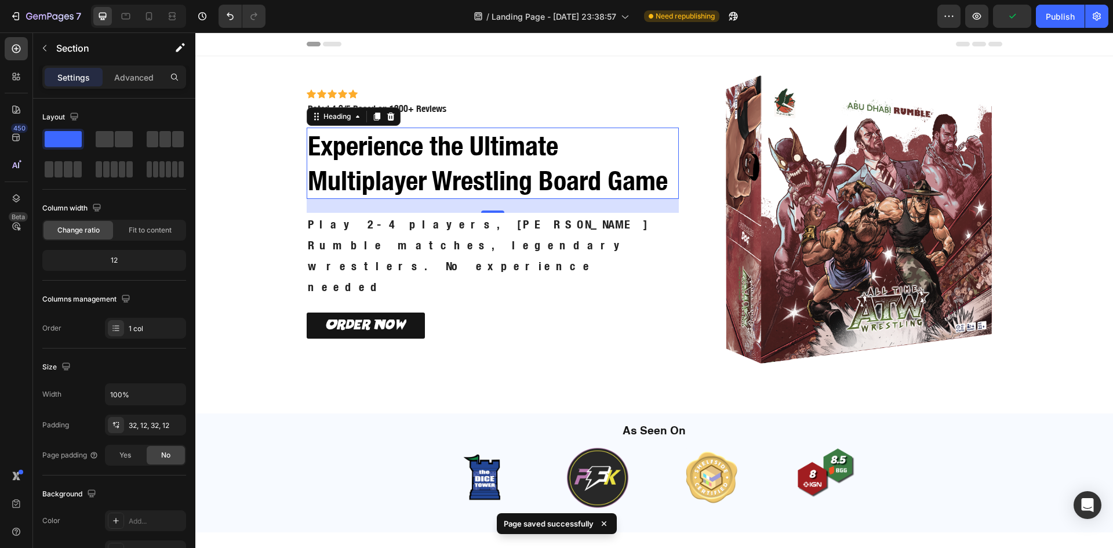
click at [479, 180] on h2 "Experience the Ultimate Multiplayer Wrestling Board Game" at bounding box center [493, 164] width 373 height 72
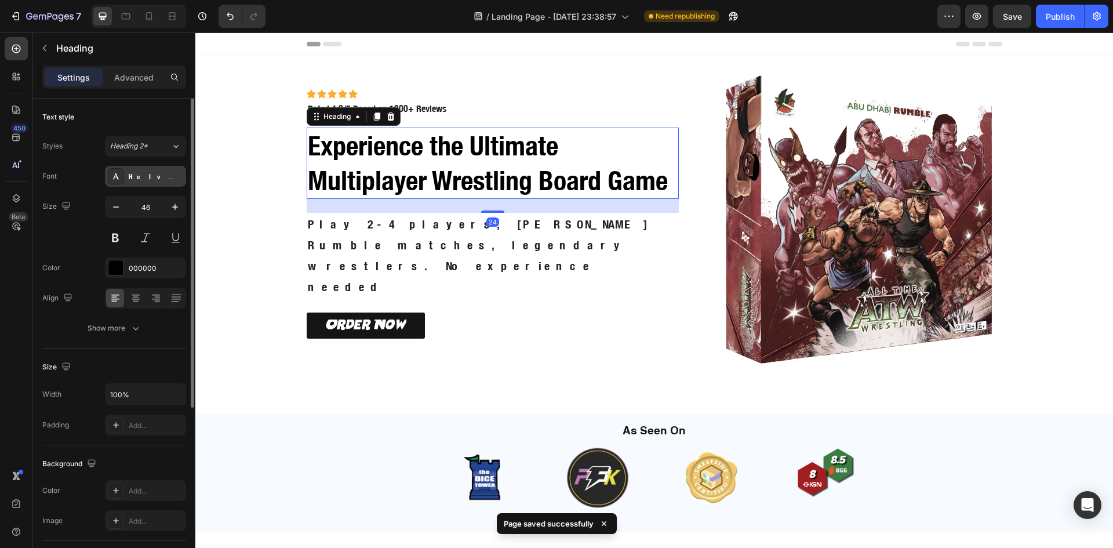
click at [137, 177] on div "Helvetica Neue Condensed Bold_1" at bounding box center [156, 177] width 54 height 10
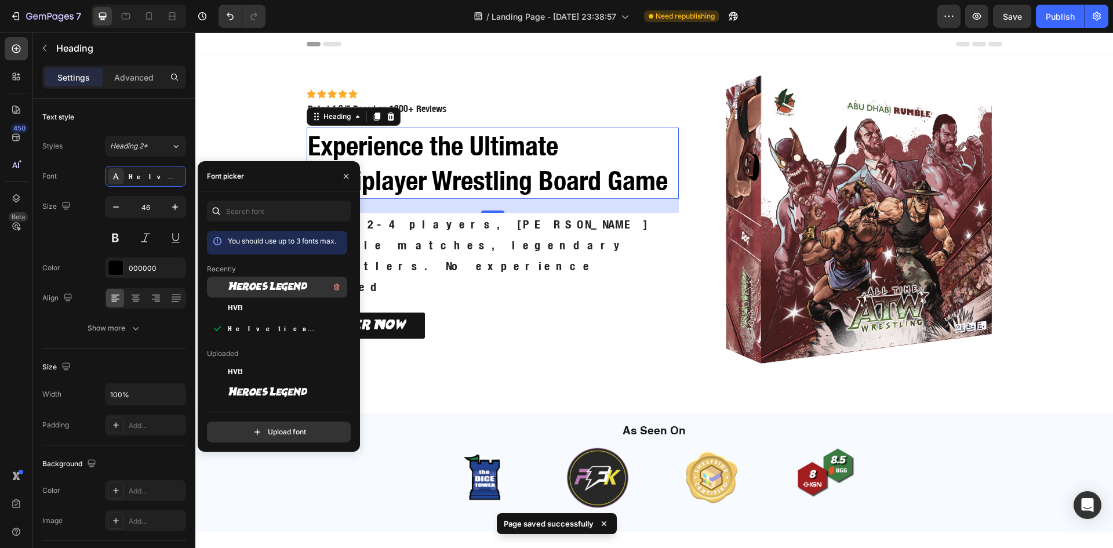
click at [257, 290] on span "Heroes Legend" at bounding box center [267, 287] width 79 height 10
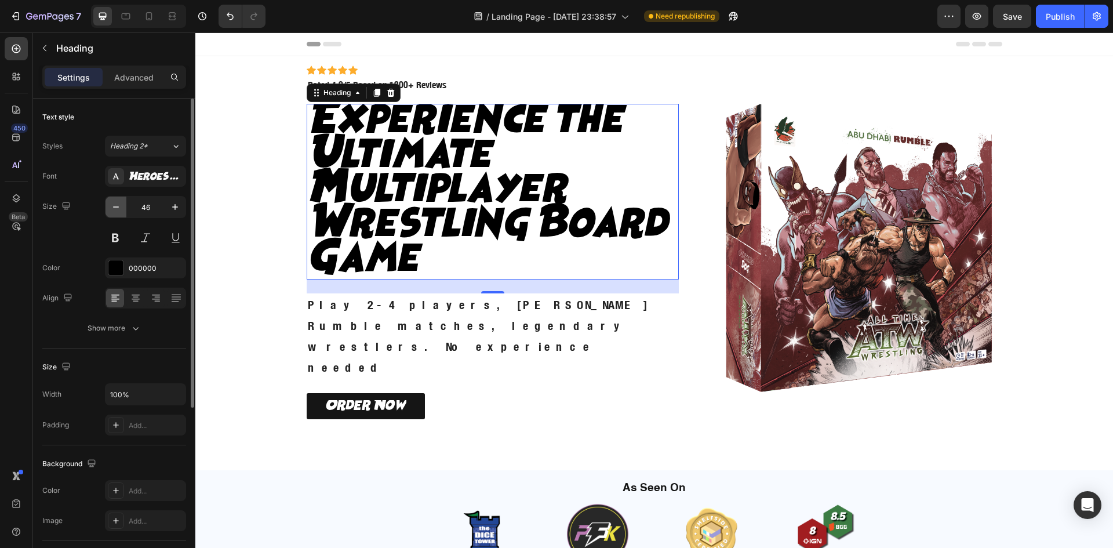
click at [118, 205] on icon "button" at bounding box center [116, 207] width 12 height 12
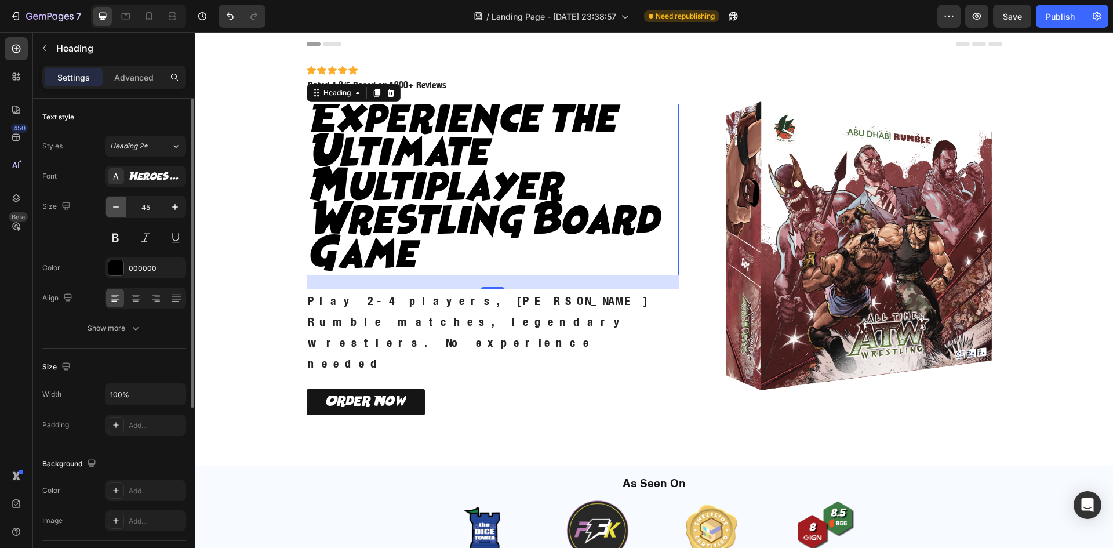
click at [118, 205] on icon "button" at bounding box center [116, 207] width 12 height 12
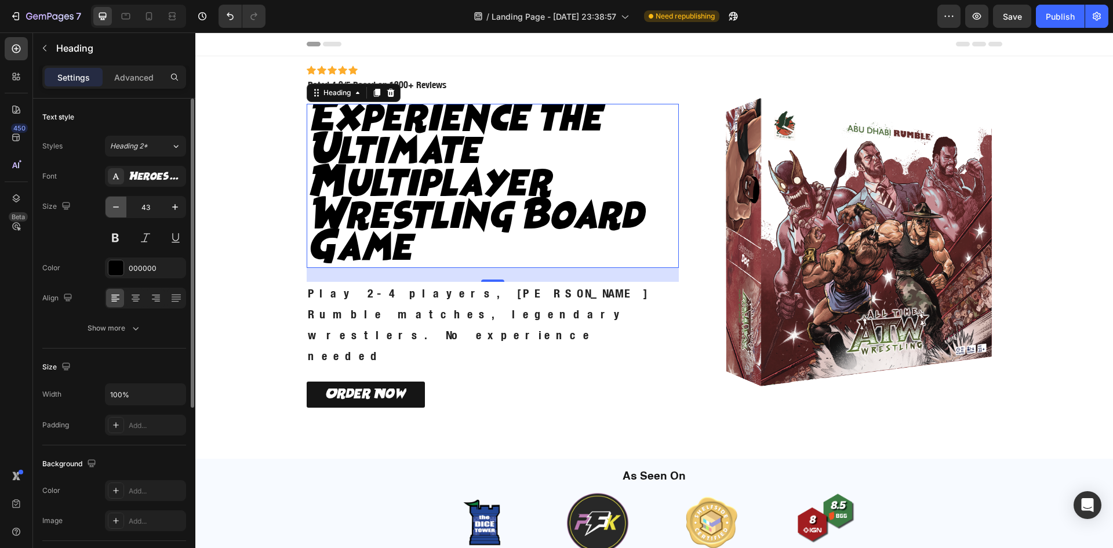
click at [118, 205] on icon "button" at bounding box center [116, 207] width 12 height 12
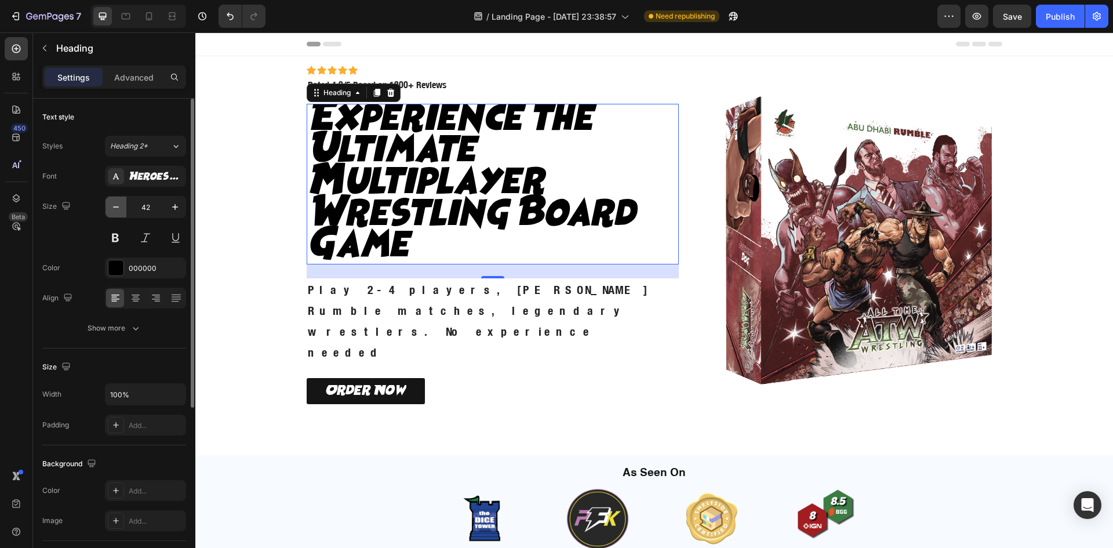
click at [118, 205] on icon "button" at bounding box center [116, 207] width 12 height 12
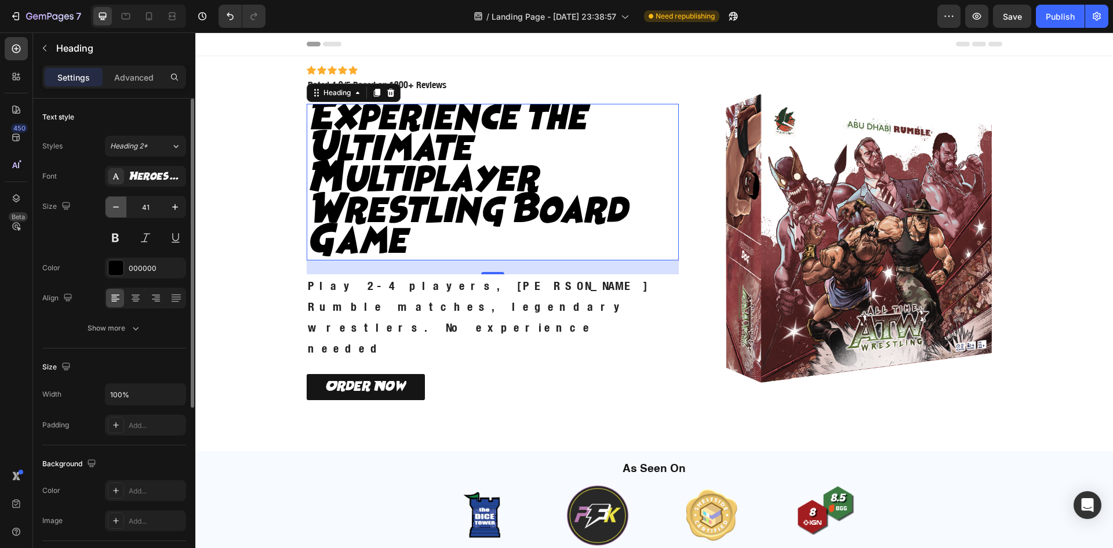
click at [118, 205] on icon "button" at bounding box center [116, 207] width 12 height 12
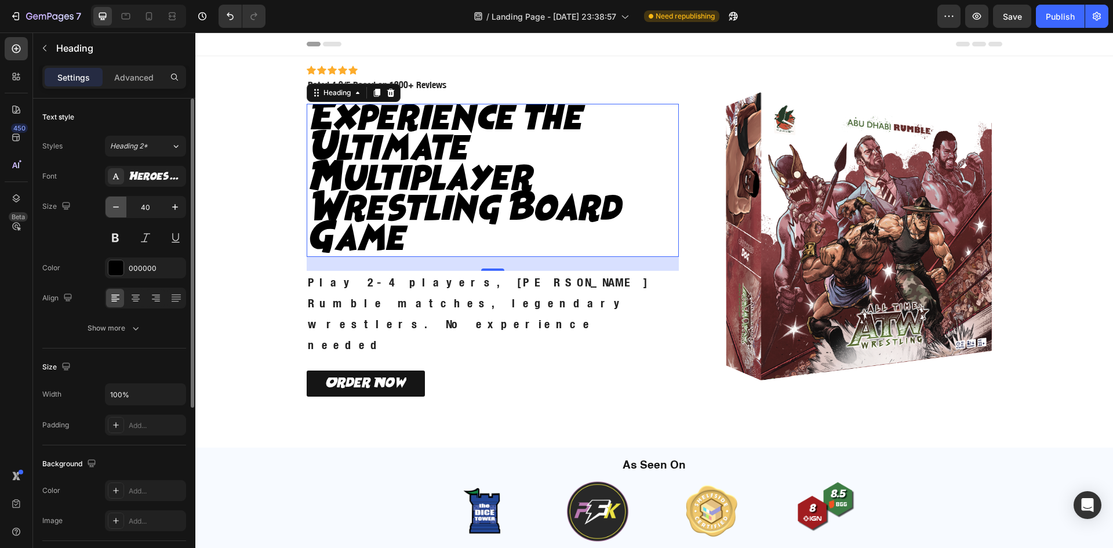
click at [118, 205] on icon "button" at bounding box center [116, 207] width 12 height 12
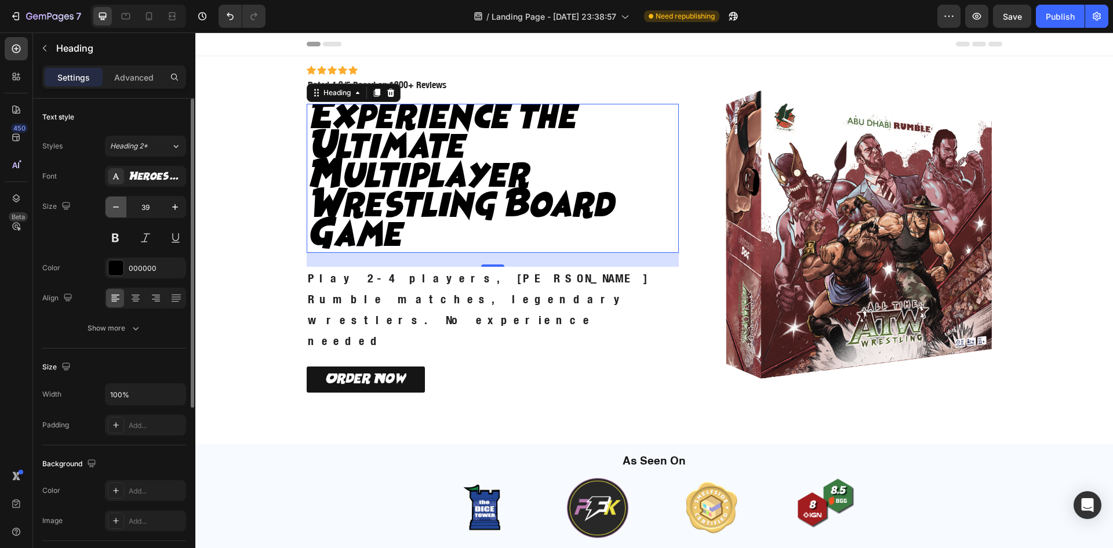
click at [118, 205] on icon "button" at bounding box center [116, 207] width 12 height 12
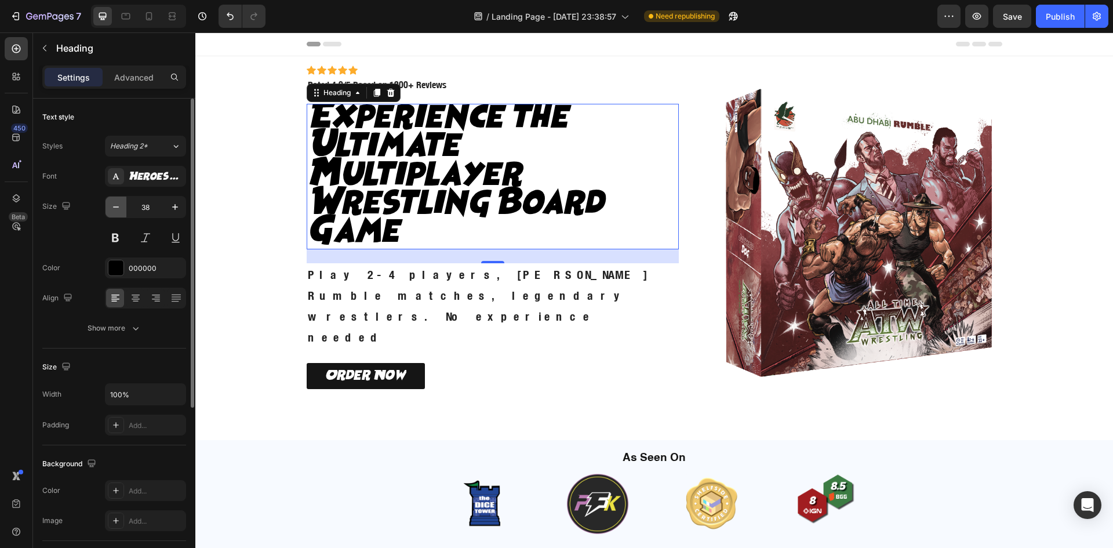
click at [118, 205] on icon "button" at bounding box center [116, 207] width 12 height 12
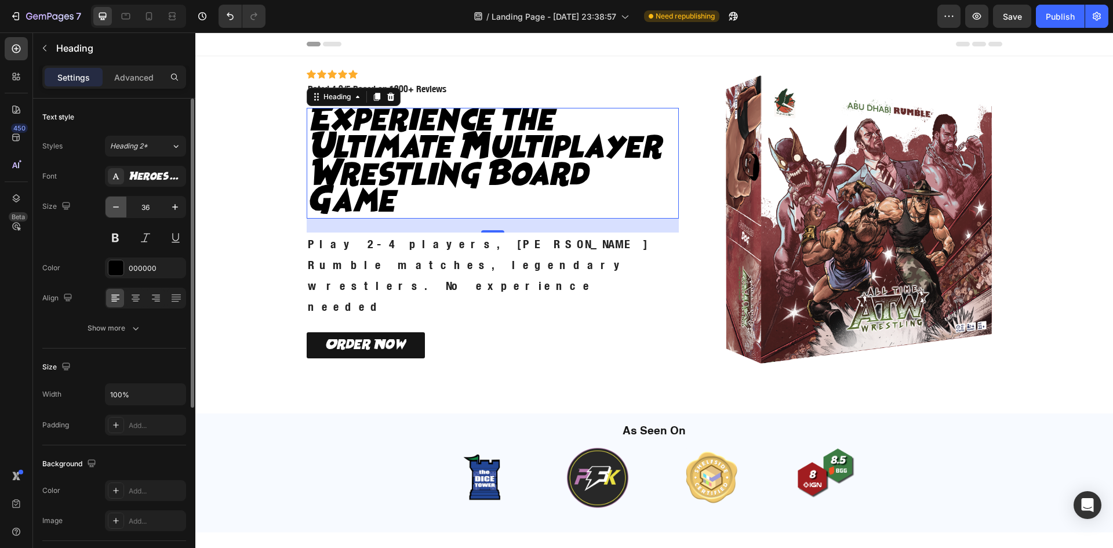
click at [118, 205] on icon "button" at bounding box center [116, 207] width 12 height 12
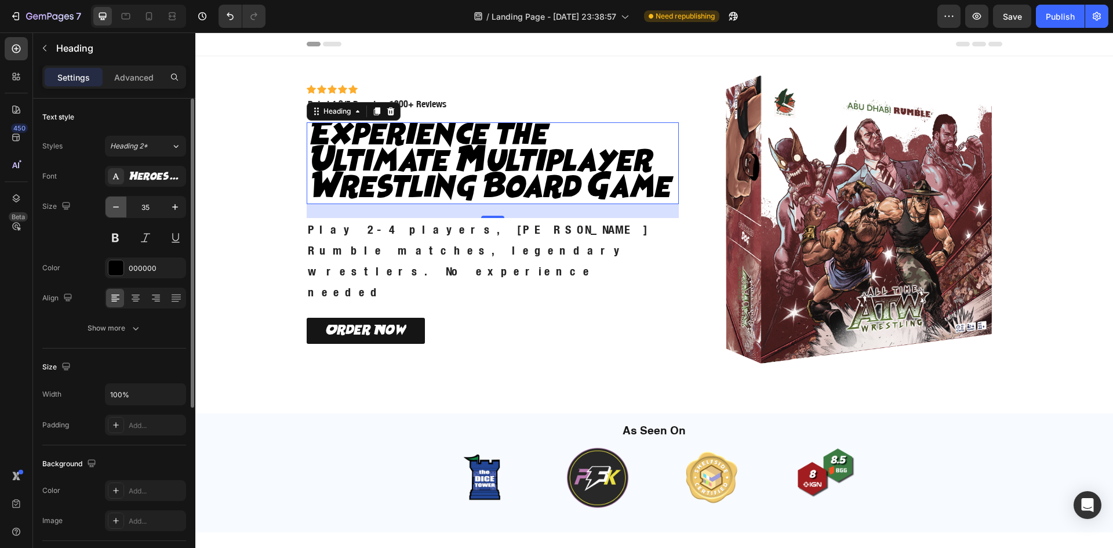
click at [118, 205] on icon "button" at bounding box center [116, 207] width 12 height 12
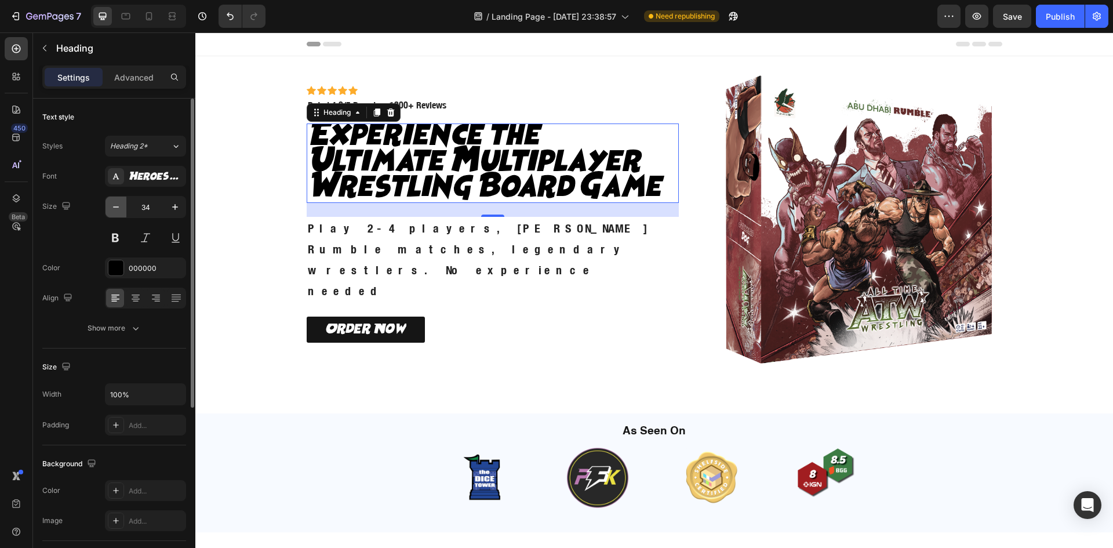
click at [118, 205] on icon "button" at bounding box center [116, 207] width 12 height 12
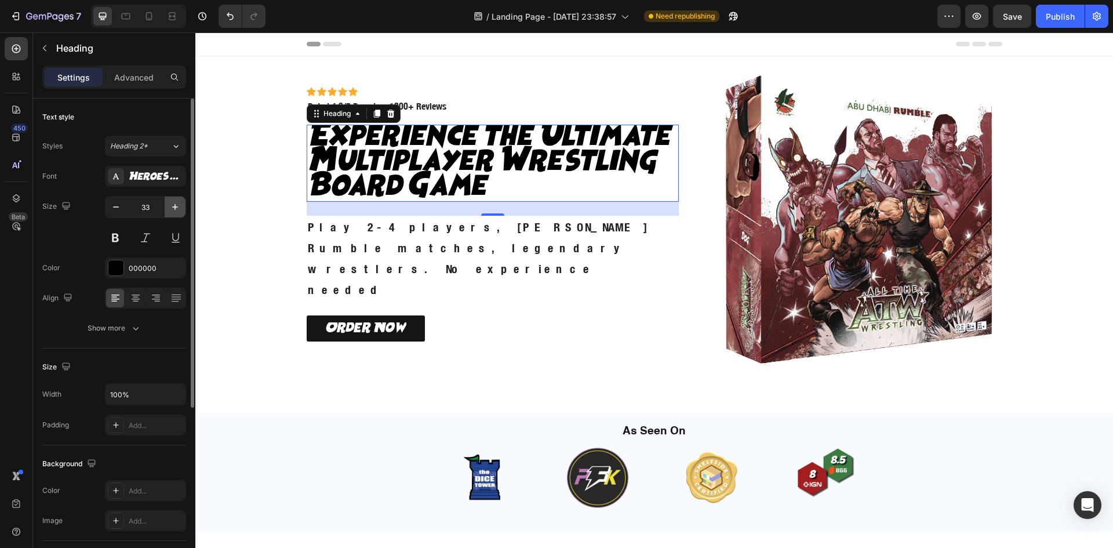
click at [179, 206] on icon "button" at bounding box center [175, 207] width 12 height 12
type input "34"
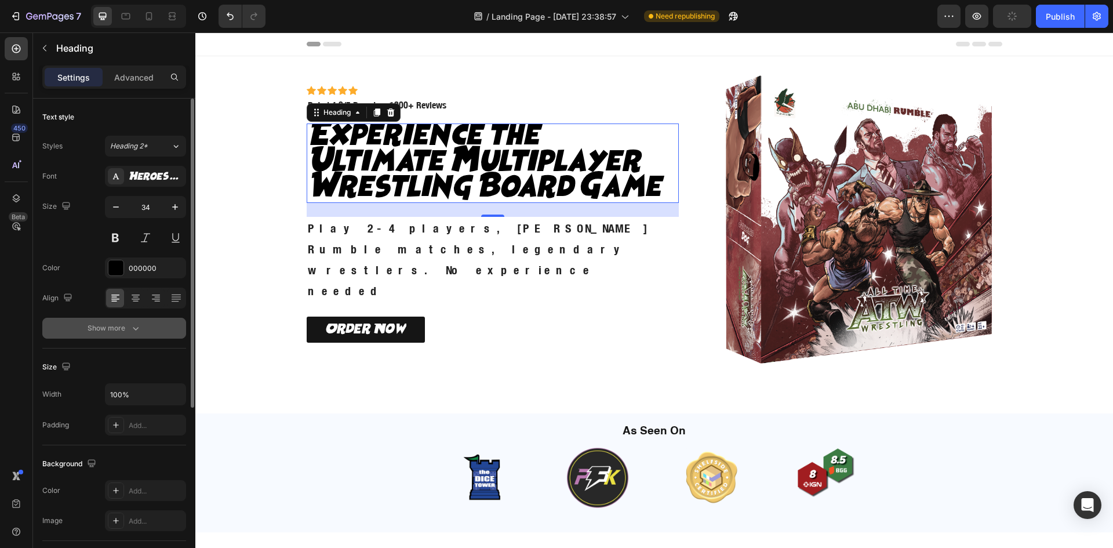
click at [133, 329] on icon "button" at bounding box center [136, 328] width 12 height 12
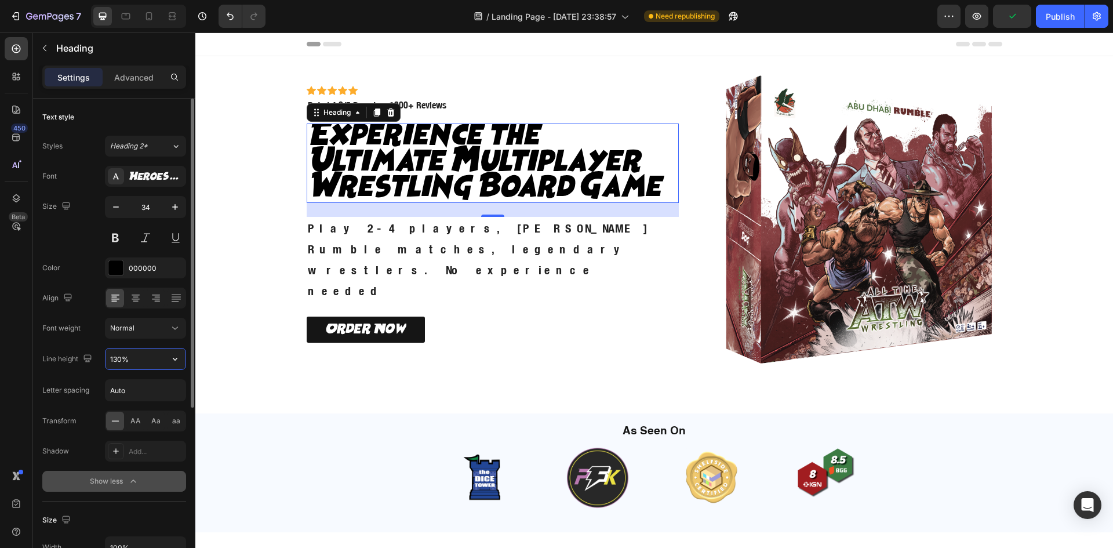
click at [134, 362] on input "130%" at bounding box center [145, 358] width 80 height 21
click at [166, 362] on button "button" at bounding box center [175, 358] width 21 height 21
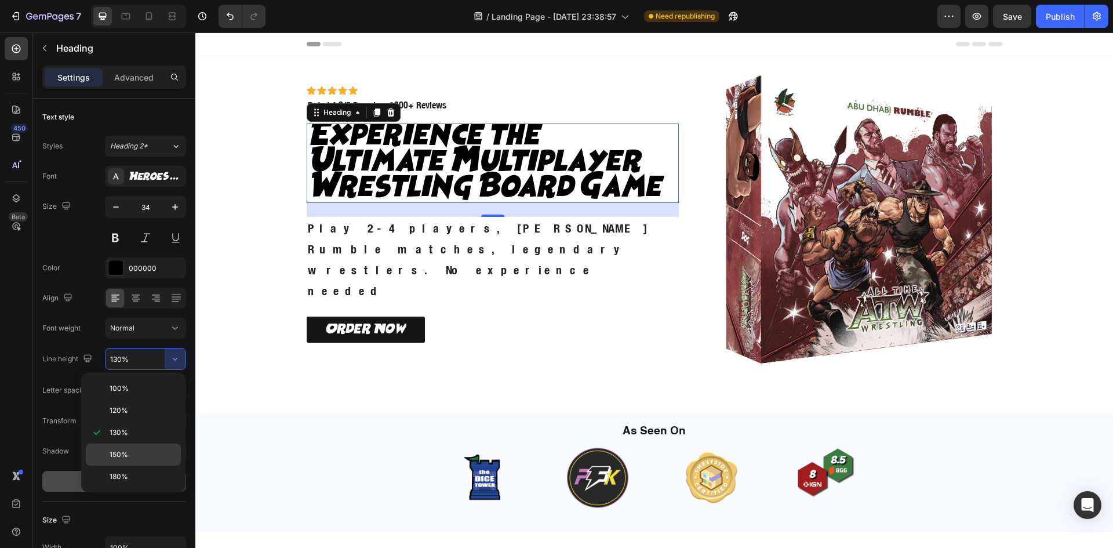
click at [137, 452] on p "150%" at bounding box center [143, 454] width 66 height 10
type input "150%"
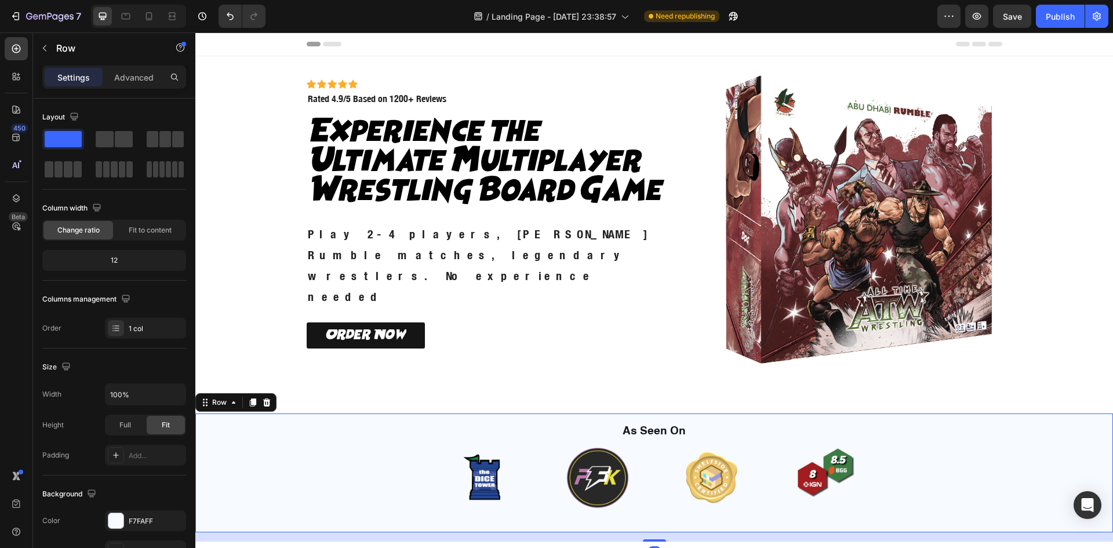
click at [373, 414] on div "As Seen On Heading Image Image Image Image Carousel Row" at bounding box center [654, 472] width 918 height 119
click at [1005, 21] on span "Save" at bounding box center [1012, 17] width 19 height 10
click at [1035, 93] on div "Icon Icon Icon Icon Icon Icon List Icon Icon Icon Icon Icon Icon List Rated 4.9…" at bounding box center [654, 220] width 904 height 329
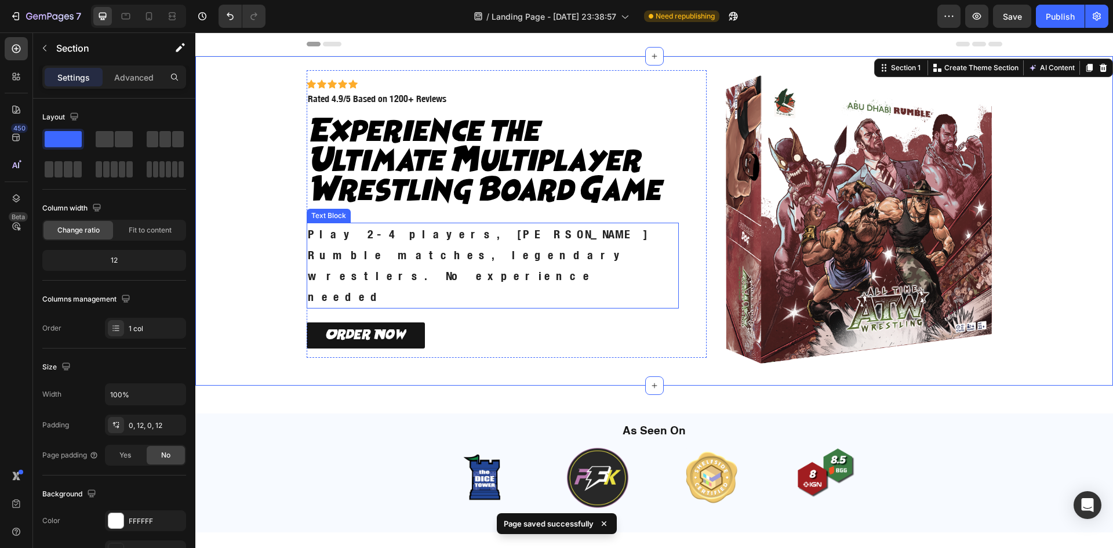
click at [518, 254] on p "Play 2-4 players, [PERSON_NAME] Rumble matches, legendary wrestlers. No experie…" at bounding box center [493, 265] width 370 height 83
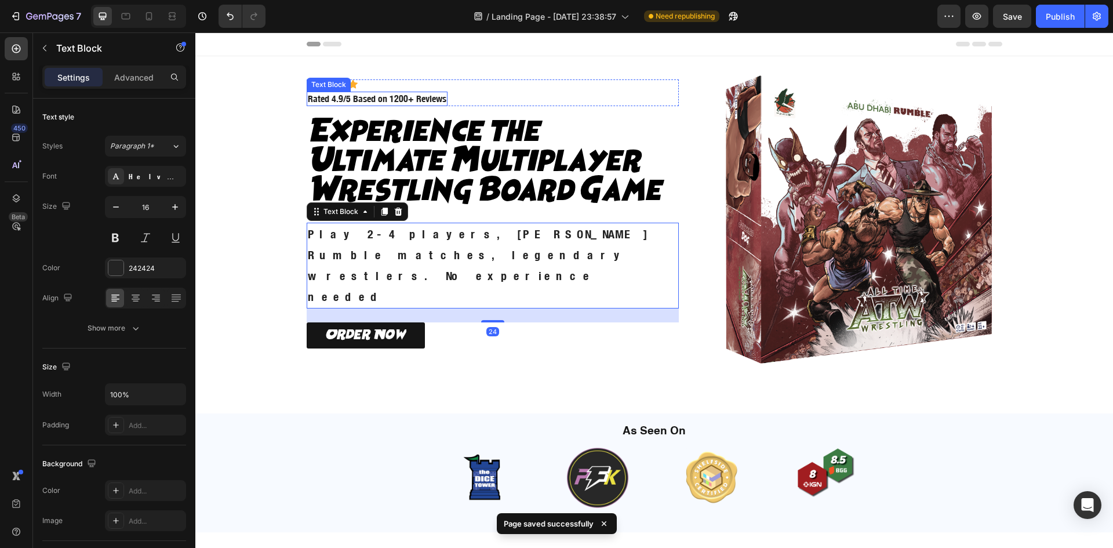
click at [395, 105] on p "Rated 4.9/5 Based on 1200+ Reviews" at bounding box center [377, 99] width 139 height 12
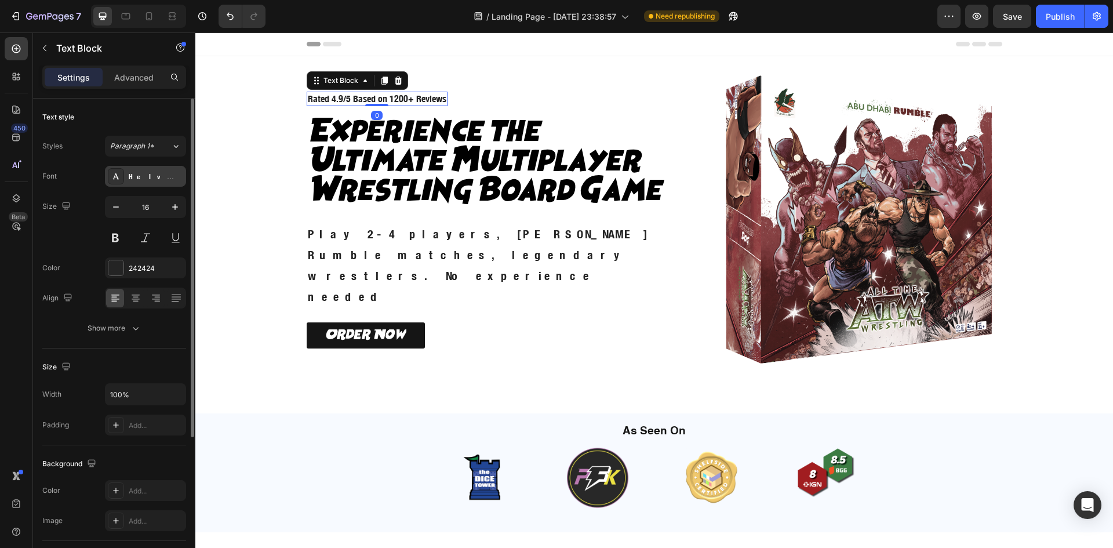
click at [146, 177] on div "Helvetica Neue Condensed Bold_1" at bounding box center [156, 177] width 54 height 10
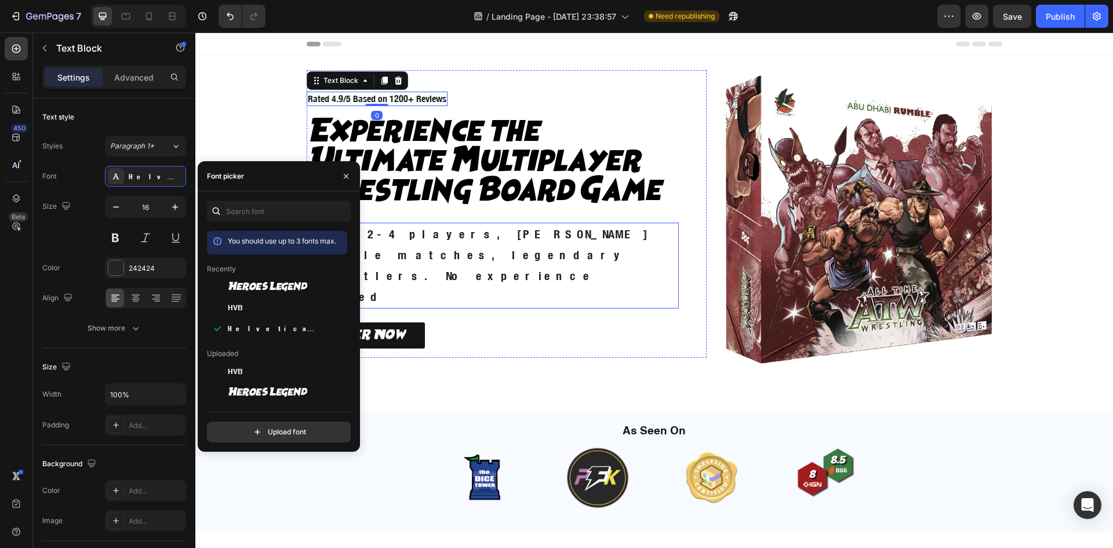
click at [438, 254] on p "Play 2-4 players, [PERSON_NAME] Rumble matches, legendary wrestlers. No experie…" at bounding box center [493, 265] width 370 height 83
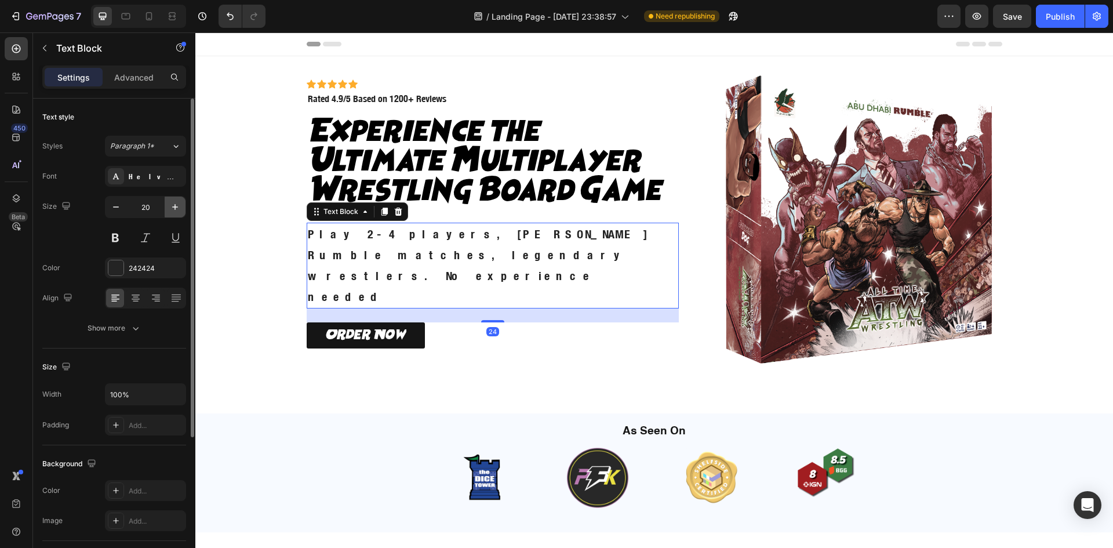
click at [176, 207] on icon "button" at bounding box center [175, 207] width 6 height 6
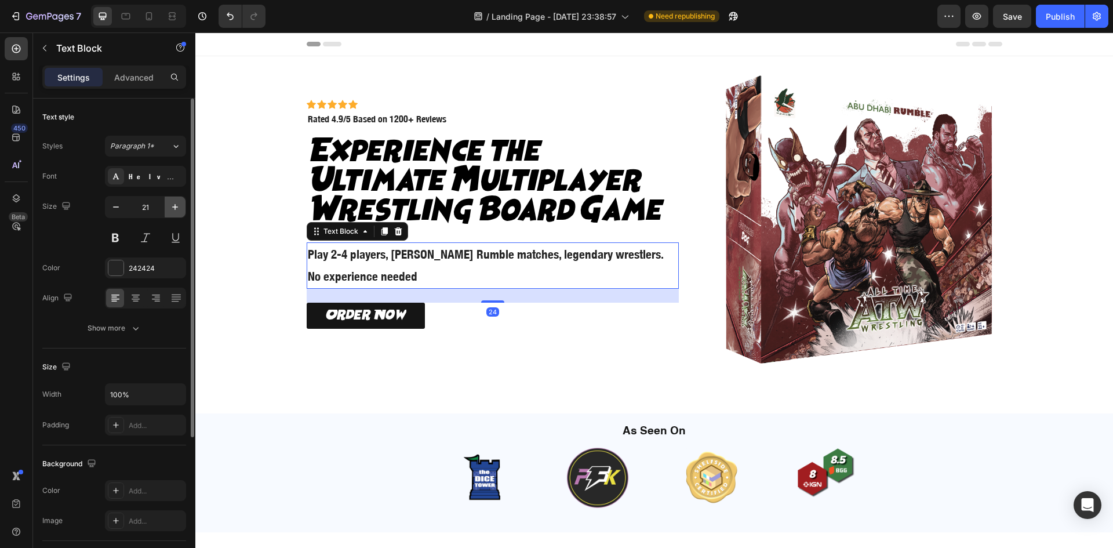
click at [176, 207] on icon "button" at bounding box center [175, 207] width 6 height 6
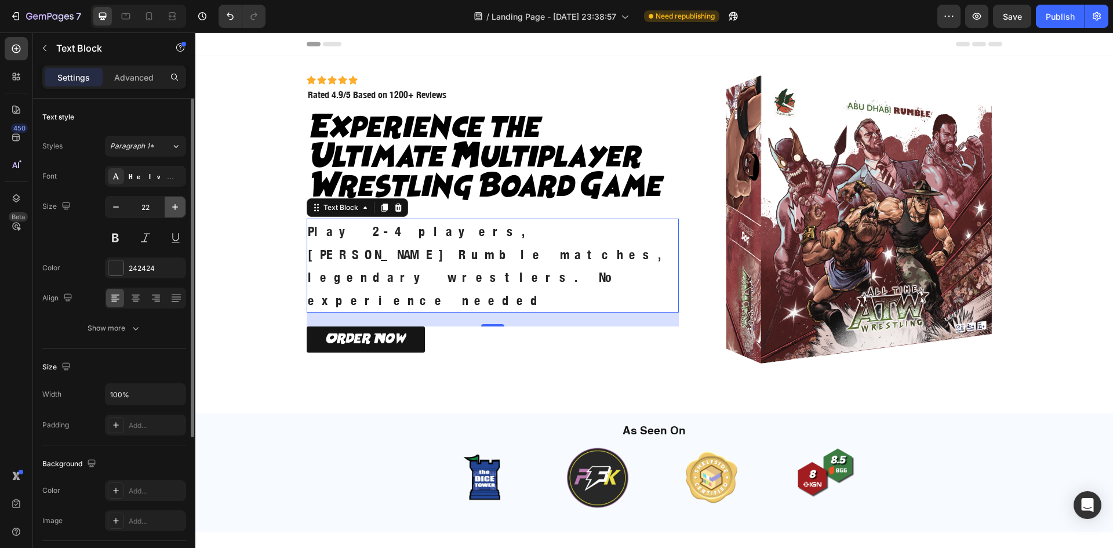
click at [176, 207] on icon "button" at bounding box center [175, 207] width 6 height 6
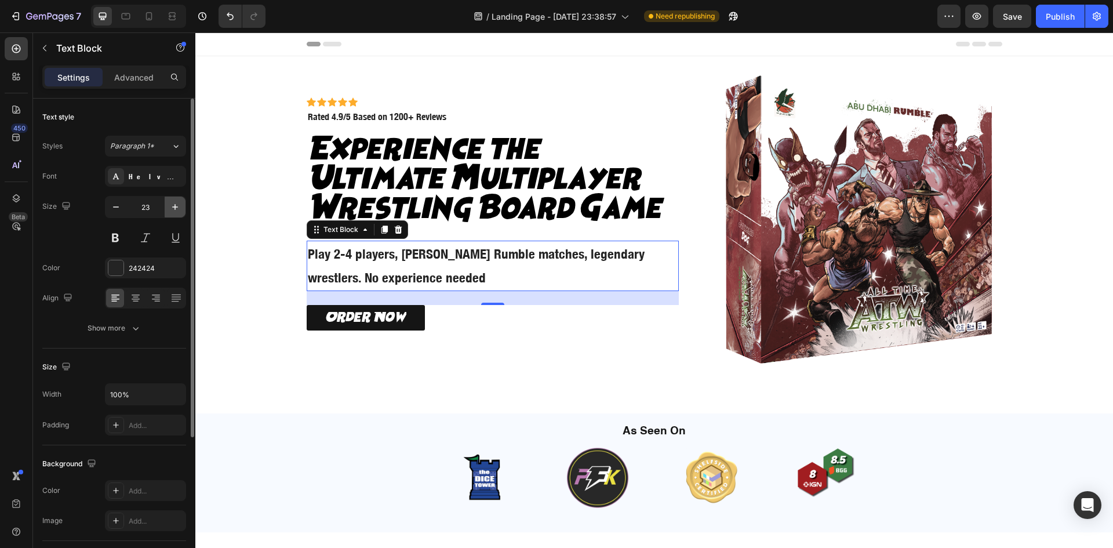
click at [176, 207] on icon "button" at bounding box center [175, 207] width 6 height 6
type input "24"
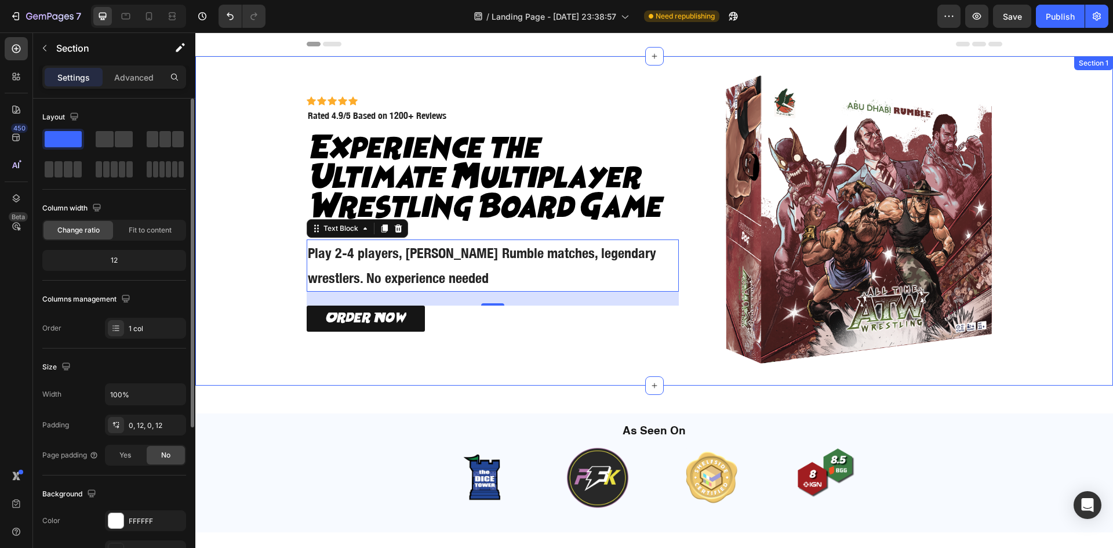
click at [268, 253] on div "Icon Icon Icon Icon Icon Icon List Icon Icon Icon Icon Icon Icon List Rated 4.9…" at bounding box center [654, 220] width 904 height 329
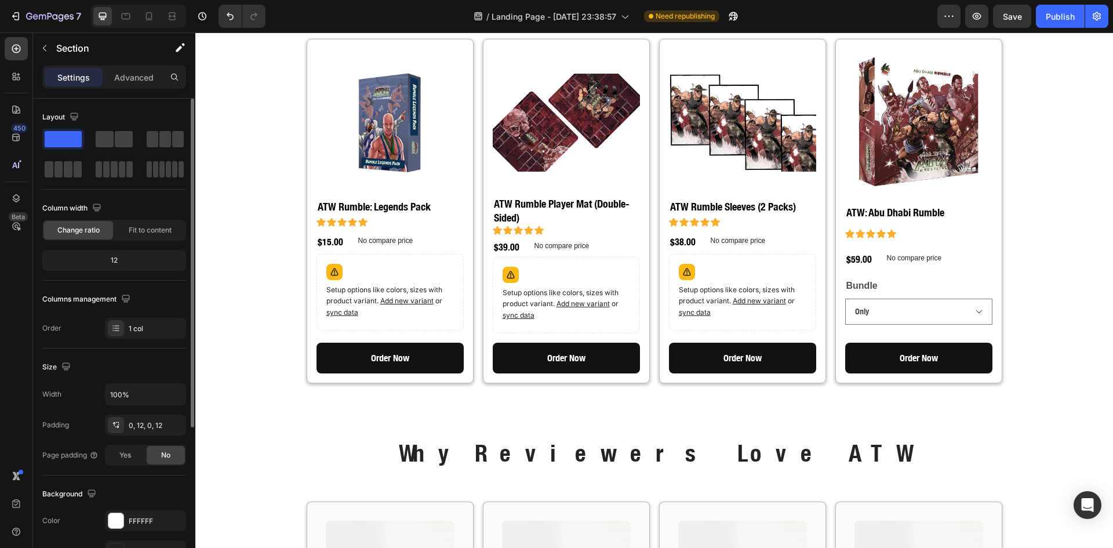
scroll to position [1546, 0]
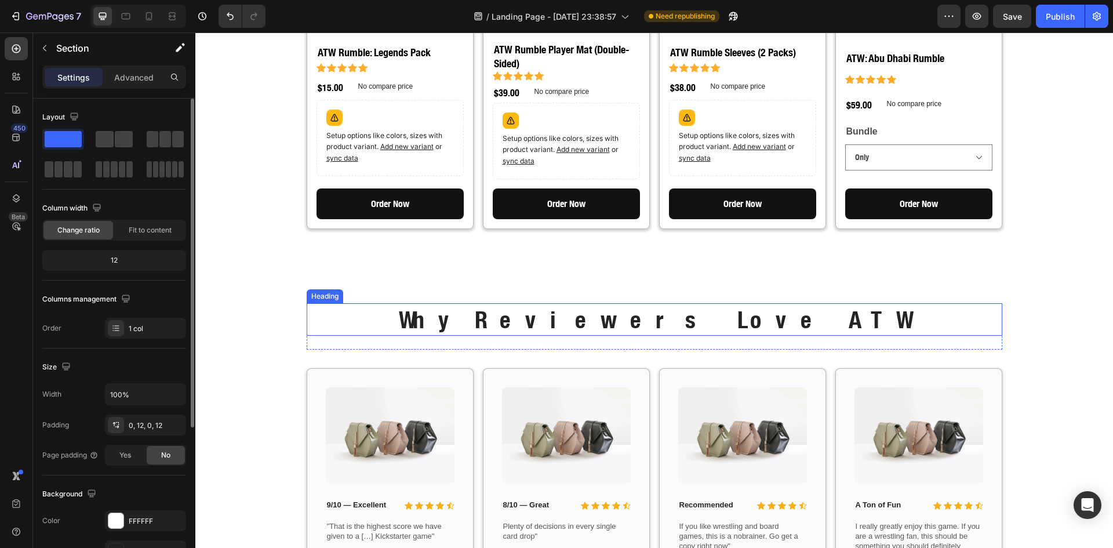
click at [620, 303] on h2 "Why Reviewers Love ATW" at bounding box center [655, 319] width 696 height 32
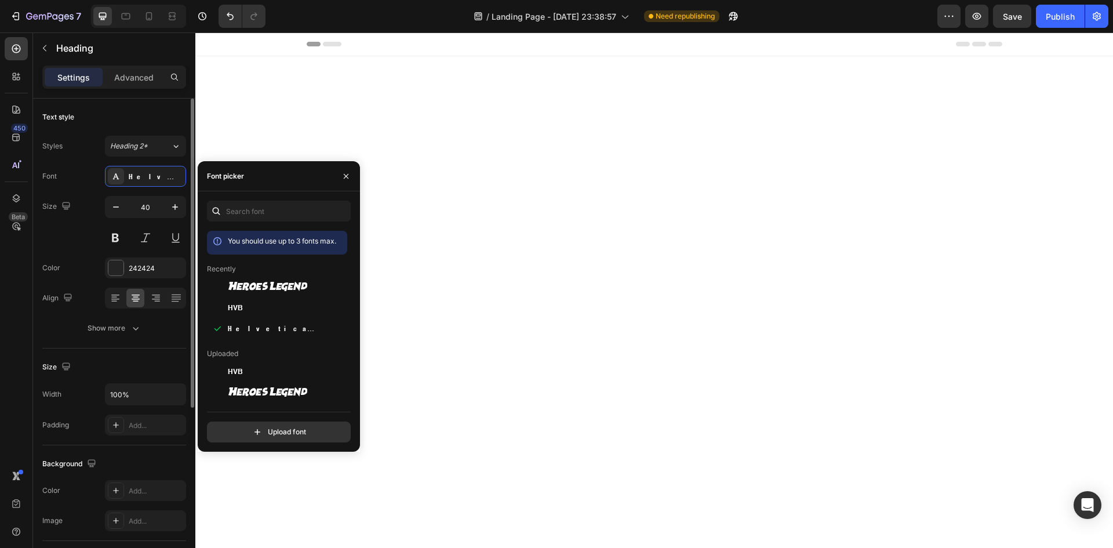
scroll to position [1546, 0]
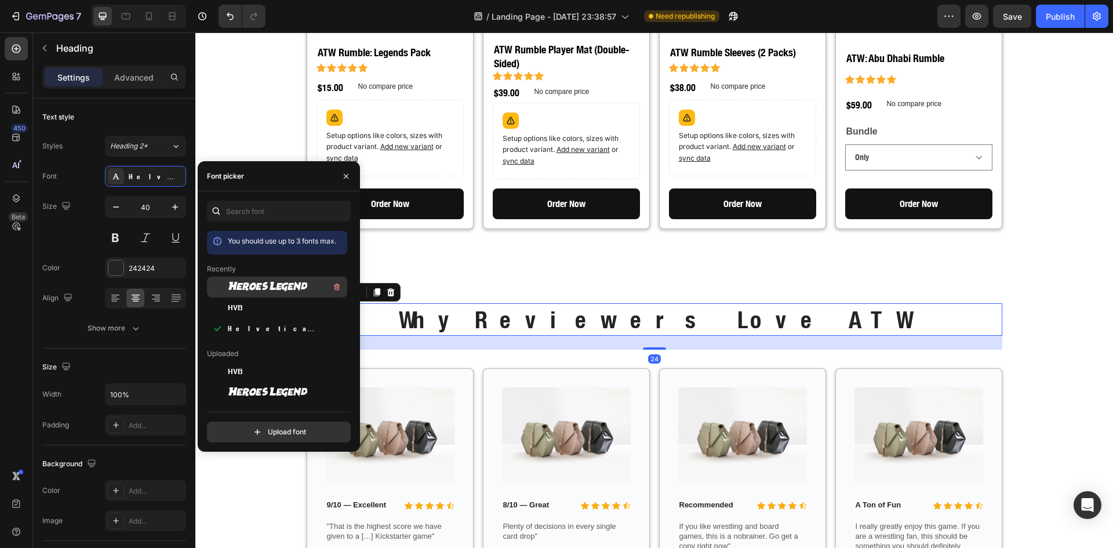
click at [226, 279] on div at bounding box center [217, 286] width 21 height 21
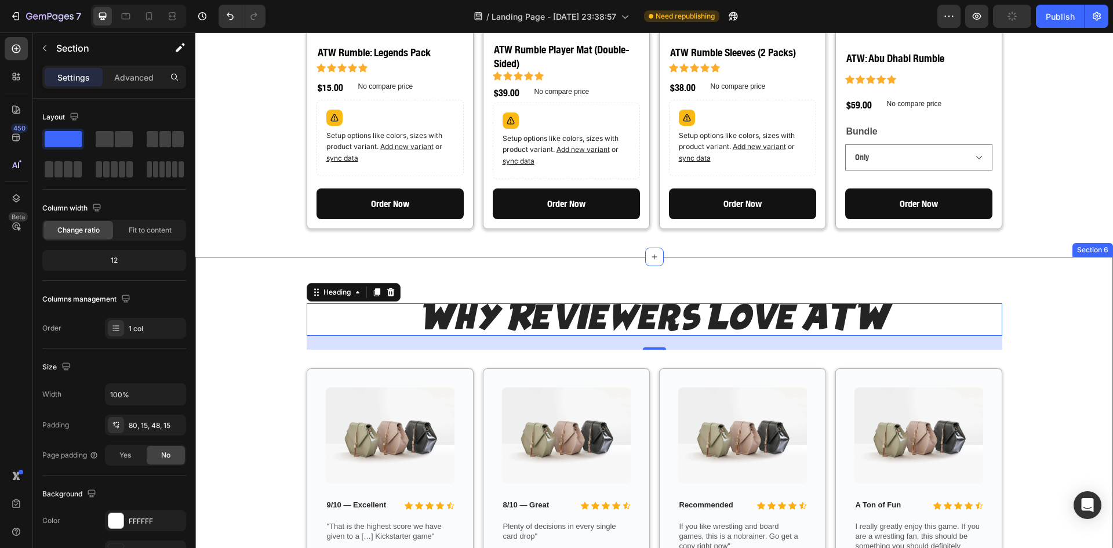
click at [574, 257] on div "Why Reviewers Love ATW Heading 24 Row Image Icon Icon Icon Icon Icon Icon List …" at bounding box center [654, 461] width 918 height 409
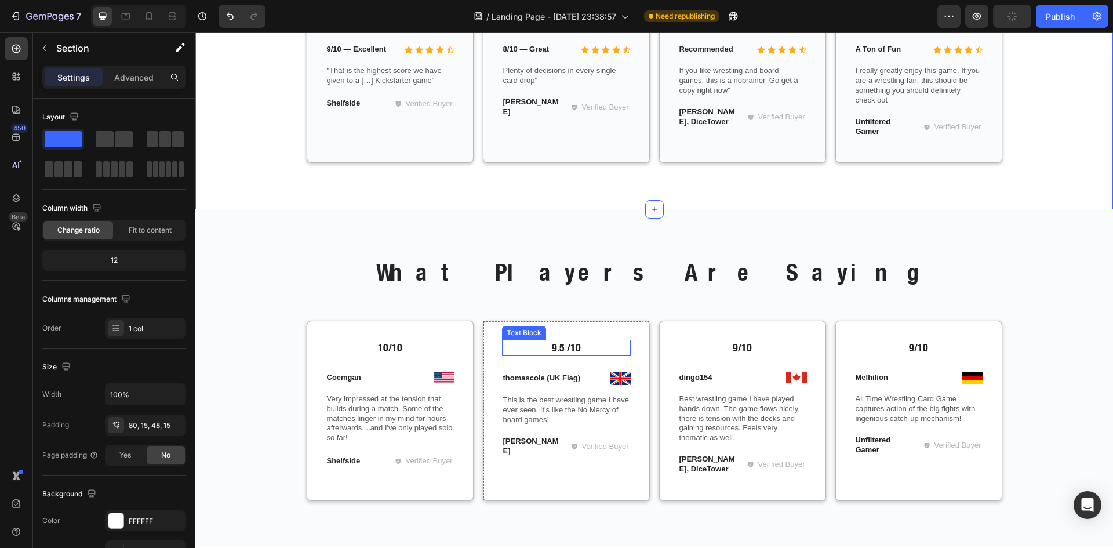
scroll to position [2029, 0]
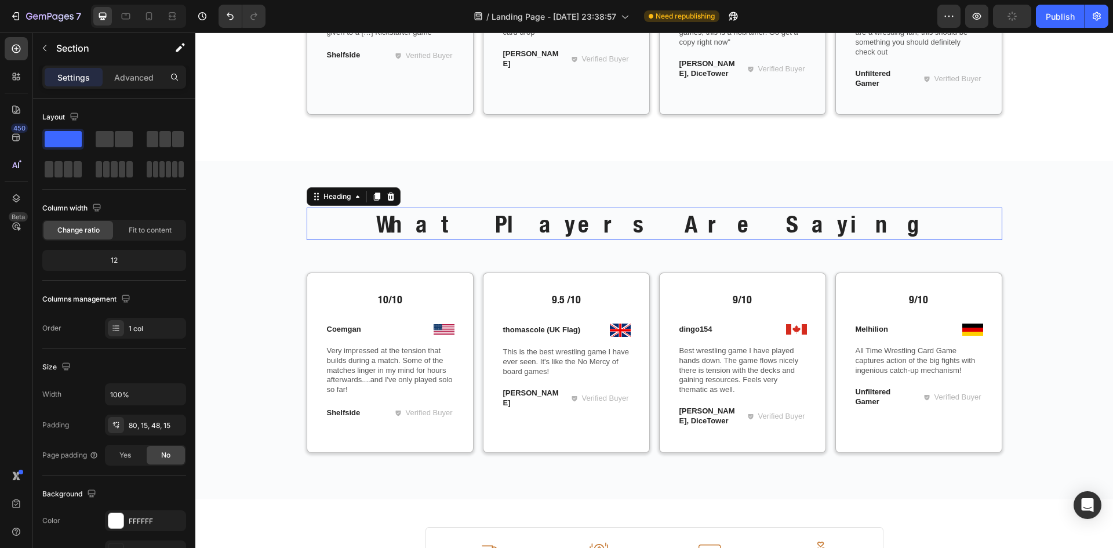
click at [611, 232] on h2 "What Players Are Saying" at bounding box center [655, 224] width 696 height 32
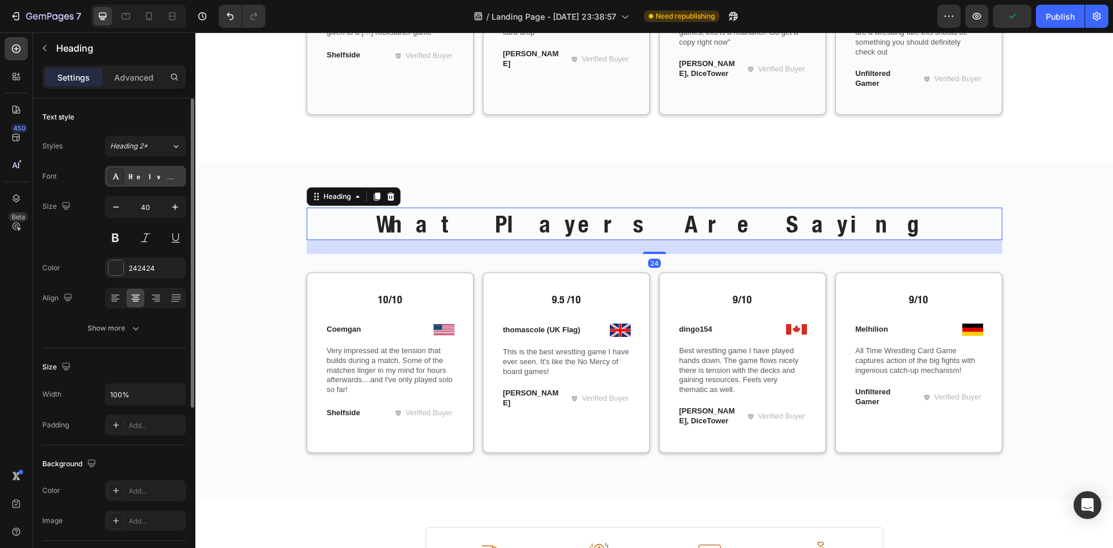
click at [129, 174] on div "Helvetica Neue Condensed Bold_1" at bounding box center [156, 177] width 54 height 10
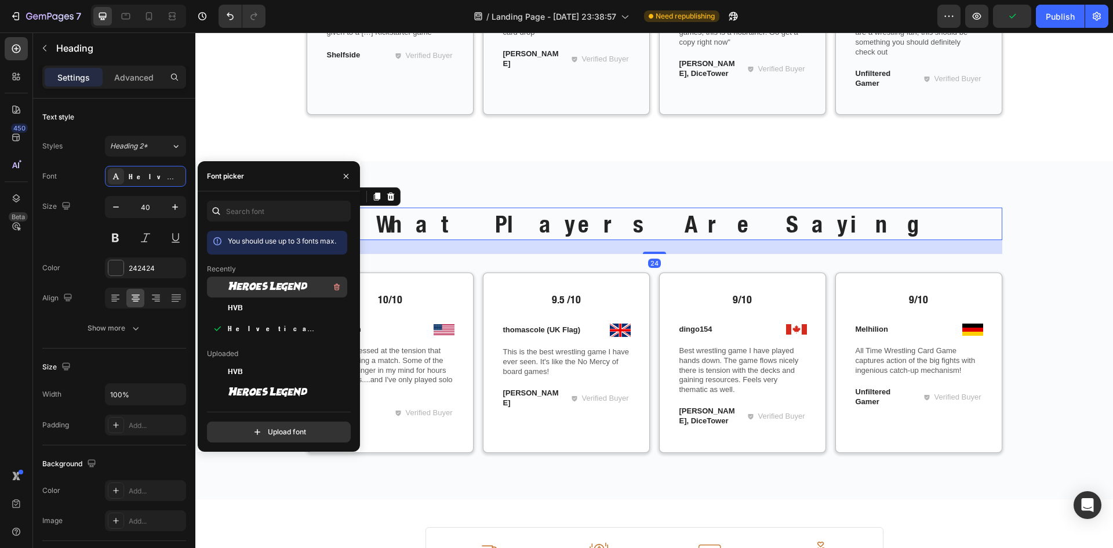
click at [232, 285] on span "Heroes Legend" at bounding box center [267, 287] width 79 height 10
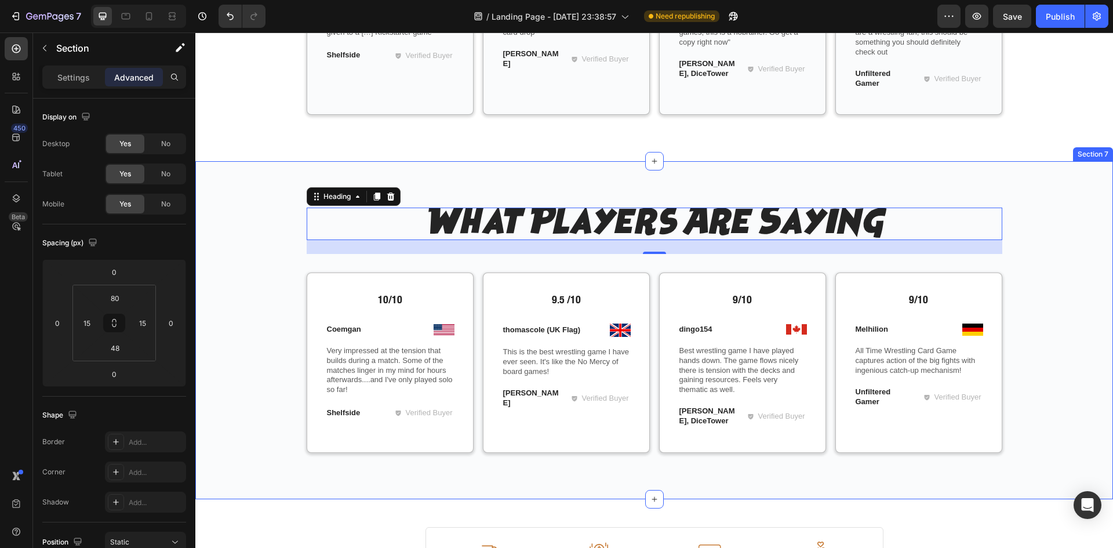
click at [766, 482] on div "What Players Are Saying Heading 24 Row 10/10 Text Block Image Coemgan Text Bloc…" at bounding box center [654, 330] width 918 height 338
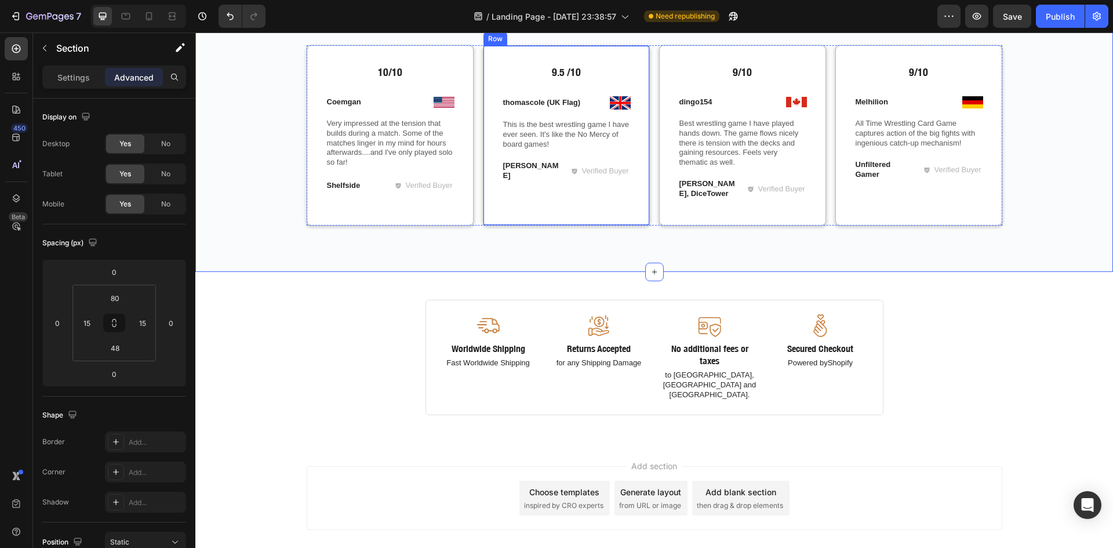
scroll to position [2106, 0]
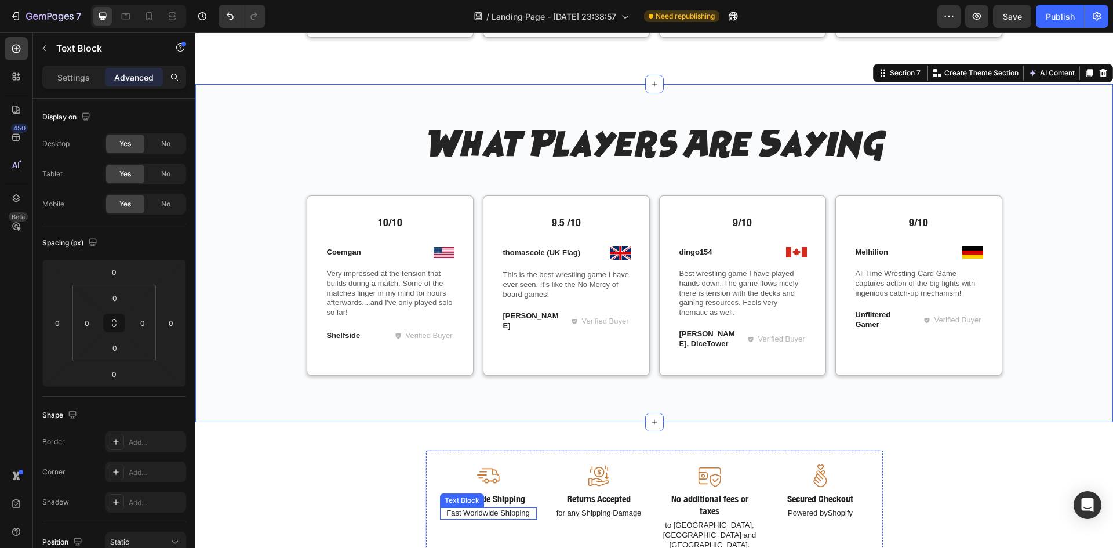
click at [500, 512] on p "Fast Worldwide Shipping" at bounding box center [488, 513] width 94 height 10
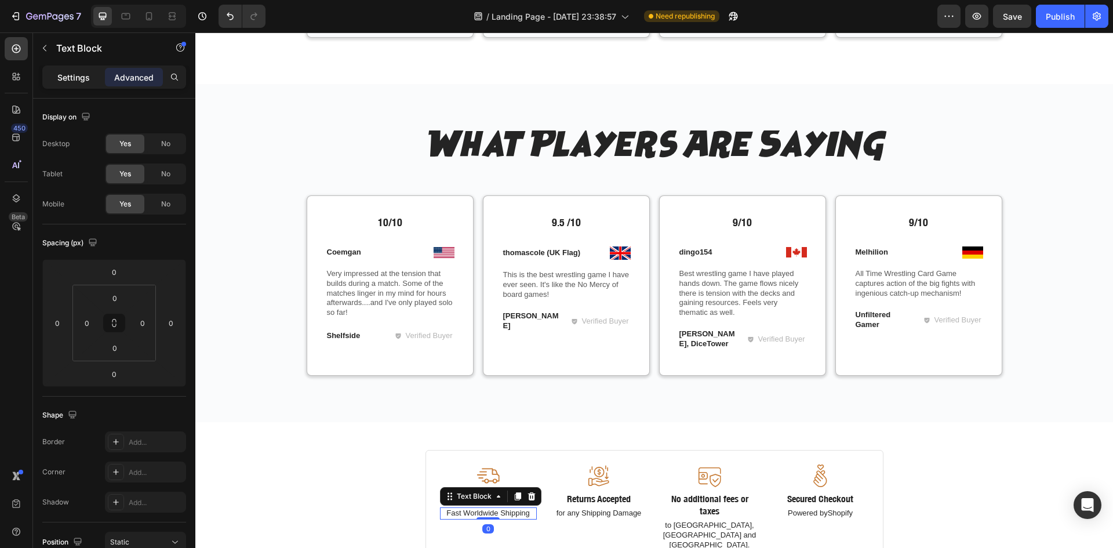
click at [65, 77] on p "Settings" at bounding box center [73, 77] width 32 height 12
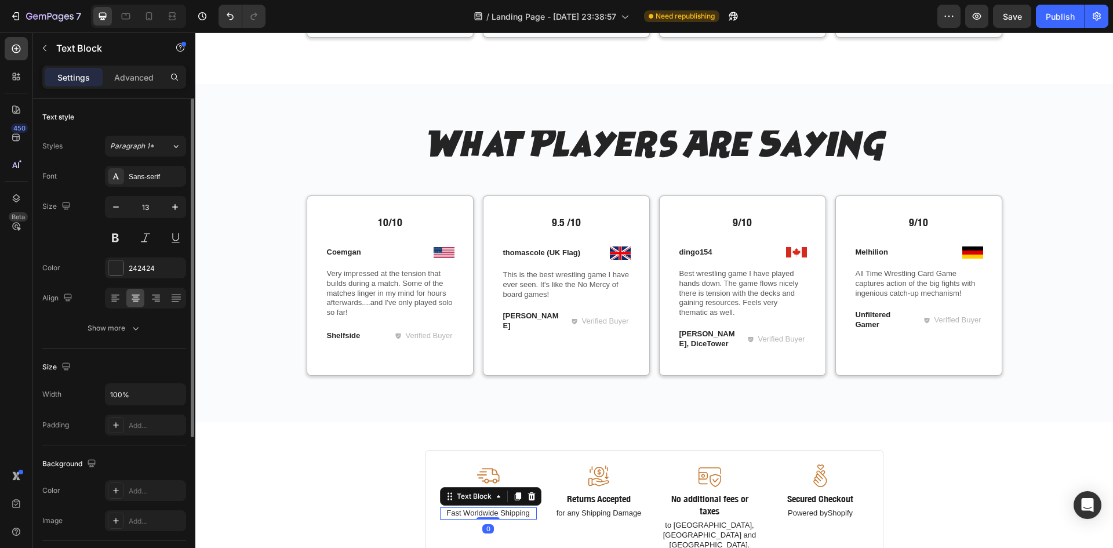
click at [132, 163] on div "Styles Paragraph 1* Font Sans-serif Size 13 Color 242424 Align Show more" at bounding box center [114, 237] width 144 height 203
click at [132, 170] on div "Sans-serif" at bounding box center [145, 176] width 81 height 21
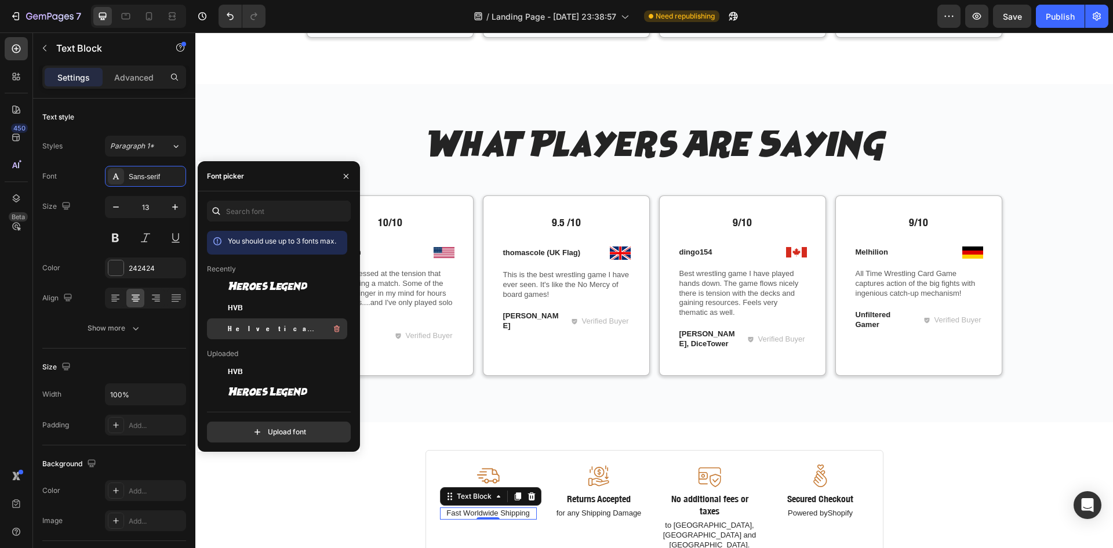
click at [246, 327] on span "Helvetica Neue Condensed Bold_1" at bounding box center [276, 328] width 96 height 10
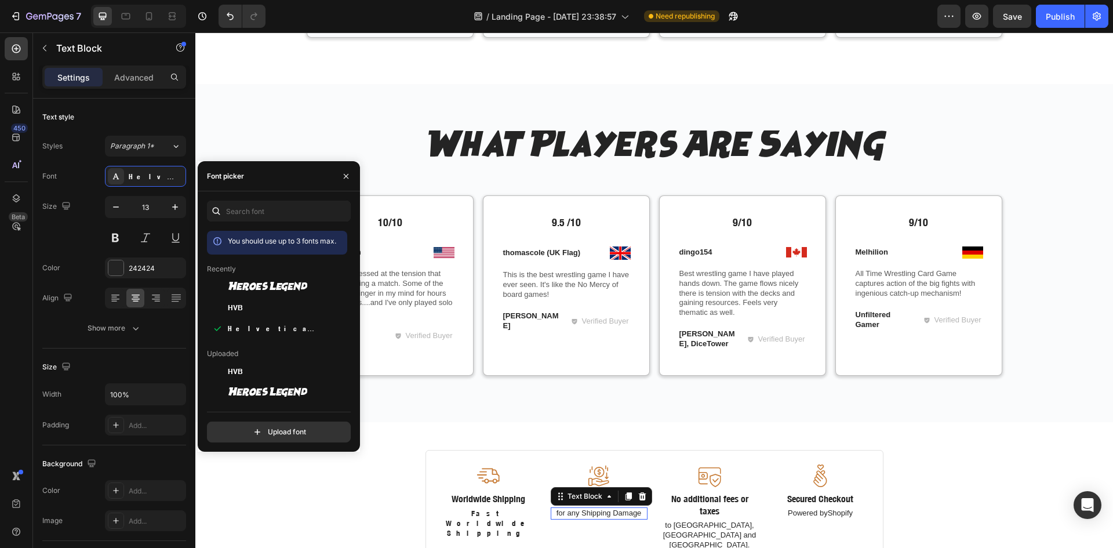
click at [580, 509] on p "for any Shipping Damage" at bounding box center [599, 513] width 94 height 10
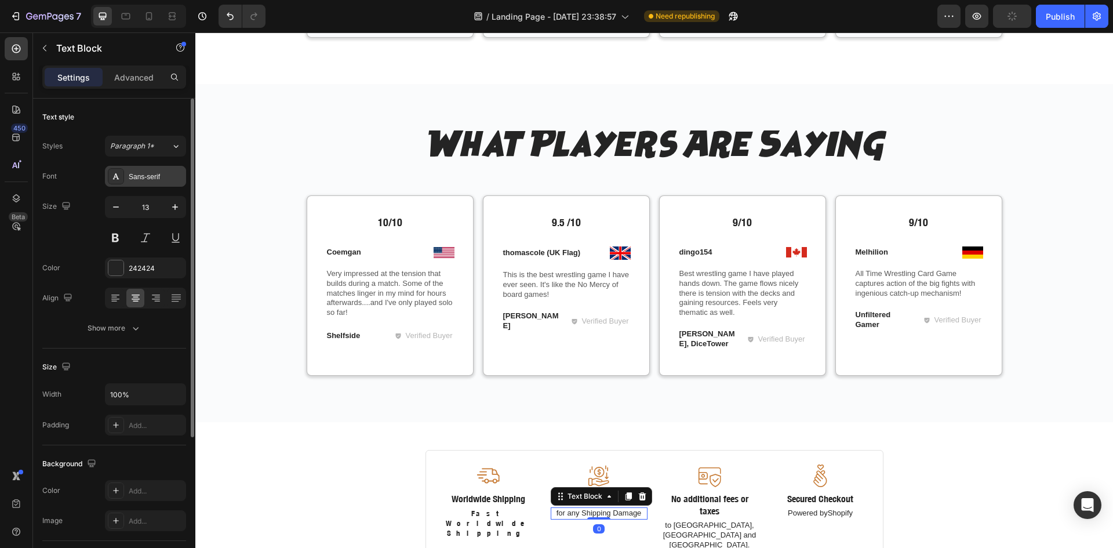
click at [137, 177] on div "Sans-serif" at bounding box center [156, 177] width 54 height 10
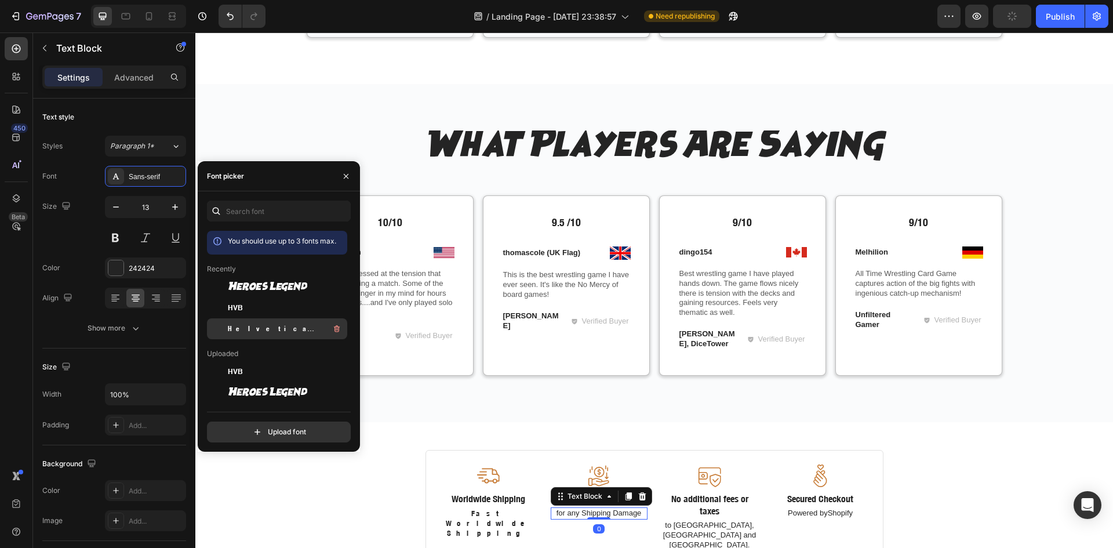
click at [244, 328] on span "Helvetica Neue Condensed Bold_1" at bounding box center [276, 328] width 96 height 10
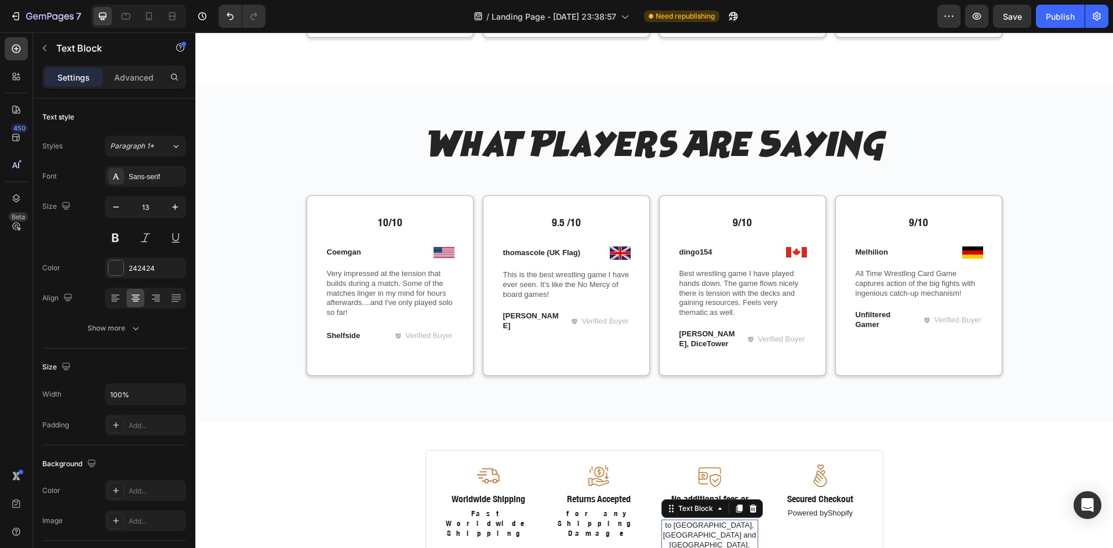
click at [714, 522] on p "to [GEOGRAPHIC_DATA], [GEOGRAPHIC_DATA] and [GEOGRAPHIC_DATA]." at bounding box center [710, 536] width 94 height 30
click at [129, 174] on div "Sans-serif" at bounding box center [156, 177] width 54 height 10
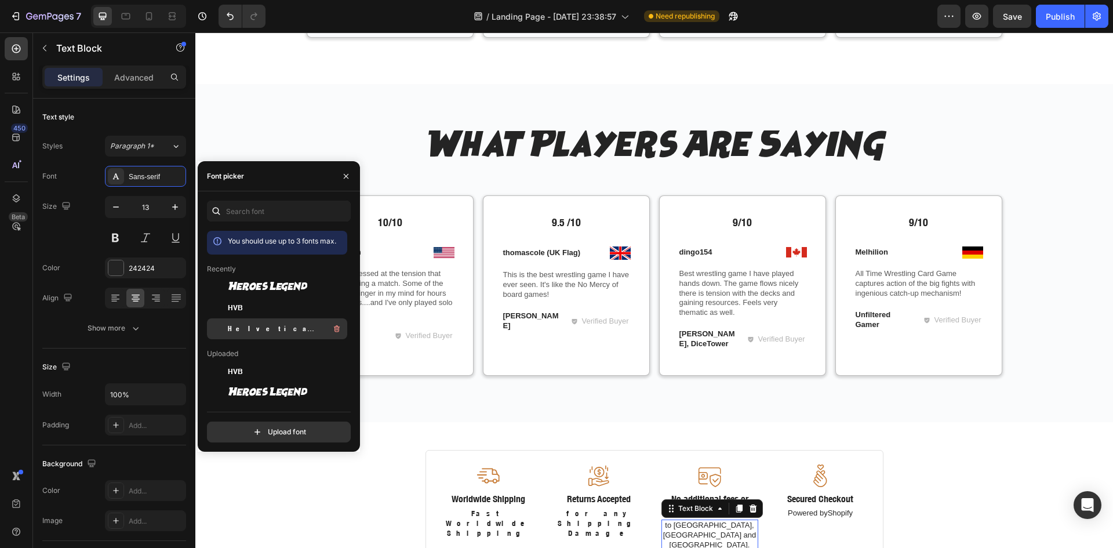
click at [282, 327] on span "Helvetica Neue Condensed Bold_1" at bounding box center [276, 328] width 96 height 10
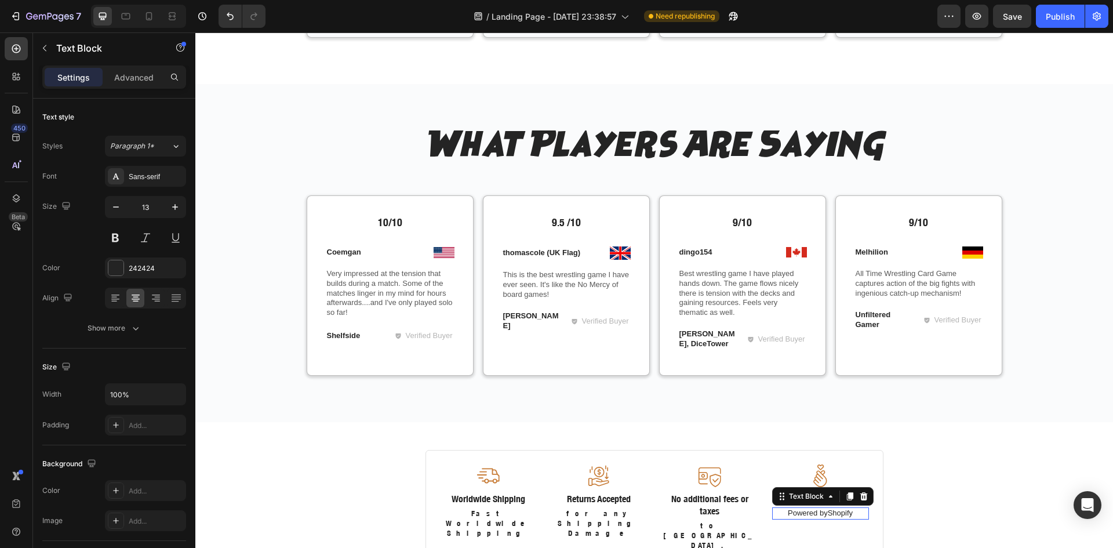
click at [813, 515] on p "Powered byShopify" at bounding box center [820, 513] width 94 height 10
click at [112, 168] on div at bounding box center [116, 176] width 16 height 16
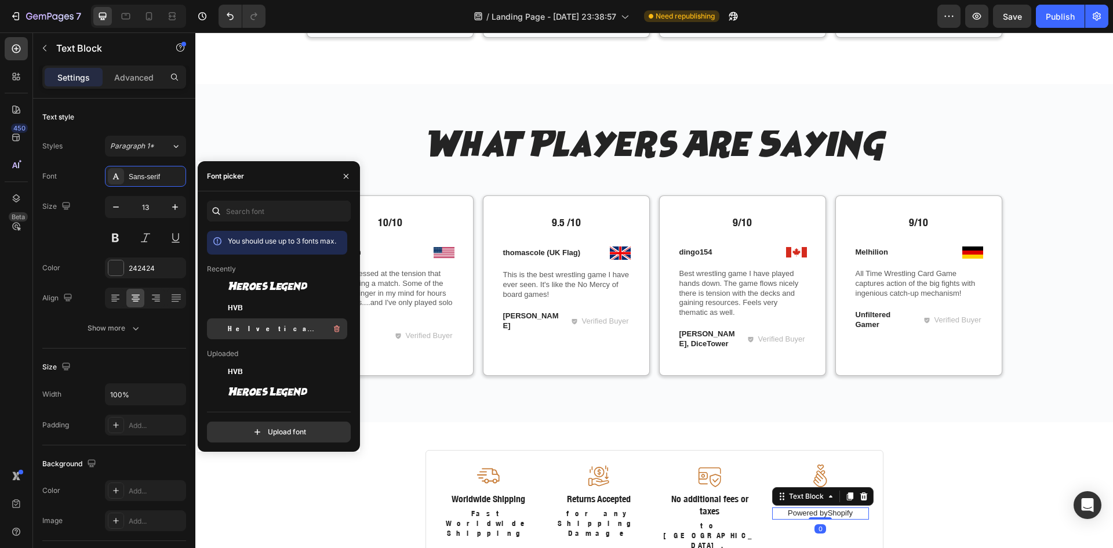
click at [251, 322] on div "Helvetica Neue Condensed Bold_1" at bounding box center [286, 329] width 117 height 14
click at [1042, 322] on div "What Players Are Saying Heading Row 10/10 Text Block Image Coemgan Text Block R…" at bounding box center [654, 262] width 900 height 264
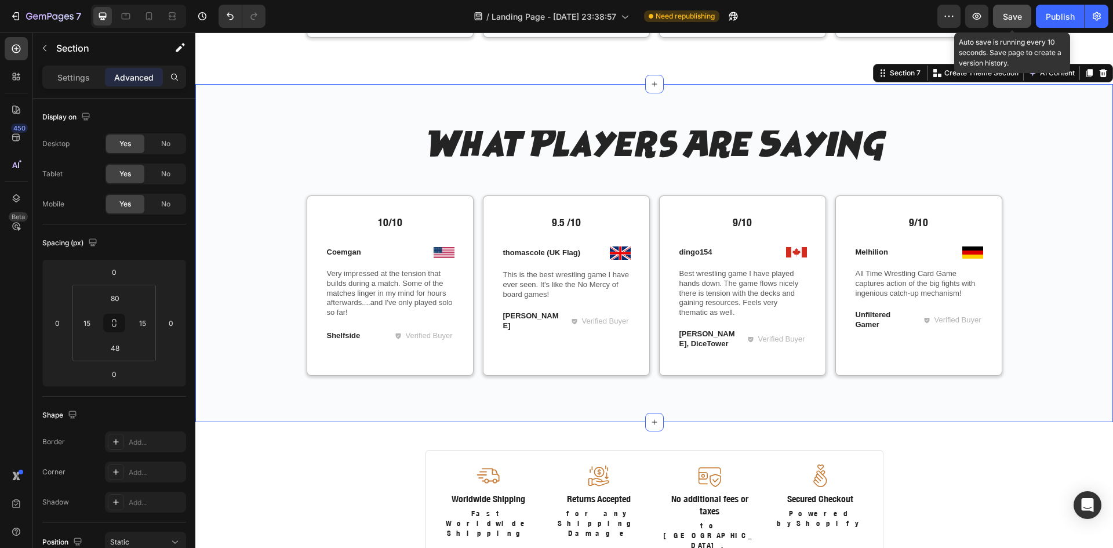
click at [1002, 15] on button "Save" at bounding box center [1012, 16] width 38 height 23
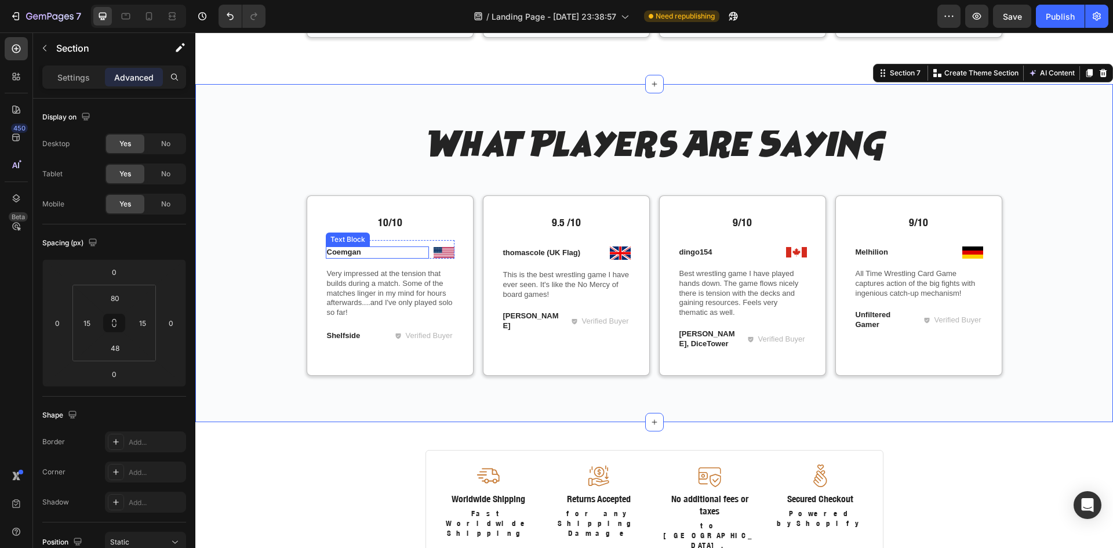
click at [341, 252] on p "Coemgan" at bounding box center [377, 253] width 101 height 10
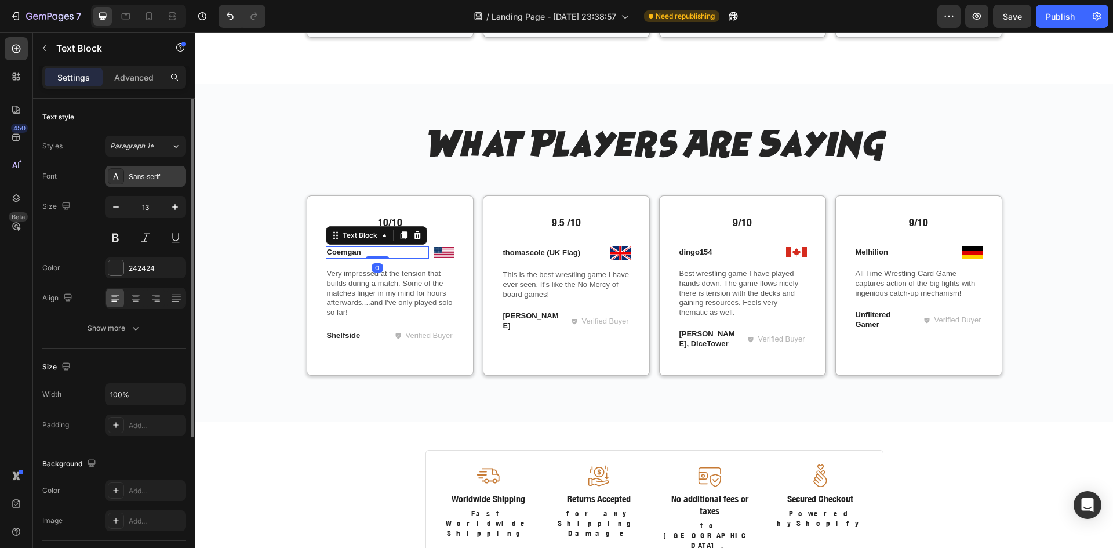
click at [118, 175] on icon at bounding box center [115, 176] width 9 height 9
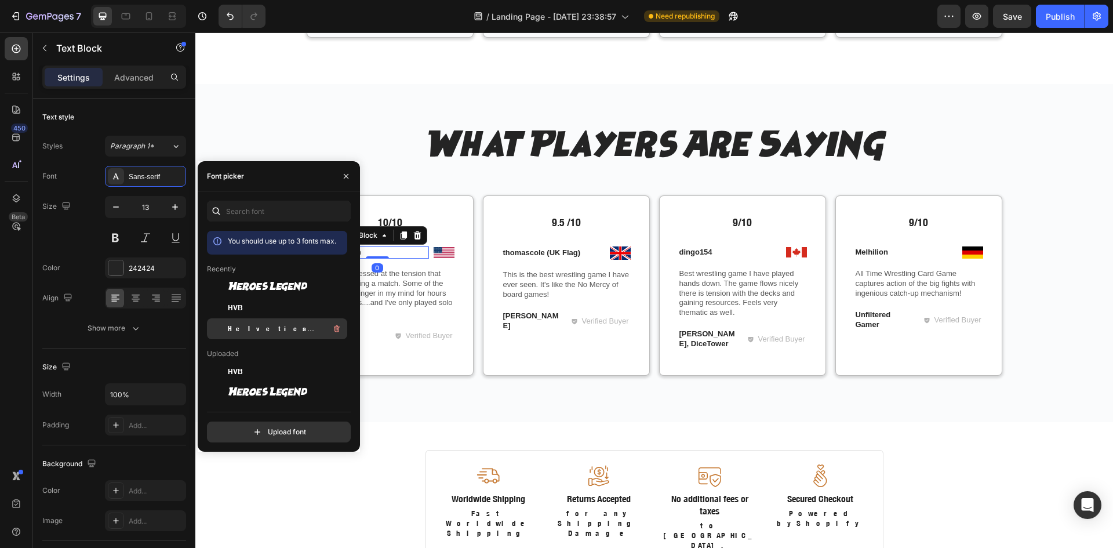
click at [246, 323] on div "Helvetica Neue Condensed Bold_1" at bounding box center [286, 329] width 117 height 14
click at [518, 251] on p "thomascole (UK Flag)" at bounding box center [553, 253] width 101 height 10
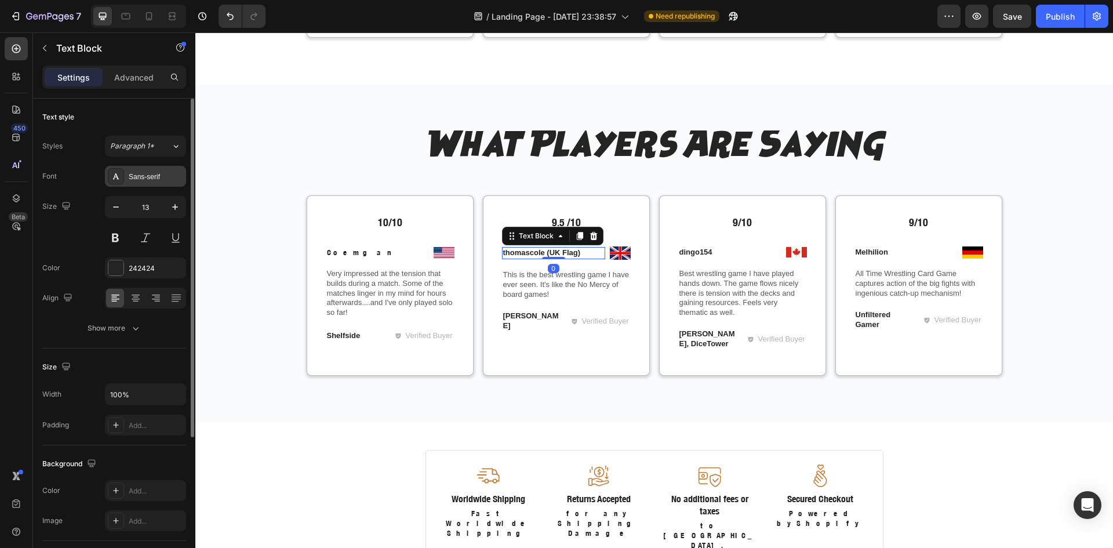
click at [154, 185] on div "Sans-serif" at bounding box center [145, 176] width 81 height 21
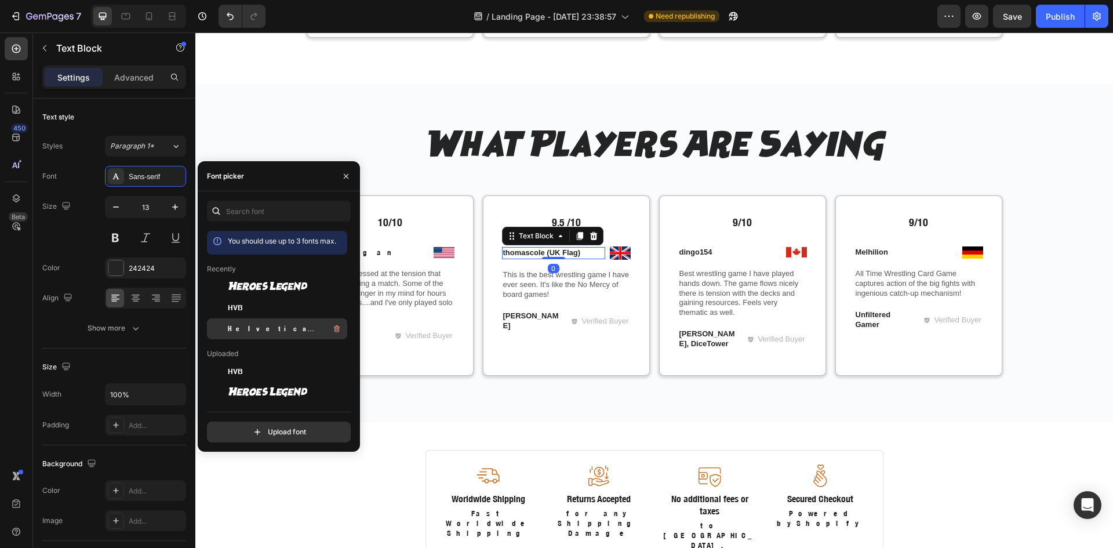
click at [255, 332] on span "Helvetica Neue Condensed Bold_1" at bounding box center [276, 328] width 96 height 10
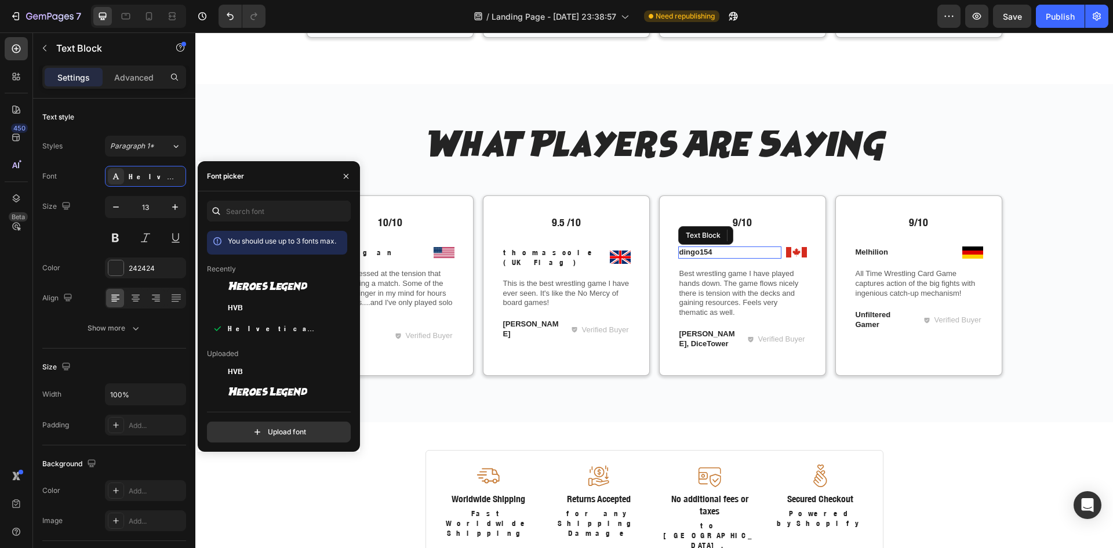
click at [693, 254] on p "dingo154" at bounding box center [729, 253] width 101 height 10
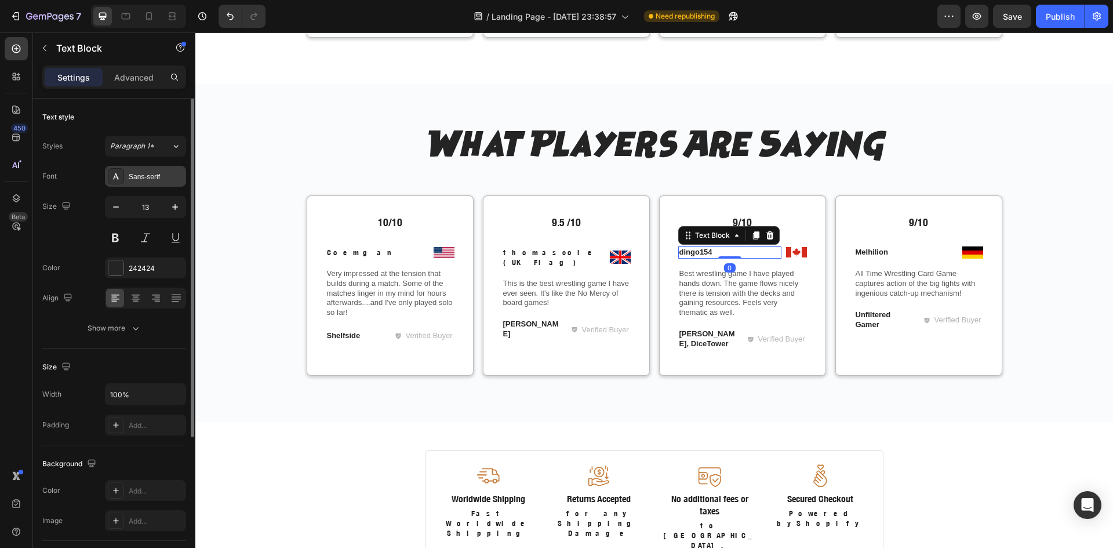
click at [147, 173] on div "Sans-serif" at bounding box center [156, 177] width 54 height 10
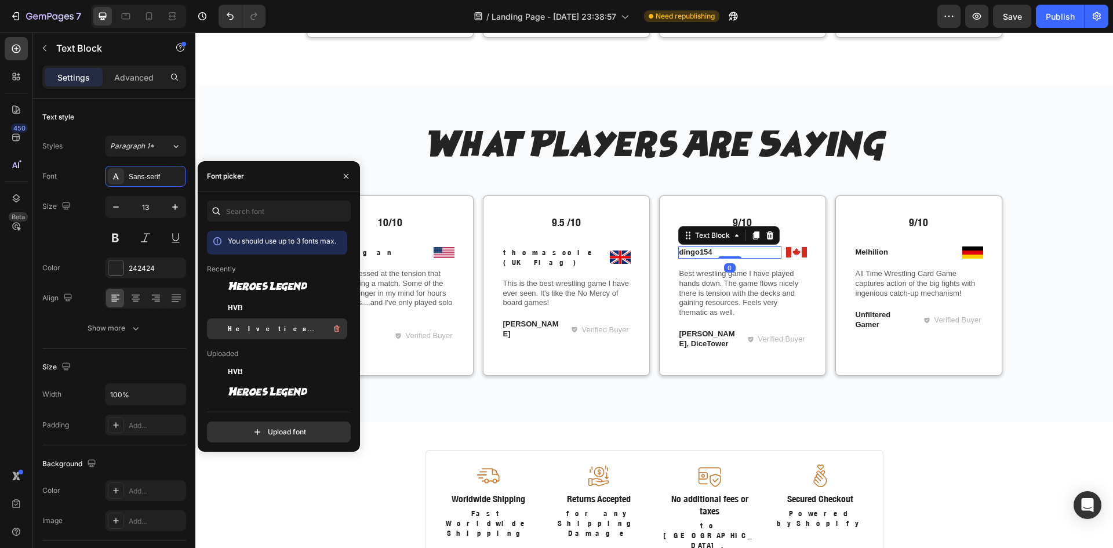
drag, startPoint x: 258, startPoint y: 325, endPoint x: 270, endPoint y: 322, distance: 11.8
click at [258, 325] on span "Helvetica Neue Condensed Bold_1" at bounding box center [276, 328] width 96 height 10
click at [857, 249] on p "Melhilion" at bounding box center [906, 253] width 101 height 10
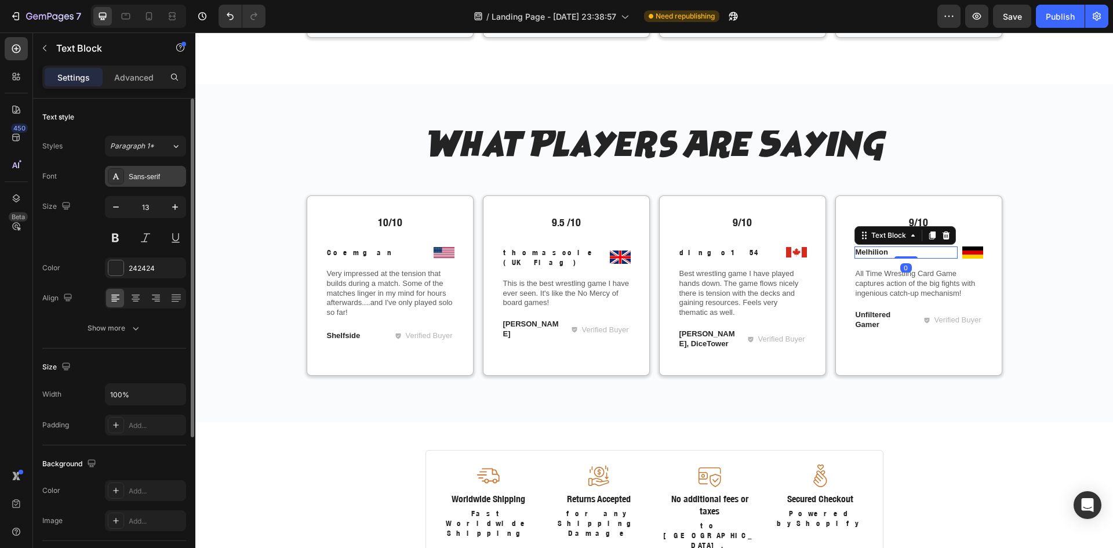
click at [141, 172] on div "Sans-serif" at bounding box center [156, 177] width 54 height 10
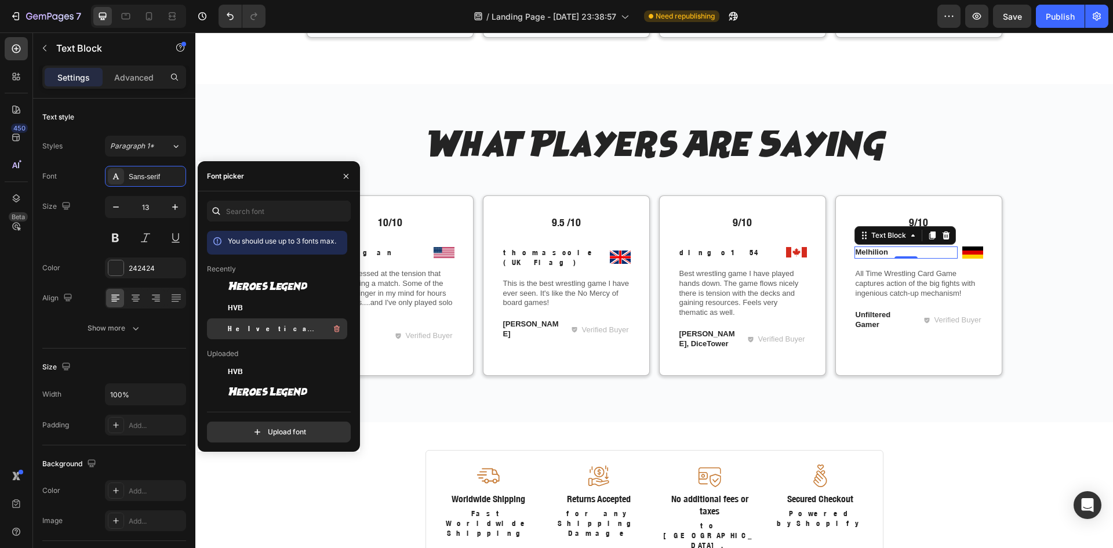
click at [260, 327] on span "Helvetica Neue Condensed Bold_1" at bounding box center [276, 328] width 96 height 10
click at [395, 290] on p "Very impressed at the tension that builds during a match. Some of the matches l…" at bounding box center [390, 293] width 126 height 49
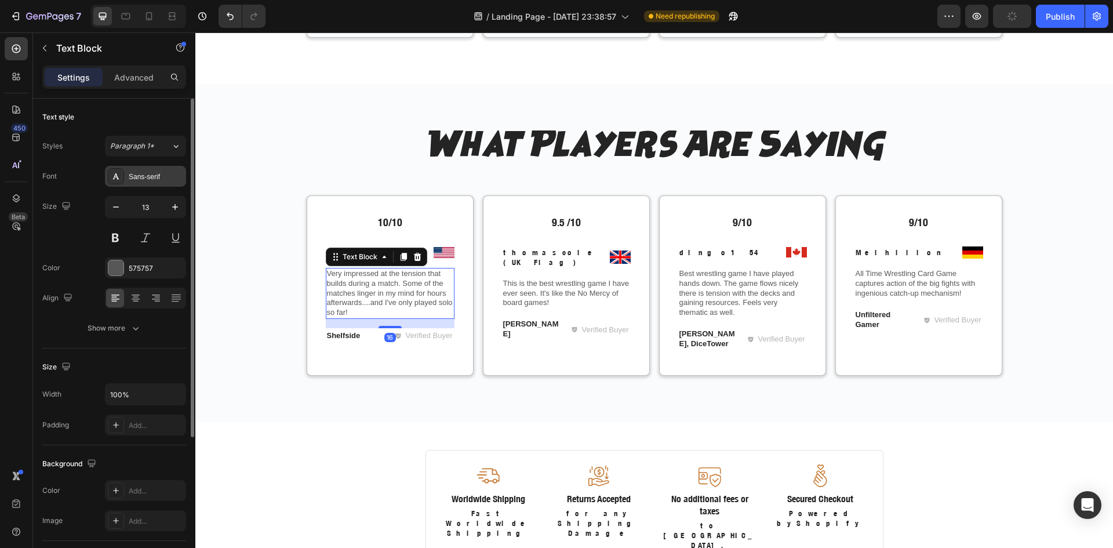
click at [137, 177] on div "Sans-serif" at bounding box center [156, 177] width 54 height 10
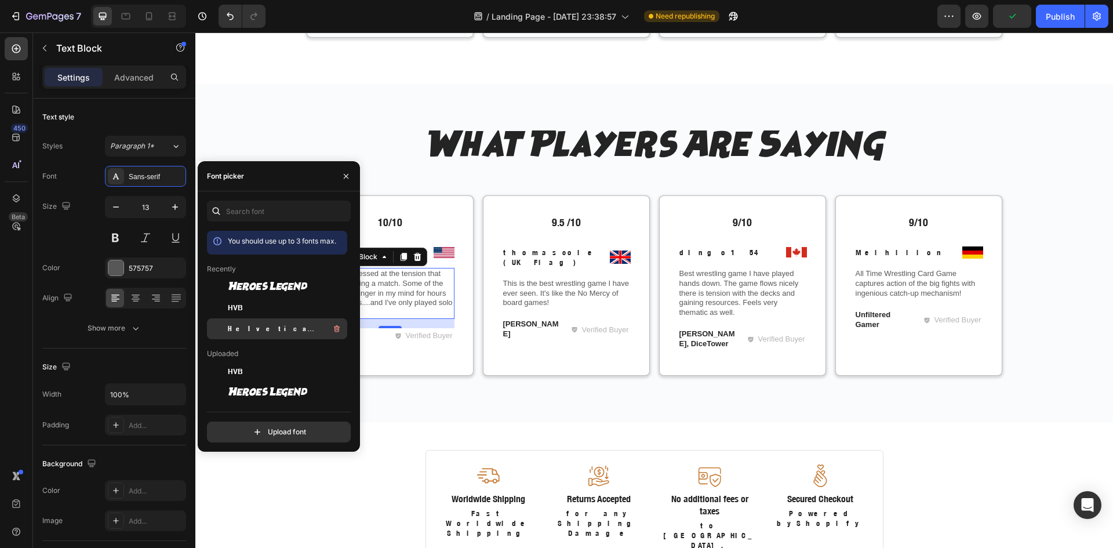
click at [253, 329] on span "Helvetica Neue Condensed Bold_1" at bounding box center [276, 328] width 96 height 10
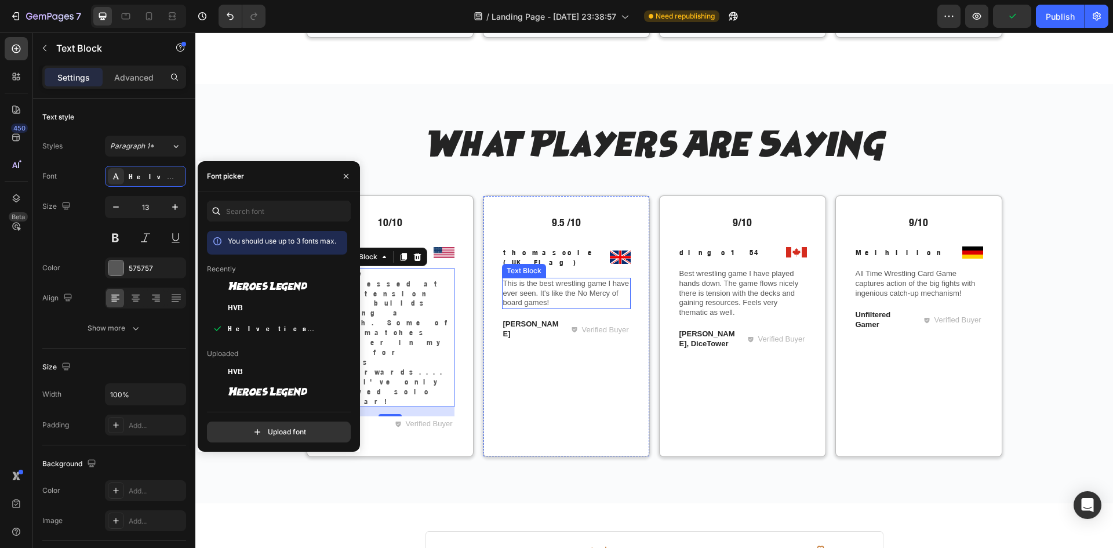
click at [523, 283] on p "This is the best wrestling game I have ever seen. It's like the No Mercy of boa…" at bounding box center [566, 294] width 126 height 30
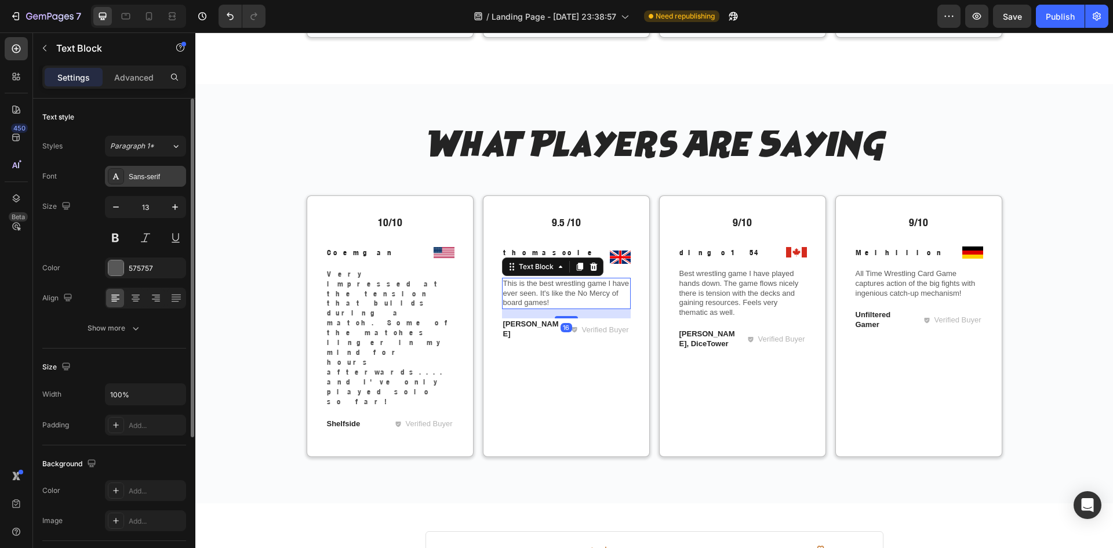
click at [128, 179] on div "Sans-serif" at bounding box center [145, 176] width 81 height 21
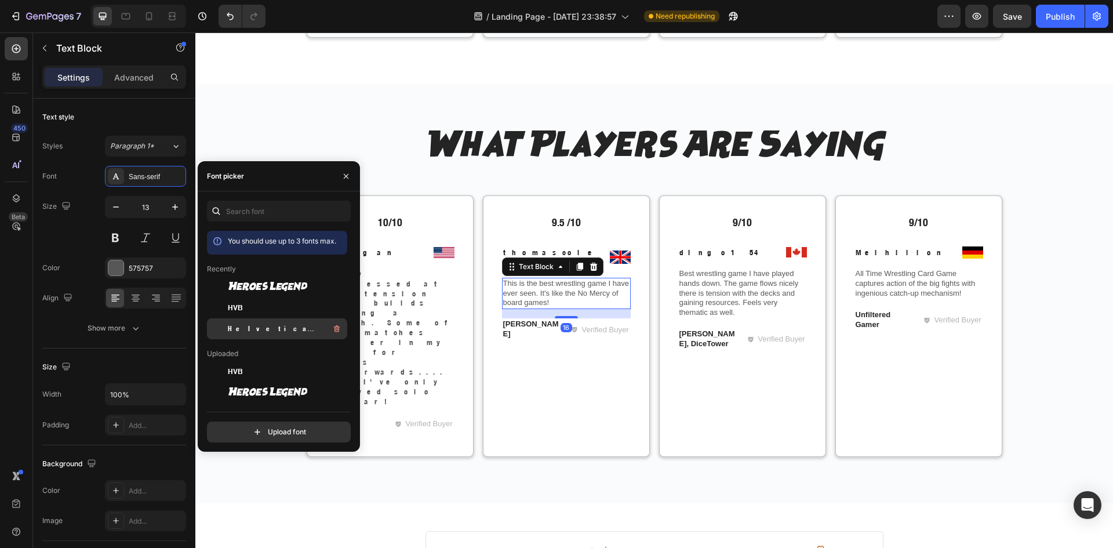
click at [246, 324] on span "Helvetica Neue Condensed Bold_1" at bounding box center [276, 328] width 96 height 10
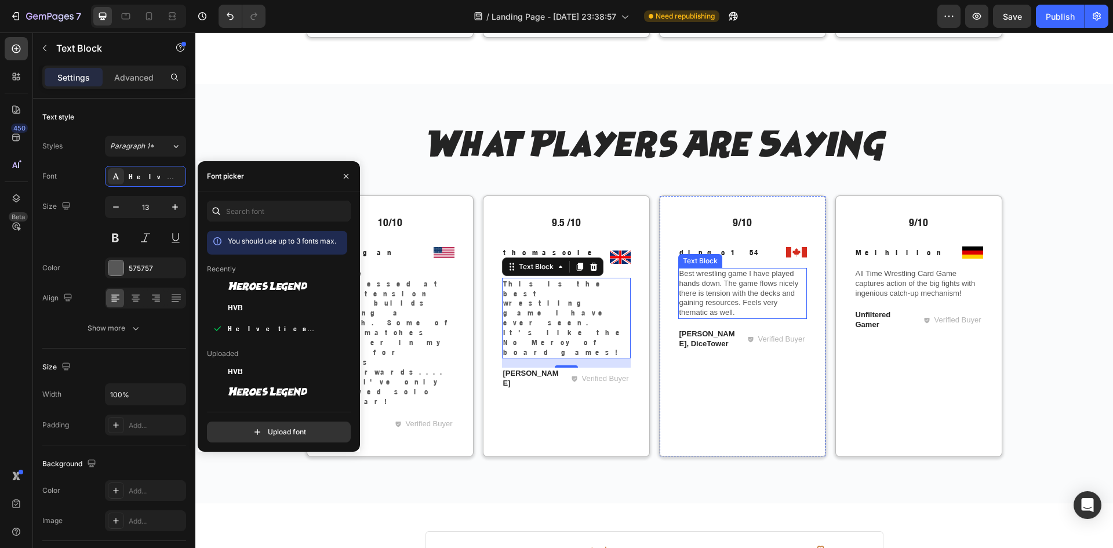
click at [718, 297] on p "Best wrestling game I have played hands down. The game flows nicely there is te…" at bounding box center [742, 293] width 126 height 49
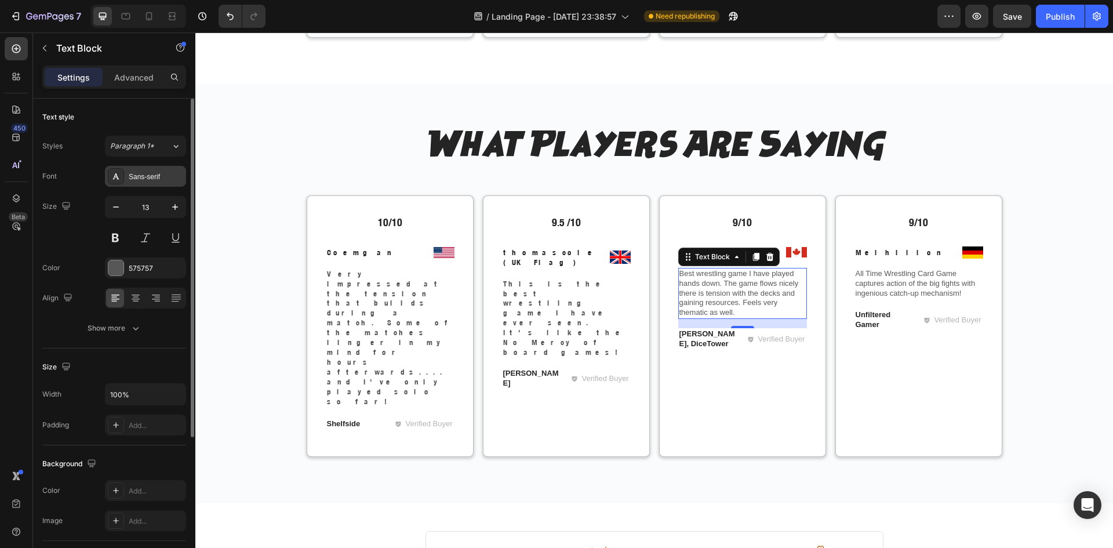
click at [123, 179] on div at bounding box center [116, 176] width 16 height 16
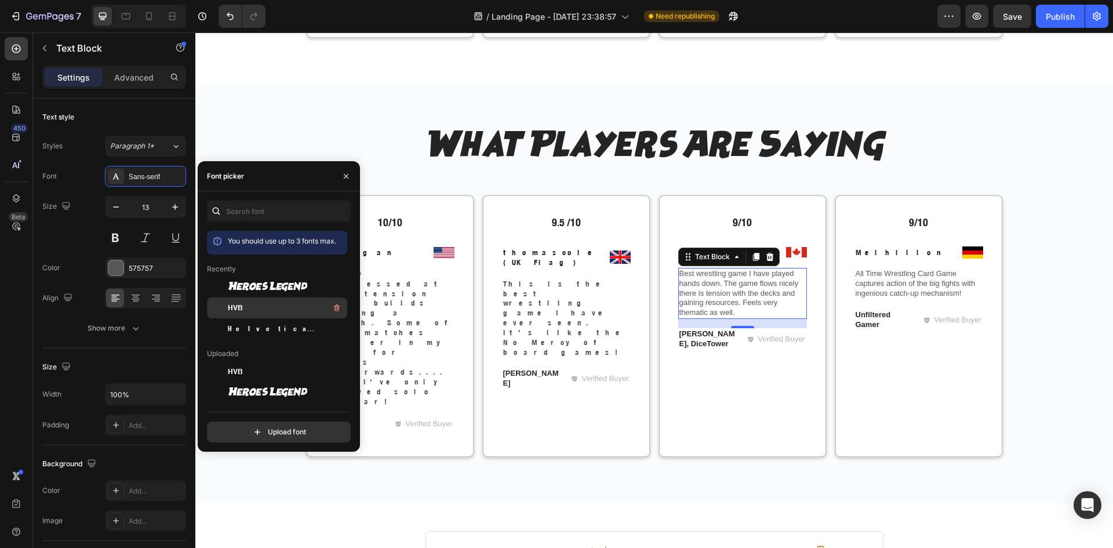
click at [240, 305] on span "HVB" at bounding box center [235, 308] width 15 height 10
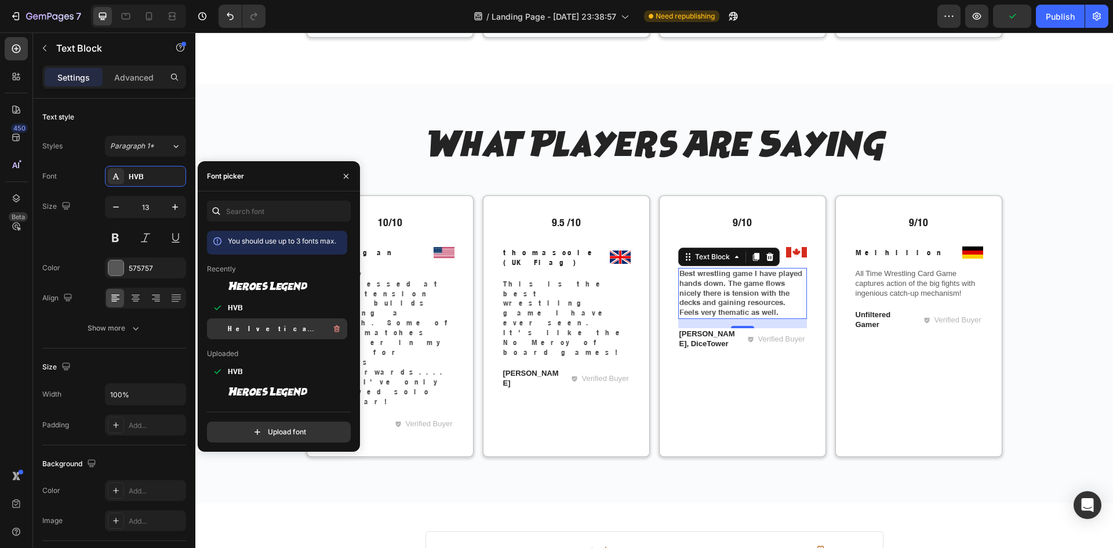
click at [278, 331] on span "Helvetica Neue Condensed Bold_1" at bounding box center [276, 328] width 96 height 10
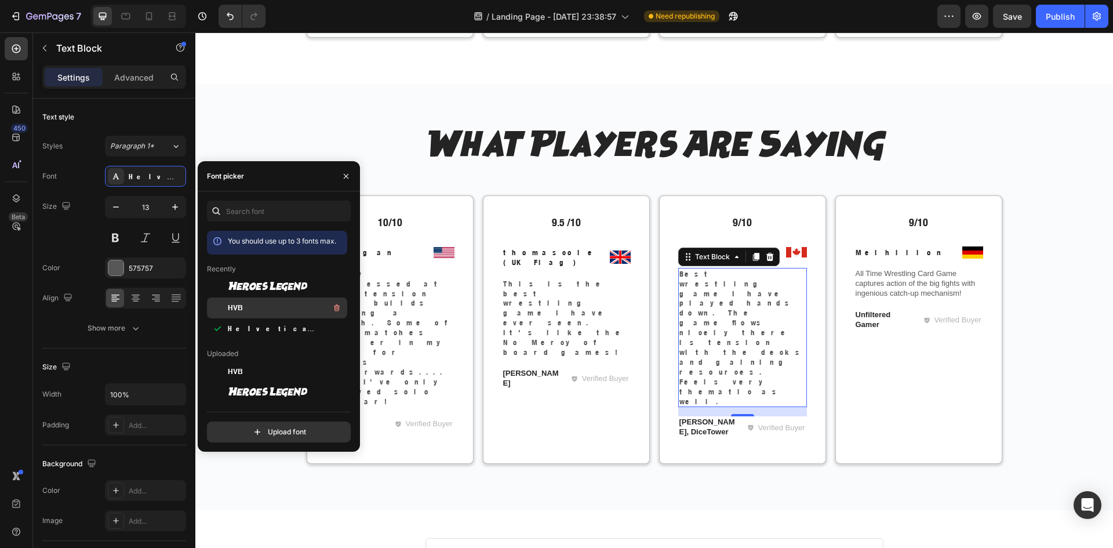
click at [270, 310] on div "HVB" at bounding box center [286, 308] width 117 height 14
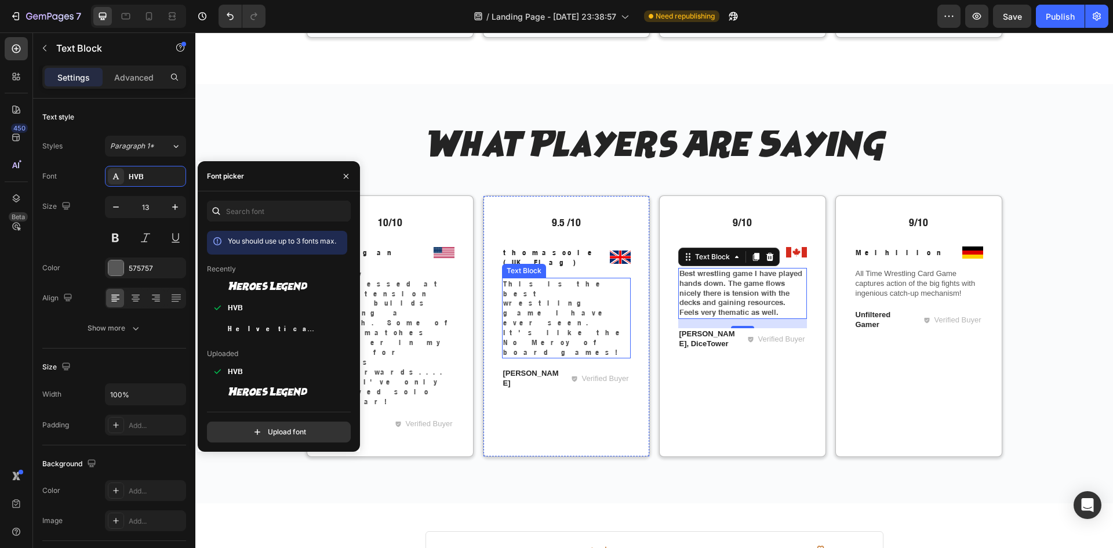
click at [560, 287] on p "This is the best wrestling game I have ever seen. It's like the No Mercy of boa…" at bounding box center [566, 318] width 126 height 78
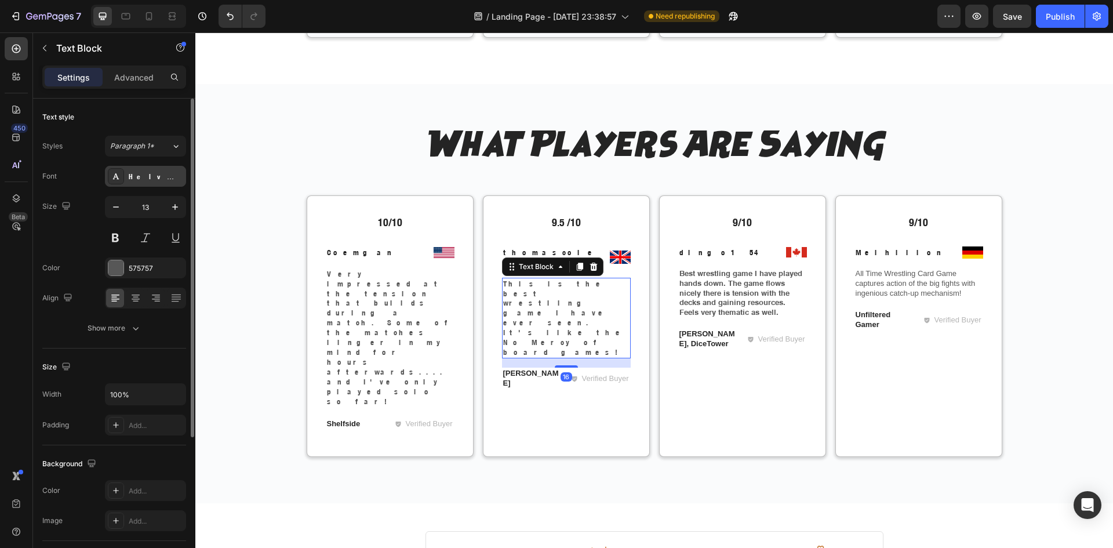
click at [156, 181] on div "Helvetica Neue Condensed Bold_1" at bounding box center [156, 177] width 54 height 10
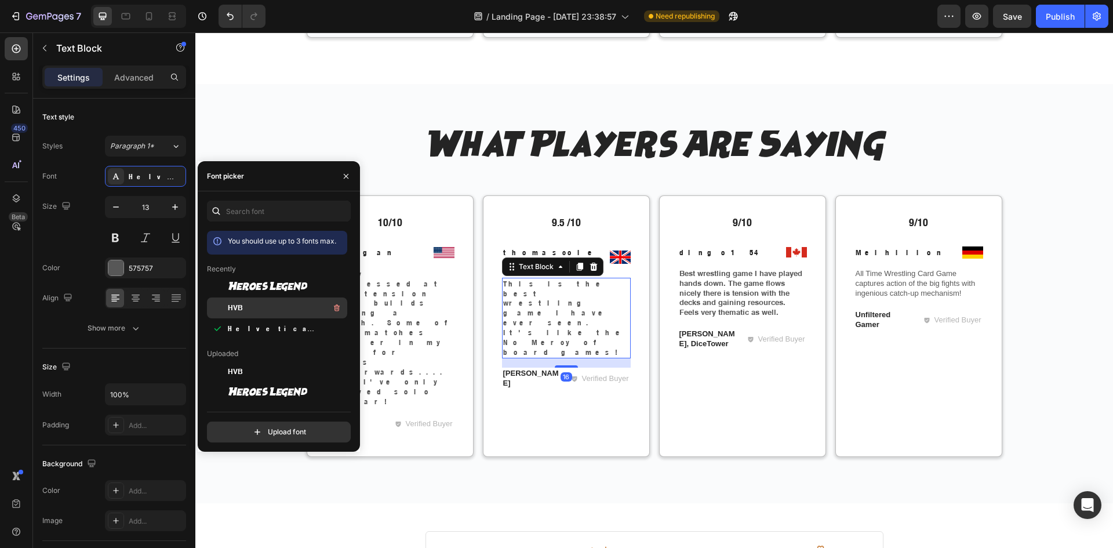
click at [276, 311] on div "HVB" at bounding box center [286, 308] width 117 height 14
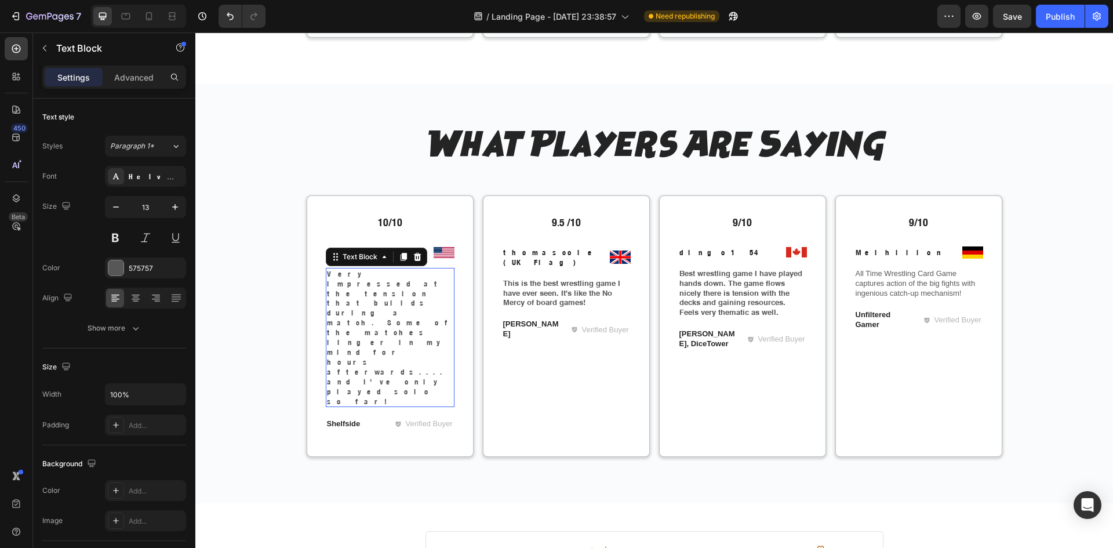
click at [434, 301] on p "Very impressed at the tension that builds during a match. Some of the matches l…" at bounding box center [390, 337] width 126 height 137
click at [142, 180] on div "Helvetica Neue Condensed Bold_1" at bounding box center [156, 177] width 54 height 10
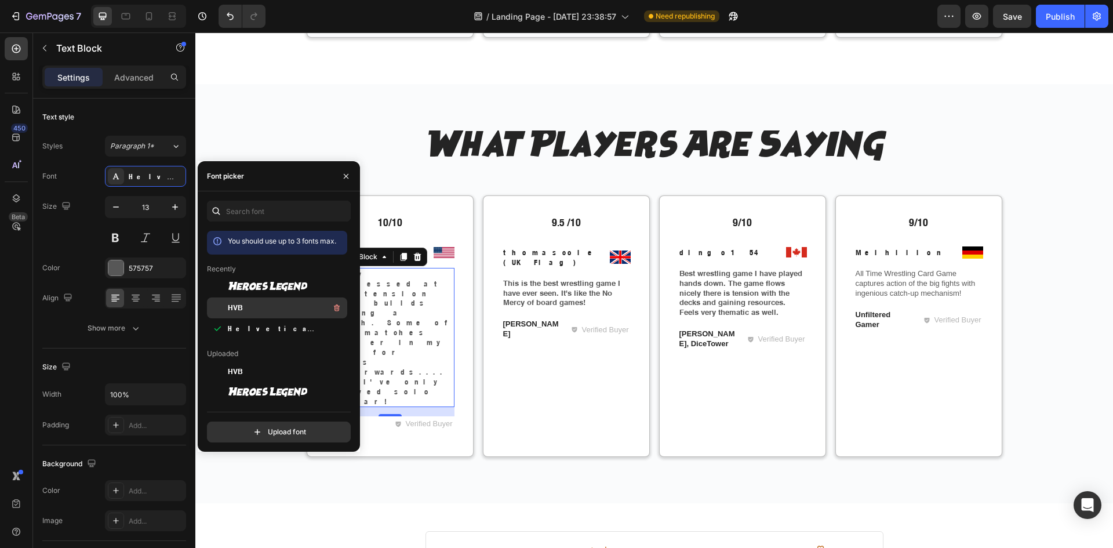
click at [255, 301] on div "HVB" at bounding box center [286, 308] width 117 height 14
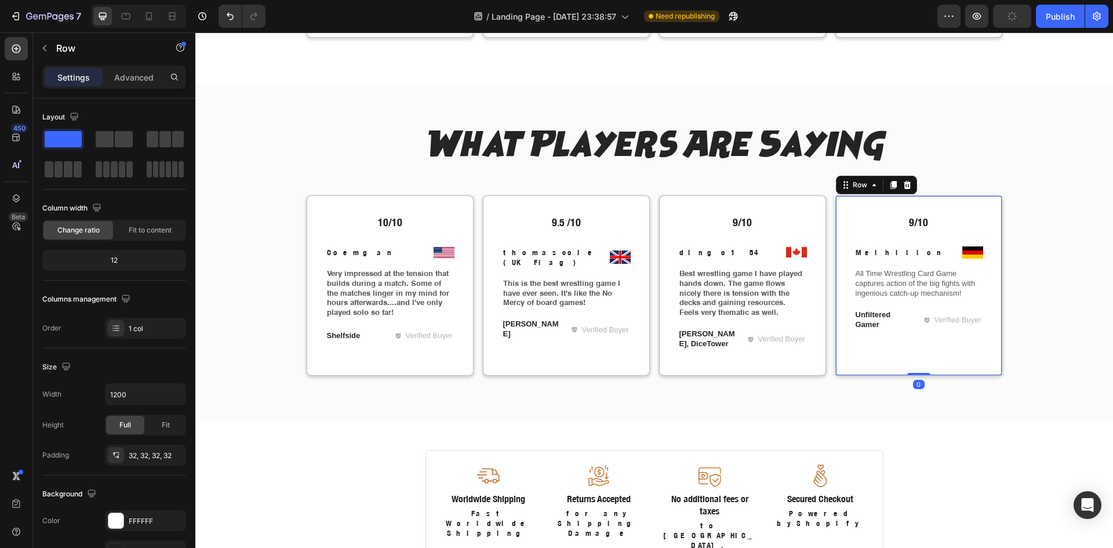
click at [885, 303] on div "9/10 Text Block Image Melhilion Text Block Row All Time Wrestling Card Game cap…" at bounding box center [918, 285] width 129 height 142
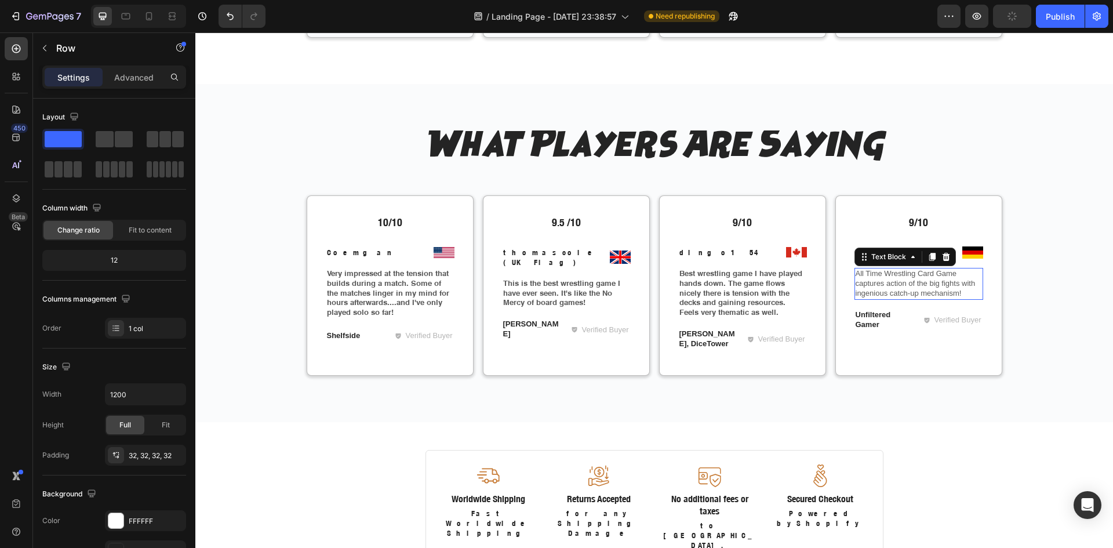
click at [885, 294] on p "All Time Wrestling Card Game captures action of the big fights with ingenious c…" at bounding box center [919, 284] width 126 height 30
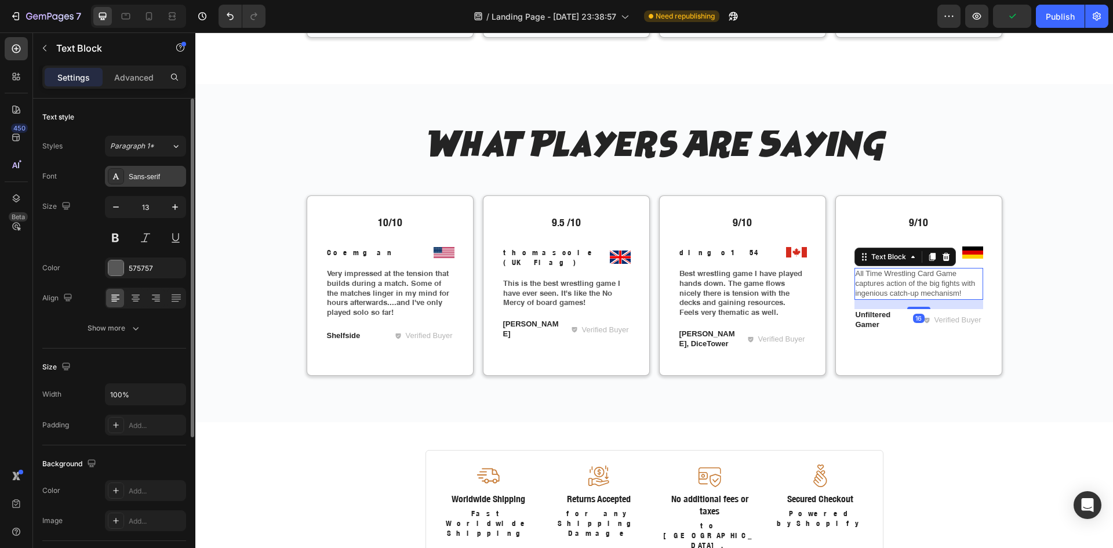
click at [130, 173] on div "Sans-serif" at bounding box center [156, 177] width 54 height 10
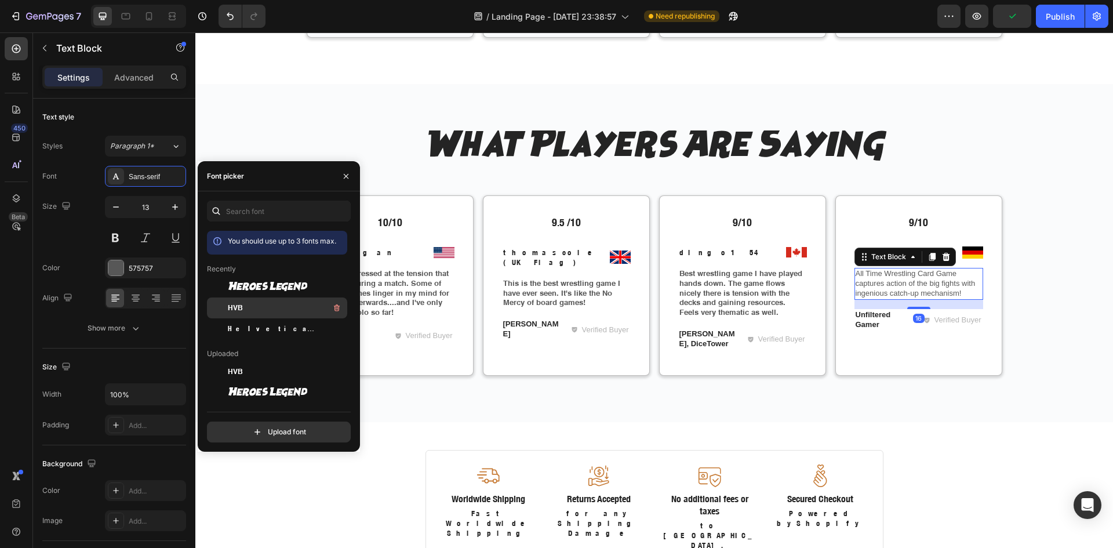
click at [231, 305] on span "HVB" at bounding box center [235, 308] width 15 height 10
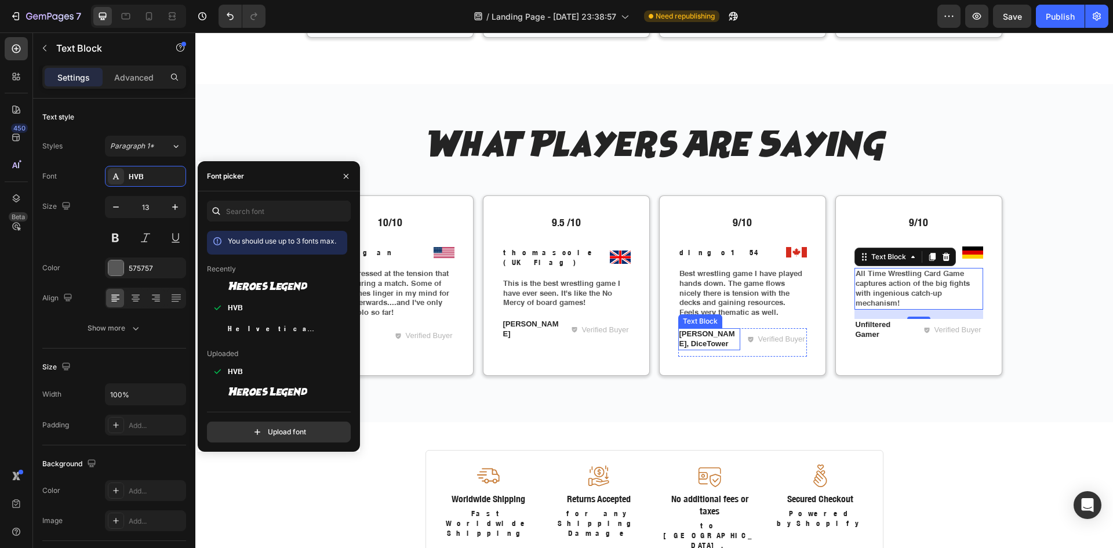
click at [696, 337] on p "[PERSON_NAME], DiceTower" at bounding box center [709, 339] width 60 height 20
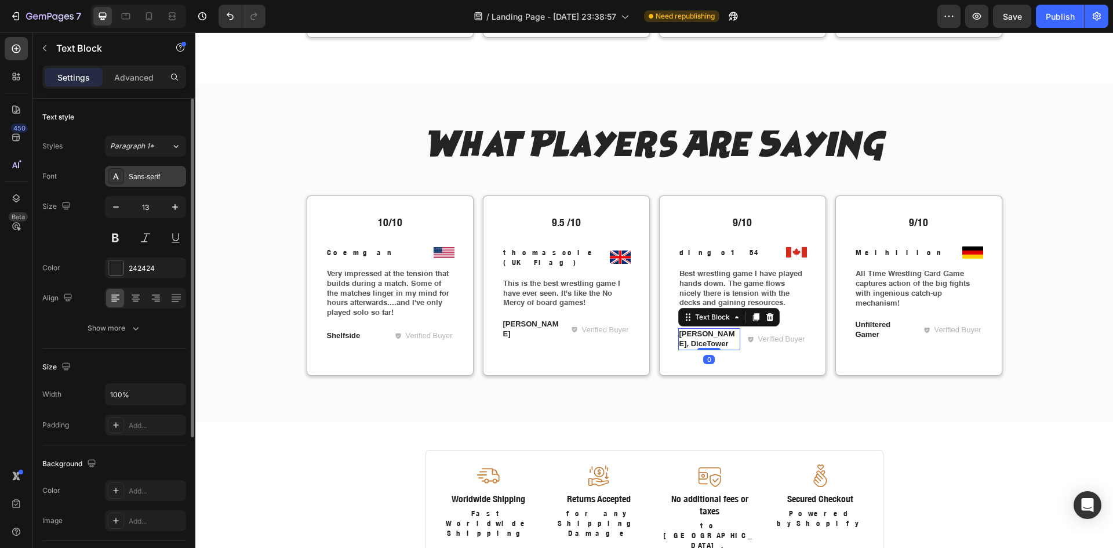
click at [153, 184] on div "Sans-serif" at bounding box center [145, 176] width 81 height 21
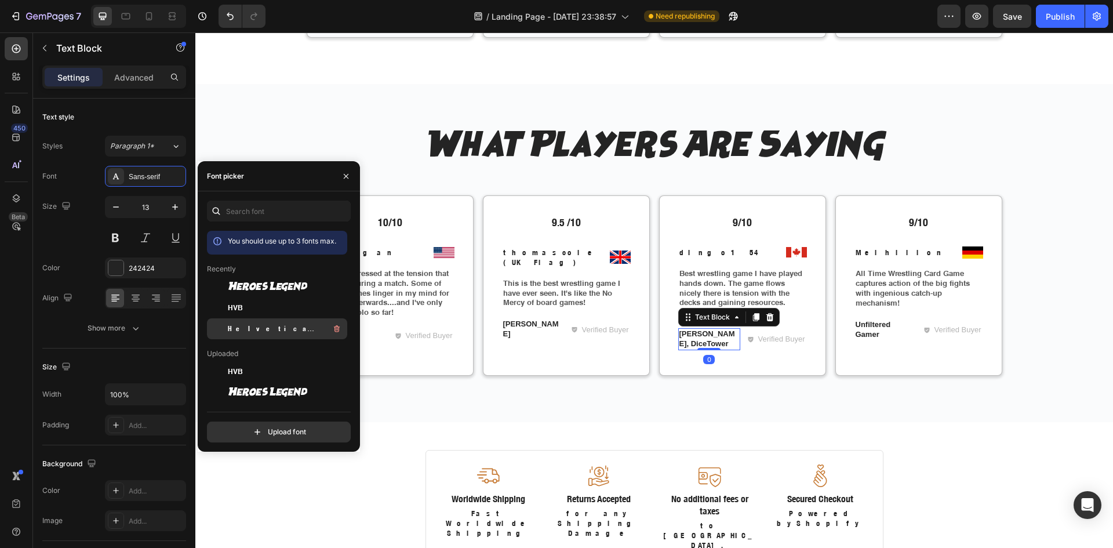
click at [245, 327] on span "Helvetica Neue Condensed Bold_1" at bounding box center [276, 328] width 96 height 10
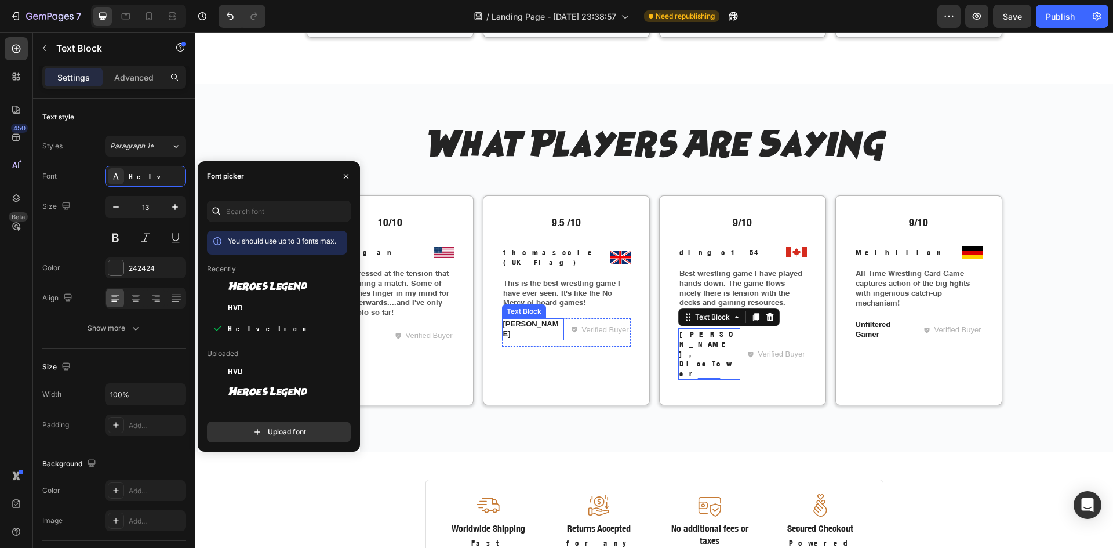
click at [513, 319] on p "[PERSON_NAME]" at bounding box center [533, 329] width 60 height 20
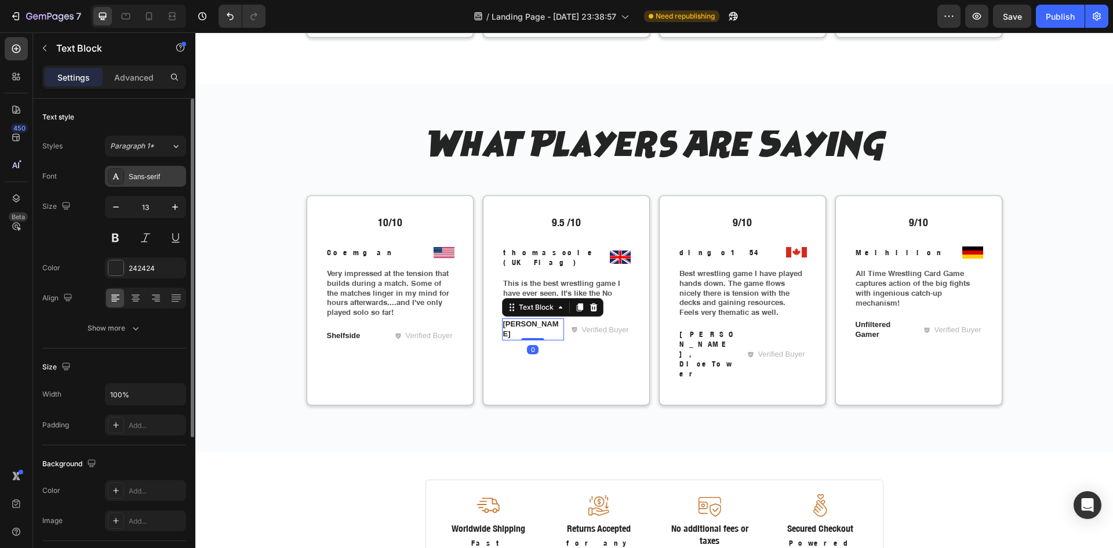
click at [133, 174] on div "Sans-serif" at bounding box center [156, 177] width 54 height 10
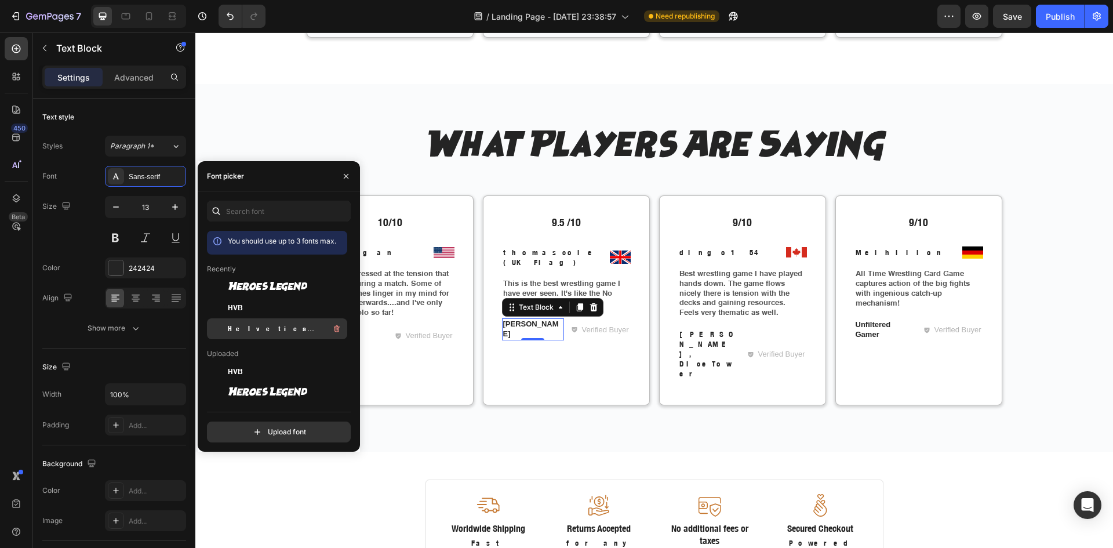
click at [249, 329] on span "Helvetica Neue Condensed Bold_1" at bounding box center [276, 328] width 96 height 10
click at [862, 329] on p "Unfiltered Gamer" at bounding box center [886, 330] width 60 height 20
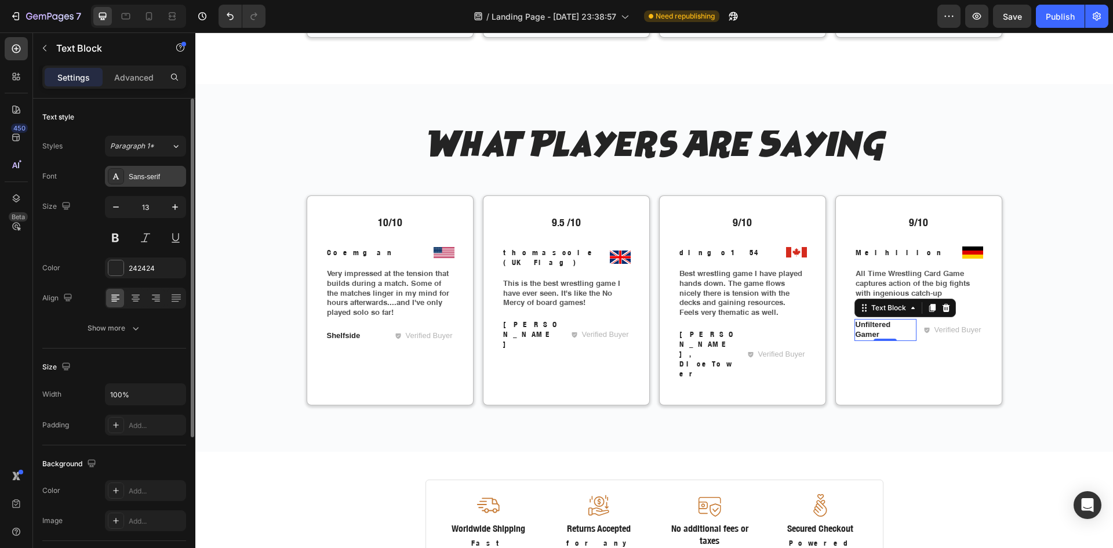
click at [134, 177] on div "Sans-serif" at bounding box center [156, 177] width 54 height 10
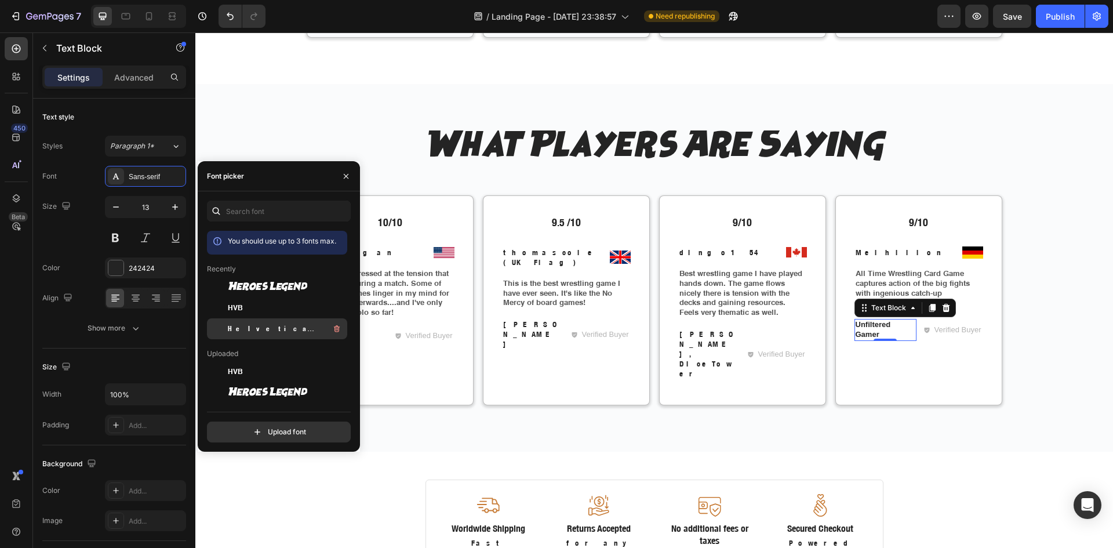
click at [254, 326] on span "Helvetica Neue Condensed Bold_1" at bounding box center [276, 328] width 96 height 10
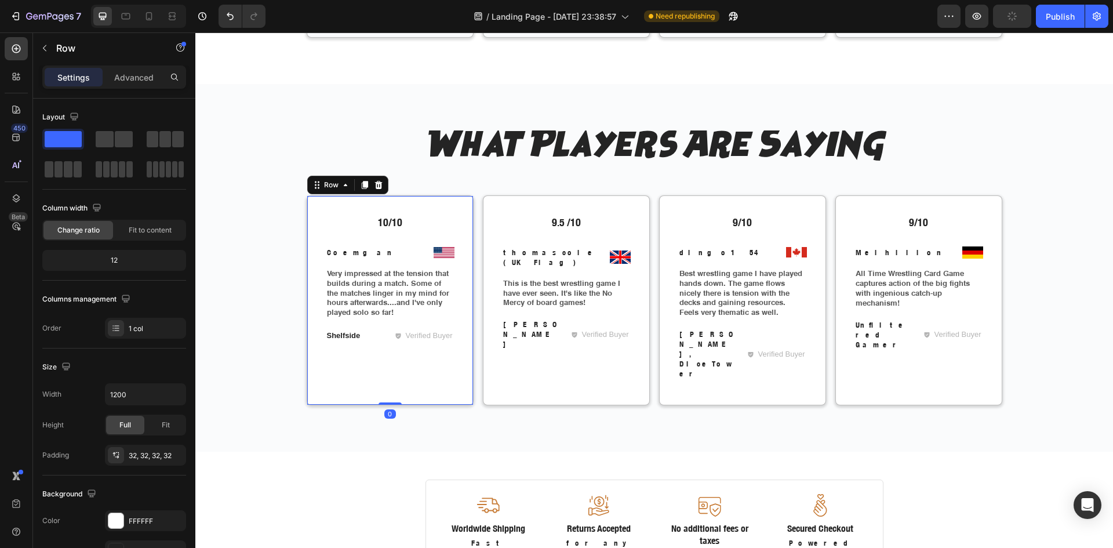
click at [456, 358] on div "10/10 Text Block Image Coemgan Text Block Row Very impressed at the tension tha…" at bounding box center [390, 299] width 167 height 209
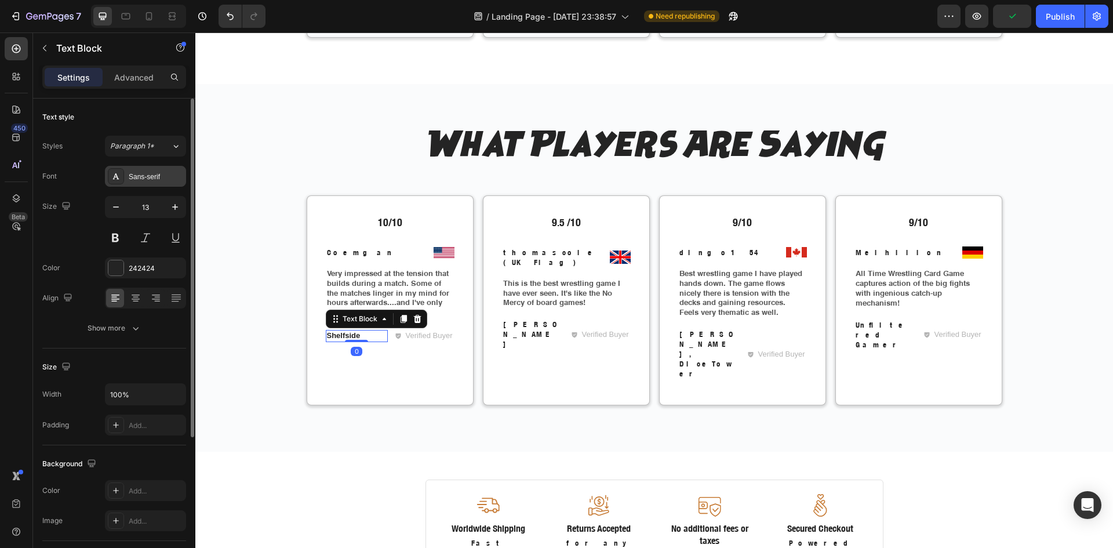
click at [145, 177] on div "Sans-serif" at bounding box center [156, 177] width 54 height 10
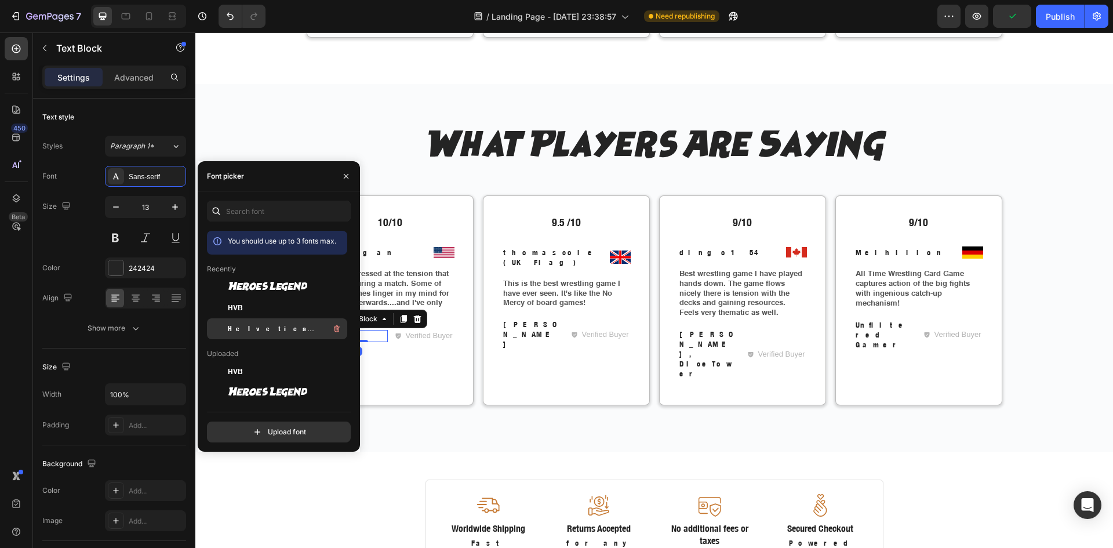
click at [243, 327] on span "Helvetica Neue Condensed Bold_1" at bounding box center [276, 328] width 96 height 10
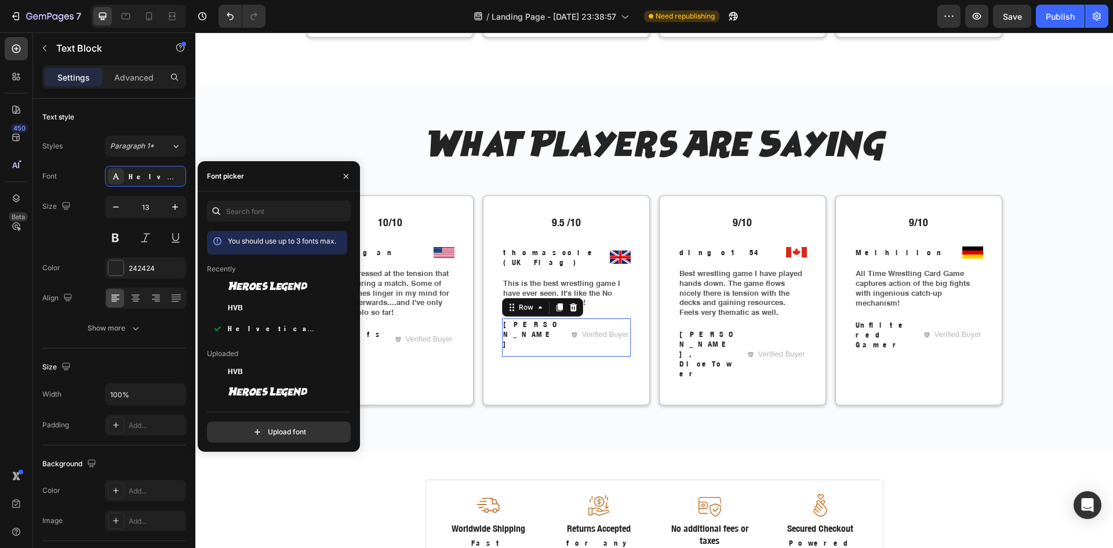
click at [538, 318] on div "Ashton Text Block" at bounding box center [533, 334] width 62 height 32
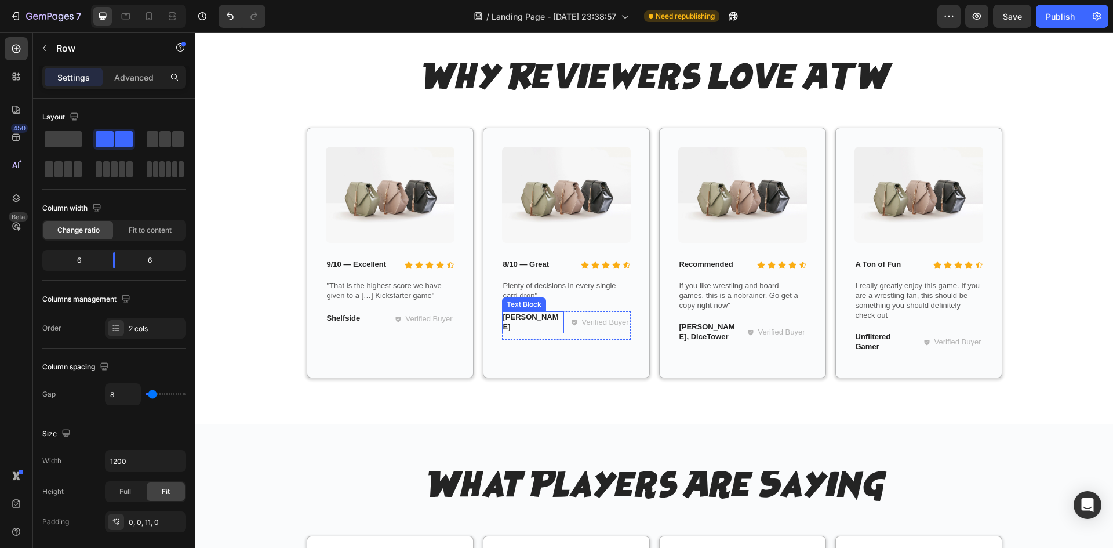
scroll to position [1712, 0]
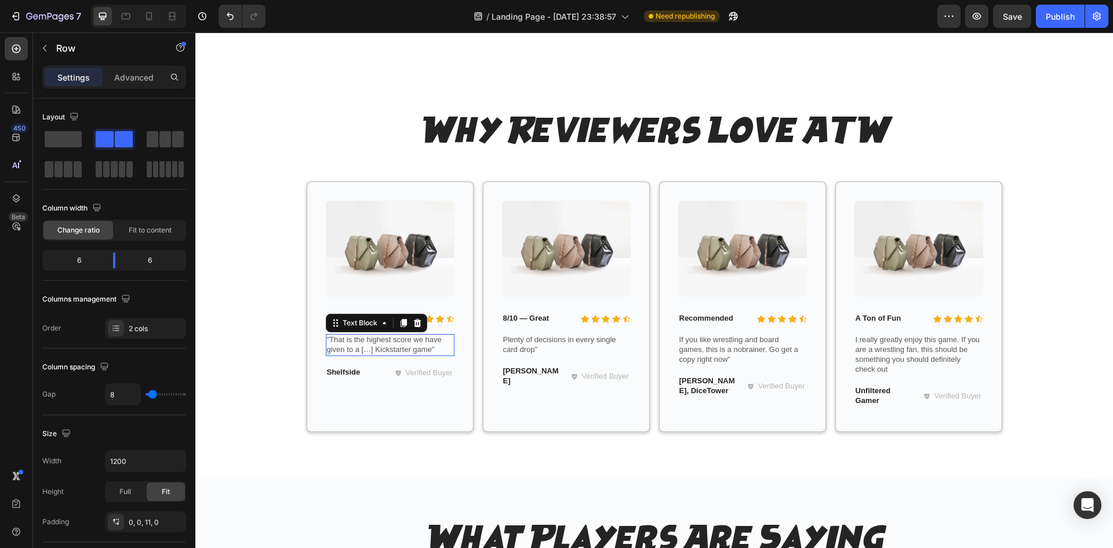
click at [381, 342] on p ""That is the highest score we have given to a […] Kickstarter game"" at bounding box center [390, 345] width 126 height 20
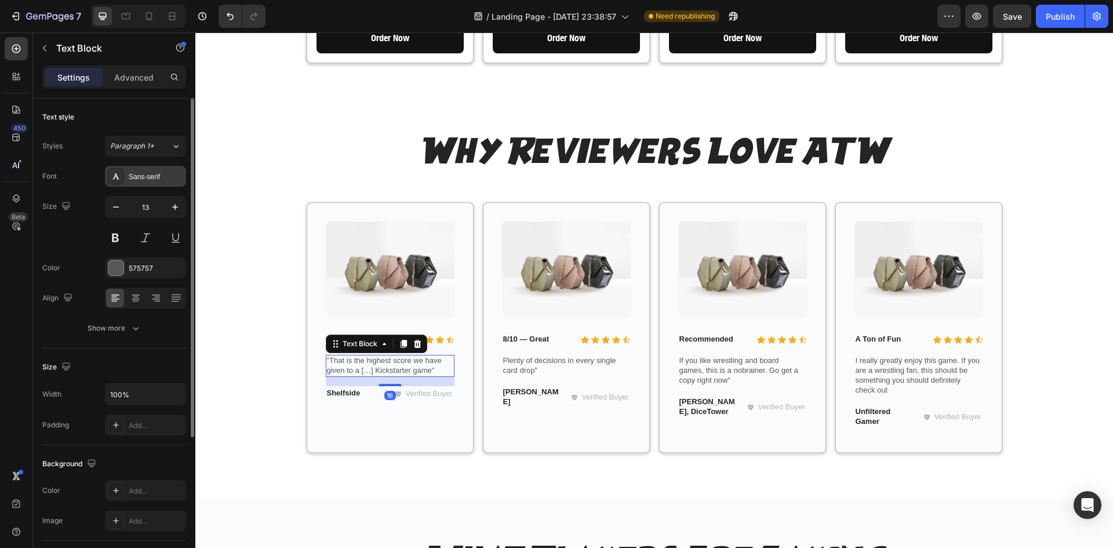
click at [133, 172] on div "Sans-serif" at bounding box center [156, 177] width 54 height 10
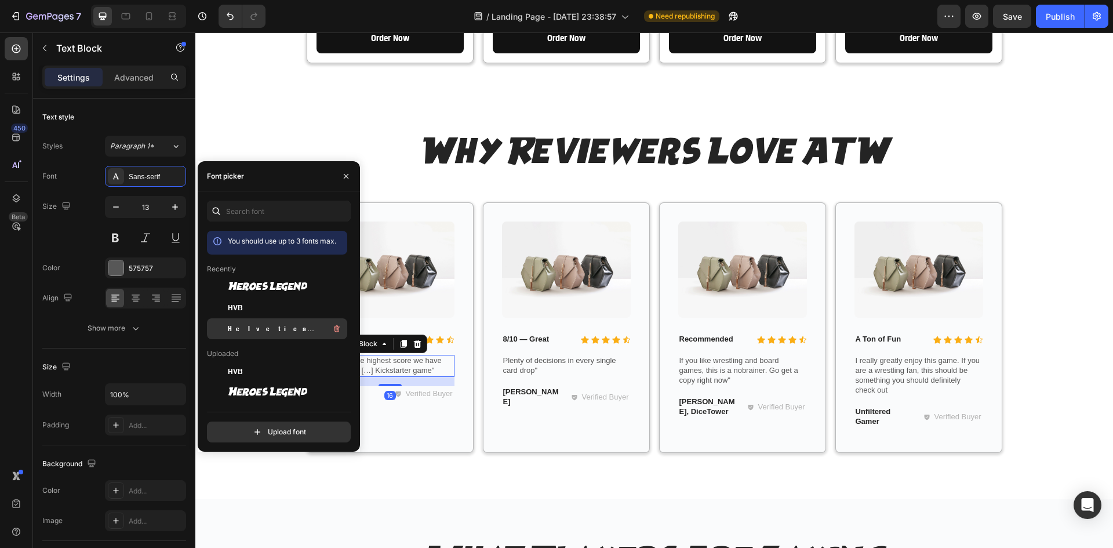
click at [236, 326] on span "Helvetica Neue Condensed Bold_1" at bounding box center [276, 328] width 96 height 10
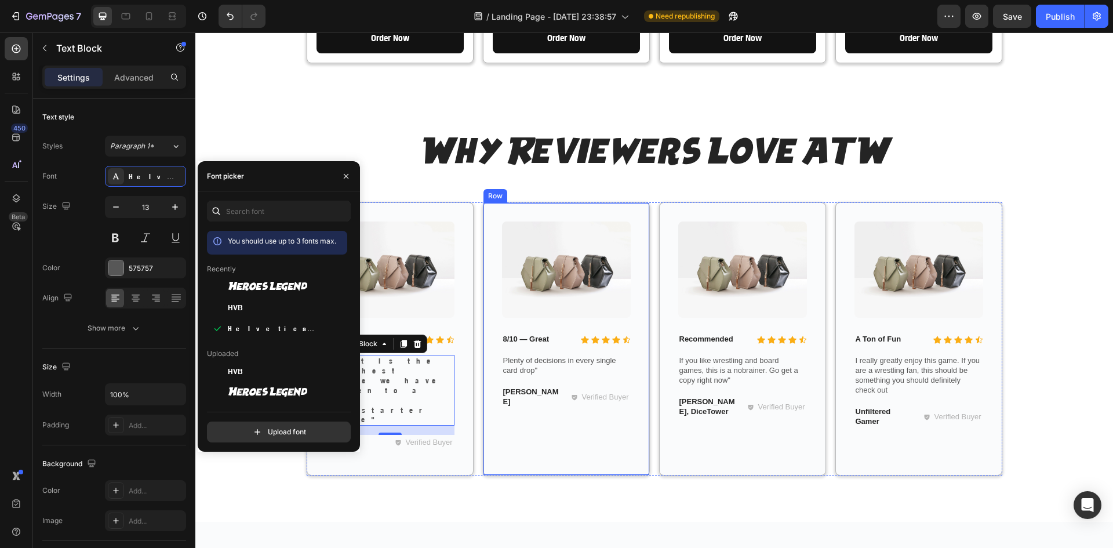
click at [556, 359] on div "Image Icon Icon Icon Icon Icon Icon List 8/10 — Great Text Block Row Plenty of …" at bounding box center [566, 338] width 129 height 235
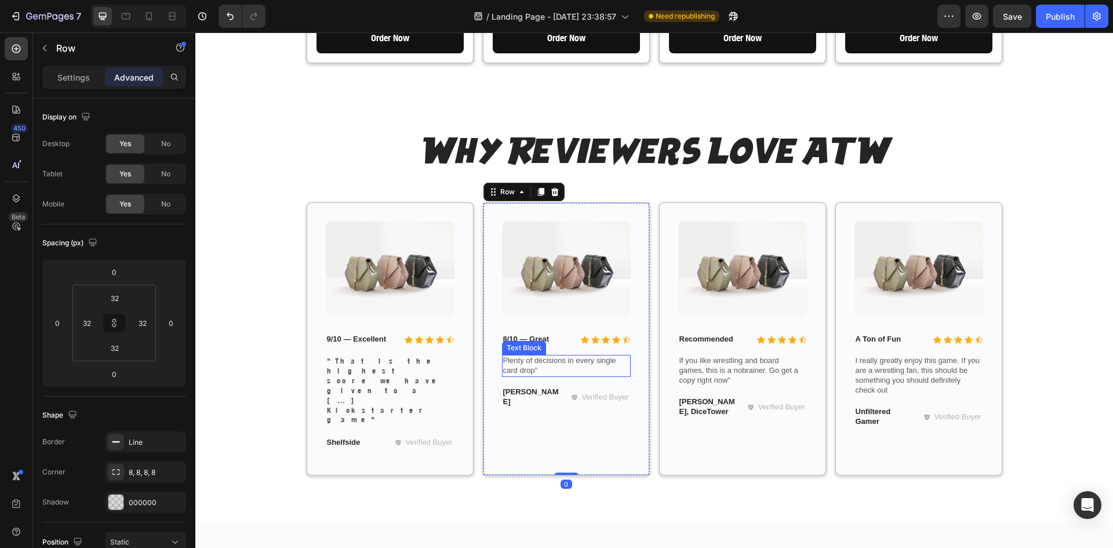
click at [520, 356] on p "Plenty of decisions in every single card drop"" at bounding box center [566, 366] width 126 height 20
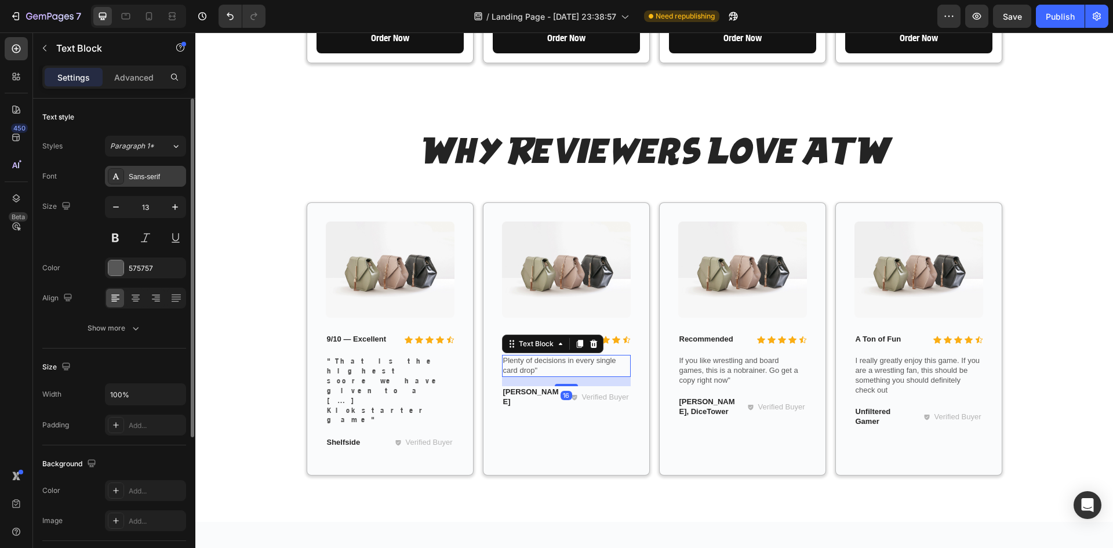
click at [151, 172] on div "Sans-serif" at bounding box center [156, 177] width 54 height 10
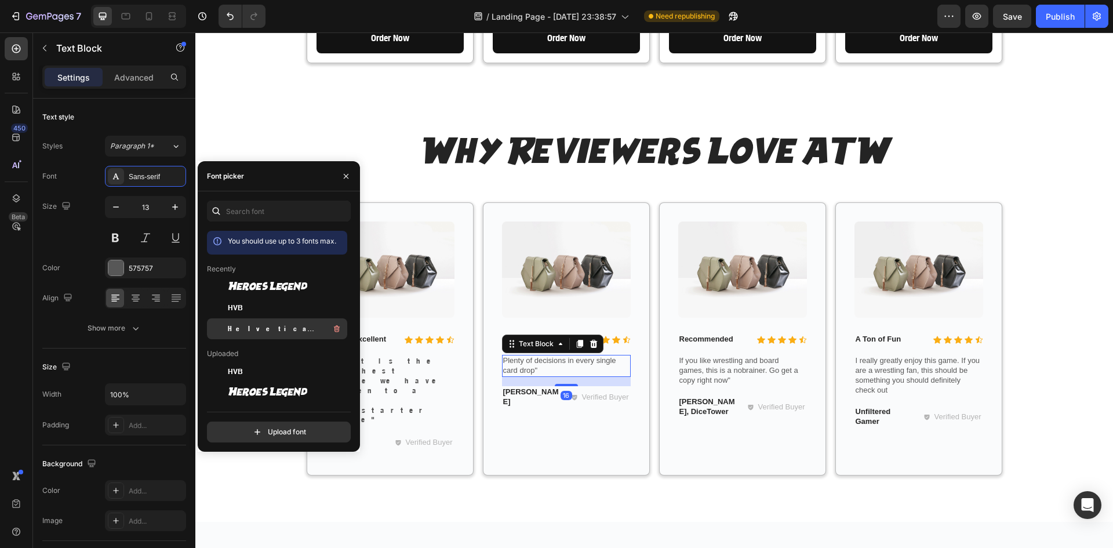
click at [265, 323] on div "Helvetica Neue Condensed Bold_1" at bounding box center [286, 329] width 117 height 14
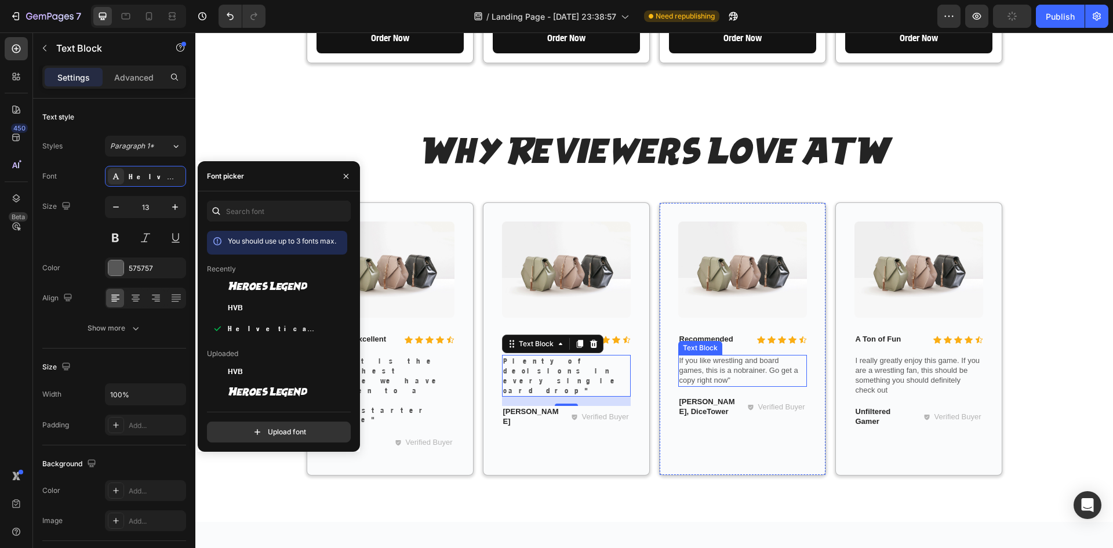
click at [712, 356] on p "If you like wrestling and board games, this is a nobrainer. Go get a copy right…" at bounding box center [742, 371] width 126 height 30
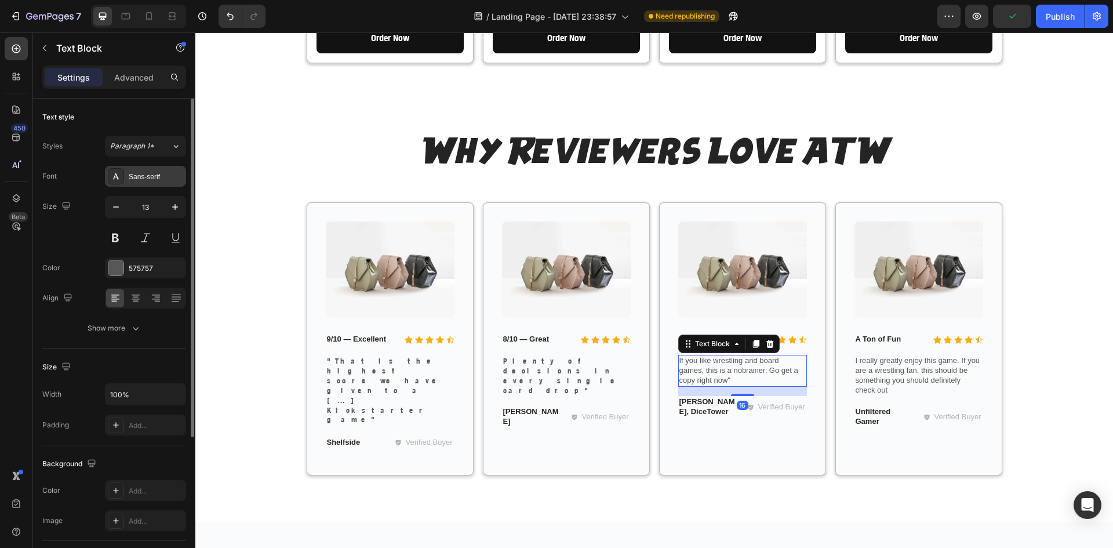
click at [124, 175] on div "Sans-serif" at bounding box center [145, 176] width 81 height 21
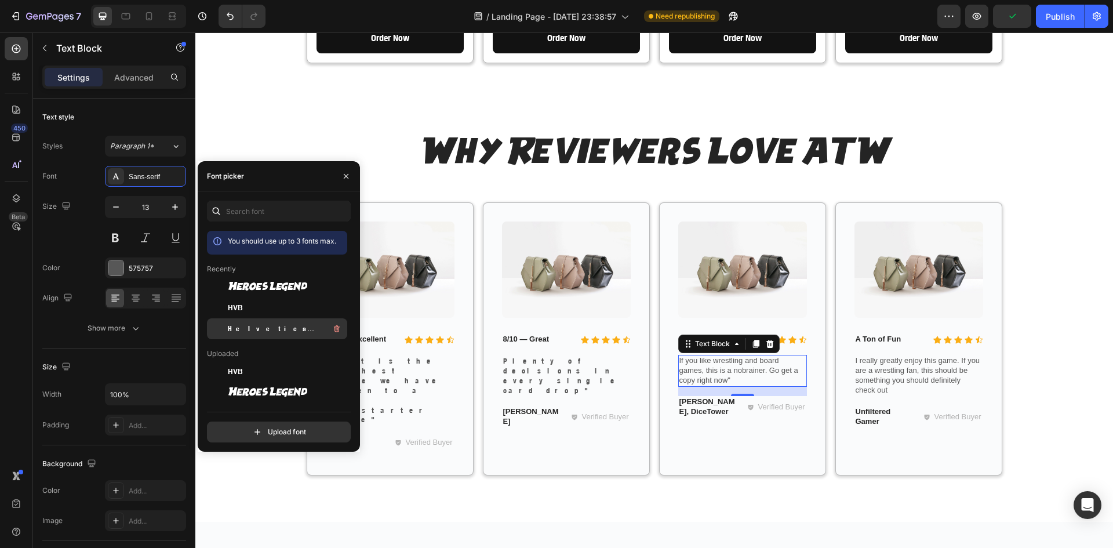
click at [291, 319] on div "Helvetica Neue Condensed Bold_1" at bounding box center [277, 328] width 140 height 21
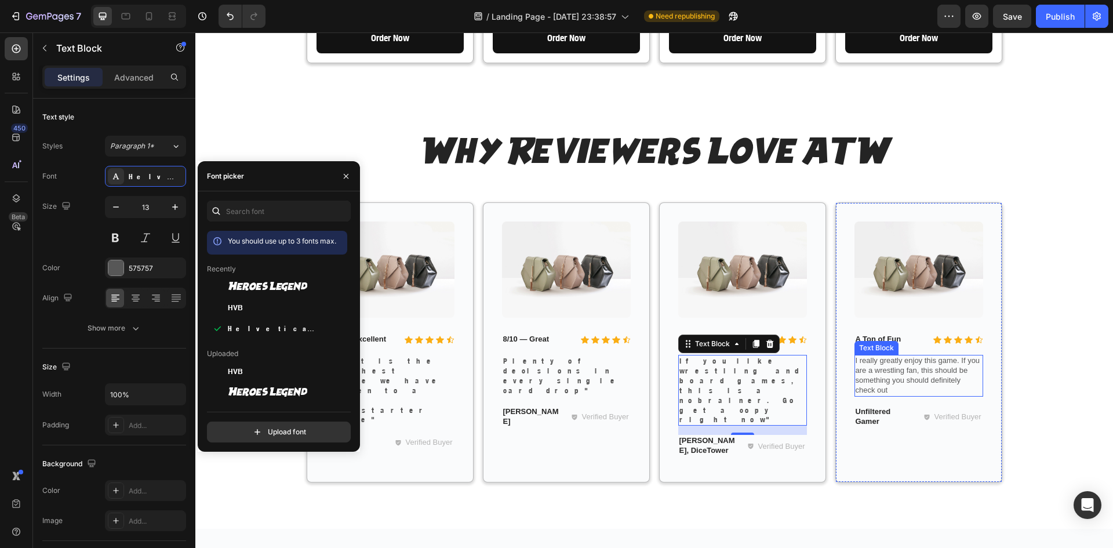
click at [875, 358] on p "I really greatly enjoy this game. If you are a wrestling fan, this should be so…" at bounding box center [919, 375] width 126 height 39
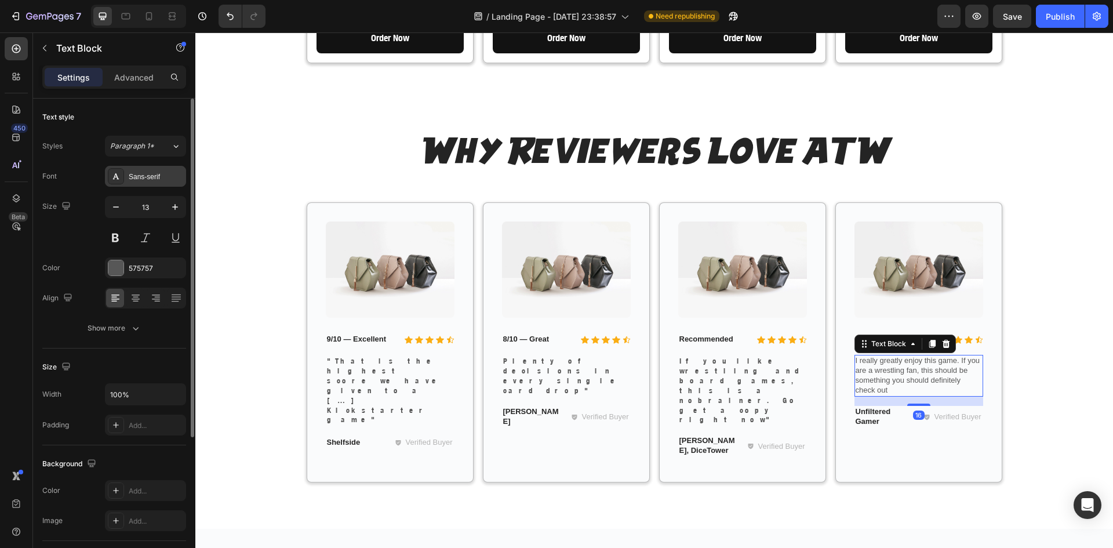
click at [126, 176] on div "Sans-serif" at bounding box center [145, 176] width 81 height 21
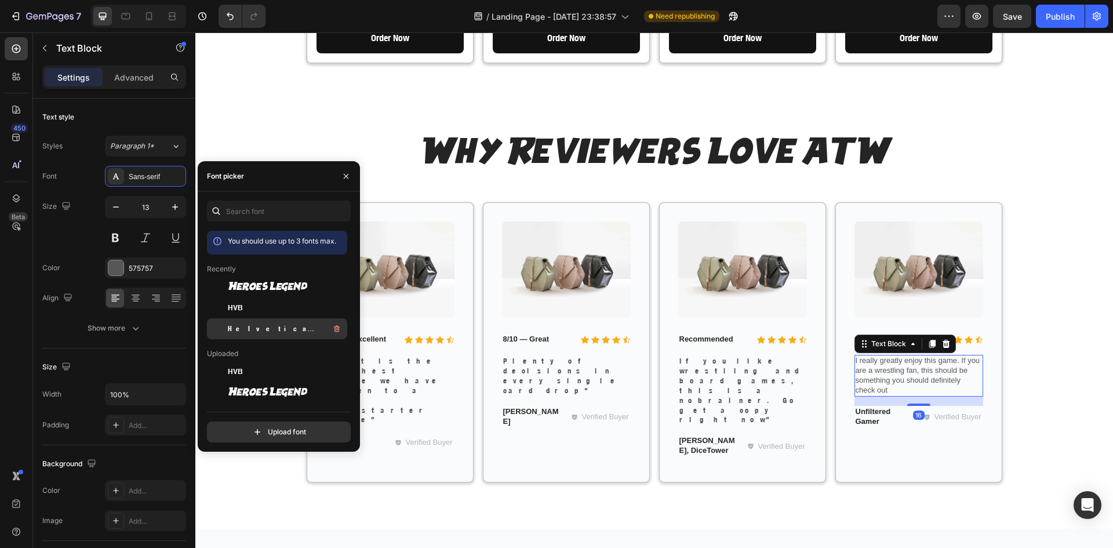
click at [247, 330] on span "Helvetica Neue Condensed Bold_1" at bounding box center [276, 328] width 96 height 10
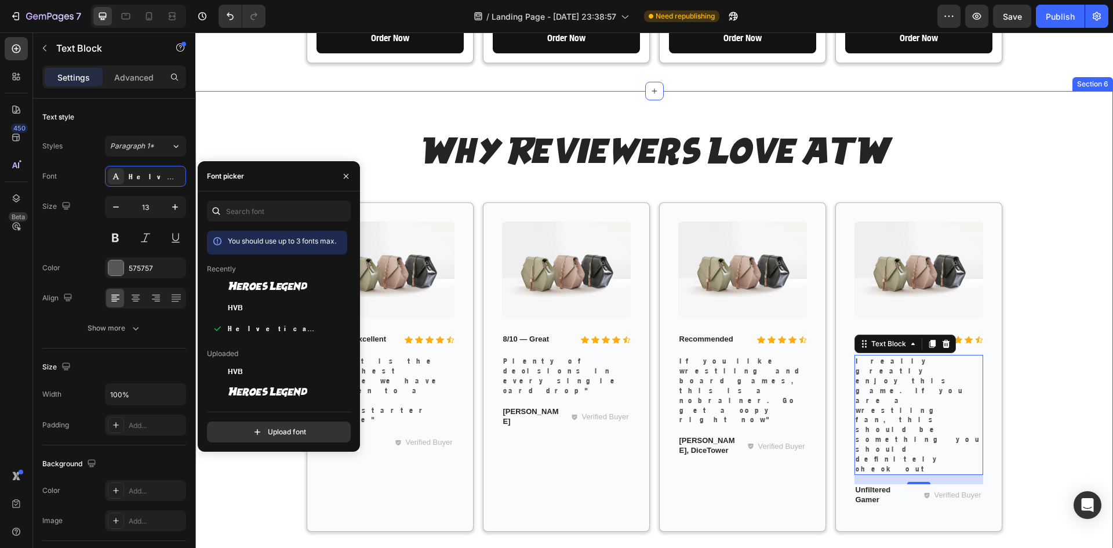
click at [743, 461] on div "Why Reviewers Love ATW Heading Row Image Icon Icon Icon Icon Icon Icon List 9/1…" at bounding box center [654, 334] width 918 height 487
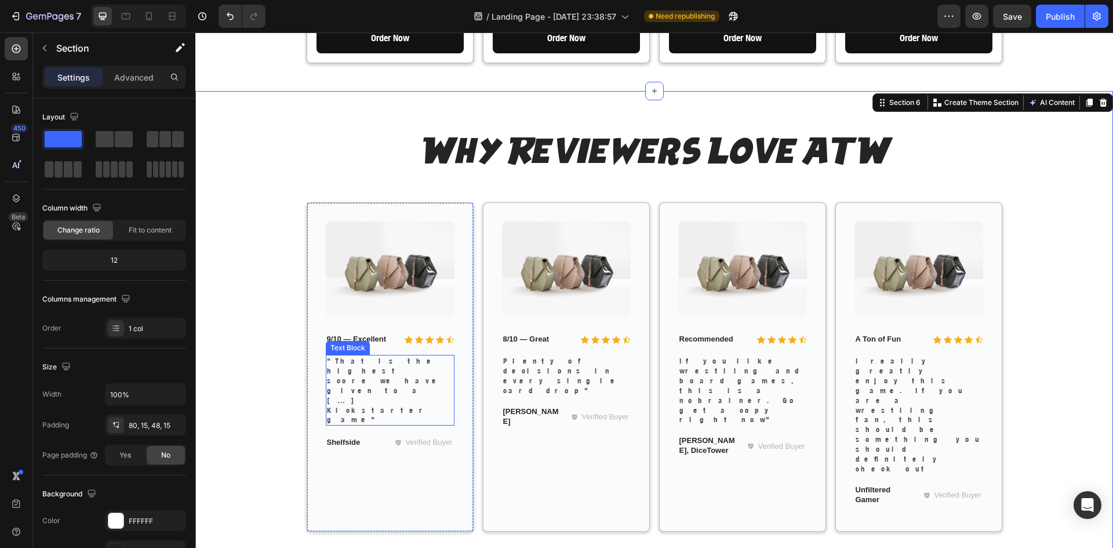
click at [430, 356] on p ""That is the highest score we have given to a […] Kickstarter game"" at bounding box center [390, 390] width 126 height 68
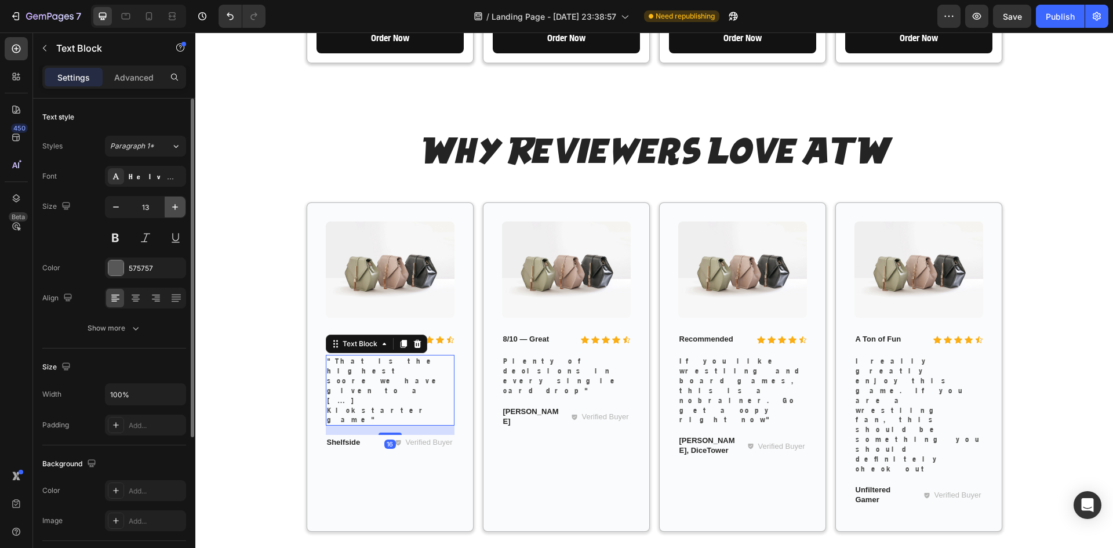
click at [177, 210] on icon "button" at bounding box center [175, 207] width 12 height 12
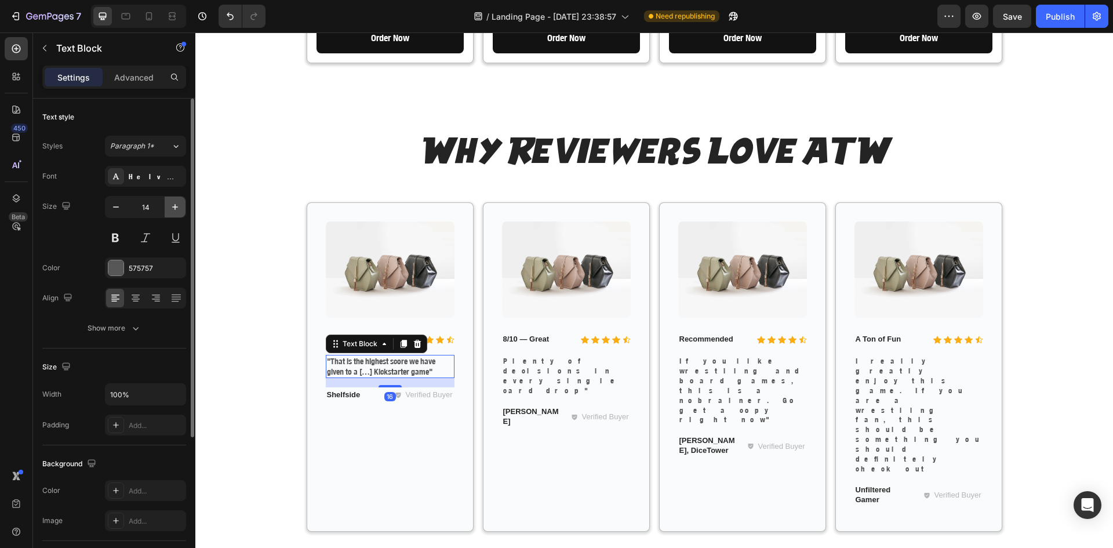
click at [177, 210] on icon "button" at bounding box center [175, 207] width 12 height 12
type input "15"
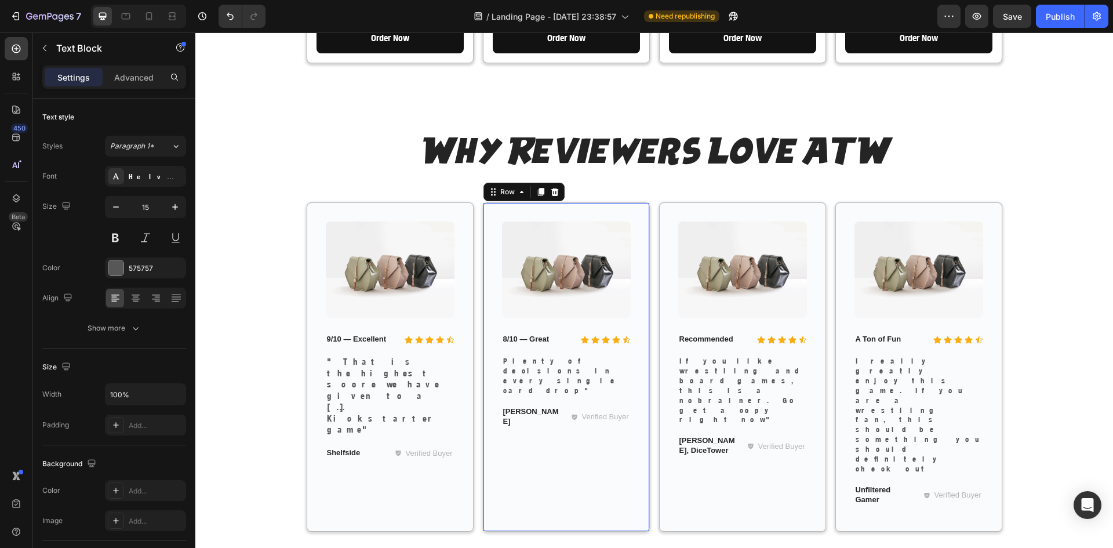
click at [543, 358] on div "Image Icon Icon Icon Icon Icon Icon List 8/10 — Great Text Block Row Plenty of …" at bounding box center [566, 366] width 129 height 291
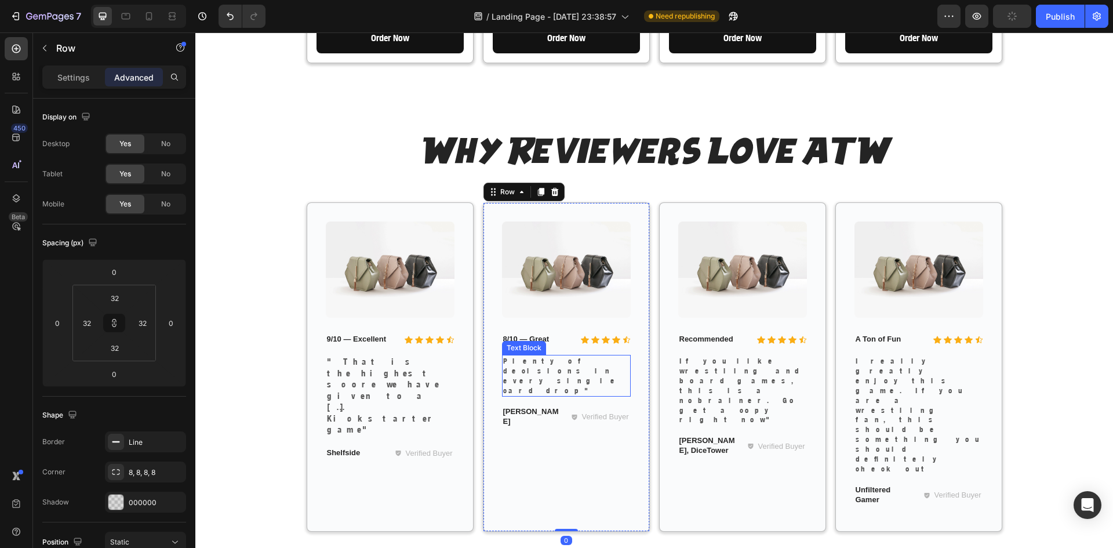
click at [534, 356] on p "Plenty of decisions in every single card drop"" at bounding box center [566, 375] width 126 height 39
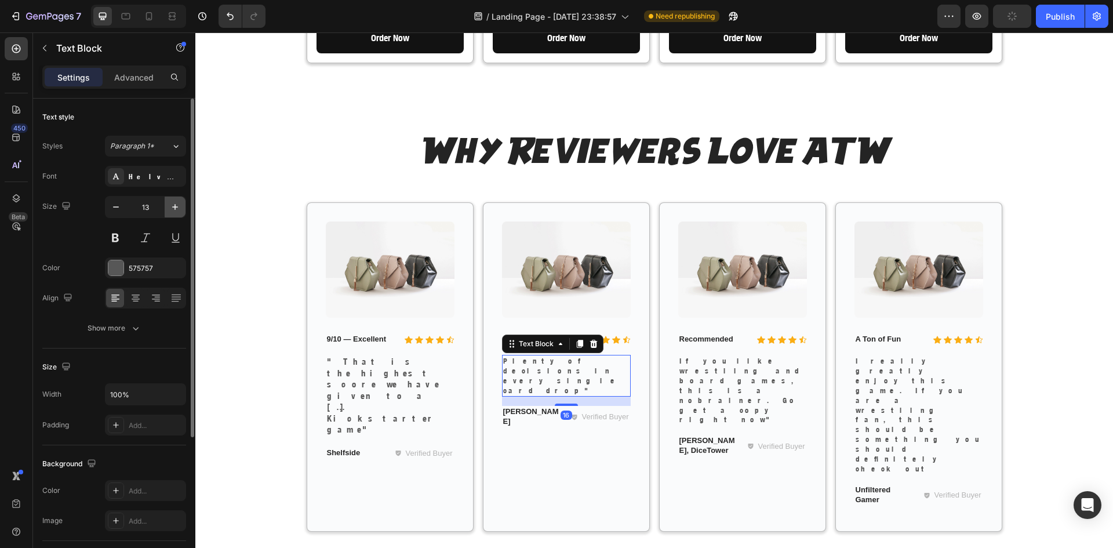
click at [174, 208] on icon "button" at bounding box center [175, 207] width 12 height 12
type input "15"
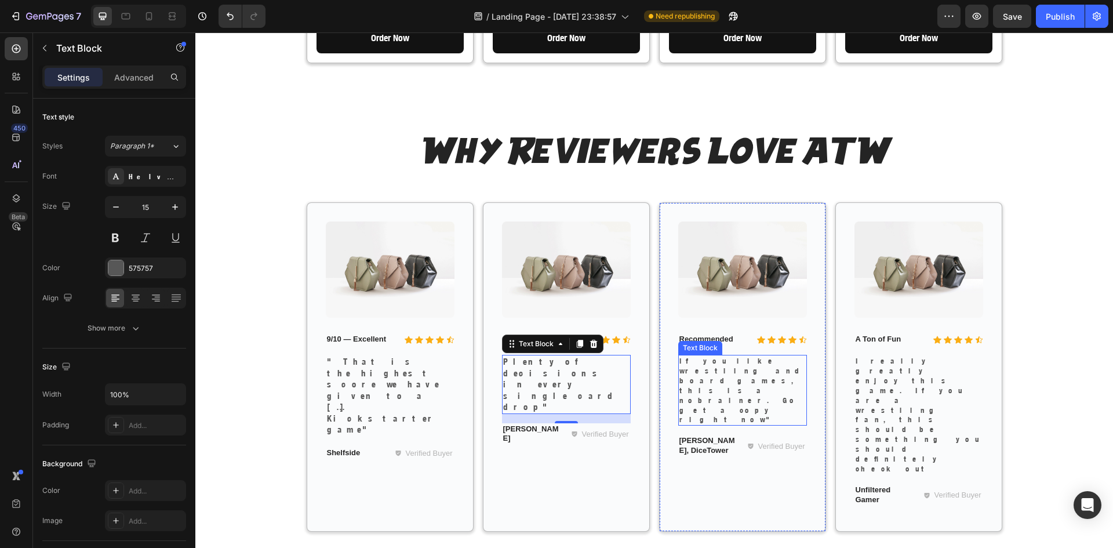
click at [726, 356] on p "If you like wrestling and board games, this is a nobrainer. Go get a copy right…" at bounding box center [742, 390] width 126 height 68
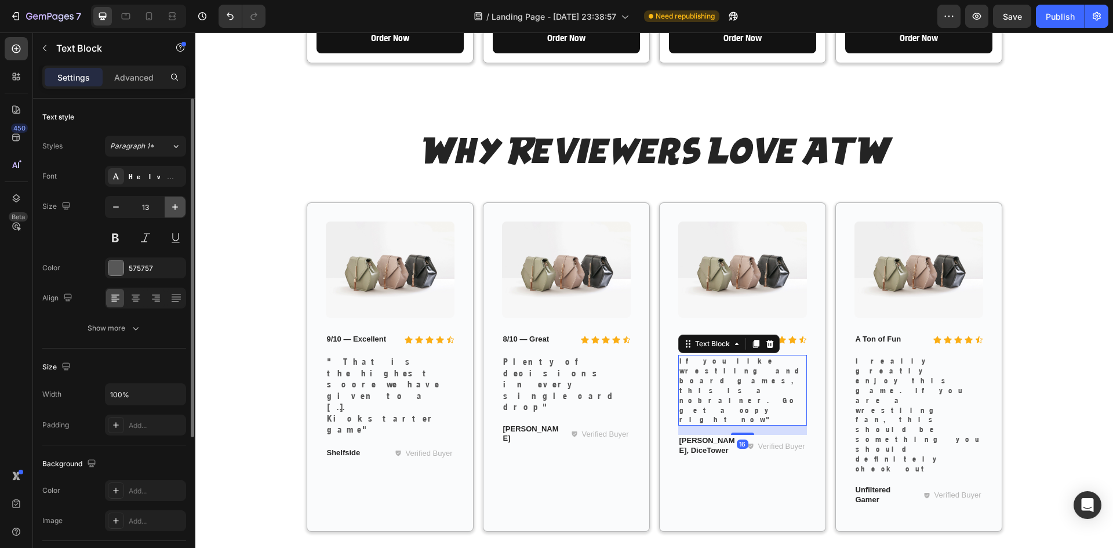
click at [171, 205] on icon "button" at bounding box center [175, 207] width 12 height 12
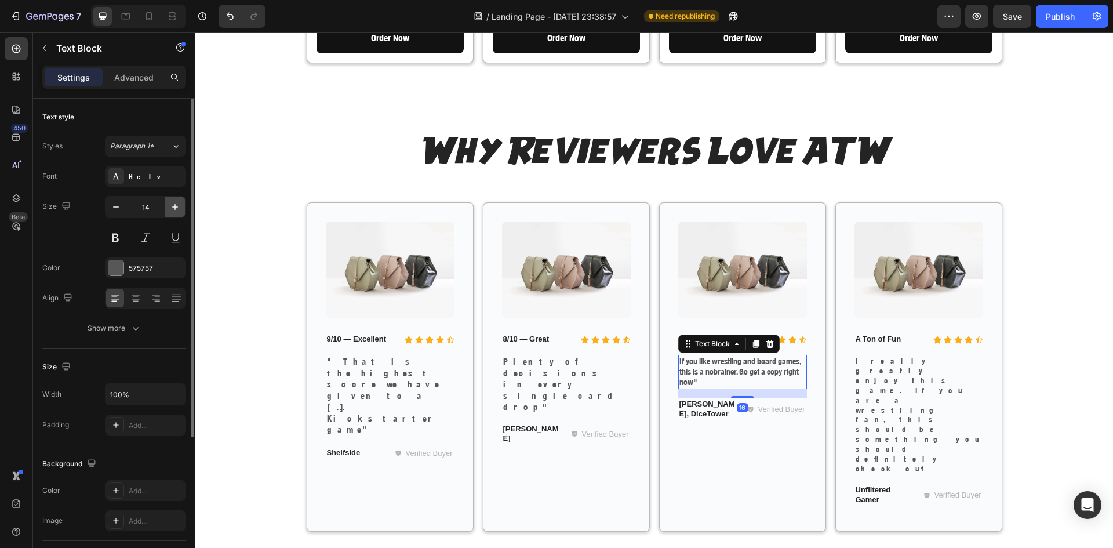
click at [171, 205] on icon "button" at bounding box center [175, 207] width 12 height 12
type input "15"
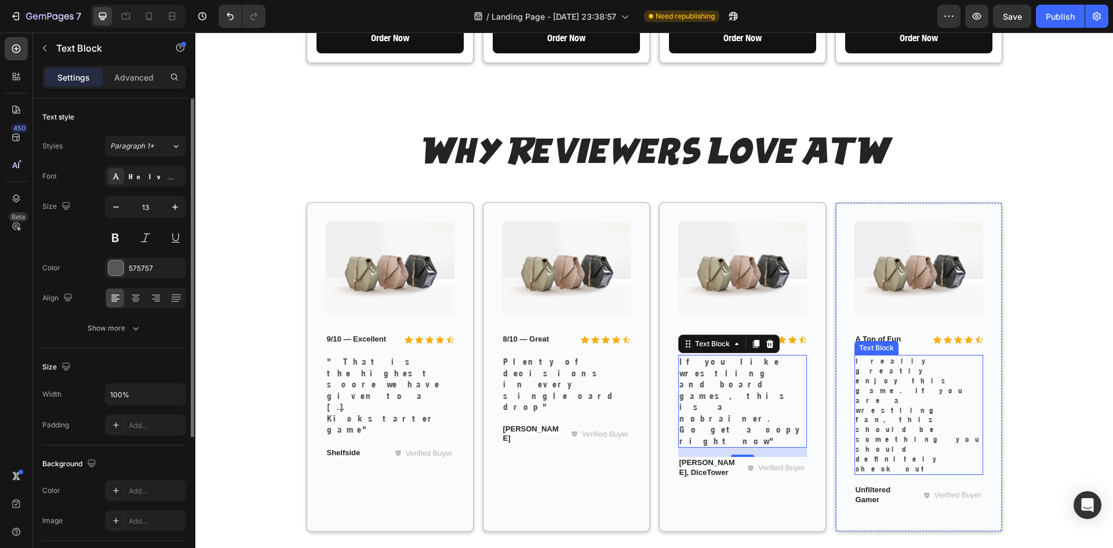
click at [870, 357] on p "I really greatly enjoy this game. If you are a wrestling fan, this should be so…" at bounding box center [919, 415] width 126 height 118
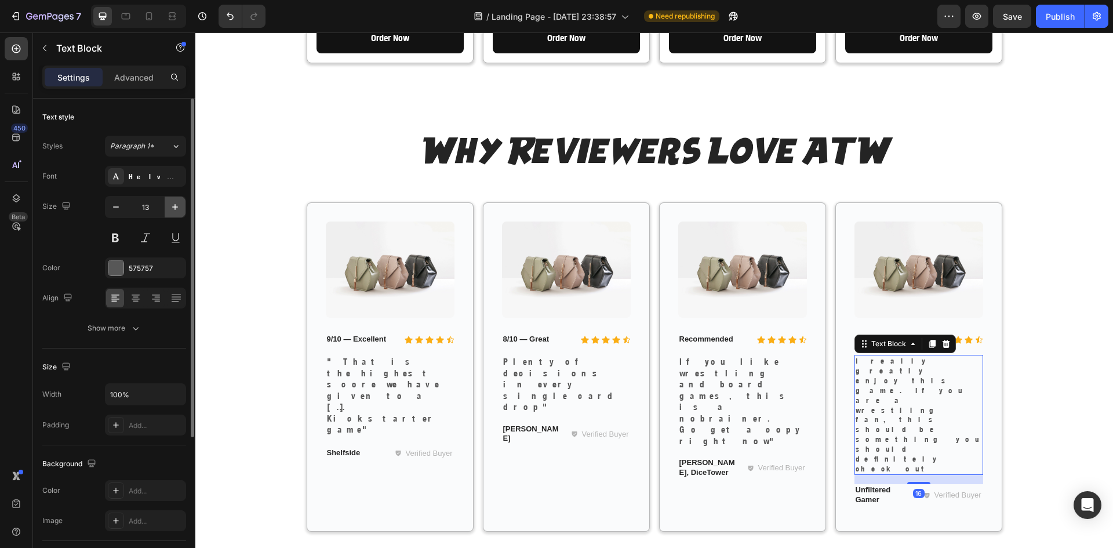
click at [179, 208] on icon "button" at bounding box center [175, 207] width 12 height 12
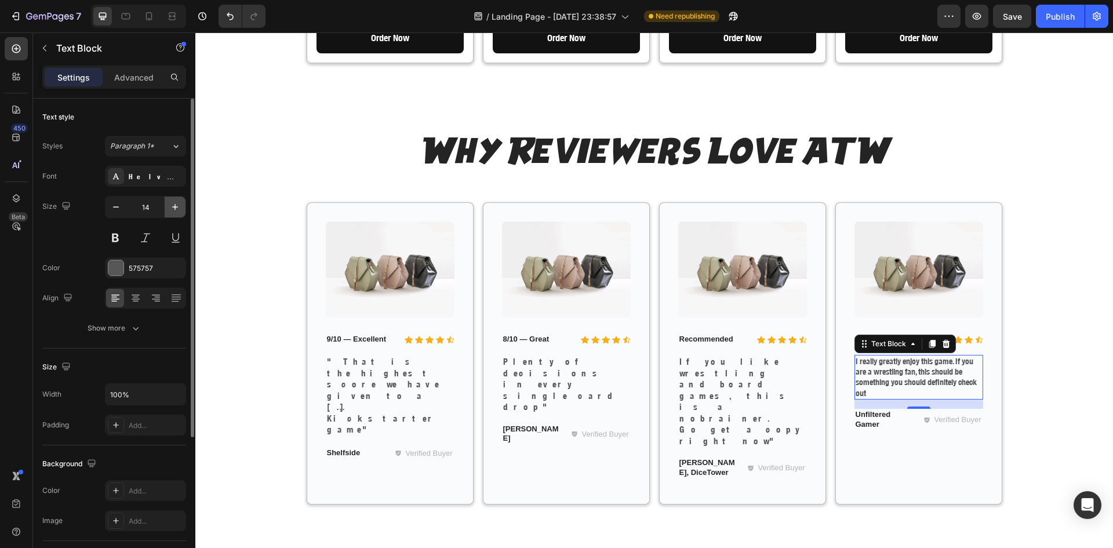
click at [179, 208] on icon "button" at bounding box center [175, 207] width 12 height 12
type input "15"
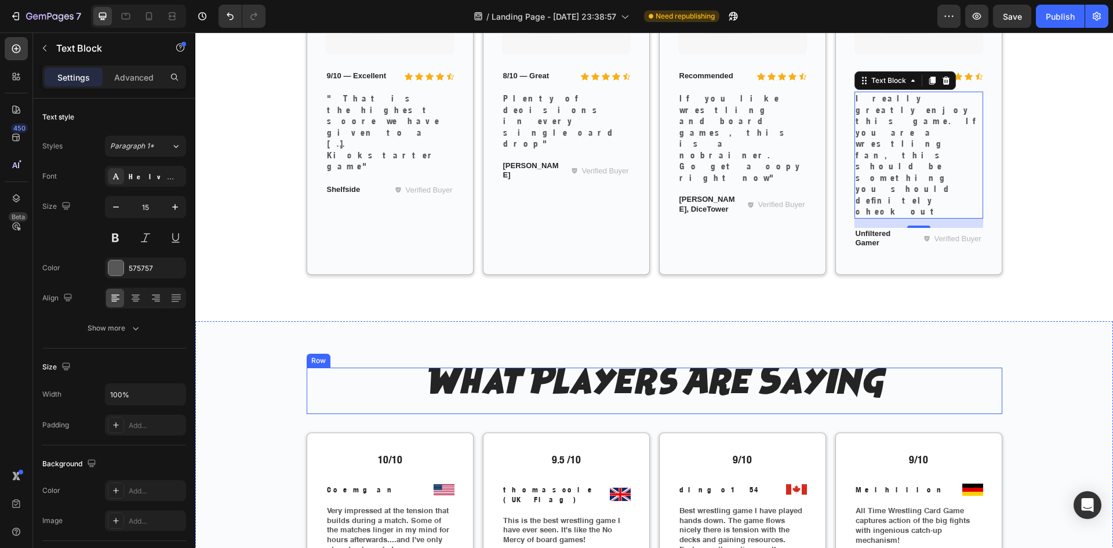
scroll to position [2001, 0]
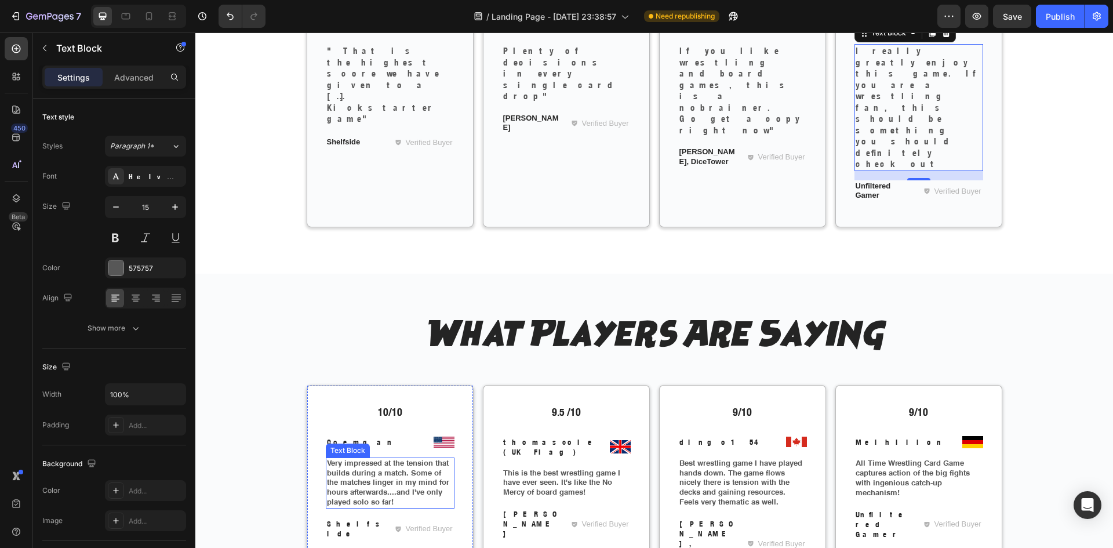
click at [426, 458] on p "Very impressed at the tension that builds during a match. Some of the matches l…" at bounding box center [390, 482] width 126 height 49
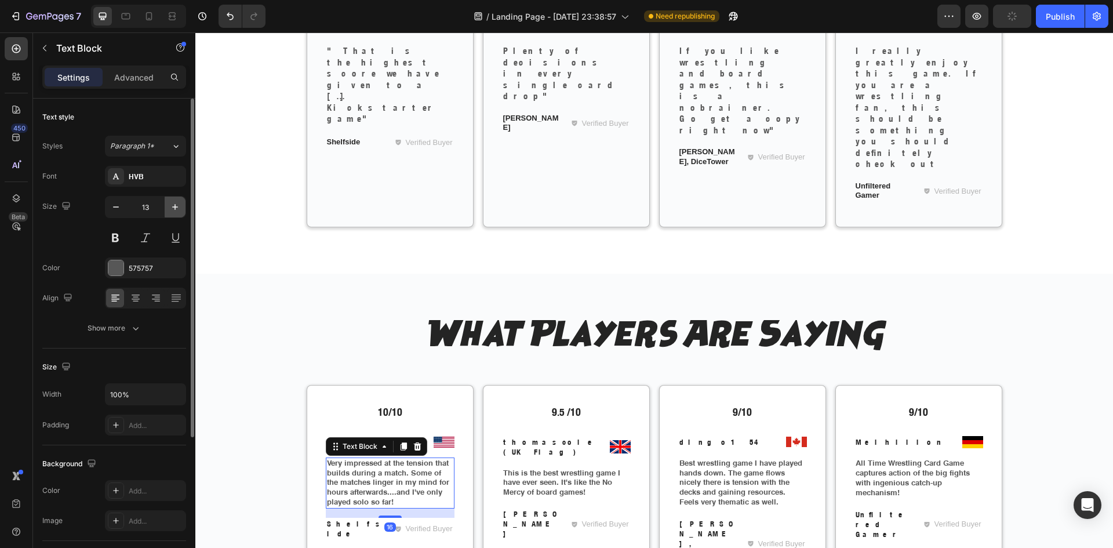
click at [175, 211] on icon "button" at bounding box center [175, 207] width 12 height 12
type input "15"
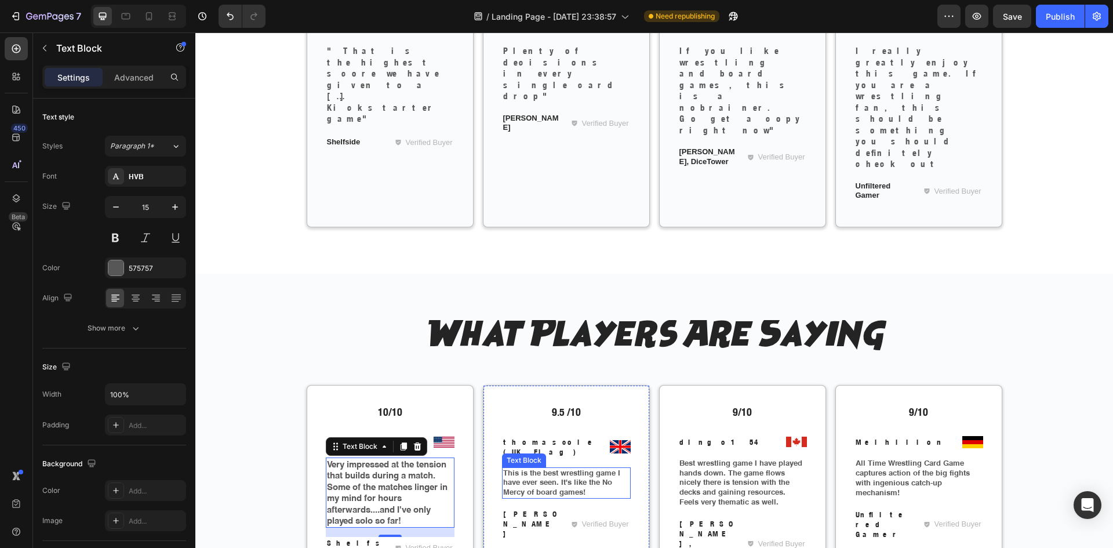
click at [604, 468] on p "This is the best wrestling game I have ever seen. It's like the No Mercy of boa…" at bounding box center [566, 483] width 126 height 30
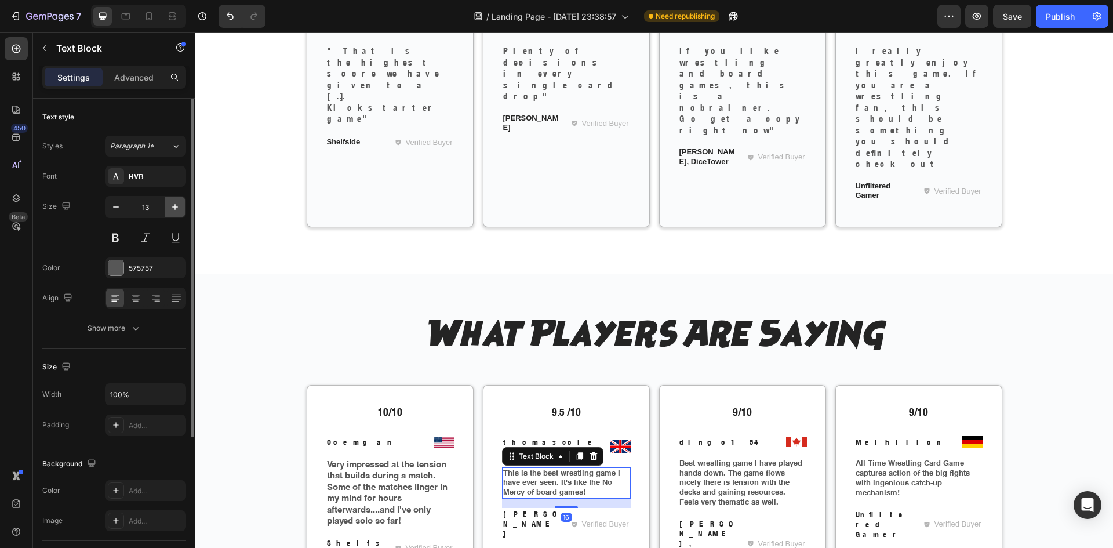
click at [176, 209] on icon "button" at bounding box center [175, 207] width 12 height 12
type input "15"
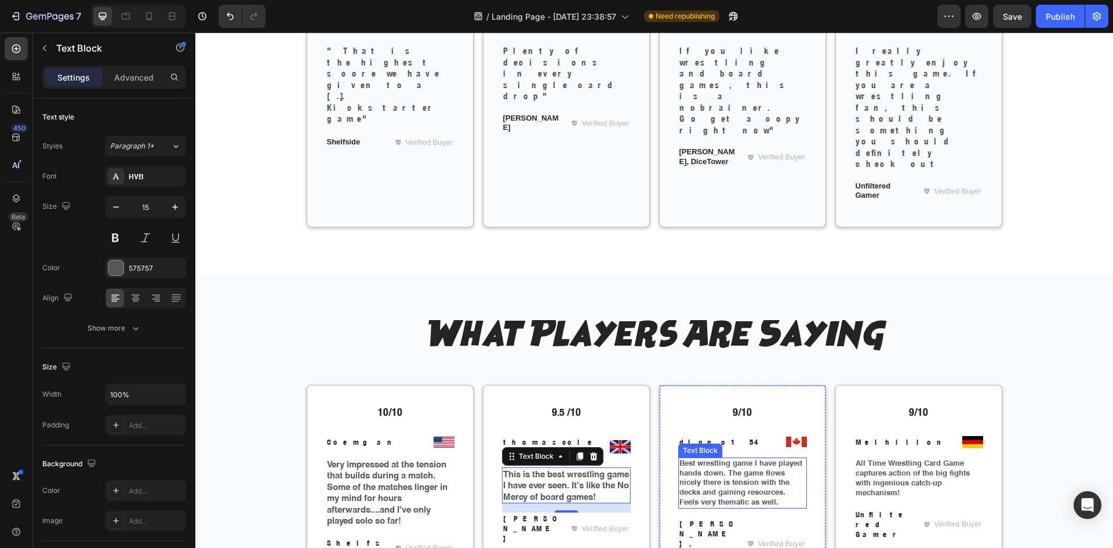
click at [757, 458] on p "Best wrestling game I have played hands down. The game flows nicely there is te…" at bounding box center [742, 482] width 126 height 49
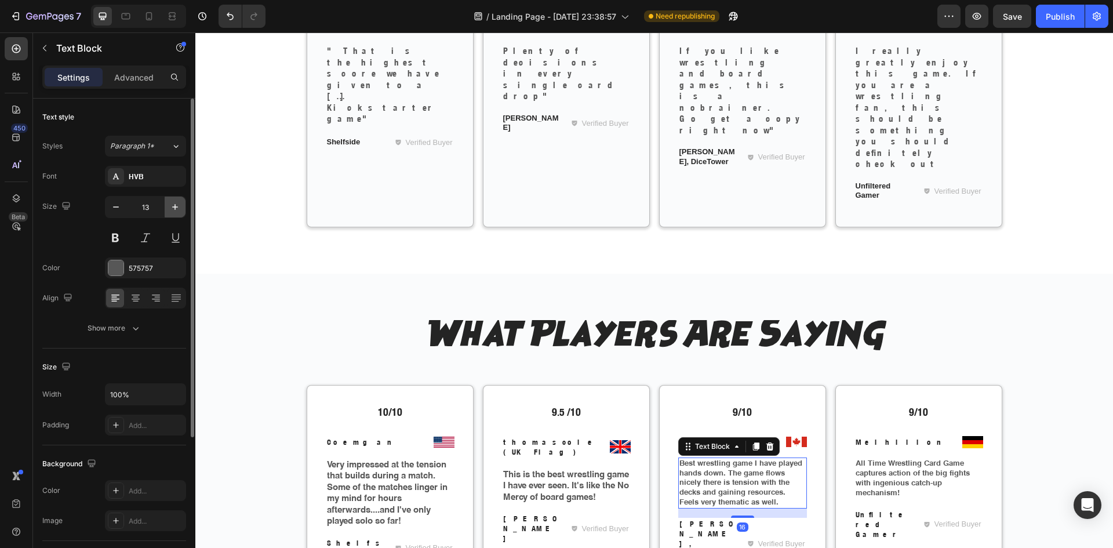
click at [177, 214] on button "button" at bounding box center [175, 206] width 21 height 21
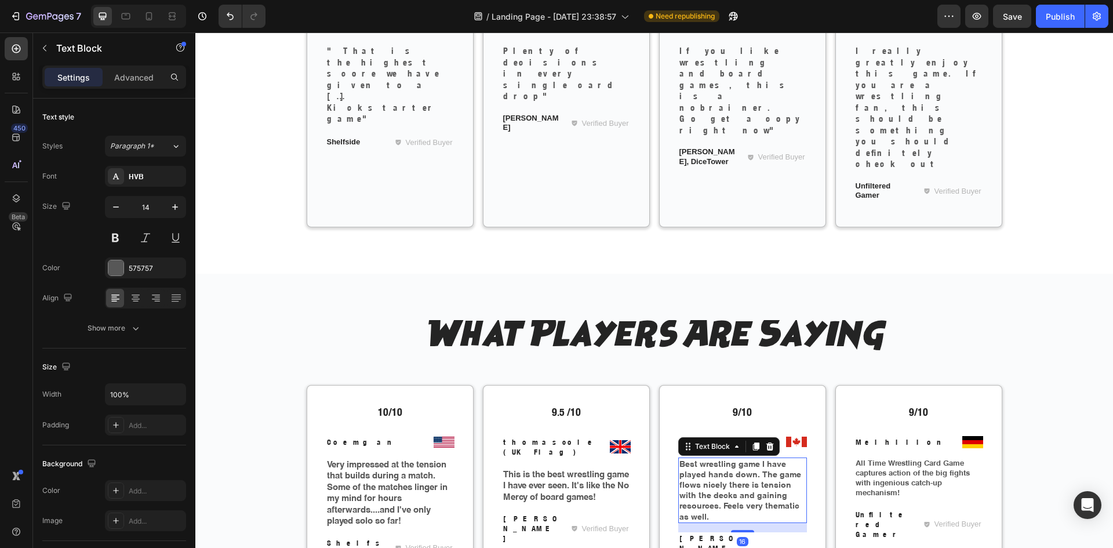
type input "15"
click at [861, 458] on p "All Time Wrestling Card Game captures action of the big fights with ingenious c…" at bounding box center [919, 477] width 126 height 39
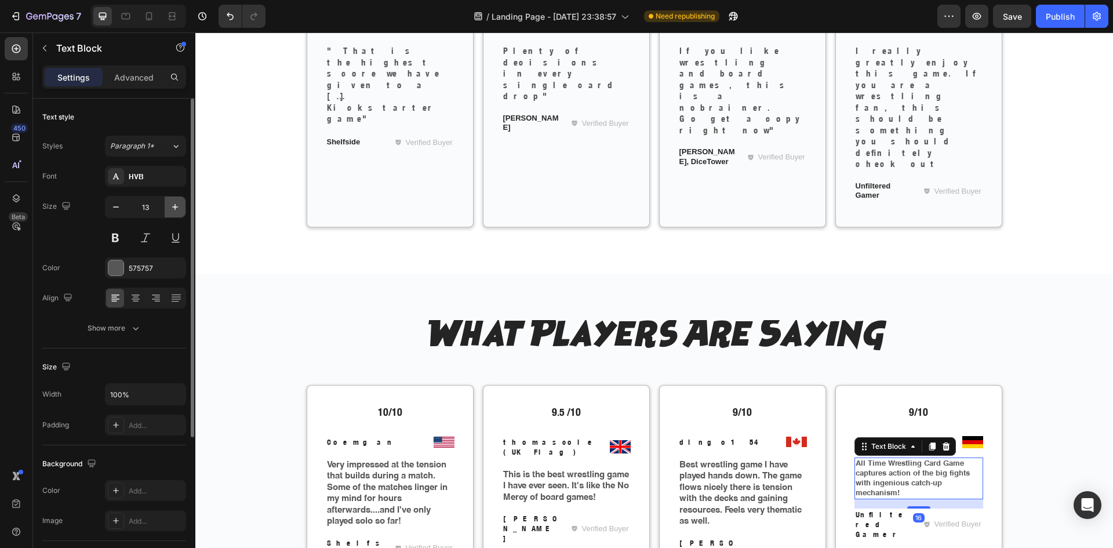
click at [172, 208] on icon "button" at bounding box center [175, 207] width 12 height 12
type input "15"
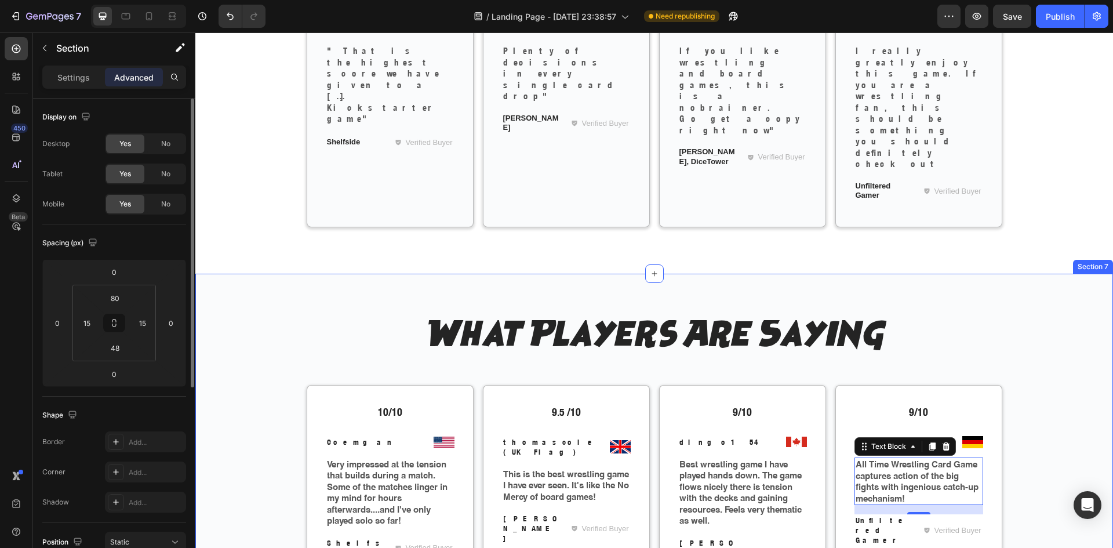
click at [519, 274] on div "What Players Are Saying Heading Row 10/10 Text Block Image Coemgan Text Block R…" at bounding box center [654, 467] width 918 height 386
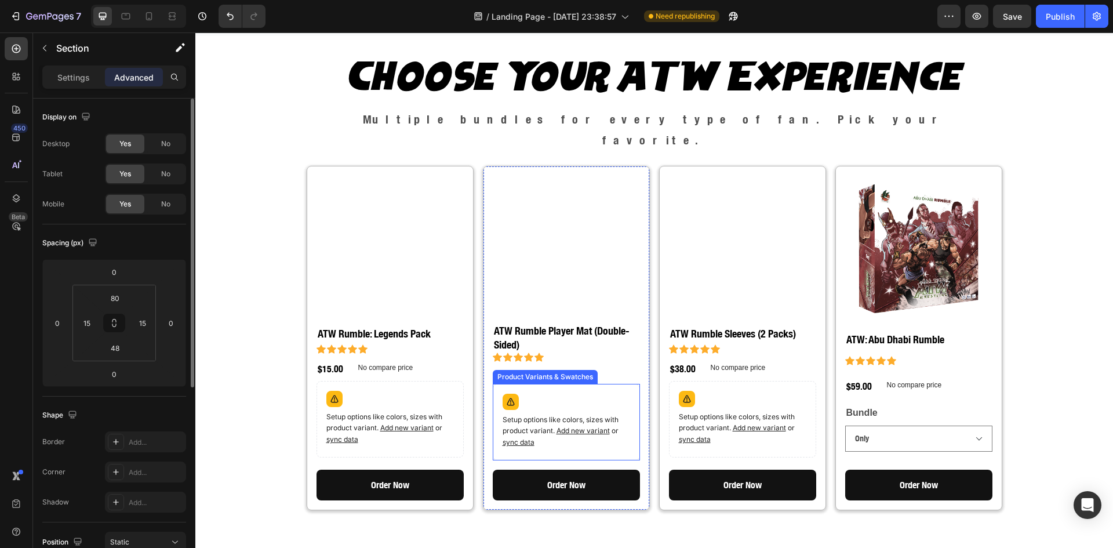
scroll to position [1229, 0]
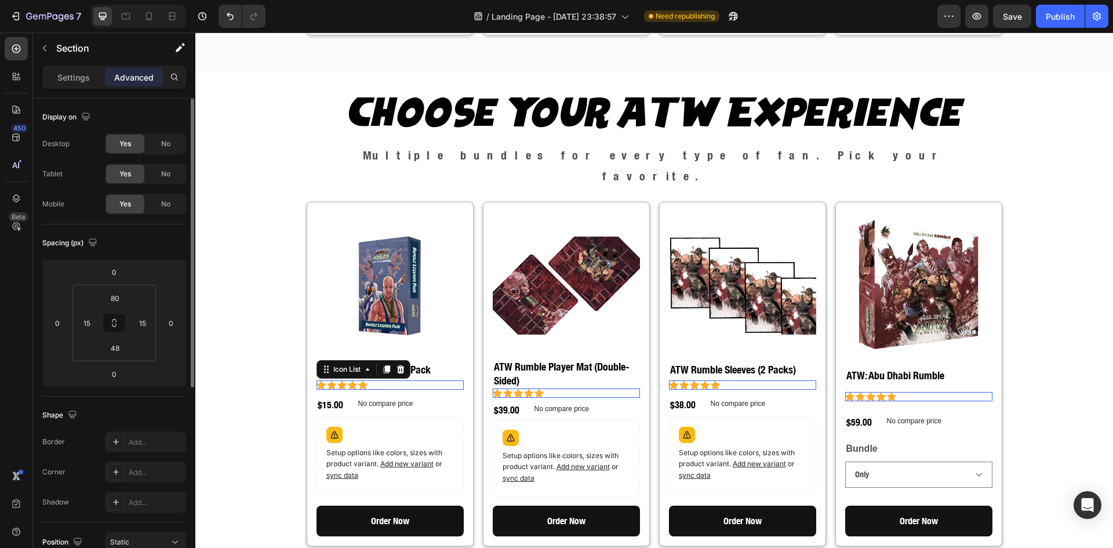
click at [384, 380] on div "Icon Icon Icon Icon Icon" at bounding box center [389, 384] width 147 height 9
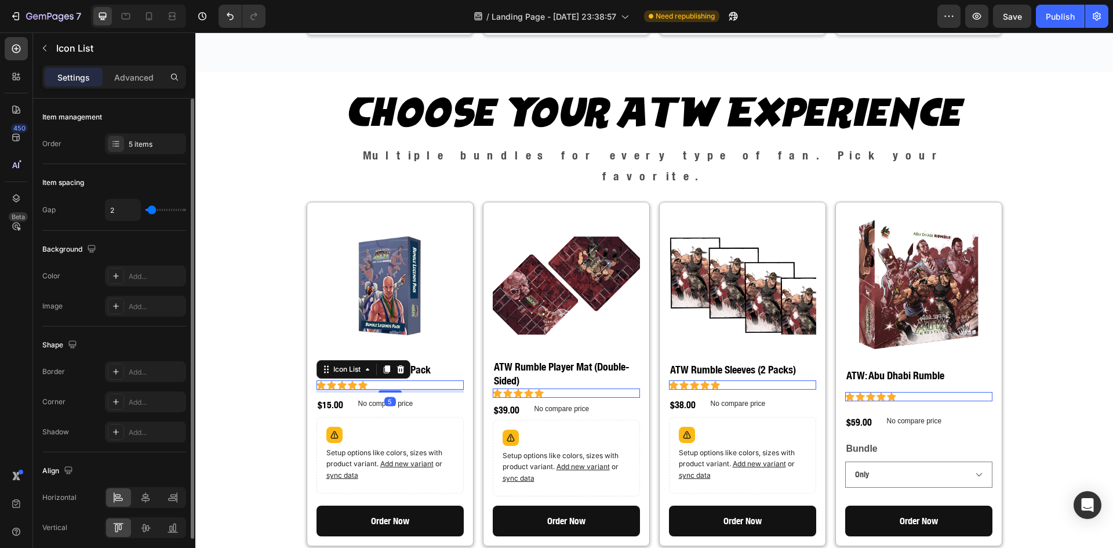
click at [129, 67] on div "Settings Advanced" at bounding box center [114, 76] width 144 height 23
click at [136, 82] on p "Advanced" at bounding box center [133, 77] width 39 height 12
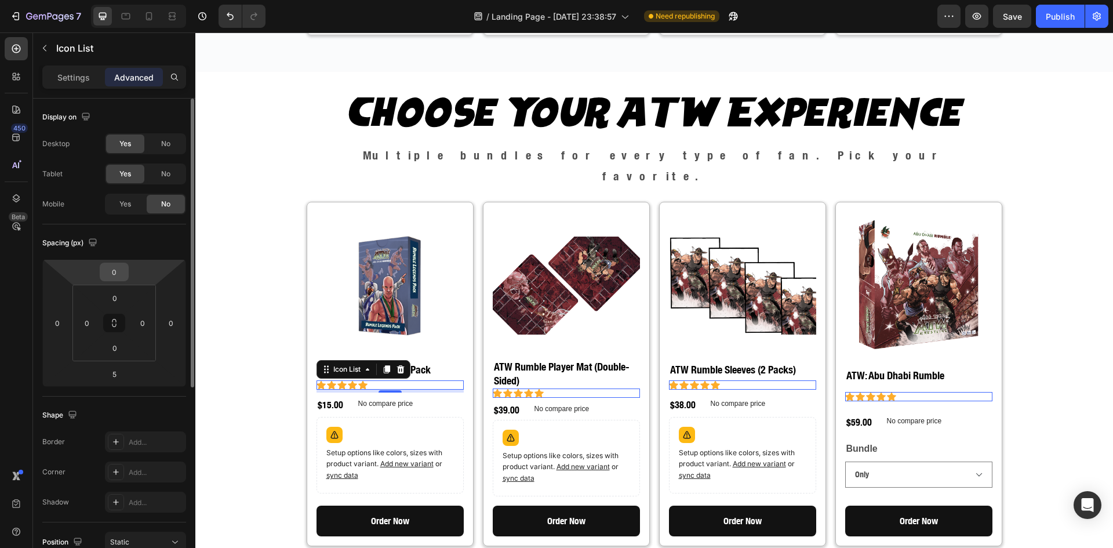
click at [115, 272] on input "0" at bounding box center [114, 271] width 23 height 17
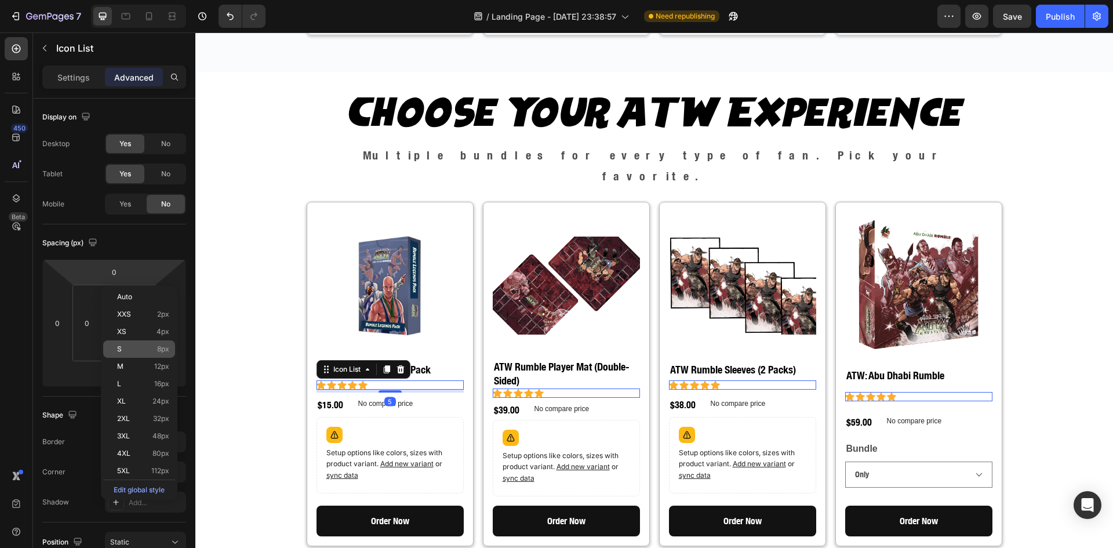
click at [144, 343] on div "S 8px" at bounding box center [139, 348] width 72 height 17
type input "8"
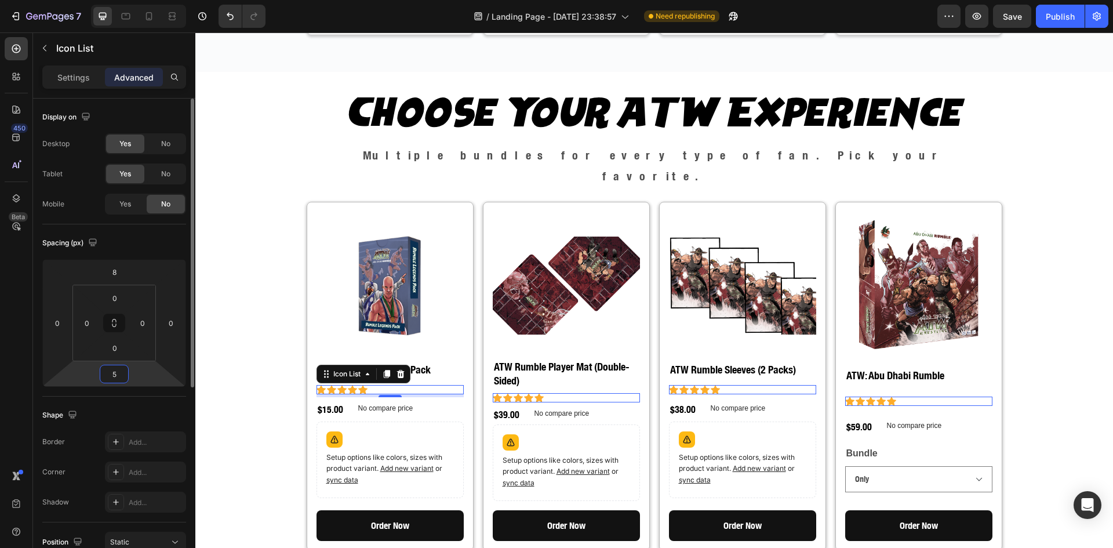
click at [115, 381] on input "5" at bounding box center [114, 373] width 23 height 17
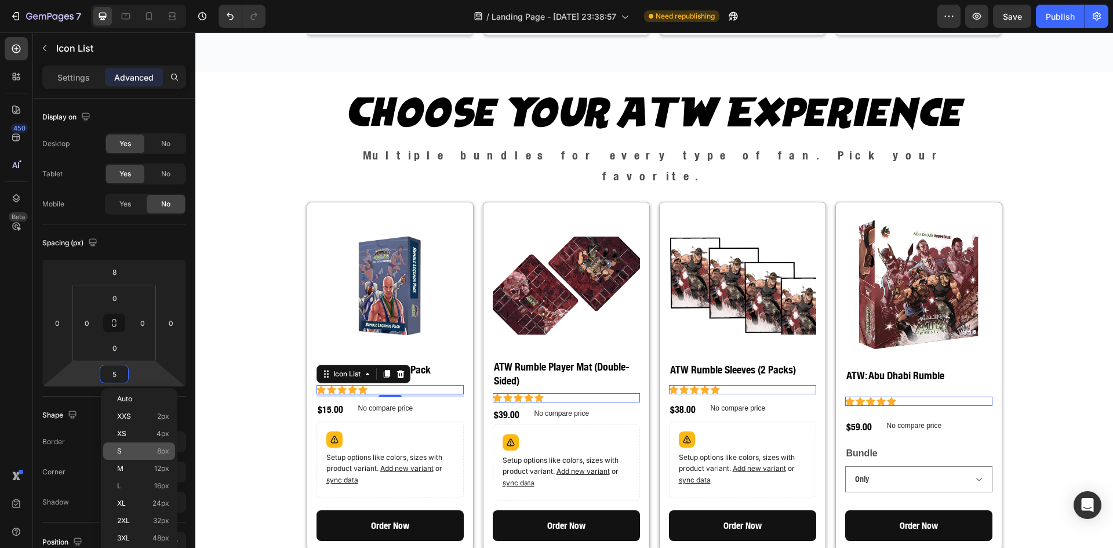
click at [138, 445] on div "S 8px" at bounding box center [139, 450] width 72 height 17
type input "8"
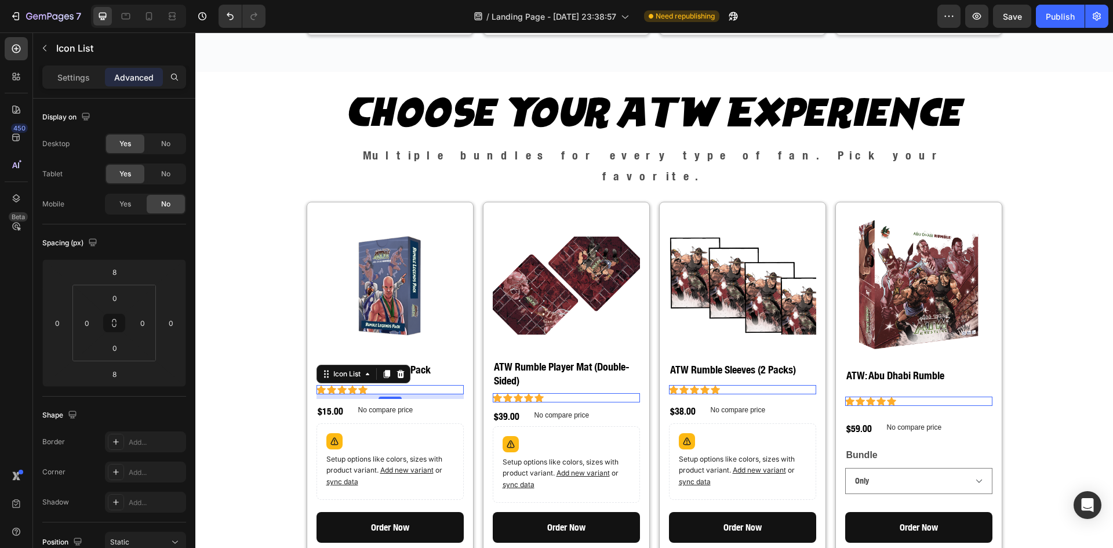
click at [571, 393] on div "Icon Icon Icon Icon Icon" at bounding box center [566, 397] width 147 height 9
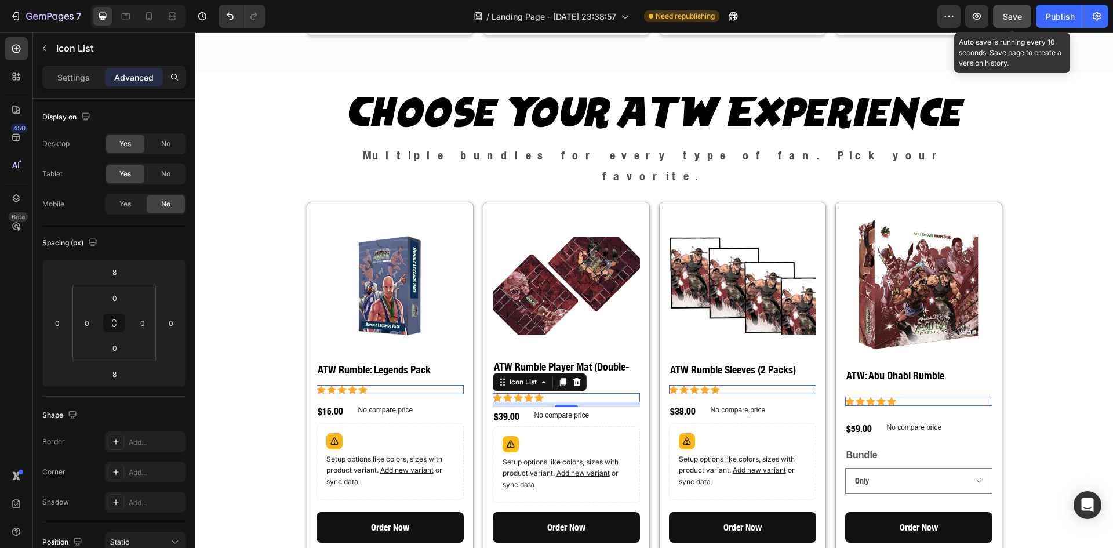
click at [1009, 20] on span "Save" at bounding box center [1012, 17] width 19 height 10
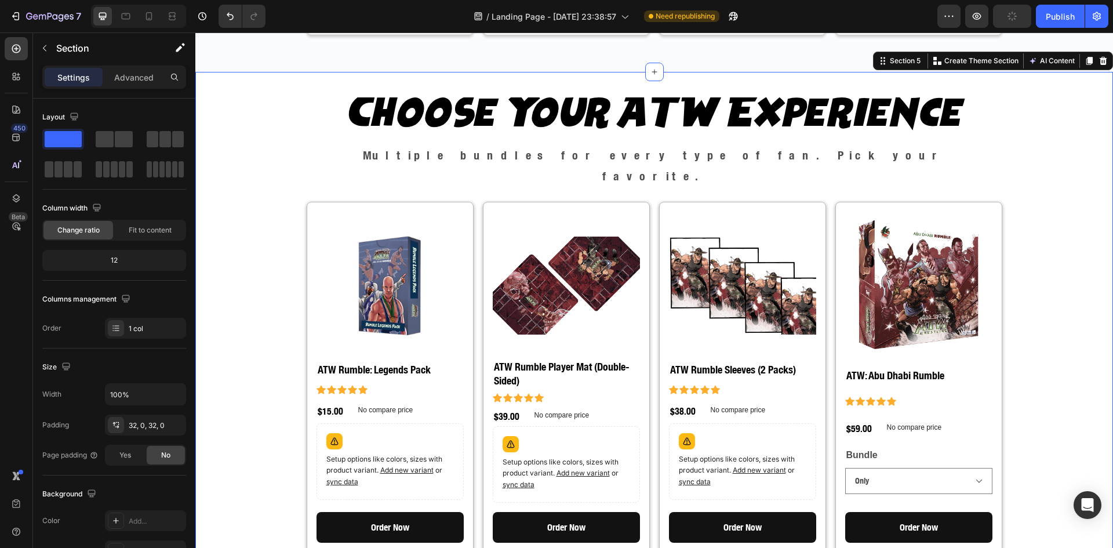
click at [1038, 131] on div "Choose Your ATW Experience Heading Multiple bundles for every type of fan. Pick…" at bounding box center [654, 325] width 918 height 471
click at [127, 16] on icon at bounding box center [126, 16] width 12 height 12
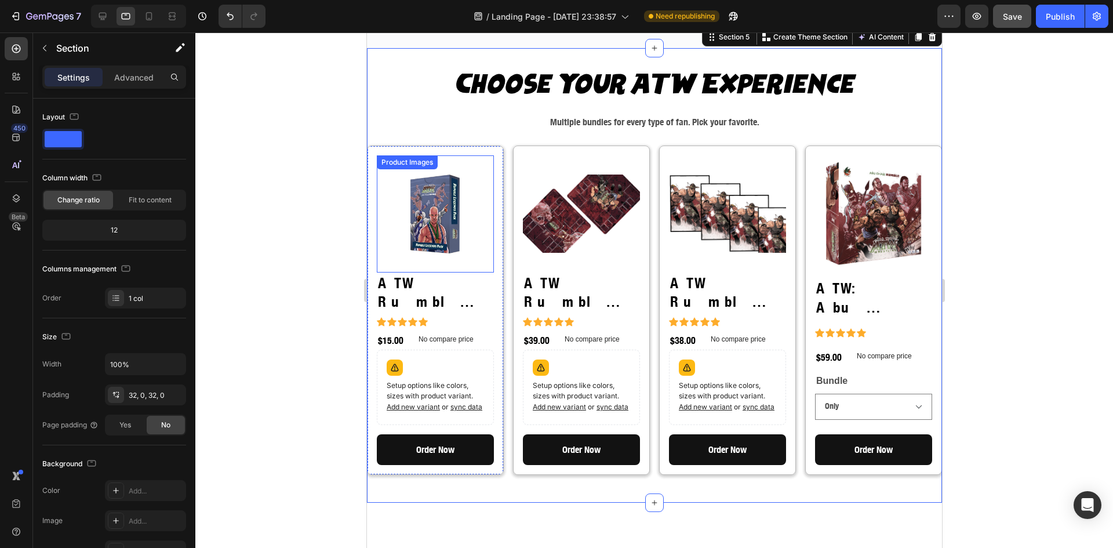
scroll to position [1182, 0]
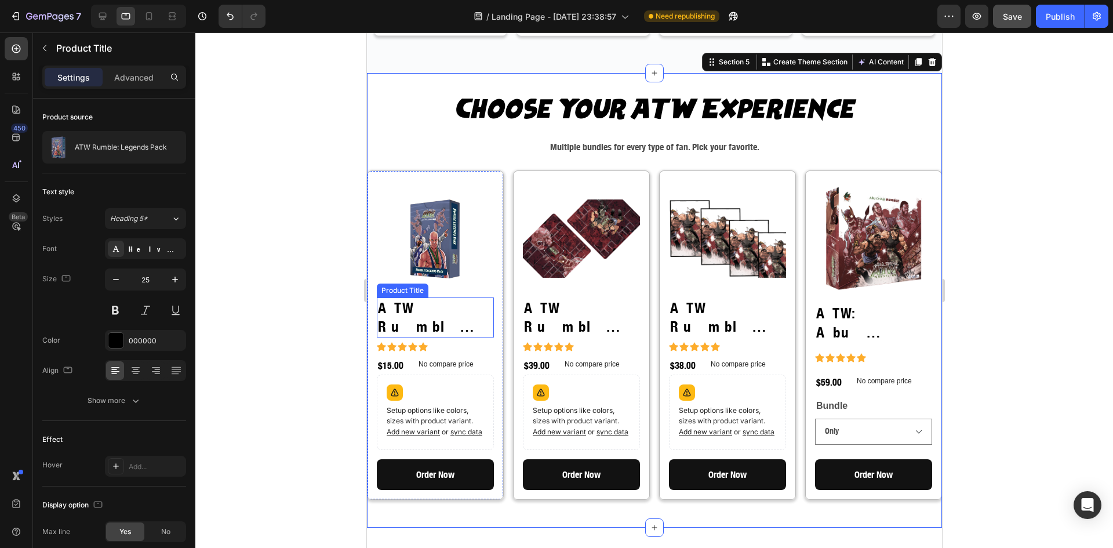
click at [433, 301] on h2 "ATW Rumble: Legends Pack" at bounding box center [434, 317] width 117 height 40
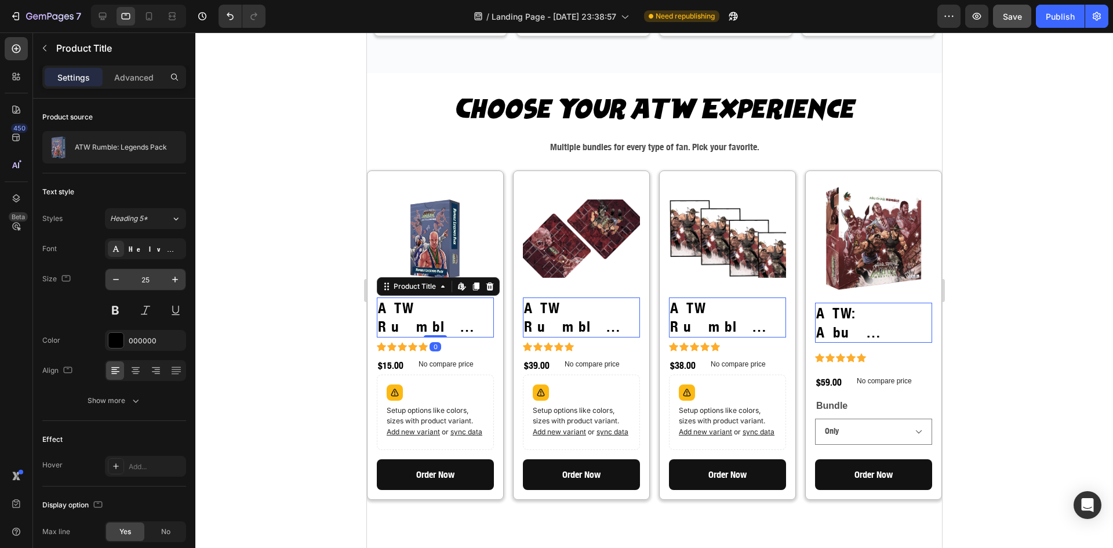
click at [151, 281] on input "25" at bounding box center [145, 279] width 38 height 21
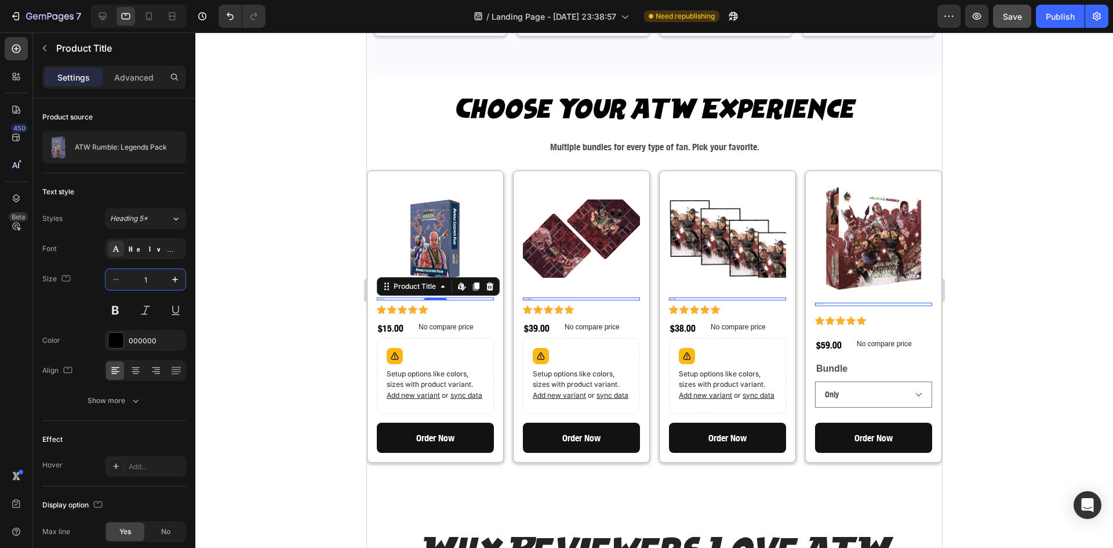
type input "18"
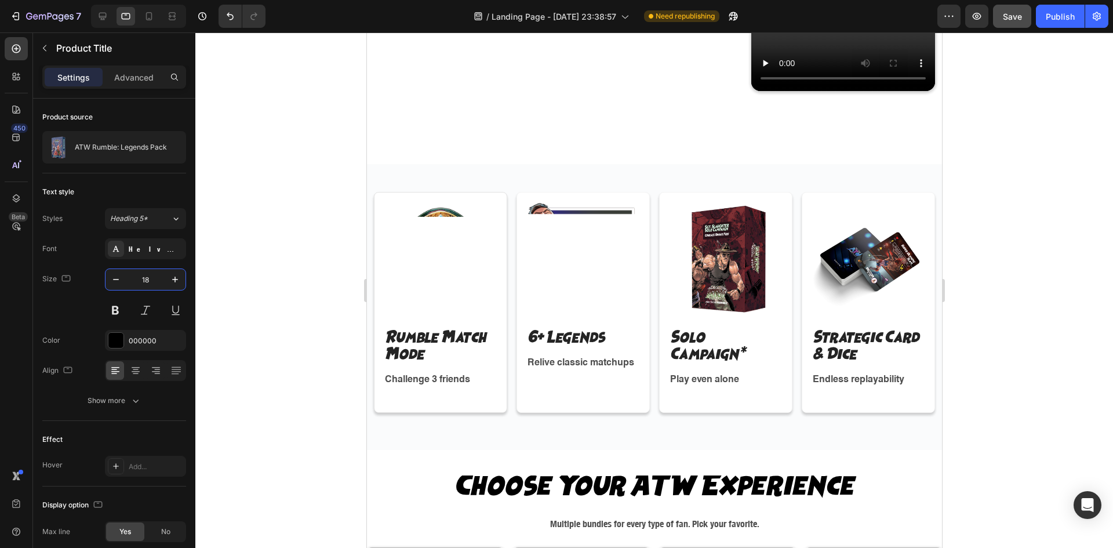
scroll to position [795, 0]
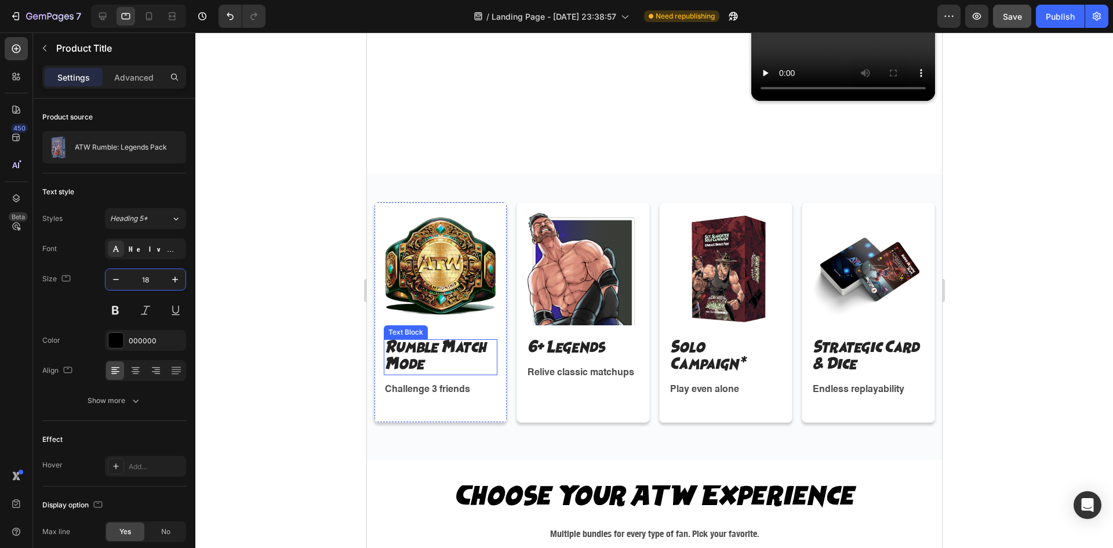
click at [474, 356] on p "Rumble Match Mode" at bounding box center [439, 357] width 111 height 34
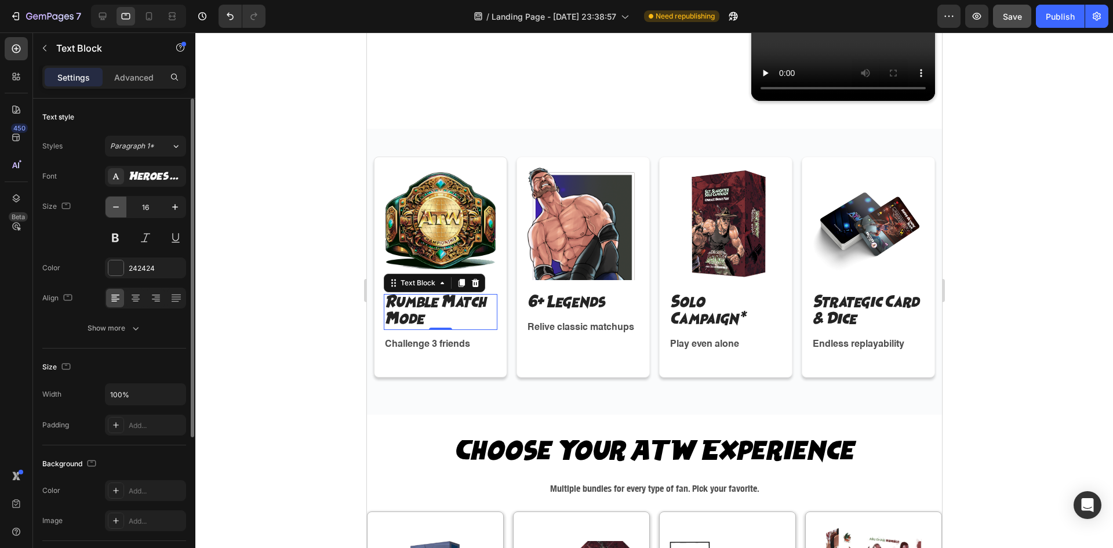
click at [118, 206] on icon "button" at bounding box center [116, 207] width 12 height 12
type input "14"
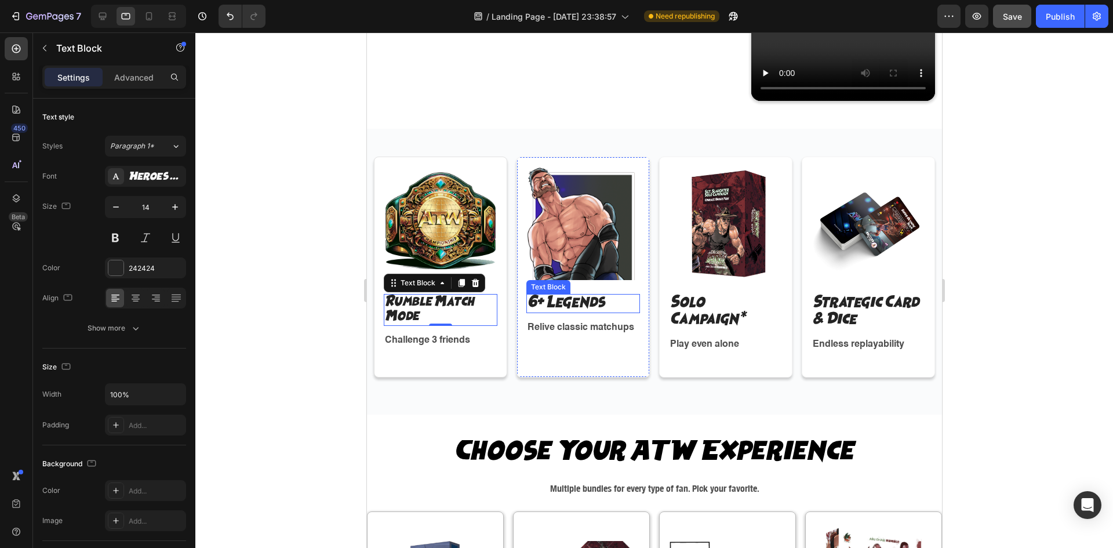
click at [542, 296] on p "6+ Legends" at bounding box center [582, 303] width 111 height 17
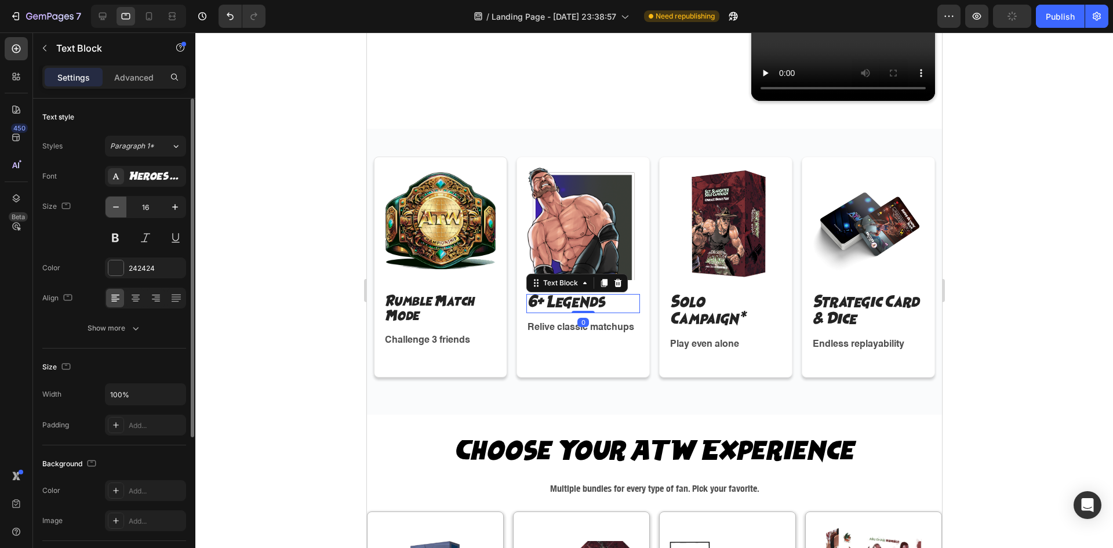
click at [114, 202] on icon "button" at bounding box center [116, 207] width 12 height 12
type input "14"
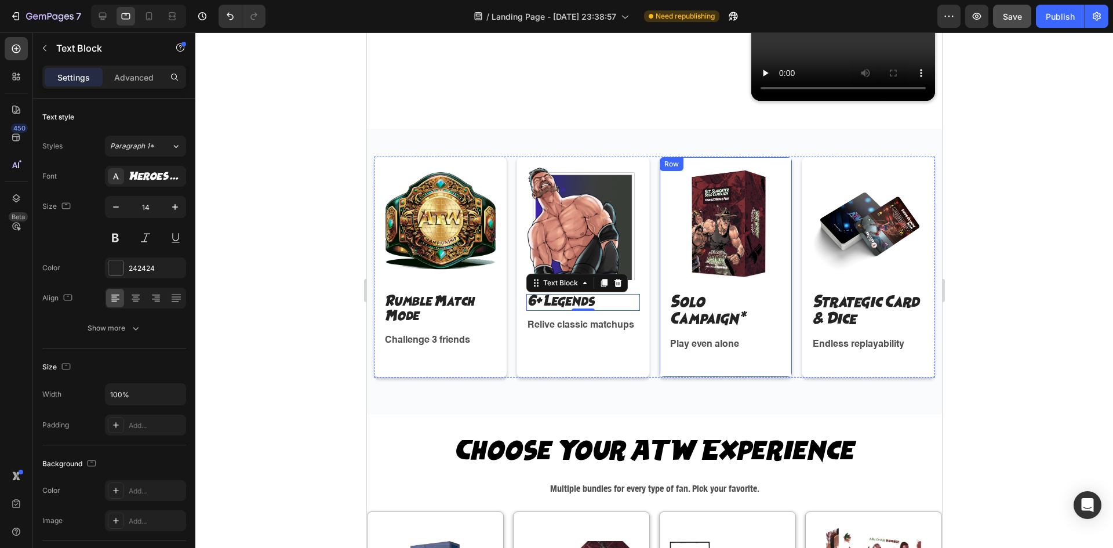
click at [658, 304] on div "Image Solo Campaign* Text Block Play even alone Text Block Row" at bounding box center [724, 266] width 133 height 220
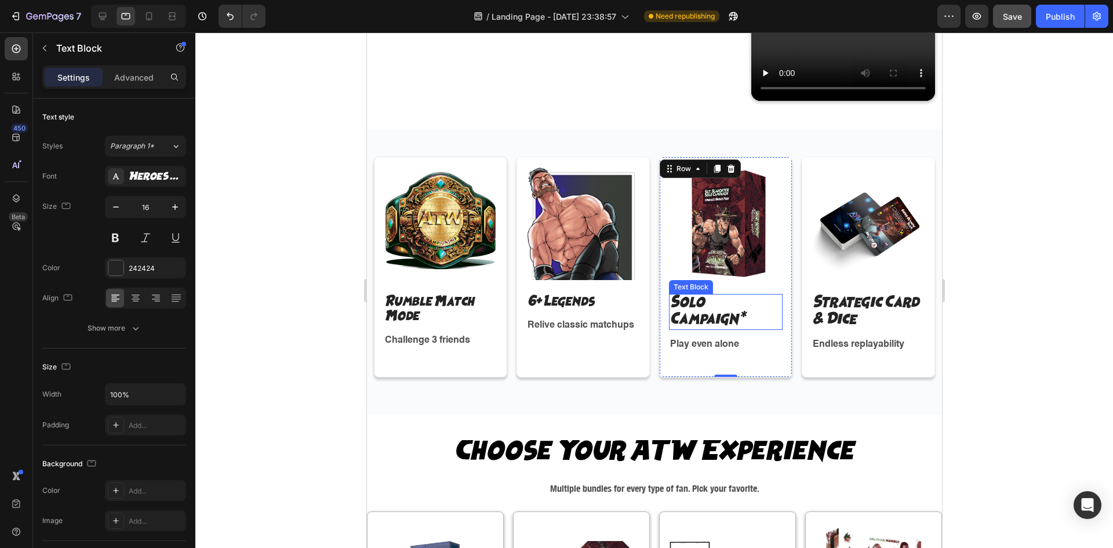
click at [675, 307] on p "Solo Campaign*" at bounding box center [724, 312] width 111 height 34
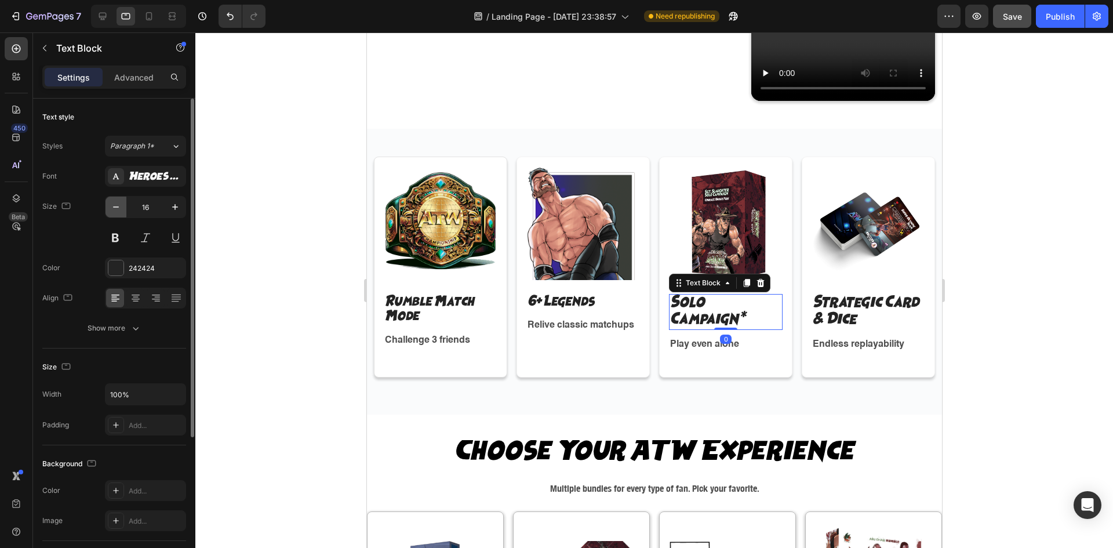
click at [115, 203] on icon "button" at bounding box center [116, 207] width 12 height 12
type input "14"
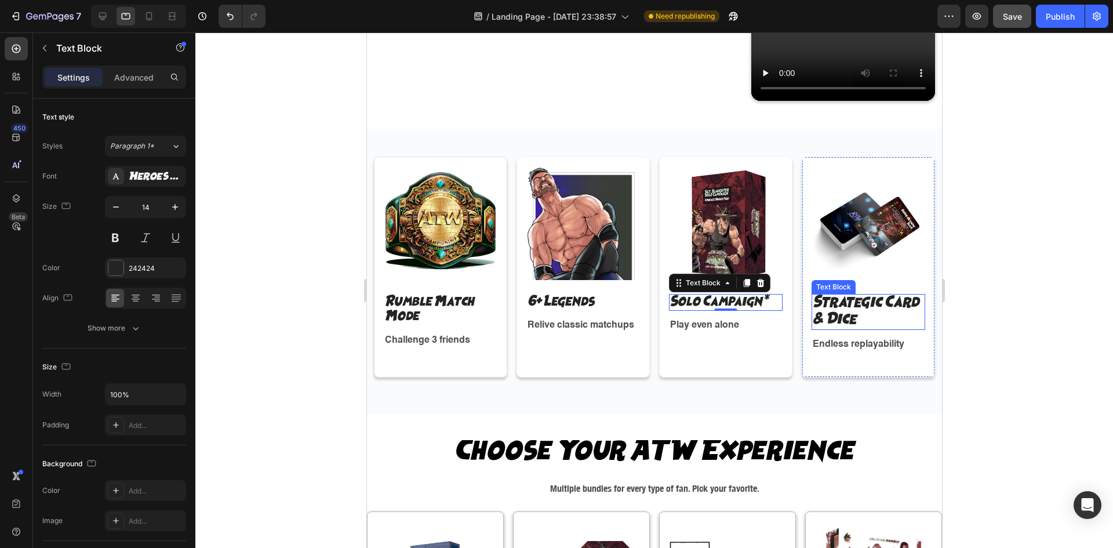
click at [835, 305] on p "Strategic Card & Dice" at bounding box center [867, 312] width 111 height 34
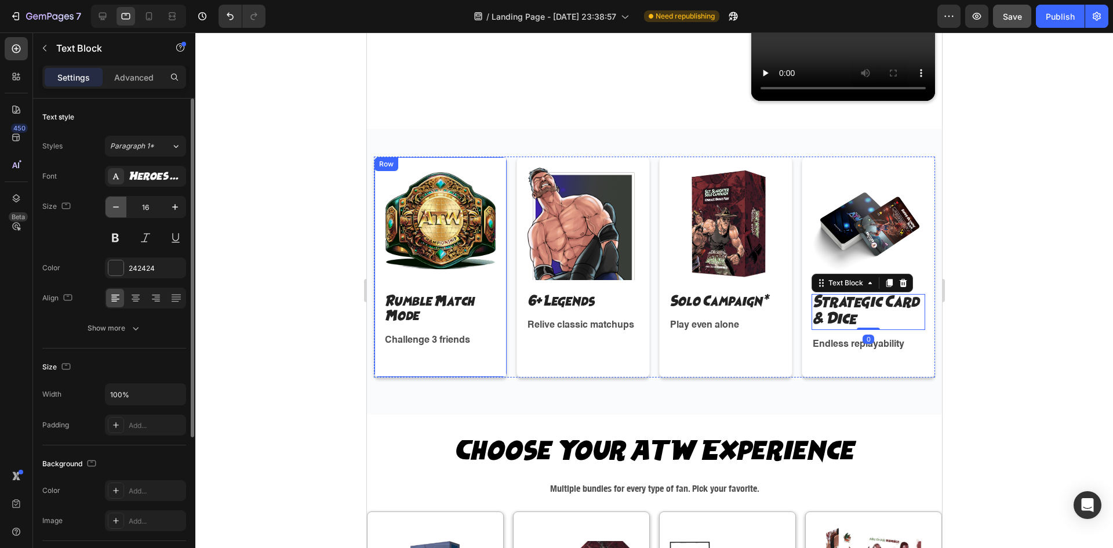
click at [115, 203] on icon "button" at bounding box center [116, 207] width 12 height 12
type input "14"
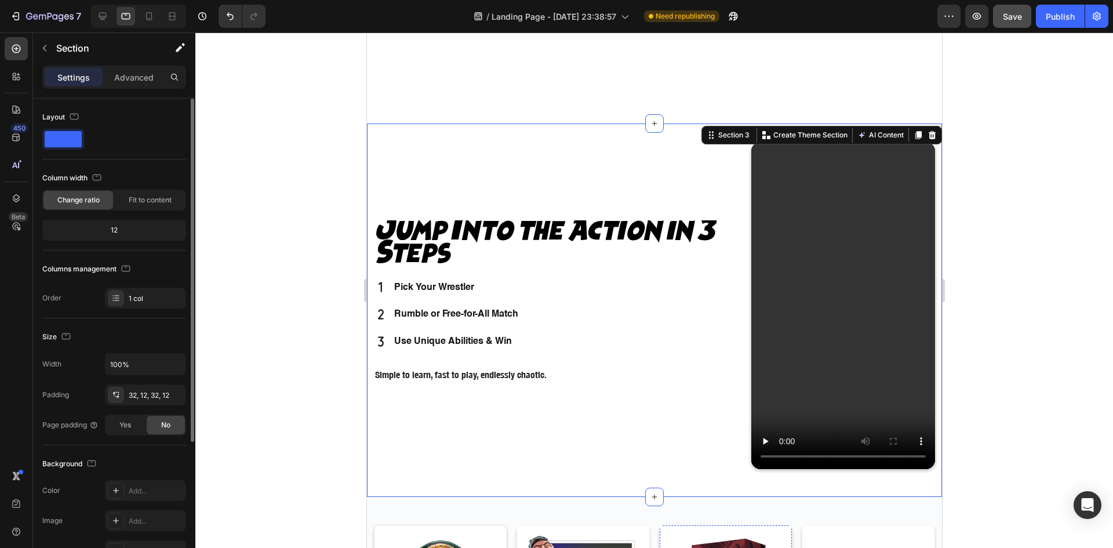
scroll to position [409, 0]
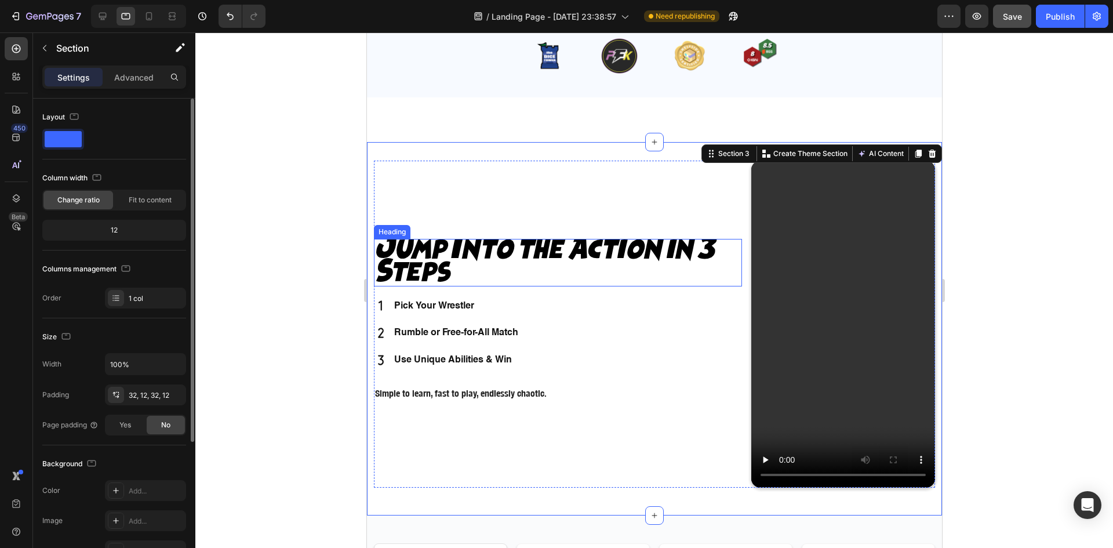
click at [487, 259] on h2 "Jump Into the Action in 3 Steps" at bounding box center [557, 263] width 368 height 48
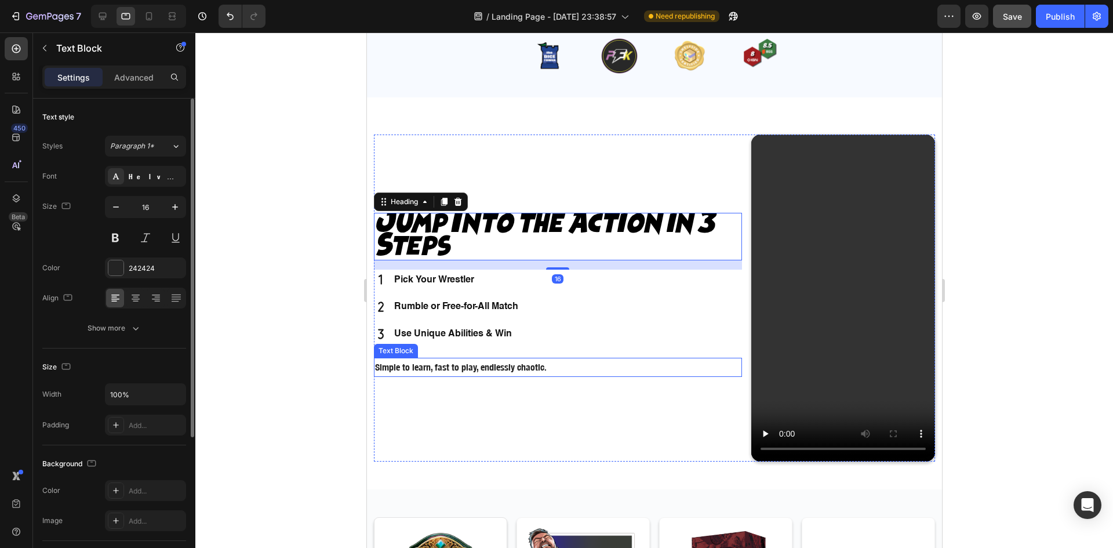
click at [449, 370] on p "Simple to learn, fast to play, endlessly chaotic." at bounding box center [557, 367] width 366 height 17
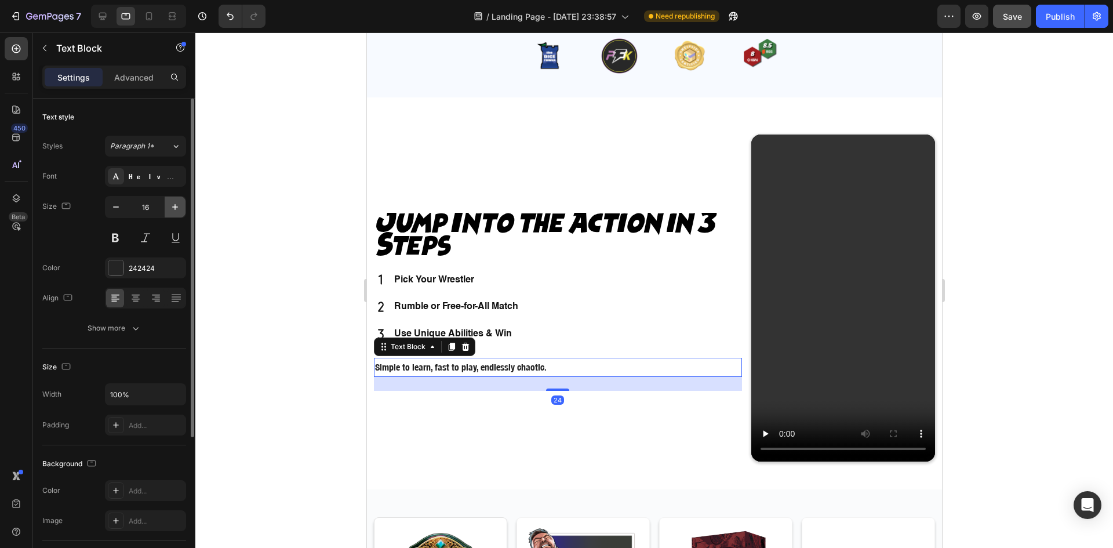
click at [171, 206] on icon "button" at bounding box center [175, 207] width 12 height 12
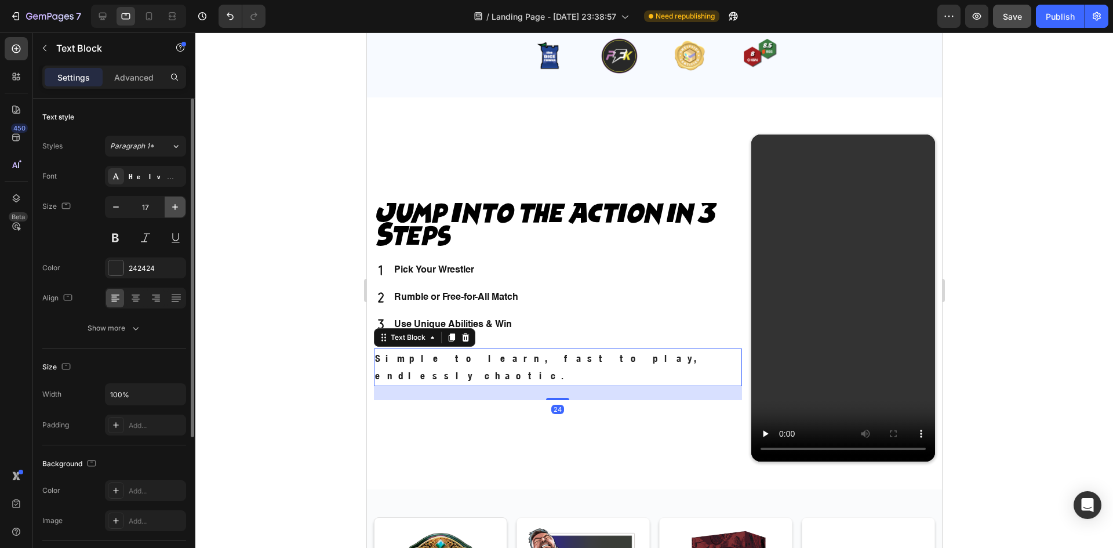
click at [170, 206] on icon "button" at bounding box center [175, 207] width 12 height 12
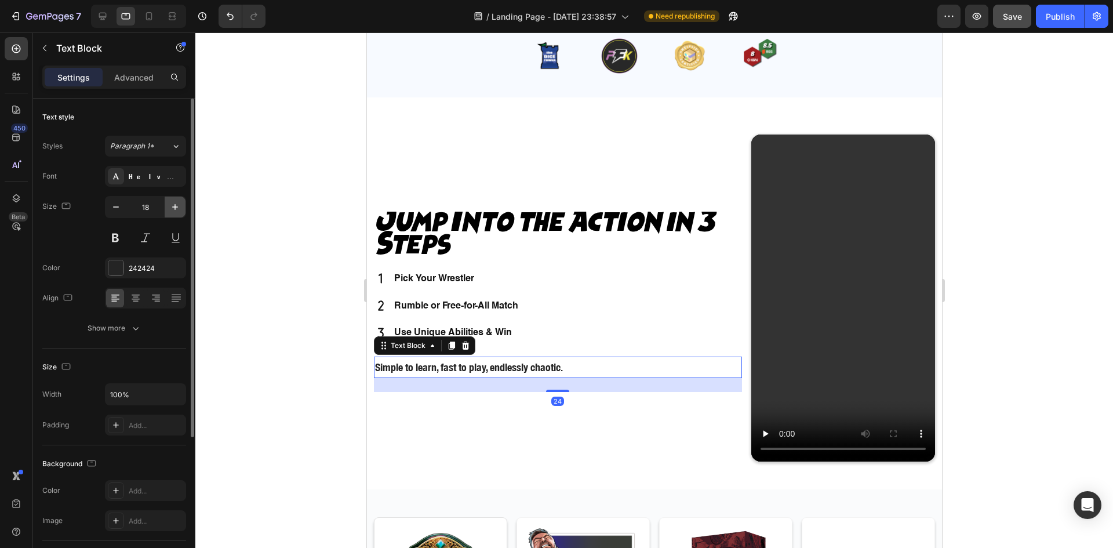
click at [170, 206] on icon "button" at bounding box center [175, 207] width 12 height 12
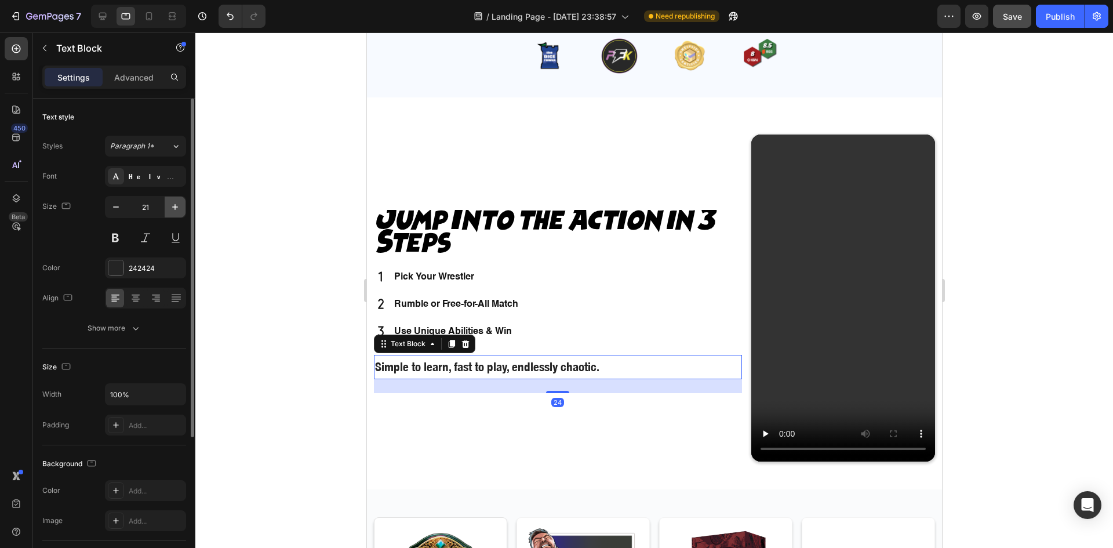
click at [170, 206] on icon "button" at bounding box center [175, 207] width 12 height 12
type input "22"
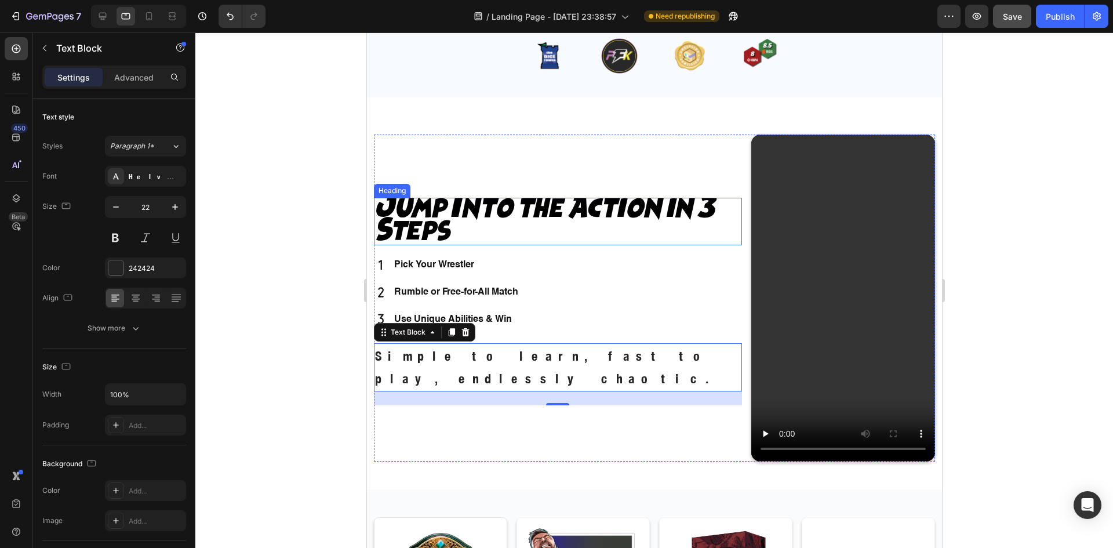
click at [449, 238] on h2 "Jump Into the Action in 3 Steps" at bounding box center [557, 222] width 368 height 48
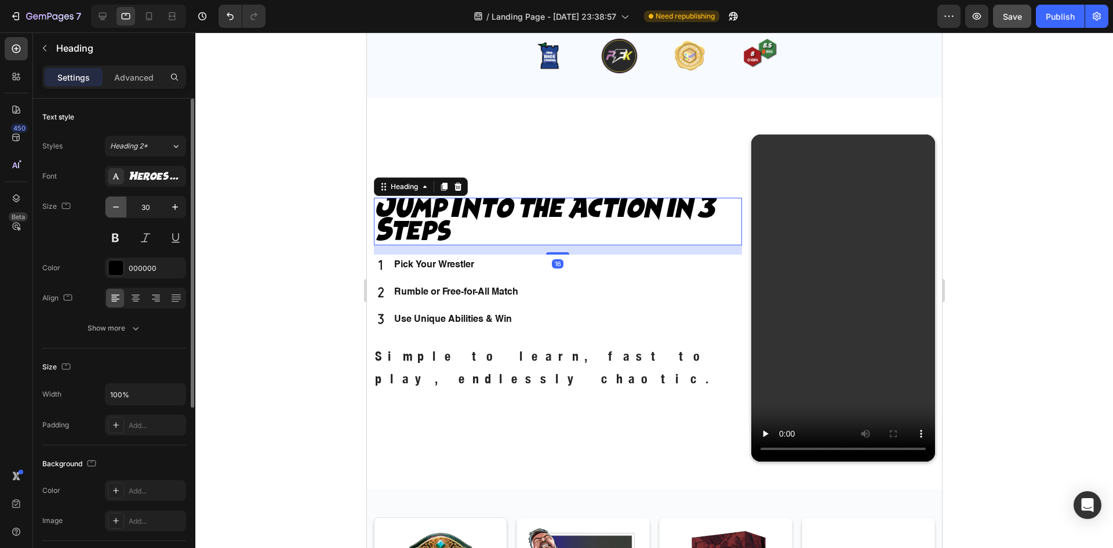
click at [111, 208] on icon "button" at bounding box center [116, 207] width 12 height 12
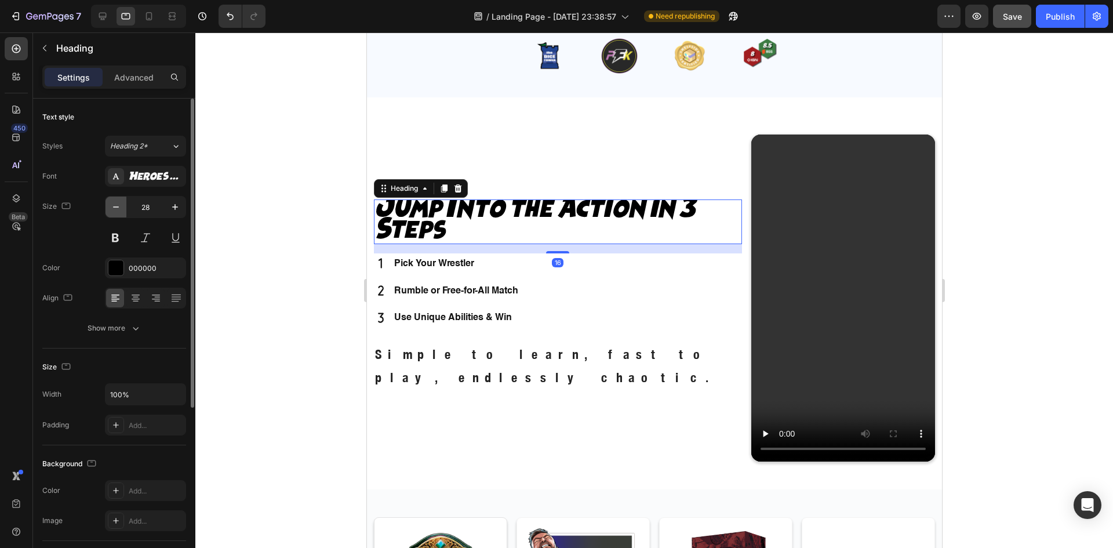
click at [111, 208] on icon "button" at bounding box center [116, 207] width 12 height 12
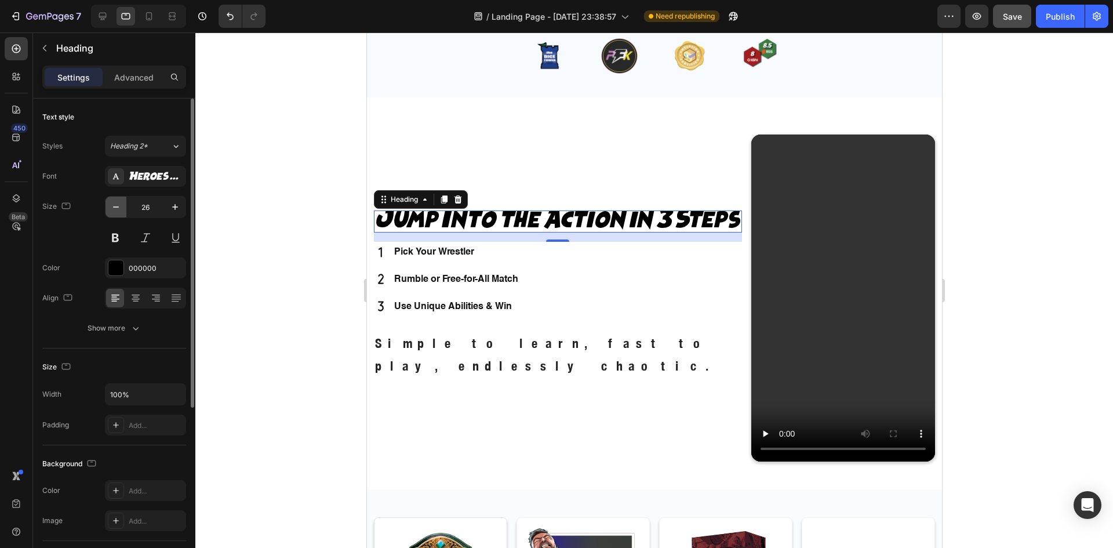
click at [111, 208] on icon "button" at bounding box center [116, 207] width 12 height 12
type input "23"
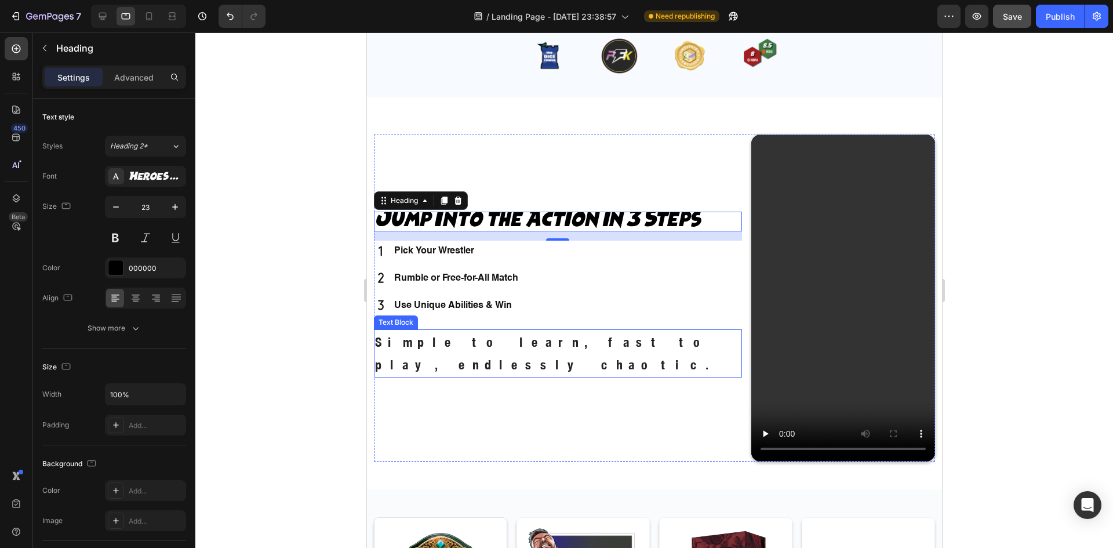
click at [647, 343] on p "Simple to learn, fast to play, endlessly chaotic." at bounding box center [557, 353] width 366 height 46
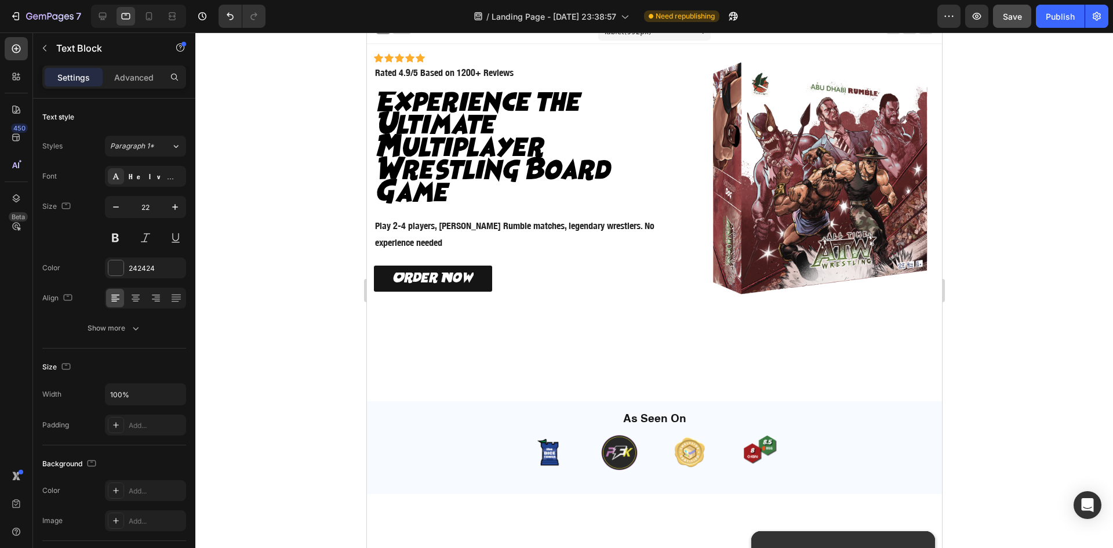
scroll to position [0, 0]
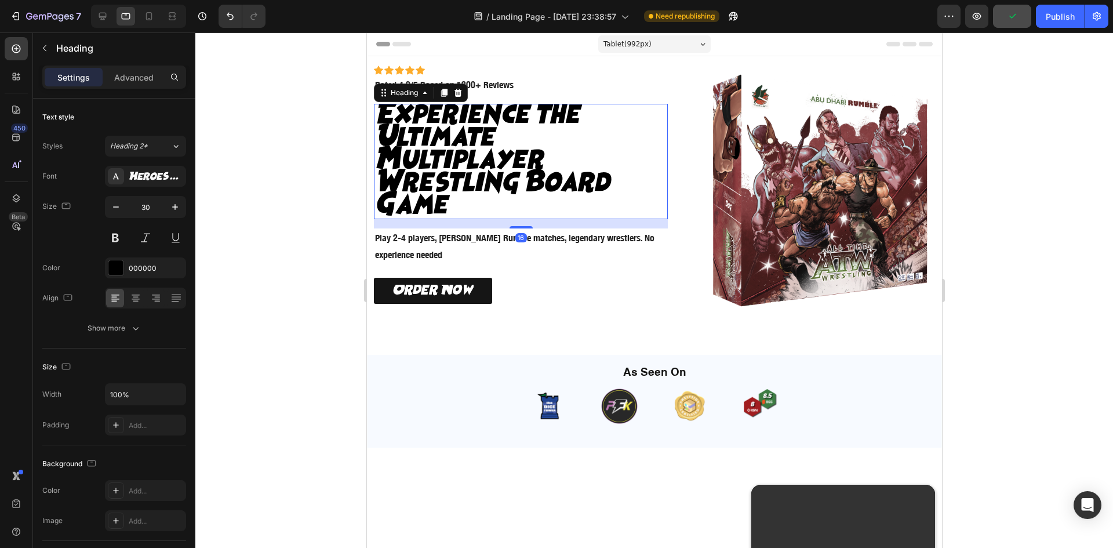
click at [520, 187] on h2 "Experience the Ultimate Multiplayer Wrestling Board Game" at bounding box center [520, 161] width 294 height 115
click at [135, 325] on icon "button" at bounding box center [136, 328] width 12 height 12
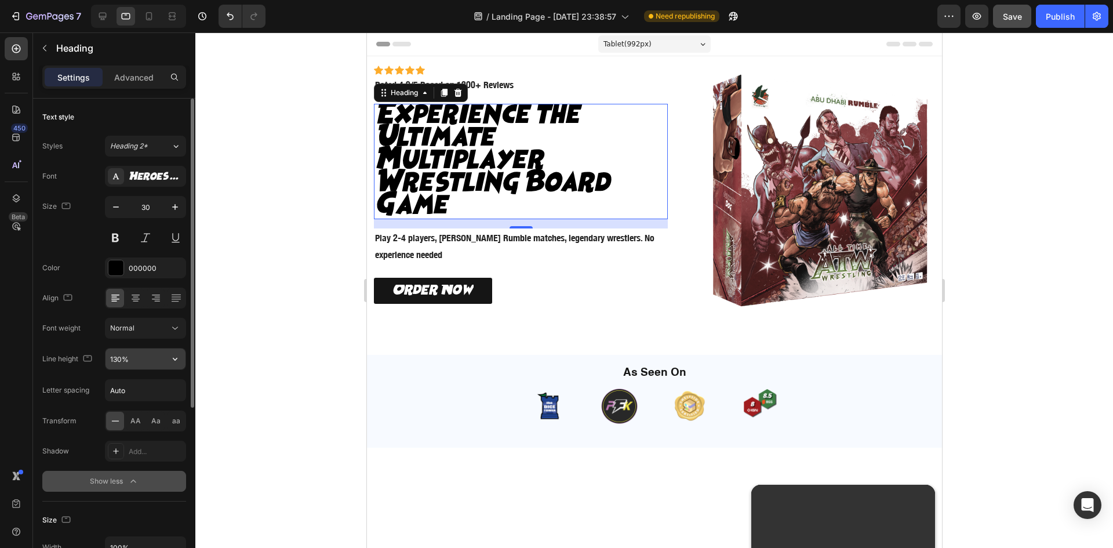
click at [141, 361] on input "130%" at bounding box center [145, 358] width 80 height 21
click at [176, 359] on icon "button" at bounding box center [175, 359] width 5 height 3
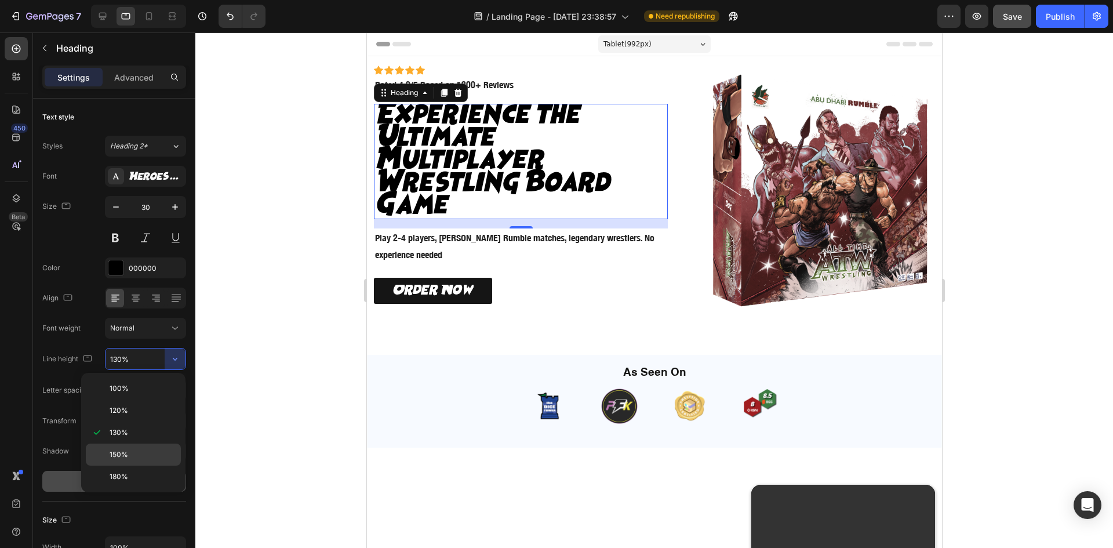
click at [163, 452] on p "150%" at bounding box center [143, 454] width 66 height 10
type input "150%"
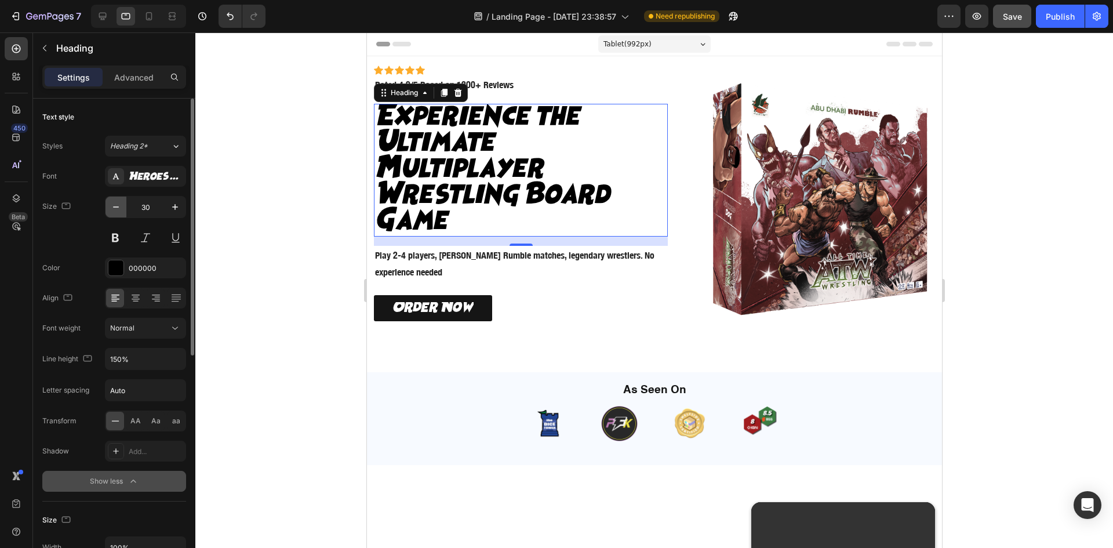
click at [111, 209] on icon "button" at bounding box center [116, 207] width 12 height 12
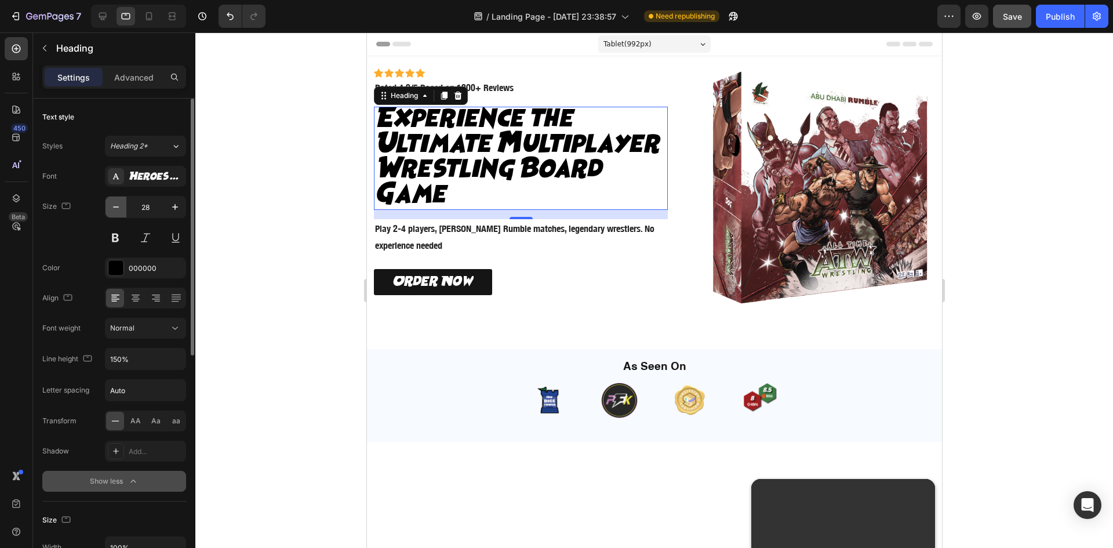
click at [111, 209] on icon "button" at bounding box center [116, 207] width 12 height 12
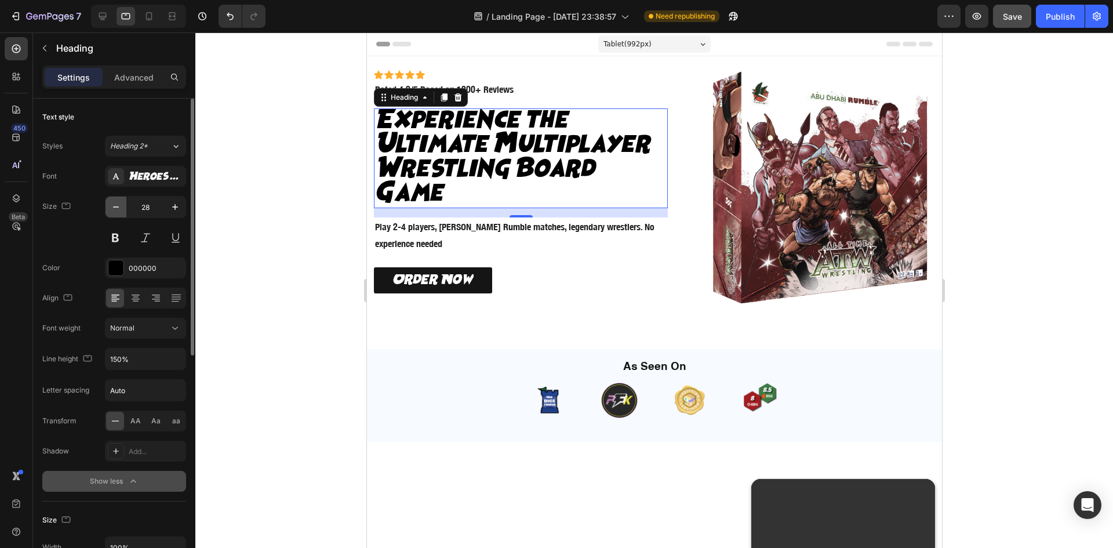
type input "27"
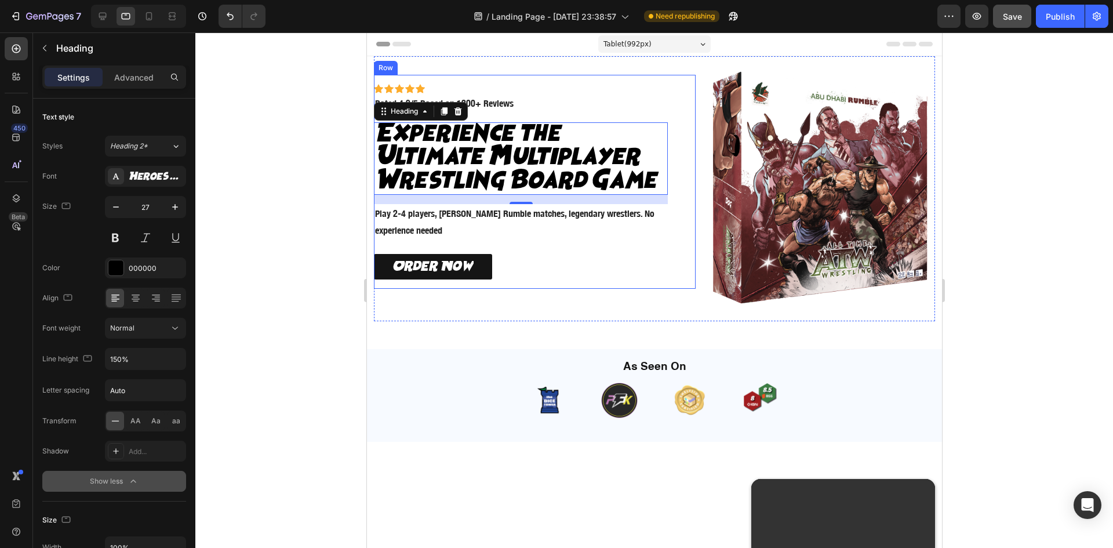
click at [680, 268] on div "Icon Icon Icon Icon Icon Icon List Icon Icon Icon Icon Icon Icon List Rated 4.9…" at bounding box center [534, 182] width 322 height 214
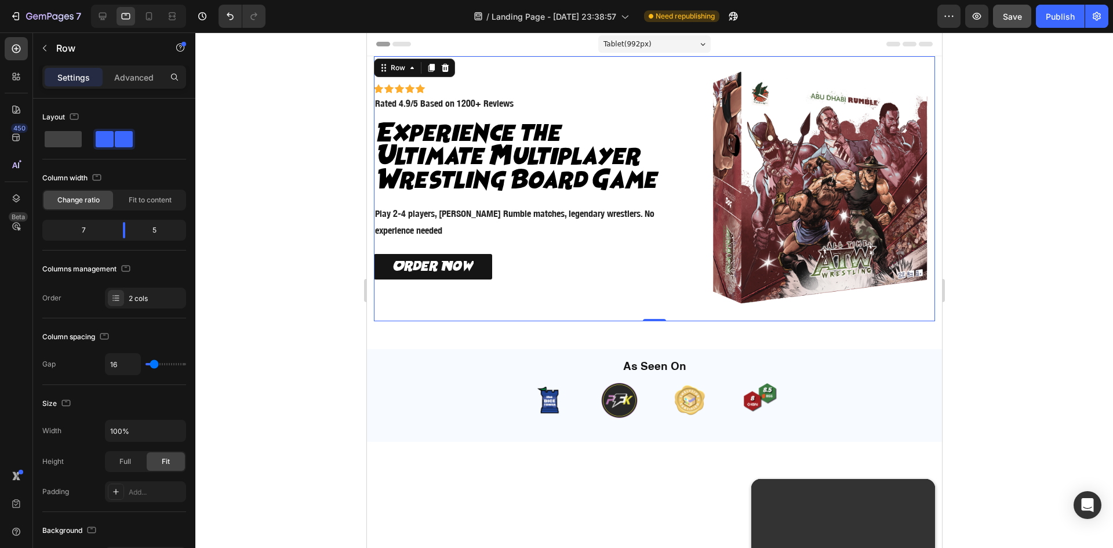
click at [696, 300] on div "Icon Icon Icon Icon Icon Icon List Icon Icon Icon Icon Icon Icon List Rated 4.9…" at bounding box center [653, 188] width 561 height 265
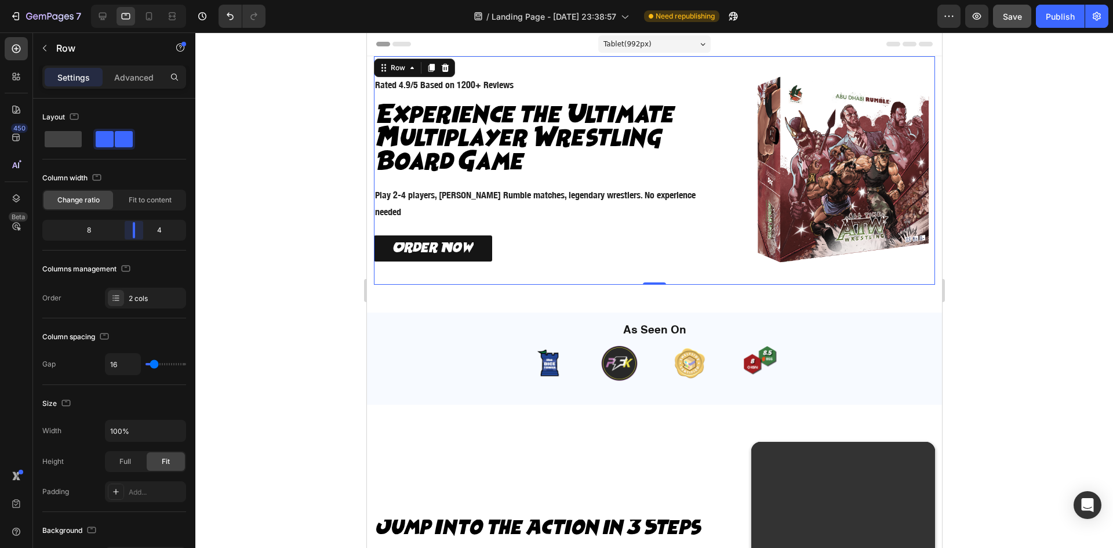
drag, startPoint x: 119, startPoint y: 230, endPoint x: 142, endPoint y: 228, distance: 22.6
click at [142, 0] on body "7 / Landing Page - Sep 26, 23:38:57 Need republishing Preview Save Publish 450 …" at bounding box center [556, 0] width 1113 height 0
click at [143, 14] on icon at bounding box center [149, 16] width 12 height 12
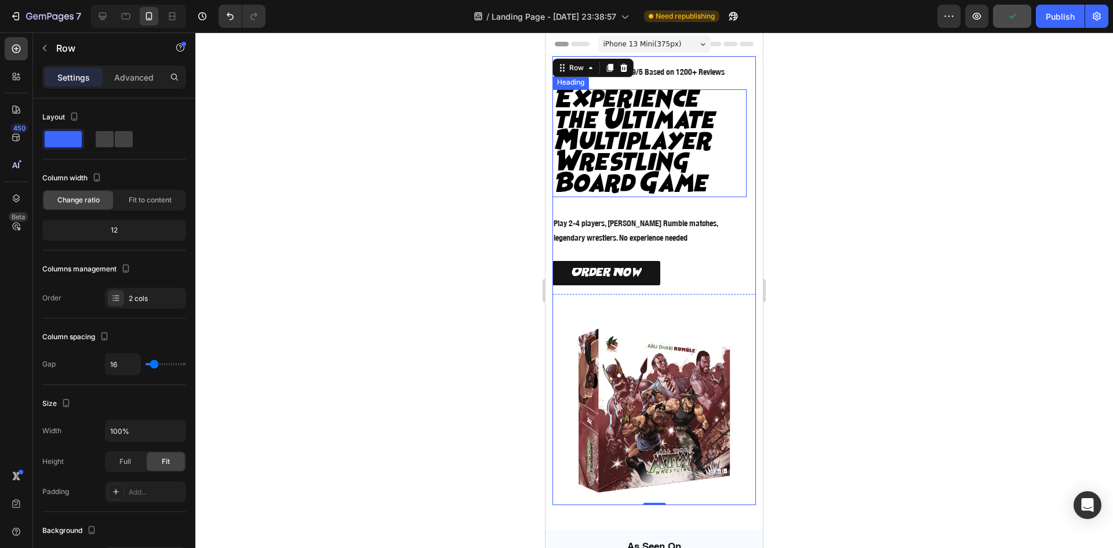
click at [607, 143] on h2 "Experience the Ultimate Multiplayer Wrestling Board Game" at bounding box center [649, 143] width 194 height 108
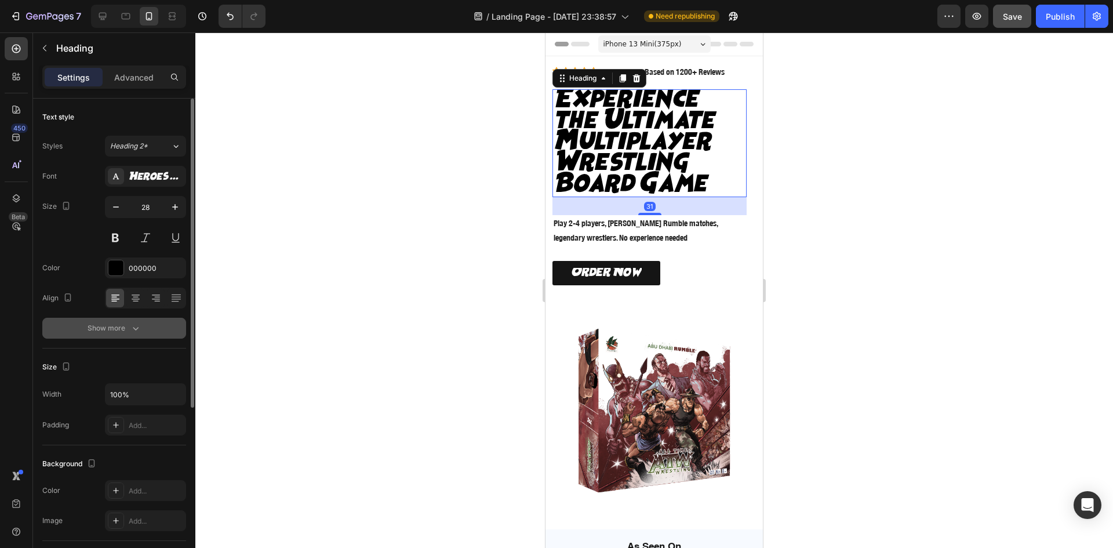
click at [138, 332] on icon "button" at bounding box center [136, 328] width 12 height 12
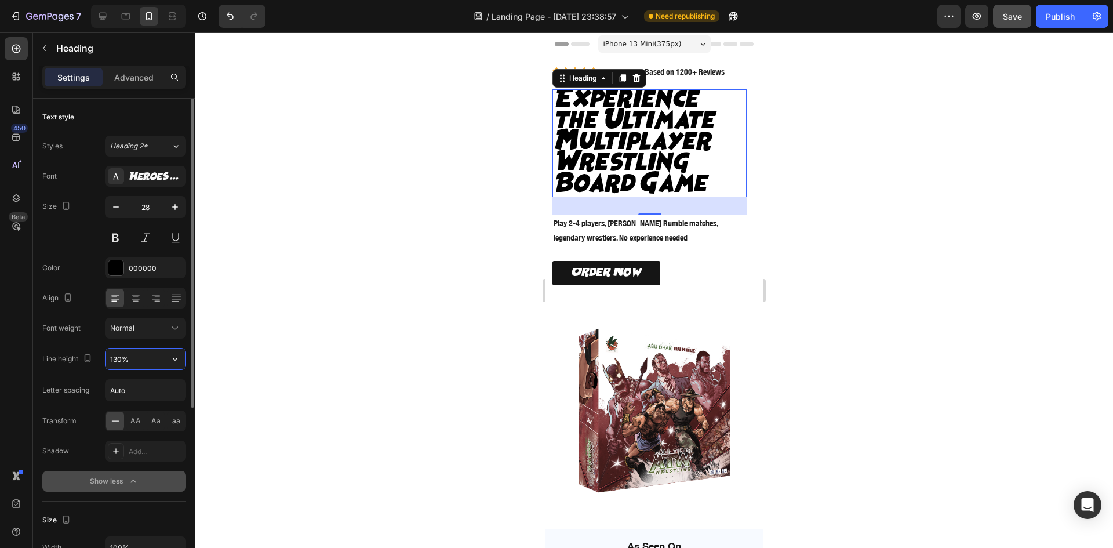
click at [137, 352] on input "130%" at bounding box center [145, 358] width 80 height 21
click at [173, 357] on icon "button" at bounding box center [175, 359] width 12 height 12
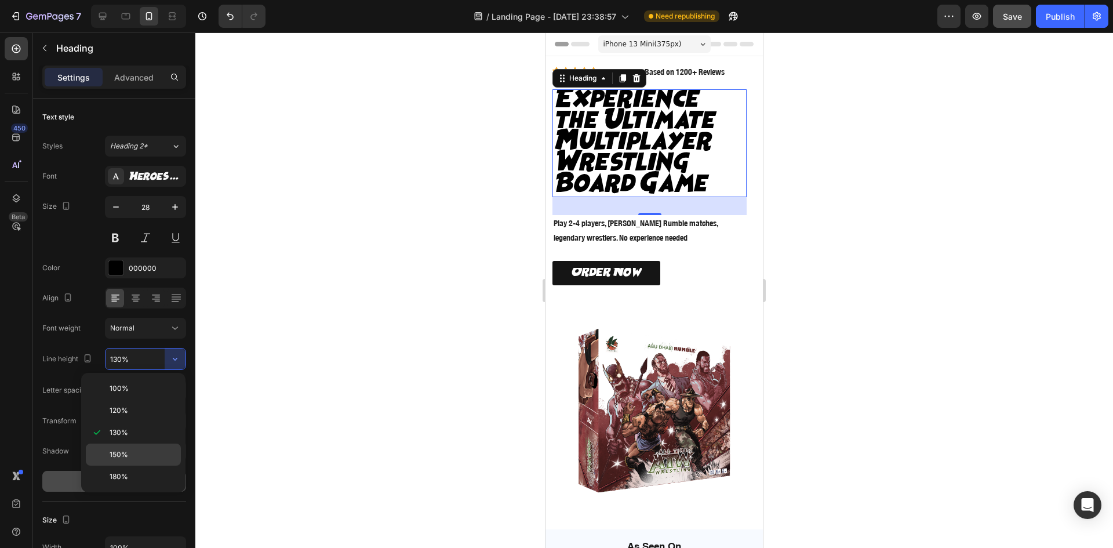
click at [151, 447] on div "150%" at bounding box center [133, 454] width 95 height 22
type input "150%"
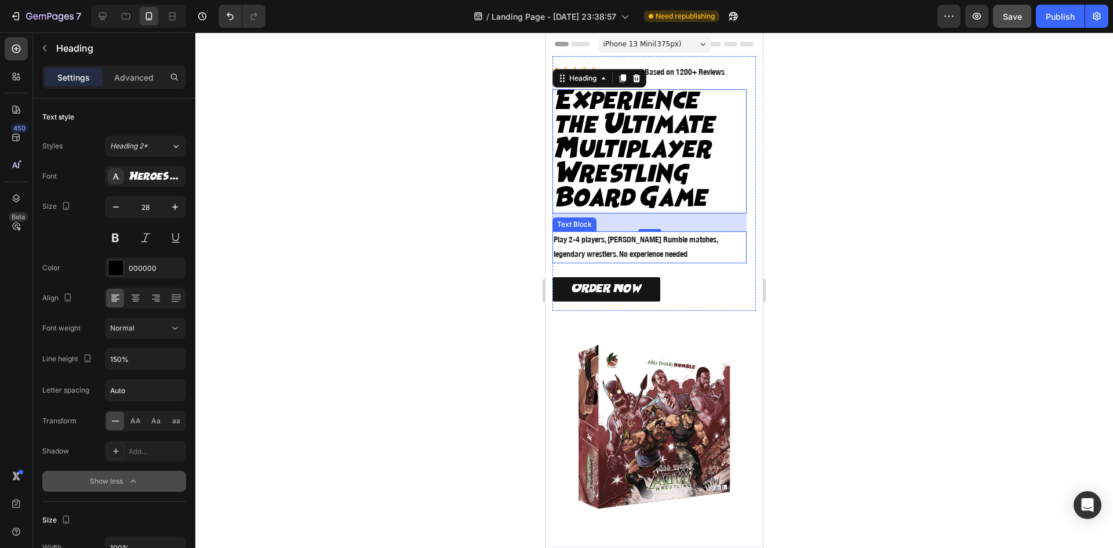
click at [679, 242] on p "Play 2-4 players, [PERSON_NAME] Rumble matches, legendary wrestlers. No experie…" at bounding box center [650, 246] width 192 height 29
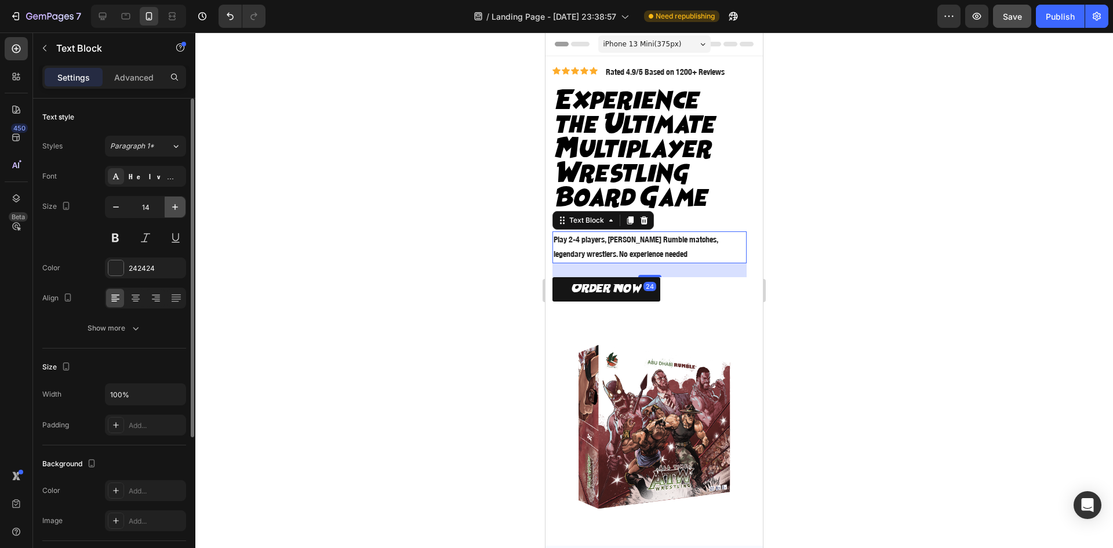
click at [172, 208] on icon "button" at bounding box center [175, 207] width 12 height 12
type input "16"
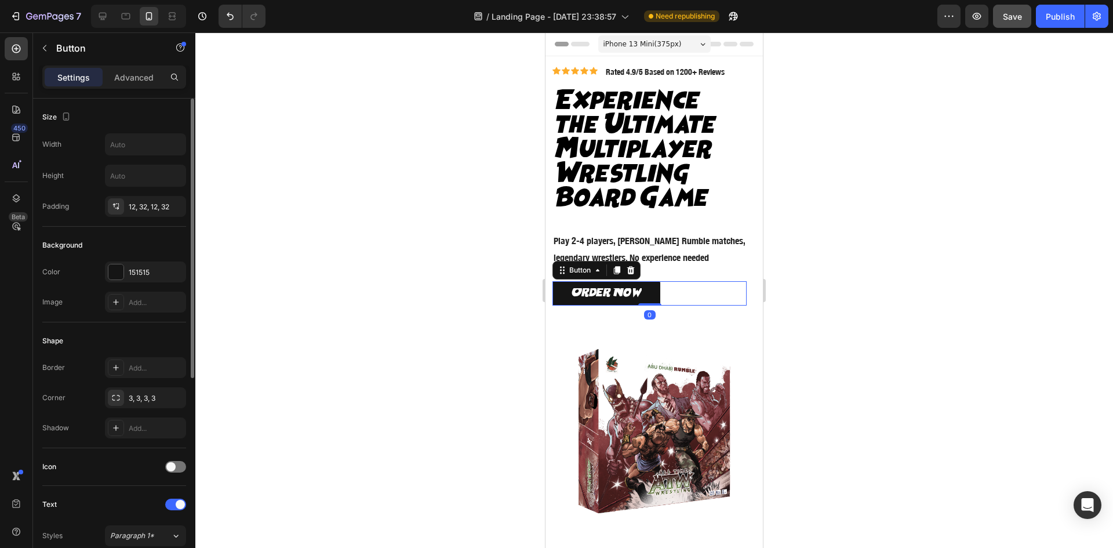
click at [707, 297] on div "Order Now Button 0" at bounding box center [649, 293] width 194 height 24
click at [101, 8] on div at bounding box center [102, 16] width 19 height 19
type input "16"
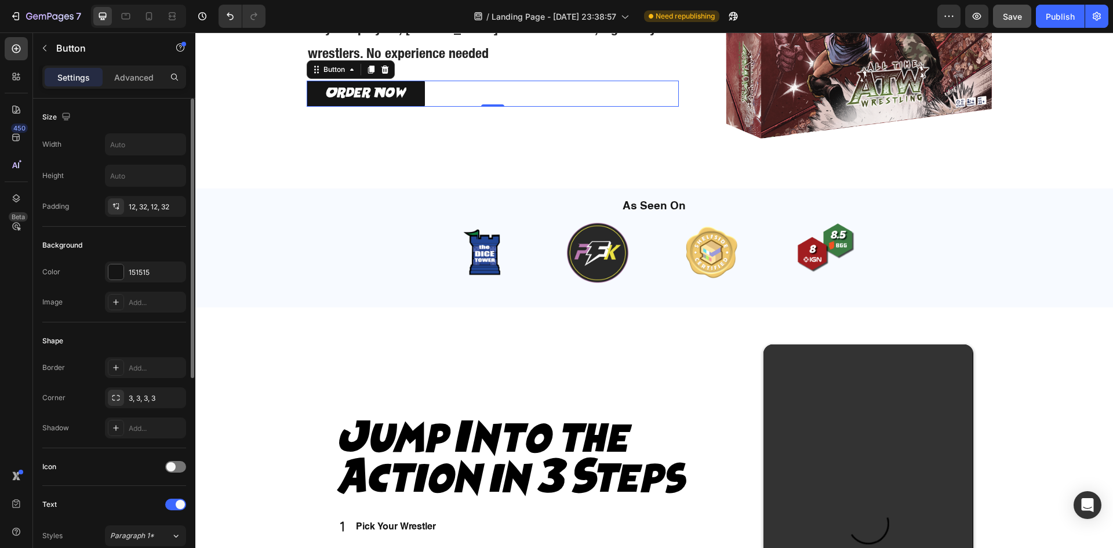
scroll to position [232, 0]
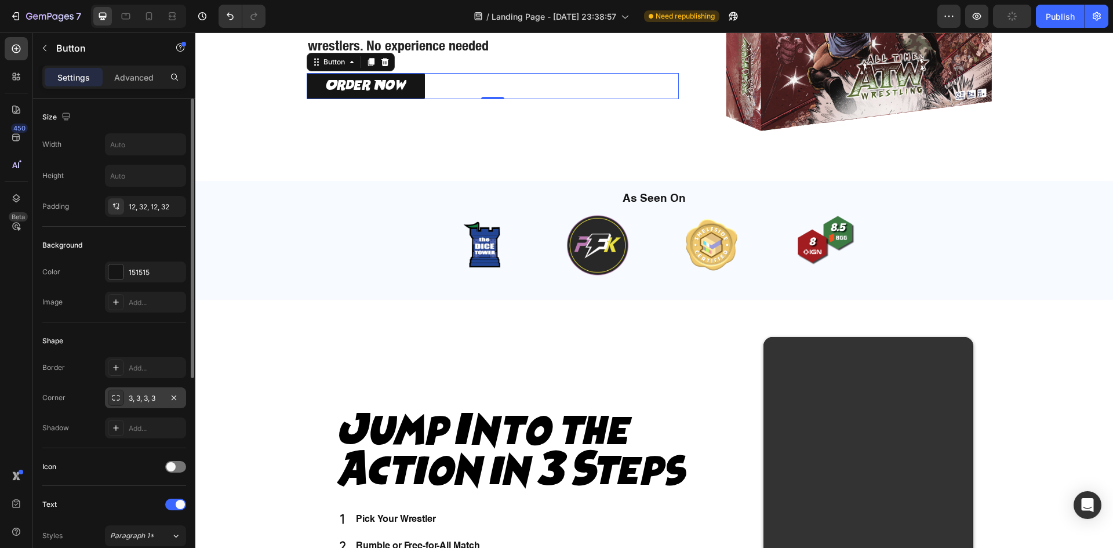
click at [130, 389] on div "3, 3, 3, 3" at bounding box center [145, 397] width 81 height 21
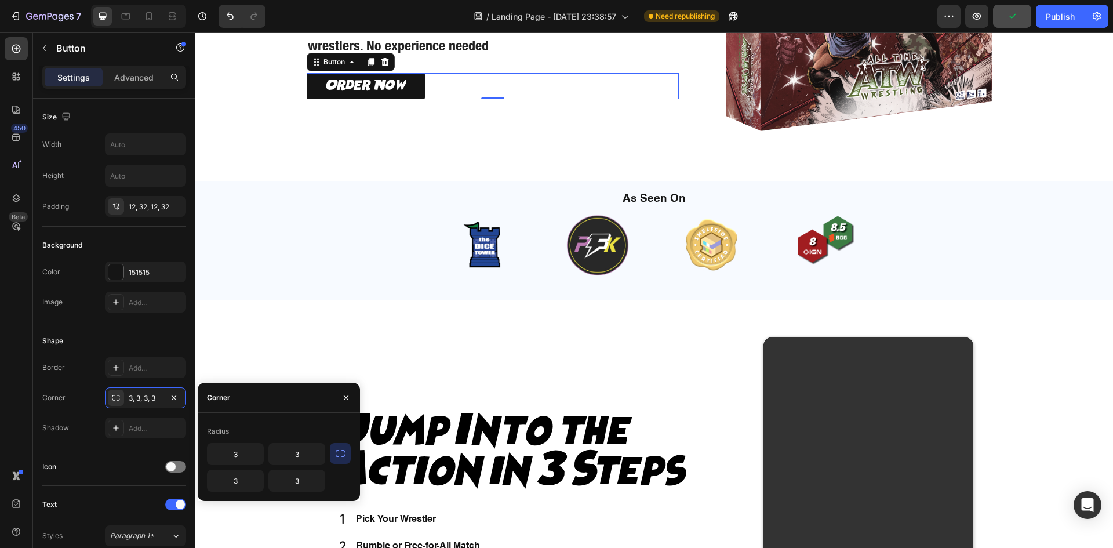
click at [343, 455] on icon "button" at bounding box center [340, 453] width 12 height 12
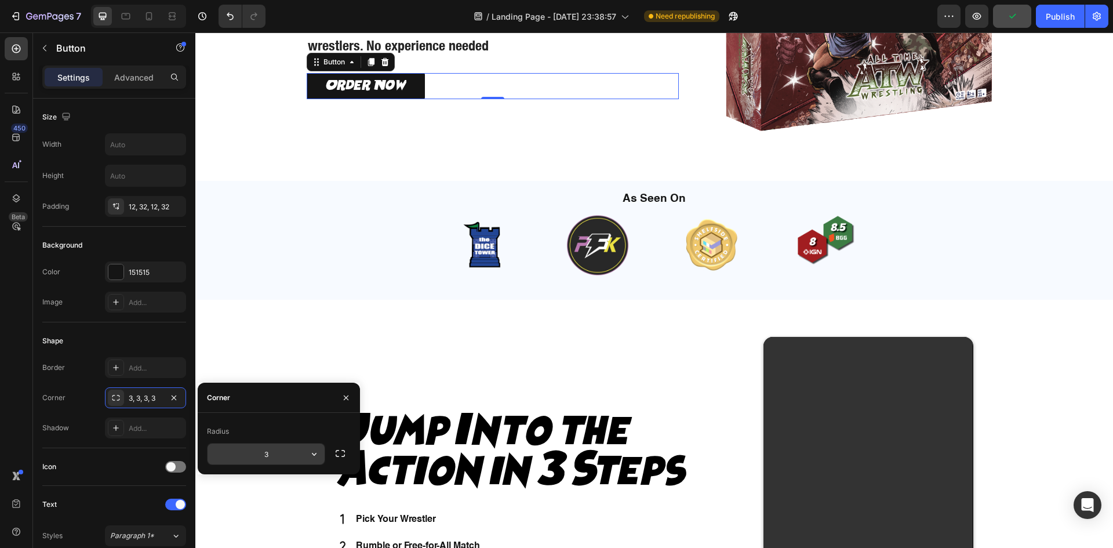
click at [277, 449] on input "3" at bounding box center [266, 453] width 117 height 21
type input "12"
click at [305, 290] on div "As Seen On Heading Image Image Image Image Carousel Row" at bounding box center [654, 240] width 918 height 119
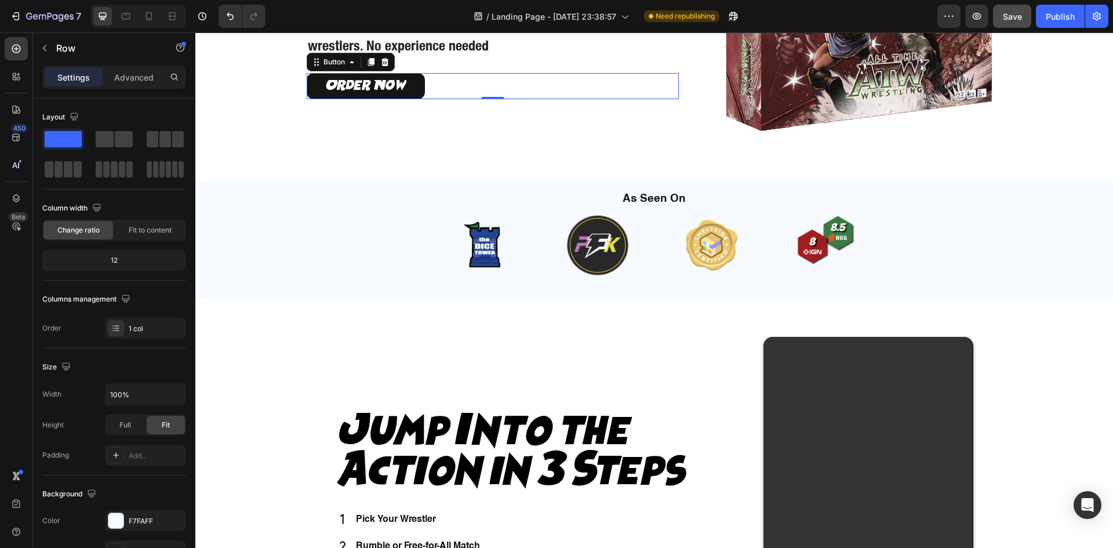
click at [424, 81] on div "Order Now Button 0" at bounding box center [493, 86] width 373 height 26
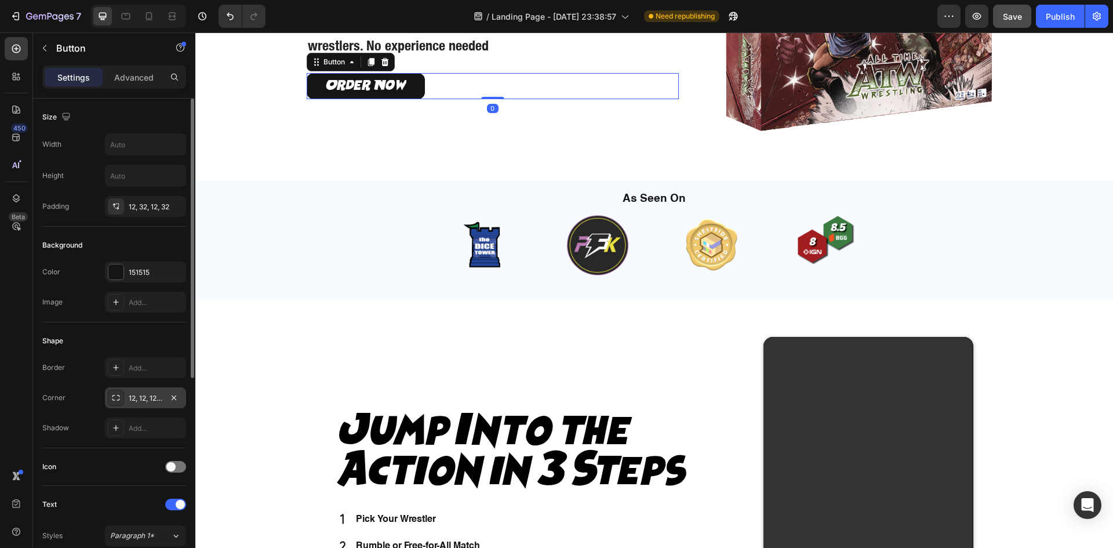
click at [151, 396] on div "12, 12, 12, 12" at bounding box center [146, 398] width 34 height 10
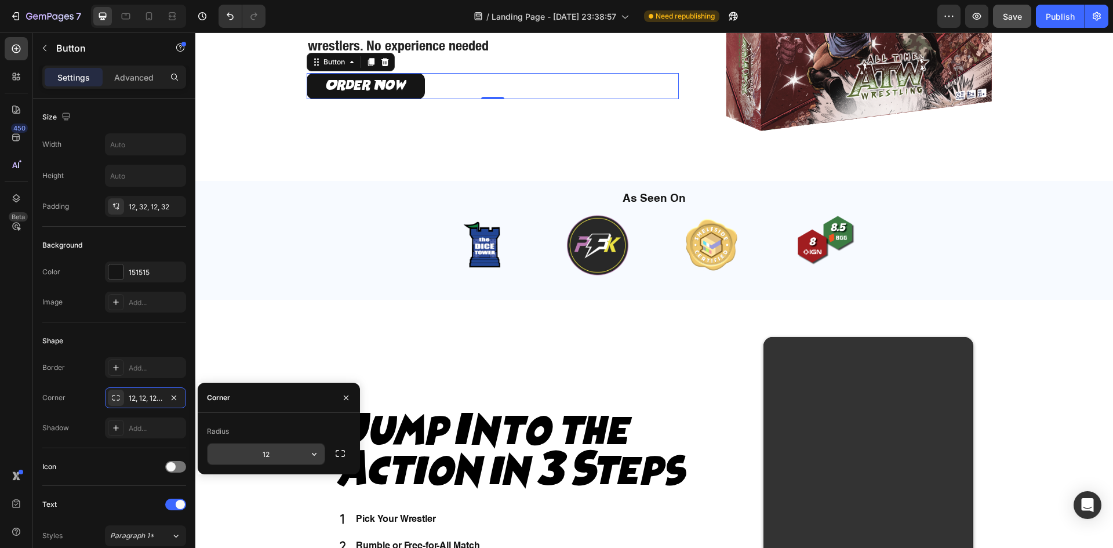
click at [276, 457] on input "12" at bounding box center [266, 453] width 117 height 21
type input "8"
click at [367, 275] on div "As Seen On Heading Image Image Image Image Carousel Row" at bounding box center [654, 240] width 918 height 119
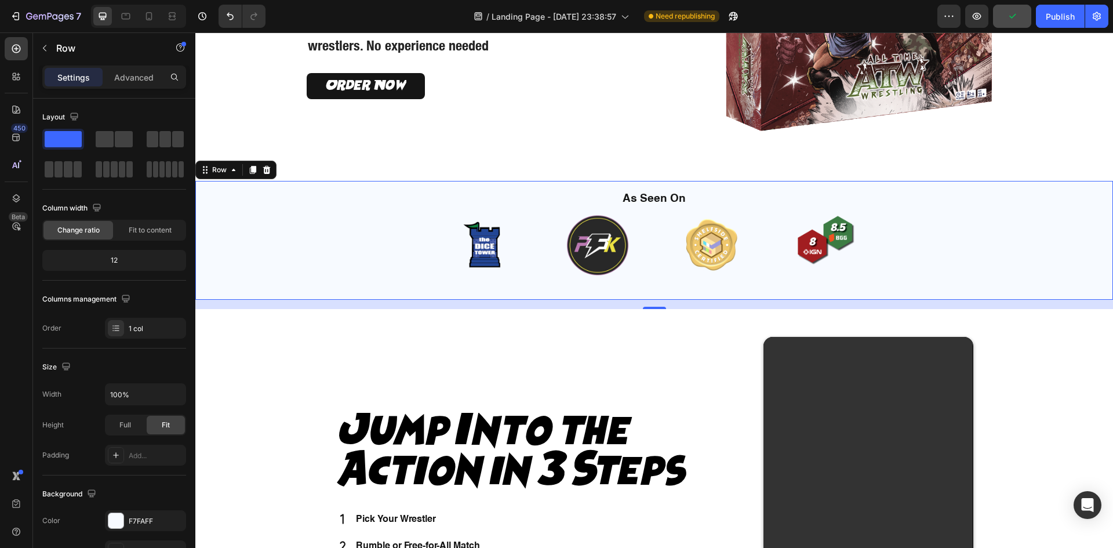
click at [963, 223] on div "As Seen On Heading Image Image Image Image Carousel Row" at bounding box center [654, 240] width 918 height 119
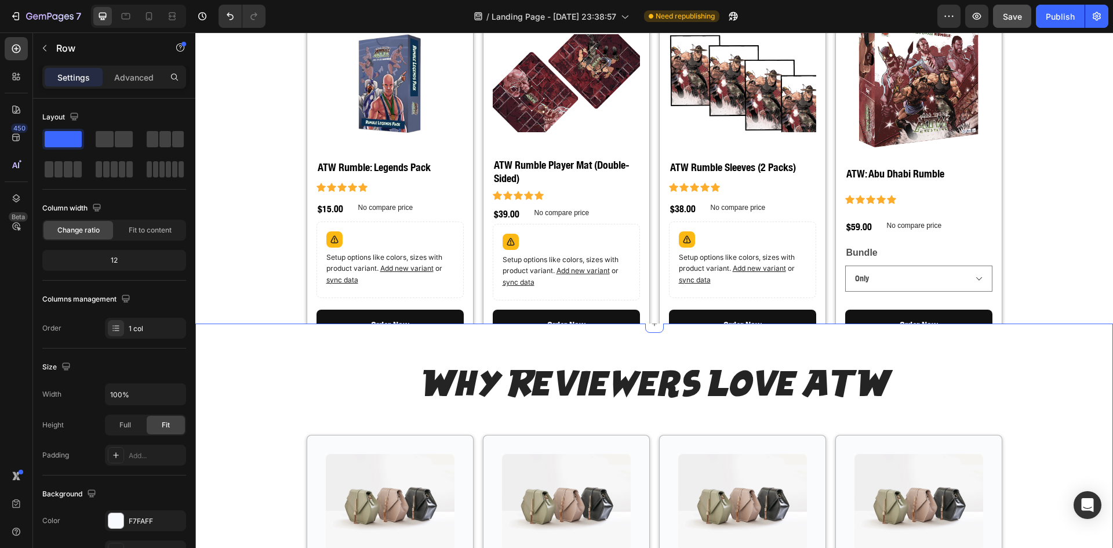
scroll to position [1546, 0]
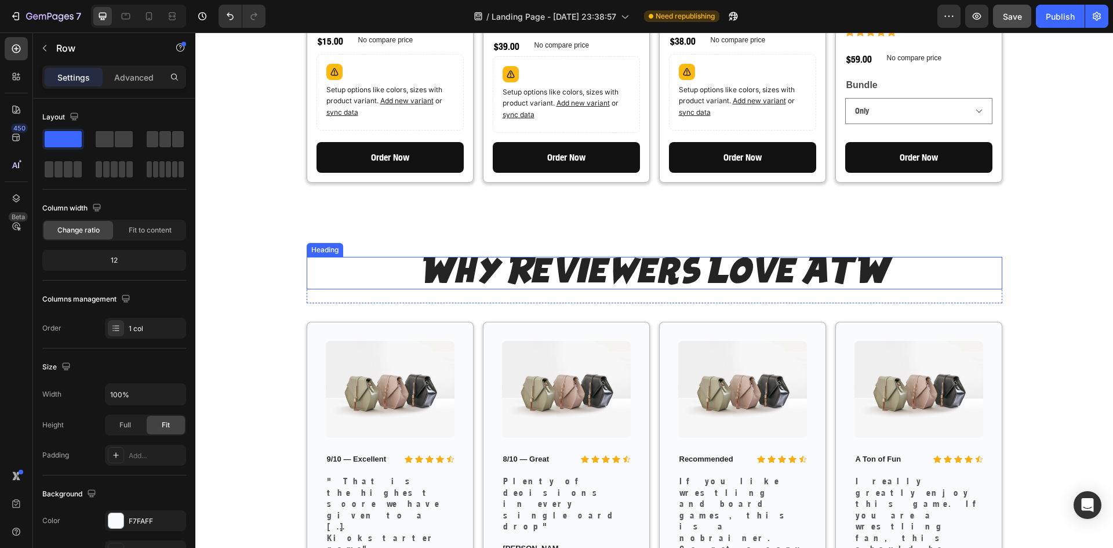
click at [537, 257] on h2 "Why Reviewers Love ATW" at bounding box center [655, 273] width 696 height 32
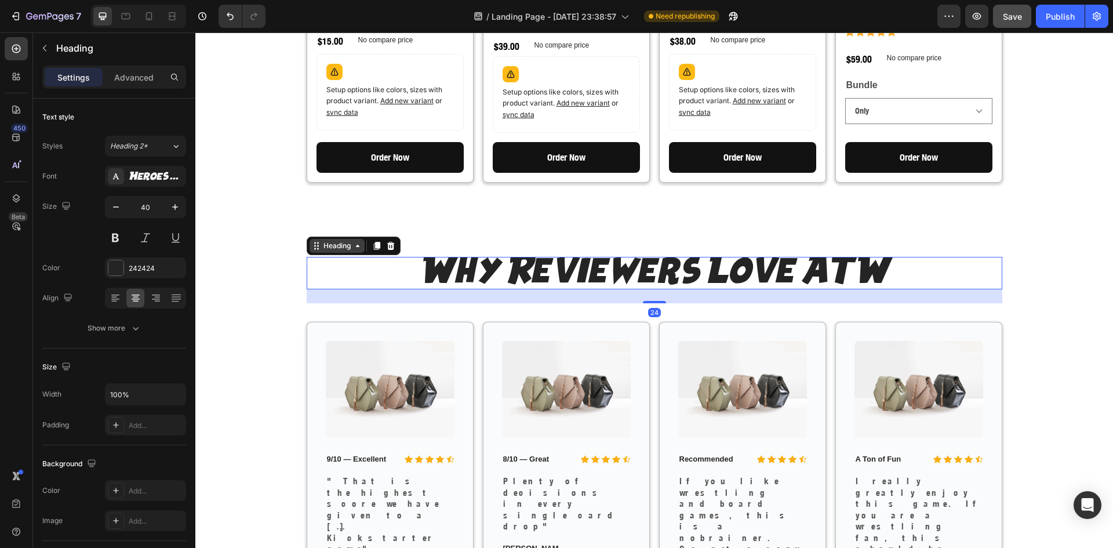
click at [312, 241] on icon at bounding box center [316, 245] width 9 height 9
click at [373, 242] on icon at bounding box center [376, 246] width 6 height 8
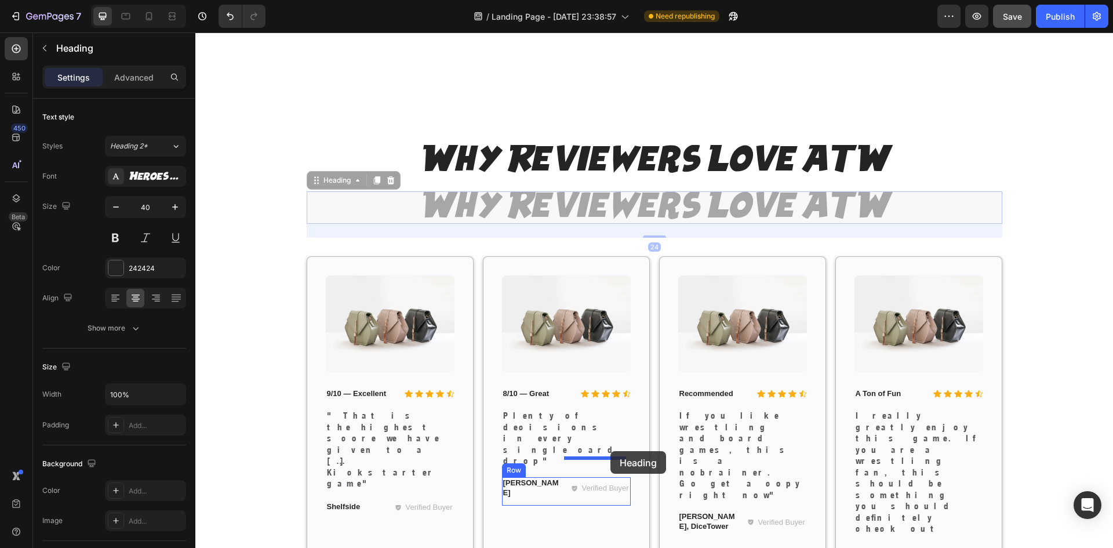
scroll to position [2125, 0]
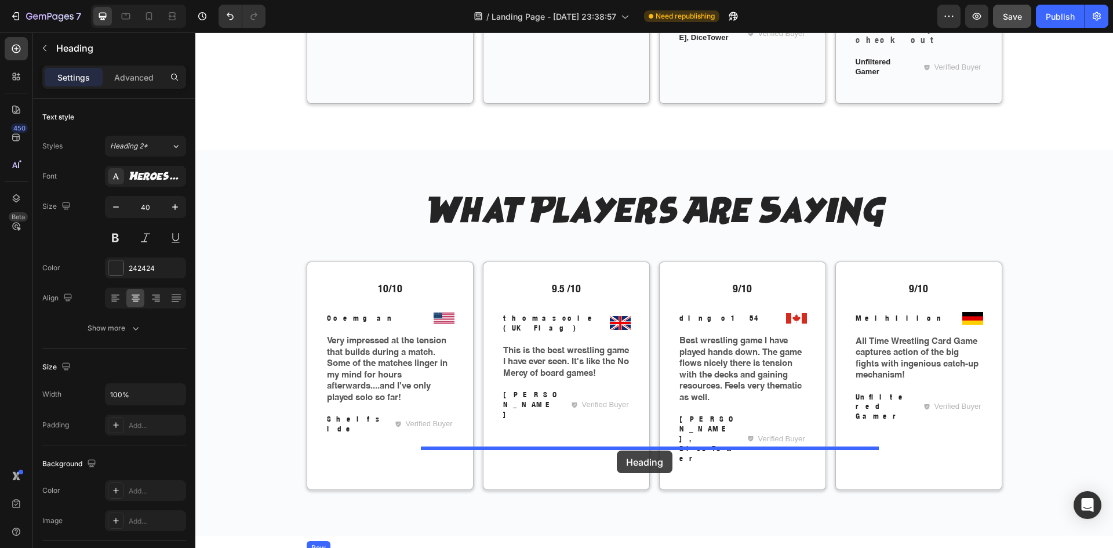
drag, startPoint x: 312, startPoint y: 267, endPoint x: 617, endPoint y: 450, distance: 355.5
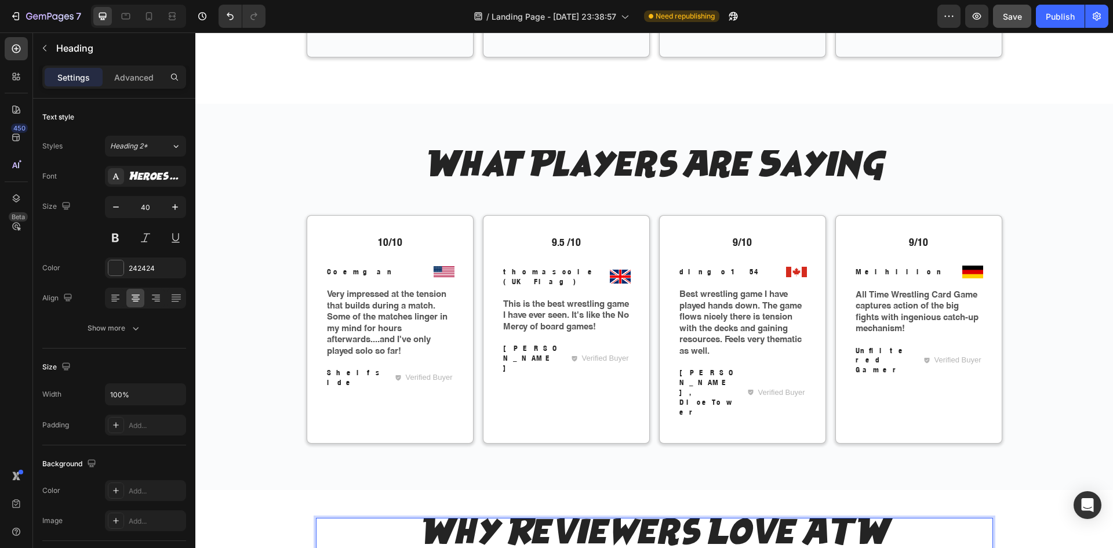
click at [615, 518] on h2 "Why Reviewers Love ATW" at bounding box center [654, 534] width 677 height 32
click at [615, 519] on p "Why Reviewers Love ATW" at bounding box center [654, 534] width 675 height 30
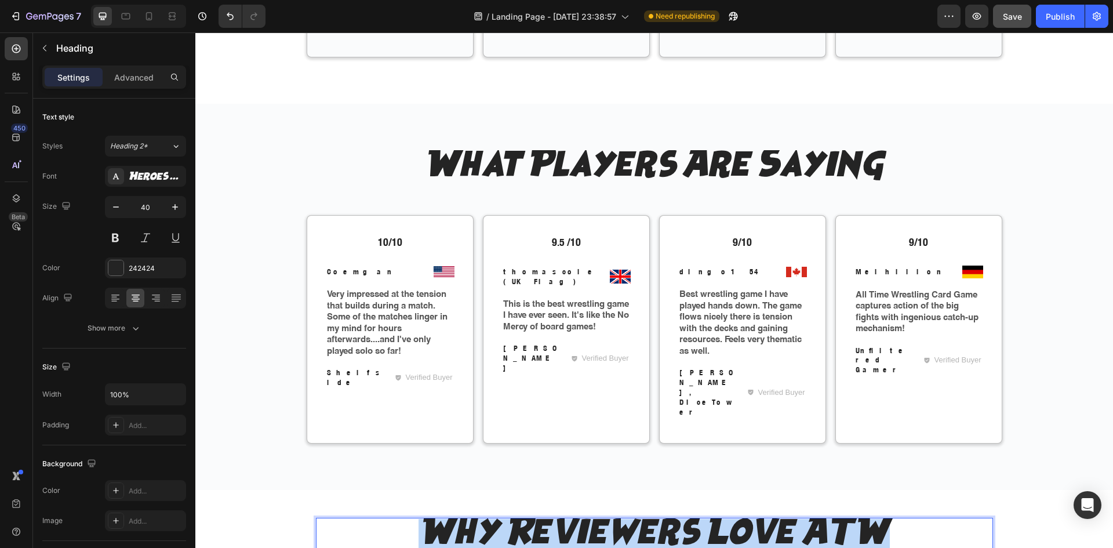
click at [615, 519] on p "Why Reviewers Love ATW" at bounding box center [654, 534] width 675 height 30
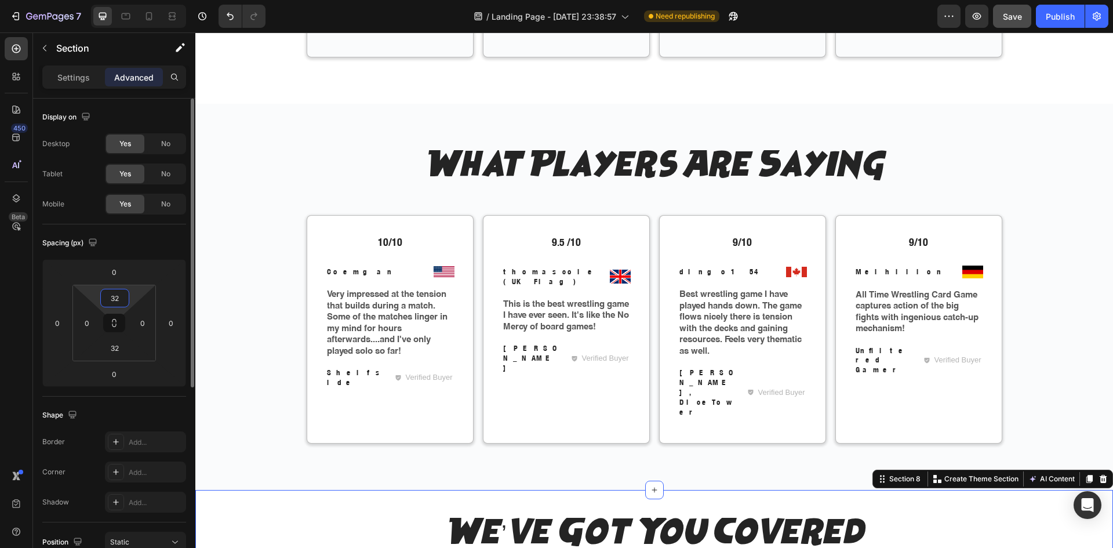
click at [104, 302] on input "32" at bounding box center [114, 297] width 23 height 17
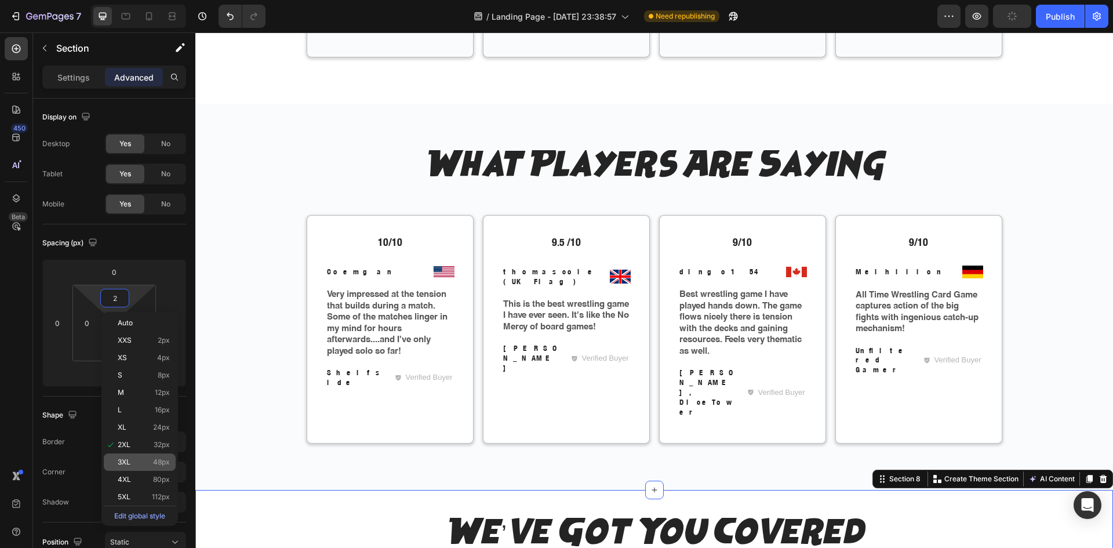
click at [160, 462] on span "48px" at bounding box center [161, 462] width 17 height 8
type input "48"
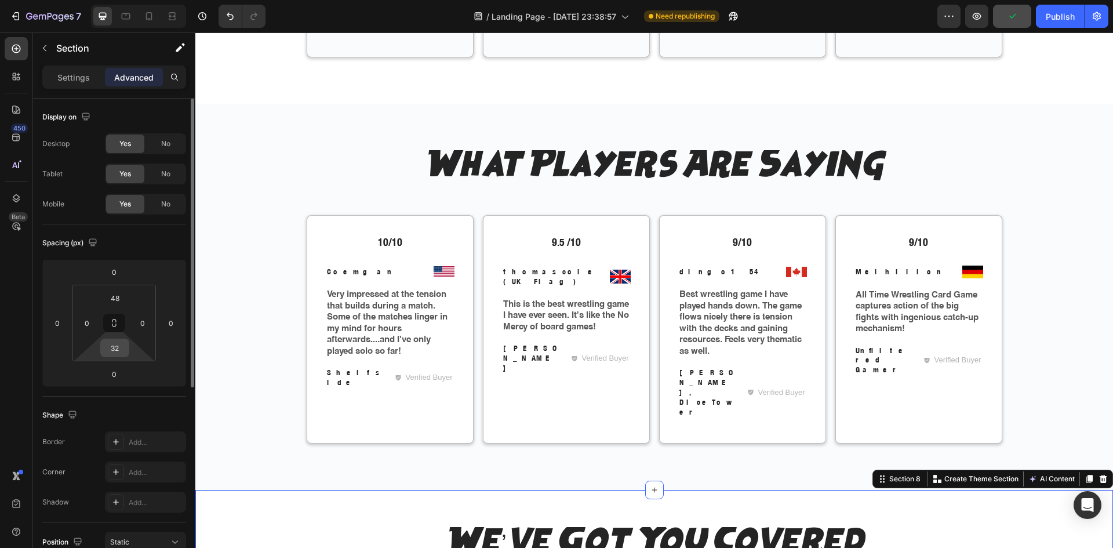
click at [118, 348] on input "32" at bounding box center [114, 347] width 23 height 17
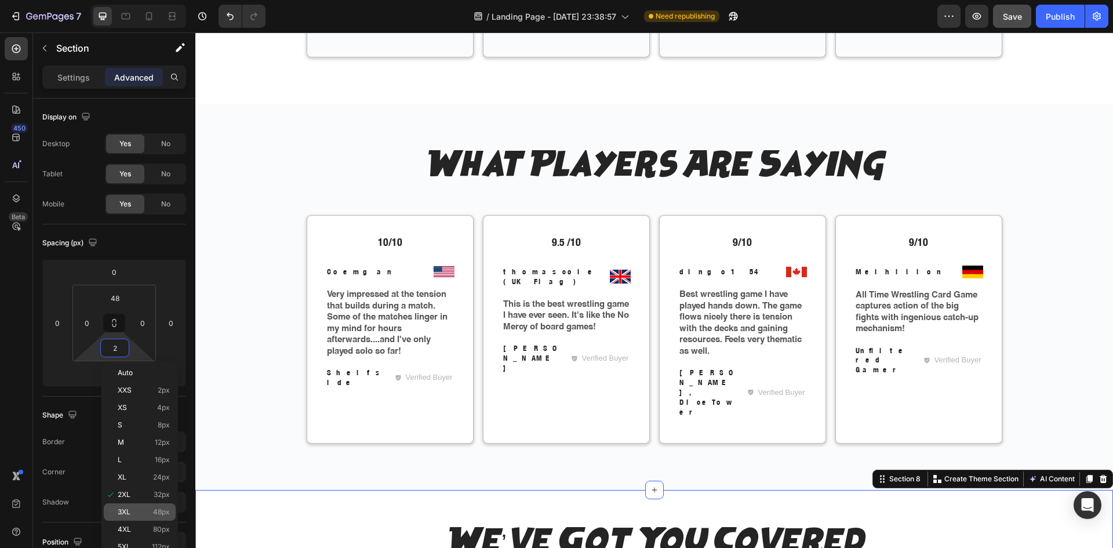
click at [156, 515] on span "48px" at bounding box center [161, 512] width 17 height 8
type input "48"
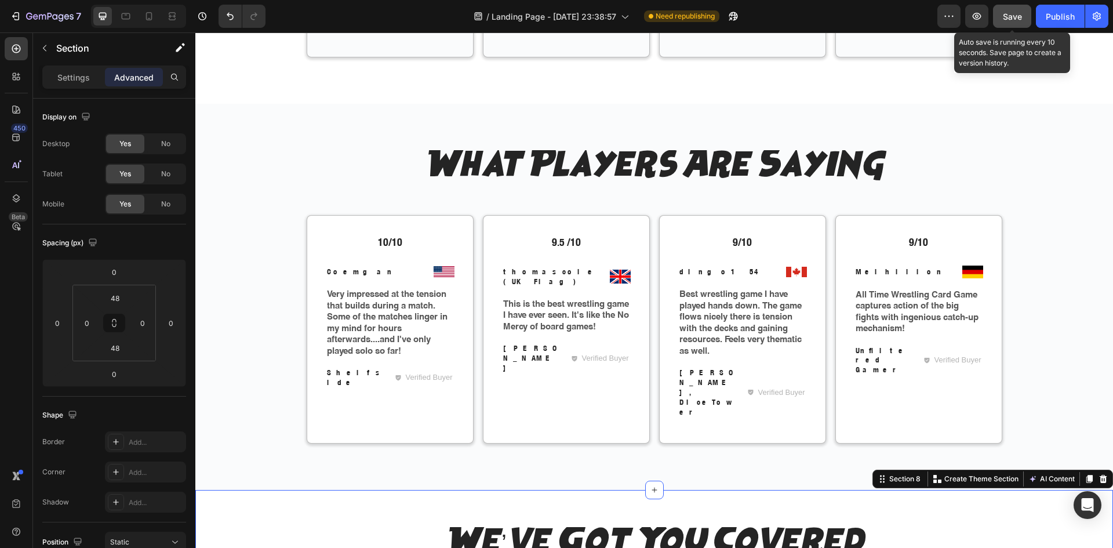
click at [1027, 17] on button "Save" at bounding box center [1012, 16] width 38 height 23
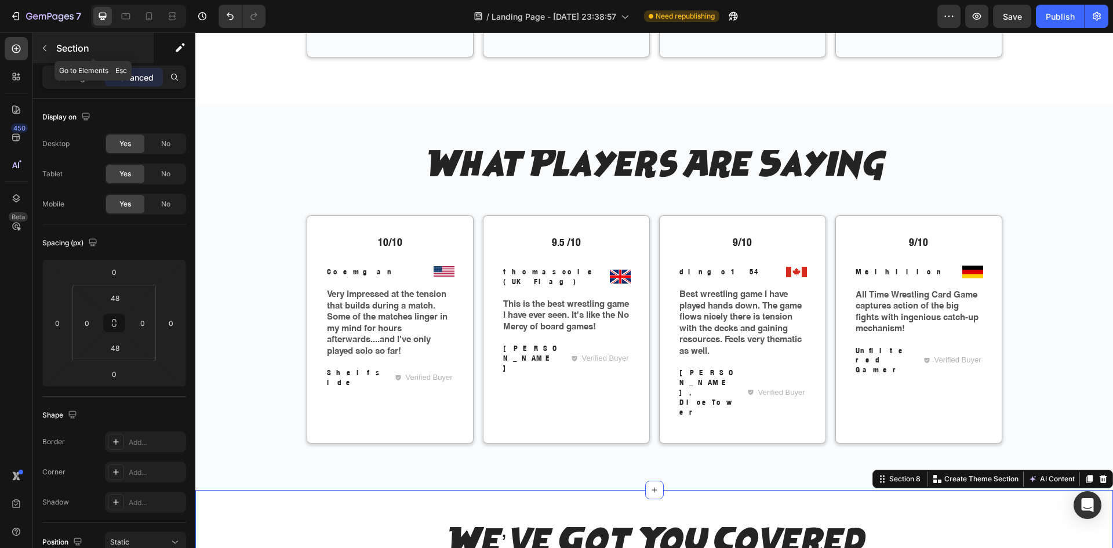
click at [45, 49] on icon "button" at bounding box center [44, 47] width 9 height 9
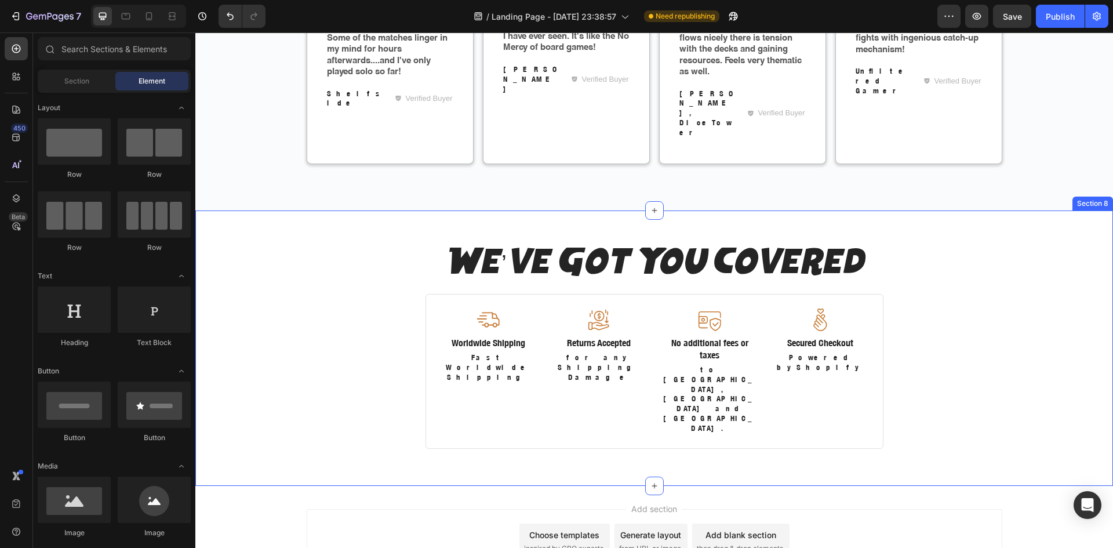
scroll to position [2335, 0]
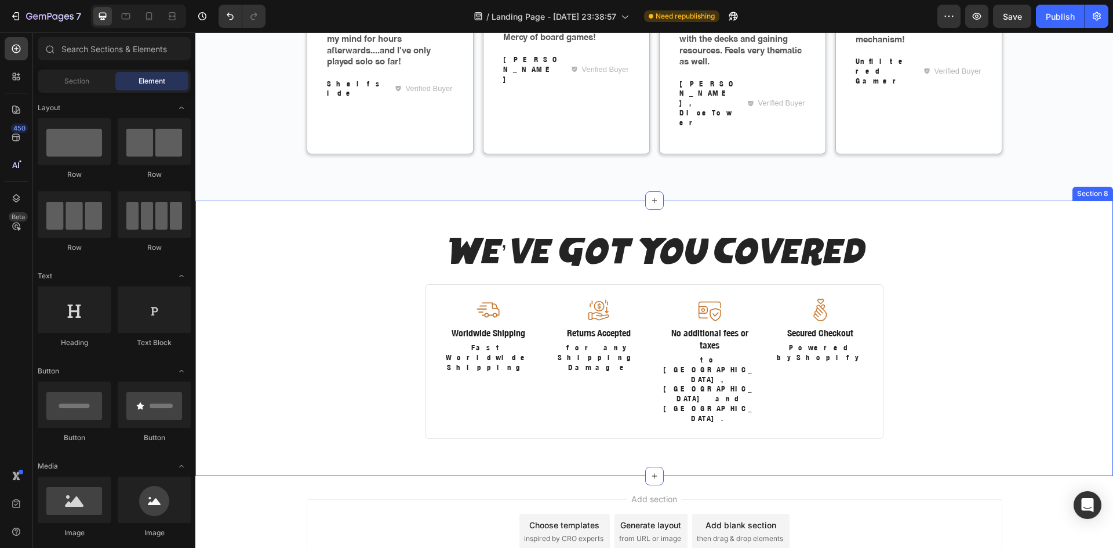
click at [270, 367] on div "We’ve Got You Covered Heading Image Worldwide Shipping Text Block Fast Worldwid…" at bounding box center [654, 338] width 918 height 275
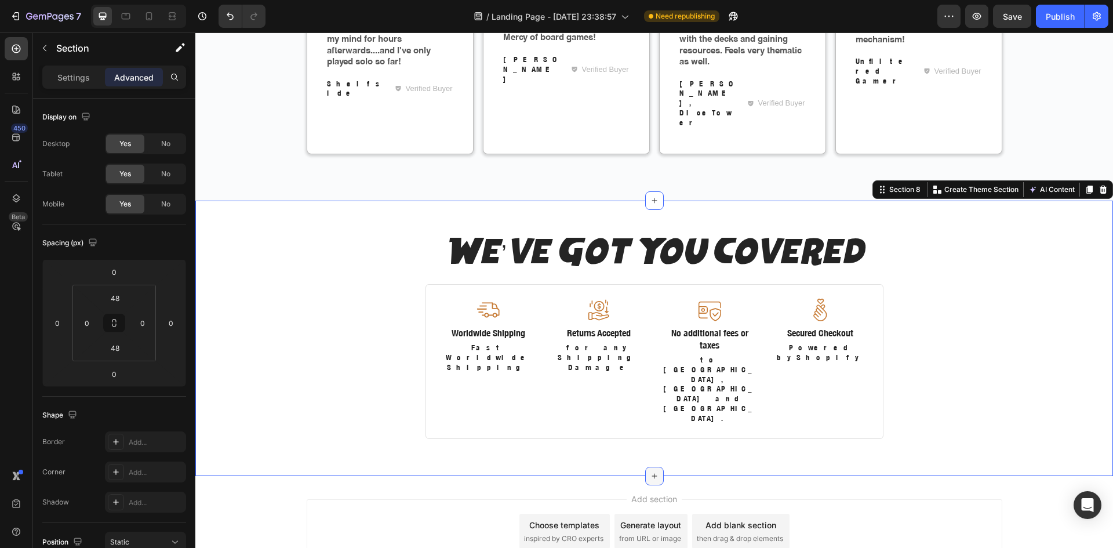
click at [645, 467] on div at bounding box center [654, 476] width 19 height 19
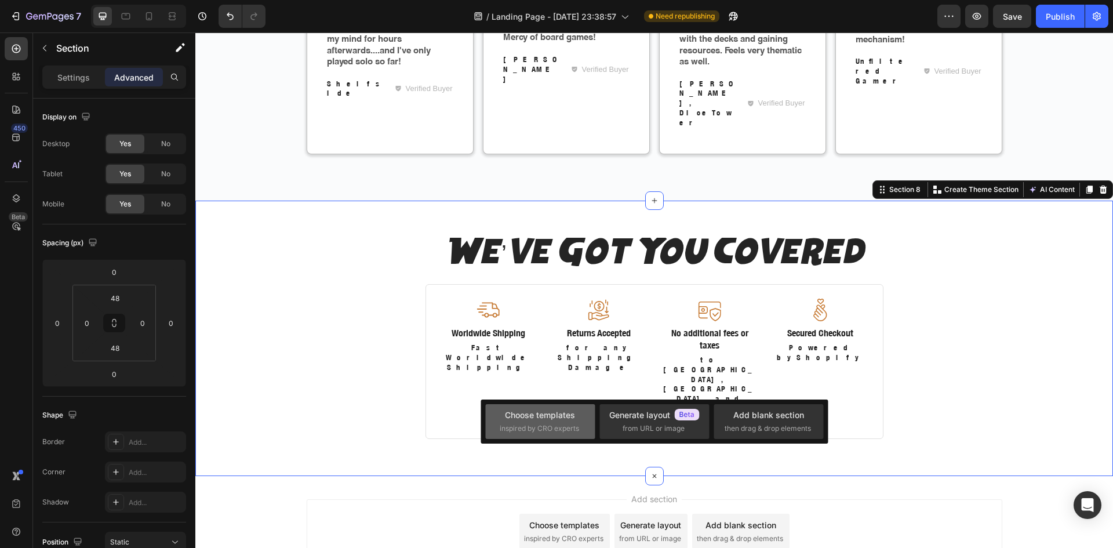
click at [547, 416] on div "Choose templates" at bounding box center [540, 415] width 70 height 12
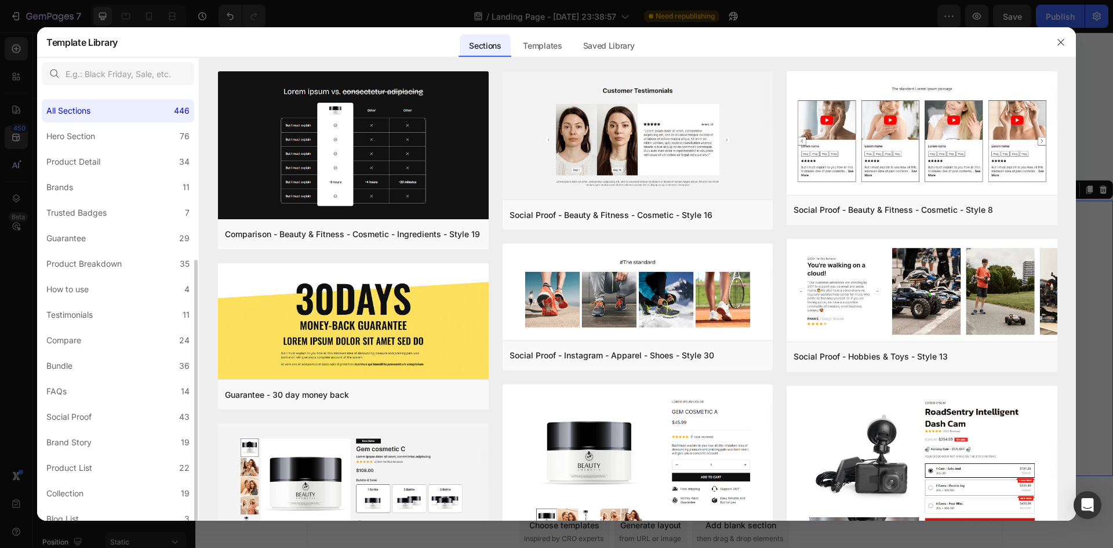
scroll to position [137, 0]
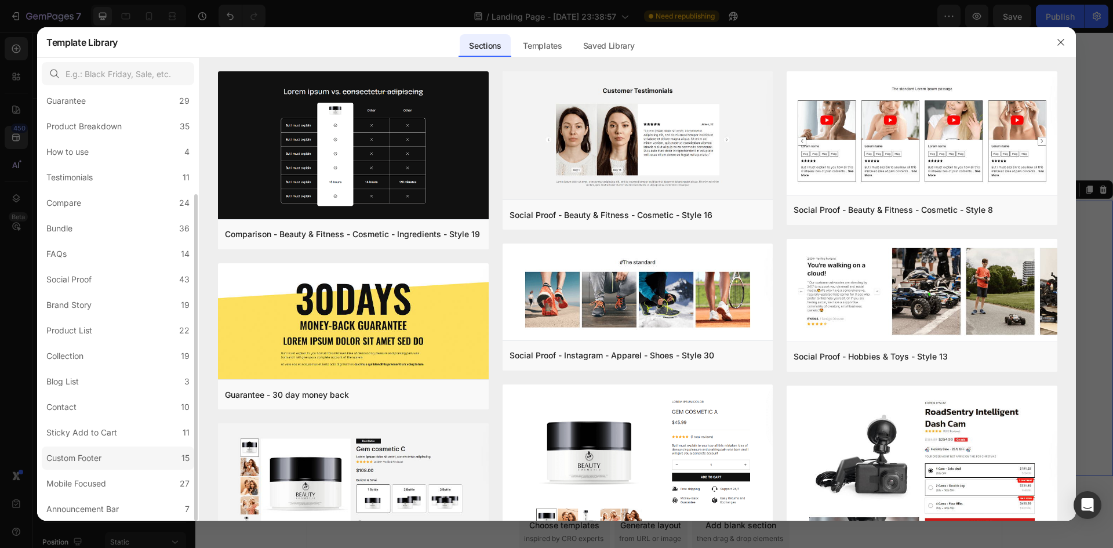
click at [87, 458] on div "Custom Footer" at bounding box center [73, 458] width 55 height 14
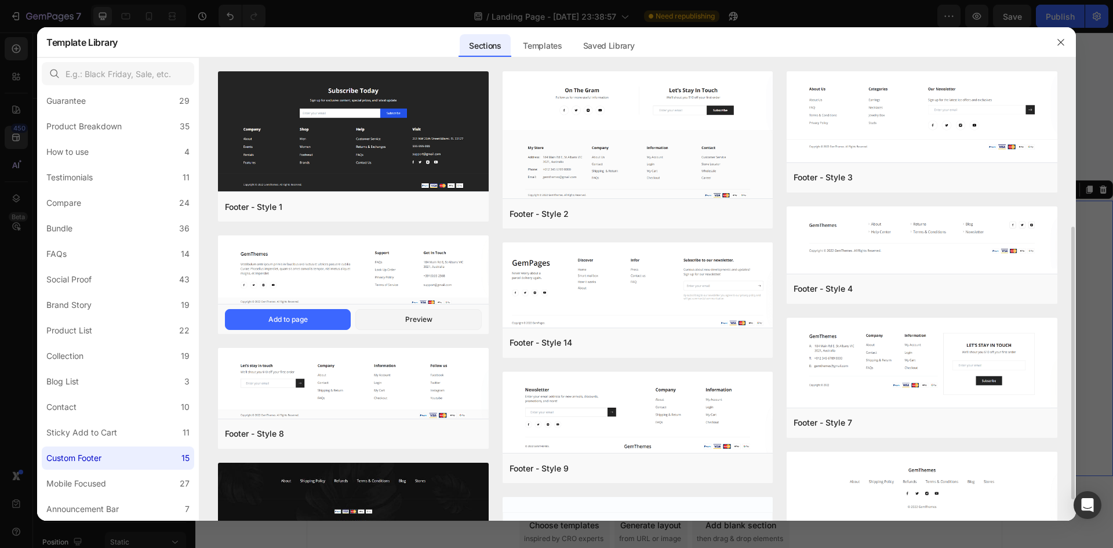
scroll to position [97, 0]
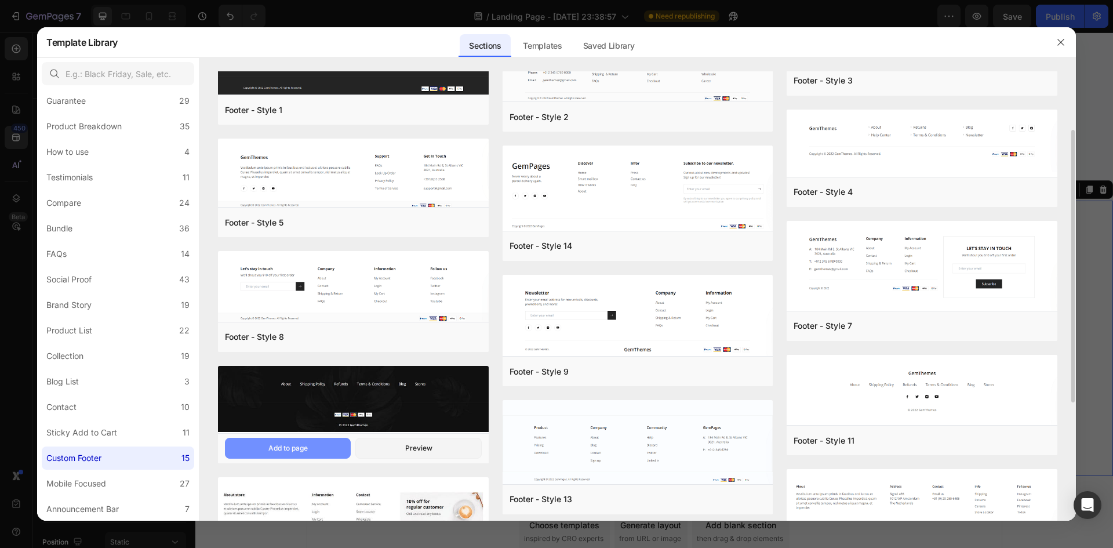
click at [325, 445] on button "Add to page" at bounding box center [288, 448] width 126 height 21
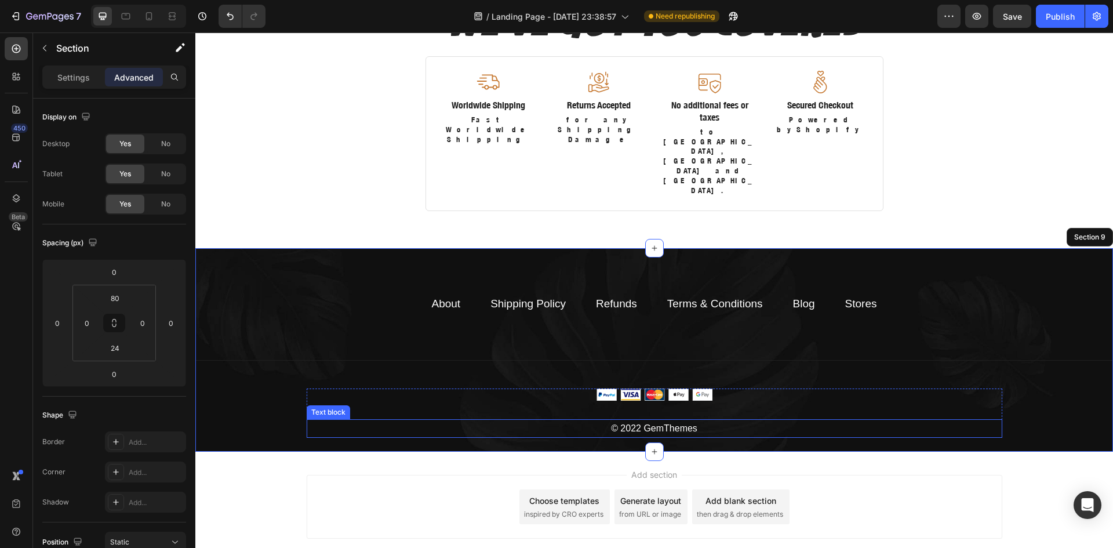
scroll to position [2539, 0]
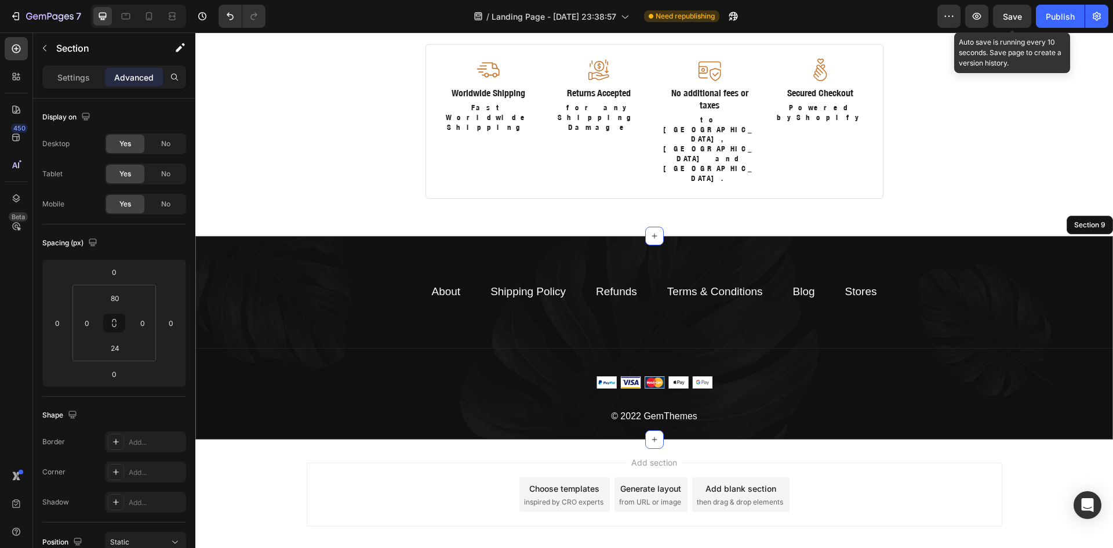
click at [1019, 19] on span "Save" at bounding box center [1012, 17] width 19 height 10
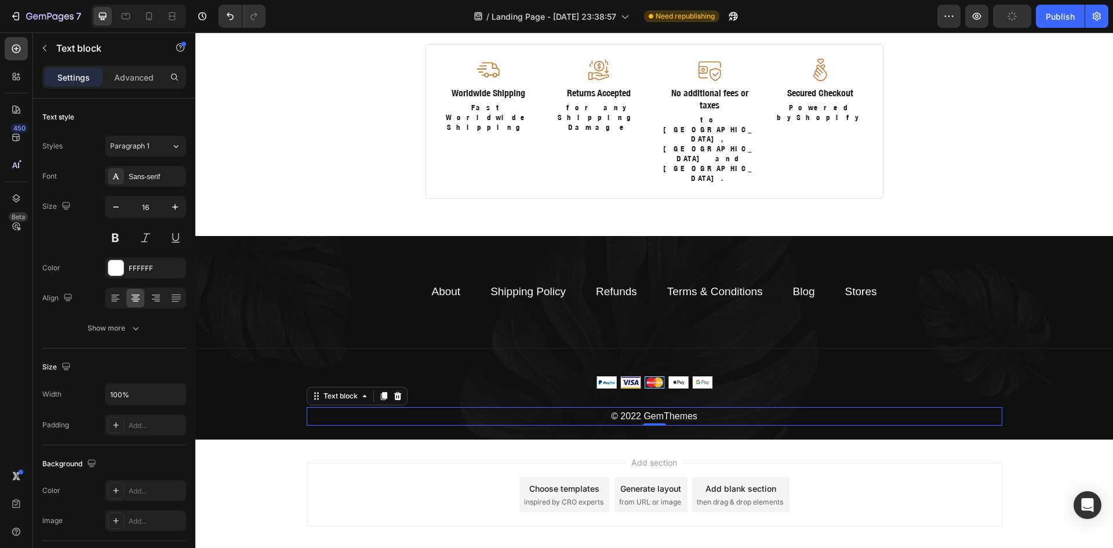
click at [691, 408] on p "© 2022 GemThemes" at bounding box center [654, 416] width 693 height 17
click at [391, 389] on div at bounding box center [398, 396] width 14 height 14
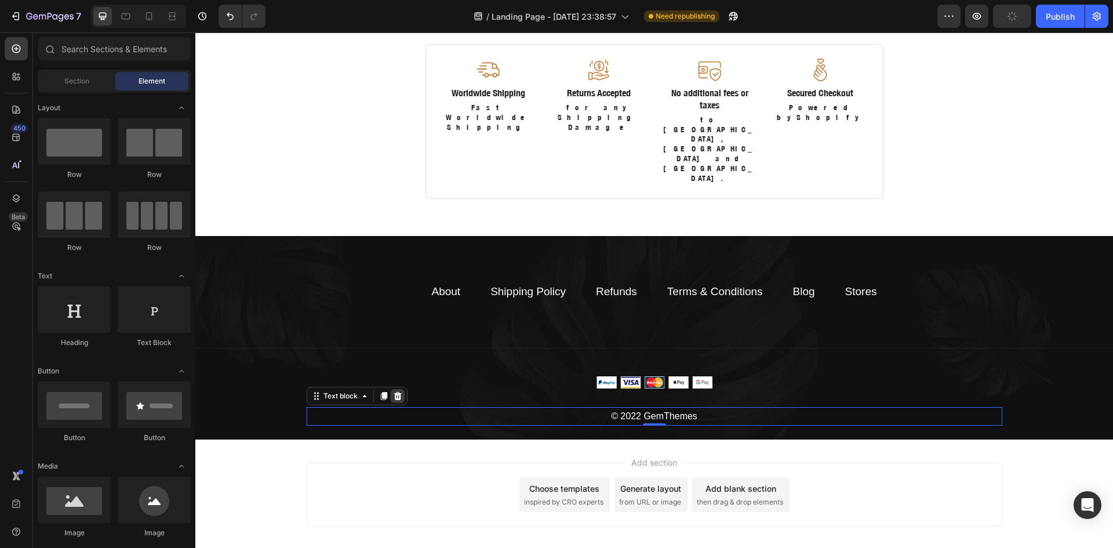
scroll to position [2520, 0]
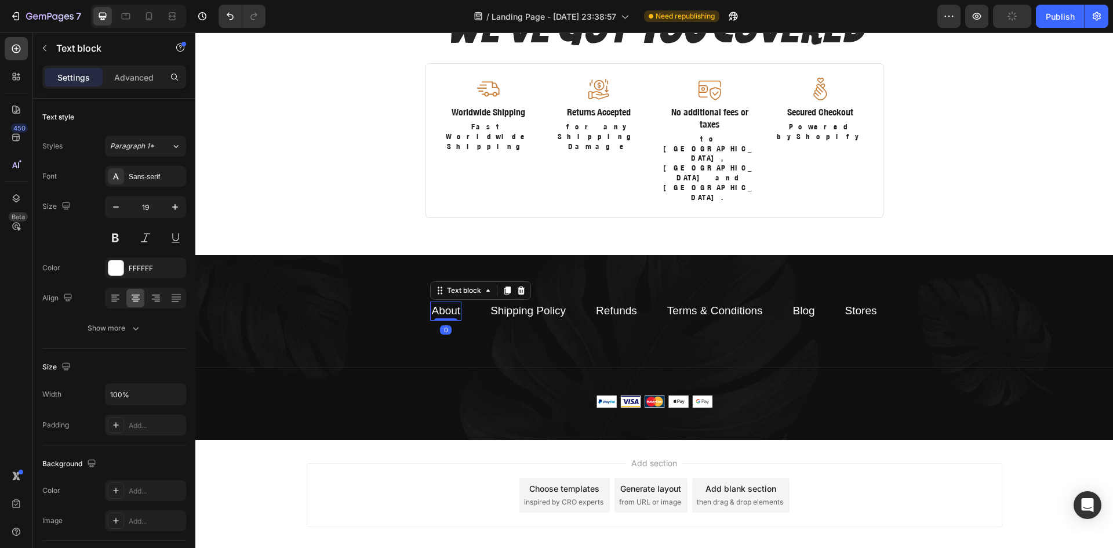
click at [441, 304] on link "About" at bounding box center [445, 310] width 29 height 12
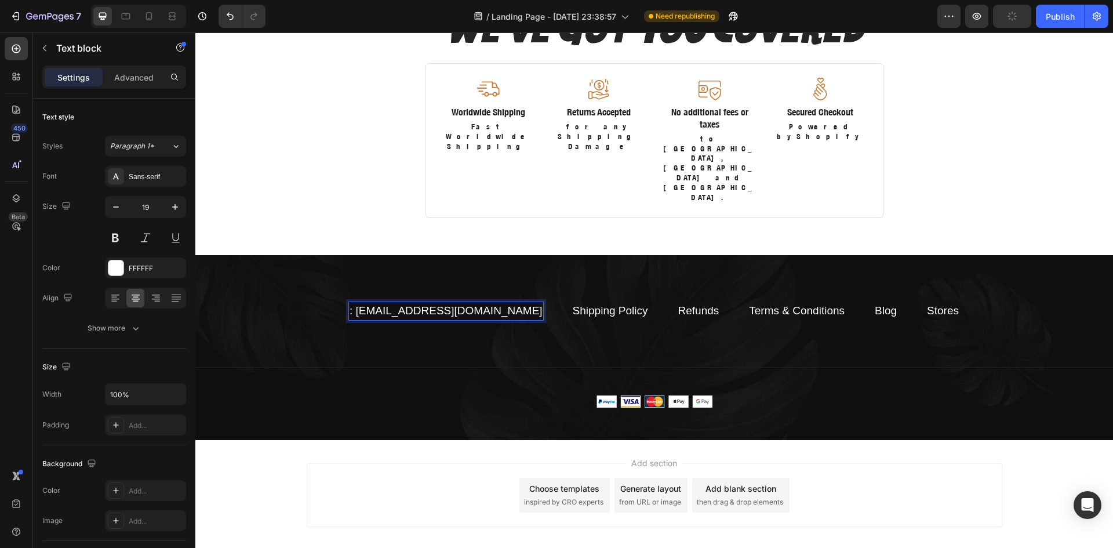
click at [392, 303] on p ": info@cationarts.com" at bounding box center [446, 311] width 193 height 17
click at [394, 303] on p ": info@cationarts.com" at bounding box center [446, 311] width 193 height 17
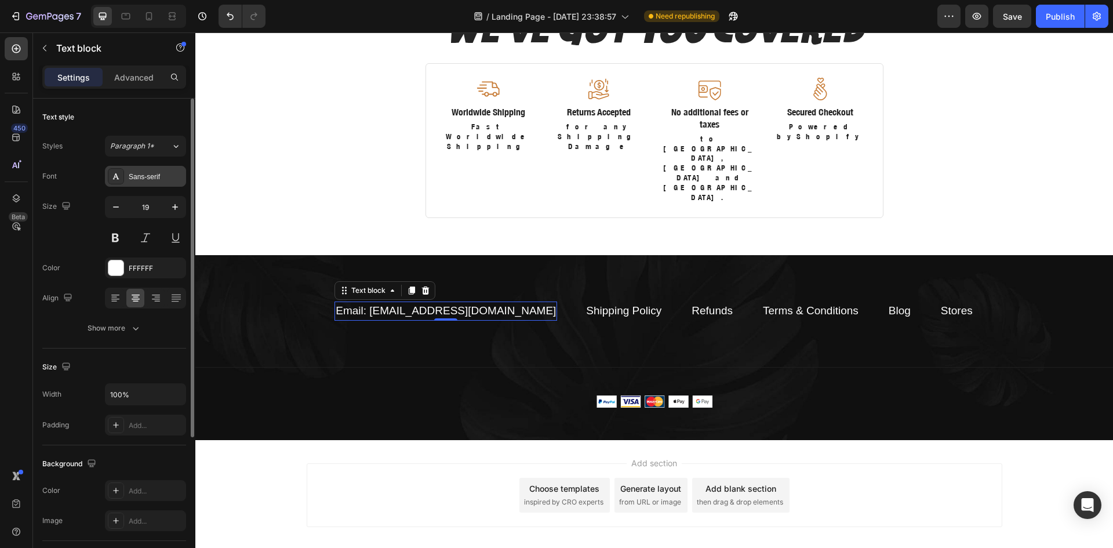
click at [152, 179] on div "Sans-serif" at bounding box center [156, 177] width 54 height 10
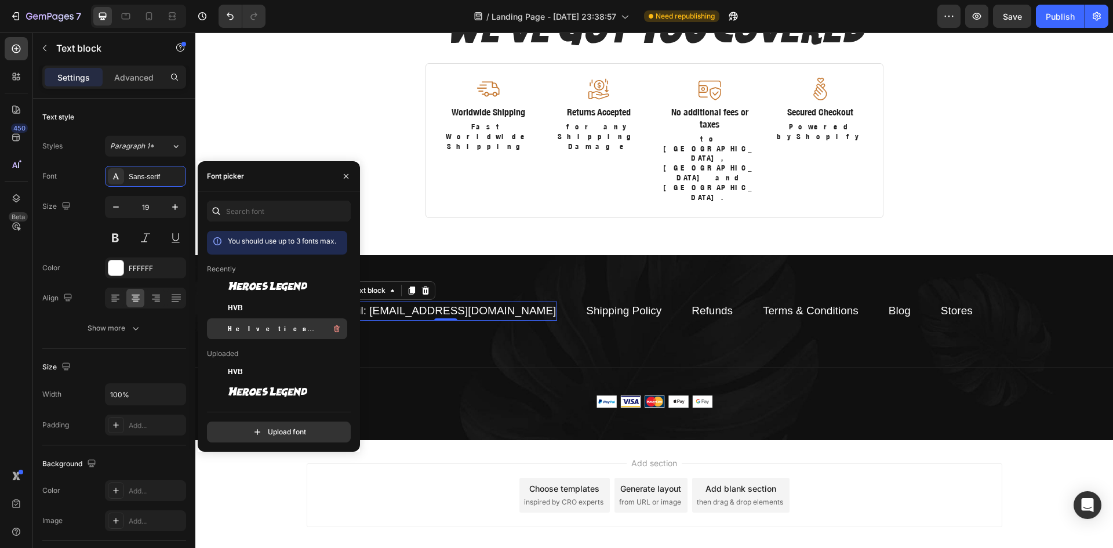
click at [247, 329] on span "Helvetica Neue Condensed Bold_1" at bounding box center [276, 328] width 96 height 10
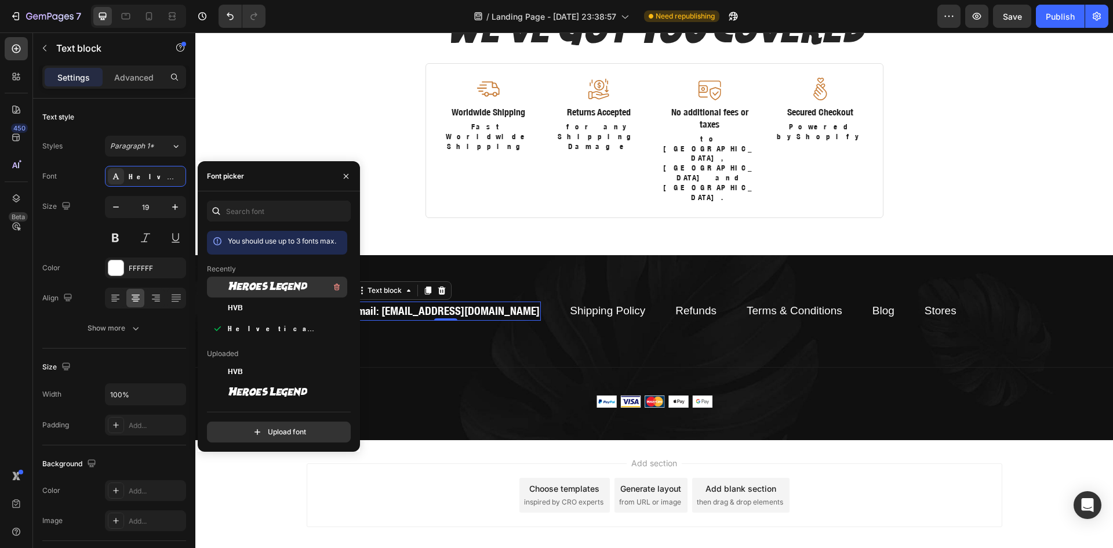
click at [272, 283] on span "Heroes Legend" at bounding box center [267, 287] width 79 height 10
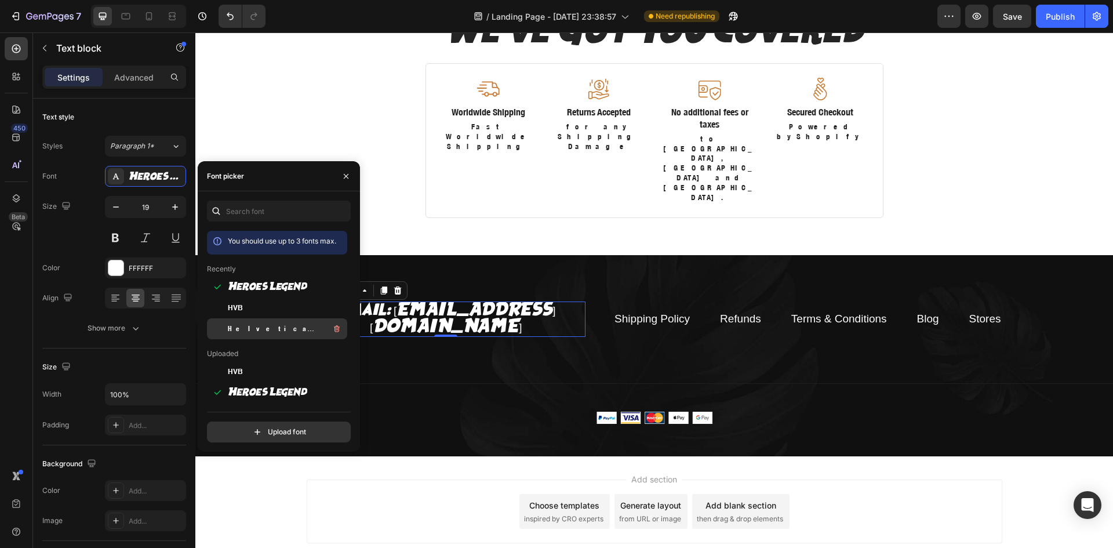
click at [278, 327] on span "Helvetica Neue Condensed Bold_1" at bounding box center [276, 328] width 96 height 10
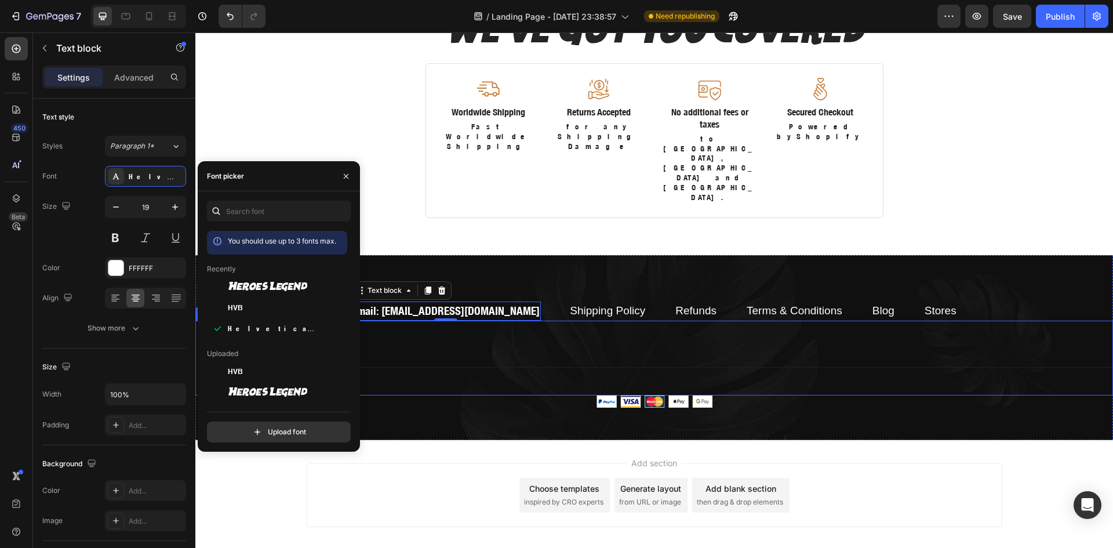
click at [449, 321] on div "Title Line" at bounding box center [654, 358] width 918 height 75
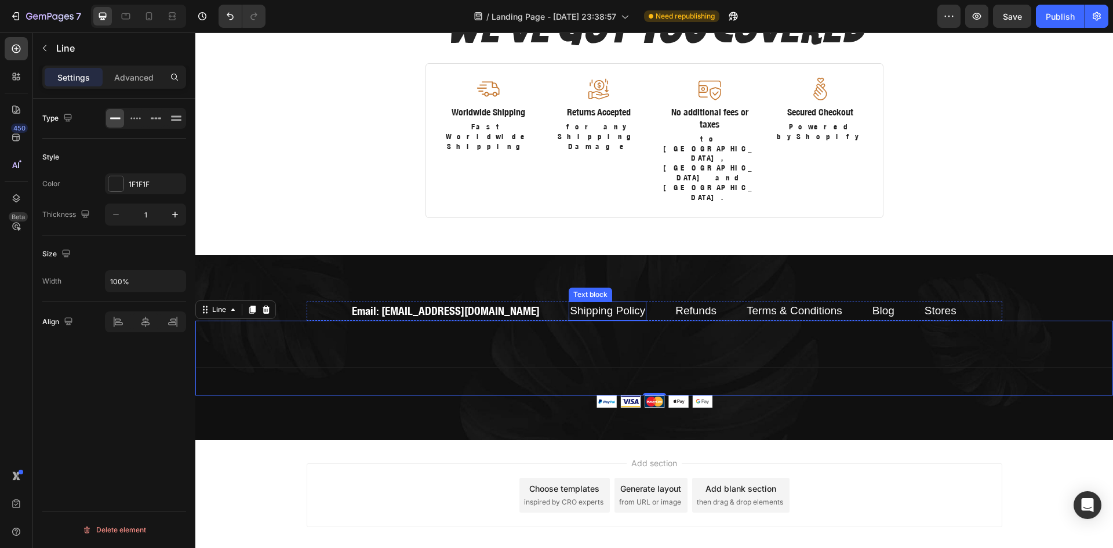
click at [584, 304] on link "Shipping Policy" at bounding box center [607, 310] width 75 height 12
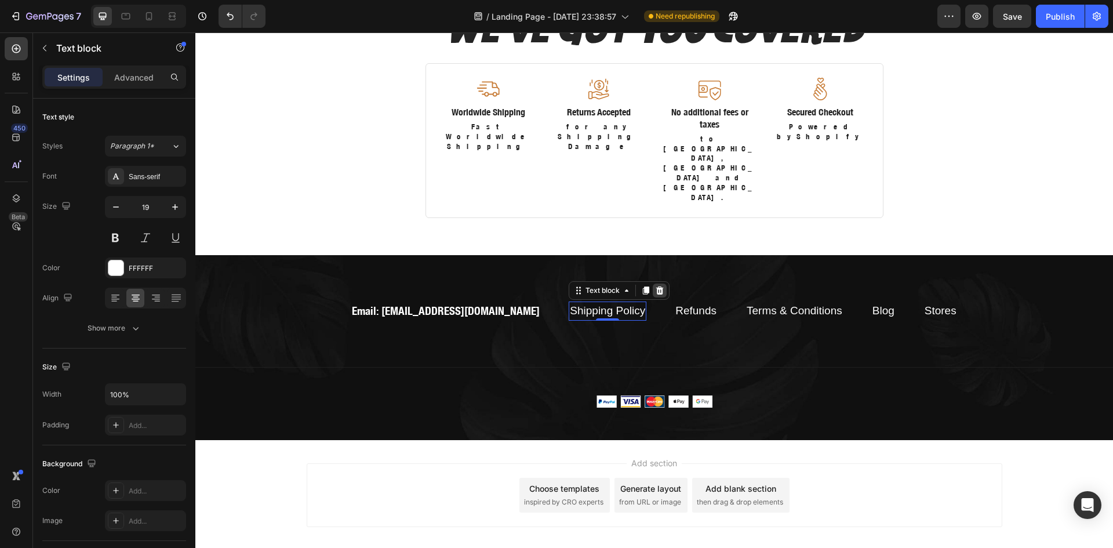
click at [656, 286] on icon at bounding box center [660, 290] width 8 height 8
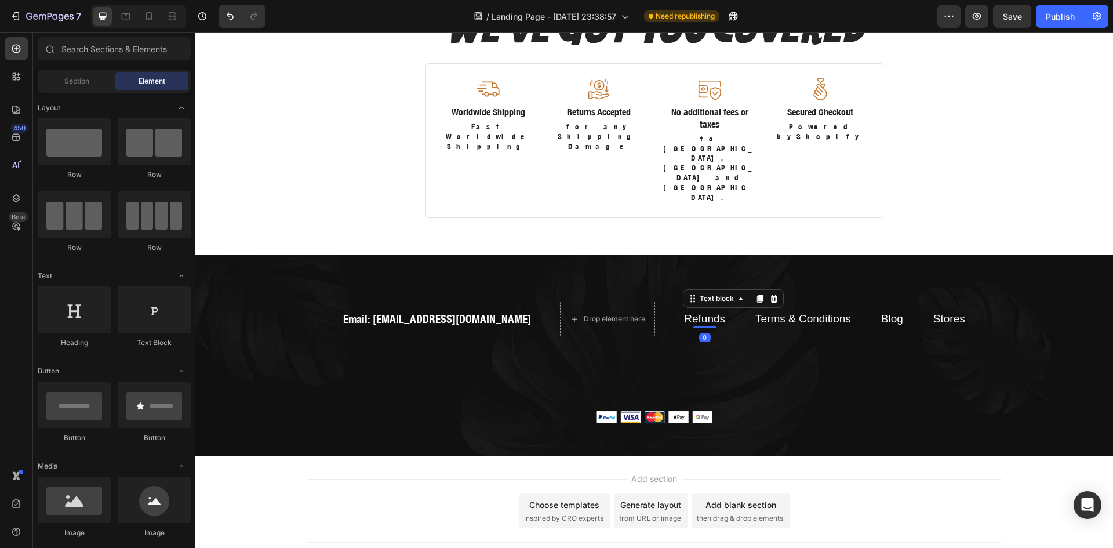
click at [684, 312] on link "Refunds" at bounding box center [704, 318] width 41 height 12
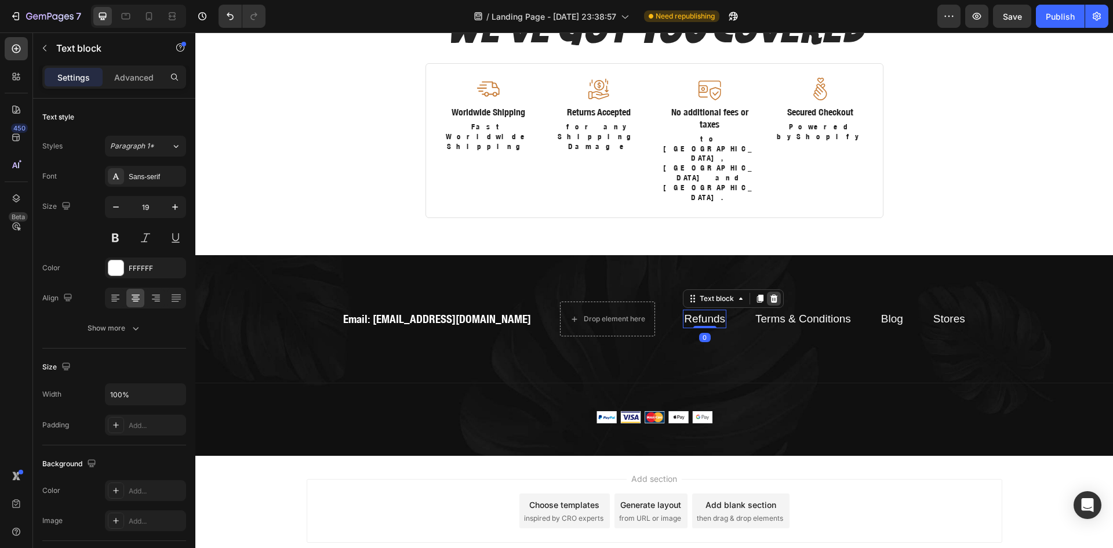
click at [769, 294] on icon at bounding box center [773, 298] width 9 height 9
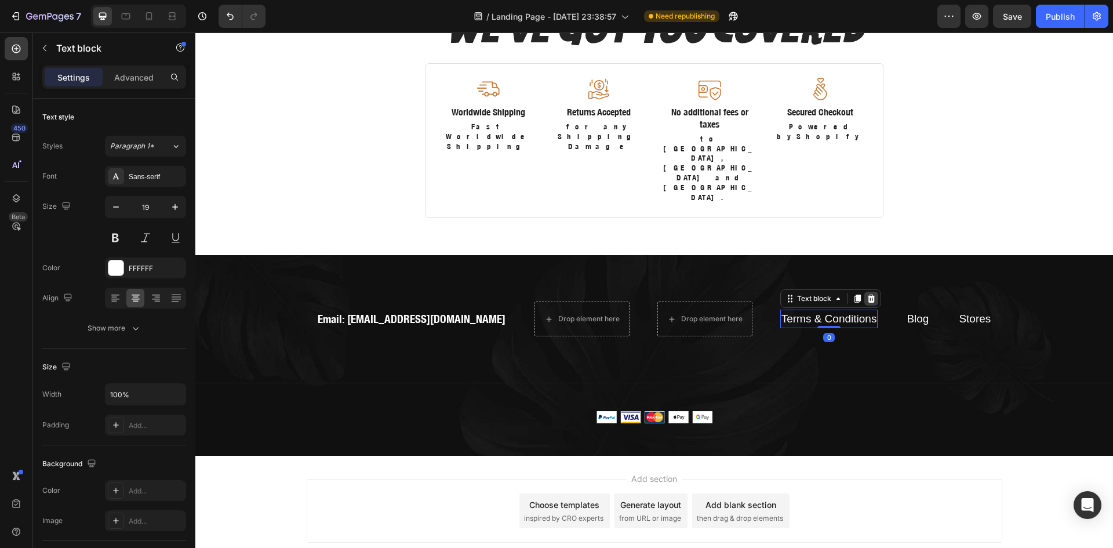
click at [867, 294] on icon at bounding box center [871, 298] width 8 height 8
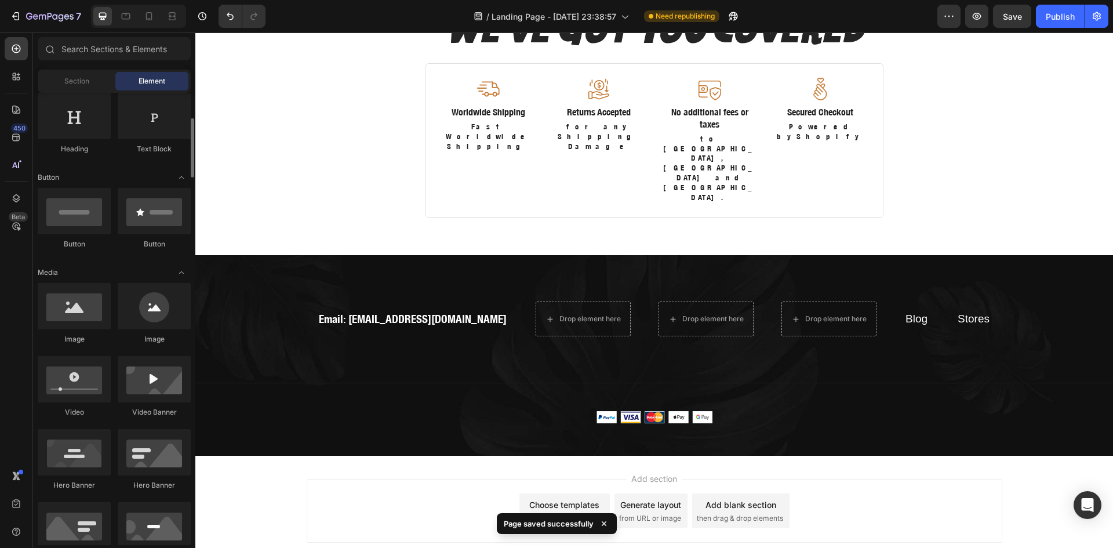
scroll to position [387, 0]
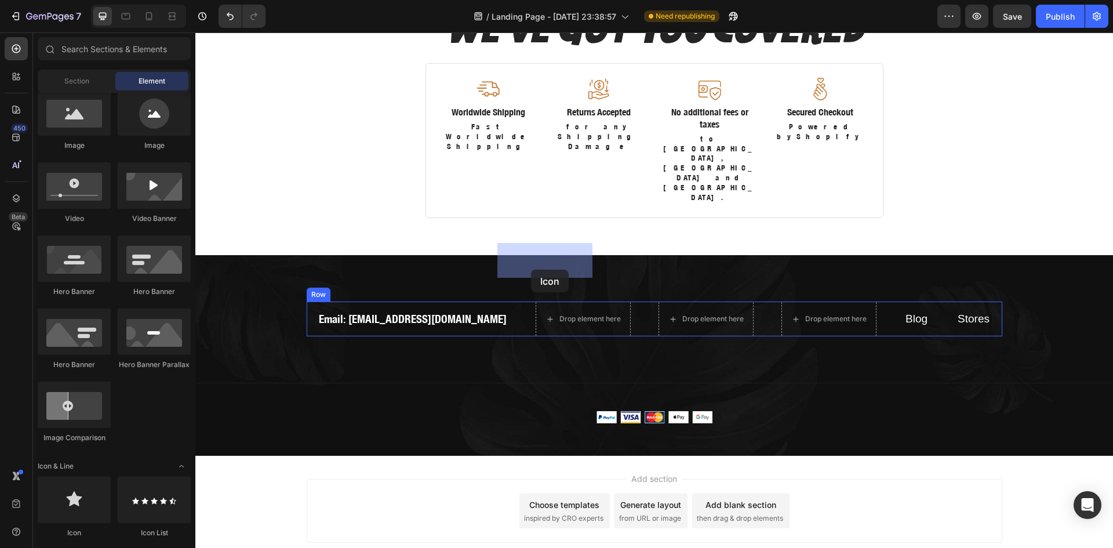
drag, startPoint x: 285, startPoint y: 529, endPoint x: 531, endPoint y: 270, distance: 357.5
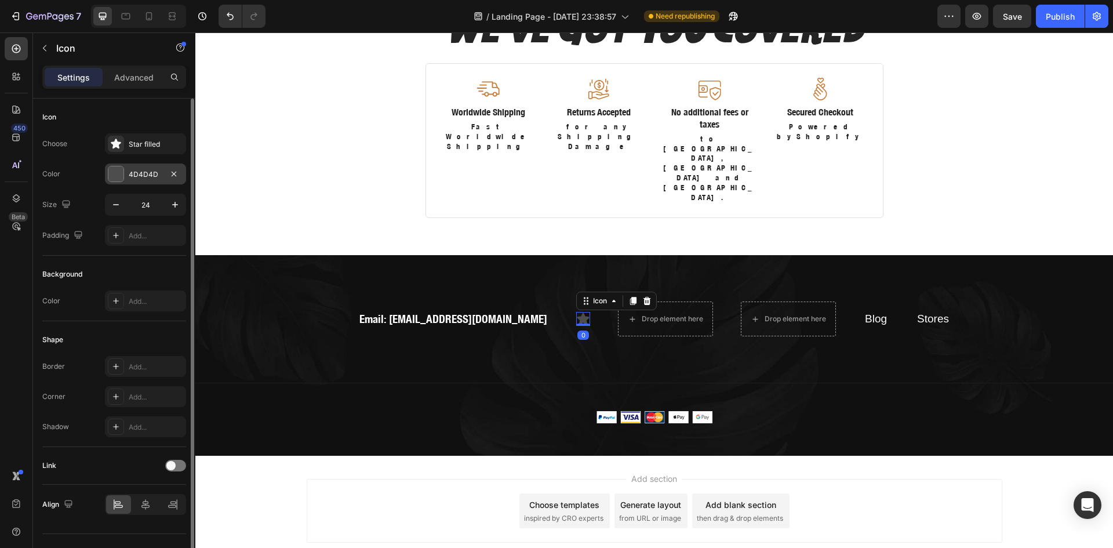
click at [134, 174] on div "4D4D4D" at bounding box center [146, 174] width 34 height 10
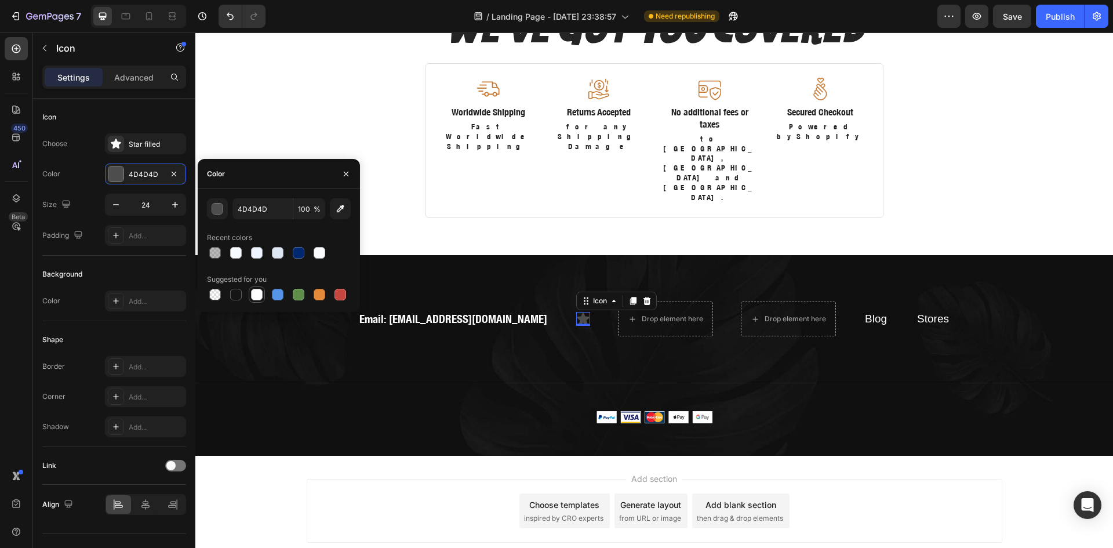
click at [260, 294] on div at bounding box center [257, 295] width 12 height 12
type input "FFFFFF"
click at [158, 146] on div "Star filled" at bounding box center [156, 144] width 54 height 10
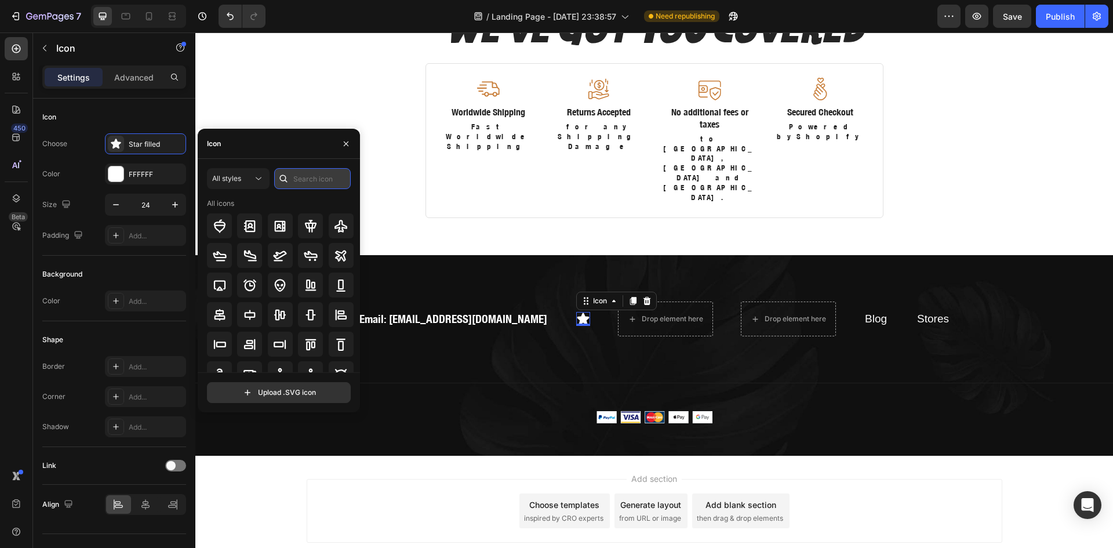
click at [299, 177] on input "text" at bounding box center [312, 178] width 77 height 21
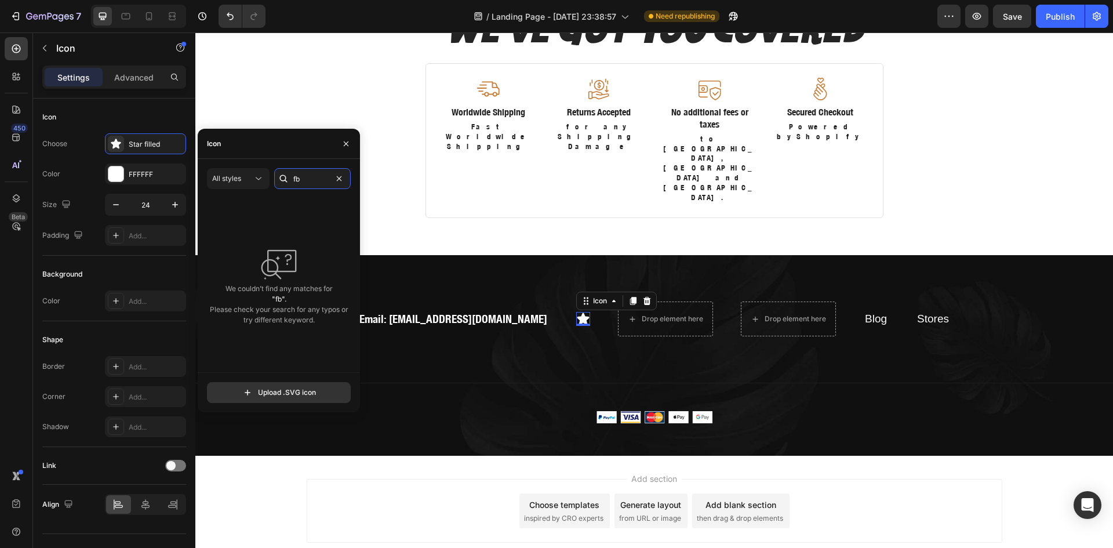
drag, startPoint x: 301, startPoint y: 182, endPoint x: 288, endPoint y: 181, distance: 13.4
click at [290, 177] on div "fb" at bounding box center [312, 178] width 77 height 21
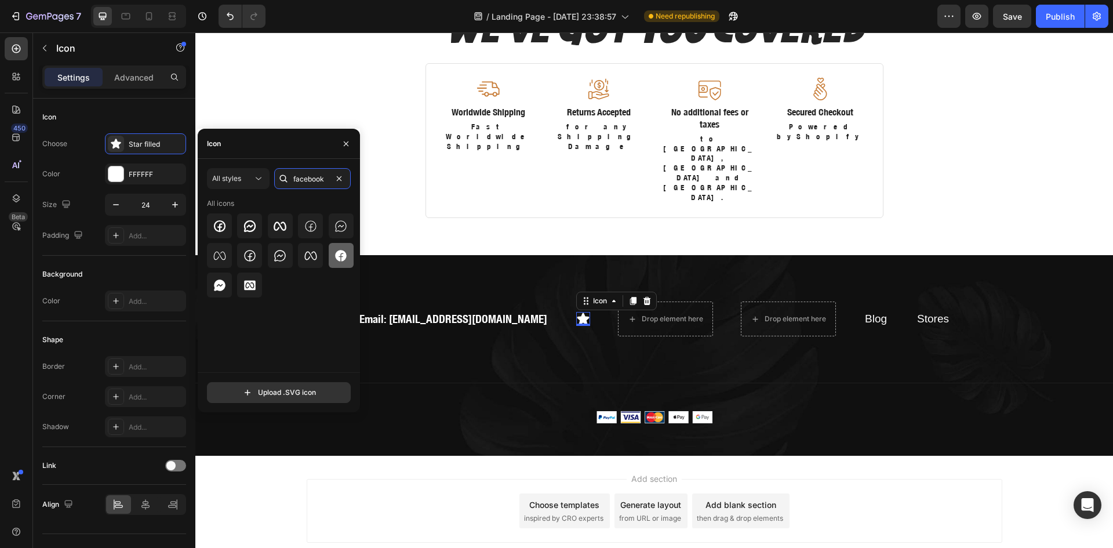
type input "facebook"
click at [338, 256] on icon at bounding box center [340, 255] width 11 height 11
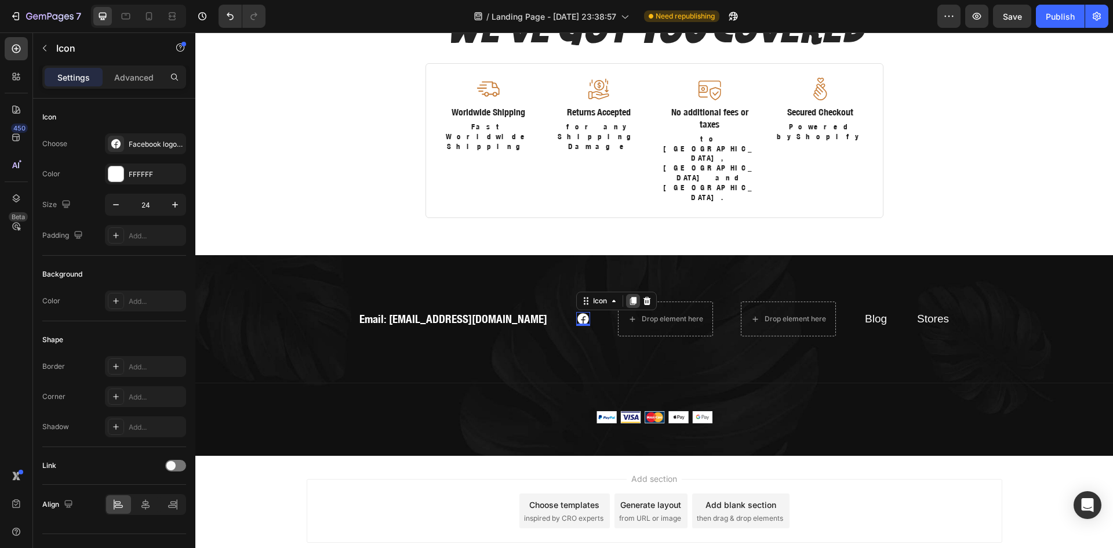
click at [628, 296] on icon at bounding box center [632, 300] width 9 height 9
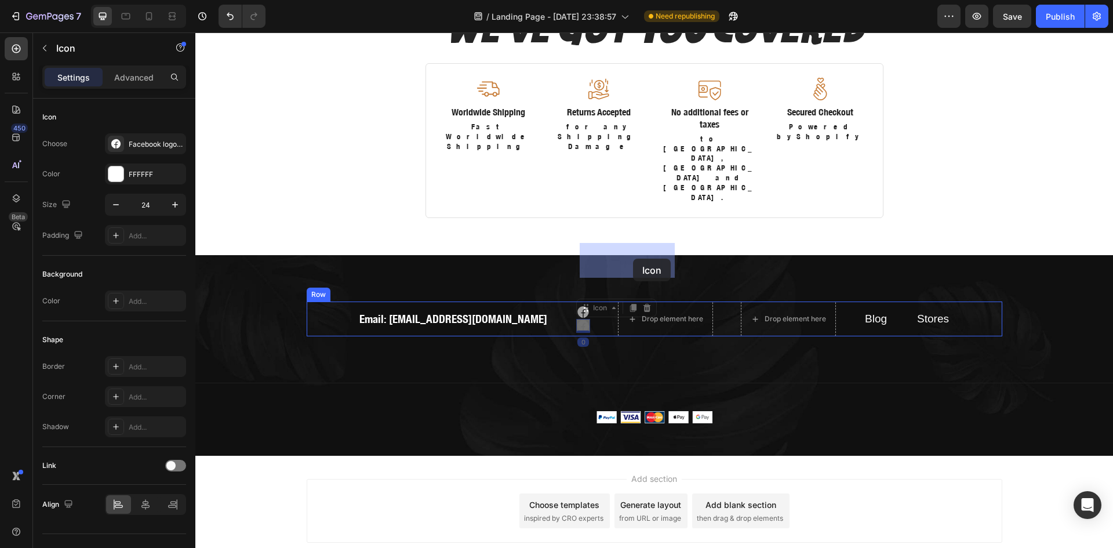
drag, startPoint x: 547, startPoint y: 246, endPoint x: 633, endPoint y: 259, distance: 87.3
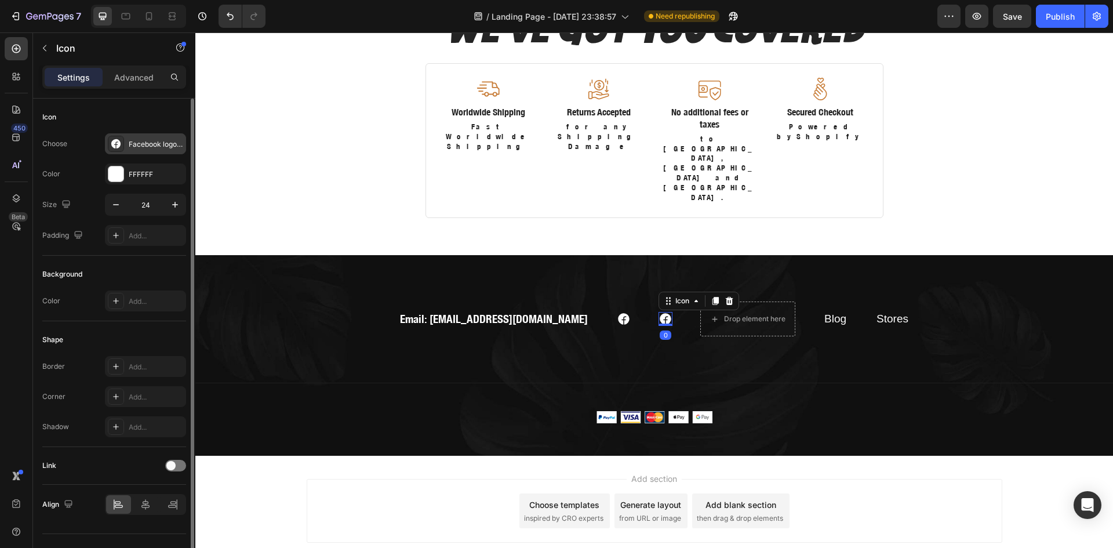
click at [137, 144] on div "Facebook logo filled" at bounding box center [156, 144] width 54 height 10
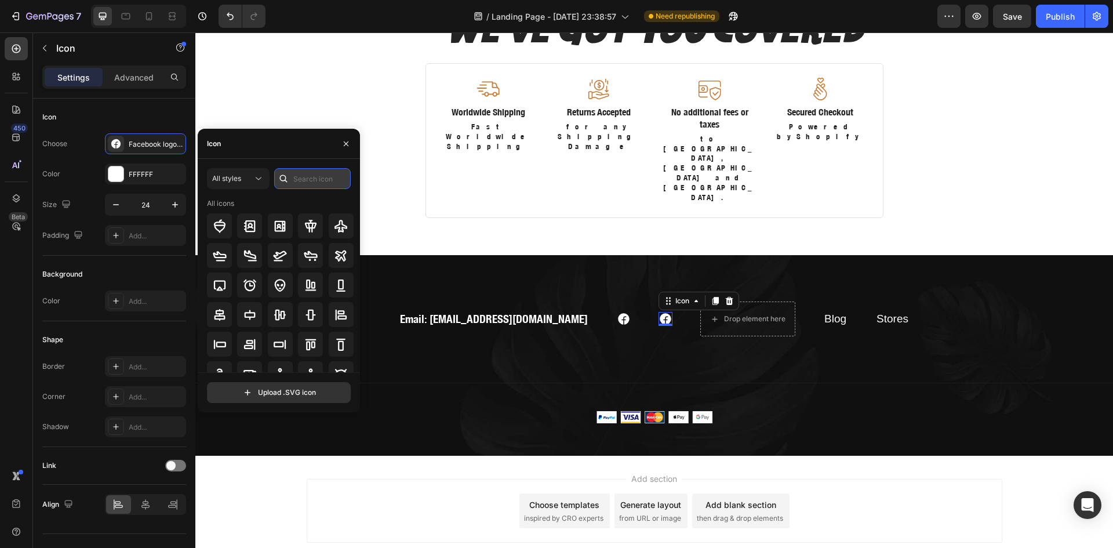
click at [304, 180] on input "text" at bounding box center [312, 178] width 77 height 21
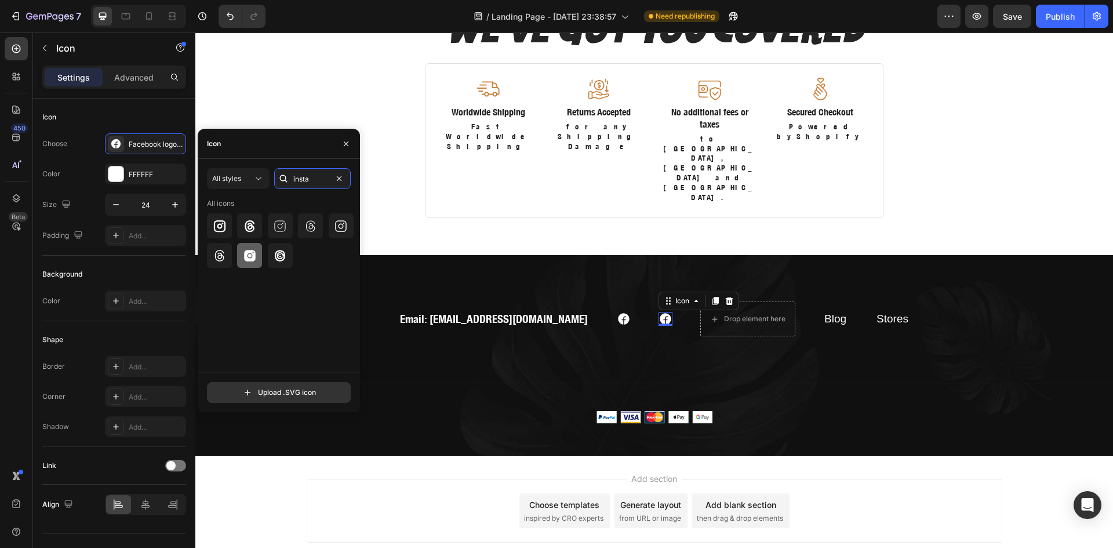
type input "insta"
click at [250, 256] on icon at bounding box center [250, 256] width 12 height 12
click at [712, 297] on icon at bounding box center [715, 301] width 6 height 8
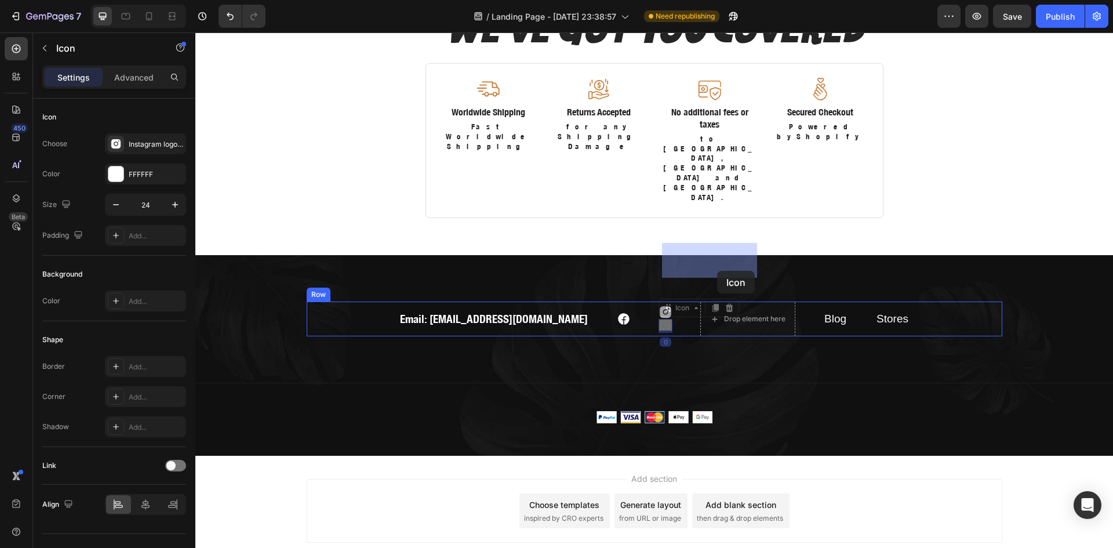
drag, startPoint x: 627, startPoint y: 251, endPoint x: 712, endPoint y: 271, distance: 88.0
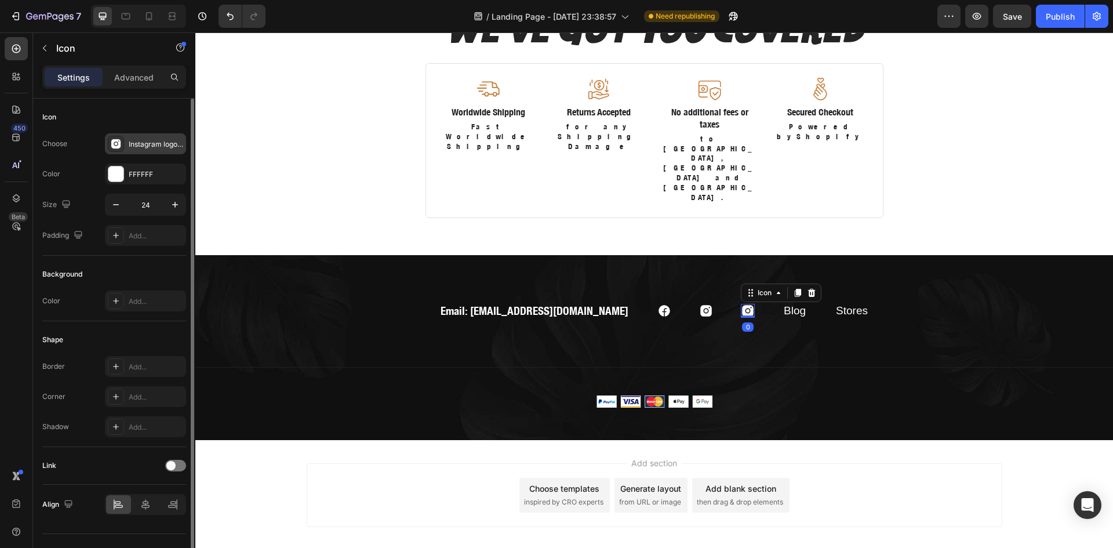
click at [156, 140] on div "Instagram logo filled" at bounding box center [156, 144] width 54 height 10
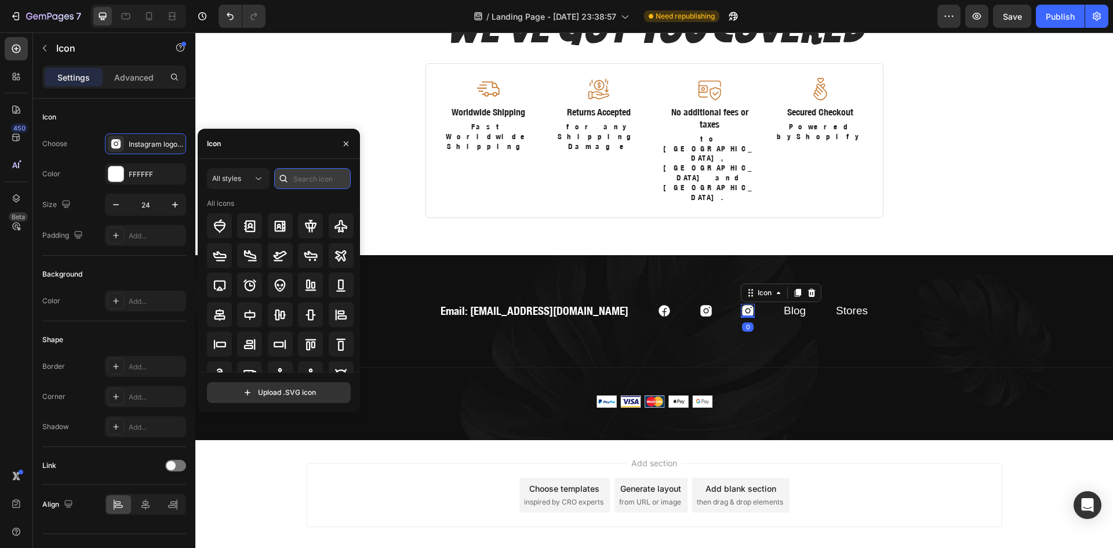
click at [296, 178] on input "text" at bounding box center [312, 178] width 77 height 21
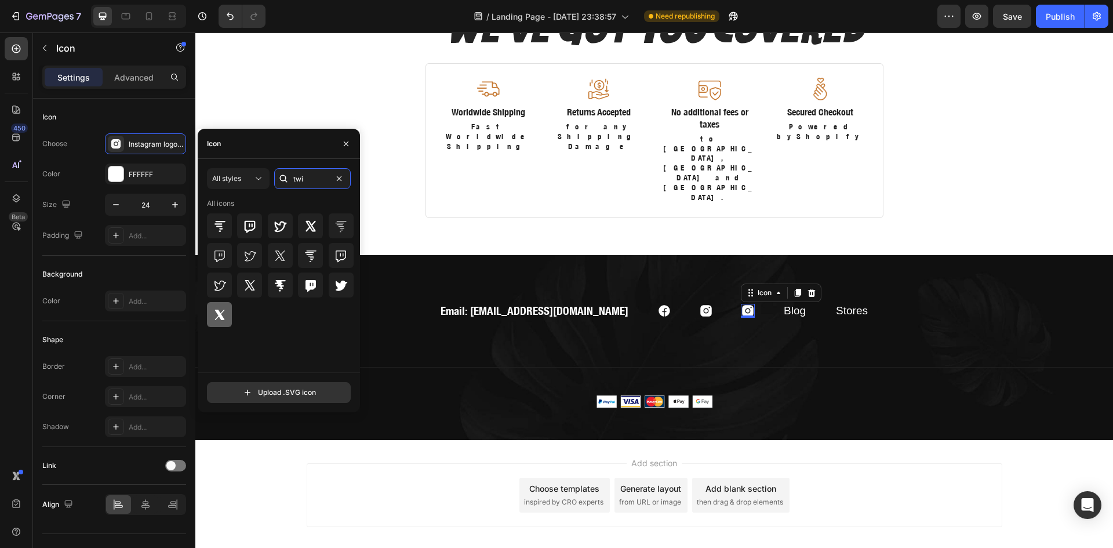
type input "twi"
click at [223, 312] on icon at bounding box center [220, 315] width 14 height 14
click at [784, 304] on link "Blog" at bounding box center [795, 310] width 22 height 12
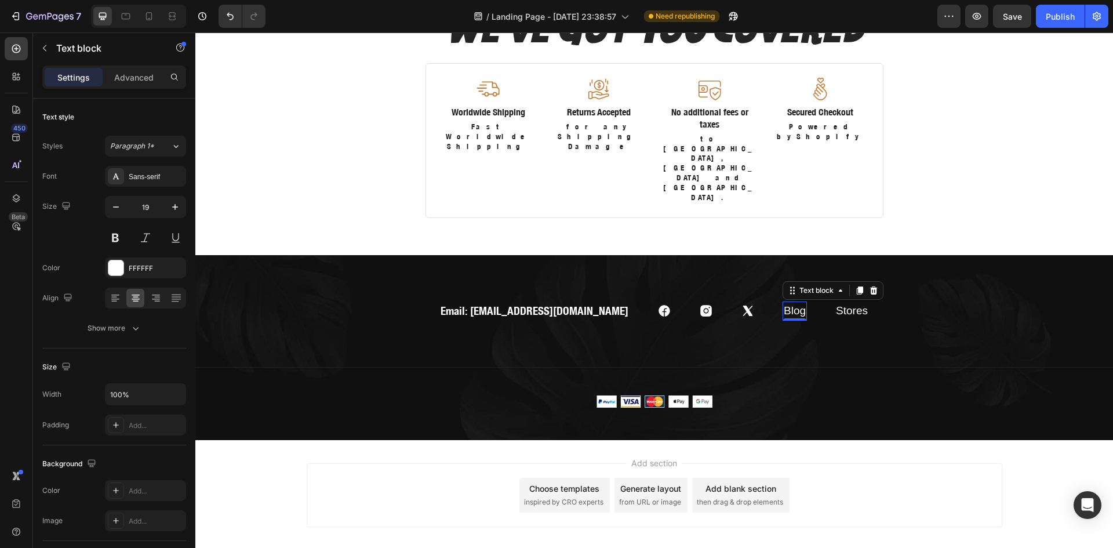
click at [869, 286] on icon at bounding box center [873, 290] width 9 height 9
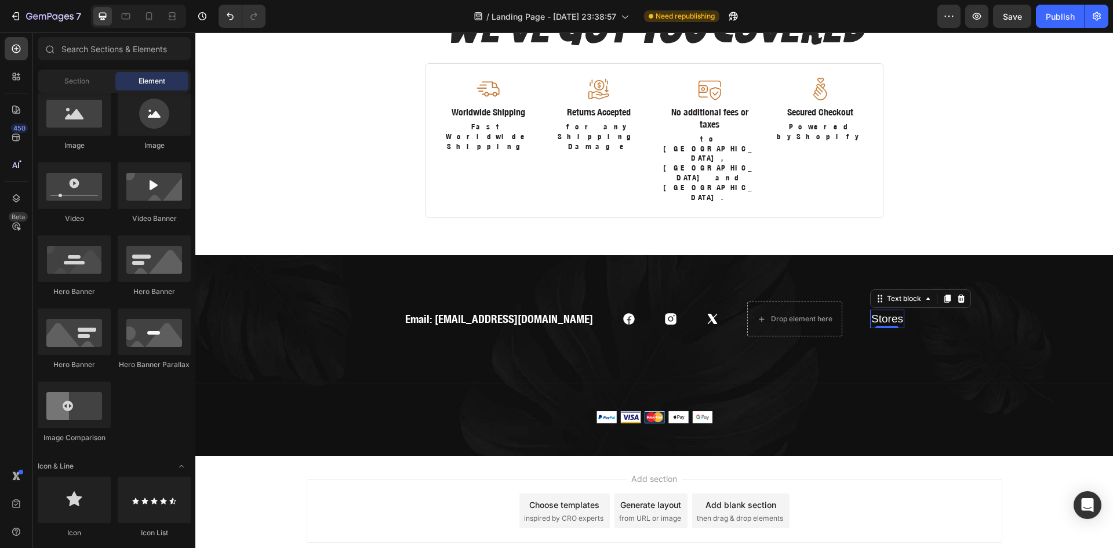
click at [871, 312] on link "Stores" at bounding box center [887, 318] width 32 height 12
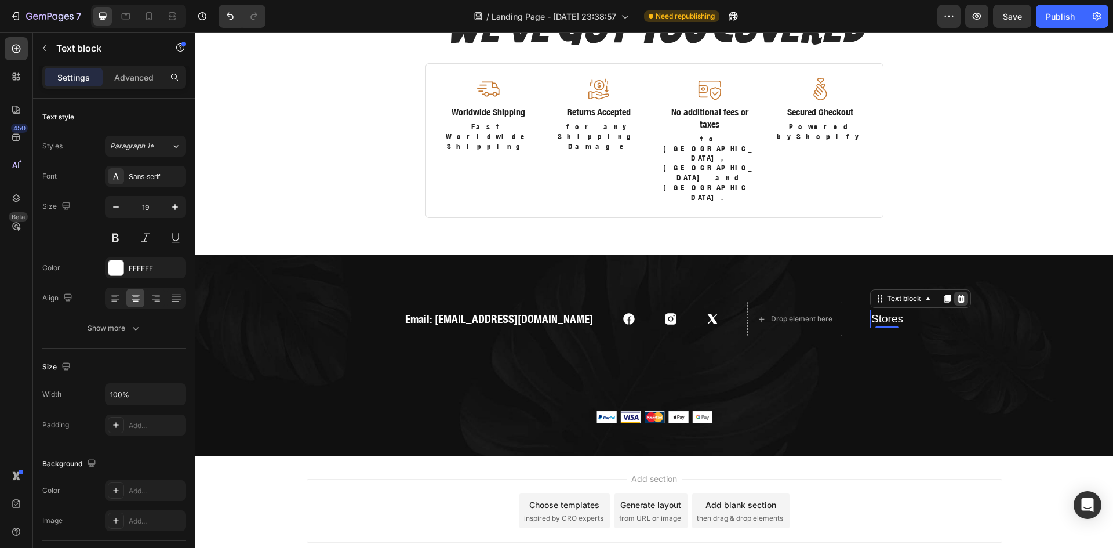
click at [916, 289] on div "Text block" at bounding box center [920, 298] width 101 height 19
click at [956, 294] on icon at bounding box center [960, 298] width 9 height 9
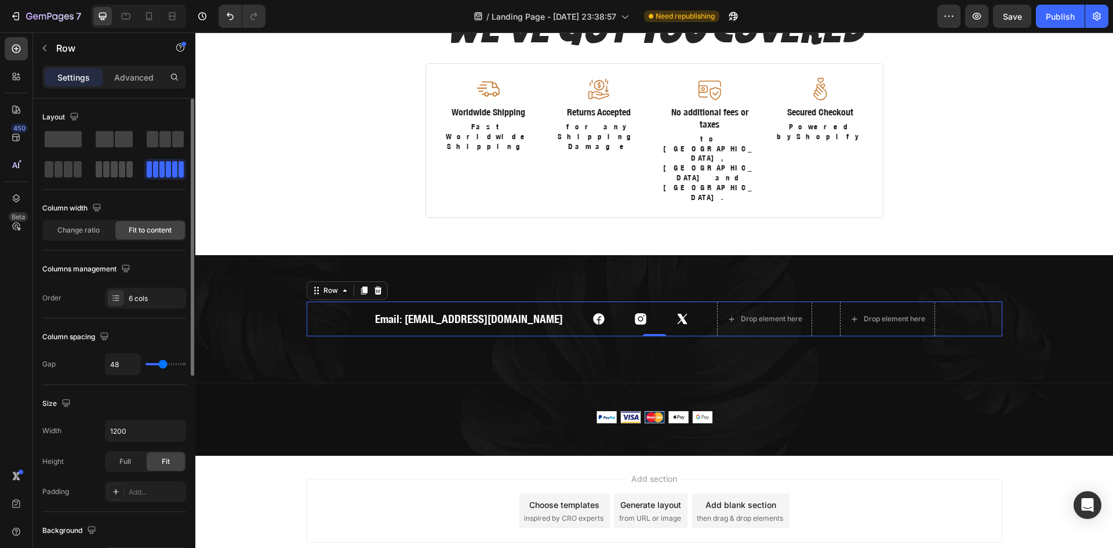
click at [108, 166] on span at bounding box center [106, 169] width 6 height 16
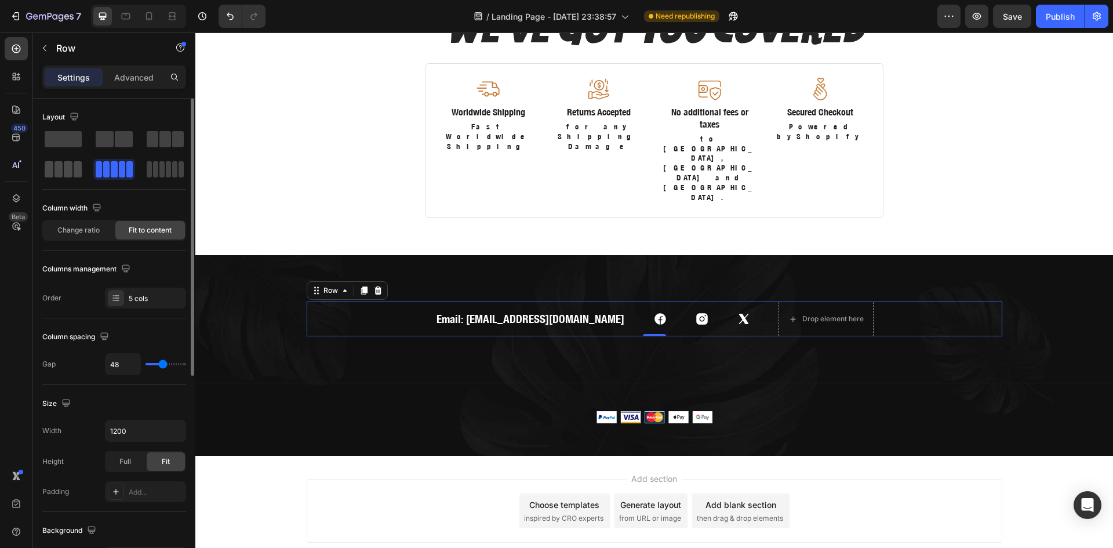
click at [71, 169] on span at bounding box center [68, 169] width 9 height 16
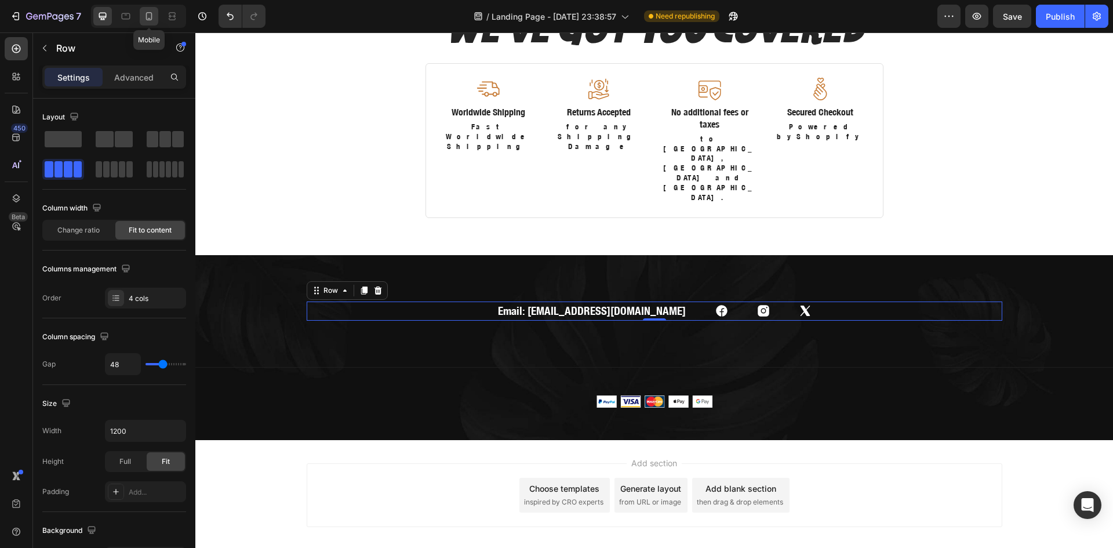
click at [144, 24] on div at bounding box center [149, 16] width 19 height 19
type input "24"
type input "100%"
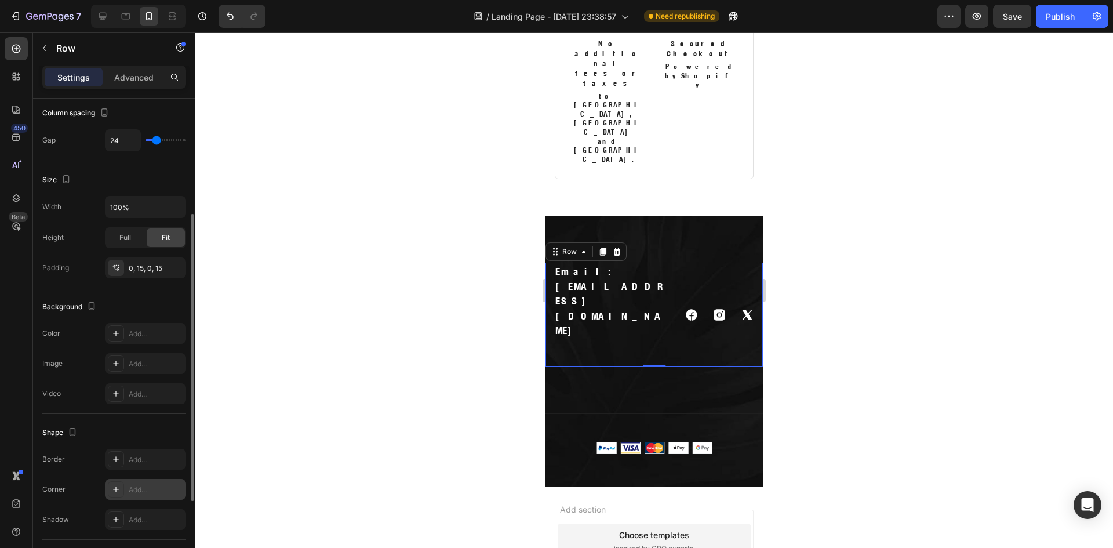
scroll to position [327, 0]
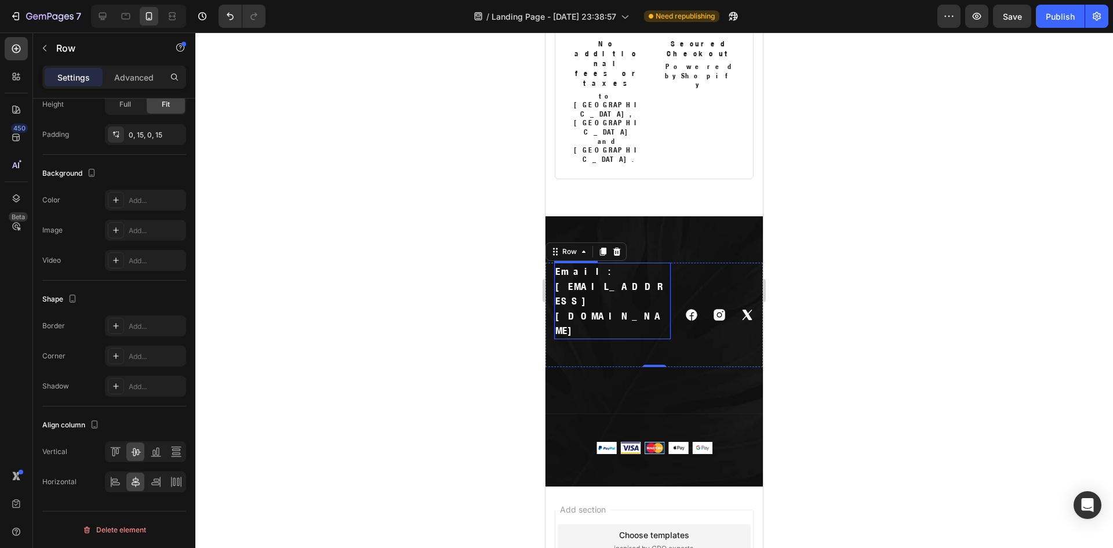
click at [604, 264] on p "Email: [EMAIL_ADDRESS][DOMAIN_NAME]" at bounding box center [612, 301] width 114 height 74
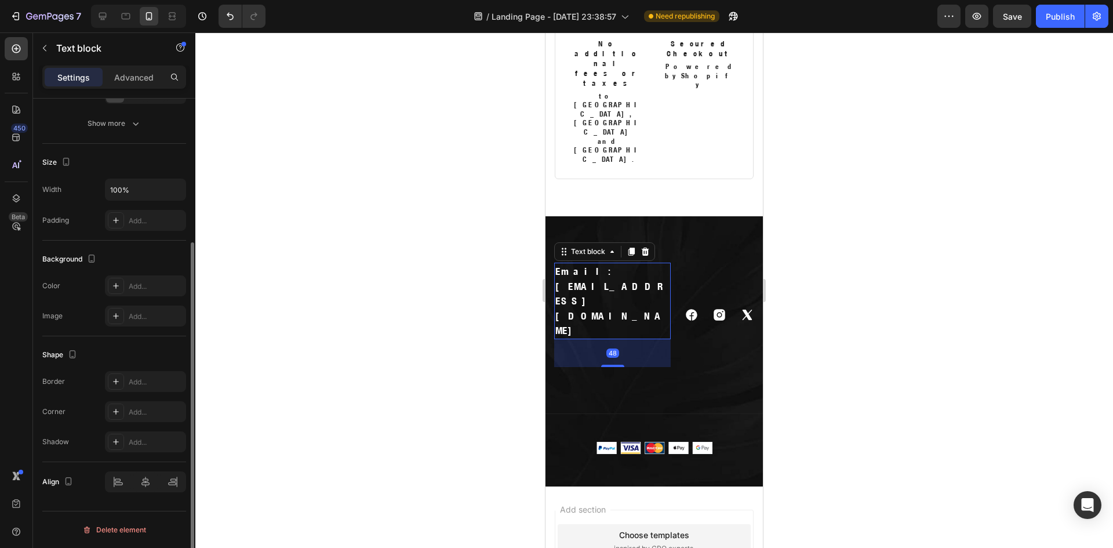
scroll to position [0, 0]
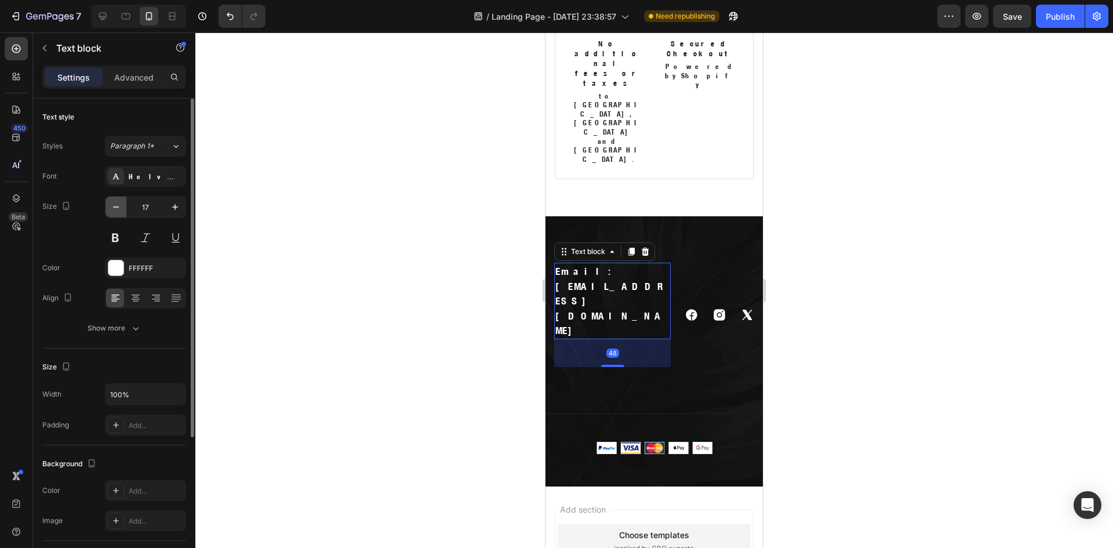
click at [117, 209] on icon "button" at bounding box center [116, 207] width 12 height 12
click at [117, 208] on icon "button" at bounding box center [116, 207] width 12 height 12
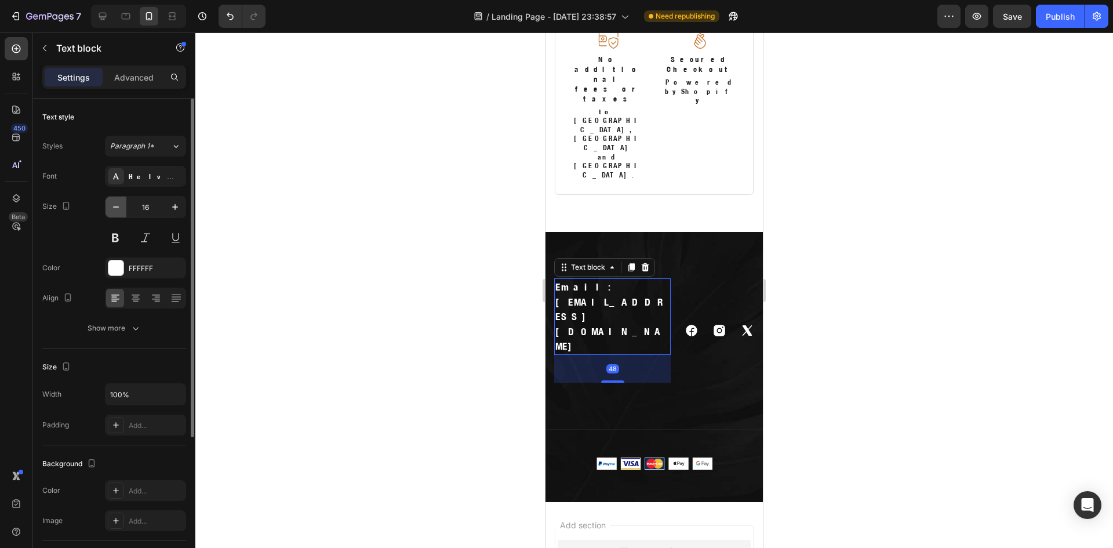
click at [117, 208] on icon "button" at bounding box center [116, 207] width 12 height 12
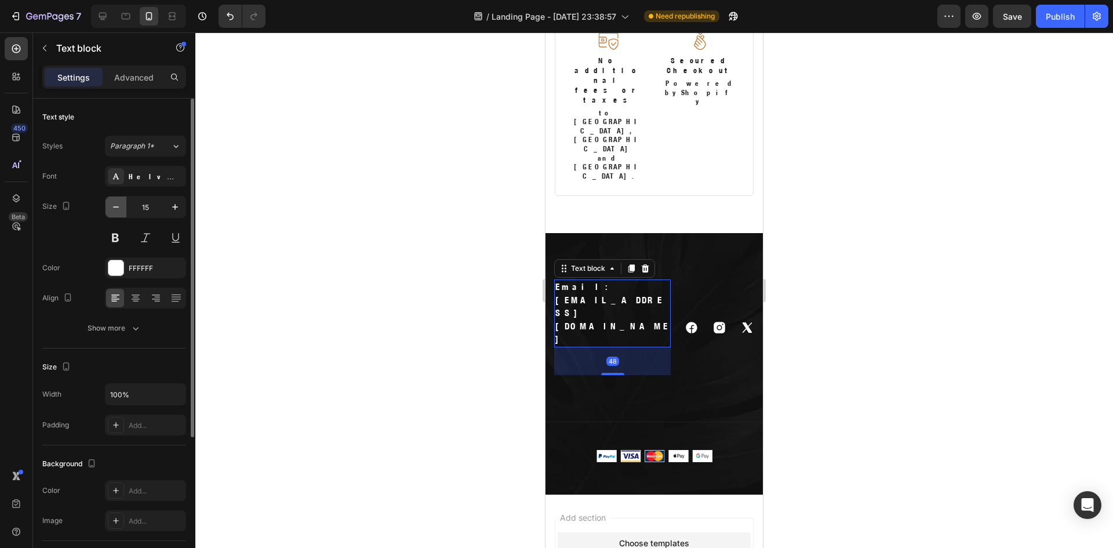
type input "14"
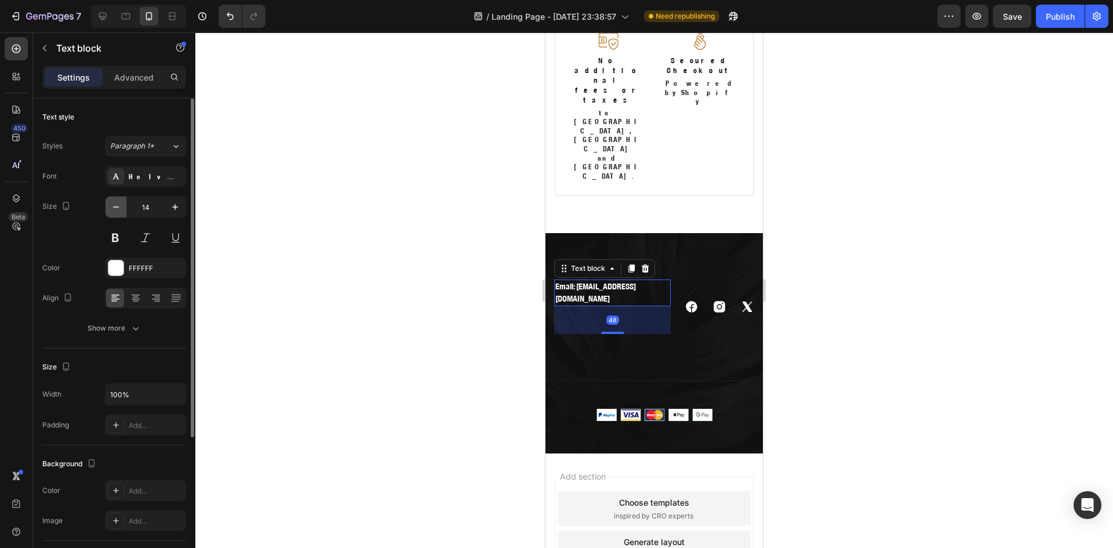
scroll to position [2691, 0]
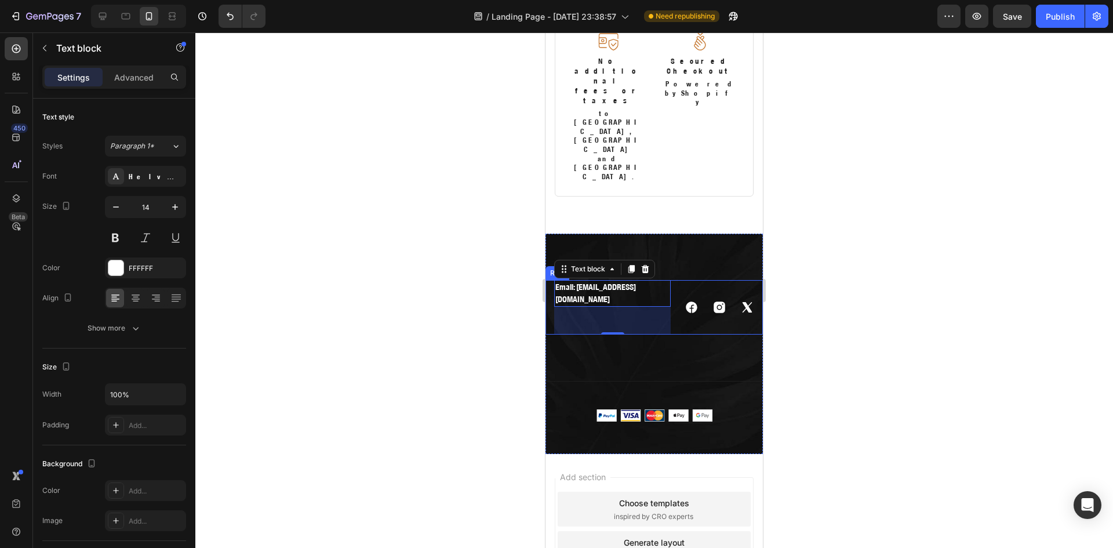
click at [661, 280] on div "Email: info@cationarts.com Text block 48 Icon Icon Icon Row" at bounding box center [653, 307] width 217 height 54
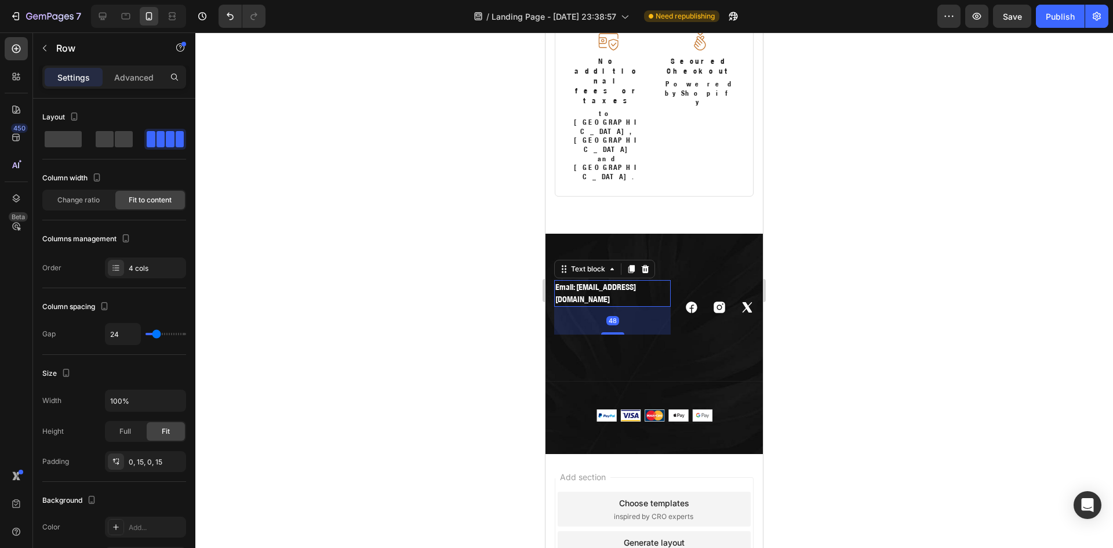
click at [647, 281] on p "Email: [EMAIL_ADDRESS][DOMAIN_NAME]" at bounding box center [612, 293] width 114 height 24
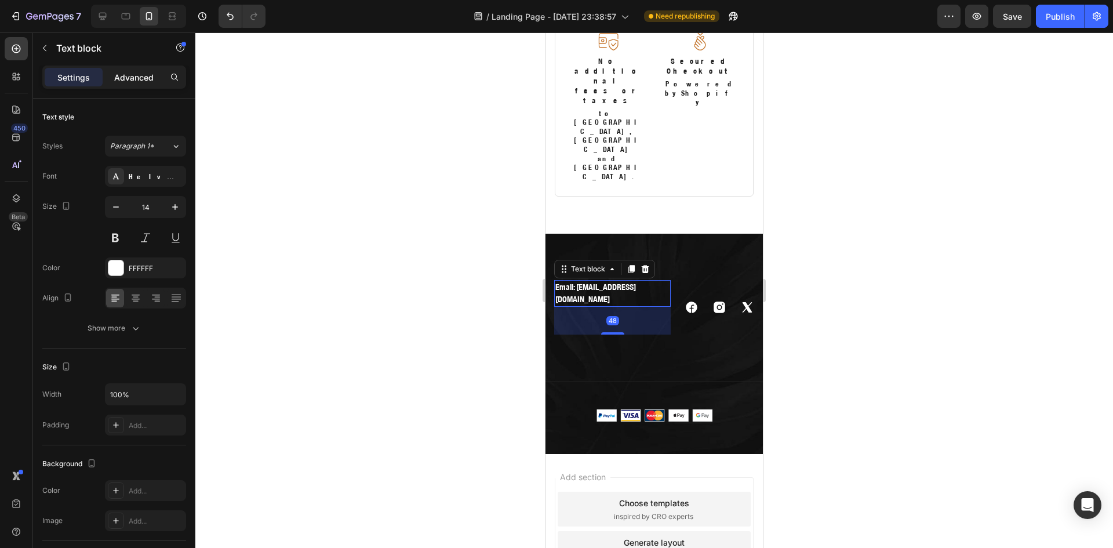
click at [119, 75] on p "Advanced" at bounding box center [133, 77] width 39 height 12
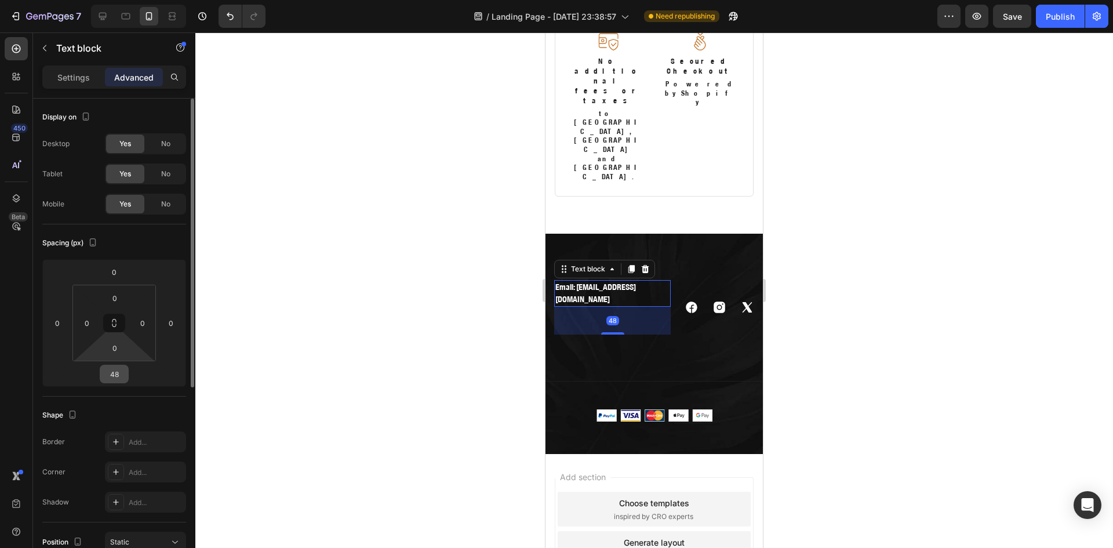
click at [123, 369] on input "48" at bounding box center [114, 373] width 23 height 17
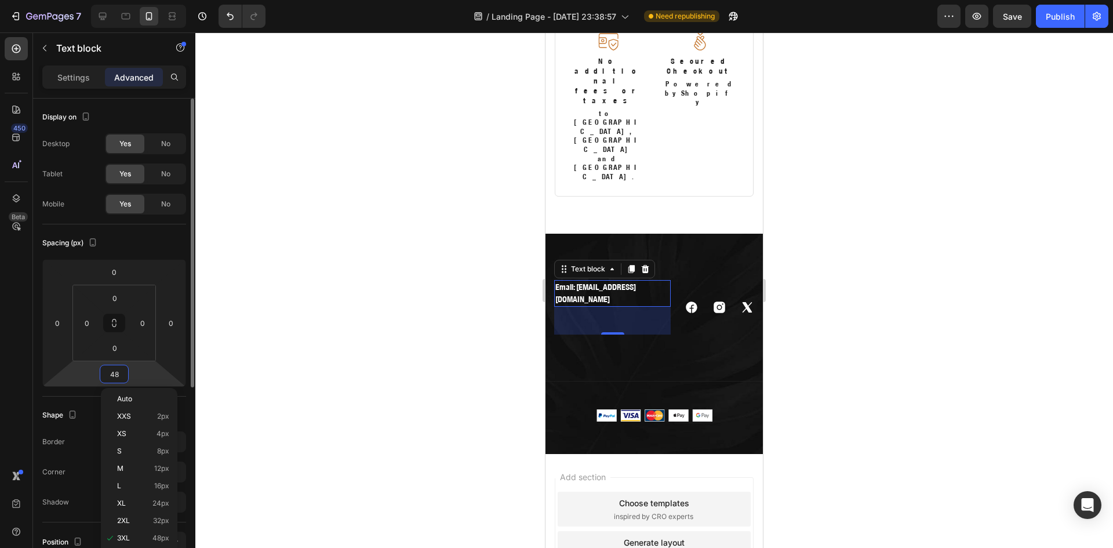
type input "0"
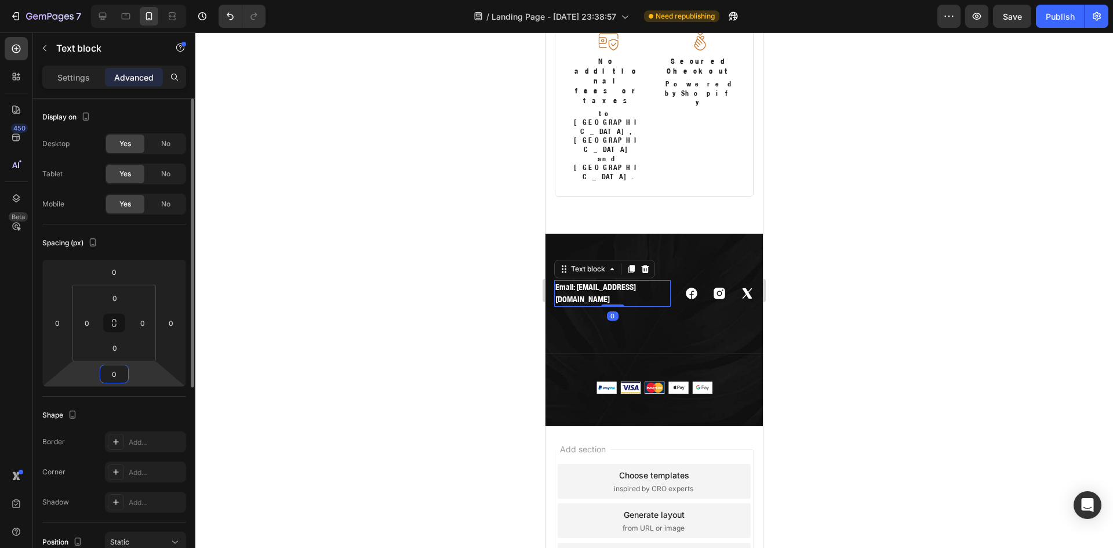
scroll to position [2663, 0]
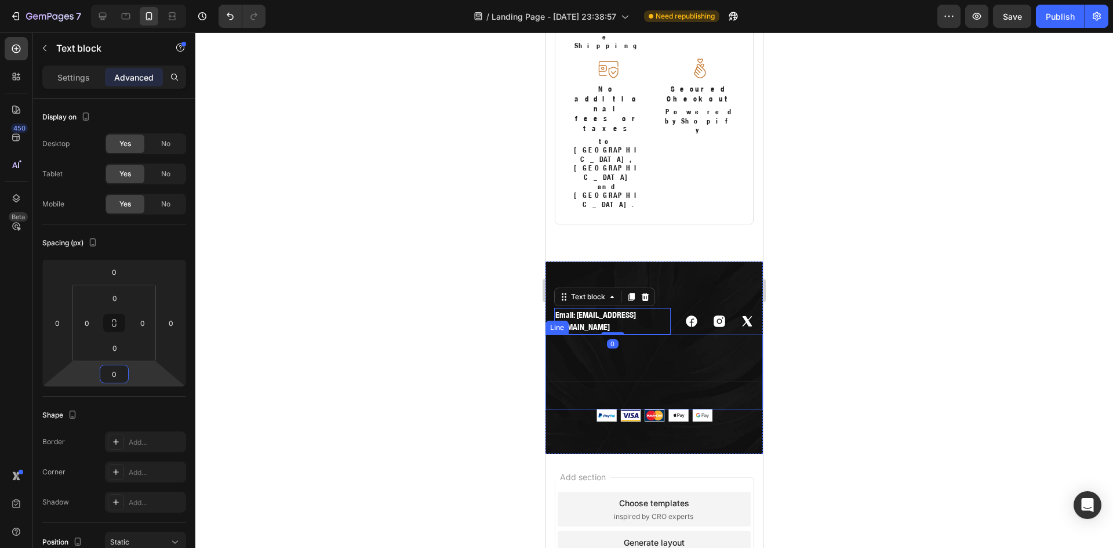
click at [652, 334] on div "Title Line" at bounding box center [653, 371] width 217 height 75
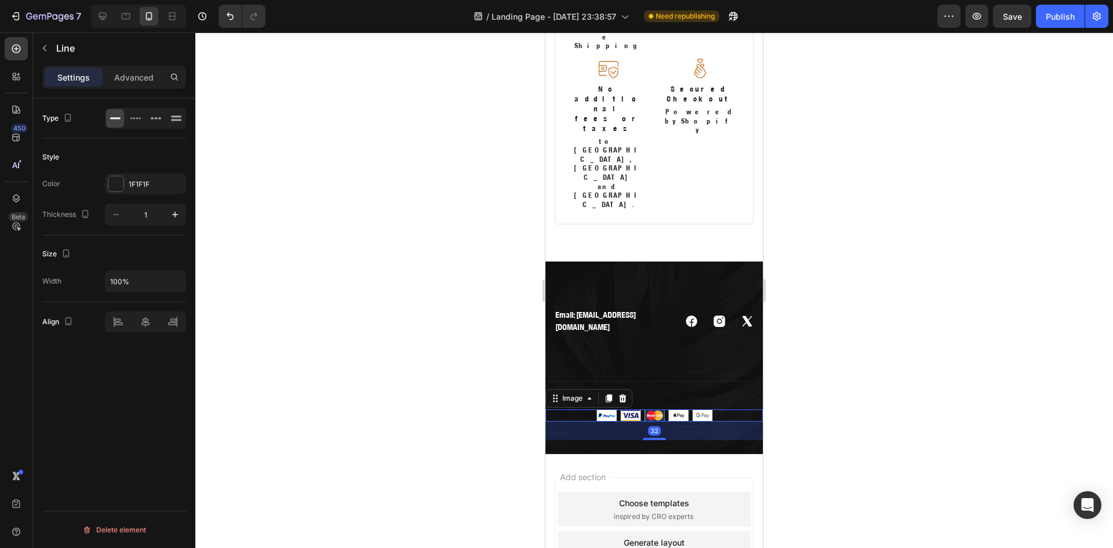
click at [573, 409] on div "Image 32" at bounding box center [653, 415] width 217 height 12
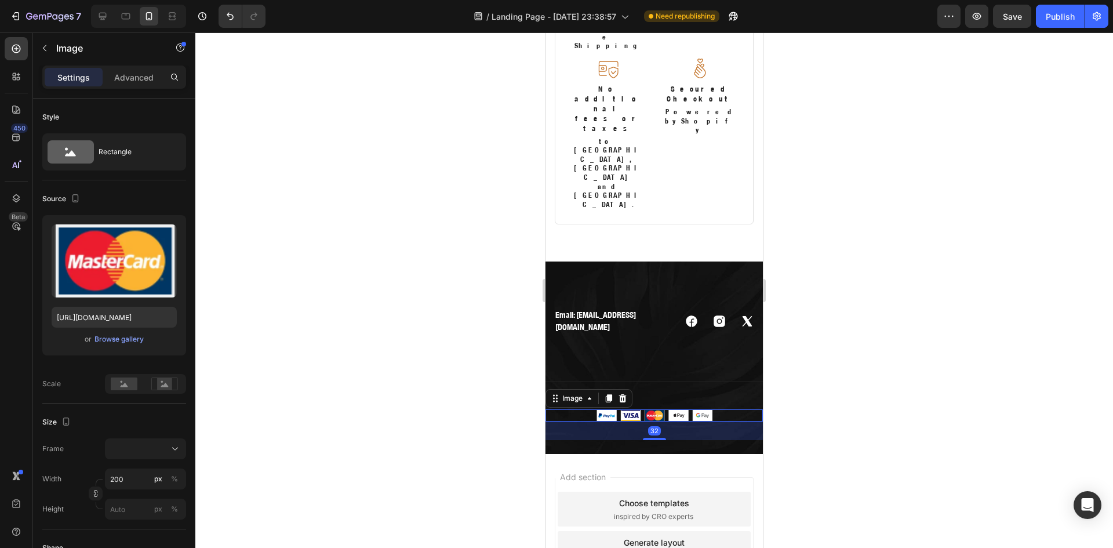
click at [573, 409] on div at bounding box center [653, 415] width 217 height 12
click at [629, 391] on div at bounding box center [623, 398] width 14 height 14
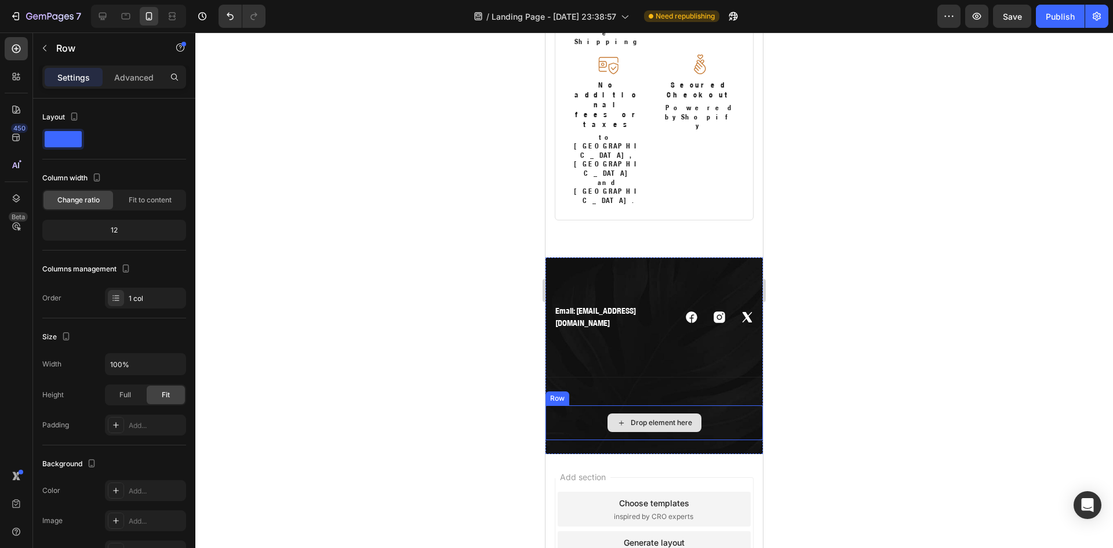
click at [594, 405] on div "Drop element here" at bounding box center [653, 422] width 217 height 35
click at [619, 390] on icon at bounding box center [617, 394] width 8 height 8
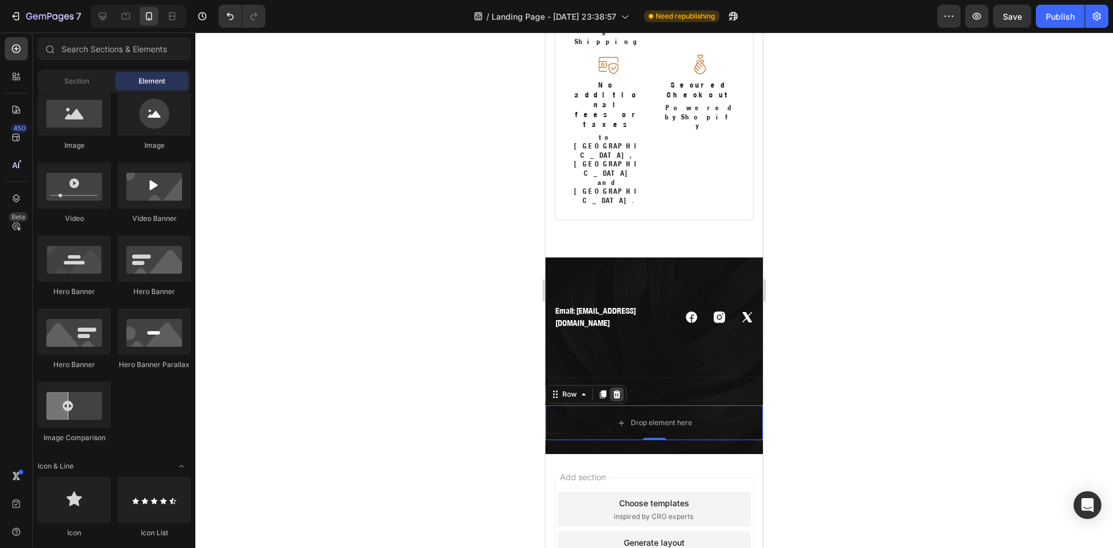
scroll to position [2633, 0]
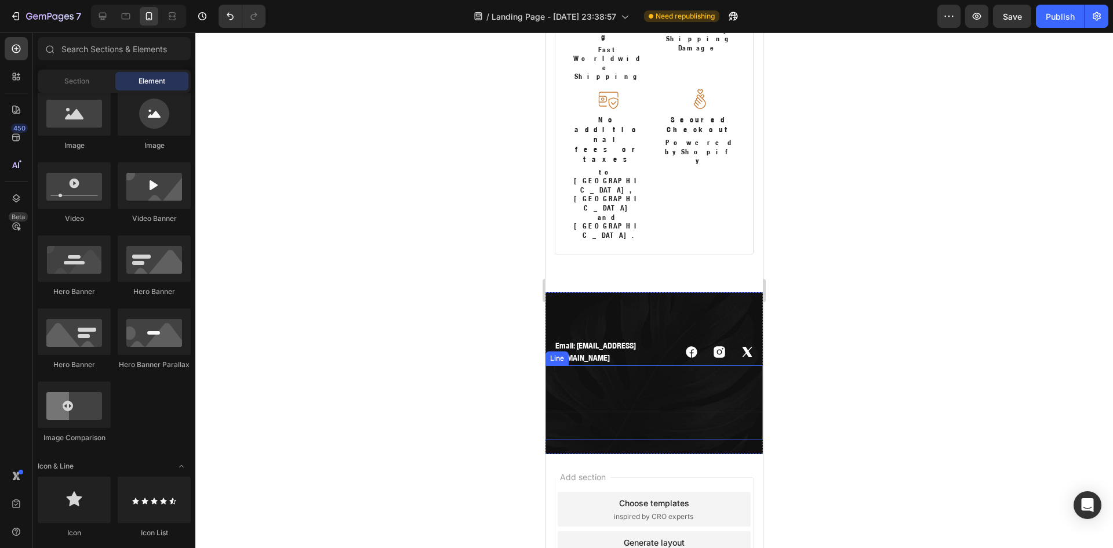
click at [864, 288] on div at bounding box center [654, 289] width 918 height 515
click at [720, 292] on div "Email: info@cationarts.com Text block Icon Icon Icon Row Title Line Section 9" at bounding box center [653, 373] width 217 height 162
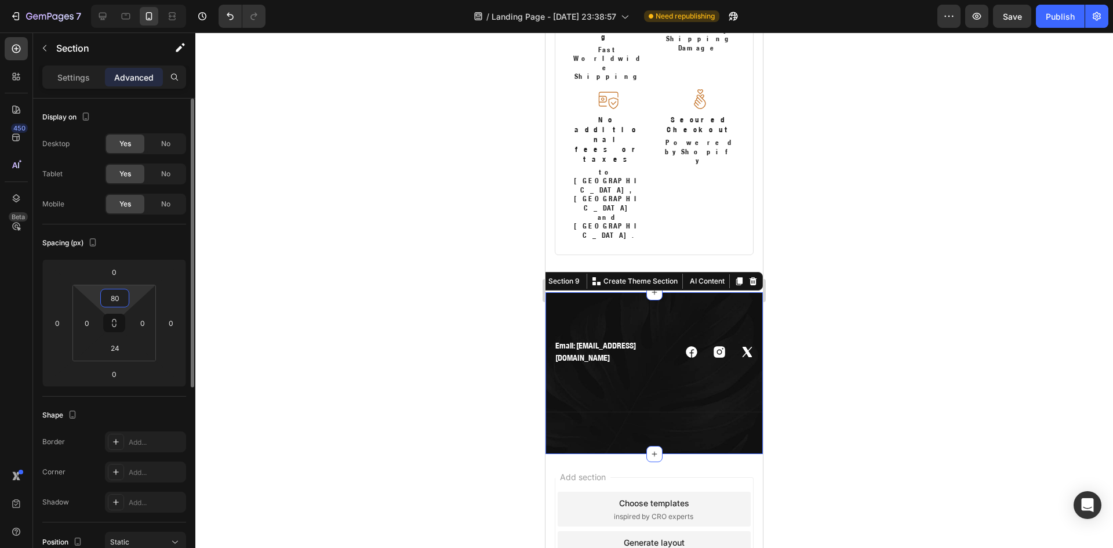
click at [115, 299] on input "80" at bounding box center [114, 297] width 23 height 17
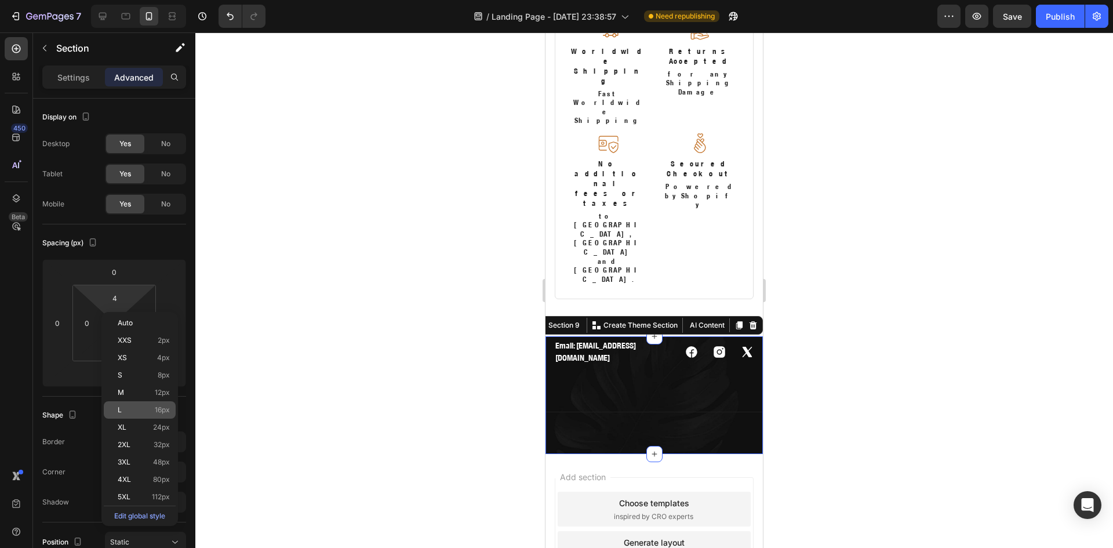
click at [145, 409] on p "L 16px" at bounding box center [144, 410] width 52 height 8
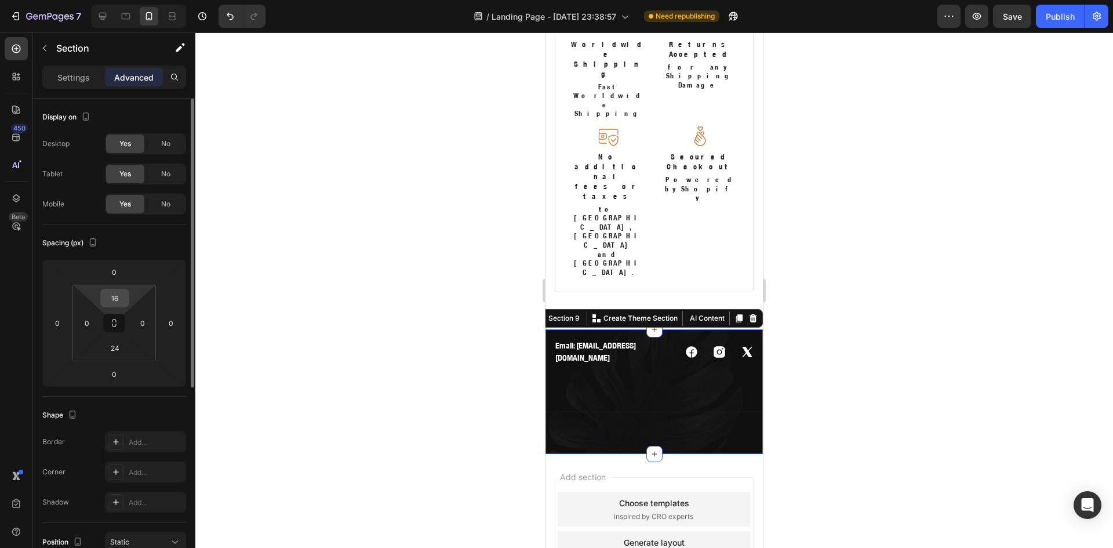
click at [115, 300] on input "16" at bounding box center [114, 297] width 23 height 17
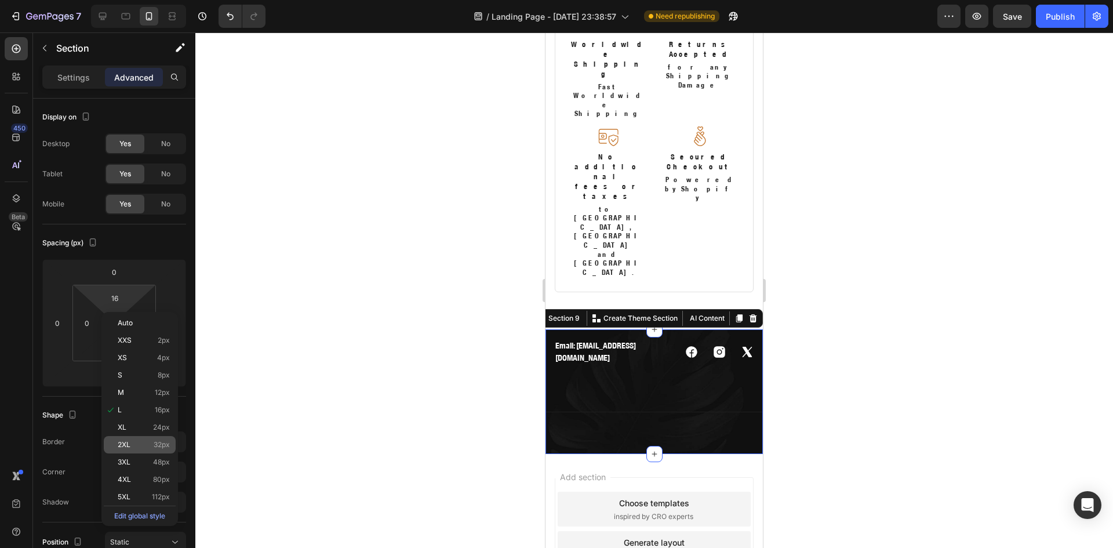
click at [147, 443] on p "2XL 32px" at bounding box center [144, 445] width 52 height 8
type input "32"
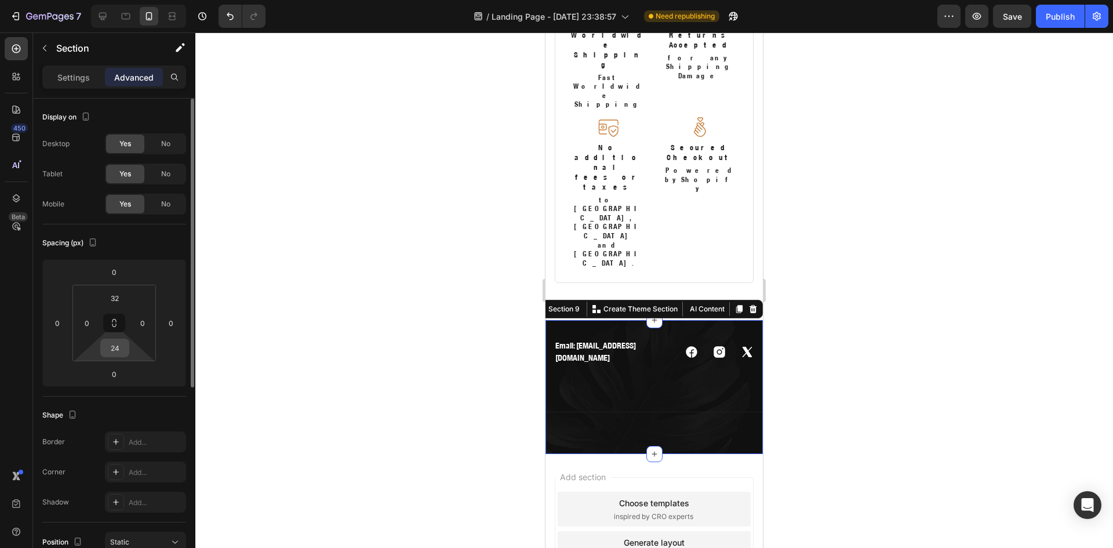
click at [118, 347] on input "24" at bounding box center [114, 347] width 23 height 17
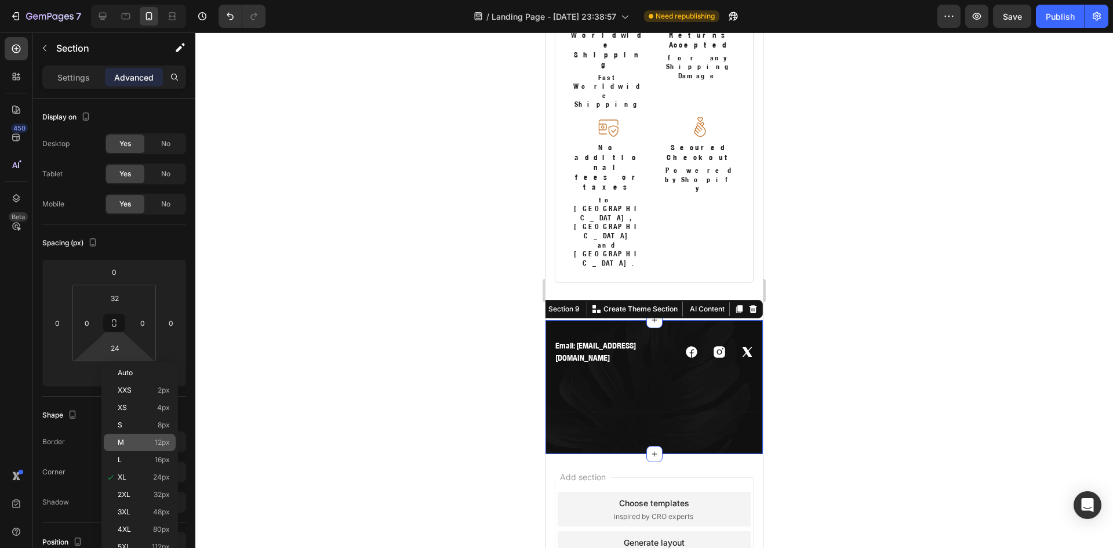
click at [143, 438] on div "M 12px" at bounding box center [140, 442] width 72 height 17
type input "12"
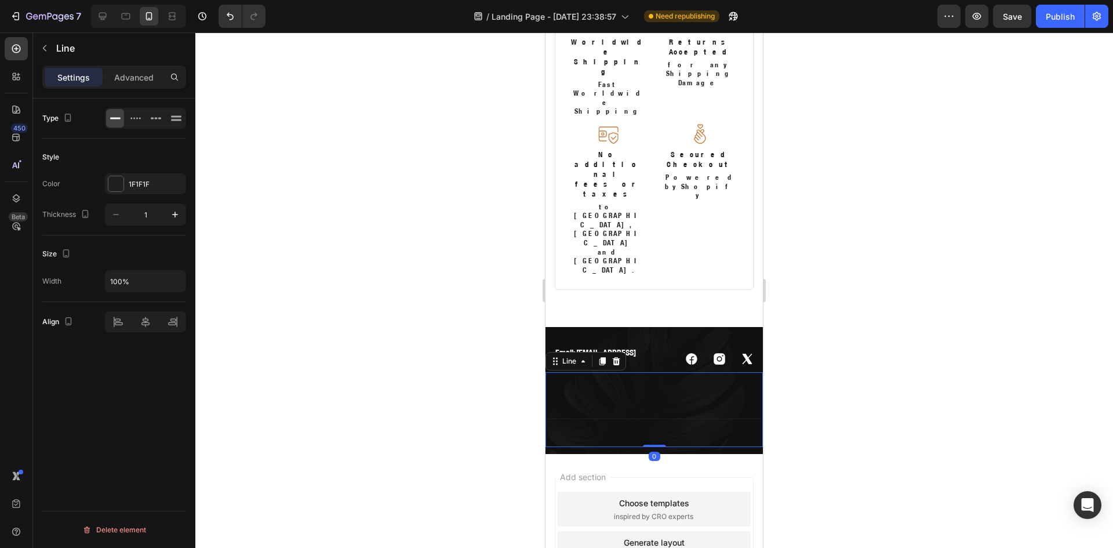
click at [634, 372] on div "Title Line 0" at bounding box center [653, 409] width 217 height 75
click at [134, 77] on p "Advanced" at bounding box center [133, 77] width 39 height 12
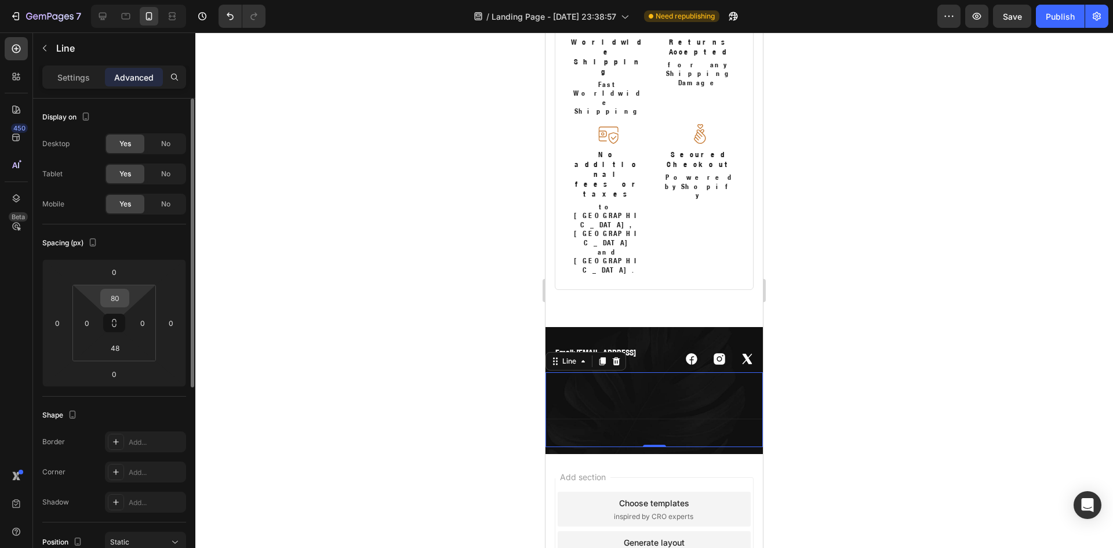
click at [110, 303] on input "80" at bounding box center [114, 297] width 23 height 17
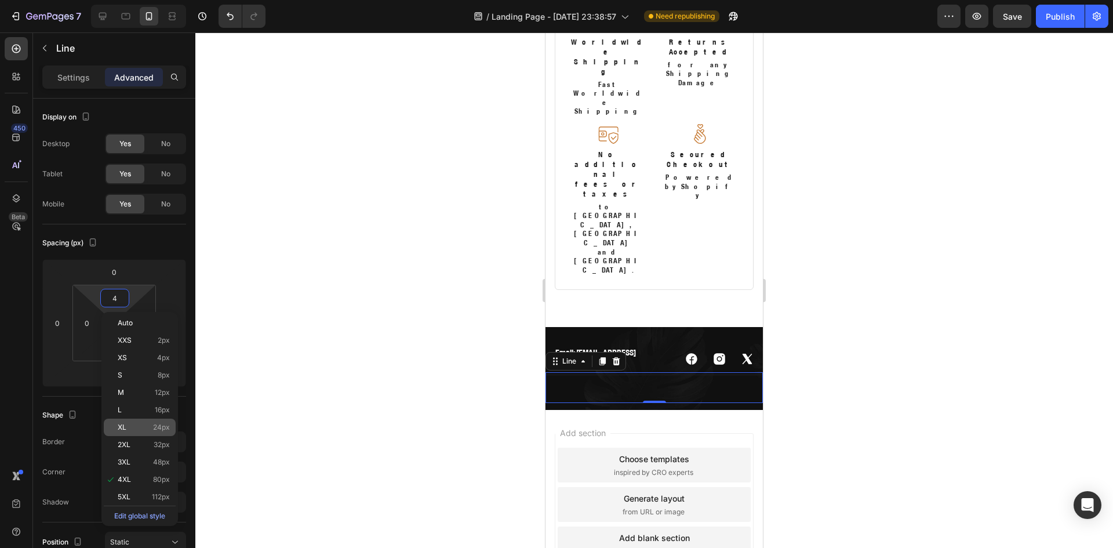
scroll to position [2565, 0]
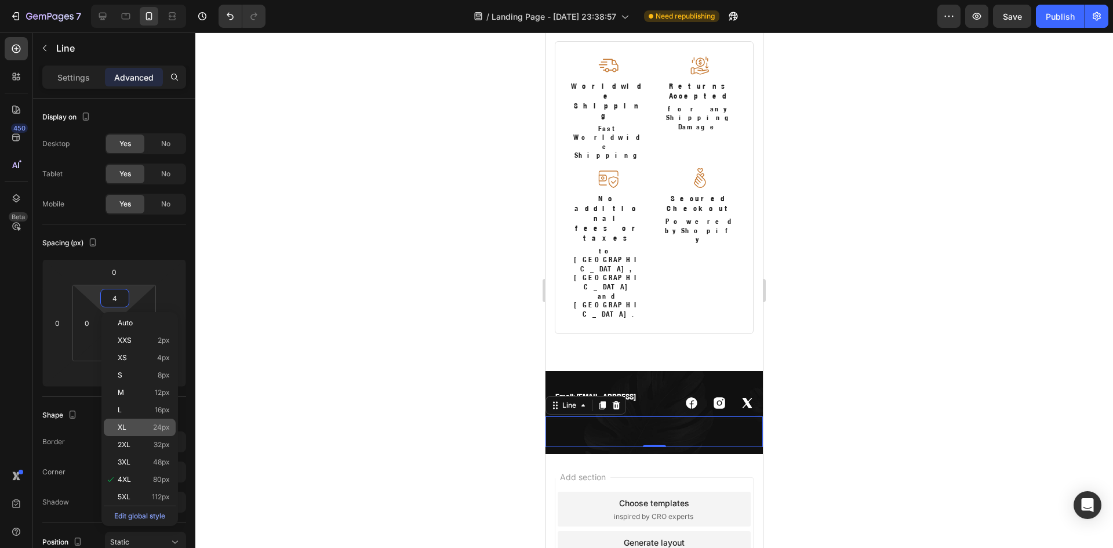
click at [143, 428] on p "XL 24px" at bounding box center [144, 427] width 52 height 8
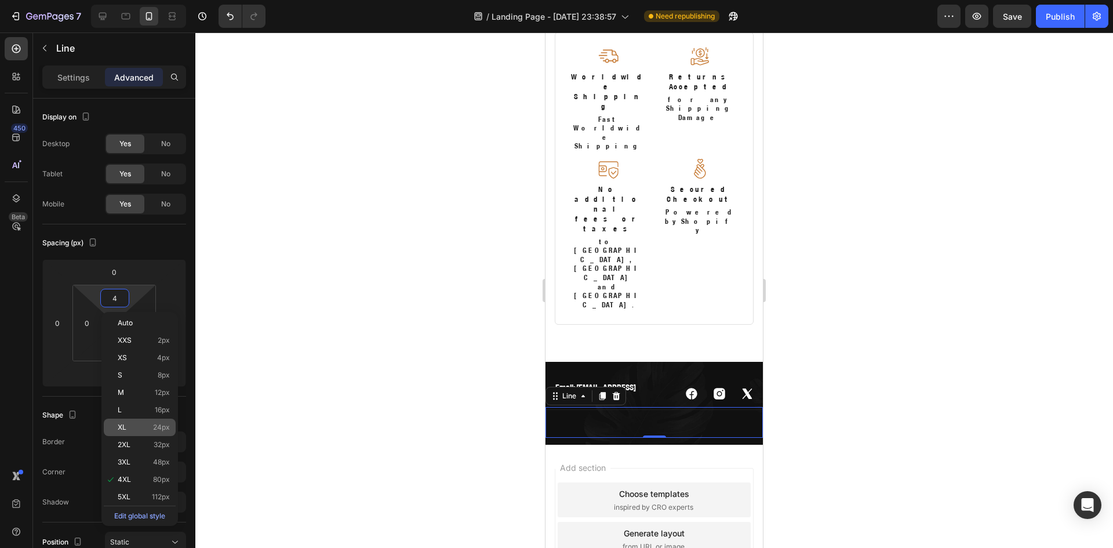
type input "24"
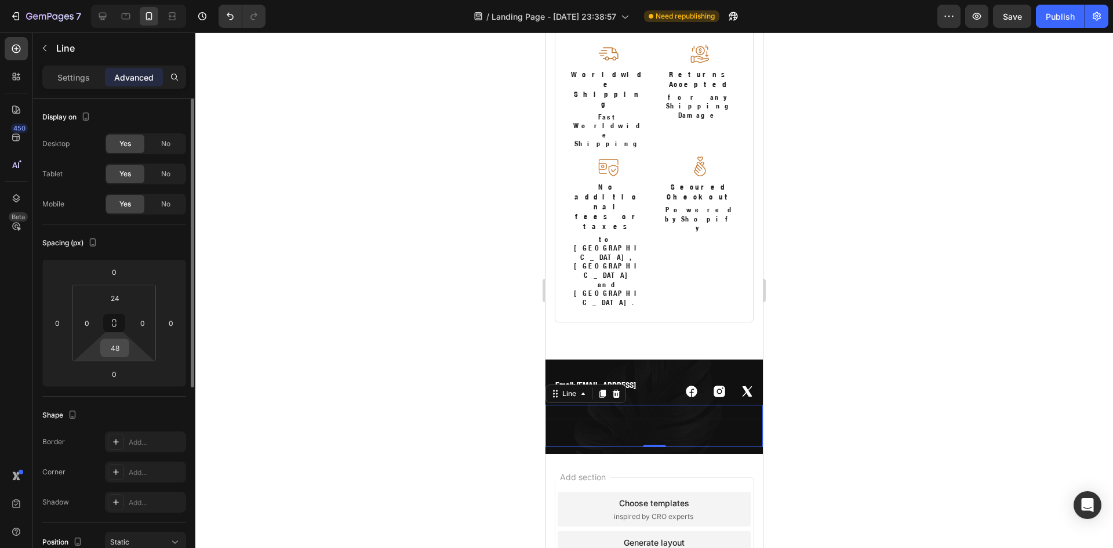
click at [118, 351] on input "48" at bounding box center [114, 347] width 23 height 17
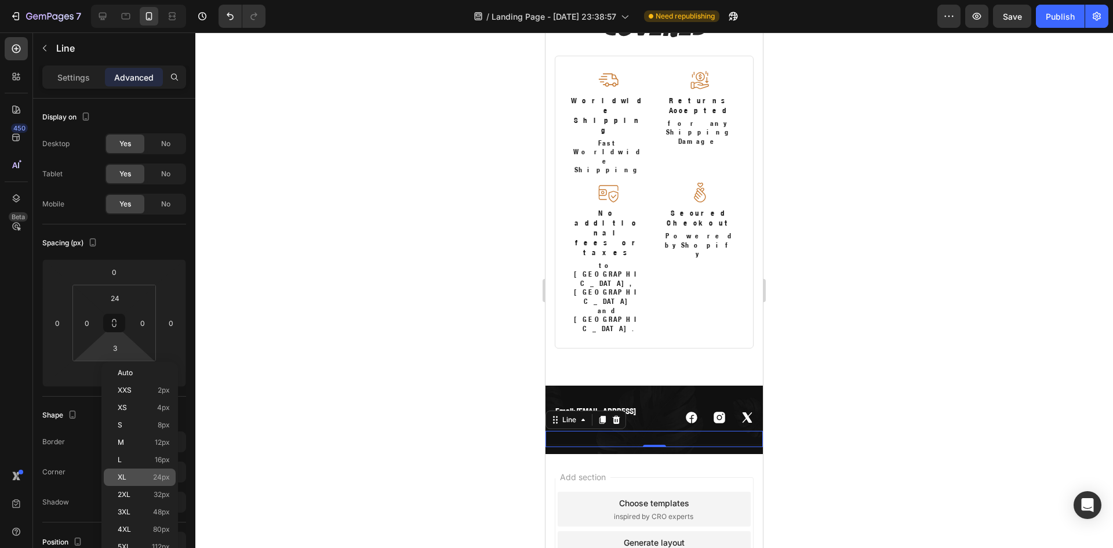
click at [143, 477] on p "XL 24px" at bounding box center [144, 477] width 52 height 8
type input "24"
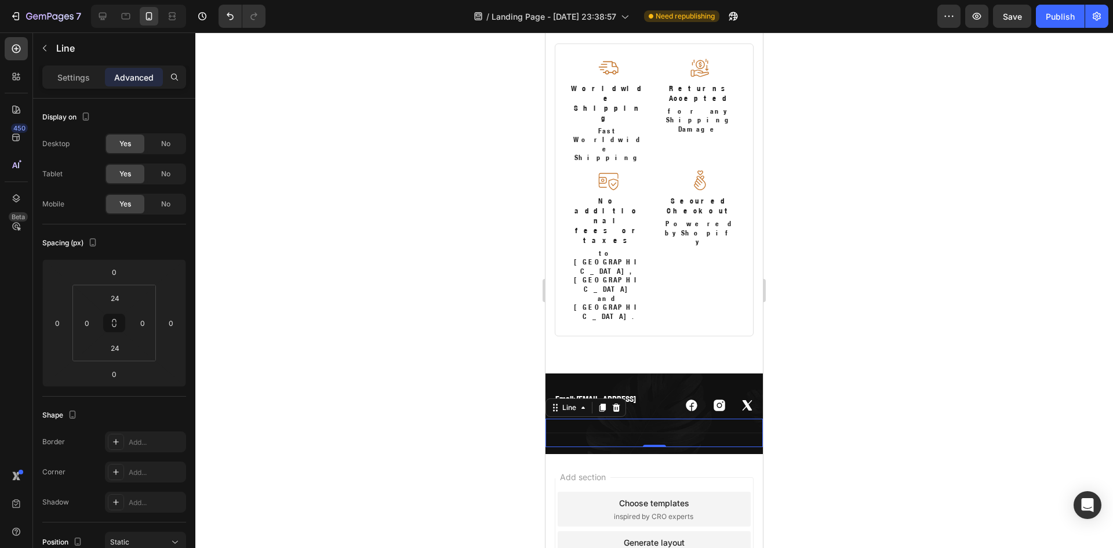
click at [367, 141] on div at bounding box center [654, 289] width 918 height 515
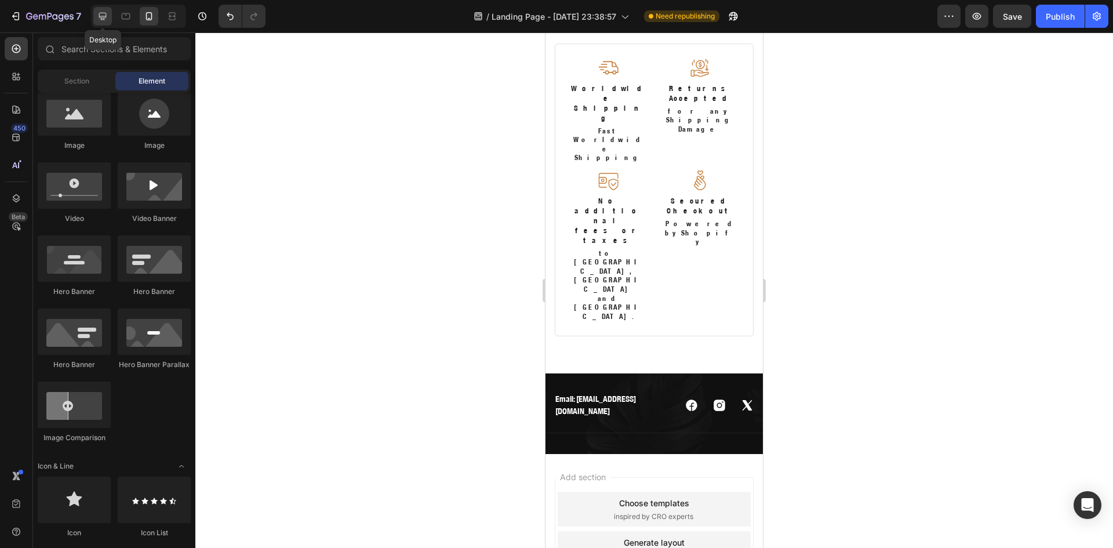
click at [109, 14] on div at bounding box center [102, 16] width 19 height 19
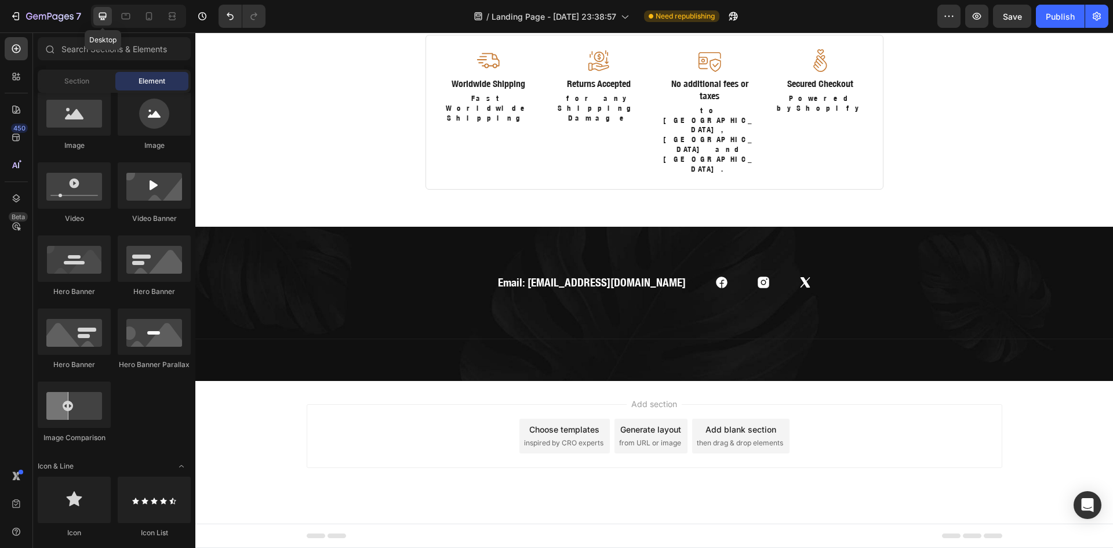
scroll to position [2489, 0]
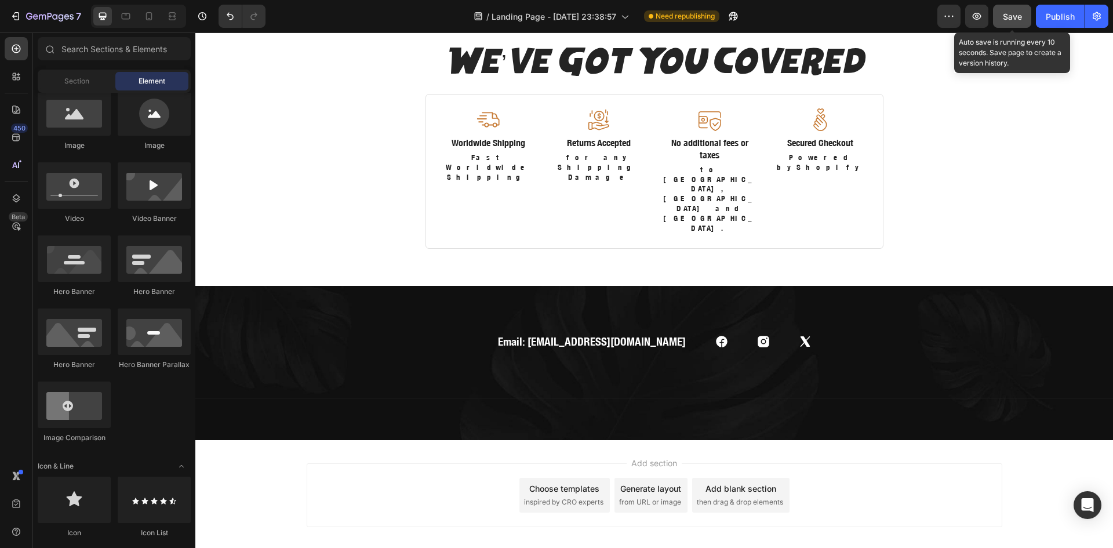
click at [1024, 21] on button "Save" at bounding box center [1012, 16] width 38 height 23
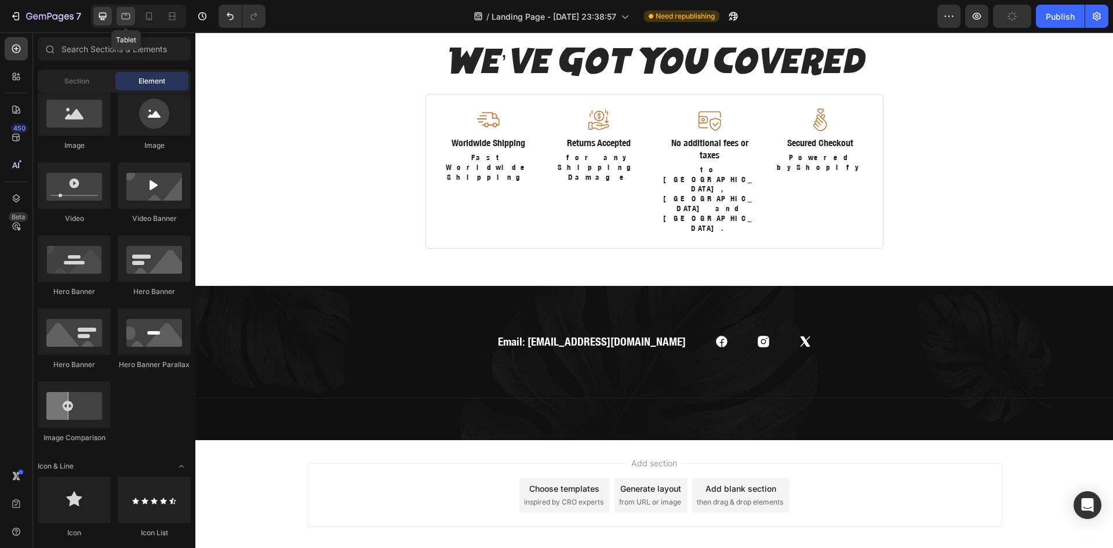
click at [123, 17] on icon at bounding box center [126, 16] width 12 height 12
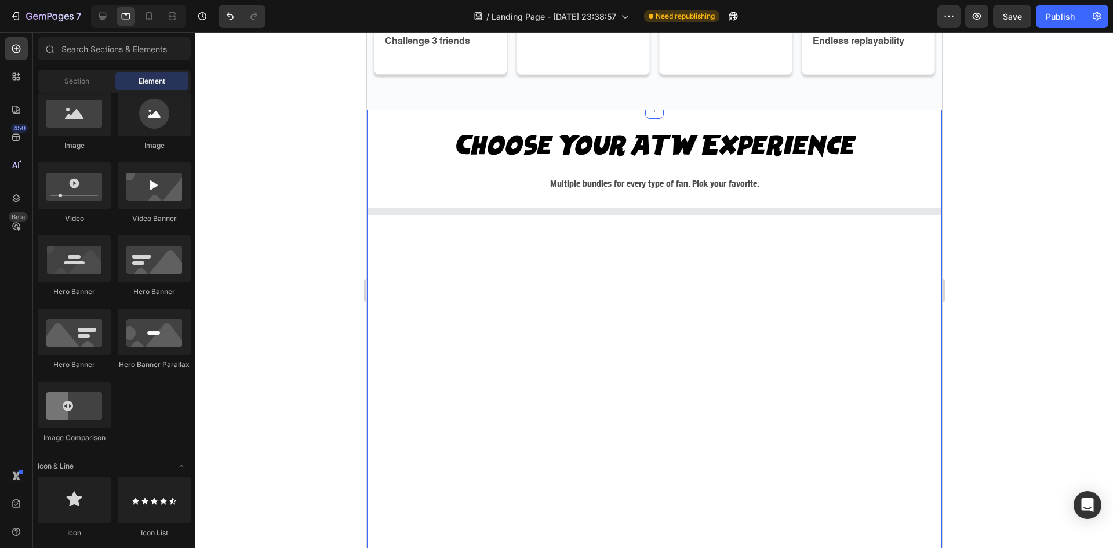
scroll to position [1137, 0]
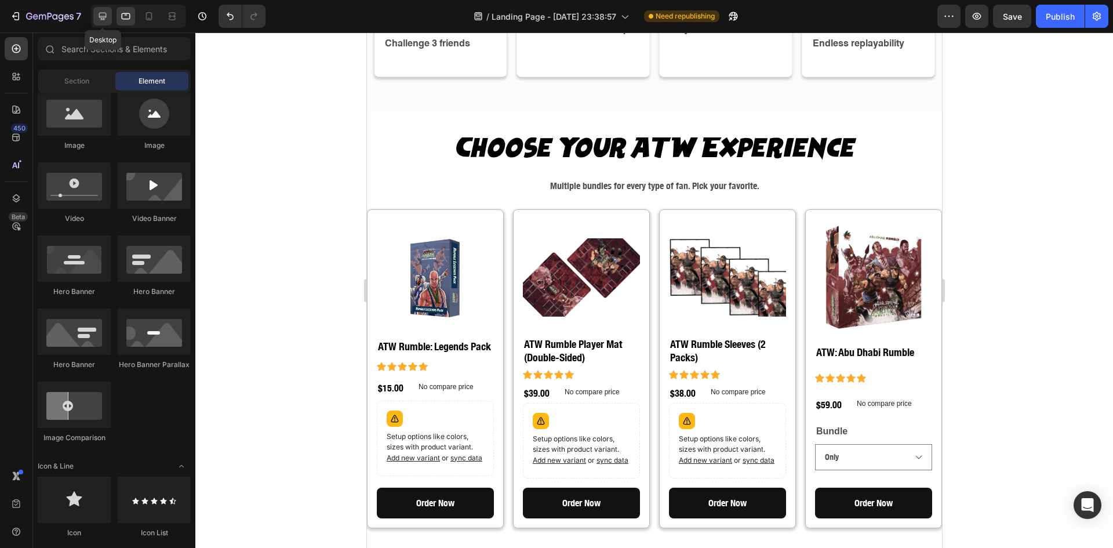
click at [105, 15] on icon at bounding box center [103, 16] width 12 height 12
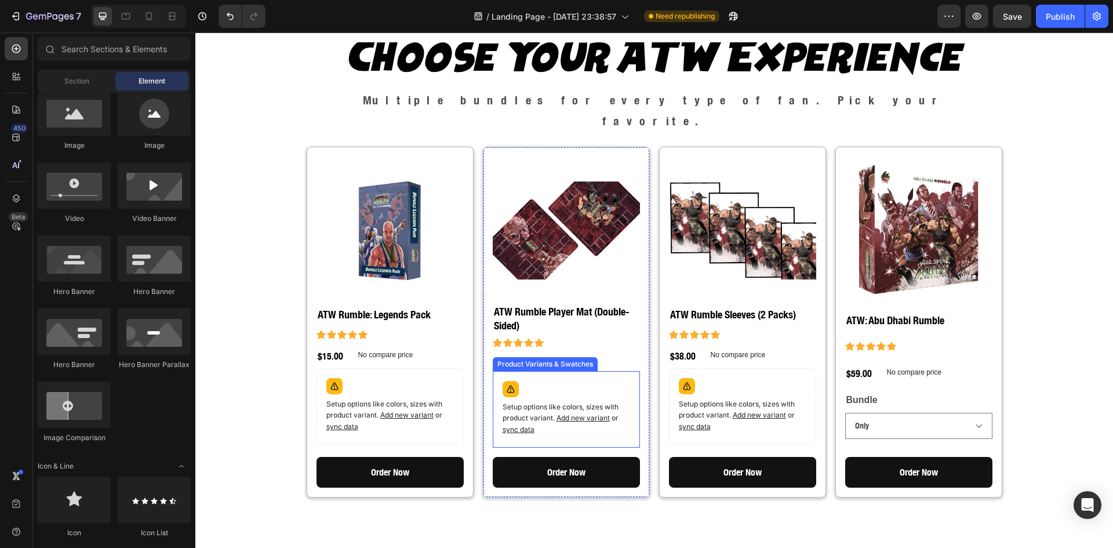
scroll to position [1549, 0]
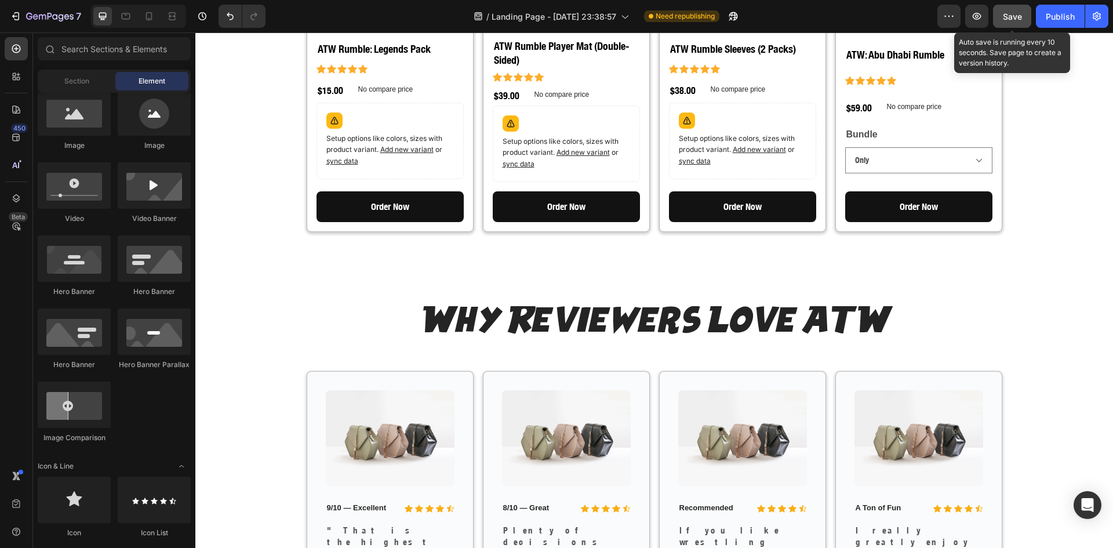
click at [1014, 23] on button "Save" at bounding box center [1012, 16] width 38 height 23
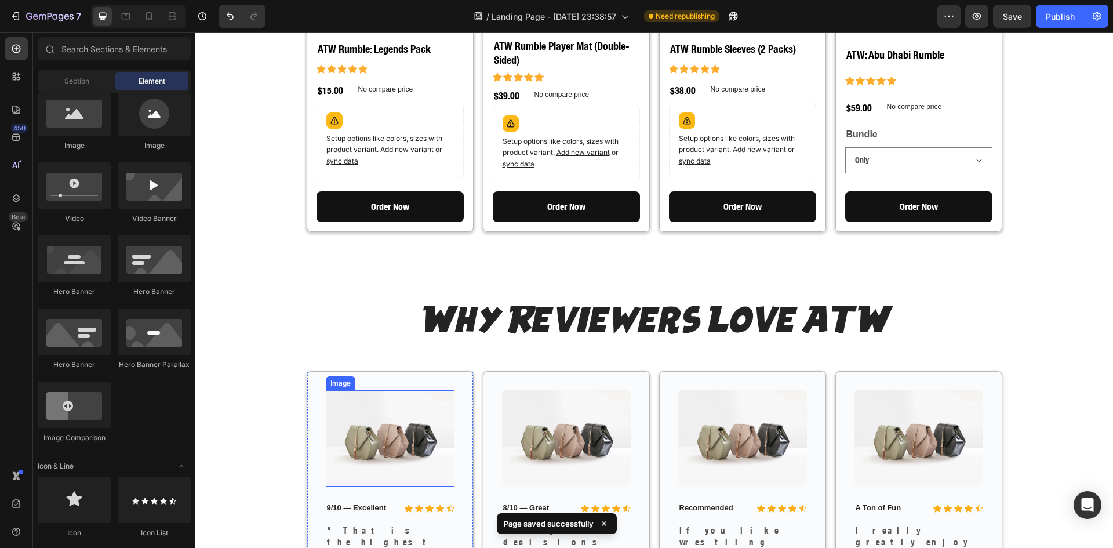
click at [381, 411] on img at bounding box center [390, 438] width 129 height 97
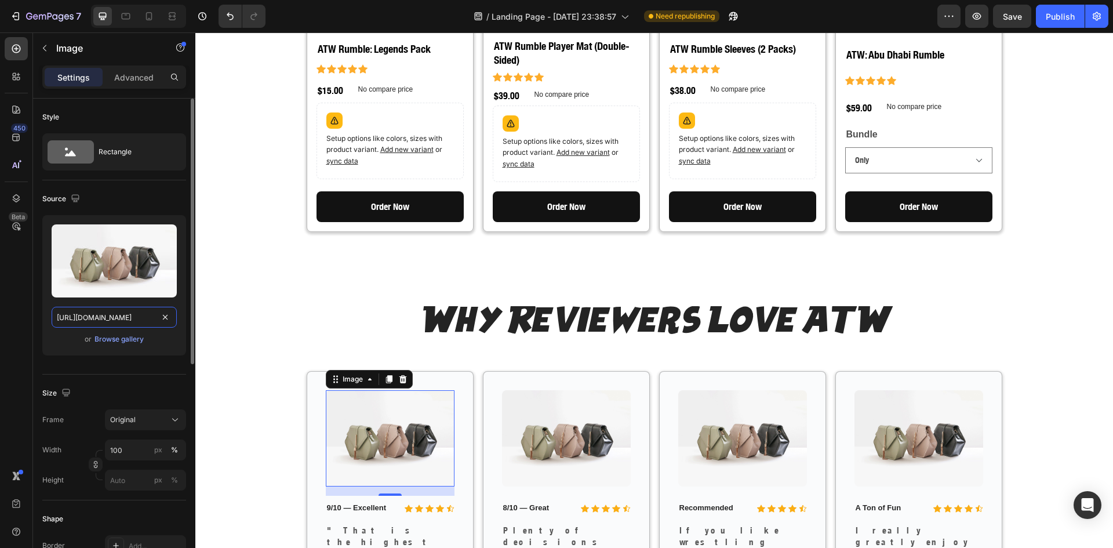
click at [94, 311] on input "https://cdn.shopify.com/s/files/1/2005/9307/files/image_demo.jpg" at bounding box center [114, 317] width 125 height 21
paste input "imageio.forbes.com/specials-images/imageserve/62e16314aa120be2136d6fbc/0x0.jpg?…"
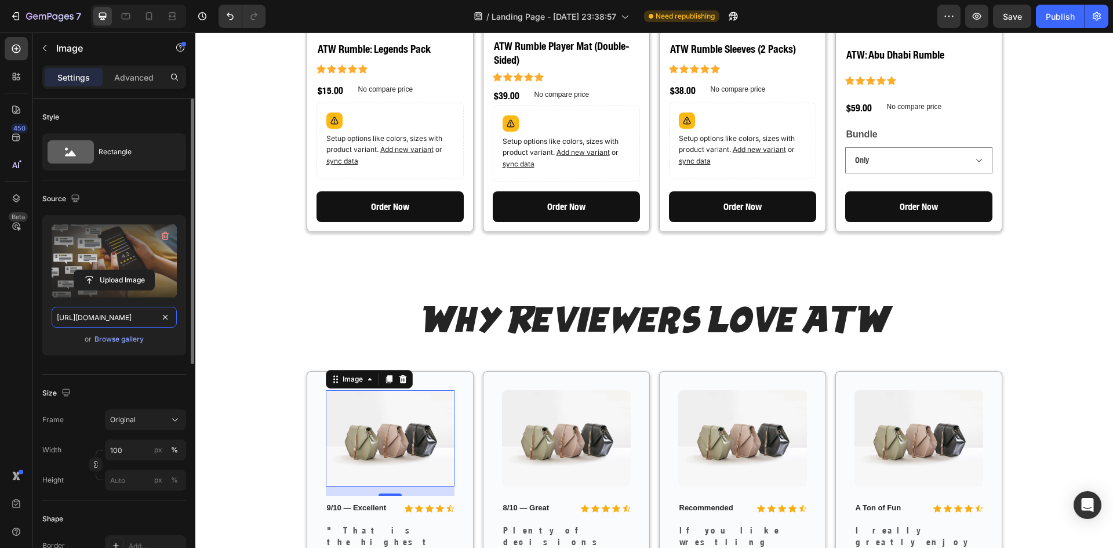
scroll to position [0, 475]
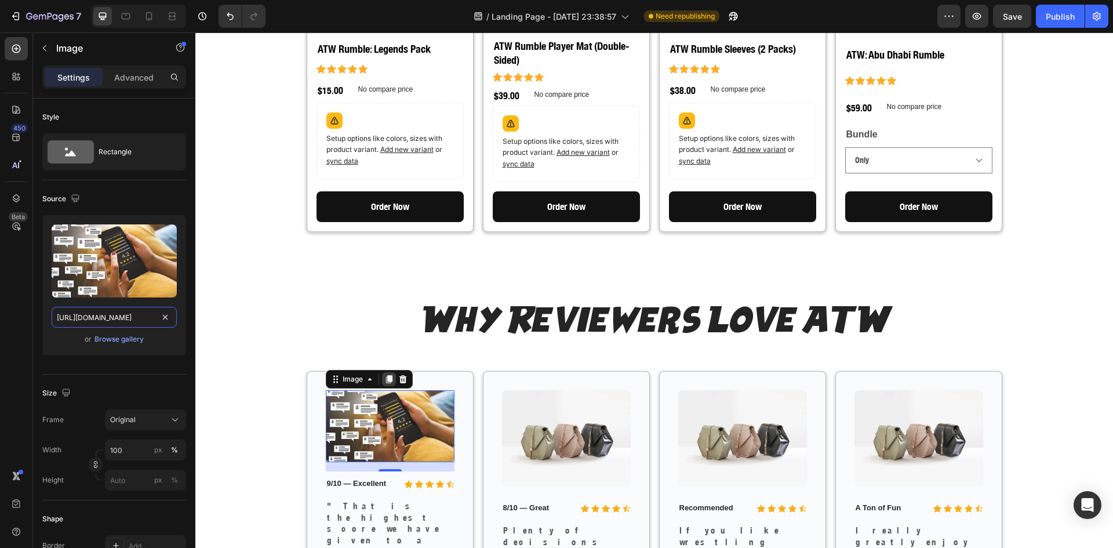
type input "https://imageio.forbes.com/specials-images/imageserve/62e16314aa120be2136d6fbc/…"
click at [384, 374] on icon at bounding box center [388, 378] width 9 height 9
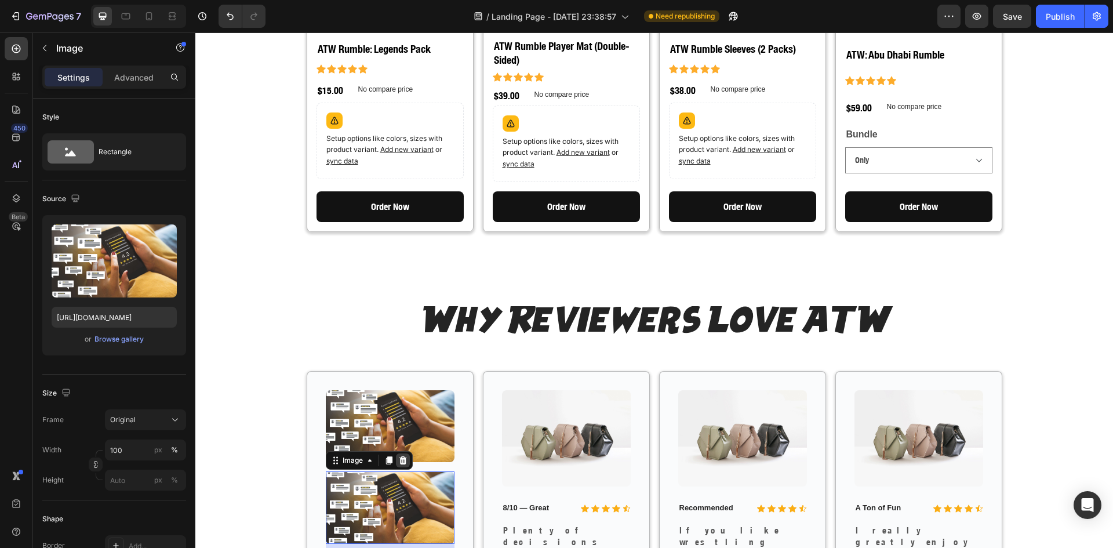
click at [402, 456] on icon at bounding box center [402, 460] width 9 height 9
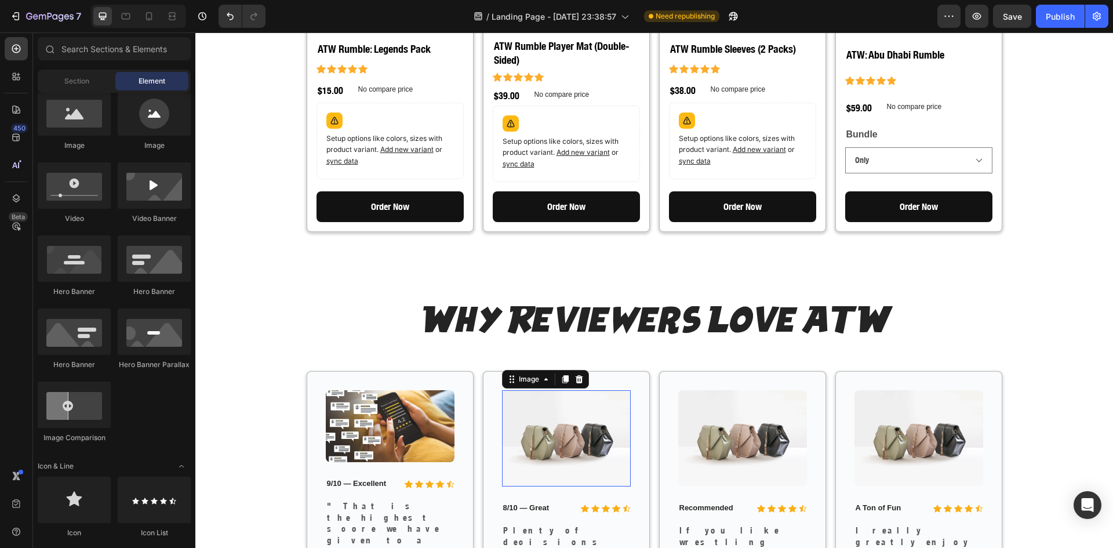
click at [549, 402] on img at bounding box center [566, 438] width 129 height 97
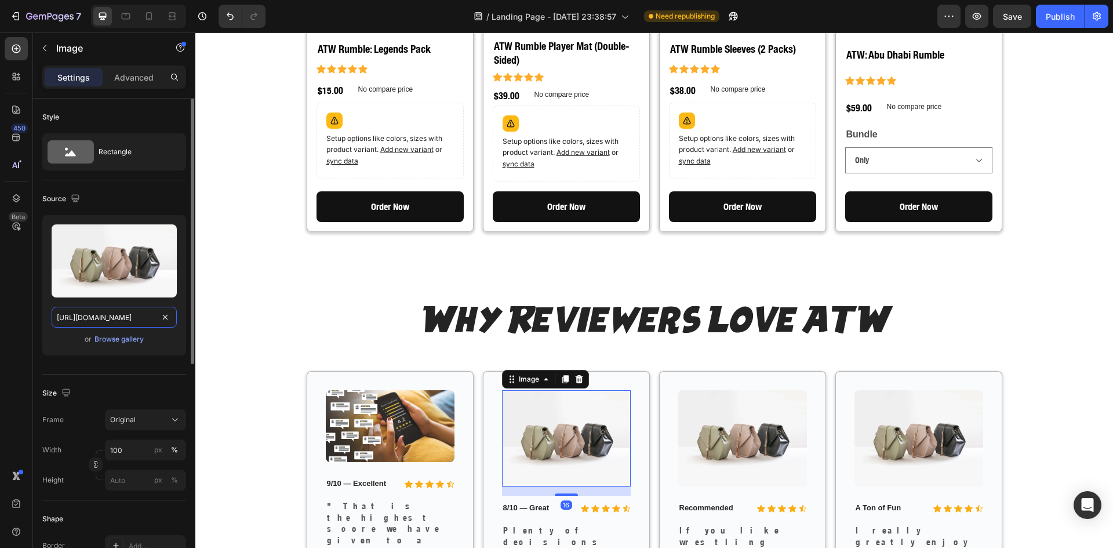
click at [125, 316] on input "https://cdn.shopify.com/s/files/1/2005/9307/files/image_demo.jpg" at bounding box center [114, 317] width 125 height 21
paste input "imageio.forbes.com/specials-images/imageserve/62e16314aa120be2136d6fbc/0x0.jpg?…"
type input "https://imageio.forbes.com/specials-images/imageserve/62e16314aa120be2136d6fbc/…"
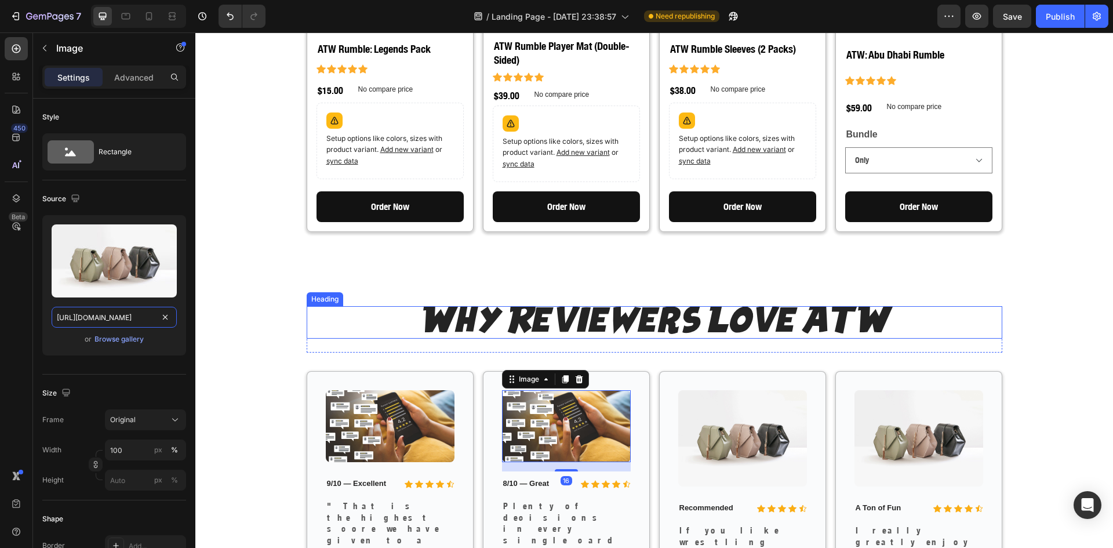
scroll to position [0, 475]
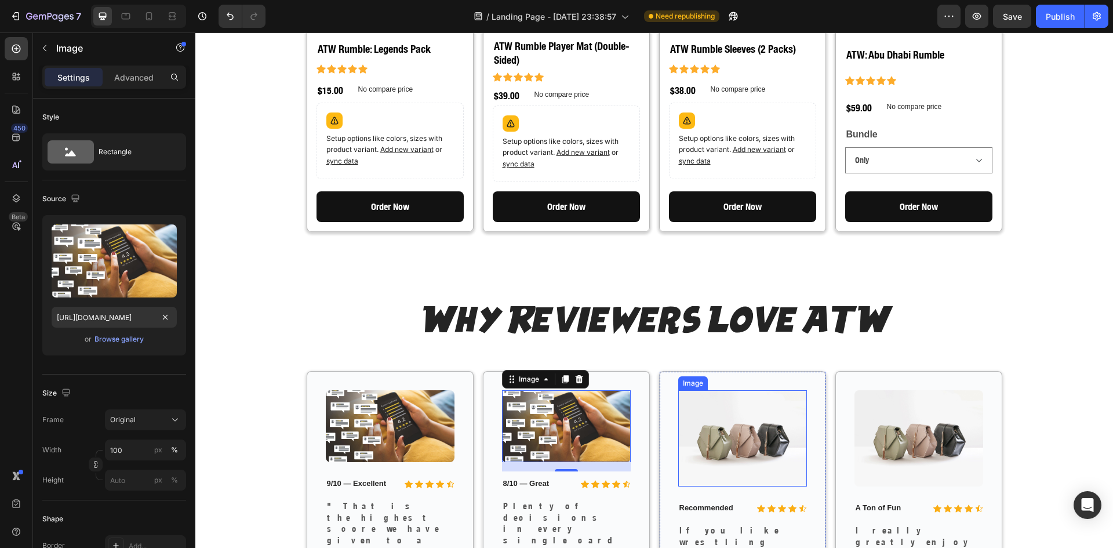
click at [712, 422] on img at bounding box center [742, 438] width 129 height 97
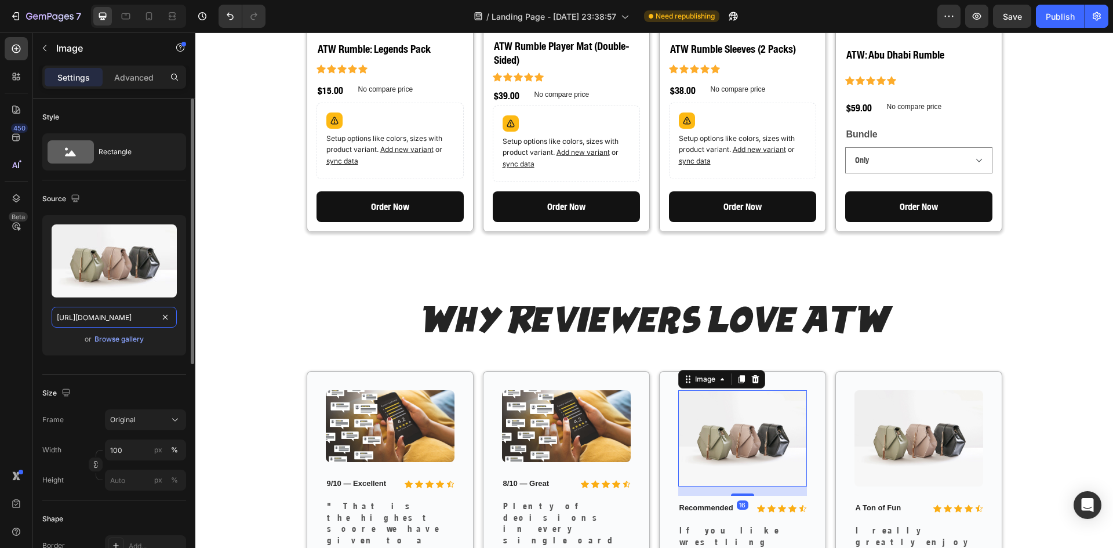
click at [105, 310] on input "https://cdn.shopify.com/s/files/1/2005/9307/files/image_demo.jpg" at bounding box center [114, 317] width 125 height 21
paste input "imageio.forbes.com/specials-images/imageserve/62e16314aa120be2136d6fbc/0x0.jpg?…"
type input "https://imageio.forbes.com/specials-images/imageserve/62e16314aa120be2136d6fbc/…"
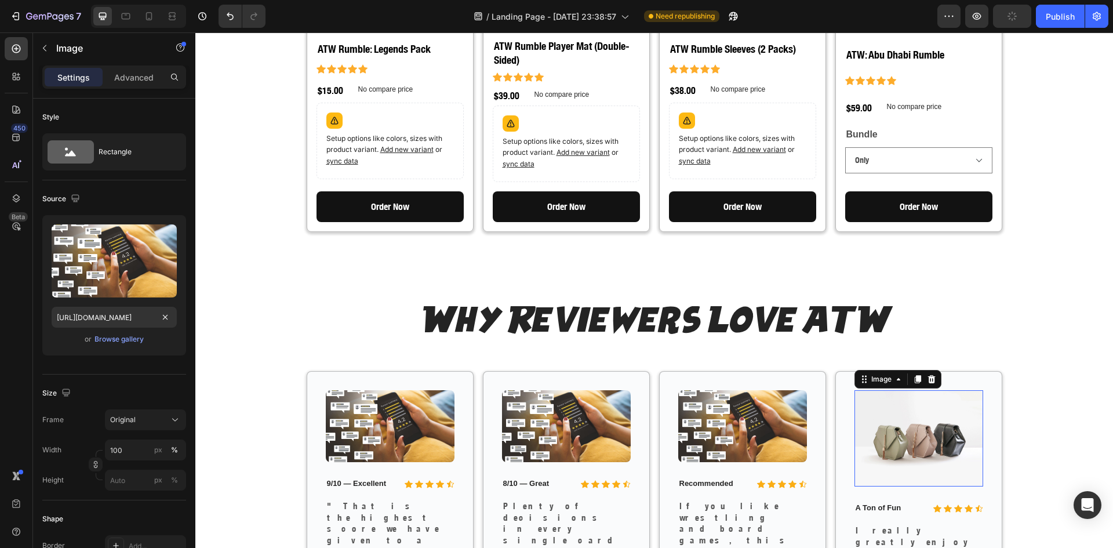
click at [912, 406] on img at bounding box center [918, 438] width 129 height 97
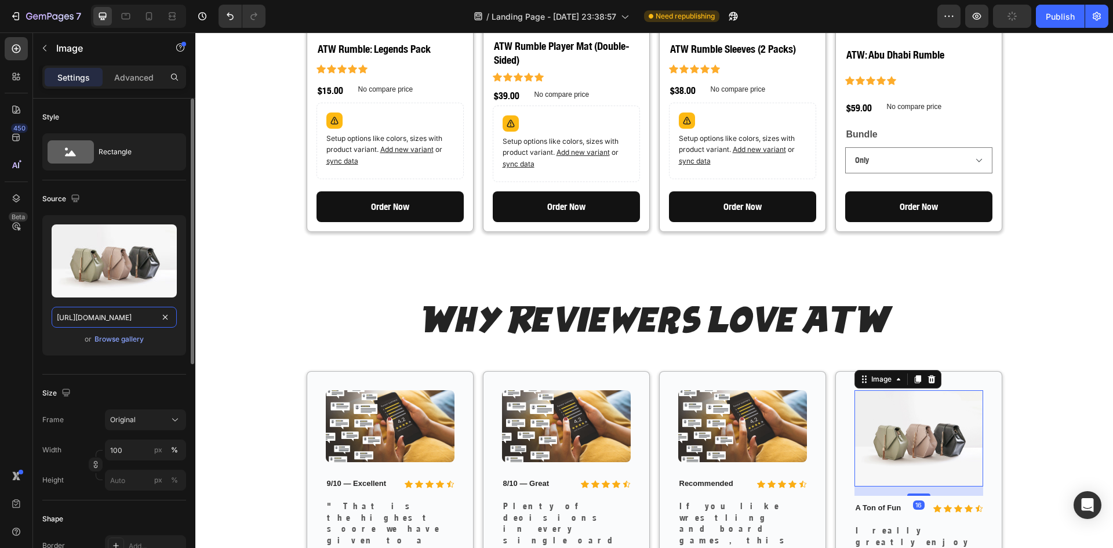
click at [112, 314] on input "https://cdn.shopify.com/s/files/1/2005/9307/files/image_demo.jpg" at bounding box center [114, 317] width 125 height 21
paste input "imageio.forbes.com/specials-images/imageserve/62e16314aa120be2136d6fbc/0x0.jpg?…"
type input "https://imageio.forbes.com/specials-images/imageserve/62e16314aa120be2136d6fbc/…"
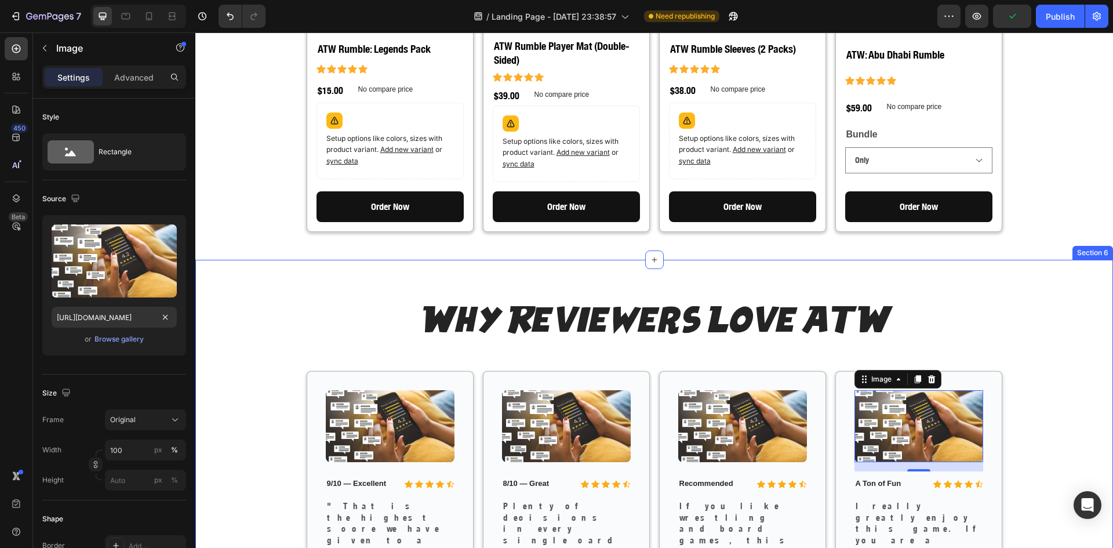
click at [286, 270] on div "Why Reviewers Love ATW Heading Row Image Icon Icon Icon Icon Icon Icon List 9/1…" at bounding box center [654, 494] width 918 height 469
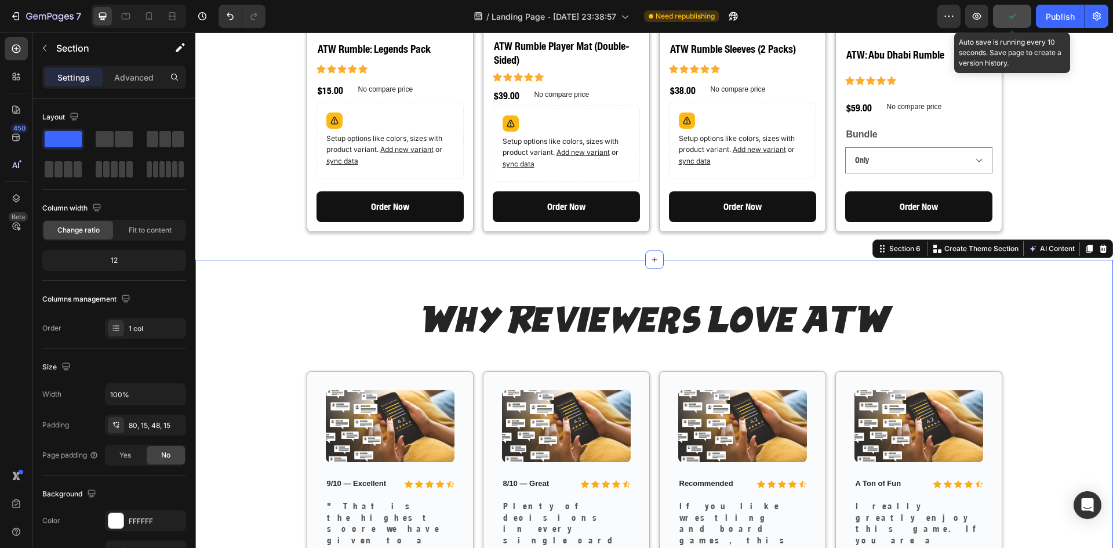
click at [1018, 19] on button "button" at bounding box center [1012, 16] width 38 height 23
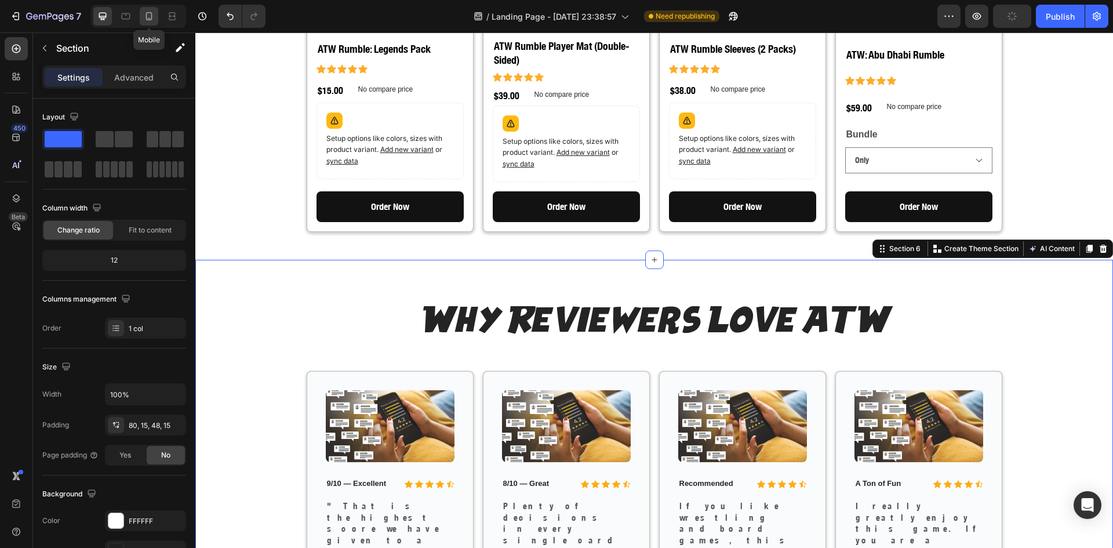
click at [151, 20] on icon at bounding box center [149, 16] width 6 height 8
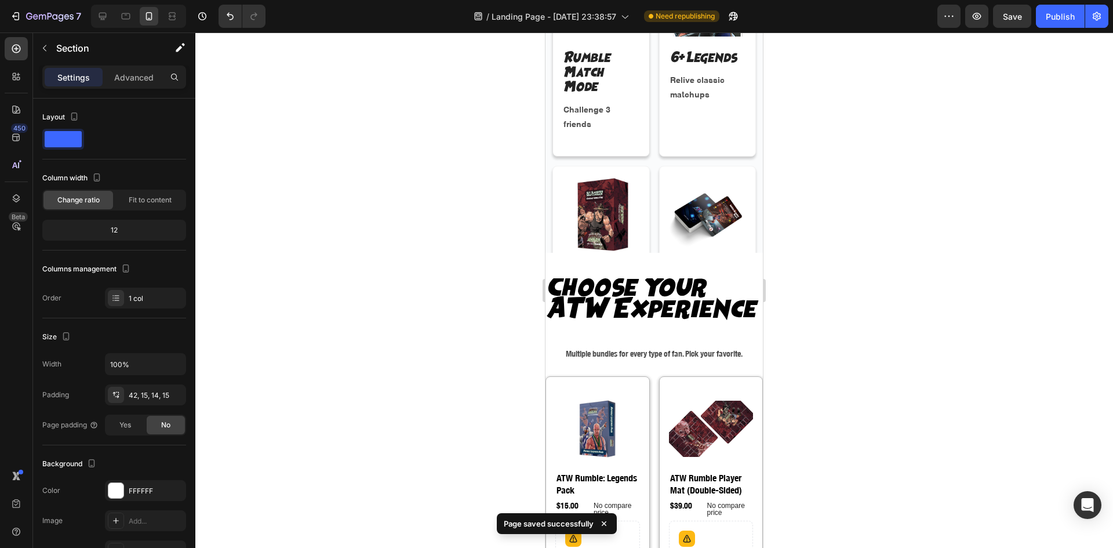
scroll to position [1036, 0]
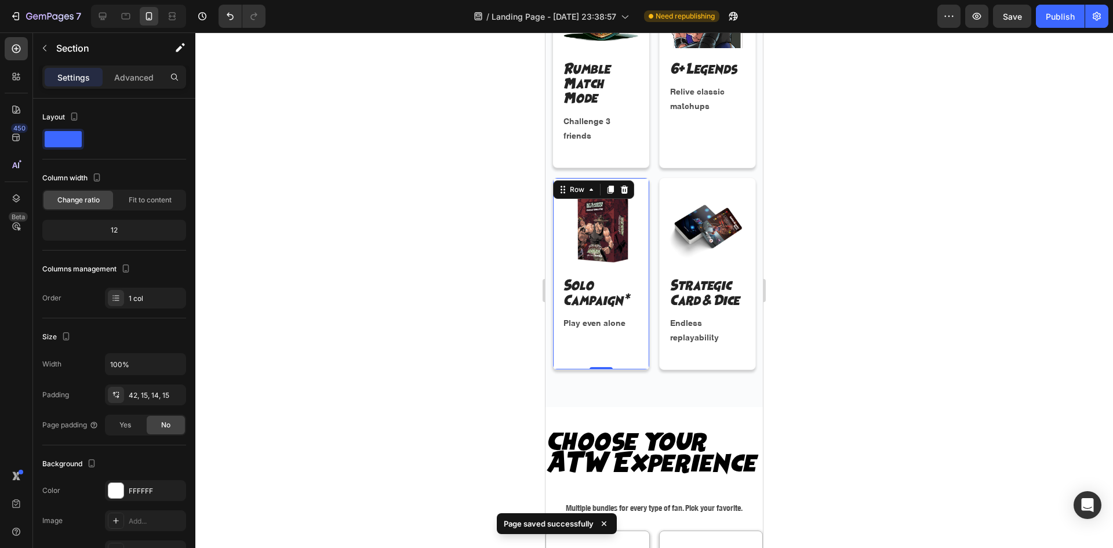
click at [609, 336] on div "Image Solo Campaign* Text Block Play even alone Text Block" at bounding box center [601, 273] width 78 height 173
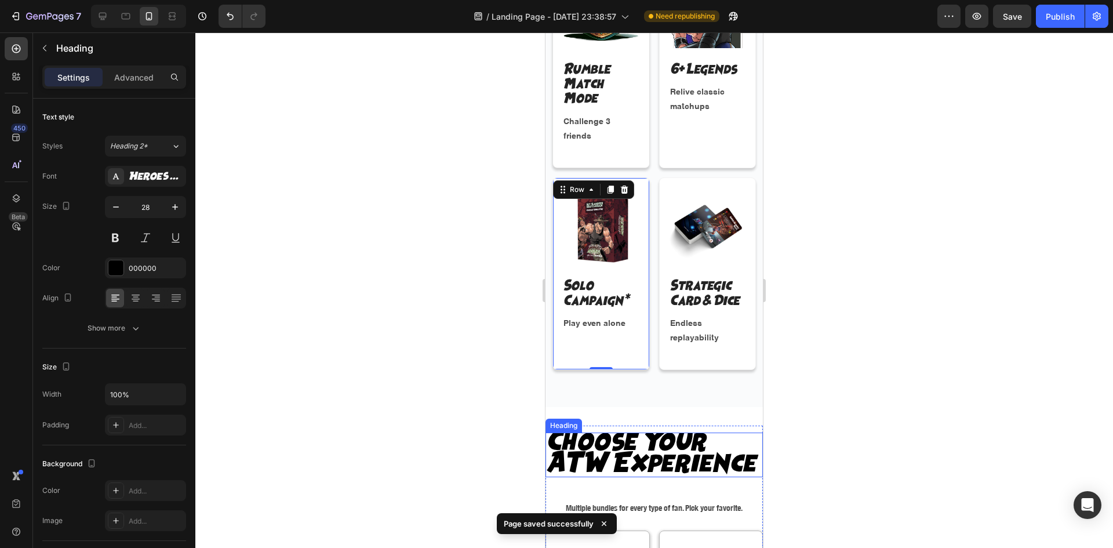
click at [635, 450] on h2 "Choose Your ATW Experience" at bounding box center [653, 454] width 217 height 45
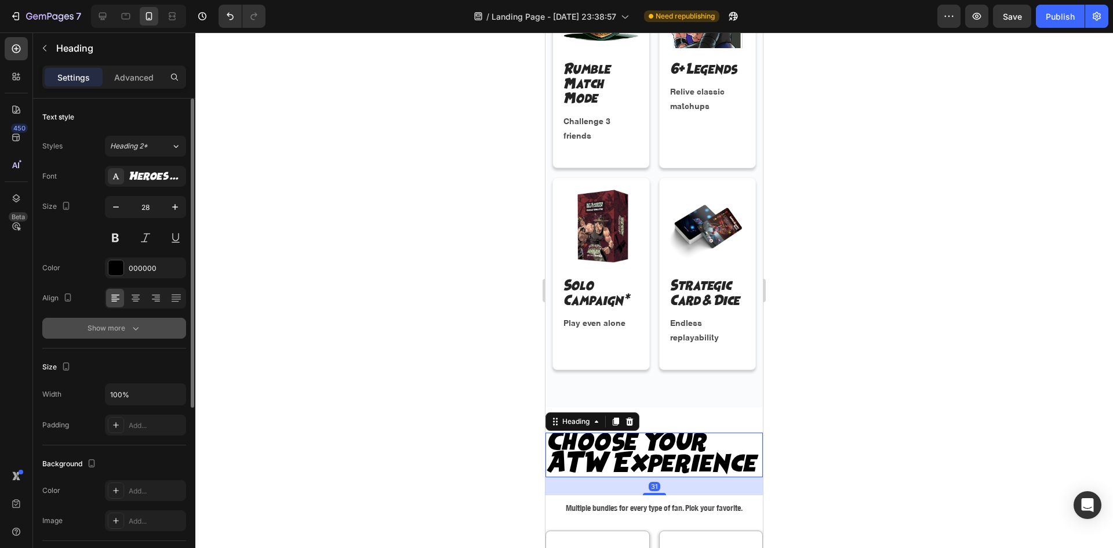
click at [139, 330] on icon "button" at bounding box center [136, 328] width 12 height 12
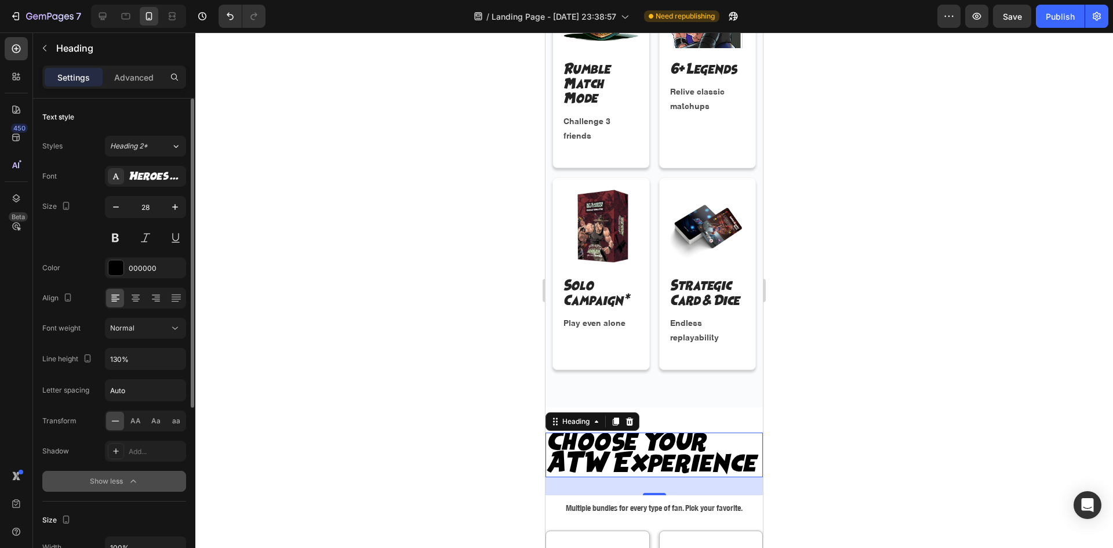
click at [139, 330] on div "Normal" at bounding box center [139, 328] width 59 height 10
click at [139, 332] on div "Normal" at bounding box center [139, 328] width 59 height 10
click at [147, 361] on input "130%" at bounding box center [145, 358] width 80 height 21
click at [175, 356] on icon "button" at bounding box center [175, 359] width 12 height 12
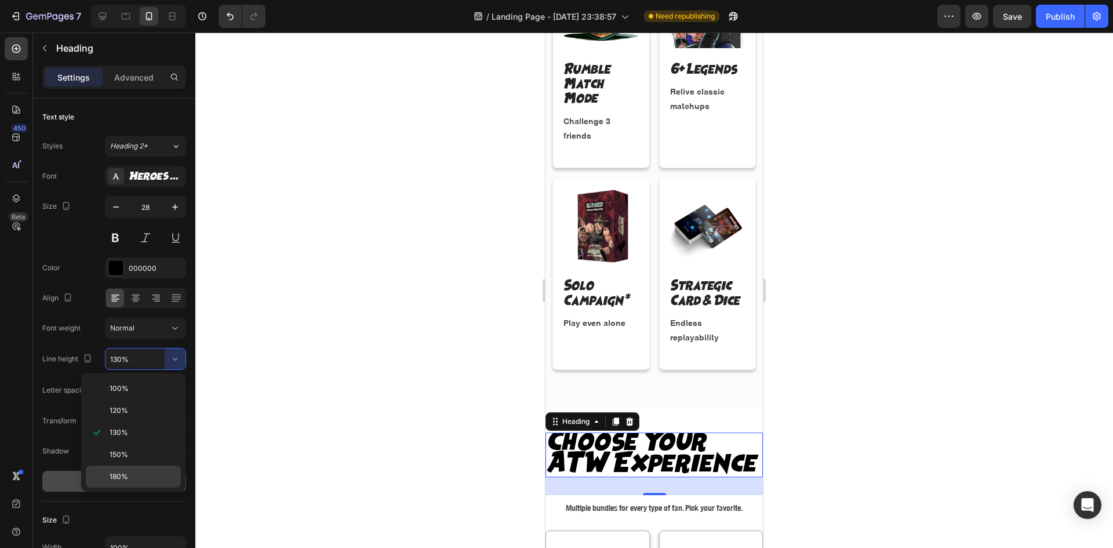
click at [159, 466] on div "180%" at bounding box center [133, 476] width 95 height 22
type input "180%"
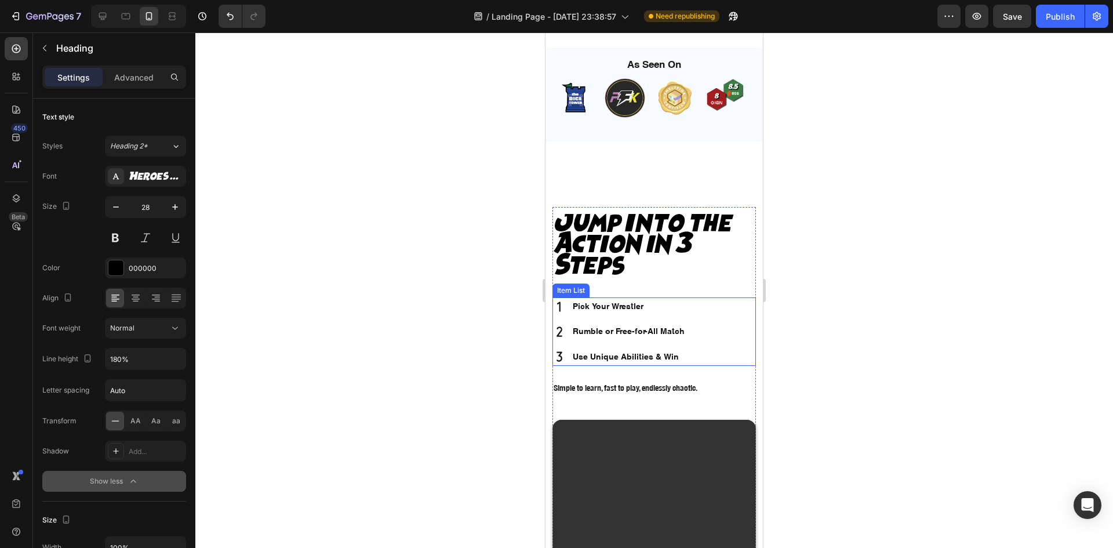
scroll to position [361, 0]
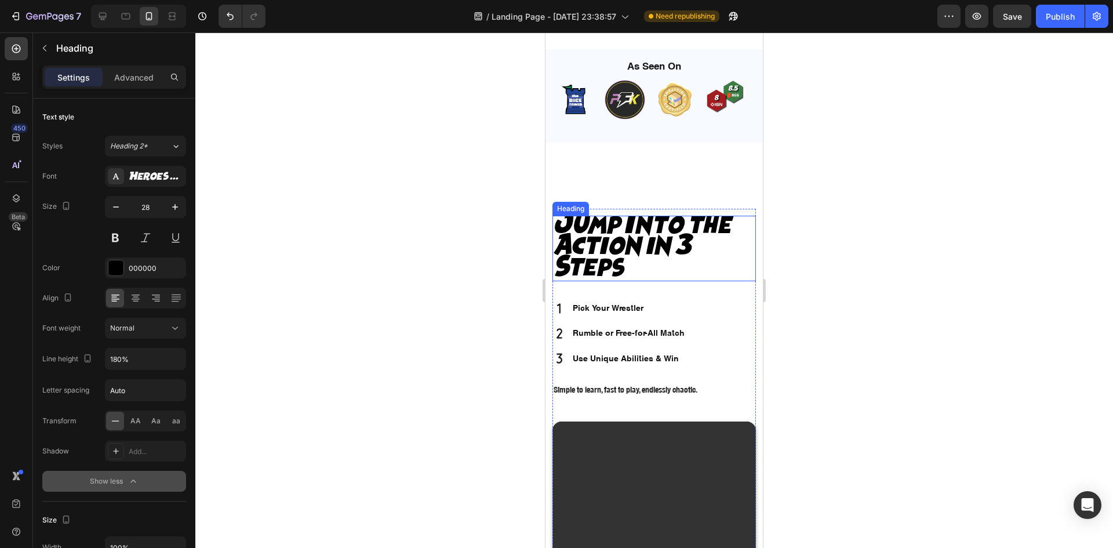
click at [632, 237] on h2 "Jump Into the Action in 3 Steps" at bounding box center [653, 248] width 203 height 65
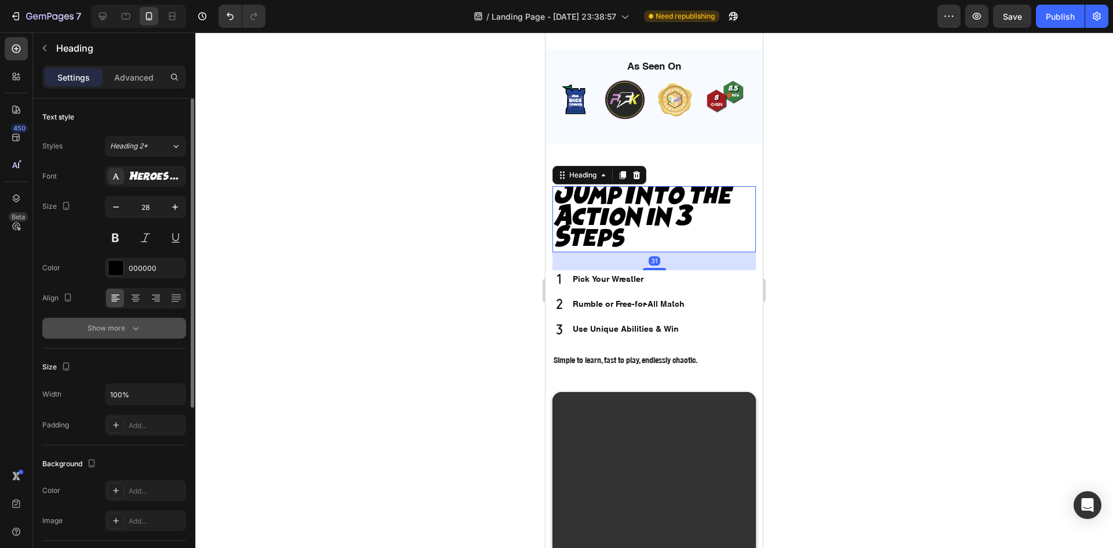
click at [136, 325] on icon "button" at bounding box center [136, 328] width 12 height 12
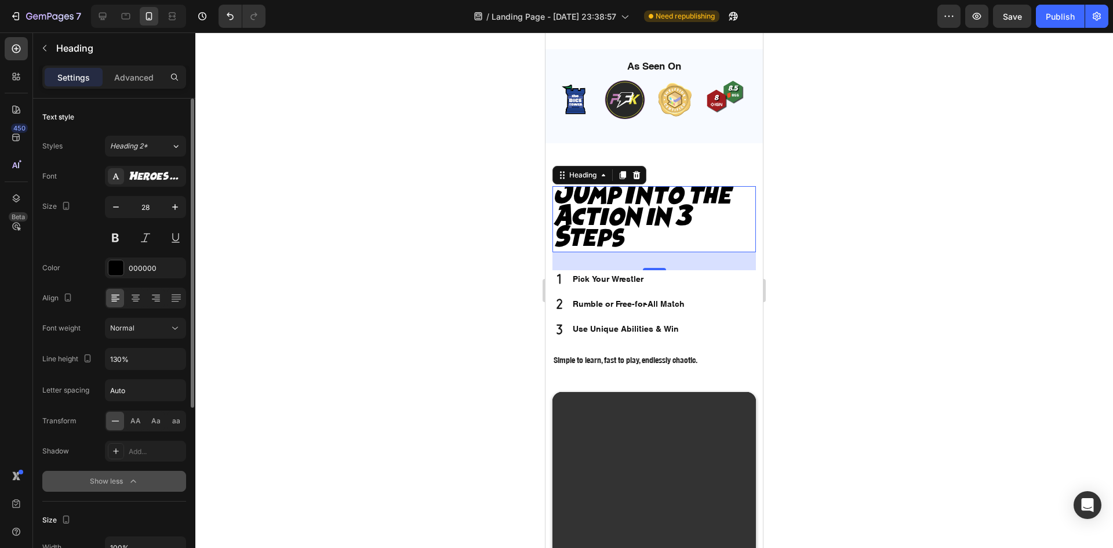
click at [136, 328] on div "Normal" at bounding box center [139, 328] width 59 height 10
click at [150, 358] on input "130%" at bounding box center [145, 358] width 80 height 21
click at [171, 369] on div "130%" at bounding box center [145, 359] width 81 height 22
click at [174, 362] on icon "button" at bounding box center [175, 359] width 12 height 12
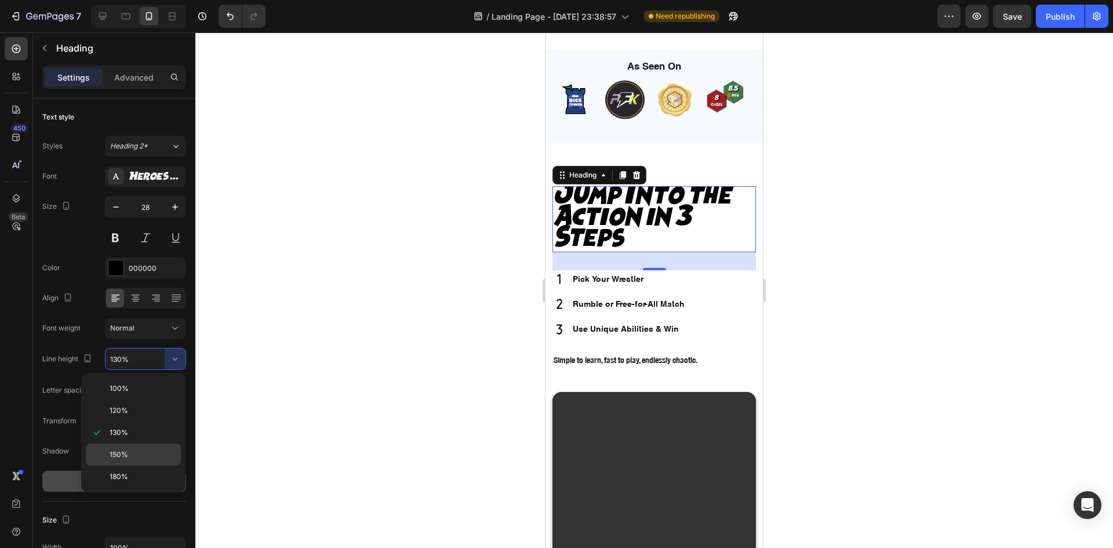
click at [160, 453] on p "150%" at bounding box center [143, 454] width 66 height 10
type input "150%"
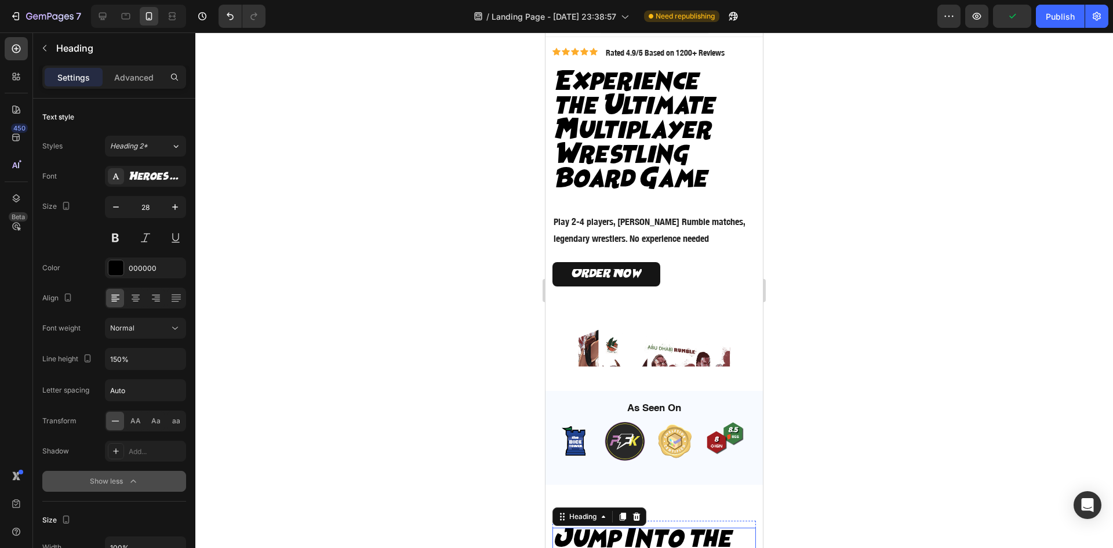
scroll to position [0, 0]
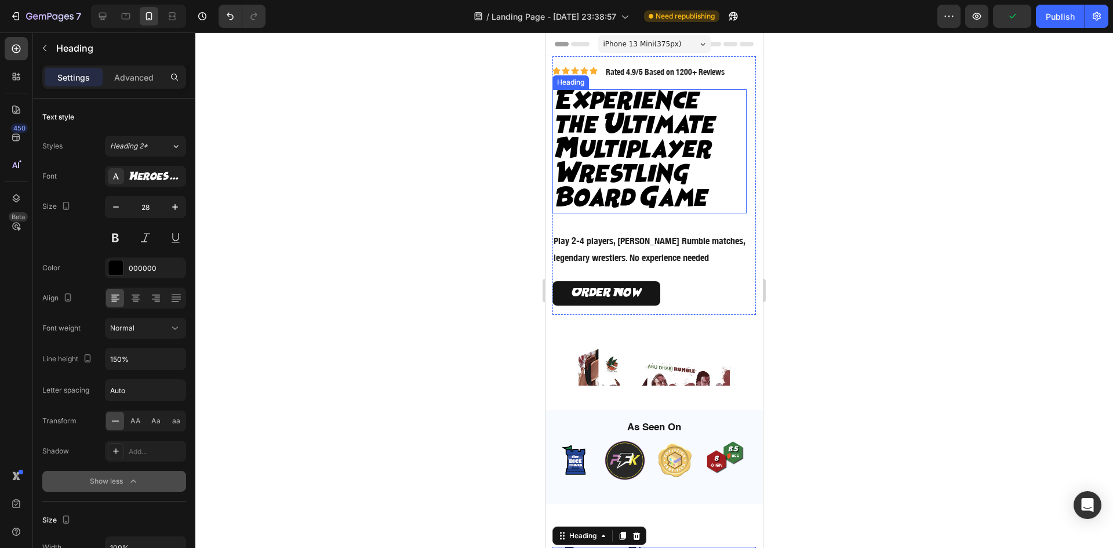
click at [683, 150] on h2 "Experience the Ultimate Multiplayer Wrestling Board Game" at bounding box center [649, 151] width 194 height 124
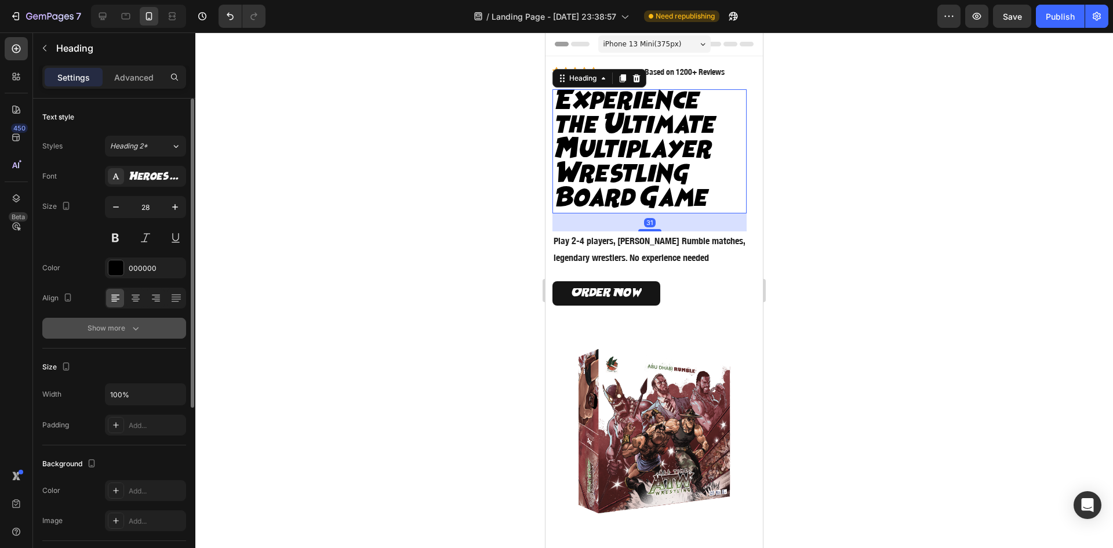
click at [124, 326] on div "Show more" at bounding box center [115, 328] width 54 height 12
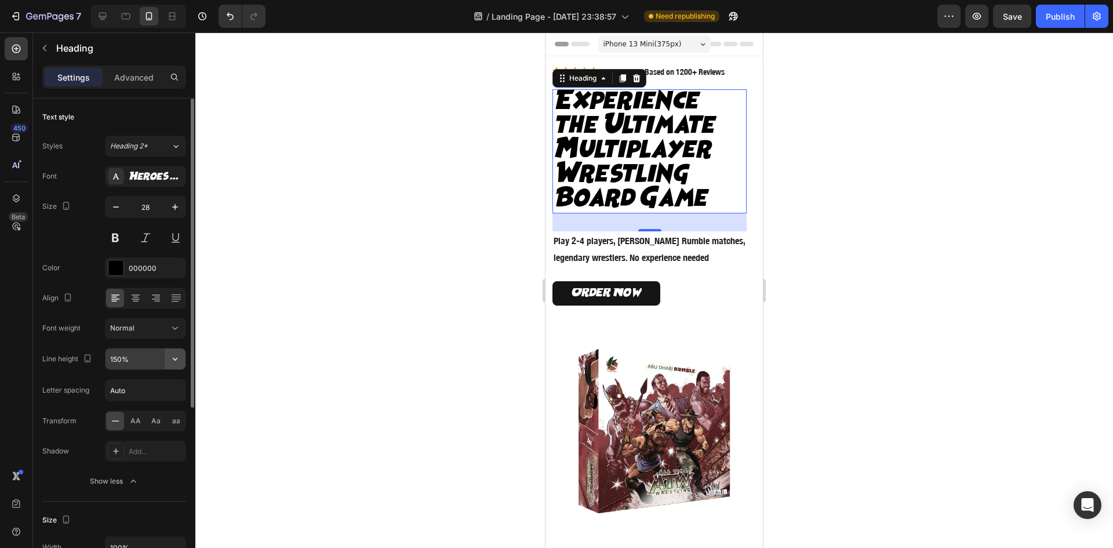
click at [179, 359] on icon "button" at bounding box center [175, 359] width 12 height 12
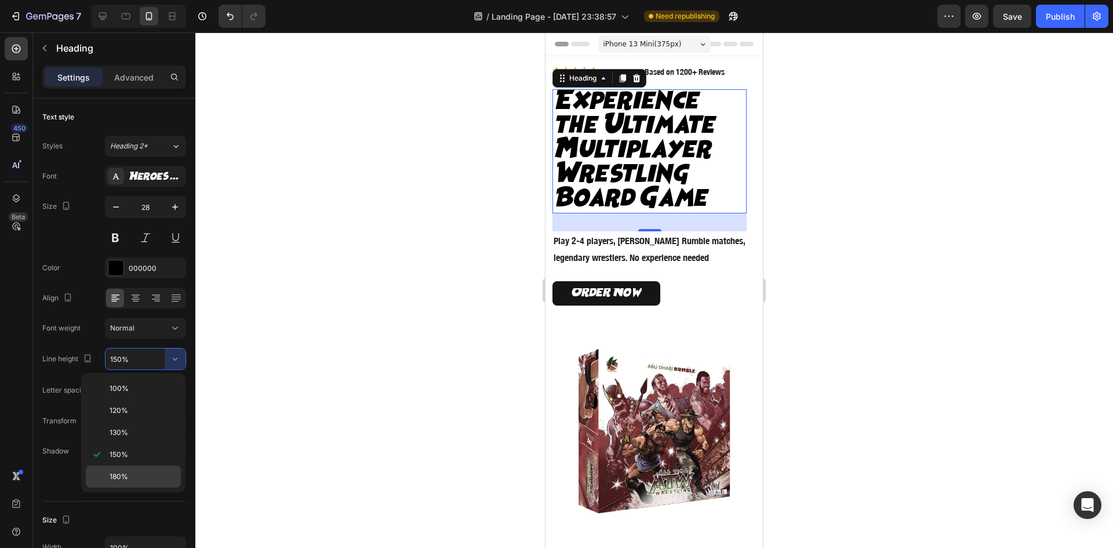
click at [156, 470] on div "180%" at bounding box center [133, 476] width 95 height 22
type input "180%"
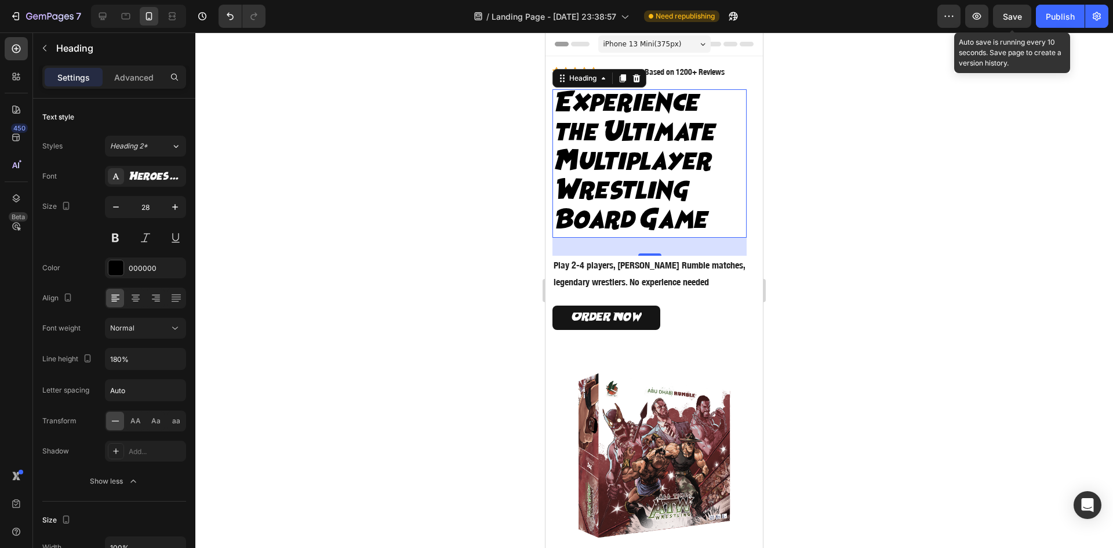
click at [1013, 18] on span "Save" at bounding box center [1012, 17] width 19 height 10
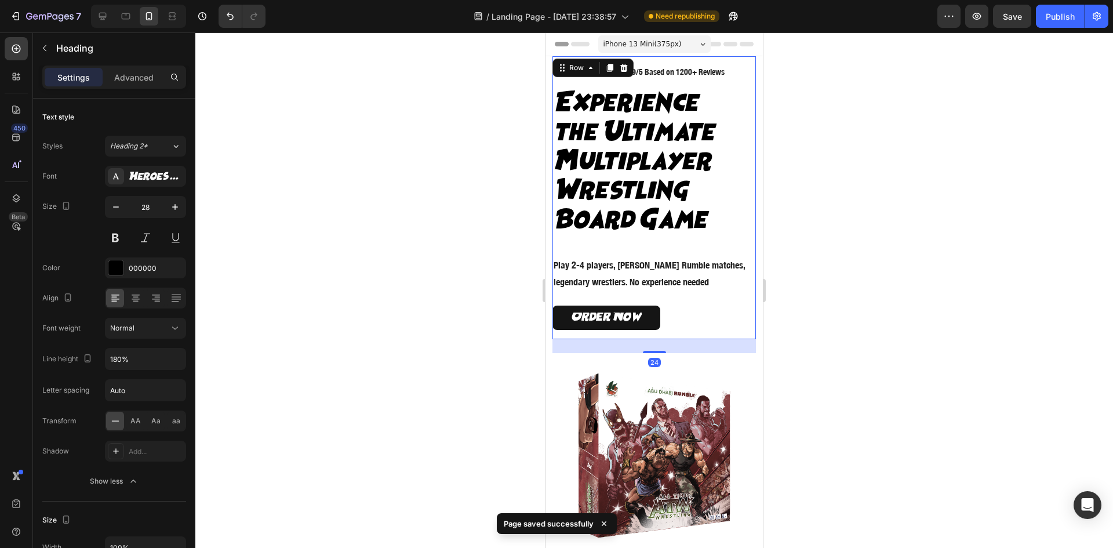
click at [708, 79] on div "Icon Icon Icon Icon Icon Icon List Icon Icon Icon Icon Icon Icon List Rated 4.9…" at bounding box center [649, 197] width 194 height 264
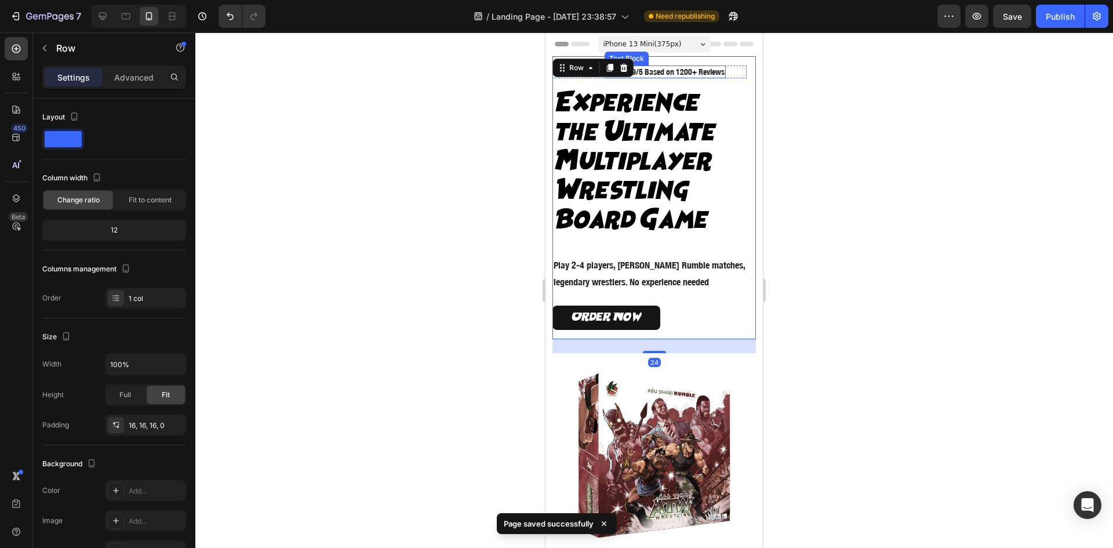
click at [697, 72] on p "Rated 4.9/5 Based on 1200+ Reviews" at bounding box center [665, 72] width 119 height 10
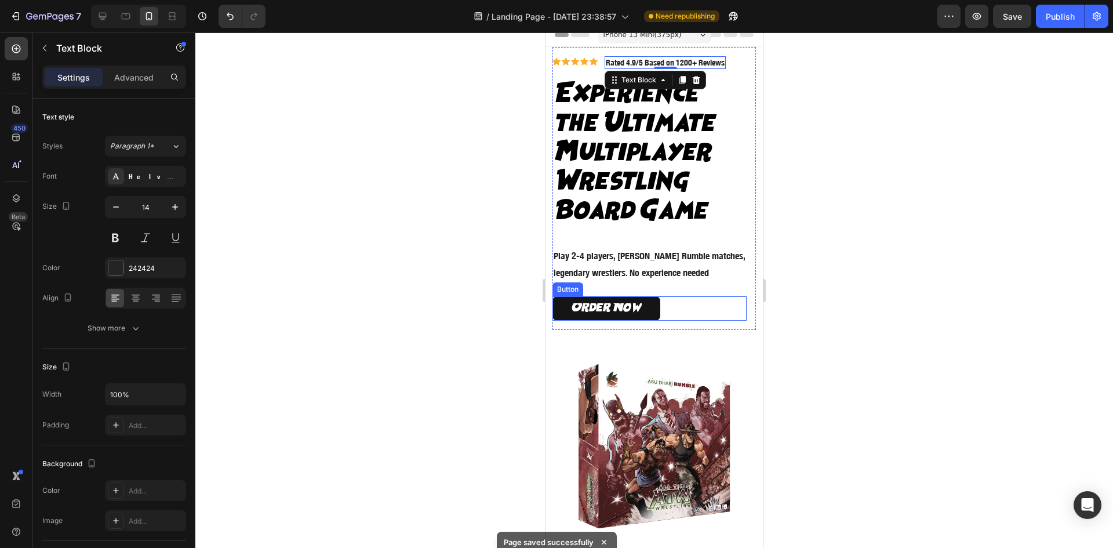
scroll to position [97, 0]
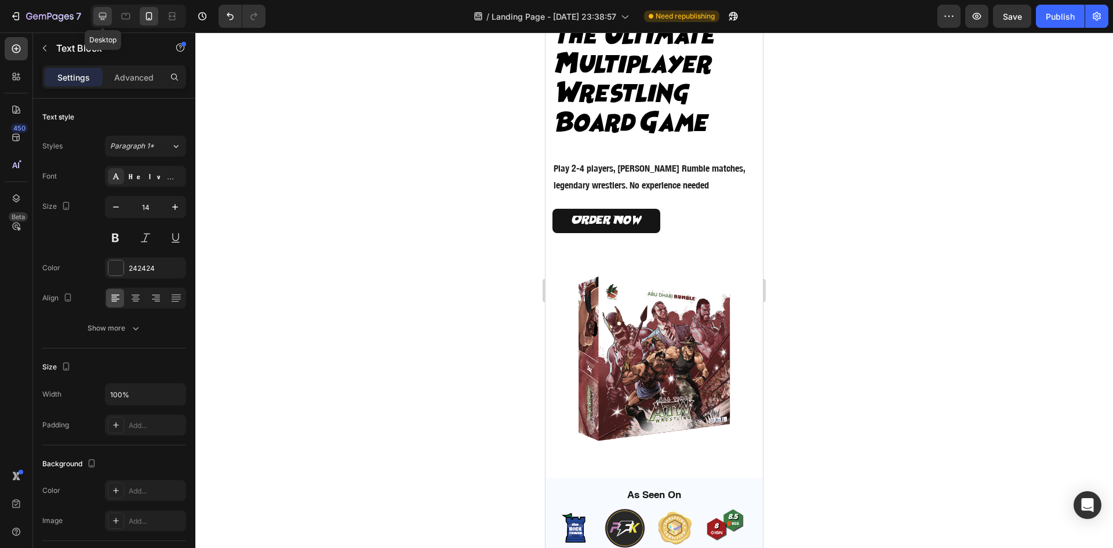
click at [105, 14] on icon at bounding box center [103, 16] width 12 height 12
type input "16"
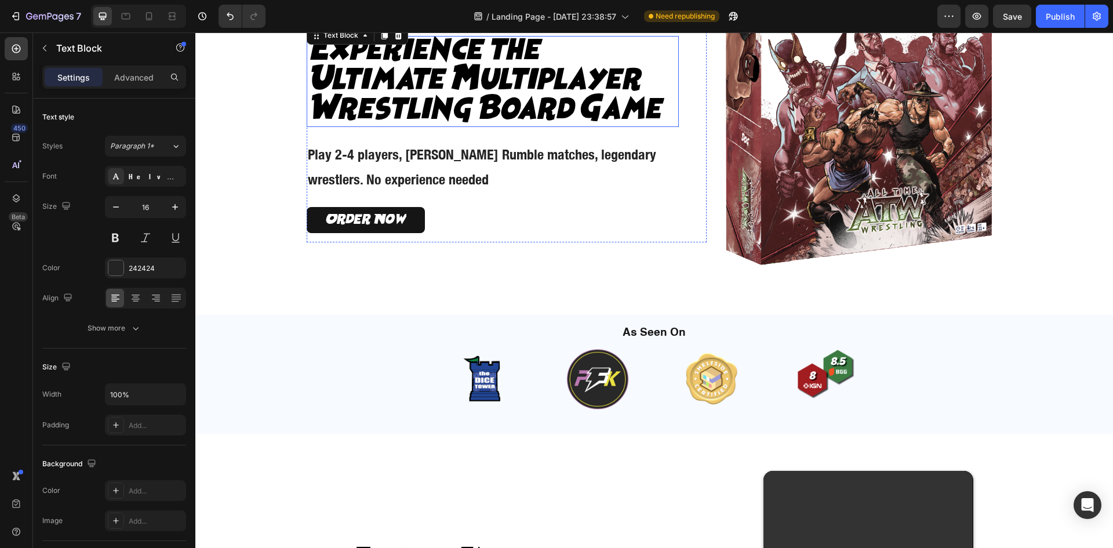
scroll to position [35, 0]
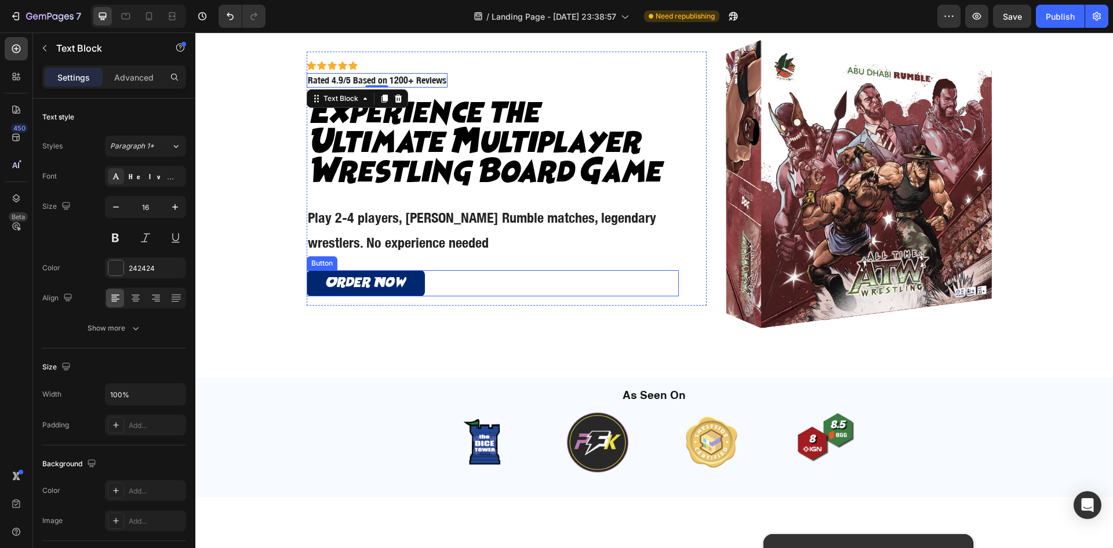
click at [406, 284] on button "Order Now" at bounding box center [366, 283] width 118 height 26
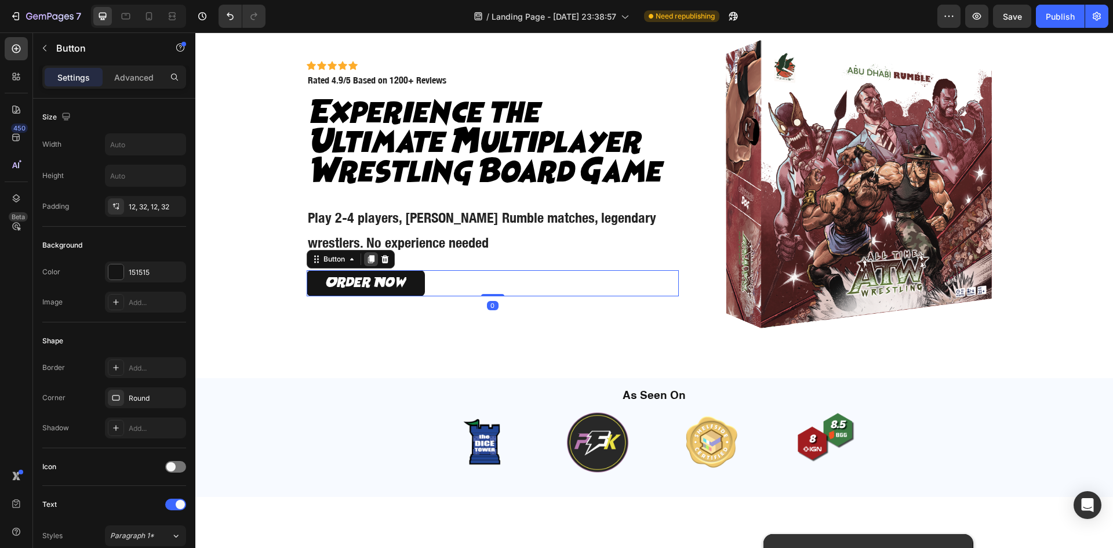
click at [367, 260] on icon at bounding box center [370, 260] width 6 height 8
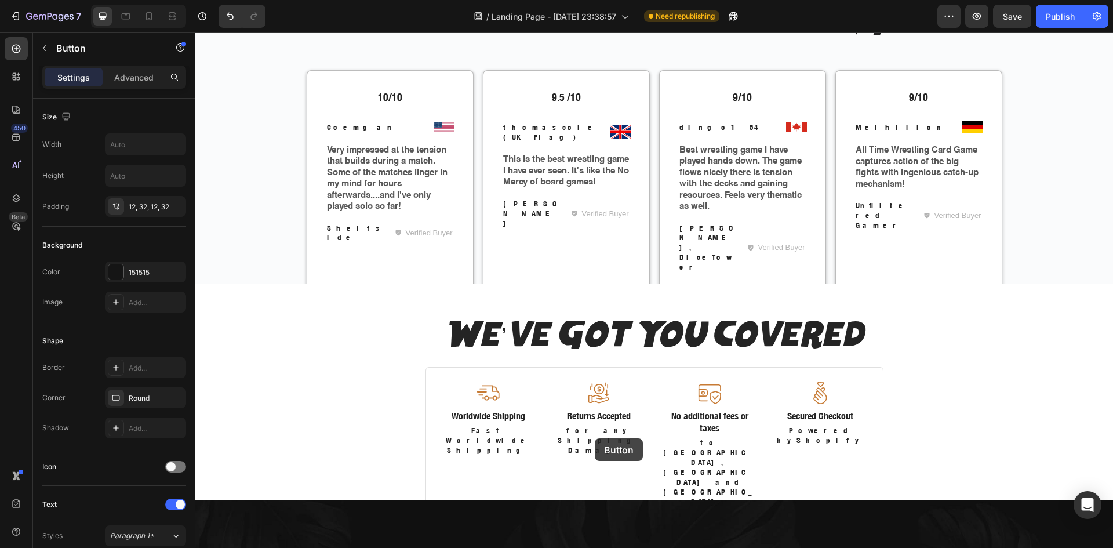
scroll to position [2437, 0]
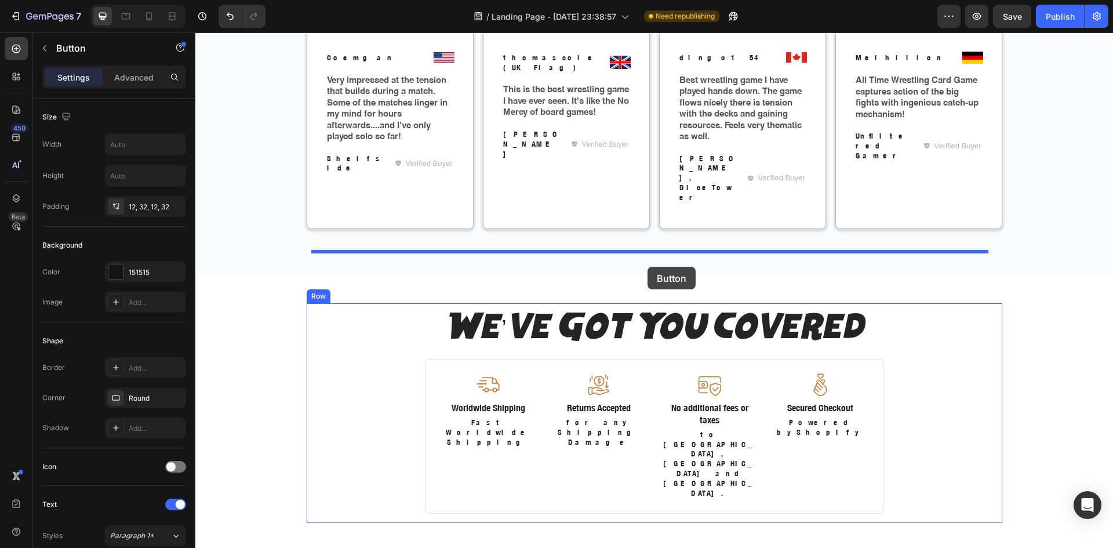
drag, startPoint x: 312, startPoint y: 284, endPoint x: 647, endPoint y: 267, distance: 335.5
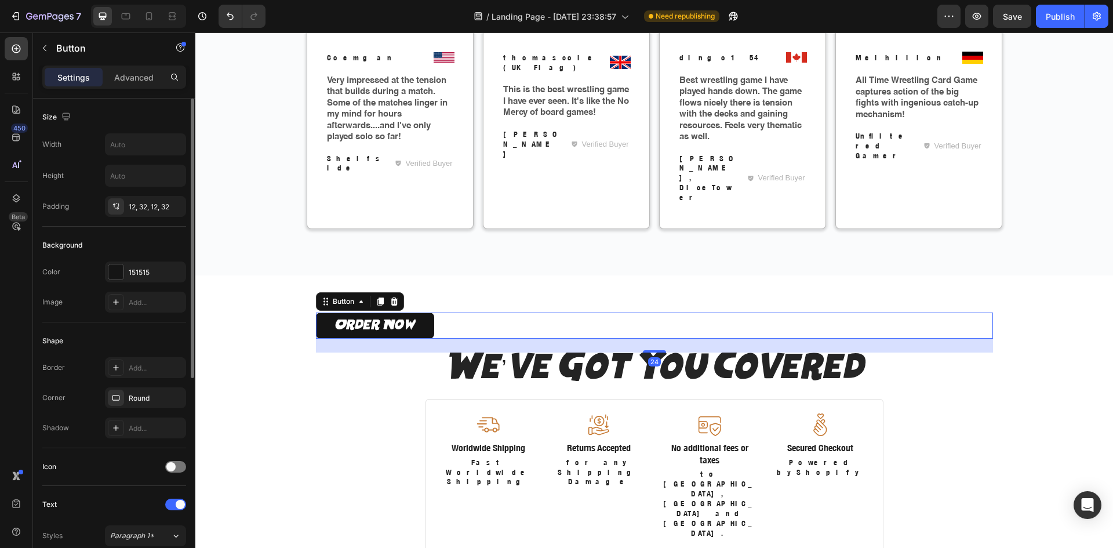
scroll to position [349, 0]
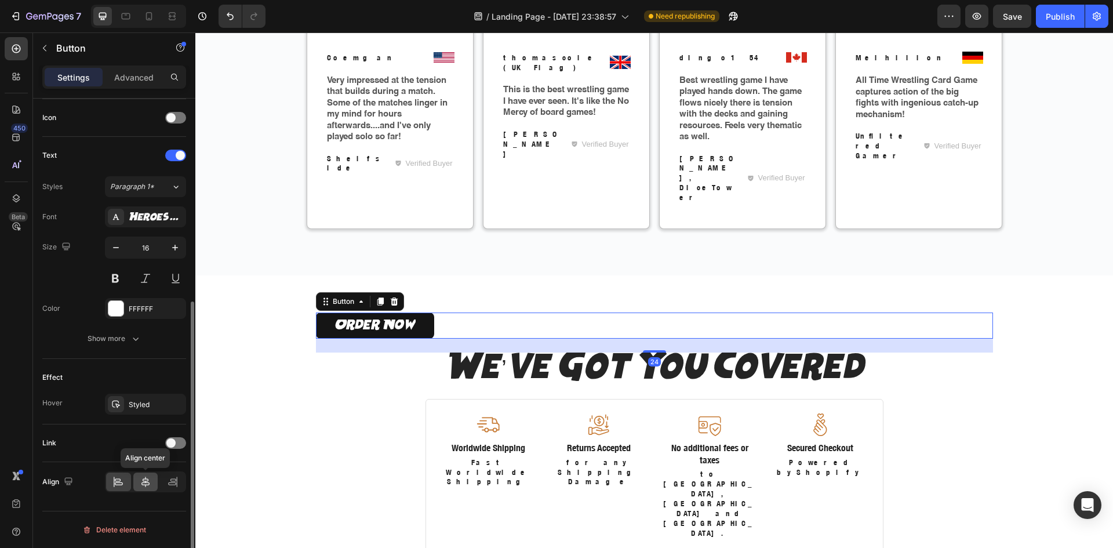
click at [145, 483] on icon at bounding box center [146, 482] width 12 height 12
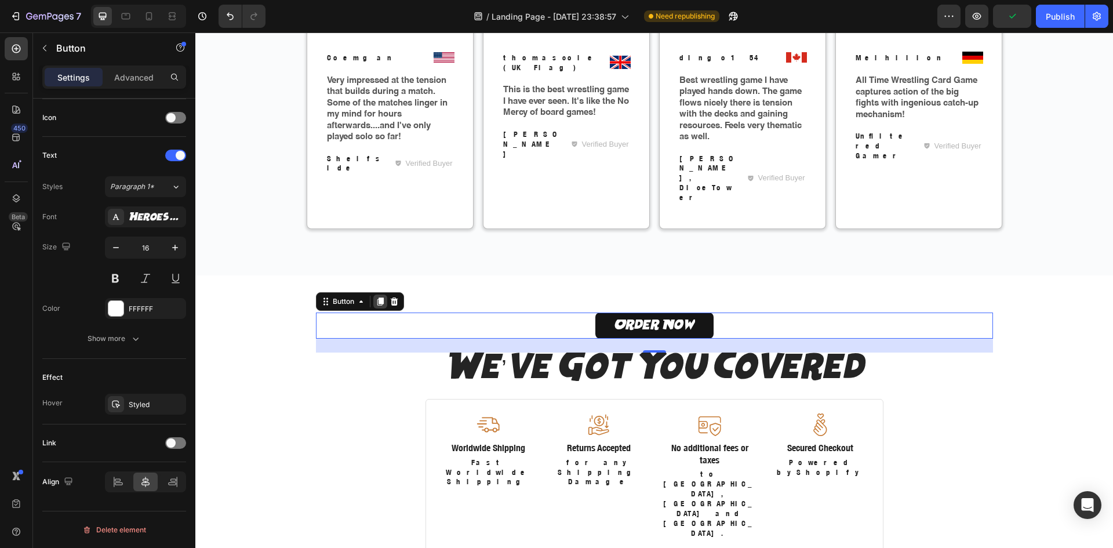
click at [377, 297] on icon at bounding box center [380, 301] width 6 height 8
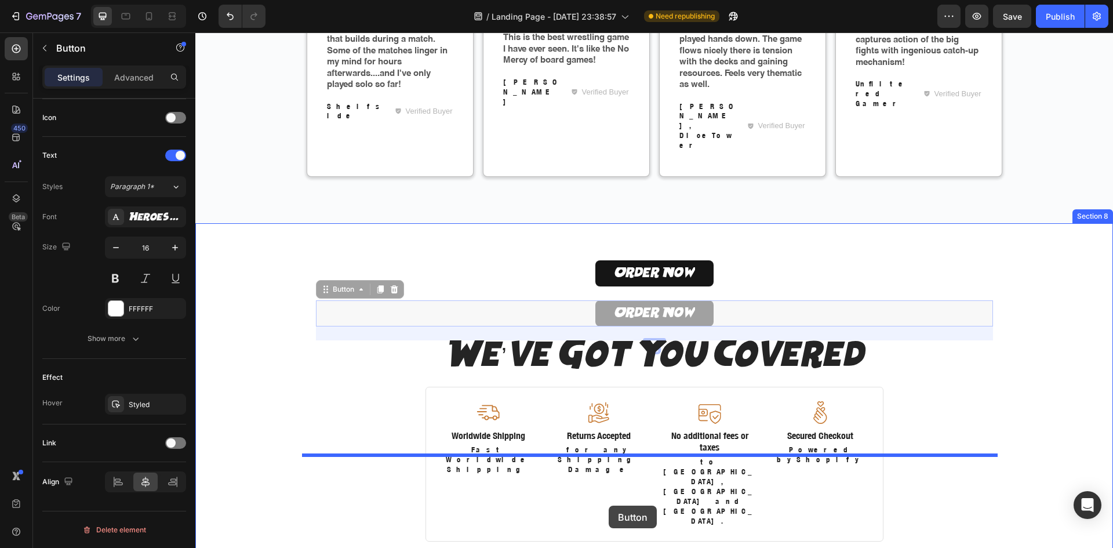
drag, startPoint x: 318, startPoint y: 304, endPoint x: 609, endPoint y: 505, distance: 353.6
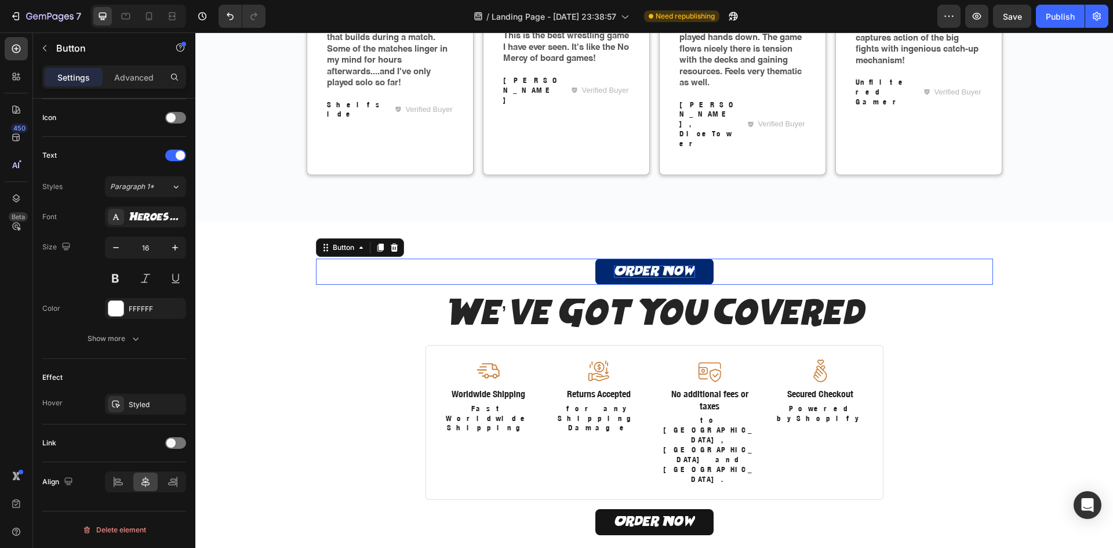
click at [656, 265] on p "Order Now" at bounding box center [654, 271] width 81 height 12
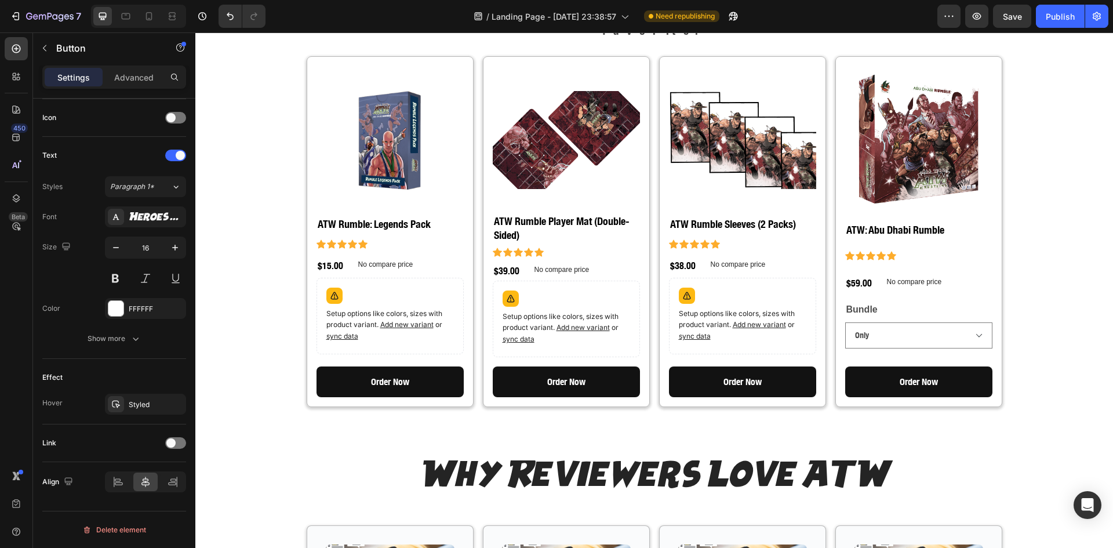
scroll to position [1429, 0]
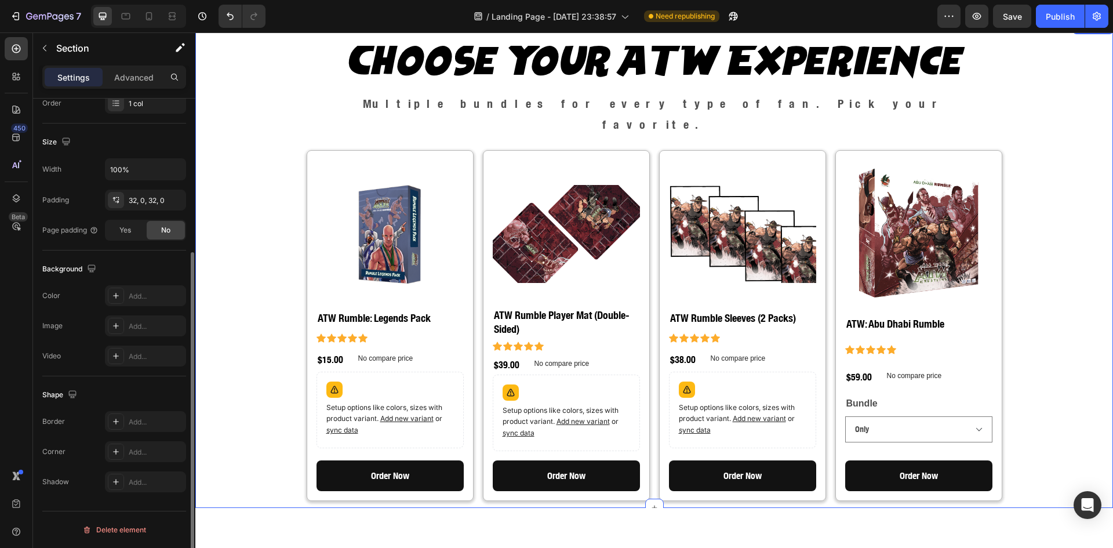
click at [254, 246] on div "Choose Your ATW Experience Heading Multiple bundles for every type of fan. Pick…" at bounding box center [654, 274] width 918 height 471
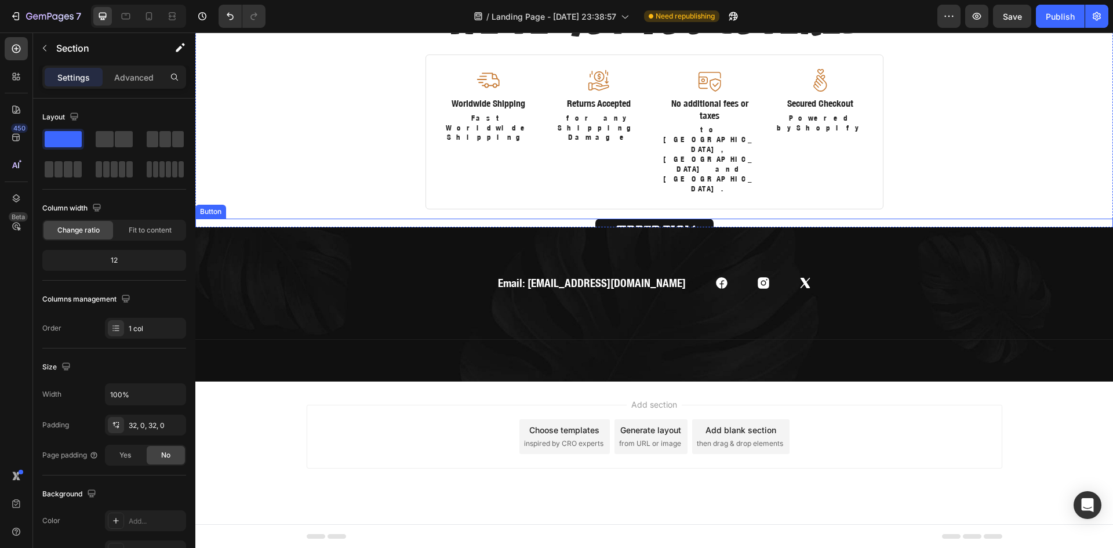
scroll to position [2597, 0]
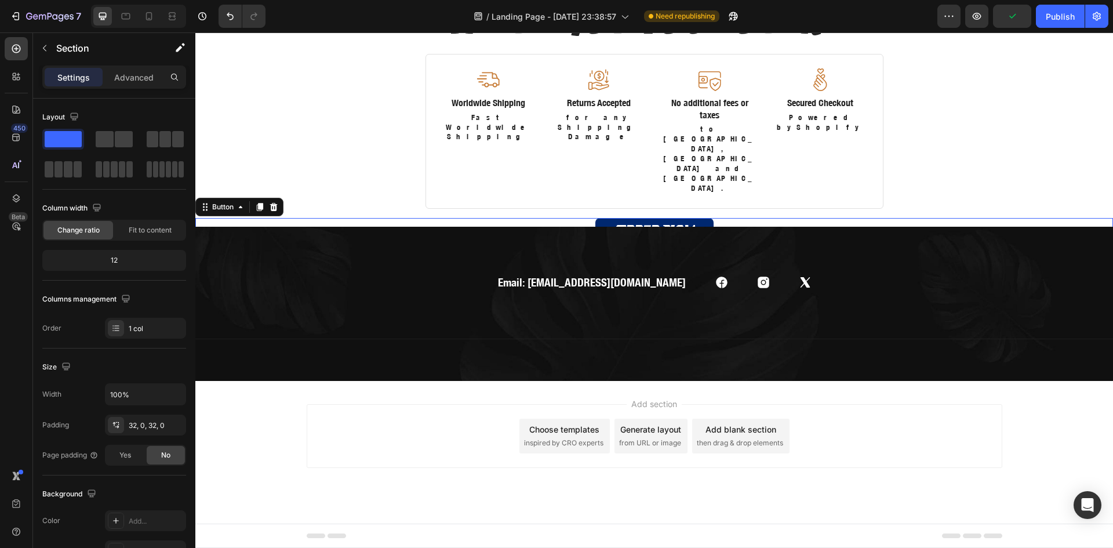
click at [595, 218] on button "Order Now" at bounding box center [654, 231] width 118 height 26
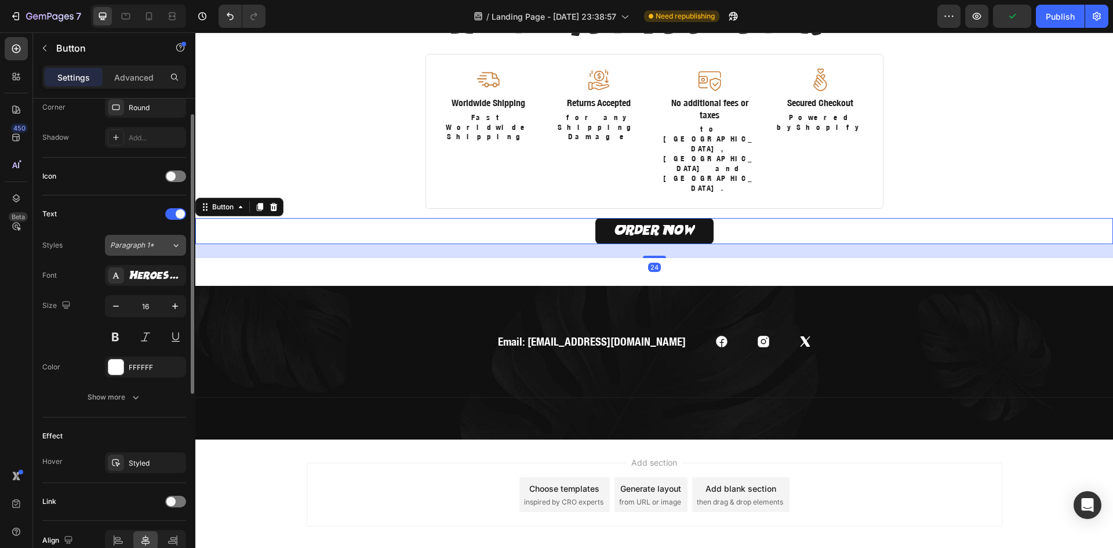
scroll to position [349, 0]
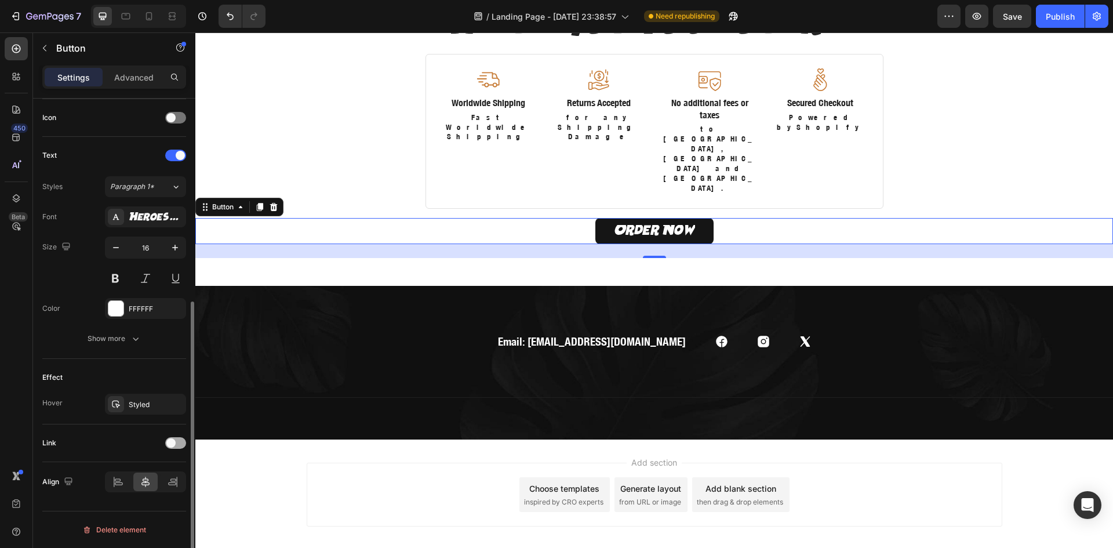
click at [175, 442] on span at bounding box center [170, 442] width 9 height 9
click at [152, 468] on div "Open page" at bounding box center [139, 472] width 59 height 10
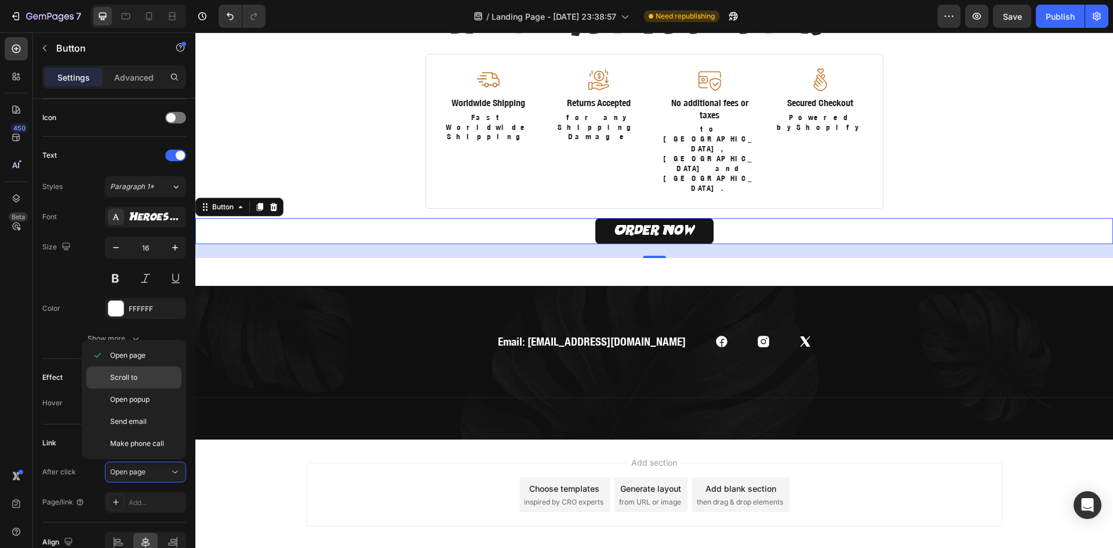
click at [139, 380] on p "Scroll to" at bounding box center [143, 377] width 66 height 10
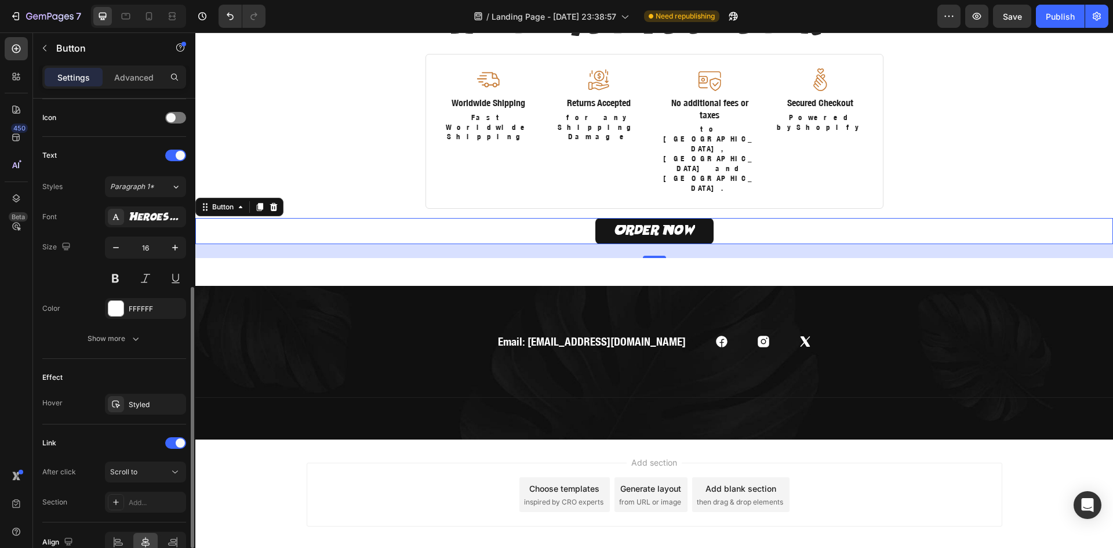
scroll to position [409, 0]
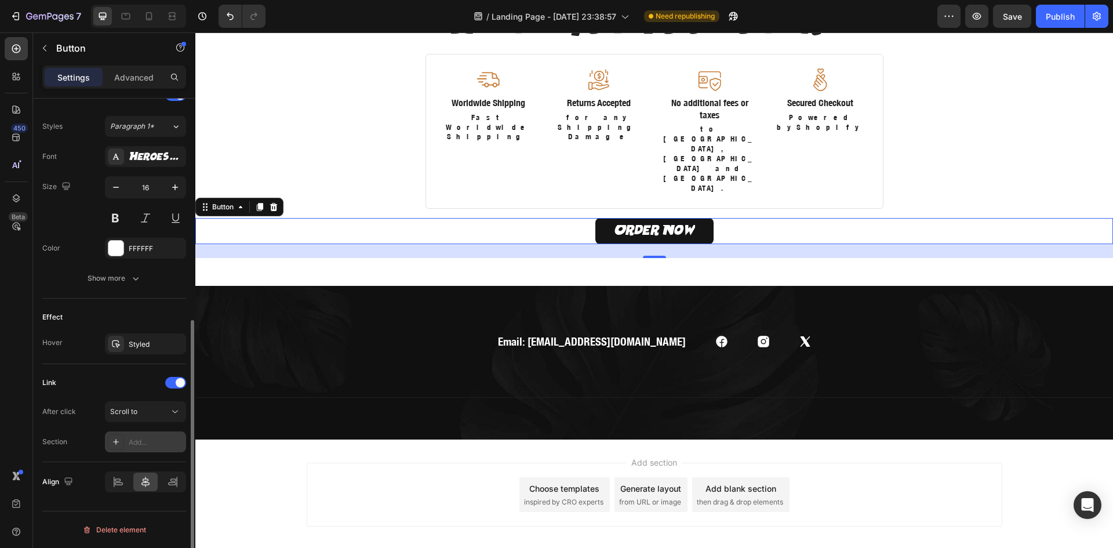
click at [136, 439] on div "Add..." at bounding box center [156, 442] width 54 height 10
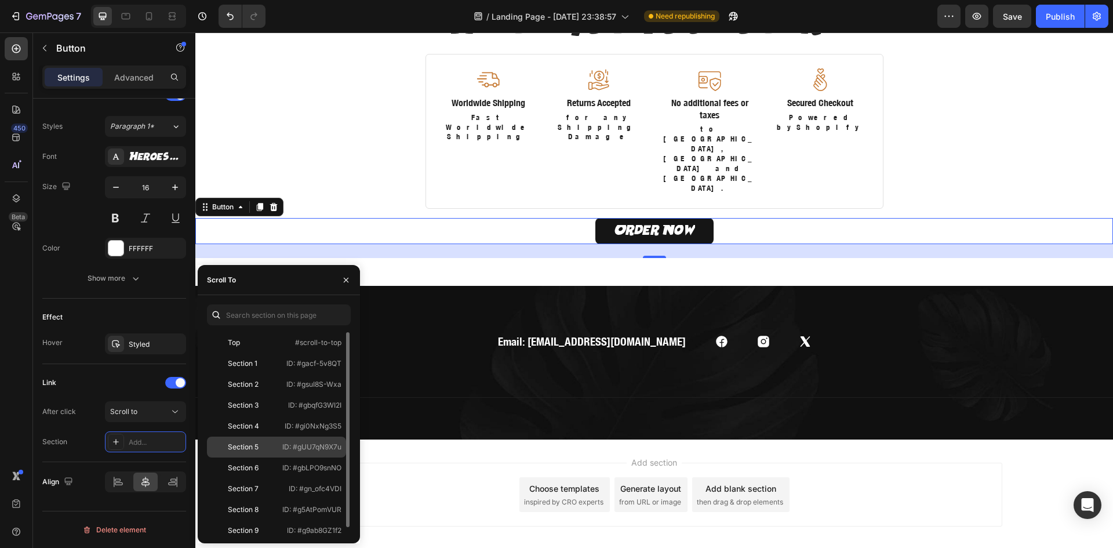
click at [271, 443] on div "Section 5" at bounding box center [245, 447] width 66 height 10
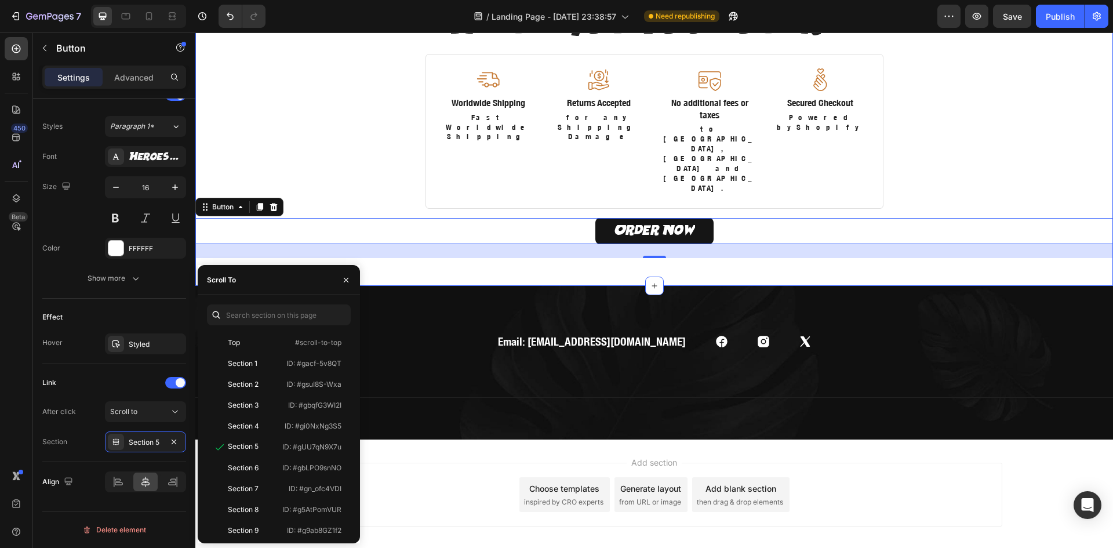
click at [428, 219] on div "Order Now Button We’ve Got You Covered Heading Image Worldwide Shipping Text Bl…" at bounding box center [654, 107] width 918 height 355
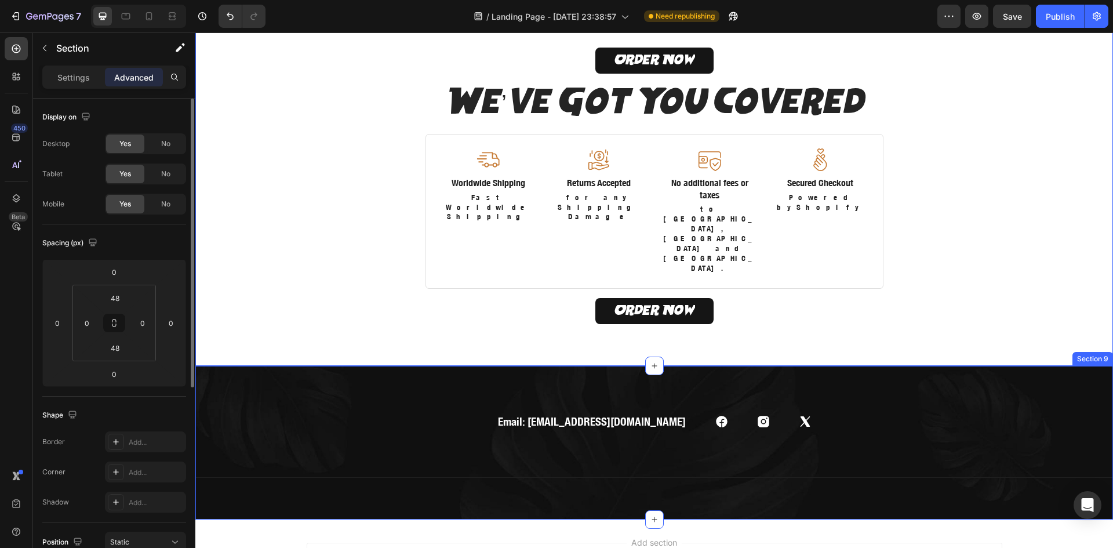
scroll to position [2404, 0]
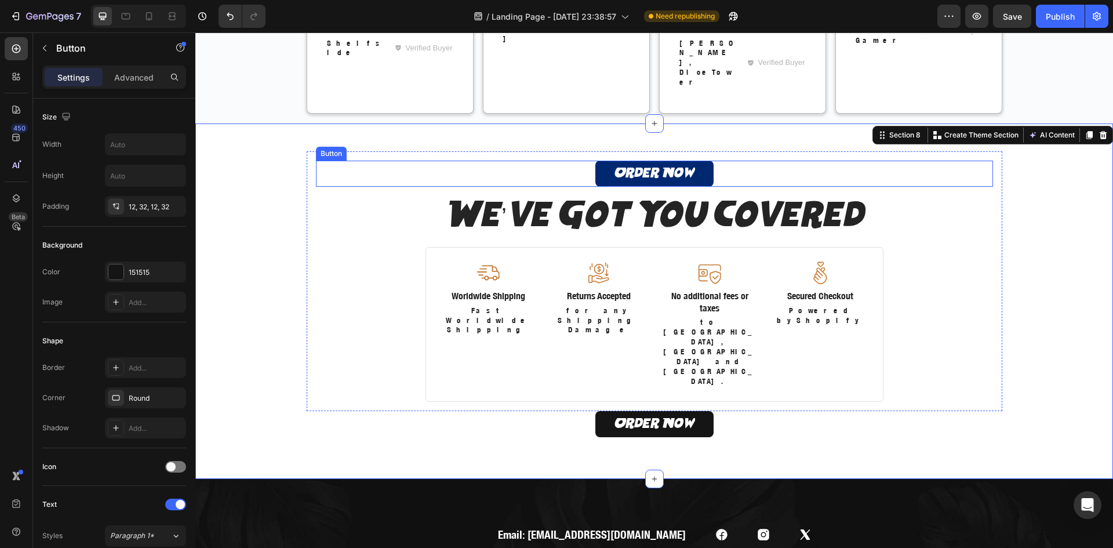
click at [602, 170] on button "Order Now" at bounding box center [654, 174] width 118 height 26
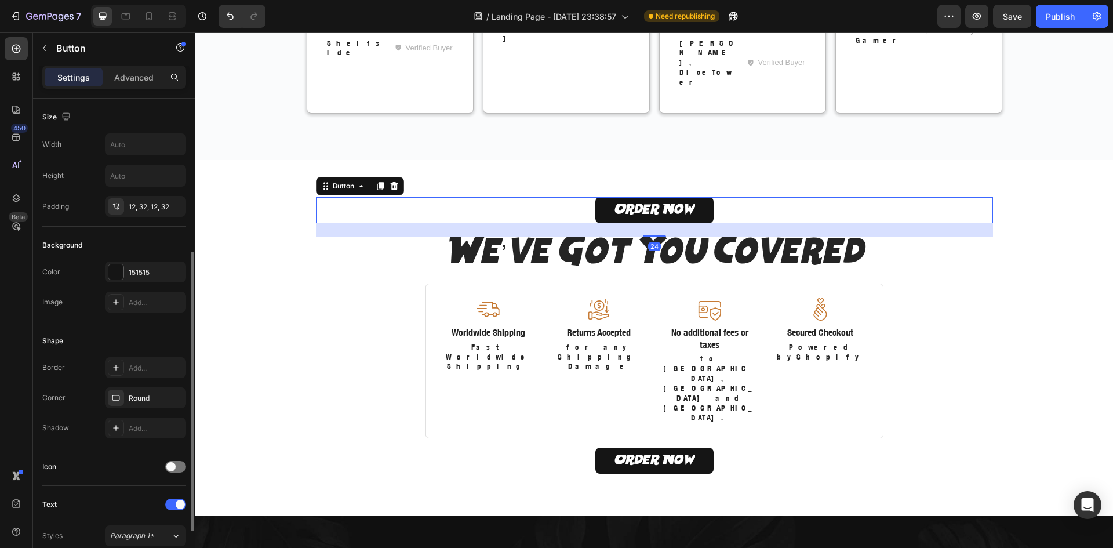
scroll to position [349, 0]
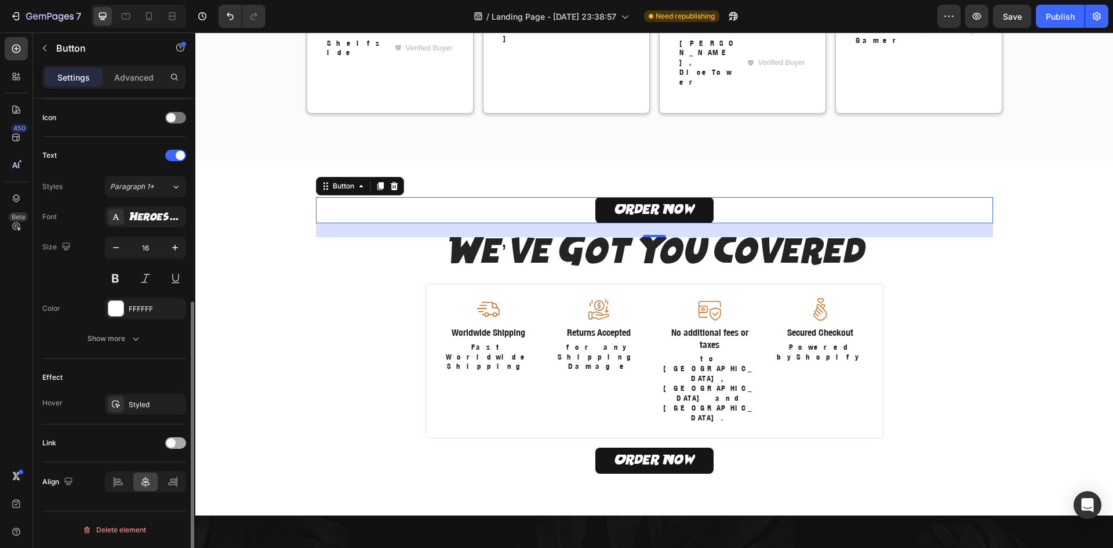
click at [172, 445] on span at bounding box center [170, 442] width 9 height 9
click at [140, 473] on span "Open page" at bounding box center [127, 471] width 35 height 9
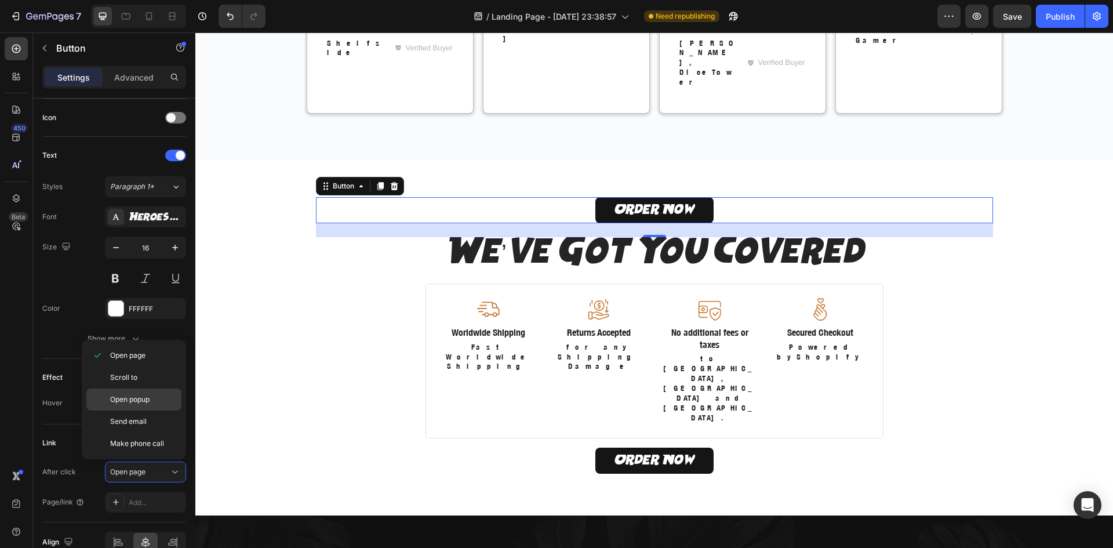
drag, startPoint x: 133, startPoint y: 377, endPoint x: 139, endPoint y: 398, distance: 21.8
click at [133, 376] on span "Scroll to" at bounding box center [123, 377] width 27 height 10
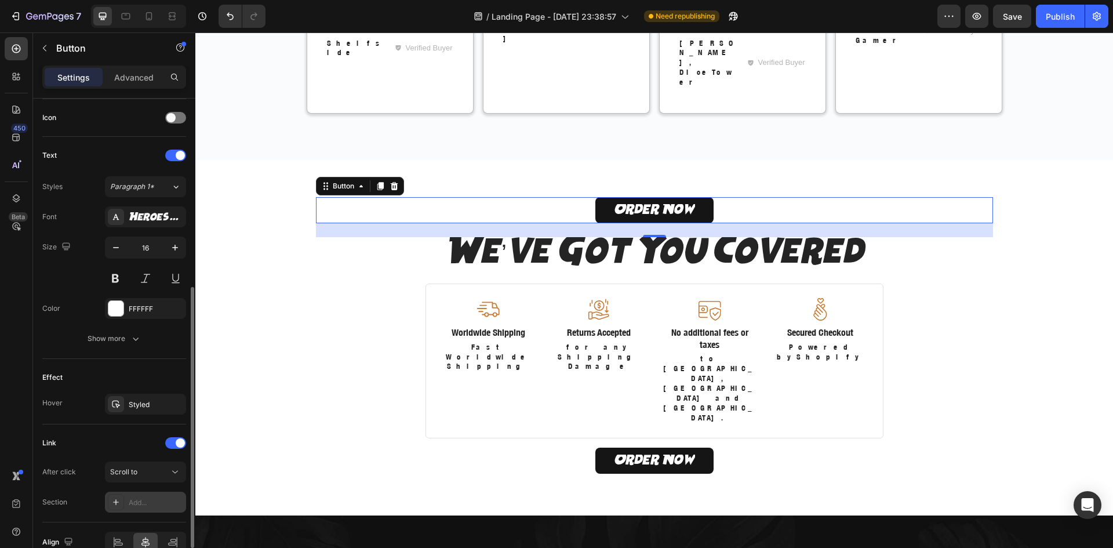
click at [150, 501] on div "Add..." at bounding box center [156, 502] width 54 height 10
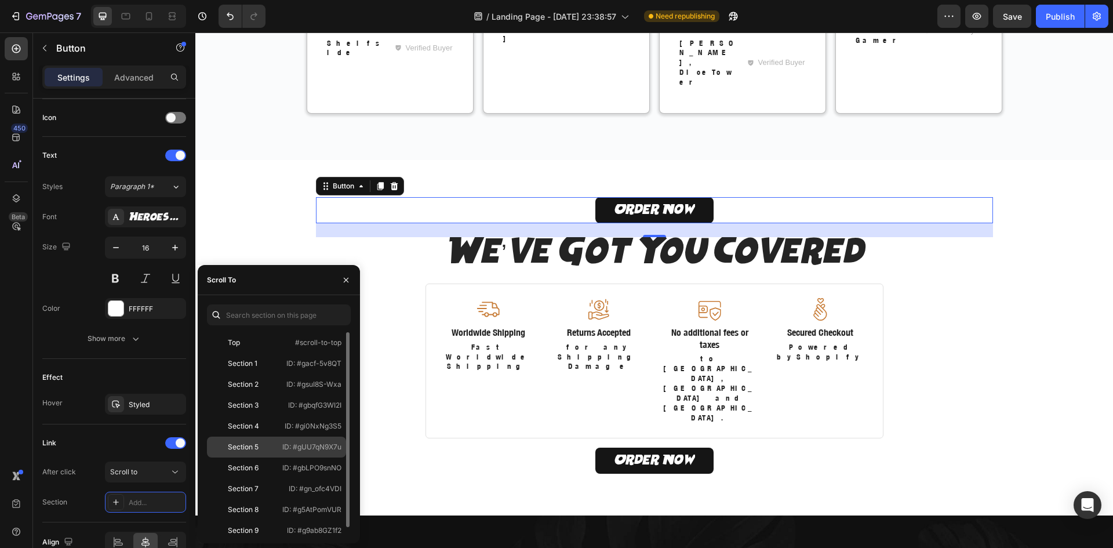
click at [272, 447] on div "Section 5" at bounding box center [245, 447] width 66 height 10
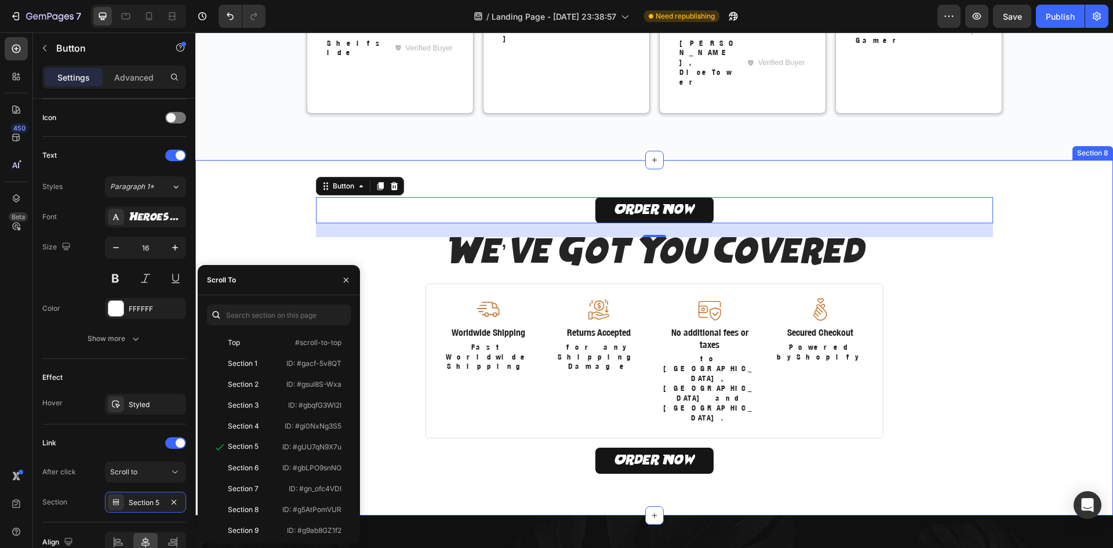
scroll to position [0, 0]
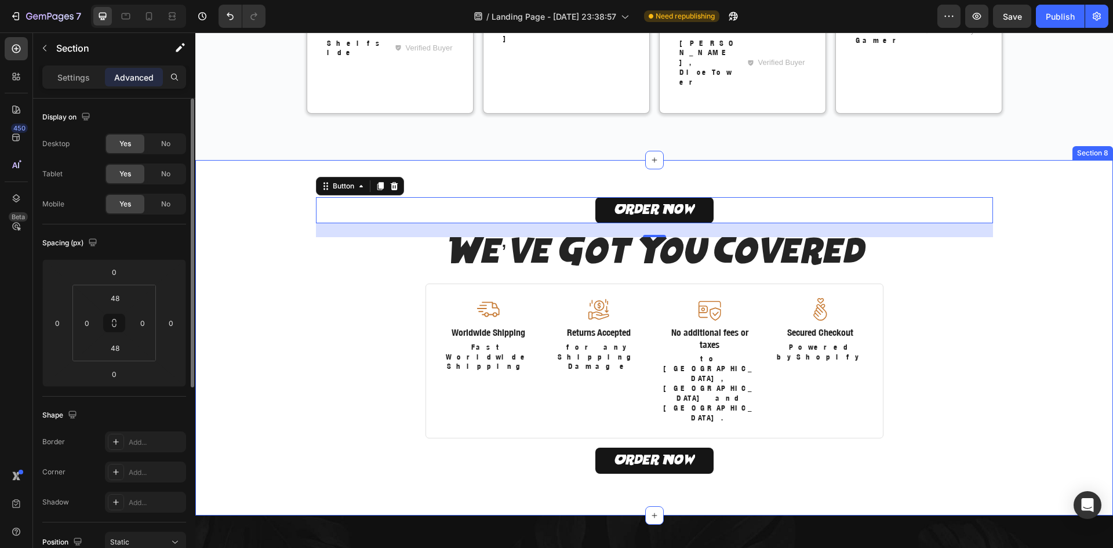
drag, startPoint x: 286, startPoint y: 216, endPoint x: 296, endPoint y: 220, distance: 10.7
click at [286, 216] on div "Order Now Button 24 We’ve Got You Covered Heading Image Worldwide Shipping Text…" at bounding box center [654, 338] width 918 height 300
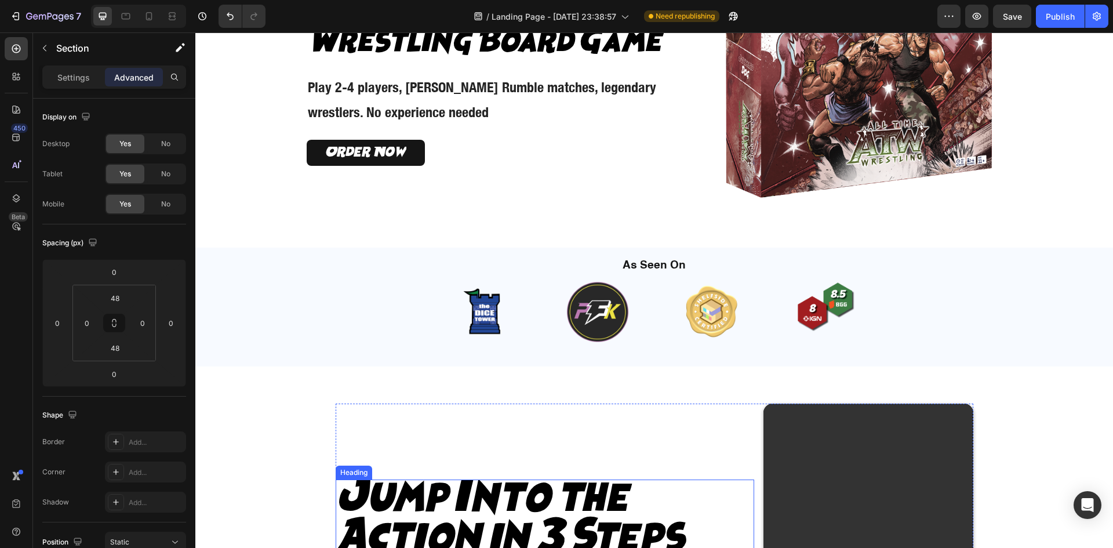
scroll to position [137, 0]
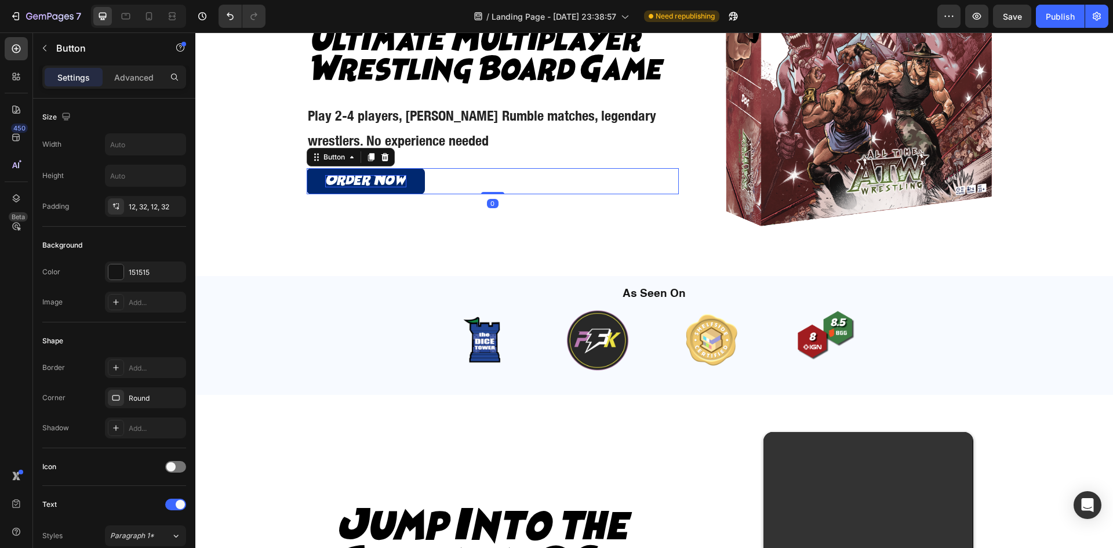
click at [333, 184] on p "Order Now" at bounding box center [365, 181] width 81 height 12
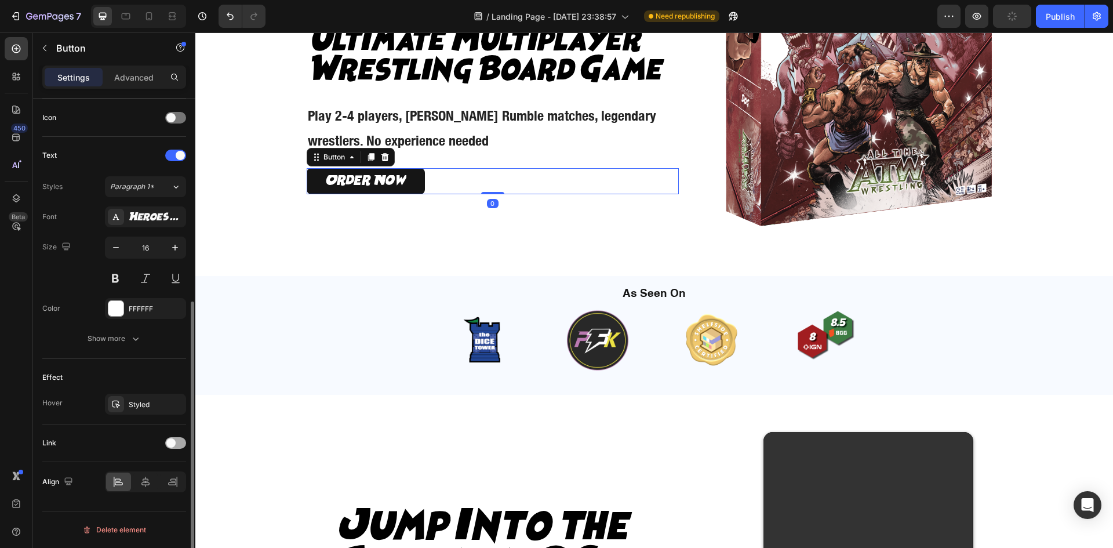
click at [169, 442] on span at bounding box center [170, 442] width 9 height 9
click at [145, 466] on div "Open page" at bounding box center [145, 472] width 71 height 12
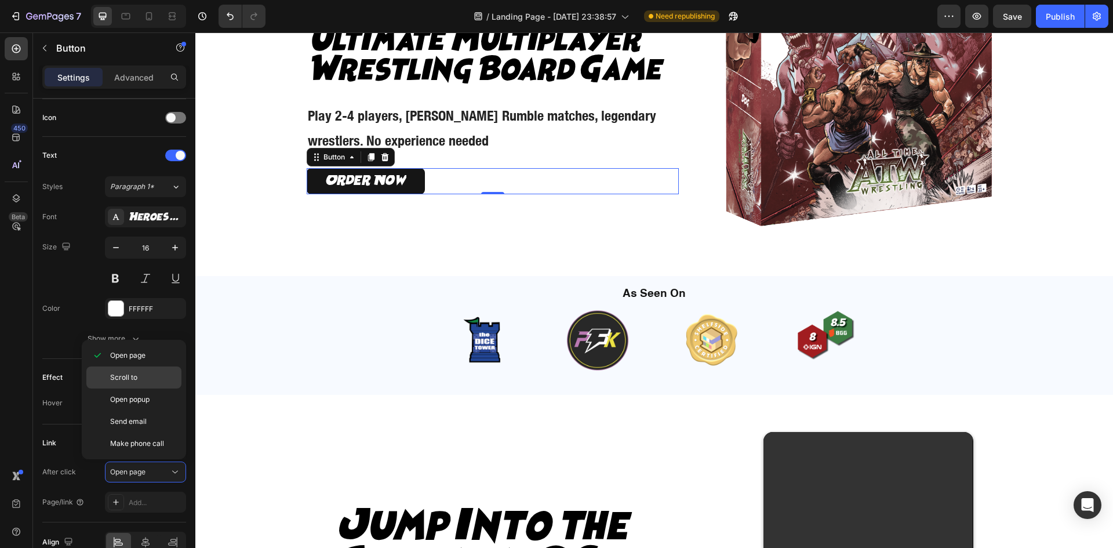
click at [134, 381] on span "Scroll to" at bounding box center [123, 377] width 27 height 10
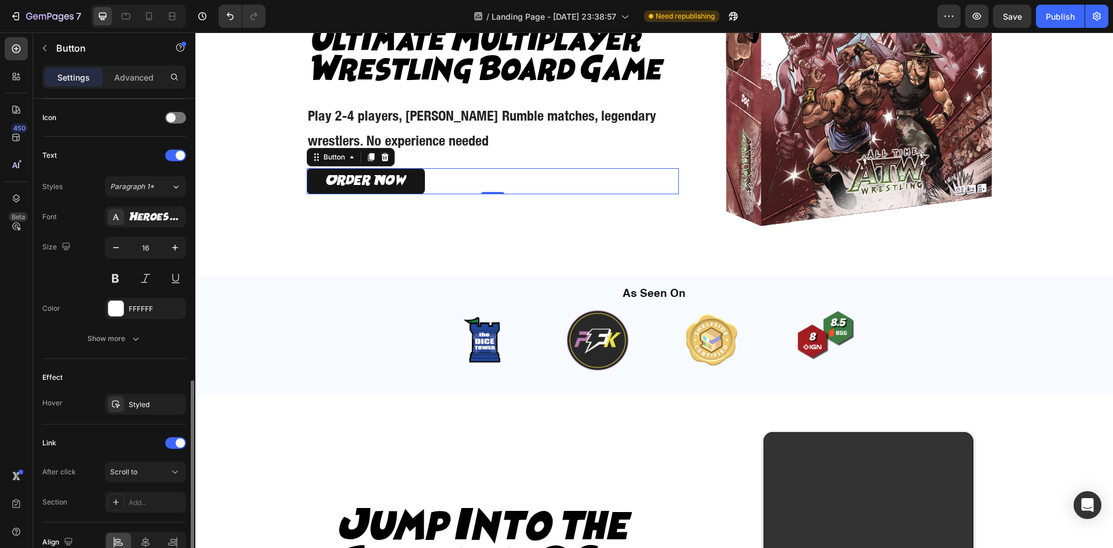
scroll to position [409, 0]
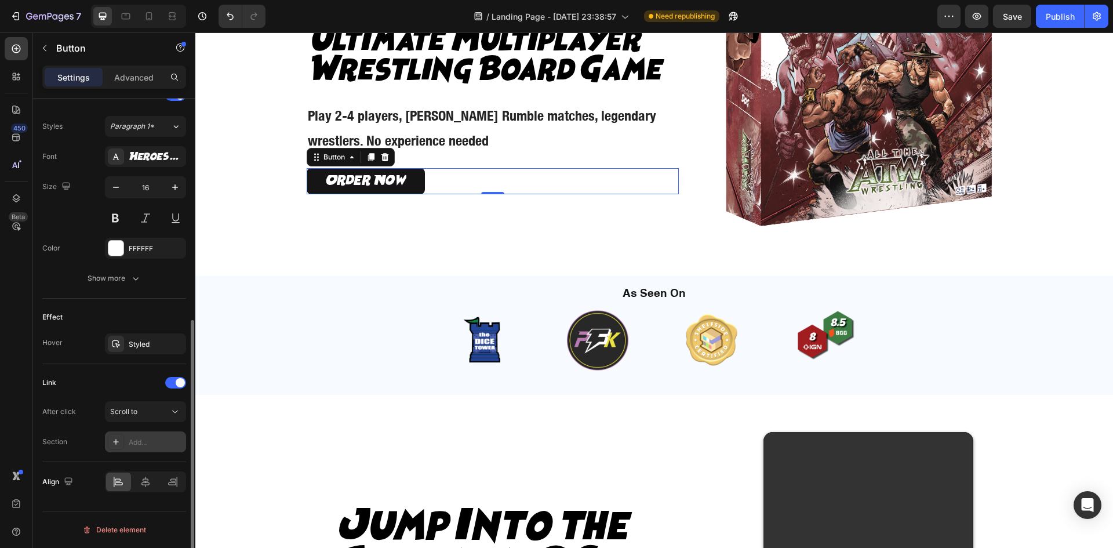
click at [138, 445] on div "Add..." at bounding box center [156, 442] width 54 height 10
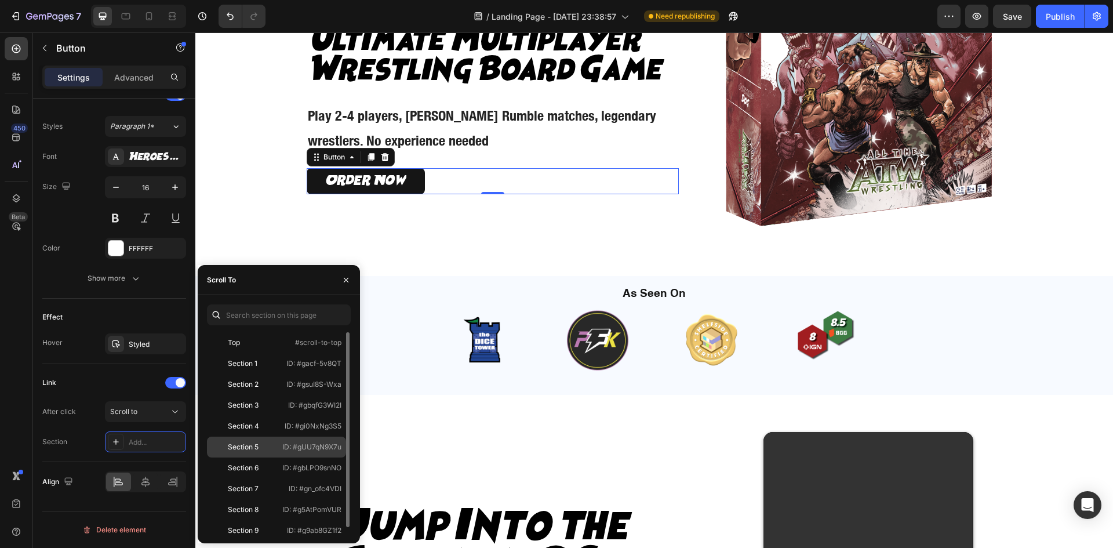
click at [265, 451] on div "Section 5" at bounding box center [245, 447] width 66 height 10
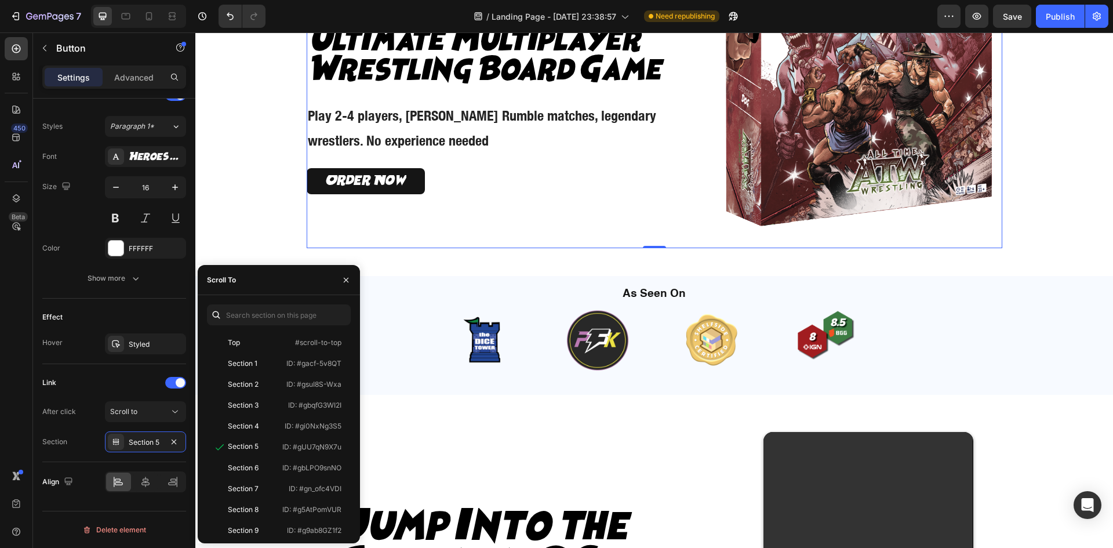
scroll to position [0, 0]
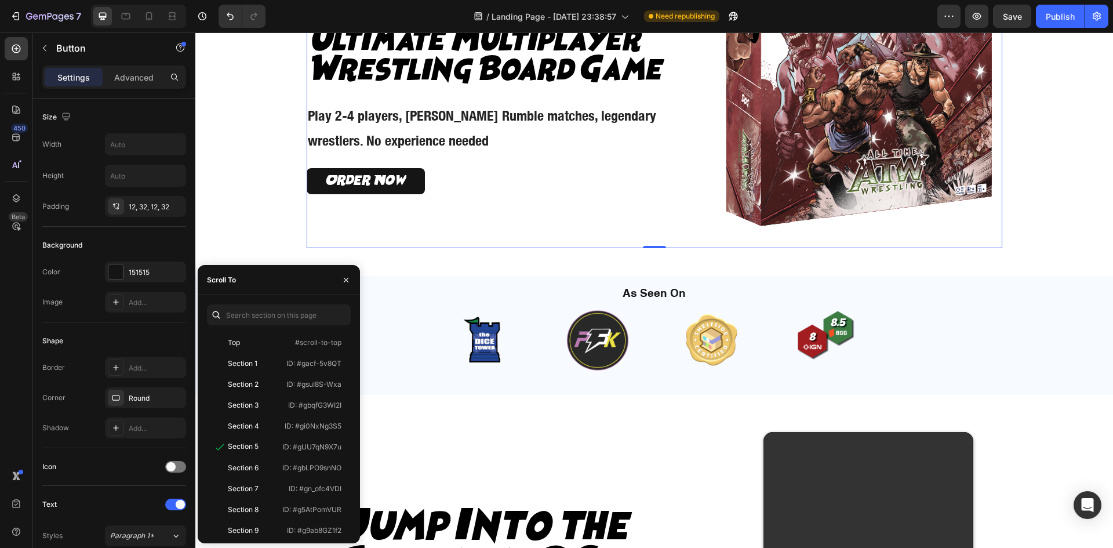
click at [405, 234] on div "Icon Icon Icon Icon Icon Icon List Icon Icon Icon Icon Icon Icon List Rated 4.9…" at bounding box center [507, 83] width 401 height 329
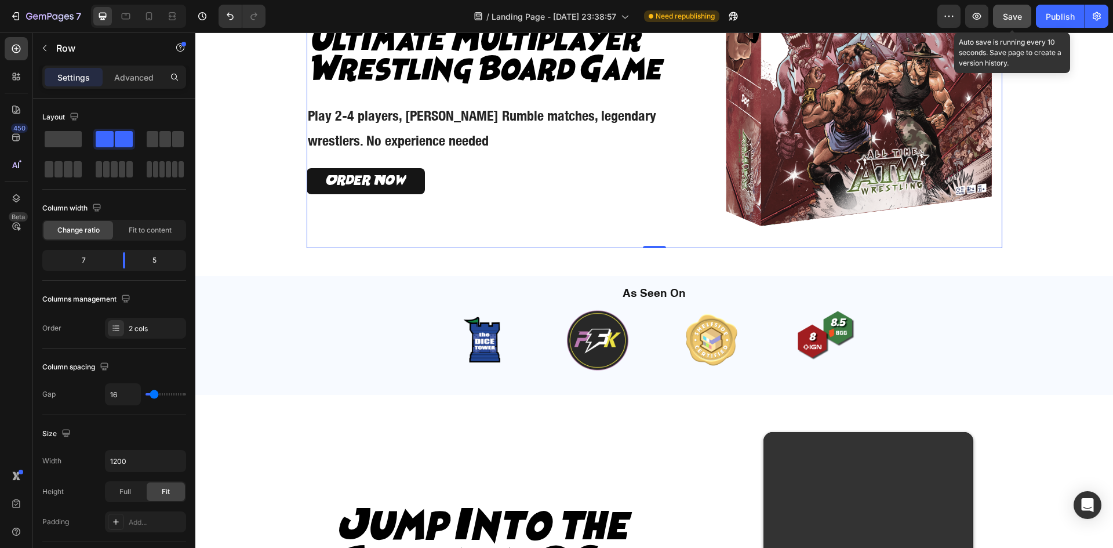
click at [1023, 17] on button "Save" at bounding box center [1012, 16] width 38 height 23
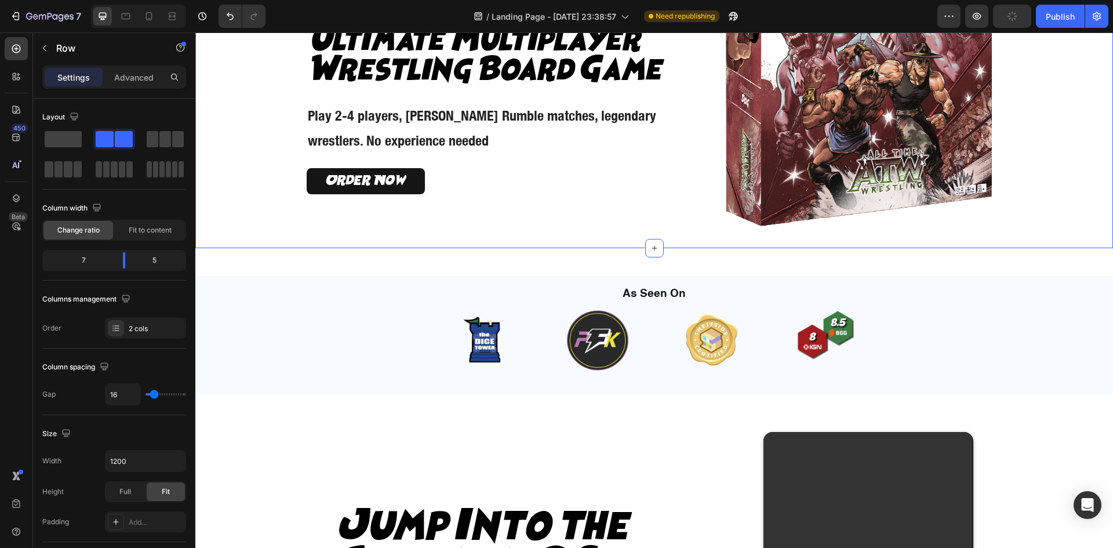
click at [1044, 130] on div "Icon Icon Icon Icon Icon Icon List Icon Icon Icon Icon Icon Icon List Rated 4.9…" at bounding box center [654, 83] width 904 height 329
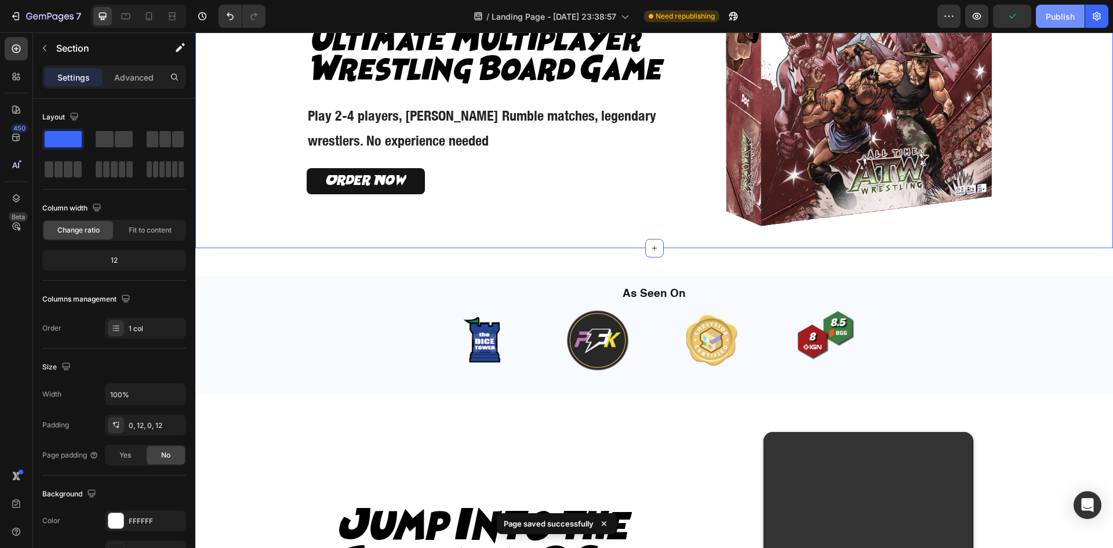
click at [1049, 17] on div "Publish" at bounding box center [1060, 16] width 29 height 12
click at [944, 14] on icon "button" at bounding box center [949, 16] width 12 height 12
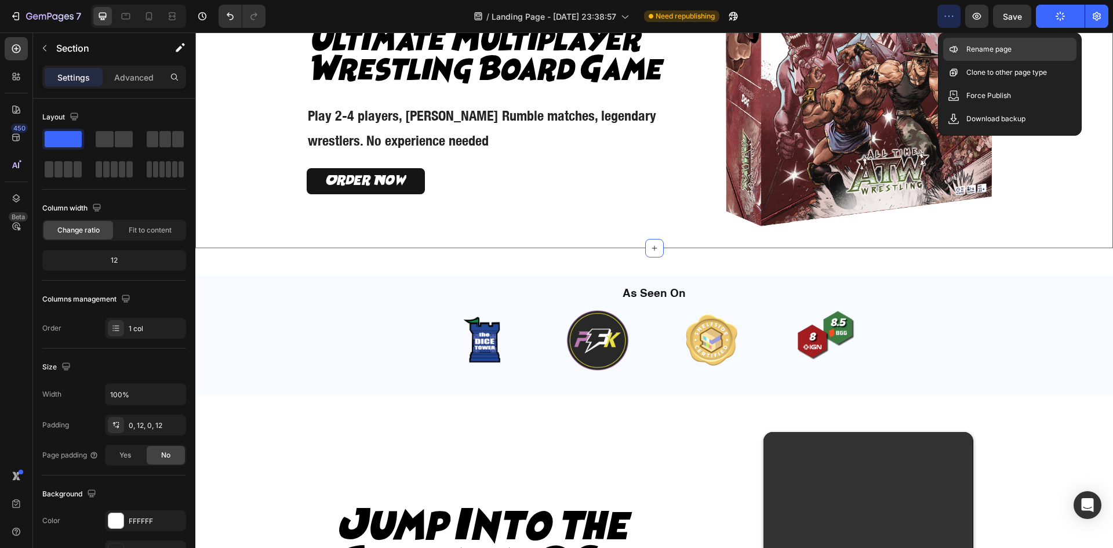
click at [964, 45] on div "Rename page" at bounding box center [1009, 49] width 133 height 23
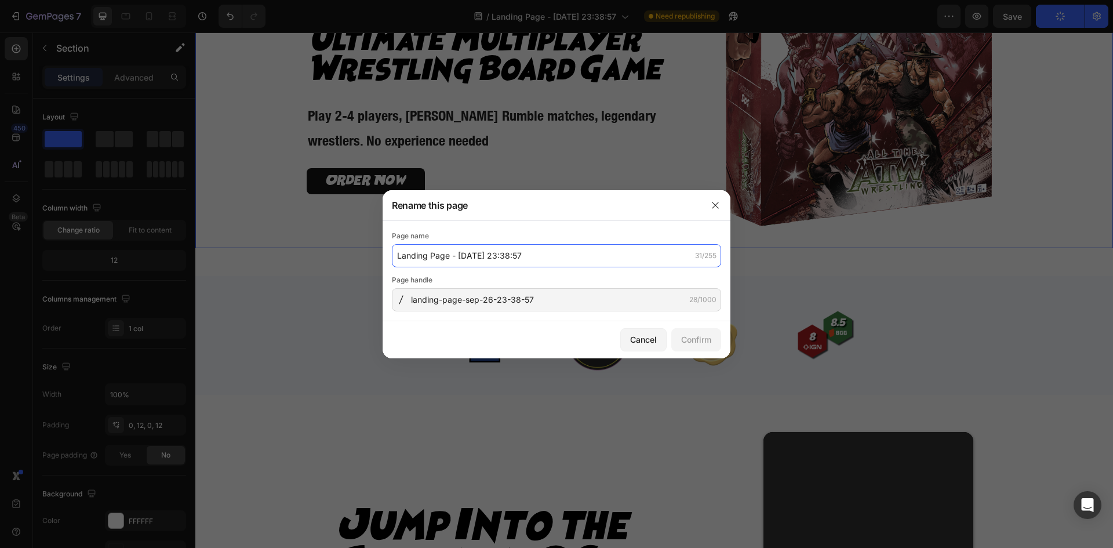
click at [492, 252] on input "Landing Page - Sep 26, 23:38:57" at bounding box center [556, 255] width 329 height 23
paste input "Experience the Ultimate"
type input "Experience the Ultimate"
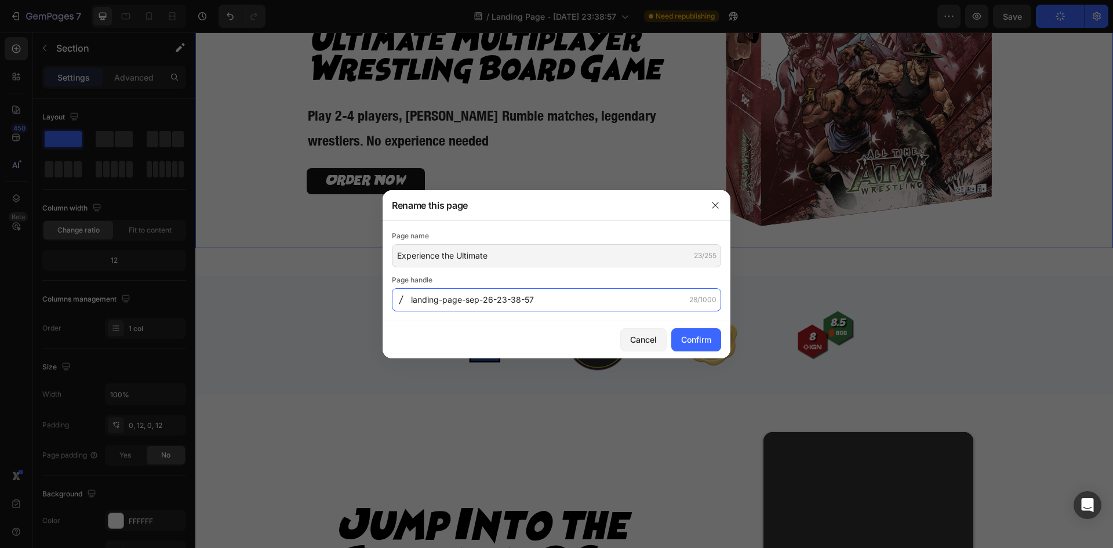
click at [498, 288] on input "landing-page-sep-26-23-38-57" at bounding box center [556, 299] width 329 height 23
paste input "Experience-the-Ultimate"
type input "Experience-the-Ultimate"
click at [693, 340] on div "Confirm" at bounding box center [696, 339] width 30 height 12
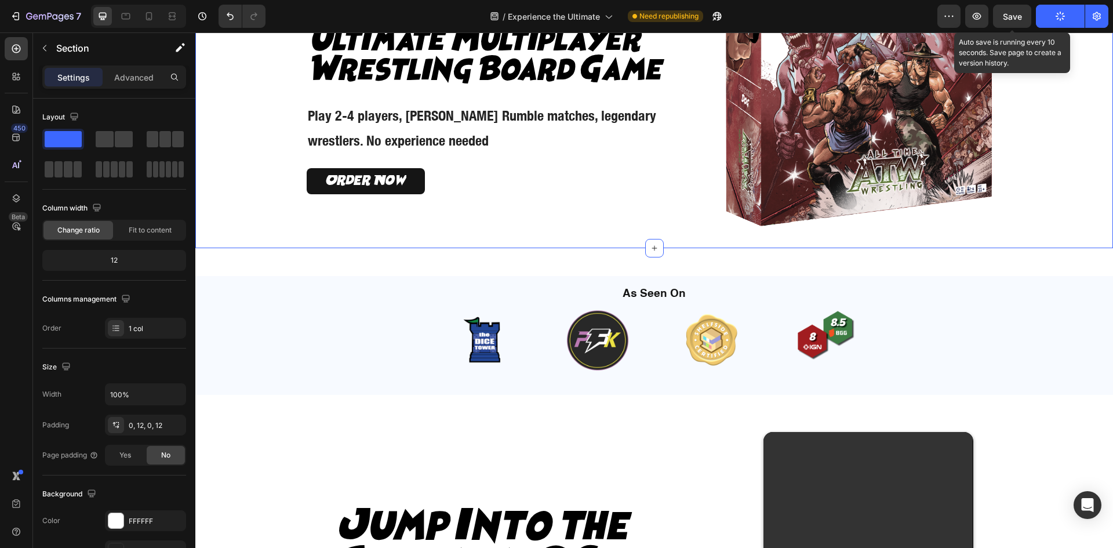
click at [1018, 15] on span "Save" at bounding box center [1012, 17] width 19 height 10
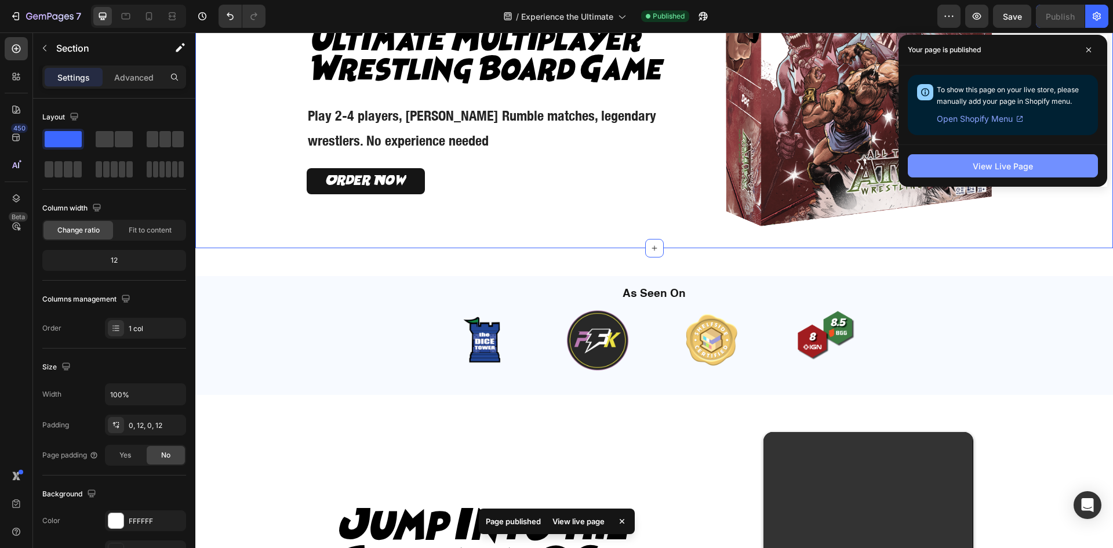
click at [1054, 161] on button "View Live Page" at bounding box center [1003, 165] width 190 height 23
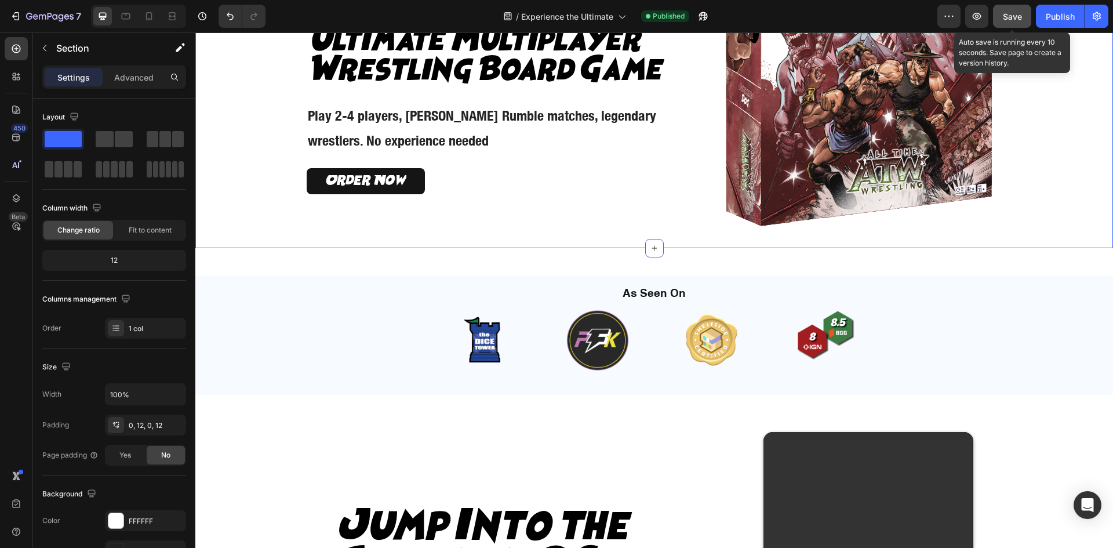
click at [1024, 19] on button "Save" at bounding box center [1012, 16] width 38 height 23
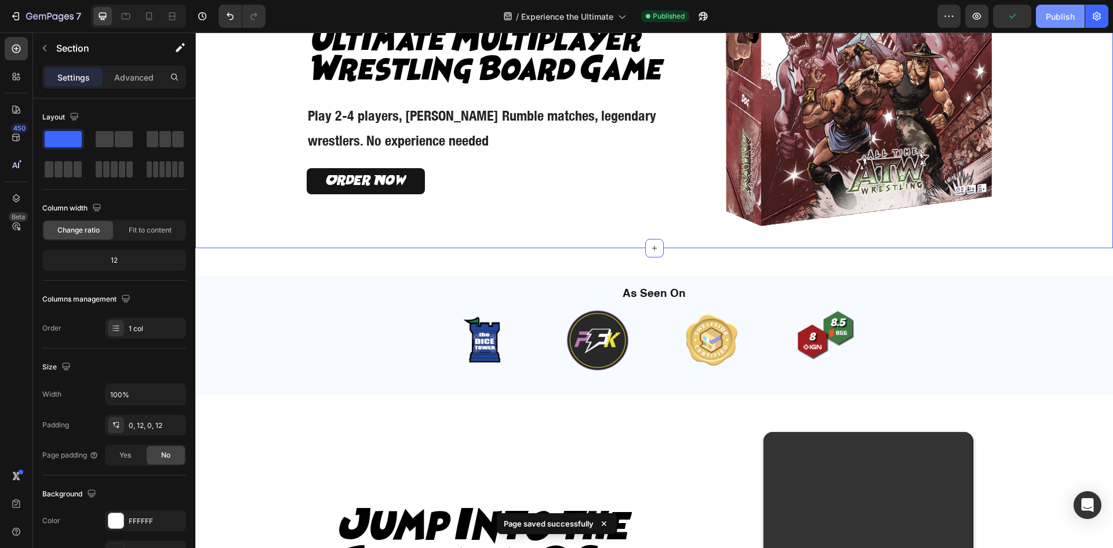
click at [1049, 23] on button "Publish" at bounding box center [1060, 16] width 49 height 23
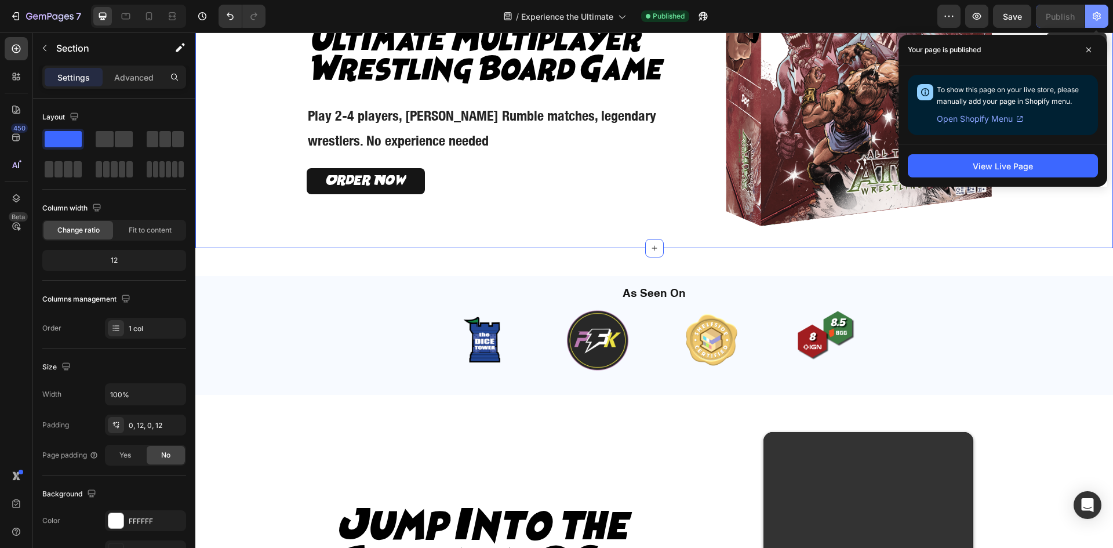
click at [1102, 18] on button "button" at bounding box center [1096, 16] width 23 height 23
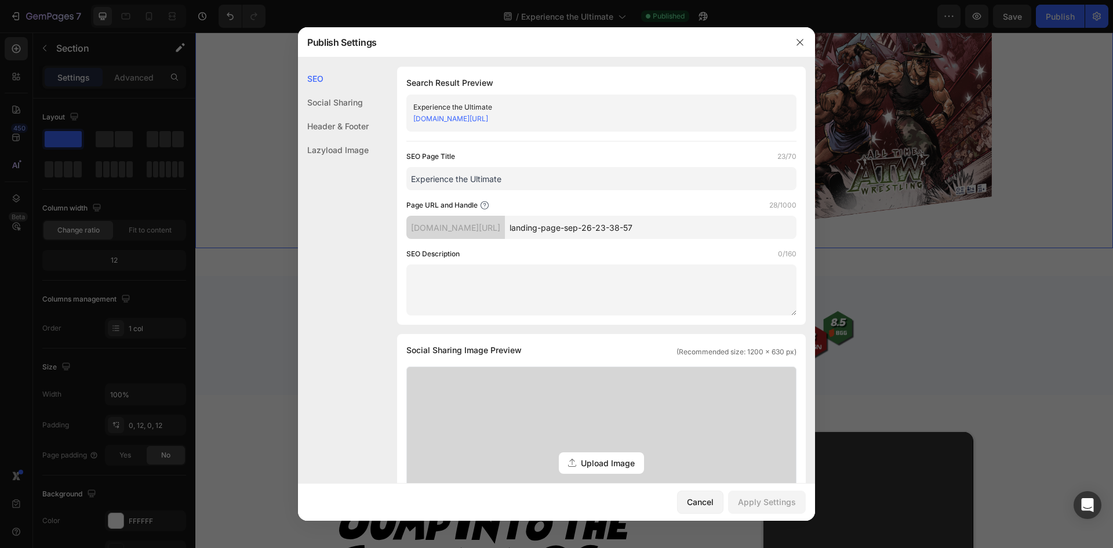
drag, startPoint x: 318, startPoint y: 122, endPoint x: 319, endPoint y: 128, distance: 6.5
click at [319, 125] on div "Header & Footer" at bounding box center [333, 126] width 71 height 24
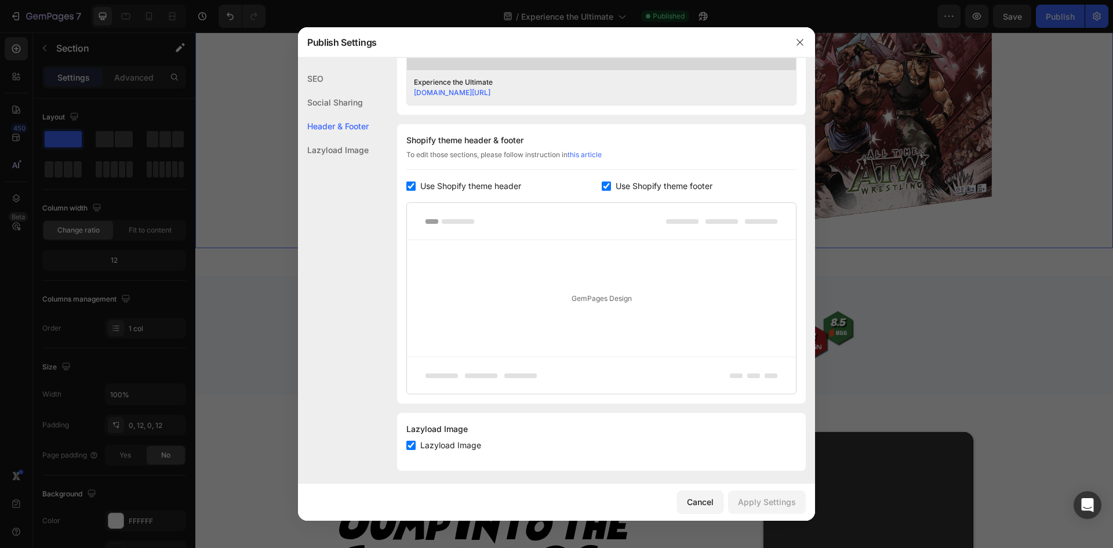
scroll to position [494, 0]
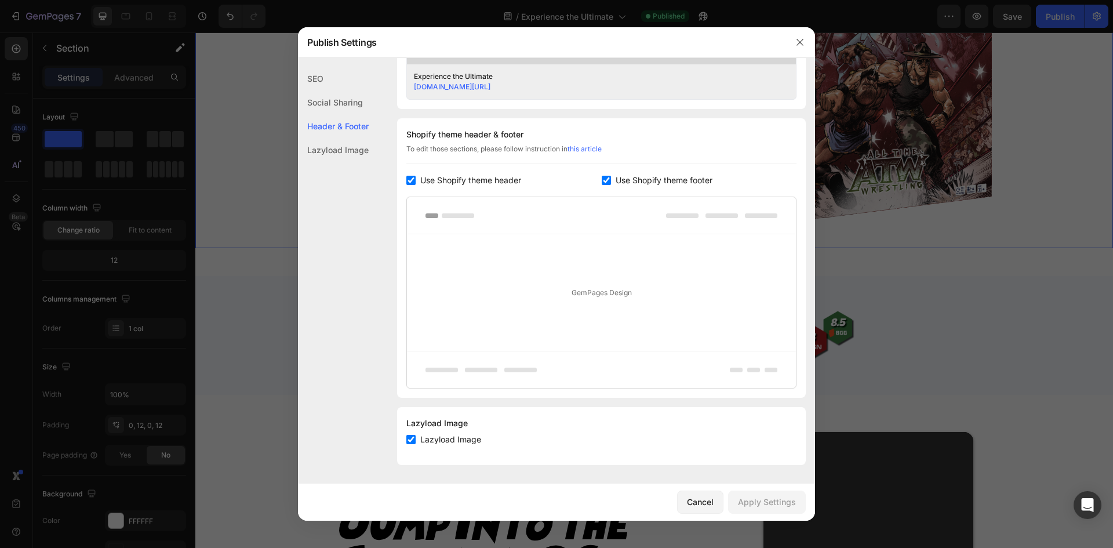
click at [616, 180] on span "Use Shopify theme footer" at bounding box center [664, 180] width 97 height 14
checkbox input "false"
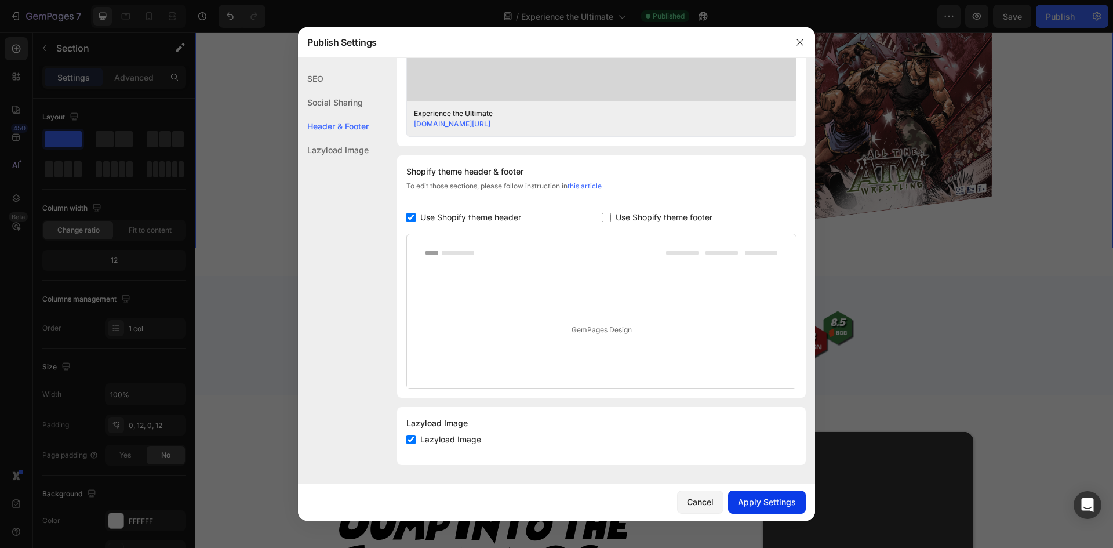
click at [786, 496] on div "Apply Settings" at bounding box center [767, 502] width 58 height 12
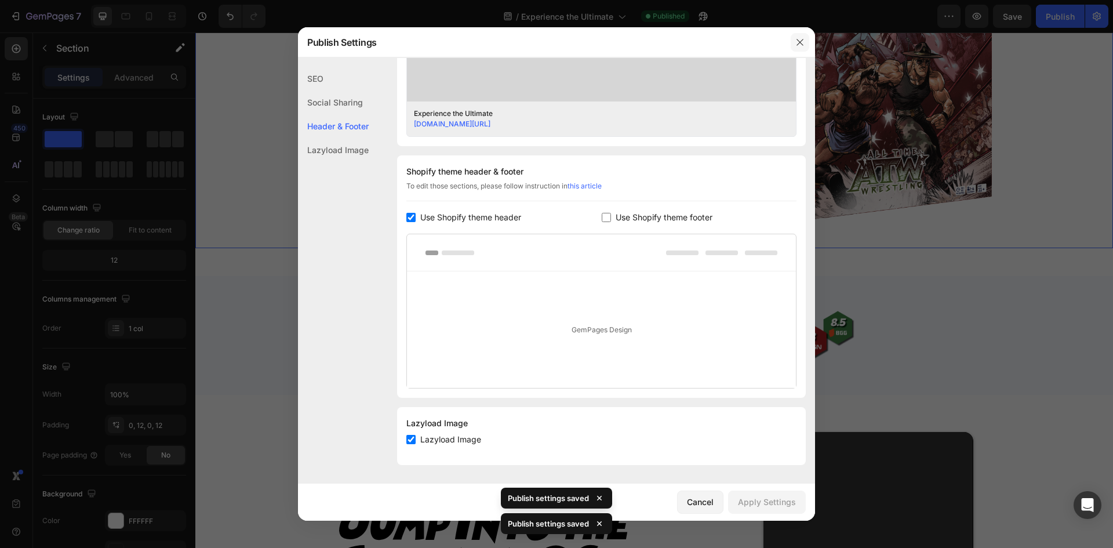
click at [805, 40] on button "button" at bounding box center [800, 42] width 19 height 19
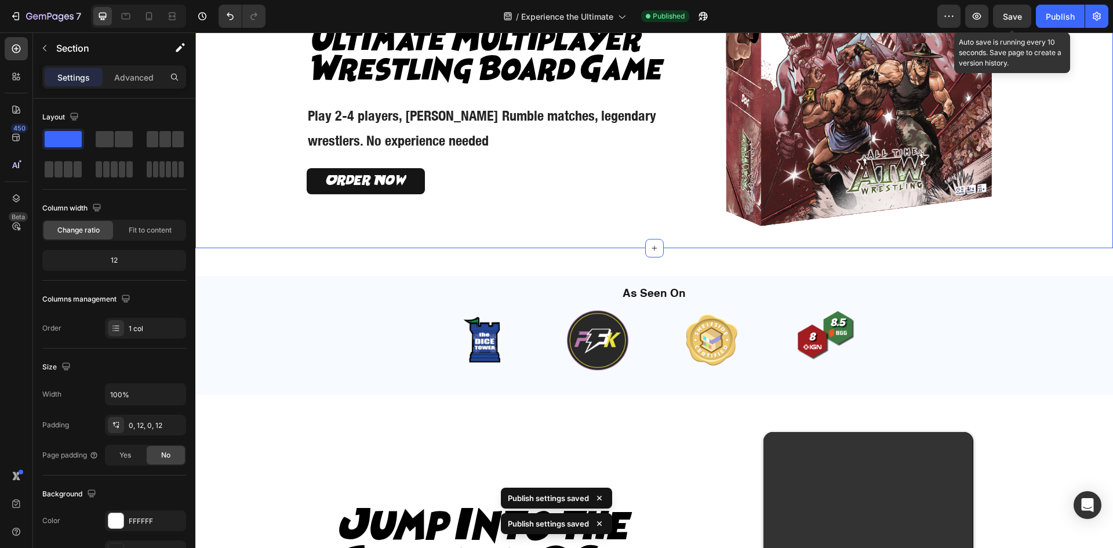
click at [1012, 19] on span "Save" at bounding box center [1012, 17] width 19 height 10
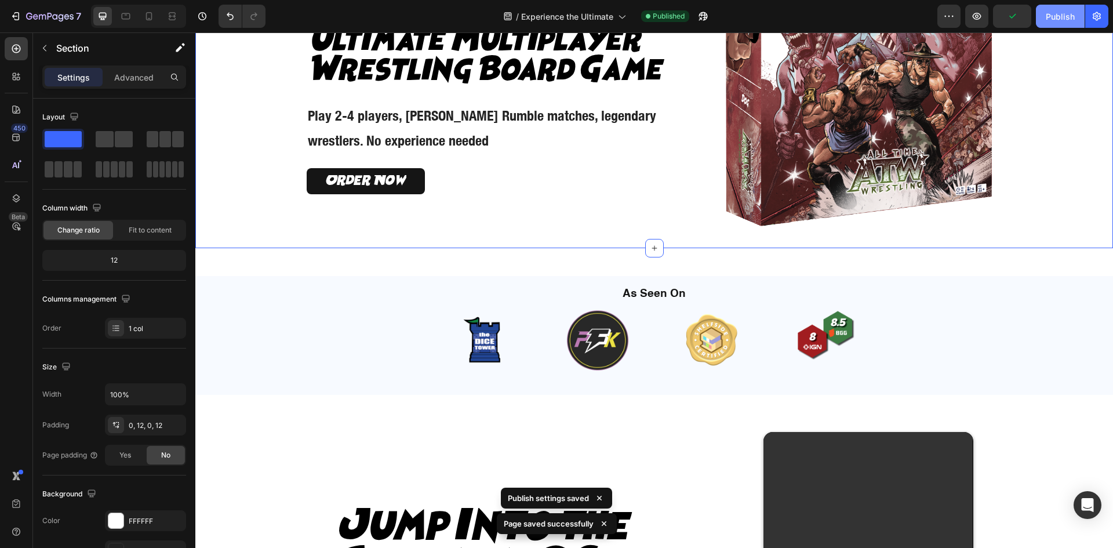
click at [1048, 17] on div "Publish" at bounding box center [1060, 16] width 29 height 12
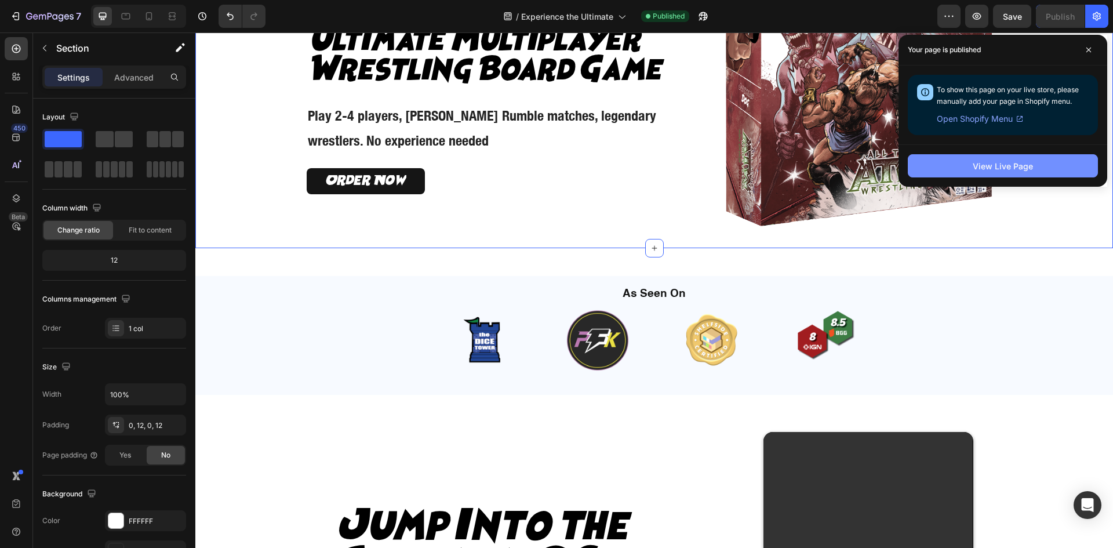
click at [1039, 162] on button "View Live Page" at bounding box center [1003, 165] width 190 height 23
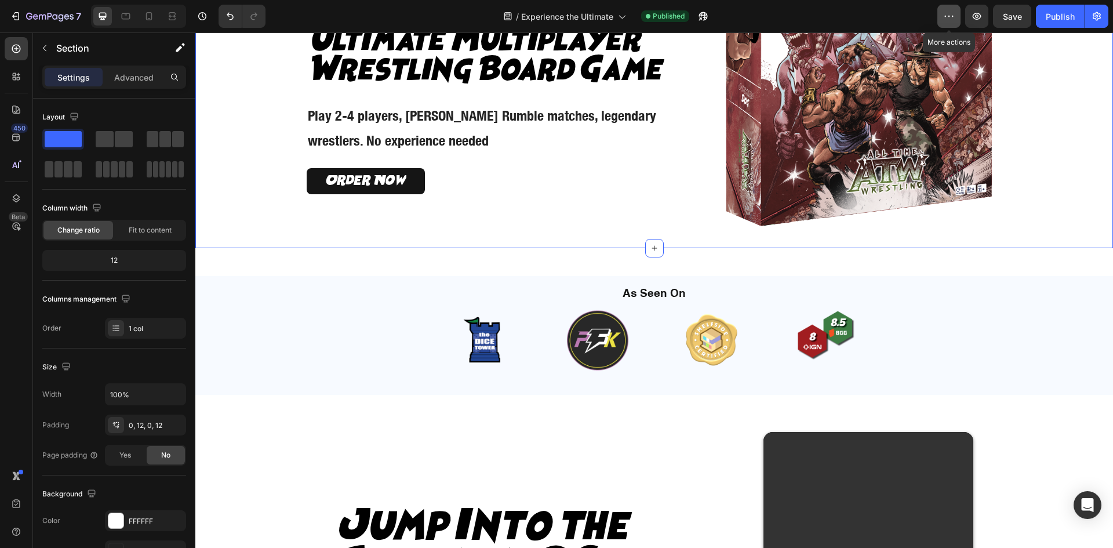
click at [953, 12] on icon "button" at bounding box center [949, 16] width 12 height 12
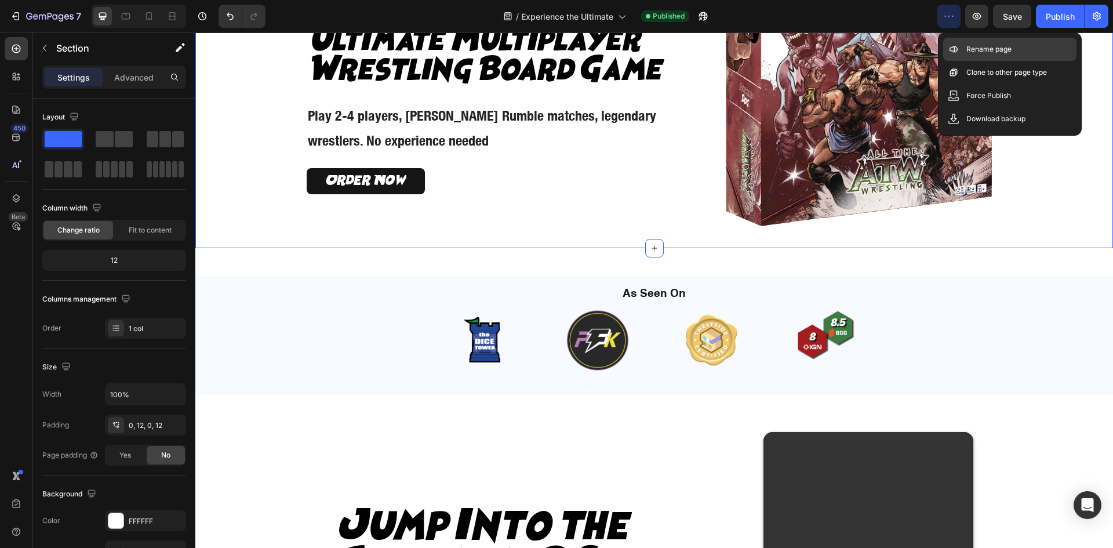
click at [979, 52] on p "Rename page" at bounding box center [988, 49] width 45 height 12
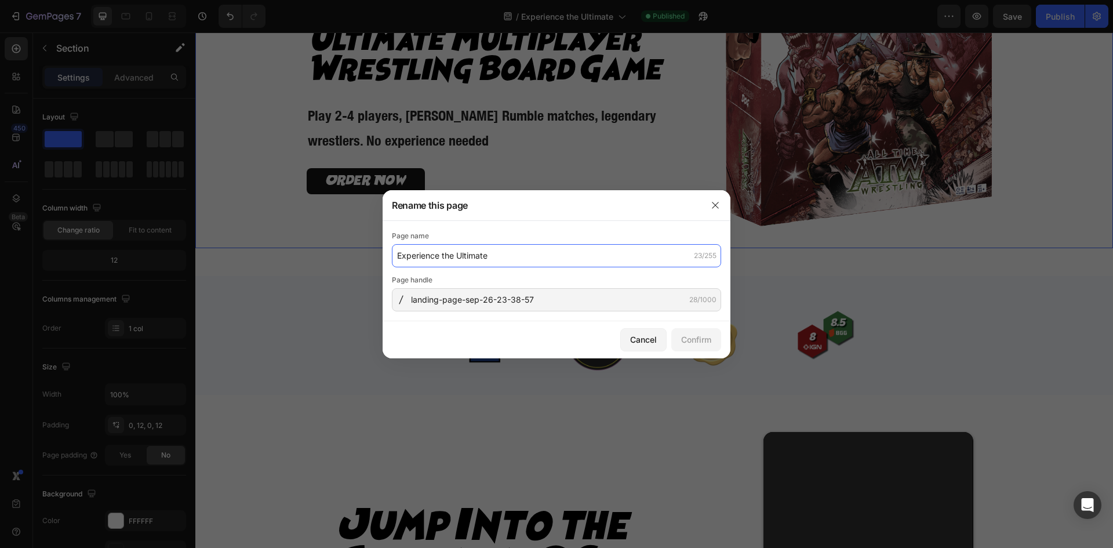
click at [460, 257] on input "Experience the Ultimate" at bounding box center [556, 255] width 329 height 23
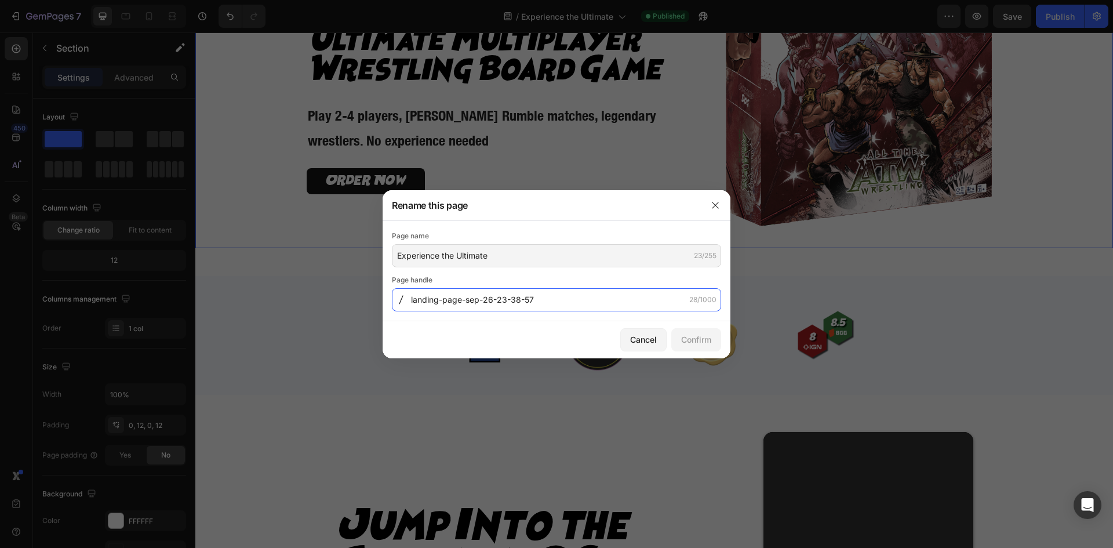
click at [493, 292] on input "landing-page-sep-26-23-38-57" at bounding box center [556, 299] width 329 height 23
paste input "Experience-the-Ultimate"
type input "Experience-the-Ultimate"
click at [698, 342] on div "Confirm" at bounding box center [696, 339] width 30 height 12
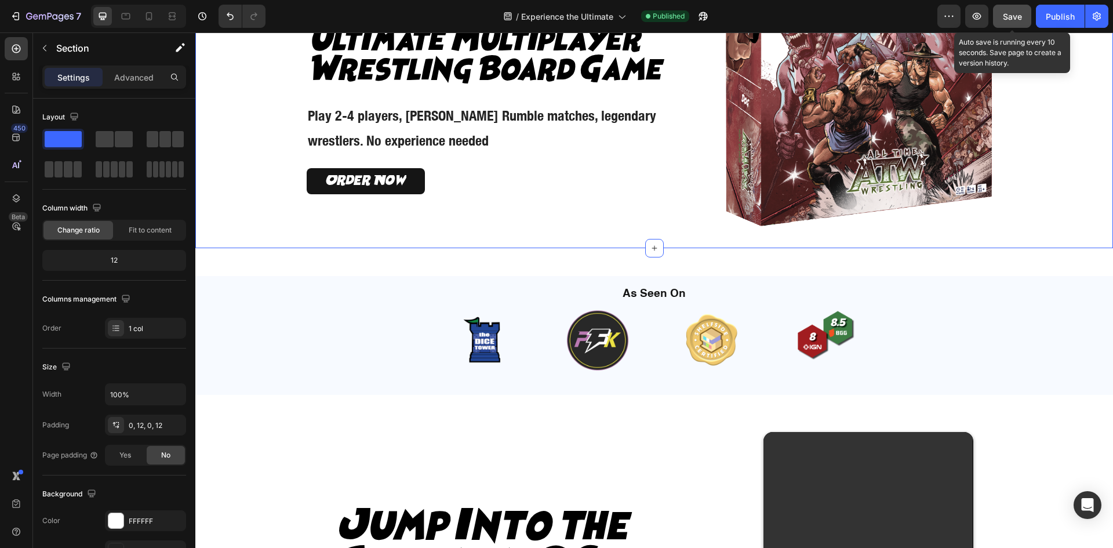
click at [1028, 17] on button "Save" at bounding box center [1012, 16] width 38 height 23
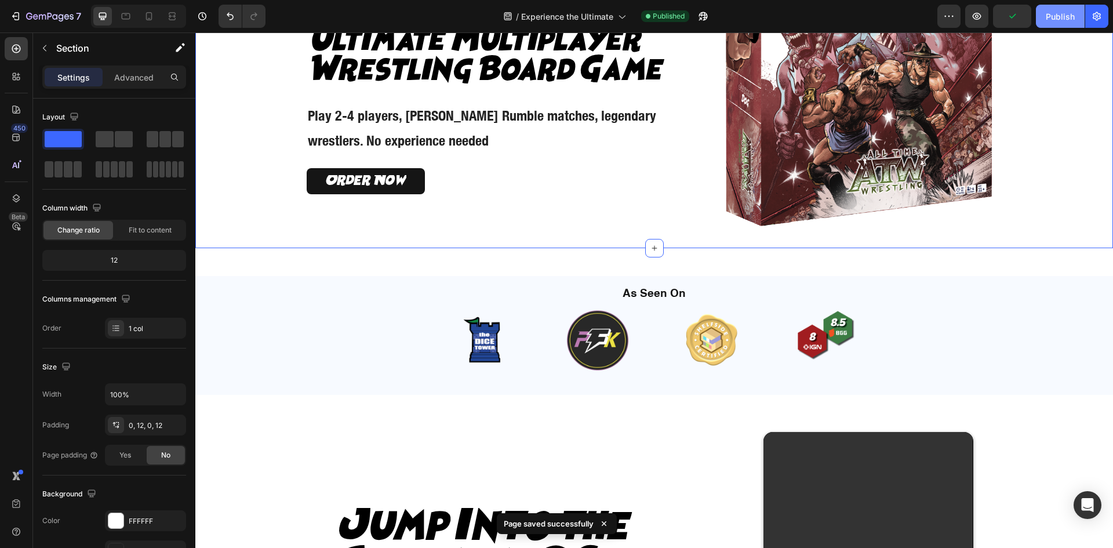
click at [1058, 20] on div "Publish" at bounding box center [1060, 16] width 29 height 12
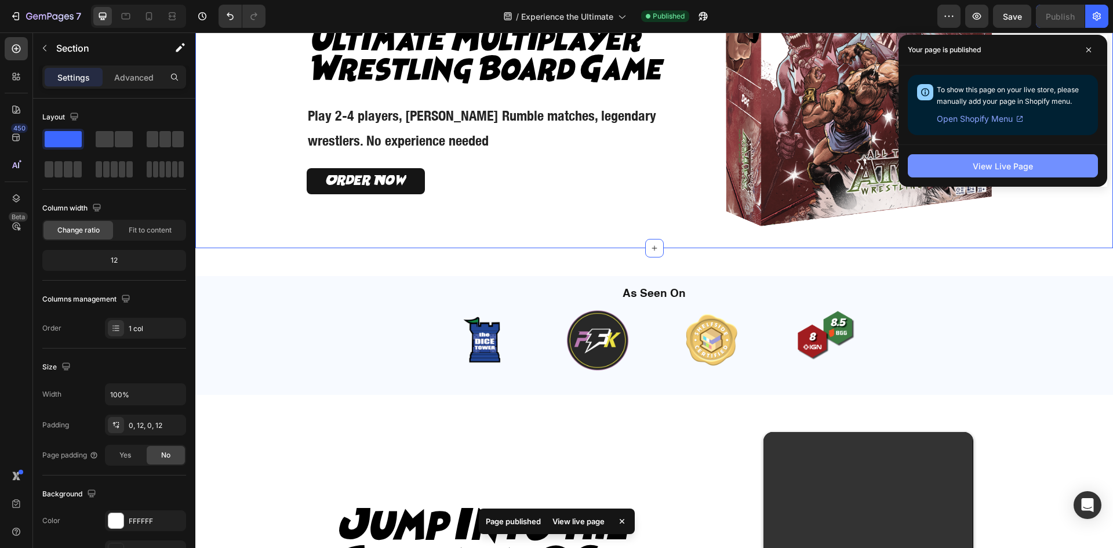
click at [988, 162] on div "View Live Page" at bounding box center [1003, 166] width 60 height 12
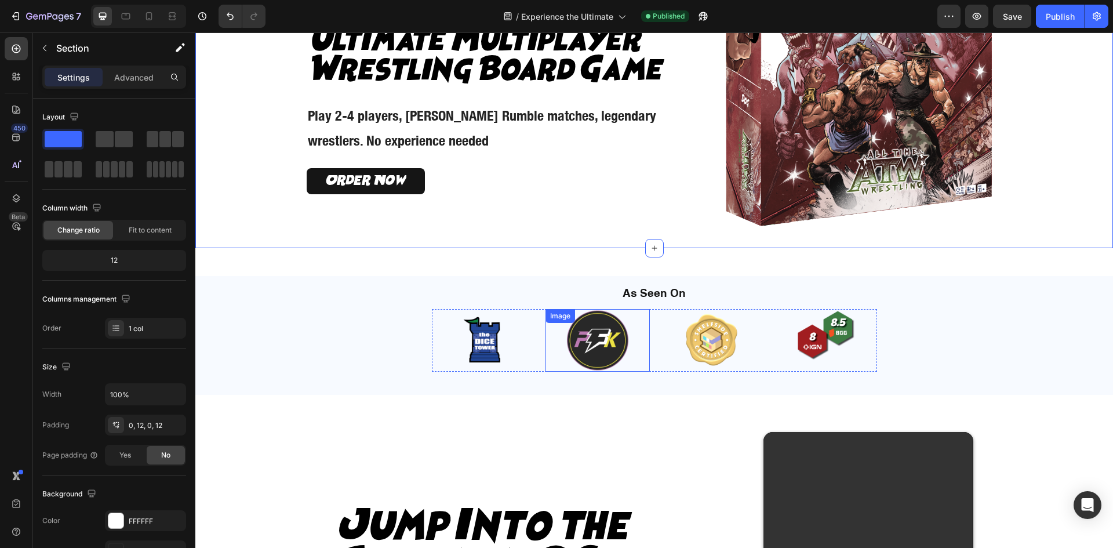
scroll to position [0, 0]
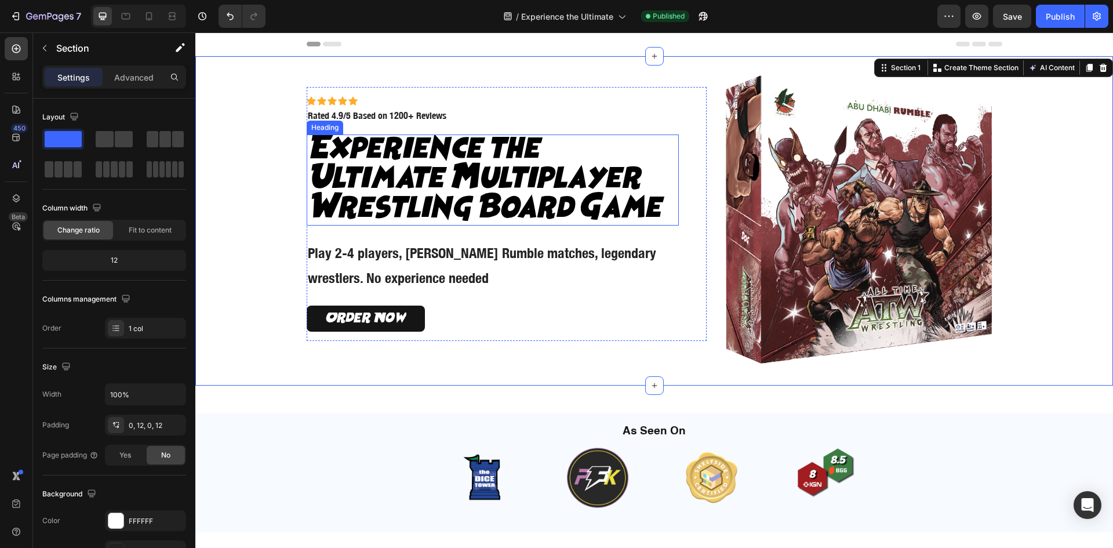
click at [519, 202] on h2 "Experience the Ultimate Multiplayer Wrestling Board Game" at bounding box center [493, 179] width 373 height 91
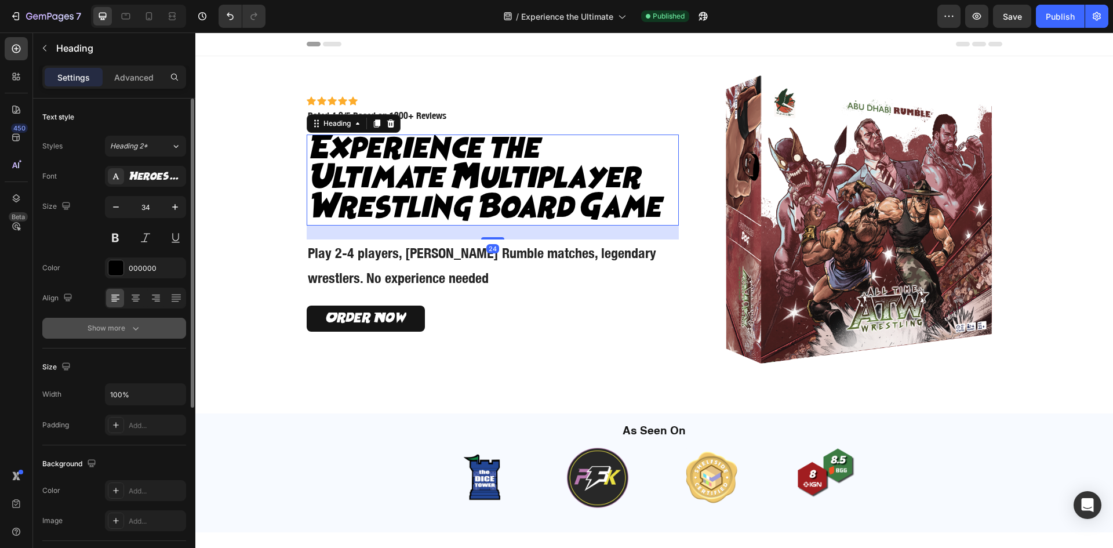
click at [139, 331] on icon "button" at bounding box center [136, 328] width 12 height 12
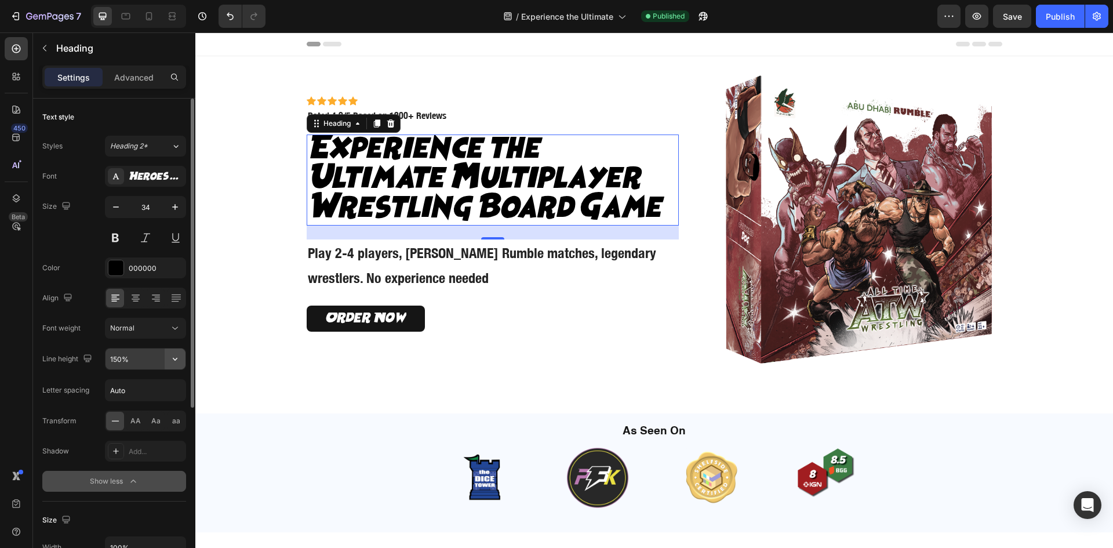
click at [176, 358] on icon "button" at bounding box center [175, 359] width 12 height 12
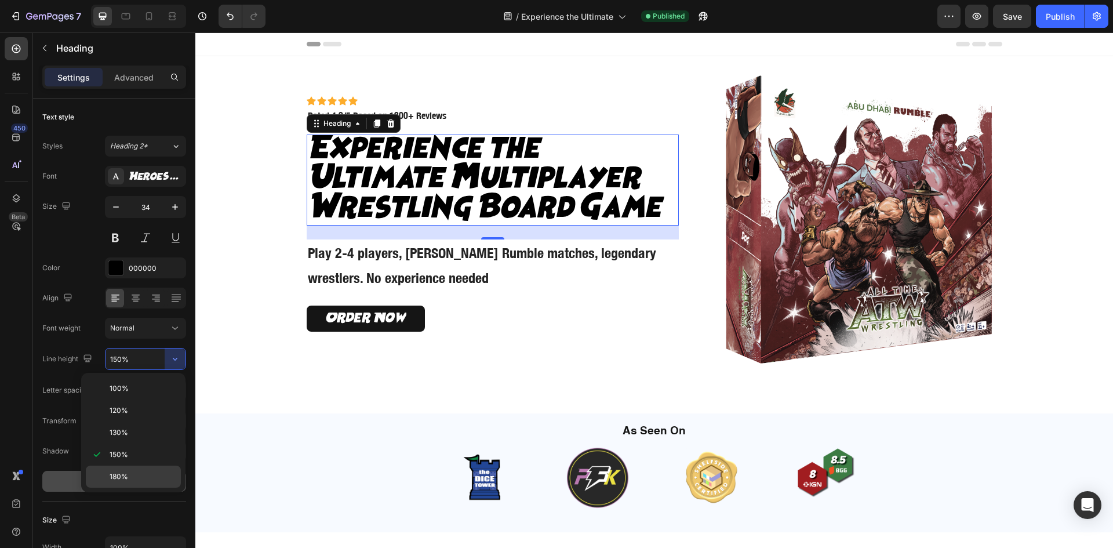
click at [153, 472] on p "180%" at bounding box center [143, 476] width 66 height 10
type input "180%"
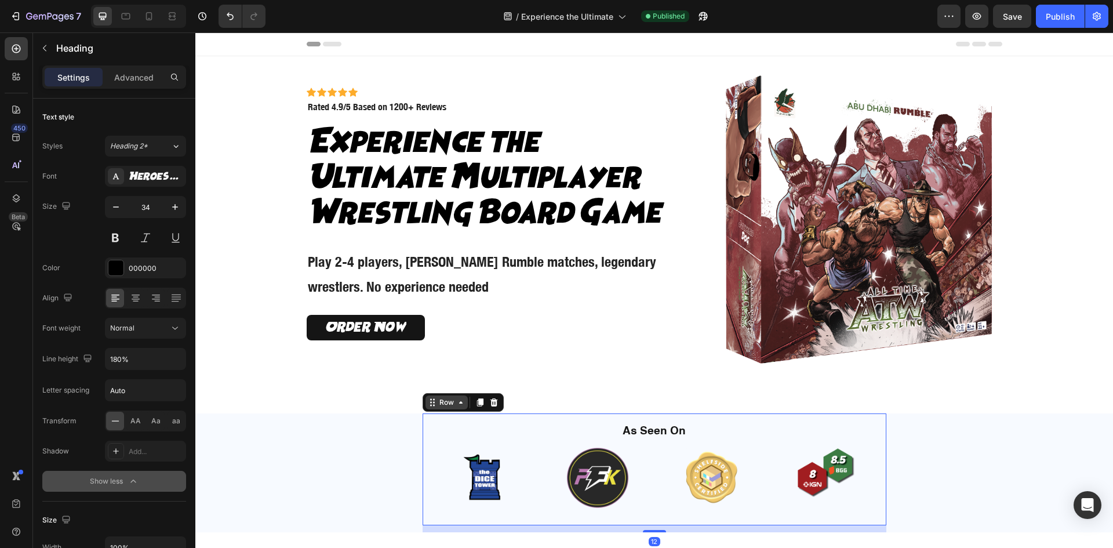
click at [437, 408] on div "Row" at bounding box center [446, 402] width 42 height 14
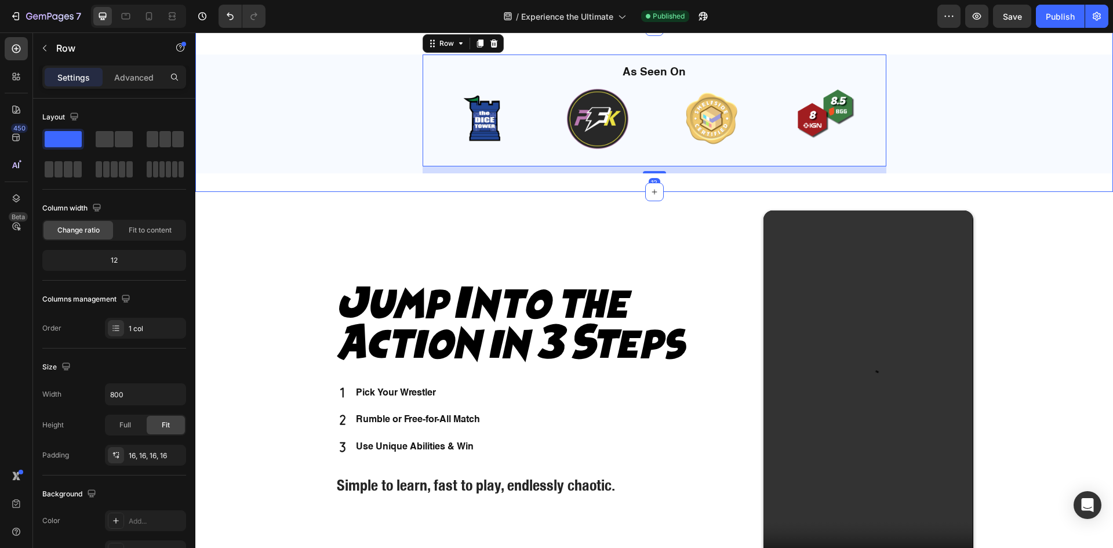
scroll to position [387, 0]
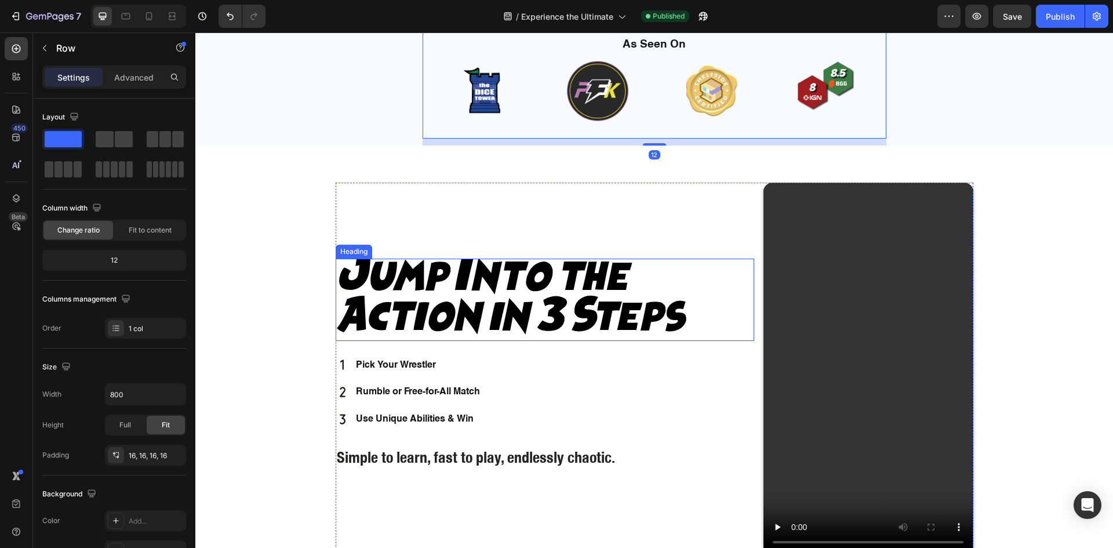
click at [612, 330] on h2 "Jump Into the Action in 3 Steps" at bounding box center [545, 300] width 419 height 82
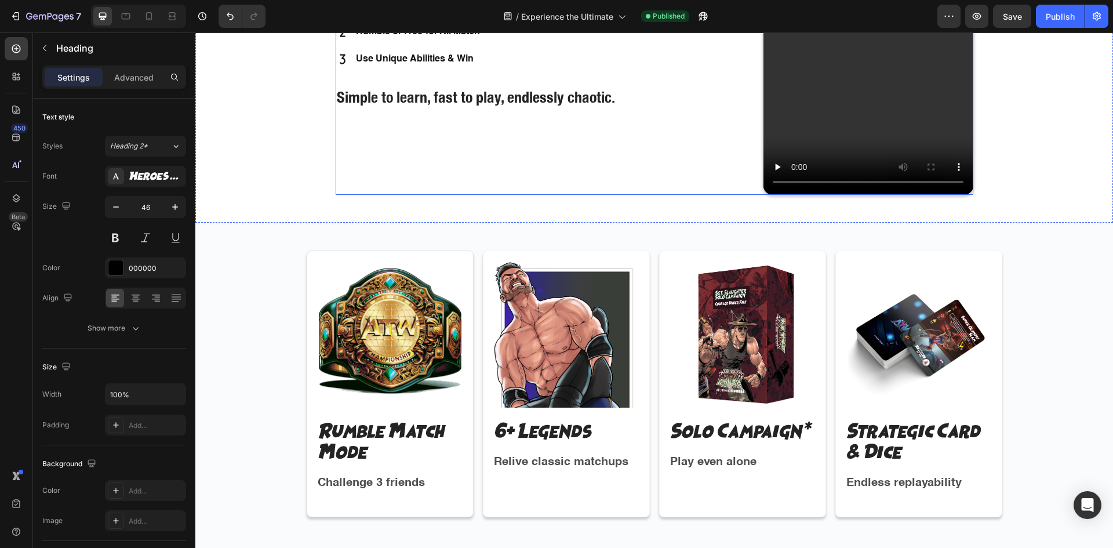
scroll to position [869, 0]
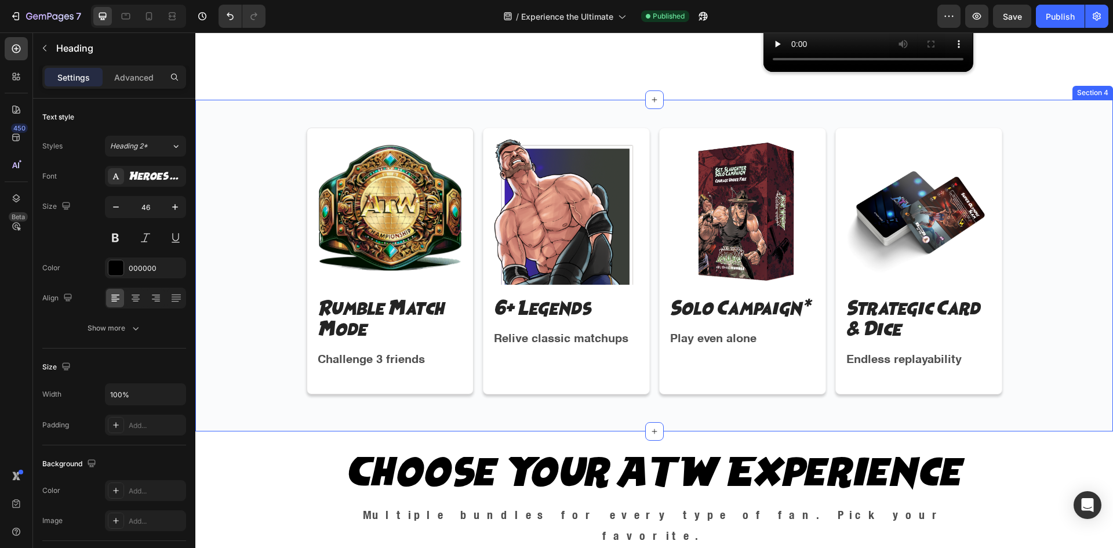
click at [629, 424] on div "Image Rumble Match Mode Text Block Challenge 3 friends Text Block Row Image 6+ …" at bounding box center [654, 266] width 918 height 332
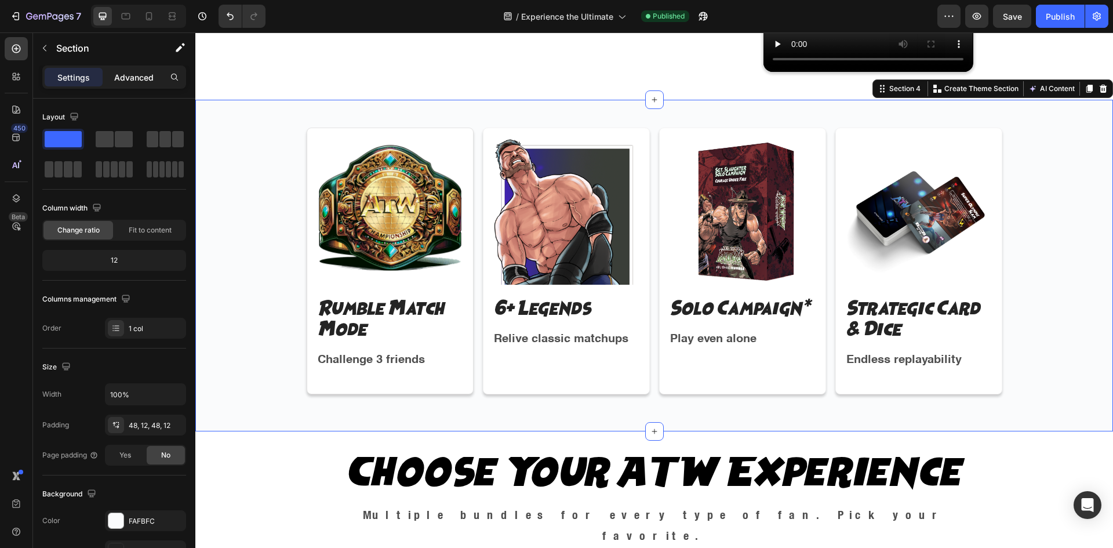
click at [121, 75] on p "Advanced" at bounding box center [133, 77] width 39 height 12
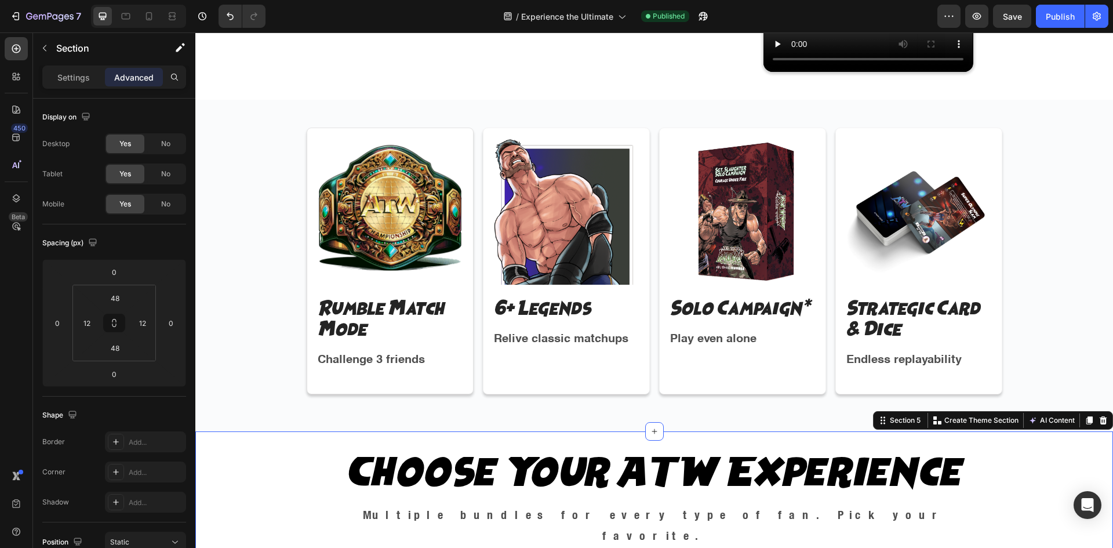
click at [117, 299] on input "32" at bounding box center [114, 297] width 23 height 17
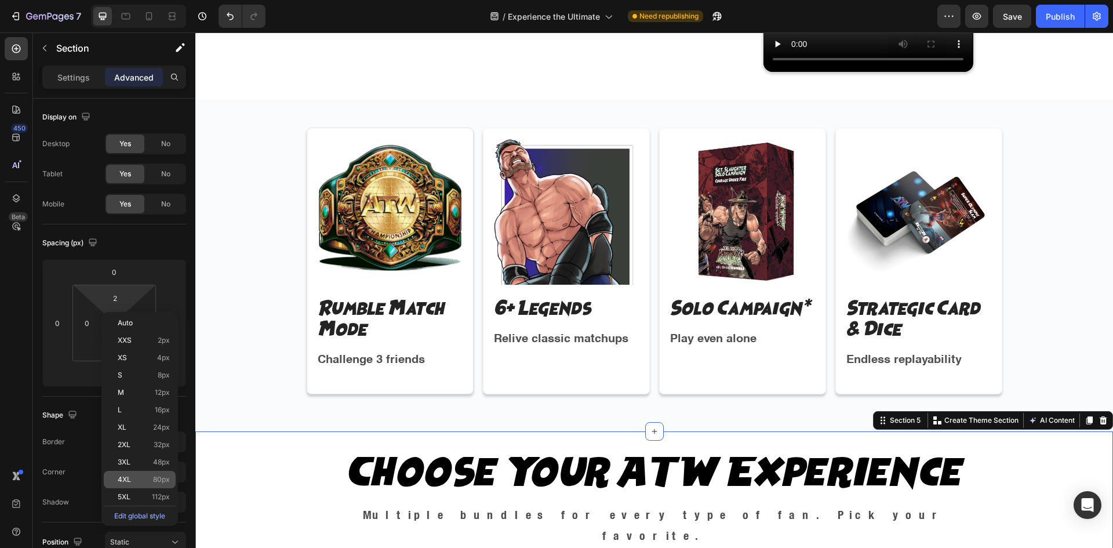
click at [159, 476] on span "80px" at bounding box center [161, 479] width 17 height 8
type input "80"
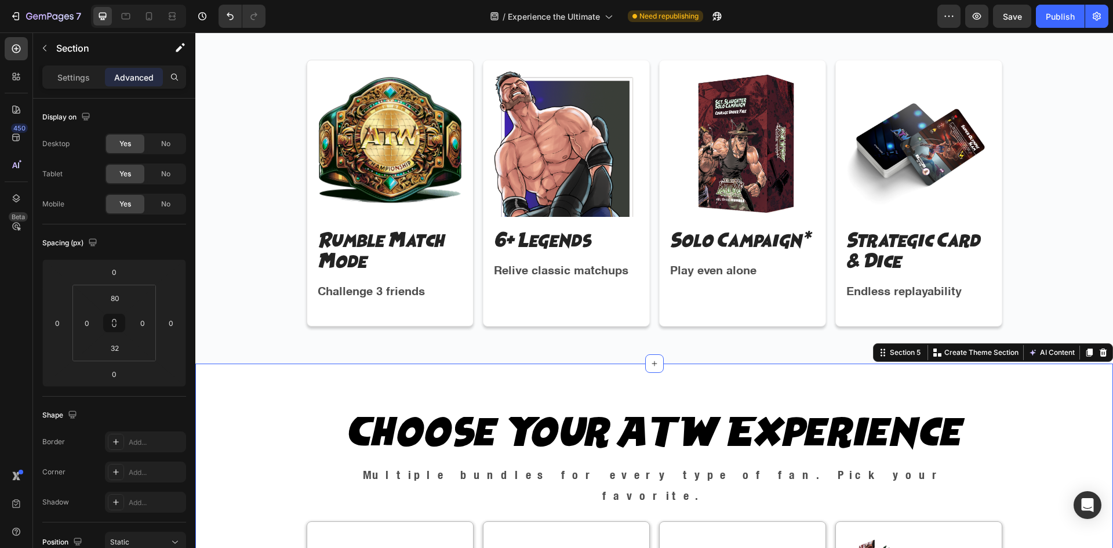
scroll to position [1062, 0]
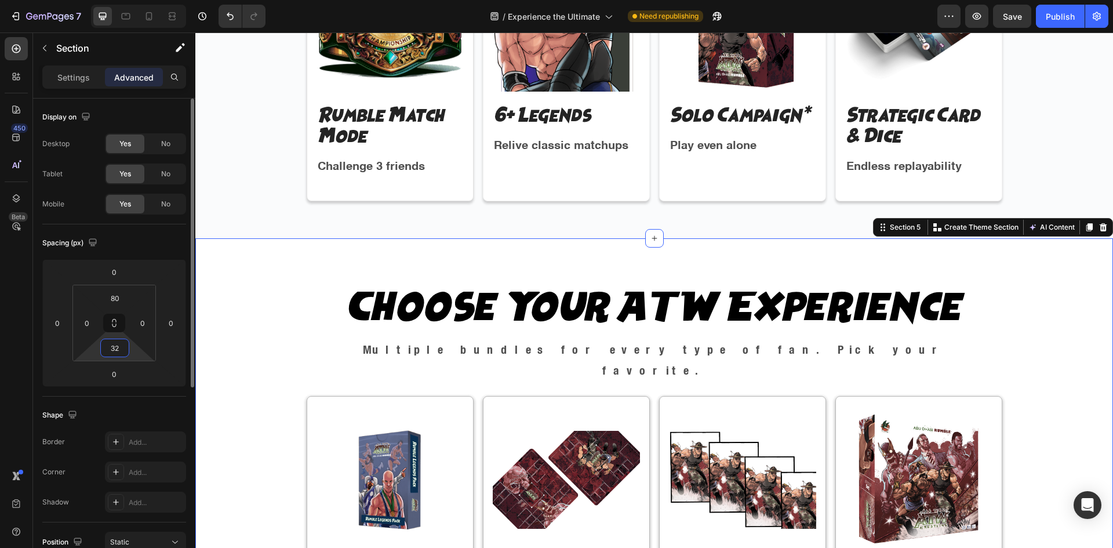
click at [114, 347] on input "32" at bounding box center [114, 347] width 23 height 17
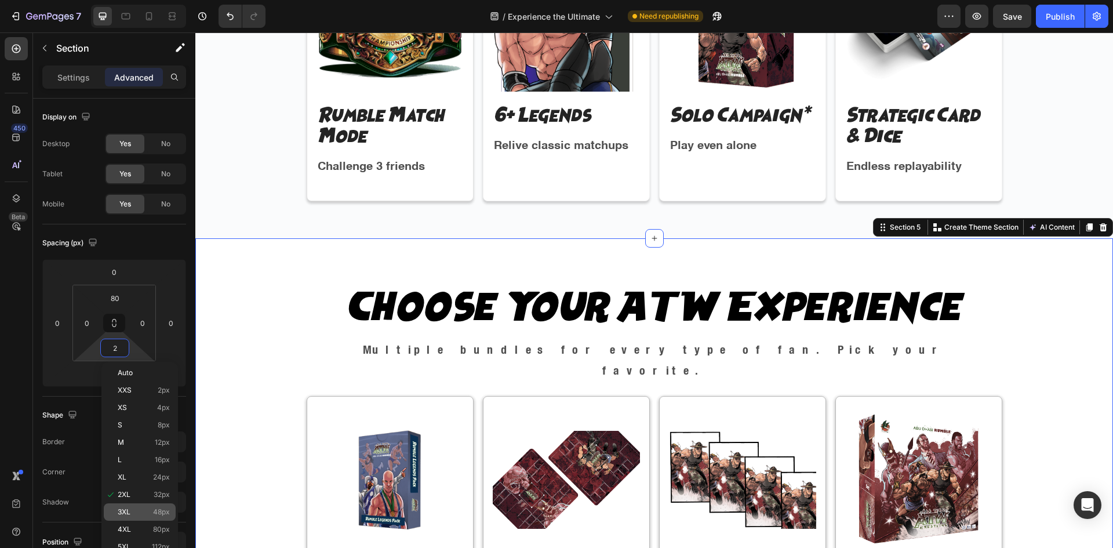
click at [156, 511] on span "48px" at bounding box center [161, 512] width 17 height 8
type input "48"
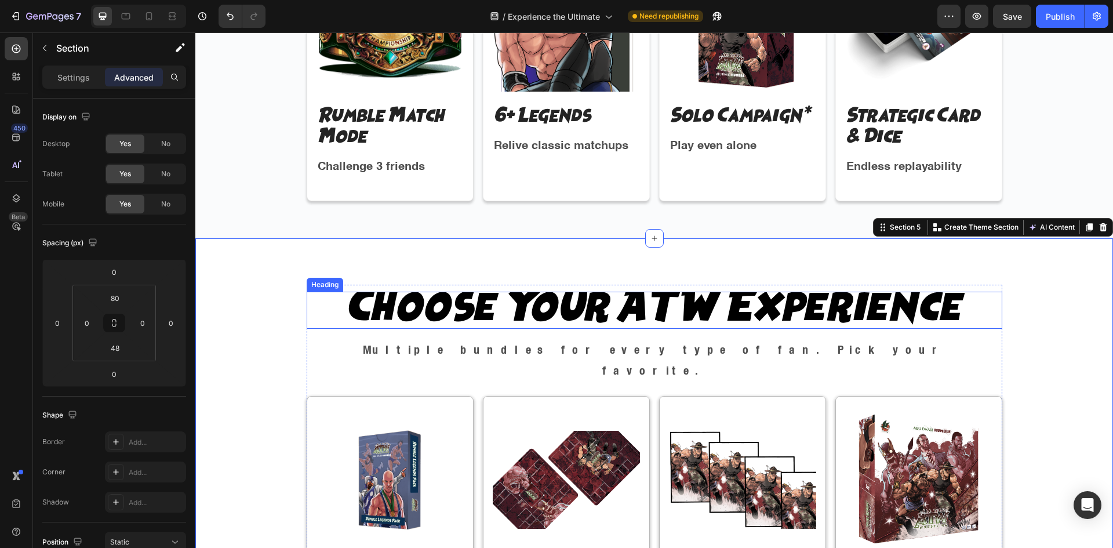
click at [538, 312] on h2 "Choose Your ATW Experience" at bounding box center [655, 310] width 696 height 37
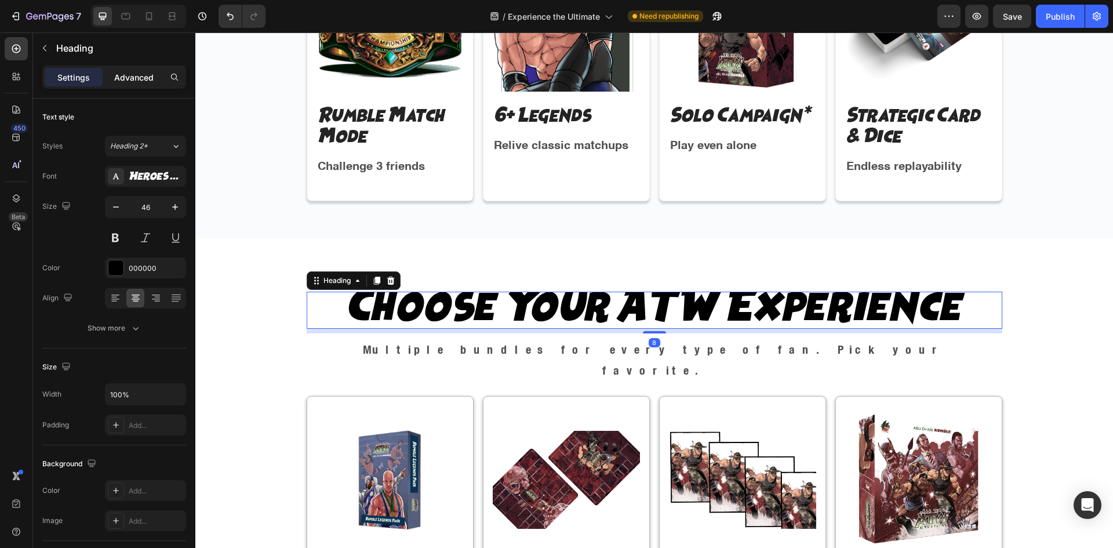
click at [124, 78] on p "Advanced" at bounding box center [133, 77] width 39 height 12
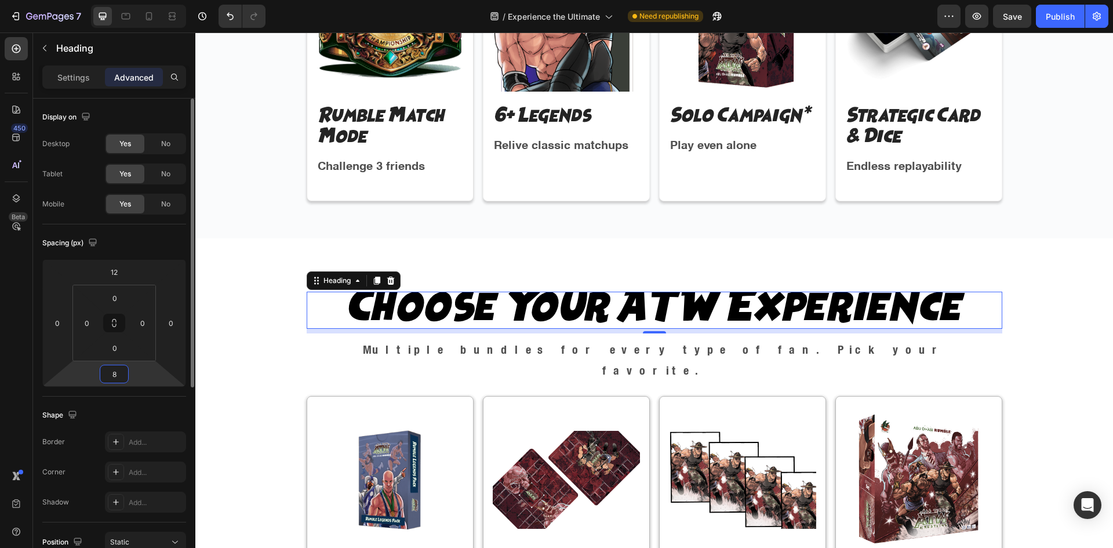
click at [114, 370] on input "8" at bounding box center [114, 373] width 23 height 17
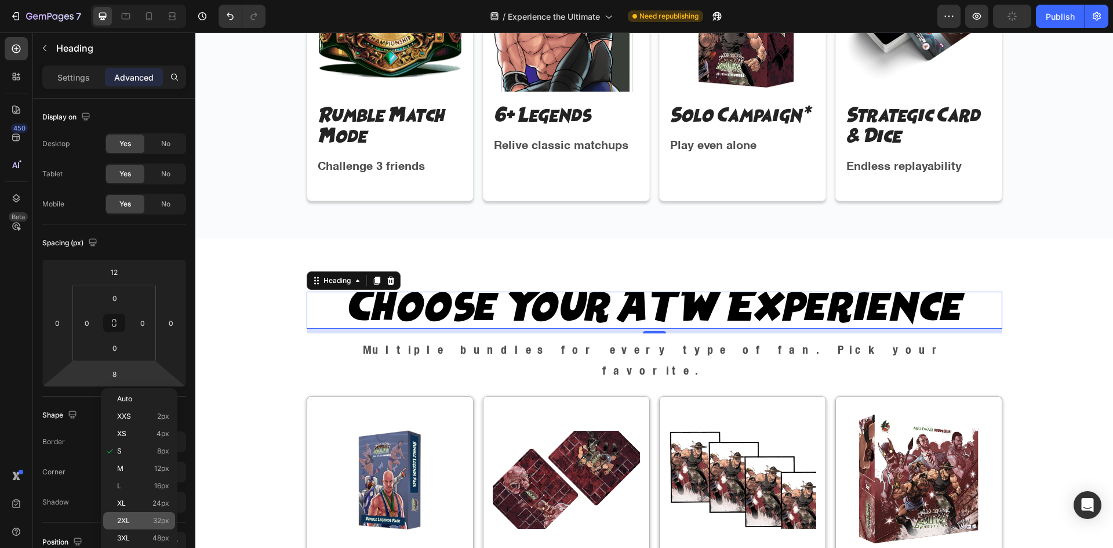
click at [154, 523] on span "32px" at bounding box center [161, 520] width 16 height 8
type input "32"
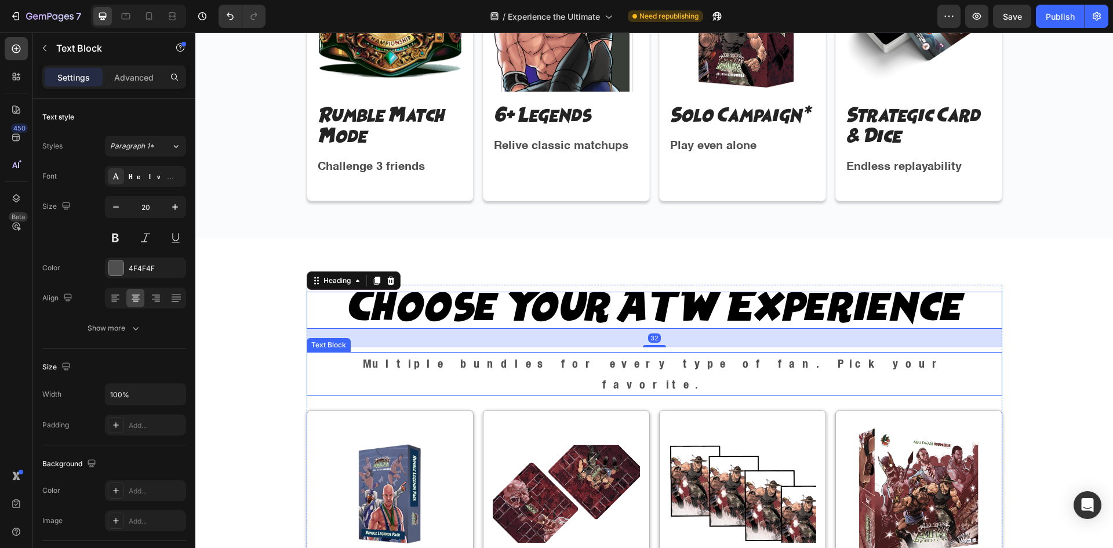
click at [638, 363] on p "Multiple bundles for every type of fan. Pick your favorite." at bounding box center [654, 374] width 693 height 42
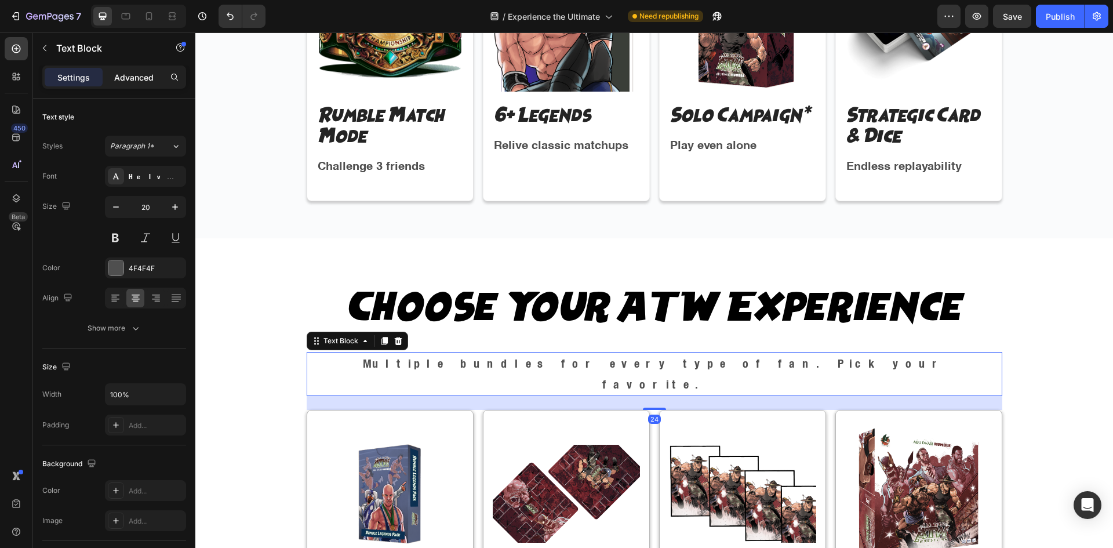
click at [147, 70] on div "Advanced" at bounding box center [134, 77] width 58 height 19
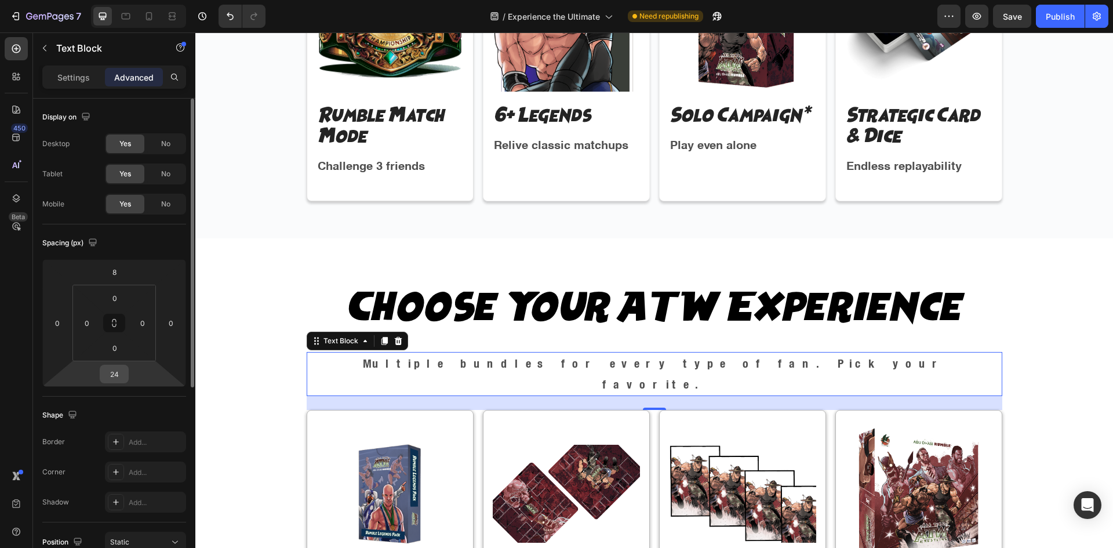
click at [120, 368] on input "24" at bounding box center [114, 373] width 23 height 17
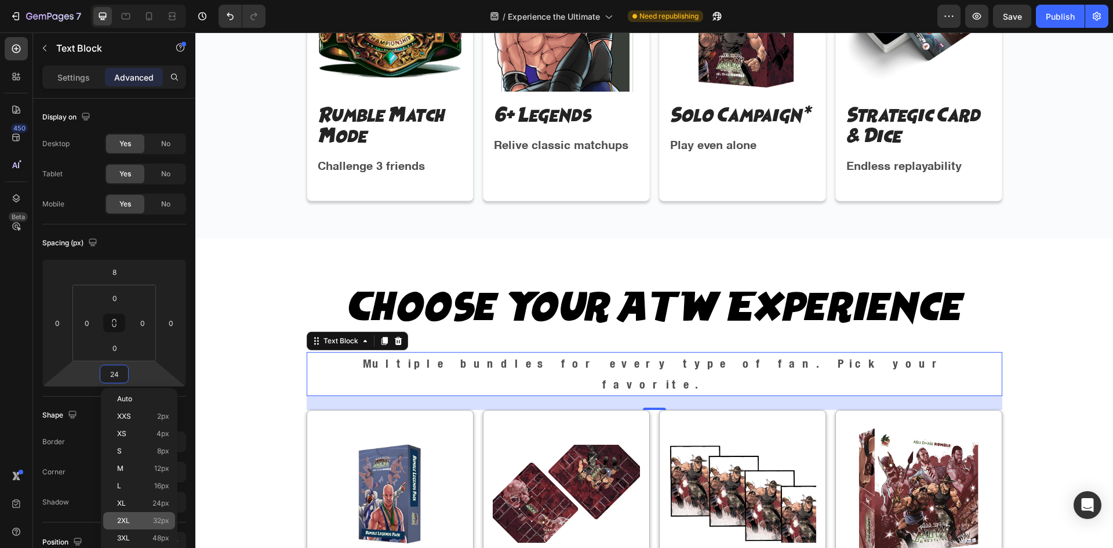
click at [156, 521] on span "32px" at bounding box center [161, 520] width 16 height 8
type input "32"
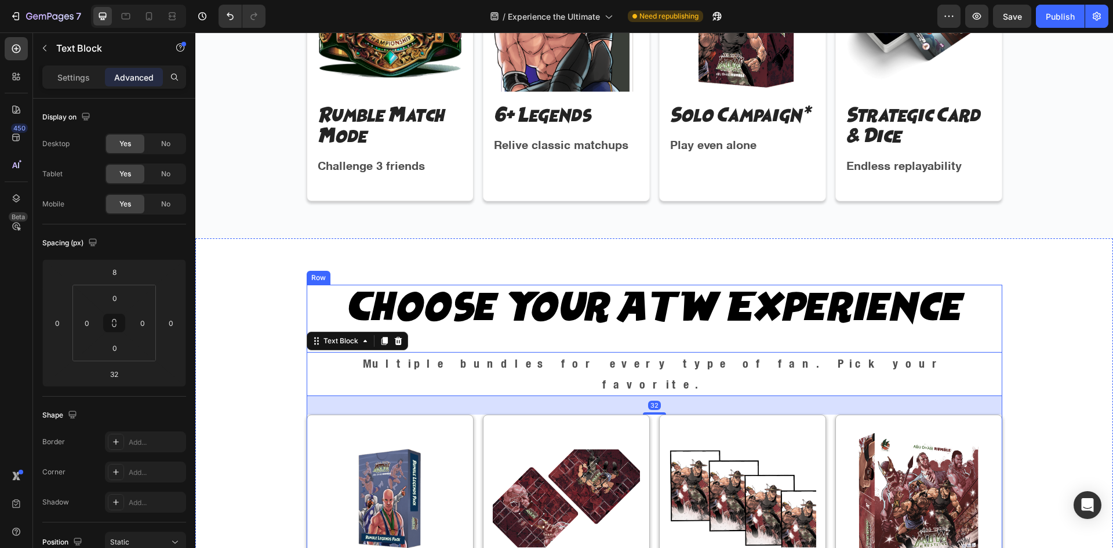
click at [612, 286] on div "Choose Your ATW Experience Heading Multiple bundles for every type of fan. Pick…" at bounding box center [655, 525] width 696 height 480
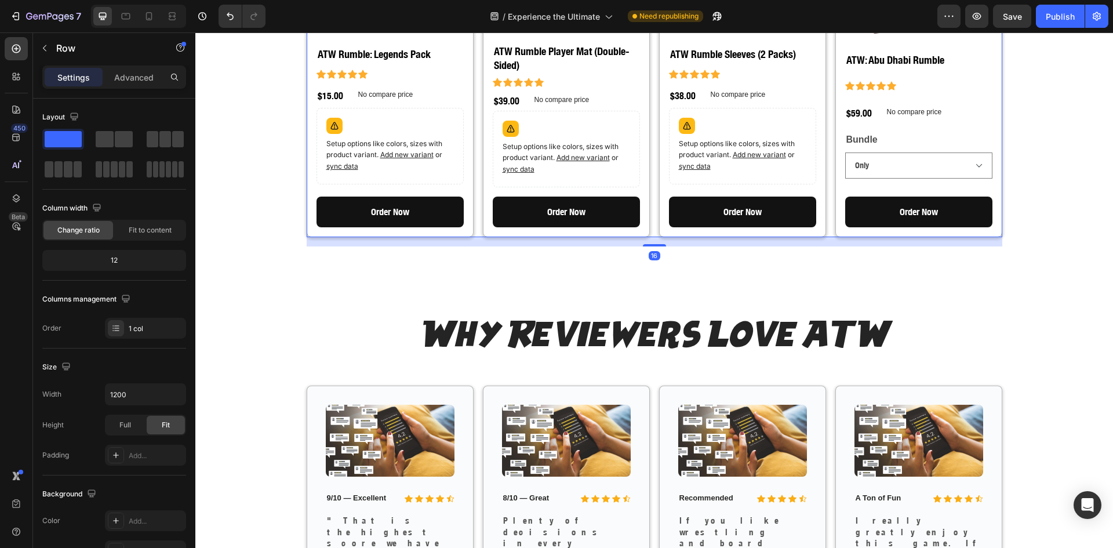
scroll to position [1642, 0]
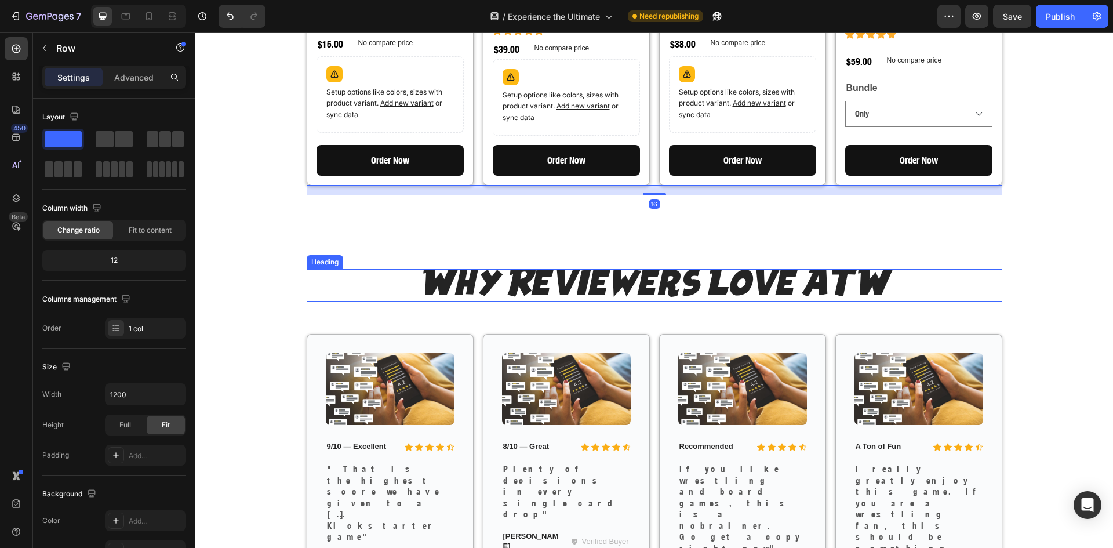
click at [613, 269] on h2 "Why Reviewers Love ATW" at bounding box center [655, 285] width 696 height 32
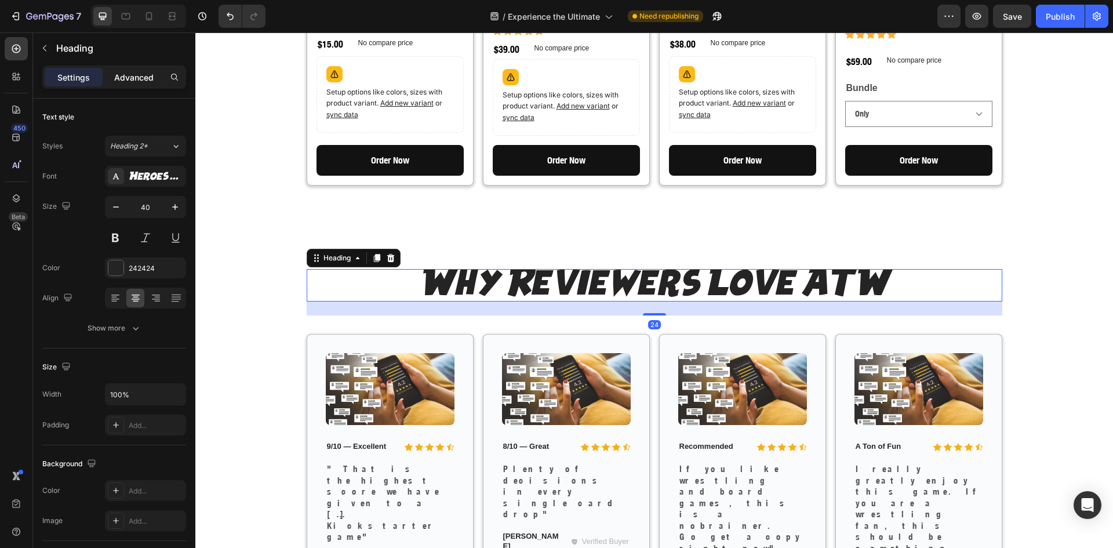
click at [128, 78] on p "Advanced" at bounding box center [133, 77] width 39 height 12
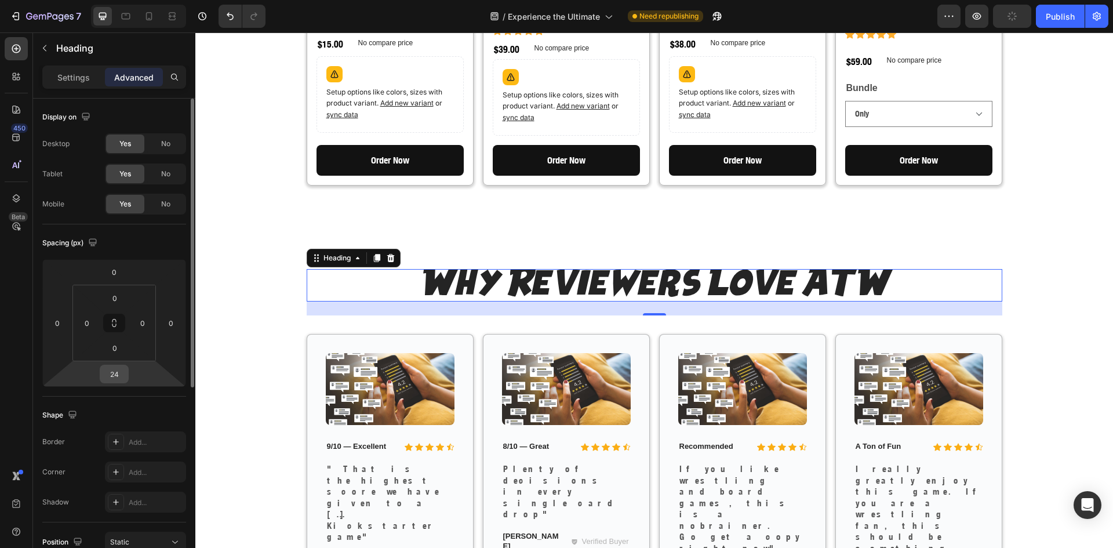
click at [116, 367] on input "24" at bounding box center [114, 373] width 23 height 17
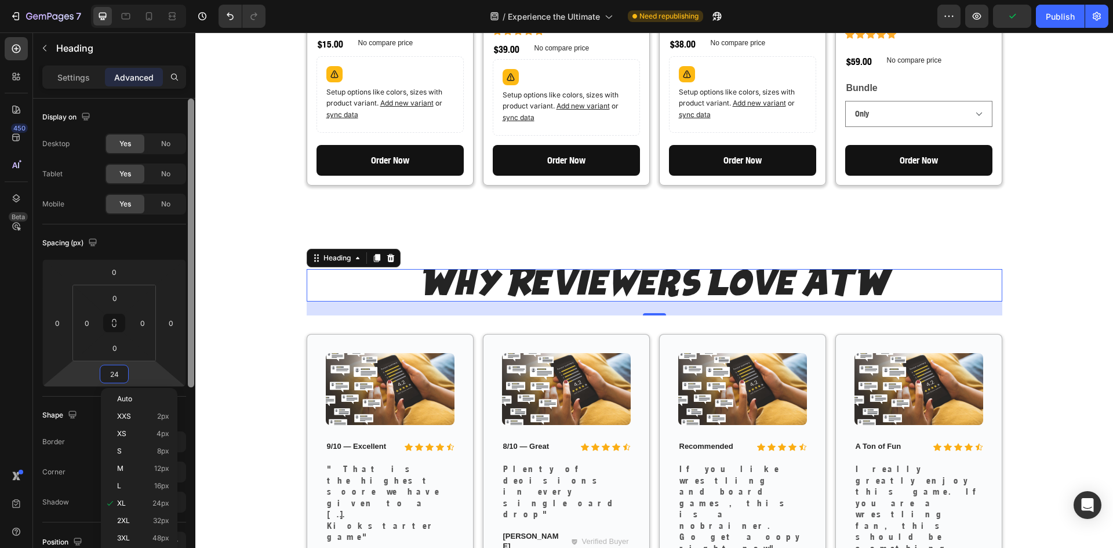
drag, startPoint x: 141, startPoint y: 519, endPoint x: 189, endPoint y: 497, distance: 52.9
click at [141, 519] on p "2XL 32px" at bounding box center [143, 520] width 52 height 8
type input "32"
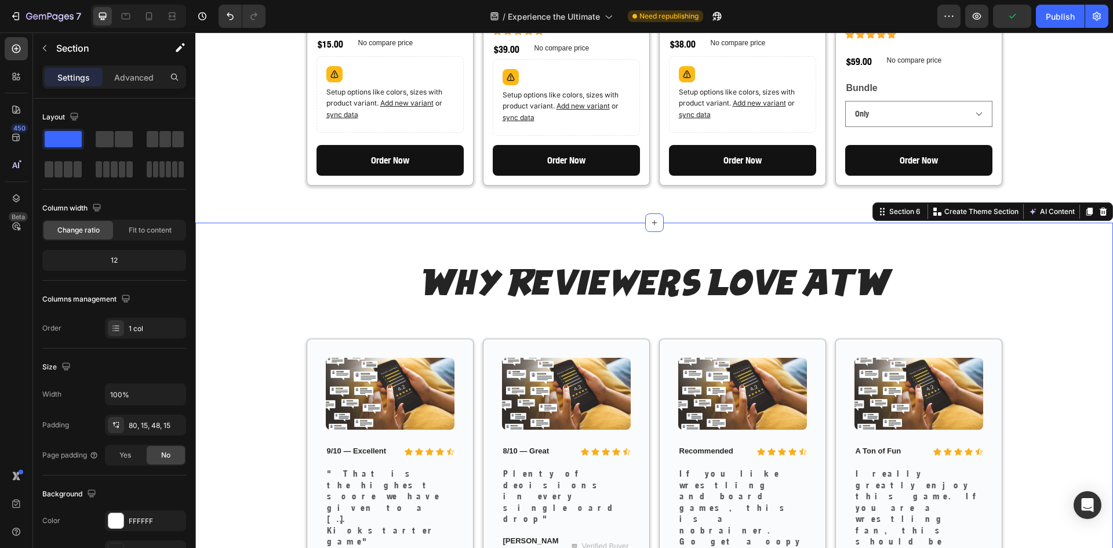
click at [589, 223] on div "Why Reviewers Love ATW Heading Row Image Icon Icon Icon Icon Icon Icon List 9/1…" at bounding box center [654, 460] width 918 height 474
click at [129, 71] on p "Advanced" at bounding box center [133, 77] width 39 height 12
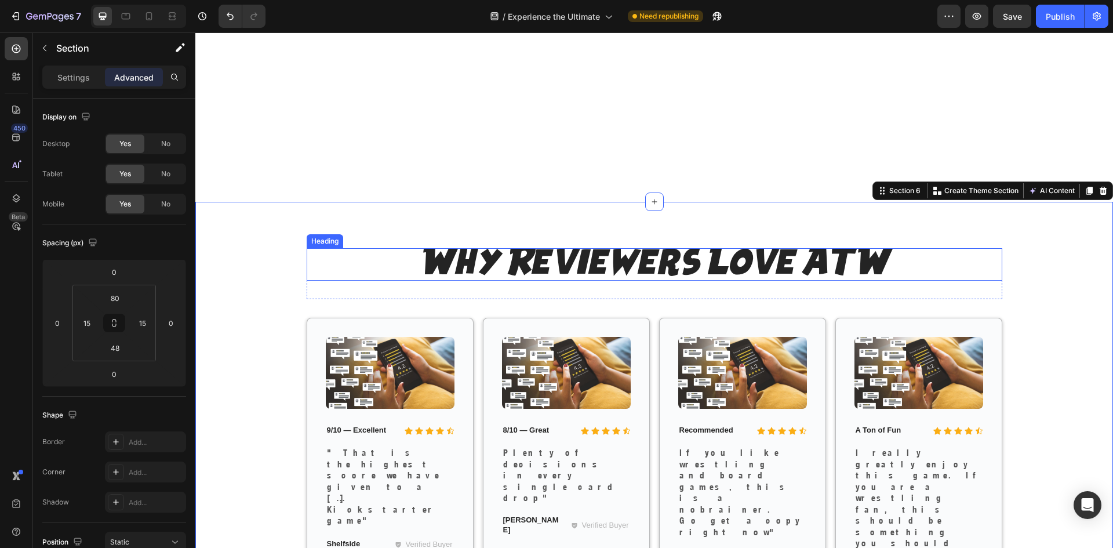
scroll to position [2029, 0]
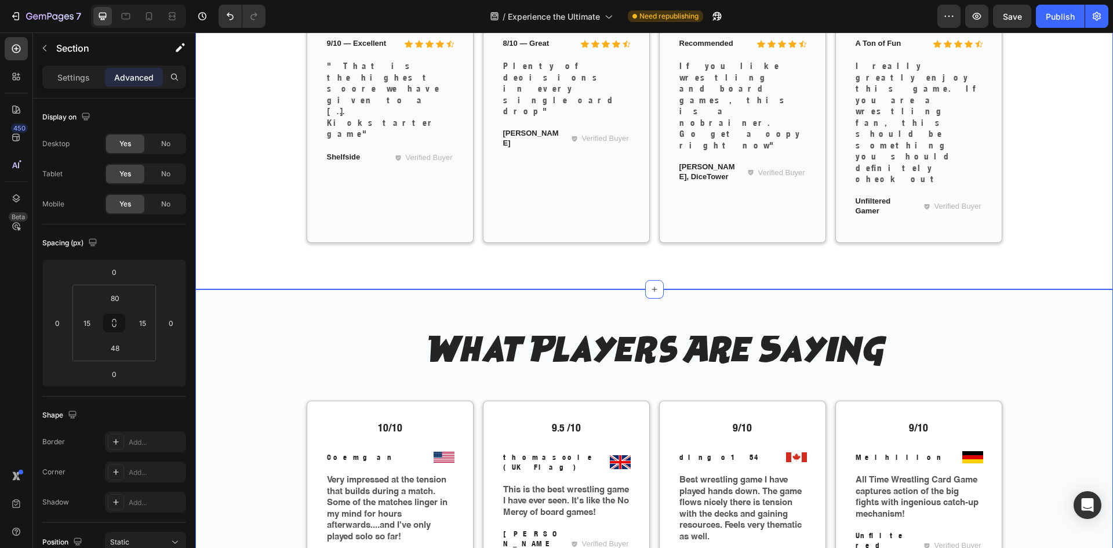
click at [411, 289] on div "What Players Are Saying Heading Row 10/10 Text Block Image Coemgan Text Block R…" at bounding box center [654, 464] width 918 height 350
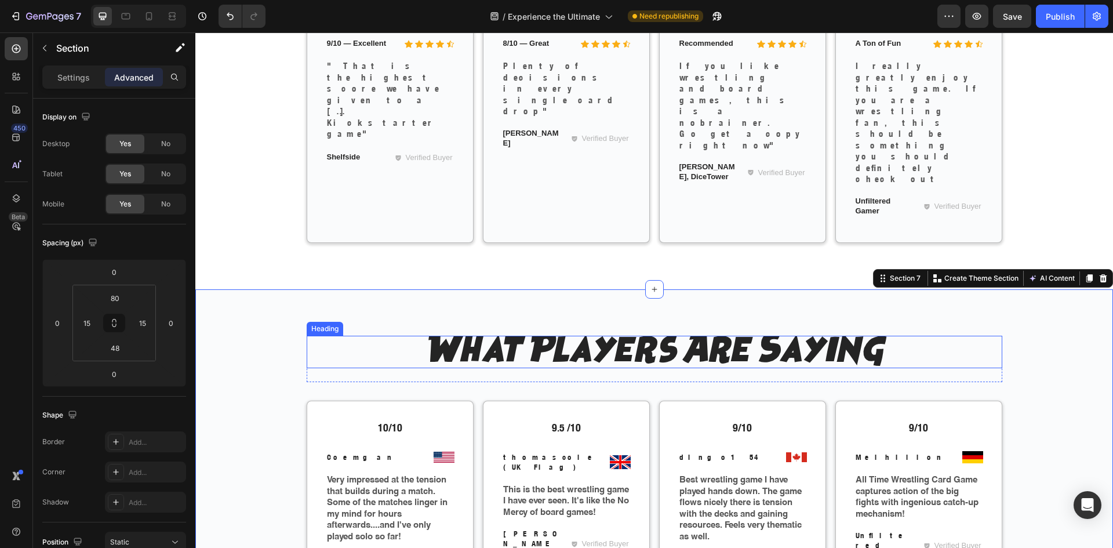
click at [499, 336] on h2 "What Players Are Saying" at bounding box center [655, 352] width 696 height 32
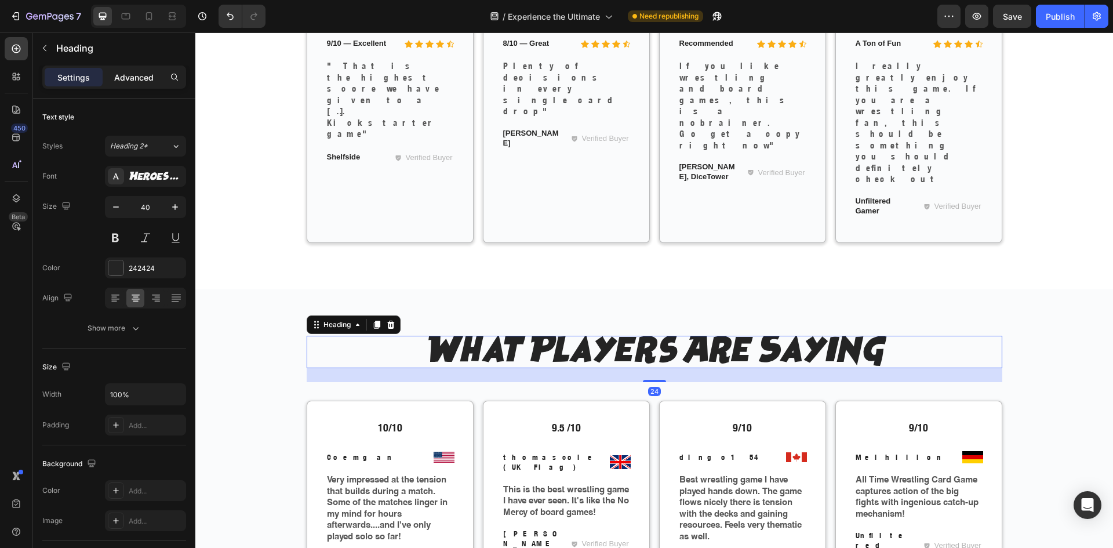
click at [139, 72] on p "Advanced" at bounding box center [133, 77] width 39 height 12
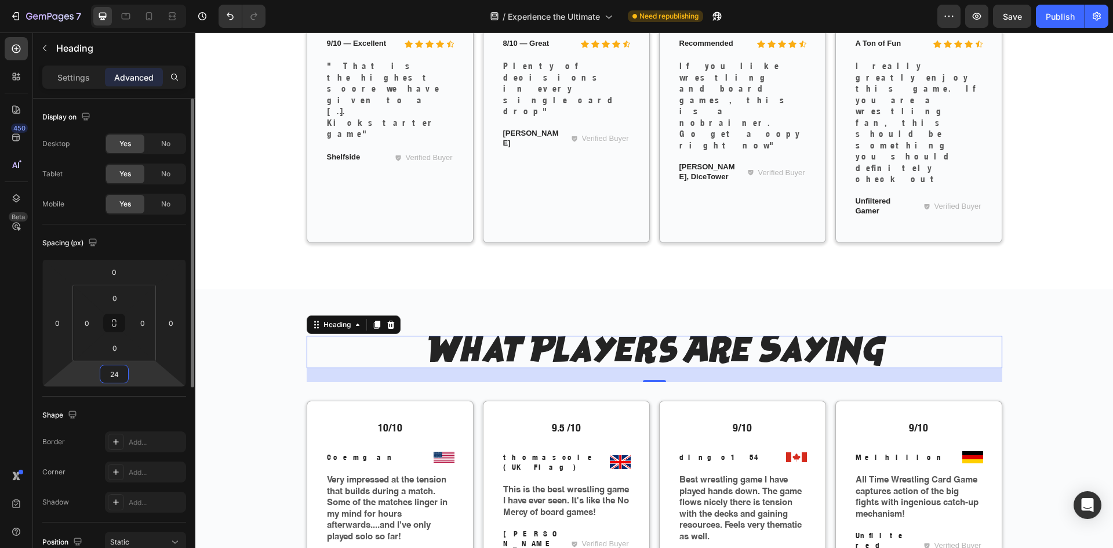
click at [121, 374] on input "24" at bounding box center [114, 373] width 23 height 17
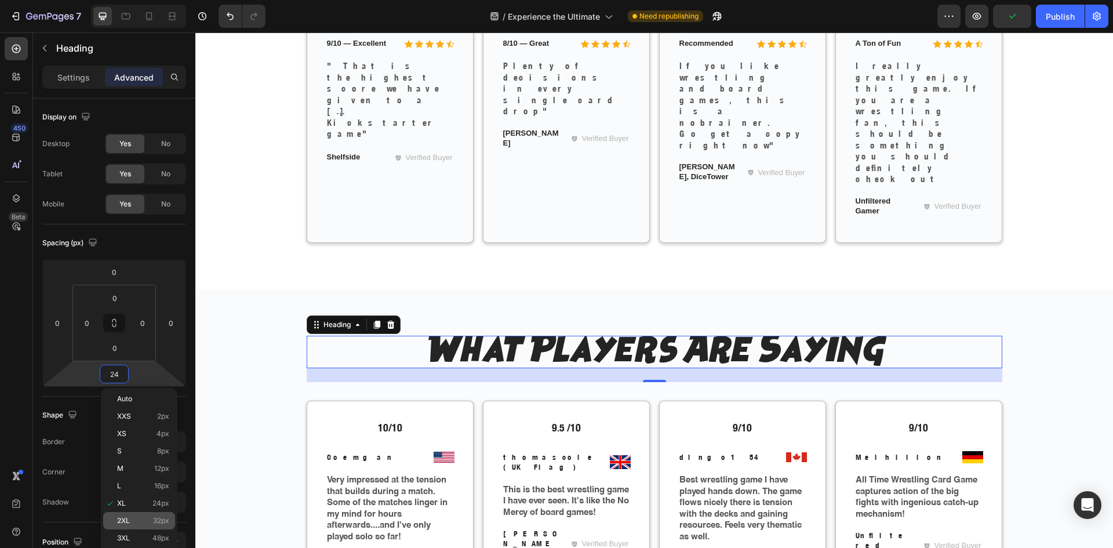
click at [154, 523] on span "32px" at bounding box center [161, 520] width 16 height 8
type input "32"
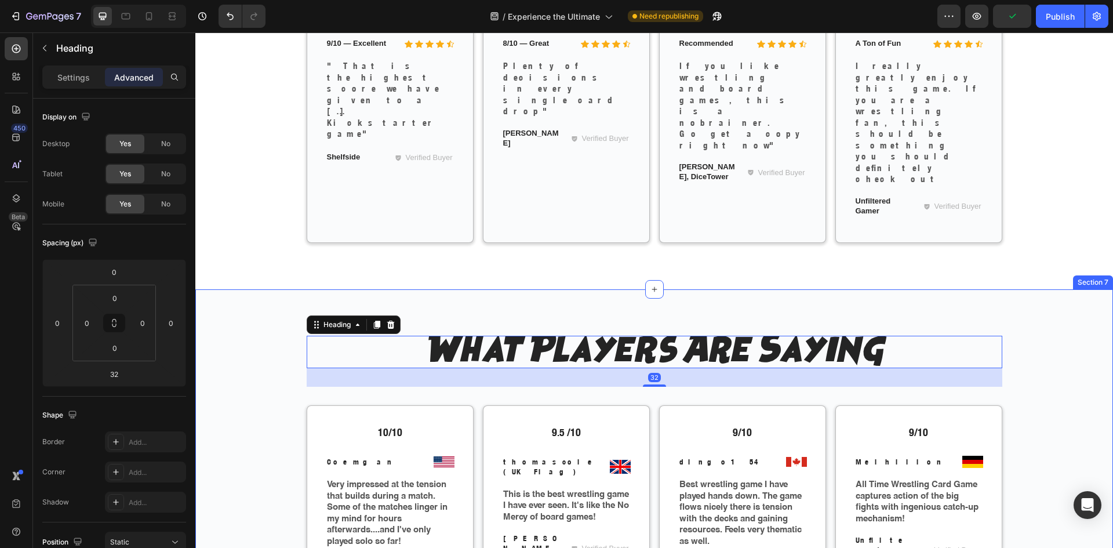
click at [273, 340] on div "What Players Are Saying Heading 32 Row 10/10 Text Block Image Coemgan Text Bloc…" at bounding box center [654, 494] width 900 height 316
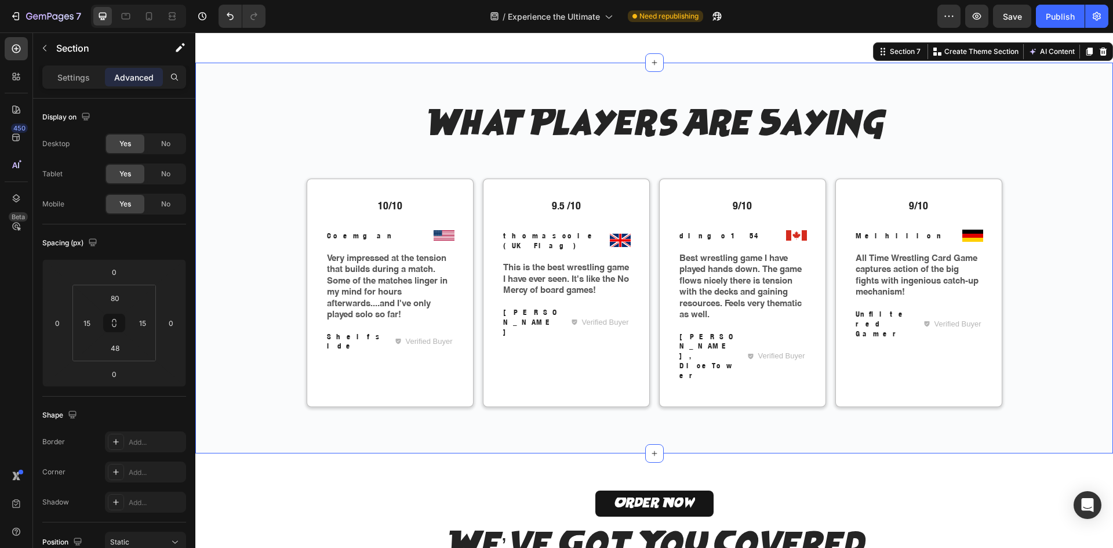
scroll to position [2415, 0]
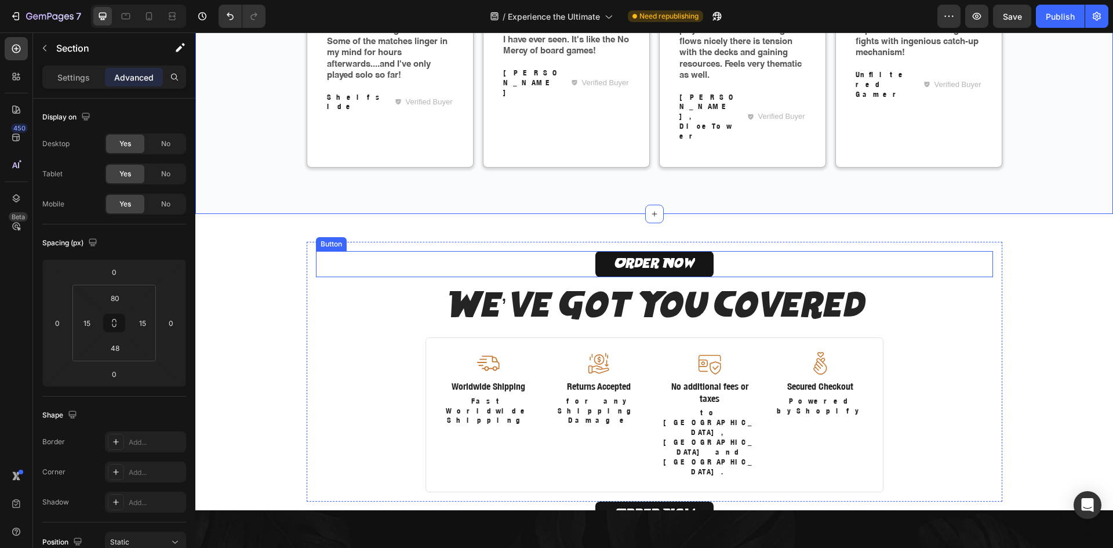
click at [409, 251] on div "Order Now Button" at bounding box center [654, 264] width 677 height 26
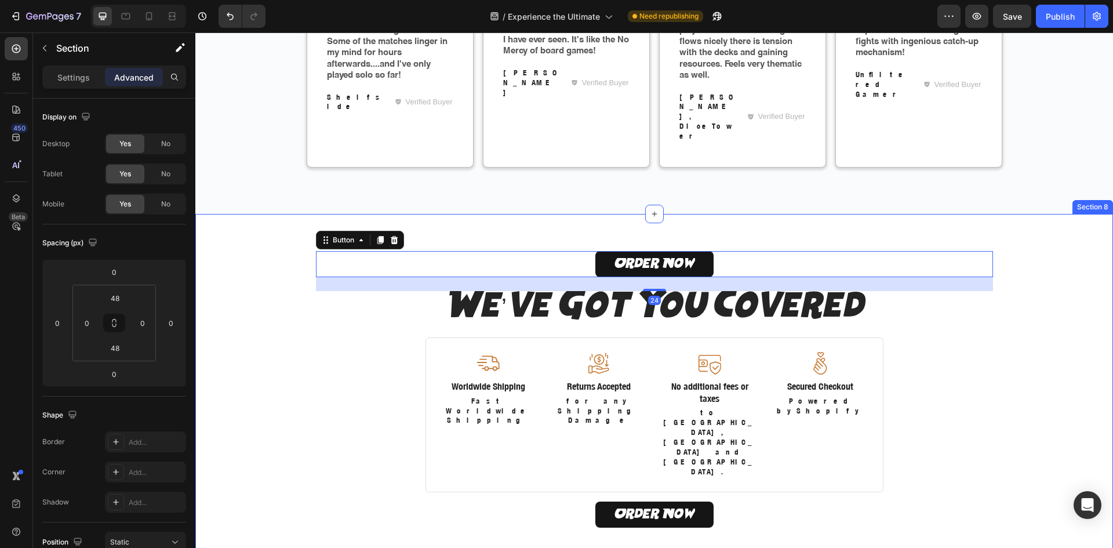
click at [457, 214] on div "Order Now Button 24 We’ve Got You Covered Heading Image Worldwide Shipping Text…" at bounding box center [654, 391] width 918 height 355
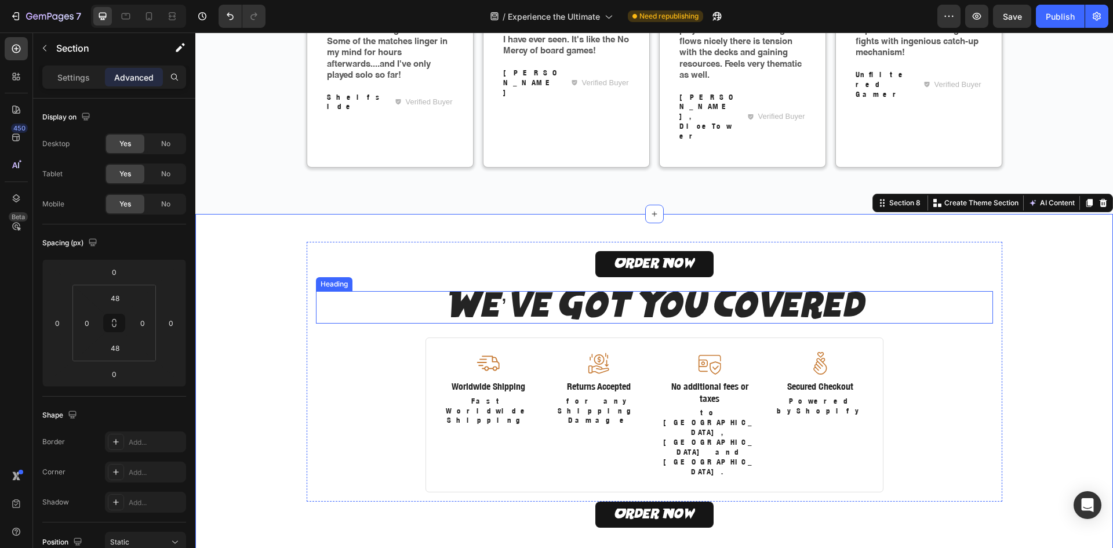
click at [559, 291] on h2 "We’ve Got You Covered" at bounding box center [654, 307] width 677 height 32
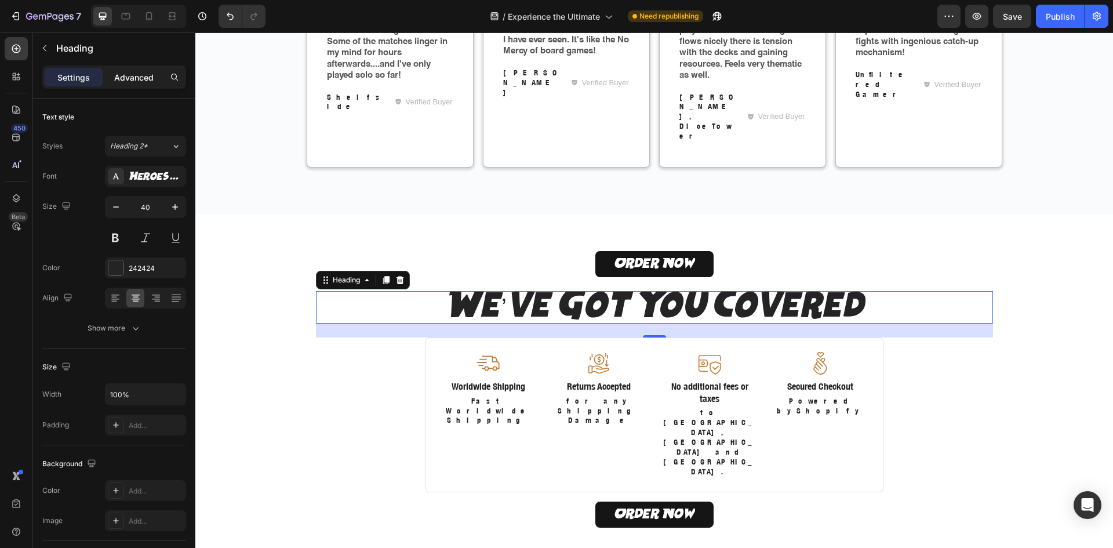
click at [117, 74] on p "Advanced" at bounding box center [133, 77] width 39 height 12
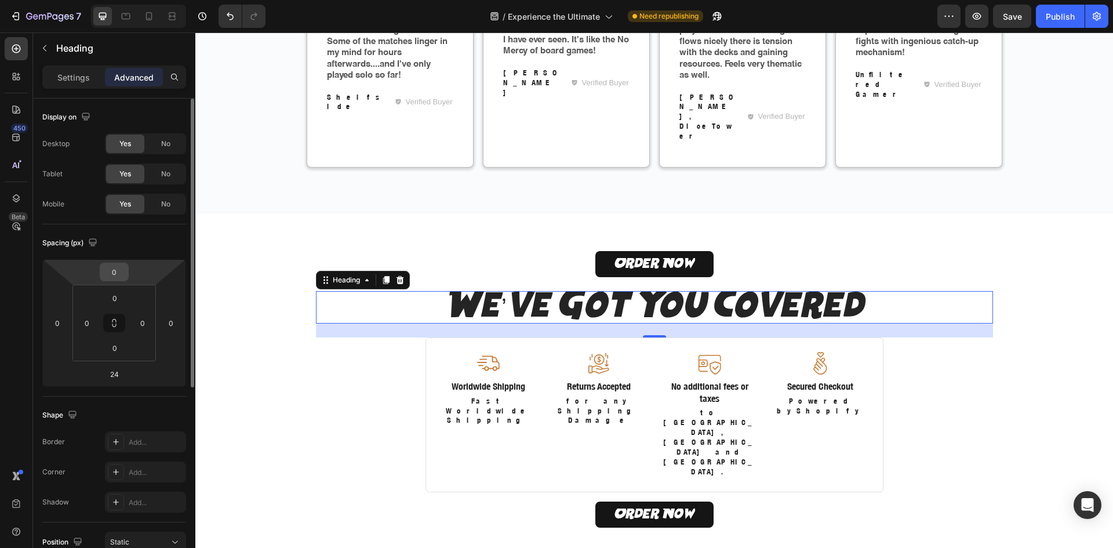
click at [118, 270] on input "0" at bounding box center [114, 271] width 23 height 17
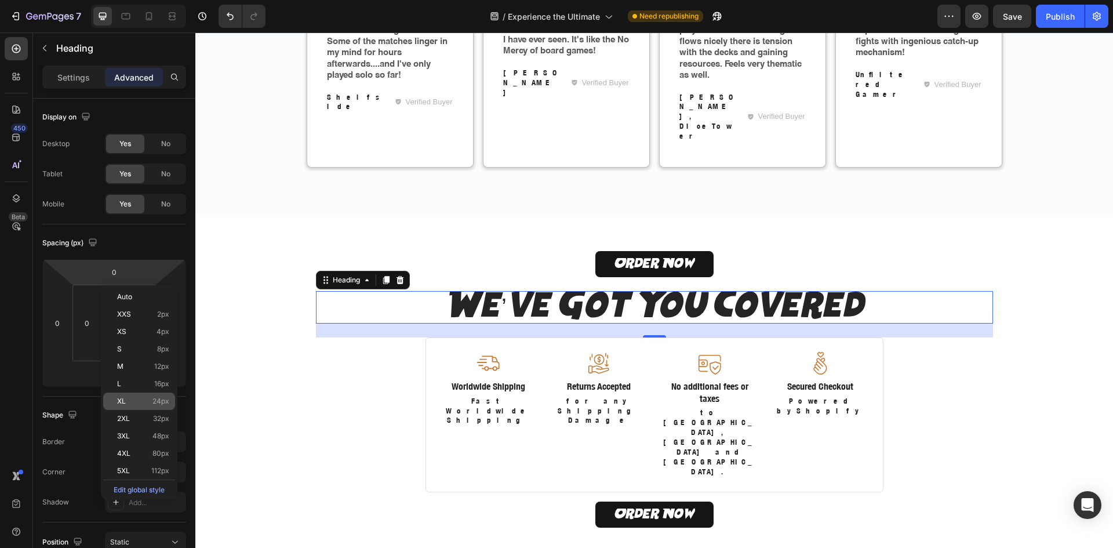
click at [151, 396] on div "XL 24px" at bounding box center [139, 400] width 72 height 17
type input "24"
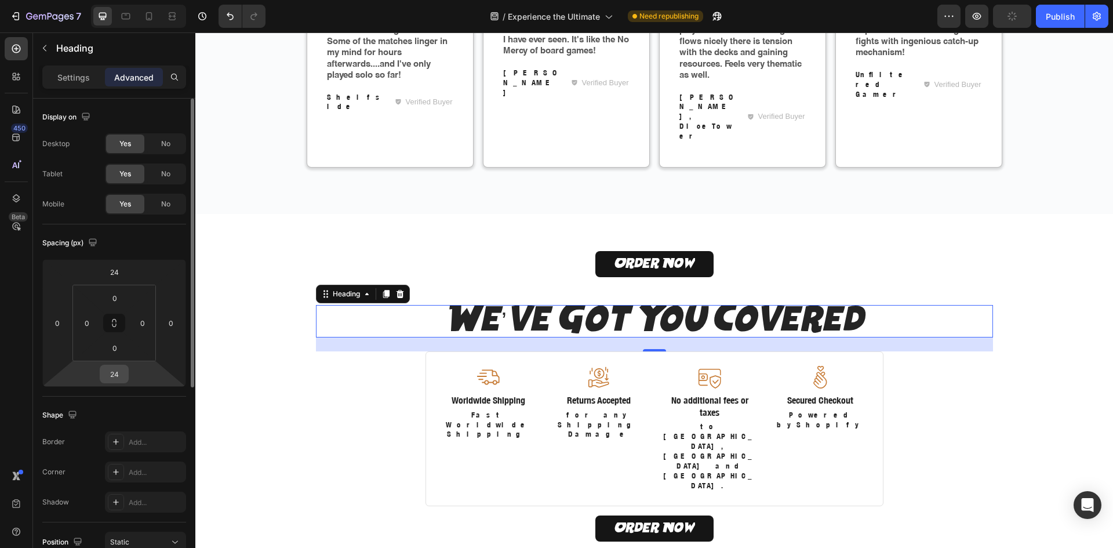
click at [115, 375] on input "24" at bounding box center [114, 373] width 23 height 17
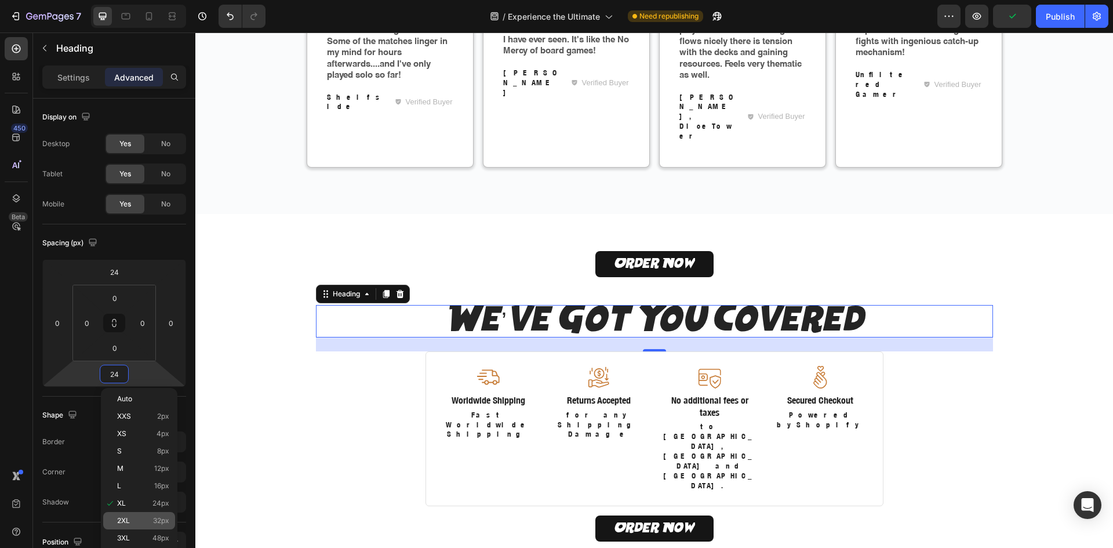
click at [155, 522] on span "32px" at bounding box center [161, 520] width 16 height 8
type input "32"
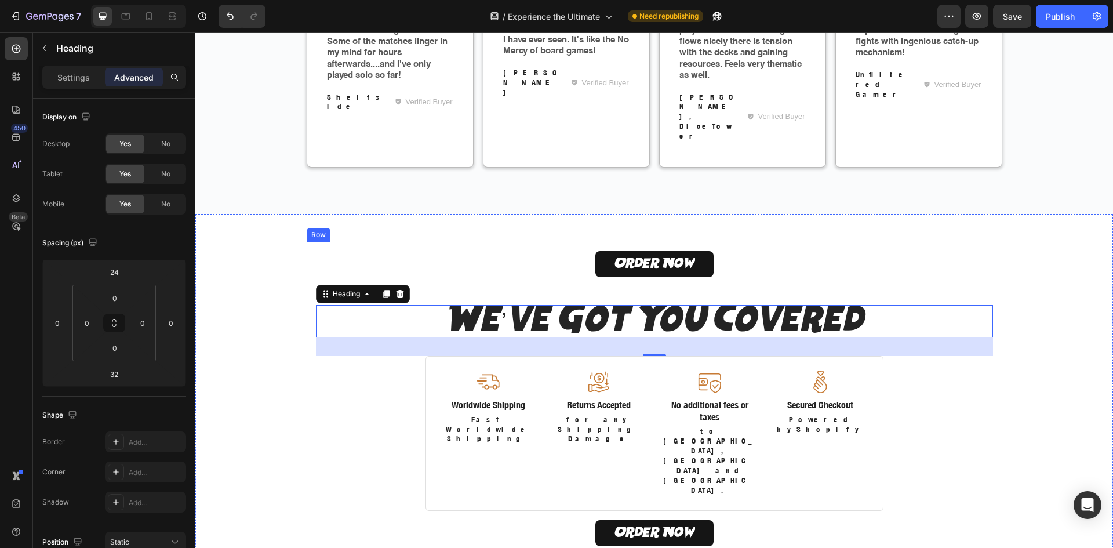
click at [898, 348] on div "Order Now Button We’ve Got You Covered Heading 32 Image Worldwide Shipping Text…" at bounding box center [654, 381] width 677 height 260
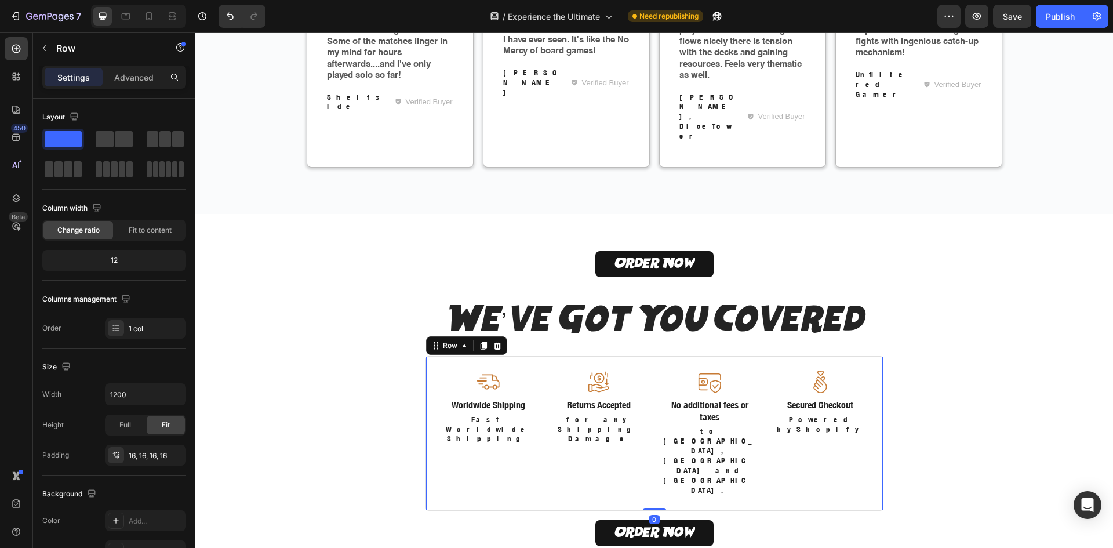
click at [871, 356] on div "Image Worldwide Shipping Text Block Fast Worldwide Shipping Text Block Image Re…" at bounding box center [654, 433] width 458 height 155
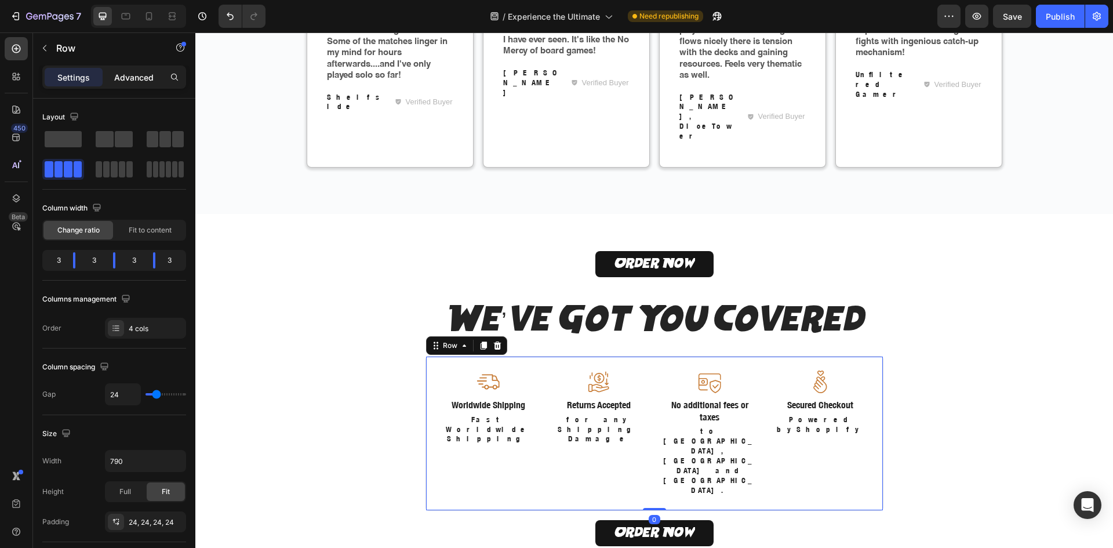
click at [126, 68] on div "Advanced" at bounding box center [134, 77] width 58 height 19
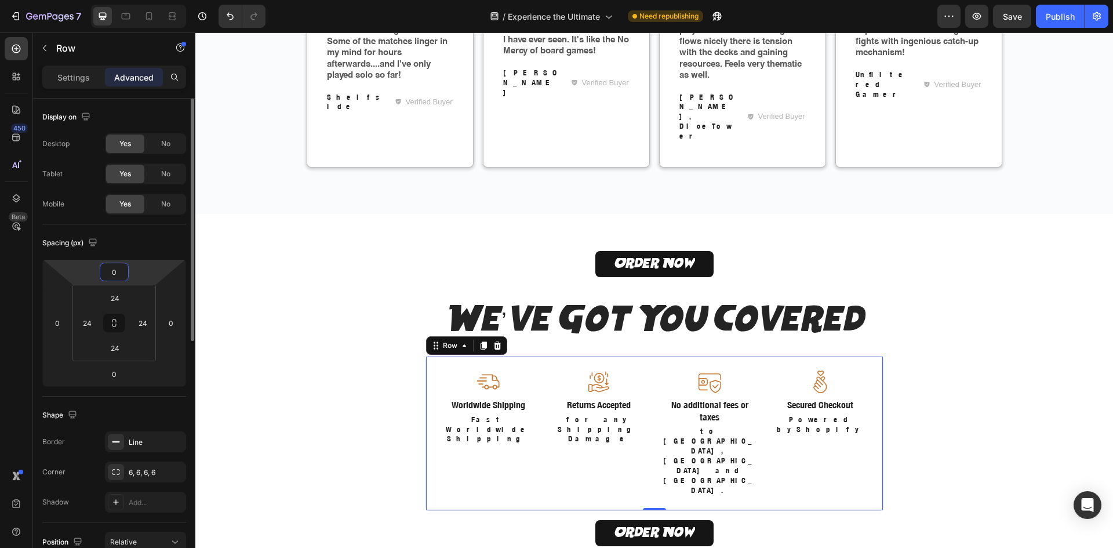
click at [118, 277] on input "0" at bounding box center [114, 271] width 23 height 17
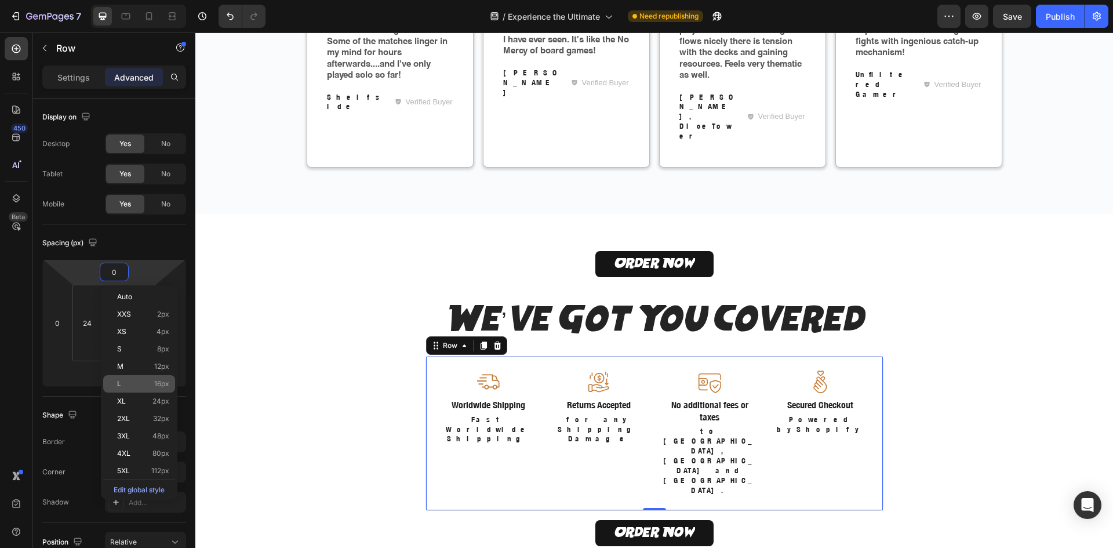
click at [145, 381] on div "L 16px" at bounding box center [139, 383] width 72 height 17
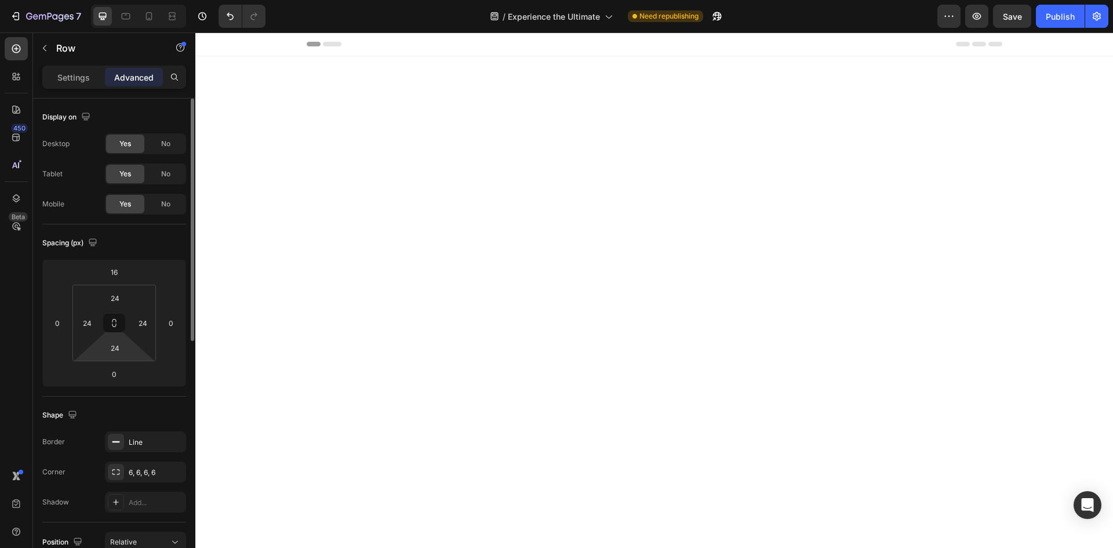
scroll to position [2415, 0]
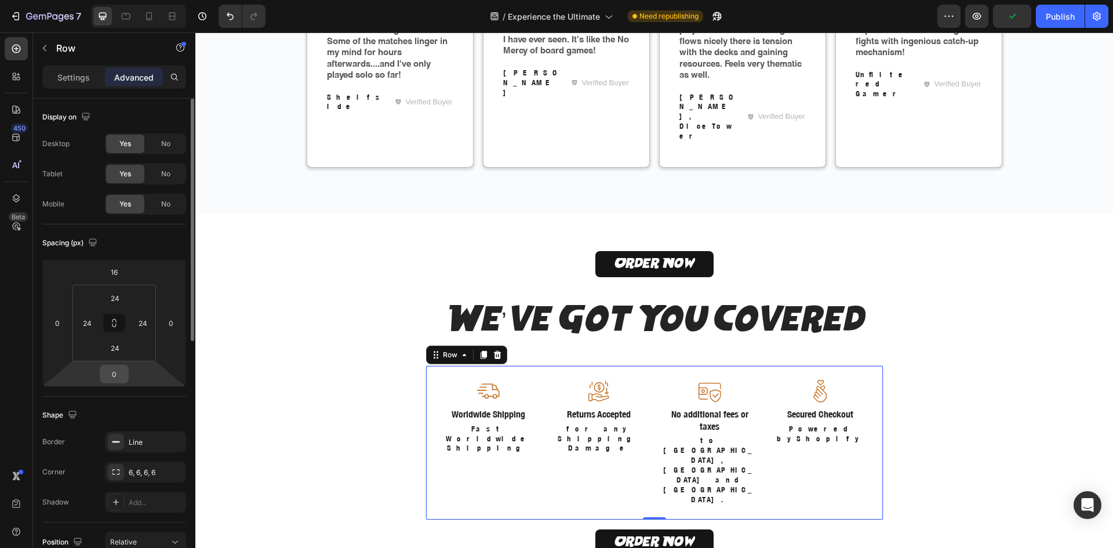
click at [121, 366] on input "0" at bounding box center [114, 373] width 23 height 17
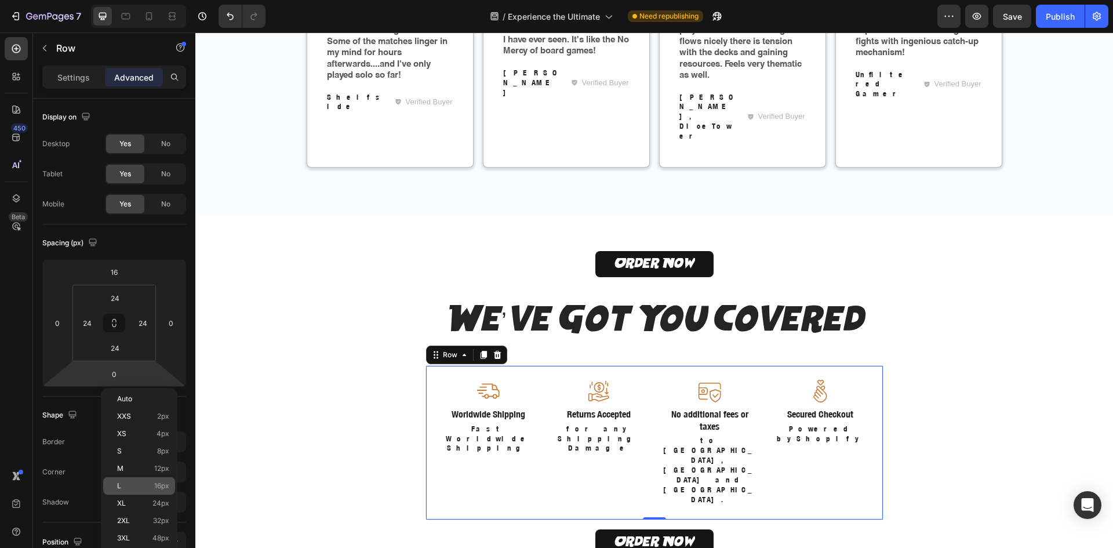
click at [159, 486] on span "16px" at bounding box center [161, 486] width 15 height 8
type input "16"
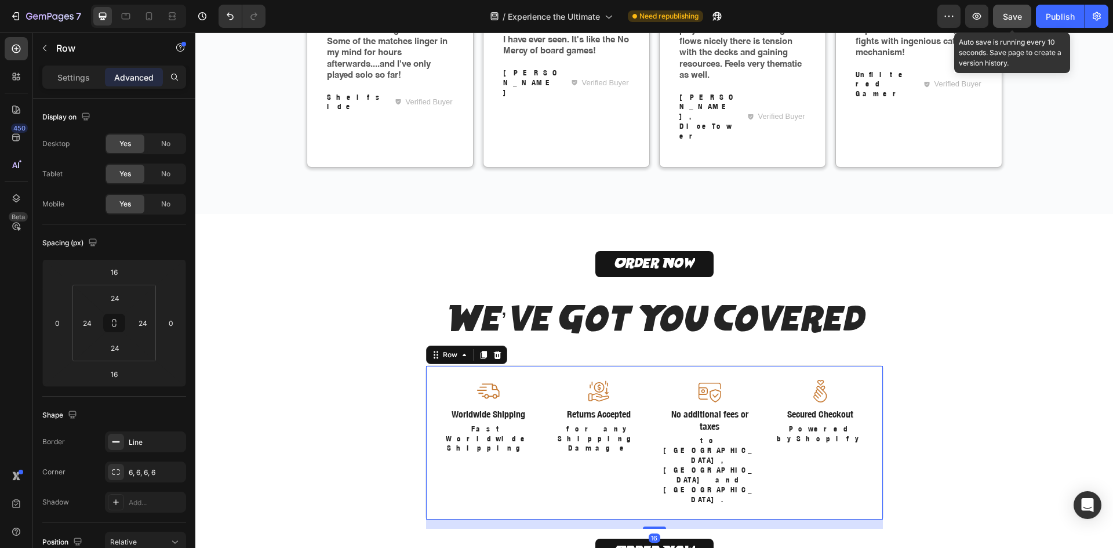
click at [1011, 17] on span "Save" at bounding box center [1012, 17] width 19 height 10
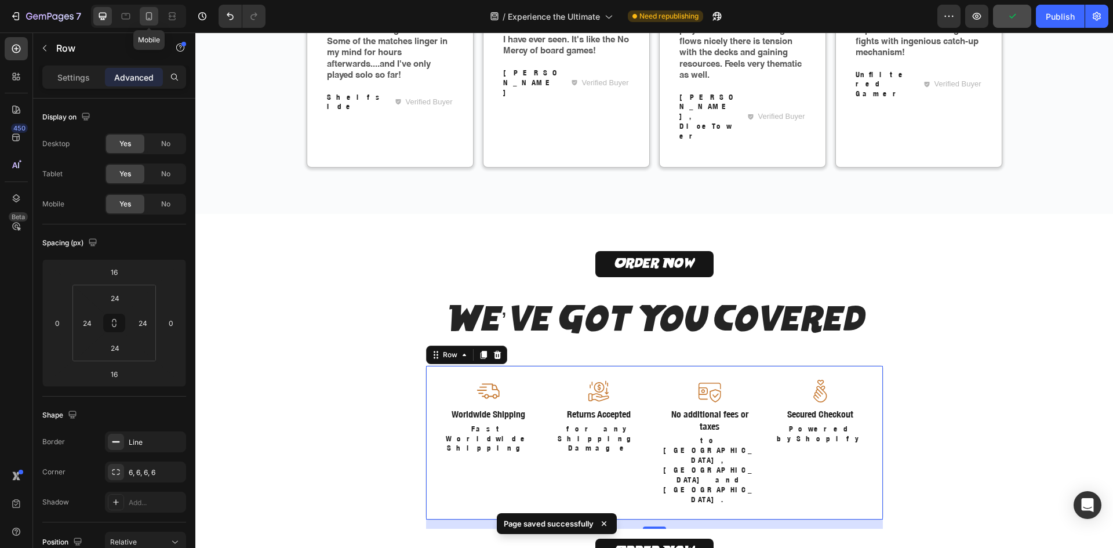
click at [152, 19] on icon at bounding box center [149, 16] width 6 height 8
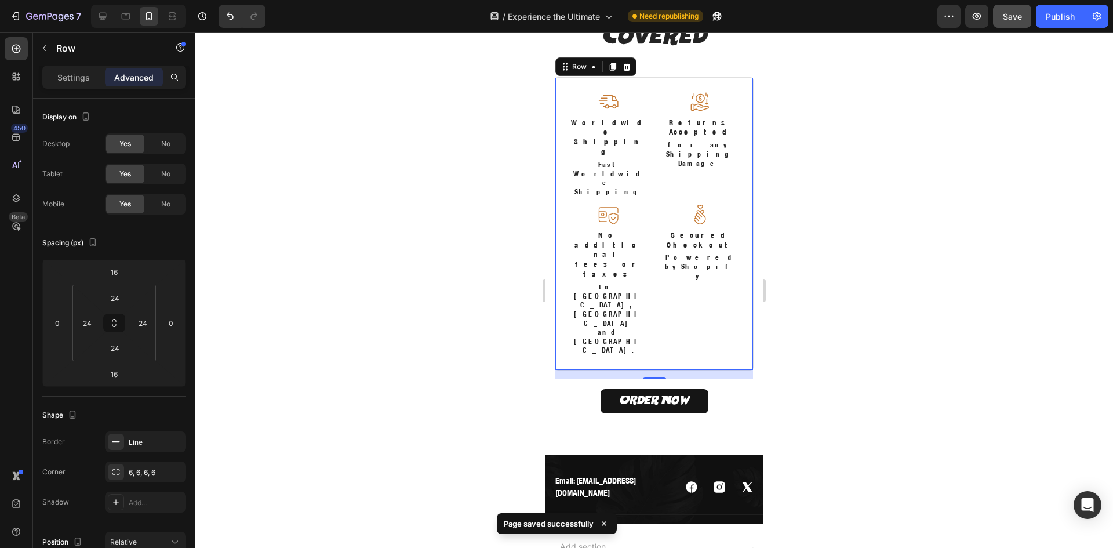
scroll to position [2833, 0]
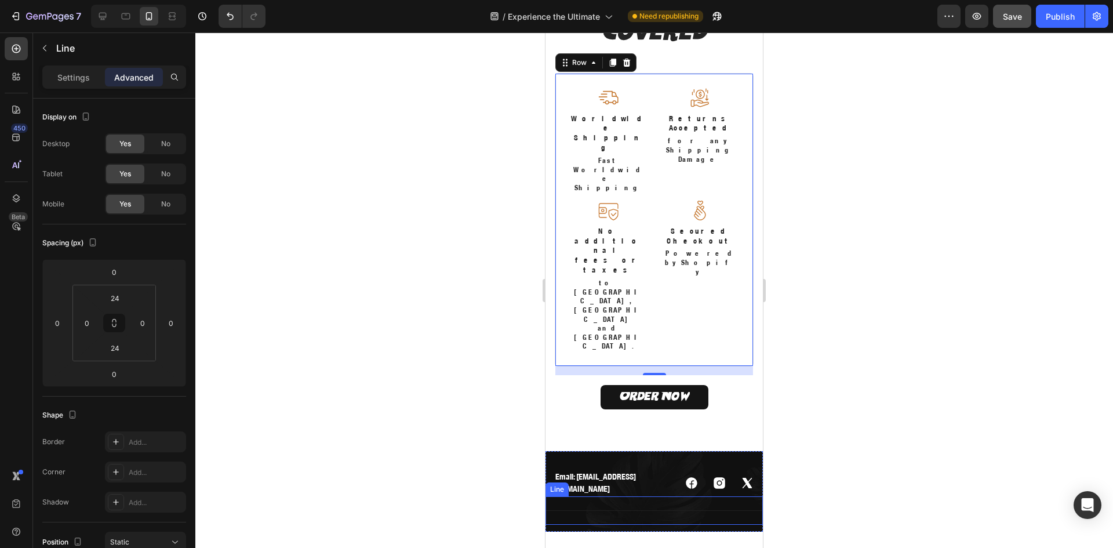
click at [709, 496] on div "Title Line" at bounding box center [653, 510] width 217 height 28
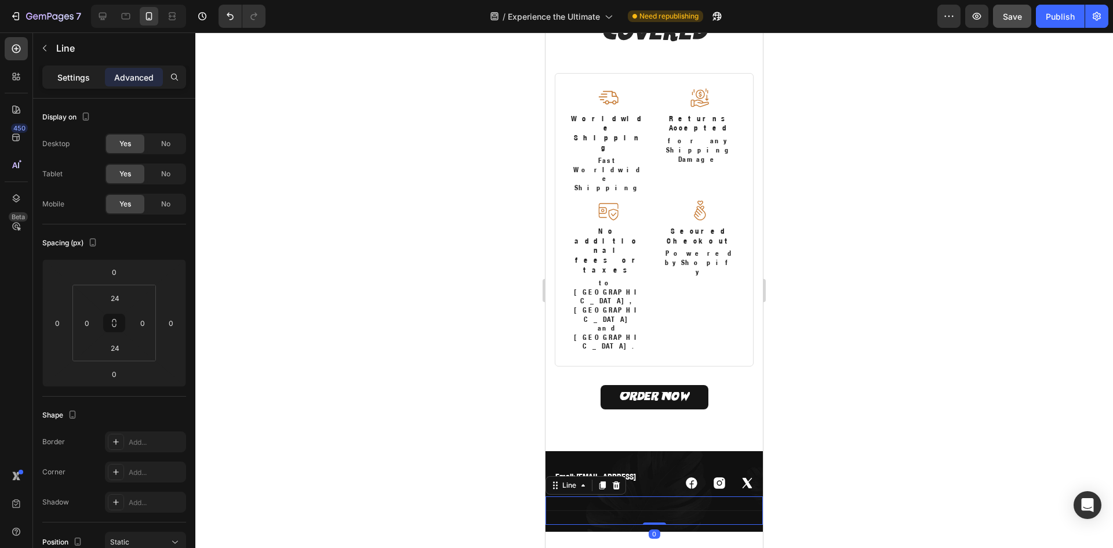
click at [86, 82] on p "Settings" at bounding box center [73, 77] width 32 height 12
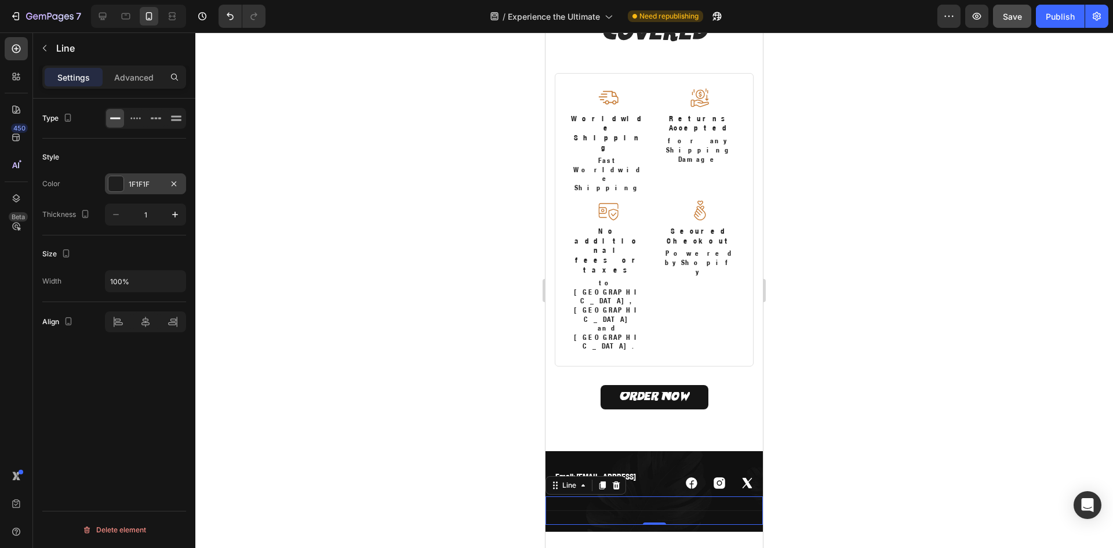
click at [115, 185] on div at bounding box center [115, 183] width 15 height 15
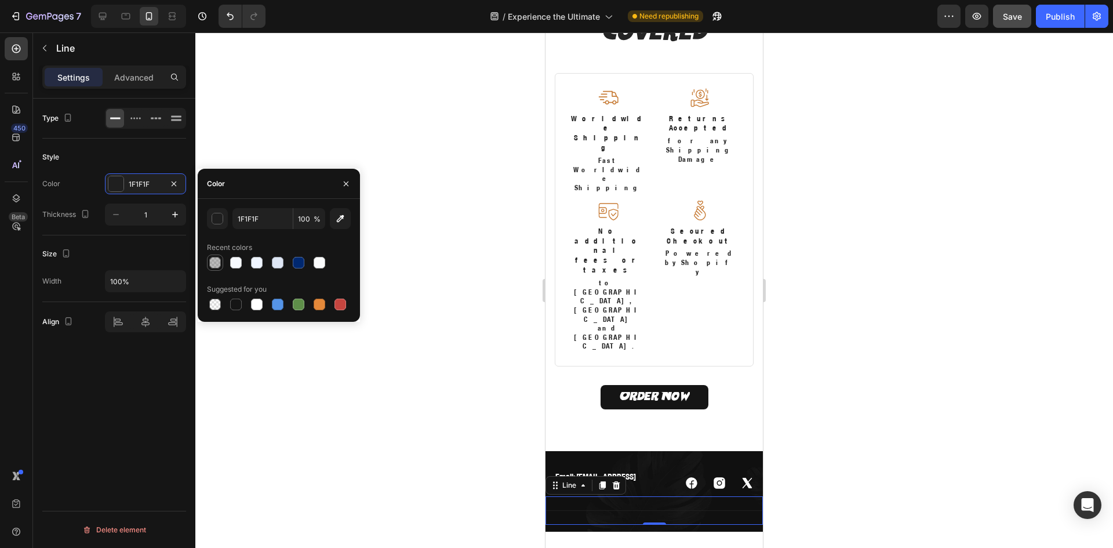
click at [220, 262] on div at bounding box center [215, 263] width 12 height 12
type input "575757"
type input "40"
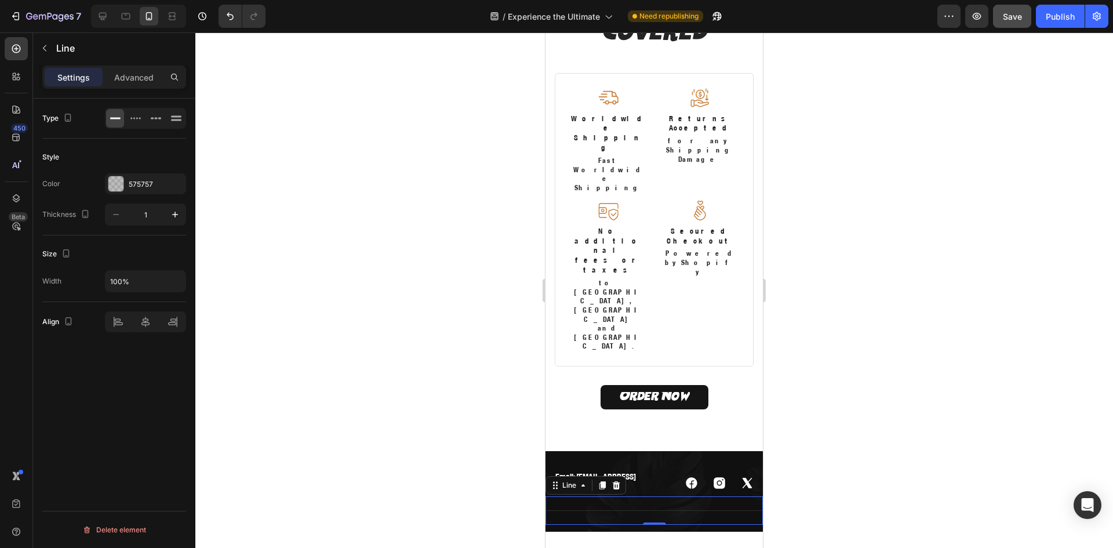
click at [832, 345] on div at bounding box center [654, 289] width 918 height 515
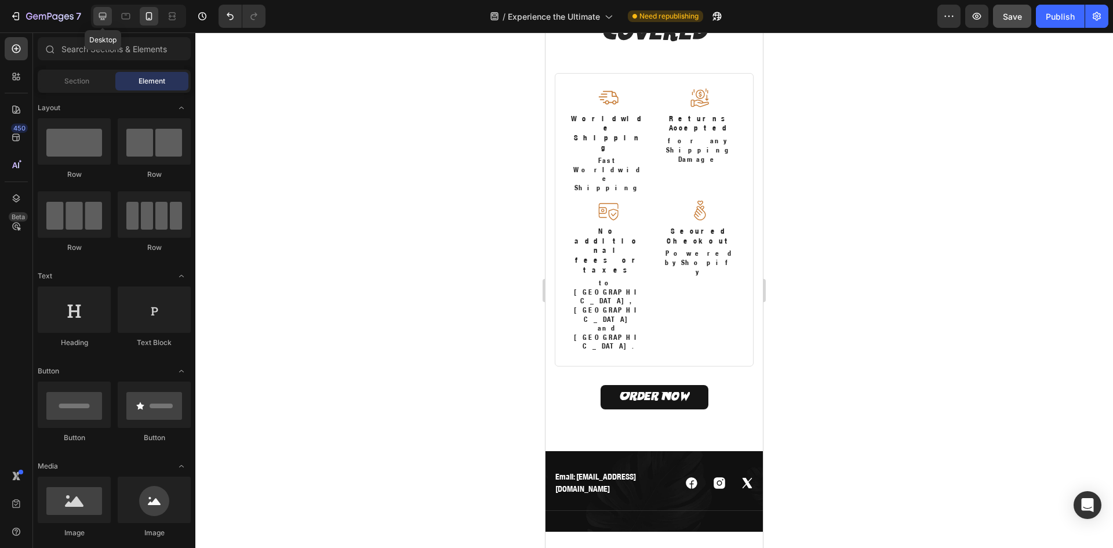
click at [101, 19] on icon at bounding box center [103, 17] width 8 height 8
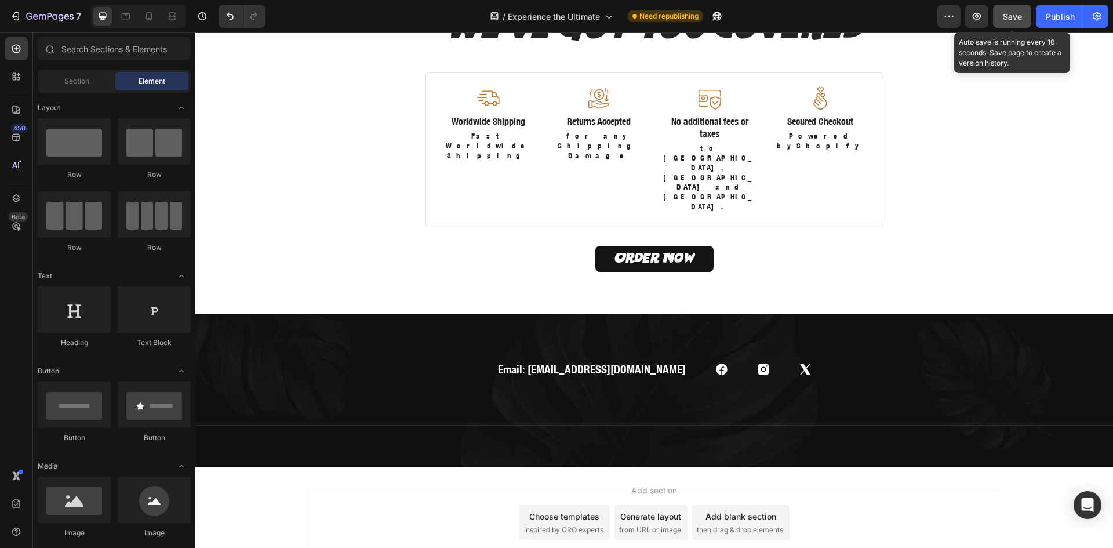
click at [1021, 17] on span "Save" at bounding box center [1012, 17] width 19 height 10
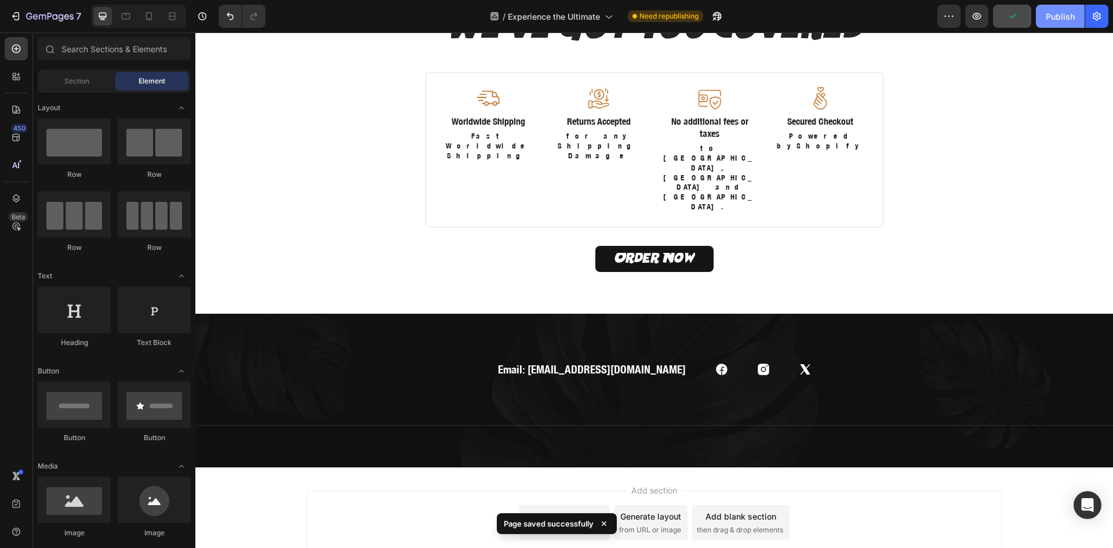
click at [1051, 18] on div "Publish" at bounding box center [1060, 16] width 29 height 12
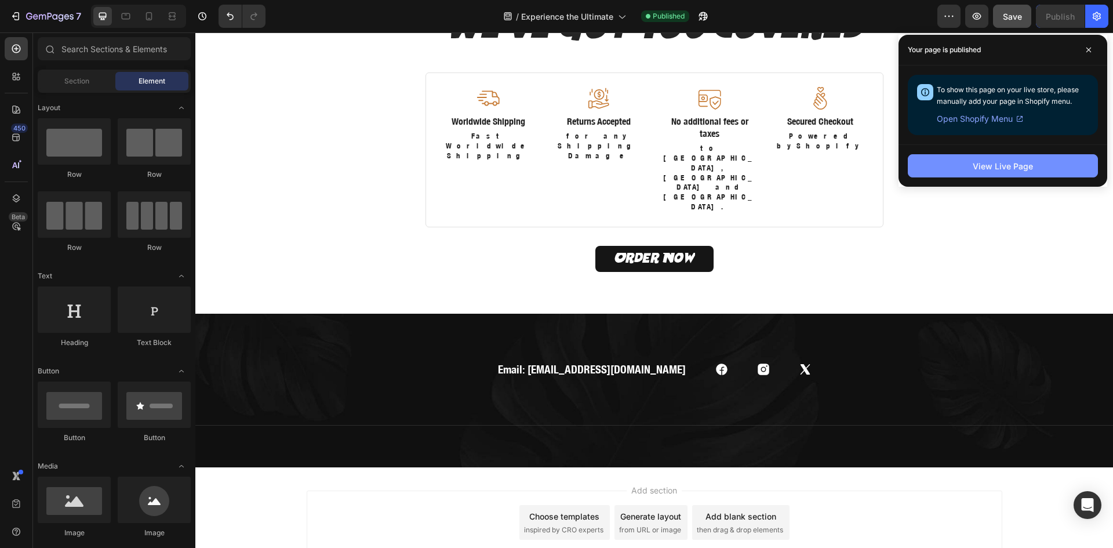
click at [949, 173] on button "View Live Page" at bounding box center [1003, 165] width 190 height 23
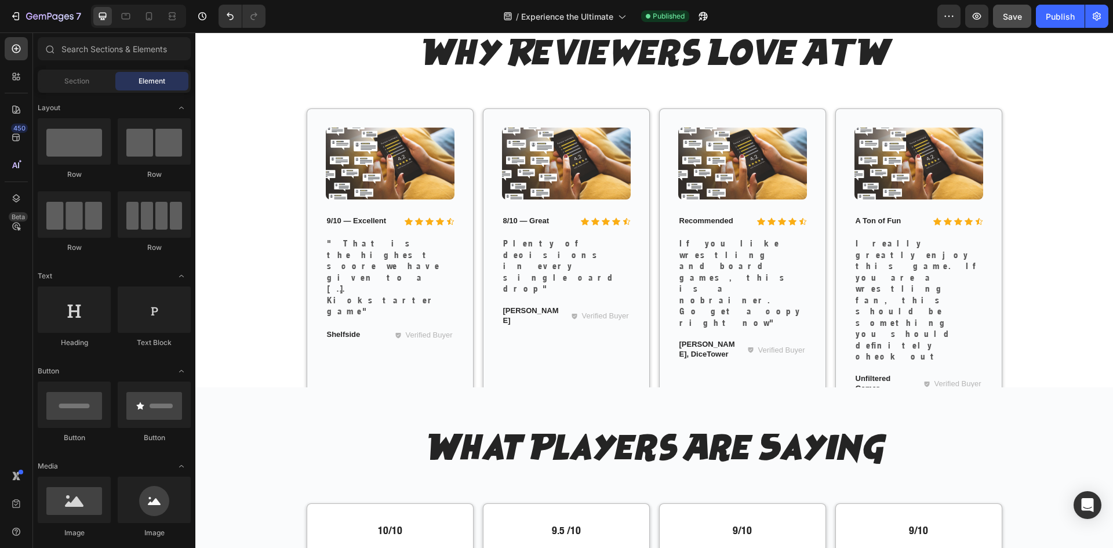
scroll to position [1664, 0]
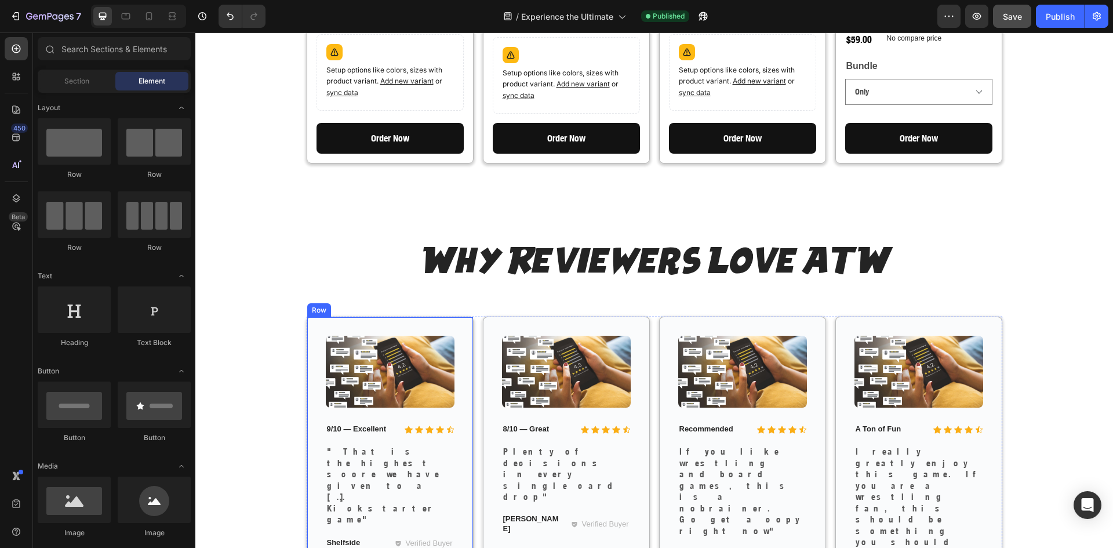
click at [401, 503] on div "Image Icon Icon Icon Icon Icon Icon List 9/10 — Excellent Text Block Row "That …" at bounding box center [390, 473] width 129 height 274
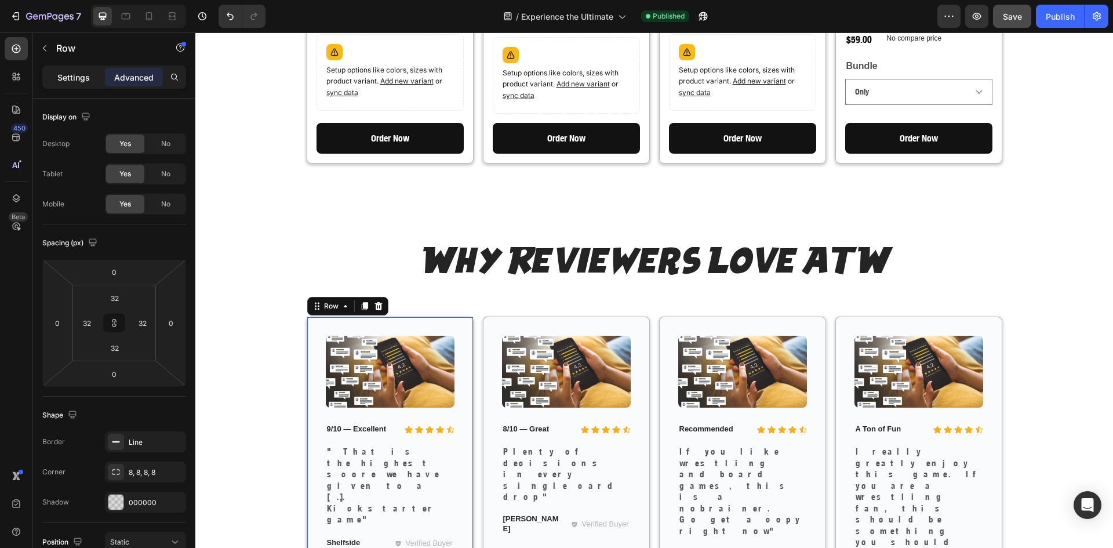
click at [83, 76] on p "Settings" at bounding box center [73, 77] width 32 height 12
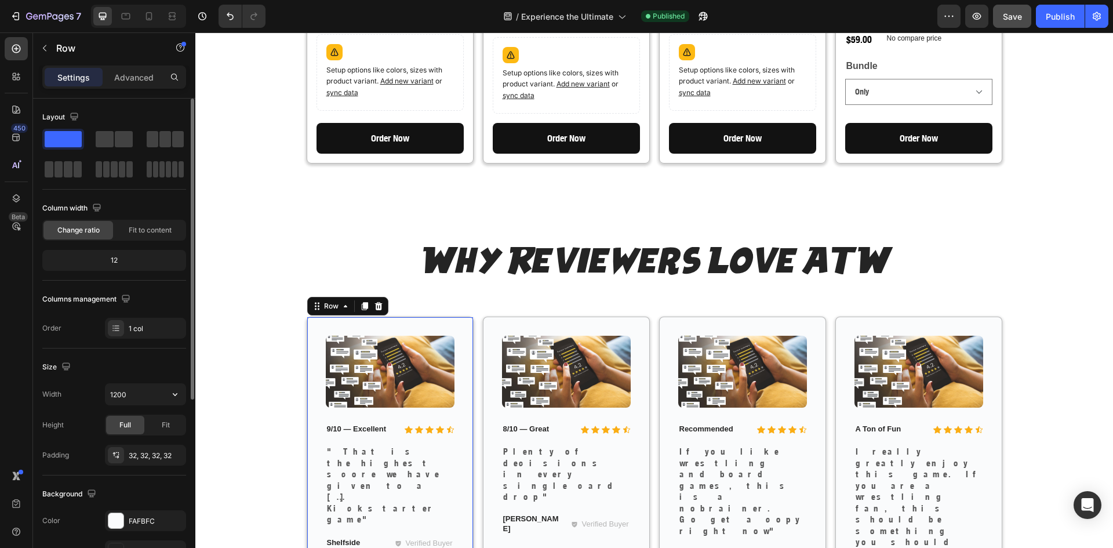
scroll to position [290, 0]
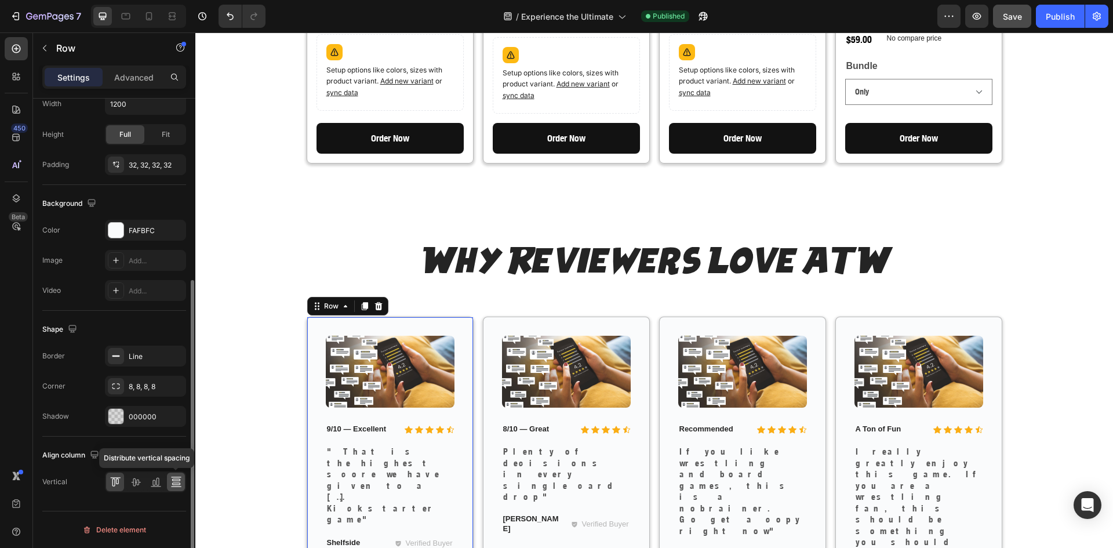
click at [182, 479] on div at bounding box center [176, 481] width 18 height 19
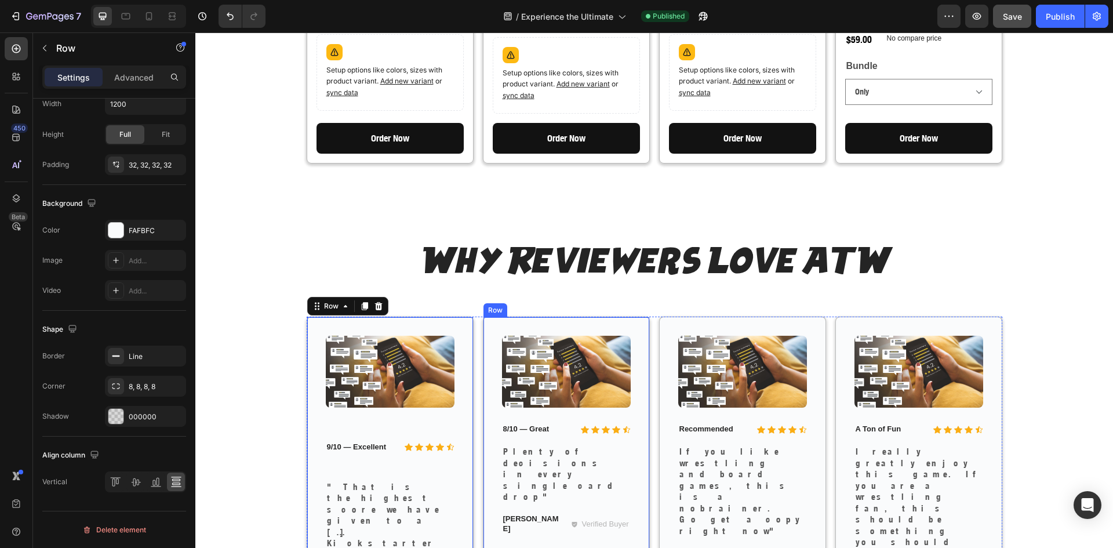
click at [552, 509] on div "Image Icon Icon Icon Icon Icon Icon List 8/10 — Great Text Block Row Plenty of …" at bounding box center [566, 473] width 129 height 274
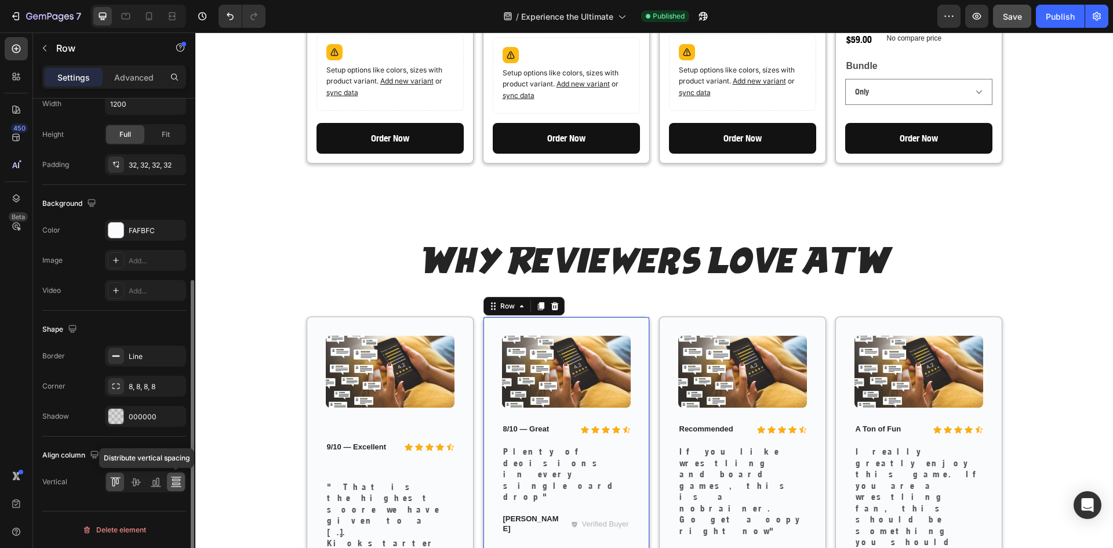
click at [174, 478] on icon at bounding box center [176, 482] width 12 height 12
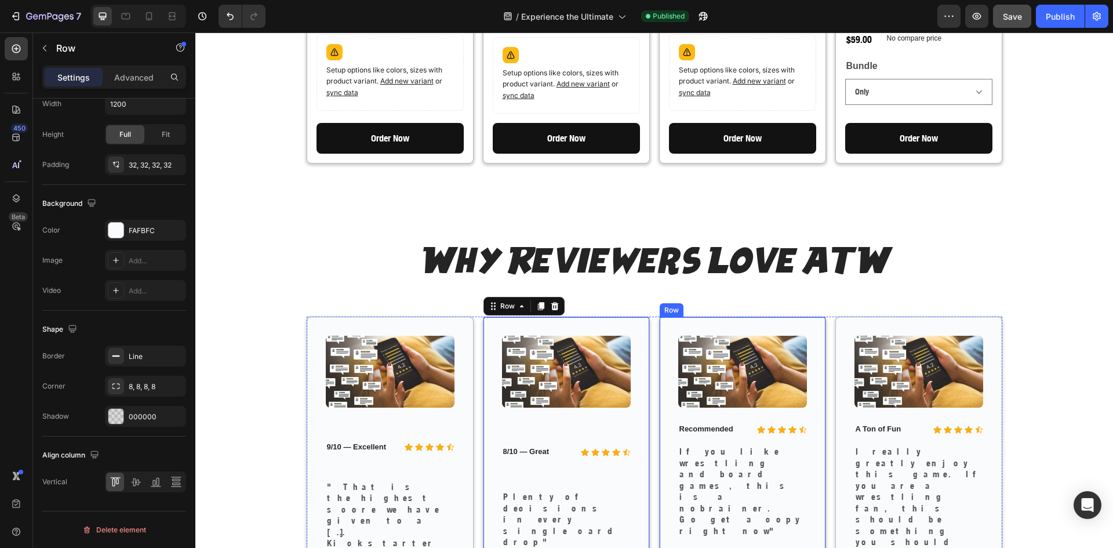
click at [677, 513] on div "Image Icon Icon Icon Icon Icon Icon List Recommended Text Block Row If you like…" at bounding box center [742, 472] width 167 height 312
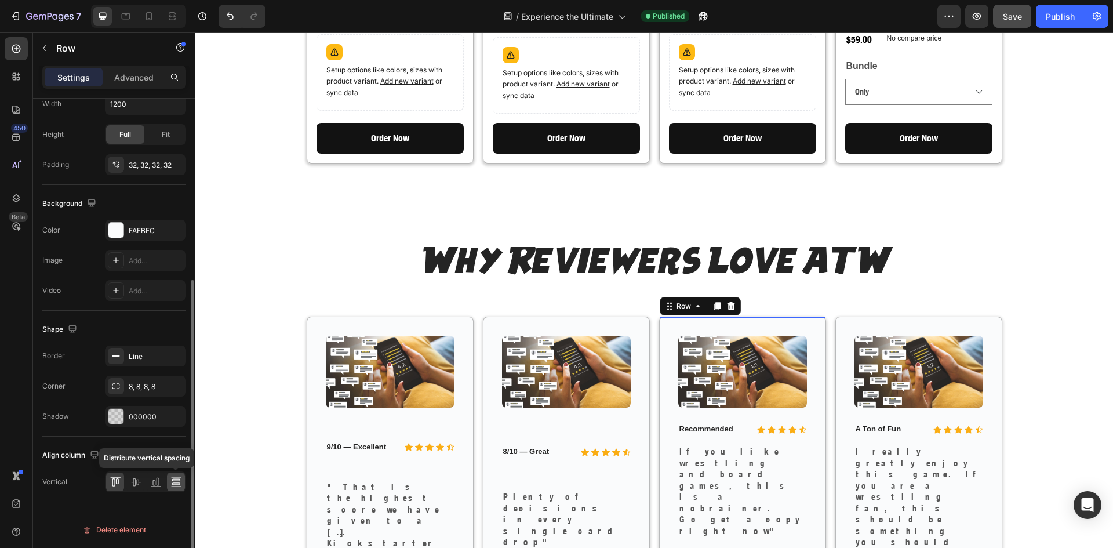
click at [173, 485] on icon at bounding box center [176, 482] width 12 height 12
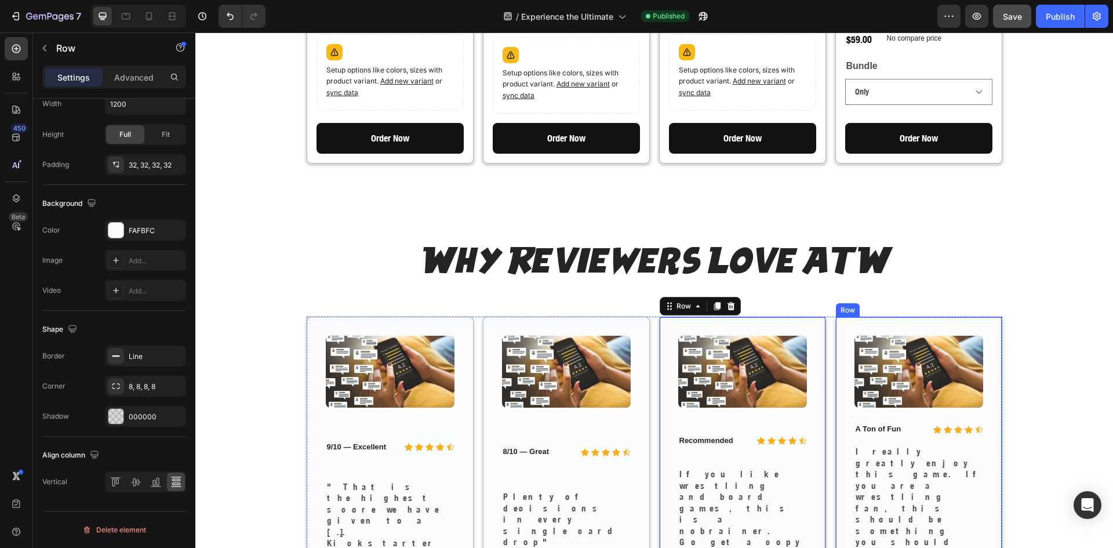
click at [872, 522] on div "Image Icon Icon Icon Icon Icon Icon List A Ton of Fun Text Block Row I really g…" at bounding box center [918, 472] width 167 height 312
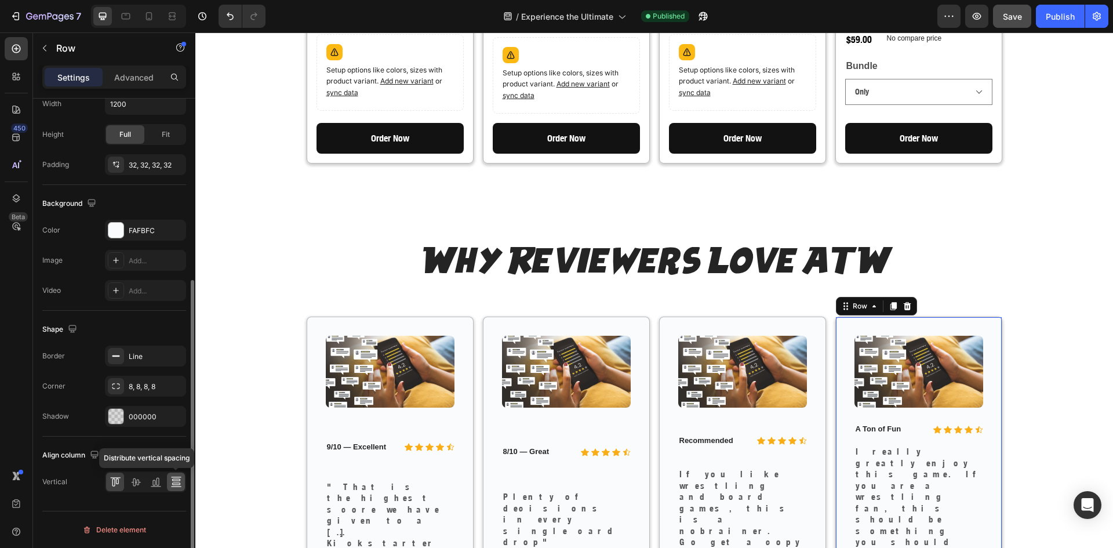
click at [179, 487] on icon at bounding box center [176, 482] width 12 height 12
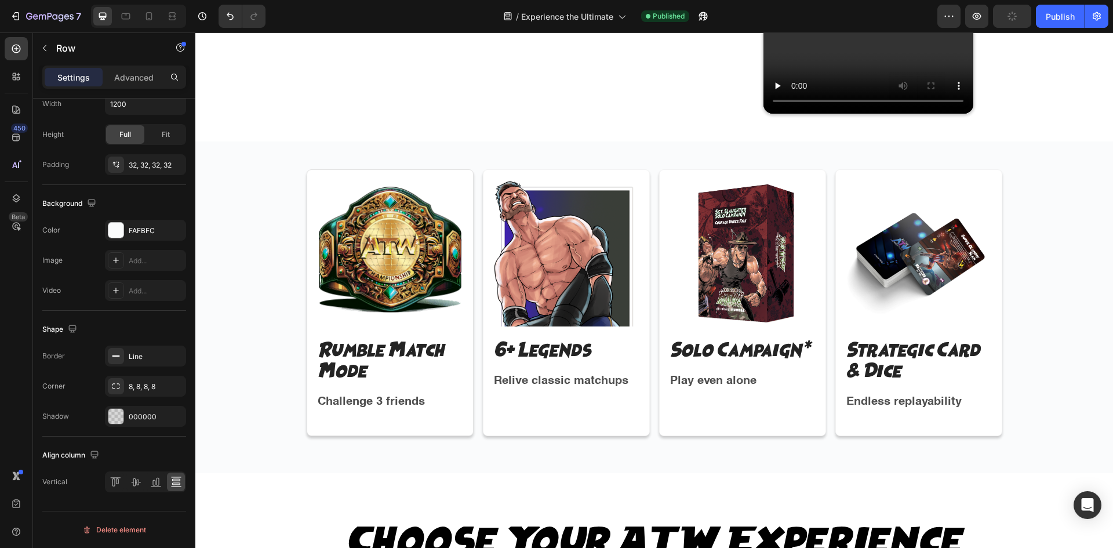
scroll to position [795, 0]
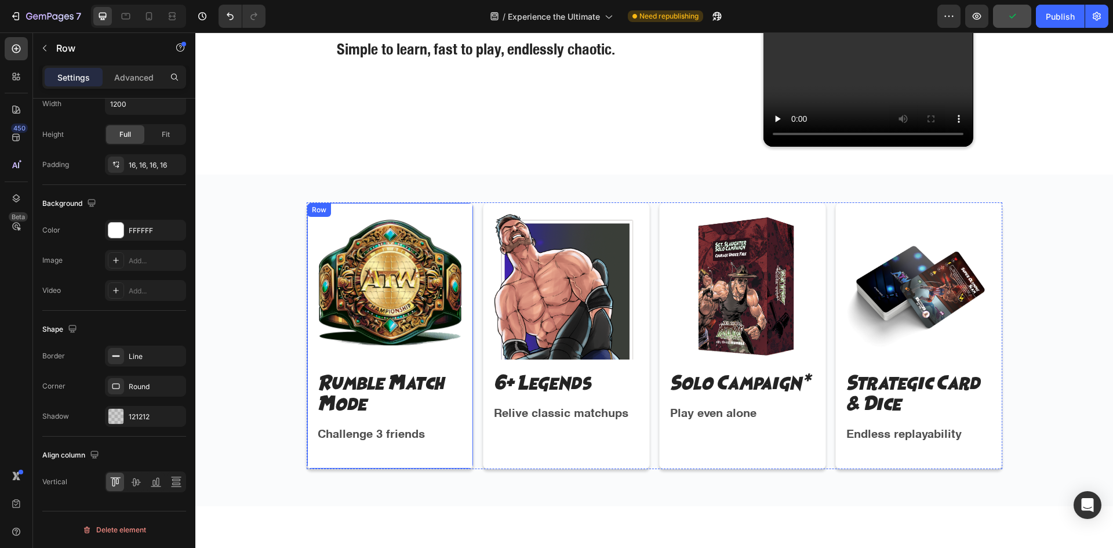
click at [460, 456] on div "Image Rumble Match Mode Text Block Challenge 3 friends Text Block Row" at bounding box center [390, 335] width 167 height 267
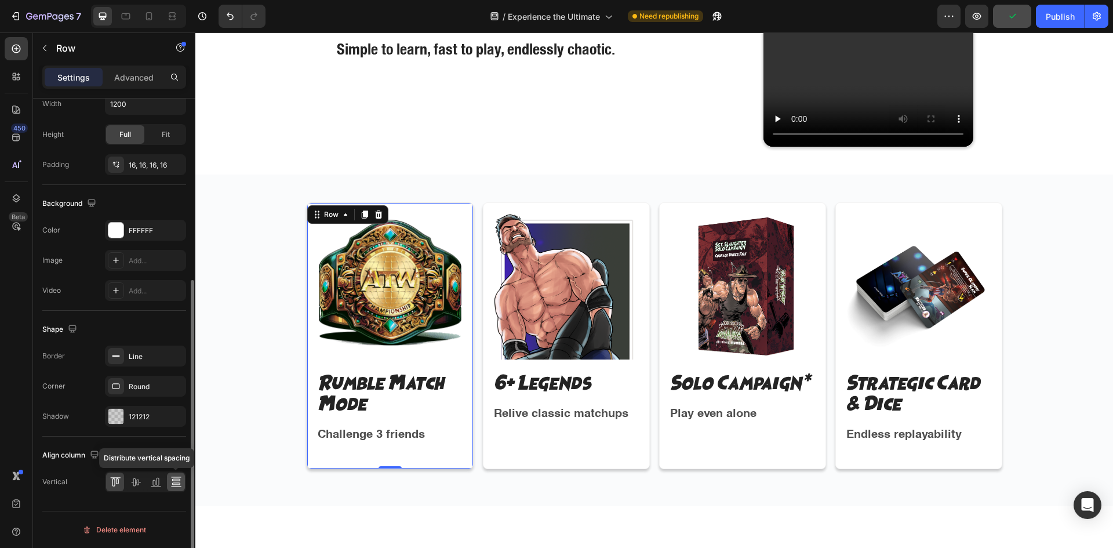
click at [173, 476] on icon at bounding box center [176, 482] width 12 height 12
click at [483, 454] on div "Image 6+ Legends Text Block Relive classic matchups Text Block Row" at bounding box center [566, 335] width 167 height 267
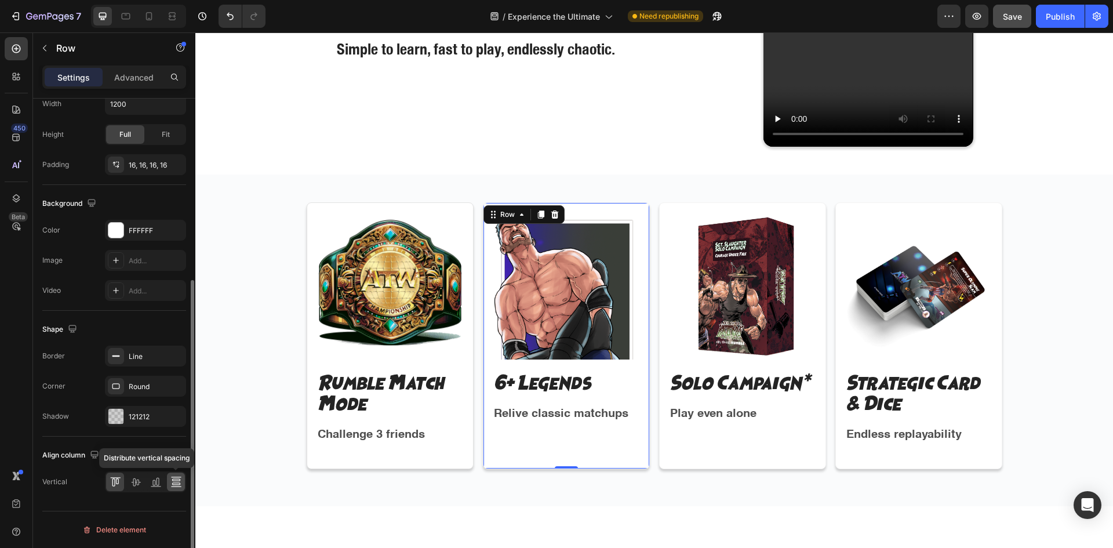
click at [175, 477] on icon at bounding box center [176, 476] width 10 height 1
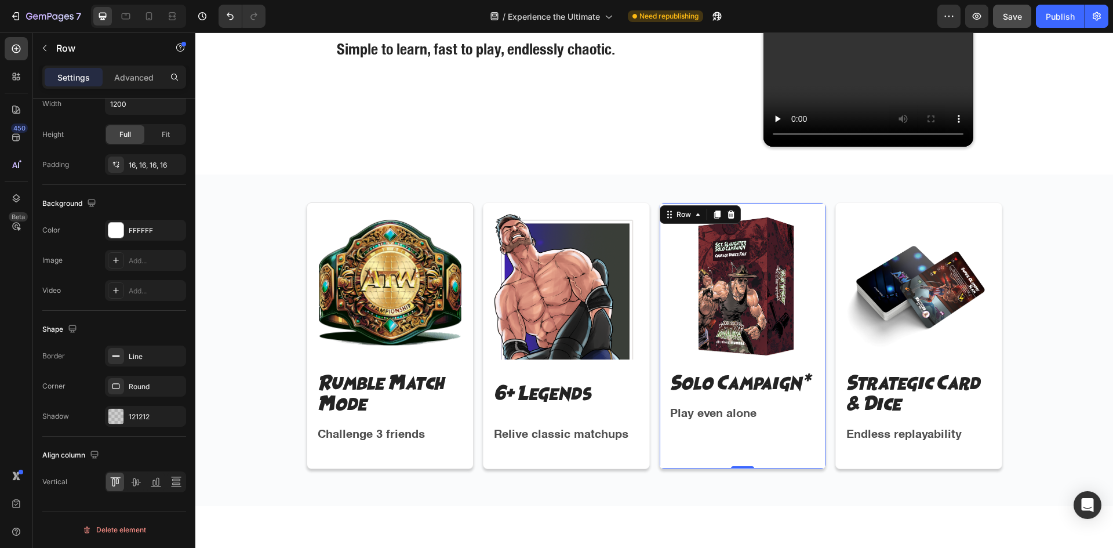
click at [676, 447] on div "Image Solo Campaign* Text Block Play even alone Text Block" at bounding box center [742, 335] width 147 height 247
click at [176, 479] on icon at bounding box center [176, 482] width 12 height 12
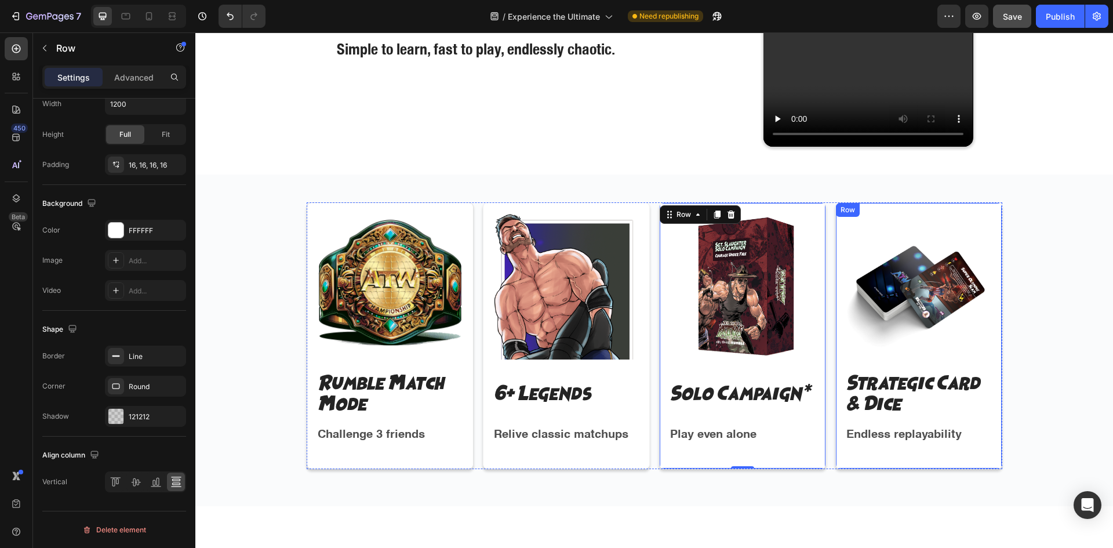
click at [836, 460] on div "Image Strategic Card & Dice Text Block Endless replayability Text Block Row" at bounding box center [918, 335] width 167 height 267
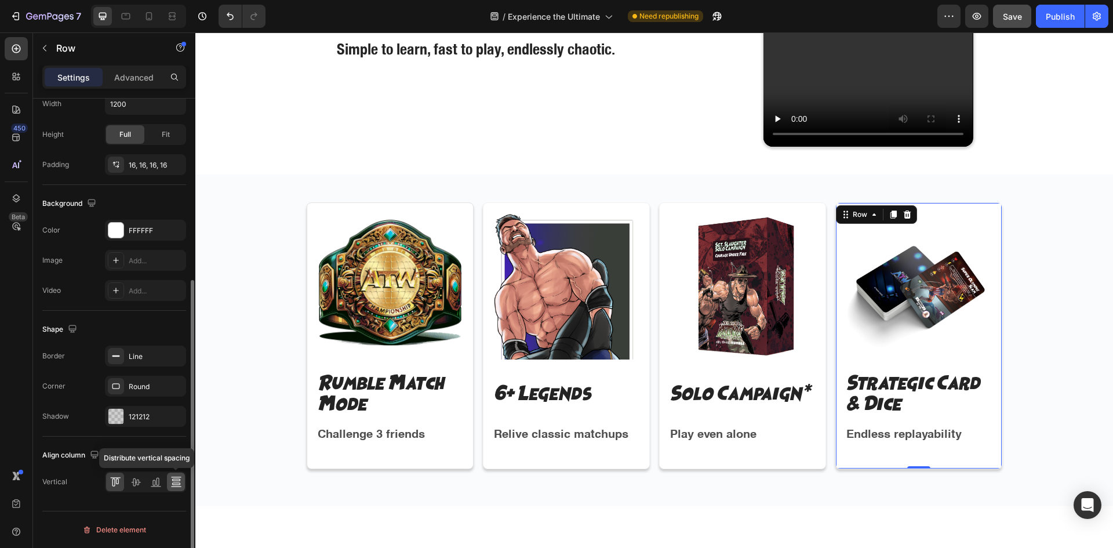
click at [177, 482] on icon at bounding box center [176, 482] width 12 height 12
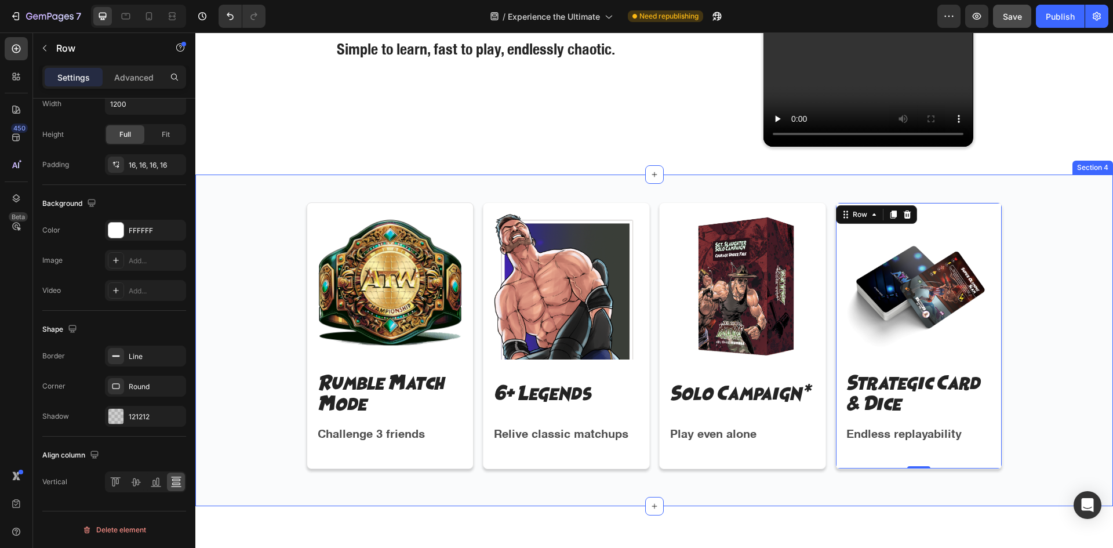
click at [277, 440] on div "Image Rumble Match Mode Text Block Challenge 3 friends Text Block Row Image 6+ …" at bounding box center [654, 340] width 904 height 276
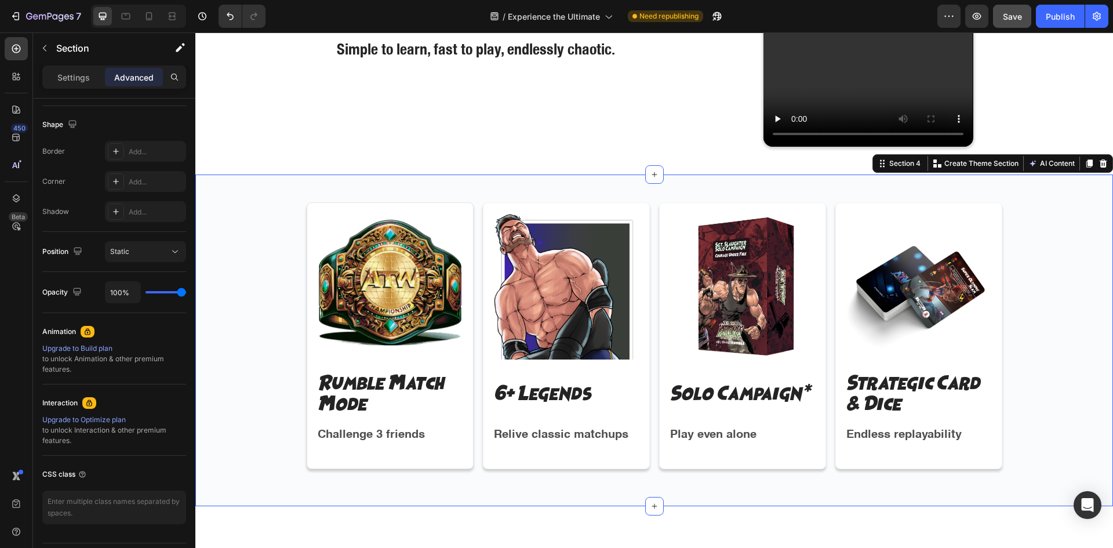
scroll to position [0, 0]
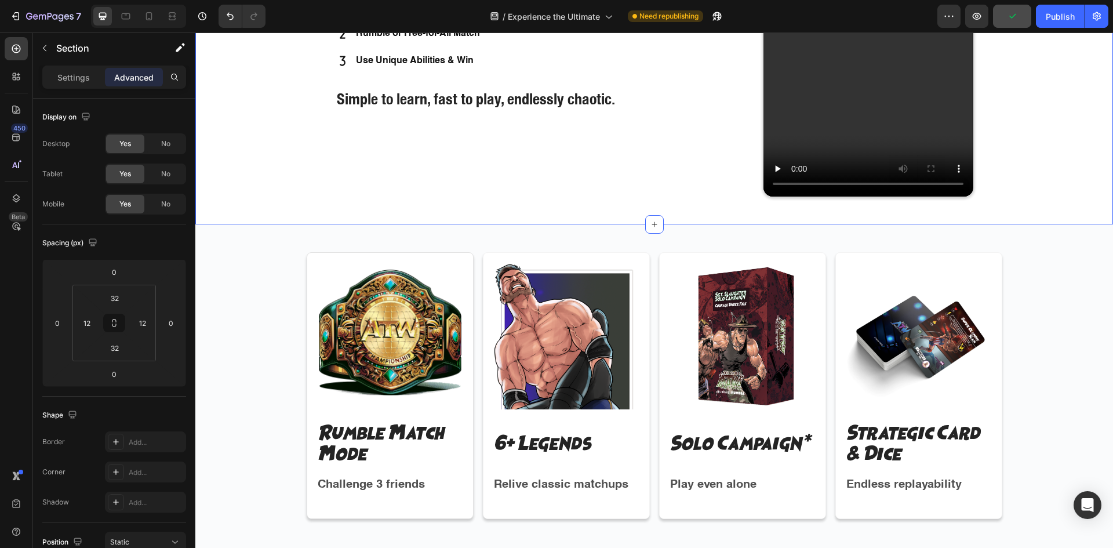
scroll to position [698, 0]
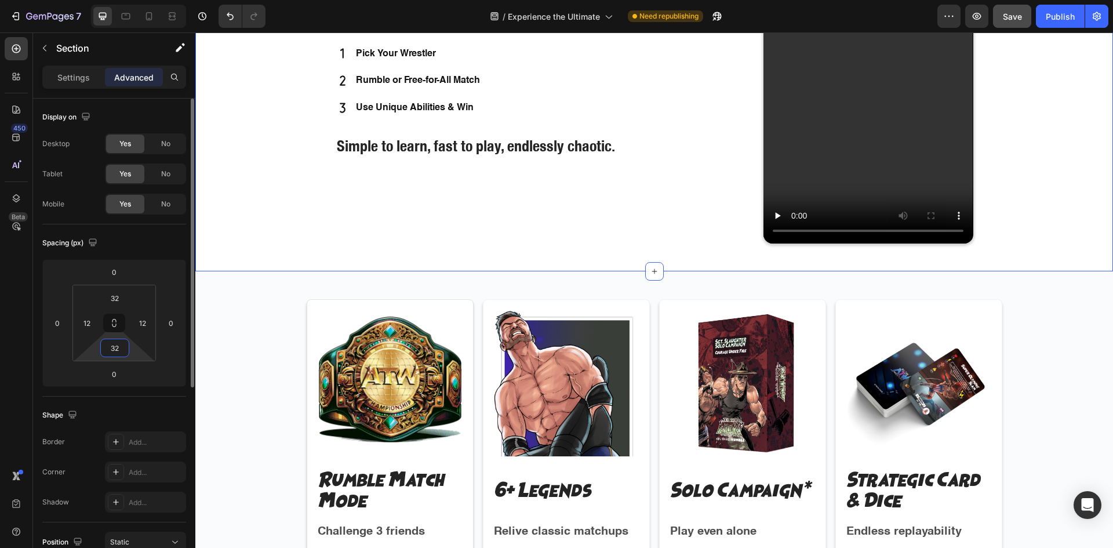
click at [124, 347] on input "32" at bounding box center [114, 347] width 23 height 17
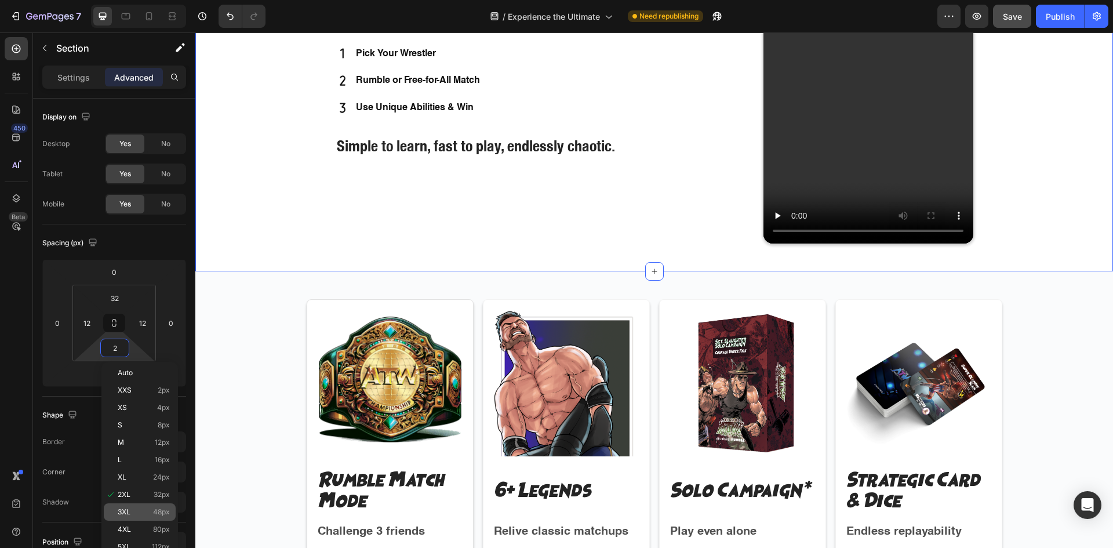
click at [156, 515] on span "48px" at bounding box center [161, 512] width 17 height 8
type input "48"
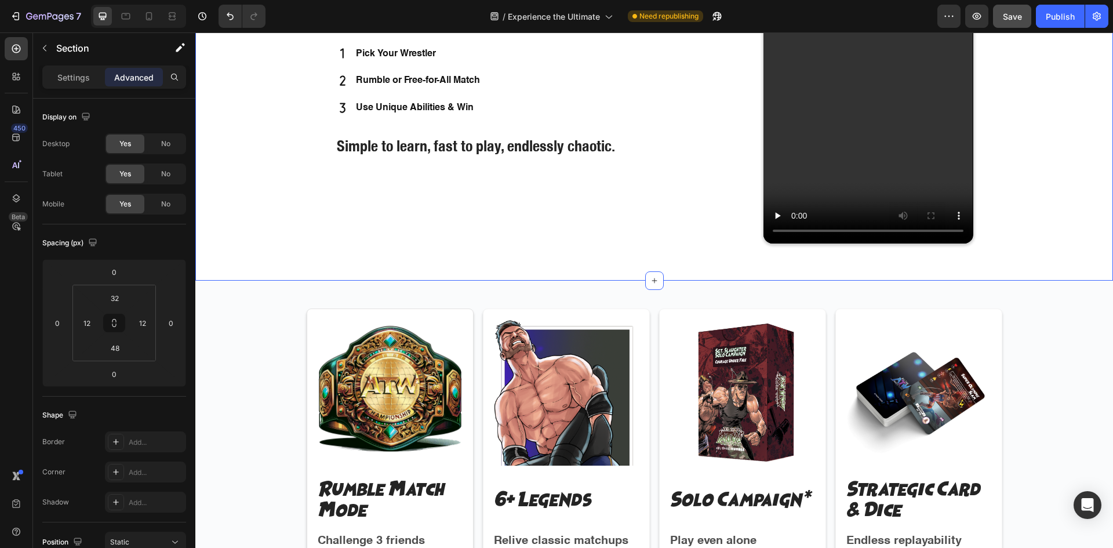
click at [229, 243] on div "Jump Into the Action in 3 Steps Heading Pick Your Wrestler Rumble or Free-for-A…" at bounding box center [654, 61] width 904 height 381
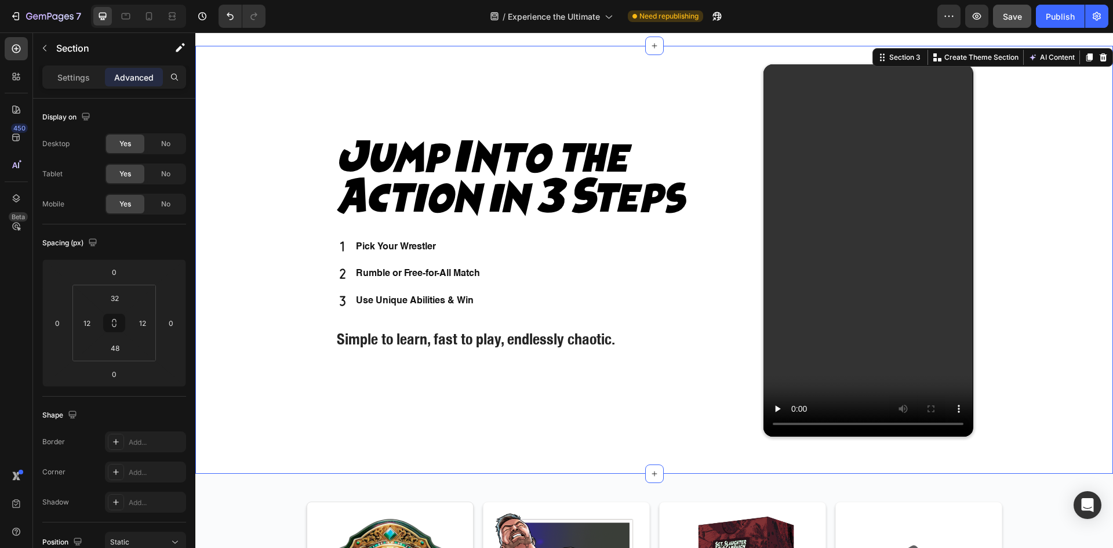
scroll to position [311, 0]
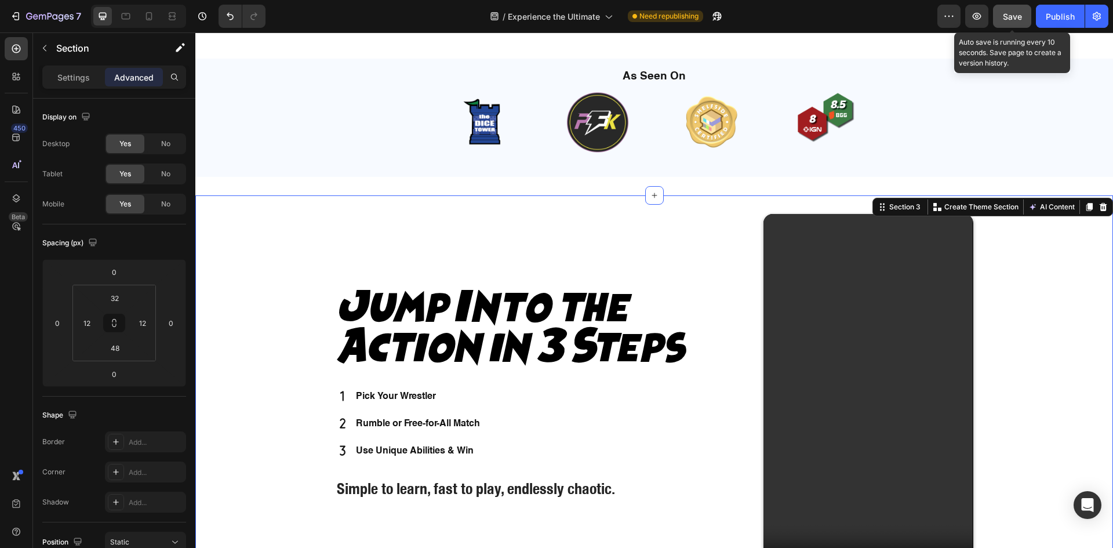
click at [1013, 14] on span "Save" at bounding box center [1012, 17] width 19 height 10
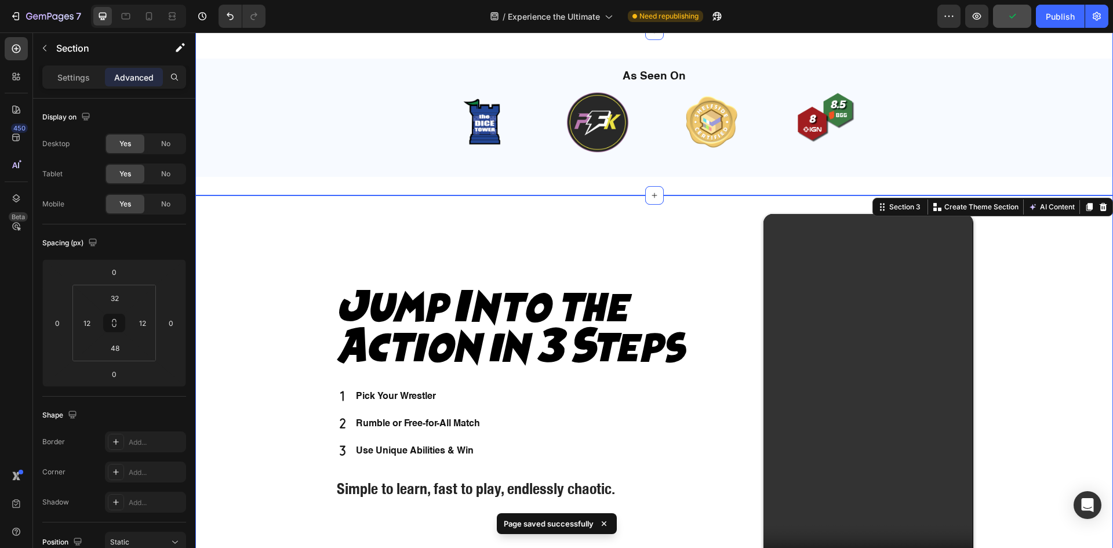
click at [1024, 77] on div "As Seen On Heading Image Image Image Image Carousel Row Row Section 2" at bounding box center [654, 113] width 918 height 165
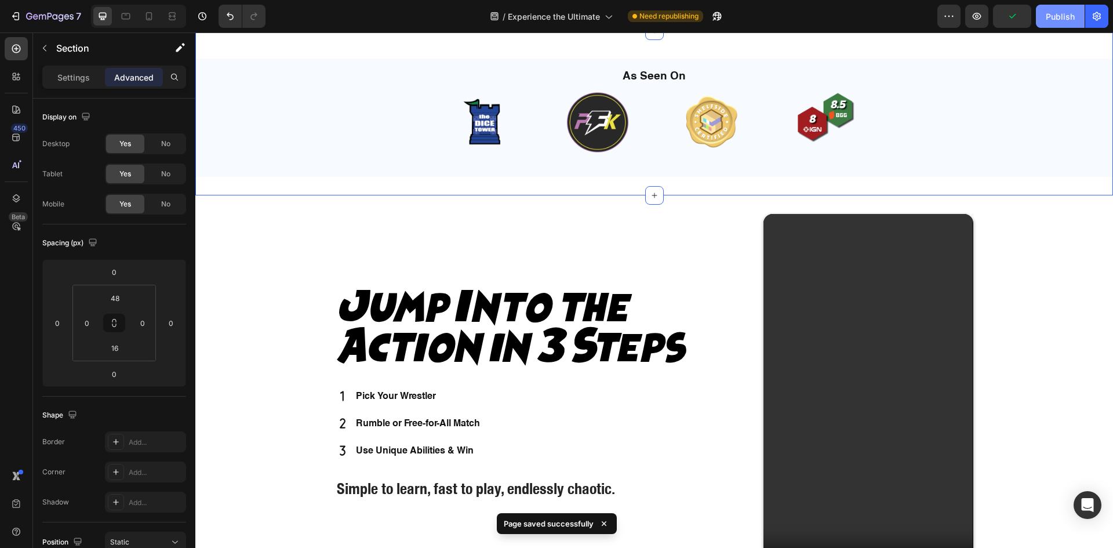
click at [1060, 16] on div "Publish" at bounding box center [1060, 16] width 29 height 12
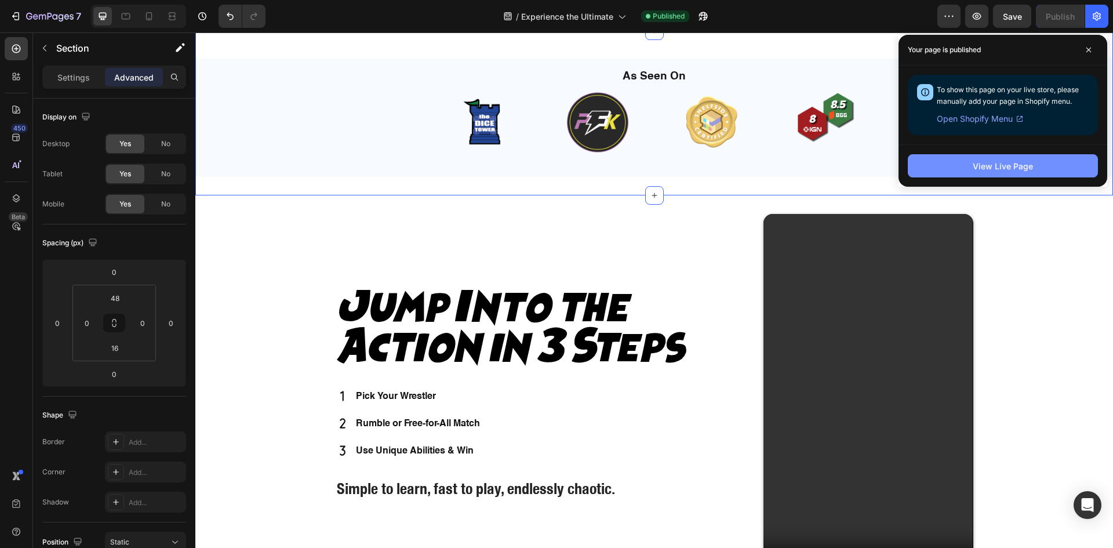
click at [1068, 164] on button "View Live Page" at bounding box center [1003, 165] width 190 height 23
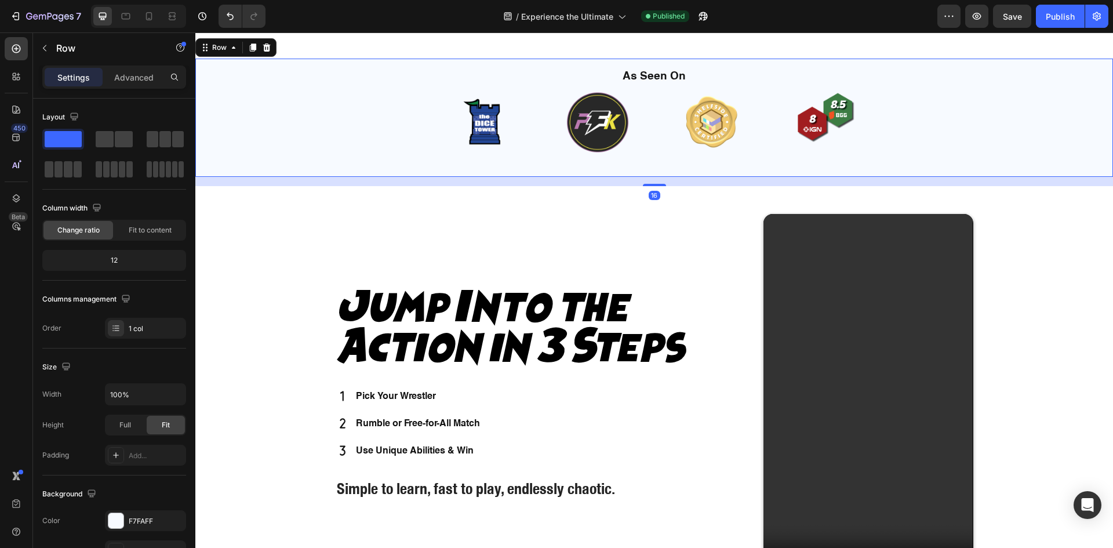
click at [282, 154] on div "As Seen On Heading Image Image Image Image Carousel Row" at bounding box center [654, 118] width 918 height 119
